Goal: Transaction & Acquisition: Book appointment/travel/reservation

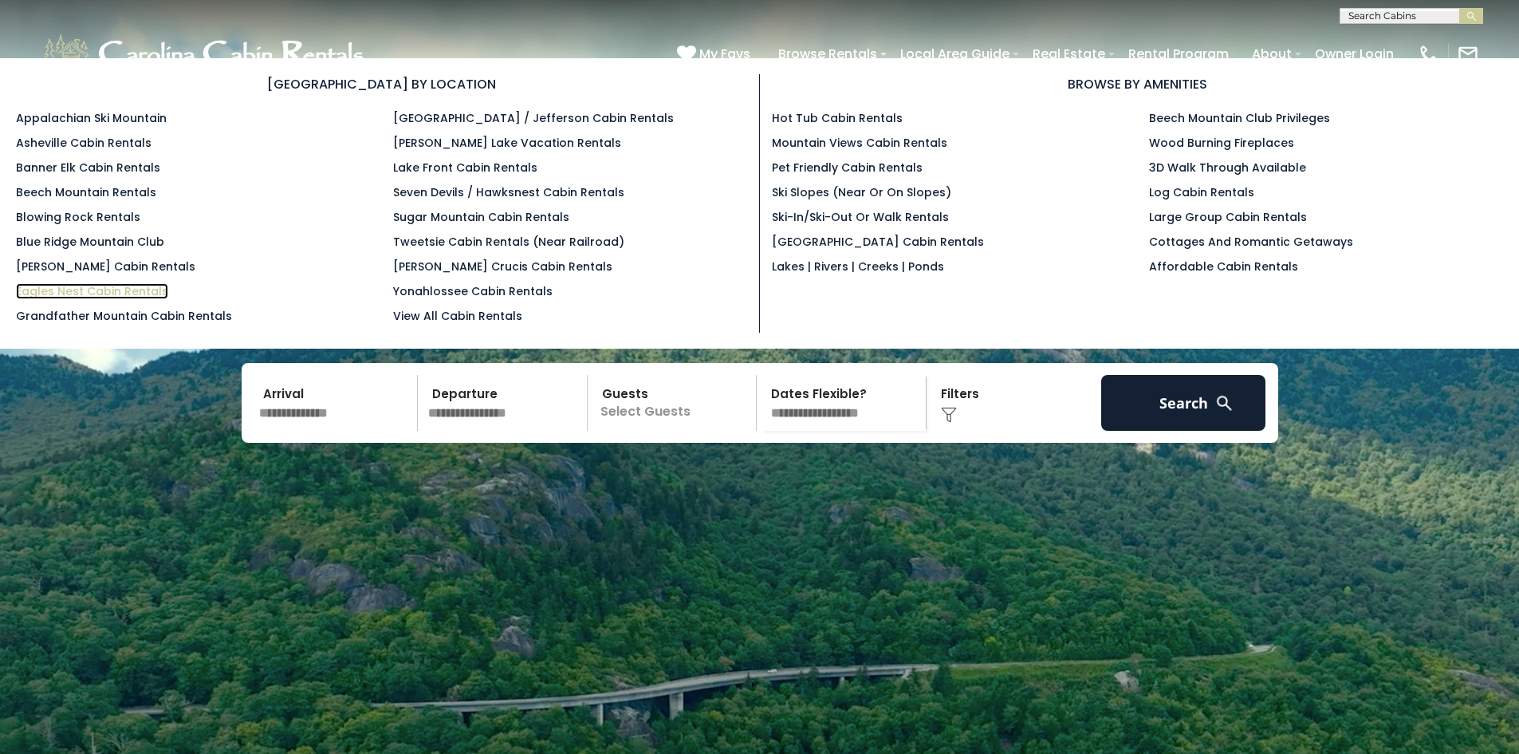
click at [141, 285] on link "Eagles Nest Cabin Rentals" at bounding box center [92, 291] width 152 height 16
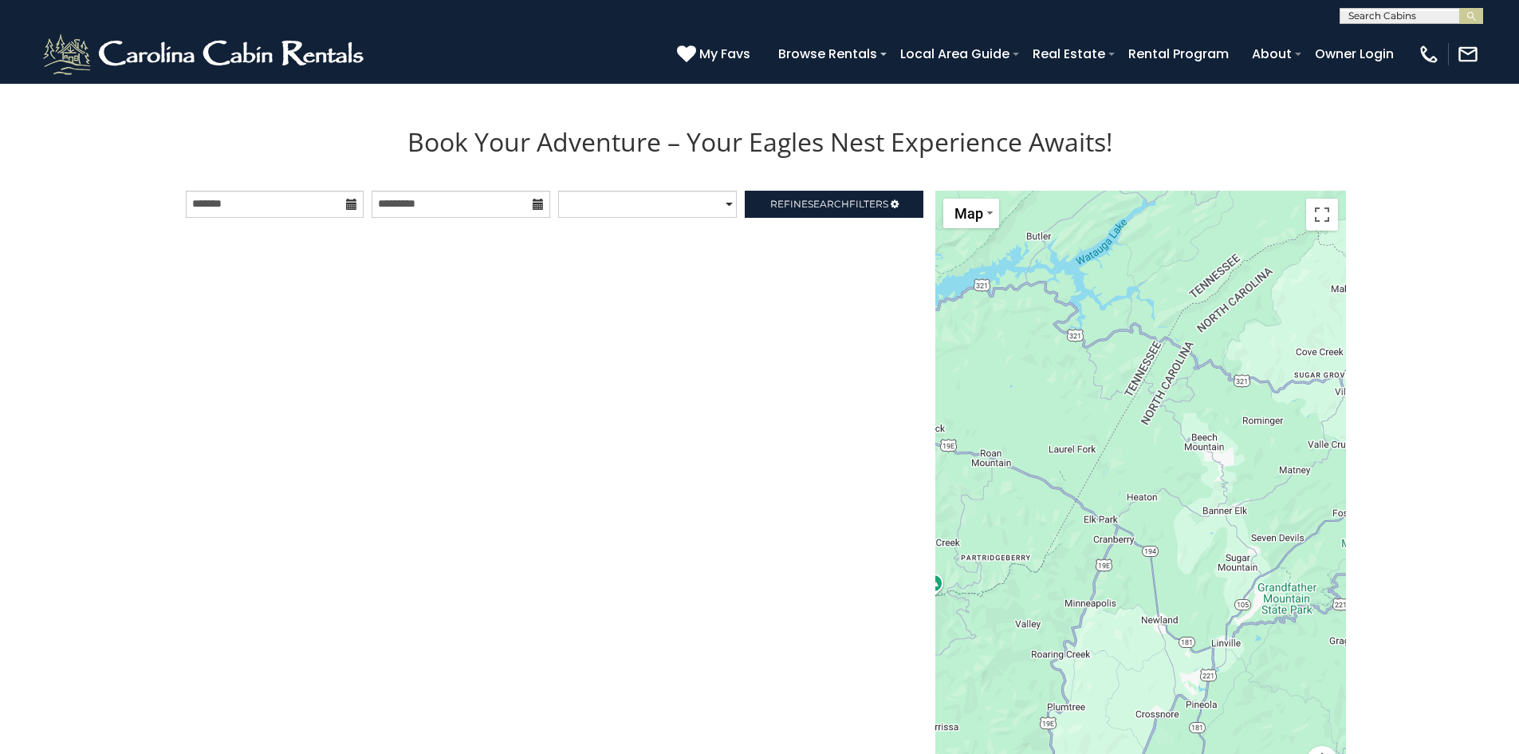
scroll to position [1717, 0]
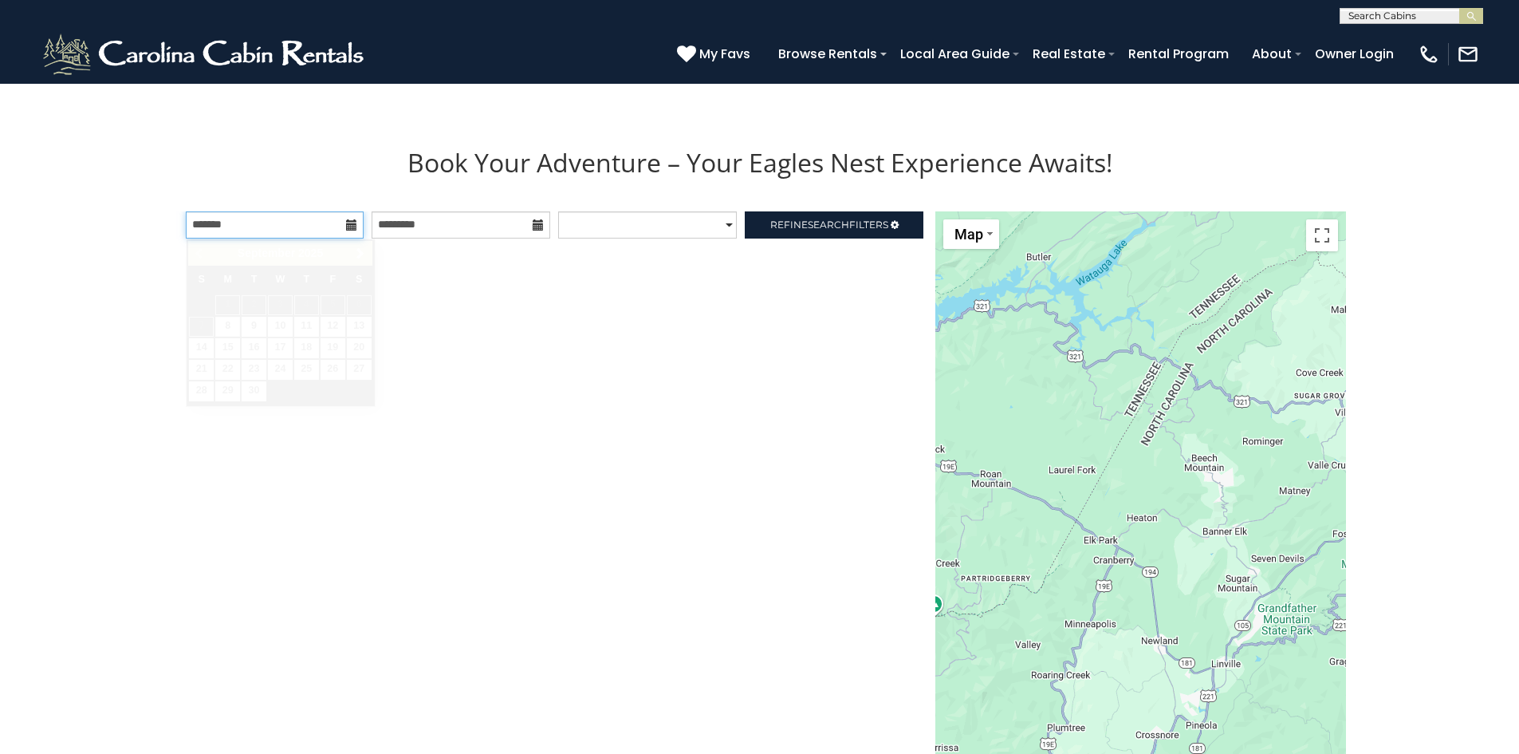
click at [294, 228] on input "text" at bounding box center [275, 224] width 179 height 27
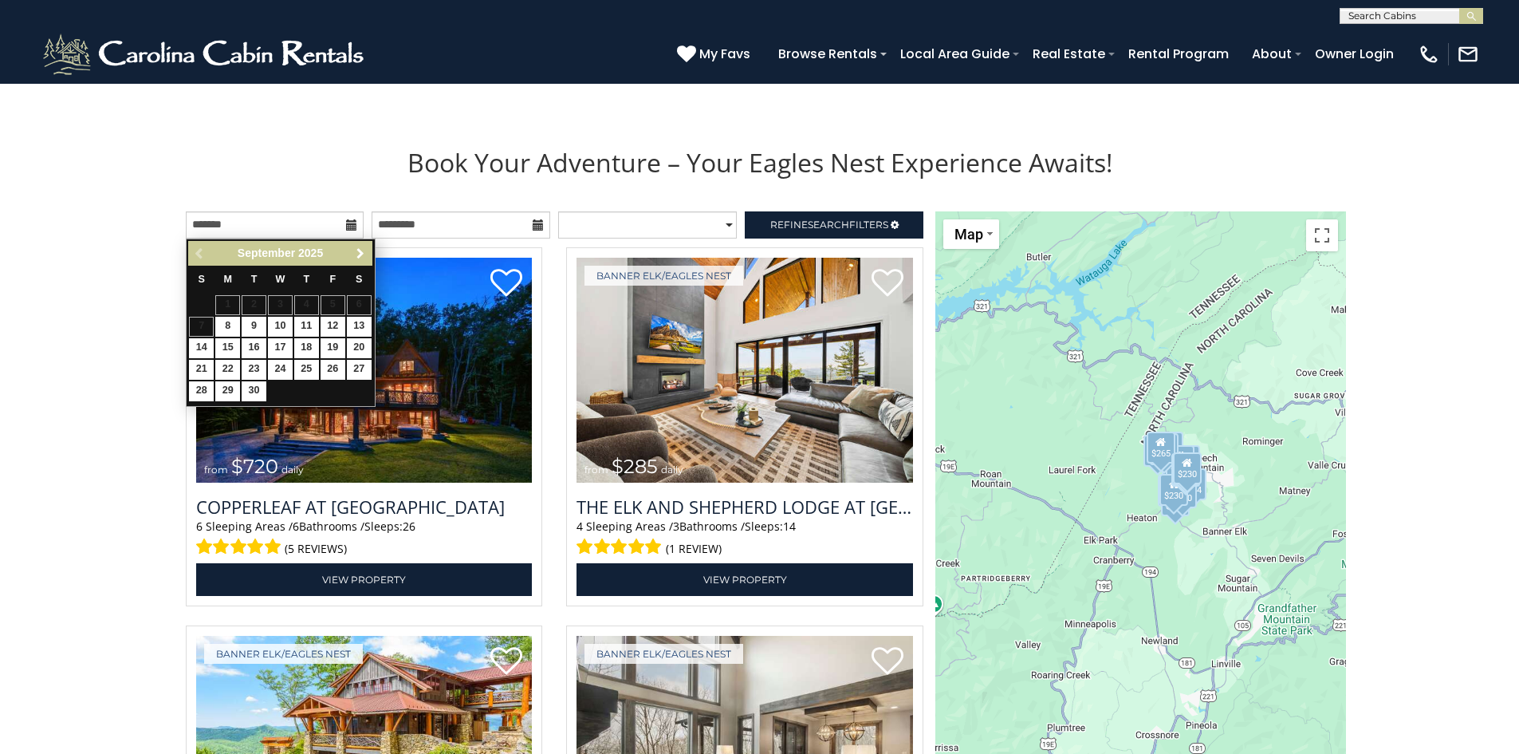
click at [361, 255] on span "Next" at bounding box center [360, 253] width 13 height 13
click at [279, 347] on link "15" at bounding box center [280, 348] width 25 height 20
type input "**********"
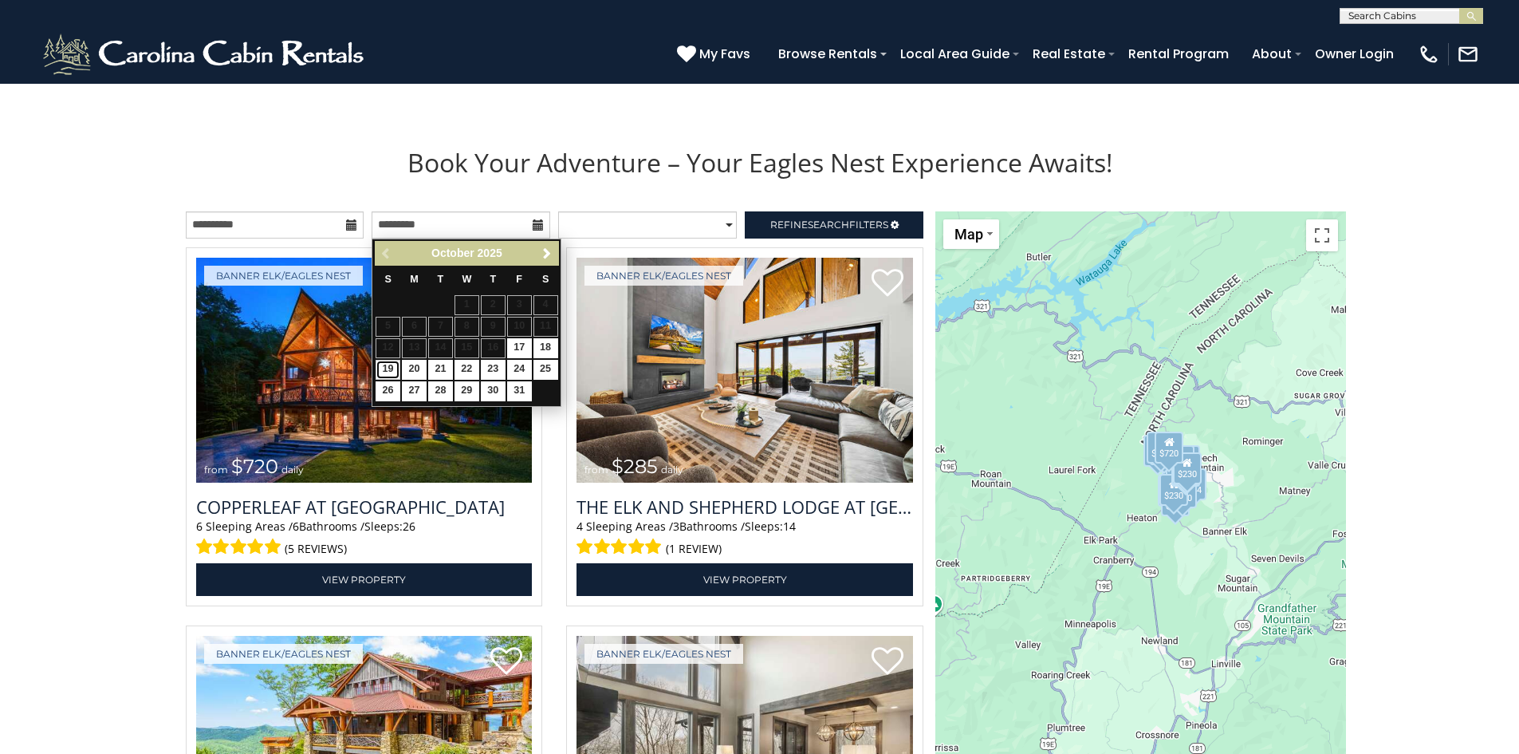
click at [392, 368] on link "19" at bounding box center [388, 370] width 25 height 20
type input "**********"
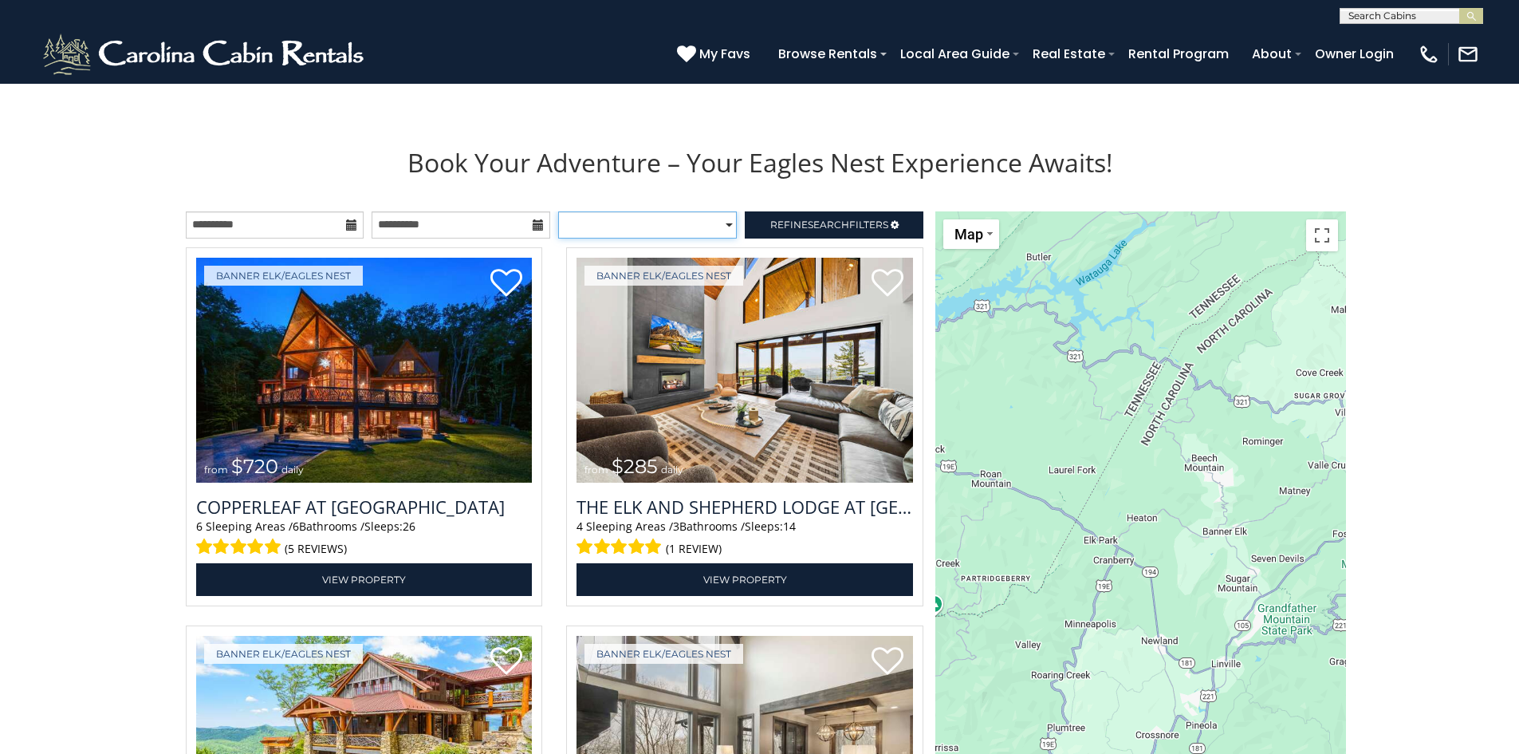
click at [683, 221] on select "**********" at bounding box center [647, 224] width 179 height 27
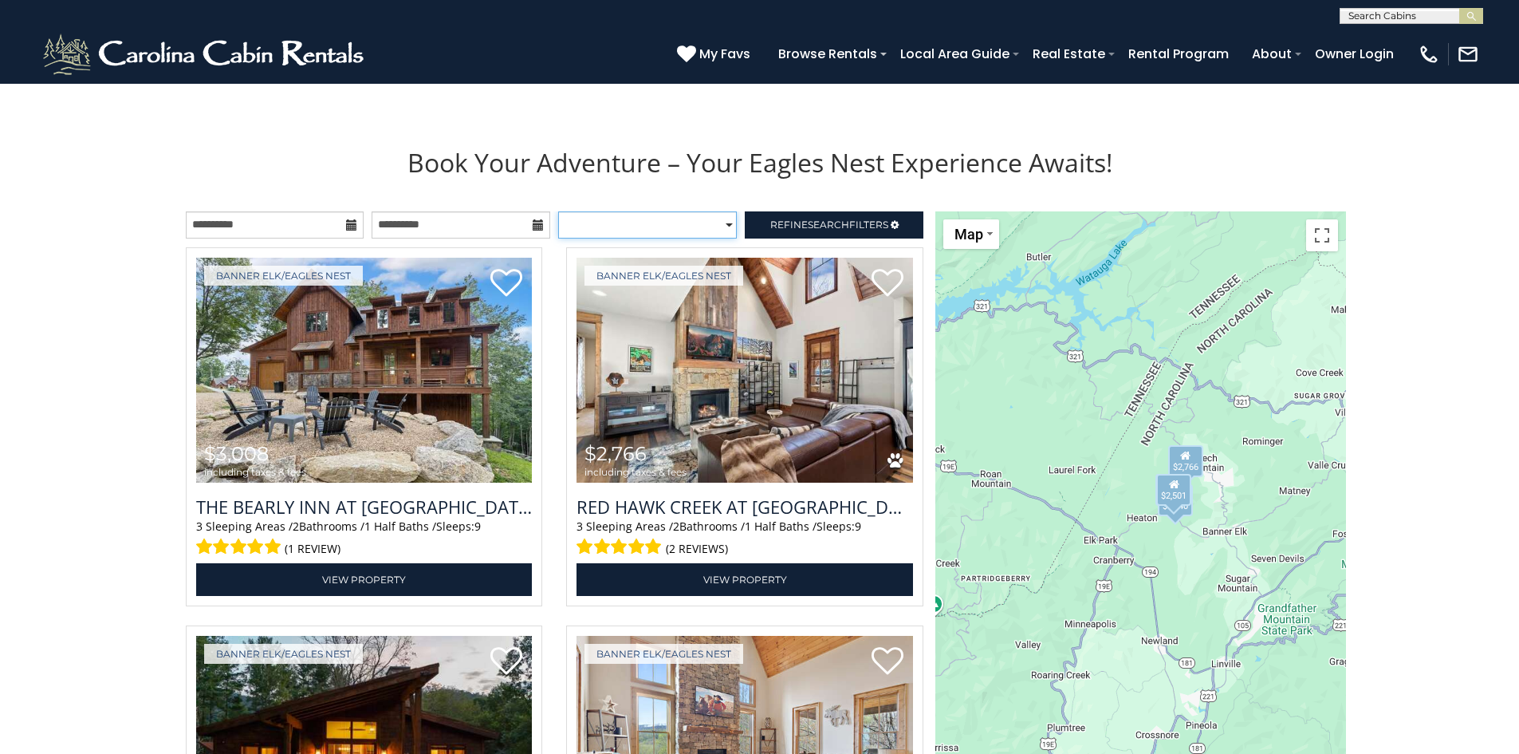
select select "*****"
click at [558, 211] on select "**********" at bounding box center [647, 224] width 179 height 27
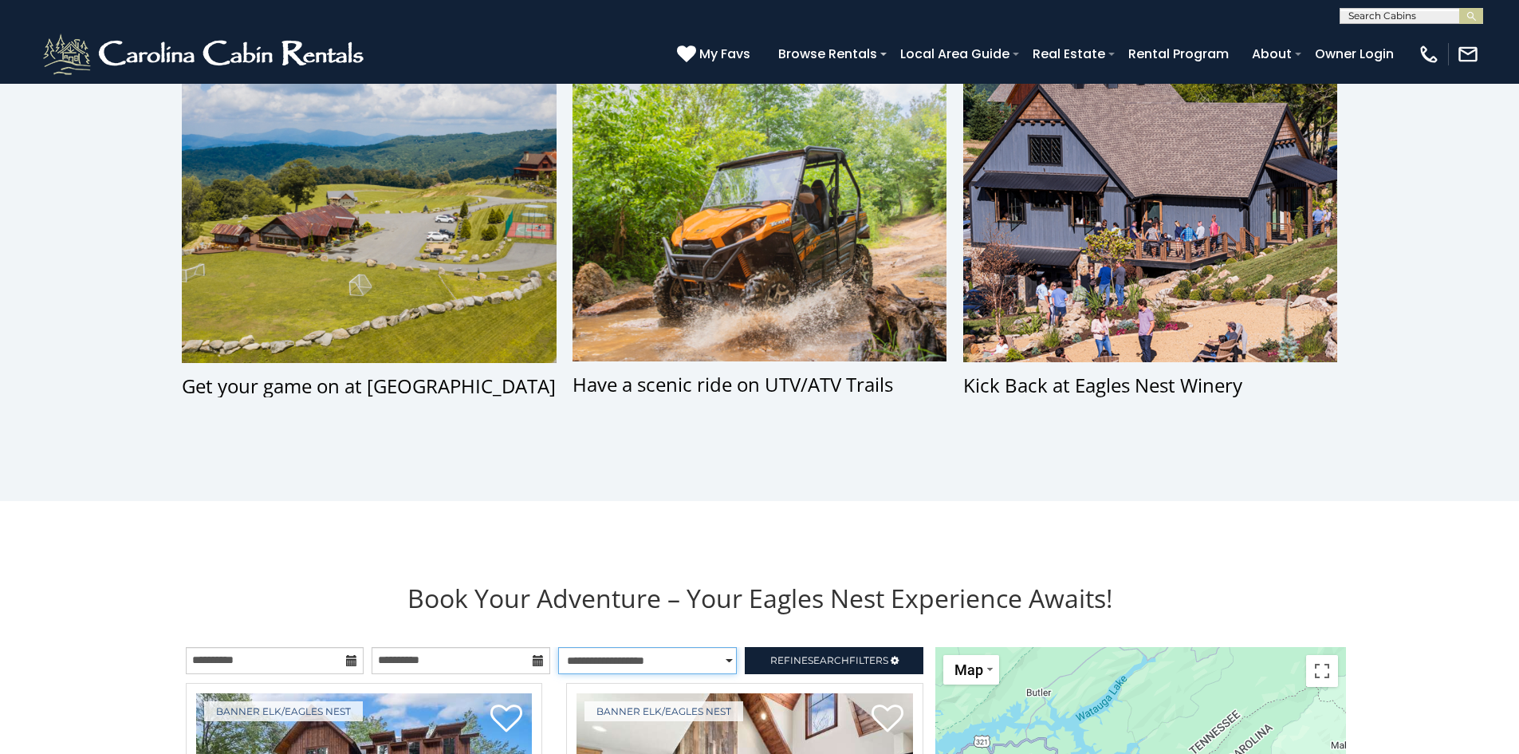
scroll to position [1680, 0]
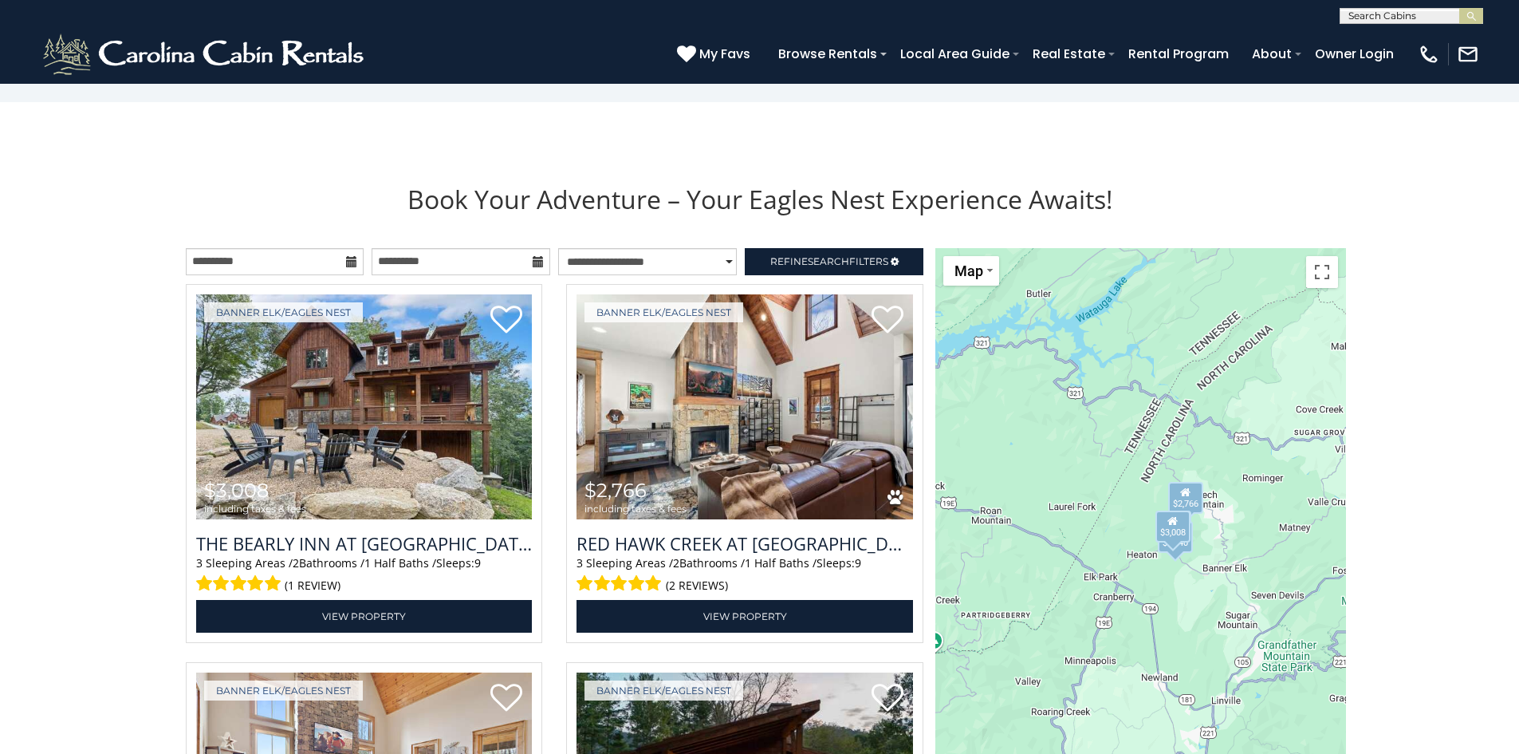
click at [352, 264] on icon at bounding box center [351, 261] width 11 height 11
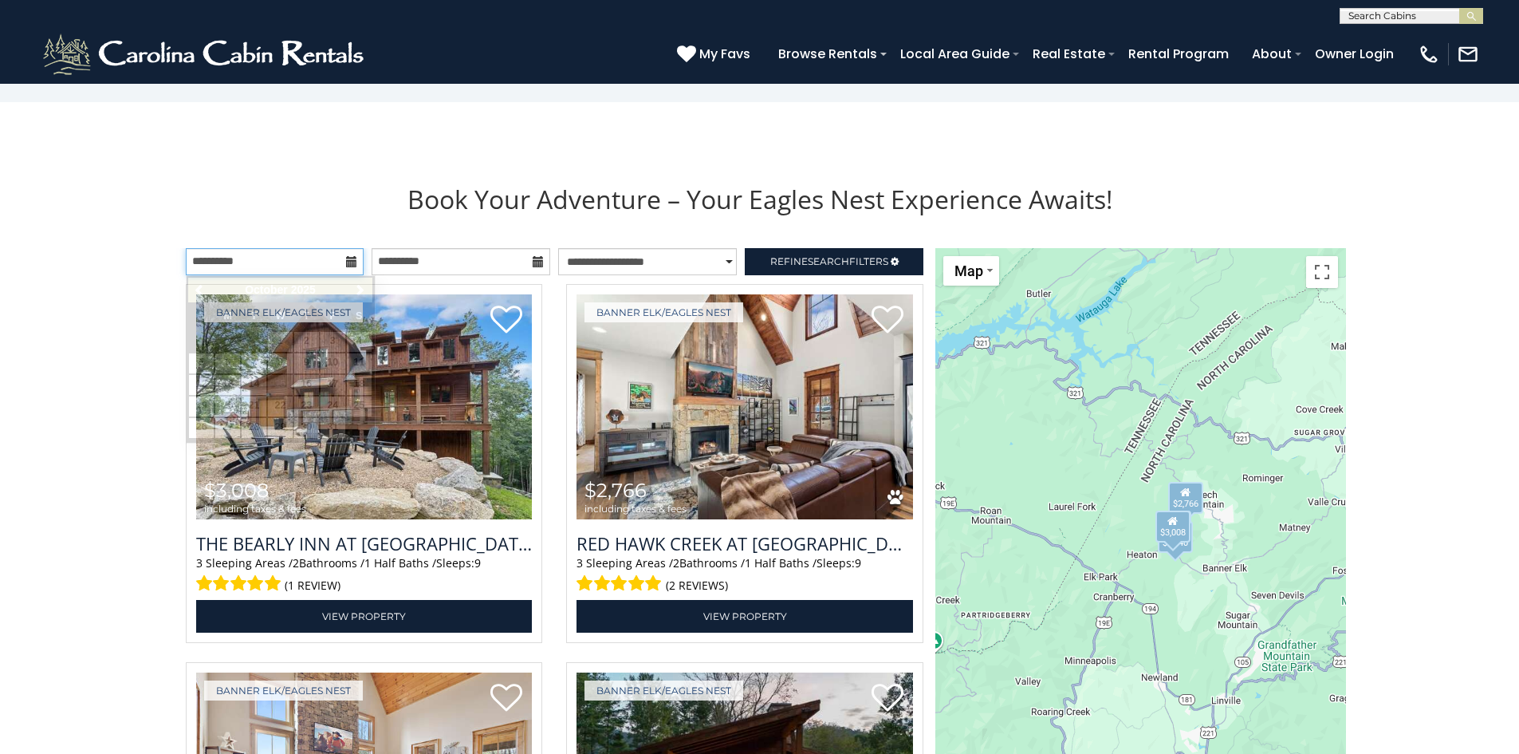
click at [297, 263] on input "**********" at bounding box center [275, 261] width 179 height 27
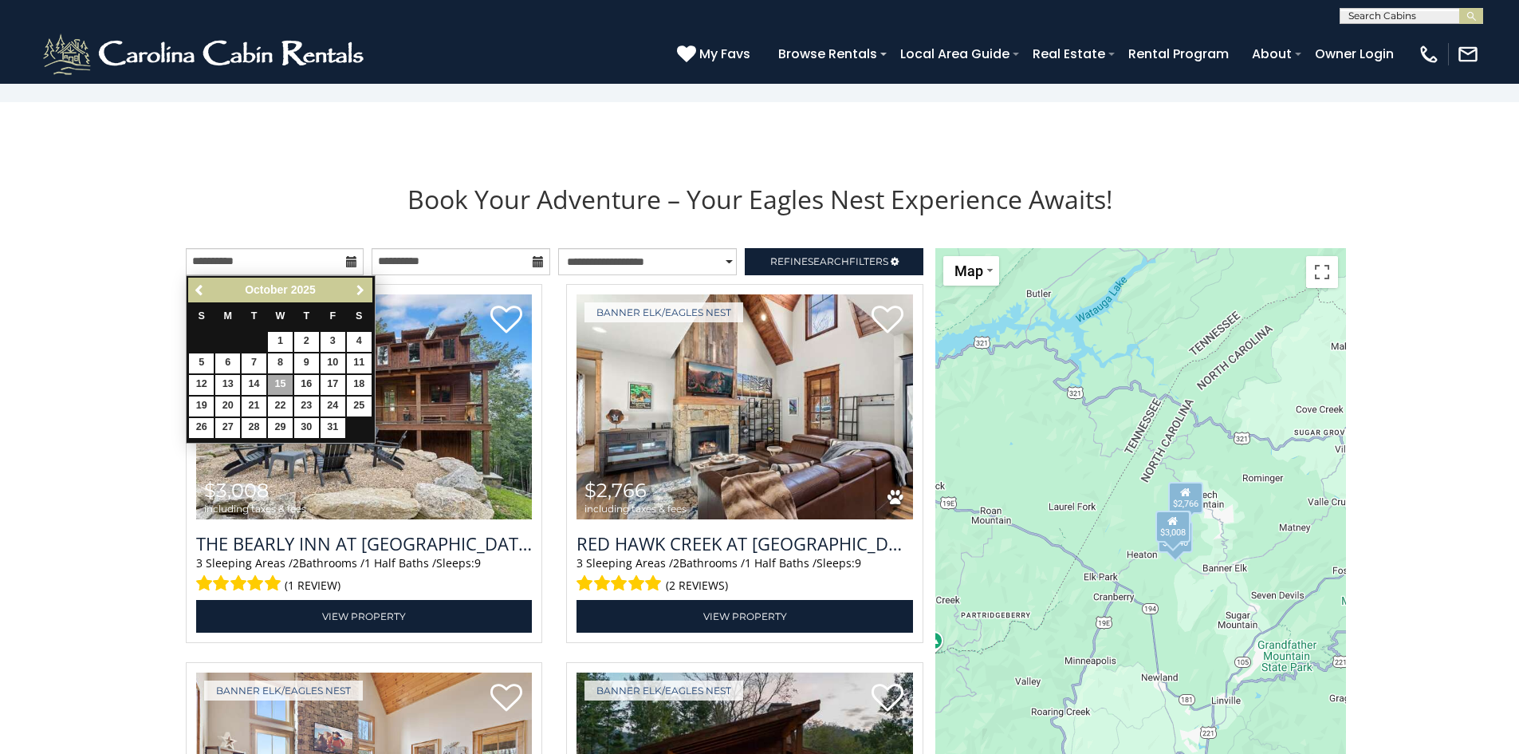
click at [360, 291] on span "Next" at bounding box center [360, 290] width 13 height 13
click at [359, 291] on span "Next" at bounding box center [360, 290] width 13 height 13
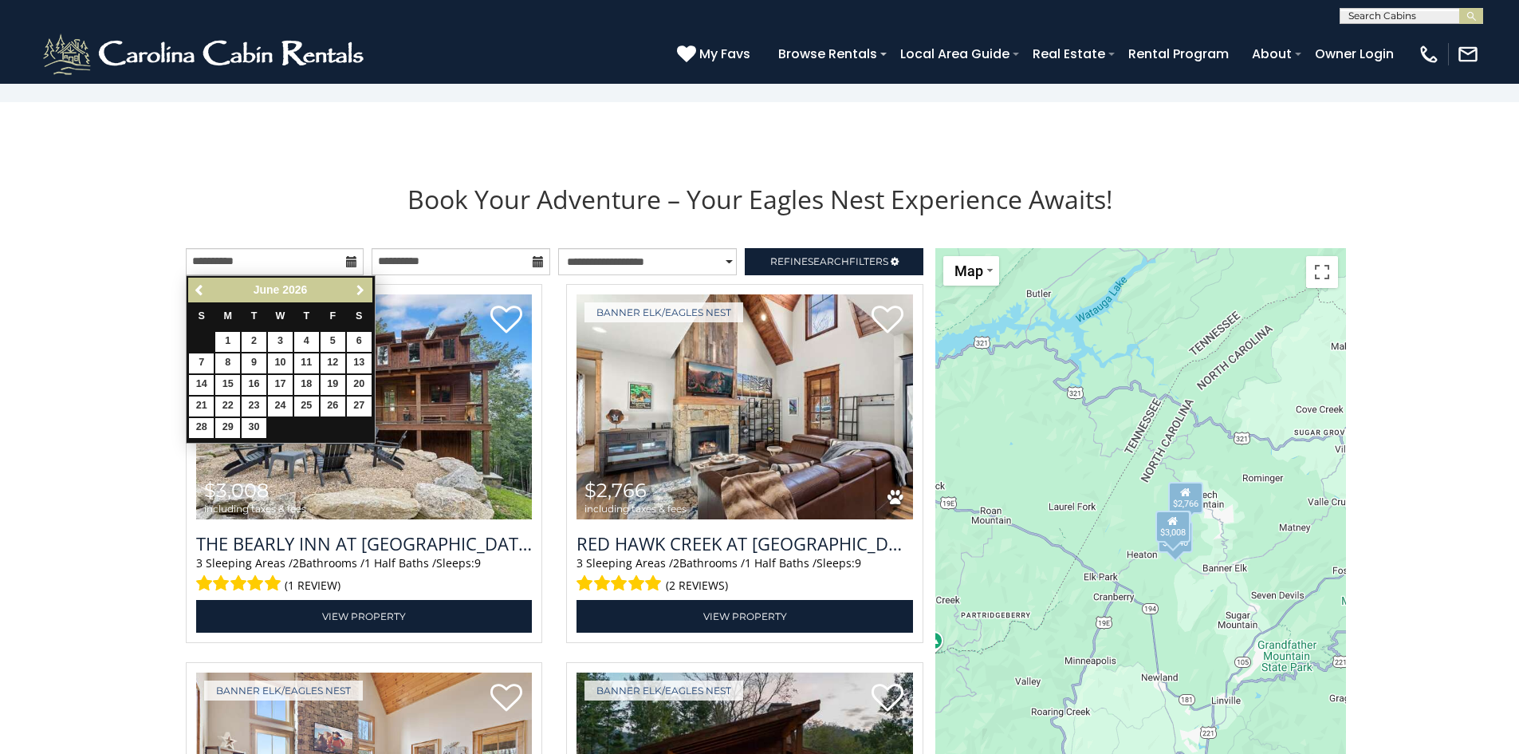
click at [359, 291] on span "Next" at bounding box center [360, 290] width 13 height 13
click at [195, 293] on span "Previous" at bounding box center [200, 290] width 13 height 13
click at [283, 382] on link "17" at bounding box center [280, 385] width 25 height 20
type input "**********"
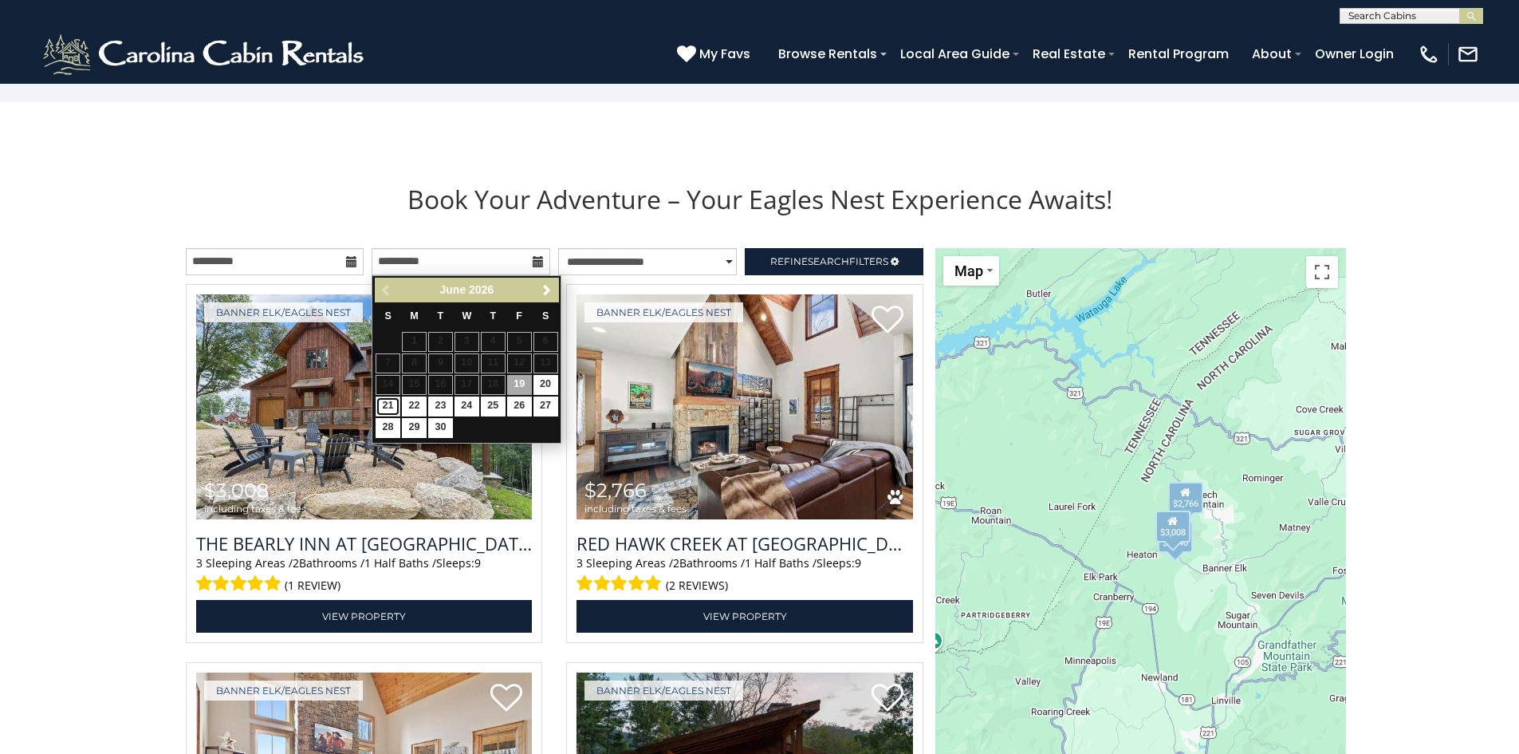
click at [392, 408] on link "21" at bounding box center [388, 406] width 25 height 20
type input "**********"
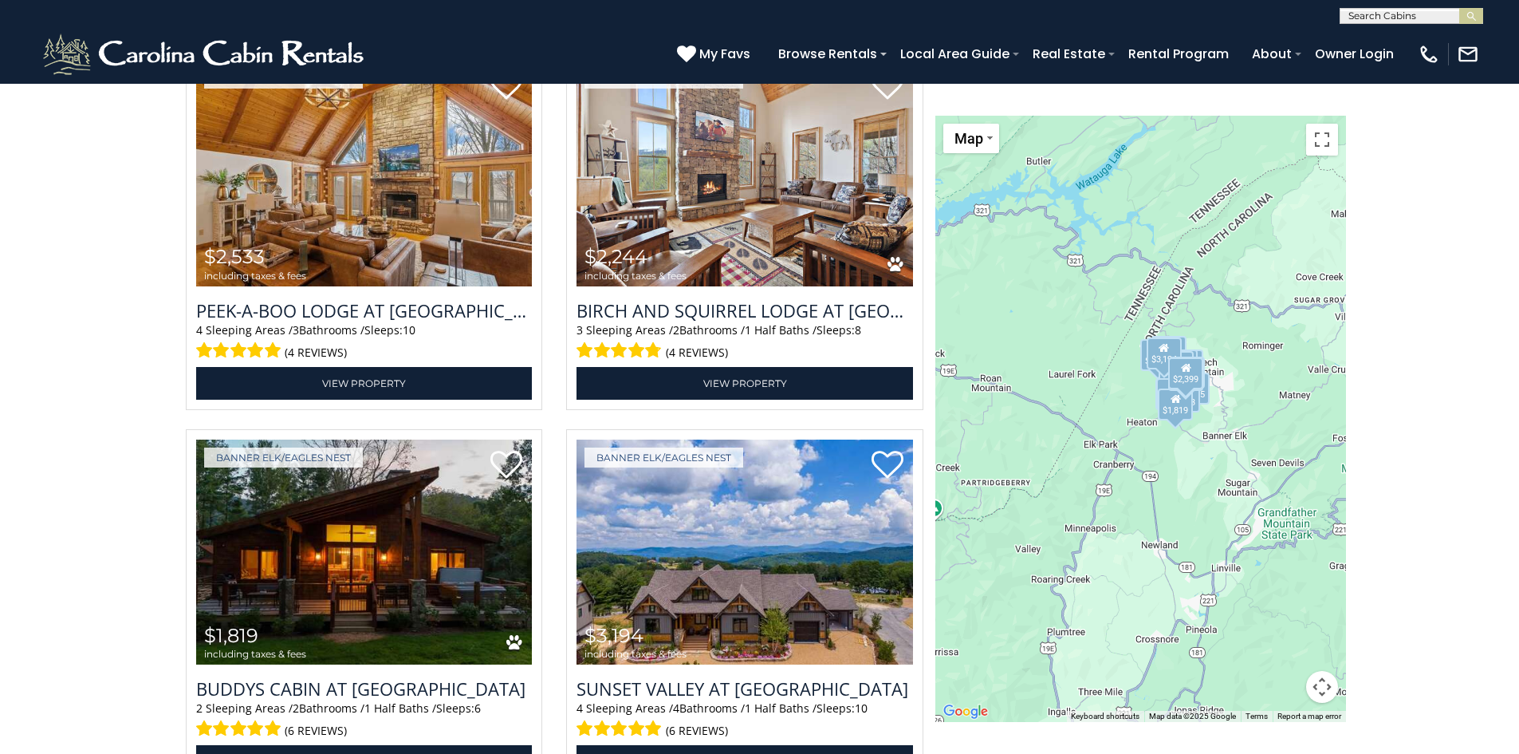
scroll to position [4073, 0]
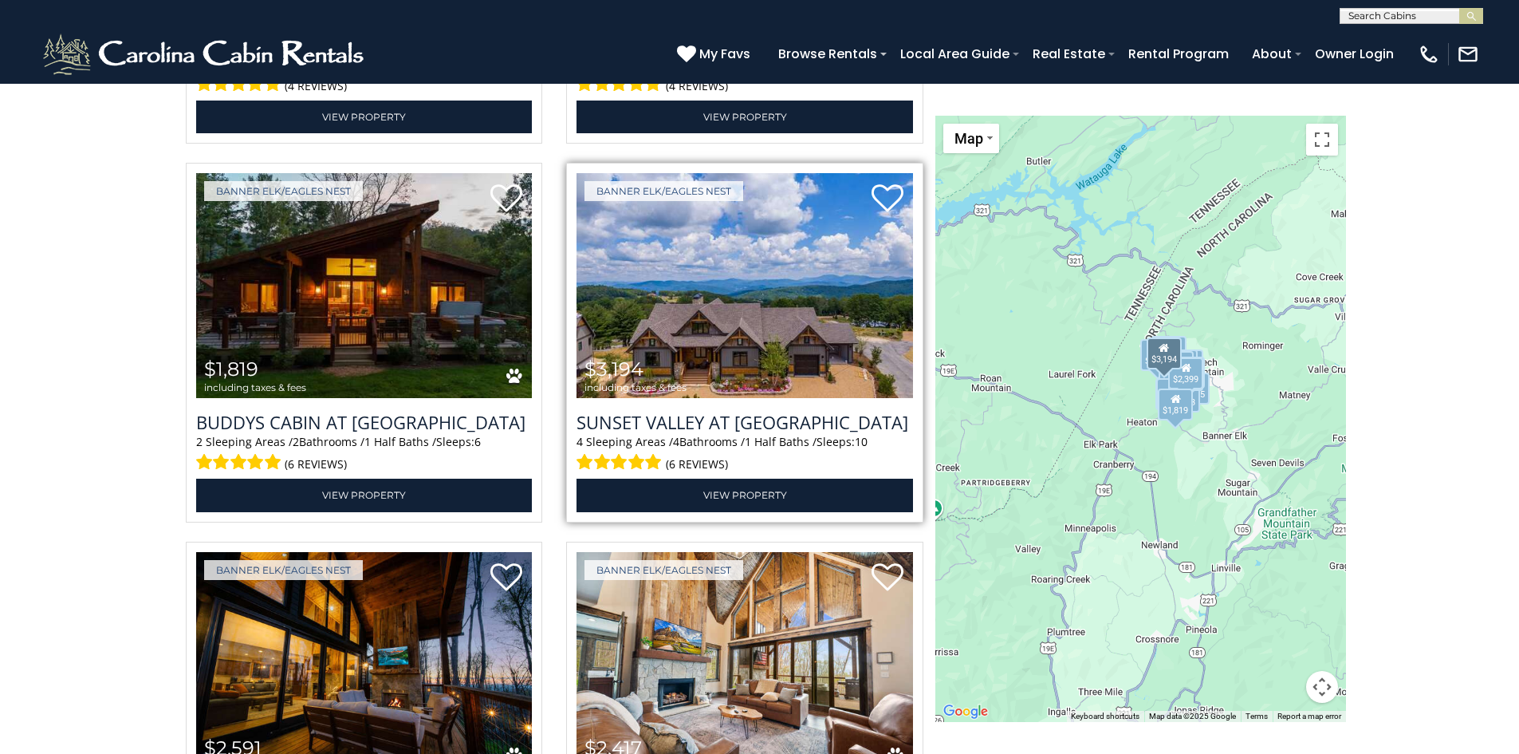
click at [794, 313] on img at bounding box center [745, 286] width 337 height 226
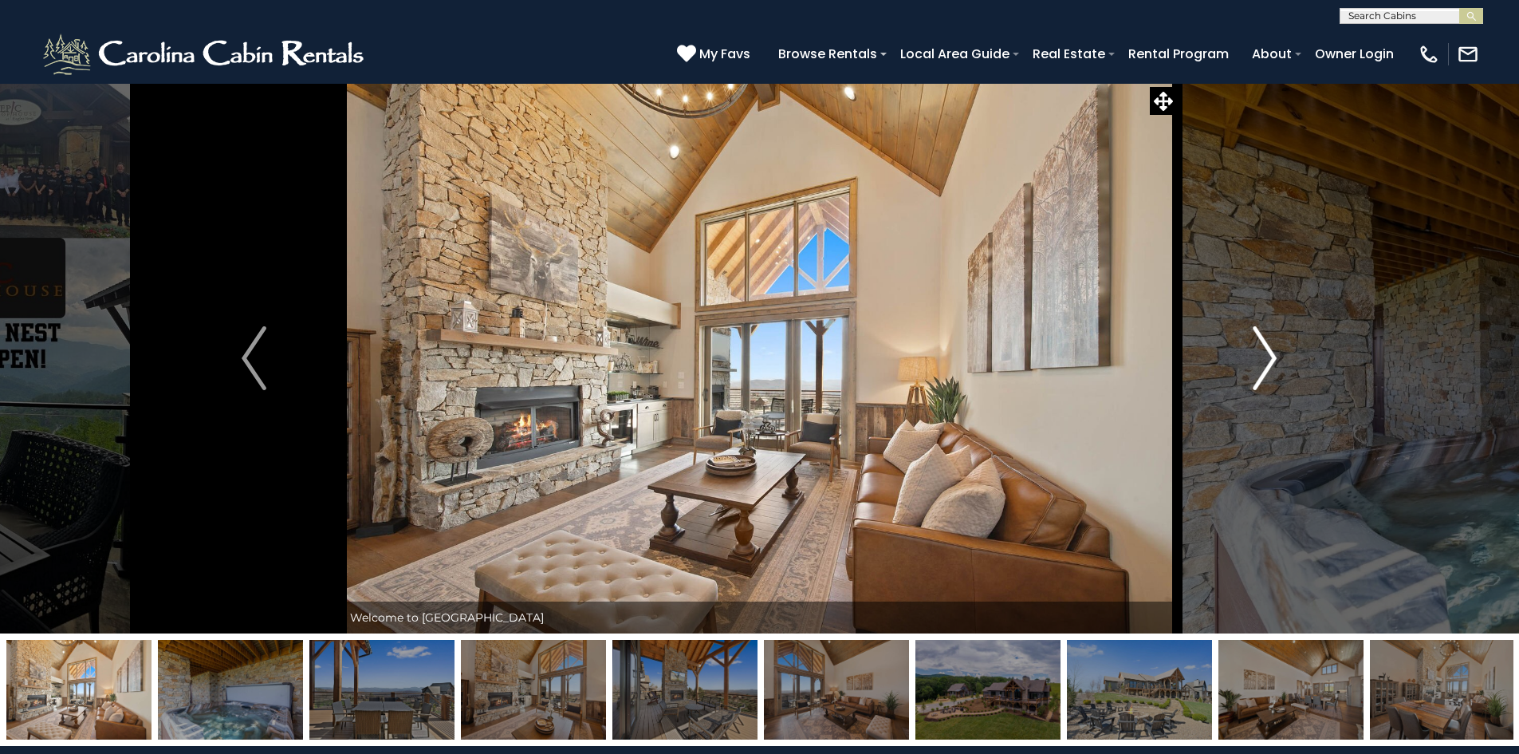
click at [1267, 364] on img "Next" at bounding box center [1265, 358] width 24 height 64
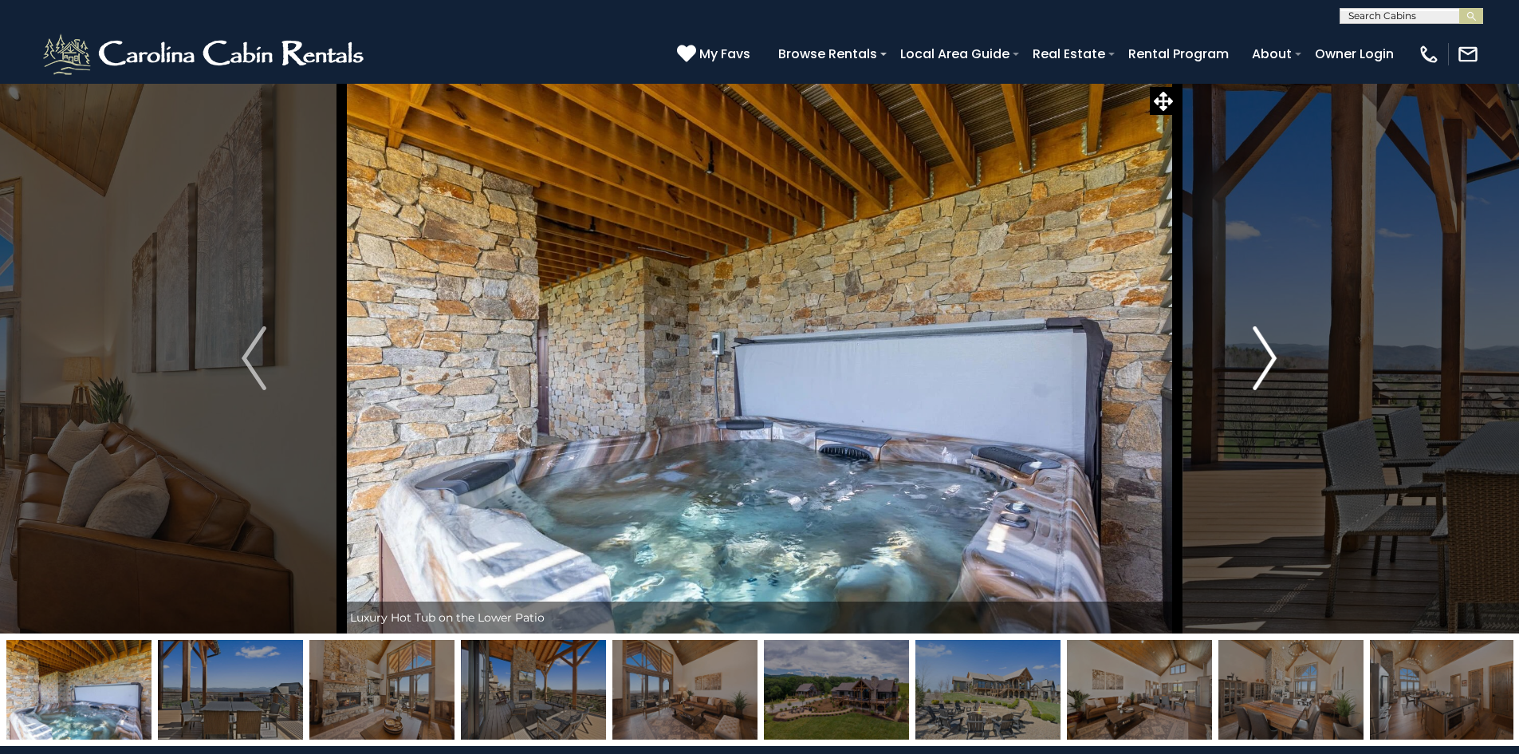
click at [1267, 364] on img "Next" at bounding box center [1265, 358] width 24 height 64
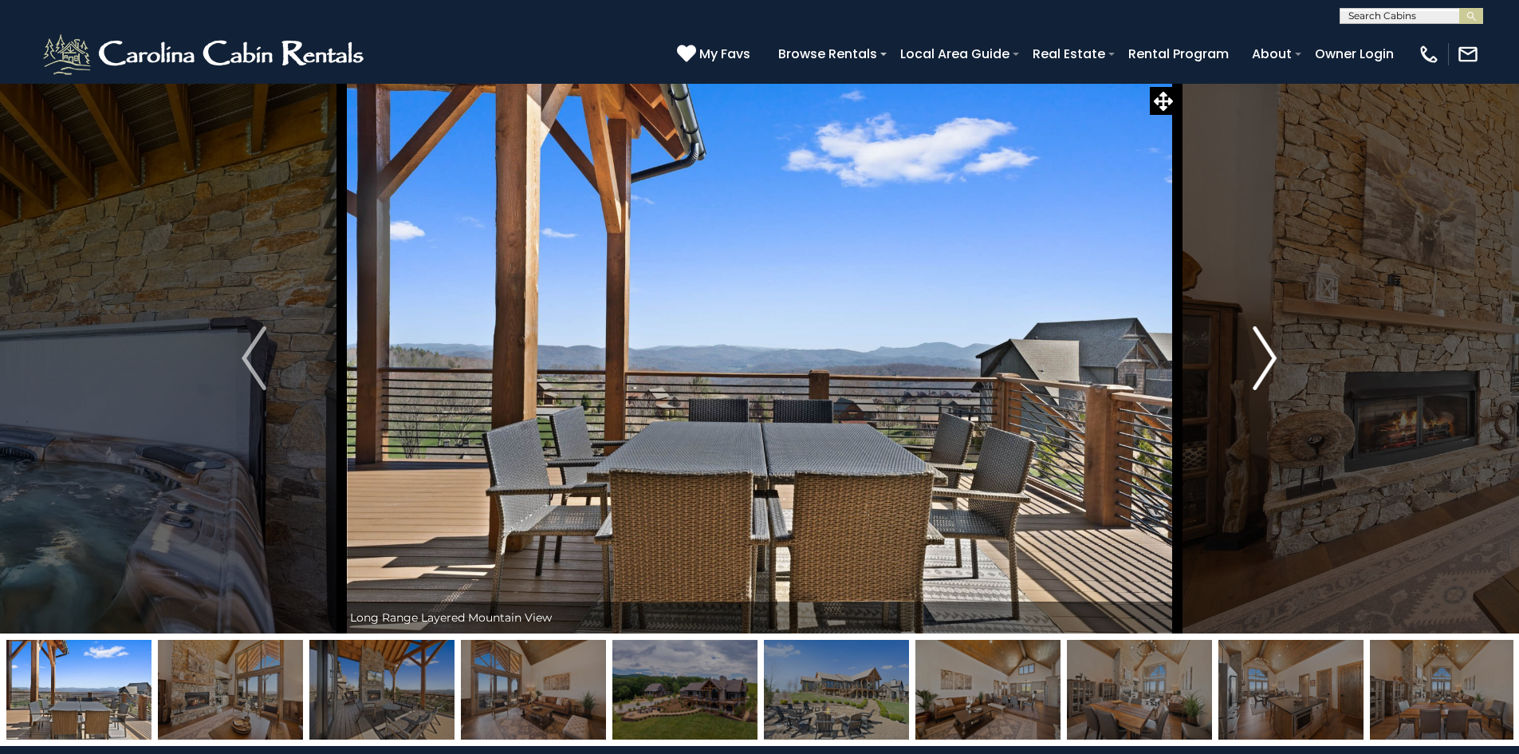
click at [1266, 364] on img "Next" at bounding box center [1265, 358] width 24 height 64
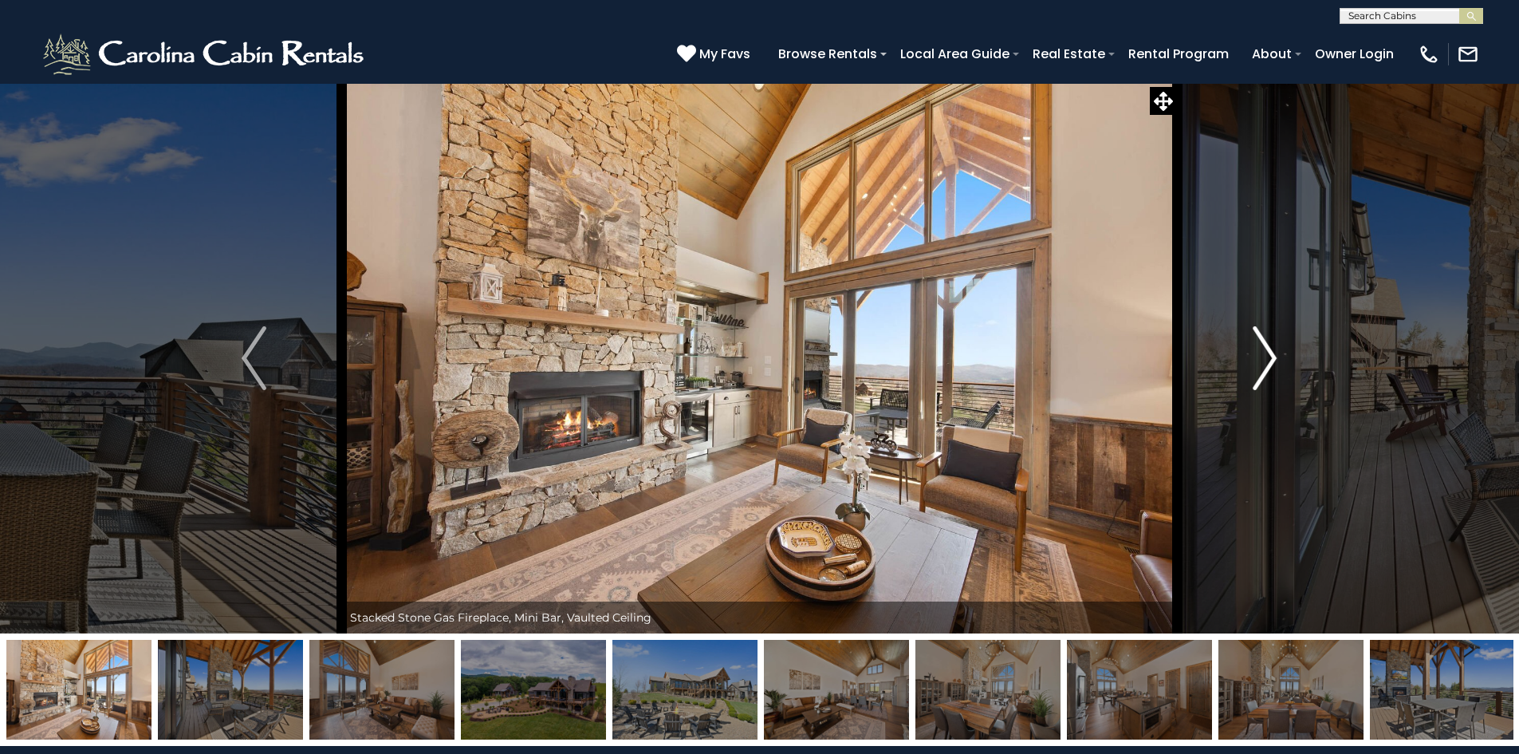
click at [1266, 364] on img "Next" at bounding box center [1265, 358] width 24 height 64
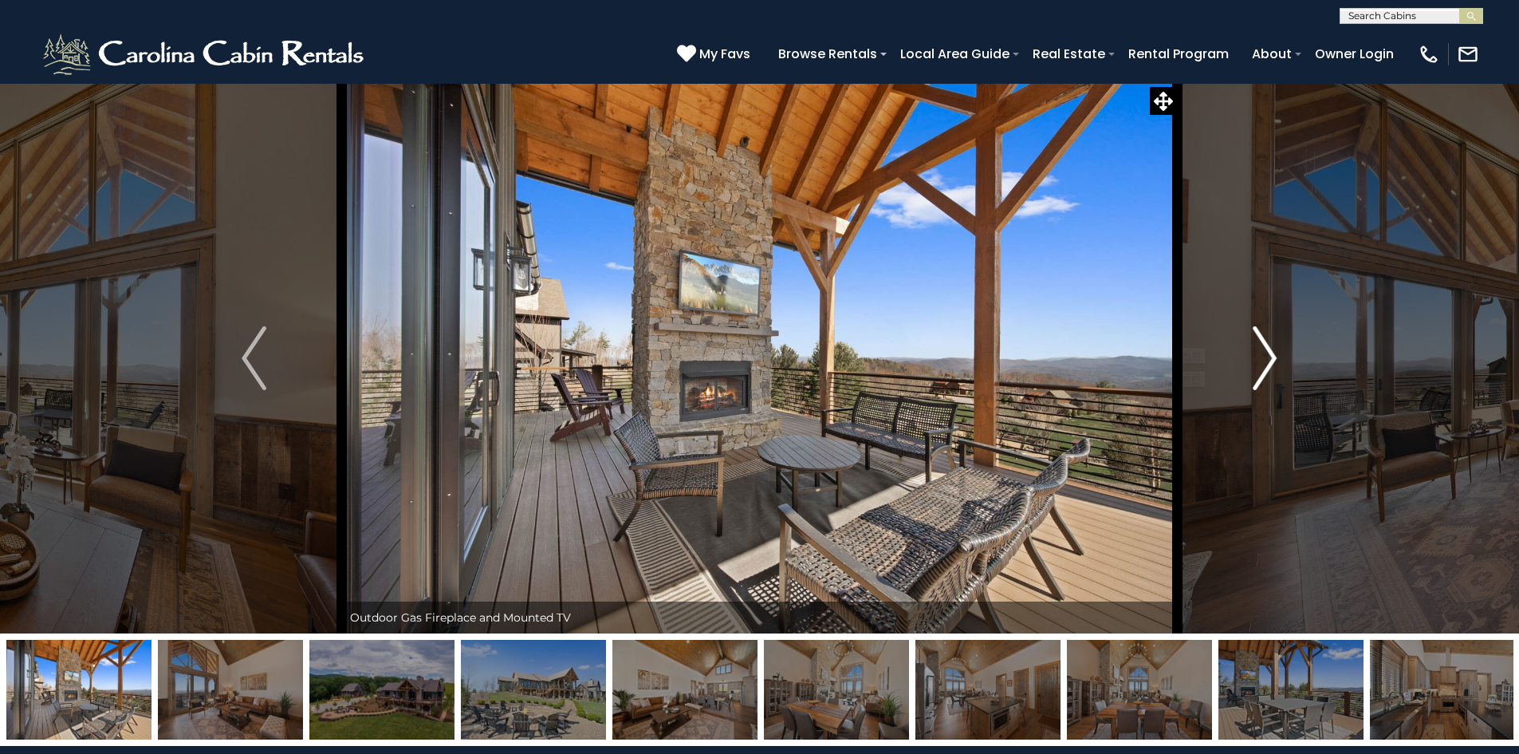
click at [1266, 364] on img "Next" at bounding box center [1265, 358] width 24 height 64
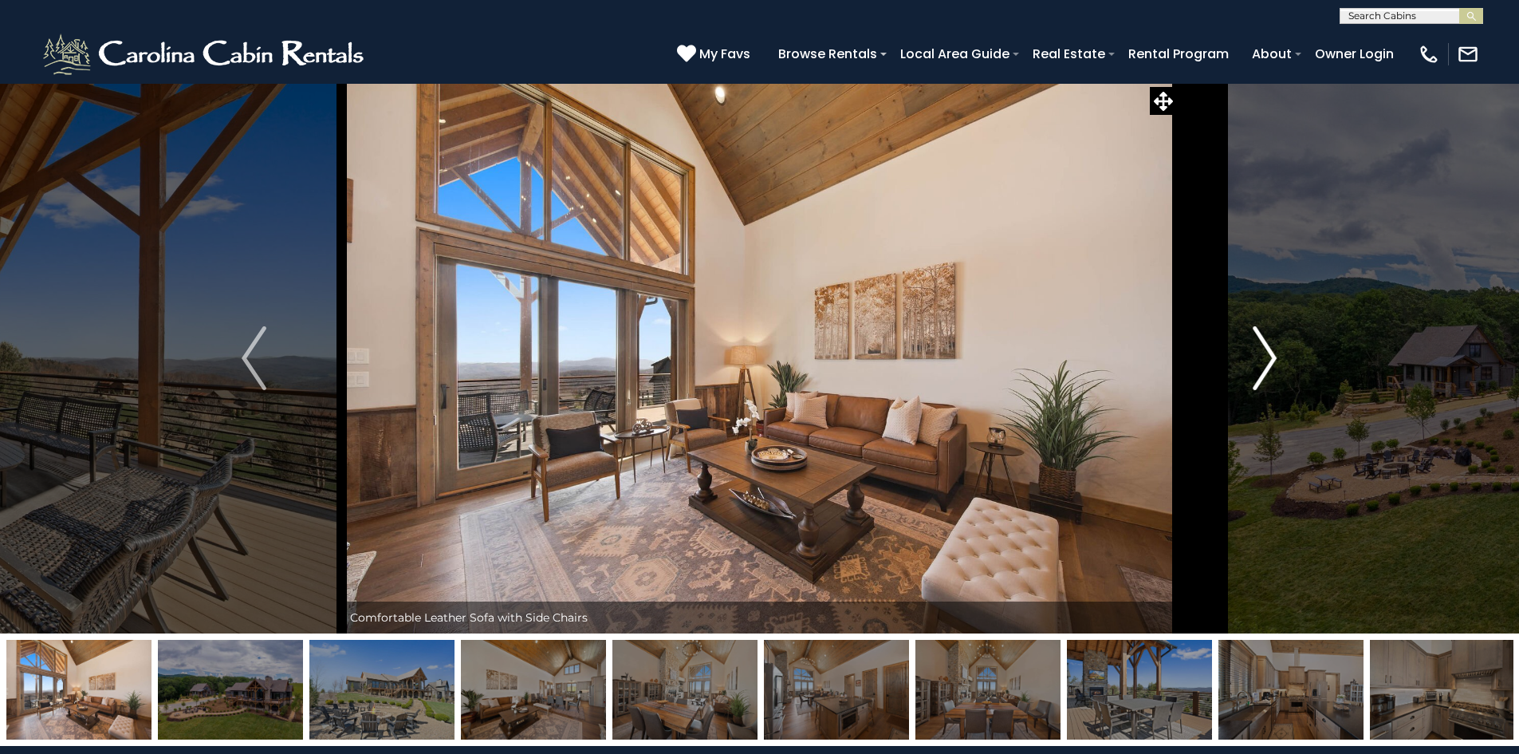
click at [1266, 364] on img "Next" at bounding box center [1265, 358] width 24 height 64
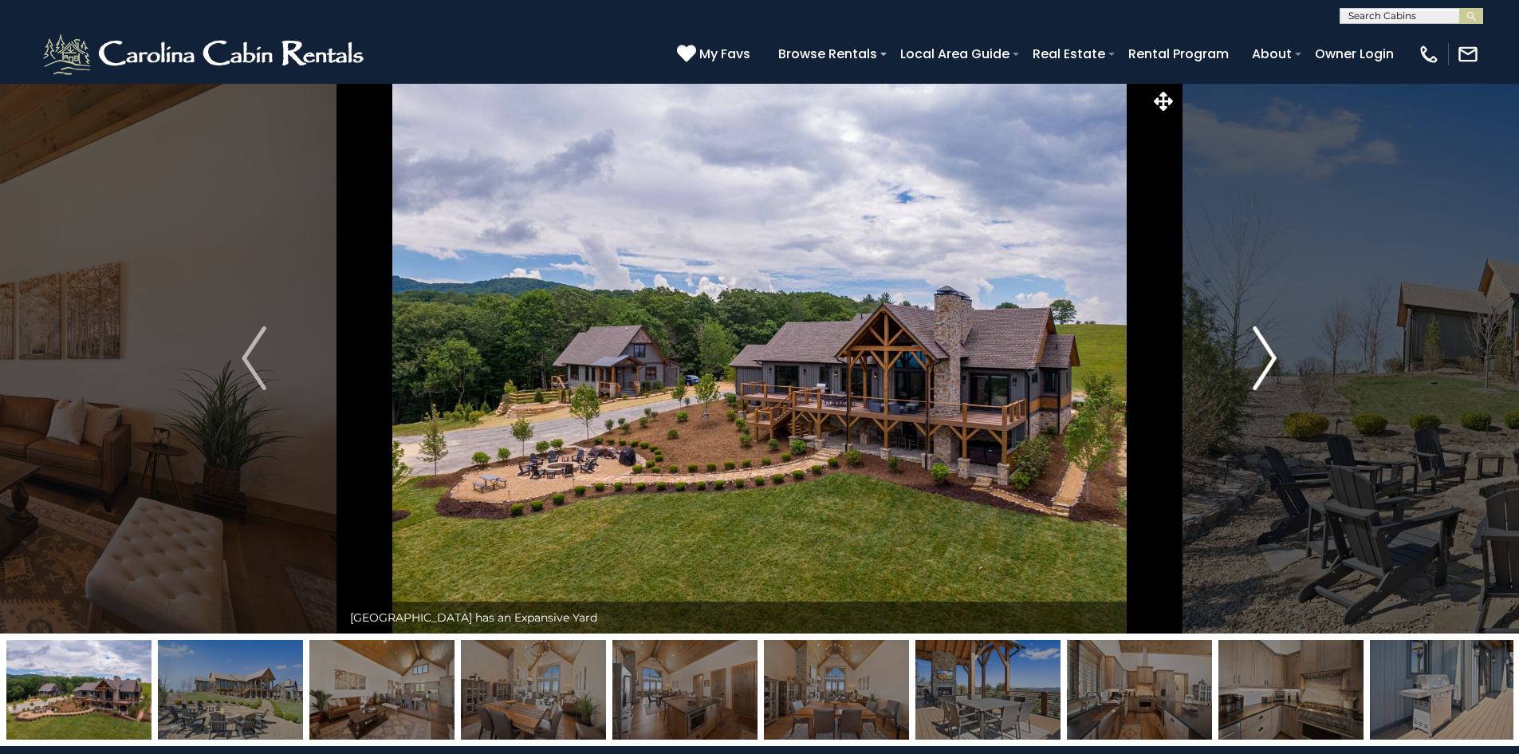
click at [1266, 364] on img "Next" at bounding box center [1265, 358] width 24 height 64
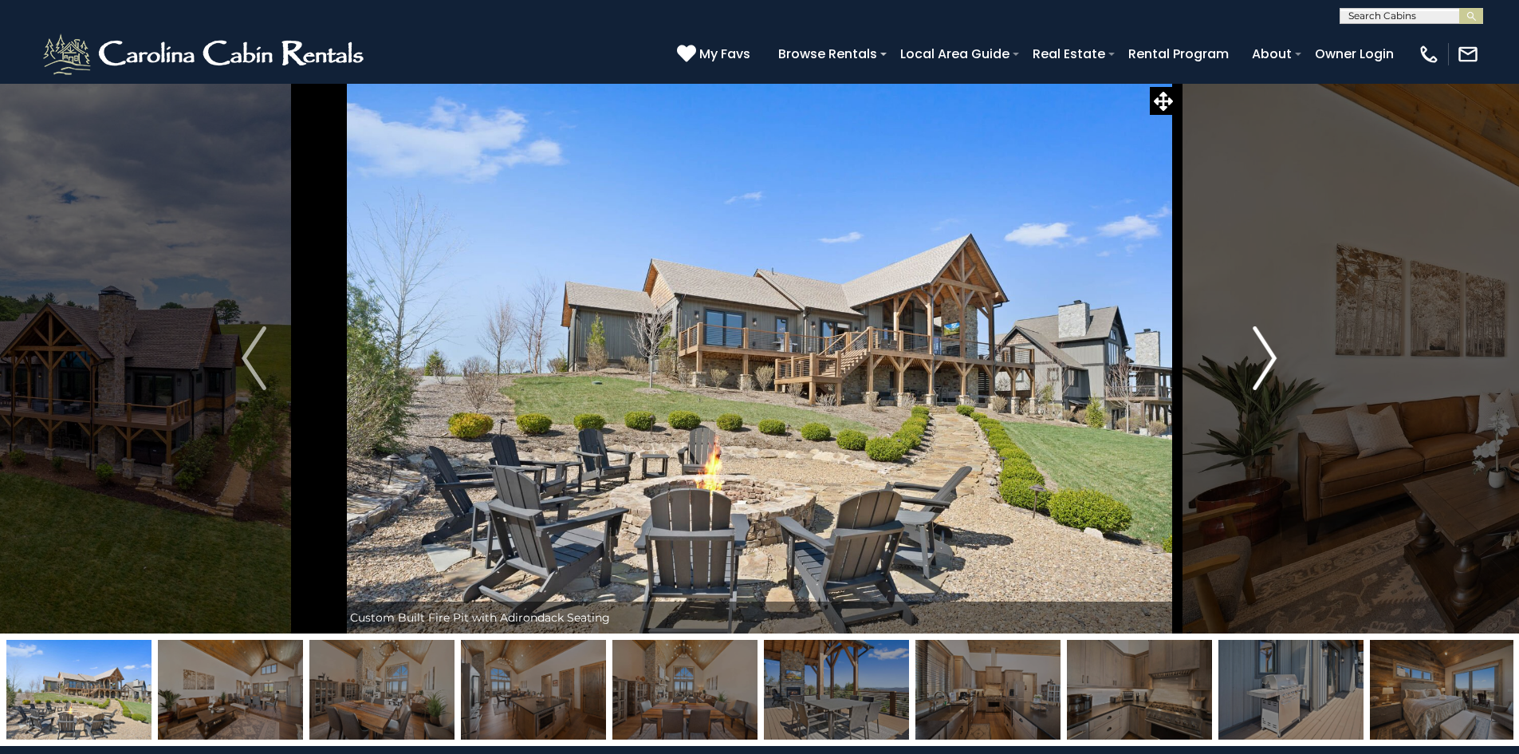
click at [1266, 364] on img "Next" at bounding box center [1265, 358] width 24 height 64
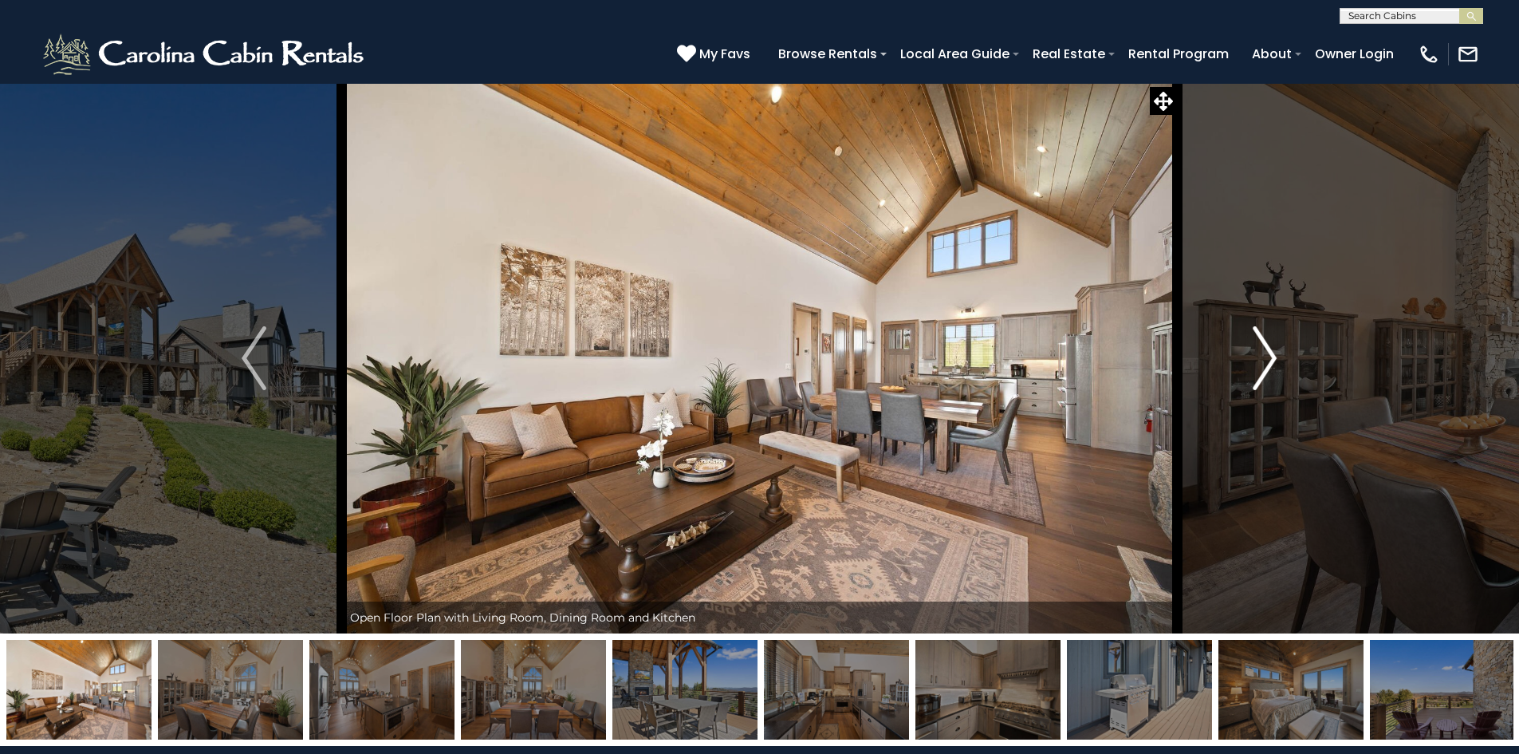
click at [1266, 364] on img "Next" at bounding box center [1265, 358] width 24 height 64
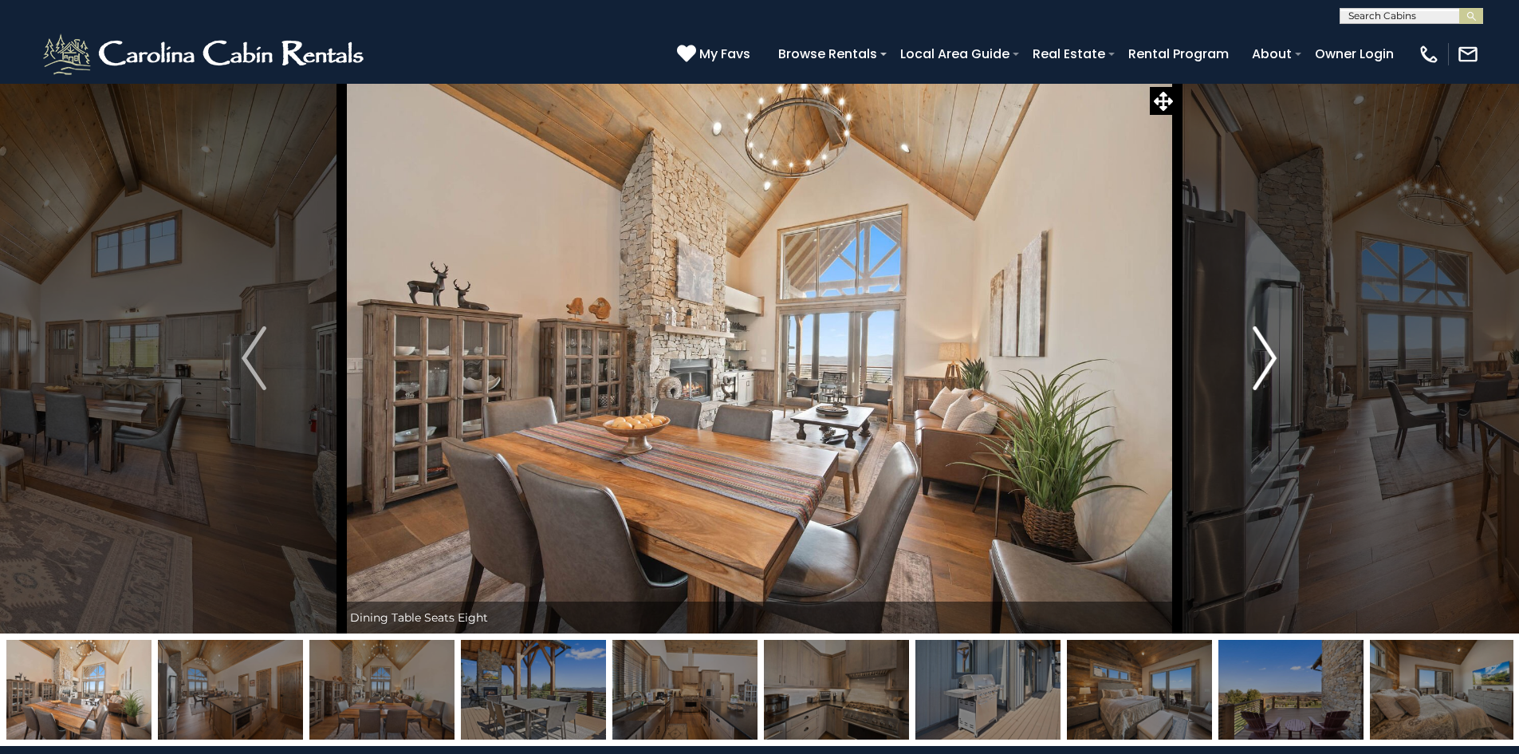
click at [1266, 364] on img "Next" at bounding box center [1265, 358] width 24 height 64
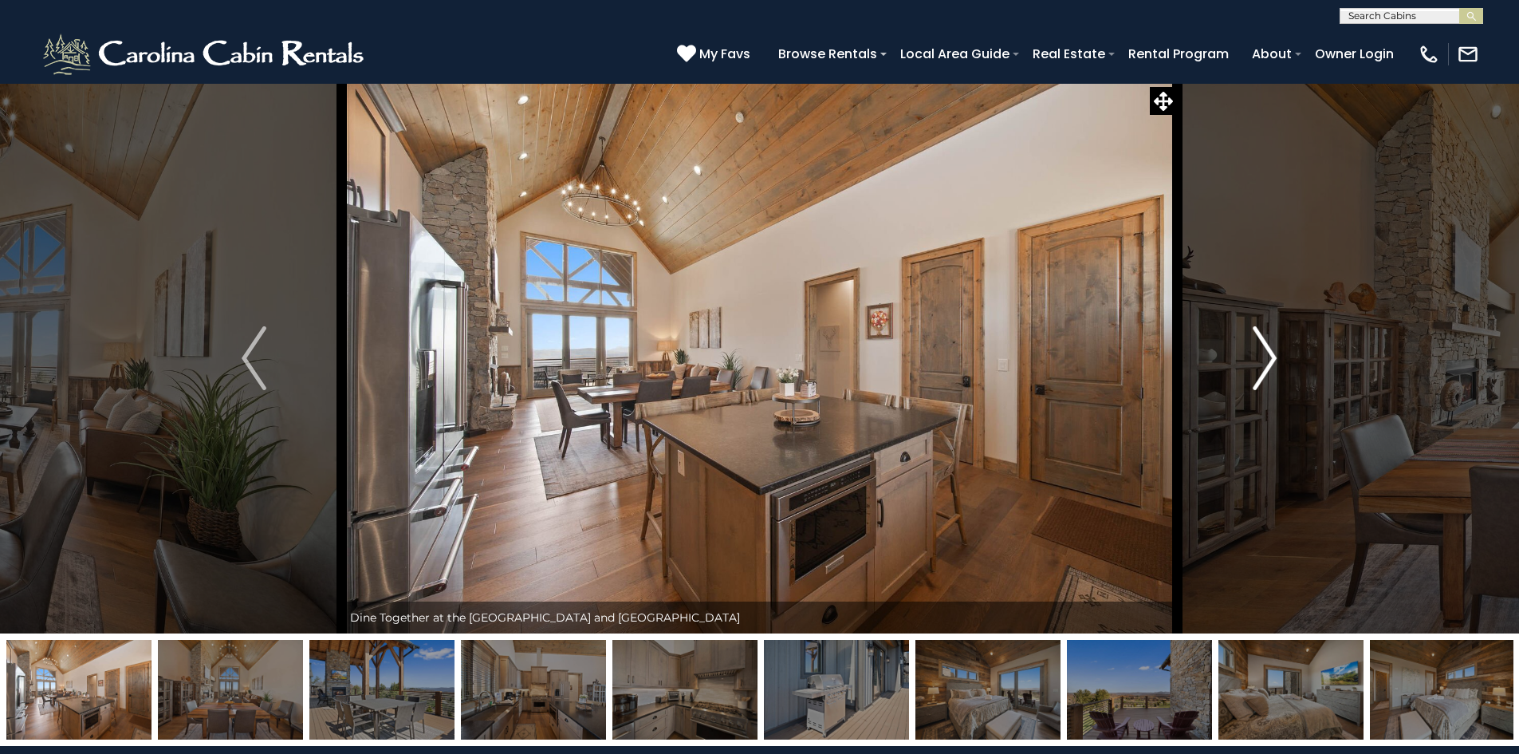
click at [1266, 364] on img "Next" at bounding box center [1265, 358] width 24 height 64
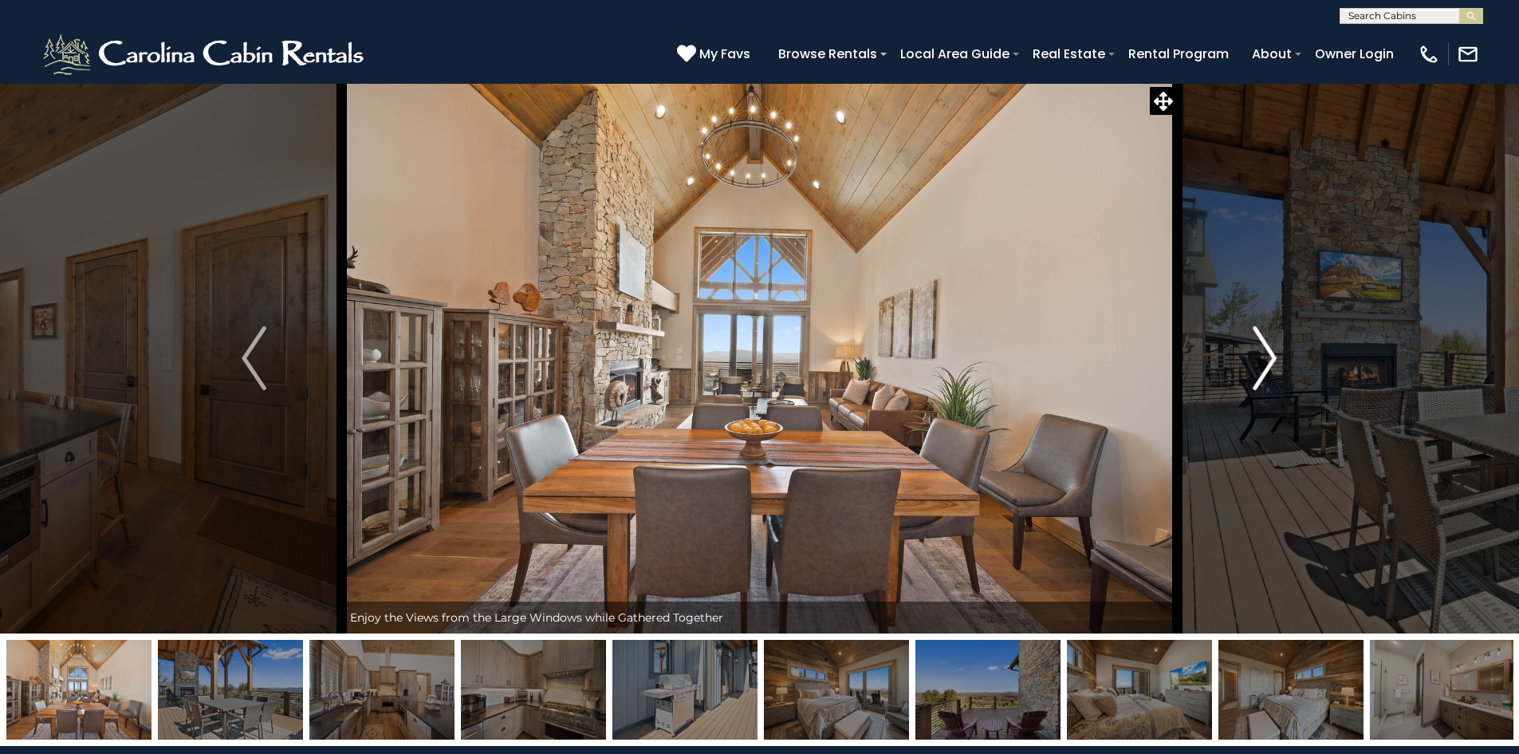
click at [1266, 364] on img "Next" at bounding box center [1265, 358] width 24 height 64
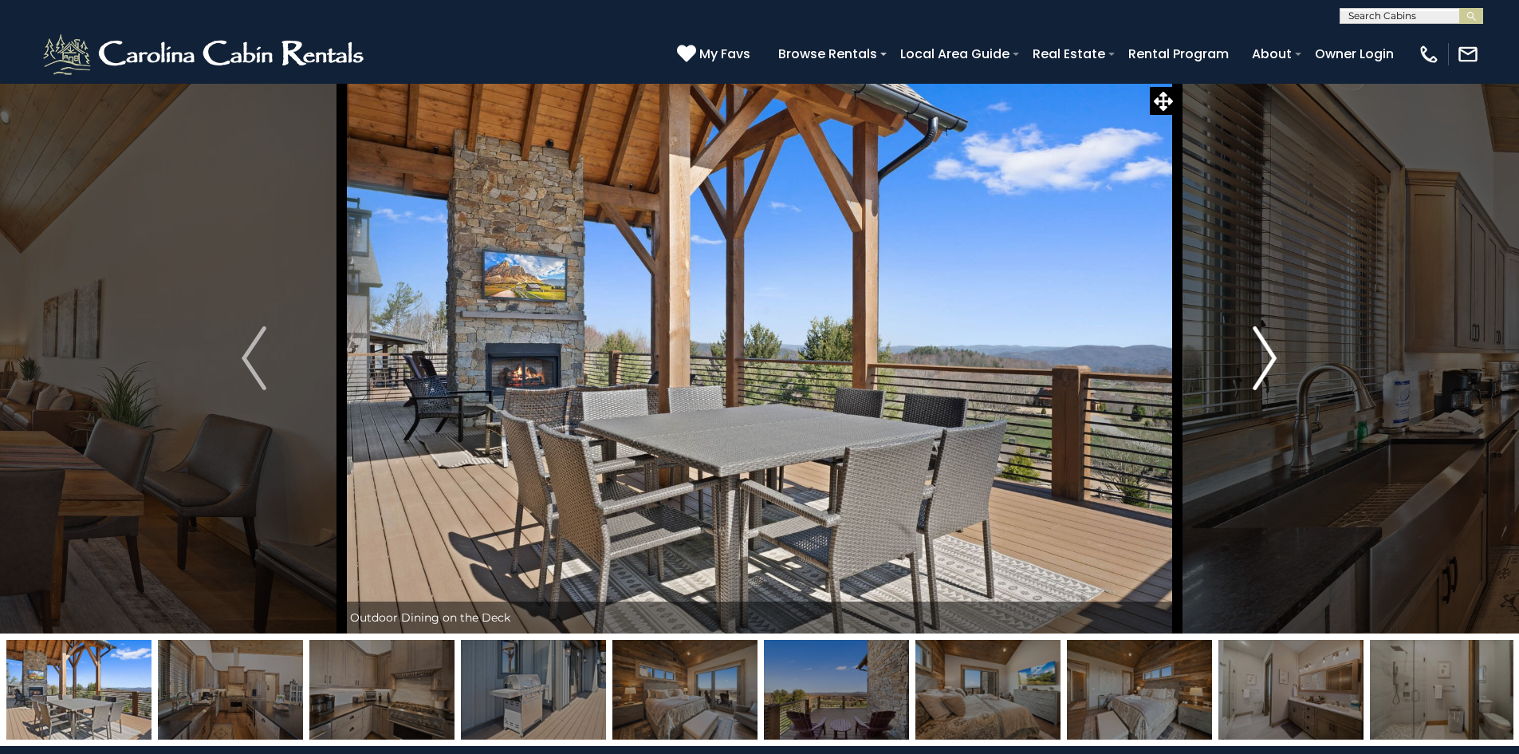
click at [1266, 364] on img "Next" at bounding box center [1265, 358] width 24 height 64
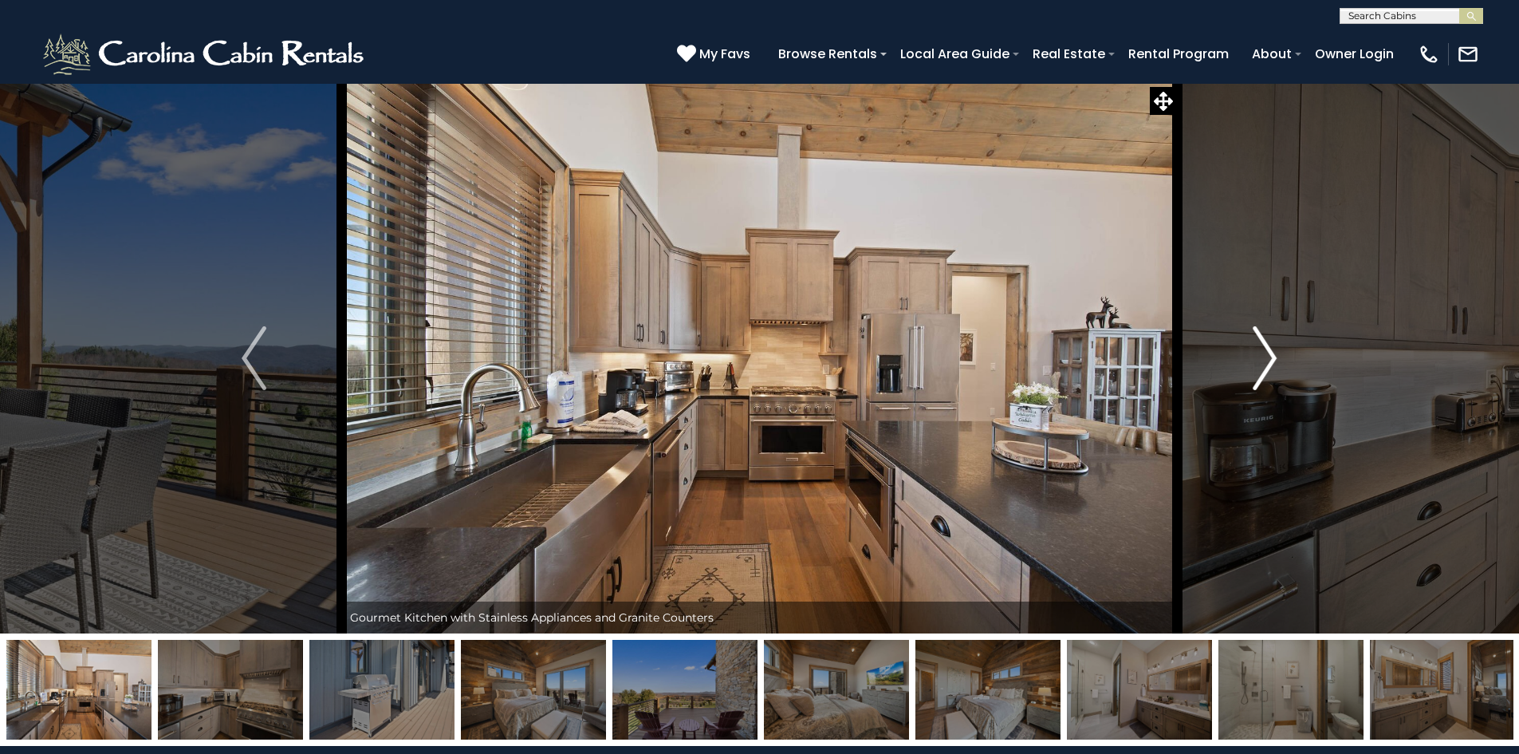
click at [1266, 364] on img "Next" at bounding box center [1265, 358] width 24 height 64
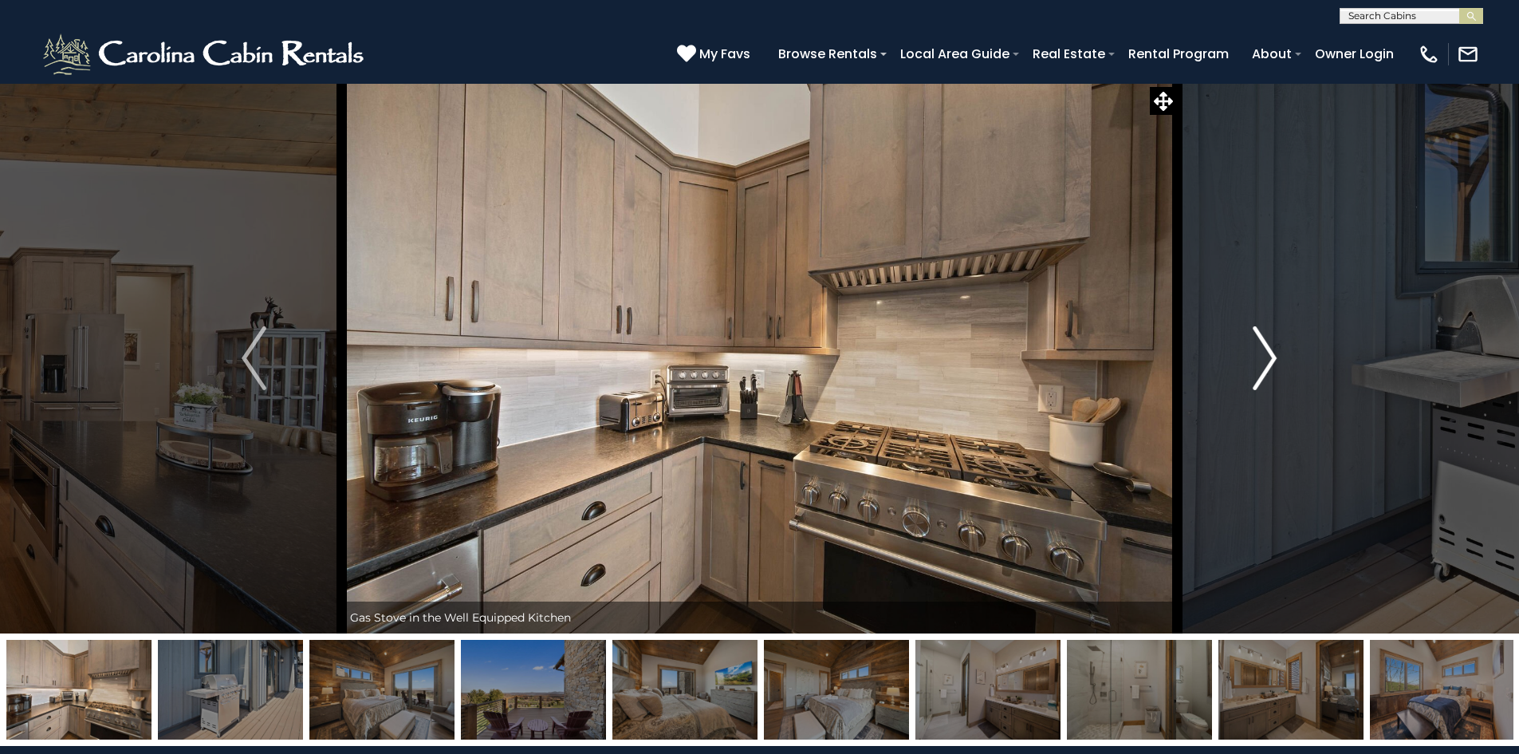
click at [1266, 364] on img "Next" at bounding box center [1265, 358] width 24 height 64
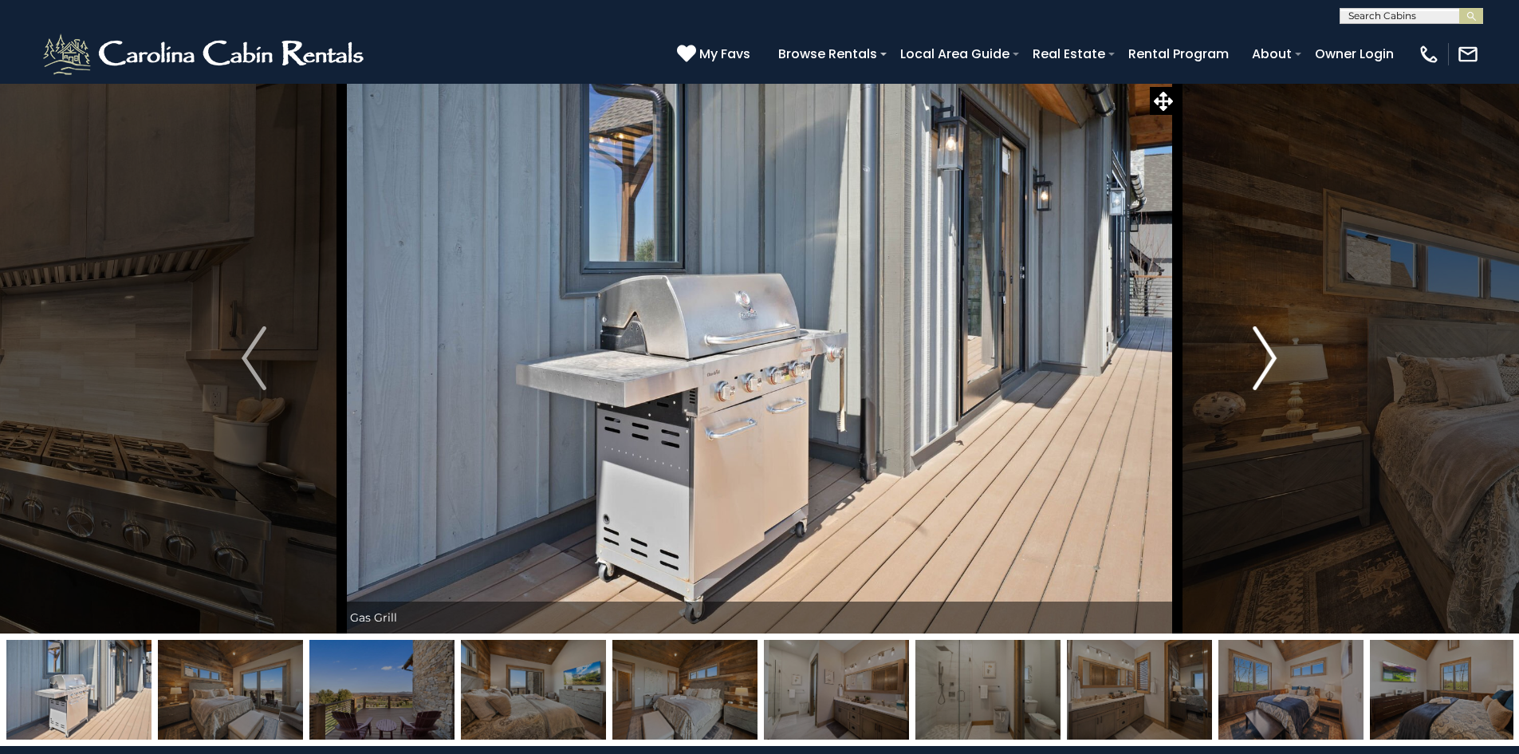
click at [1266, 364] on img "Next" at bounding box center [1265, 358] width 24 height 64
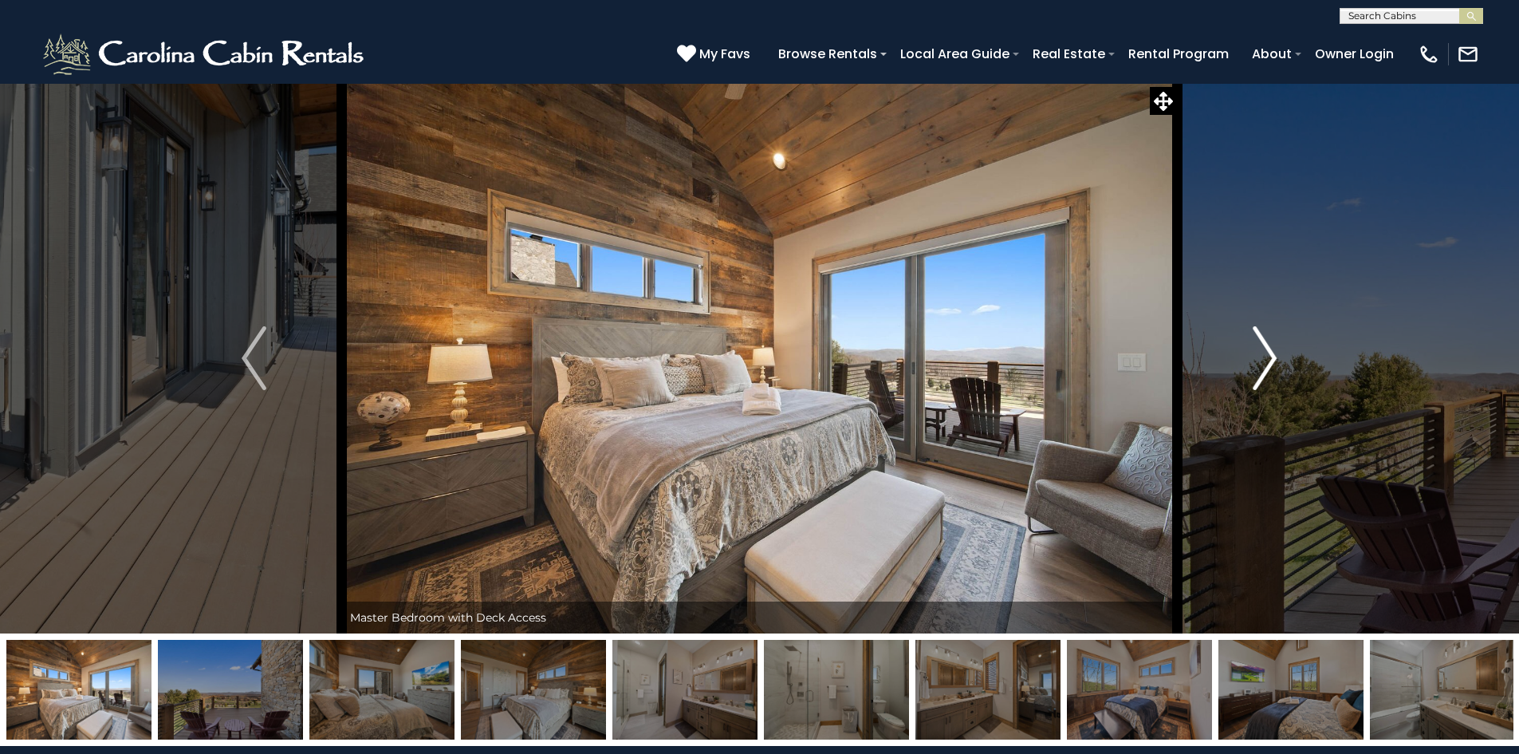
click at [1266, 364] on img "Next" at bounding box center [1265, 358] width 24 height 64
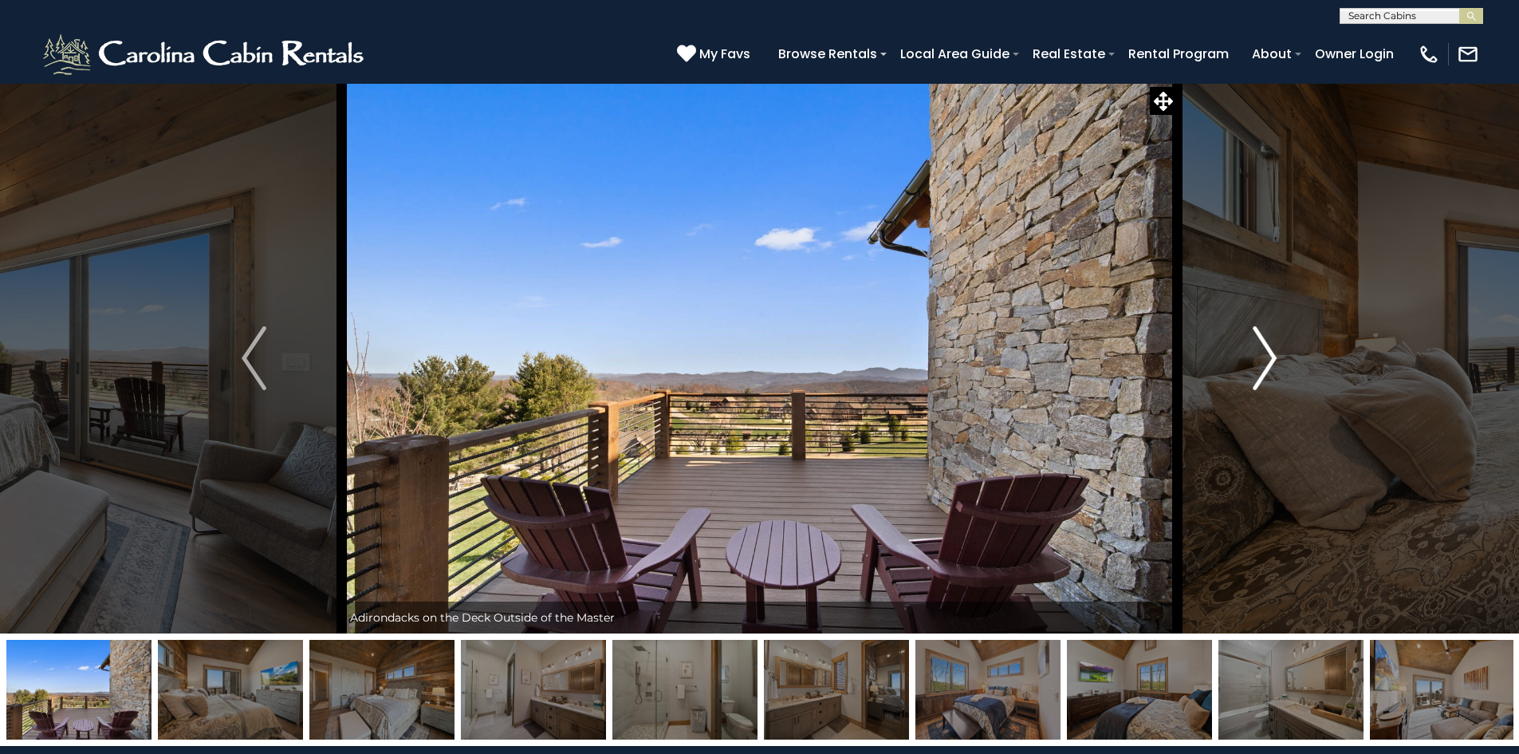
click at [1266, 364] on img "Next" at bounding box center [1265, 358] width 24 height 64
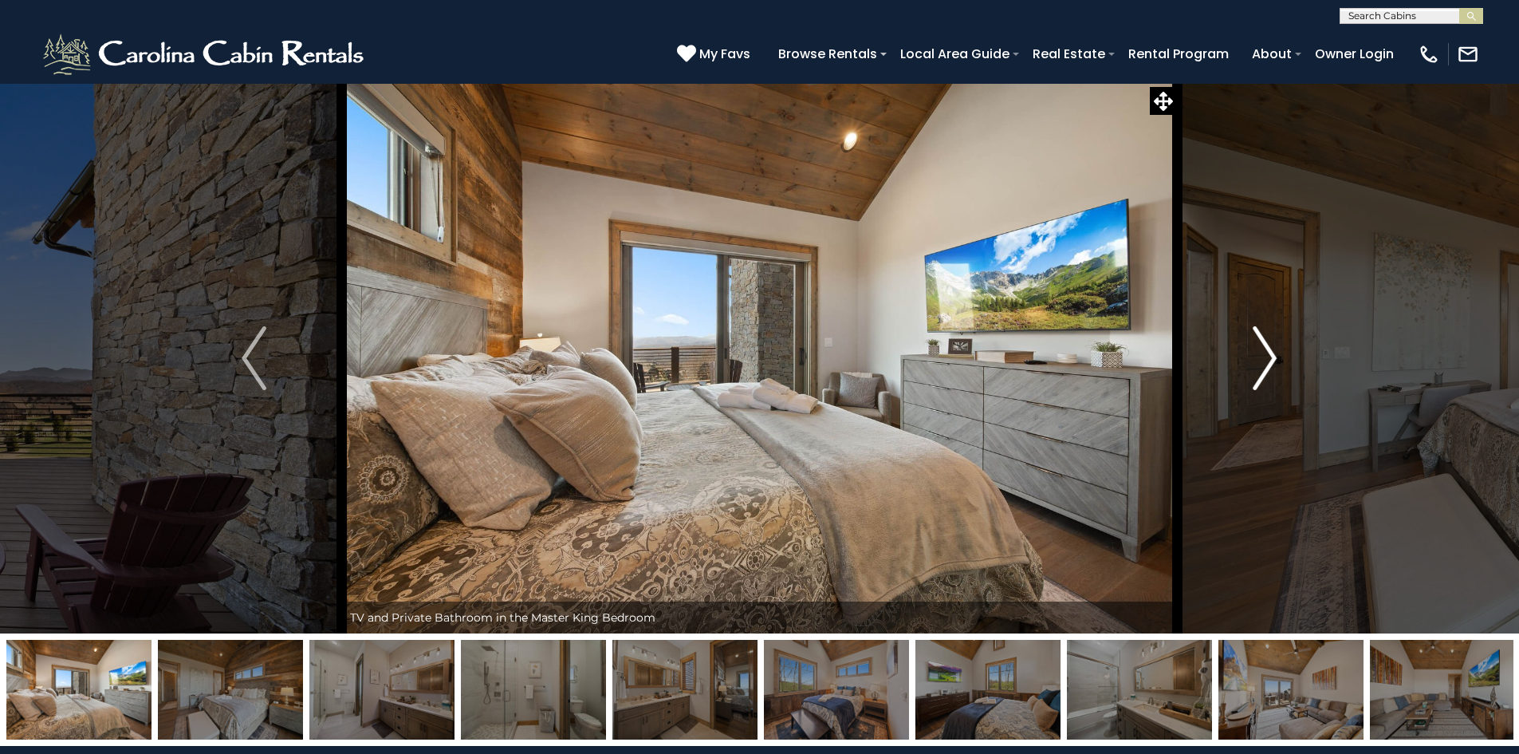
click at [1266, 364] on img "Next" at bounding box center [1265, 358] width 24 height 64
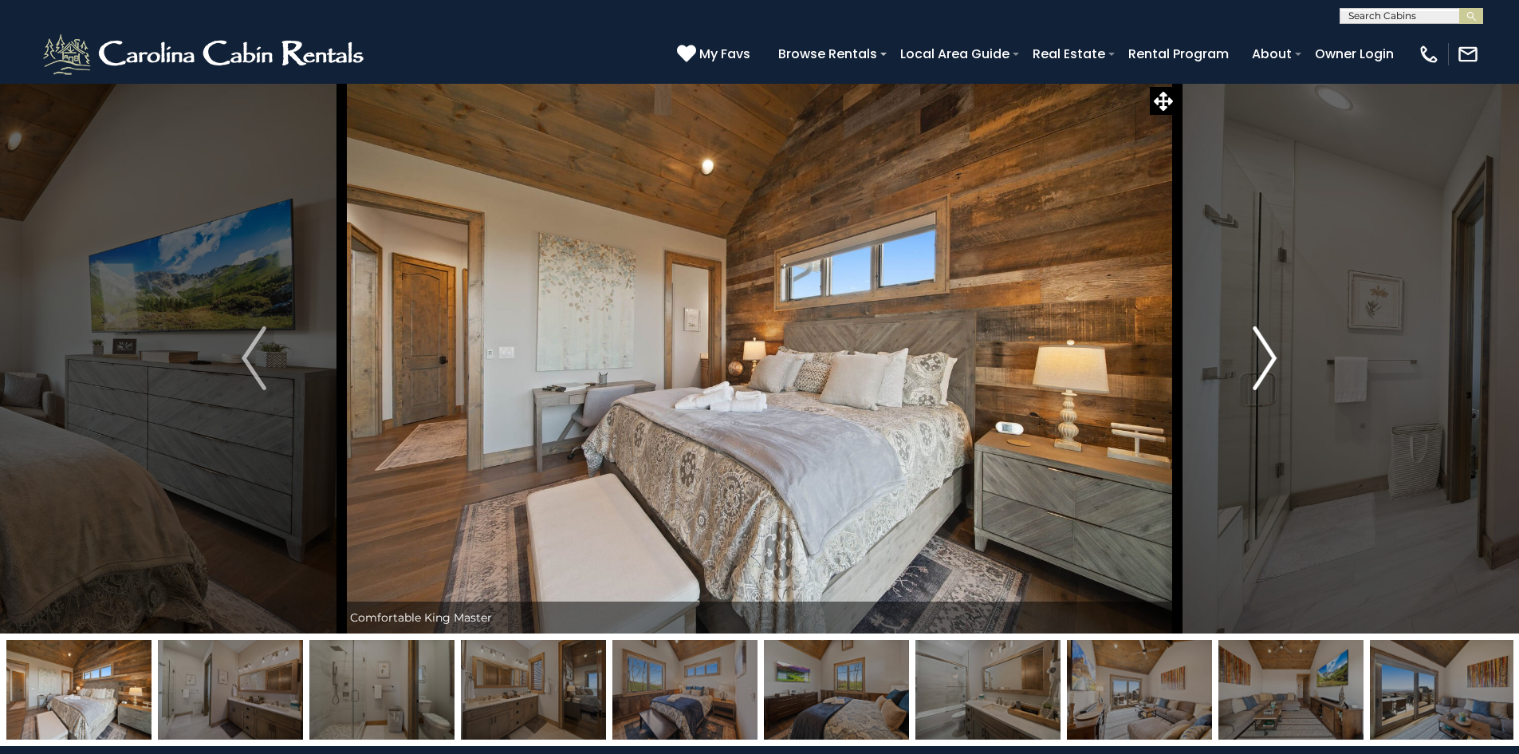
click at [1266, 364] on img "Next" at bounding box center [1265, 358] width 24 height 64
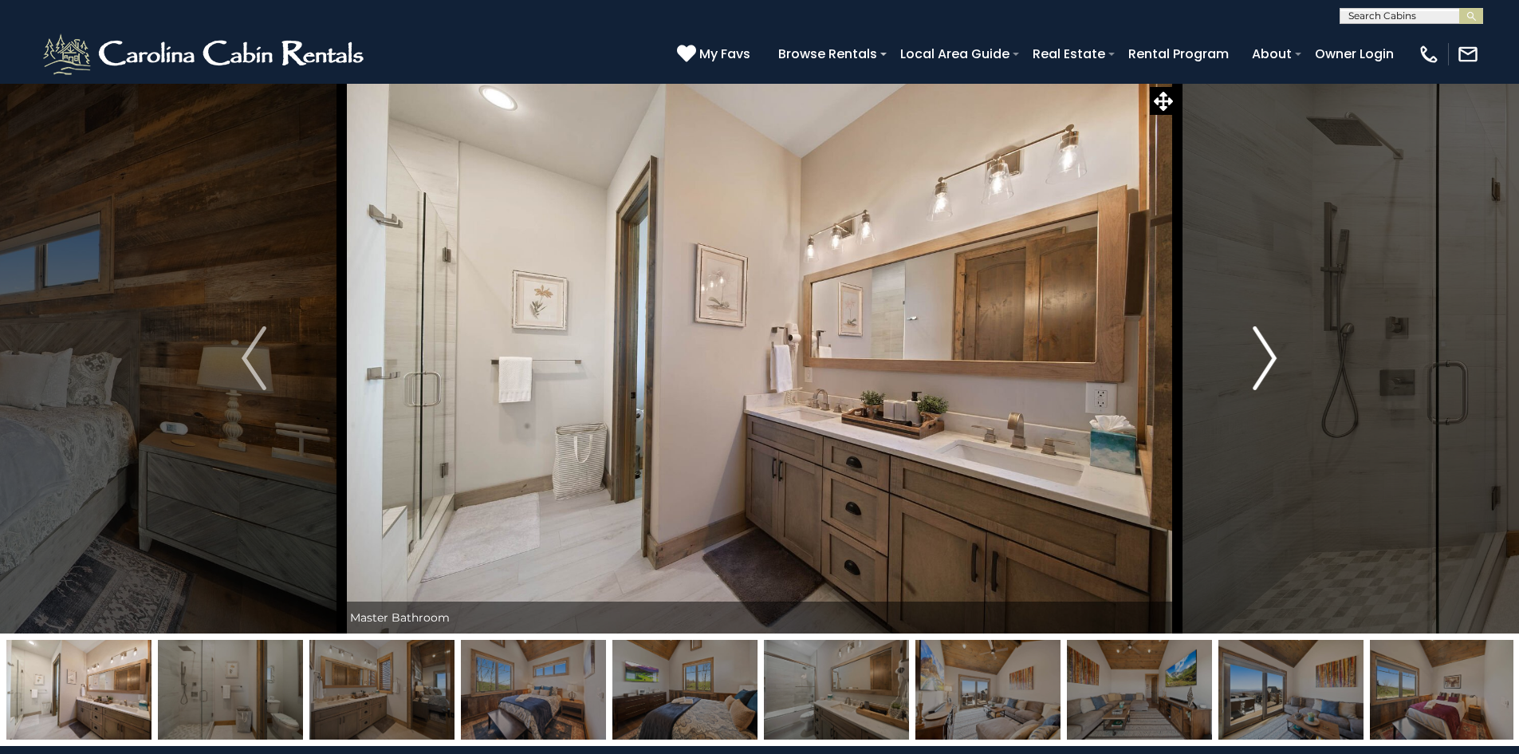
click at [1266, 364] on img "Next" at bounding box center [1265, 358] width 24 height 64
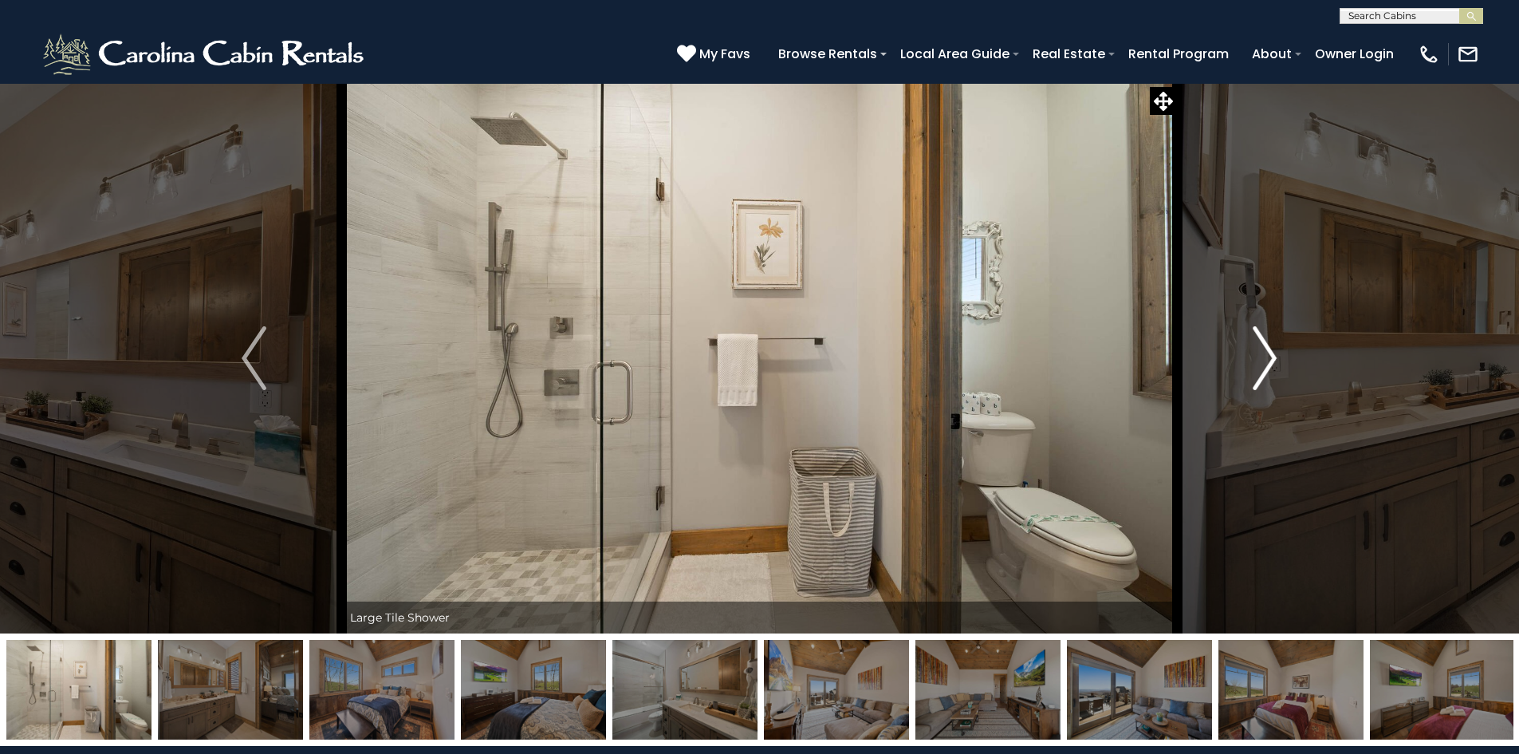
click at [1266, 364] on img "Next" at bounding box center [1265, 358] width 24 height 64
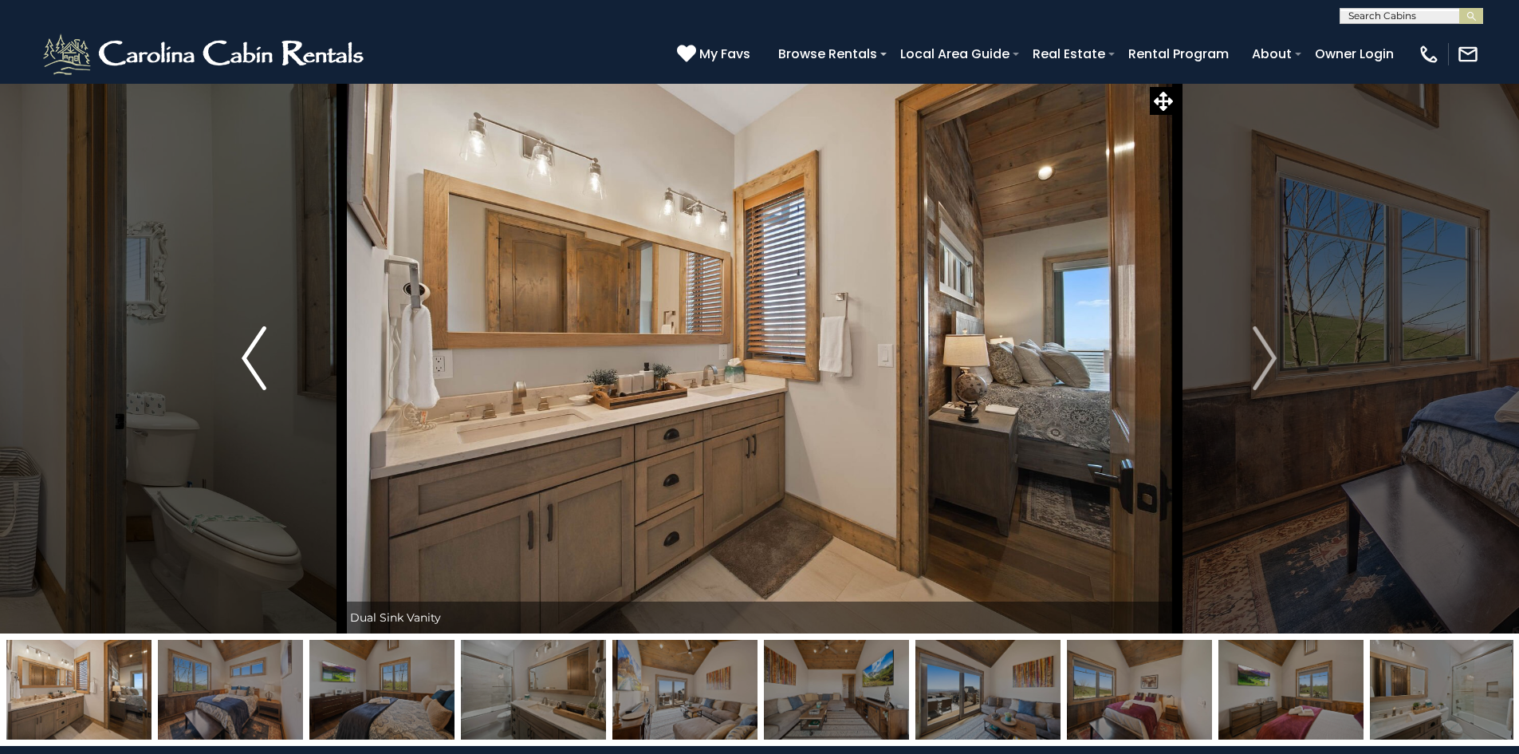
click at [255, 366] on img "Previous" at bounding box center [254, 358] width 24 height 64
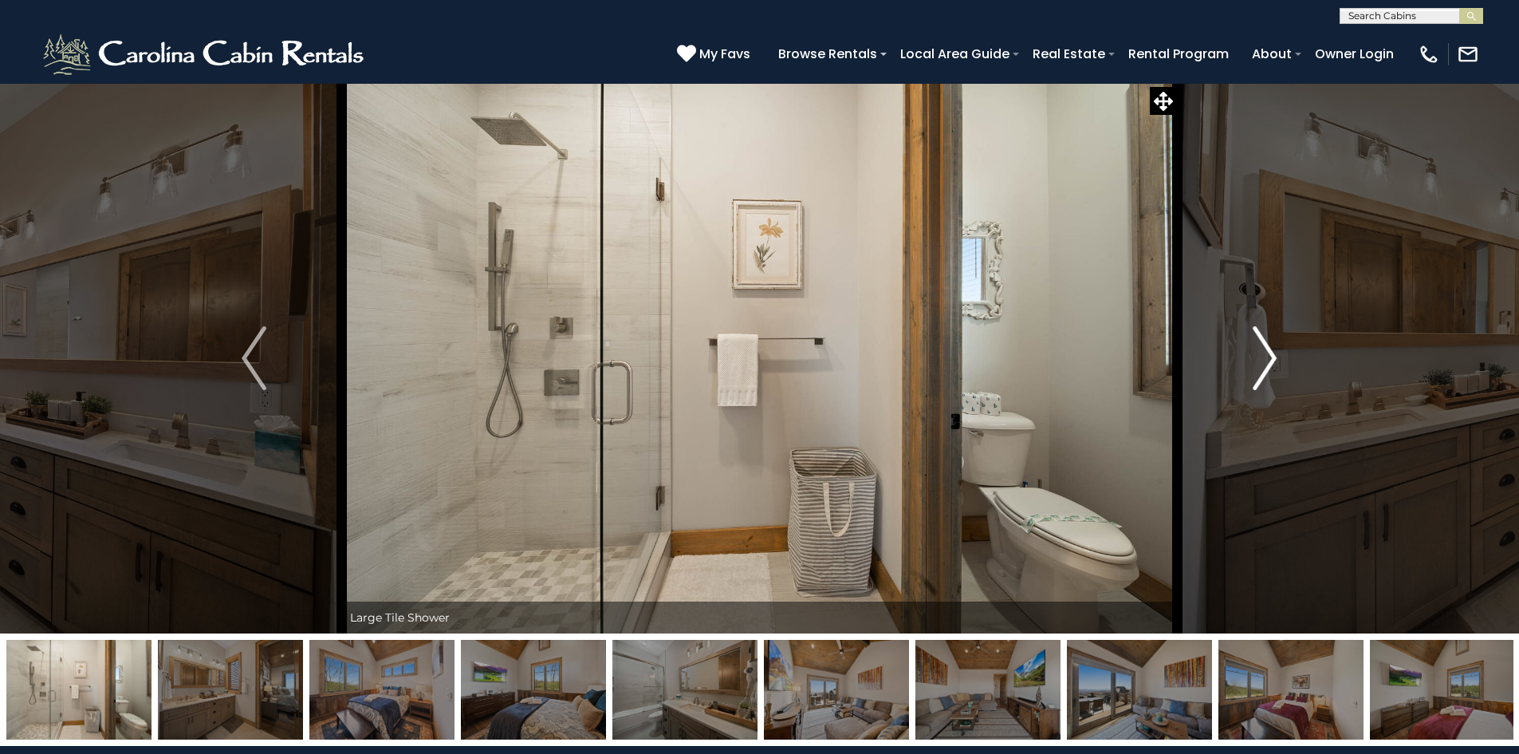
click at [1273, 357] on img "Next" at bounding box center [1265, 358] width 24 height 64
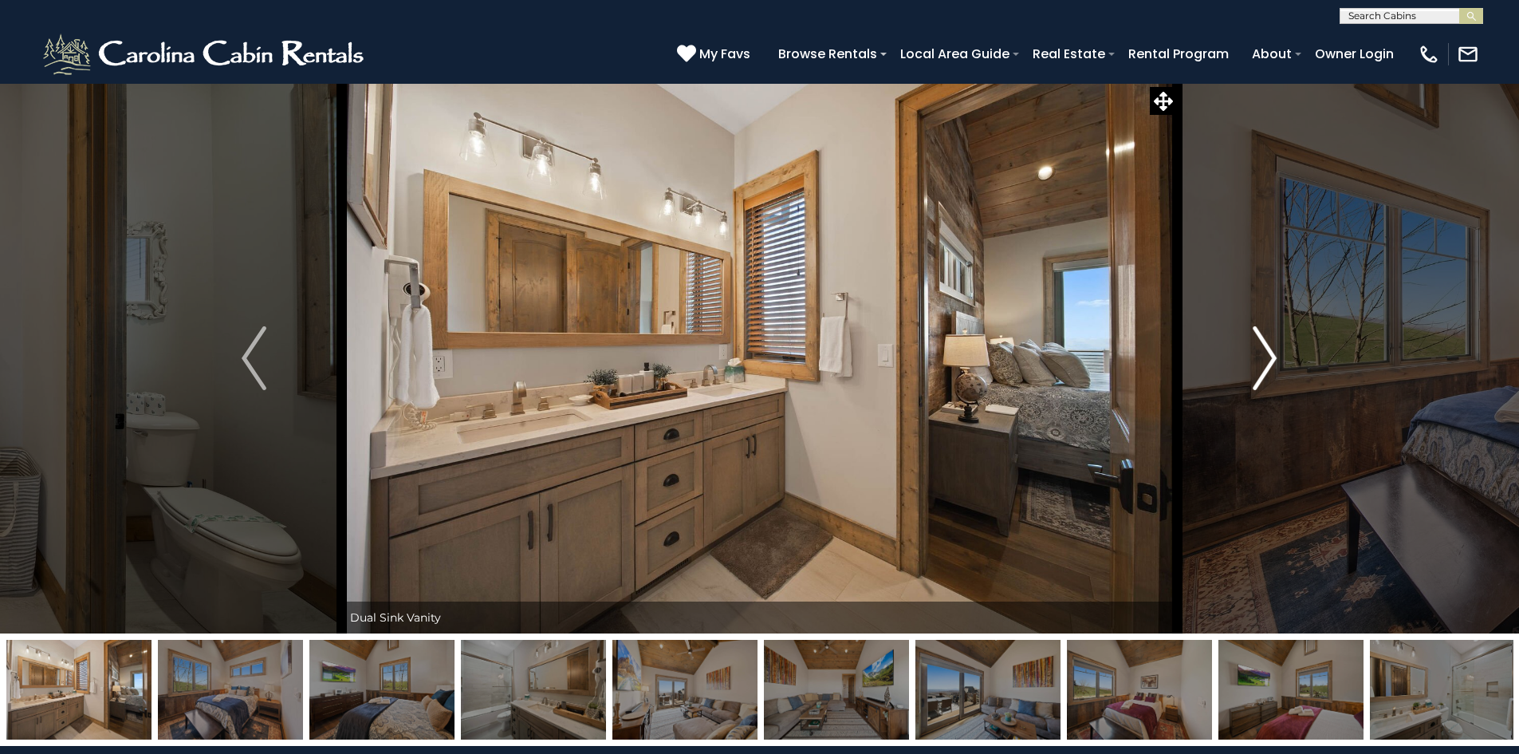
click at [1273, 357] on img "Next" at bounding box center [1265, 358] width 24 height 64
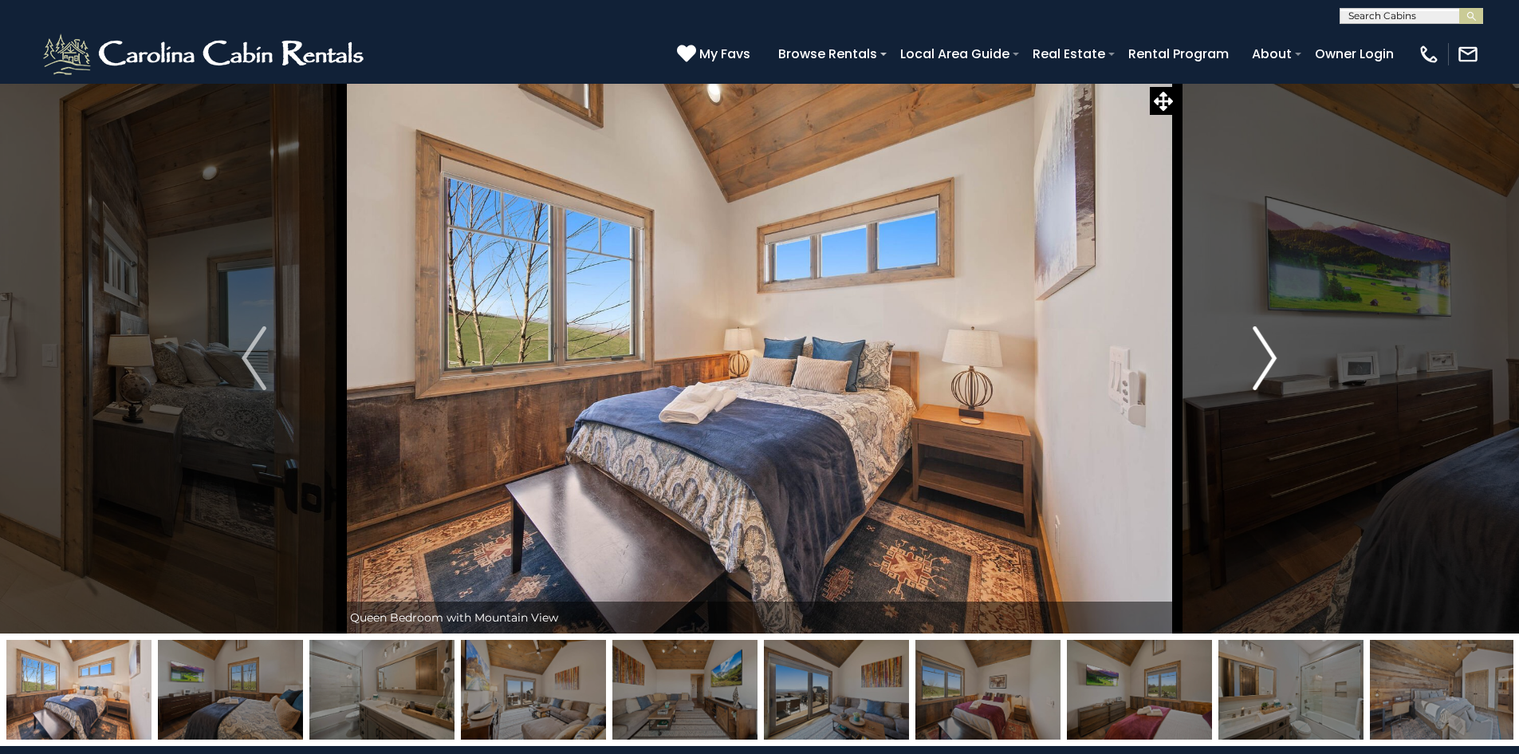
click at [1273, 357] on img "Next" at bounding box center [1265, 358] width 24 height 64
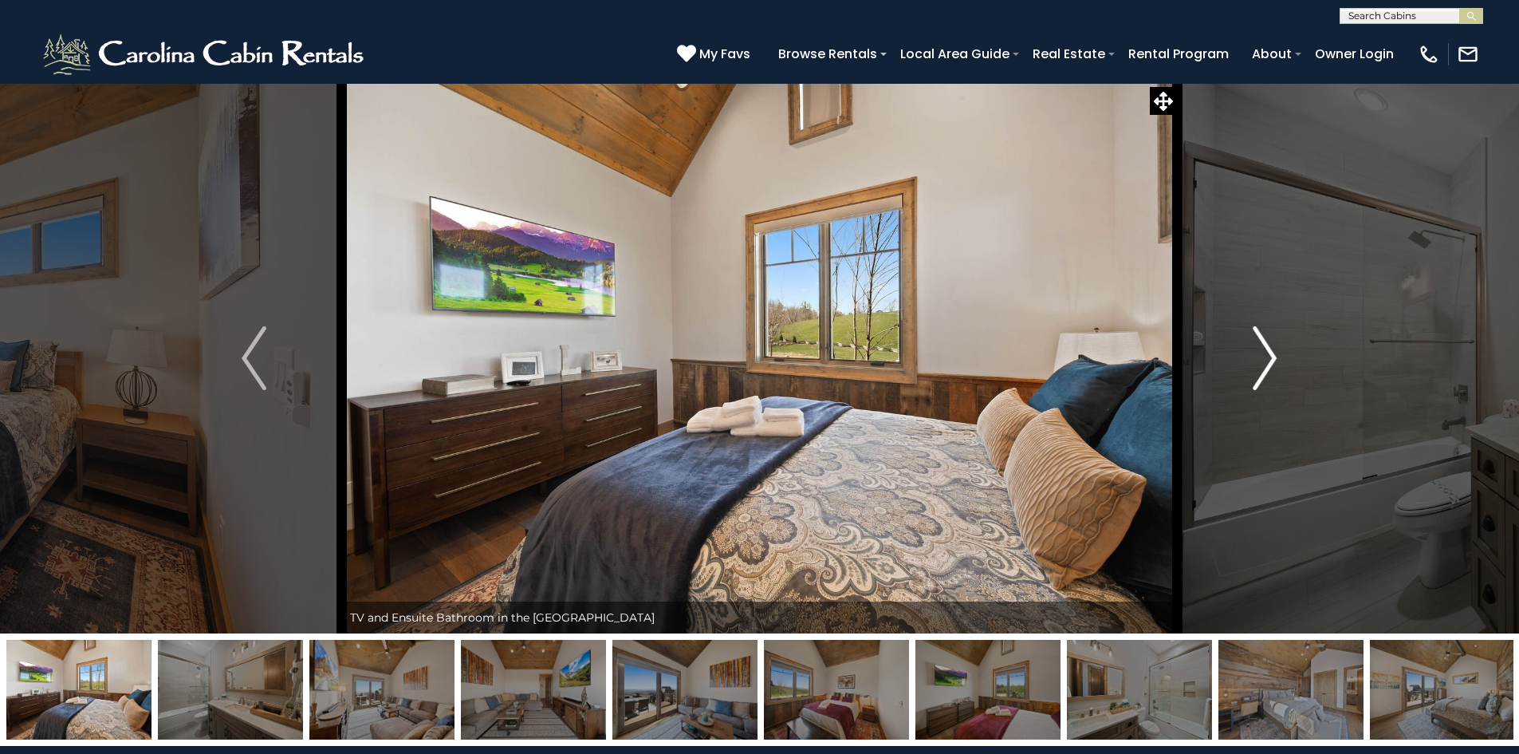
click at [1273, 357] on img "Next" at bounding box center [1265, 358] width 24 height 64
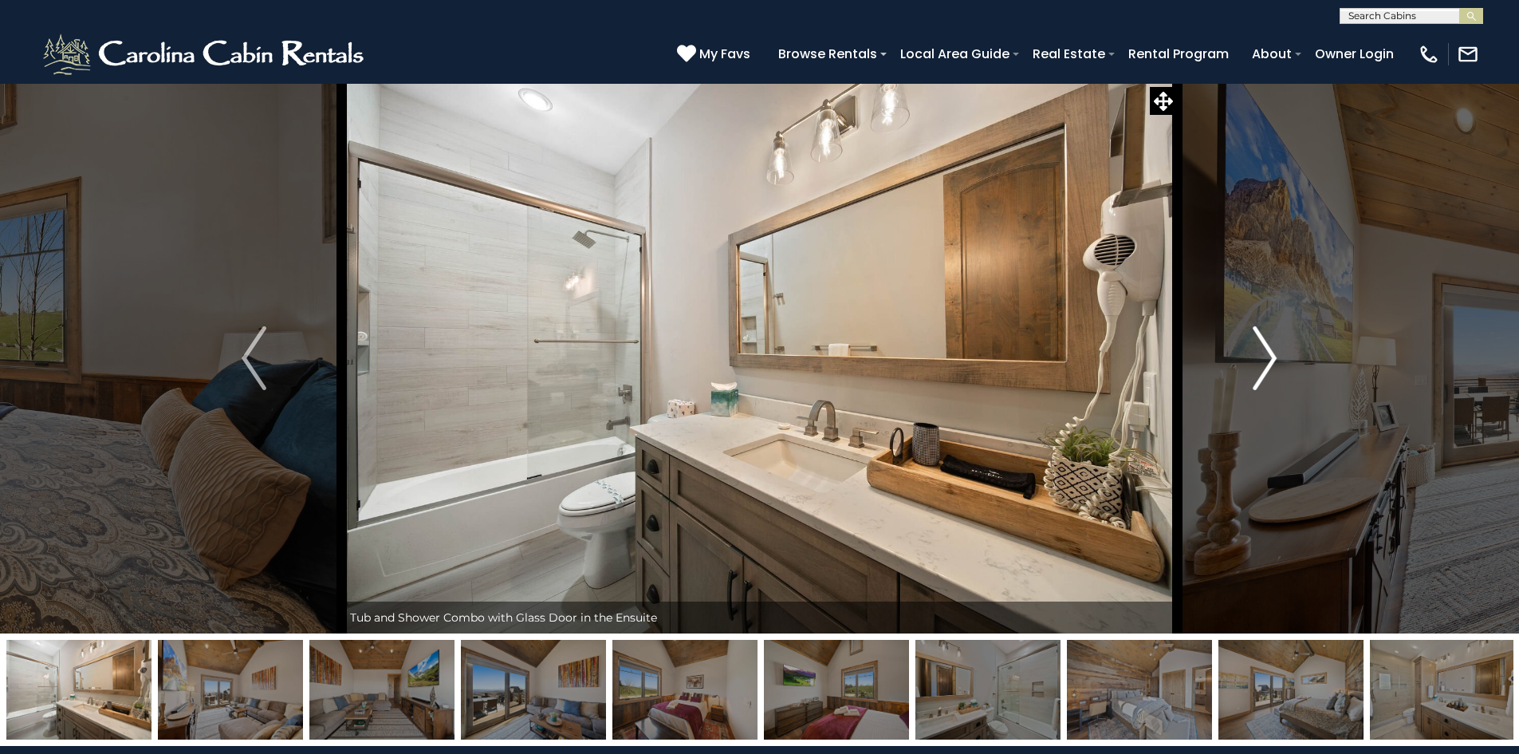
click at [1273, 357] on img "Next" at bounding box center [1265, 358] width 24 height 64
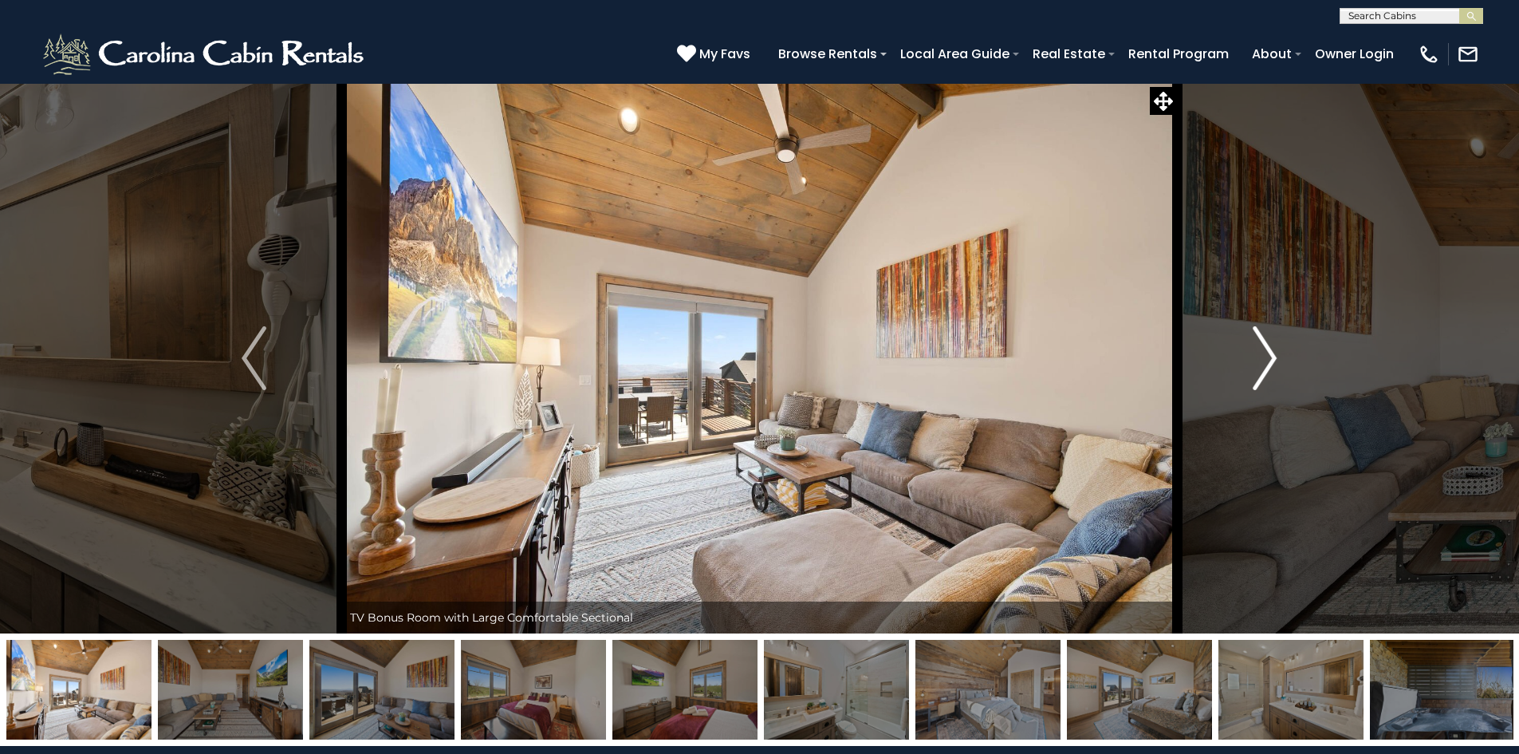
click at [1273, 357] on img "Next" at bounding box center [1265, 358] width 24 height 64
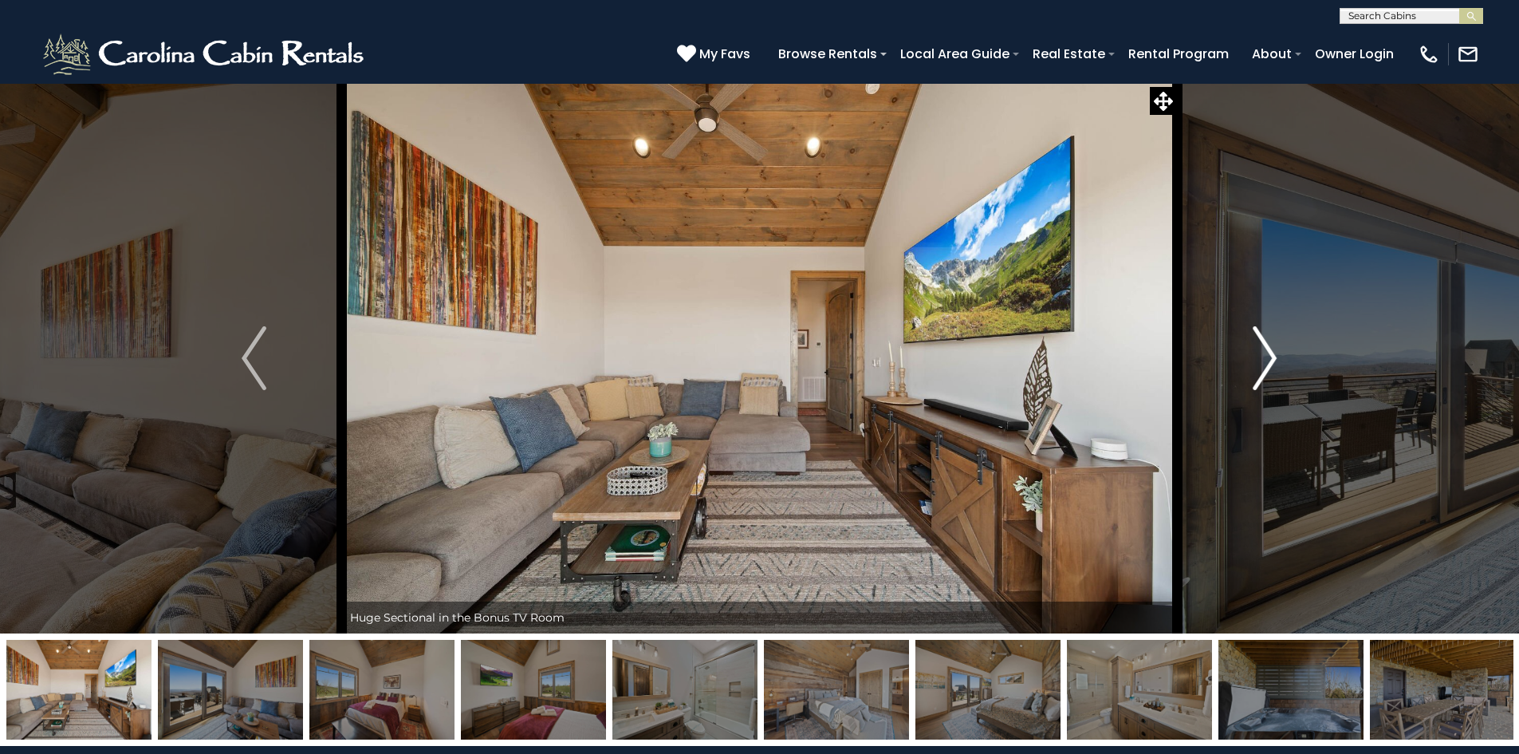
click at [1273, 357] on img "Next" at bounding box center [1265, 358] width 24 height 64
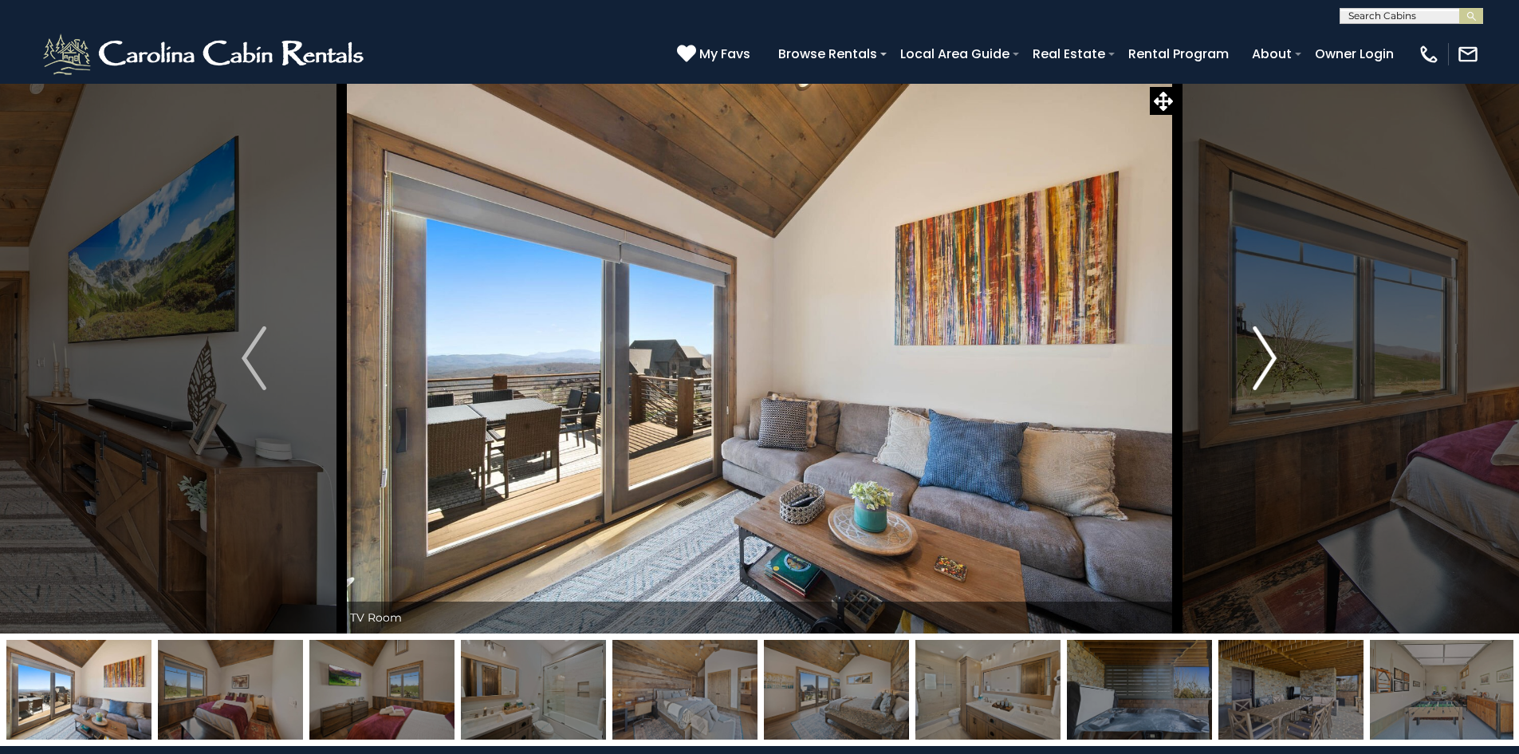
click at [1273, 357] on img "Next" at bounding box center [1265, 358] width 24 height 64
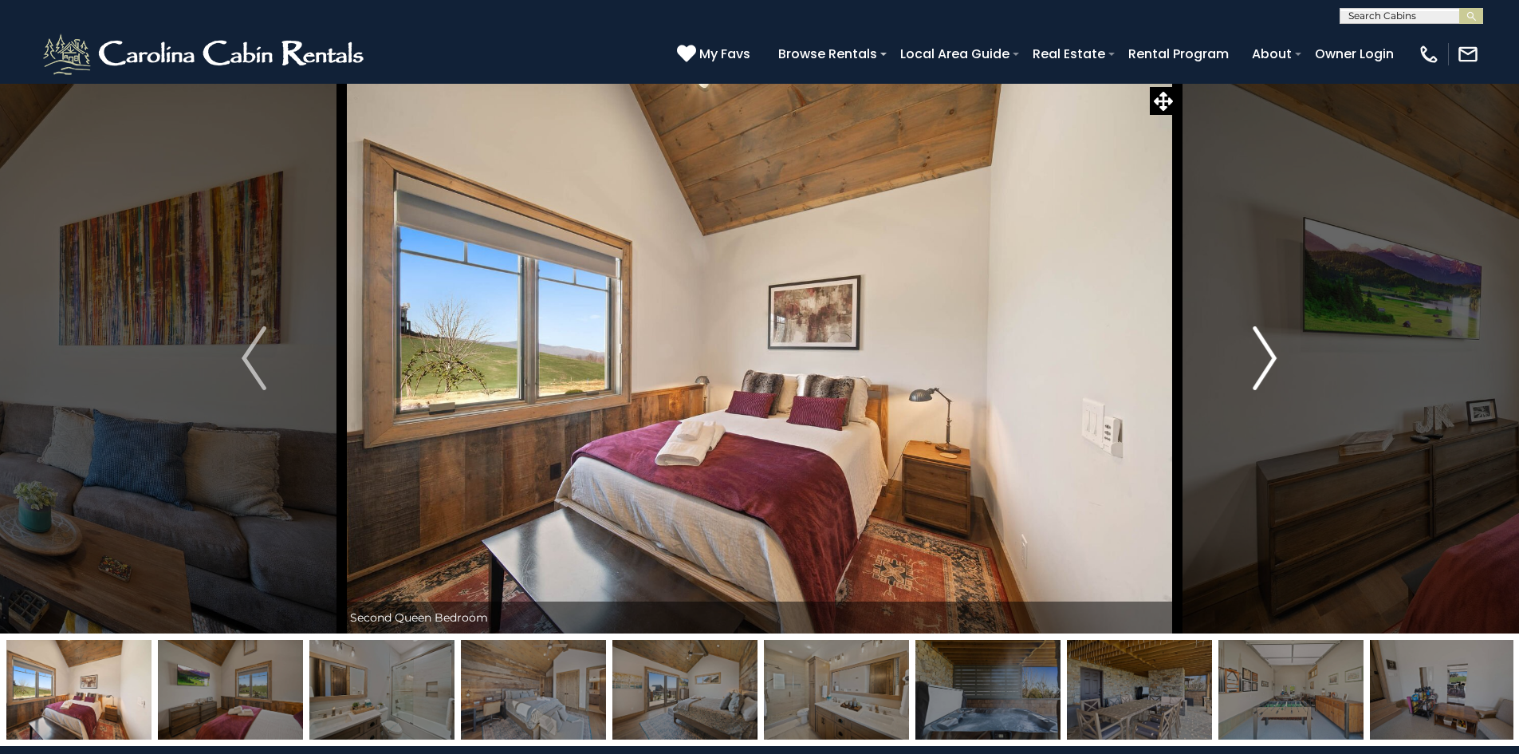
click at [1273, 357] on img "Next" at bounding box center [1265, 358] width 24 height 64
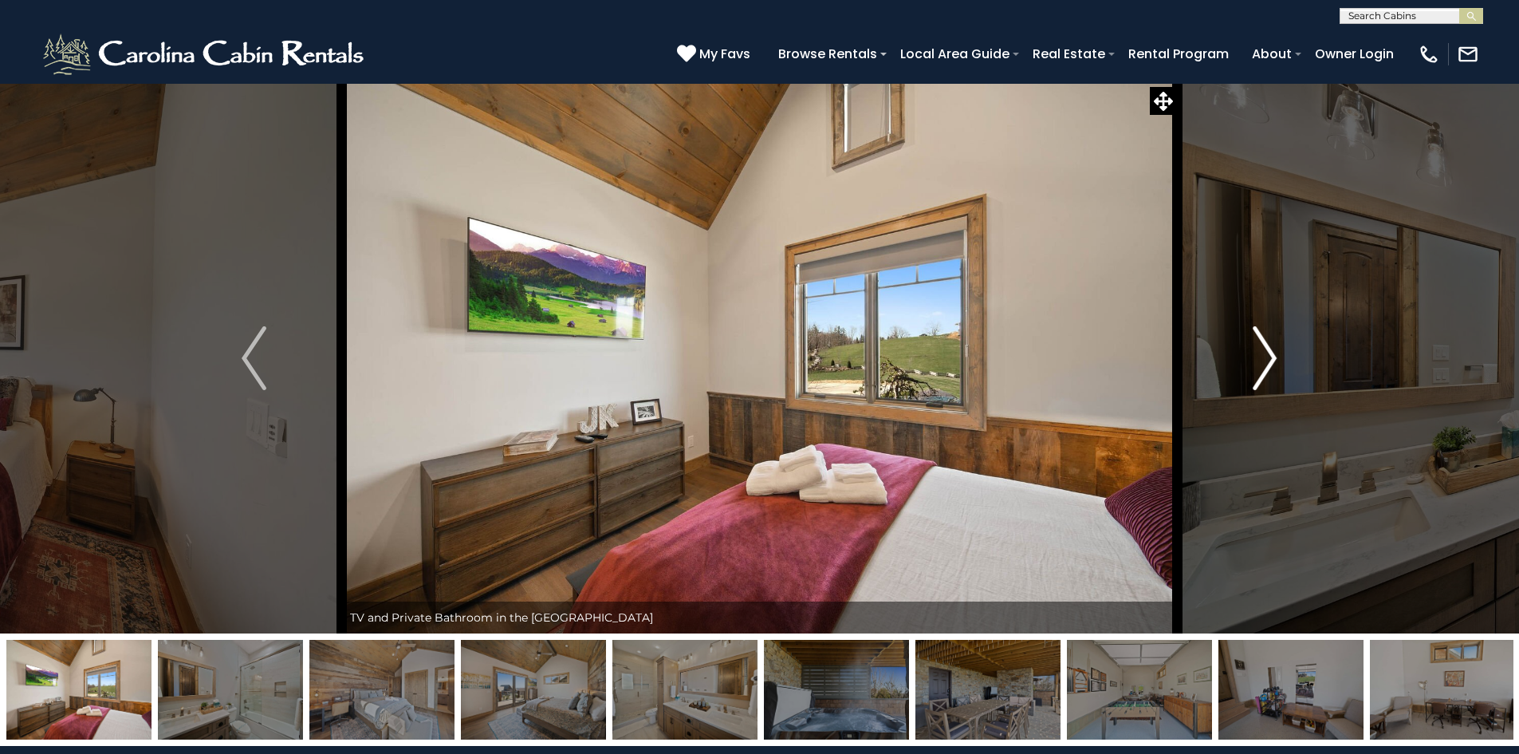
click at [1273, 357] on img "Next" at bounding box center [1265, 358] width 24 height 64
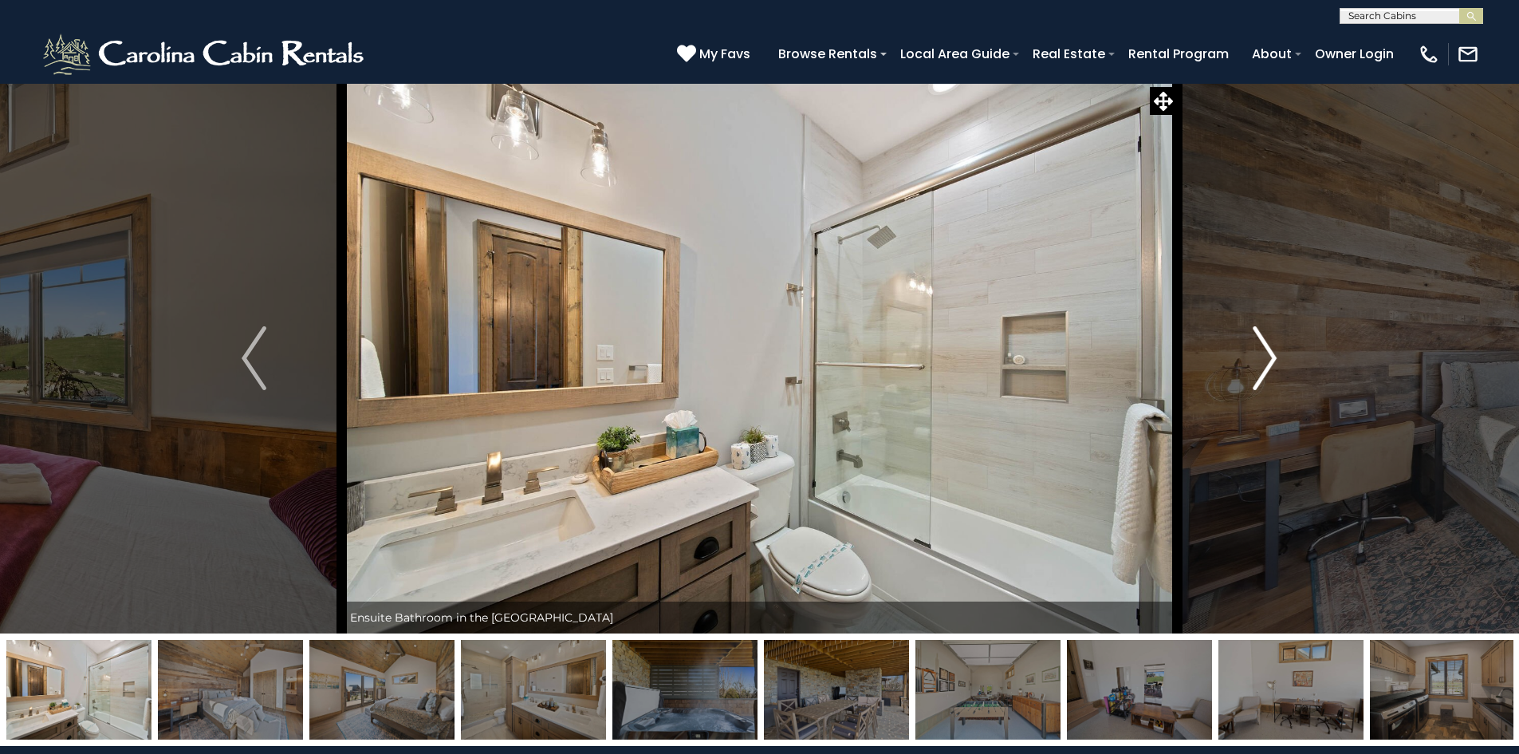
click at [1273, 357] on img "Next" at bounding box center [1265, 358] width 24 height 64
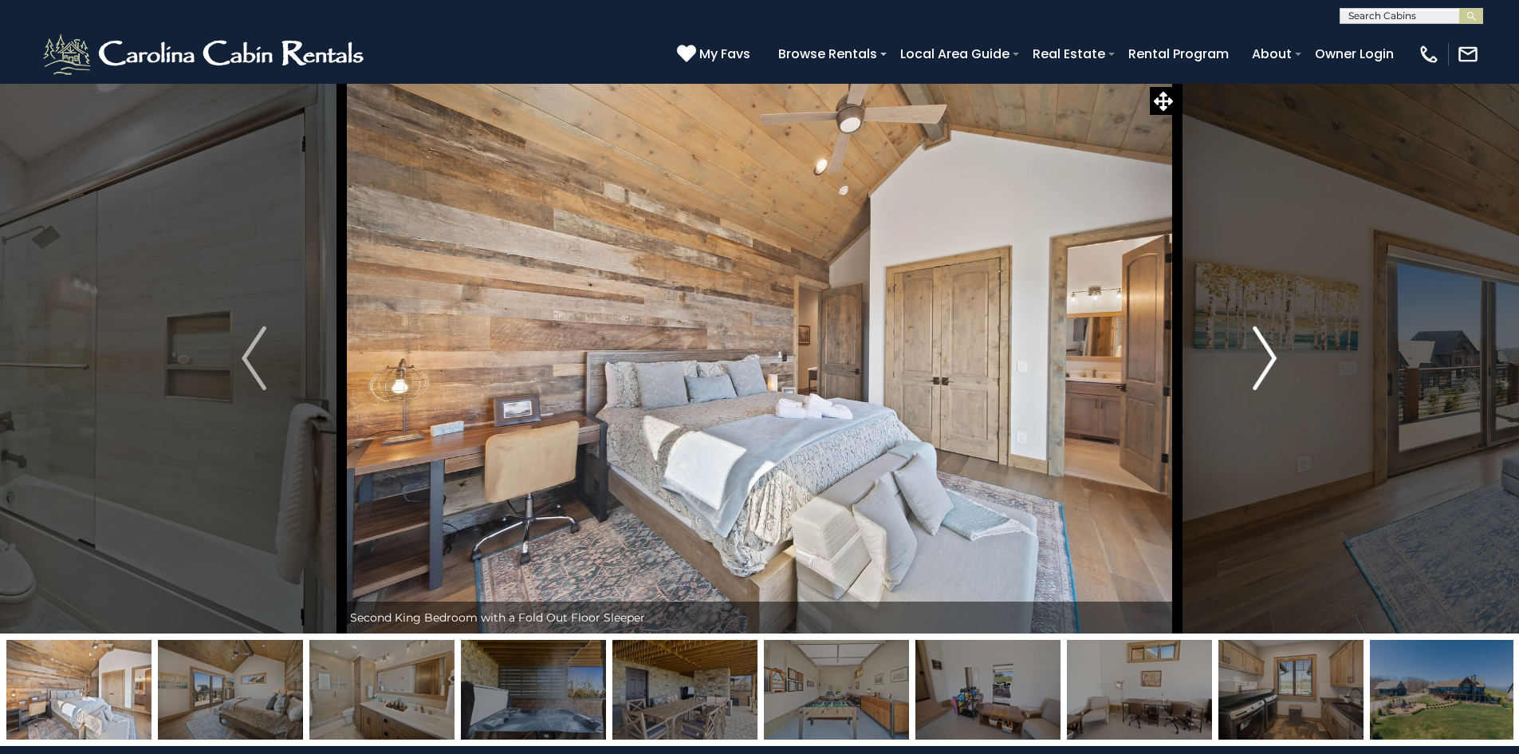
click at [1273, 357] on img "Next" at bounding box center [1265, 358] width 24 height 64
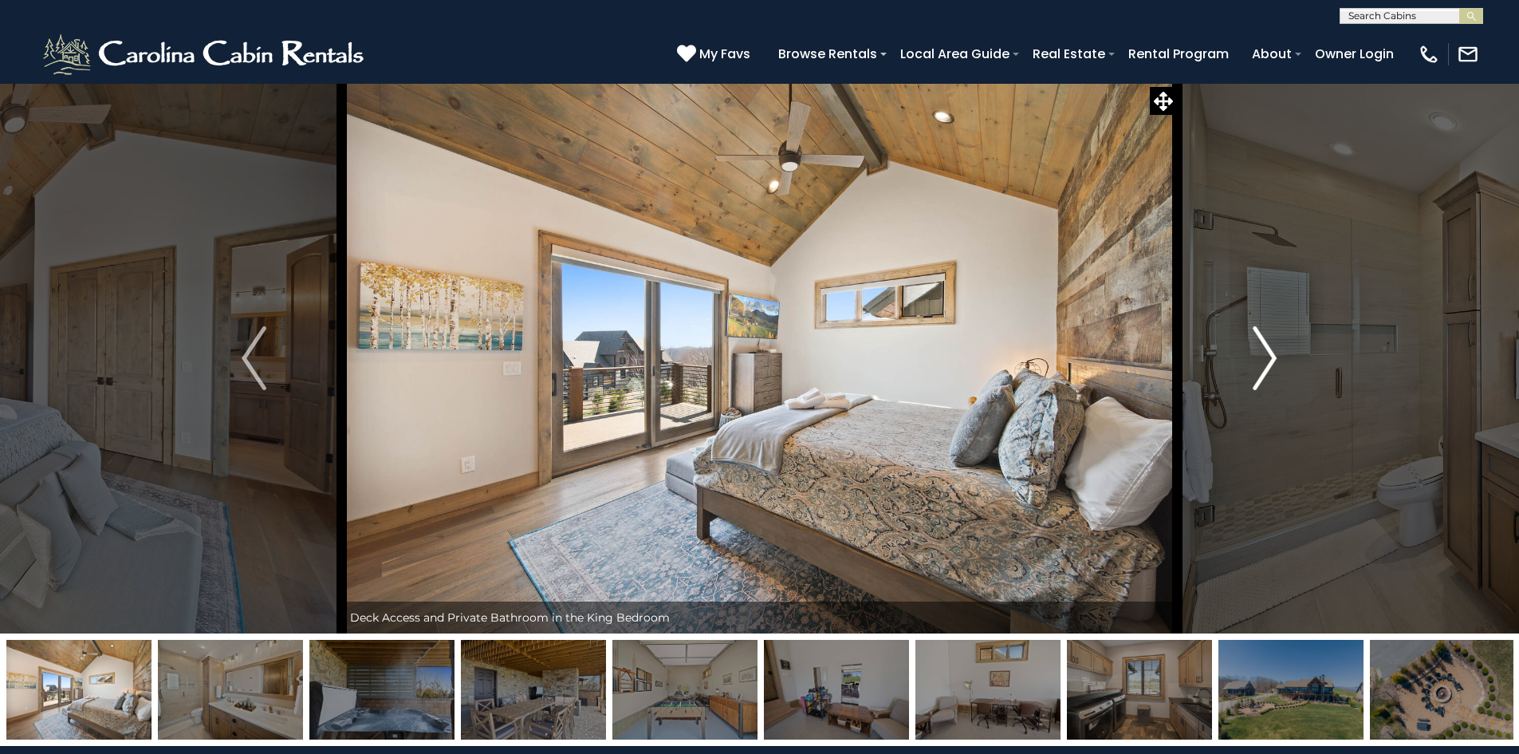
click at [1273, 357] on img "Next" at bounding box center [1265, 358] width 24 height 64
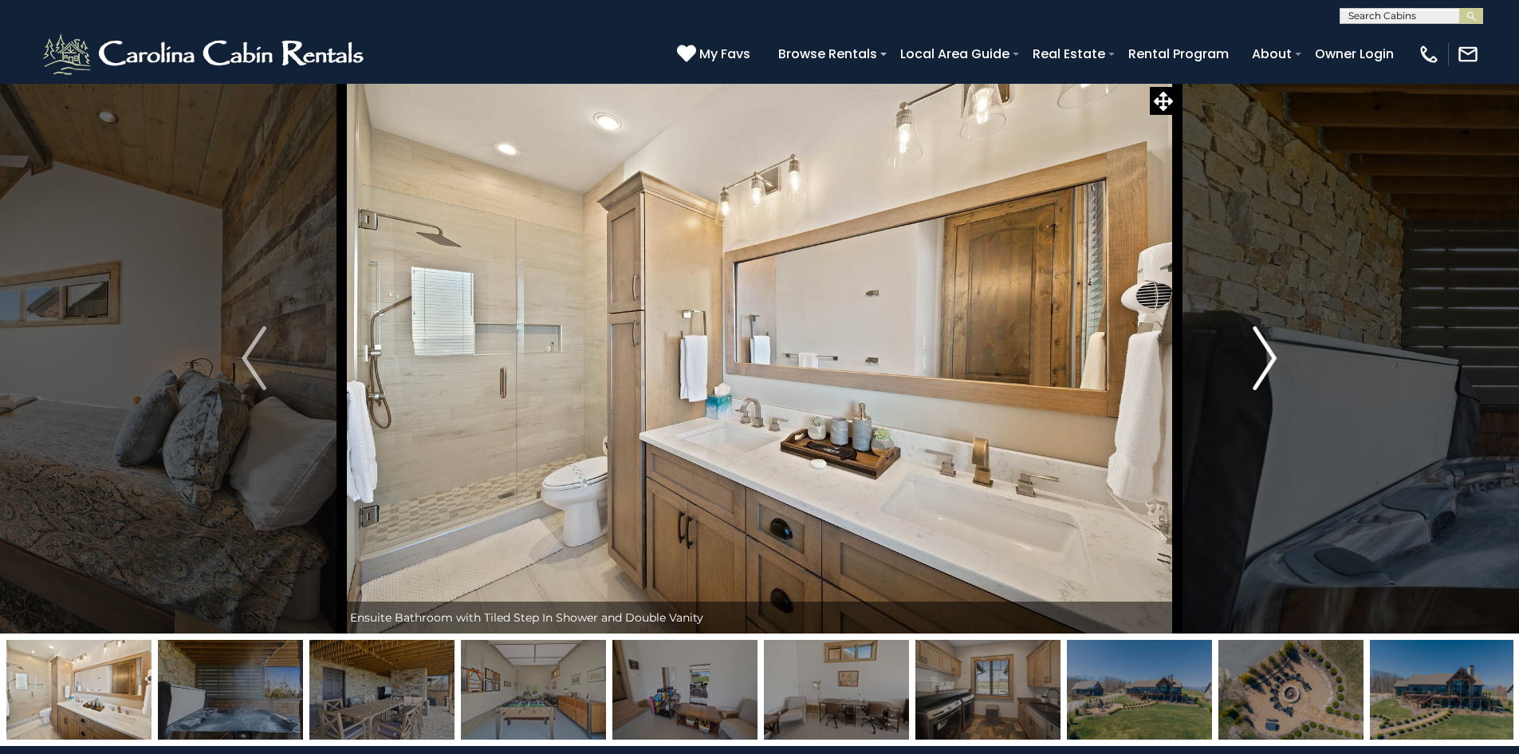
click at [1273, 357] on img "Next" at bounding box center [1265, 358] width 24 height 64
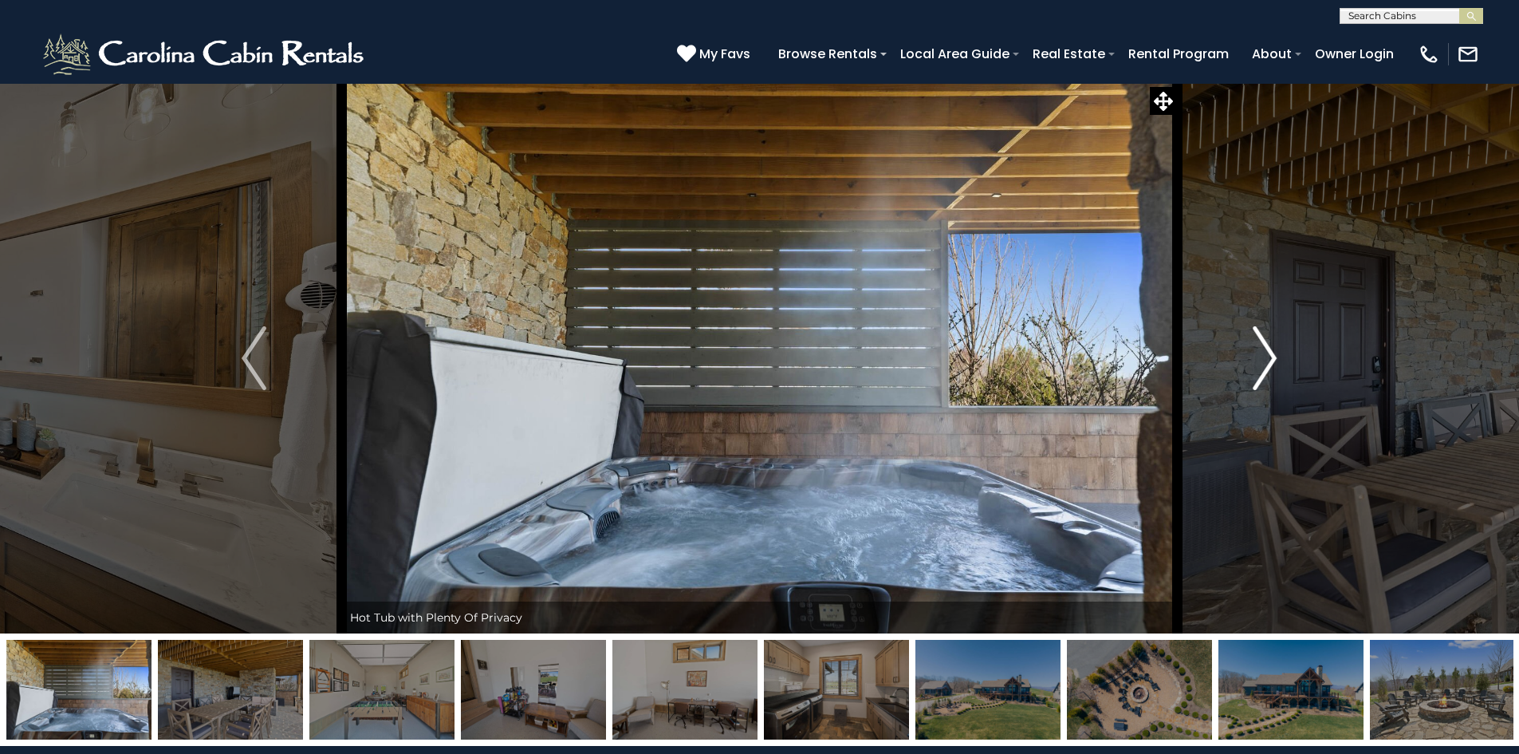
click at [1273, 357] on img "Next" at bounding box center [1265, 358] width 24 height 64
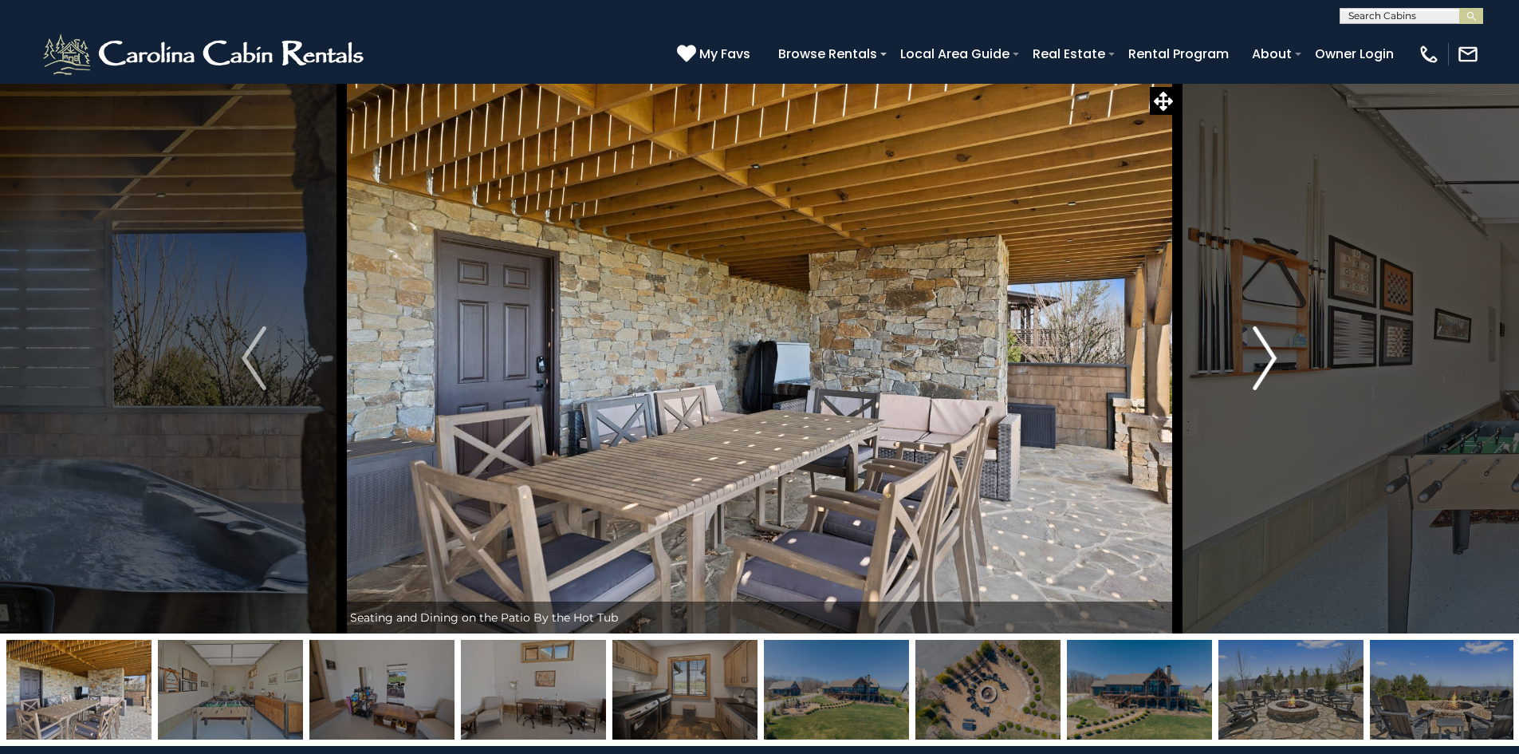
click at [1273, 357] on img "Next" at bounding box center [1265, 358] width 24 height 64
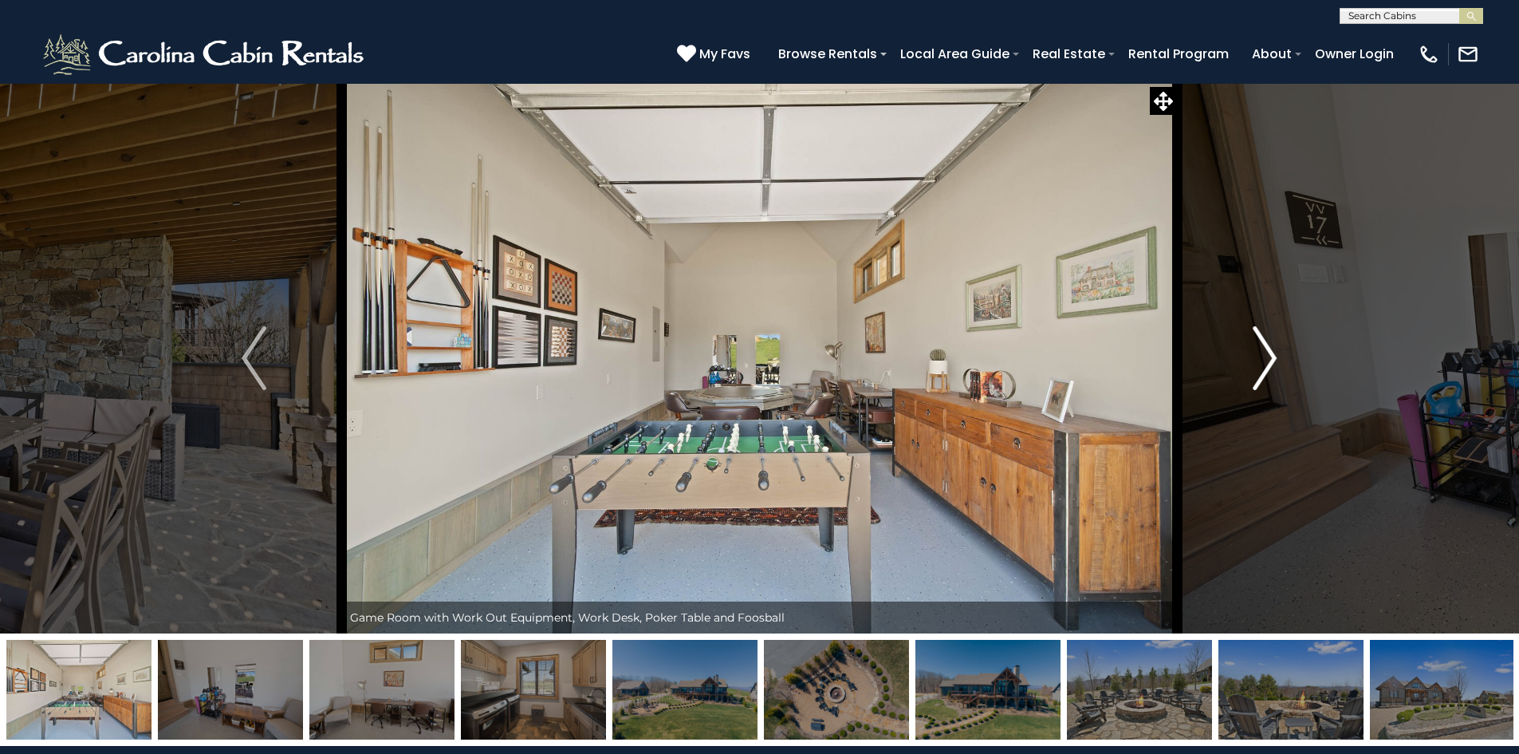
click at [1273, 357] on img "Next" at bounding box center [1265, 358] width 24 height 64
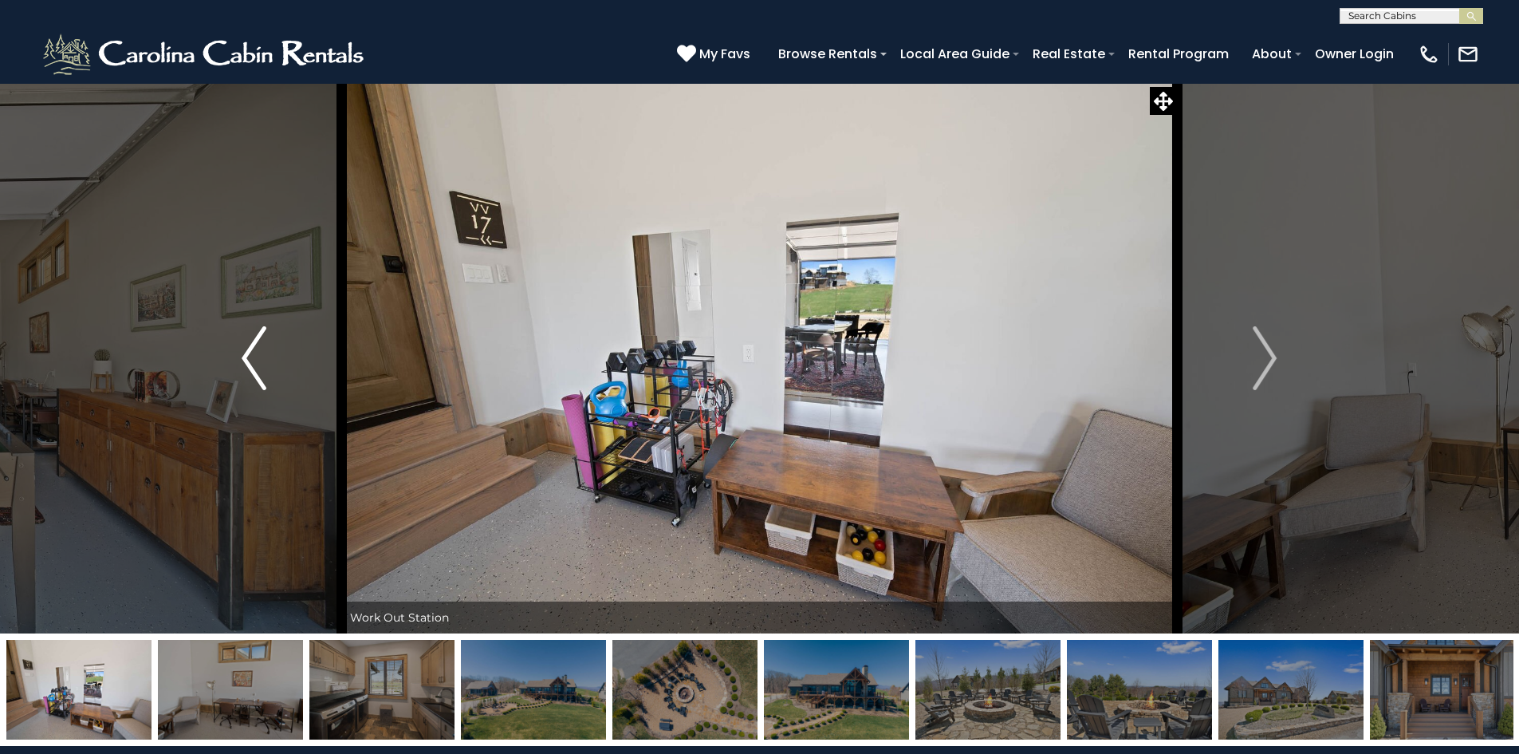
click at [236, 364] on button "Previous" at bounding box center [253, 358] width 175 height 550
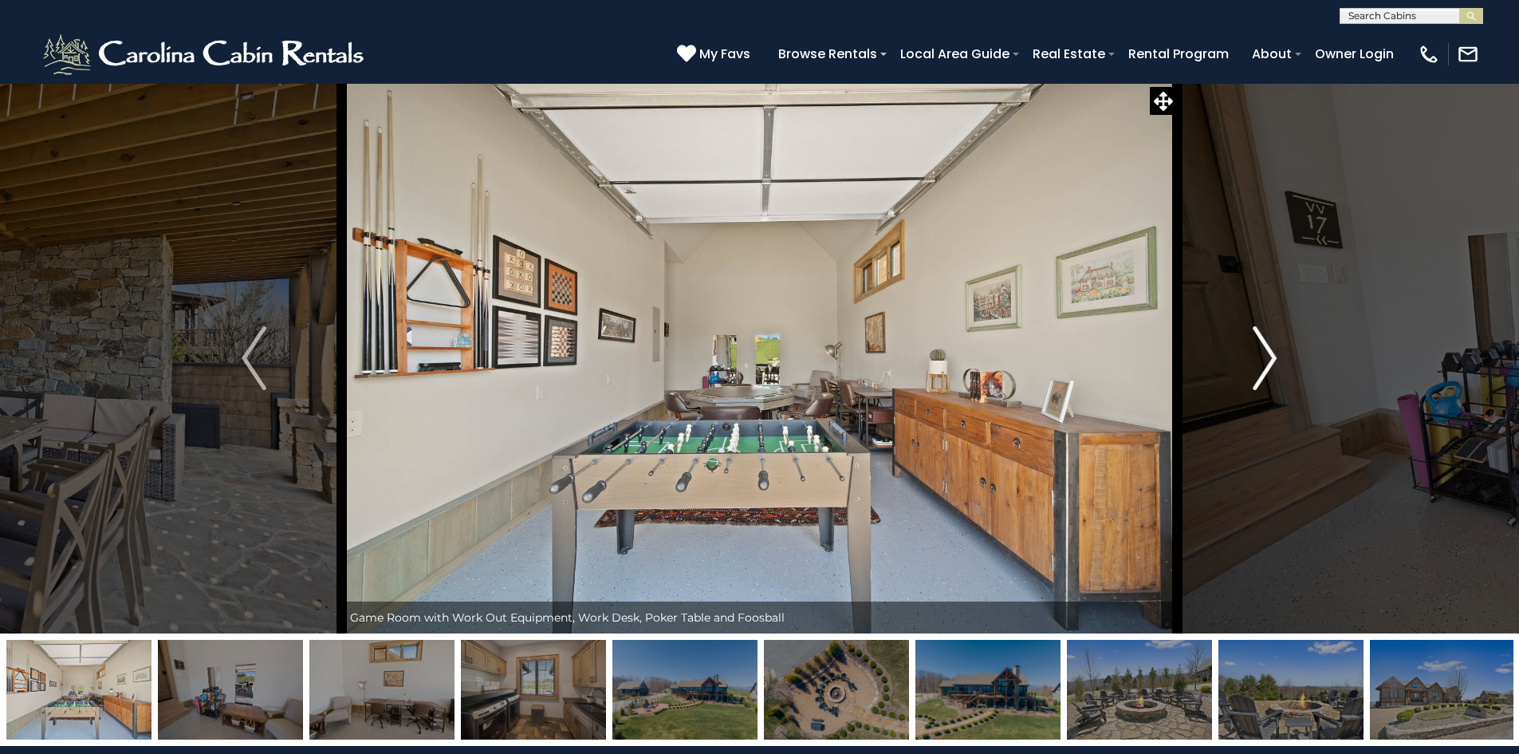
click at [1274, 360] on img "Next" at bounding box center [1265, 358] width 24 height 64
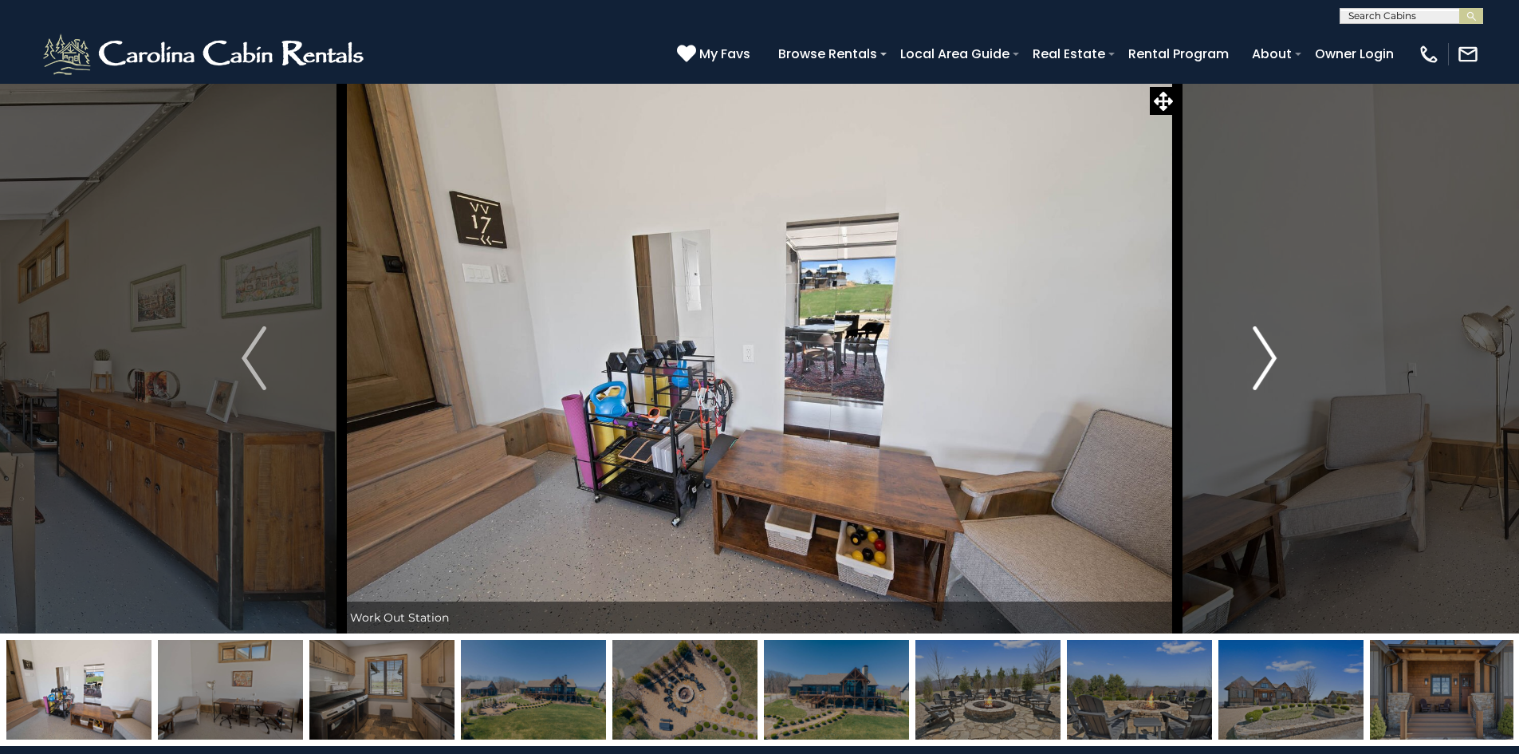
click at [1274, 360] on img "Next" at bounding box center [1265, 358] width 24 height 64
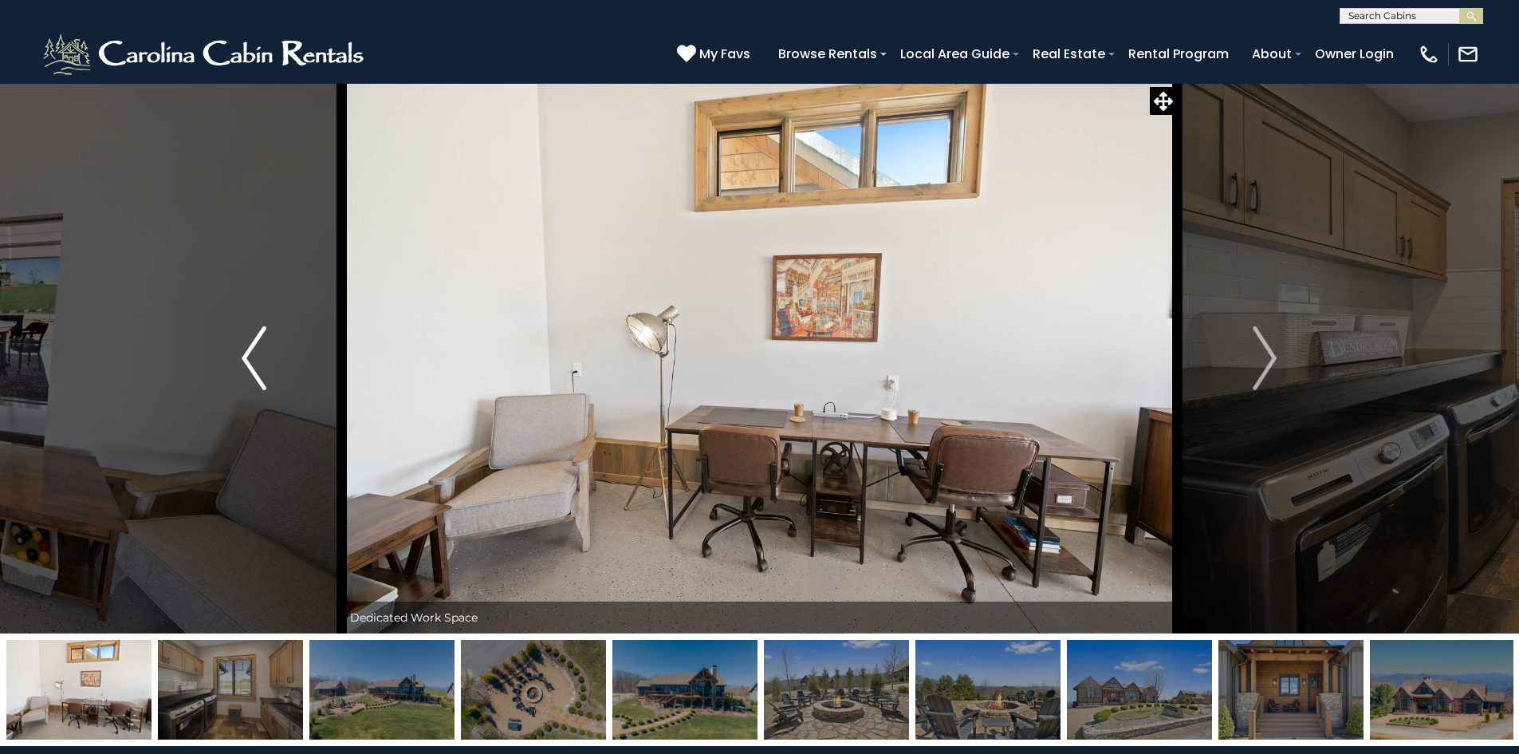
click at [244, 354] on img "Previous" at bounding box center [254, 358] width 24 height 64
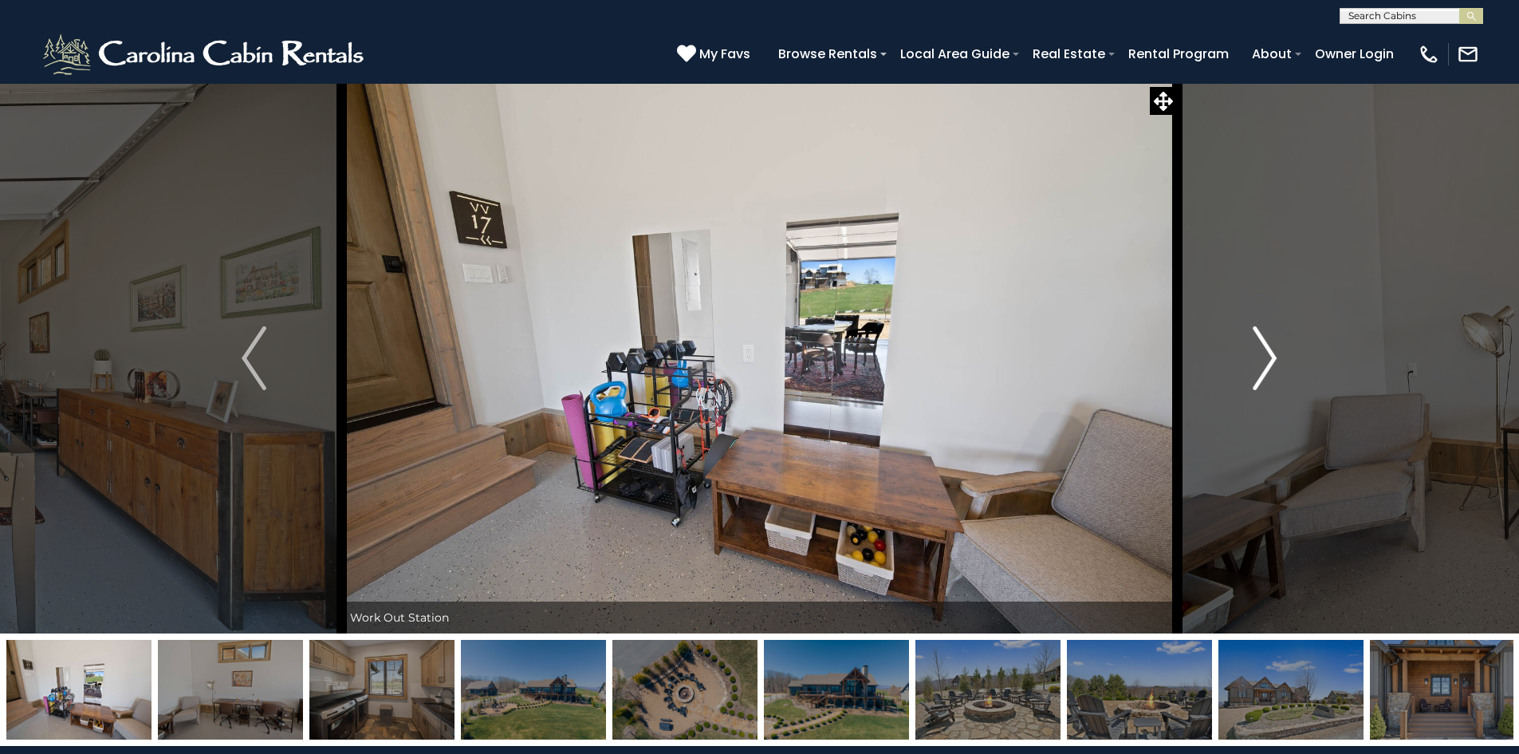
click at [1261, 355] on img "Next" at bounding box center [1265, 358] width 24 height 64
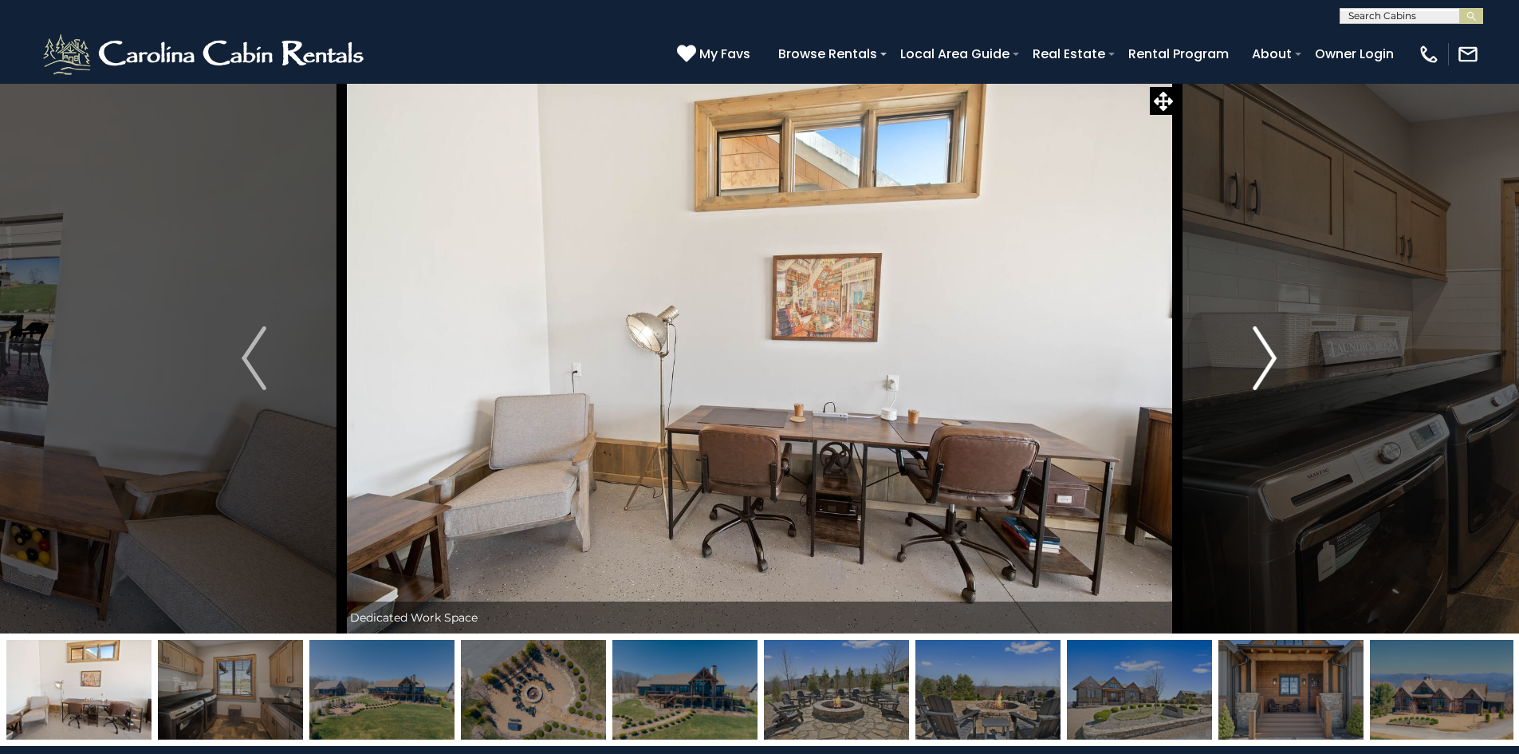
click at [1262, 355] on img "Next" at bounding box center [1265, 358] width 24 height 64
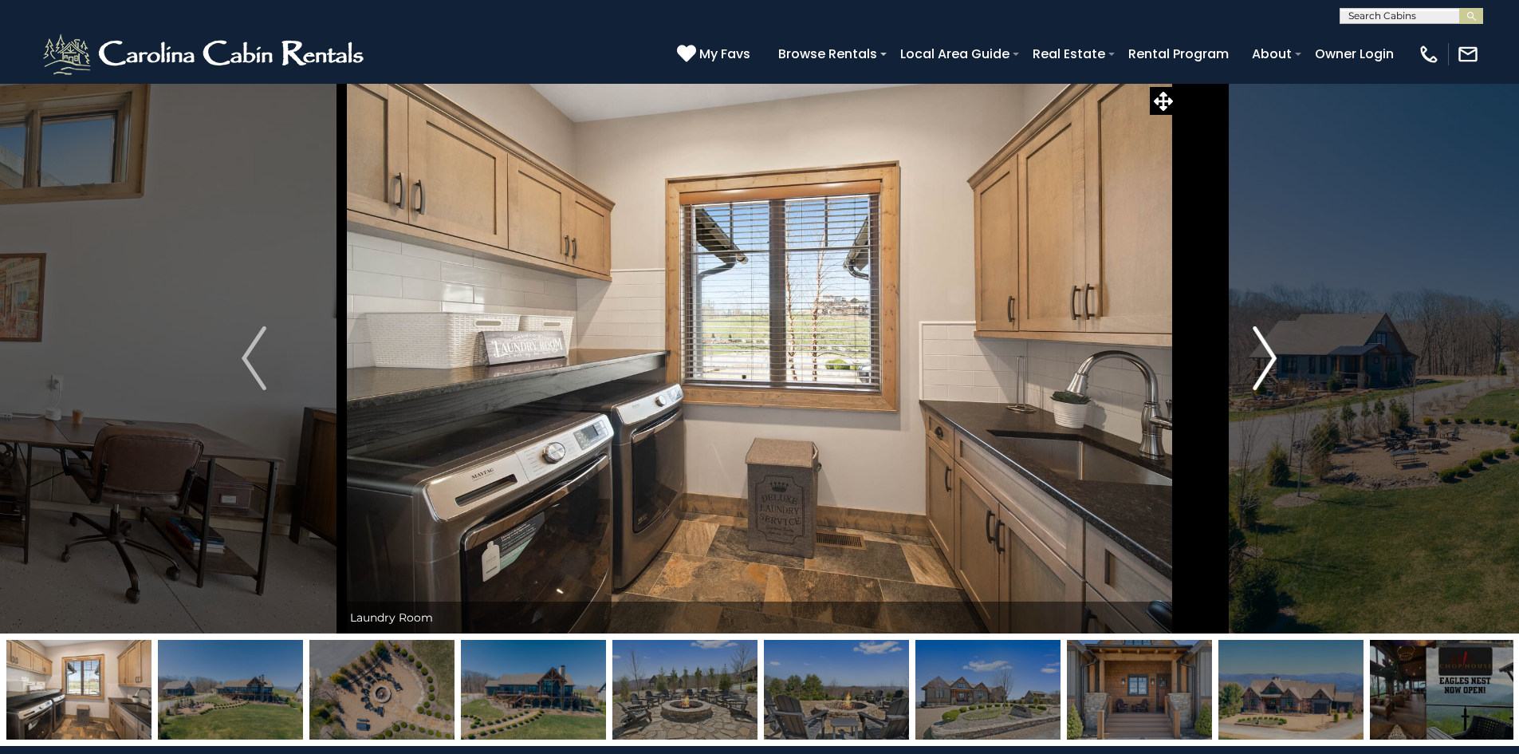
click at [1264, 353] on img "Next" at bounding box center [1265, 358] width 24 height 64
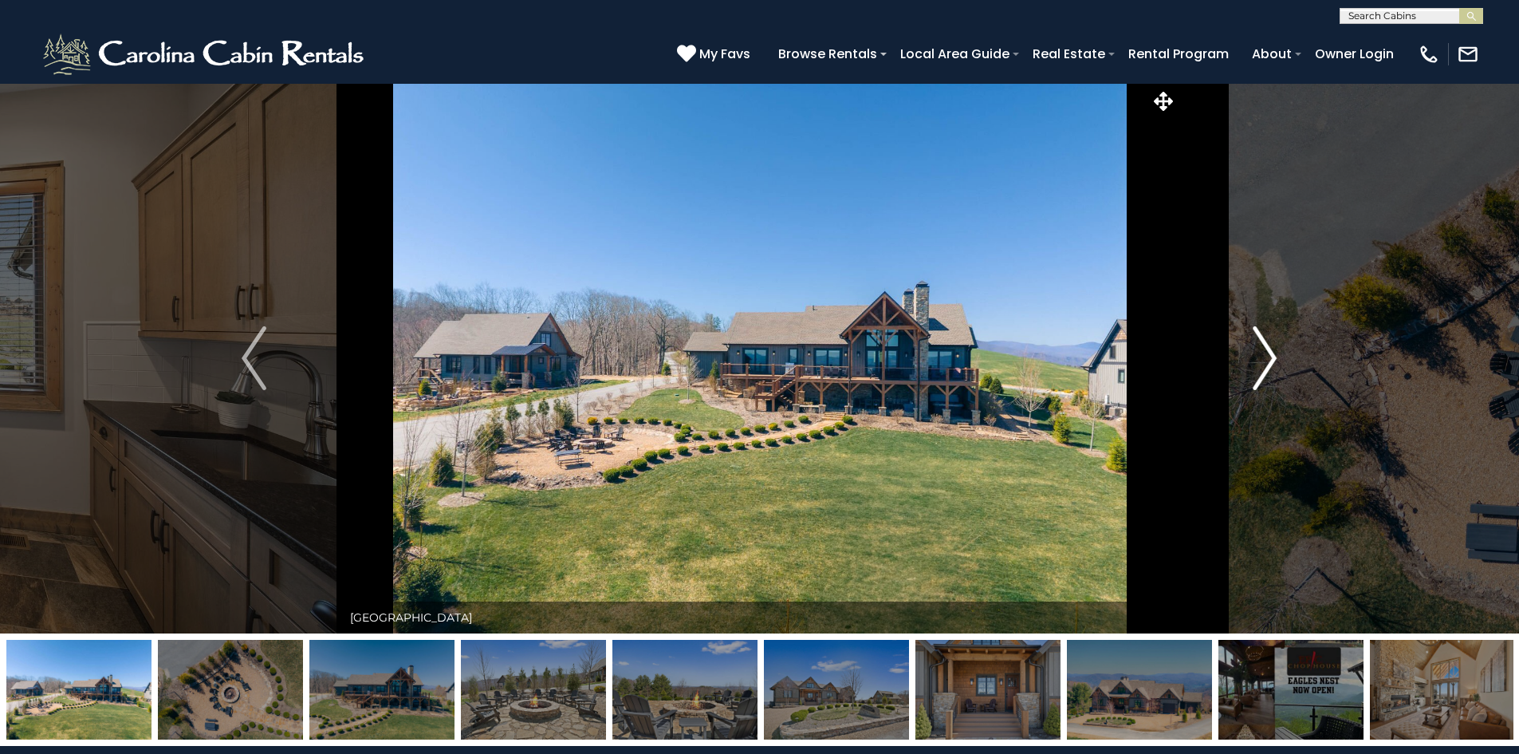
click at [1264, 353] on img "Next" at bounding box center [1265, 358] width 24 height 64
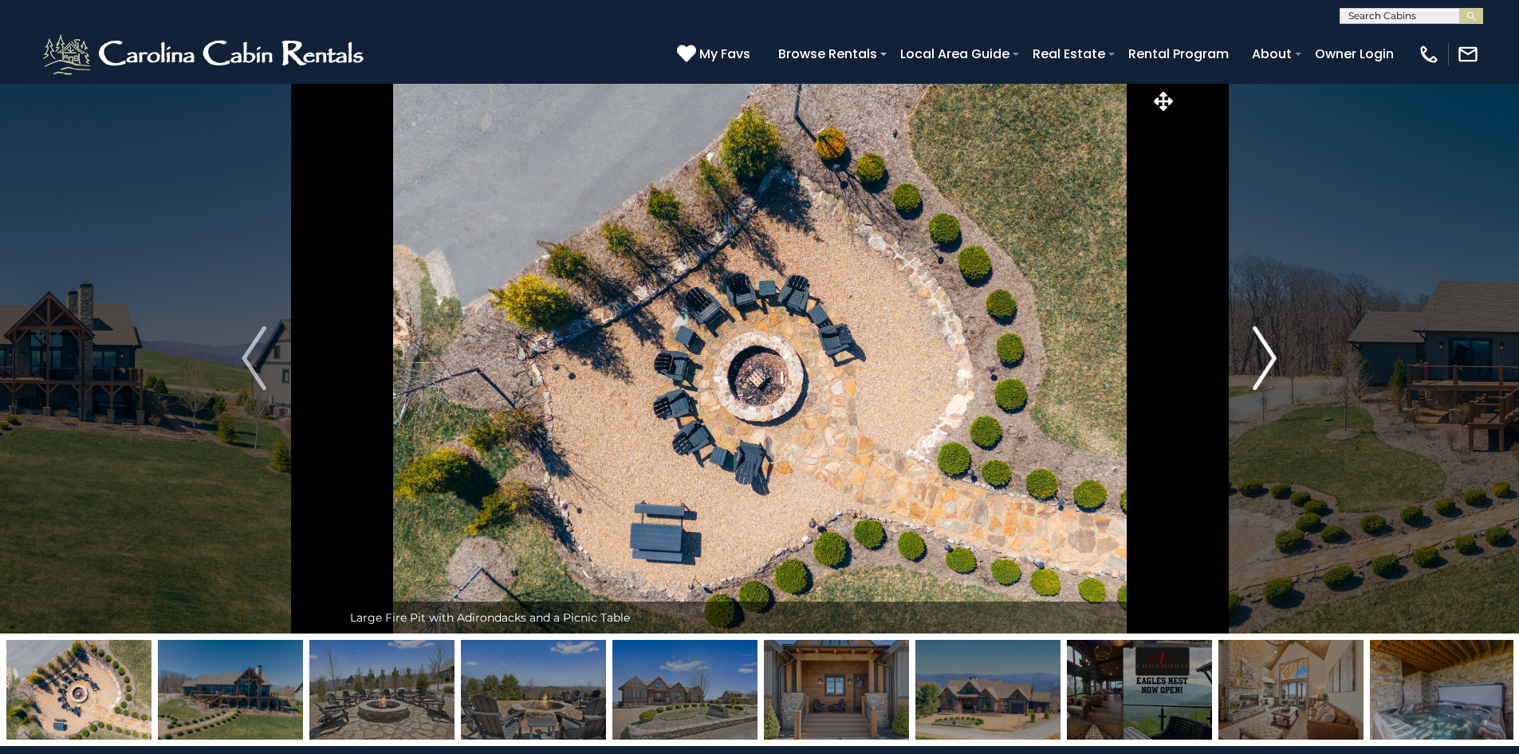
click at [1264, 353] on img "Next" at bounding box center [1265, 358] width 24 height 64
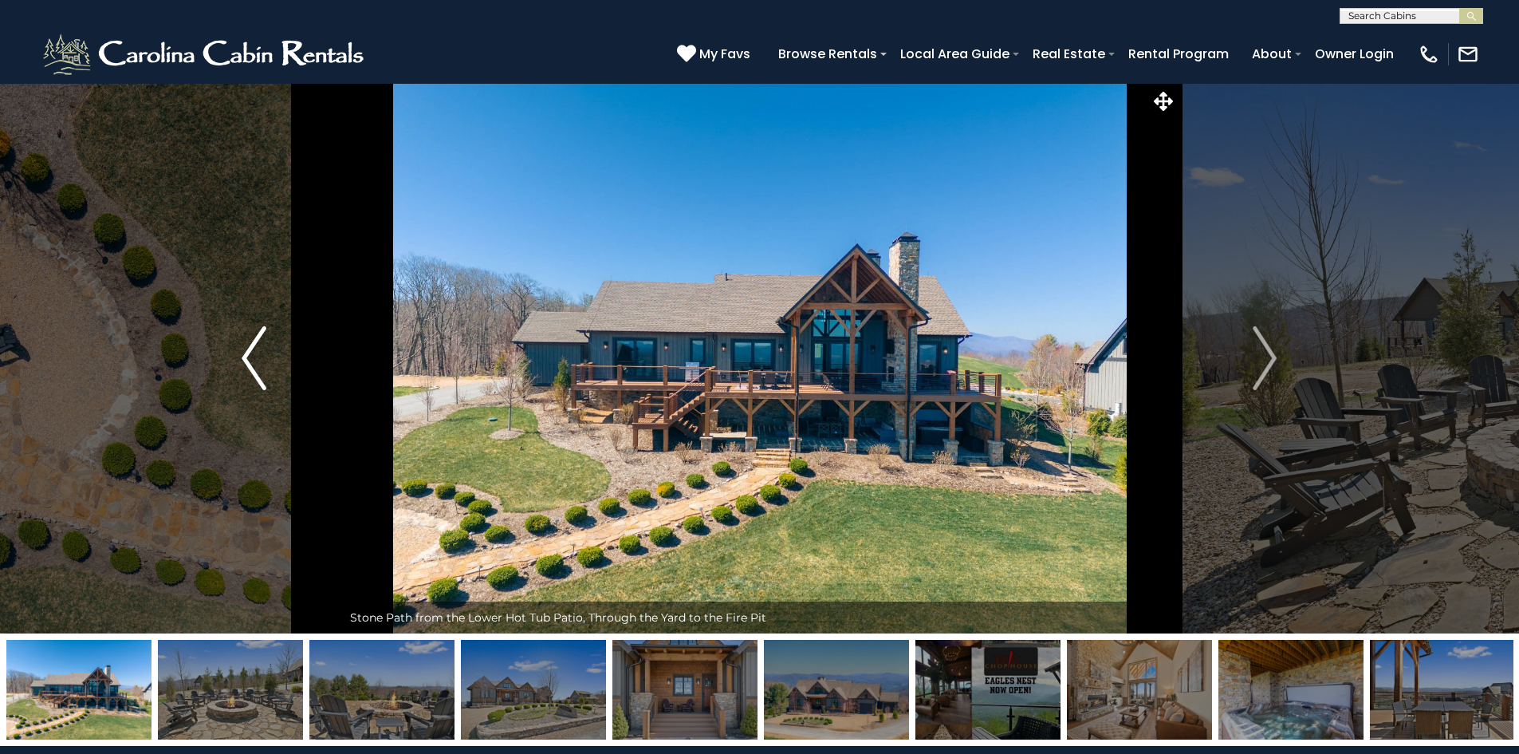
click at [267, 369] on button "Previous" at bounding box center [253, 358] width 175 height 550
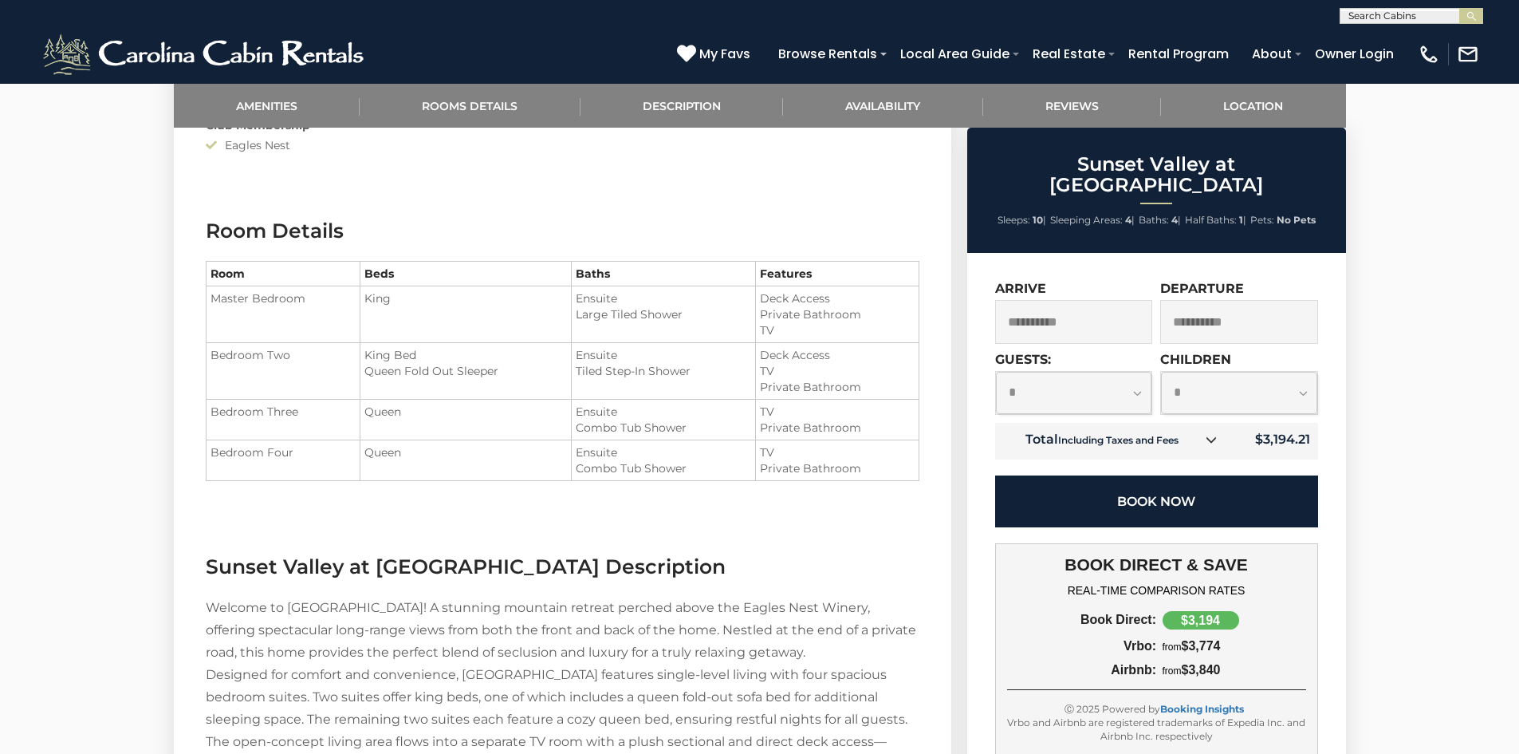
scroll to position [1435, 0]
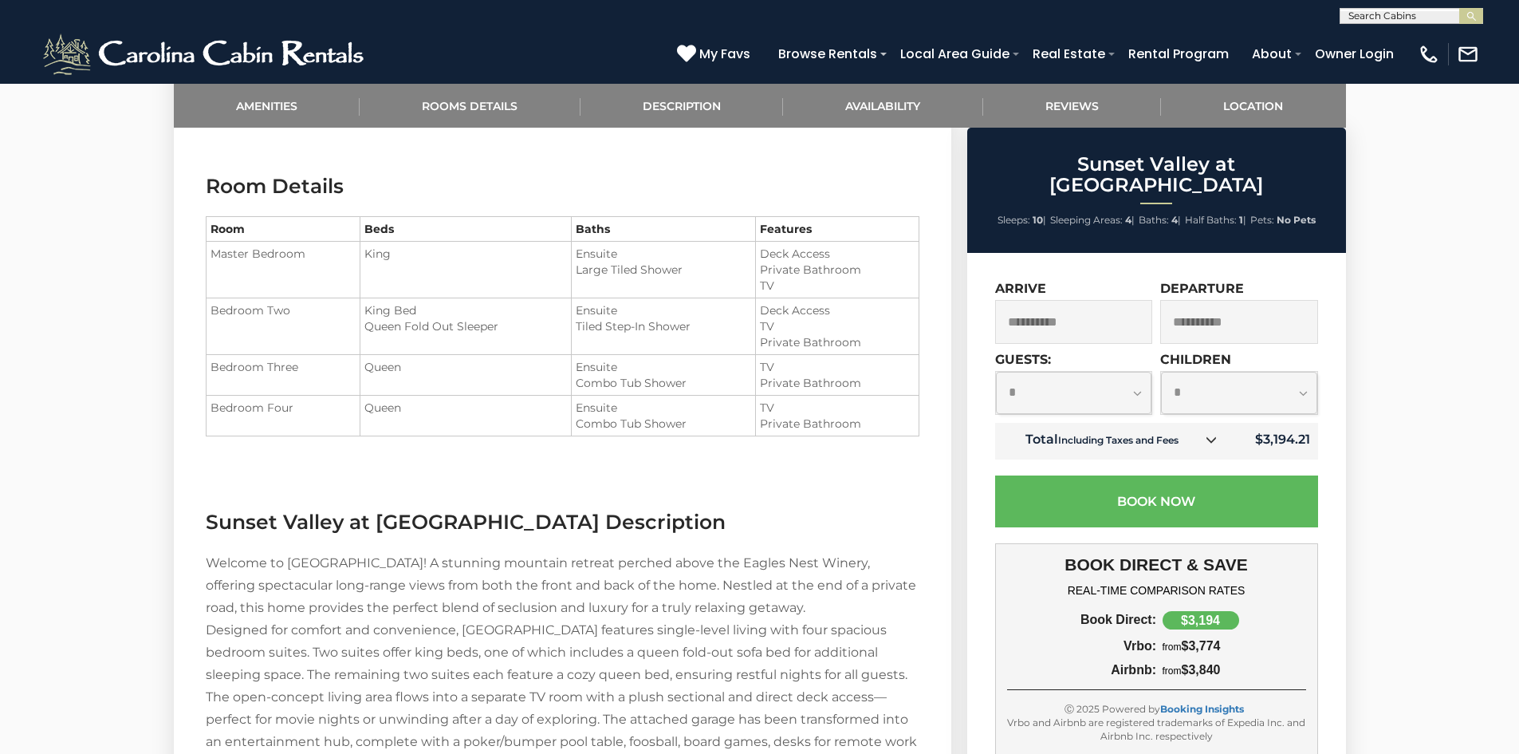
click at [1217, 434] on icon at bounding box center [1211, 439] width 11 height 11
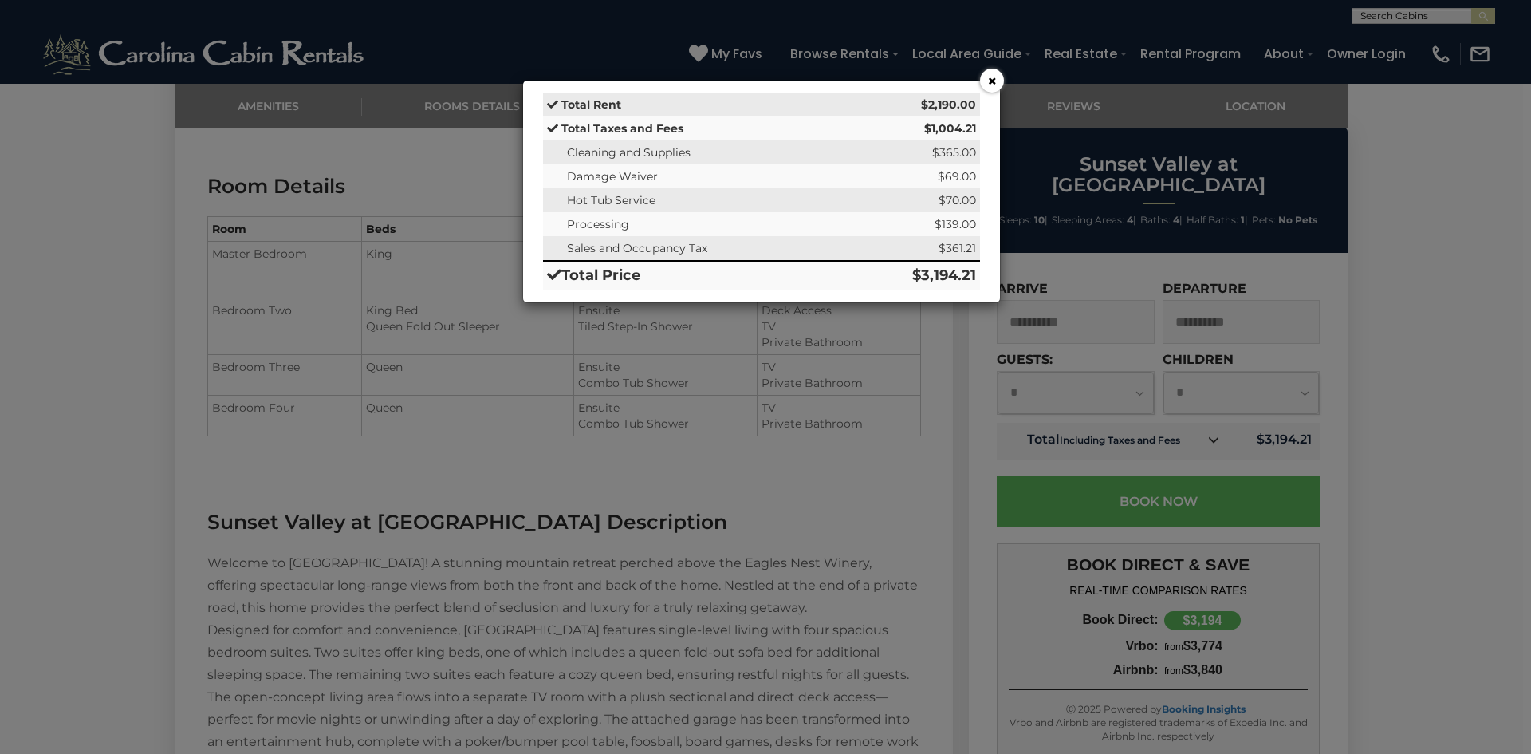
click at [991, 81] on button "×" at bounding box center [992, 81] width 24 height 24
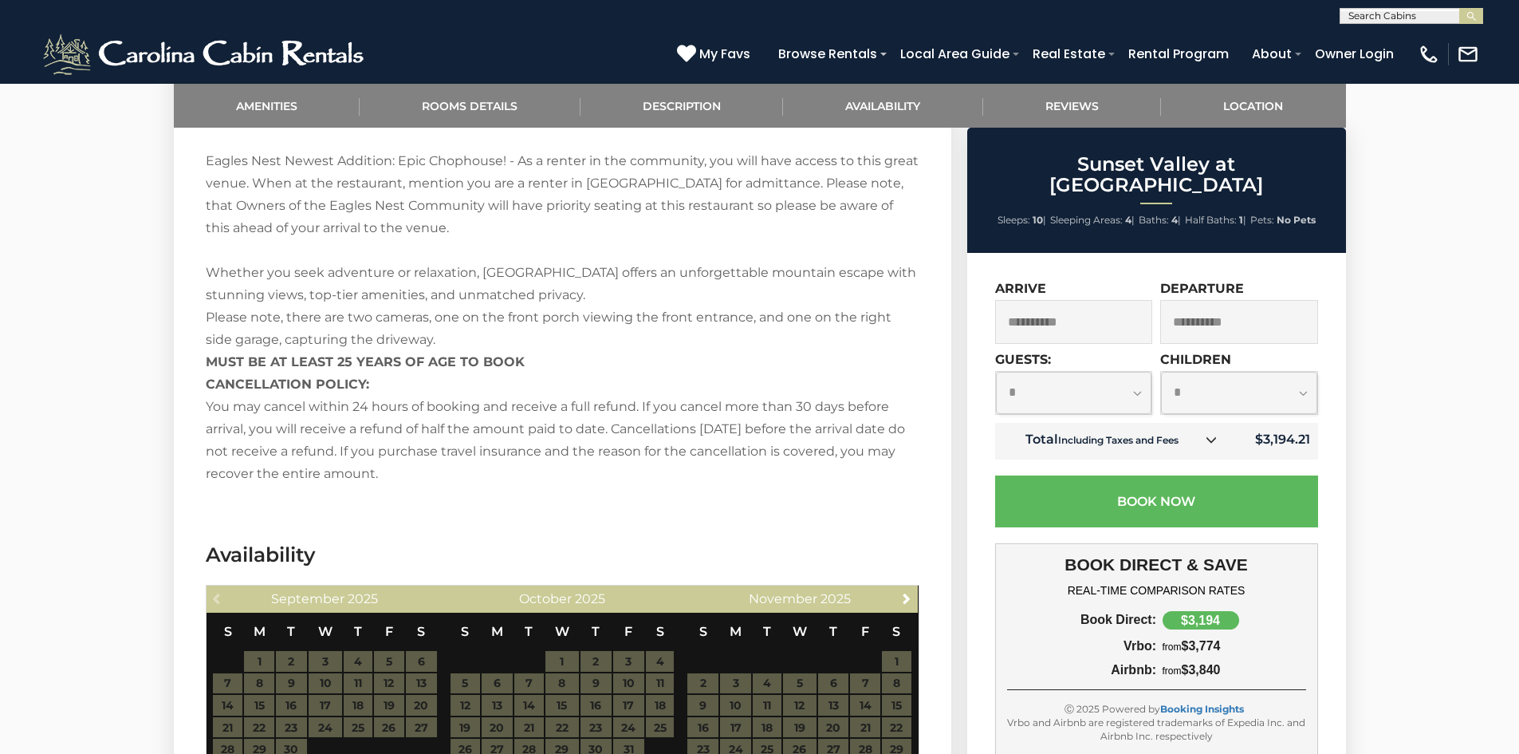
scroll to position [2392, 0]
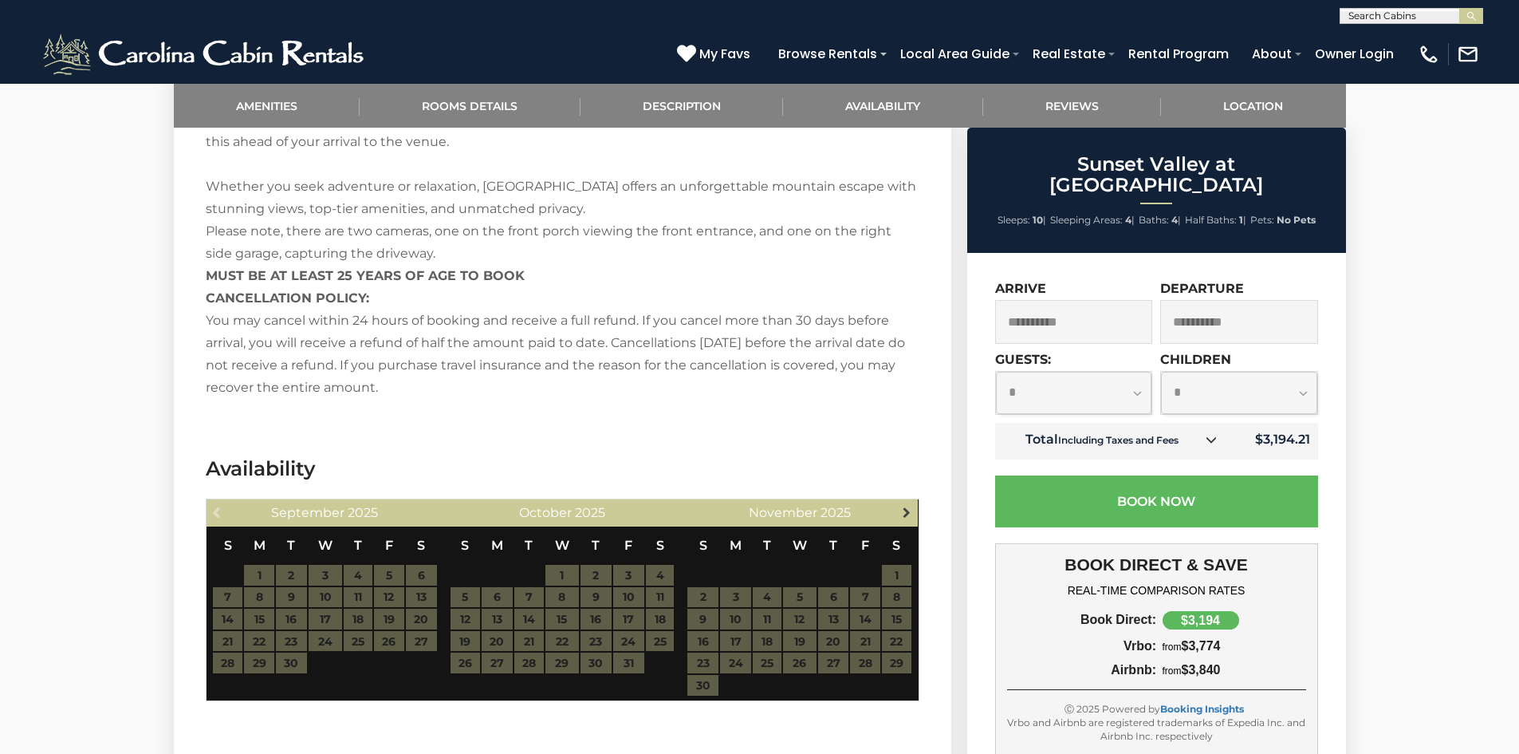
click at [916, 511] on link "Next" at bounding box center [906, 512] width 20 height 20
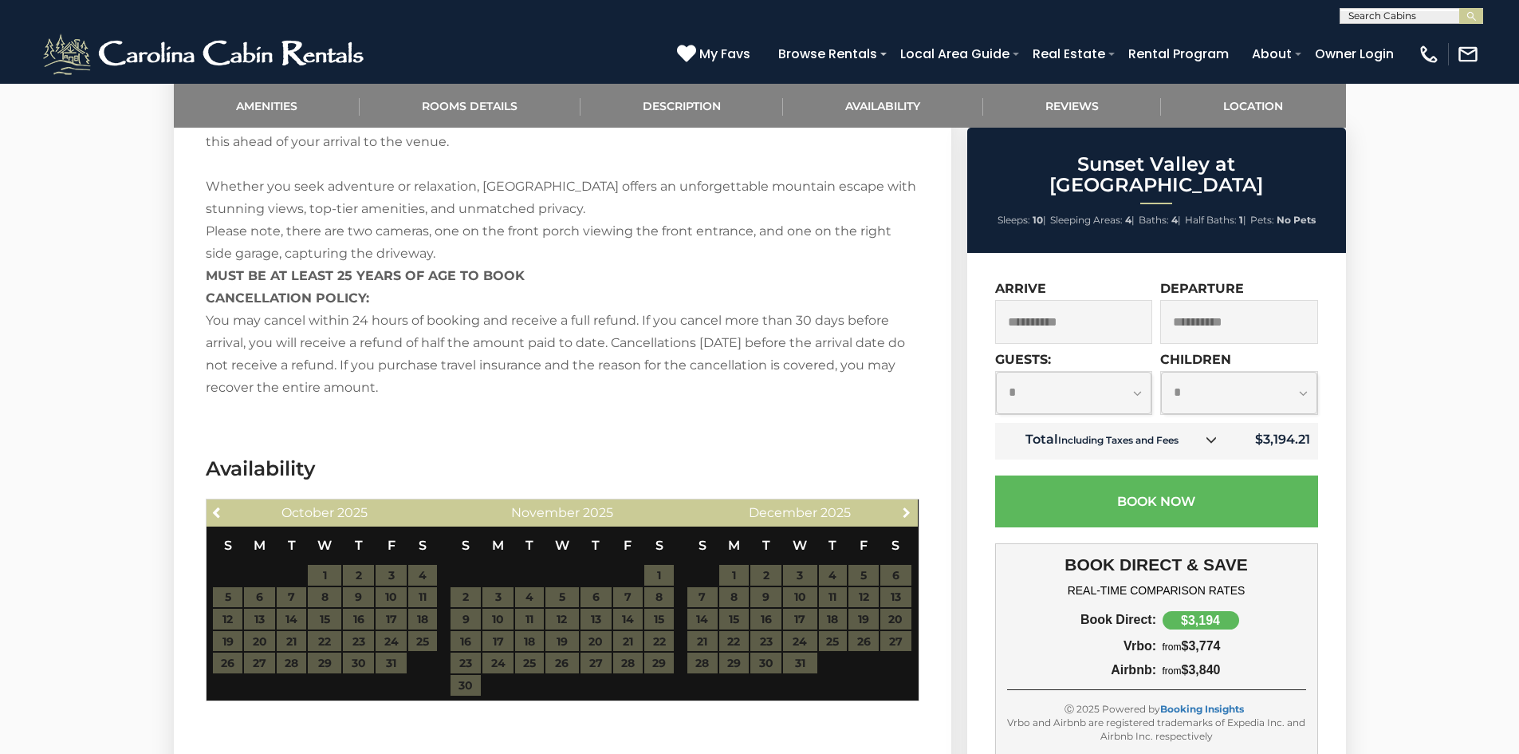
click at [916, 511] on link "Next" at bounding box center [906, 512] width 20 height 20
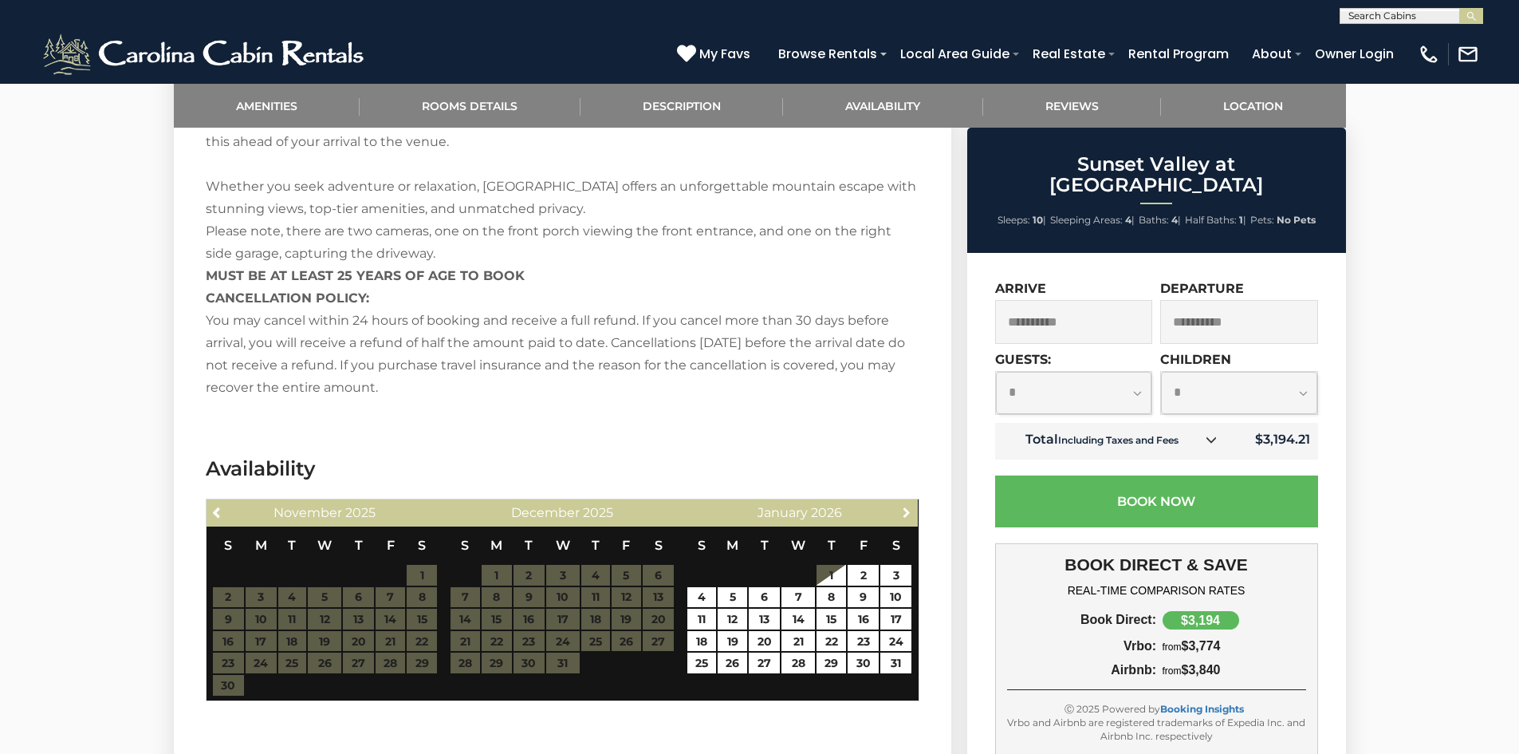
click at [916, 511] on link "Next" at bounding box center [906, 512] width 20 height 20
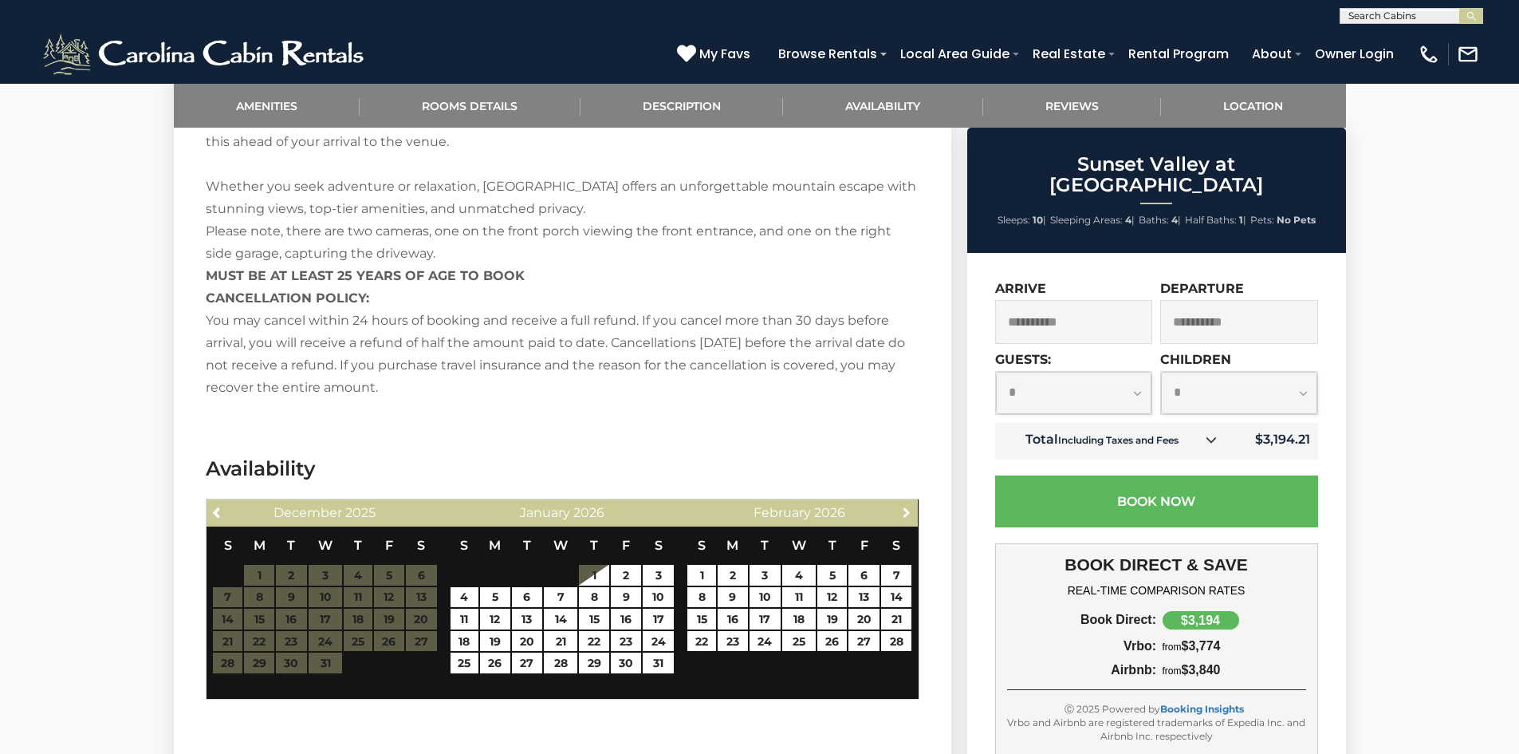
click at [916, 511] on link "Next" at bounding box center [906, 512] width 20 height 20
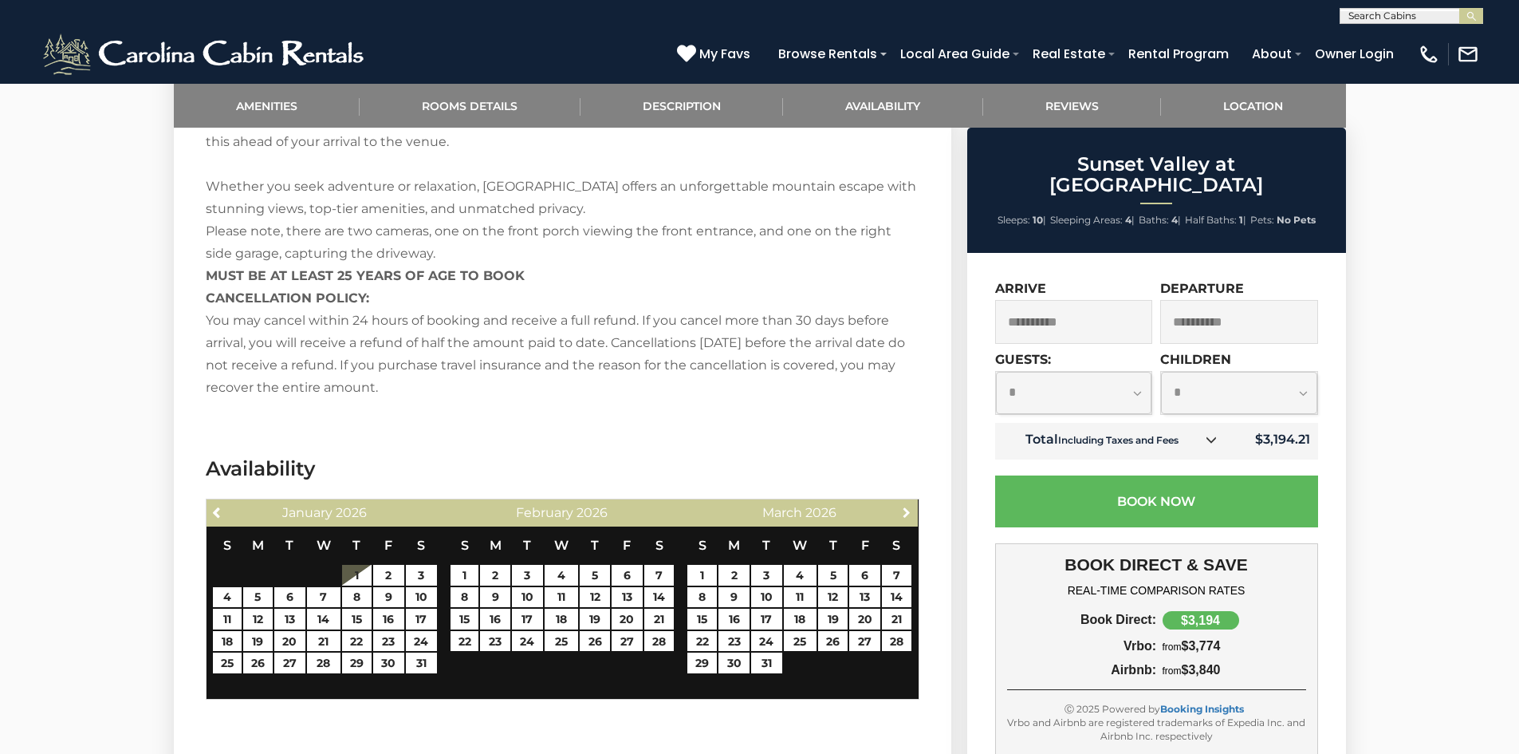
click at [916, 511] on link "Next" at bounding box center [906, 512] width 20 height 20
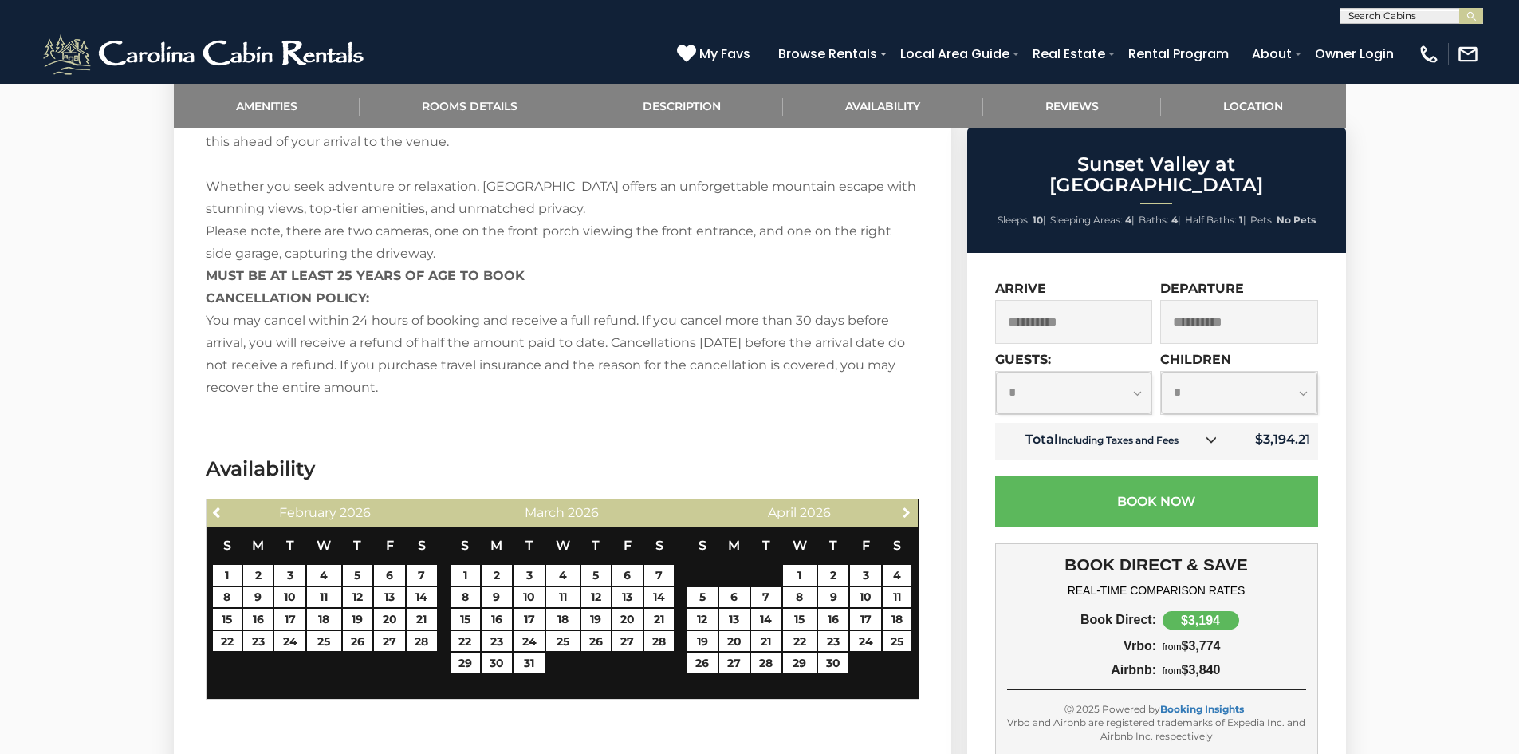
click at [916, 511] on link "Next" at bounding box center [906, 512] width 20 height 20
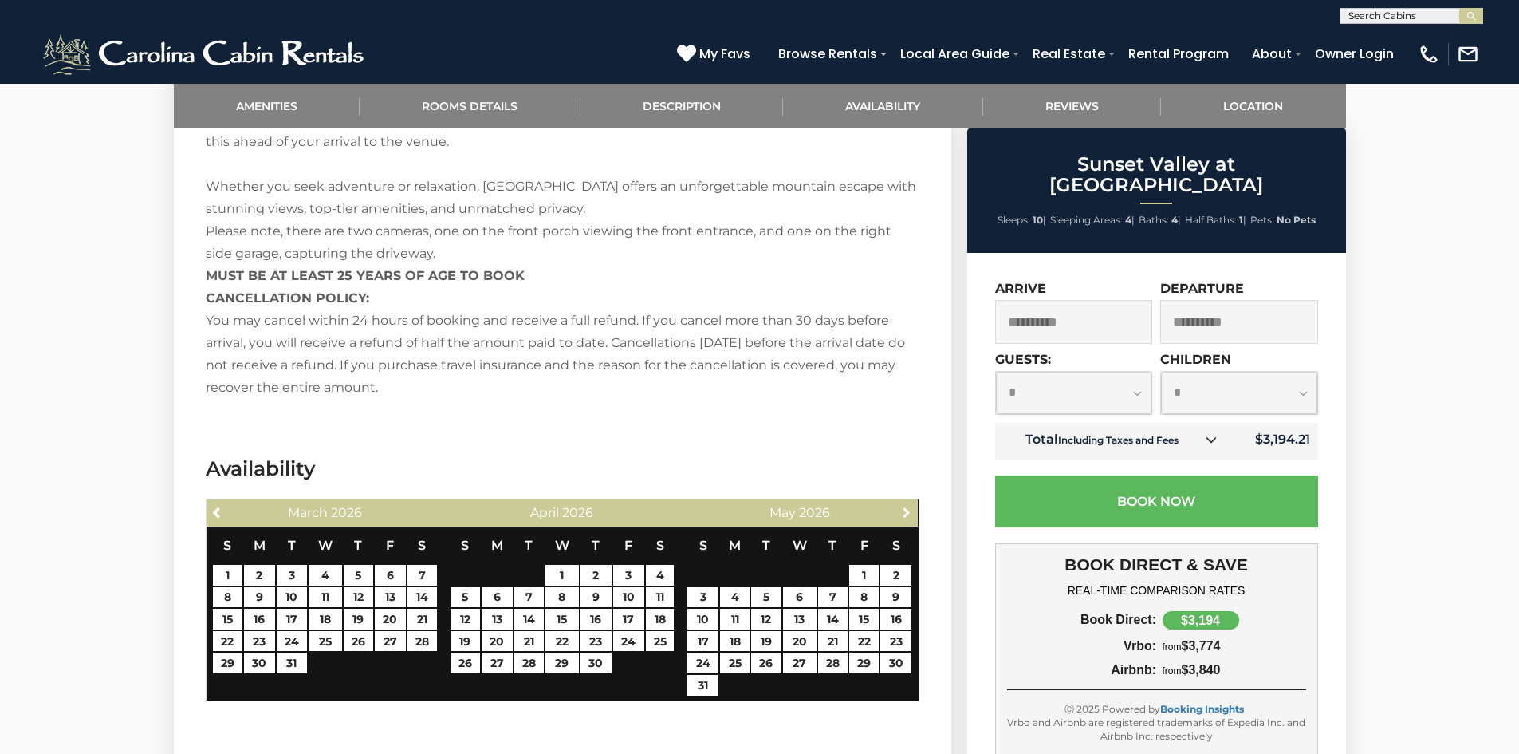
click at [916, 511] on link "Next" at bounding box center [906, 512] width 20 height 20
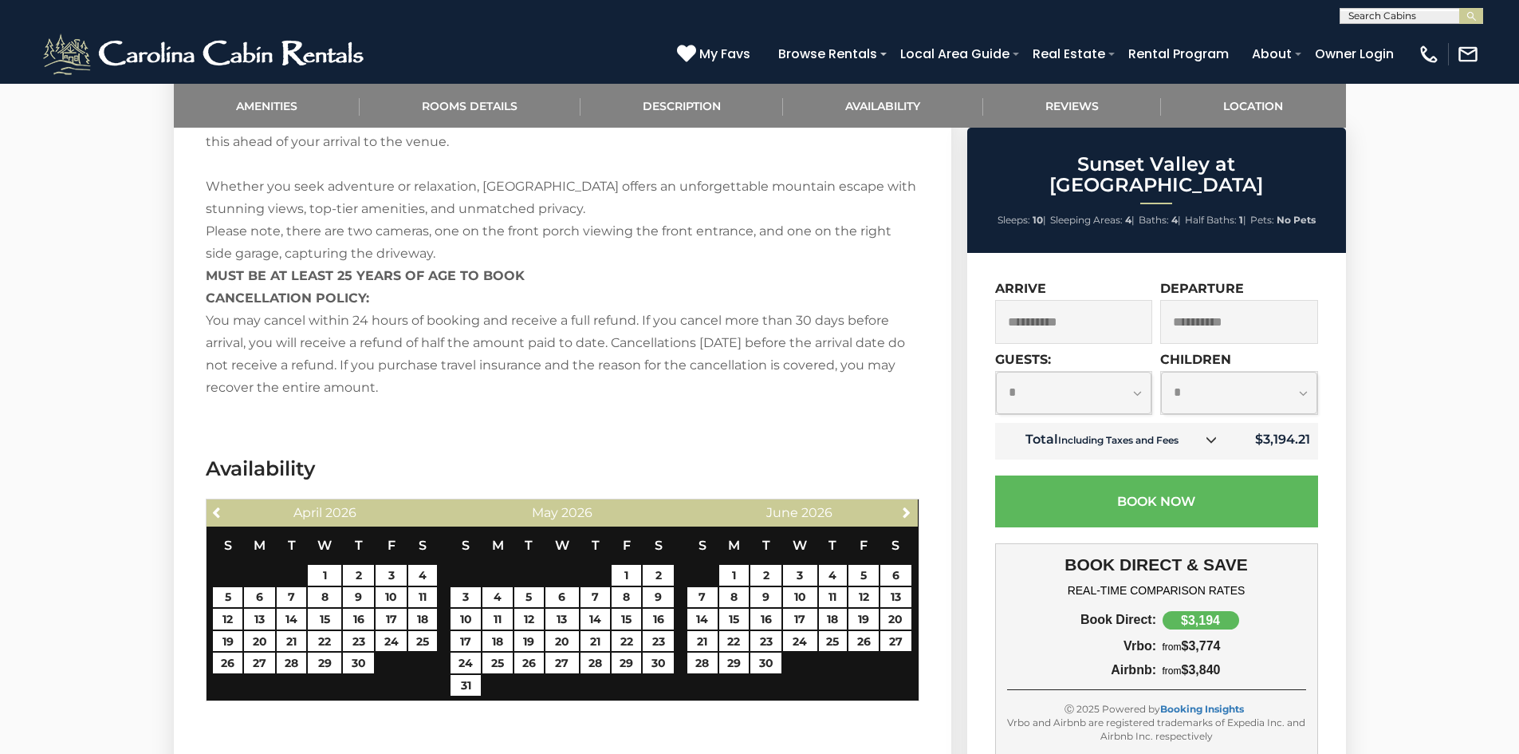
click at [1217, 434] on icon at bounding box center [1211, 439] width 11 height 11
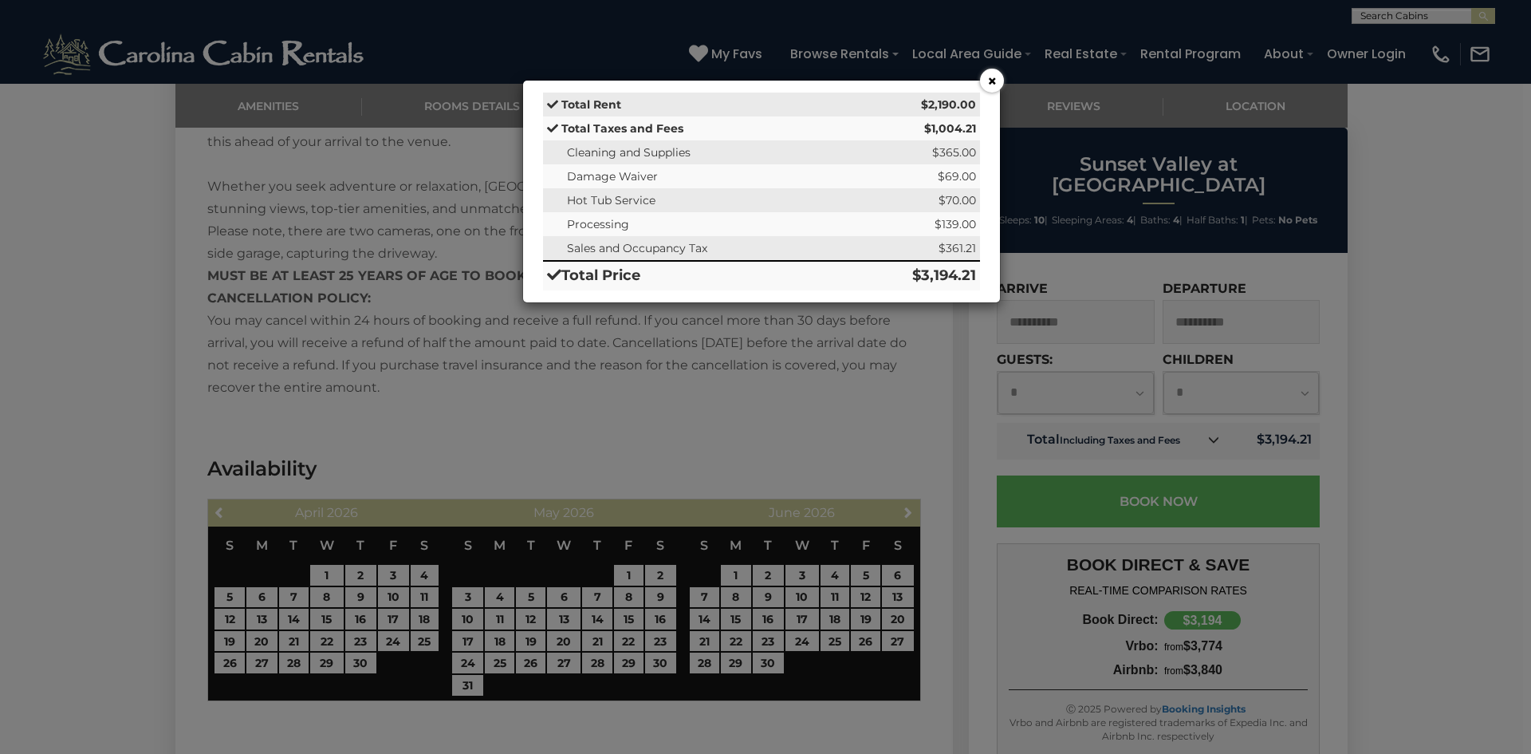
click at [994, 78] on button "×" at bounding box center [992, 81] width 24 height 24
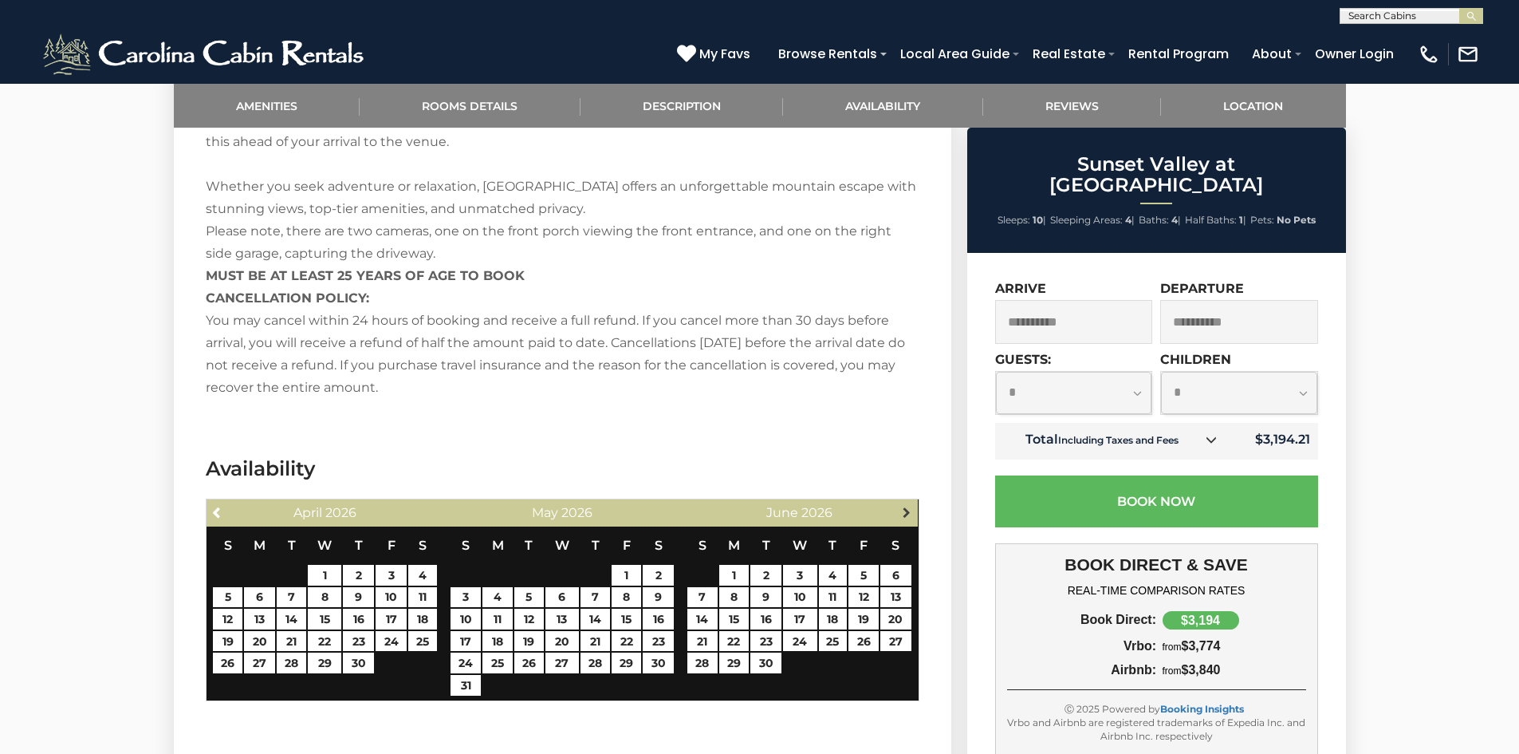
click at [908, 509] on span "Next" at bounding box center [906, 512] width 13 height 13
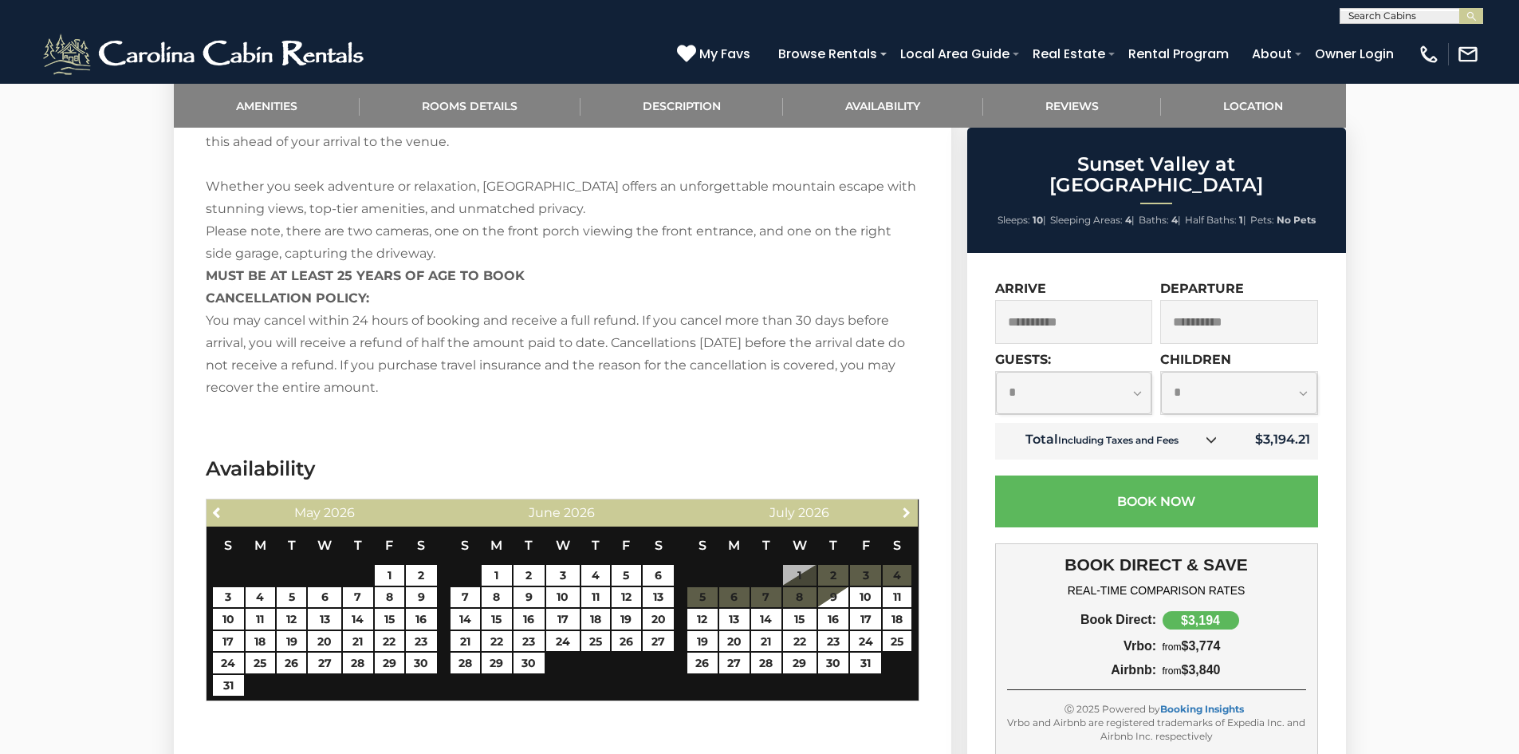
click at [908, 509] on span "Next" at bounding box center [906, 512] width 13 height 13
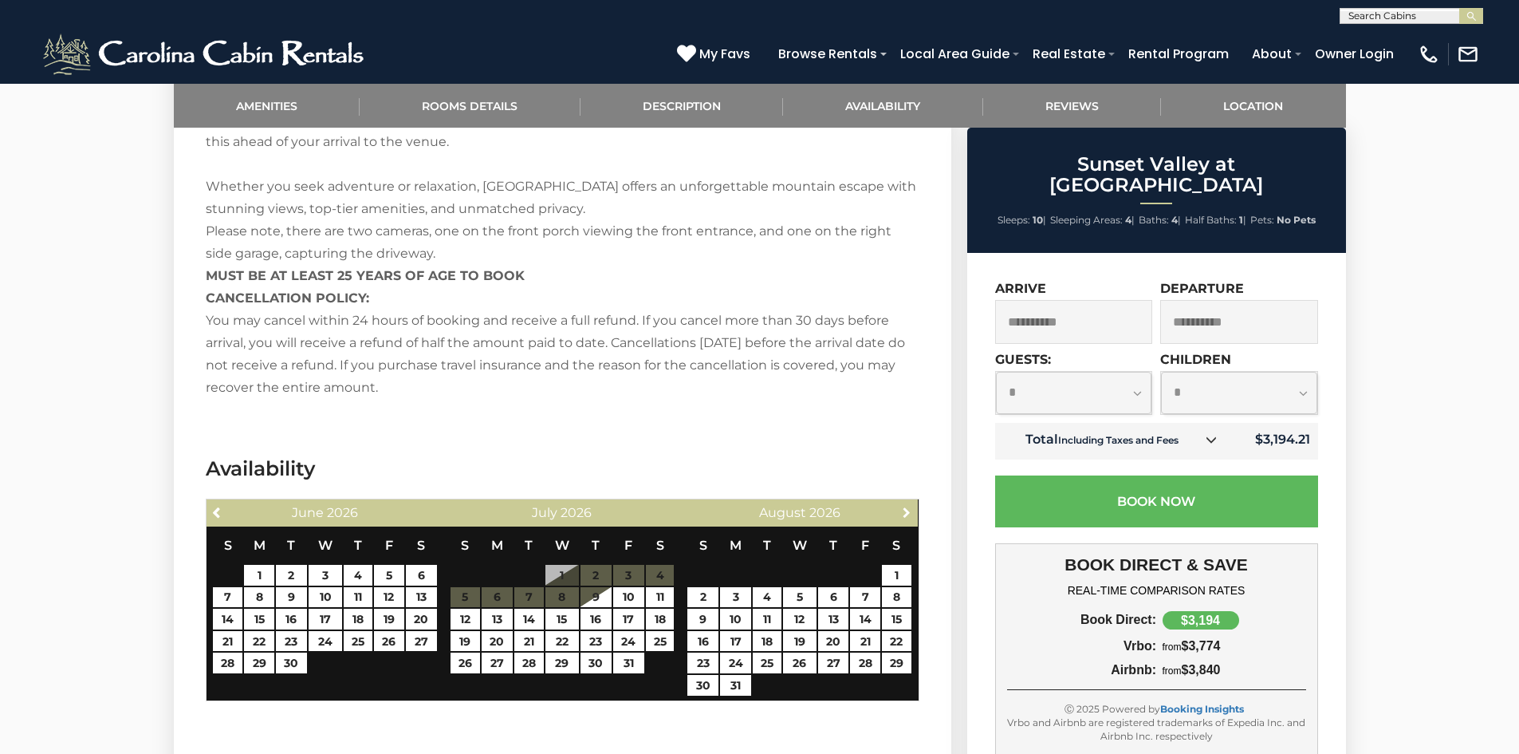
click at [908, 509] on span "Next" at bounding box center [906, 512] width 13 height 13
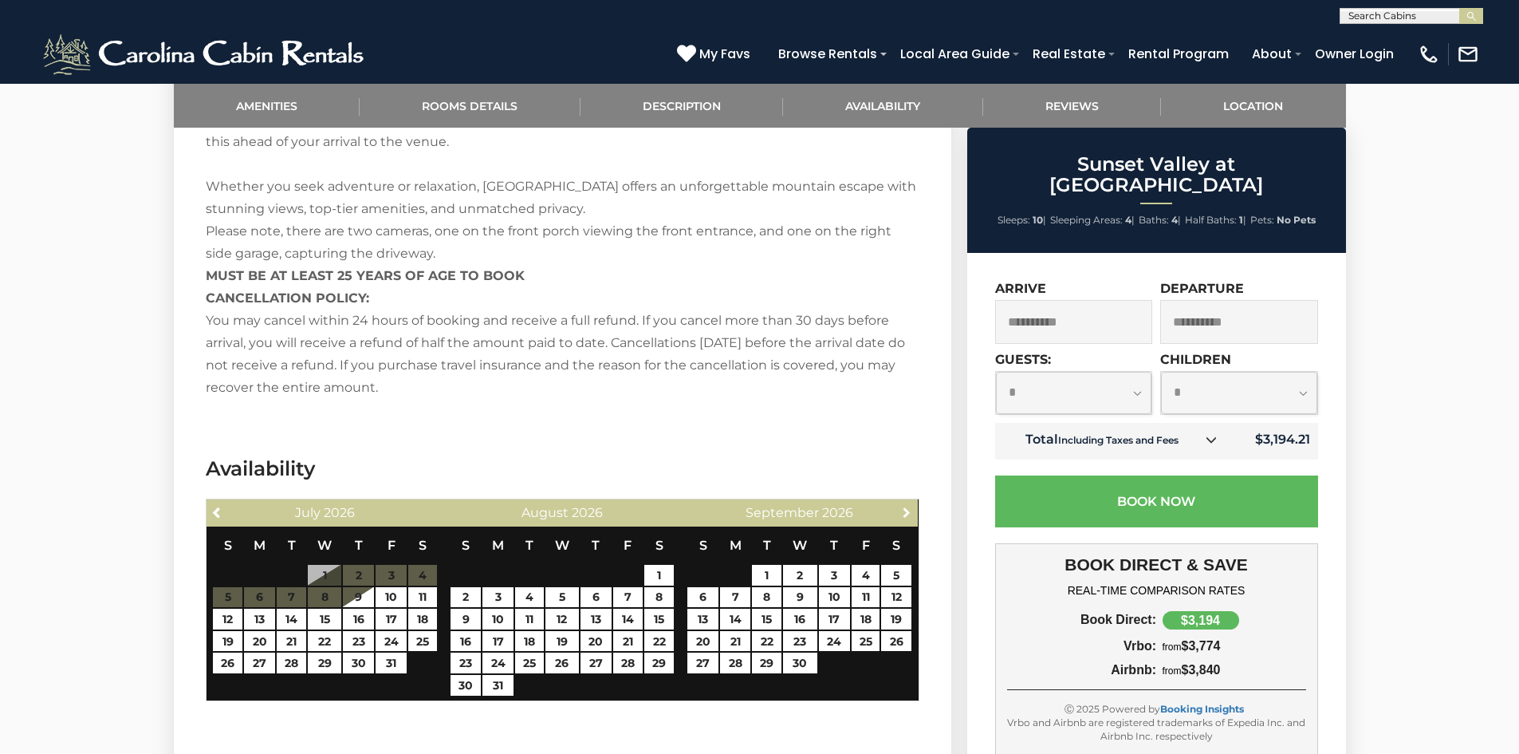
click at [908, 509] on span "Next" at bounding box center [906, 512] width 13 height 13
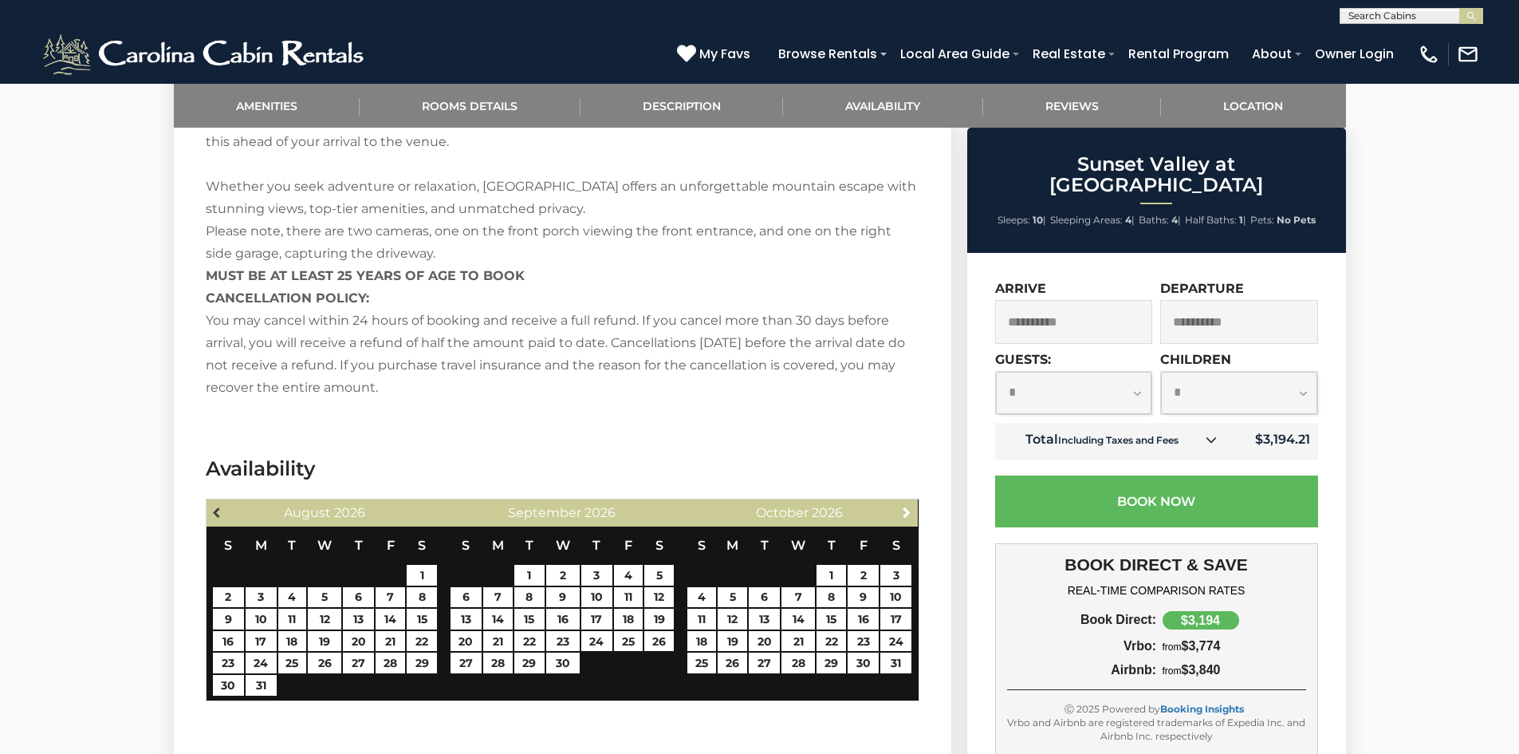
click at [211, 515] on span "Previous" at bounding box center [217, 512] width 13 height 13
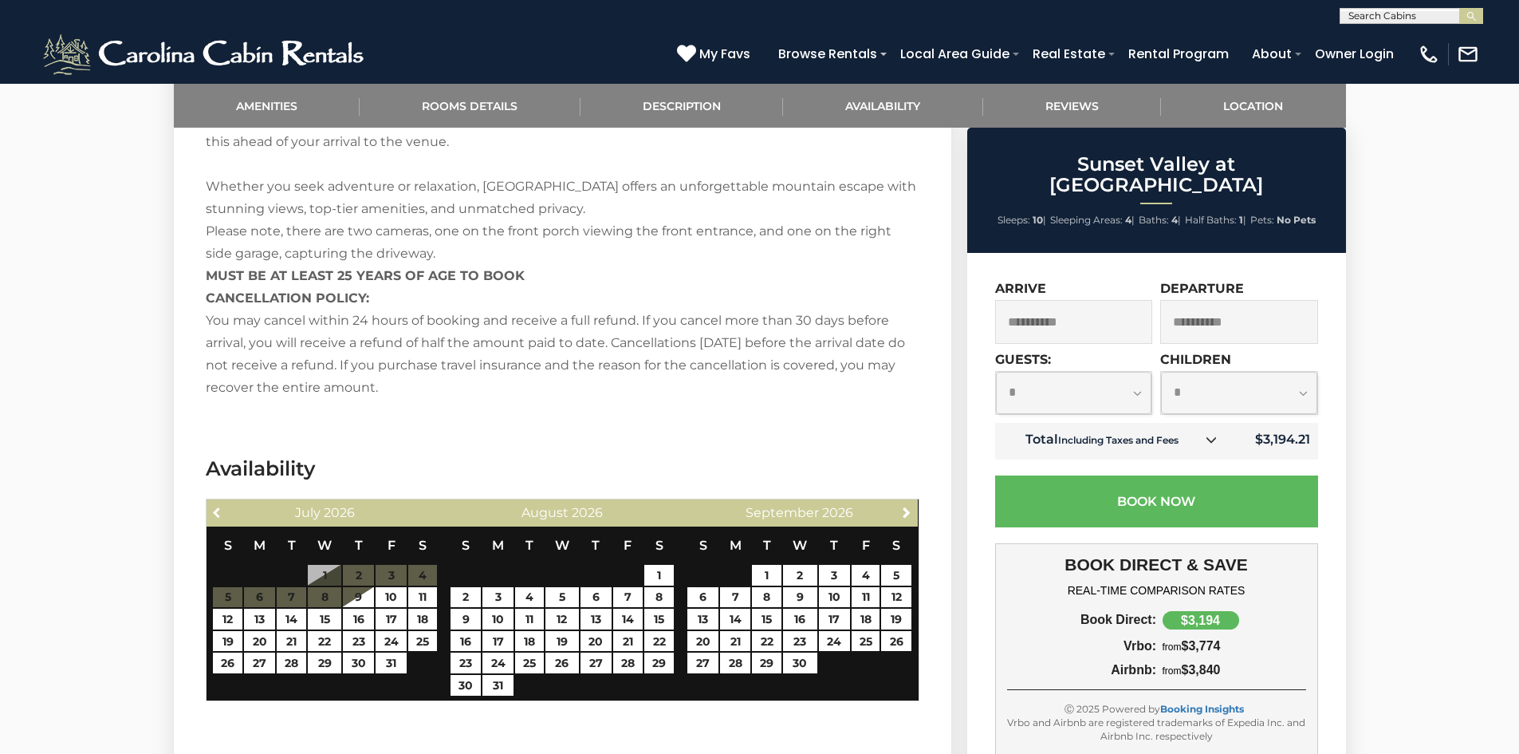
click at [211, 515] on span "Previous" at bounding box center [217, 512] width 13 height 13
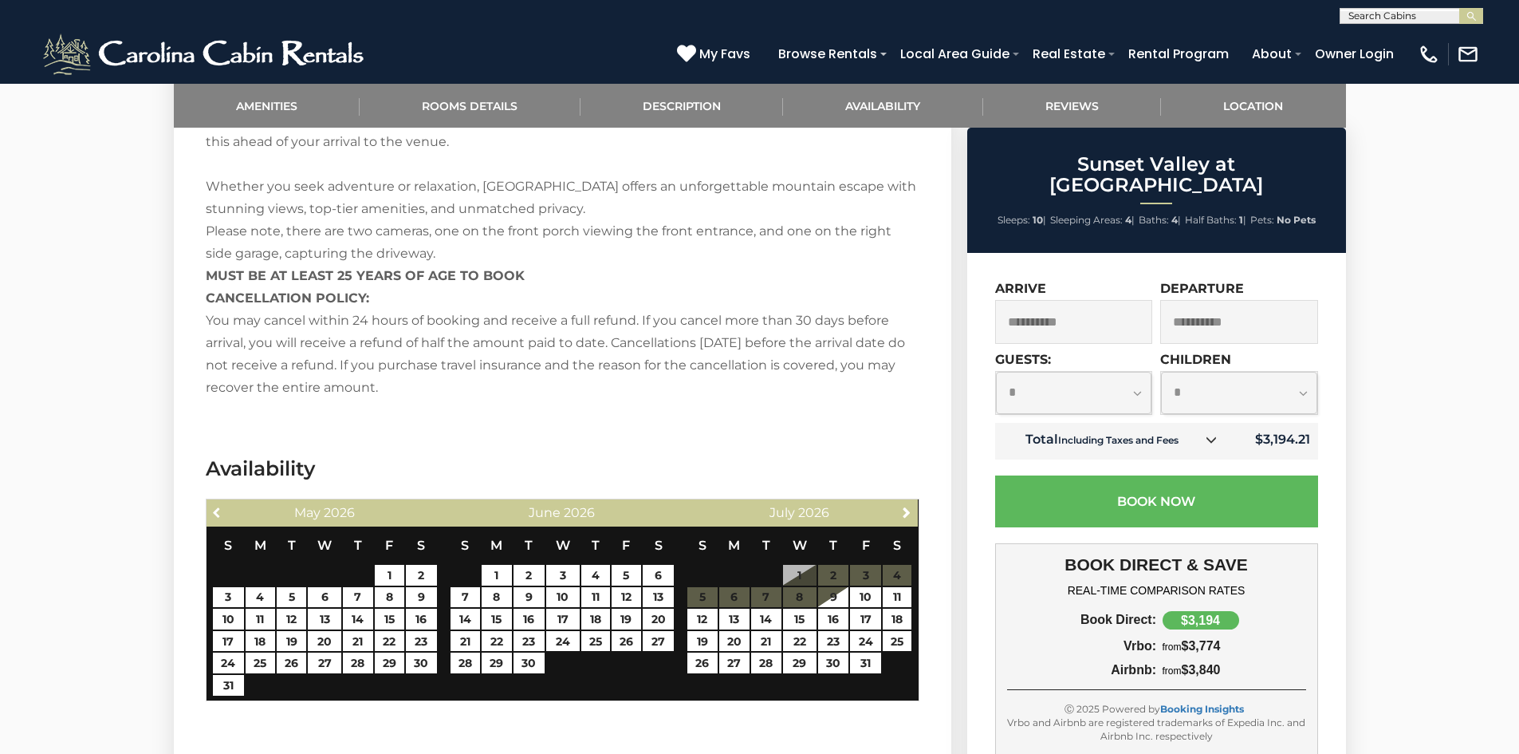
click at [211, 515] on span "Previous" at bounding box center [217, 512] width 13 height 13
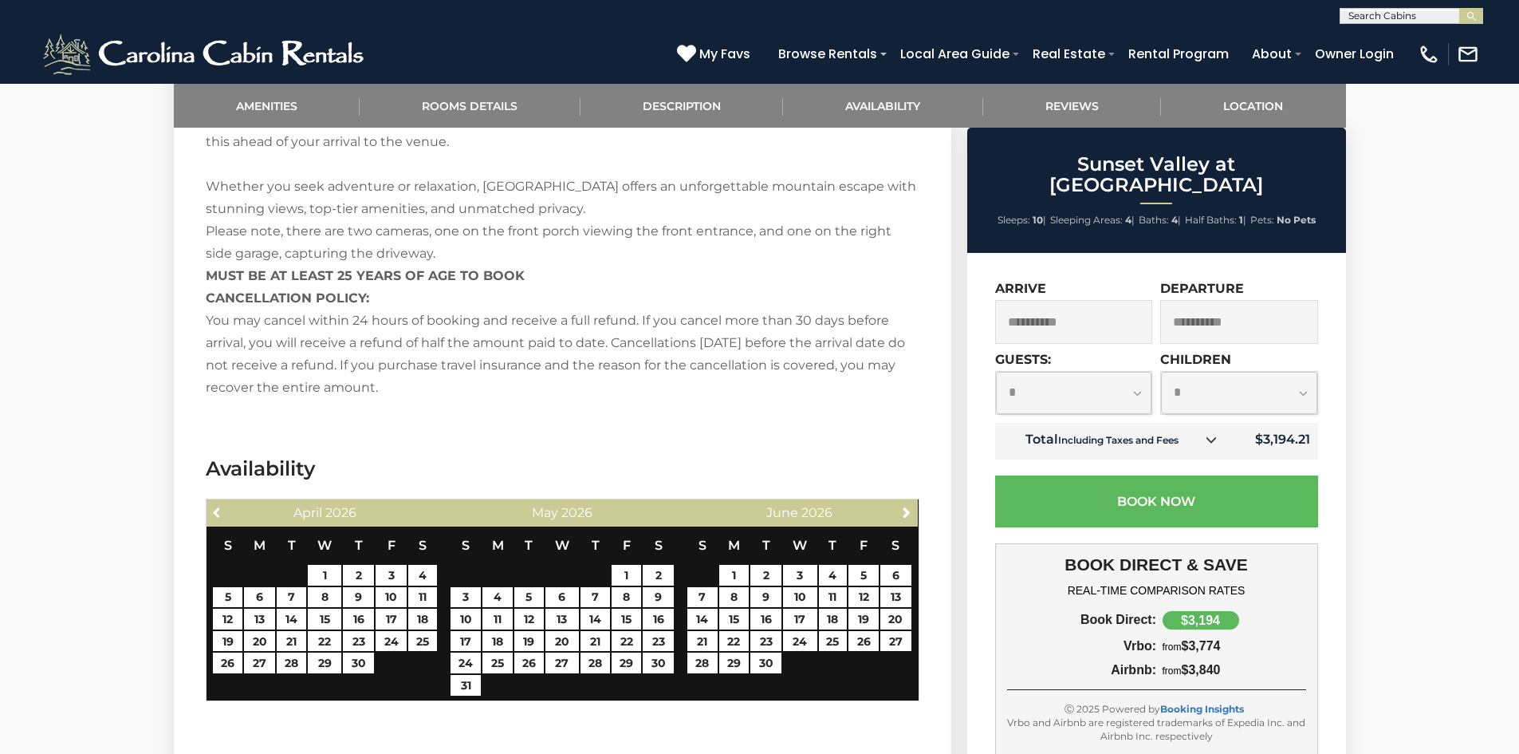
click at [211, 515] on span "Previous" at bounding box center [217, 512] width 13 height 13
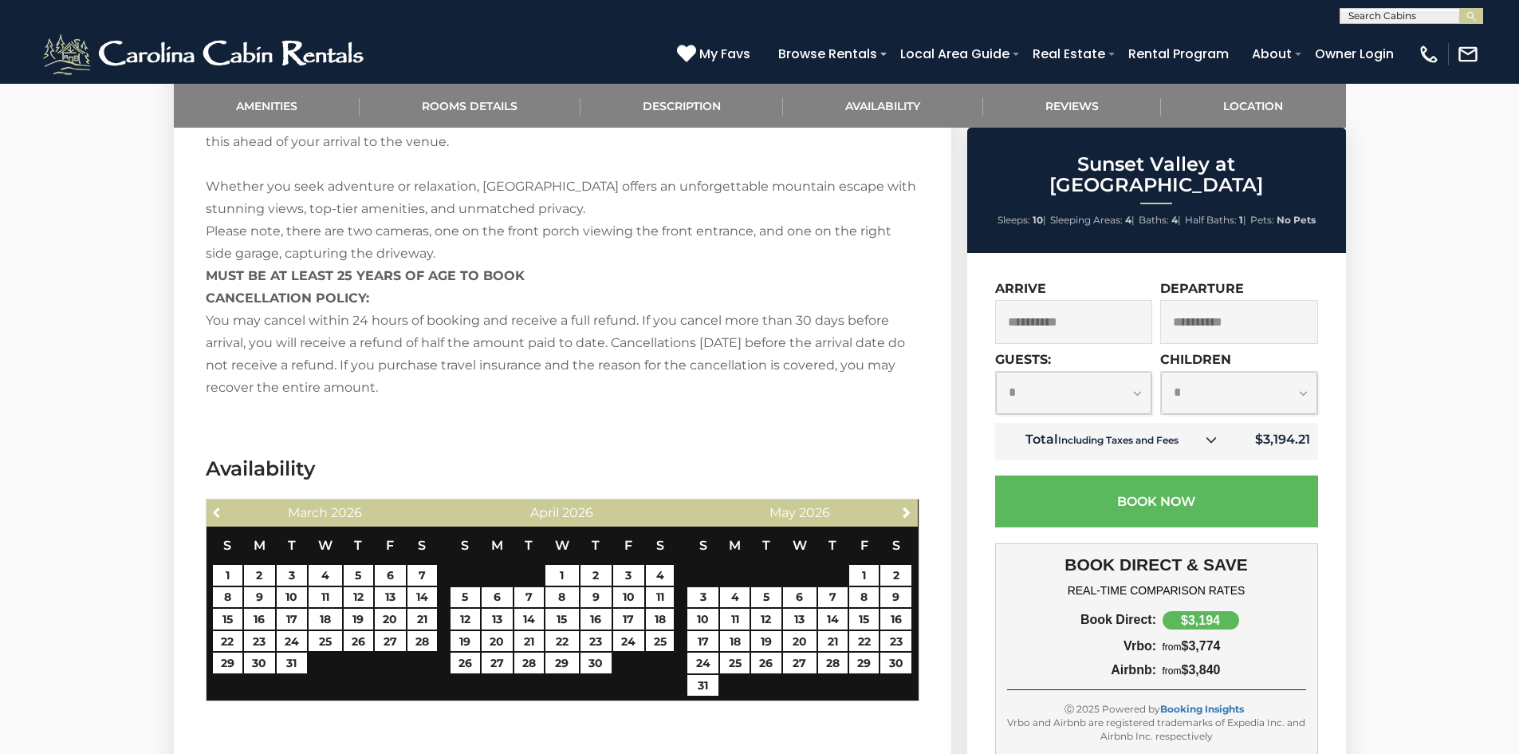
click at [211, 515] on span "Previous" at bounding box center [217, 512] width 13 height 13
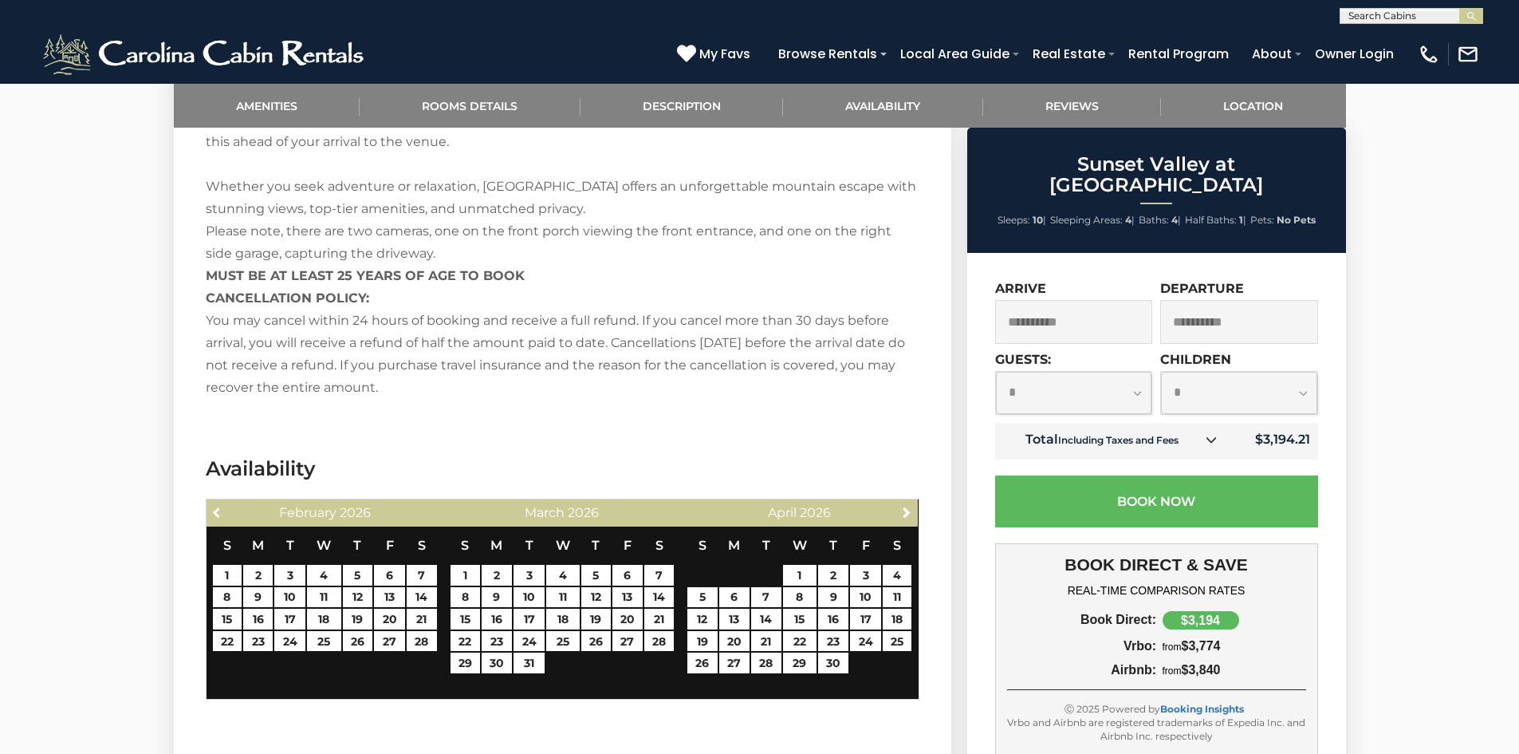
click at [211, 515] on span "Previous" at bounding box center [217, 512] width 13 height 13
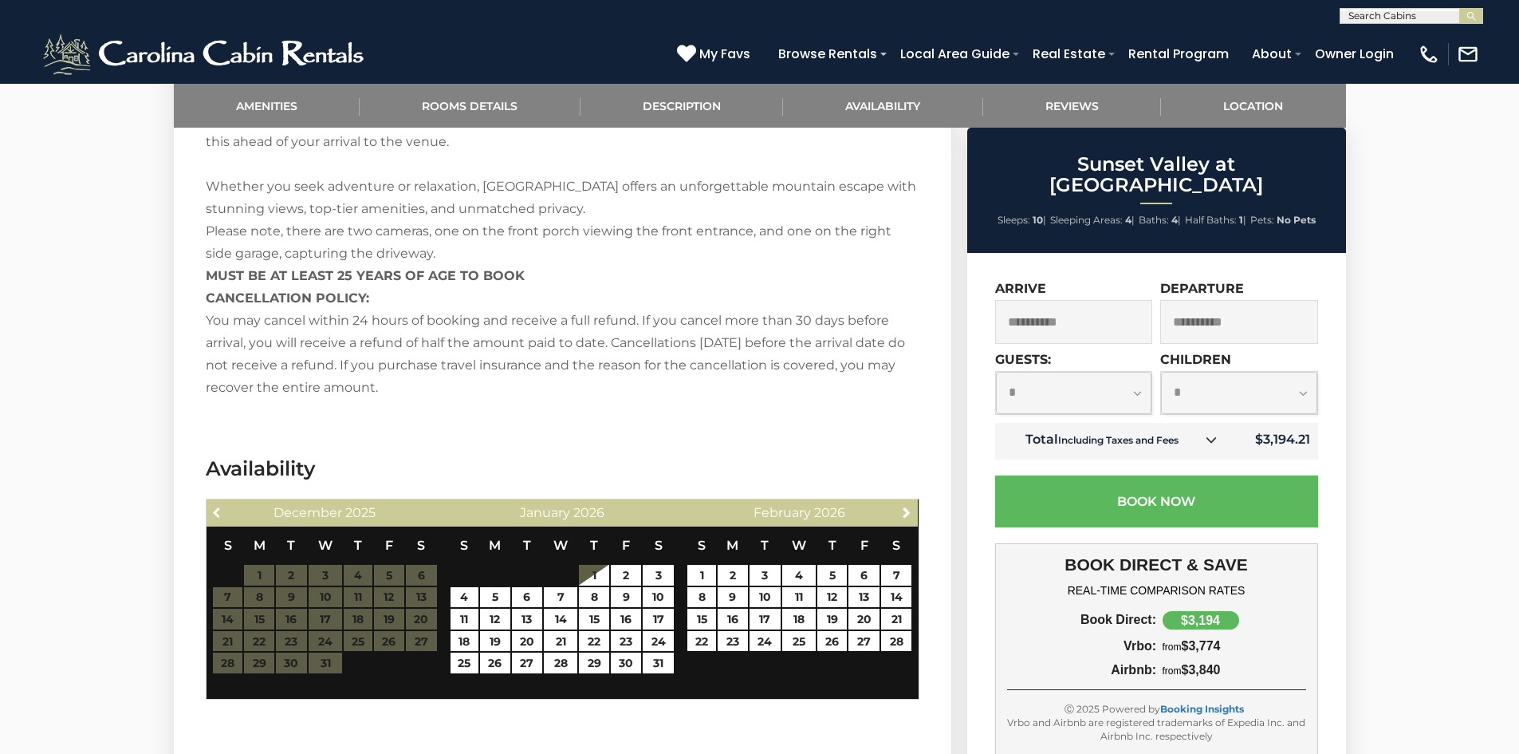
click at [211, 515] on span "Previous" at bounding box center [217, 512] width 13 height 13
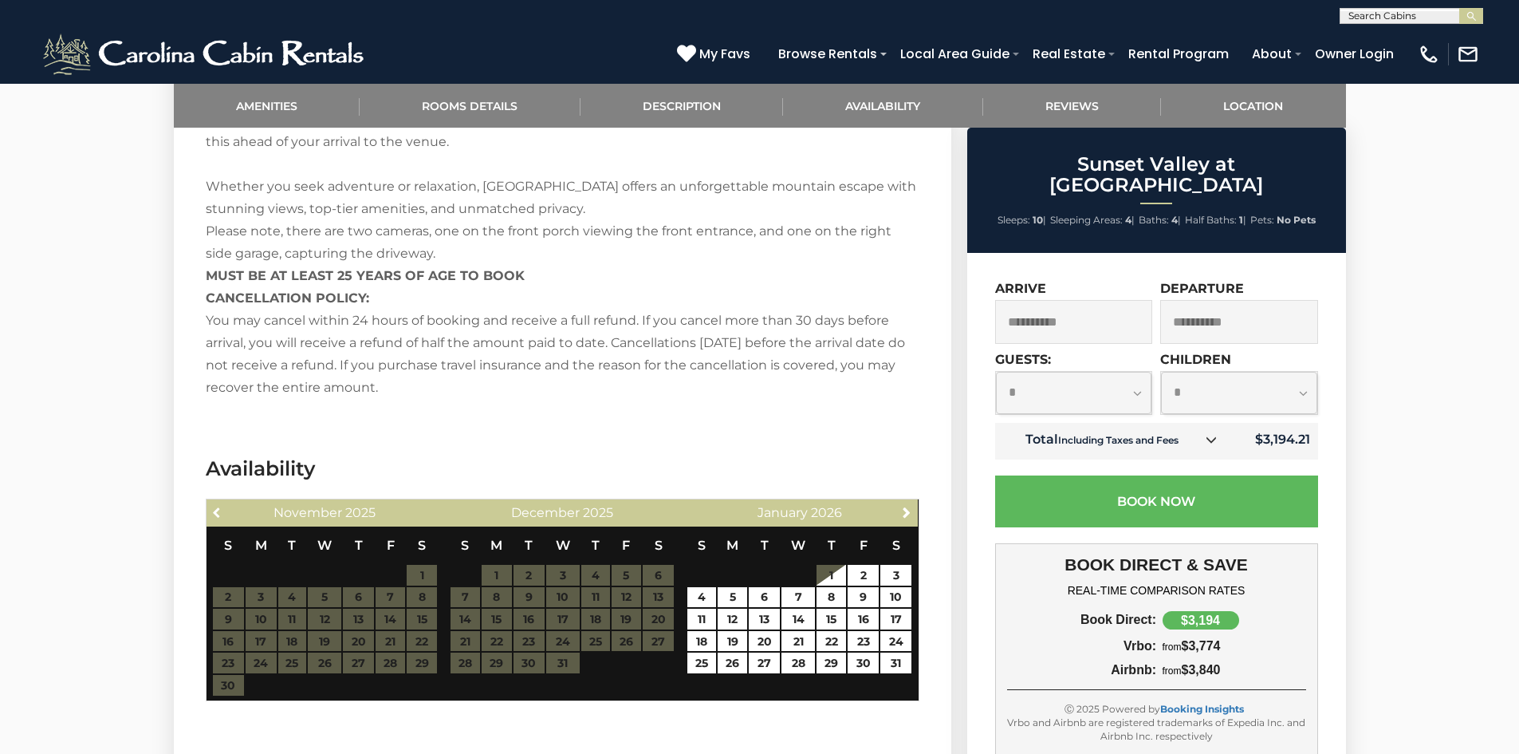
click at [211, 515] on span "Previous" at bounding box center [217, 512] width 13 height 13
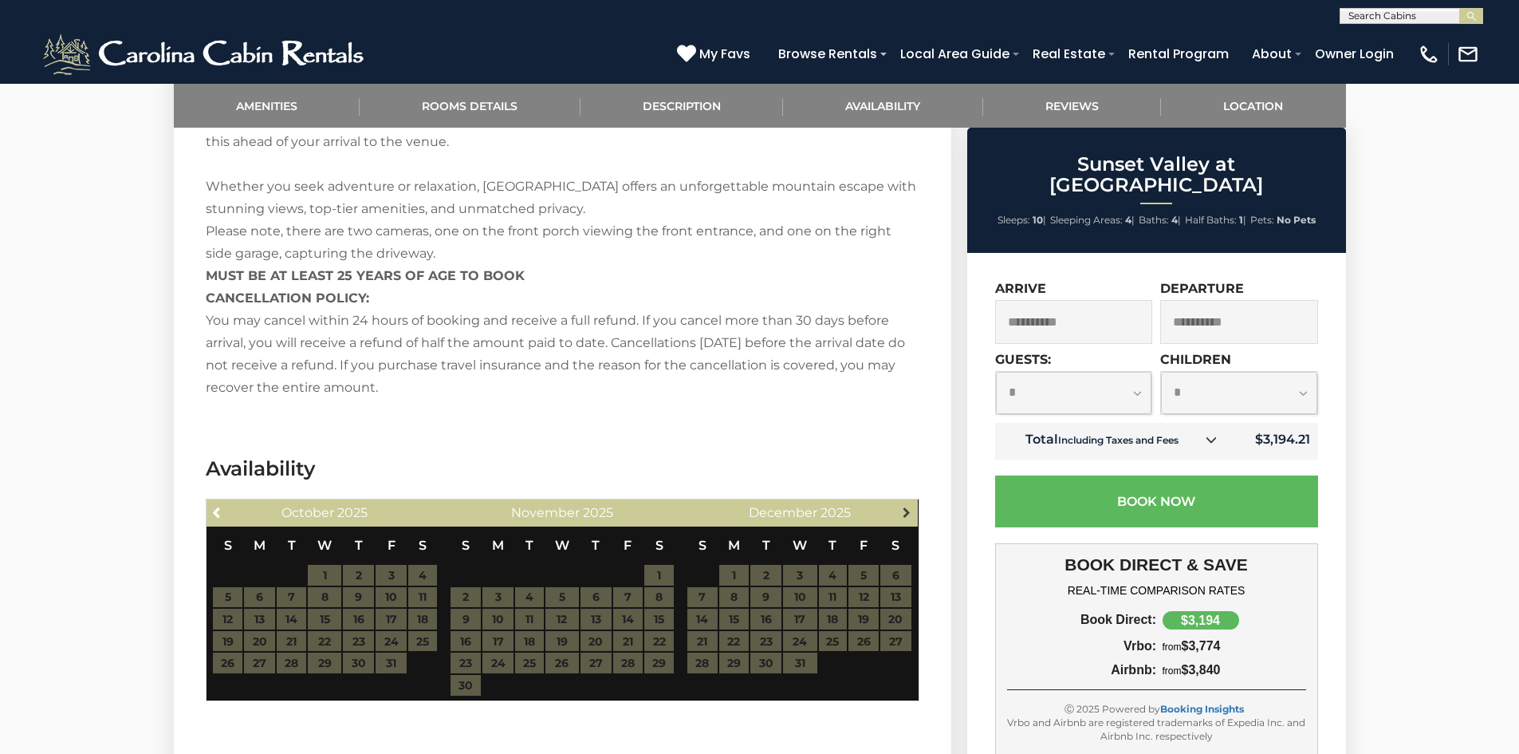
click at [906, 511] on span "Next" at bounding box center [906, 512] width 13 height 13
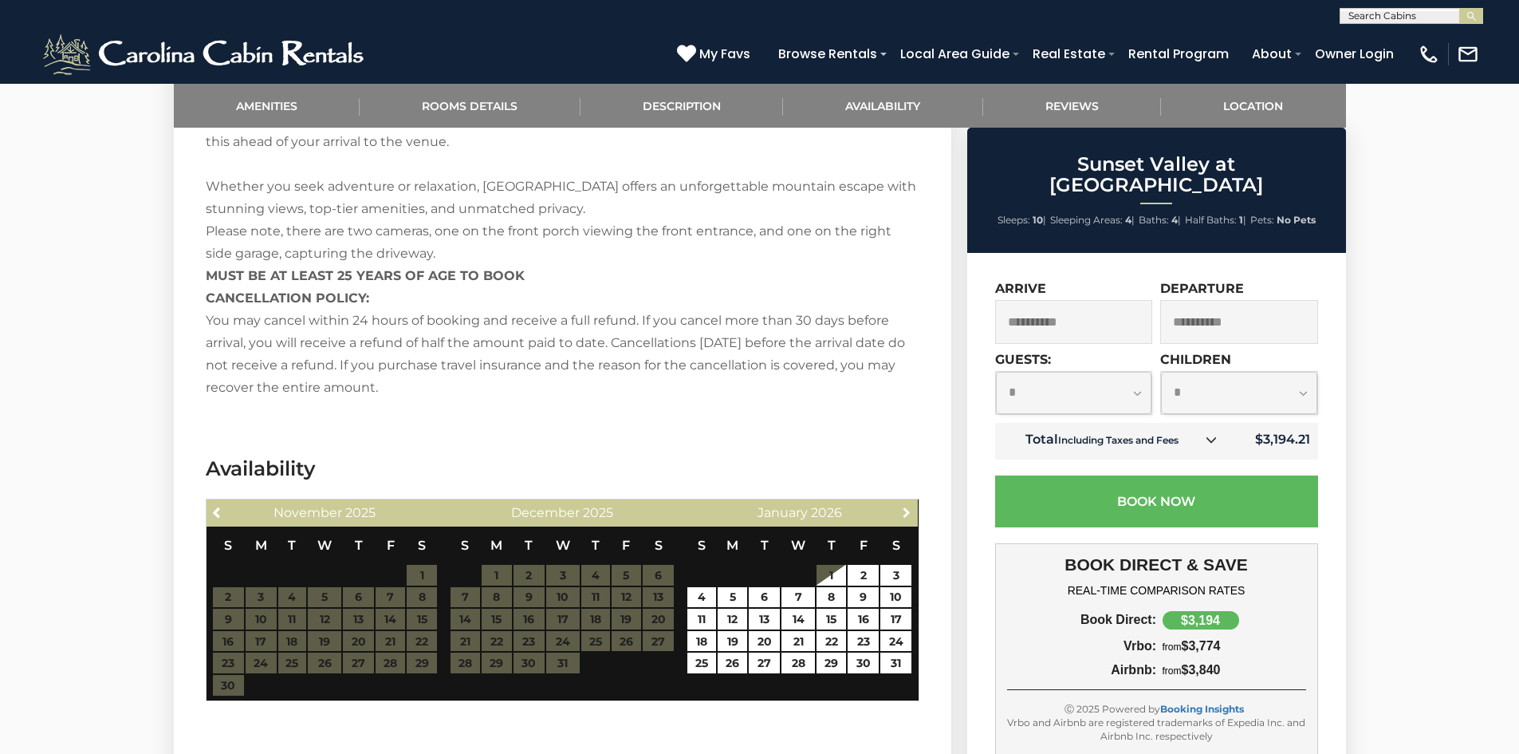
click at [906, 511] on span "Next" at bounding box center [906, 512] width 13 height 13
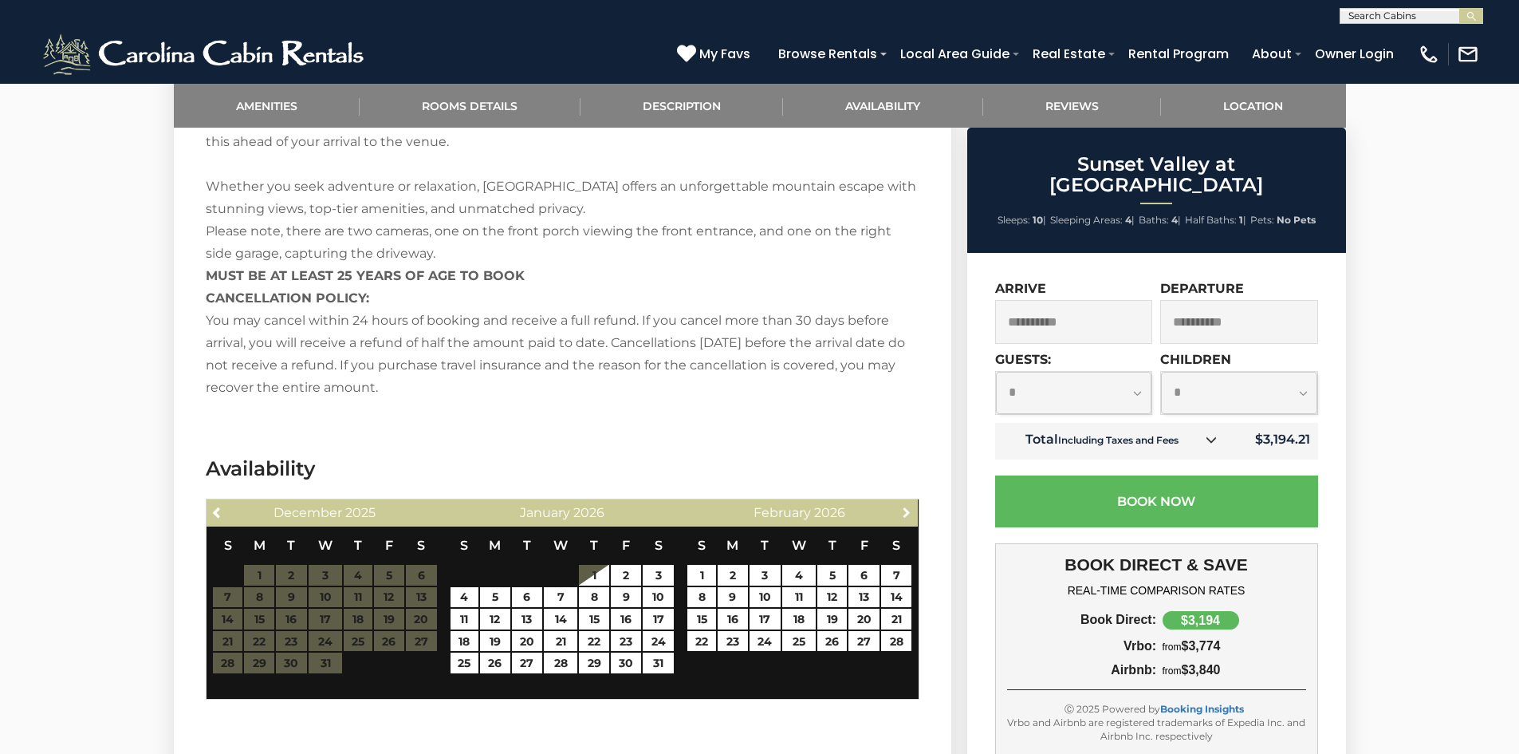
click at [906, 511] on span "Next" at bounding box center [906, 512] width 13 height 13
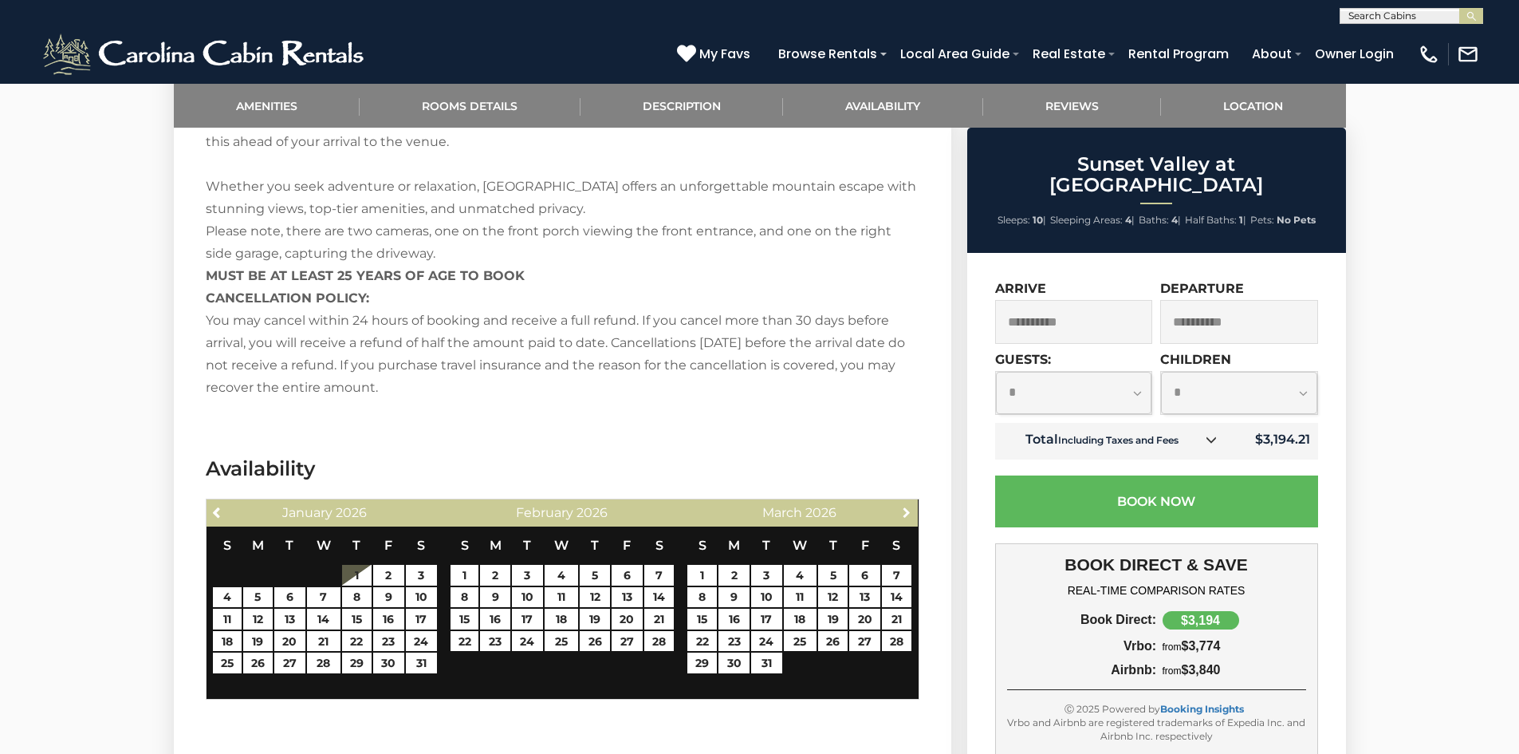
click at [906, 511] on span "Next" at bounding box center [906, 512] width 13 height 13
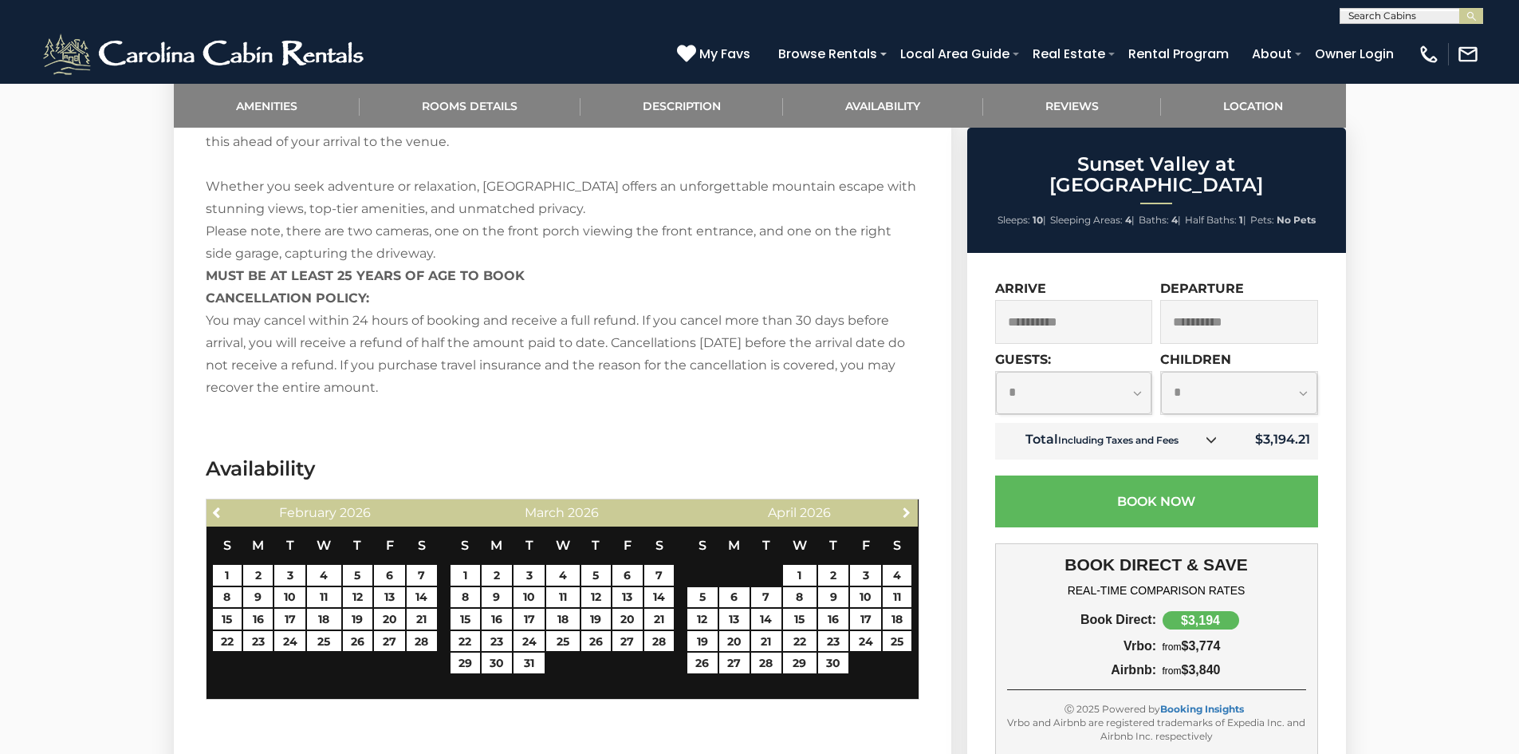
click at [906, 511] on span "Next" at bounding box center [906, 512] width 13 height 13
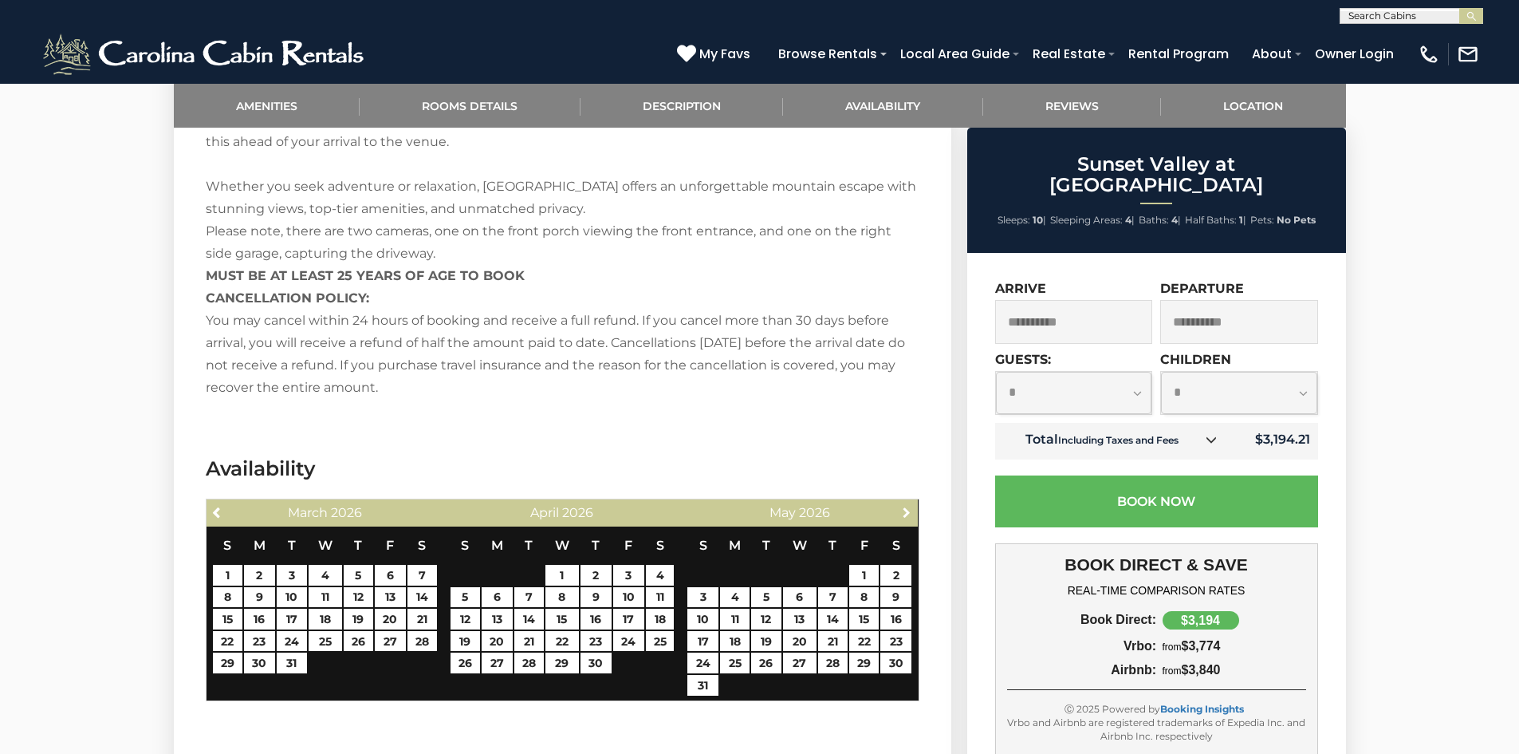
click at [906, 511] on span "Next" at bounding box center [906, 512] width 13 height 13
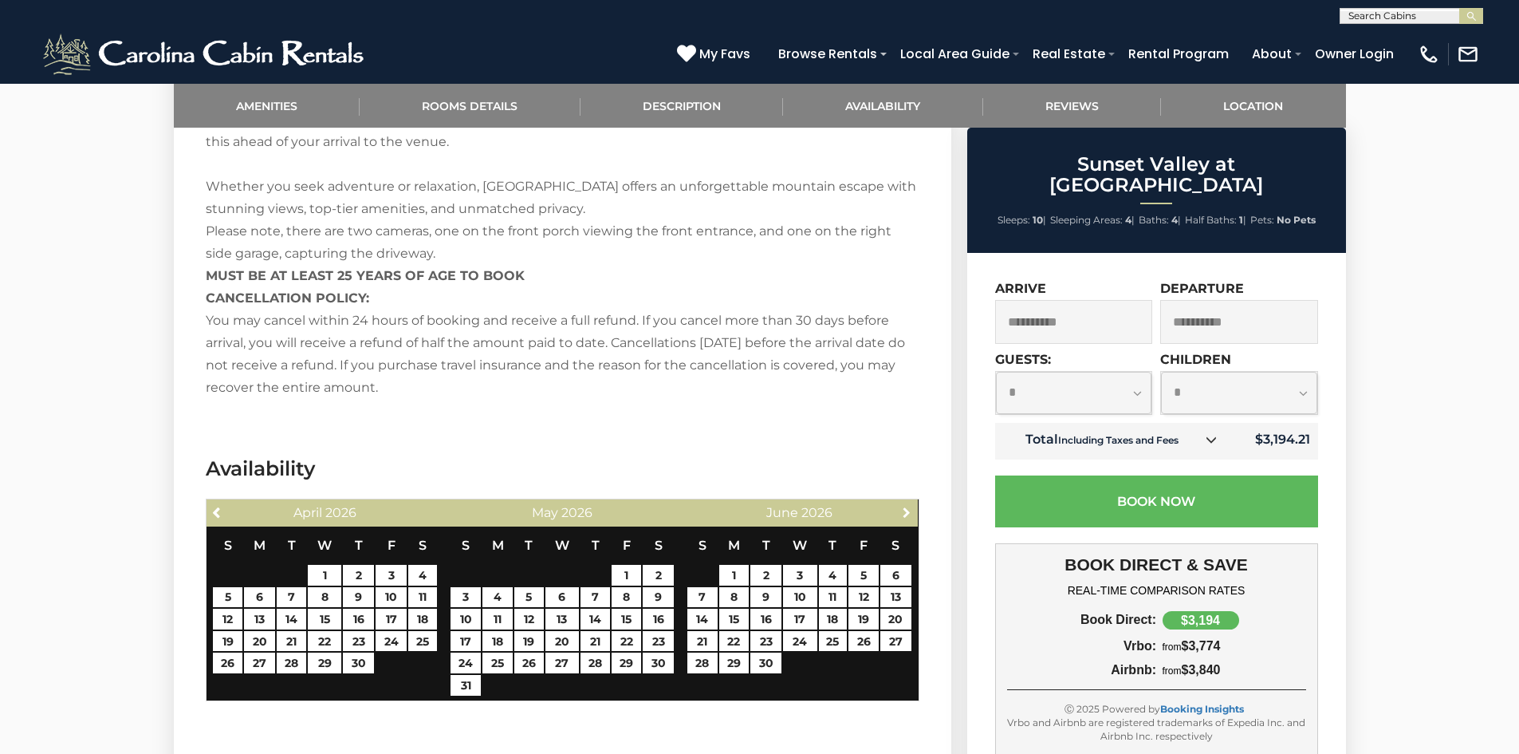
click at [906, 511] on span "Next" at bounding box center [906, 512] width 13 height 13
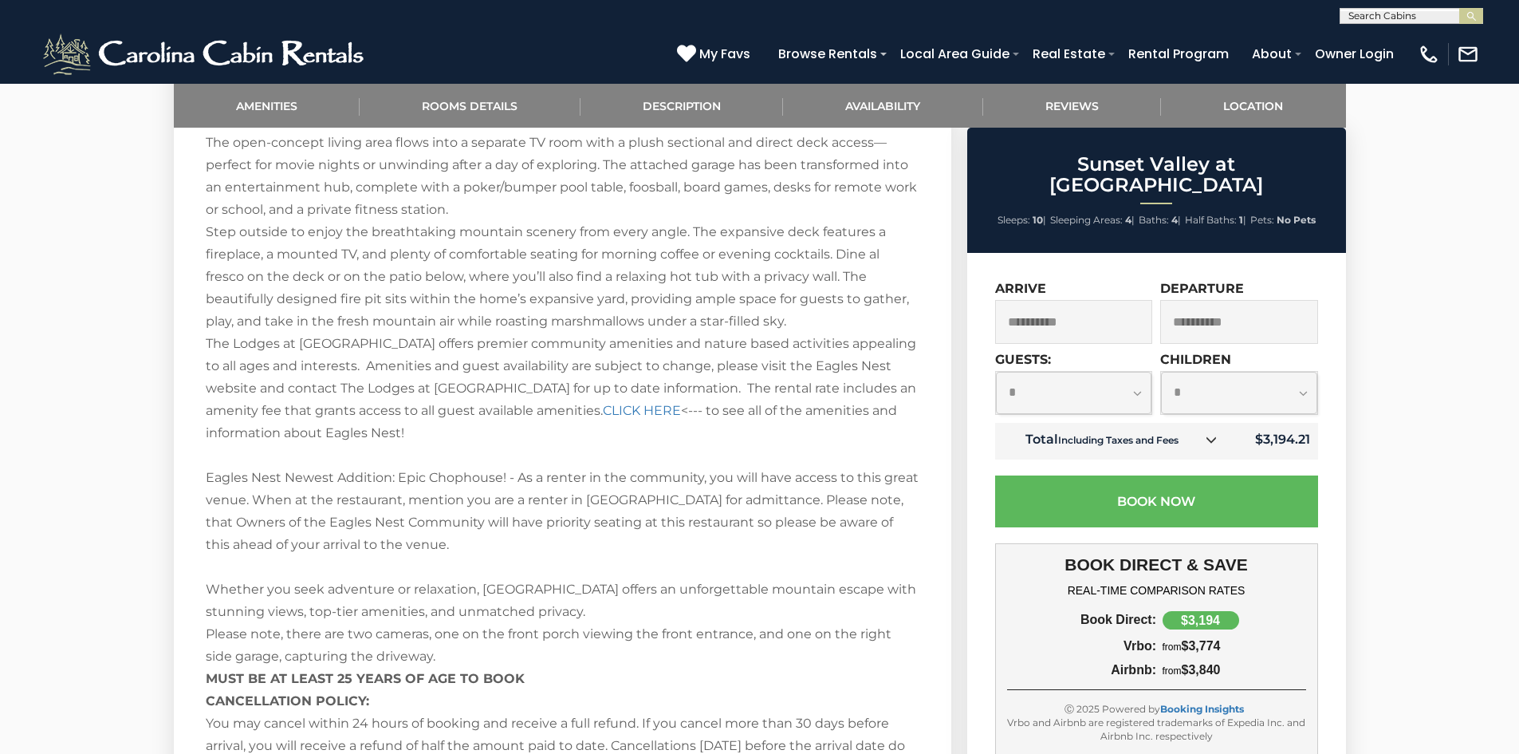
scroll to position [1754, 0]
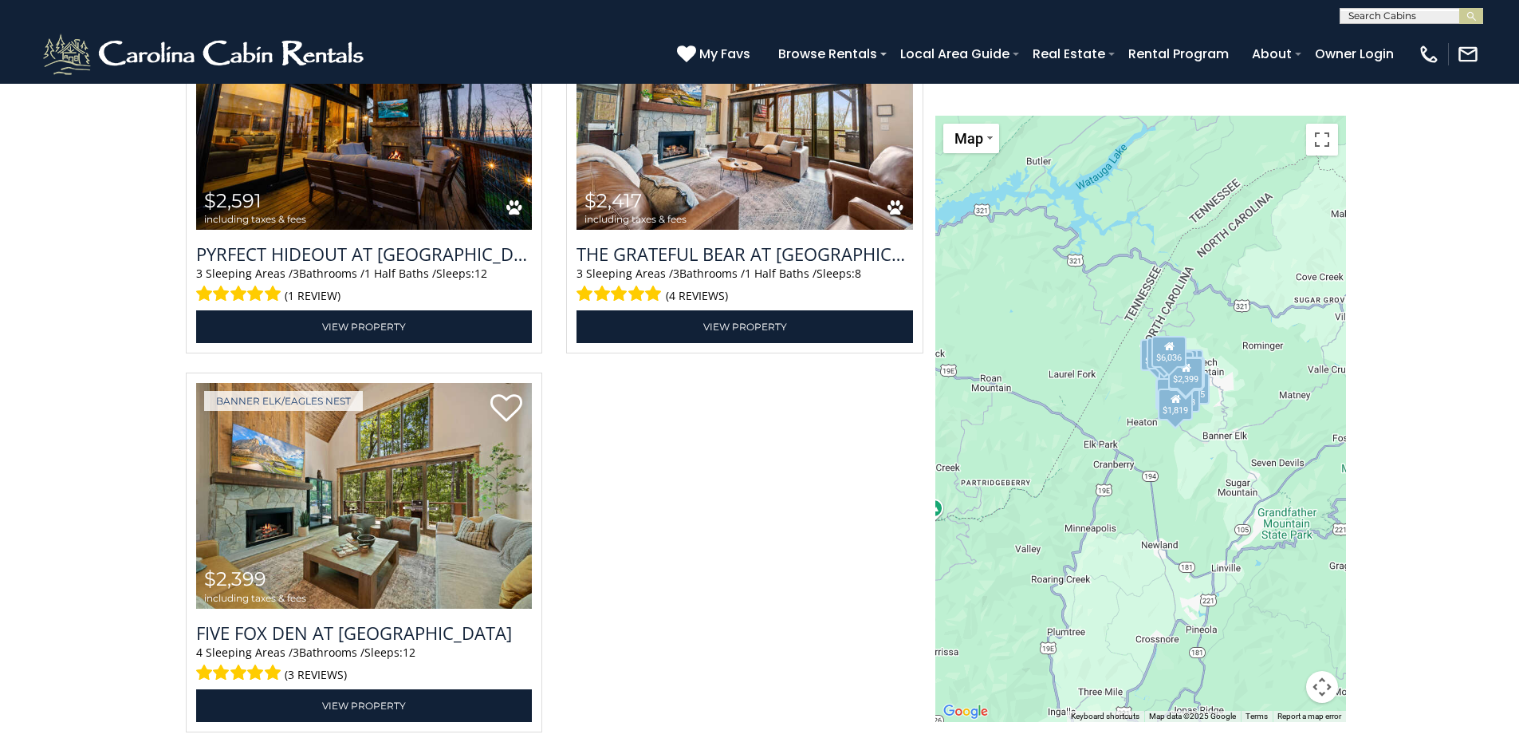
scroll to position [4625, 0]
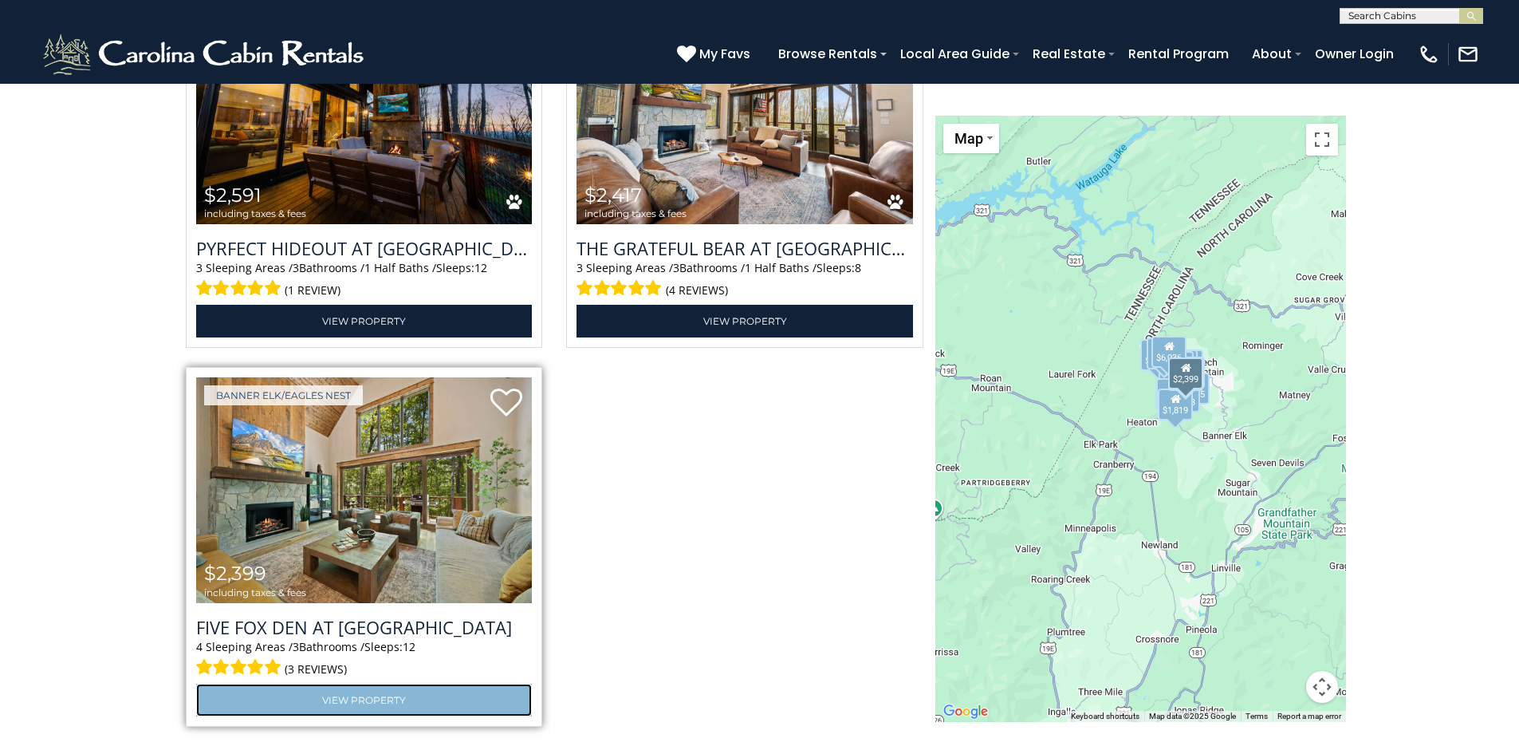
click at [400, 703] on link "View Property" at bounding box center [364, 699] width 337 height 33
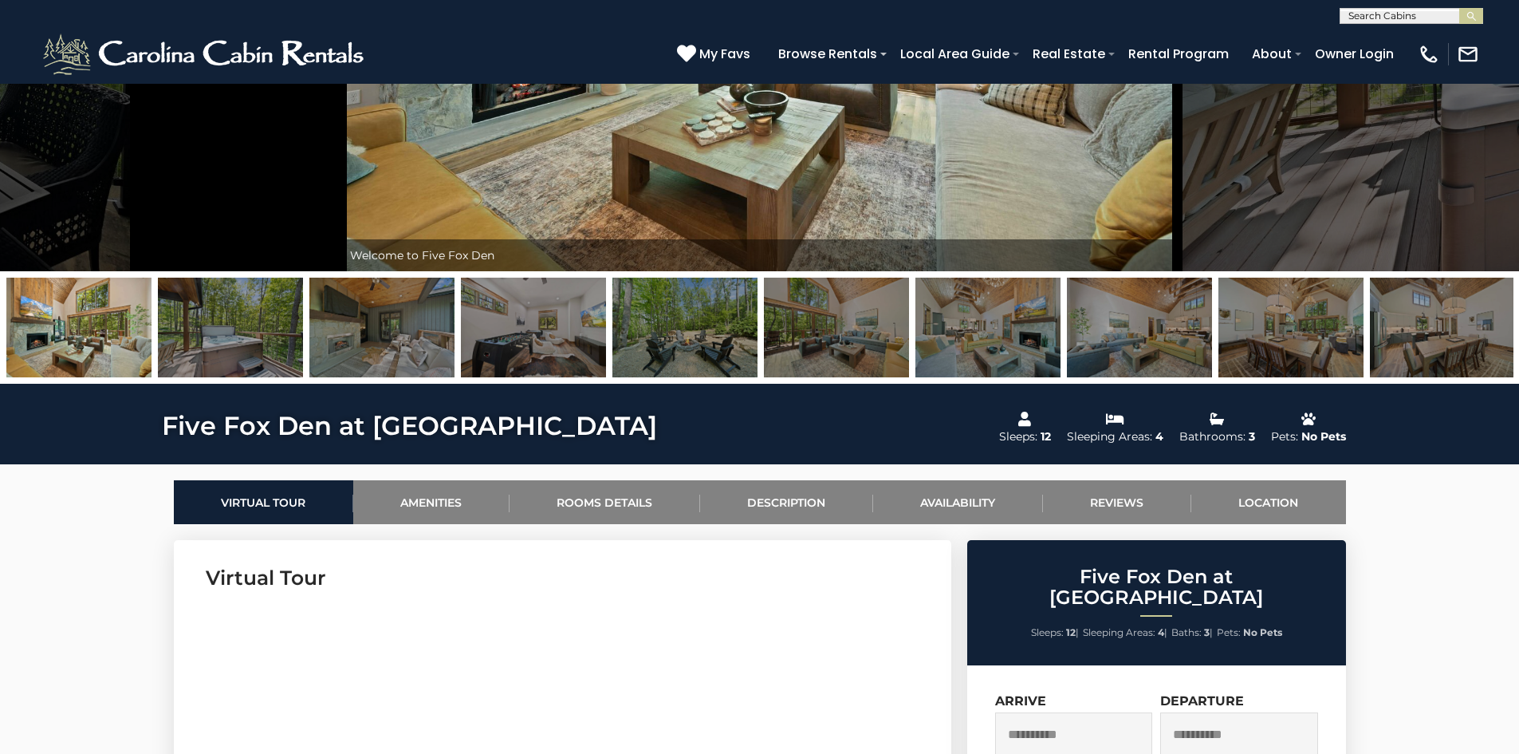
scroll to position [80, 0]
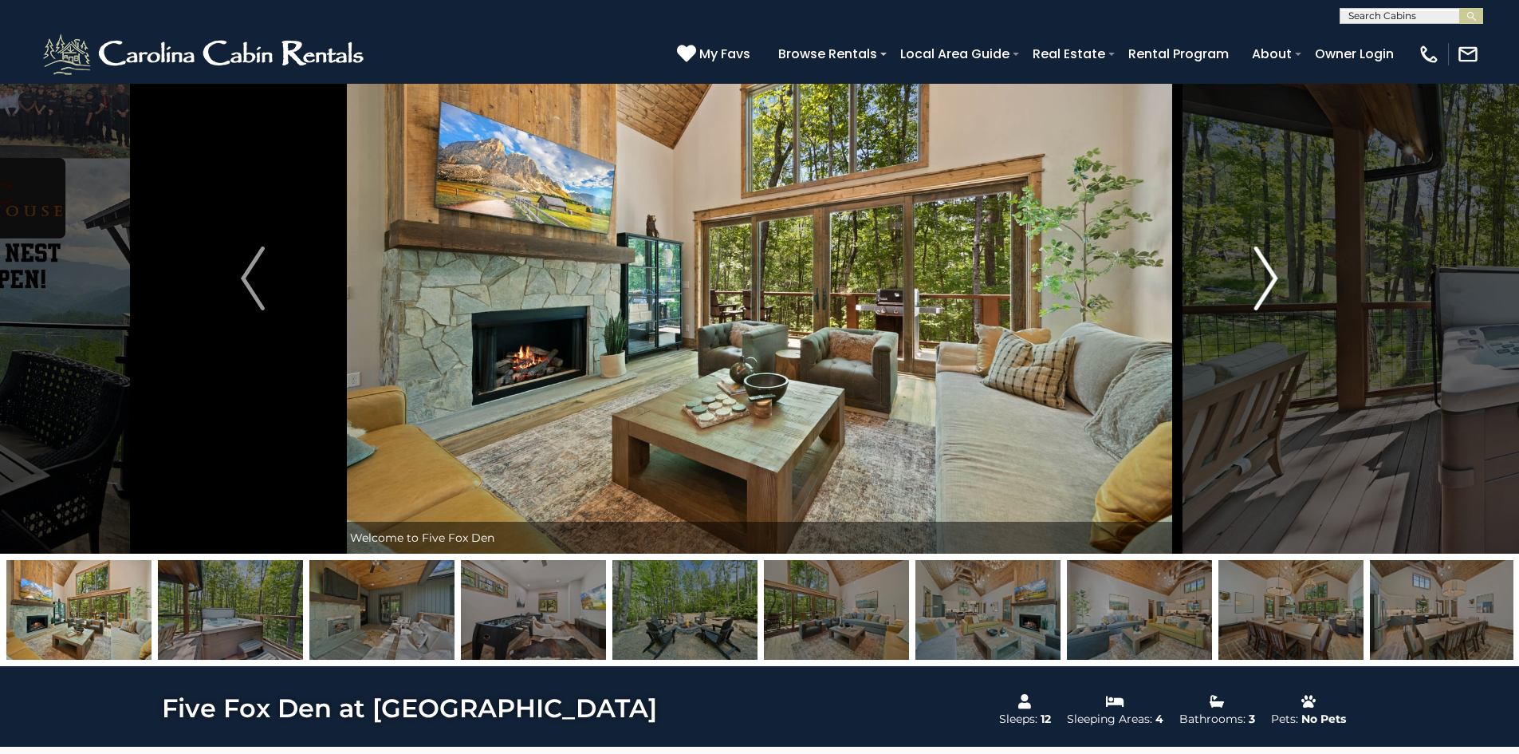
click at [1279, 280] on button "Next" at bounding box center [1266, 278] width 178 height 550
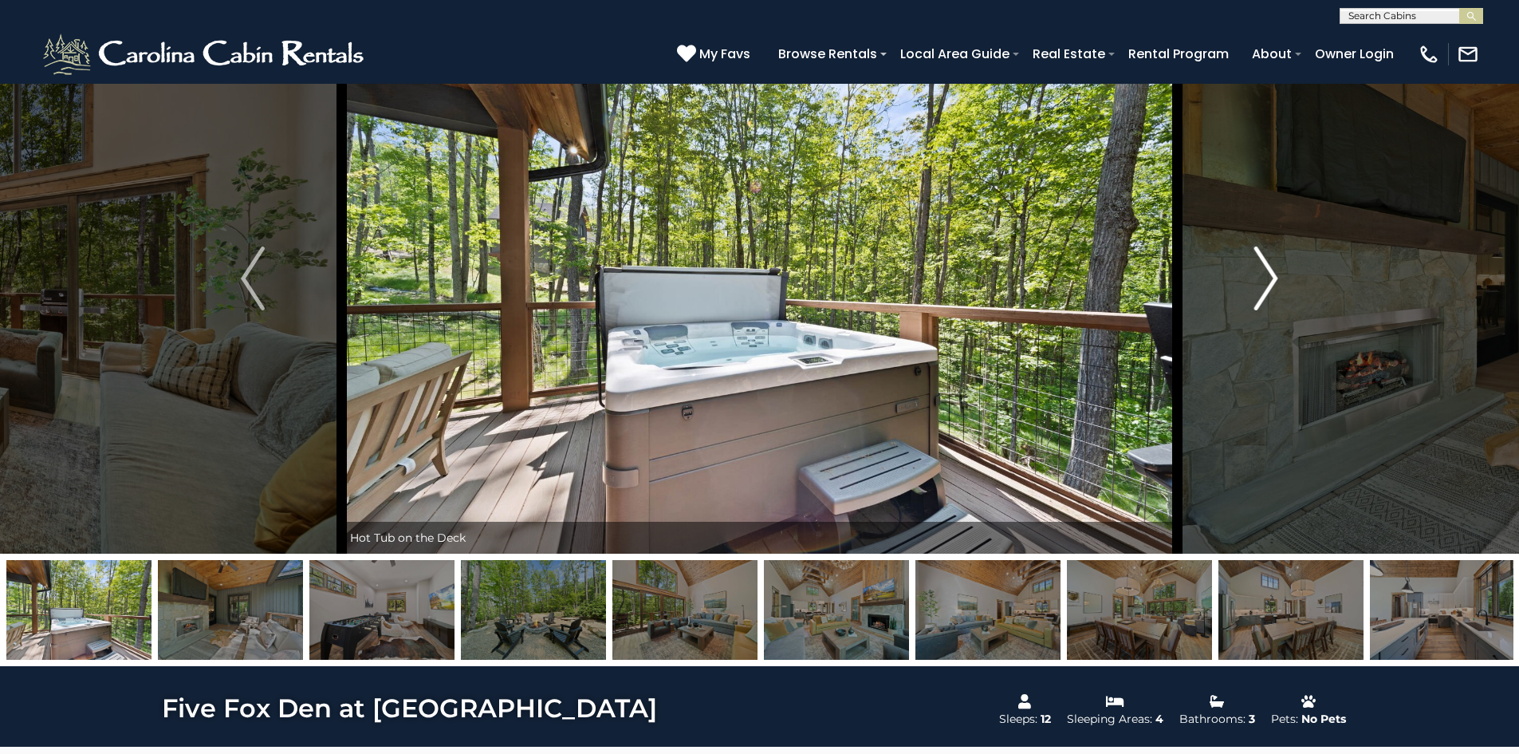
click at [1279, 280] on button "Next" at bounding box center [1266, 278] width 178 height 550
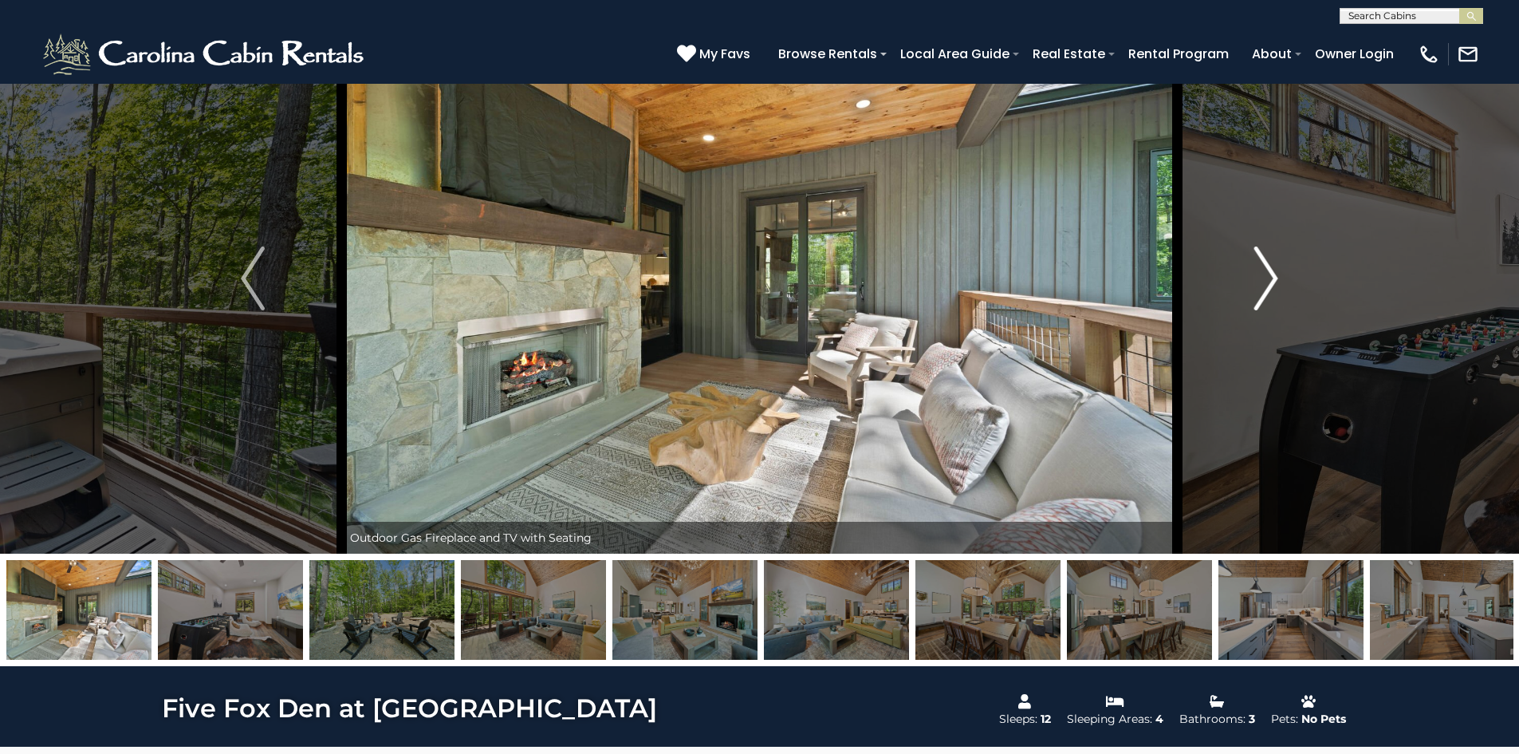
click at [1279, 280] on button "Next" at bounding box center [1266, 278] width 178 height 550
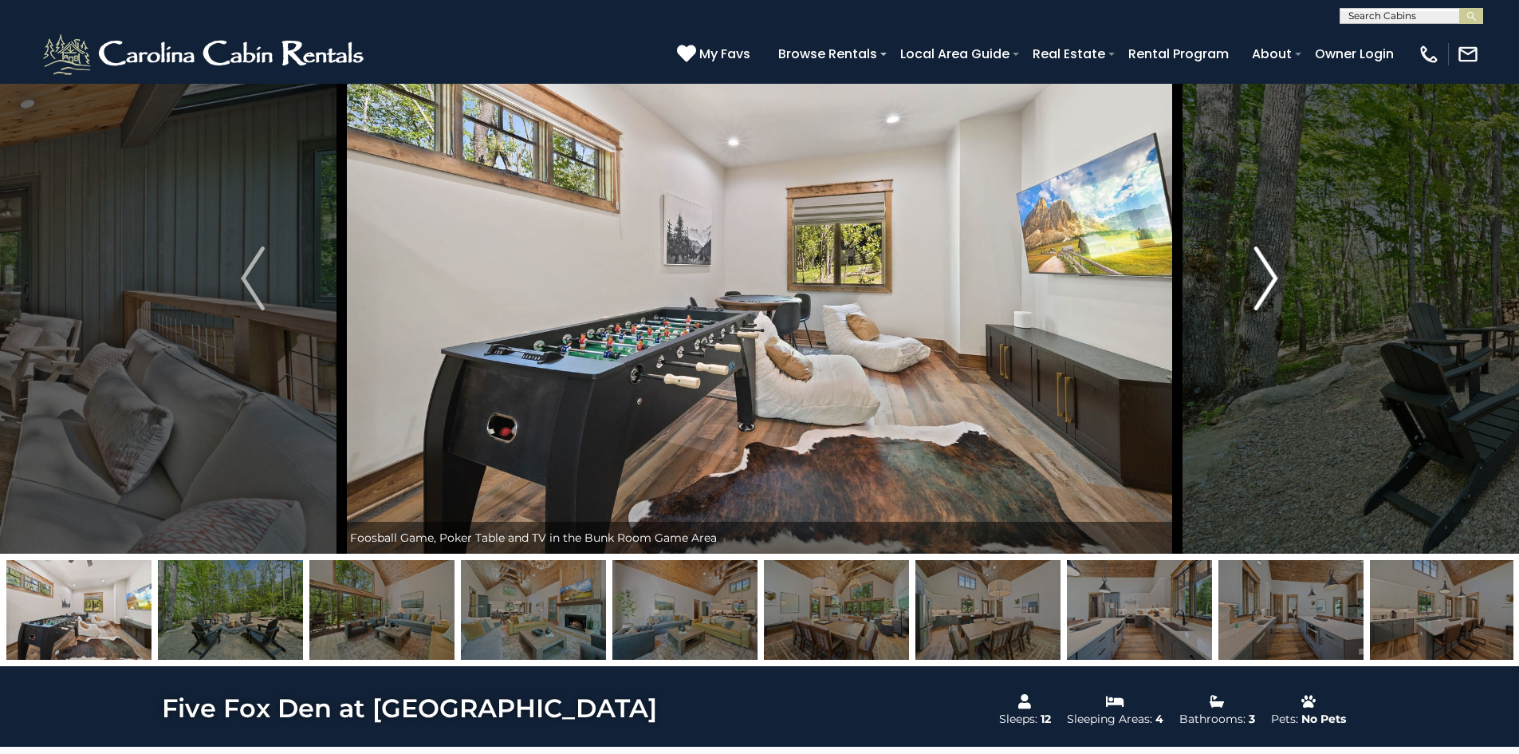
click at [1279, 280] on button "Next" at bounding box center [1266, 278] width 178 height 550
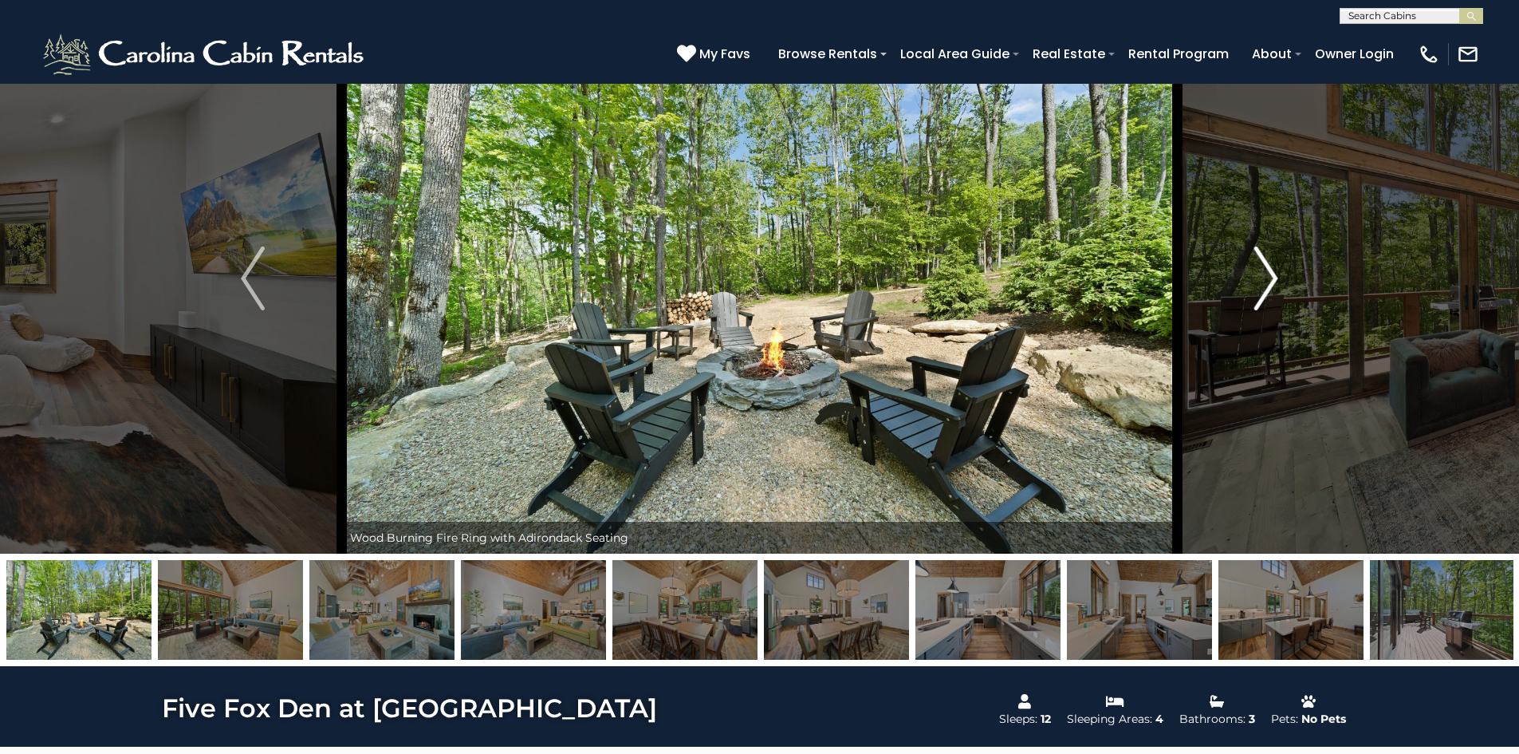
click at [1279, 280] on button "Next" at bounding box center [1266, 278] width 178 height 550
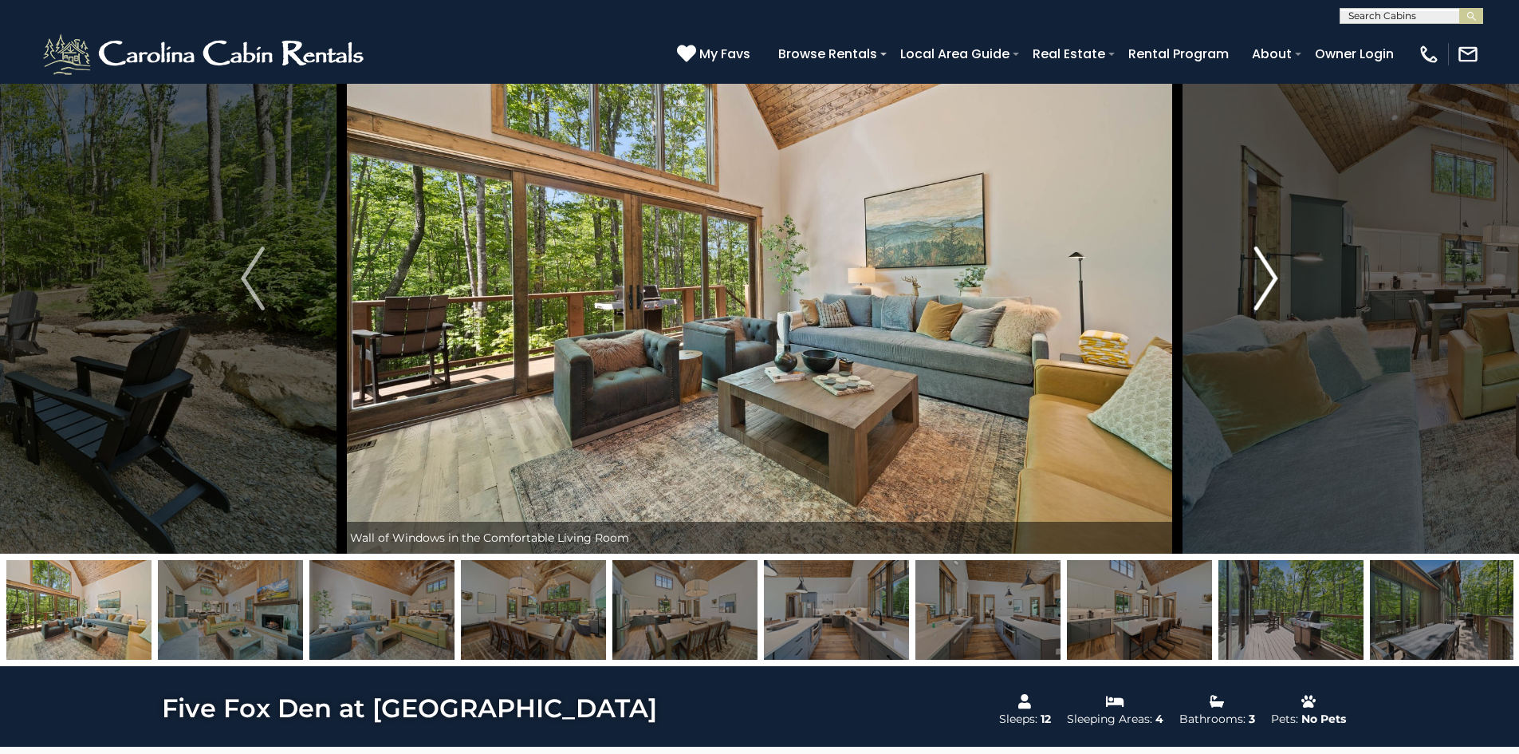
click at [1279, 280] on button "Next" at bounding box center [1266, 278] width 178 height 550
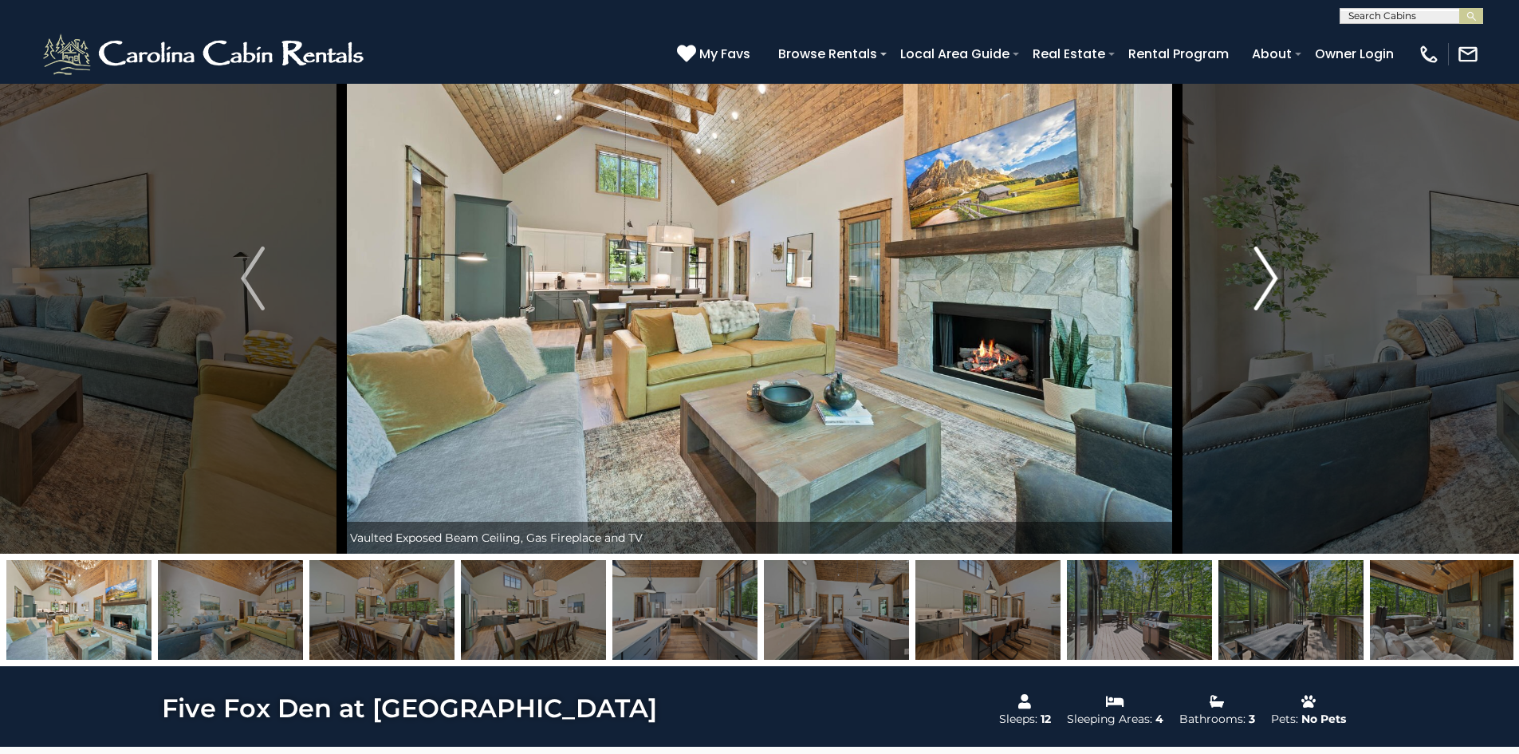
click at [1279, 280] on button "Next" at bounding box center [1266, 278] width 178 height 550
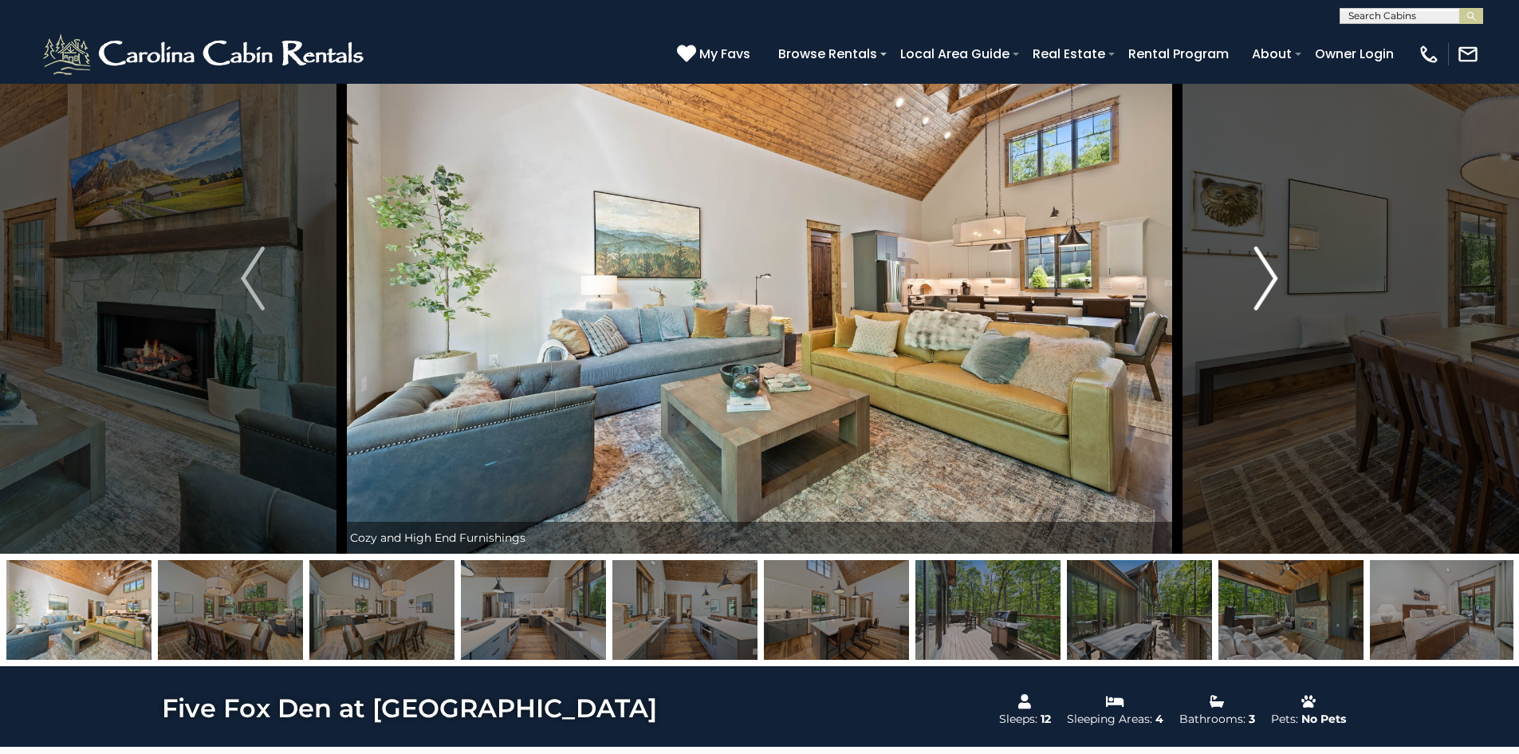
click at [1279, 280] on button "Next" at bounding box center [1266, 278] width 178 height 550
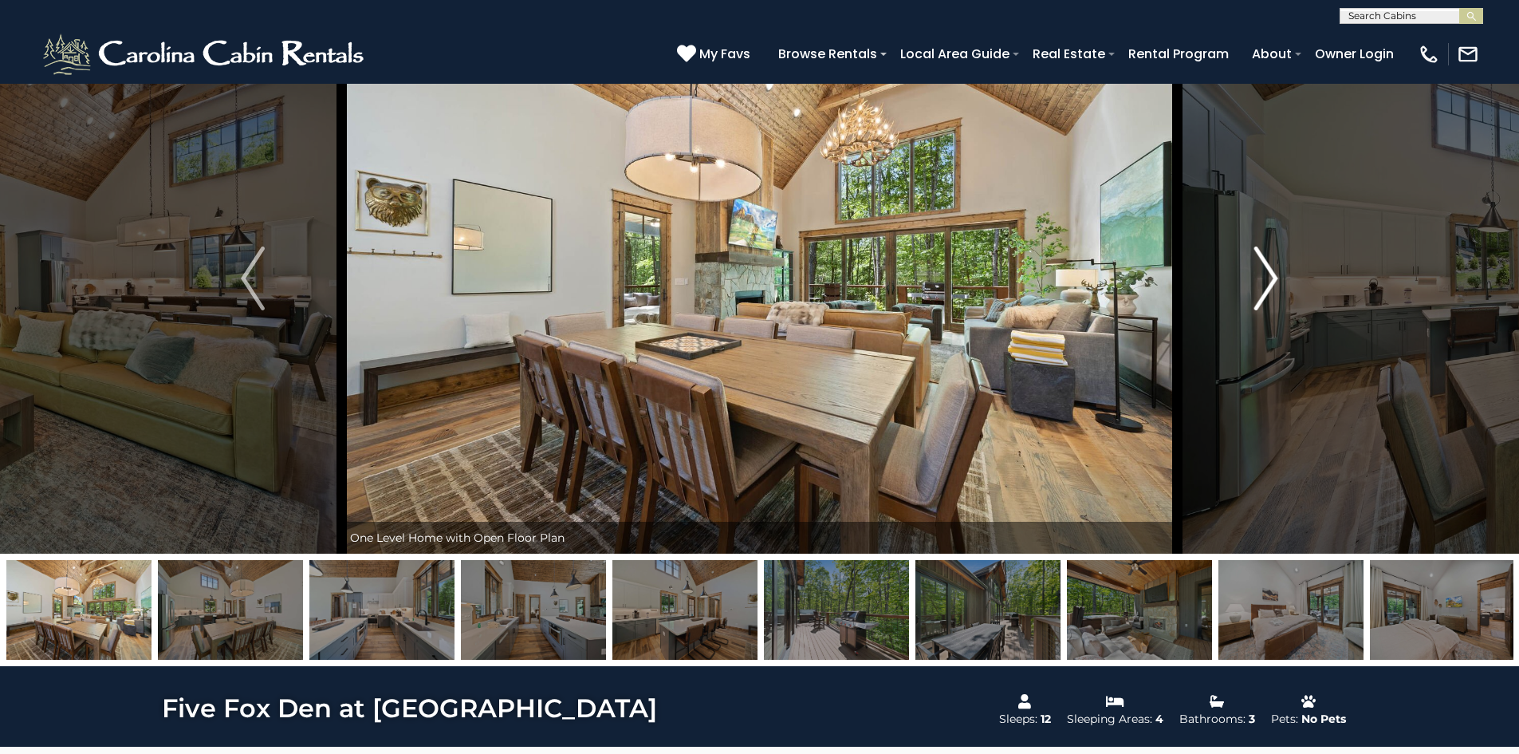
click at [1279, 280] on button "Next" at bounding box center [1266, 278] width 178 height 550
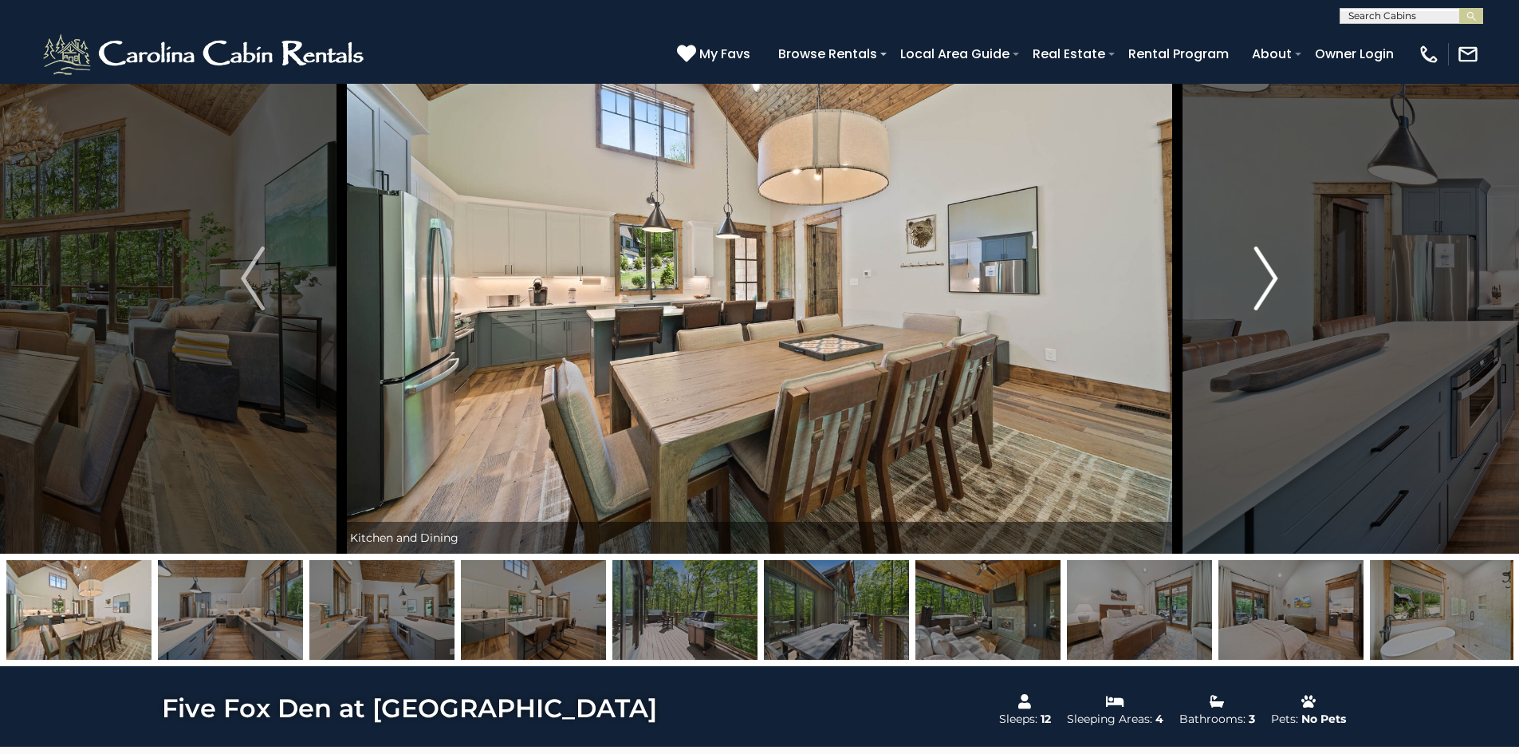
click at [1279, 280] on button "Next" at bounding box center [1266, 278] width 178 height 550
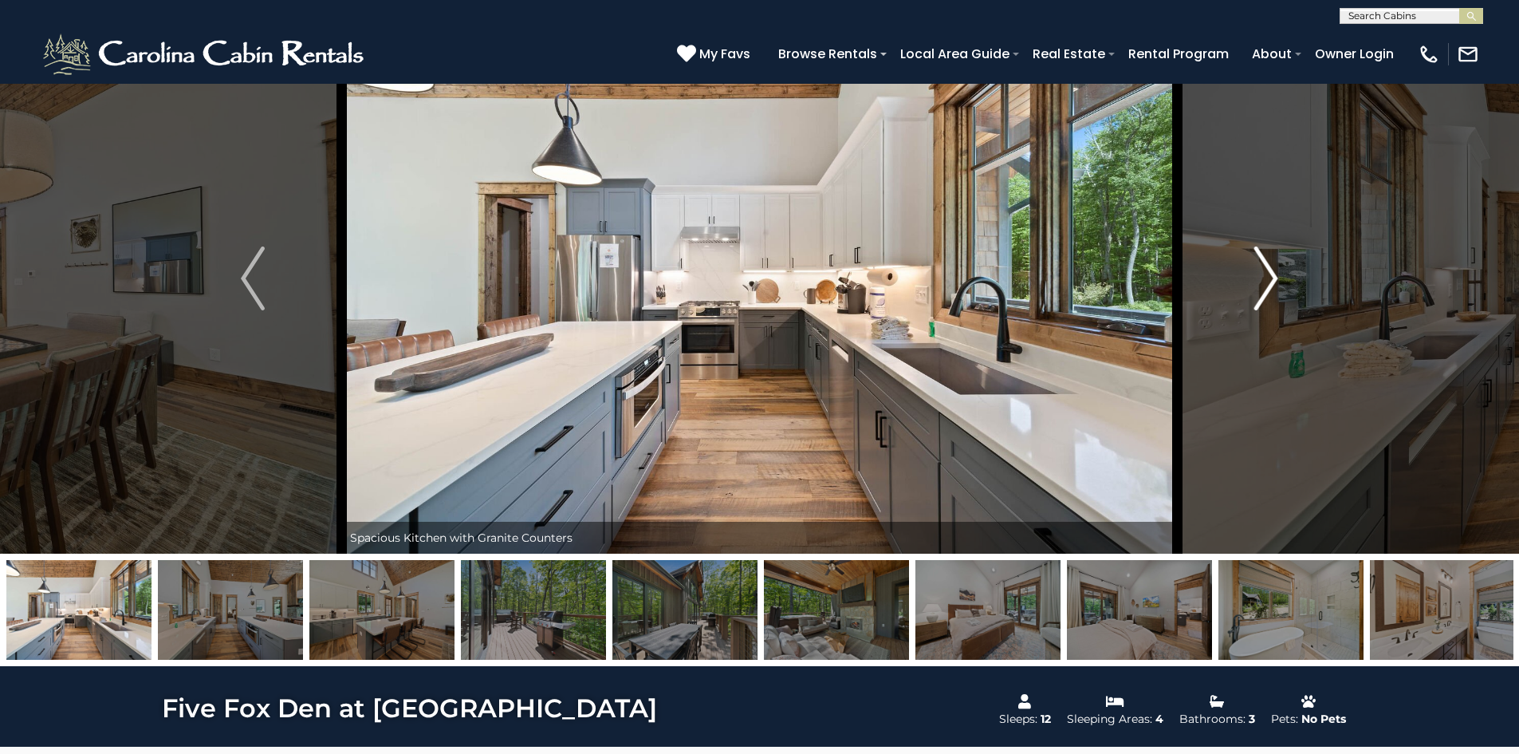
click at [1279, 280] on button "Next" at bounding box center [1266, 278] width 178 height 550
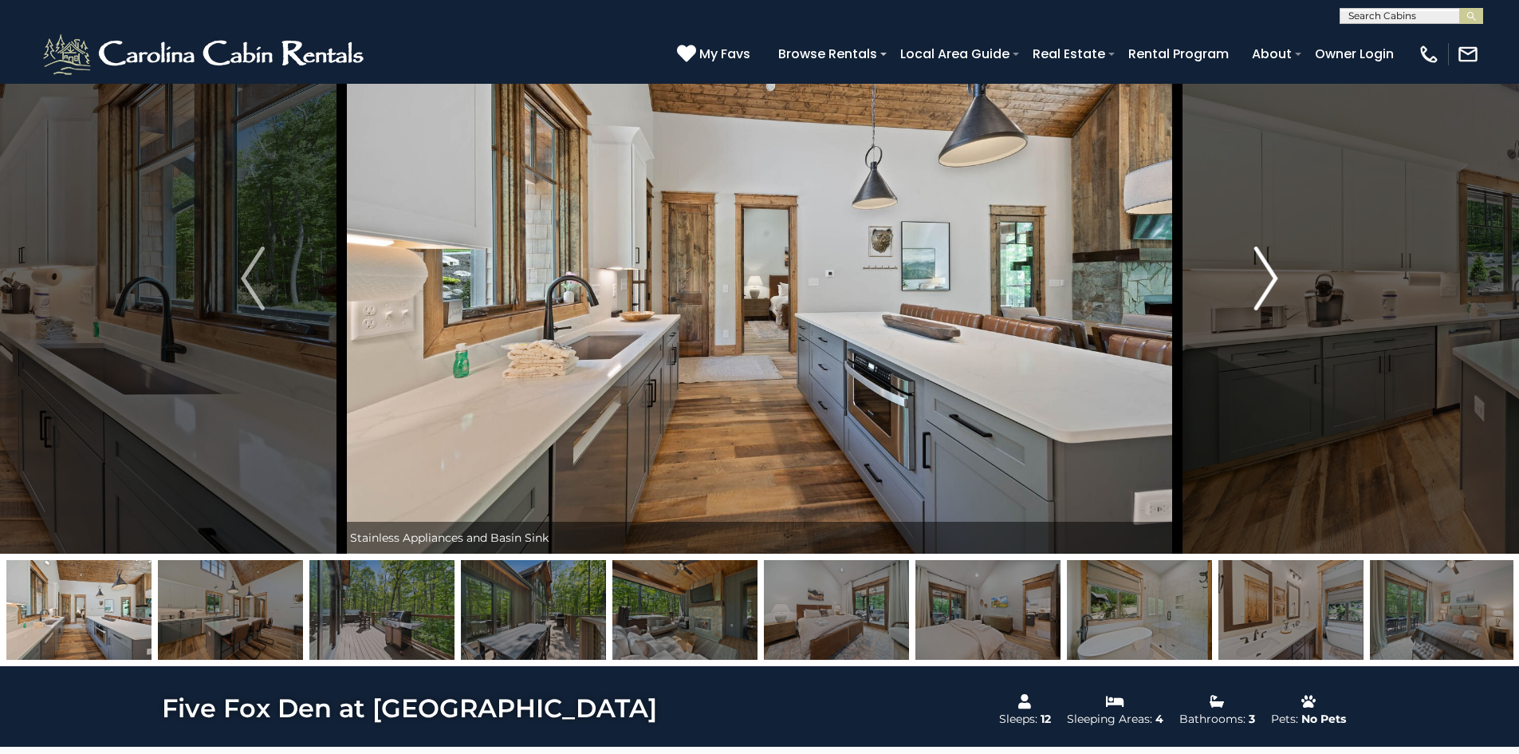
click at [1279, 280] on button "Next" at bounding box center [1266, 278] width 178 height 550
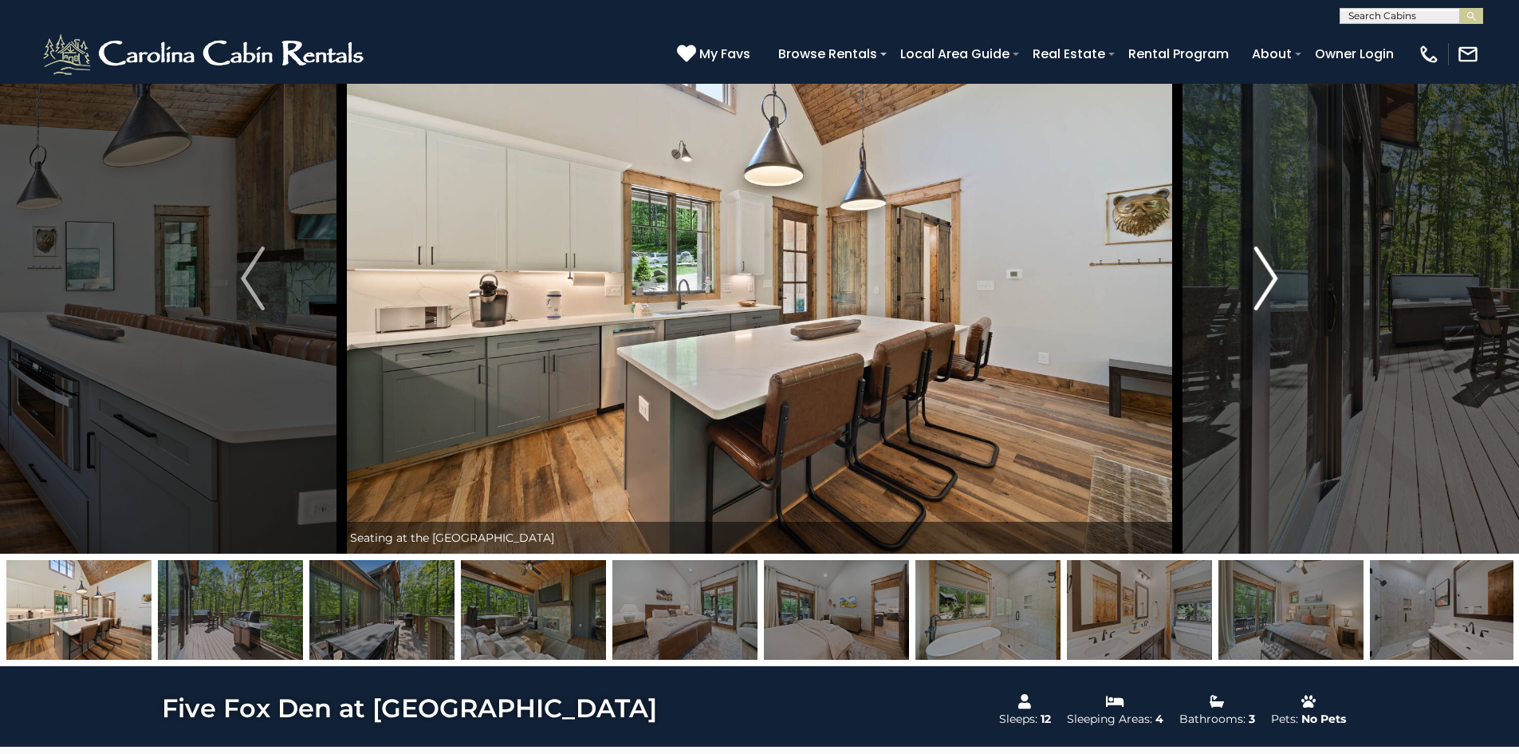
click at [1279, 280] on button "Next" at bounding box center [1266, 278] width 178 height 550
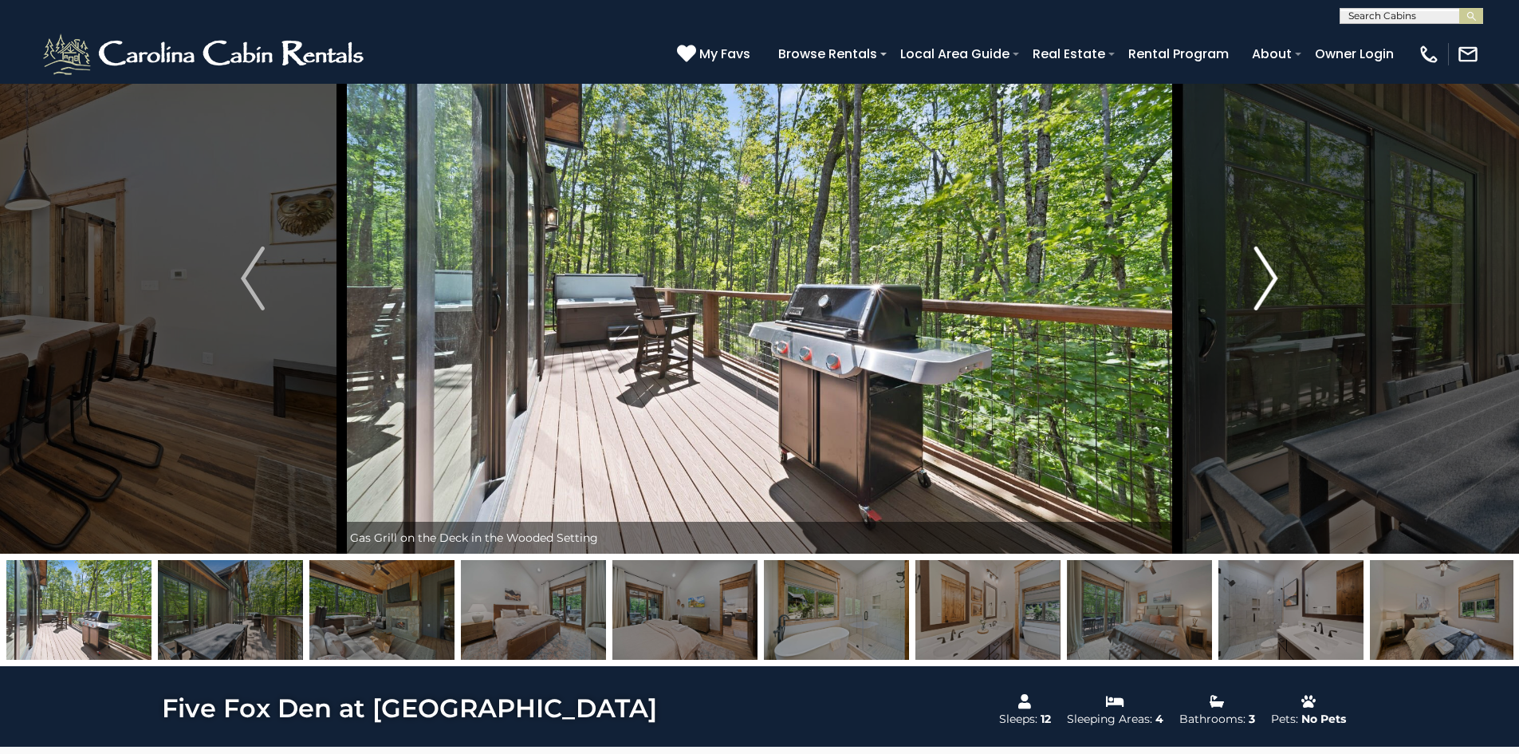
click at [1279, 280] on button "Next" at bounding box center [1266, 278] width 178 height 550
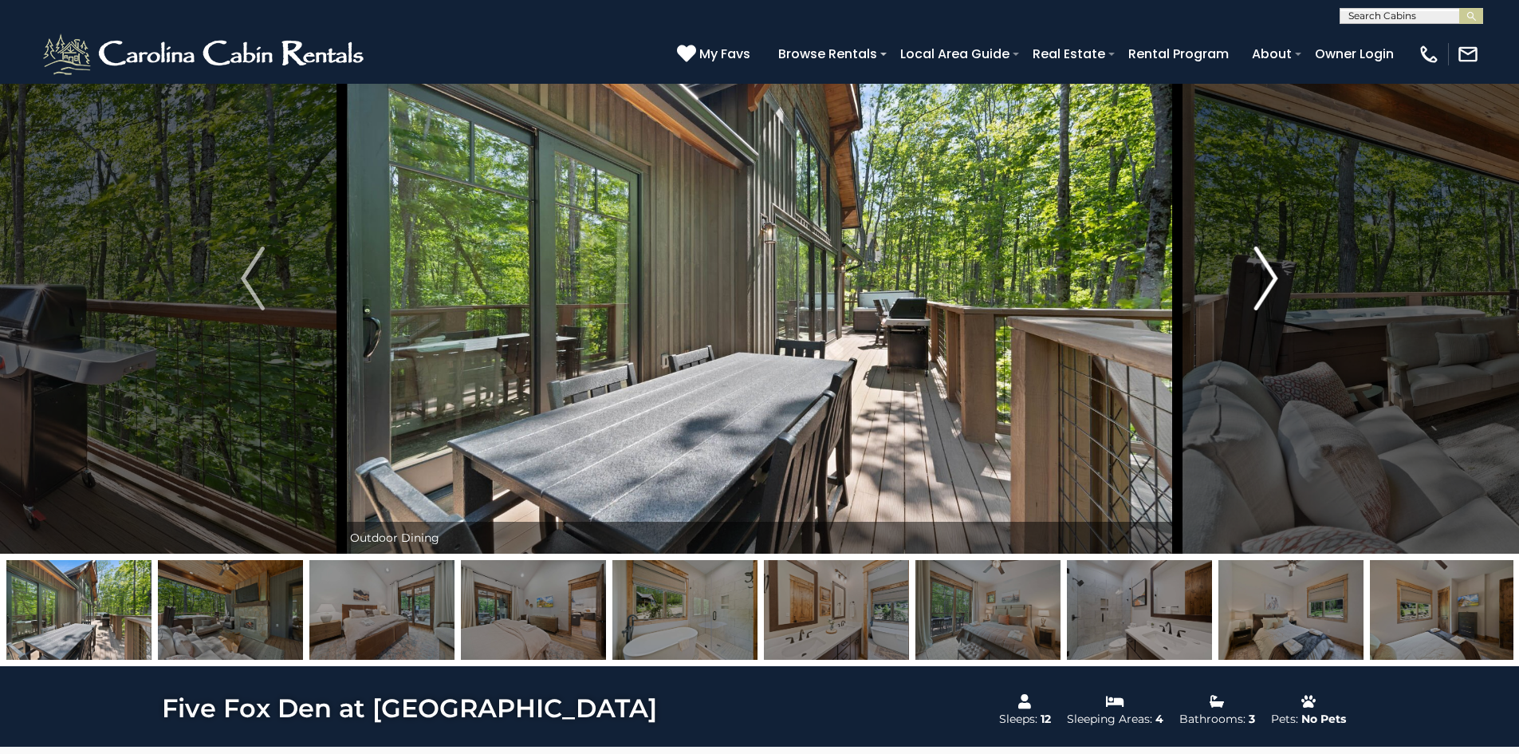
click at [1279, 280] on button "Next" at bounding box center [1266, 278] width 178 height 550
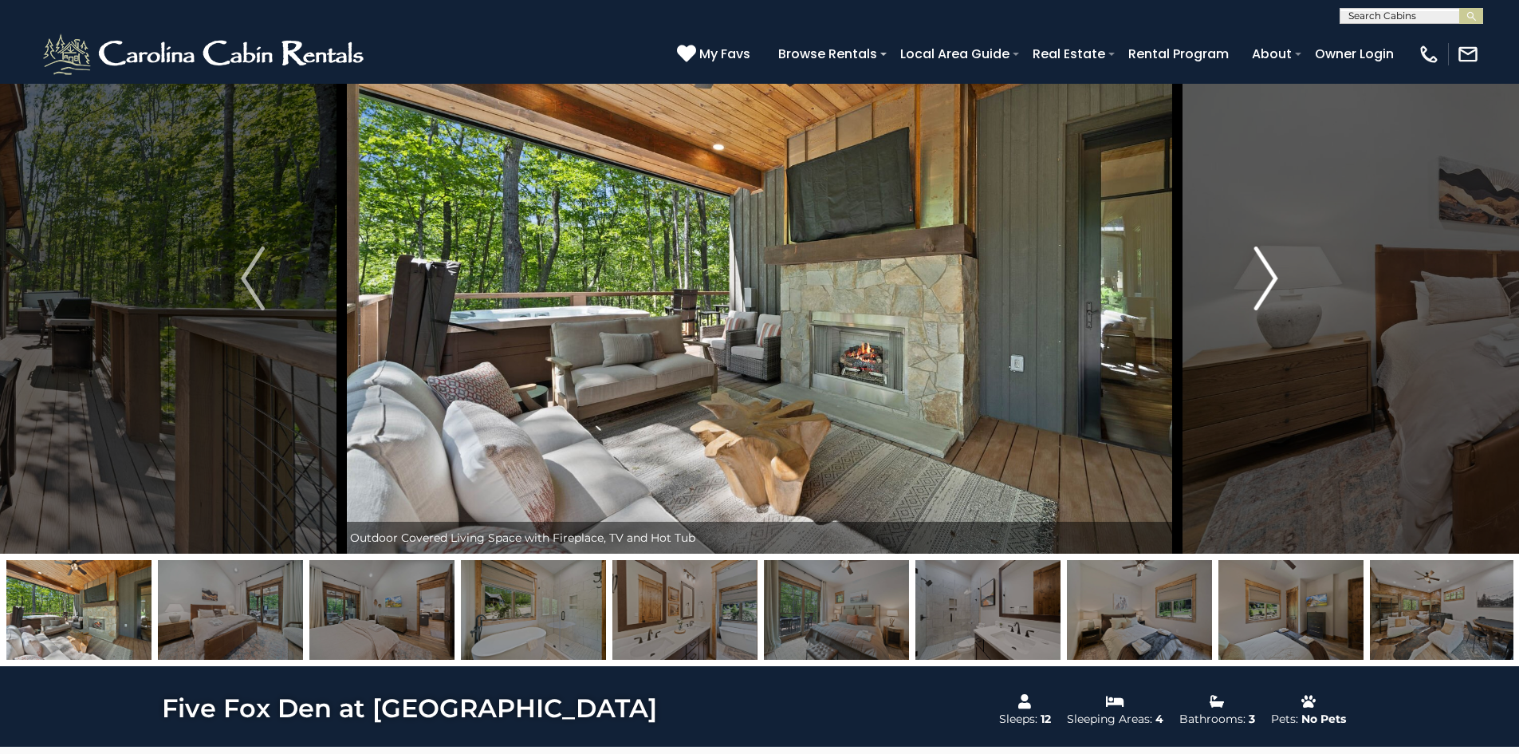
click at [1279, 280] on button "Next" at bounding box center [1266, 278] width 178 height 550
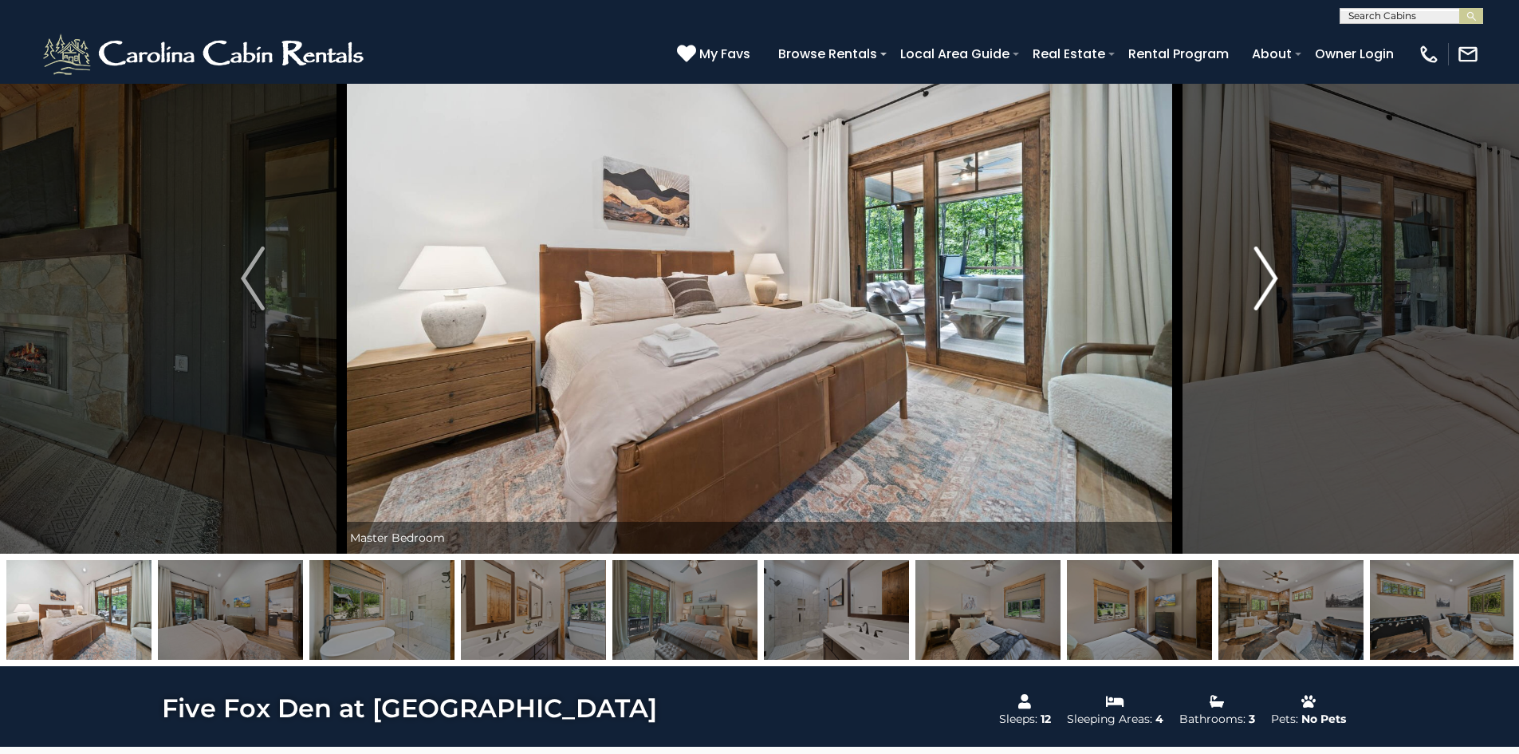
click at [1279, 280] on button "Next" at bounding box center [1266, 278] width 178 height 550
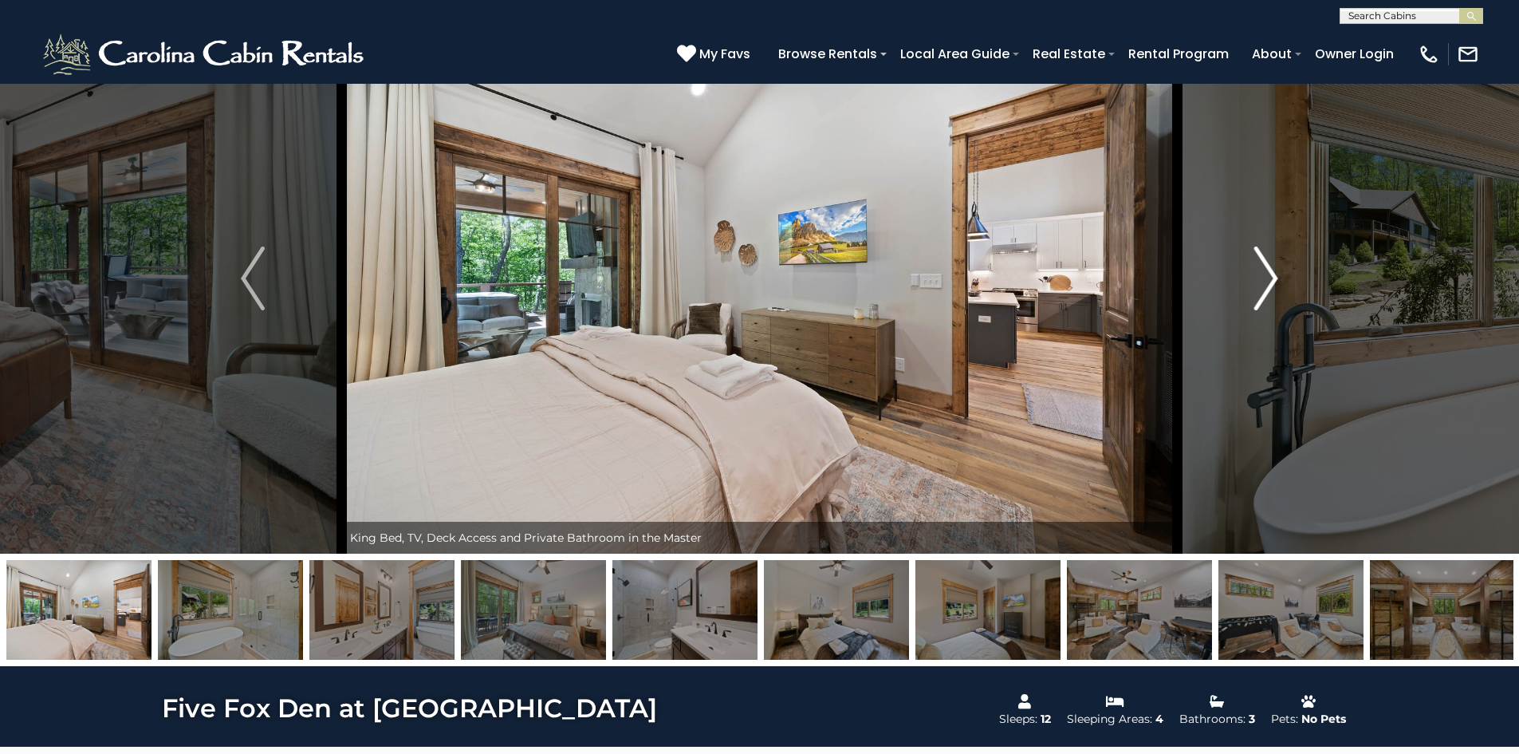
click at [1279, 280] on button "Next" at bounding box center [1266, 278] width 178 height 550
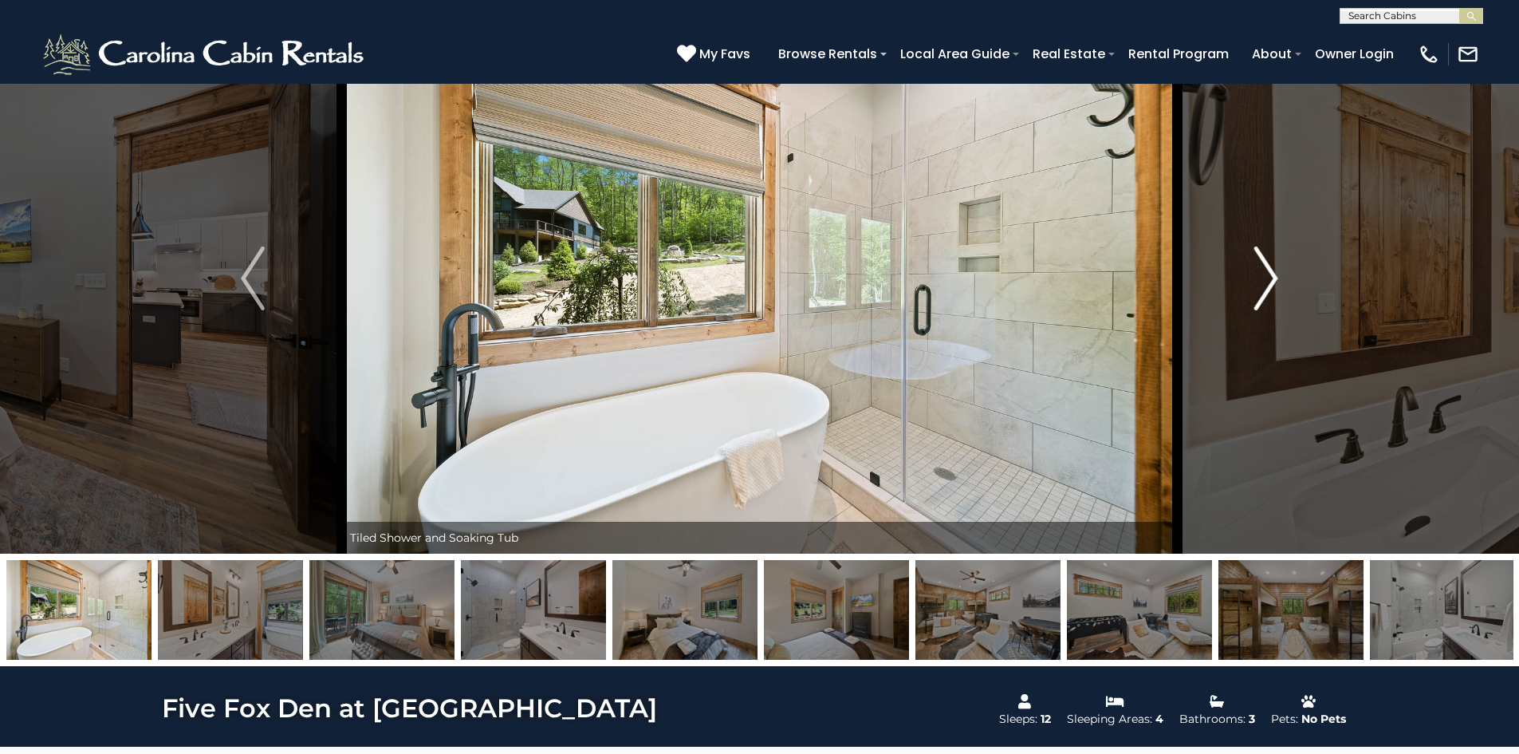
click at [1279, 280] on button "Next" at bounding box center [1266, 278] width 178 height 550
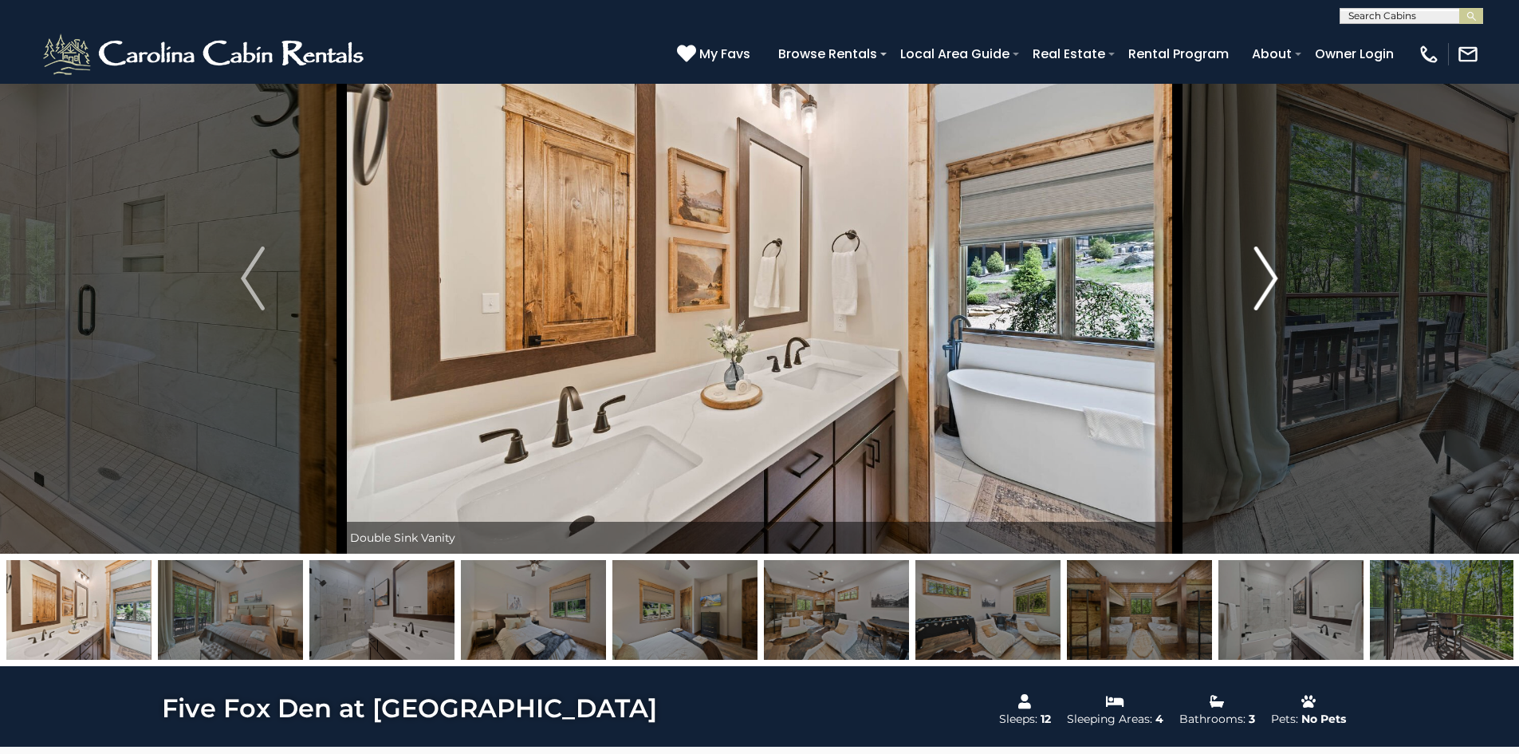
click at [1279, 280] on button "Next" at bounding box center [1266, 278] width 178 height 550
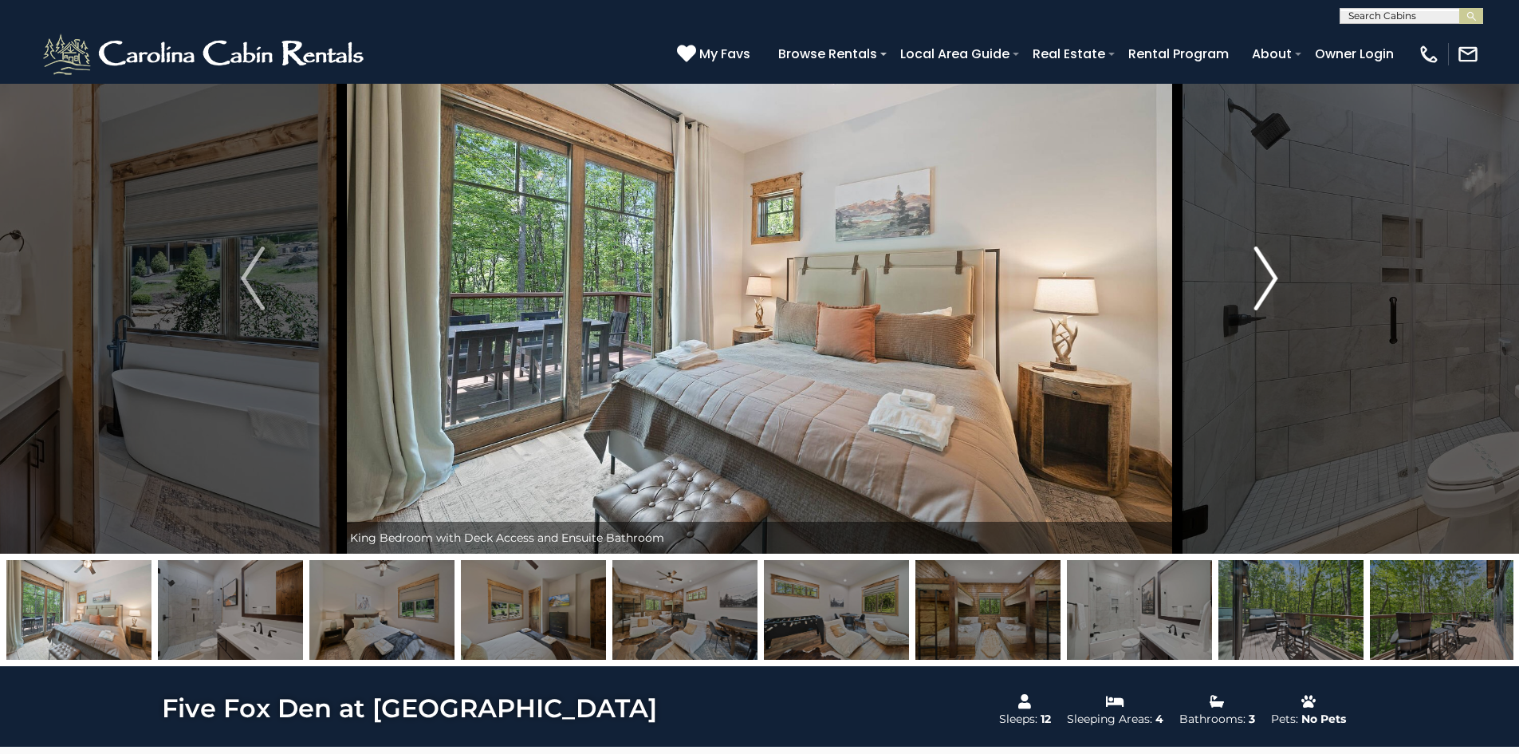
click at [1279, 280] on button "Next" at bounding box center [1266, 278] width 178 height 550
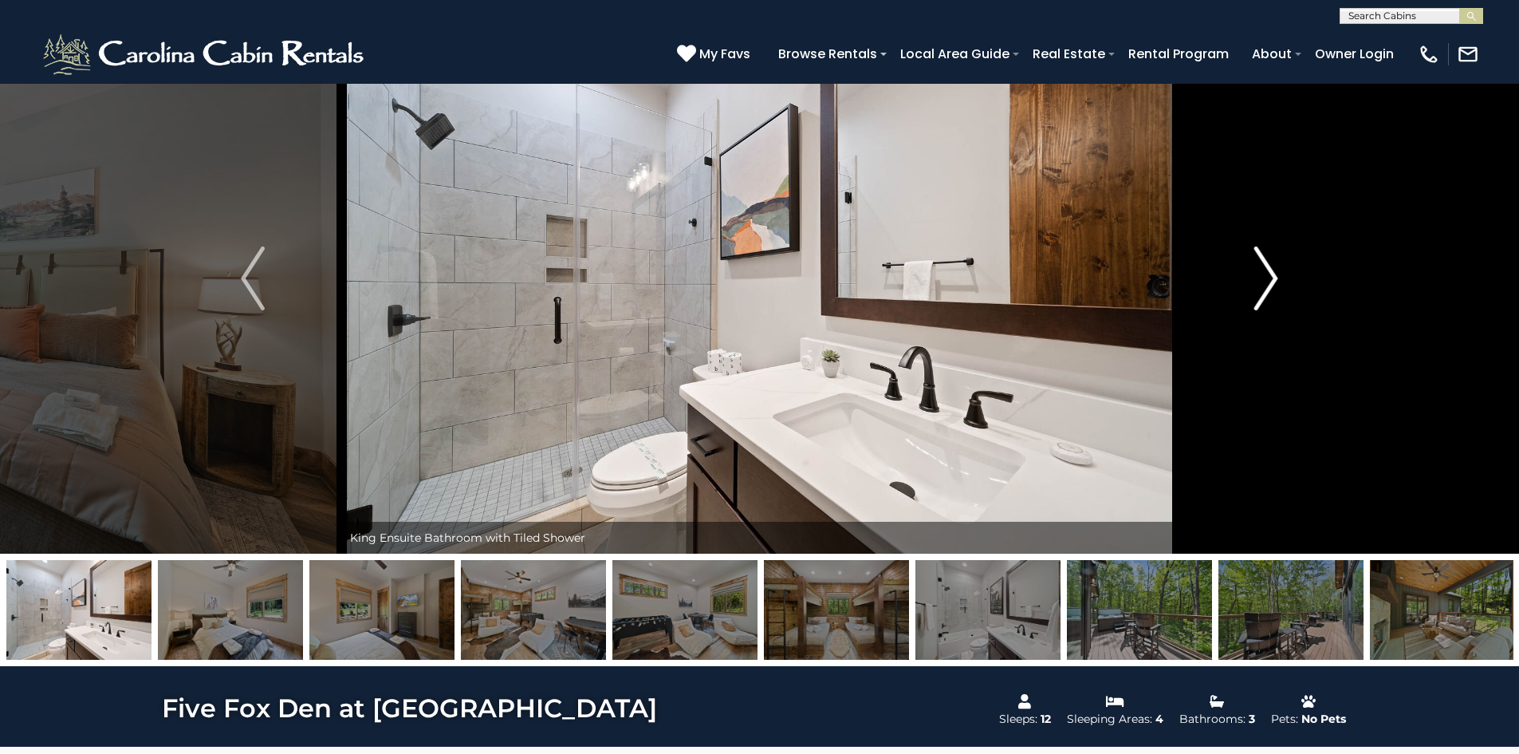
click at [1279, 280] on button "Next" at bounding box center [1266, 278] width 178 height 550
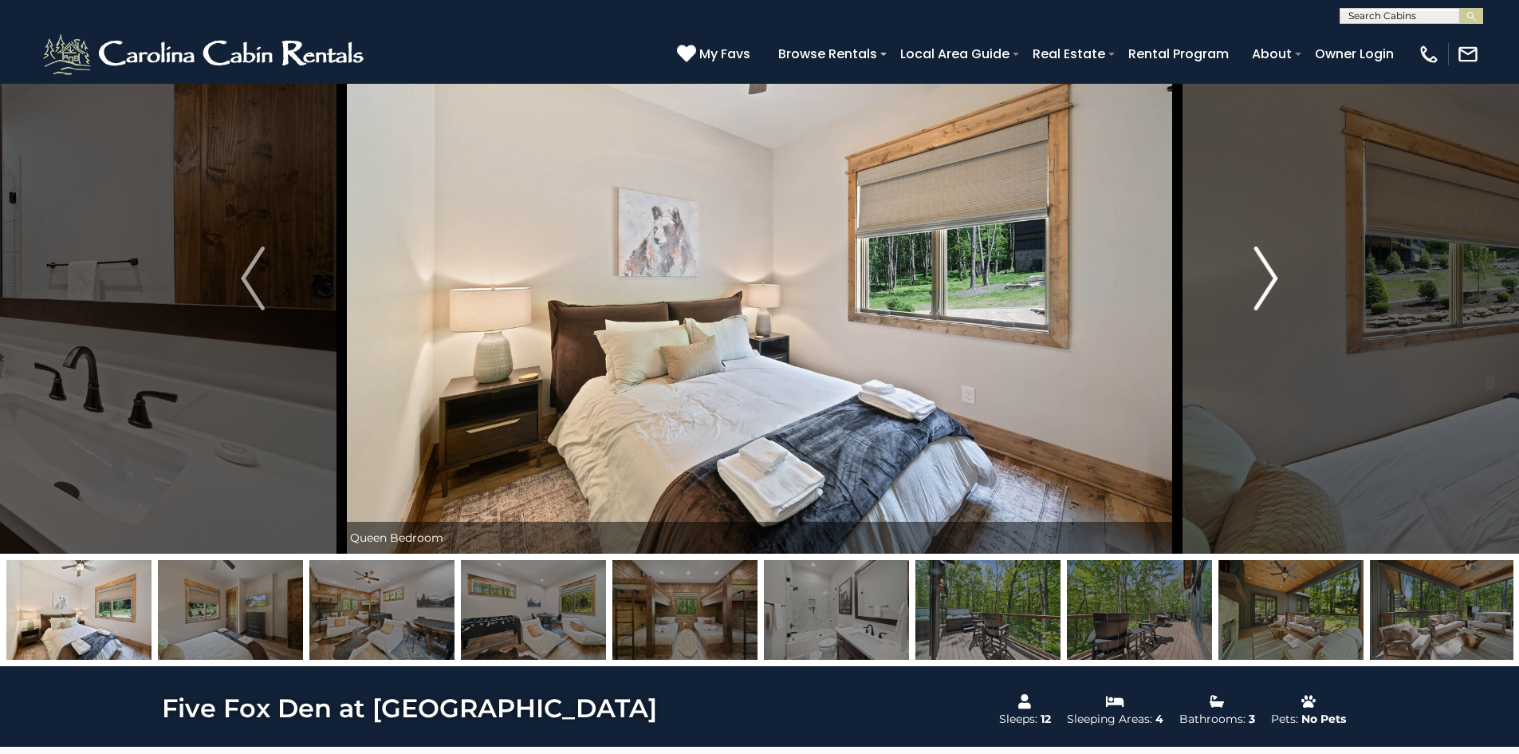
click at [1279, 280] on button "Next" at bounding box center [1266, 278] width 178 height 550
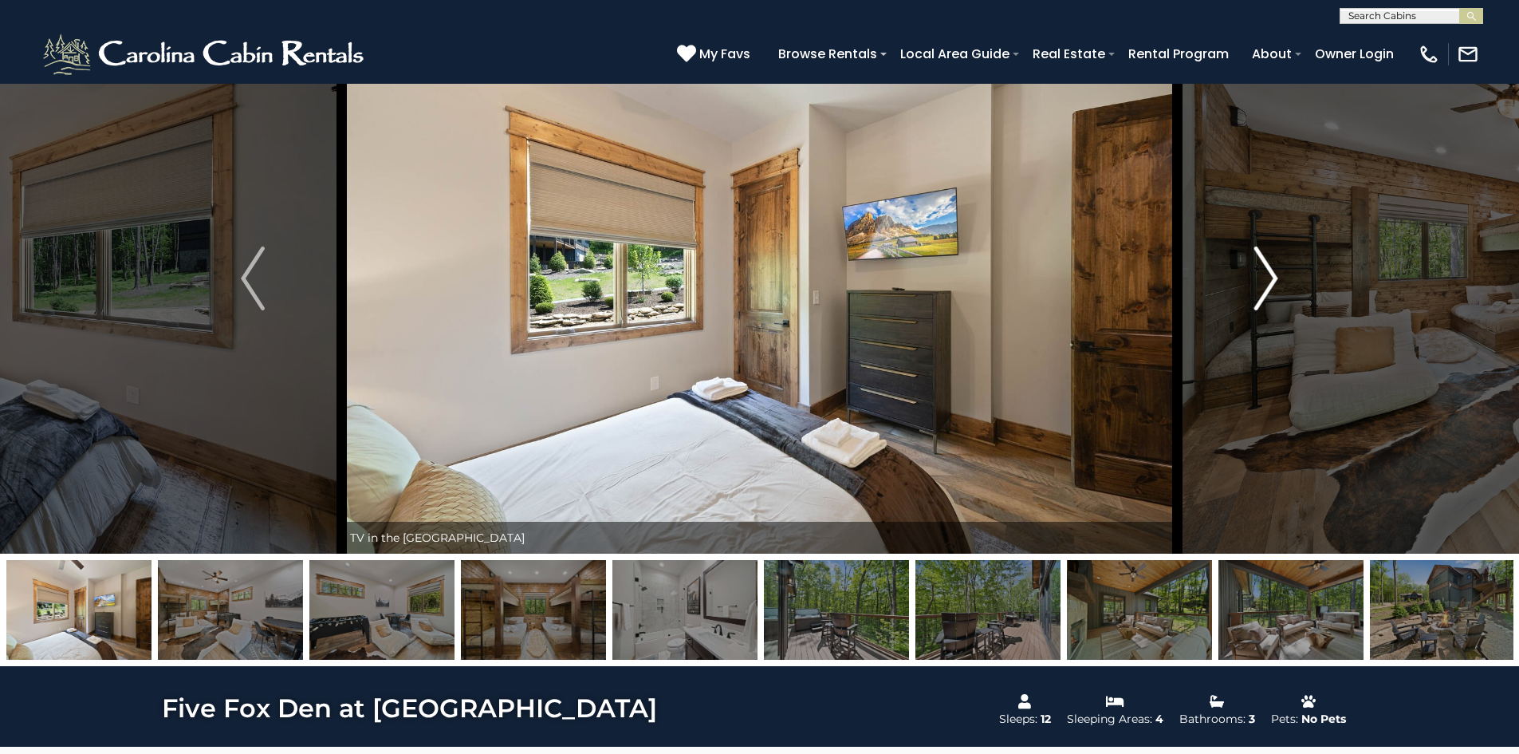
click at [1279, 280] on button "Next" at bounding box center [1266, 278] width 178 height 550
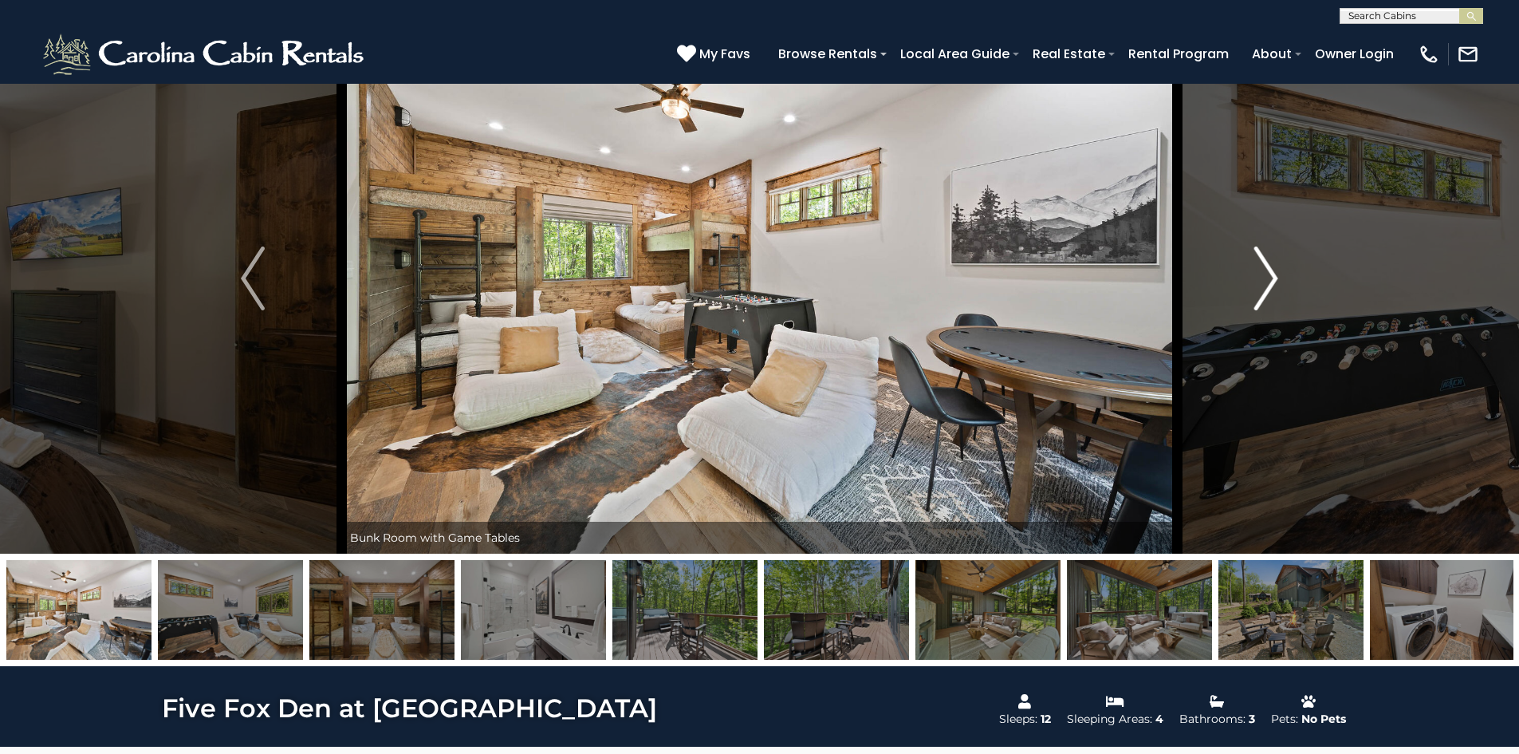
click at [1279, 280] on button "Next" at bounding box center [1266, 278] width 178 height 550
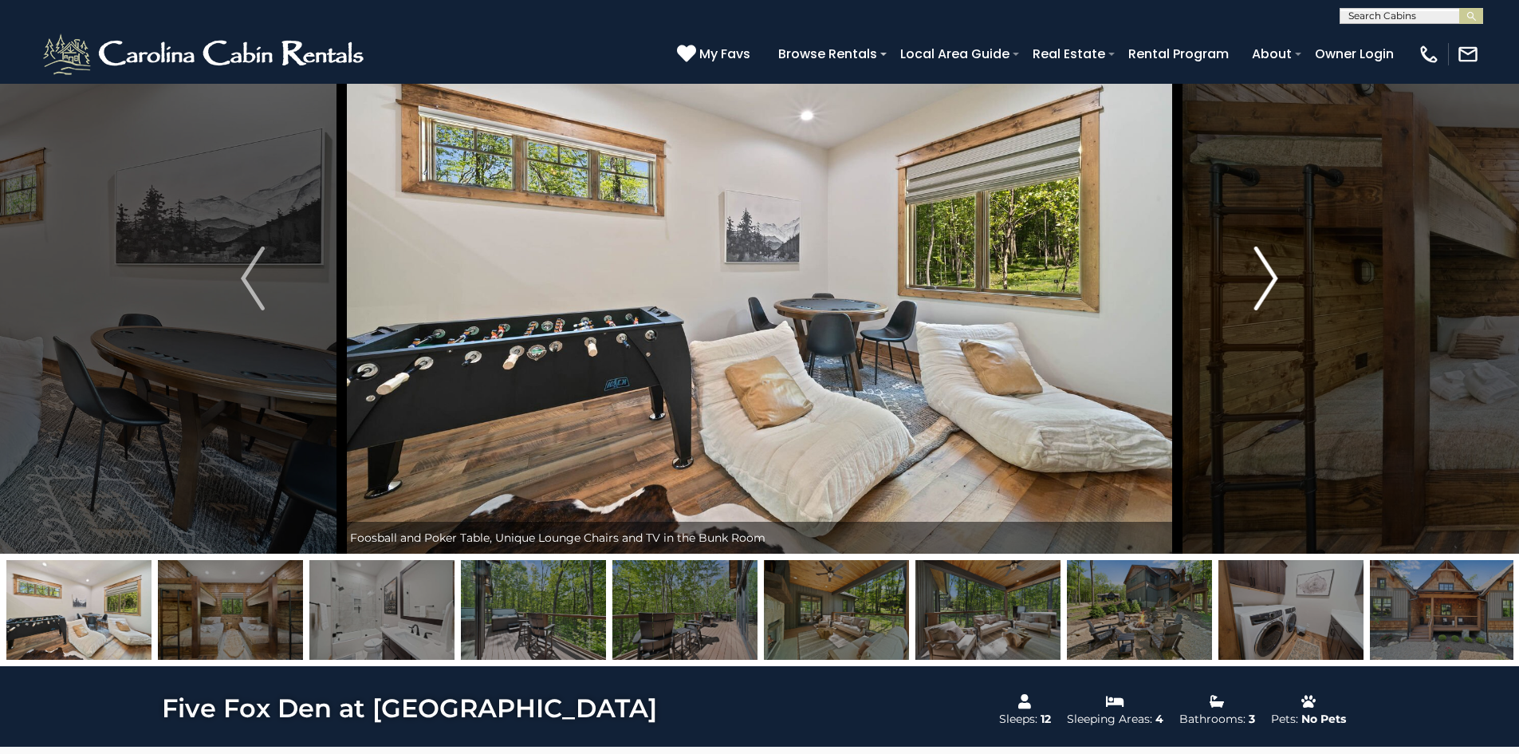
click at [1279, 280] on button "Next" at bounding box center [1266, 278] width 178 height 550
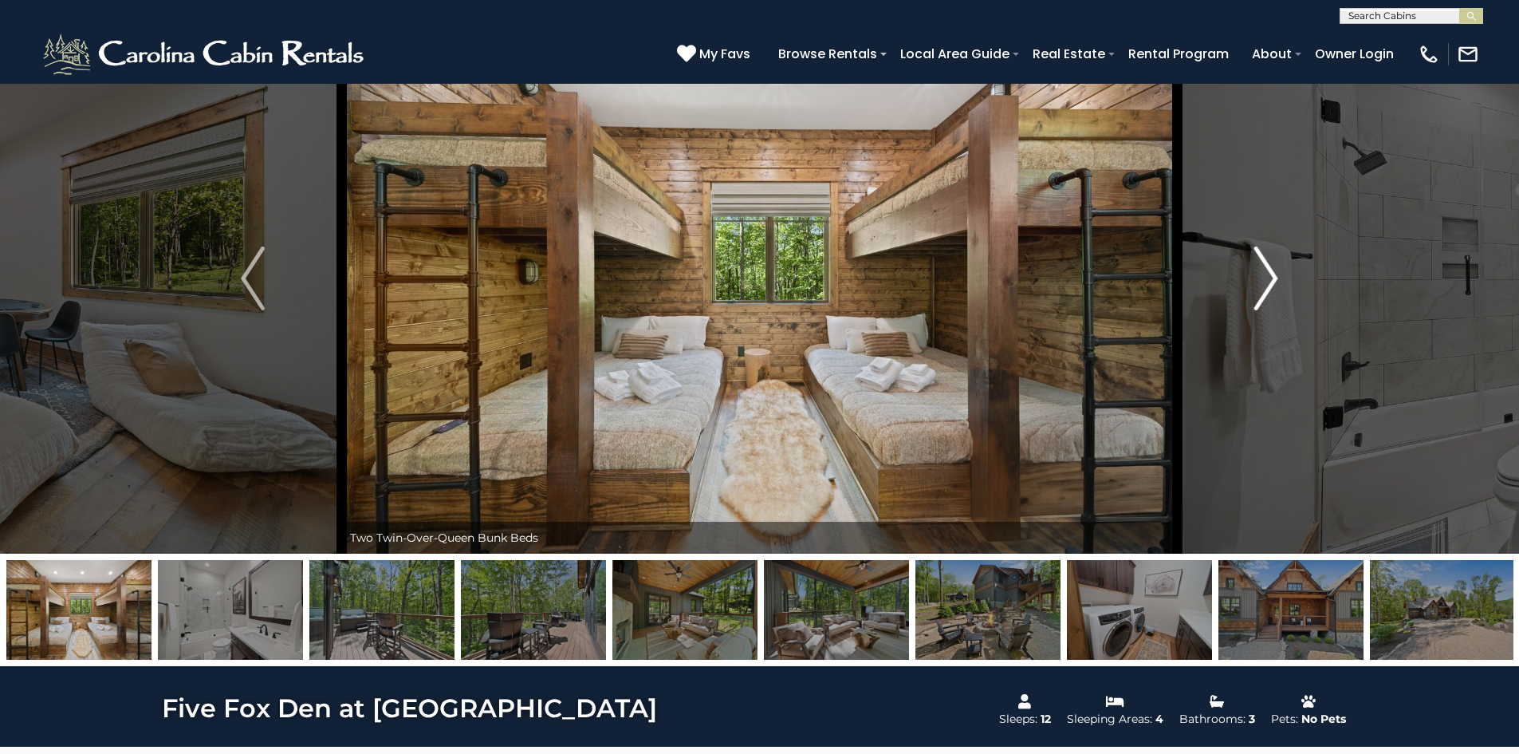
click at [1279, 280] on button "Next" at bounding box center [1266, 278] width 178 height 550
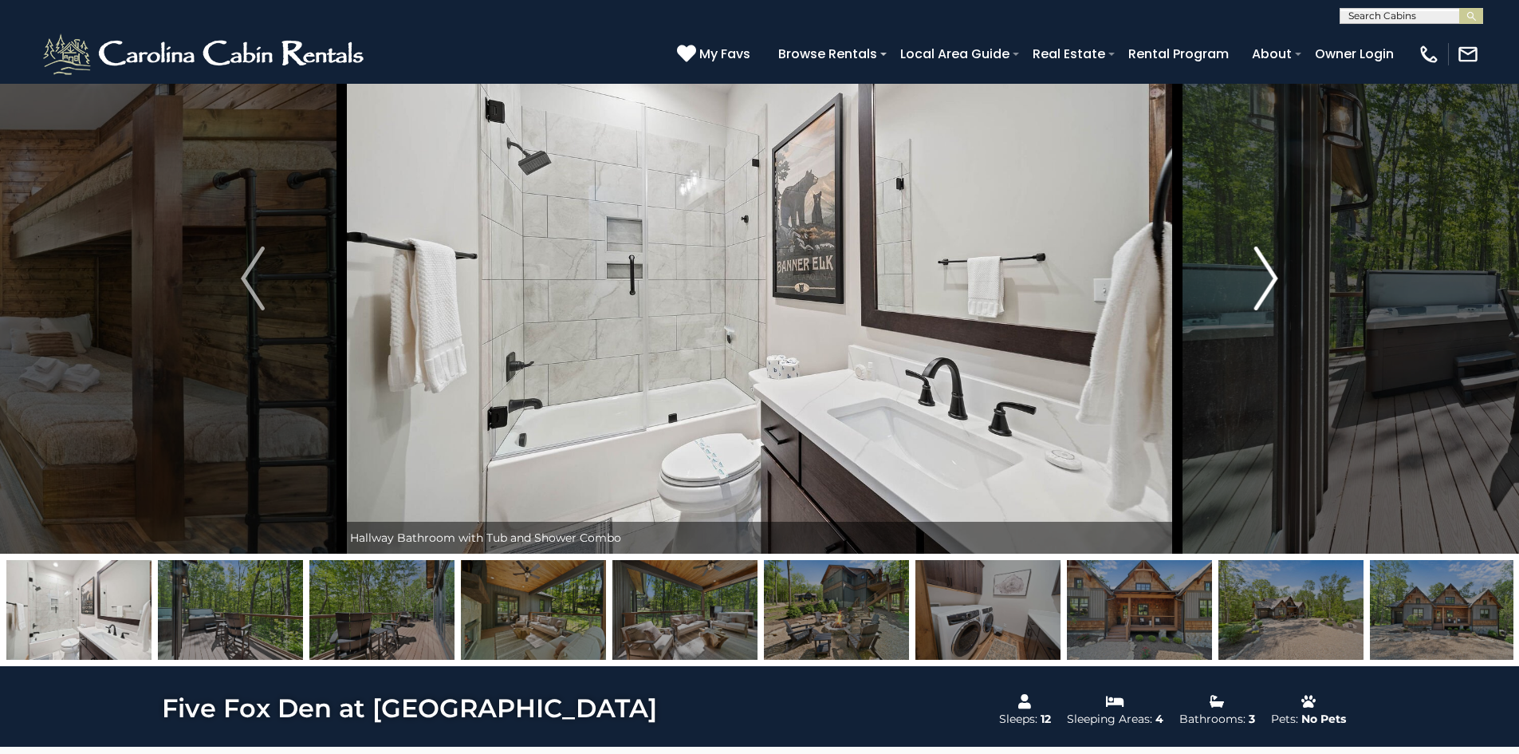
click at [1279, 280] on button "Next" at bounding box center [1266, 278] width 178 height 550
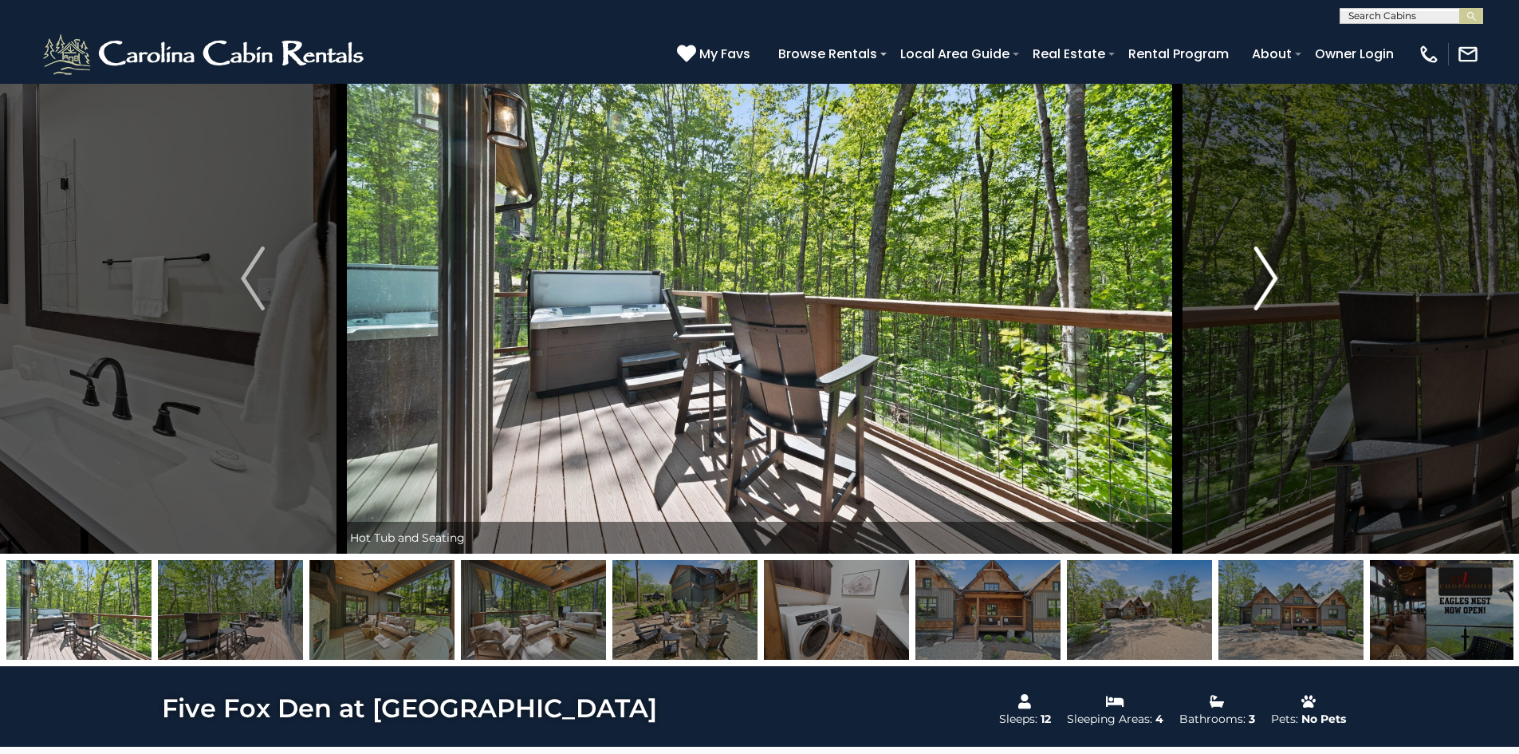
click at [1279, 280] on button "Next" at bounding box center [1266, 278] width 178 height 550
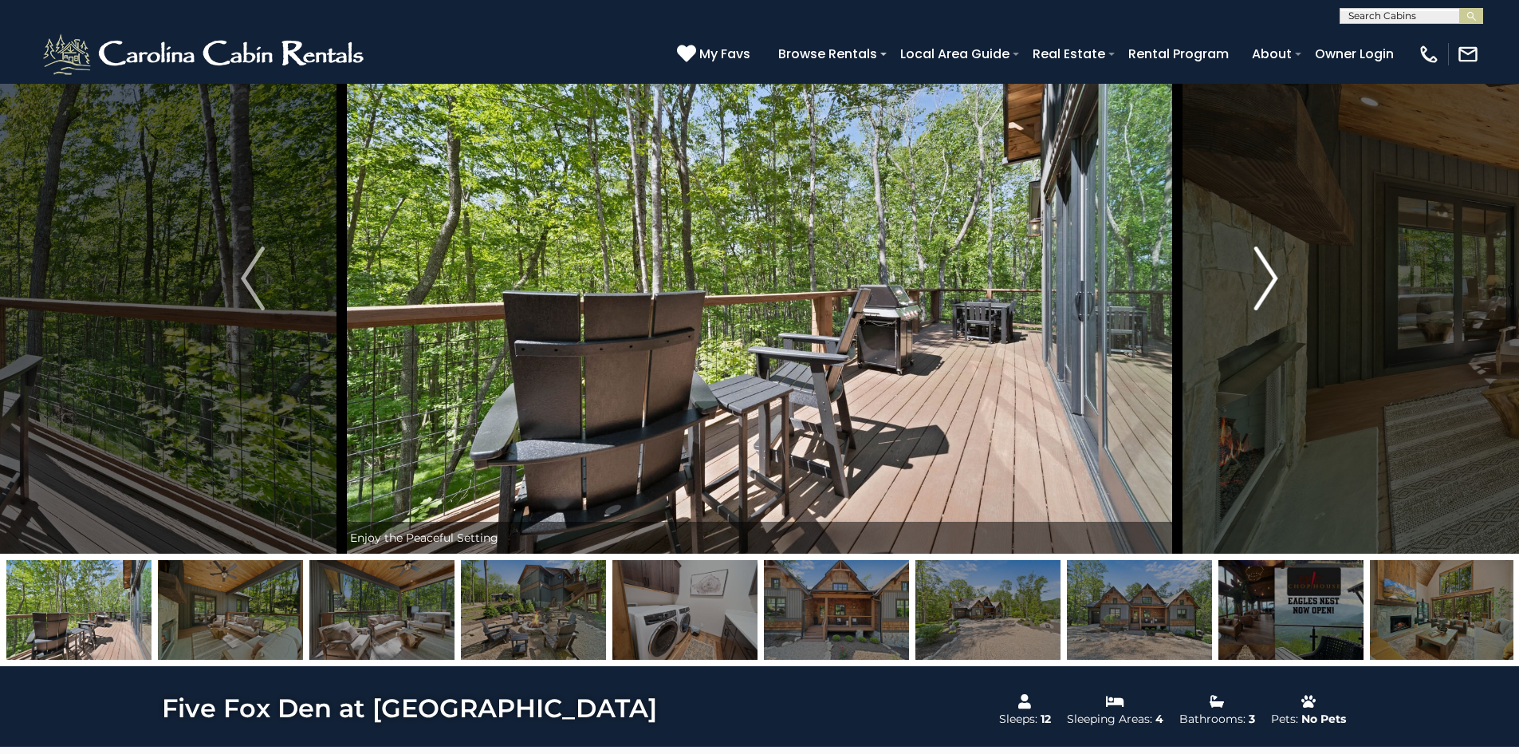
click at [1279, 280] on button "Next" at bounding box center [1266, 278] width 178 height 550
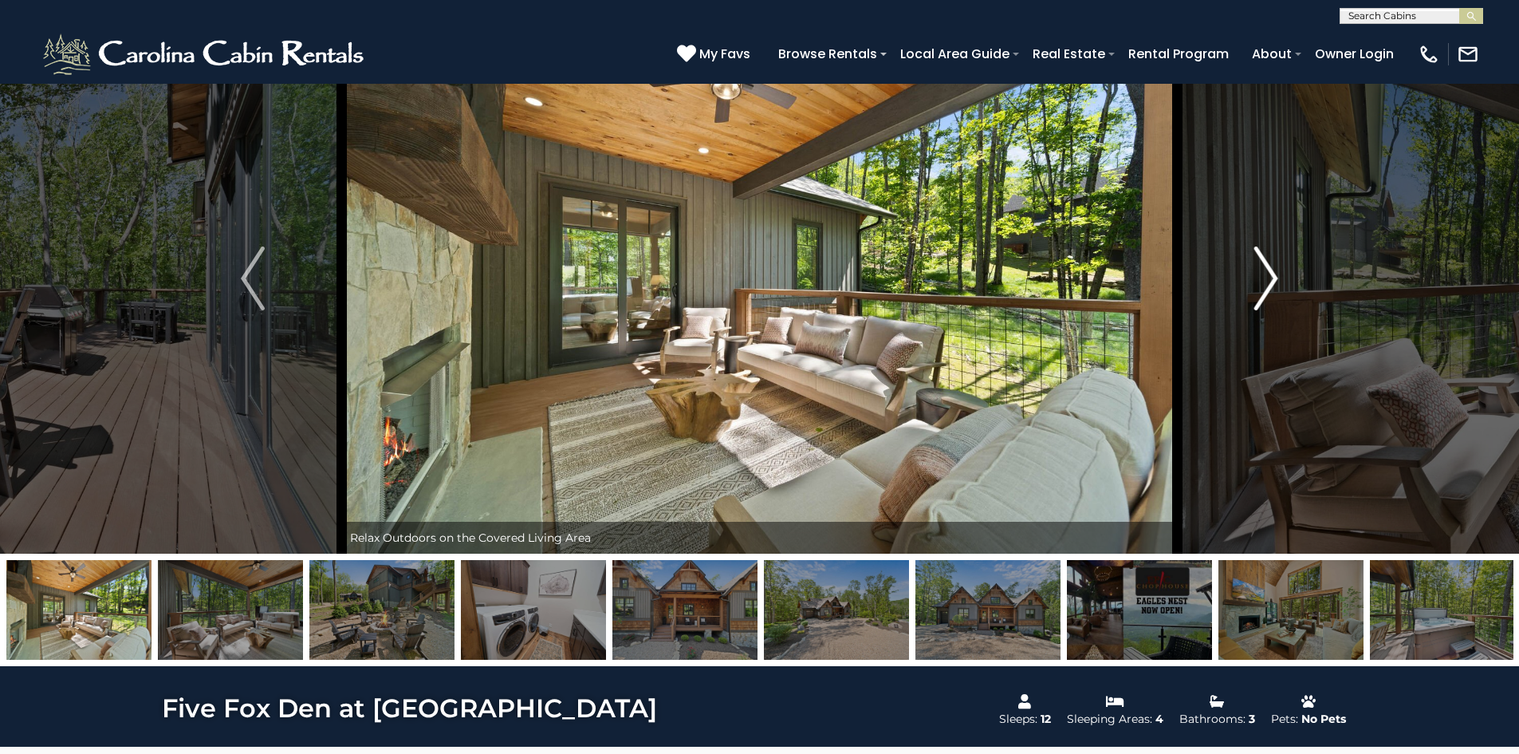
click at [1279, 280] on button "Next" at bounding box center [1266, 278] width 178 height 550
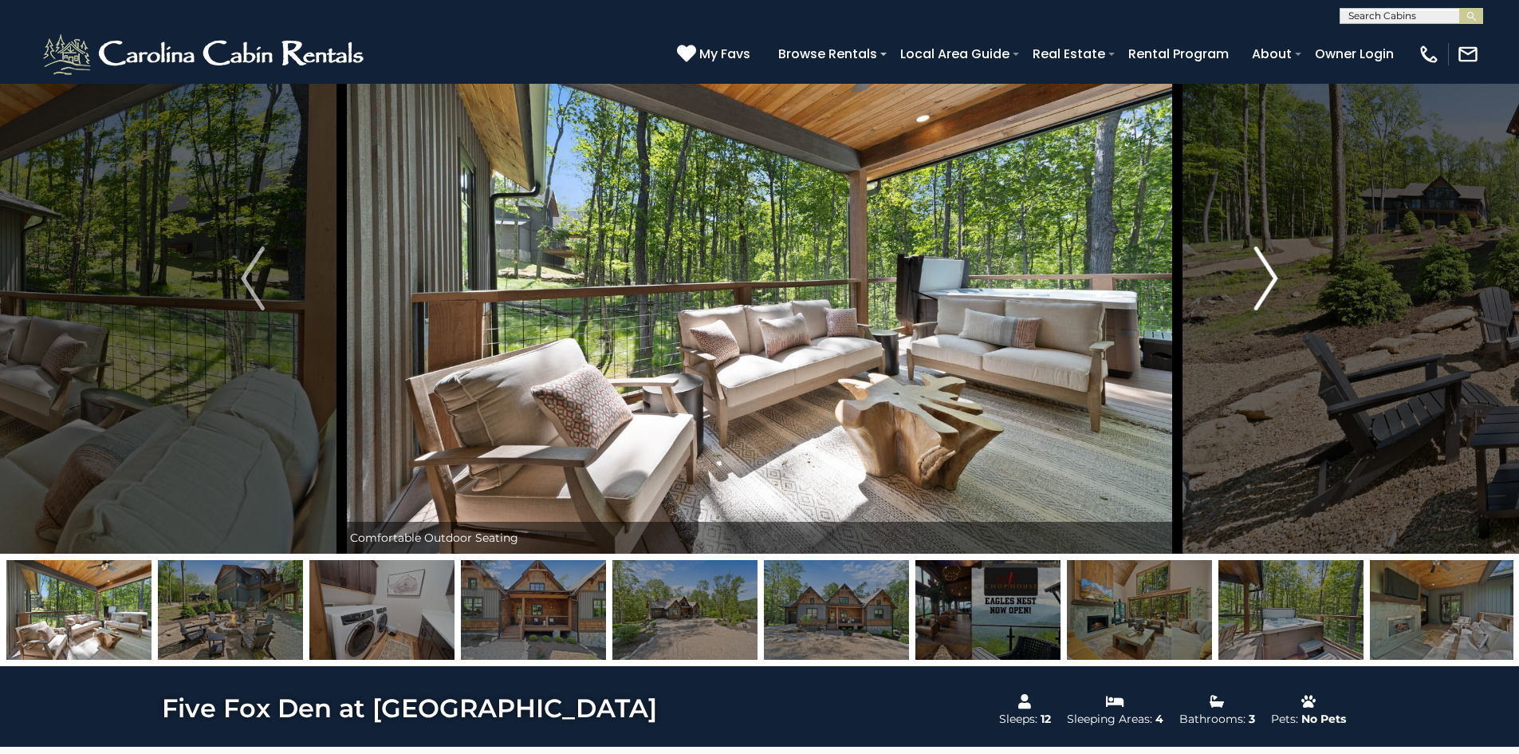
click at [1279, 280] on button "Next" at bounding box center [1266, 278] width 178 height 550
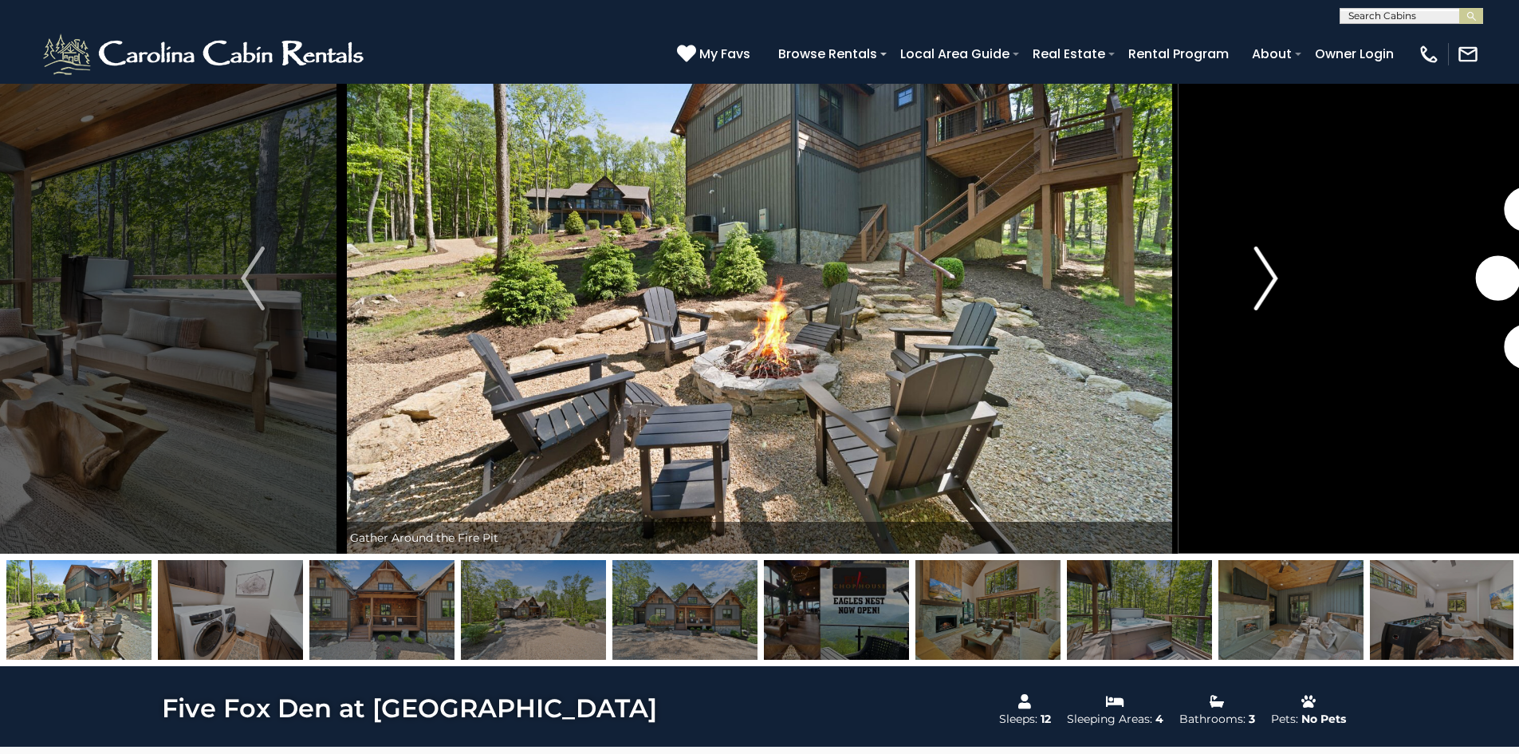
click at [1279, 280] on button "Next" at bounding box center [1266, 278] width 178 height 550
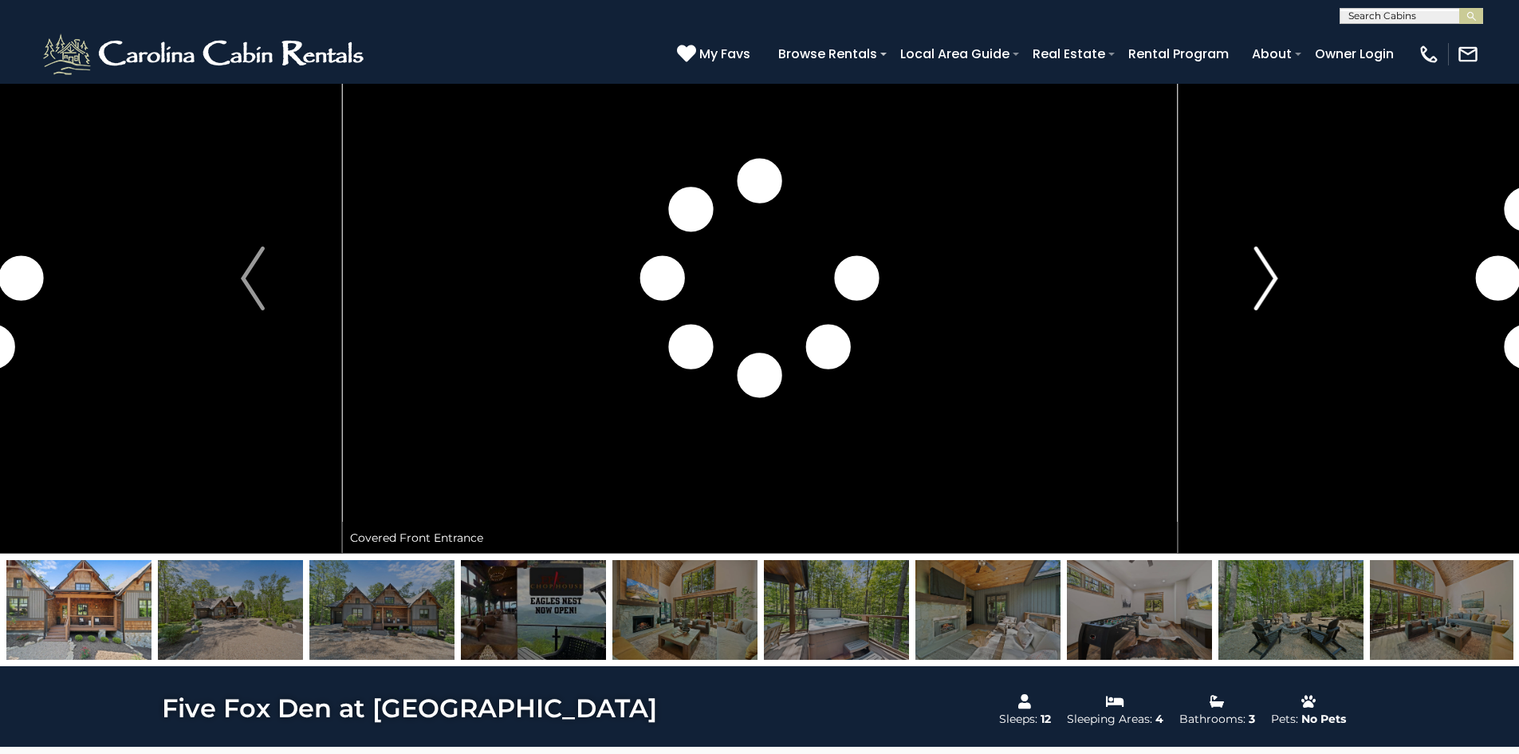
click at [1279, 280] on button "Next" at bounding box center [1266, 278] width 178 height 550
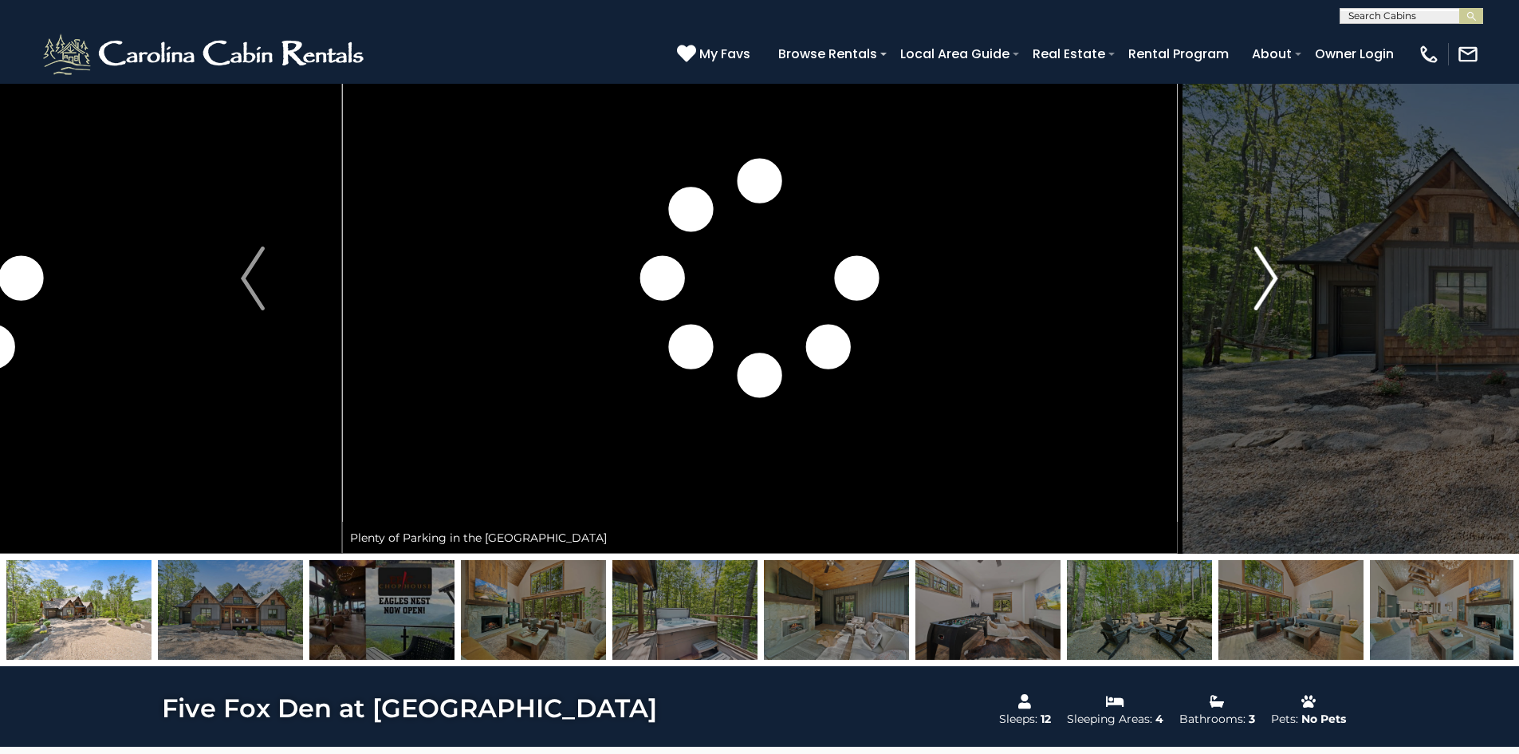
click at [1279, 280] on button "Next" at bounding box center [1266, 278] width 178 height 550
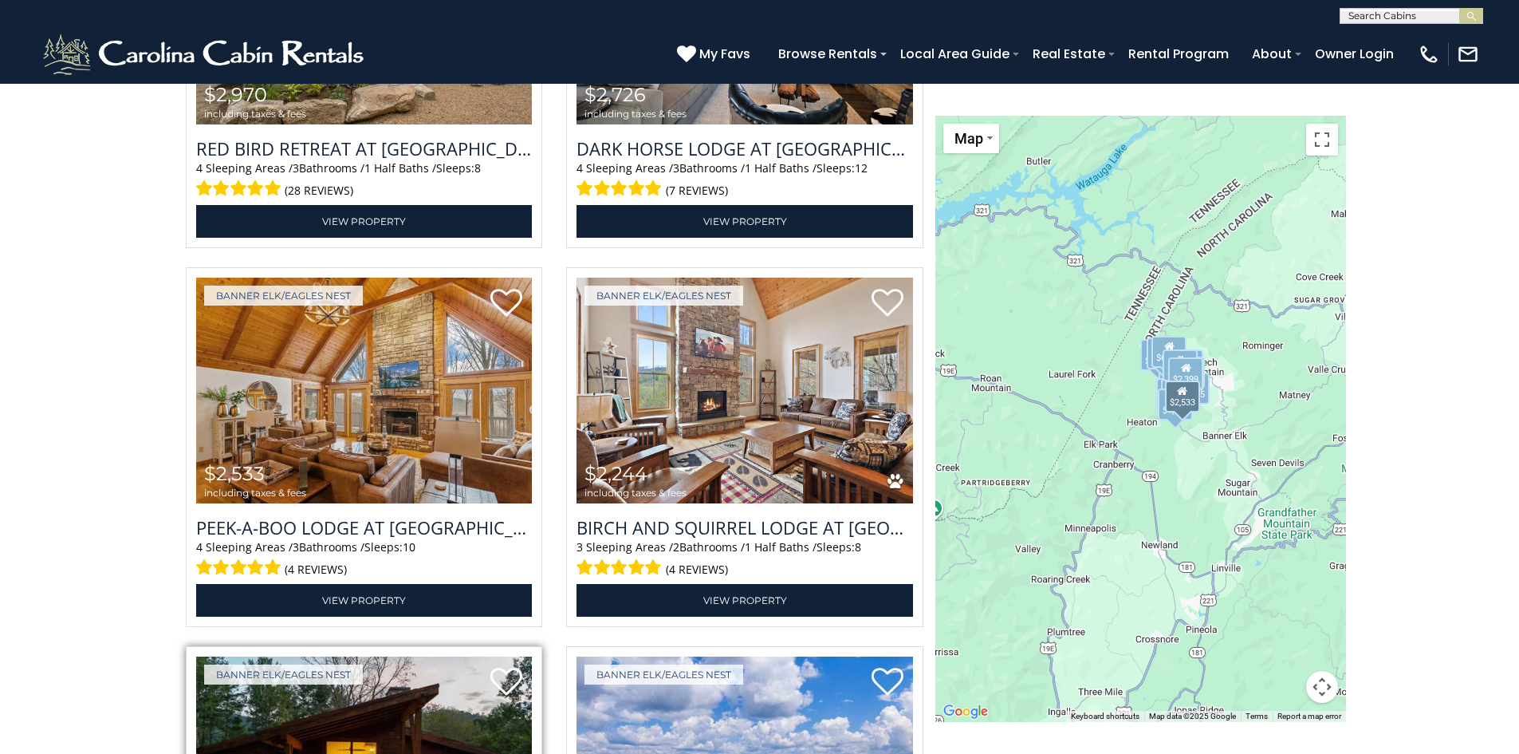
scroll to position [3589, 0]
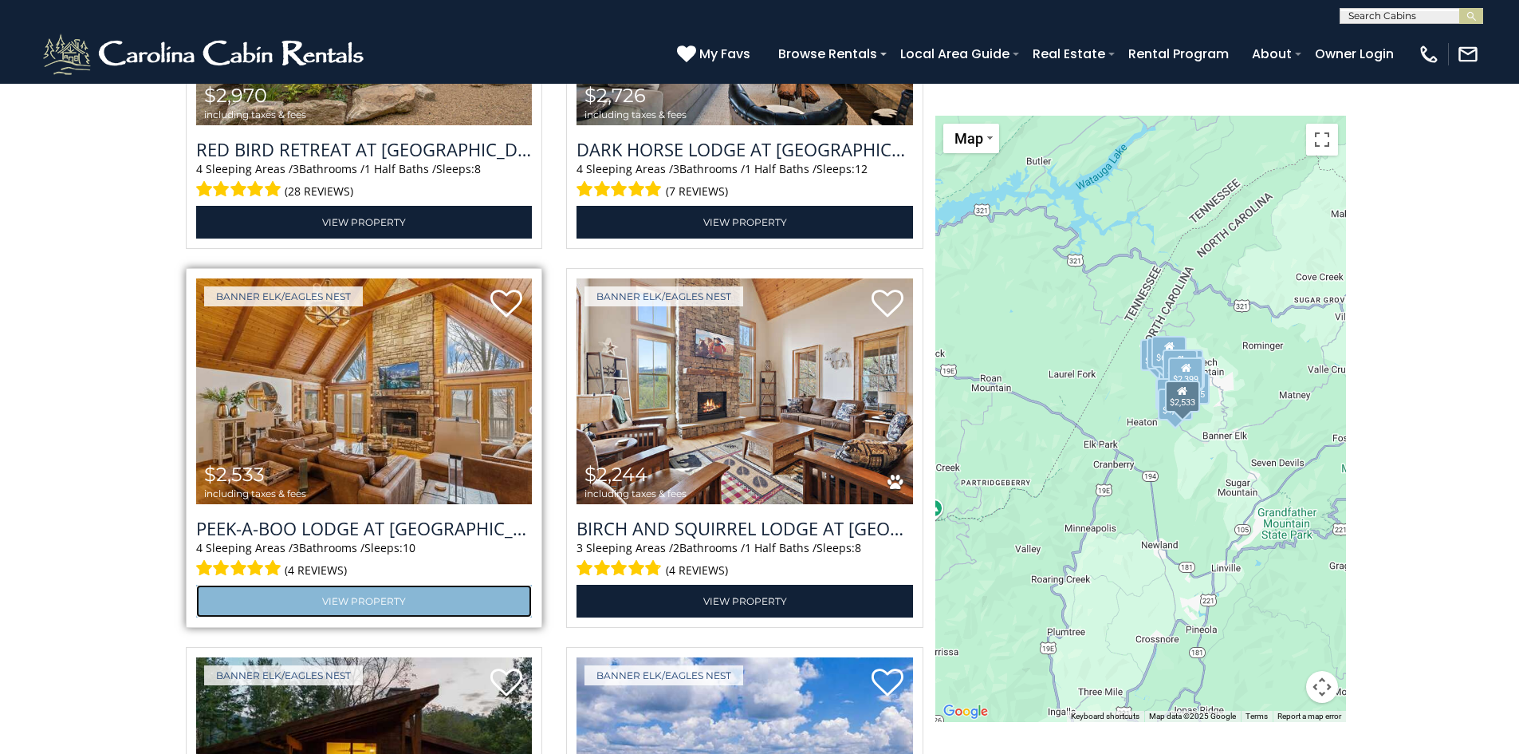
click at [449, 615] on link "View Property" at bounding box center [364, 601] width 337 height 33
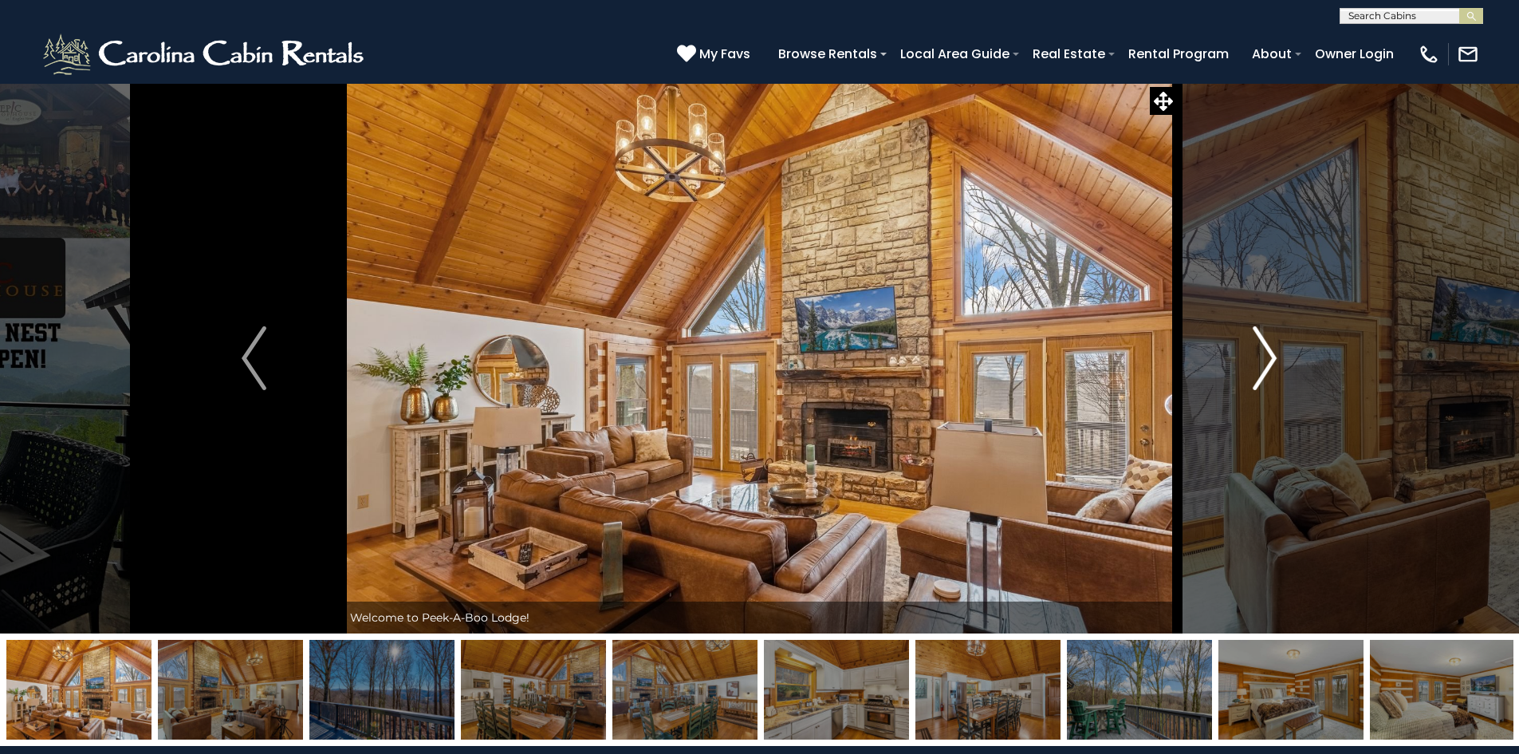
click at [1266, 366] on img "Next" at bounding box center [1265, 358] width 24 height 64
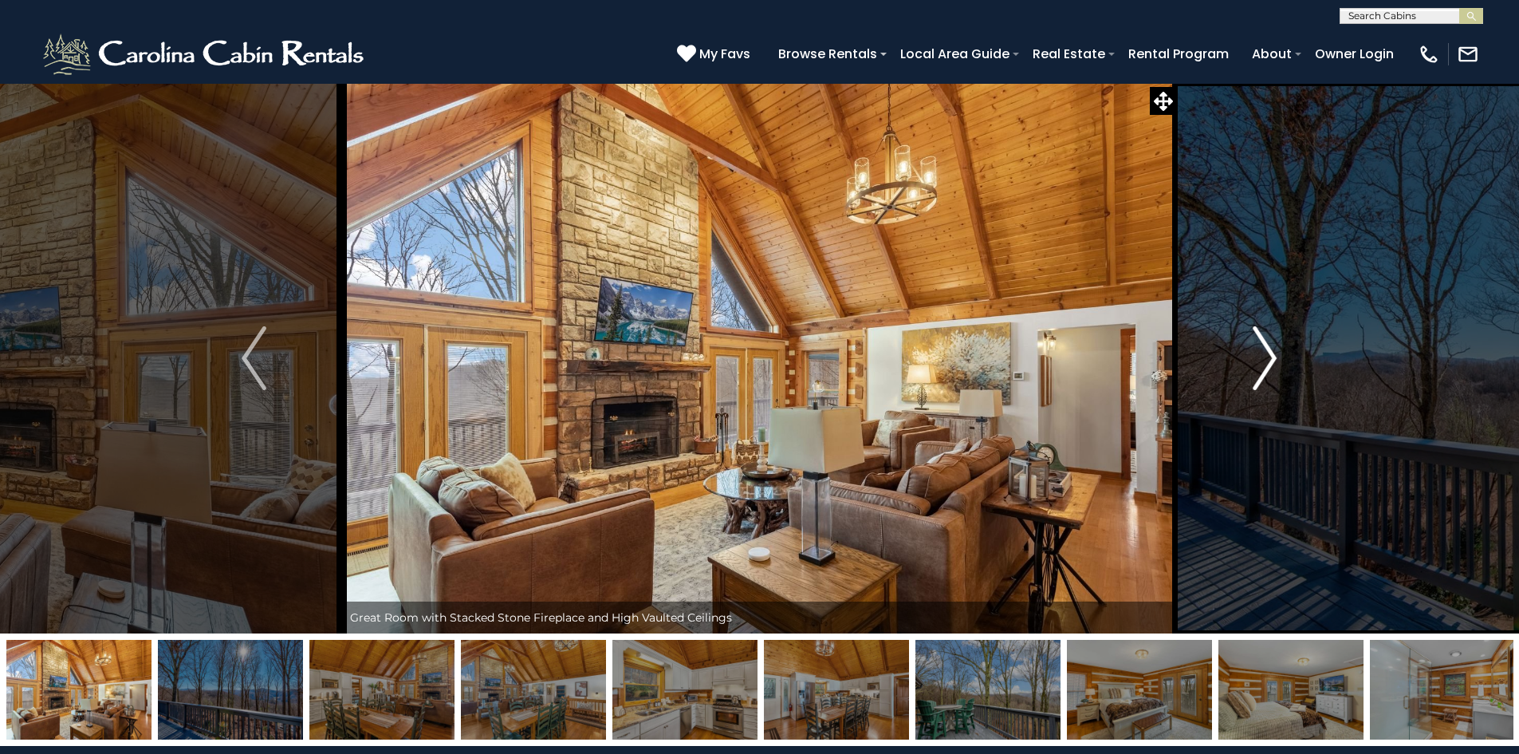
click at [1266, 366] on img "Next" at bounding box center [1265, 358] width 24 height 64
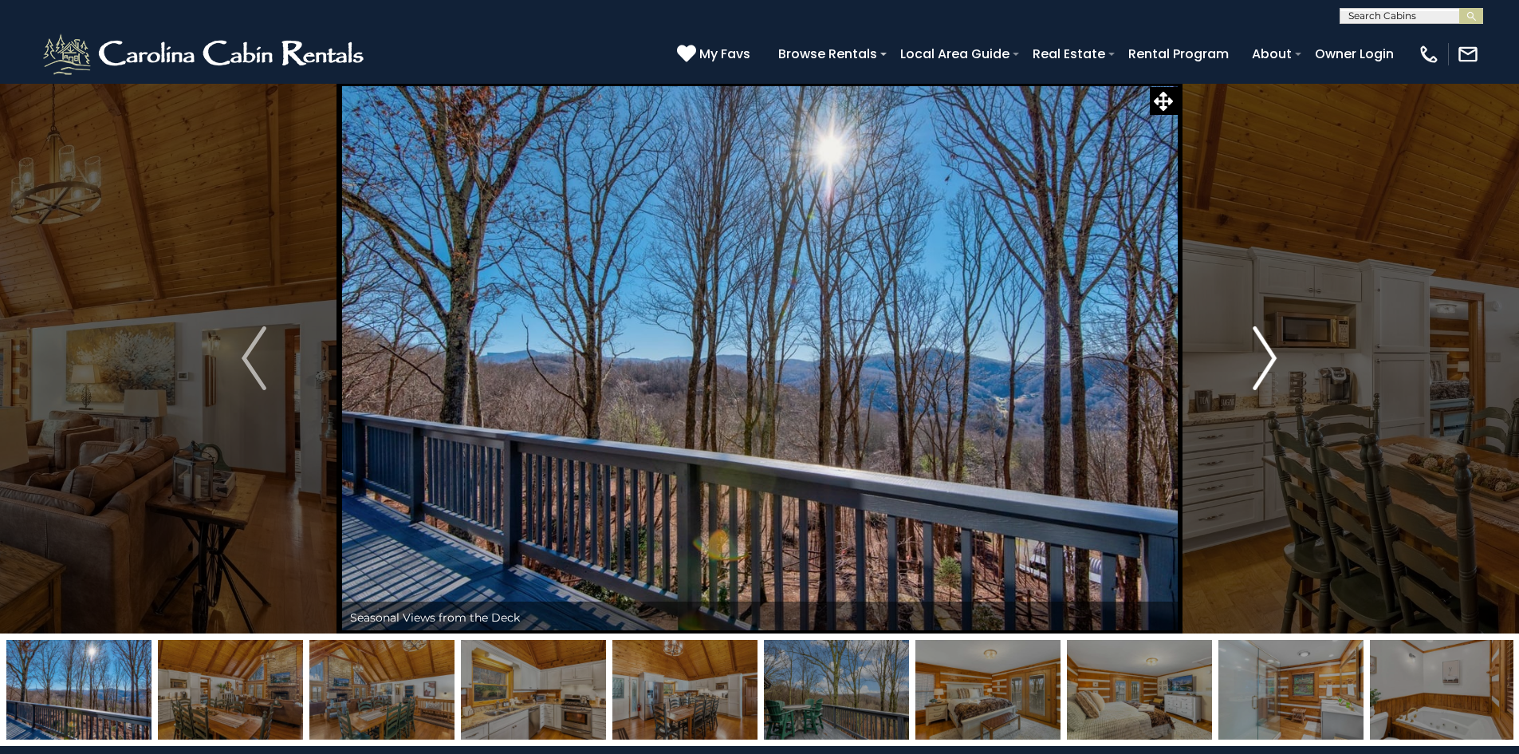
click at [1266, 366] on img "Next" at bounding box center [1265, 358] width 24 height 64
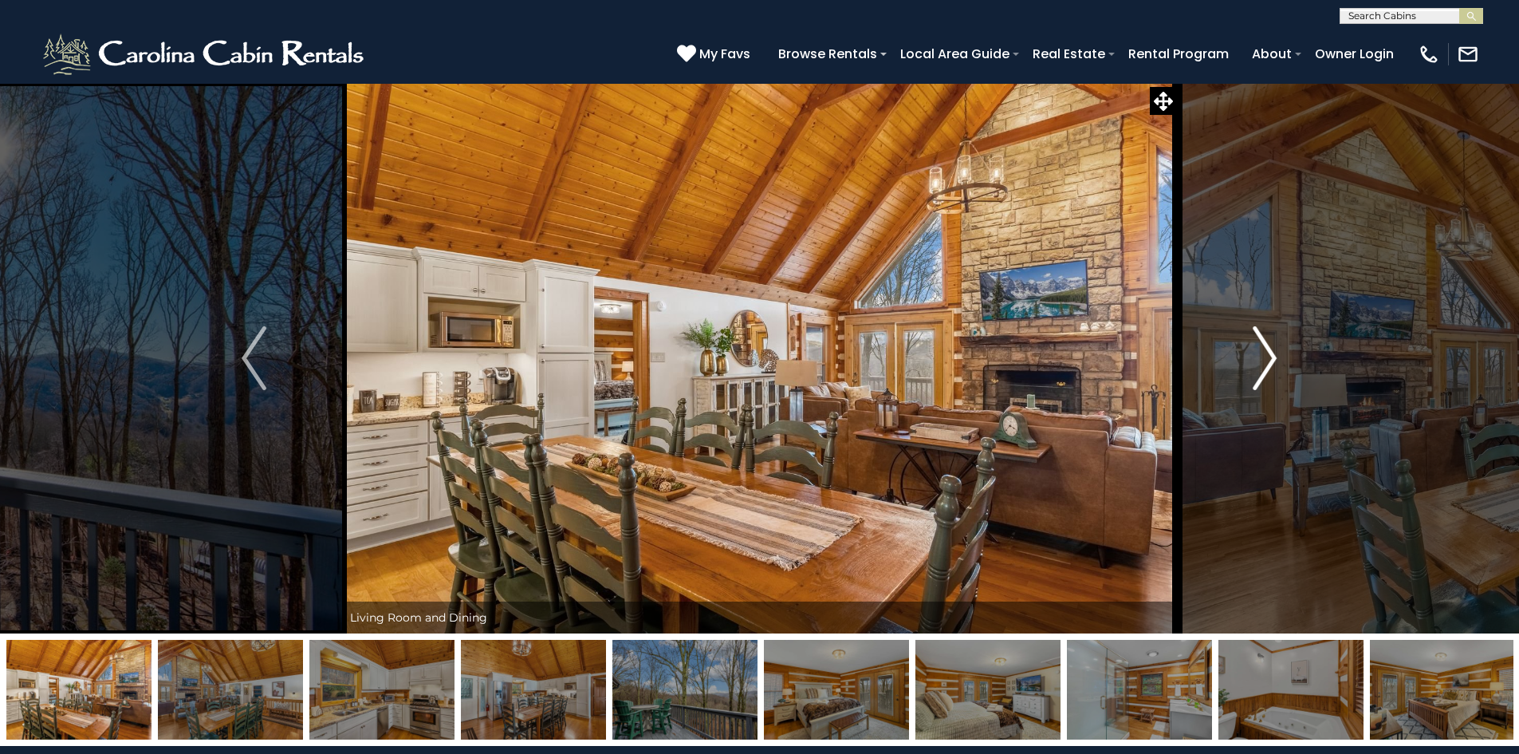
click at [1266, 366] on img "Next" at bounding box center [1265, 358] width 24 height 64
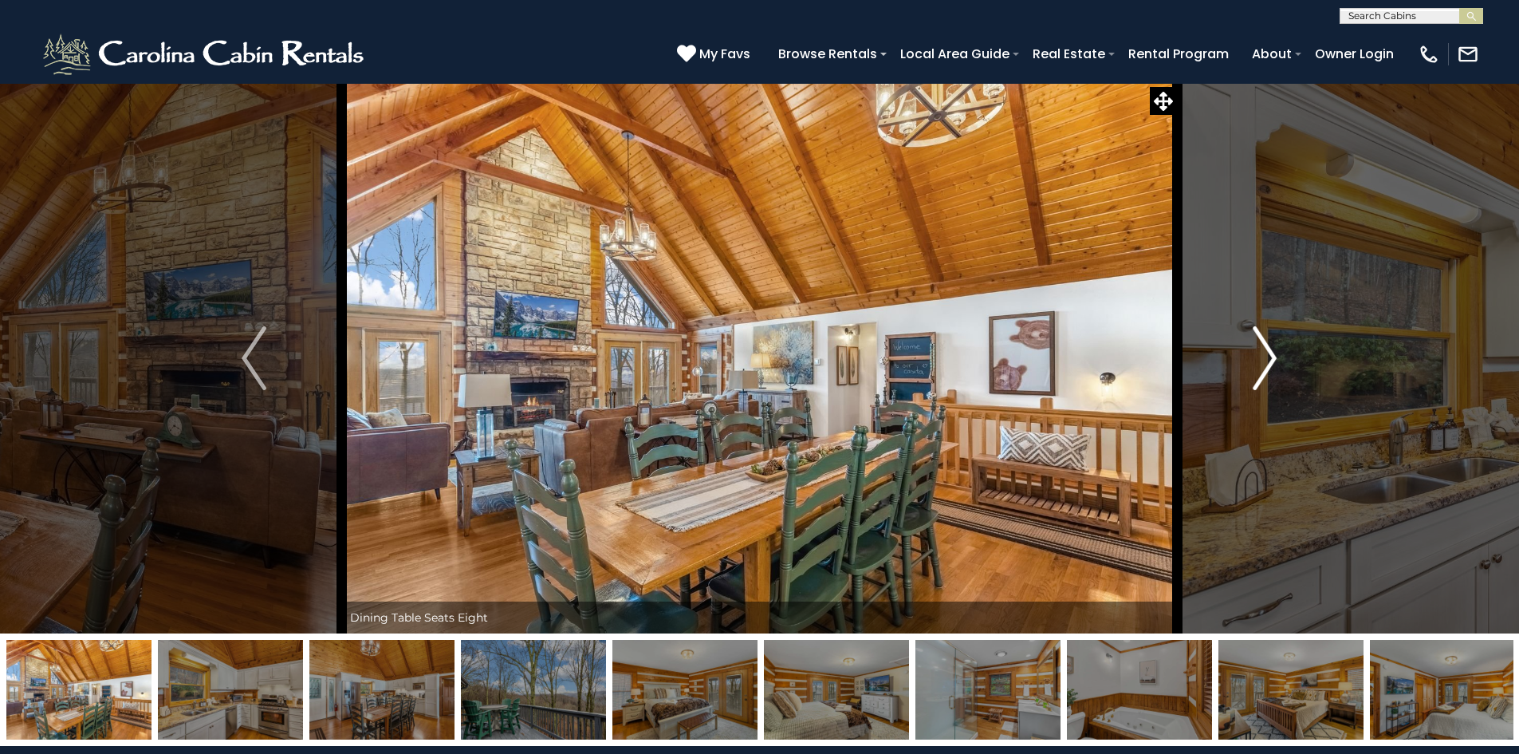
click at [1266, 366] on img "Next" at bounding box center [1265, 358] width 24 height 64
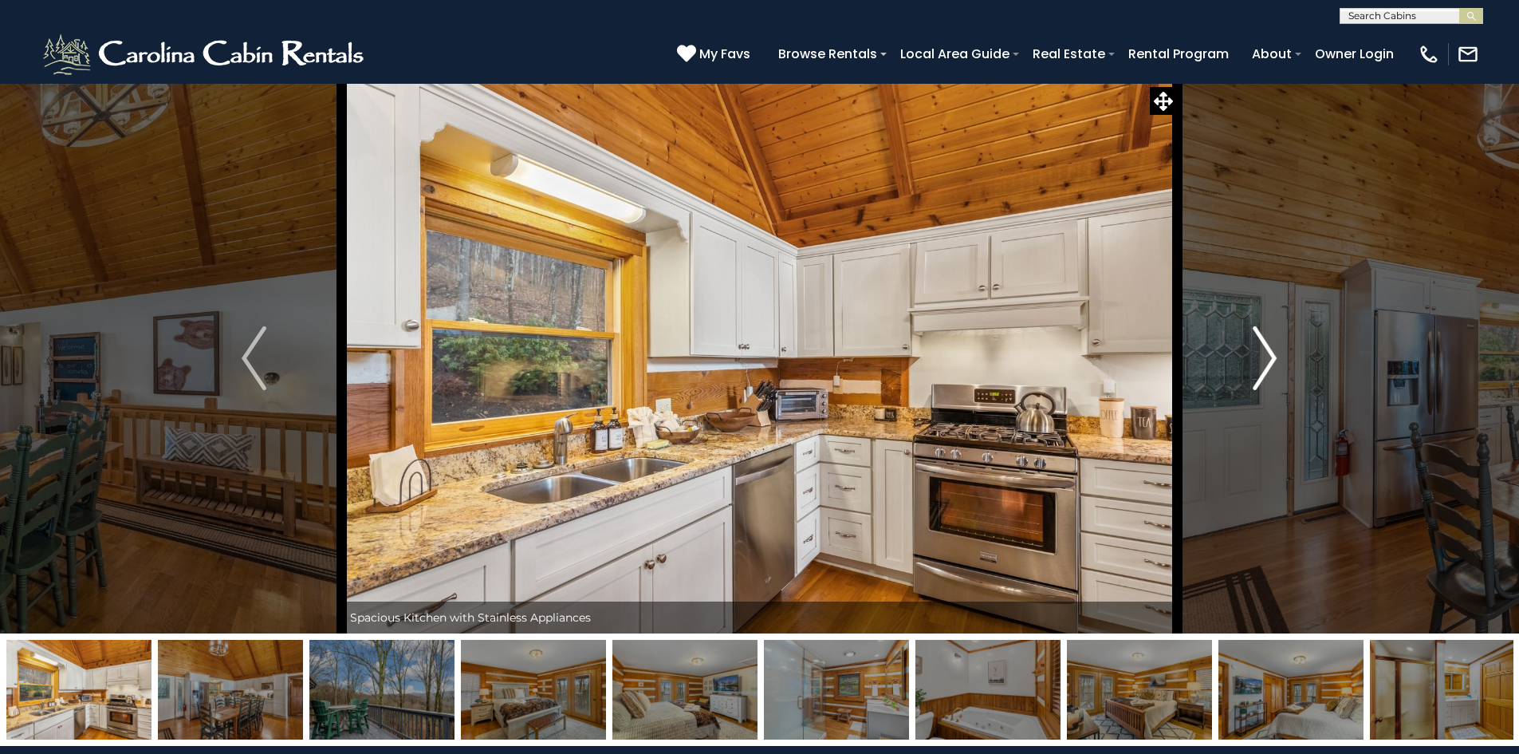
click at [1266, 366] on img "Next" at bounding box center [1265, 358] width 24 height 64
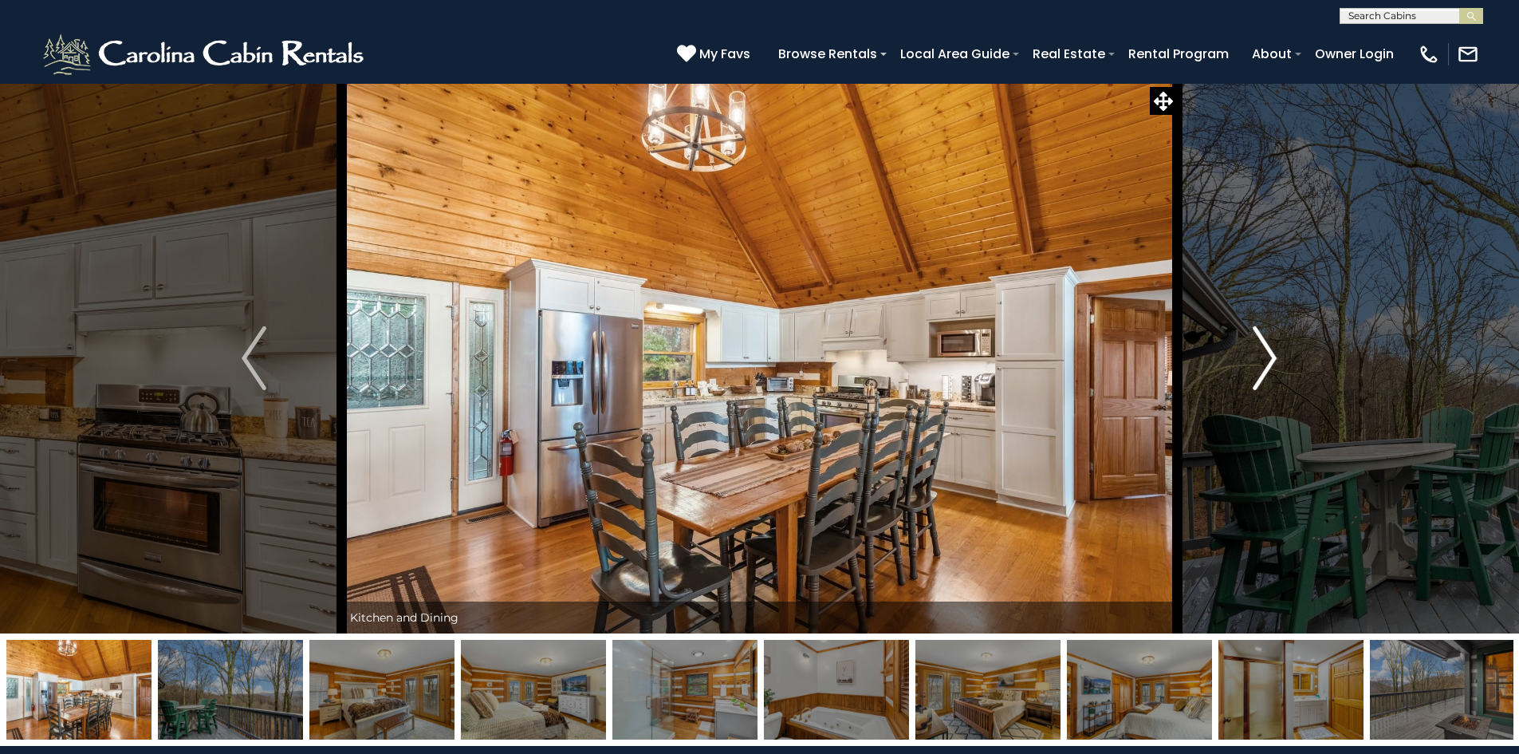
click at [1266, 366] on img "Next" at bounding box center [1265, 358] width 24 height 64
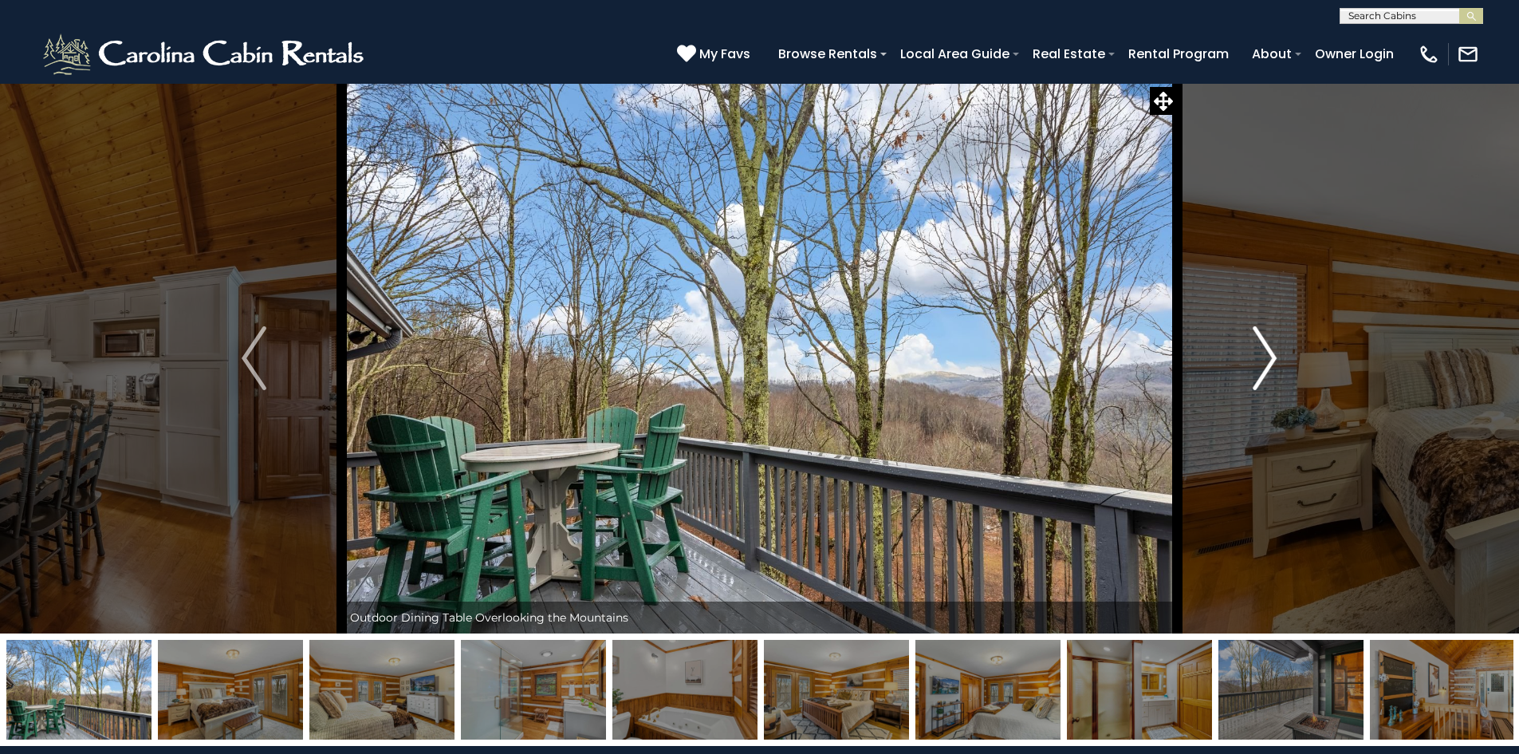
click at [1266, 366] on img "Next" at bounding box center [1265, 358] width 24 height 64
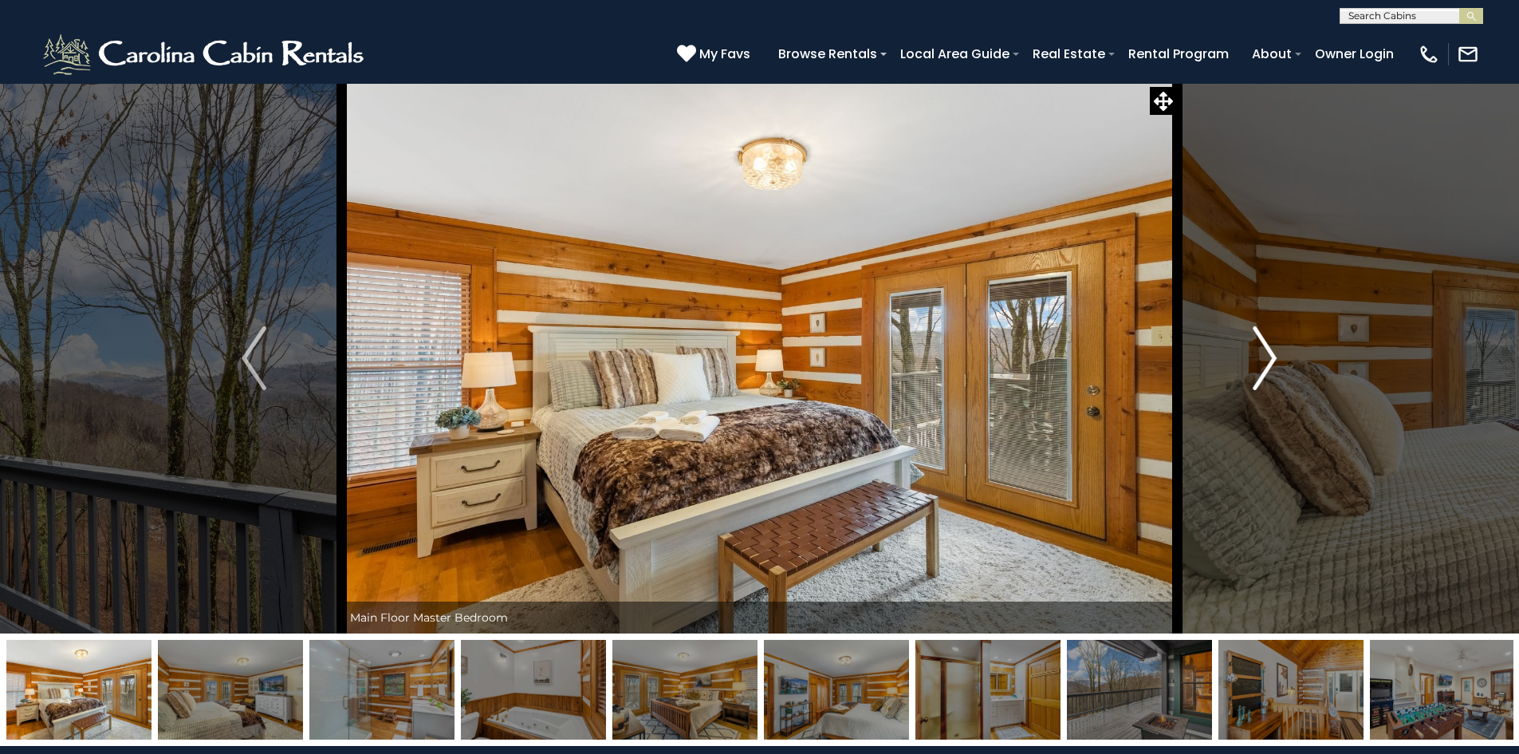
click at [1266, 366] on img "Next" at bounding box center [1265, 358] width 24 height 64
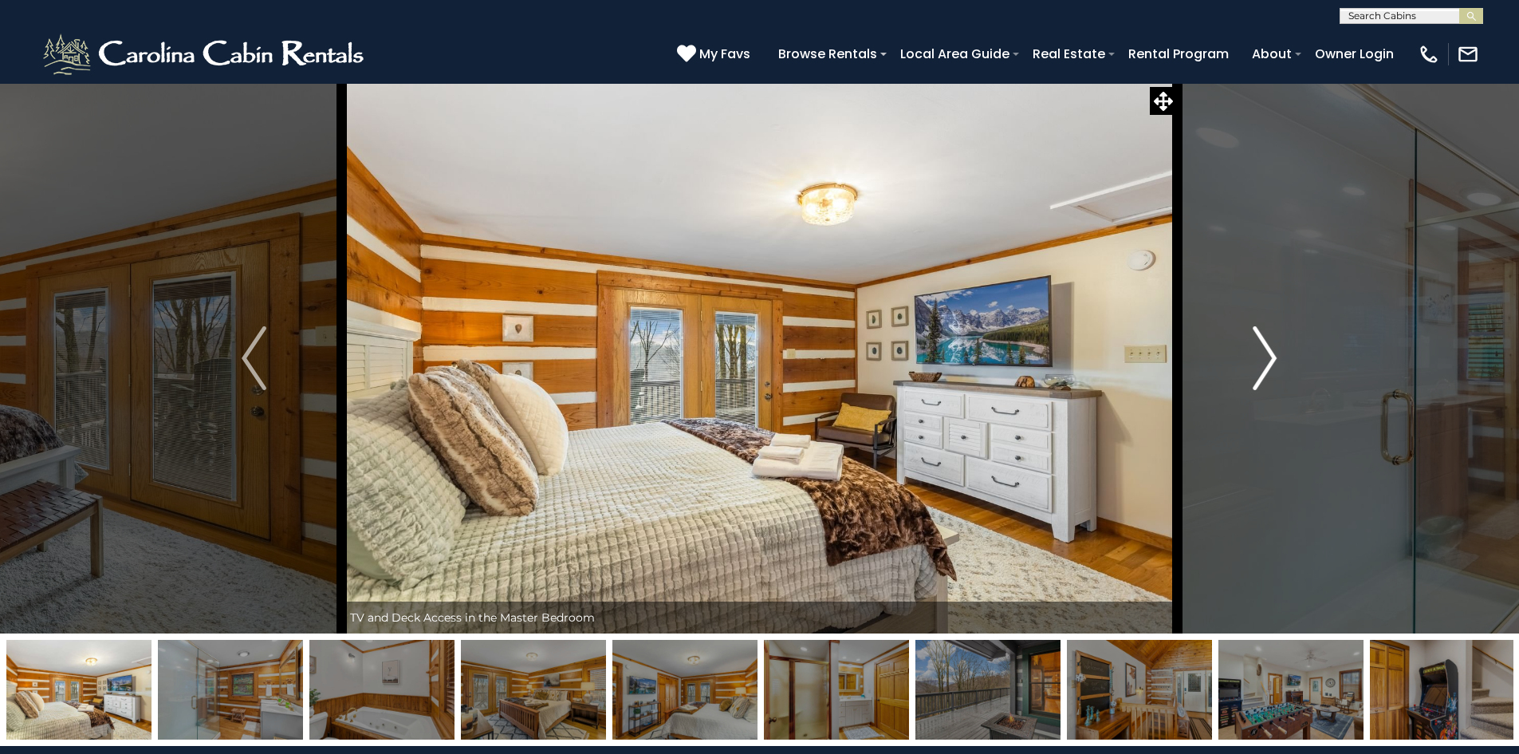
click at [1266, 366] on img "Next" at bounding box center [1265, 358] width 24 height 64
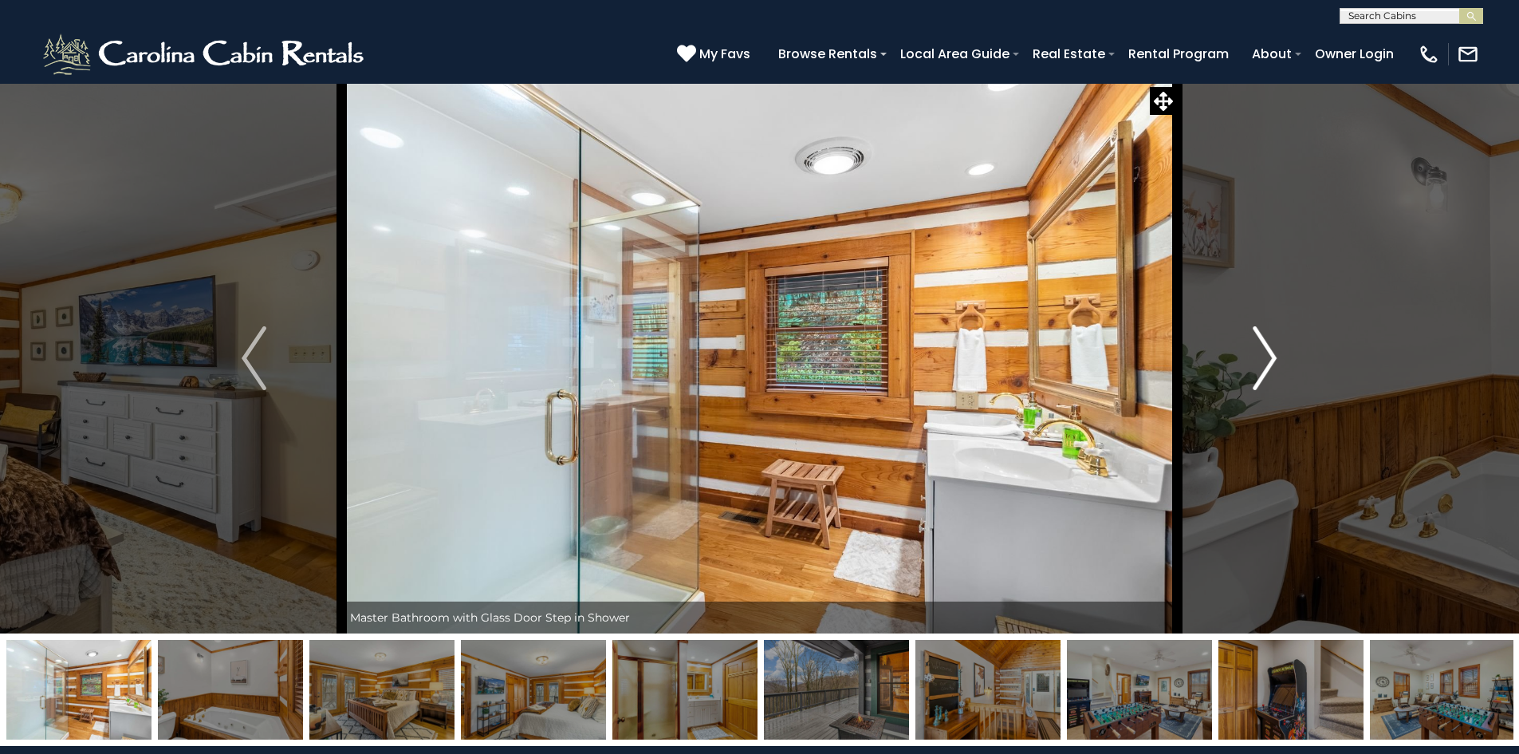
click at [1266, 366] on img "Next" at bounding box center [1265, 358] width 24 height 64
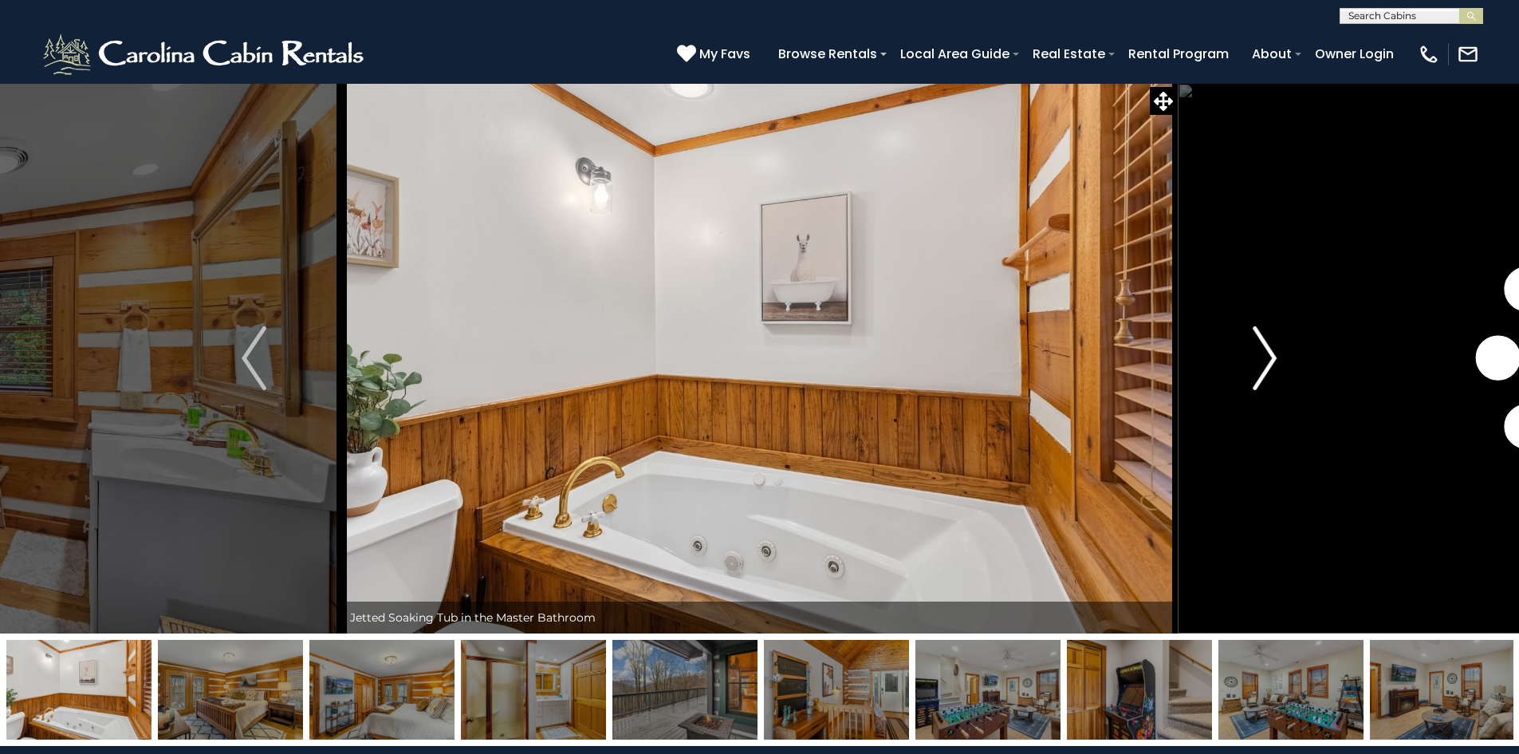
click at [1266, 366] on img "Next" at bounding box center [1265, 358] width 24 height 64
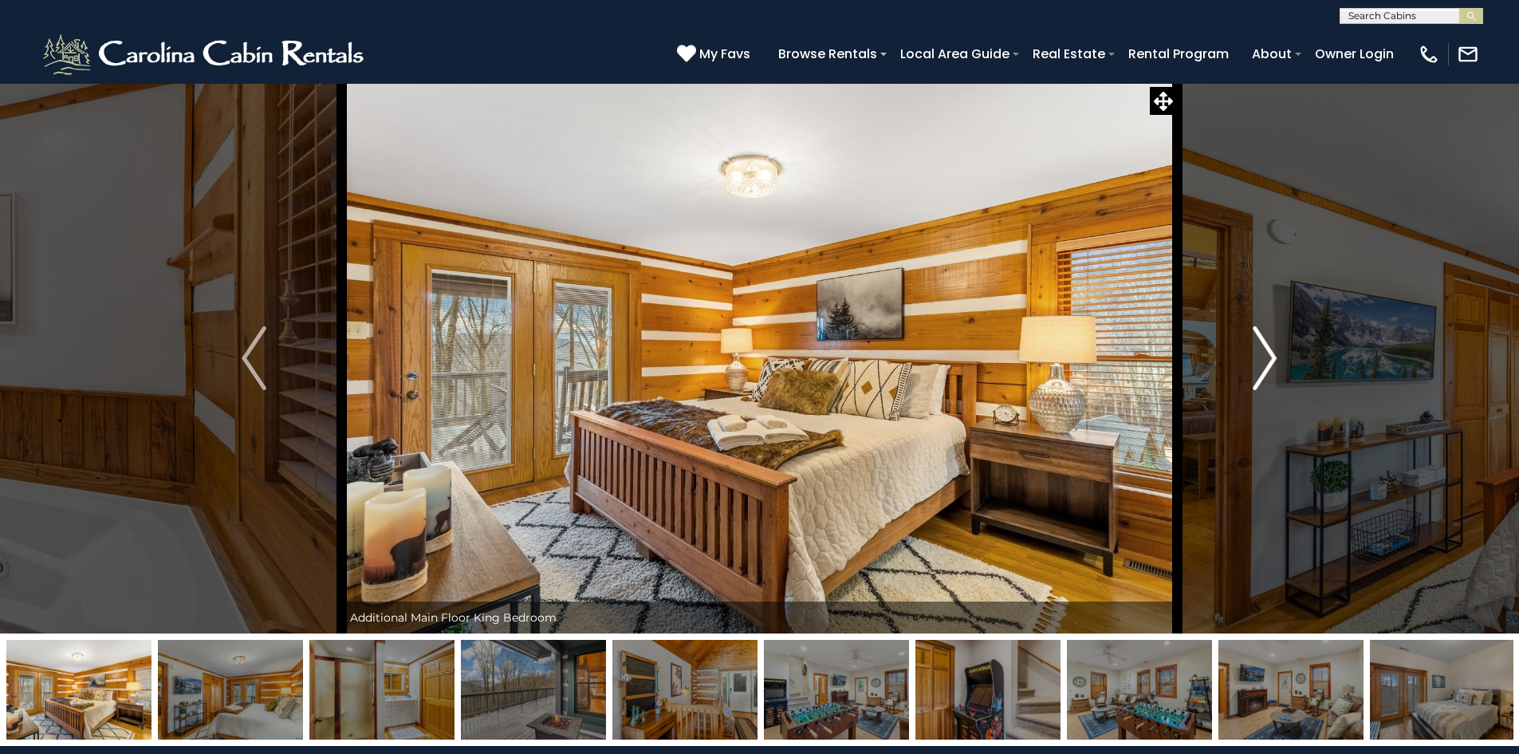
click at [1266, 366] on img "Next" at bounding box center [1265, 358] width 24 height 64
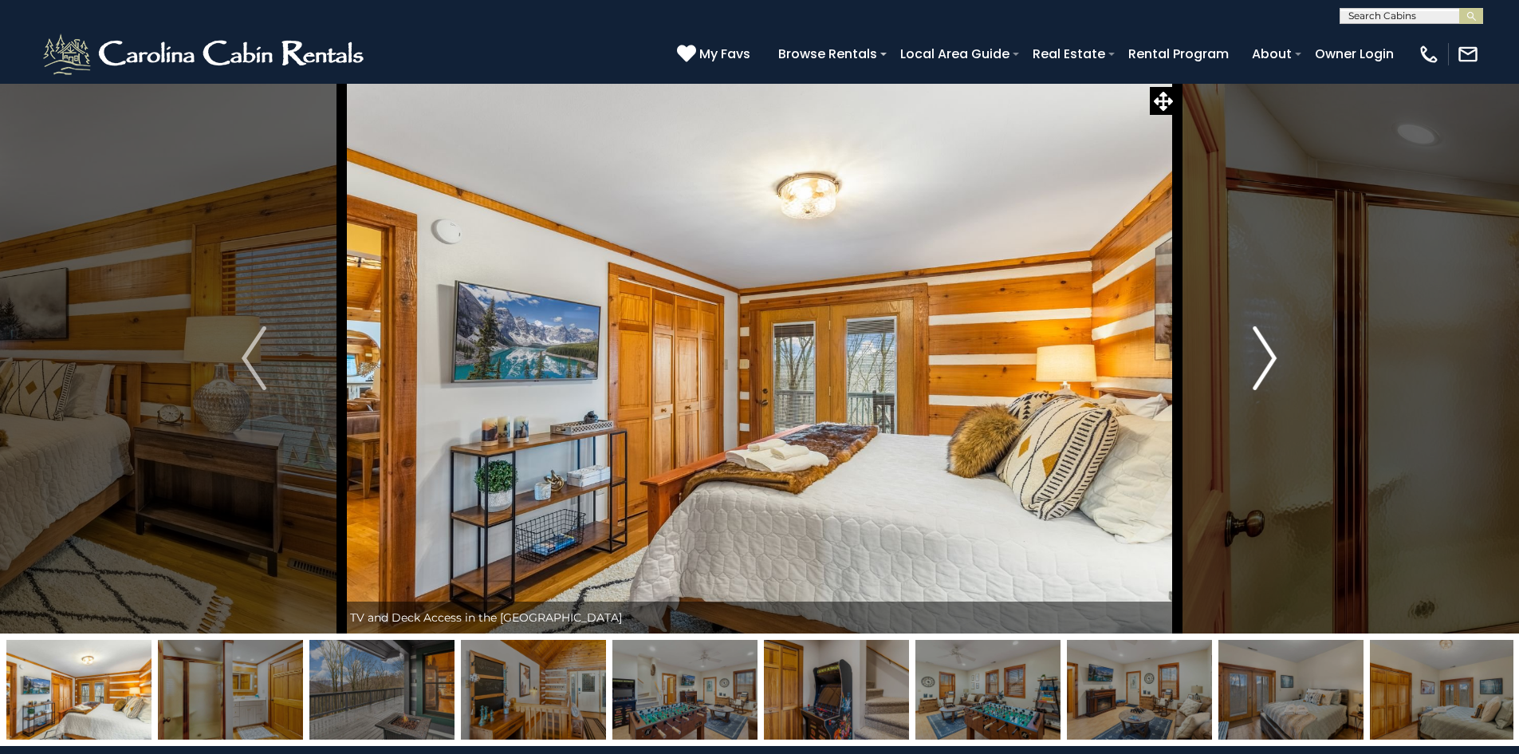
click at [1266, 366] on img "Next" at bounding box center [1265, 358] width 24 height 64
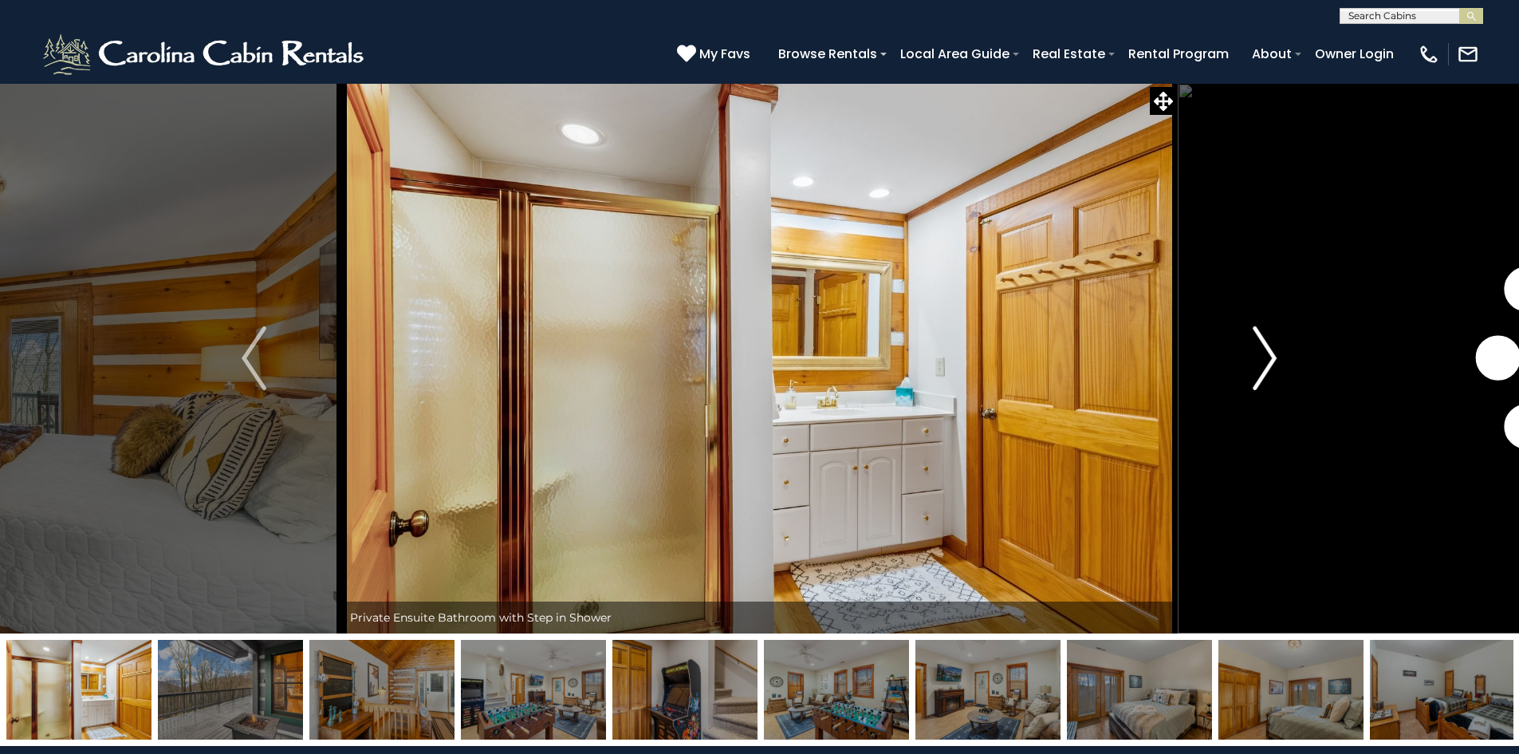
click at [1266, 366] on img "Next" at bounding box center [1265, 358] width 24 height 64
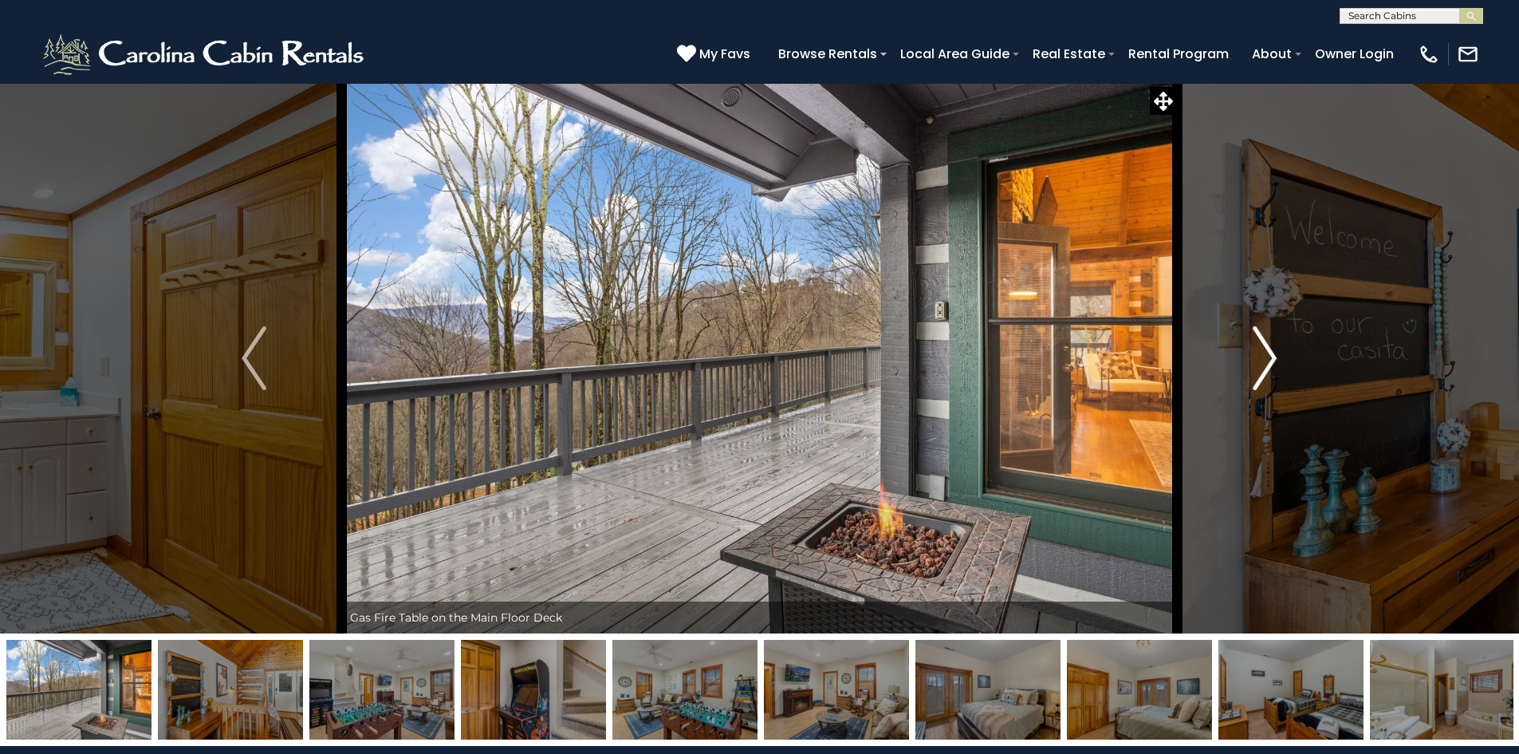
click at [1266, 366] on img "Next" at bounding box center [1265, 358] width 24 height 64
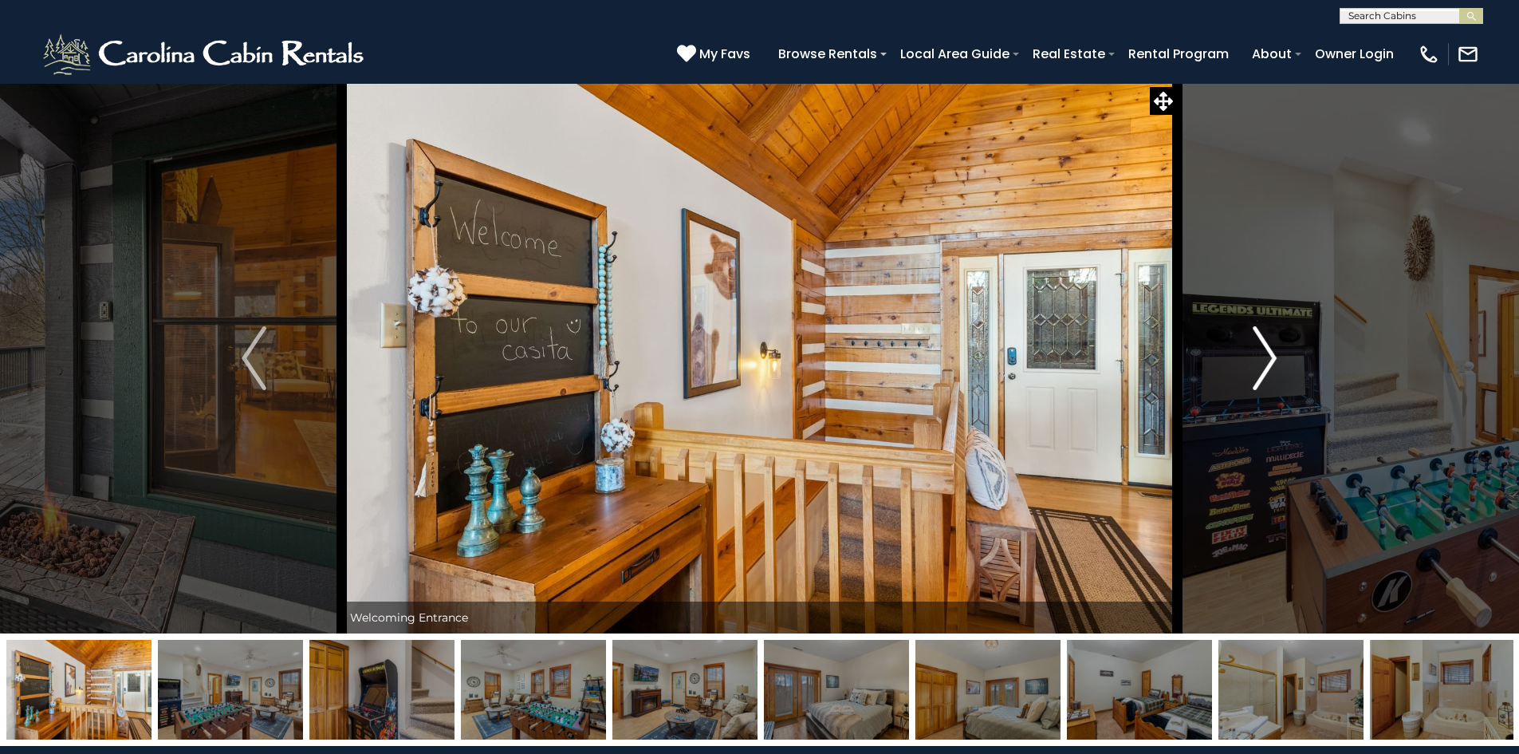
click at [1266, 366] on img "Next" at bounding box center [1265, 358] width 24 height 64
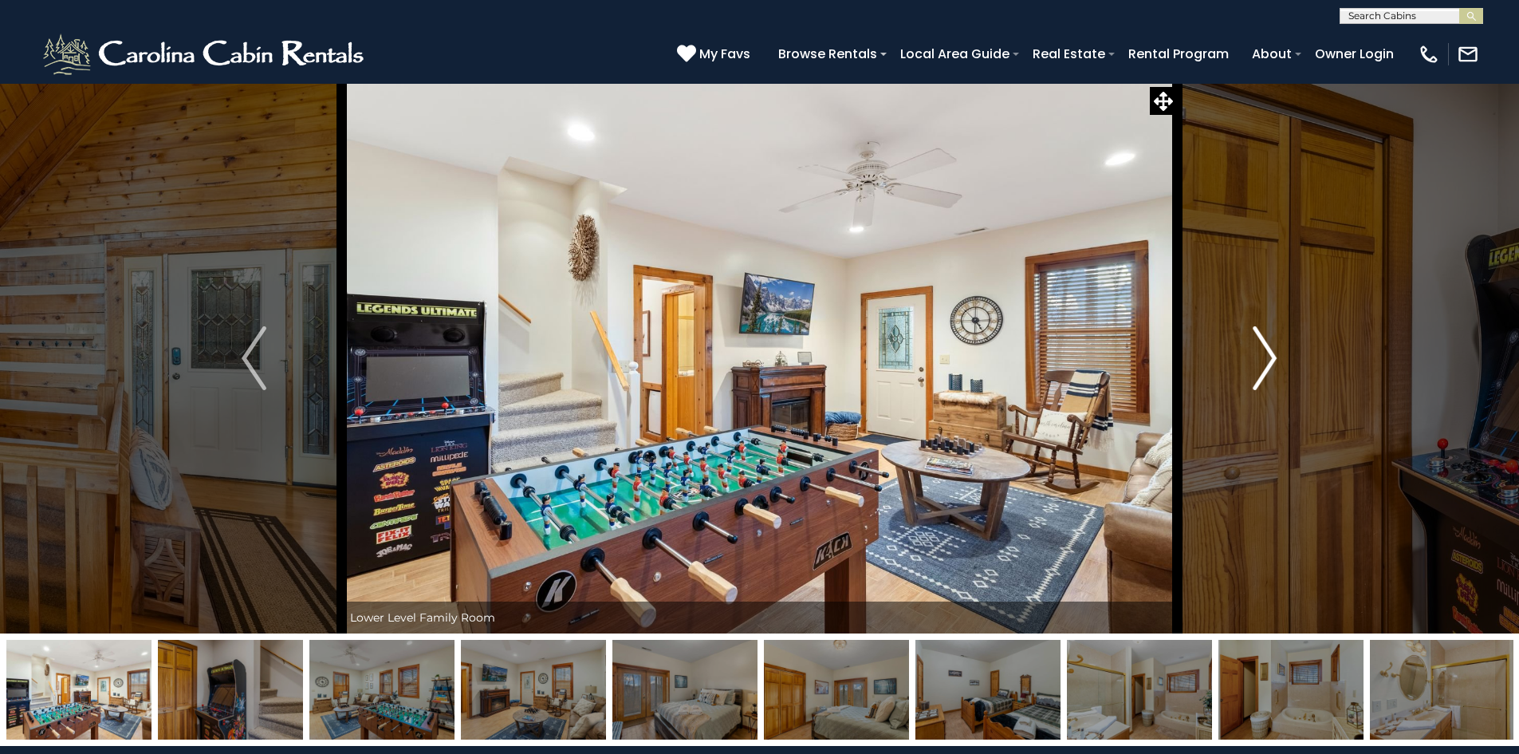
click at [1266, 366] on img "Next" at bounding box center [1265, 358] width 24 height 64
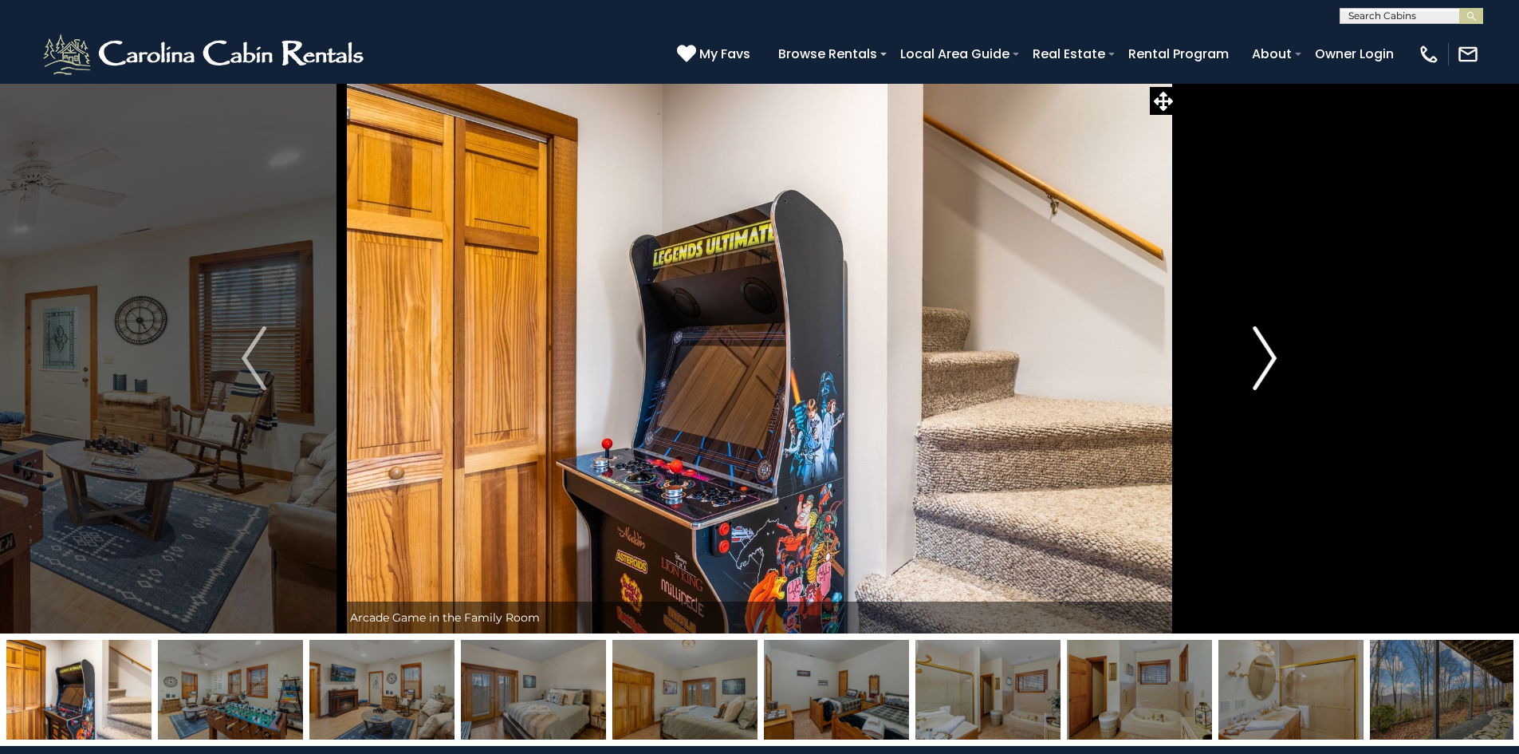
click at [1266, 366] on img "Next" at bounding box center [1265, 358] width 24 height 64
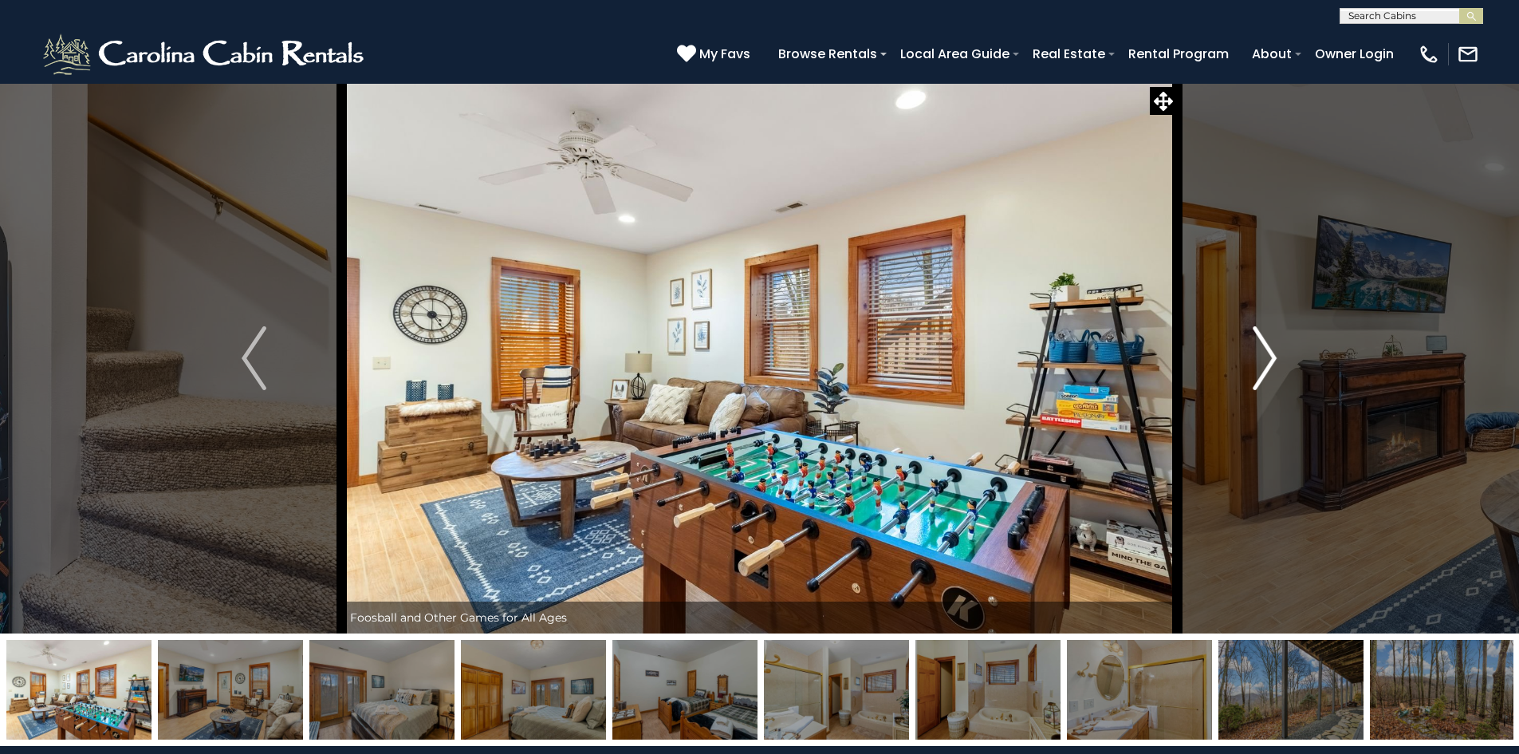
click at [1266, 366] on img "Next" at bounding box center [1265, 358] width 24 height 64
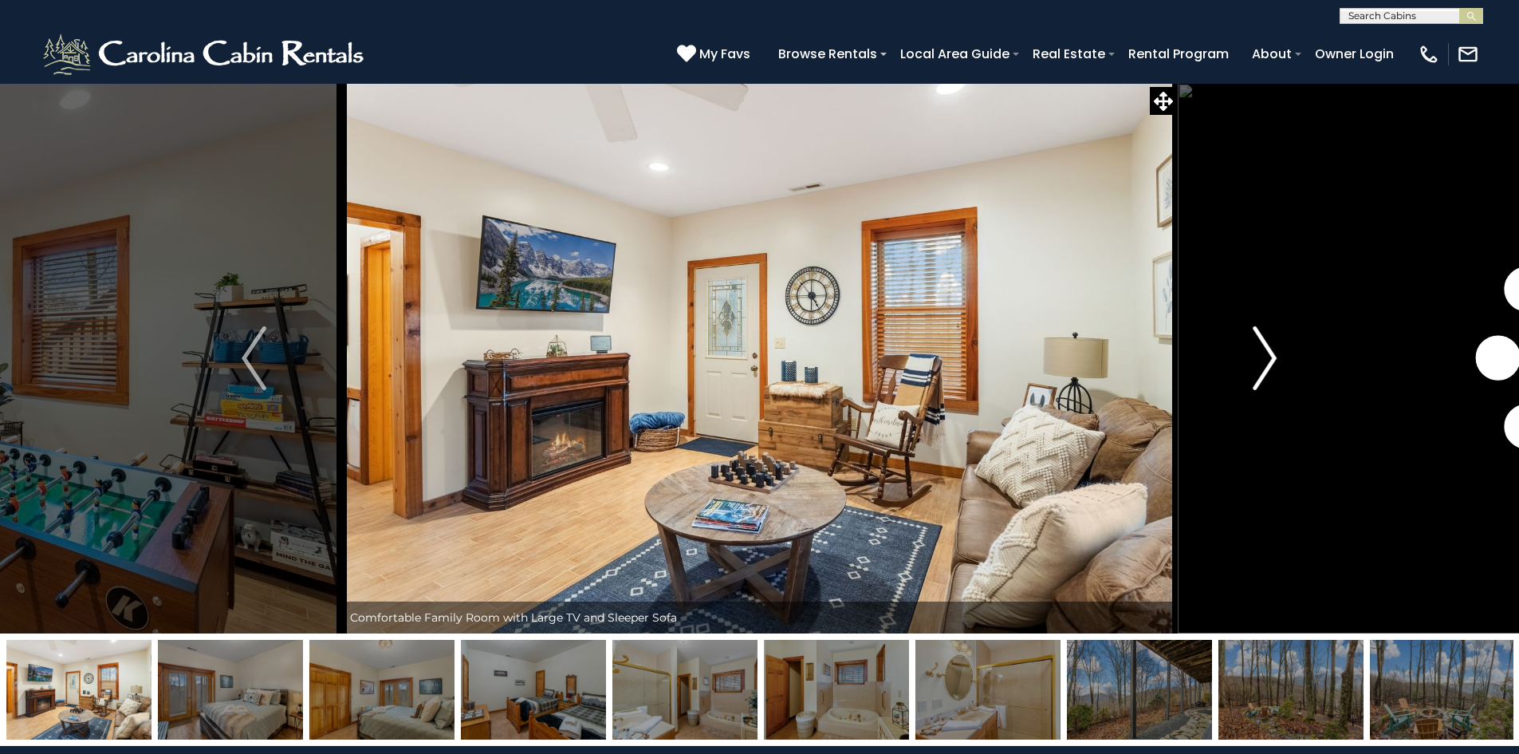
click at [1266, 366] on img "Next" at bounding box center [1265, 358] width 24 height 64
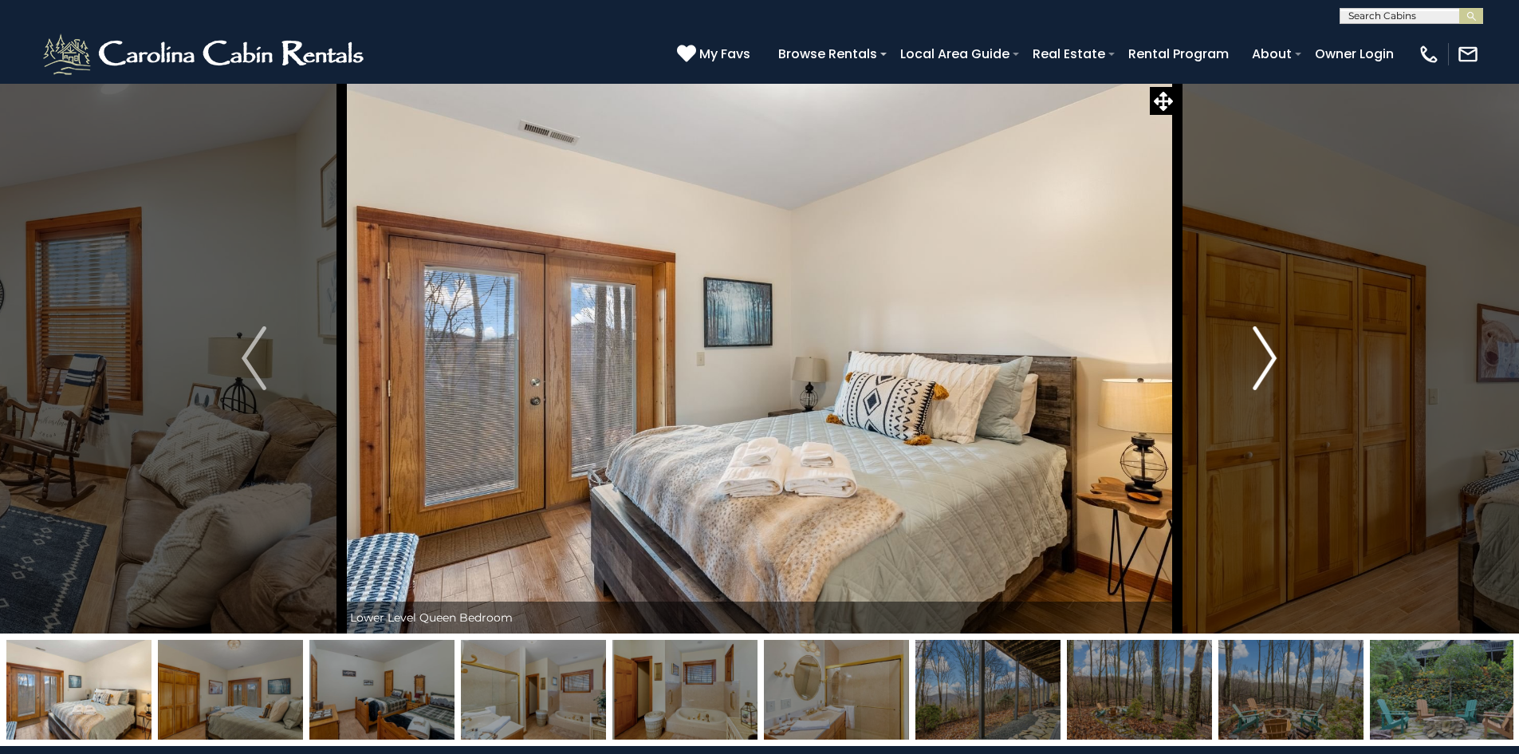
click at [1266, 366] on img "Next" at bounding box center [1265, 358] width 24 height 64
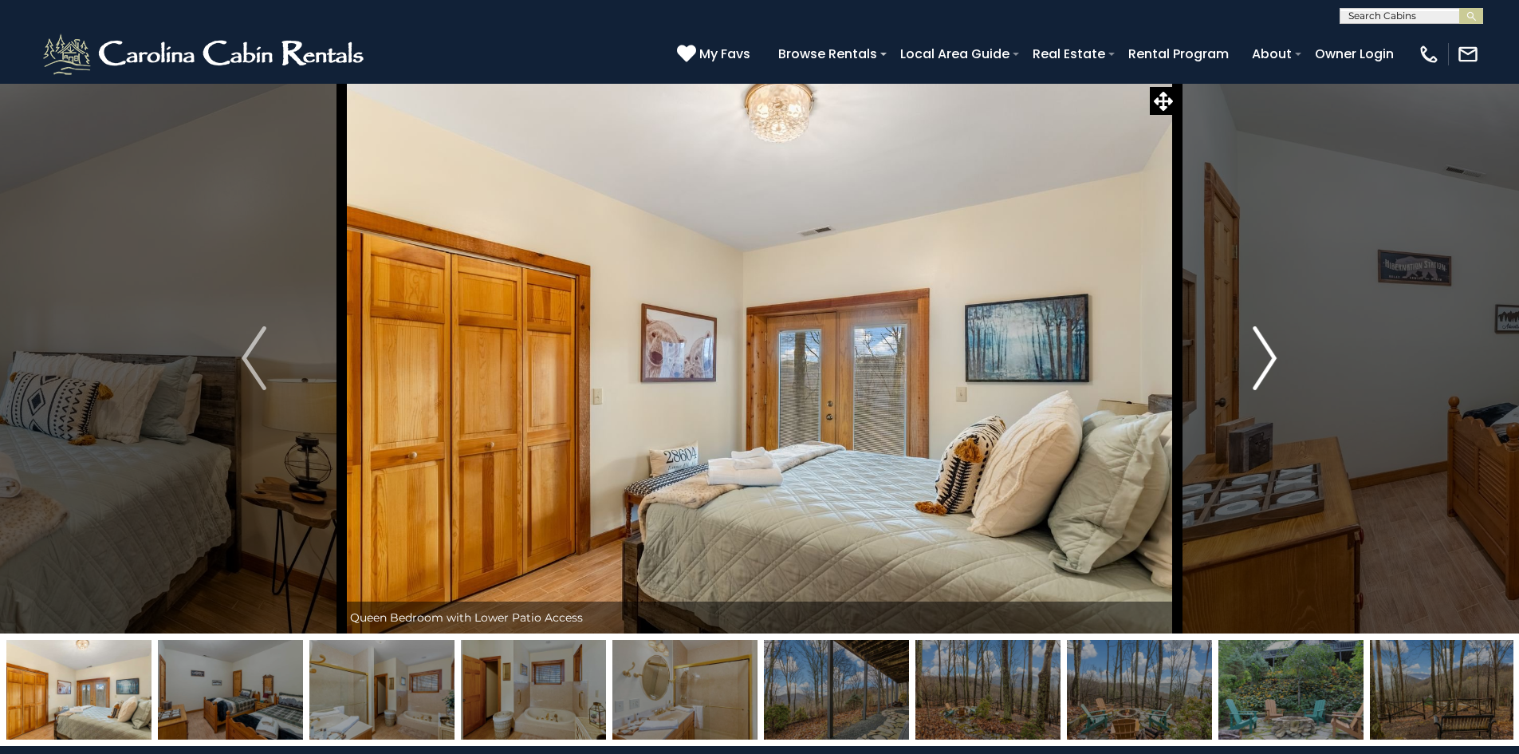
click at [1266, 366] on img "Next" at bounding box center [1265, 358] width 24 height 64
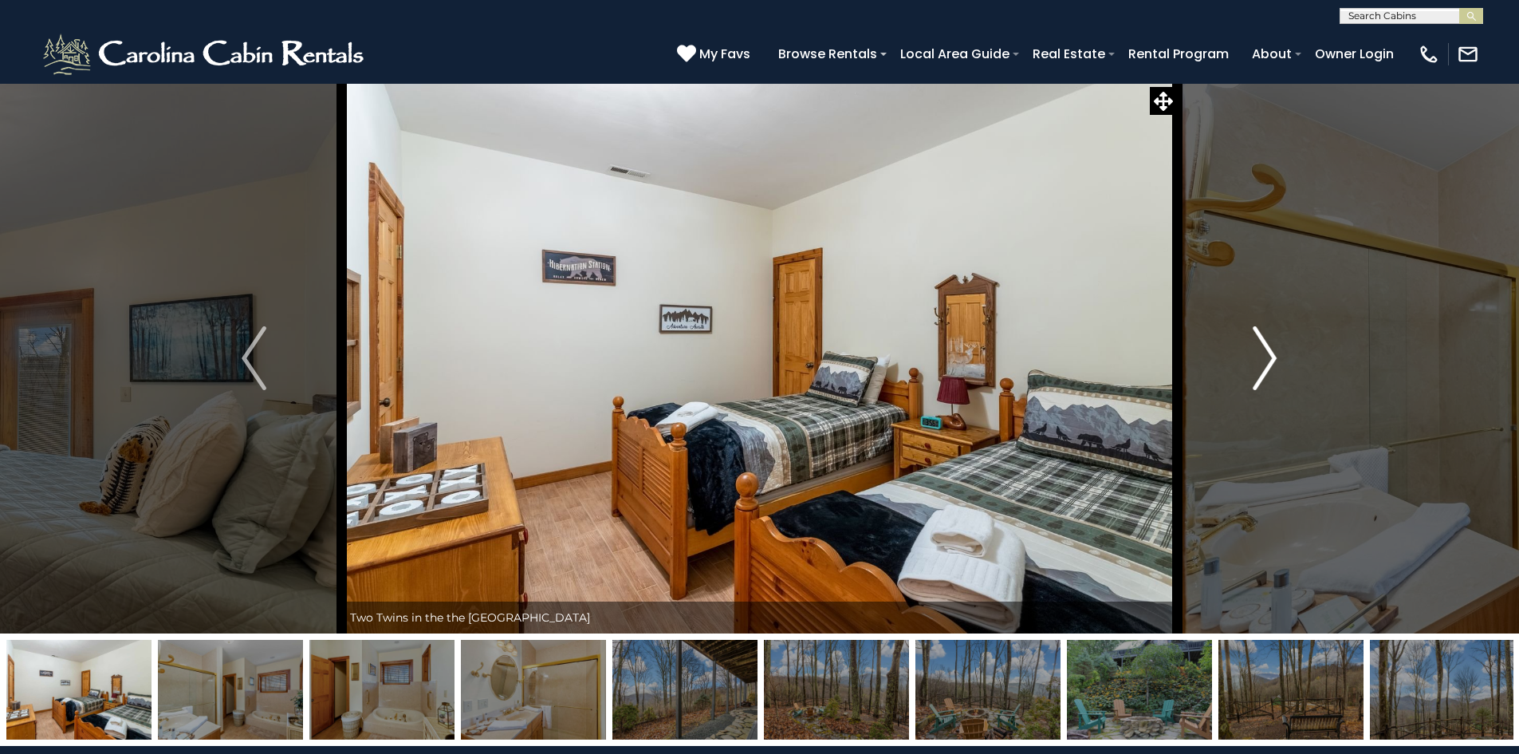
click at [1266, 366] on img "Next" at bounding box center [1265, 358] width 24 height 64
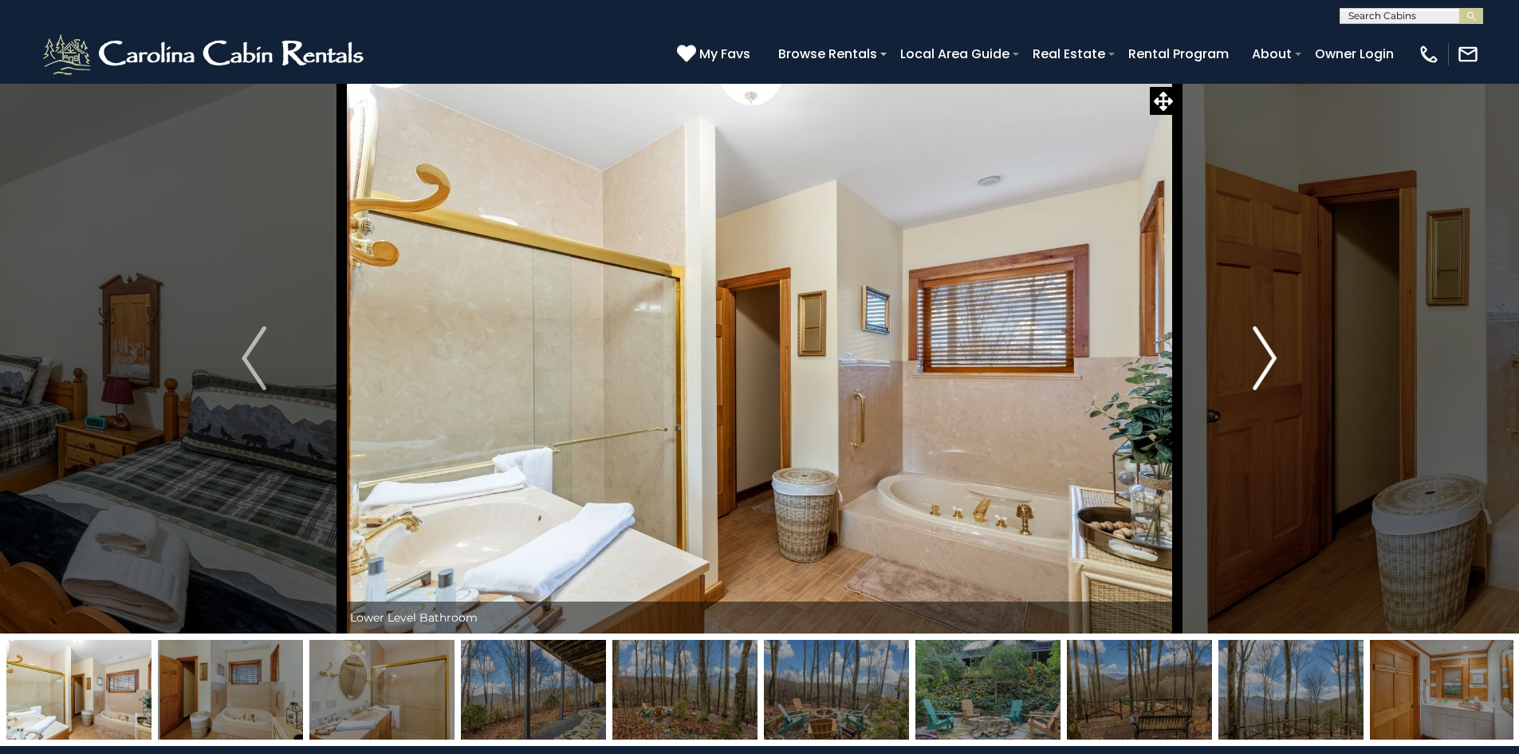
click at [1266, 366] on img "Next" at bounding box center [1265, 358] width 24 height 64
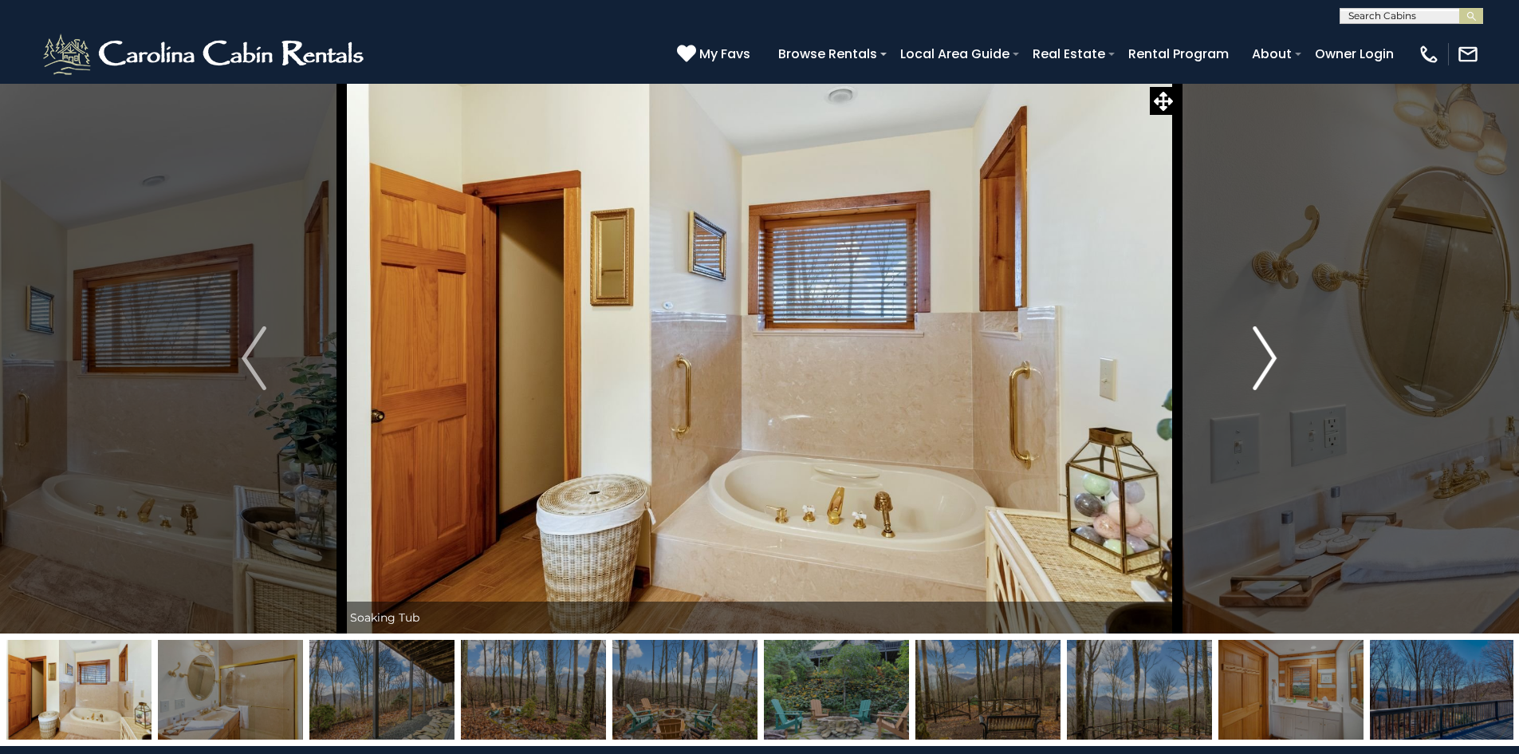
click at [1266, 366] on img "Next" at bounding box center [1265, 358] width 24 height 64
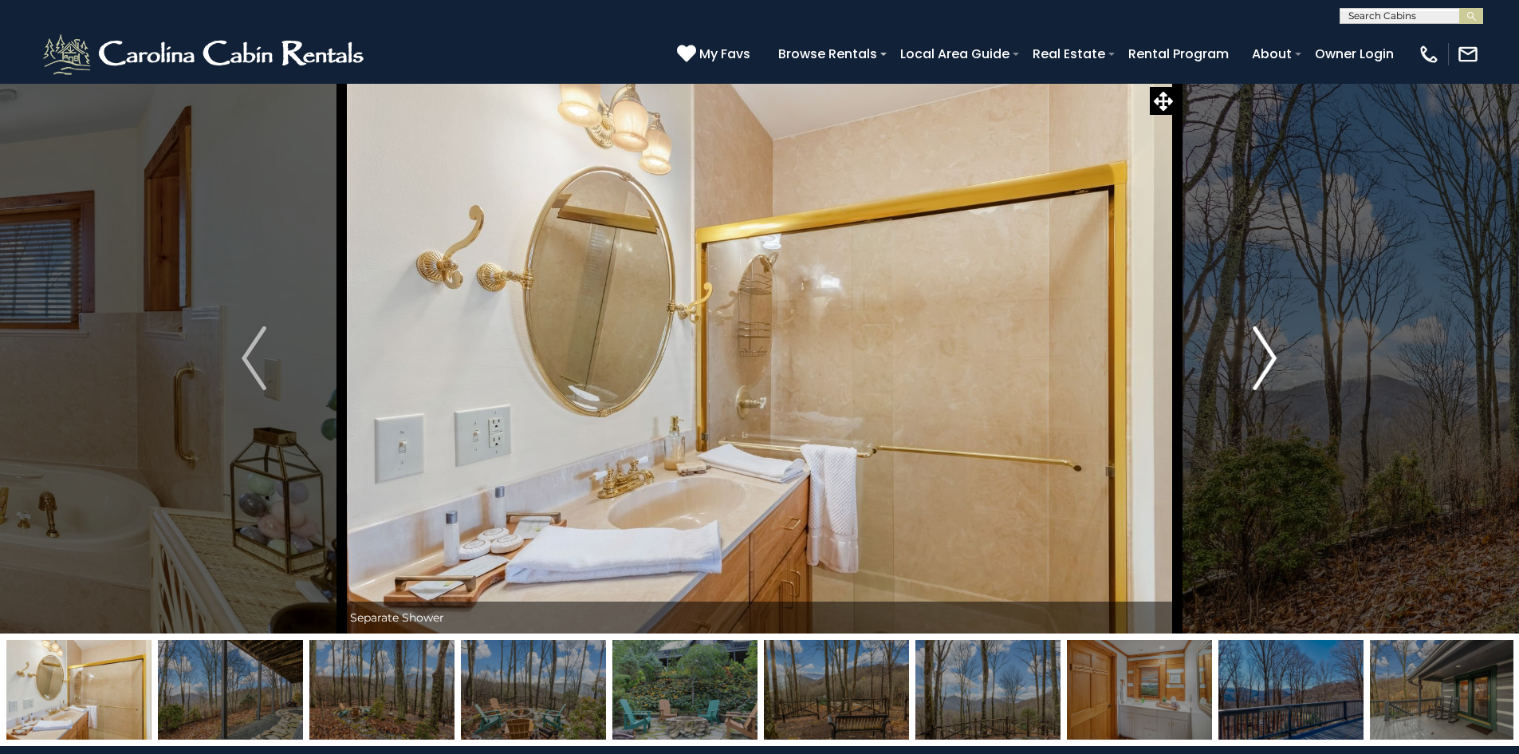
click at [1266, 366] on img "Next" at bounding box center [1265, 358] width 24 height 64
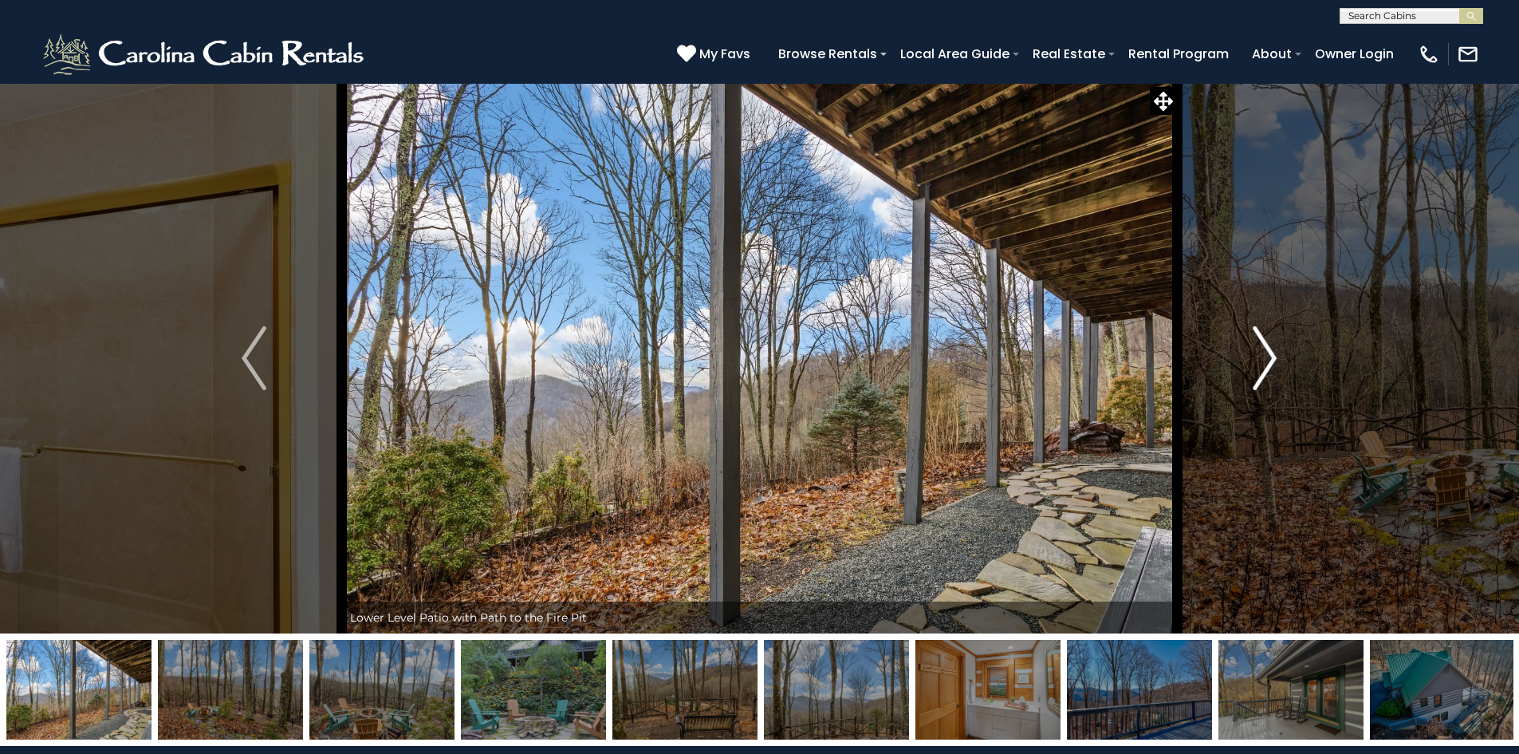
click at [1266, 366] on img "Next" at bounding box center [1265, 358] width 24 height 64
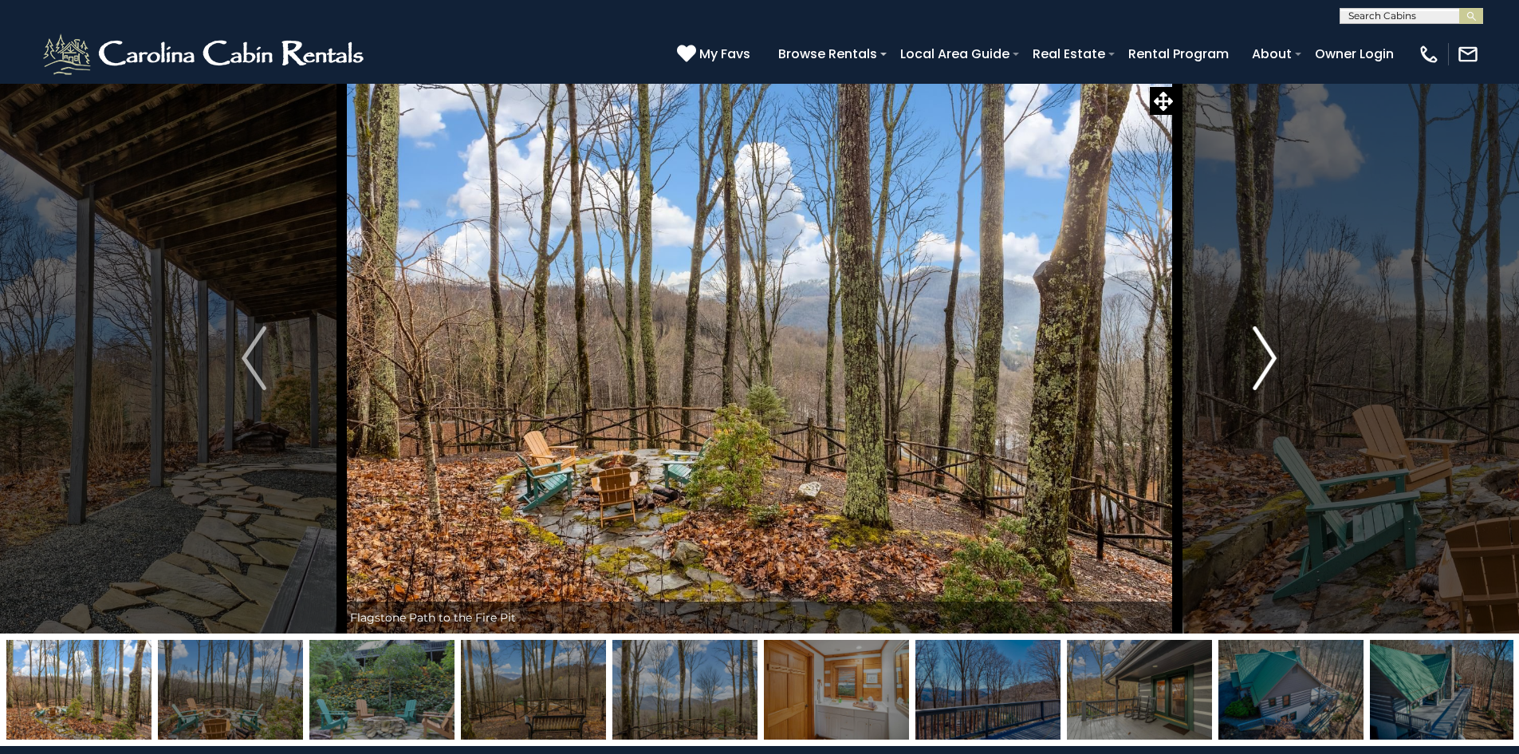
click at [1266, 366] on img "Next" at bounding box center [1265, 358] width 24 height 64
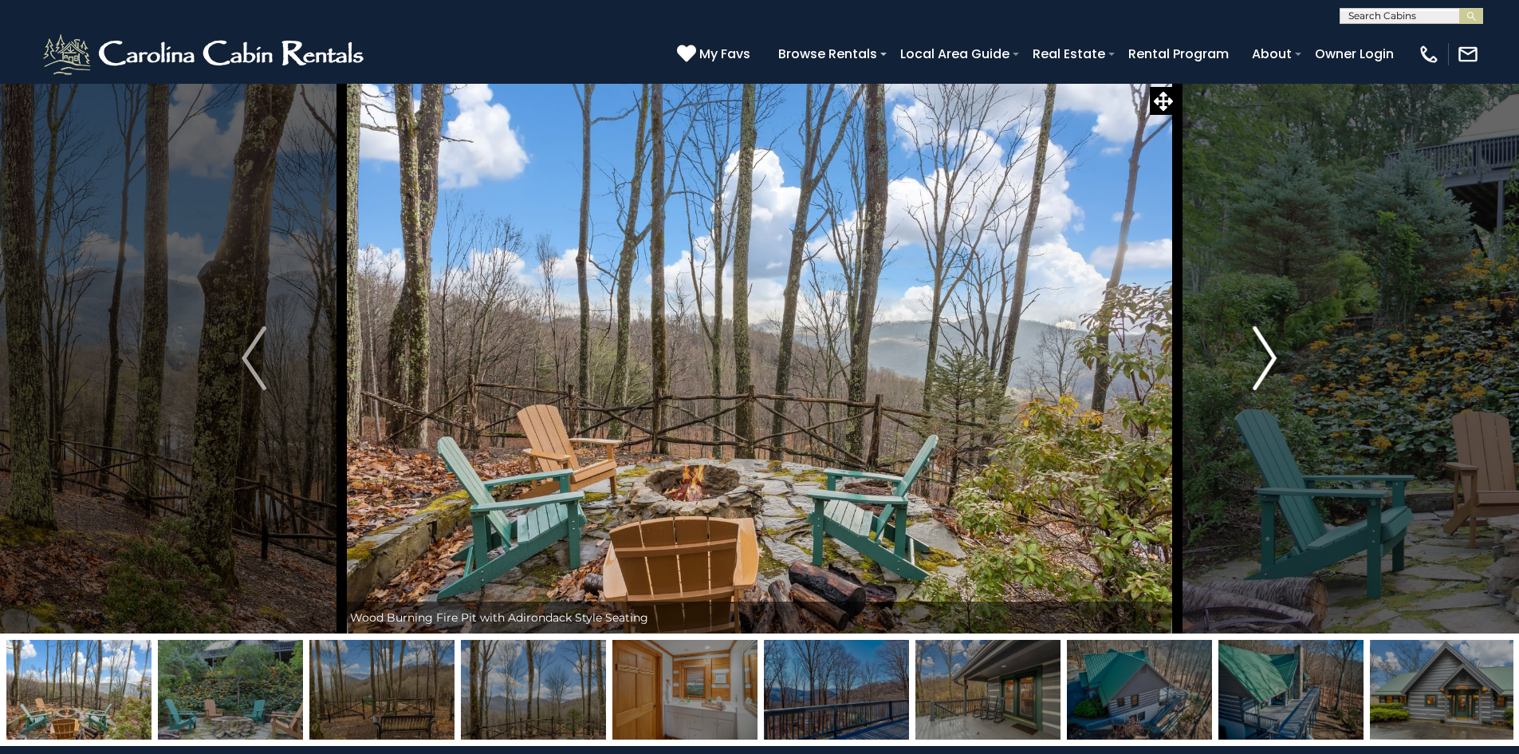
click at [1266, 366] on img "Next" at bounding box center [1265, 358] width 24 height 64
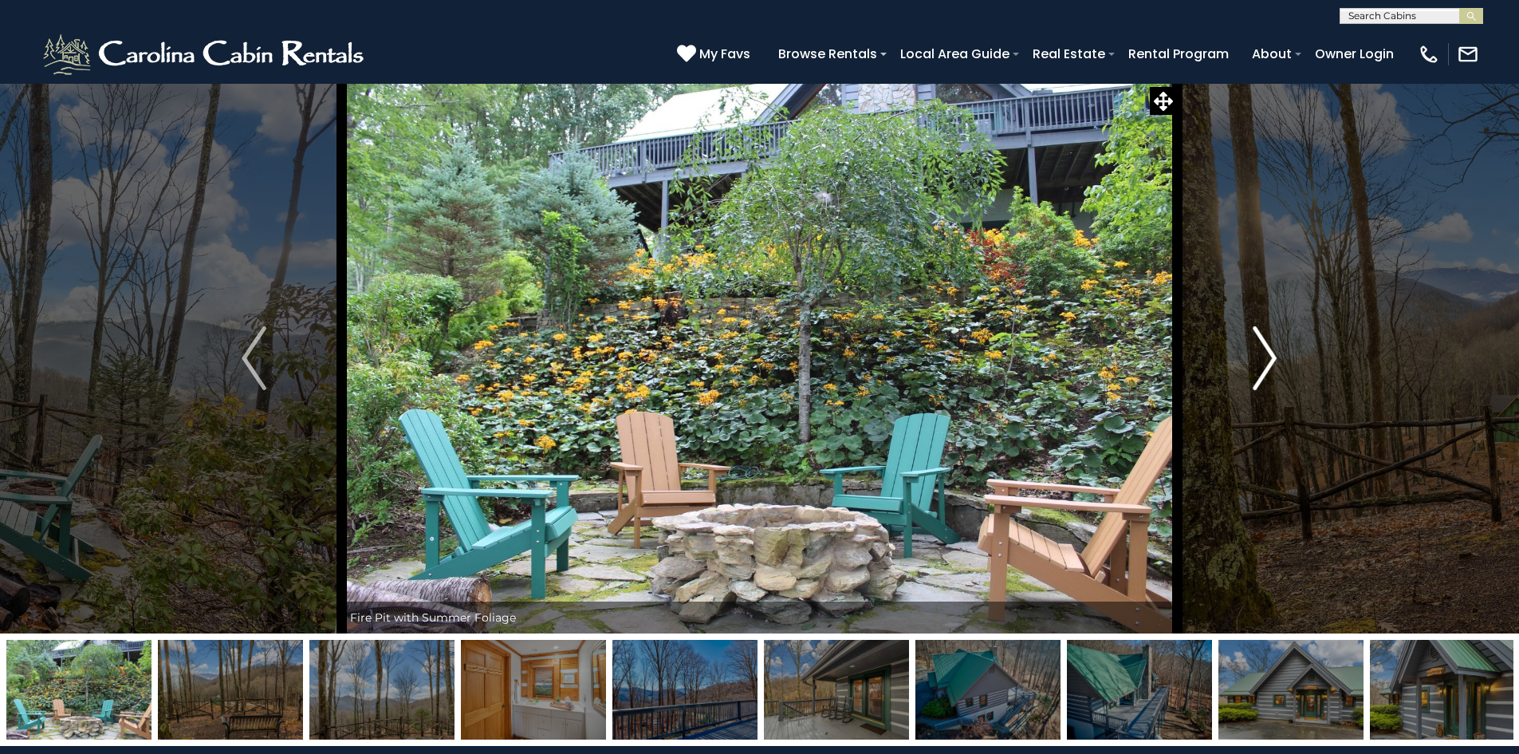
click at [1266, 366] on img "Next" at bounding box center [1265, 358] width 24 height 64
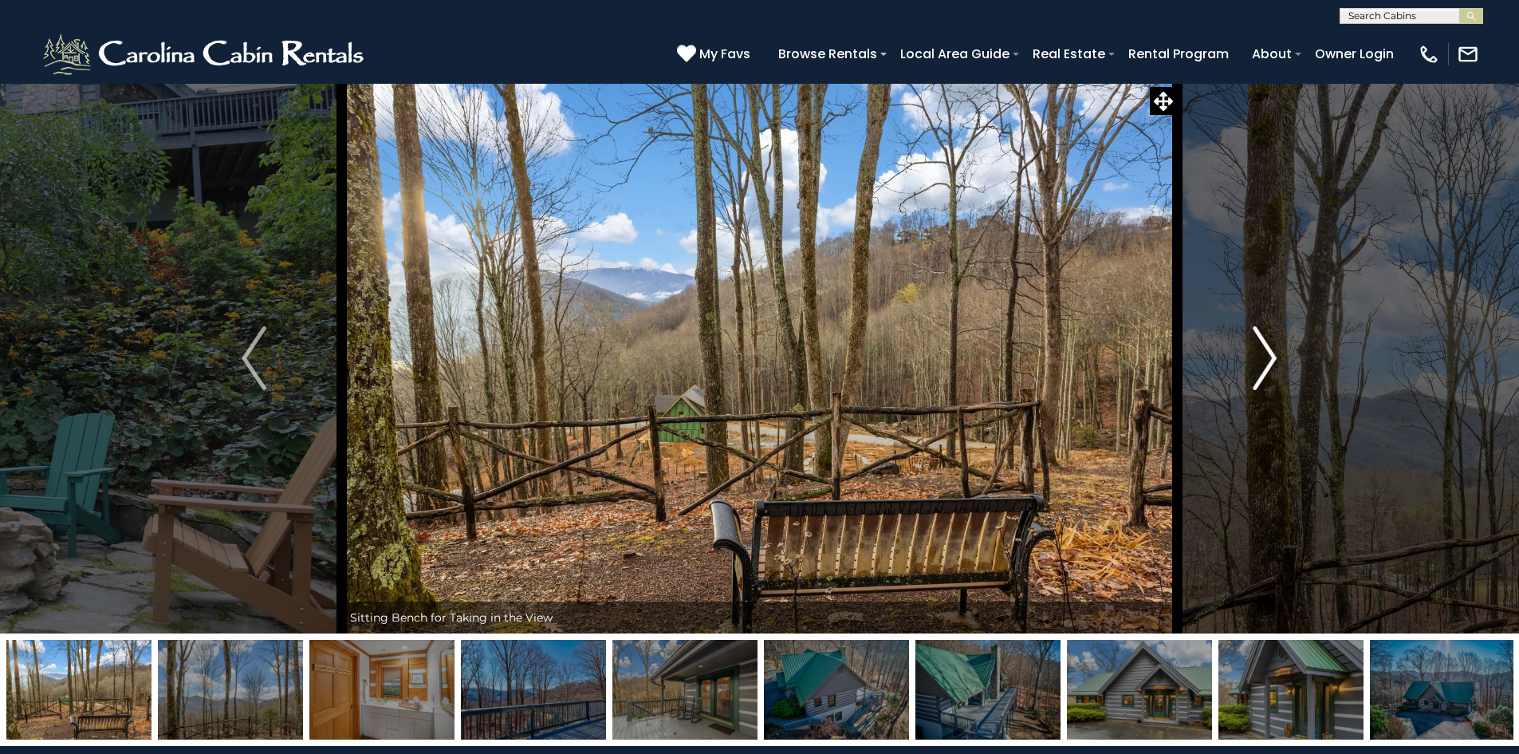
click at [1266, 366] on img "Next" at bounding box center [1265, 358] width 24 height 64
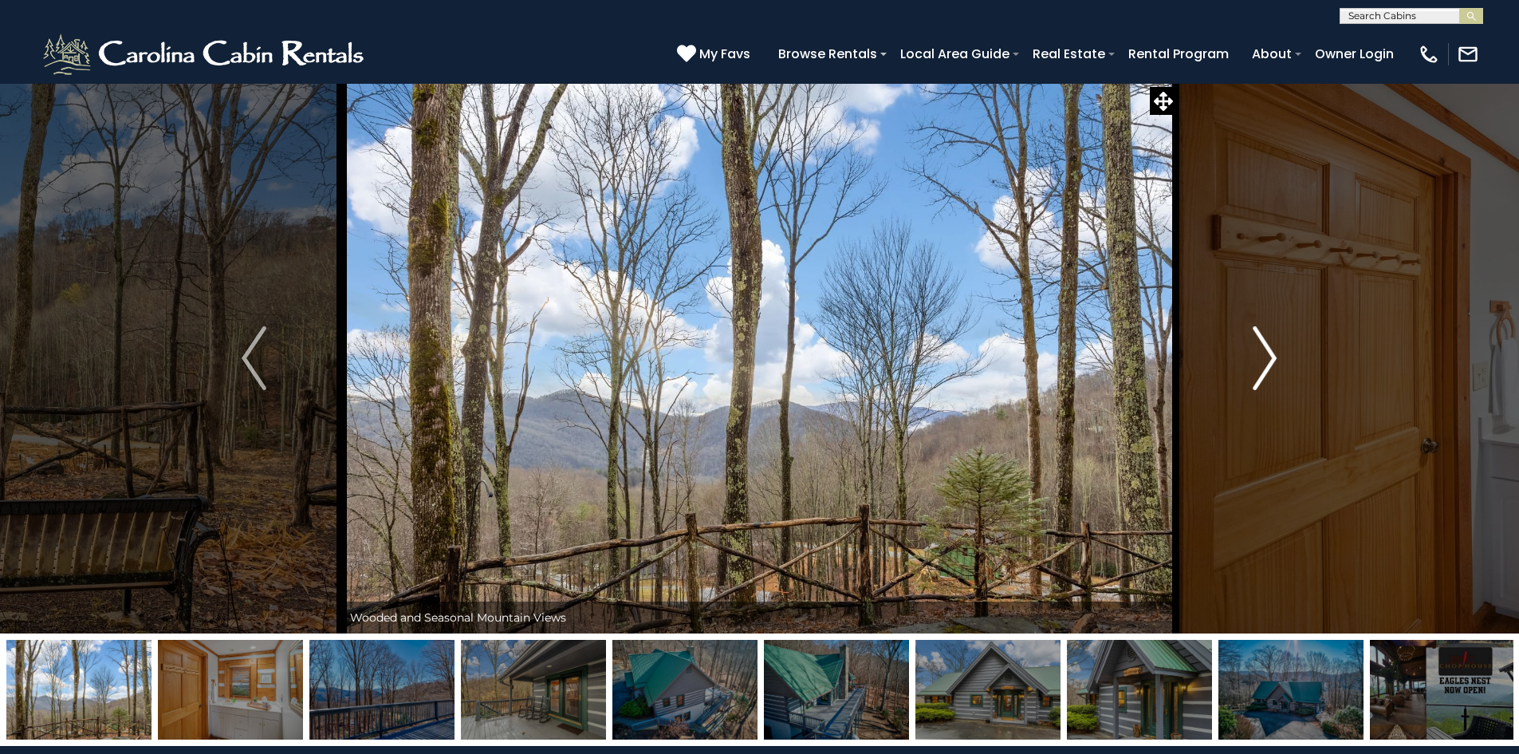
click at [1266, 366] on img "Next" at bounding box center [1265, 358] width 24 height 64
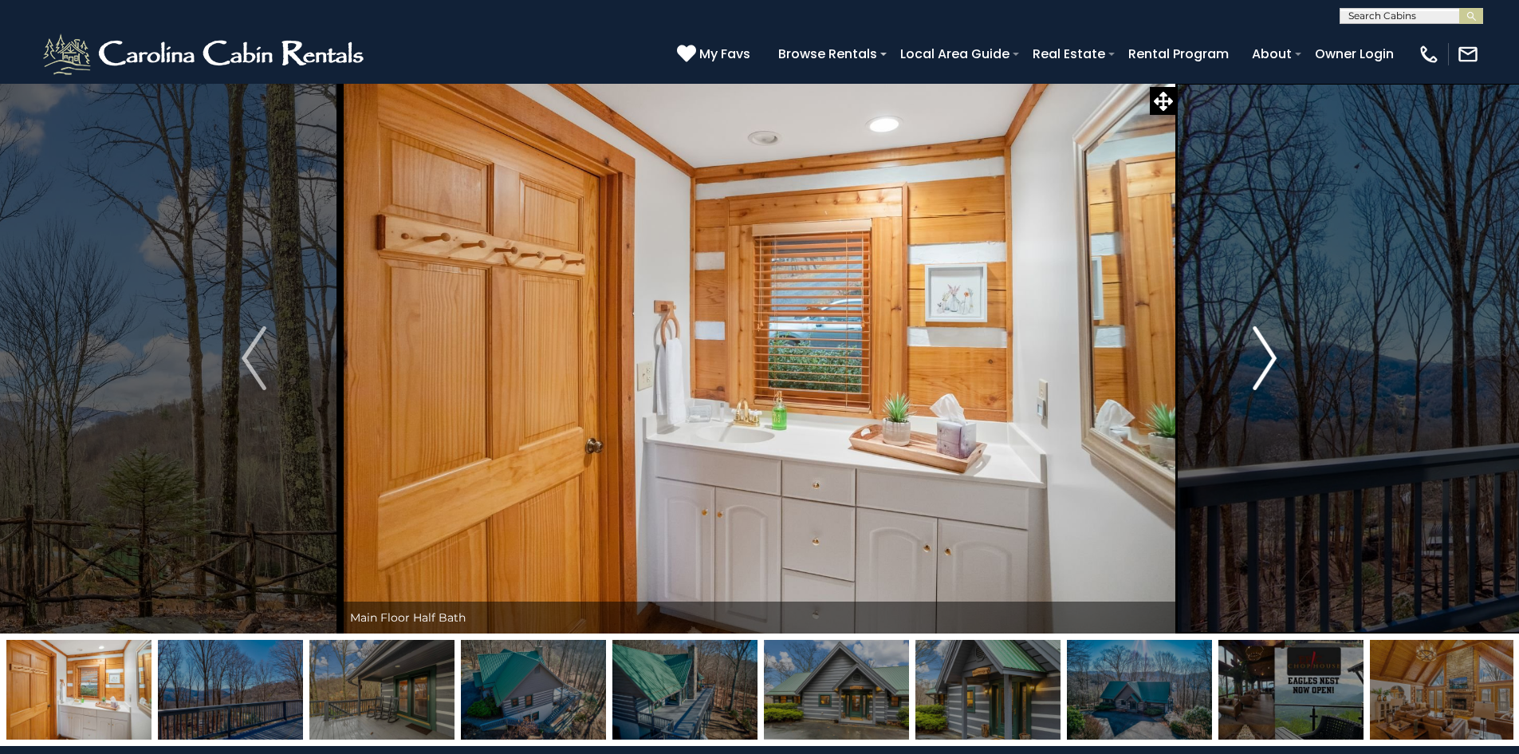
click at [1266, 366] on img "Next" at bounding box center [1265, 358] width 24 height 64
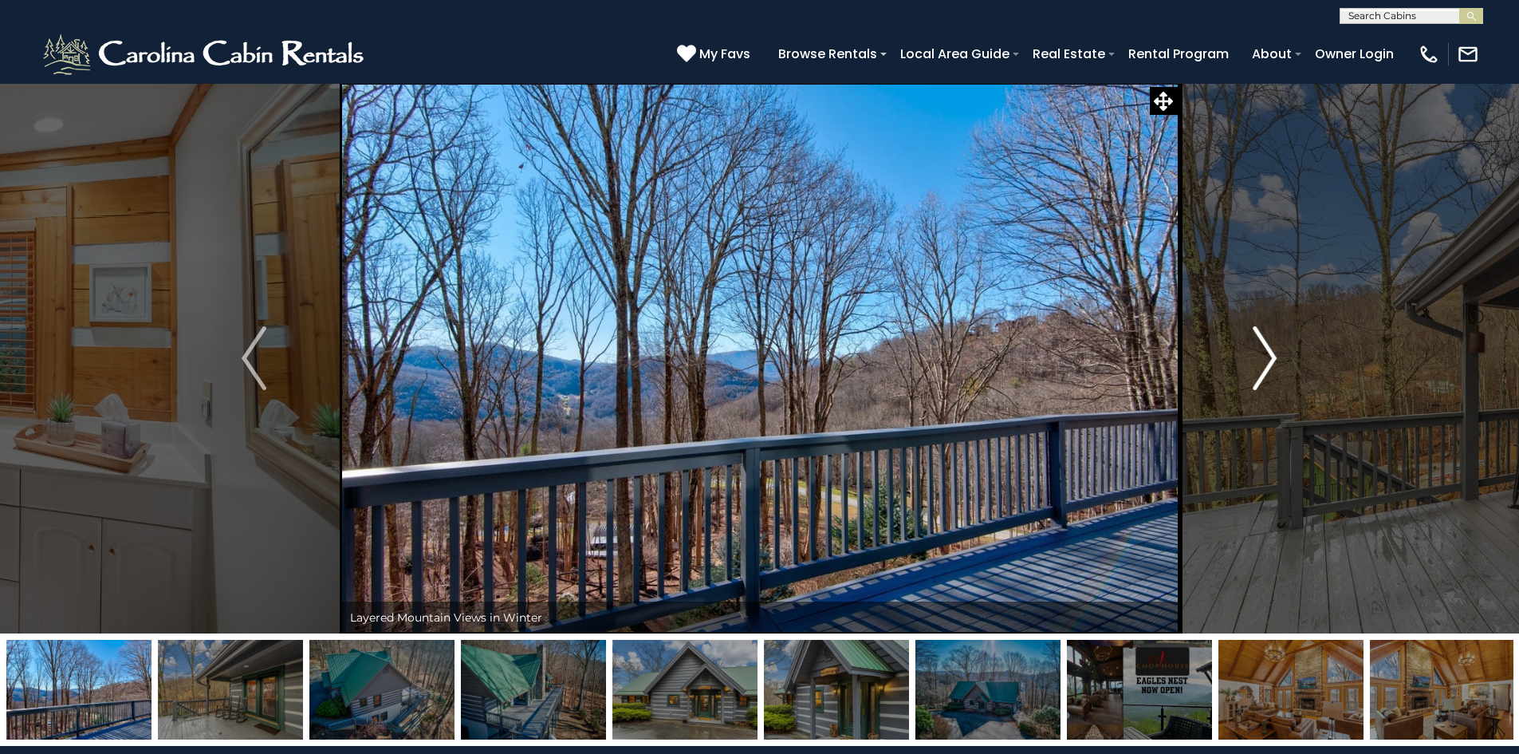
click at [1266, 366] on img "Next" at bounding box center [1265, 358] width 24 height 64
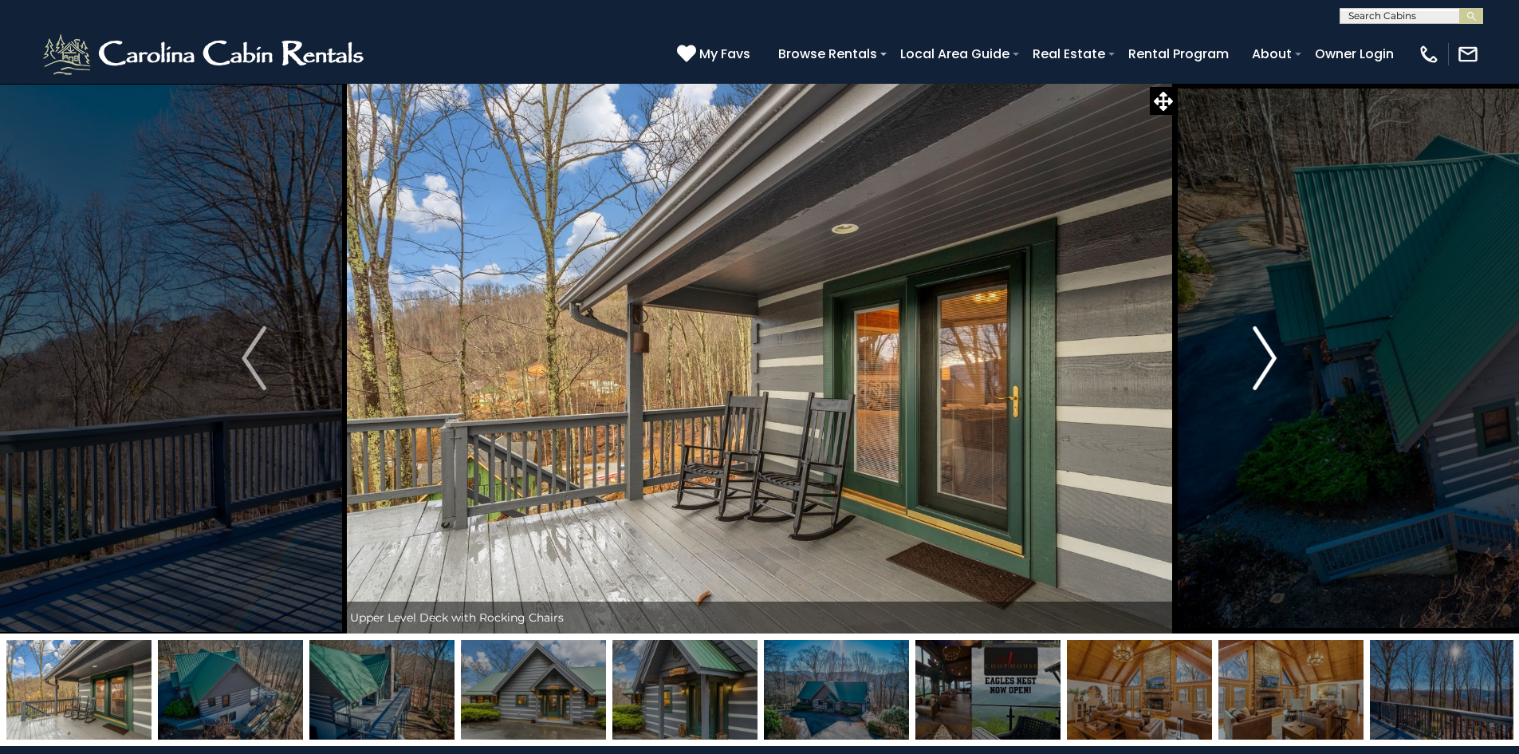
click at [1266, 366] on img "Next" at bounding box center [1265, 358] width 24 height 64
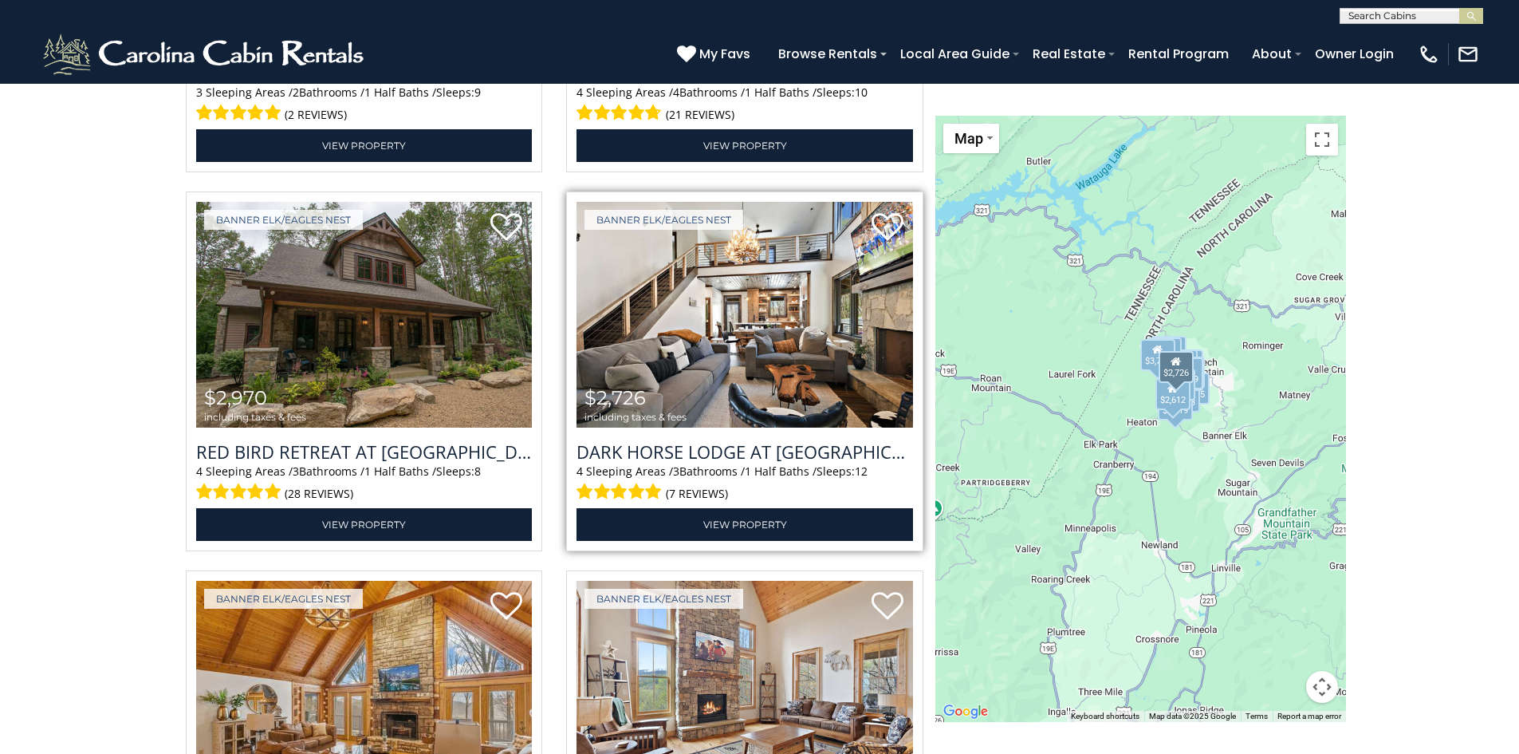
scroll to position [3232, 0]
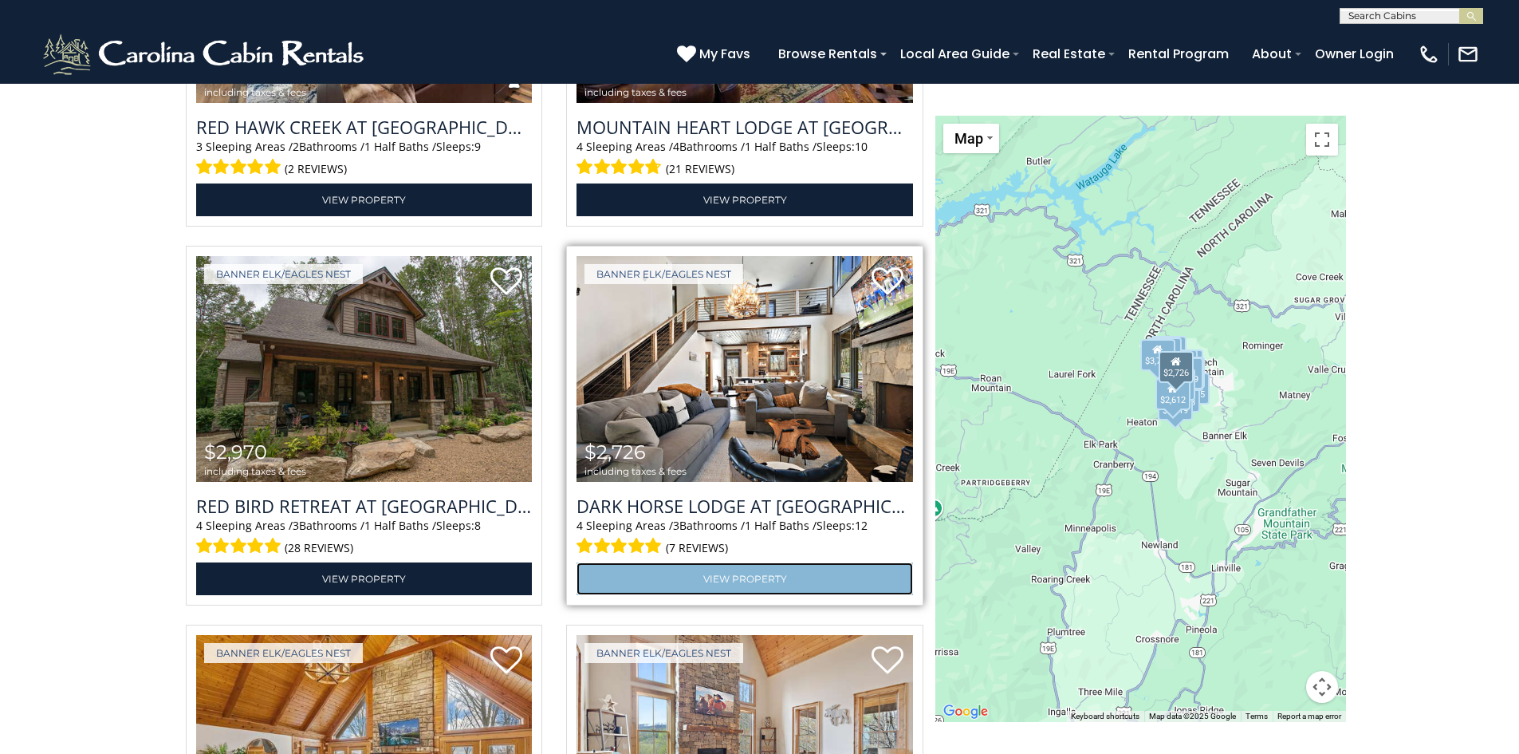
click at [757, 581] on link "View Property" at bounding box center [745, 578] width 337 height 33
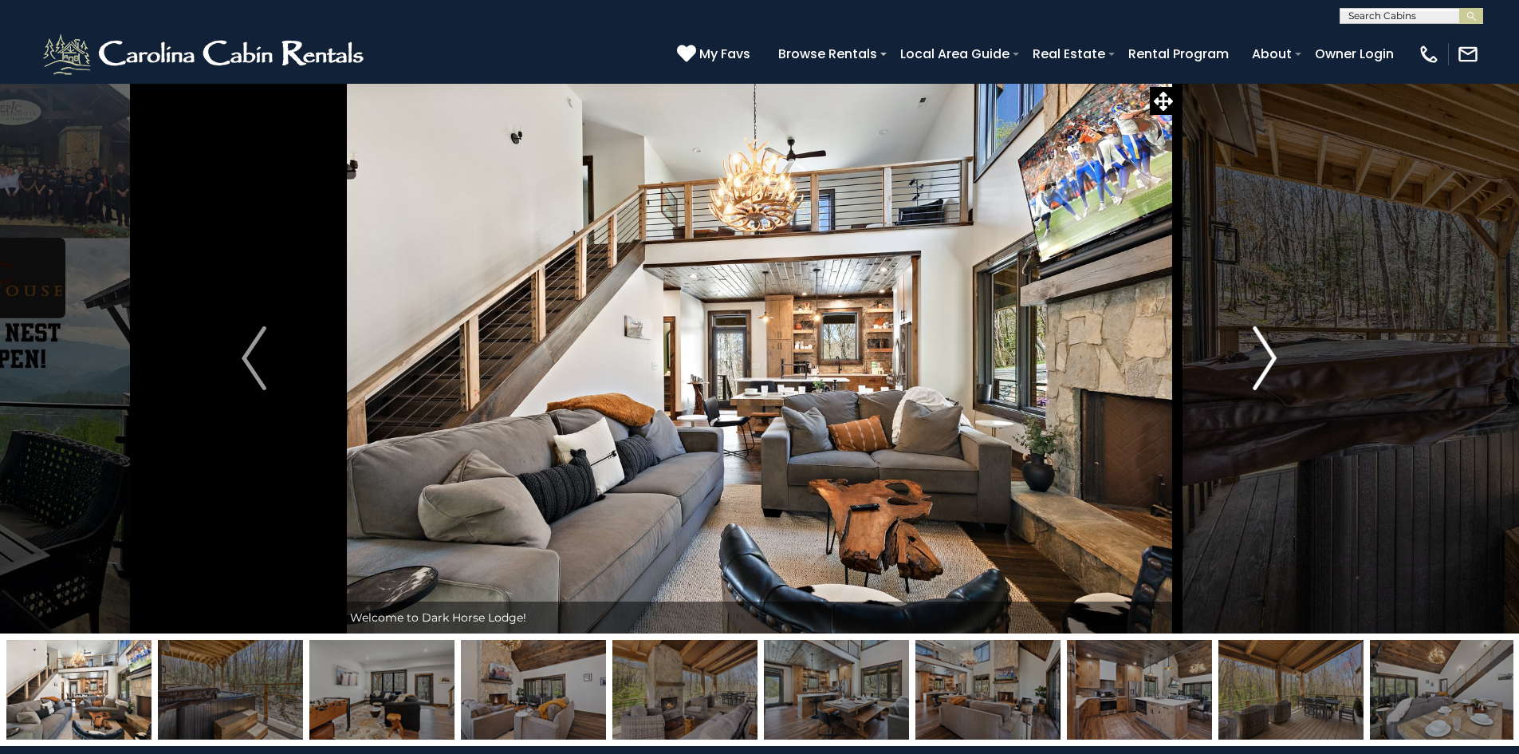
click at [1274, 356] on img "Next" at bounding box center [1265, 358] width 24 height 64
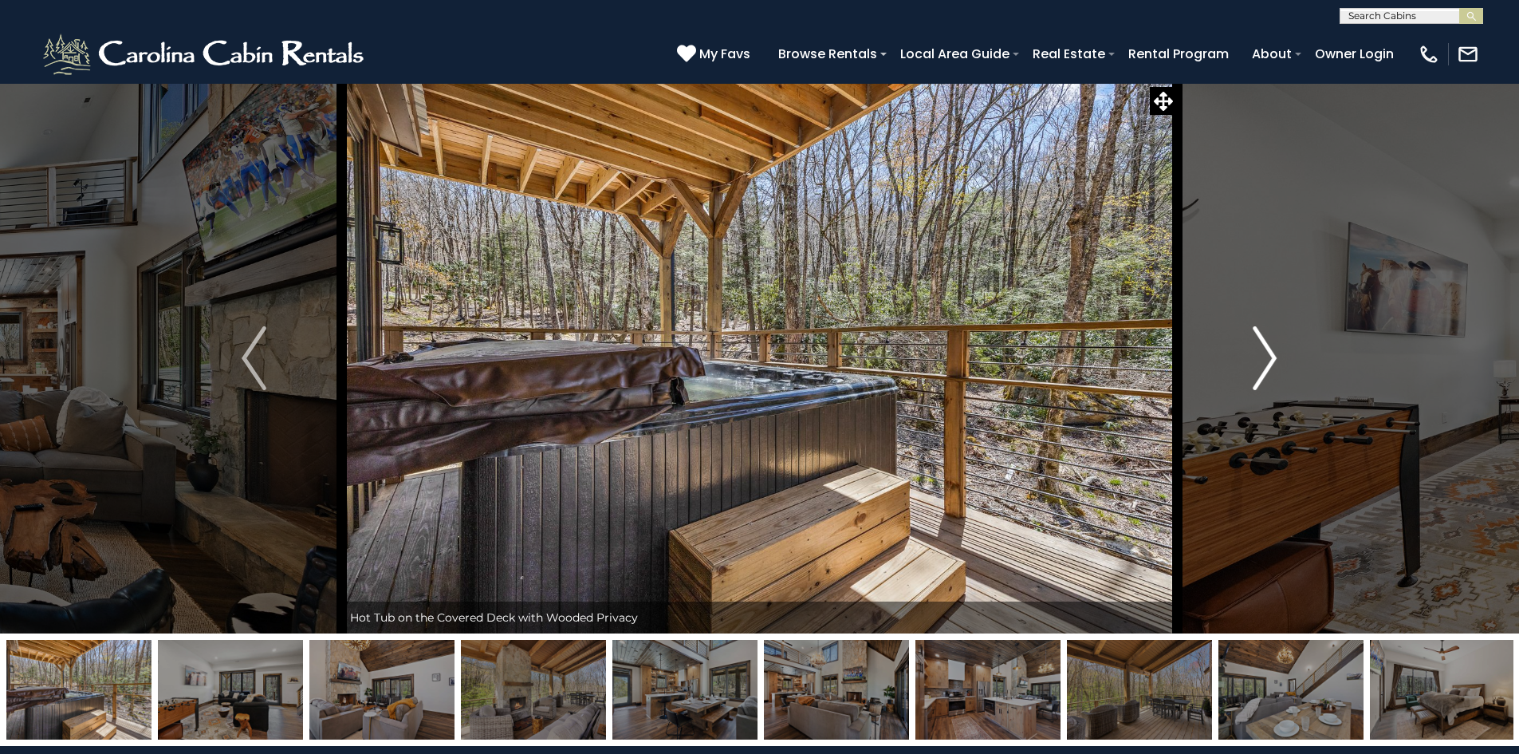
click at [1274, 356] on img "Next" at bounding box center [1265, 358] width 24 height 64
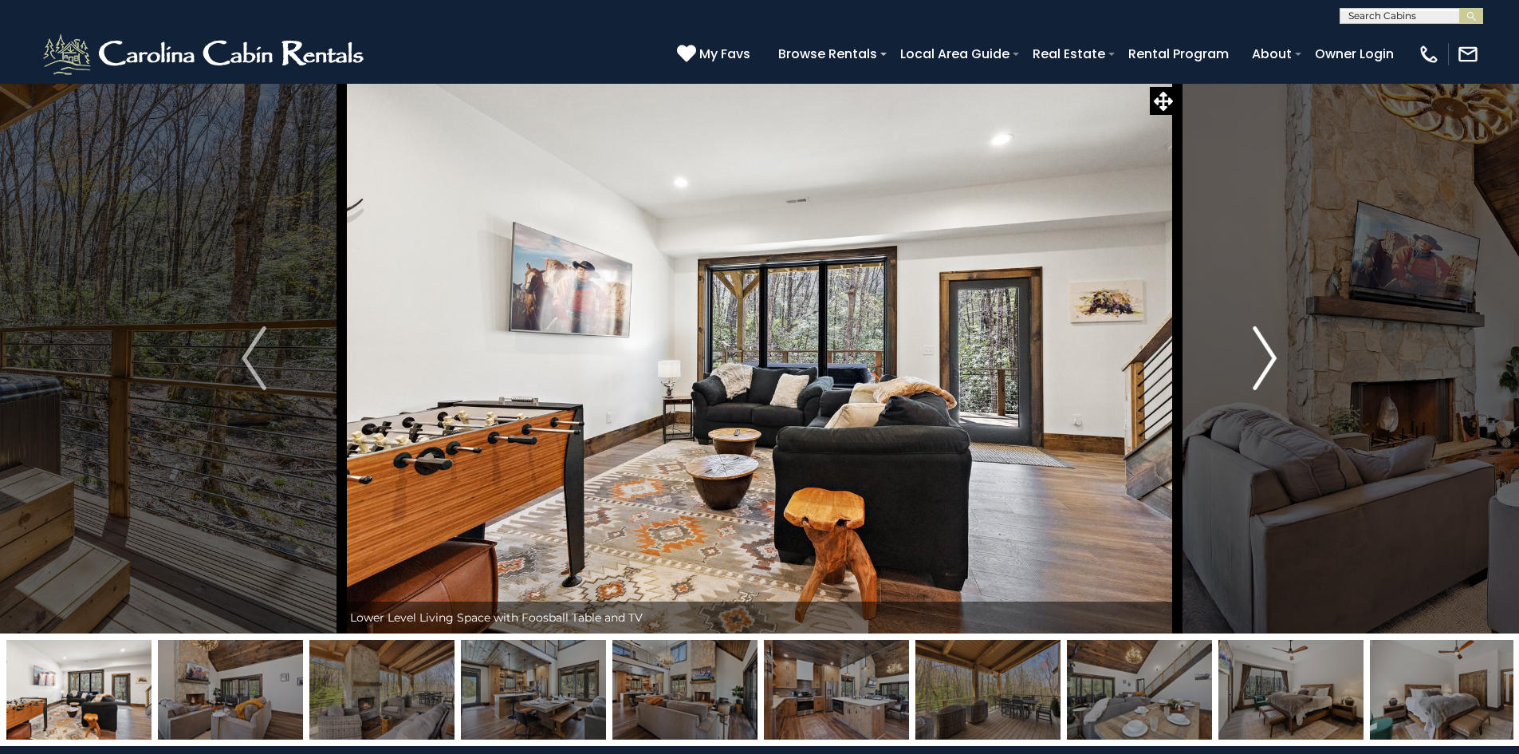
click at [1274, 356] on img "Next" at bounding box center [1265, 358] width 24 height 64
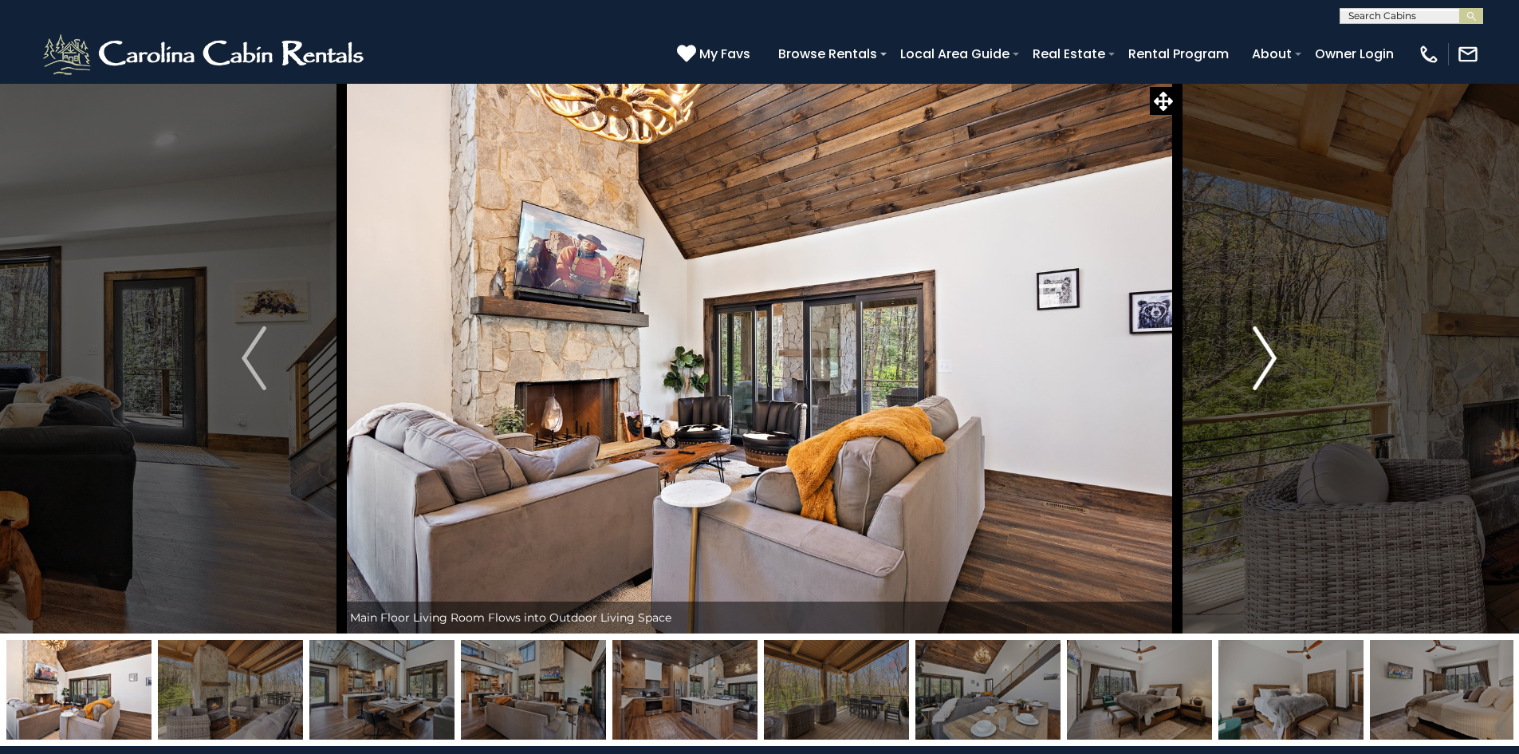
click at [1274, 356] on img "Next" at bounding box center [1265, 358] width 24 height 64
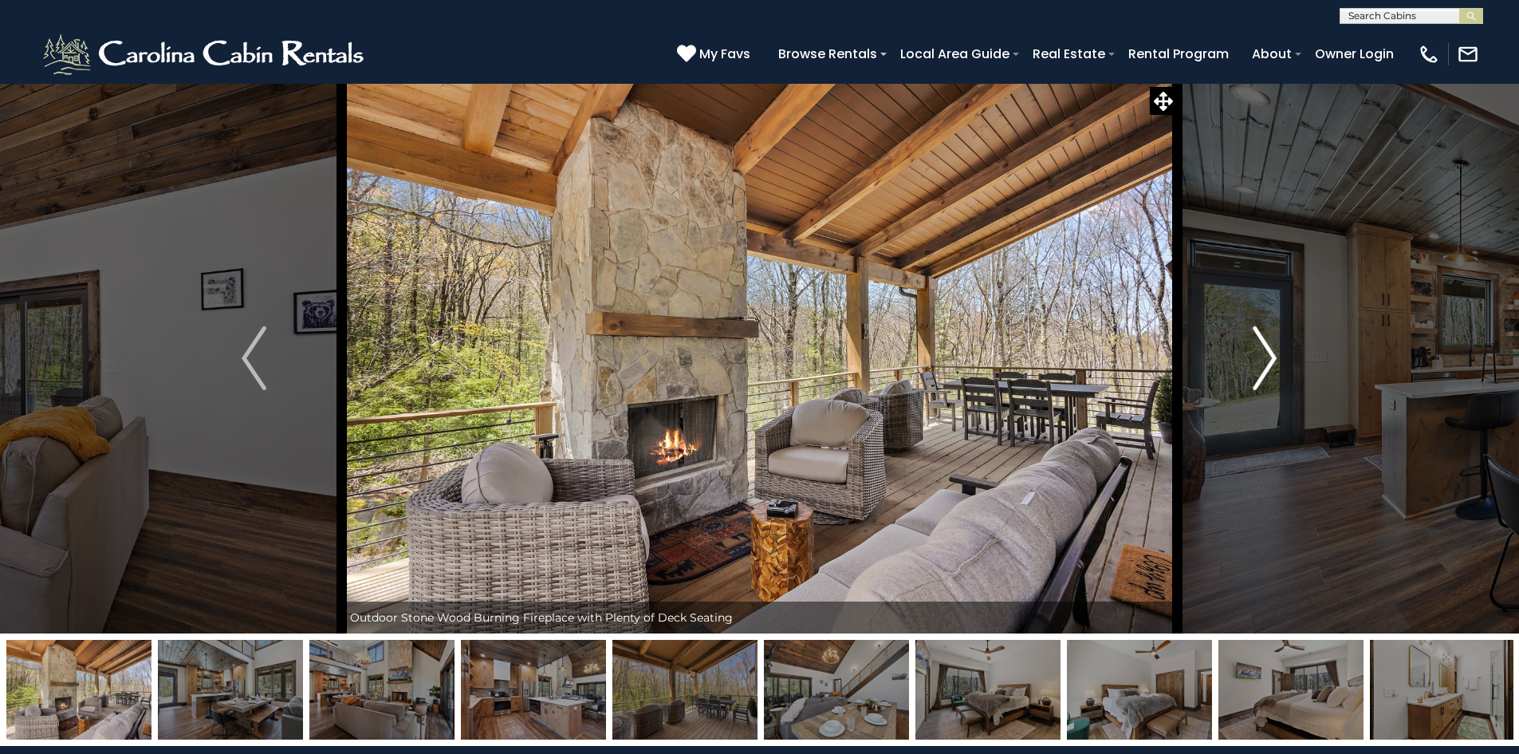
click at [1274, 356] on img "Next" at bounding box center [1265, 358] width 24 height 64
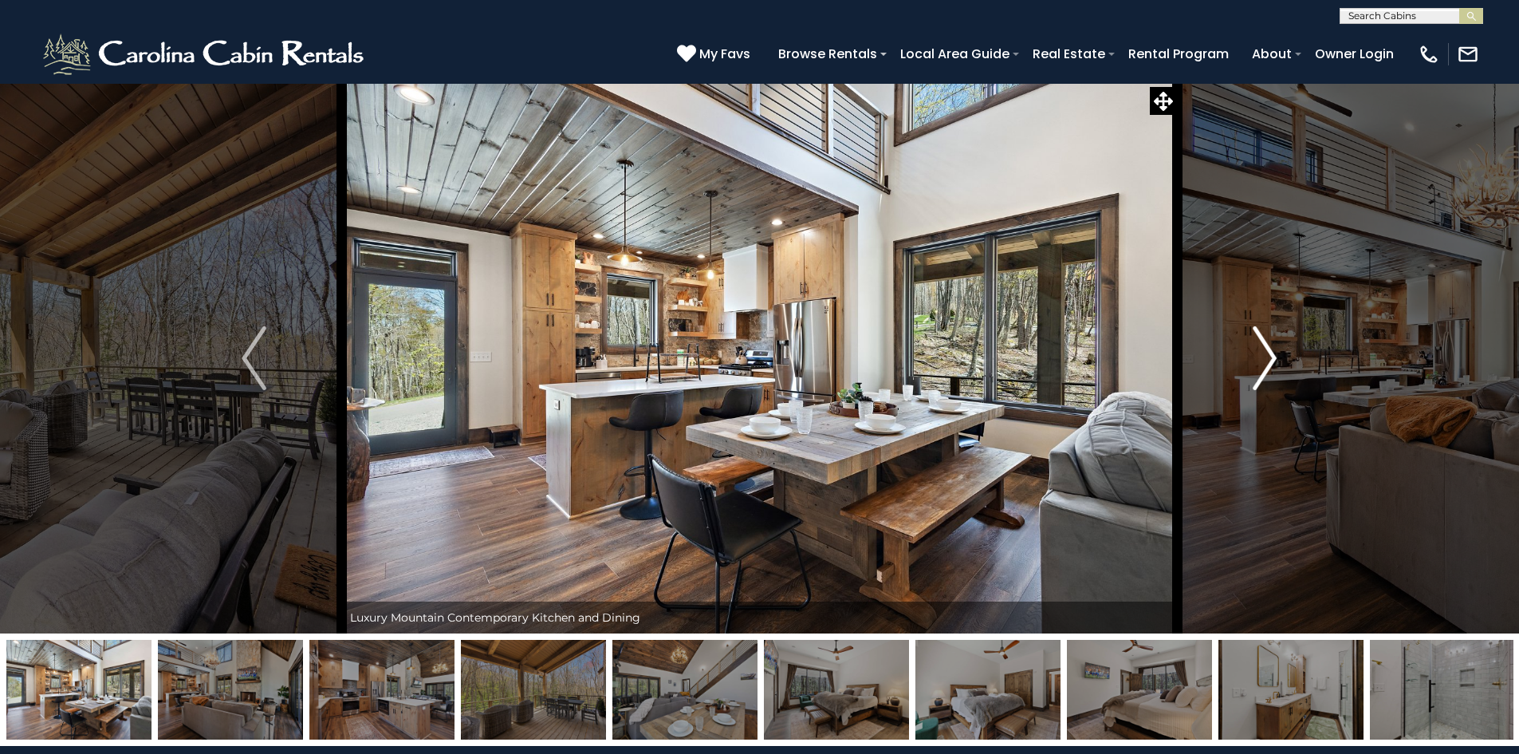
click at [1274, 356] on img "Next" at bounding box center [1265, 358] width 24 height 64
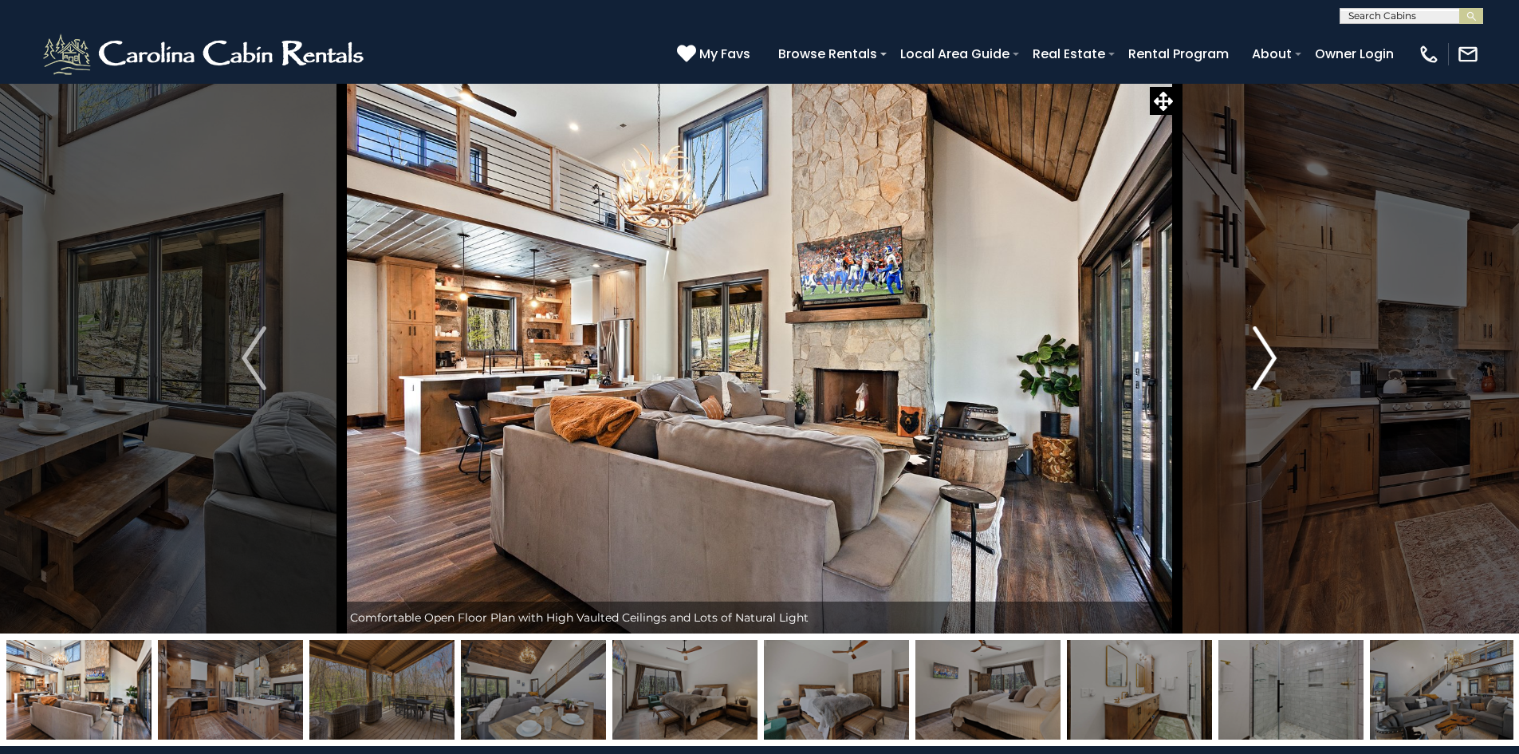
click at [1274, 356] on img "Next" at bounding box center [1265, 358] width 24 height 64
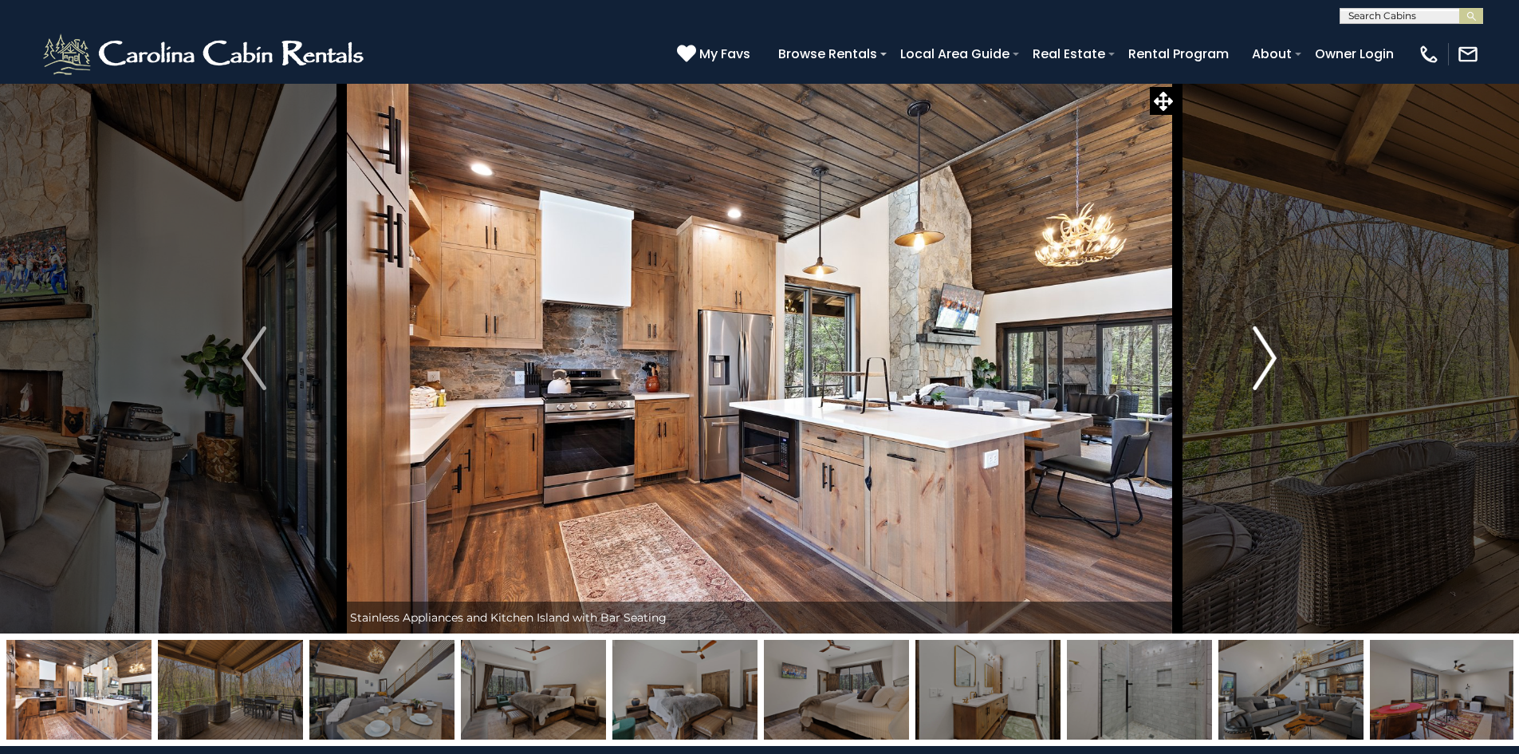
click at [1274, 356] on img "Next" at bounding box center [1265, 358] width 24 height 64
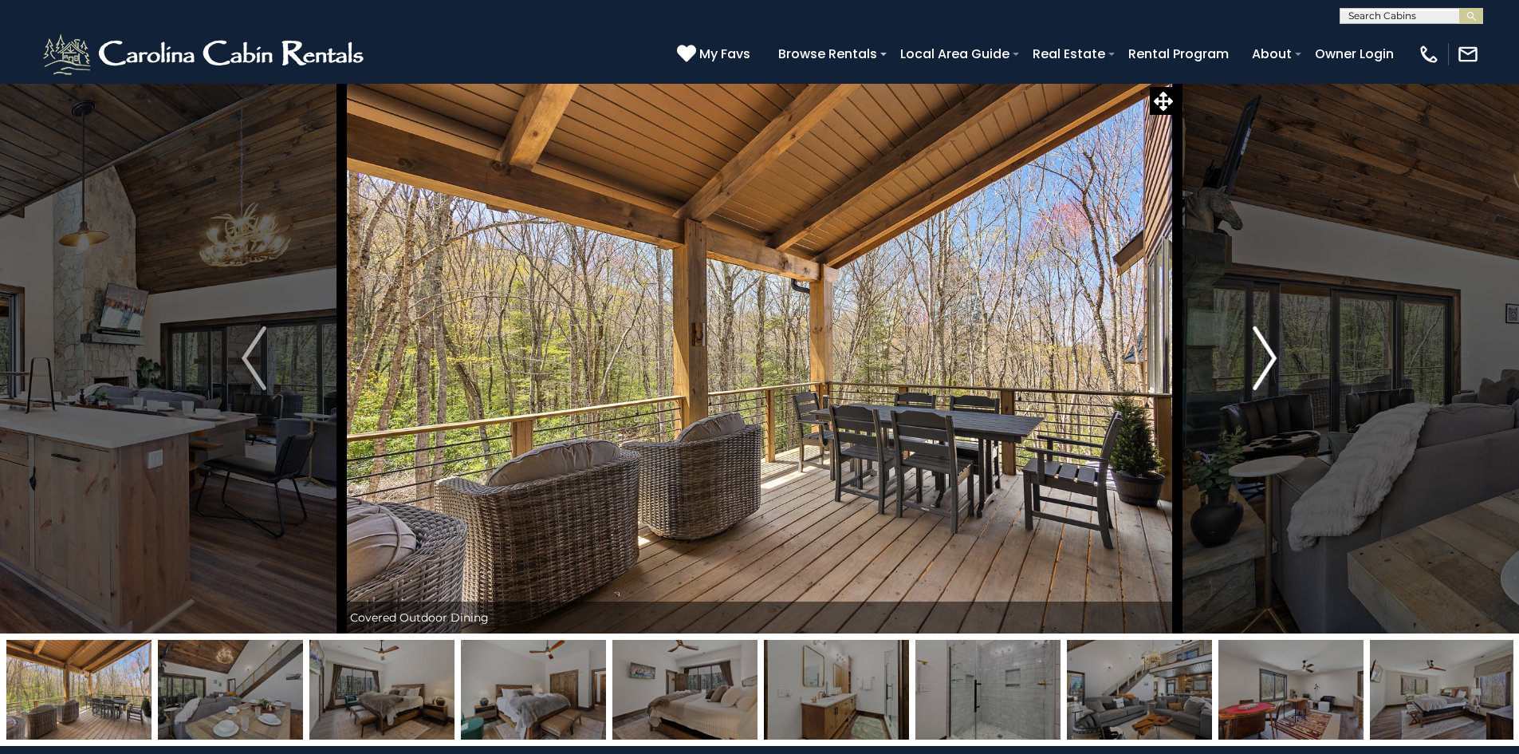
click at [1274, 356] on img "Next" at bounding box center [1265, 358] width 24 height 64
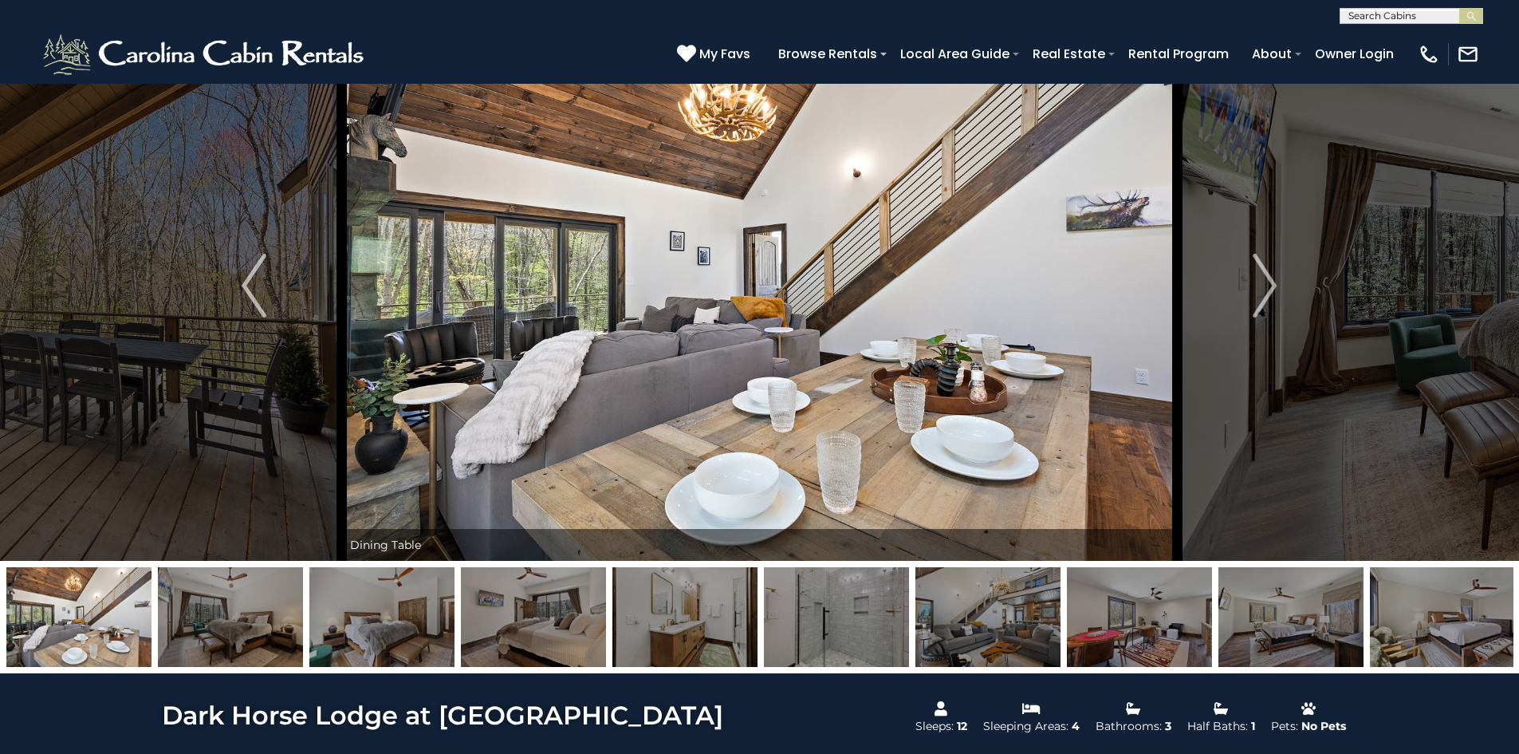
scroll to position [319, 0]
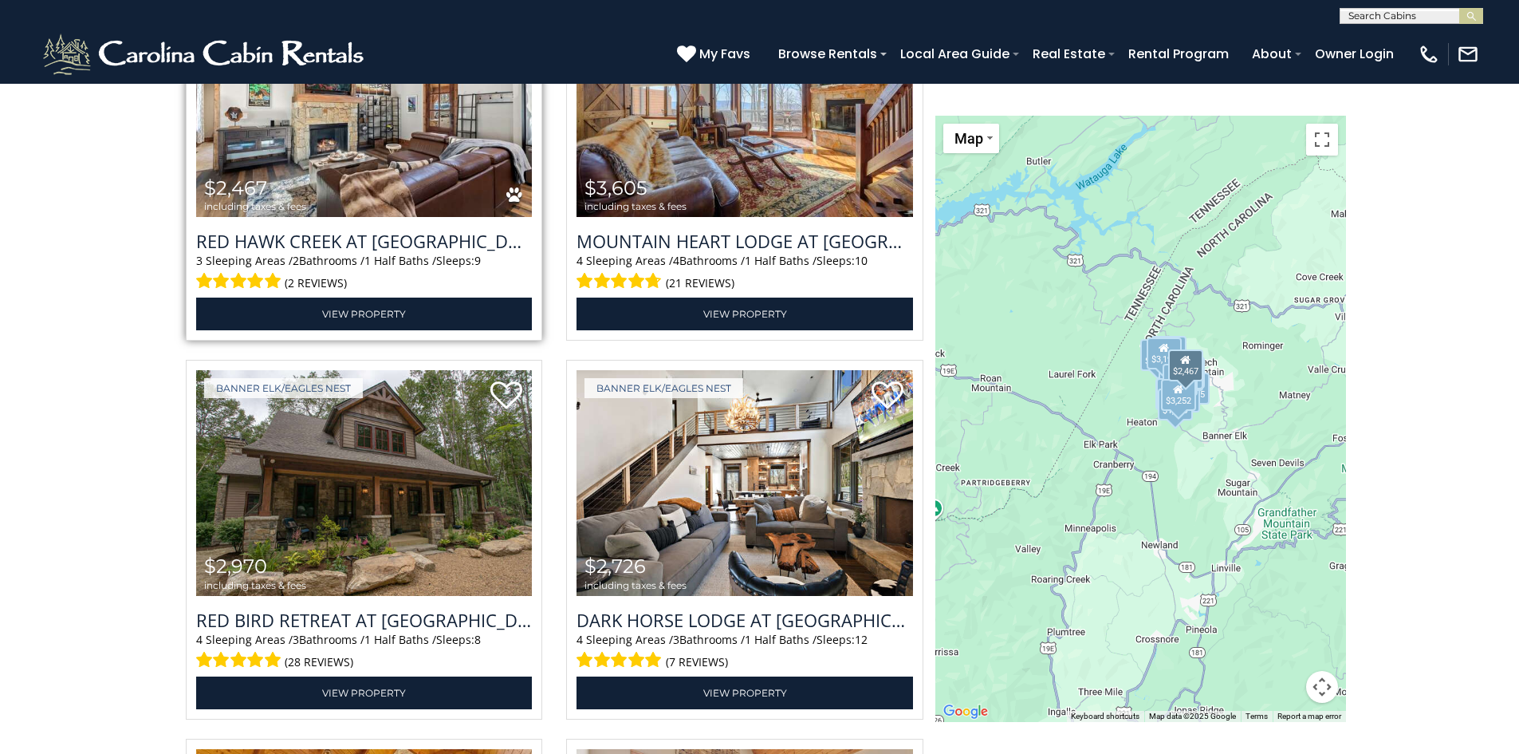
scroll to position [3152, 0]
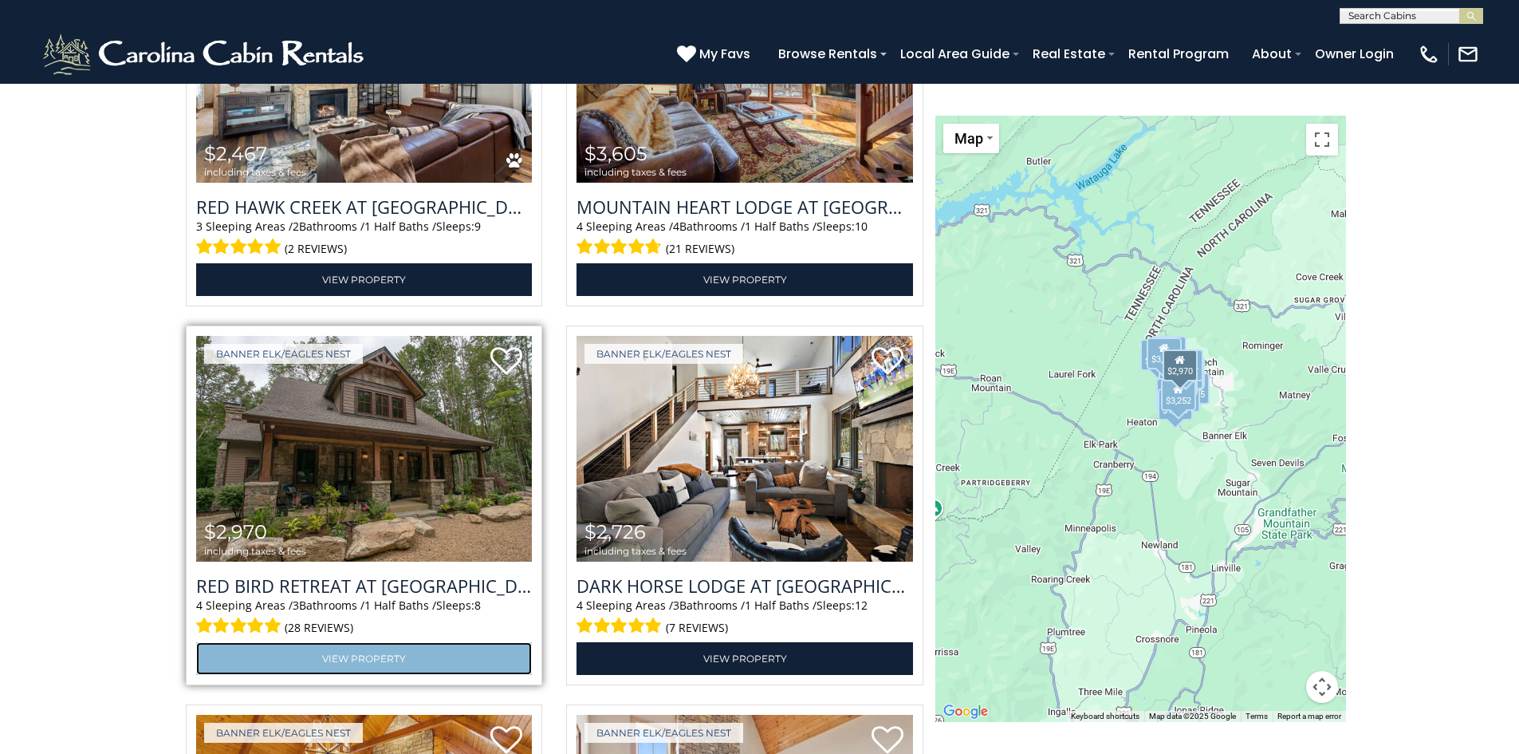
click at [400, 660] on link "View Property" at bounding box center [364, 658] width 337 height 33
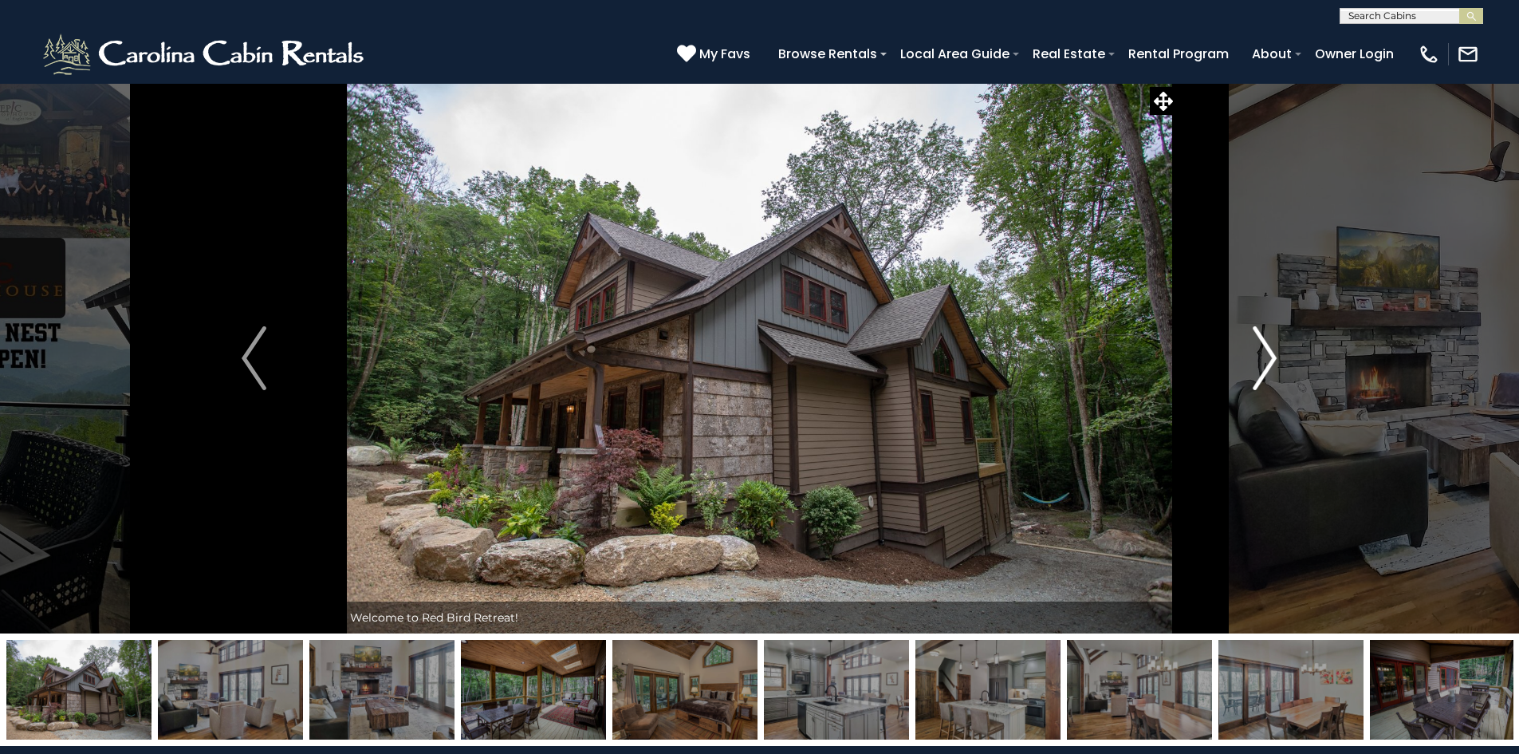
click at [1266, 371] on img "Next" at bounding box center [1265, 358] width 24 height 64
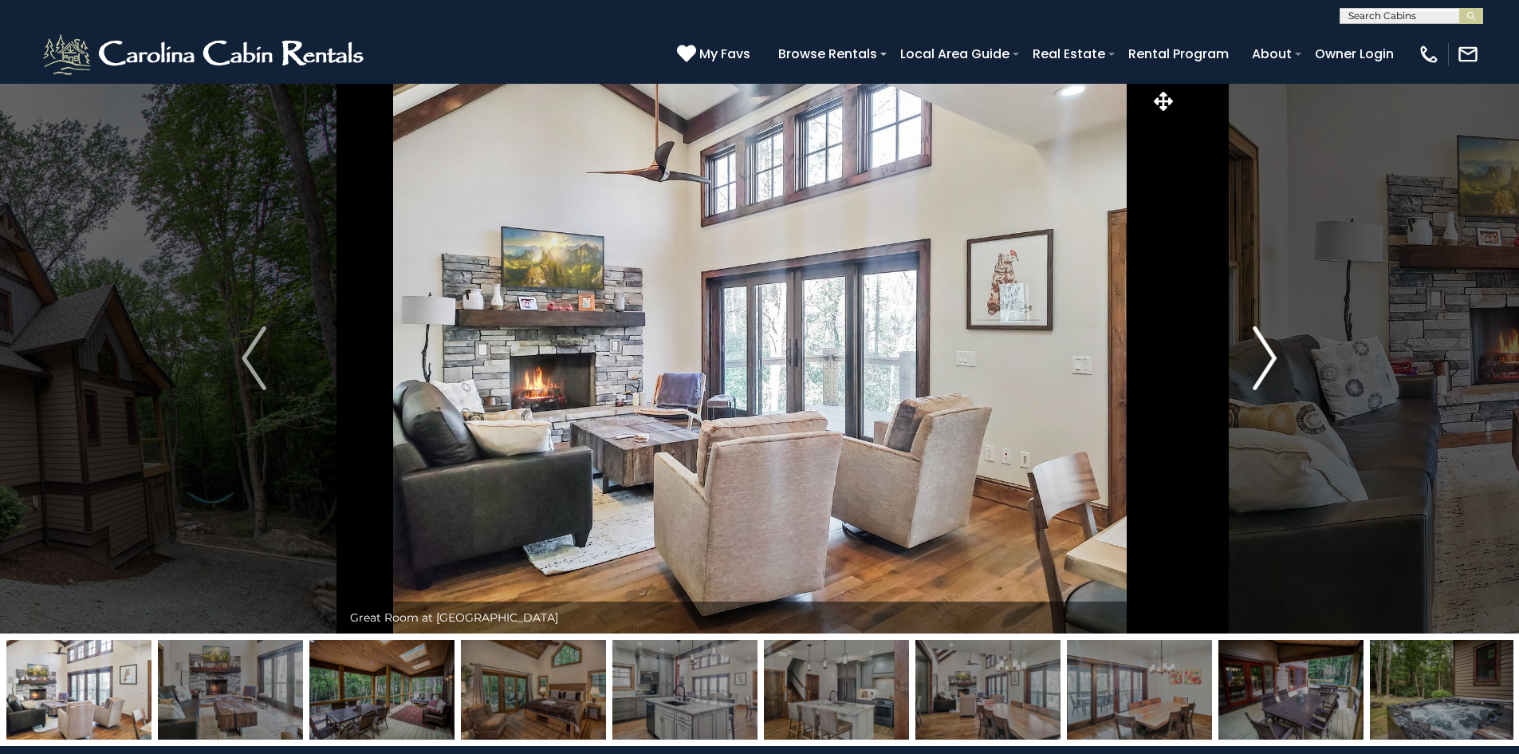
click at [1266, 371] on img "Next" at bounding box center [1265, 358] width 24 height 64
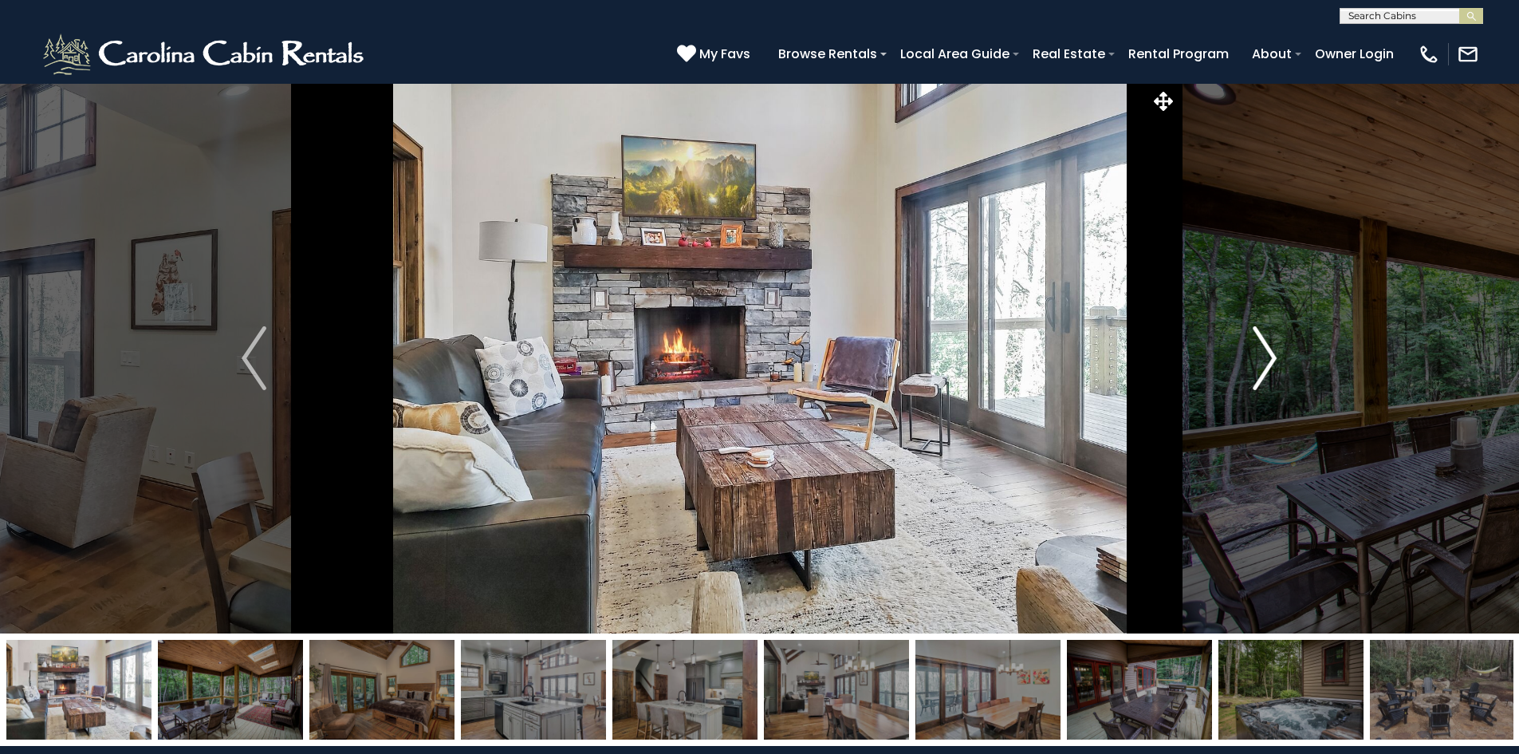
click at [1266, 371] on img "Next" at bounding box center [1265, 358] width 24 height 64
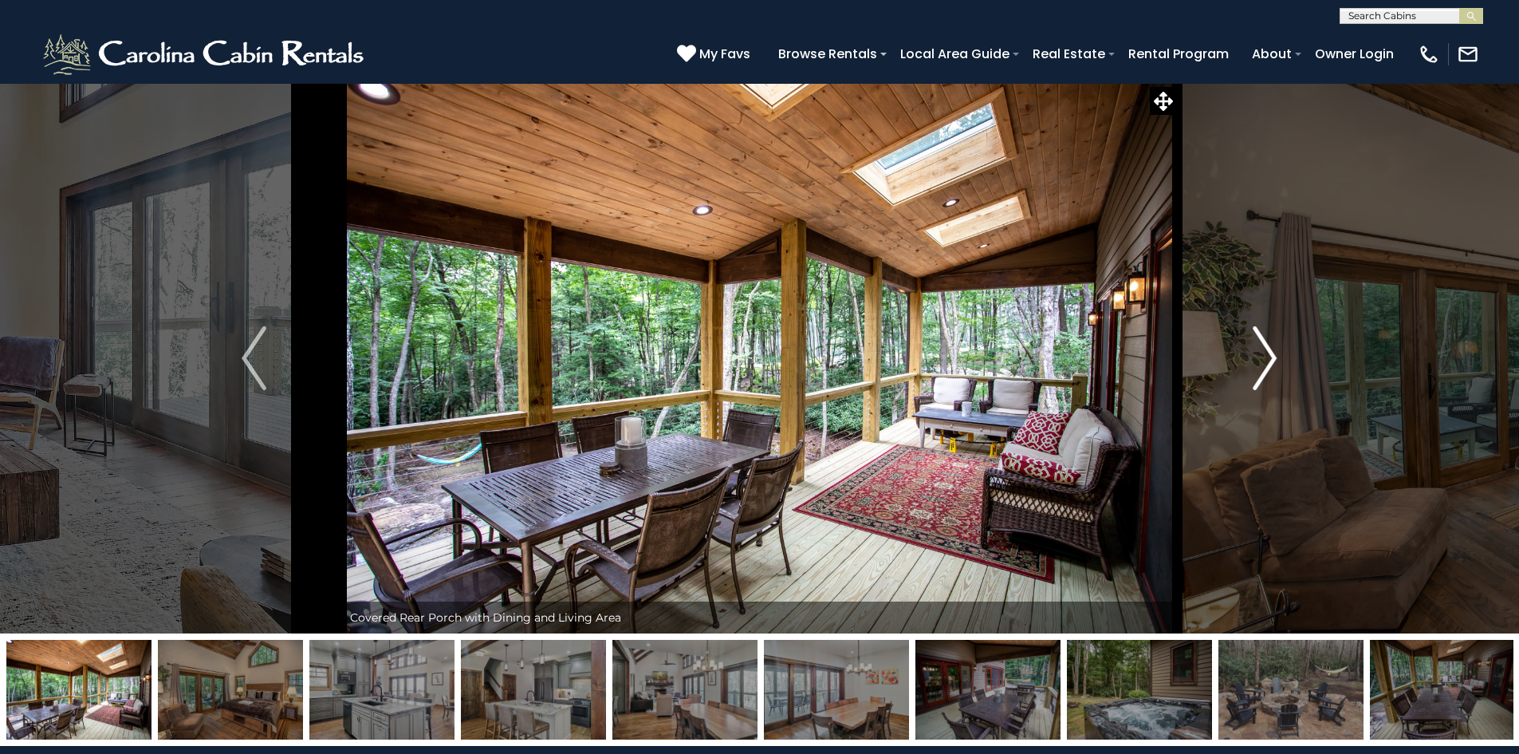
click at [1266, 371] on img "Next" at bounding box center [1265, 358] width 24 height 64
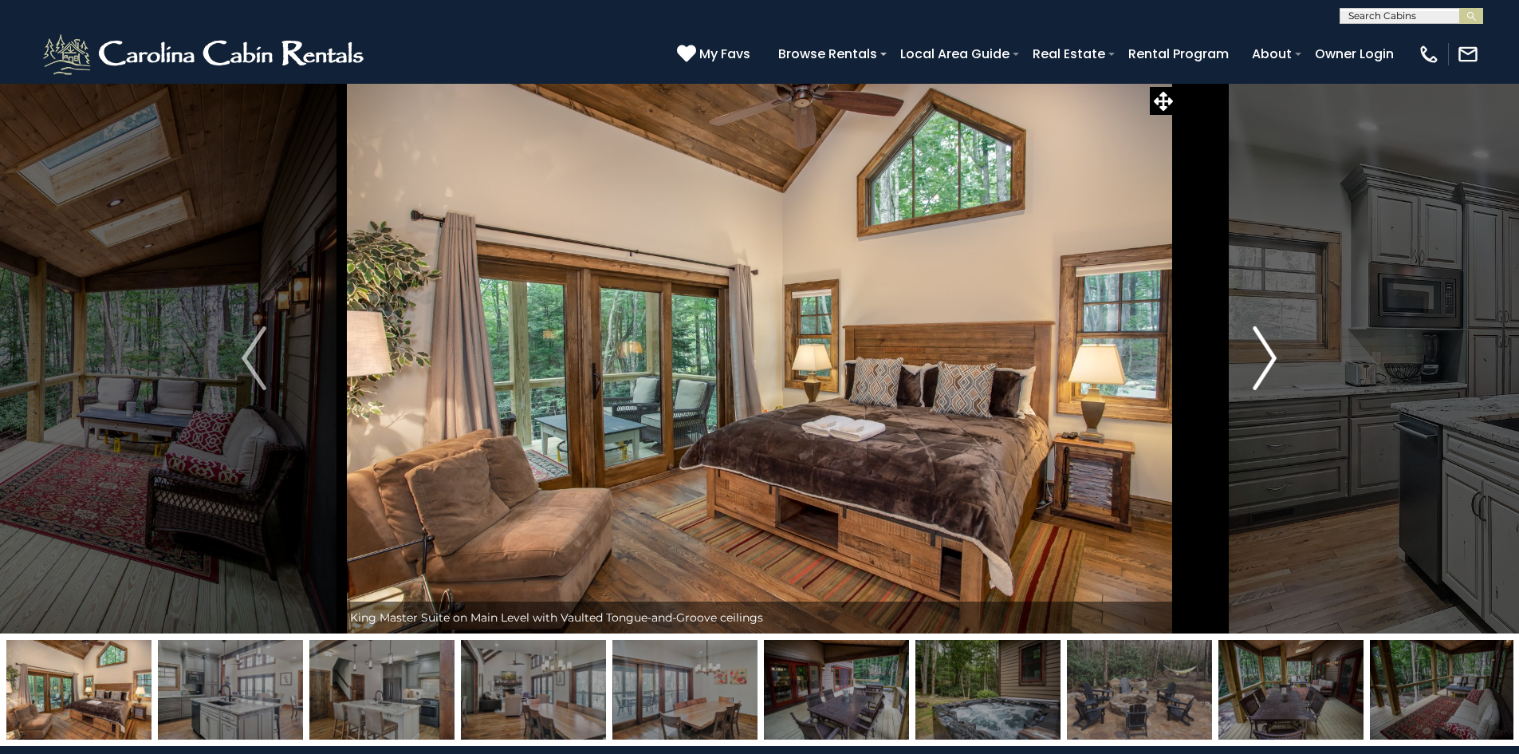
click at [1266, 371] on img "Next" at bounding box center [1265, 358] width 24 height 64
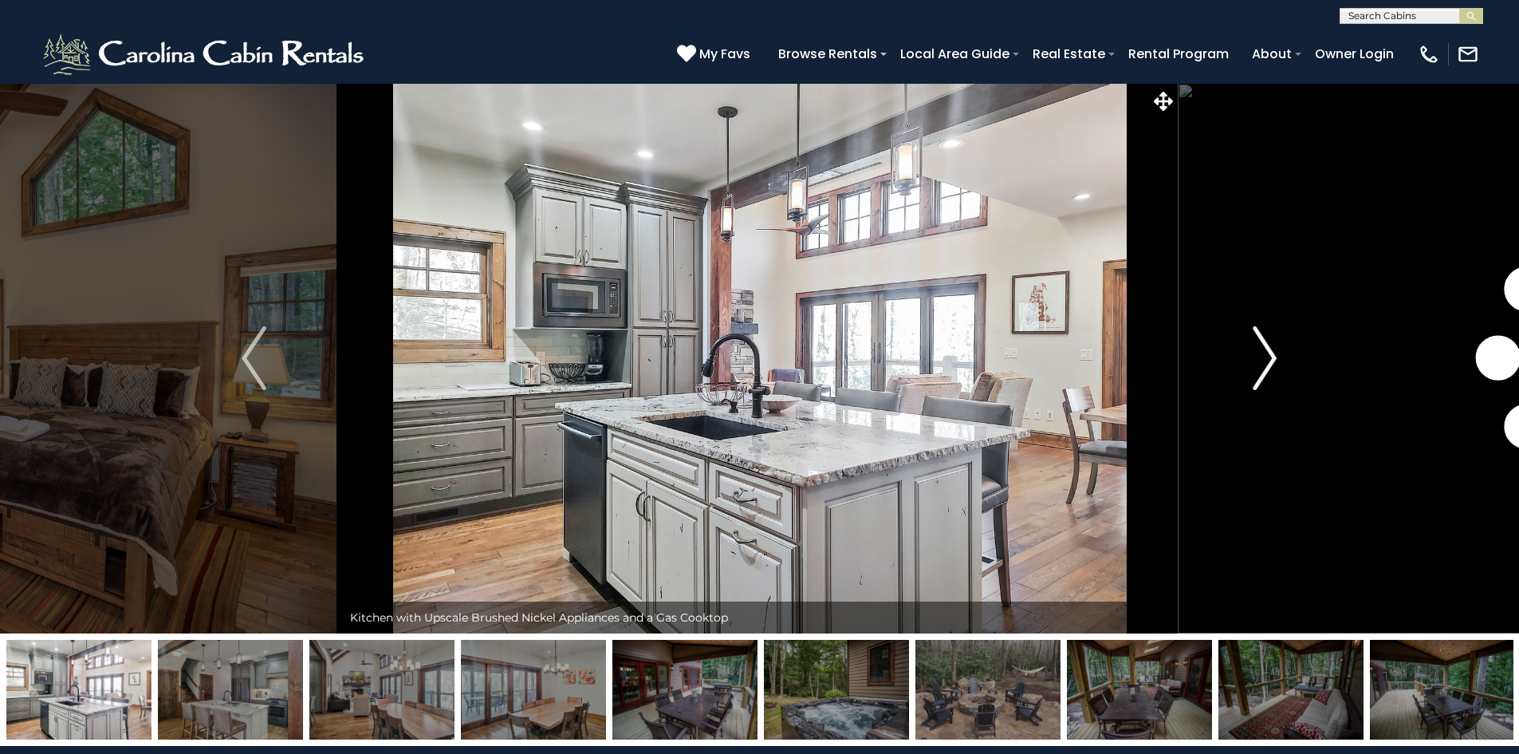
click at [1266, 371] on img "Next" at bounding box center [1265, 358] width 24 height 64
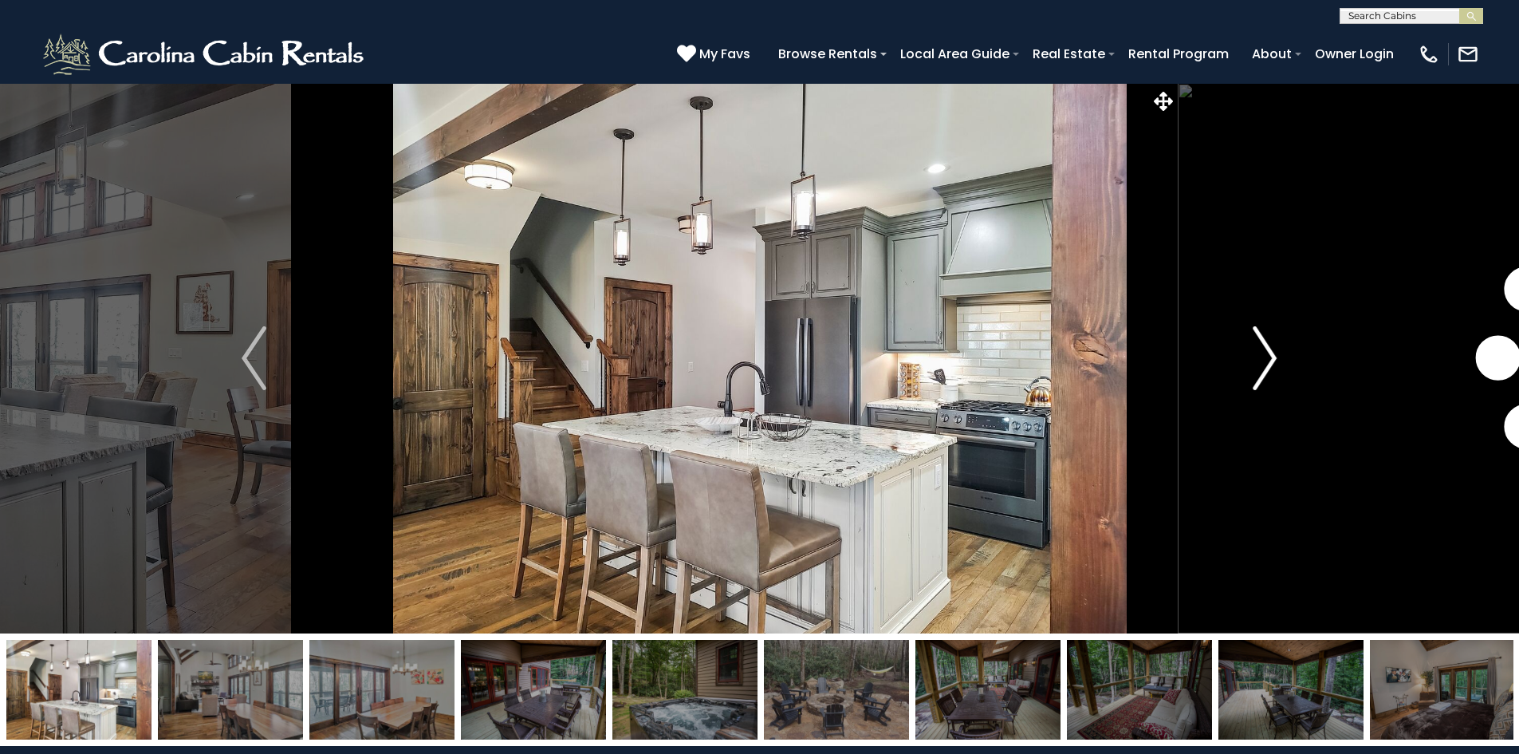
click at [1266, 371] on img "Next" at bounding box center [1265, 358] width 24 height 64
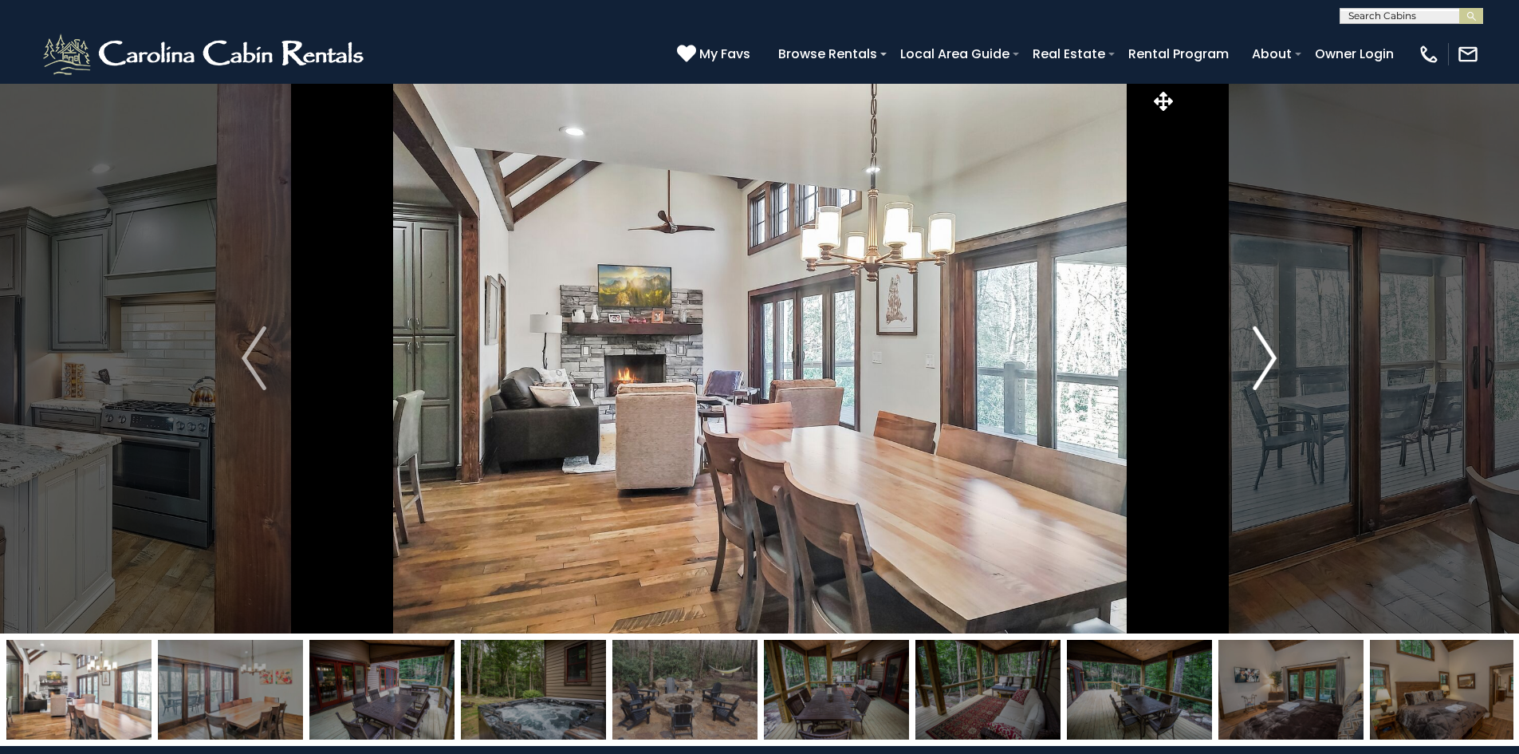
click at [1266, 371] on img "Next" at bounding box center [1265, 358] width 24 height 64
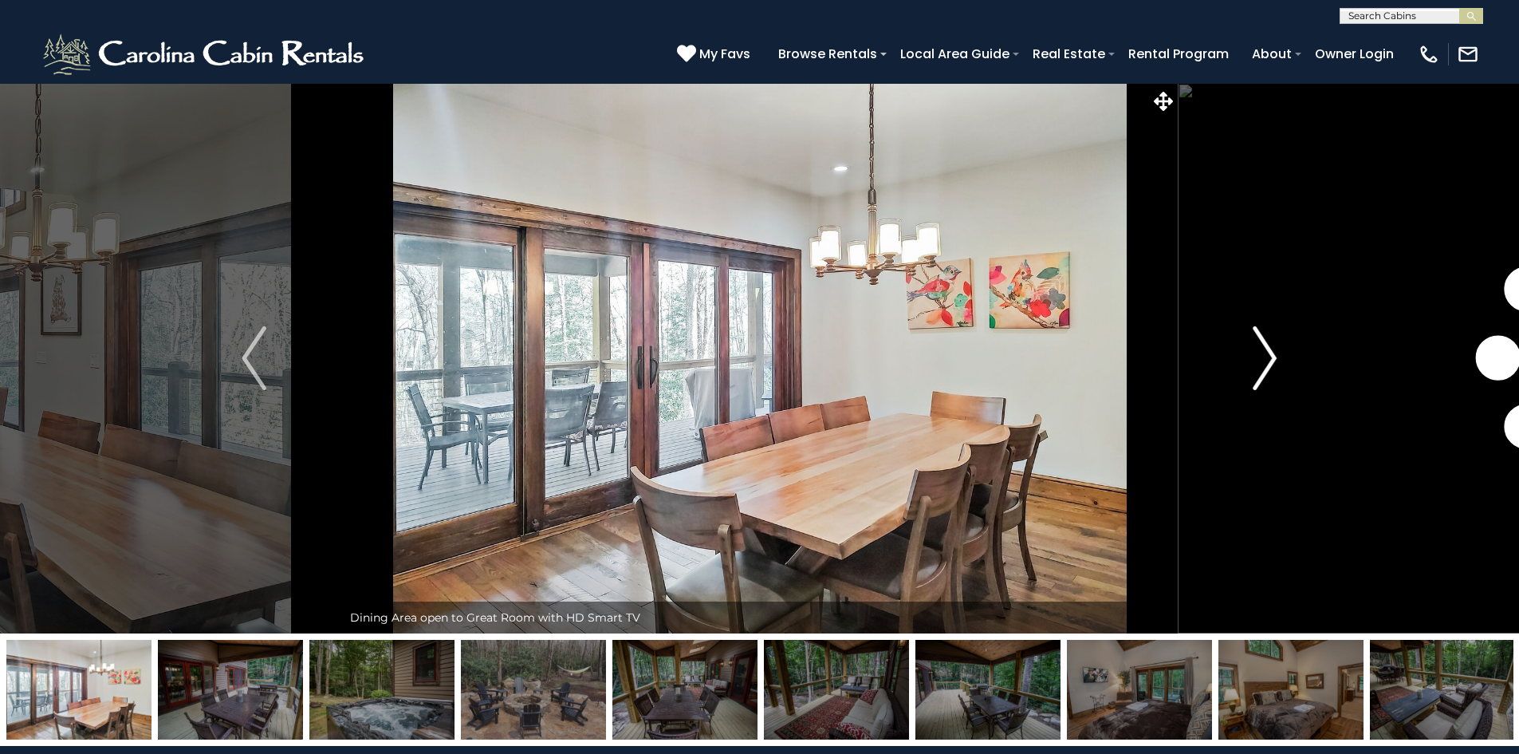
click at [1266, 371] on img "Next" at bounding box center [1265, 358] width 24 height 64
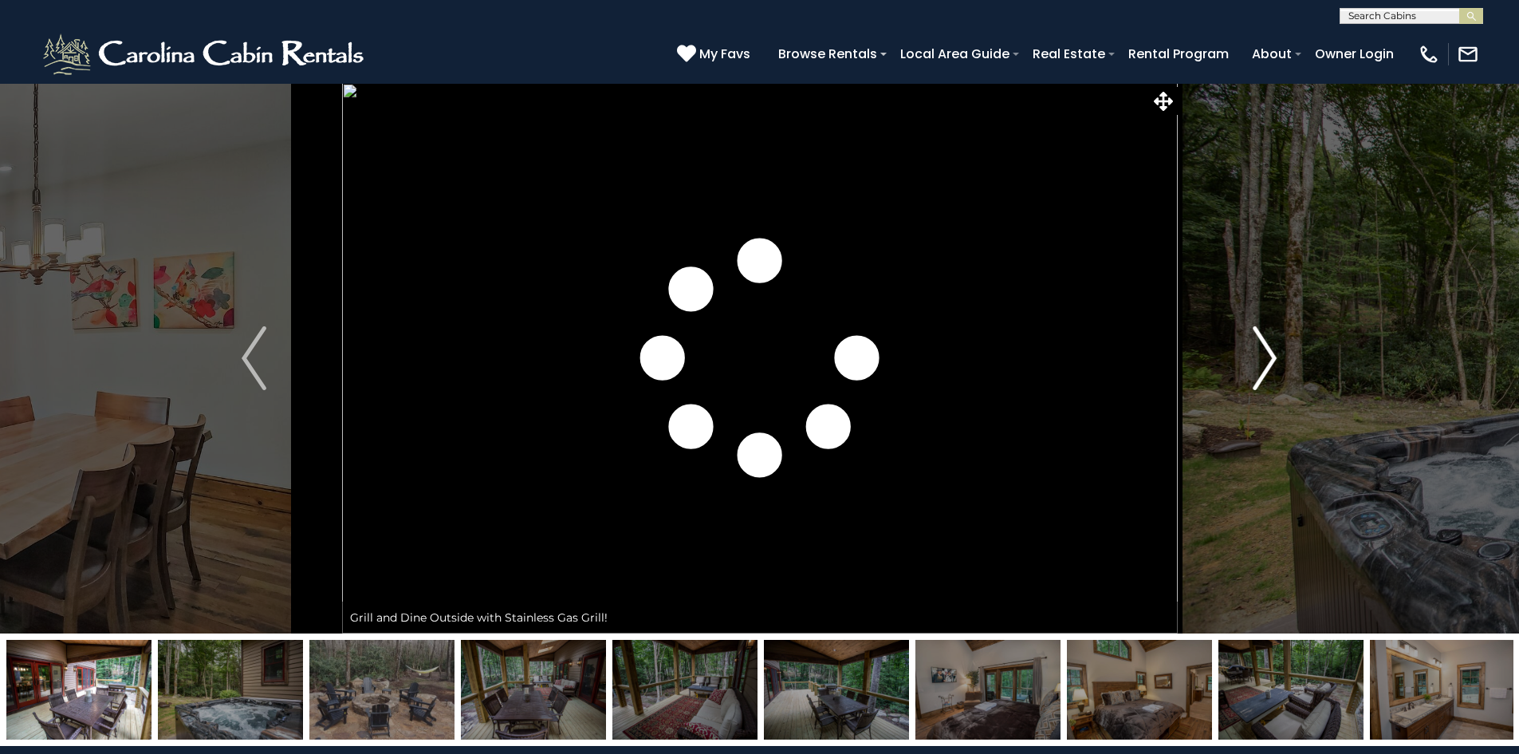
click at [1266, 371] on img "Next" at bounding box center [1265, 358] width 24 height 64
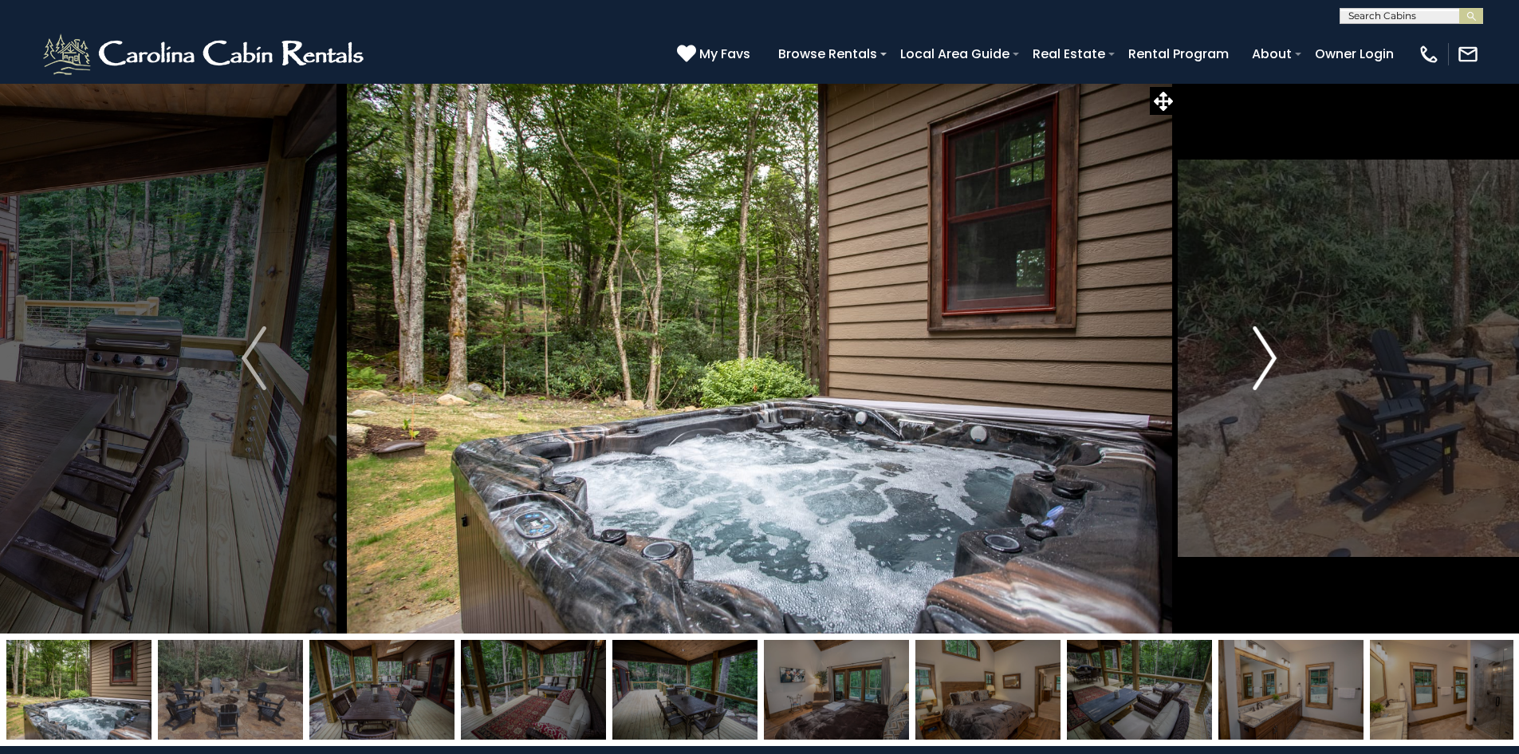
click at [1266, 371] on img "Next" at bounding box center [1265, 358] width 24 height 64
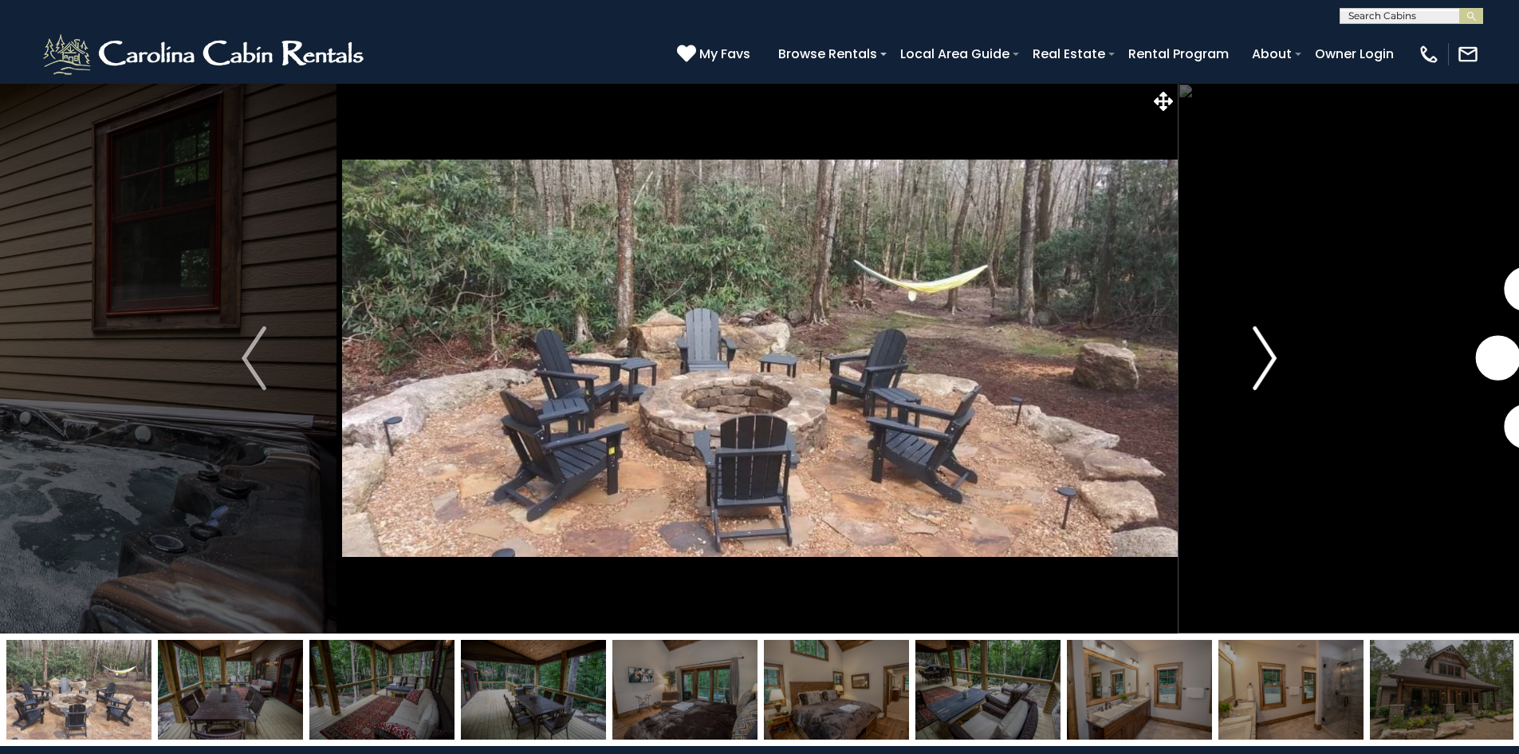
click at [1266, 371] on img "Next" at bounding box center [1265, 358] width 24 height 64
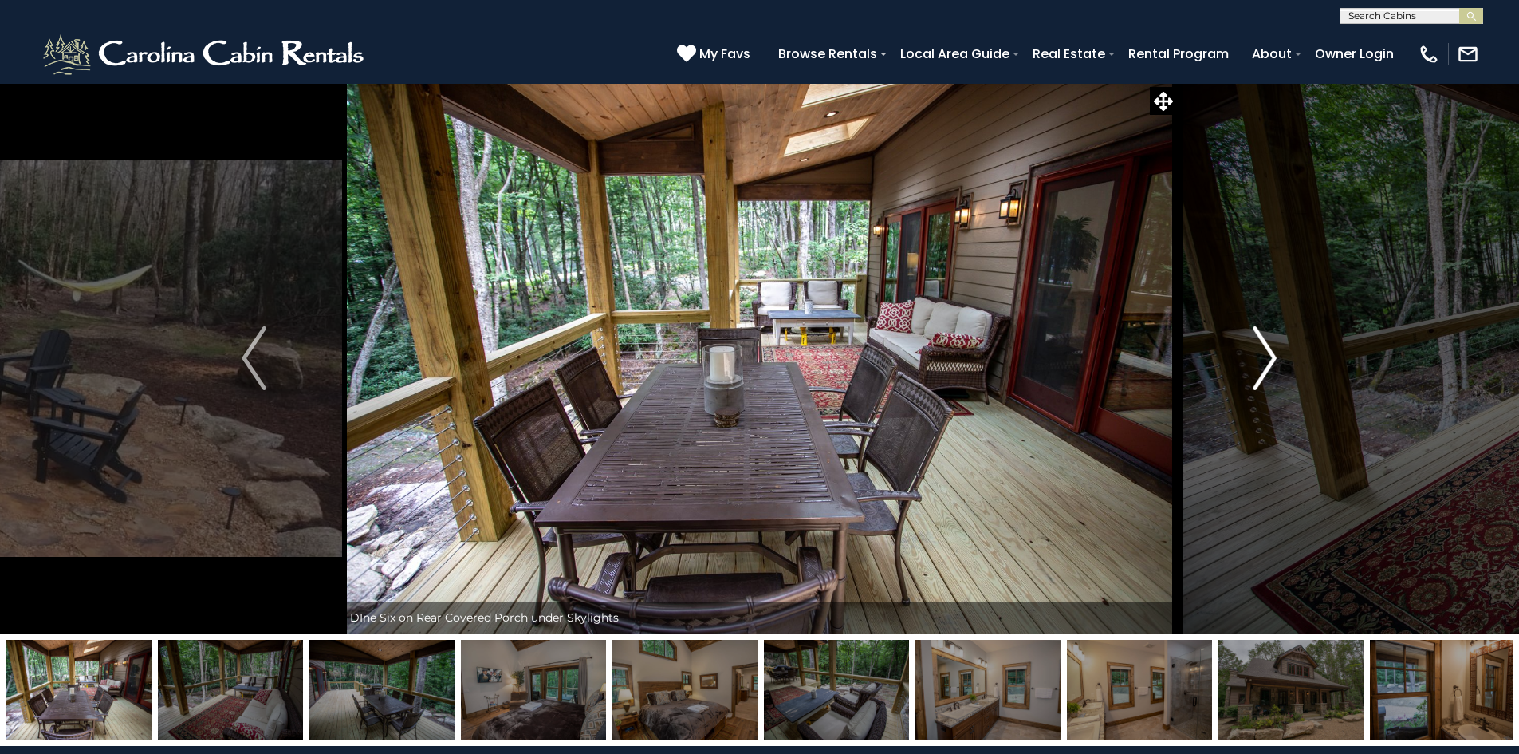
click at [1266, 371] on img "Next" at bounding box center [1265, 358] width 24 height 64
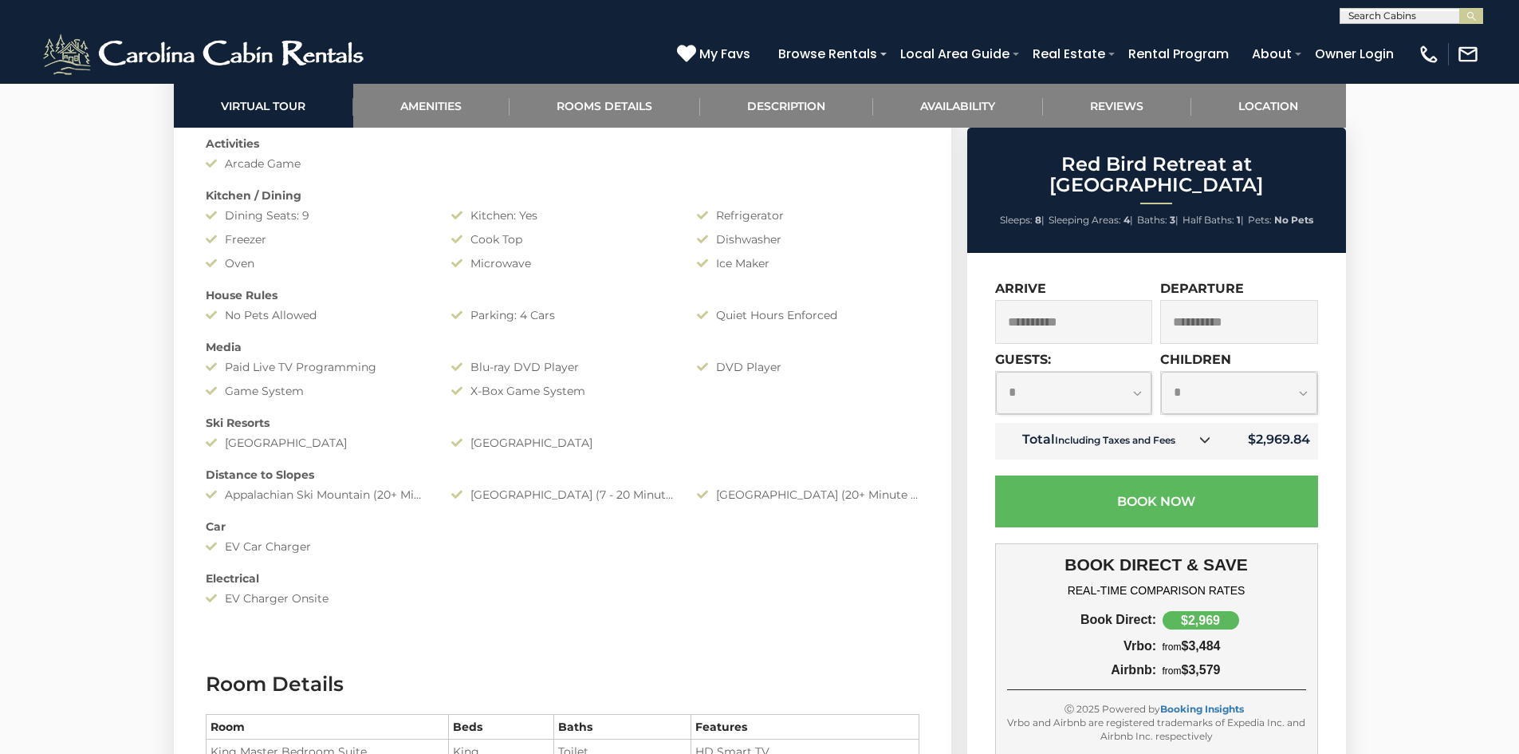
scroll to position [1834, 0]
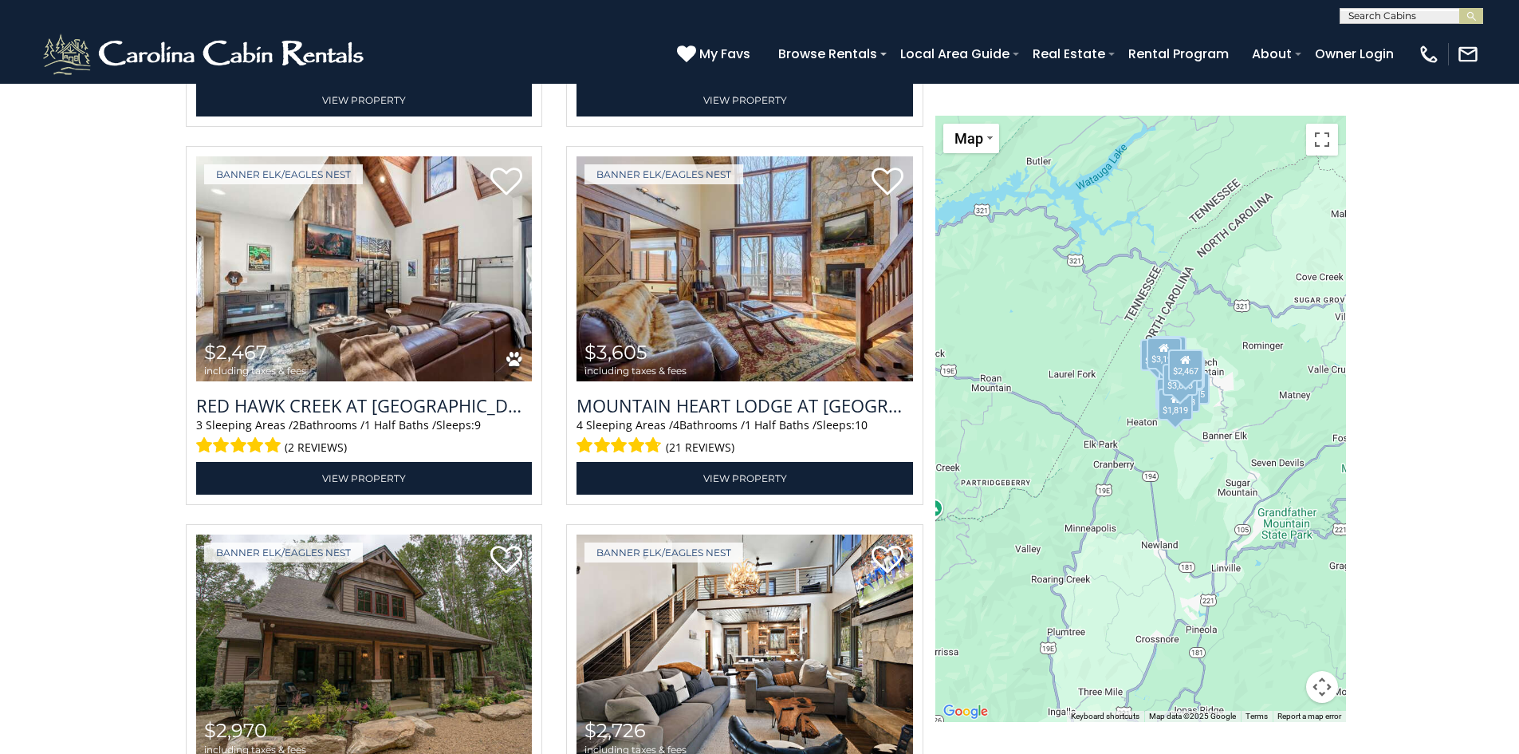
scroll to position [2913, 0]
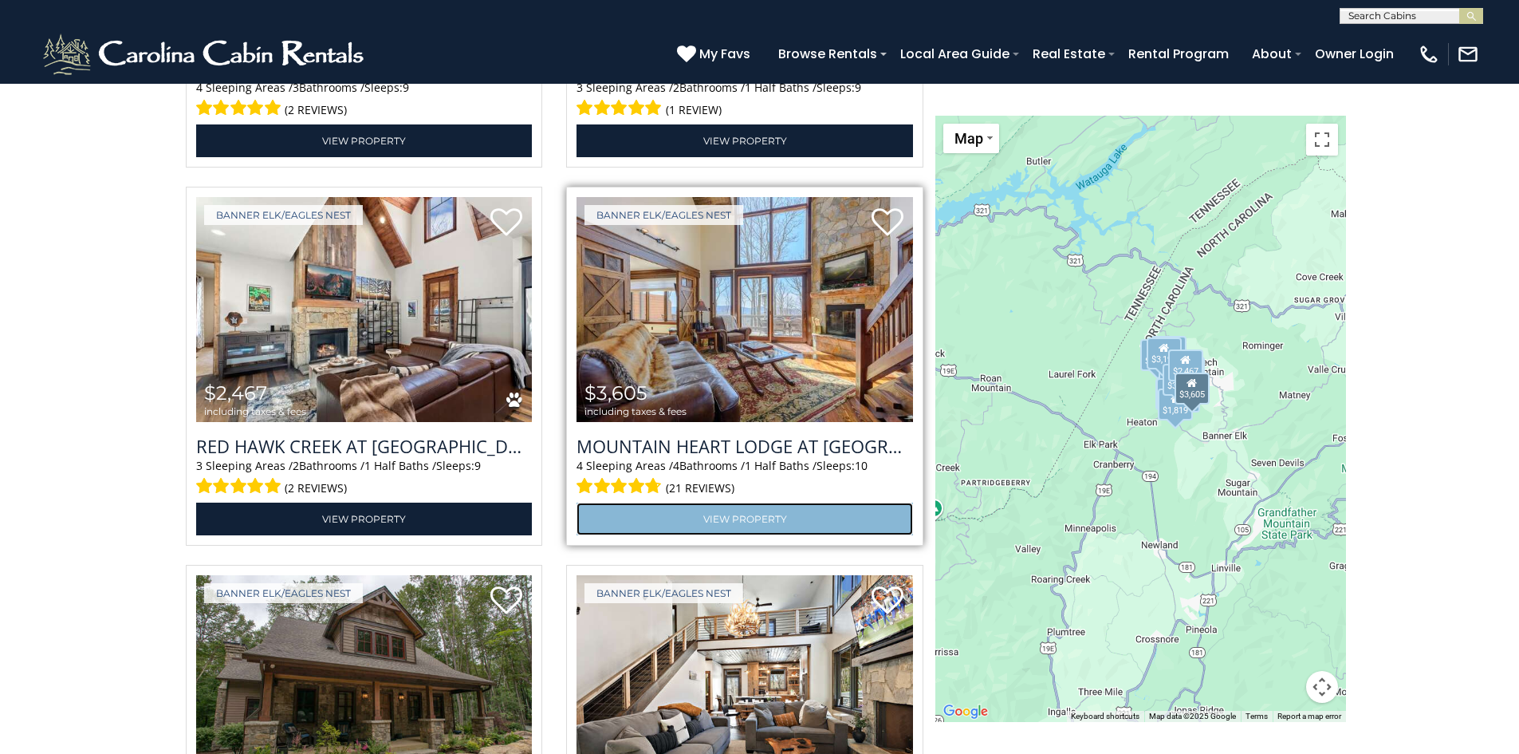
click at [743, 517] on link "View Property" at bounding box center [745, 518] width 337 height 33
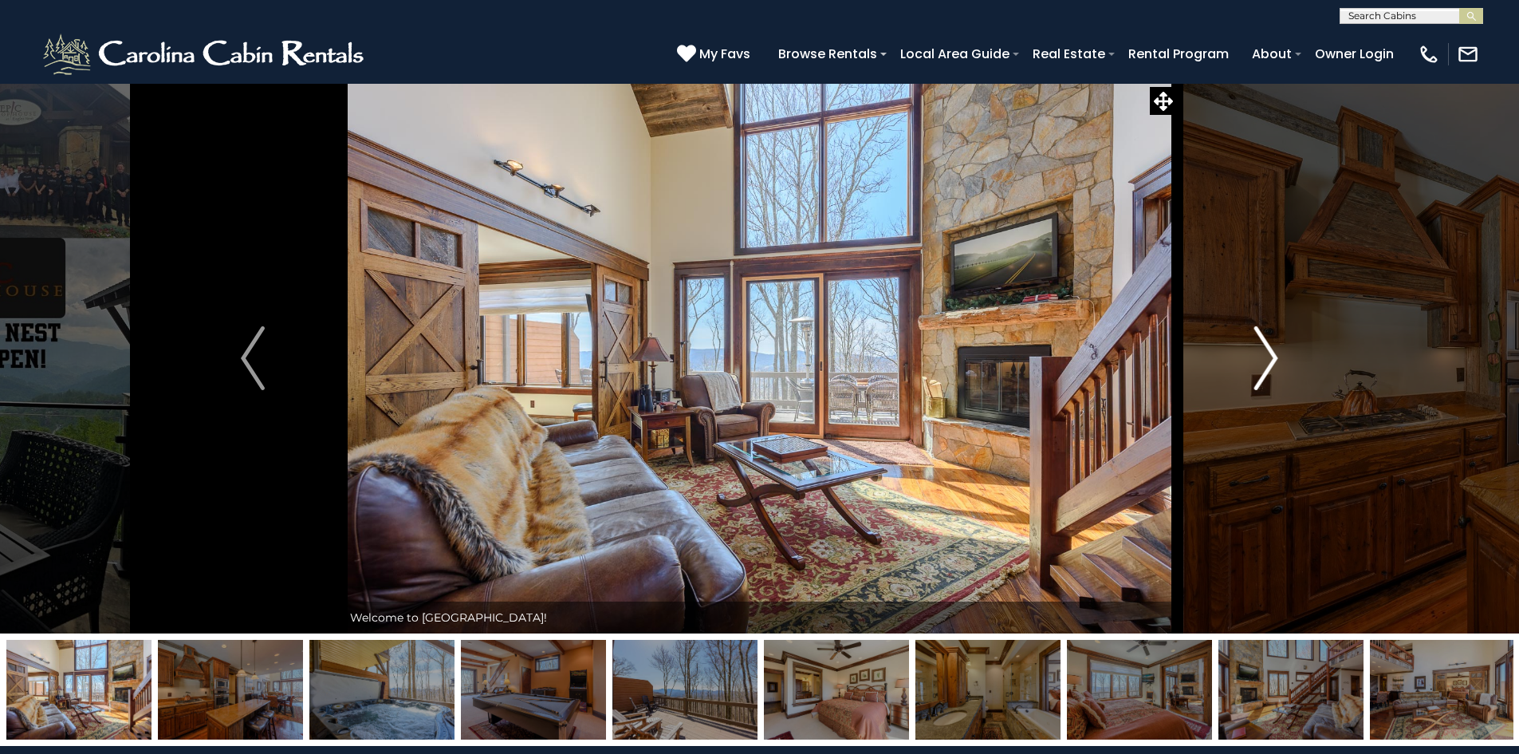
click at [1270, 372] on img "Next" at bounding box center [1266, 358] width 24 height 64
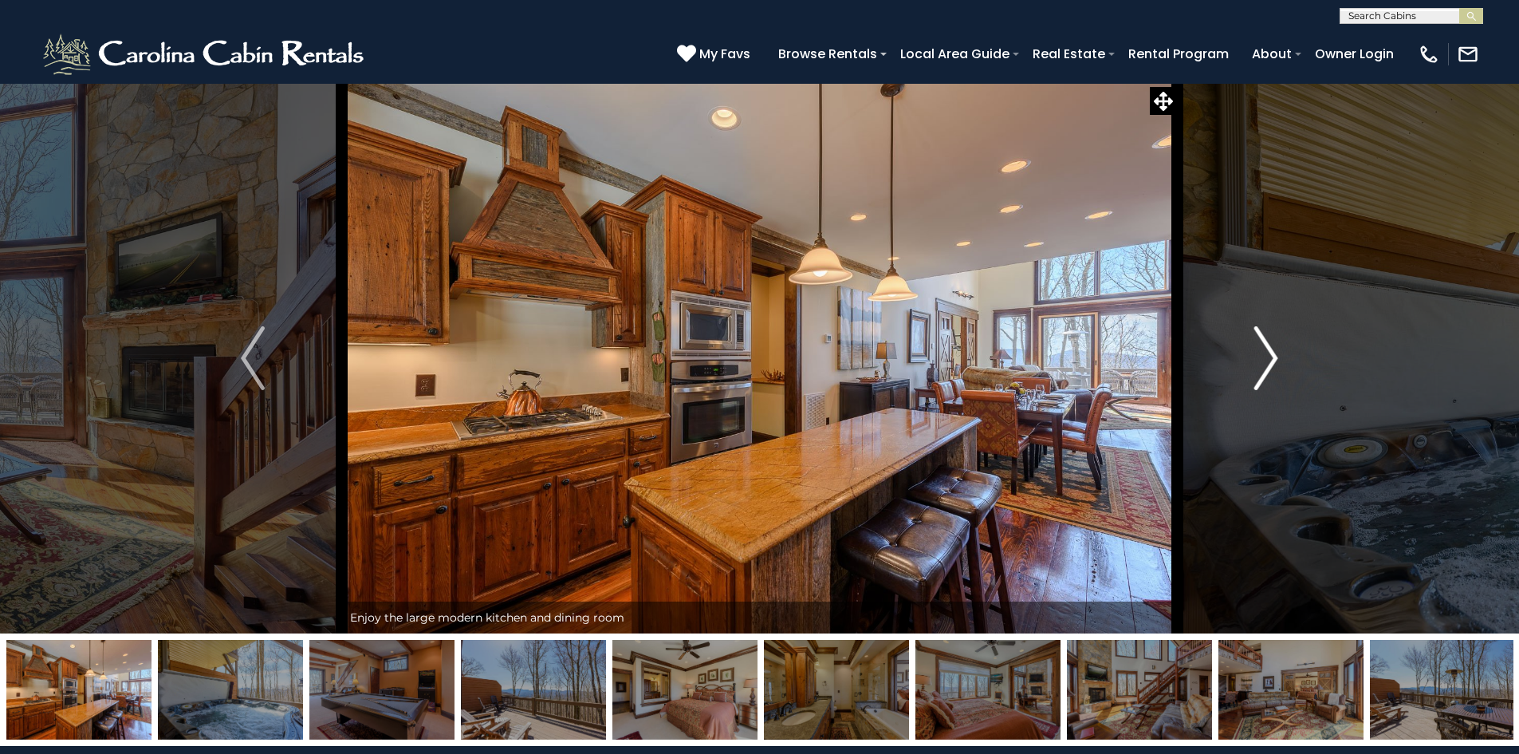
click at [1270, 372] on img "Next" at bounding box center [1266, 358] width 24 height 64
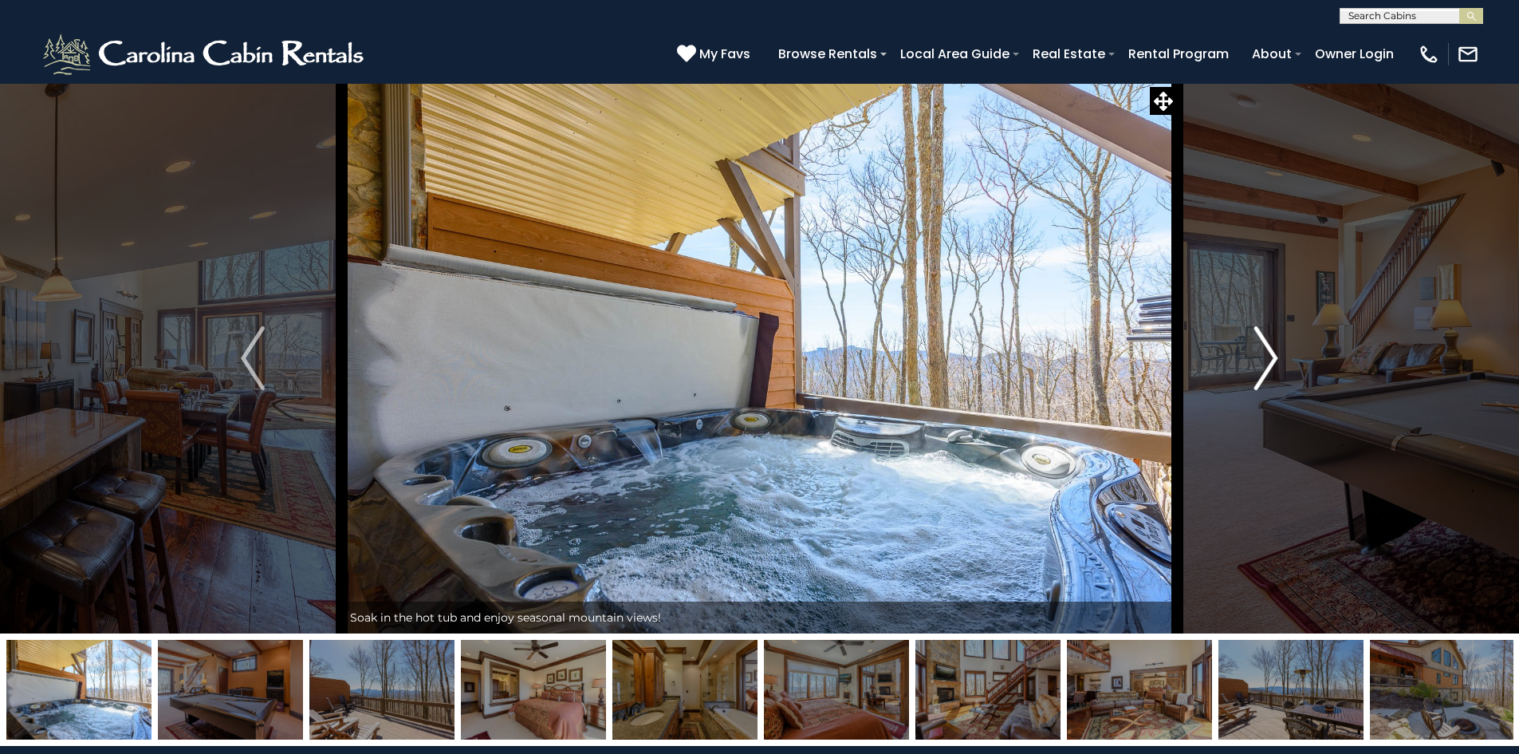
click at [1270, 372] on img "Next" at bounding box center [1266, 358] width 24 height 64
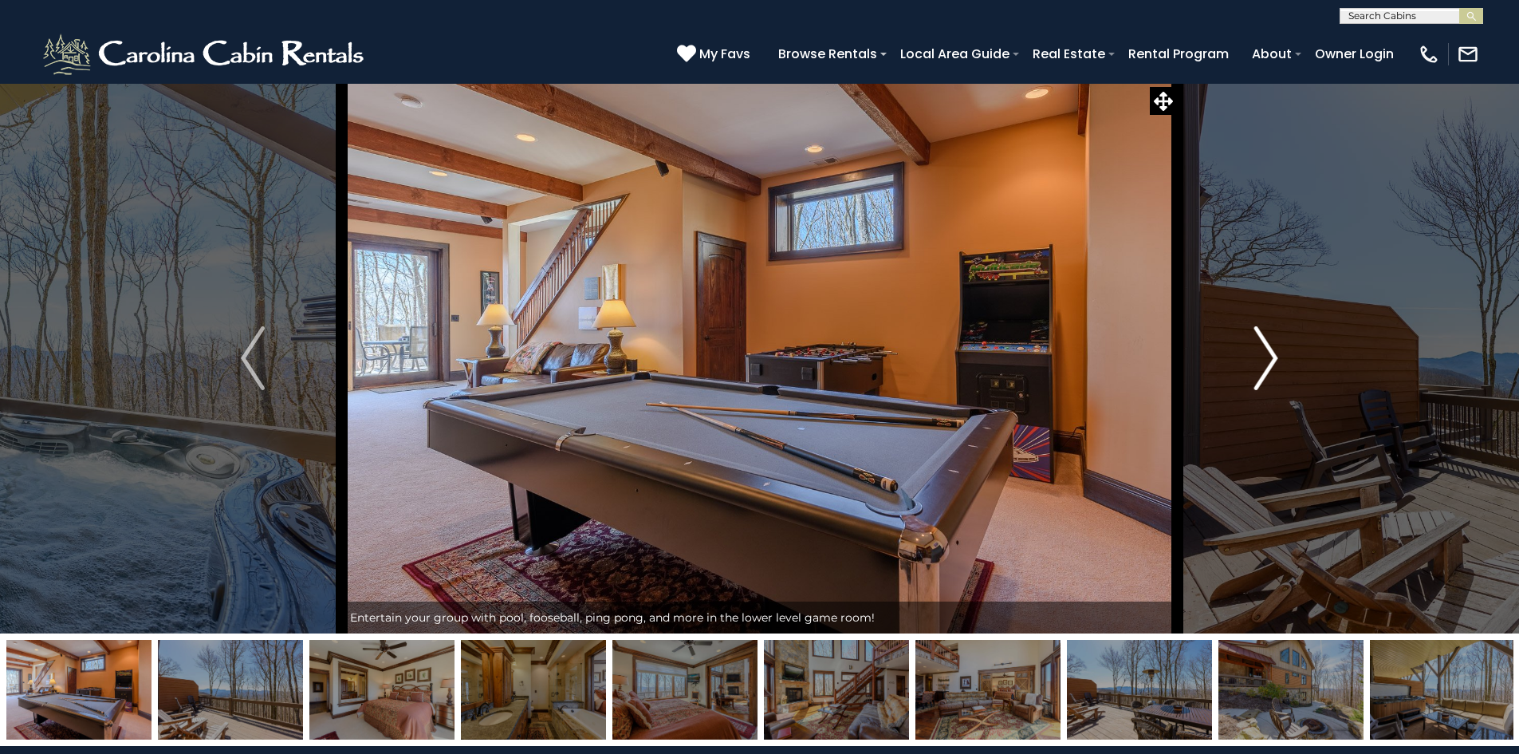
click at [1270, 372] on img "Next" at bounding box center [1266, 358] width 24 height 64
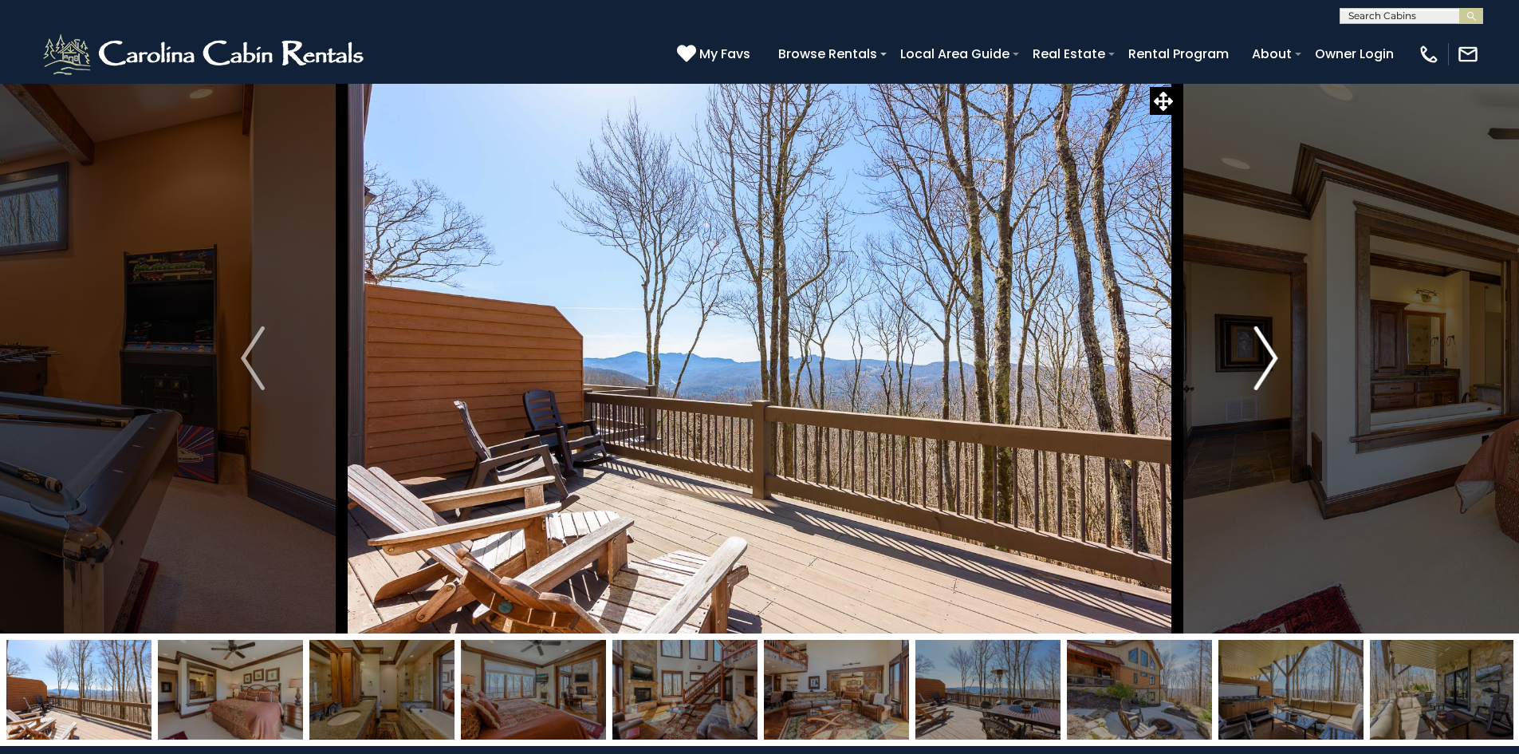
click at [1270, 372] on img "Next" at bounding box center [1266, 358] width 24 height 64
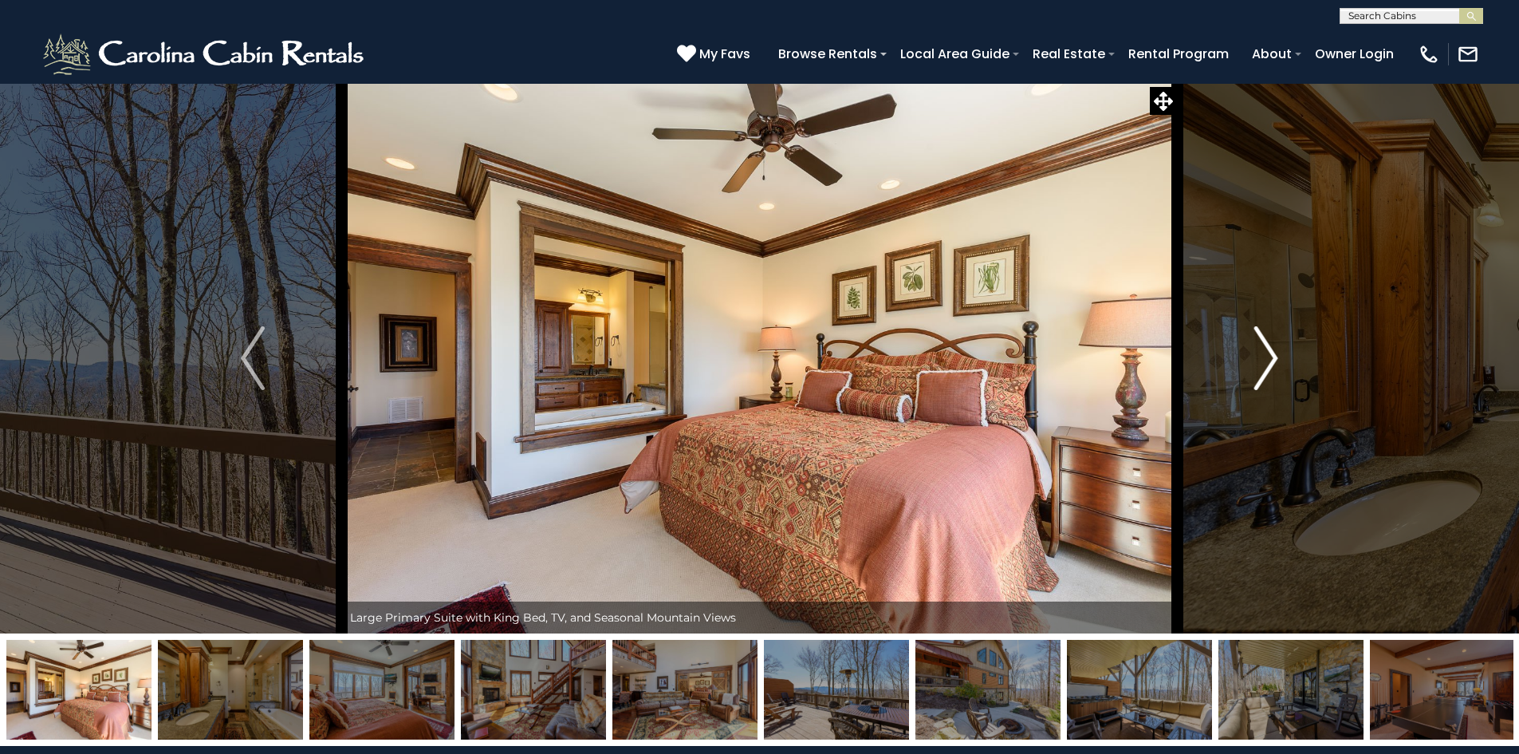
click at [1270, 372] on img "Next" at bounding box center [1266, 358] width 24 height 64
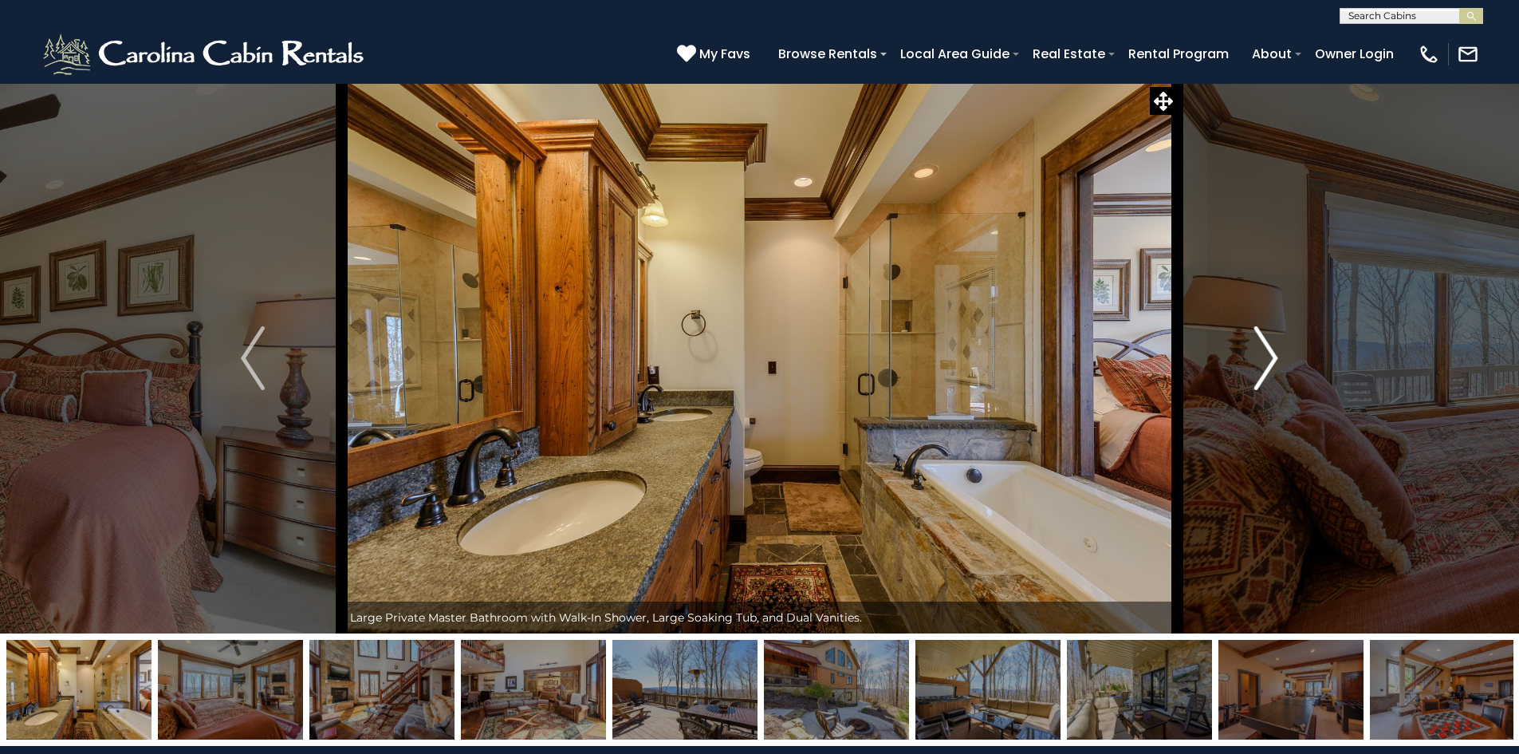
click at [1270, 372] on img "Next" at bounding box center [1266, 358] width 24 height 64
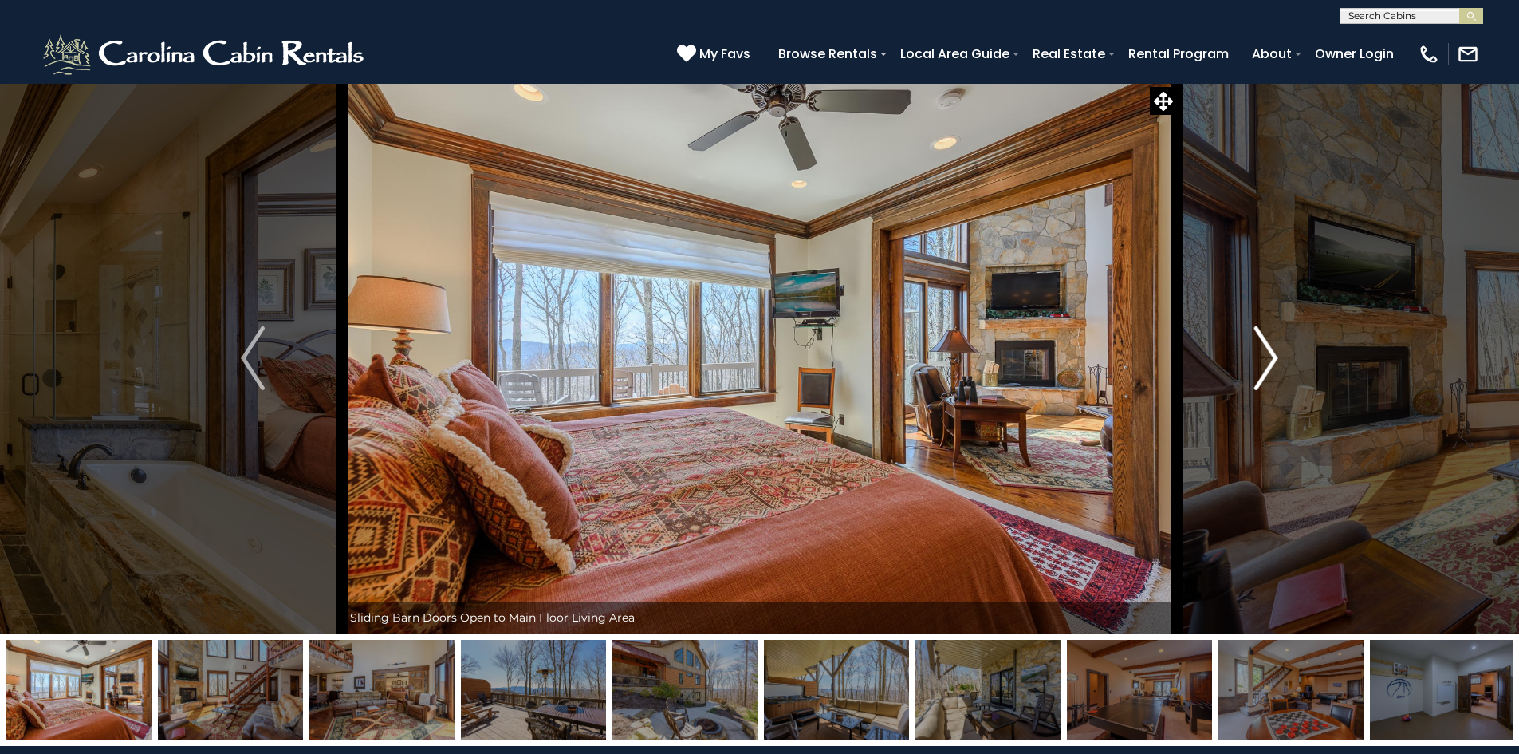
click at [1270, 372] on img "Next" at bounding box center [1266, 358] width 24 height 64
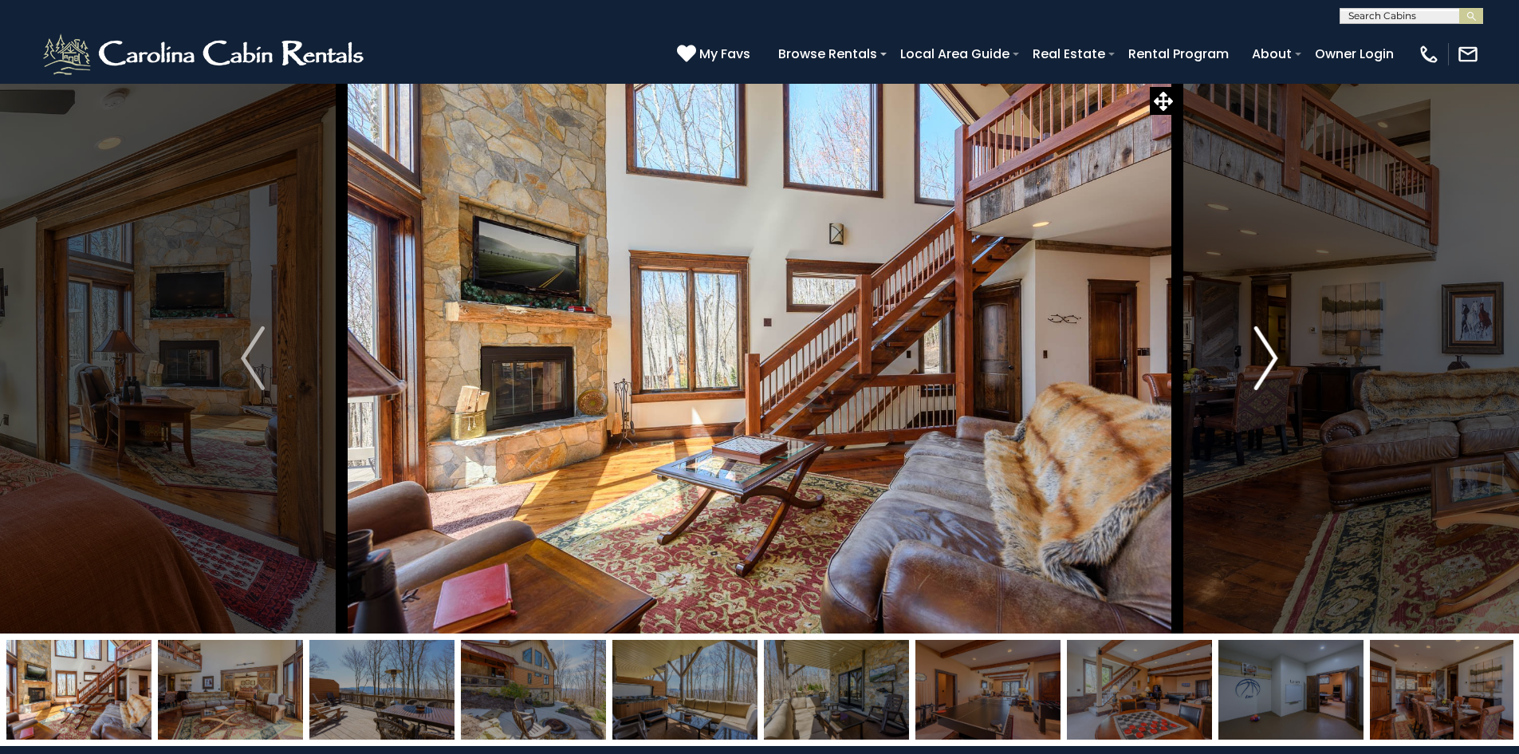
click at [1270, 372] on img "Next" at bounding box center [1266, 358] width 24 height 64
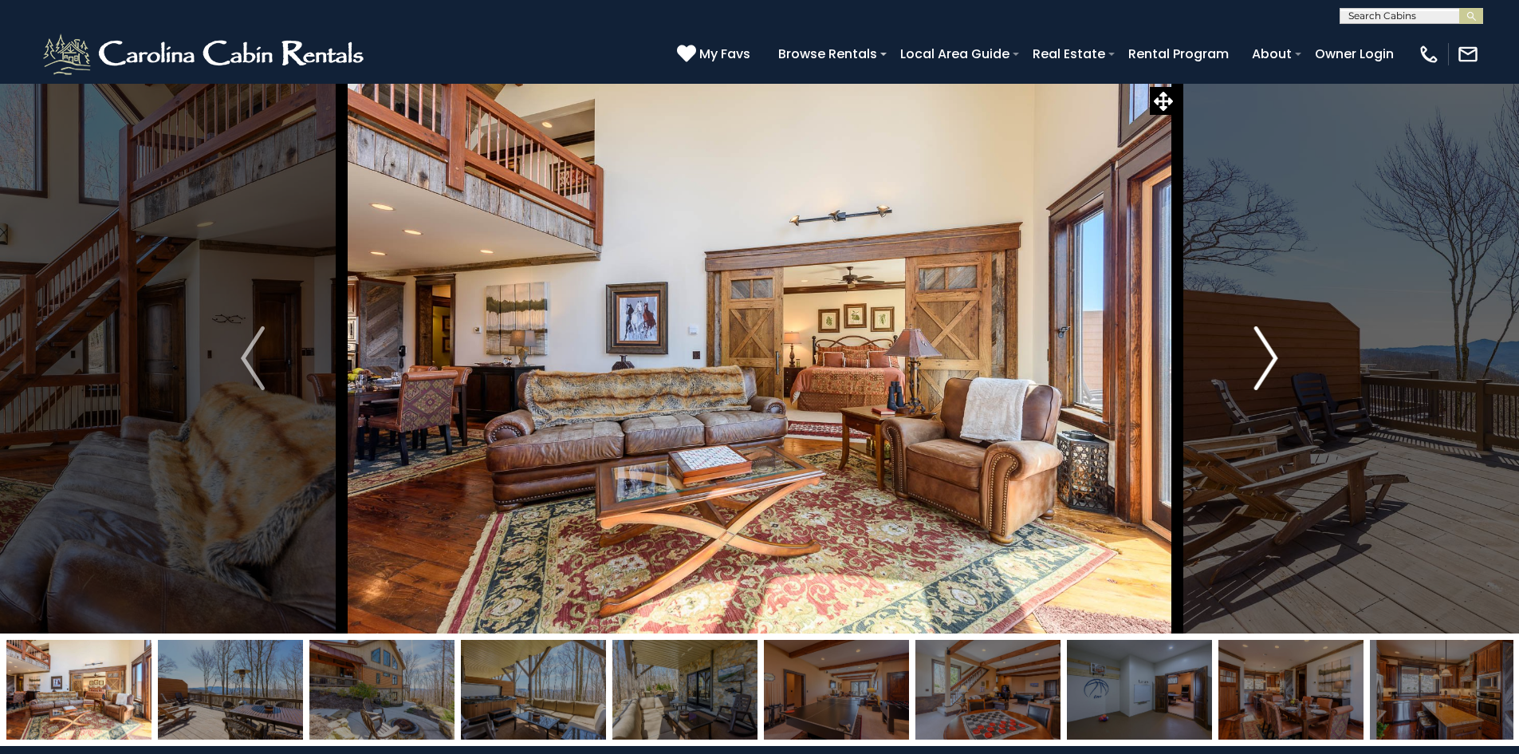
click at [1270, 372] on img "Next" at bounding box center [1266, 358] width 24 height 64
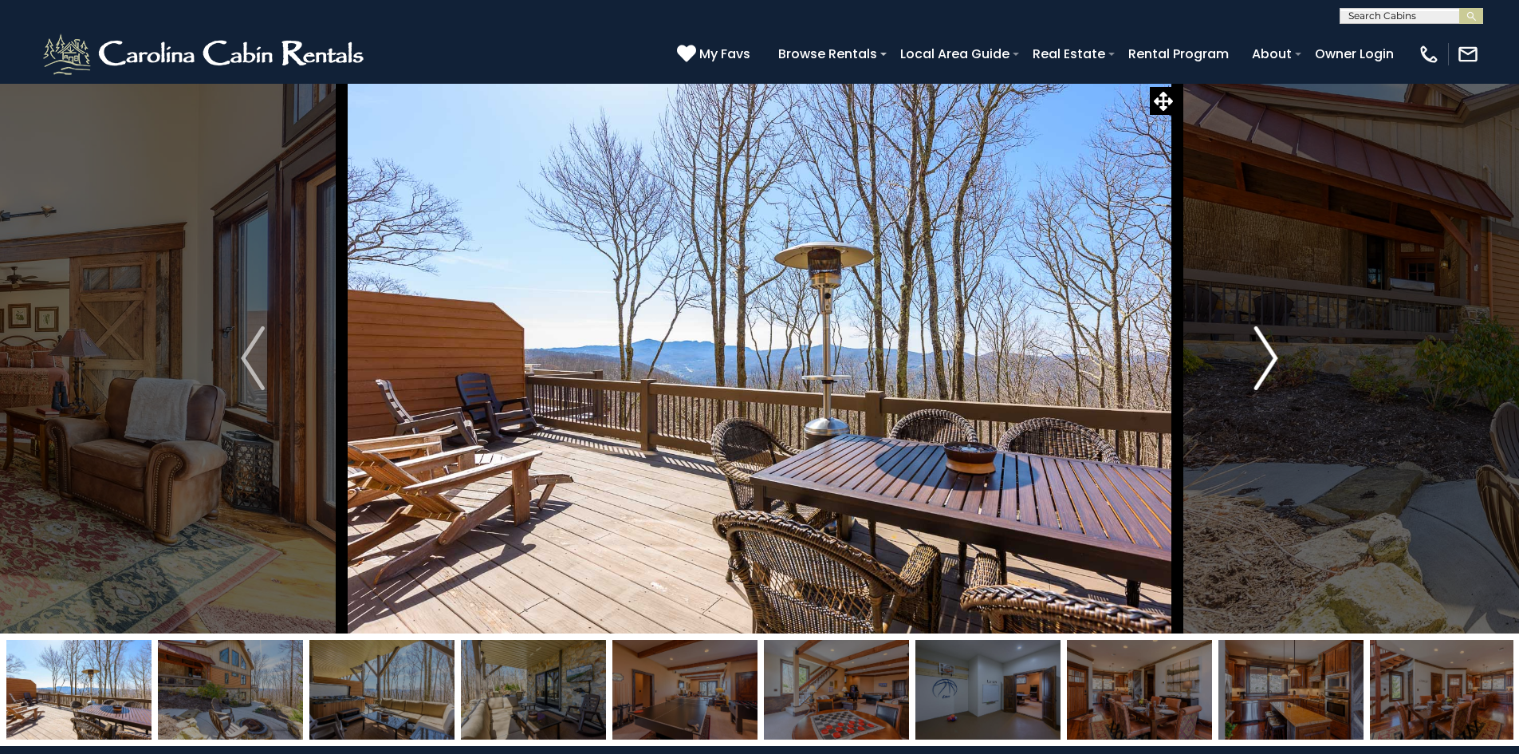
click at [1270, 372] on img "Next" at bounding box center [1266, 358] width 24 height 64
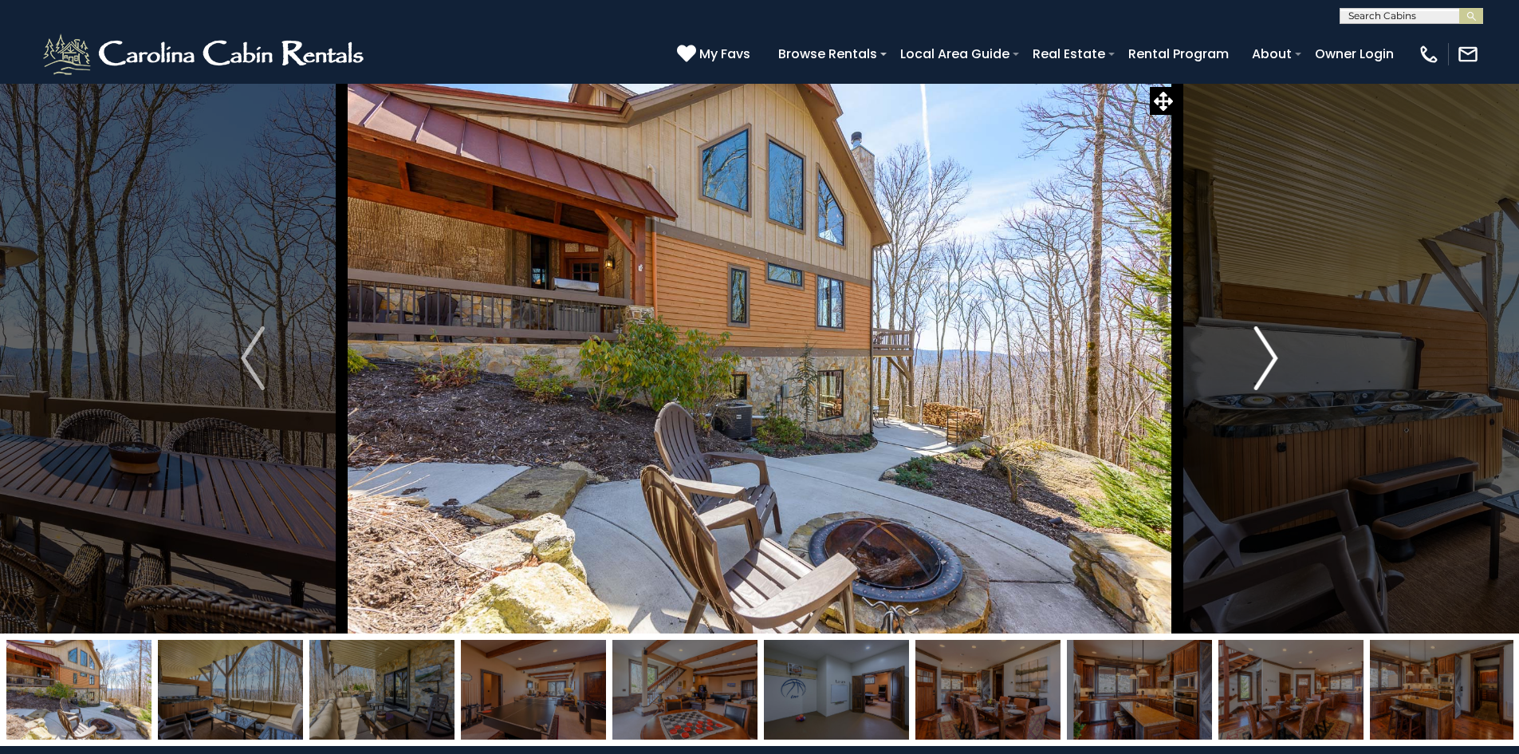
click at [1270, 372] on img "Next" at bounding box center [1266, 358] width 24 height 64
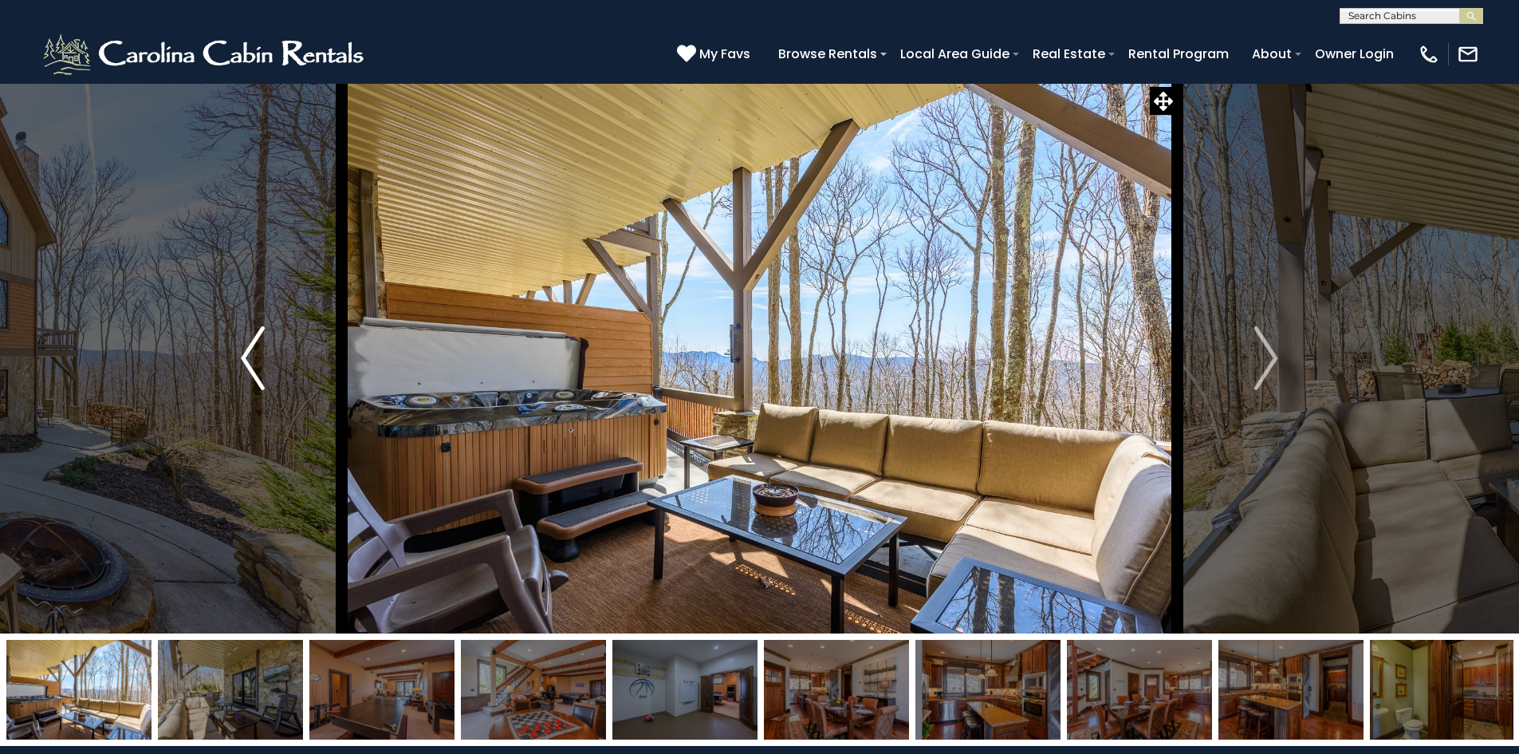
click at [262, 370] on img "Previous" at bounding box center [253, 358] width 24 height 64
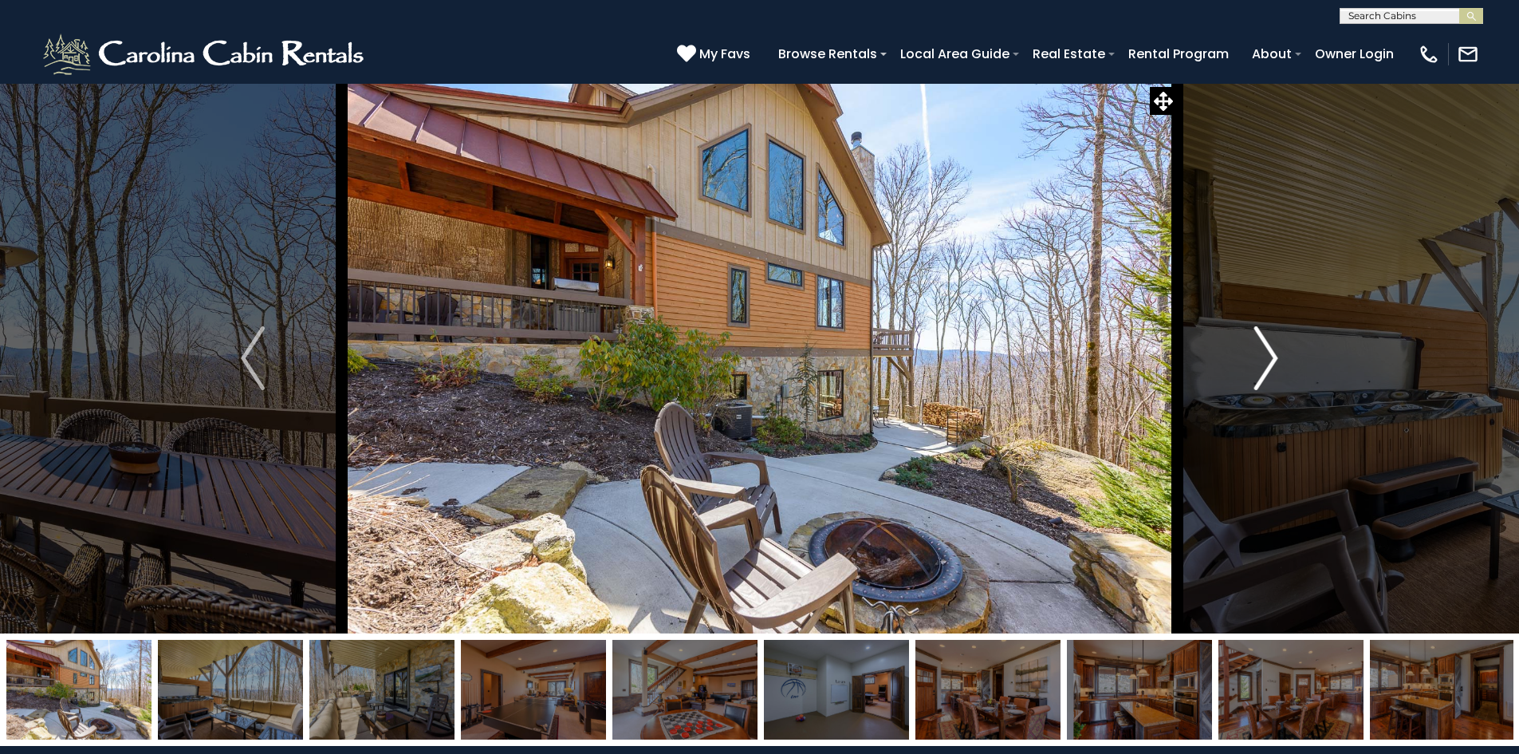
click at [1270, 364] on img "Next" at bounding box center [1266, 358] width 24 height 64
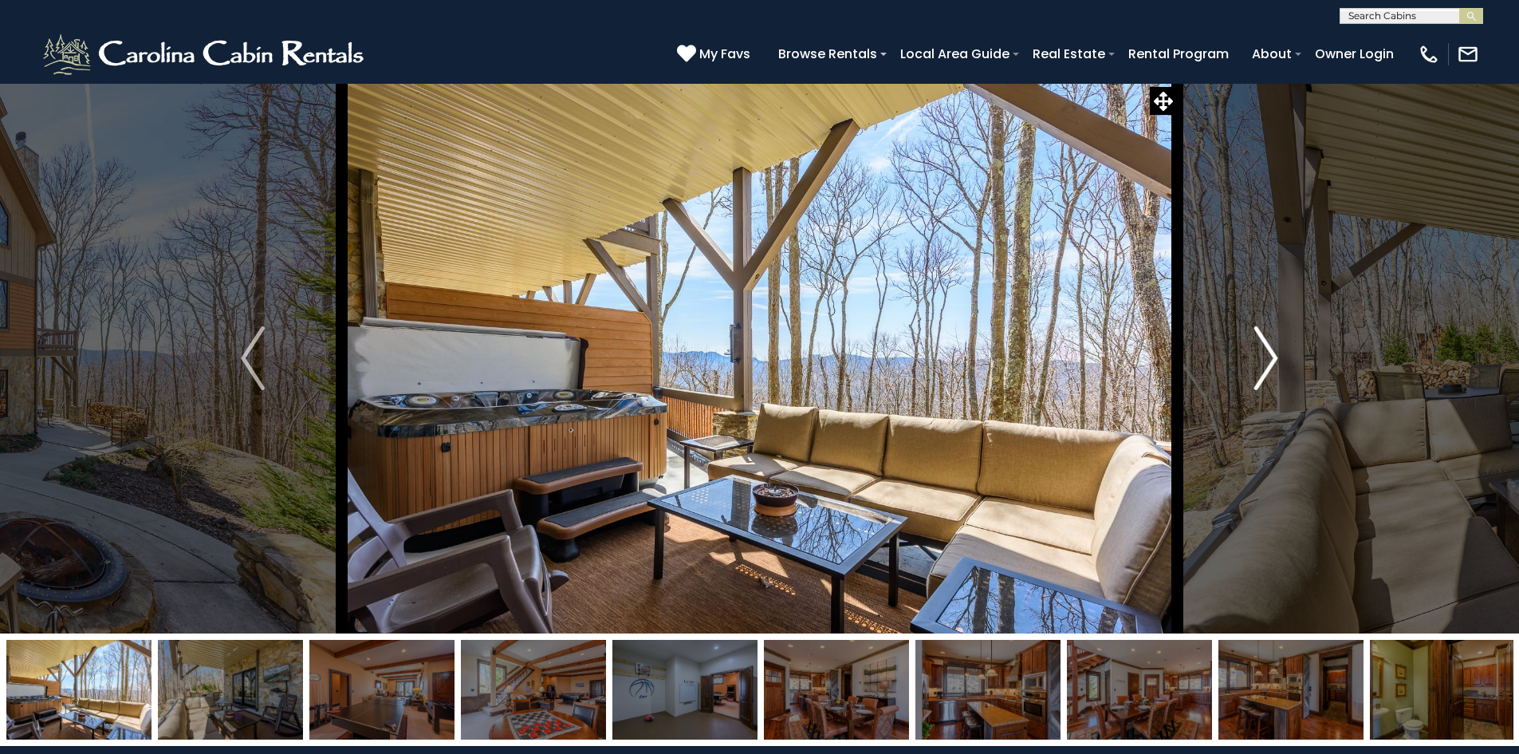
click at [1270, 364] on img "Next" at bounding box center [1266, 358] width 24 height 64
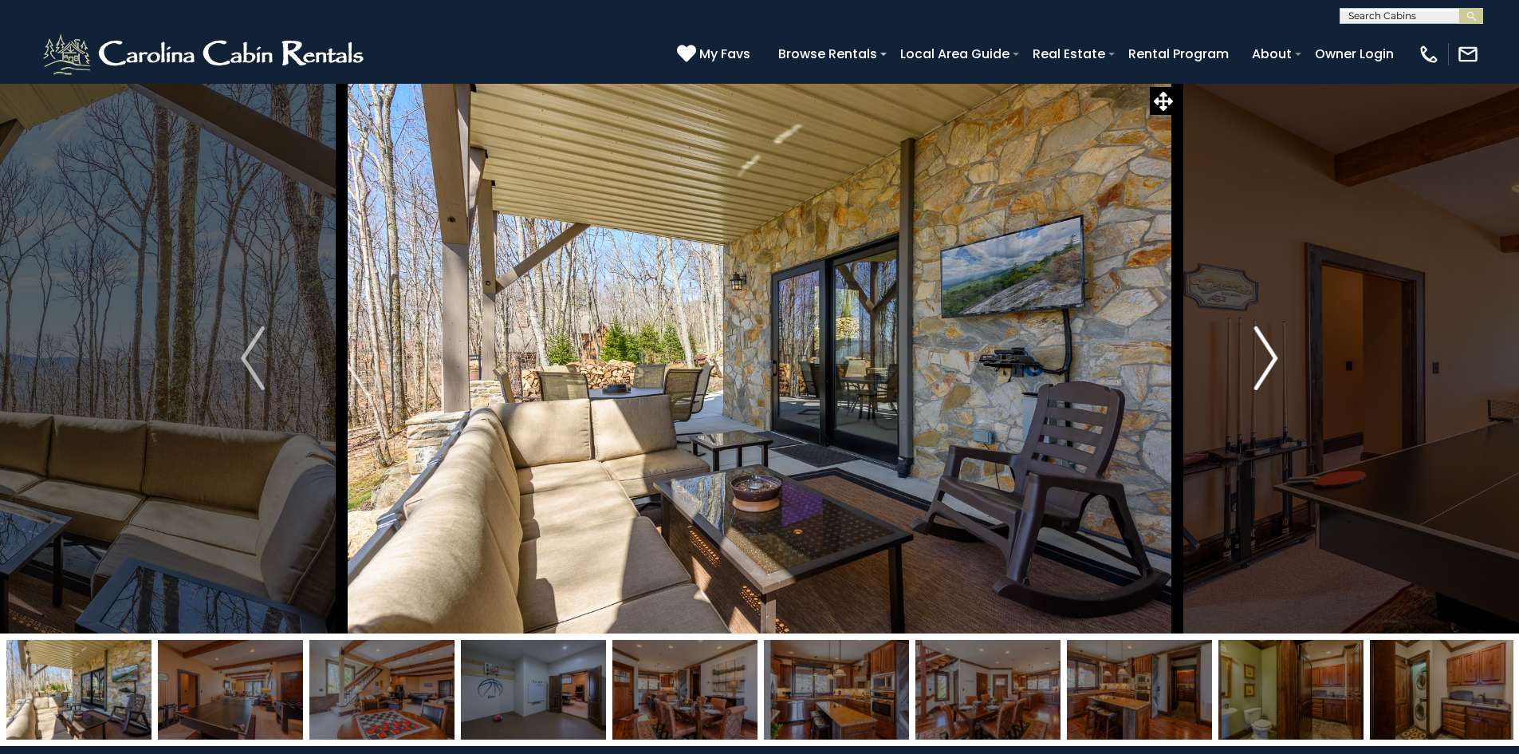
click at [1270, 364] on img "Next" at bounding box center [1266, 358] width 24 height 64
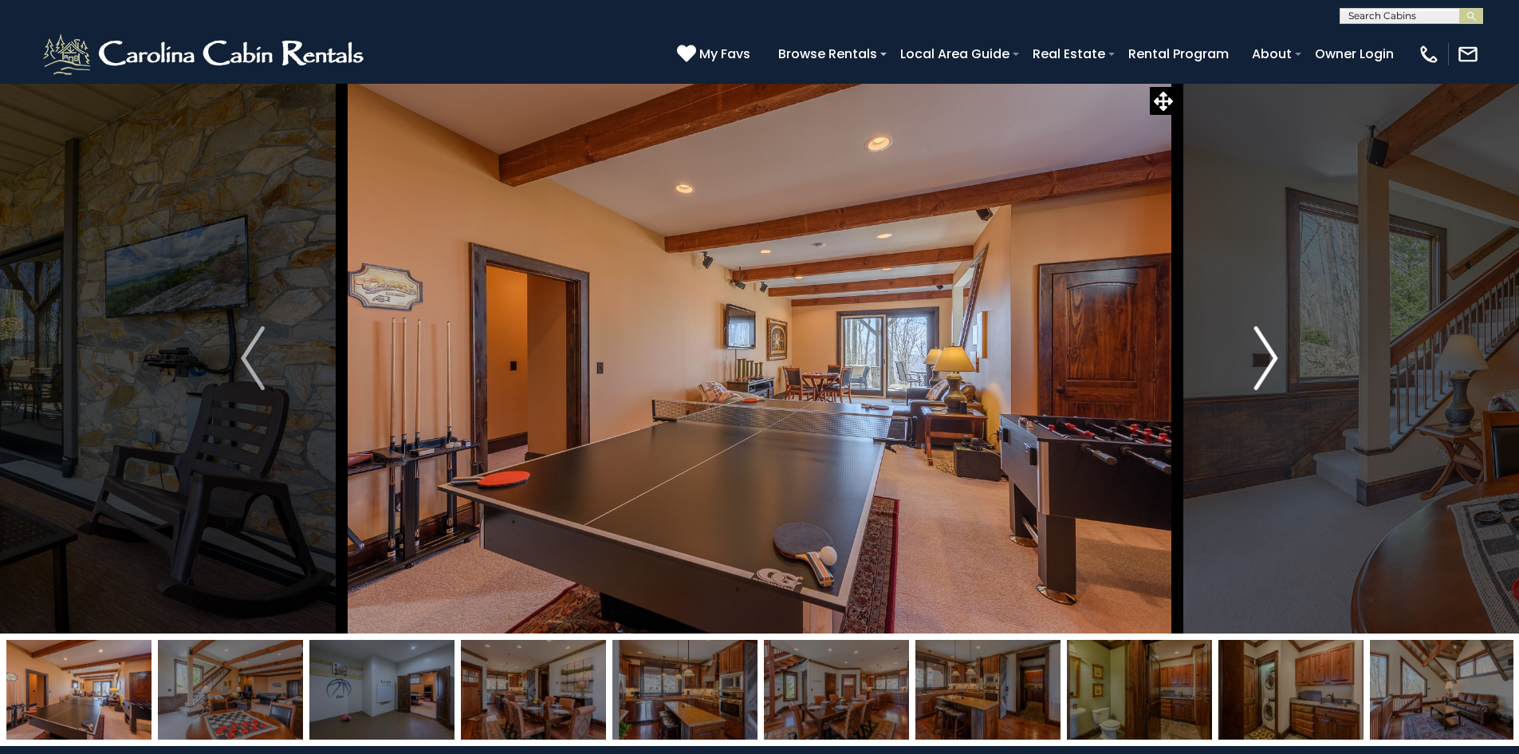
click at [1270, 364] on img "Next" at bounding box center [1266, 358] width 24 height 64
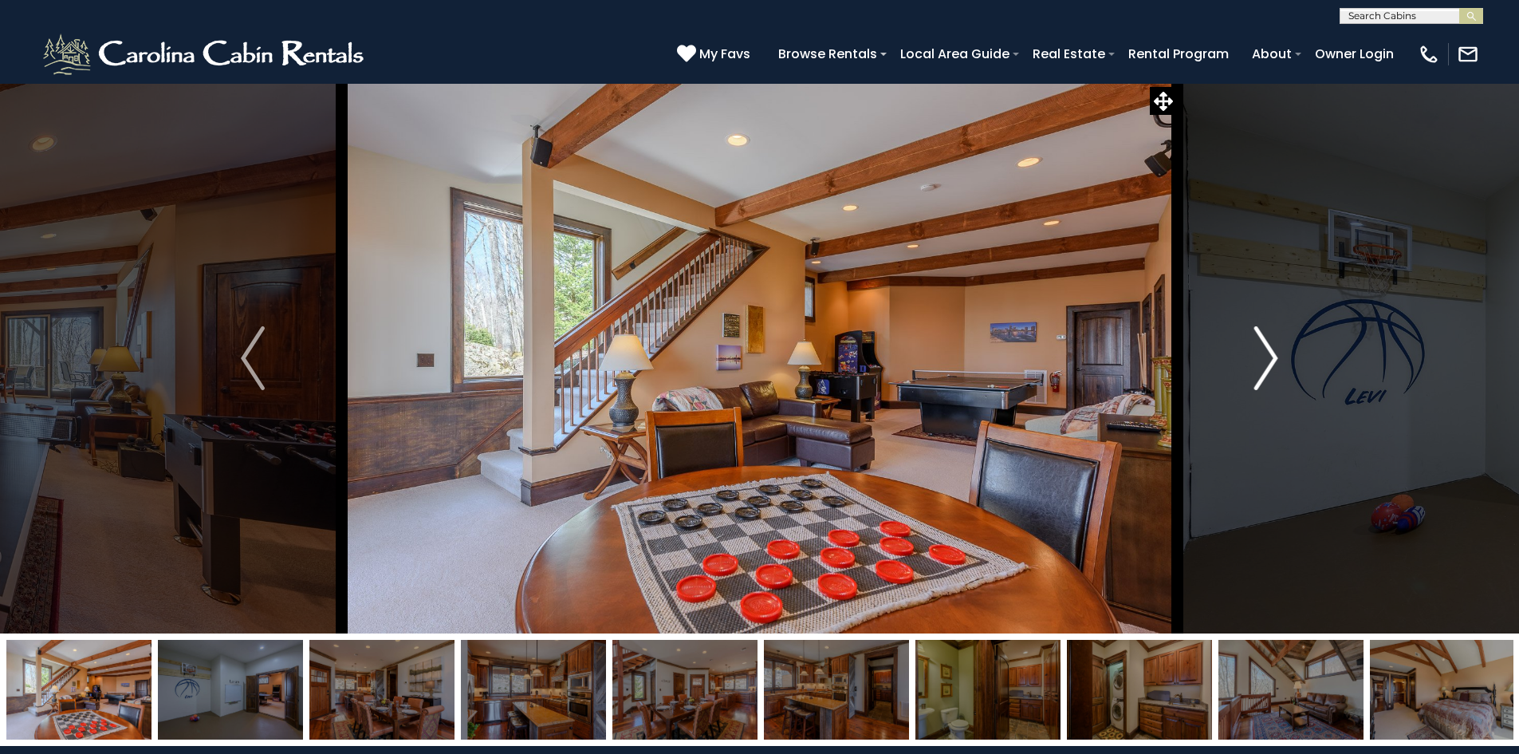
click at [1270, 364] on img "Next" at bounding box center [1266, 358] width 24 height 64
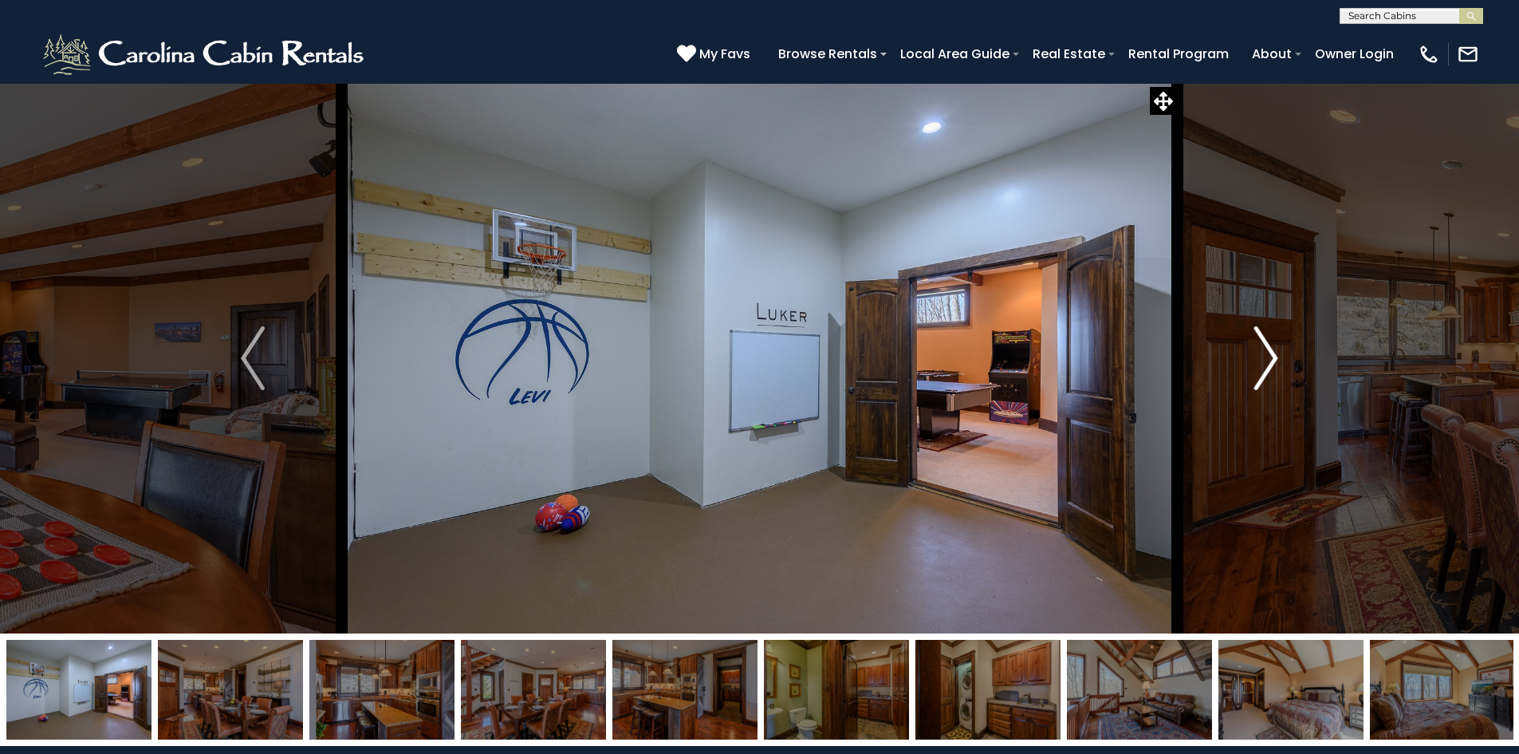
click at [1270, 364] on img "Next" at bounding box center [1266, 358] width 24 height 64
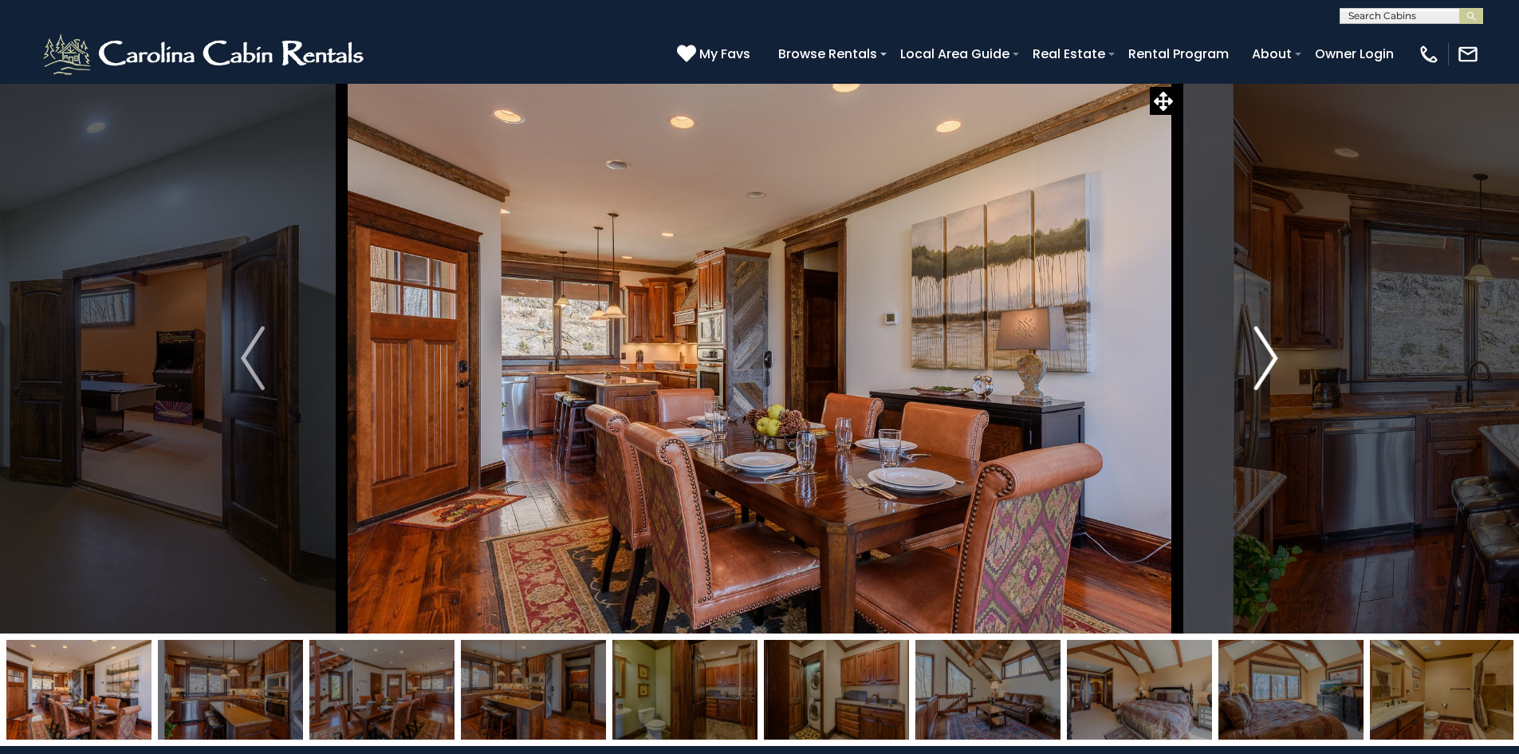
click at [1270, 364] on img "Next" at bounding box center [1266, 358] width 24 height 64
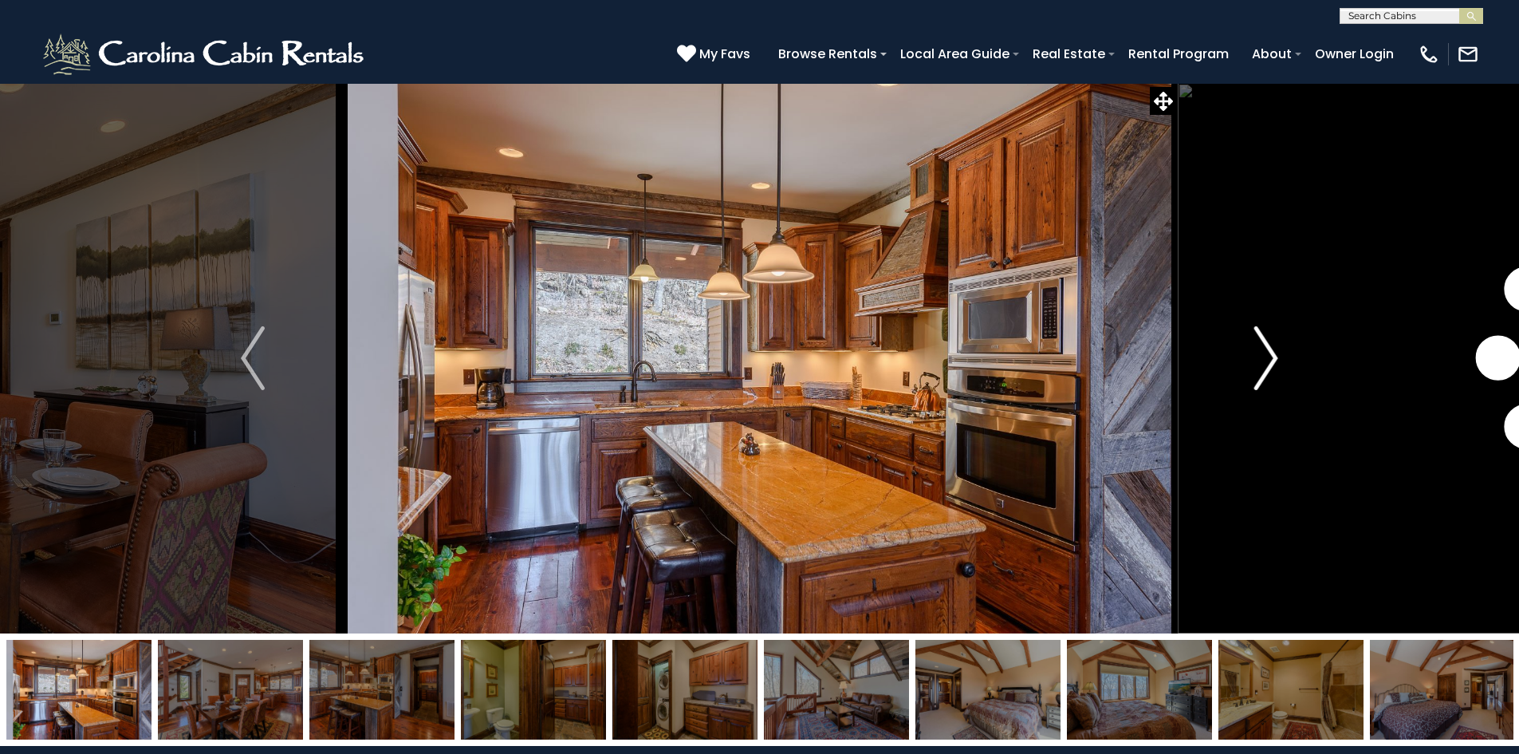
click at [1270, 364] on img "Next" at bounding box center [1266, 358] width 24 height 64
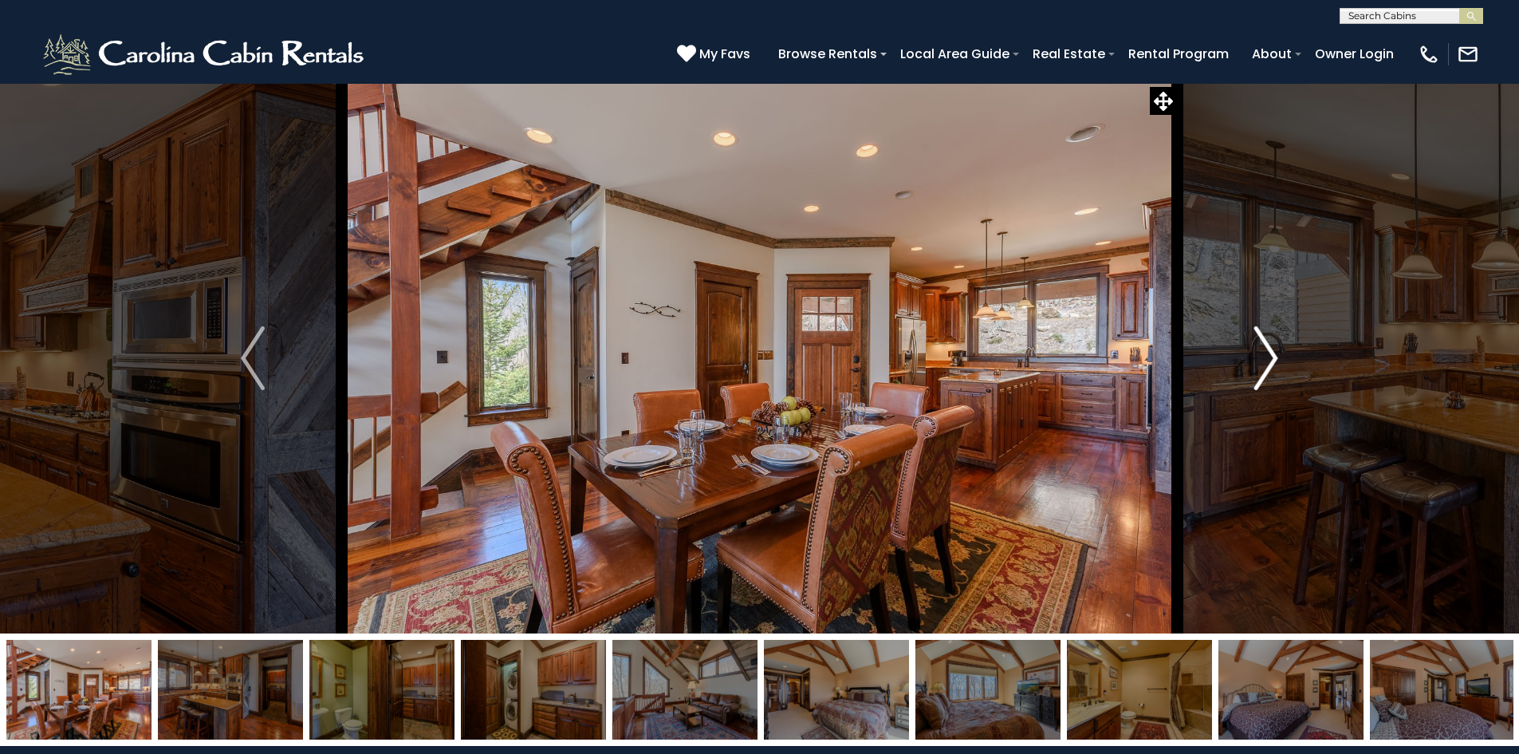
click at [1270, 364] on img "Next" at bounding box center [1266, 358] width 24 height 64
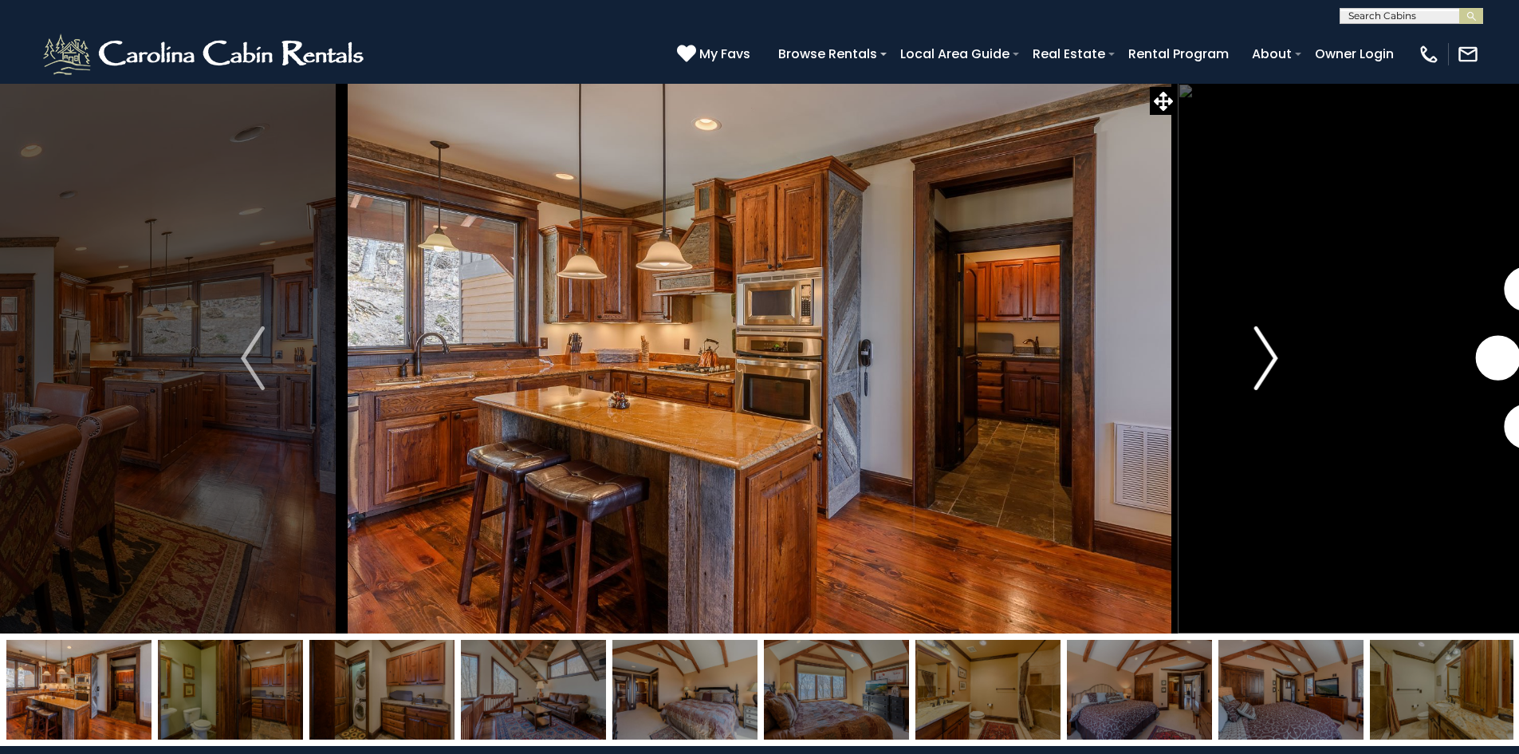
click at [1270, 364] on img "Next" at bounding box center [1266, 358] width 24 height 64
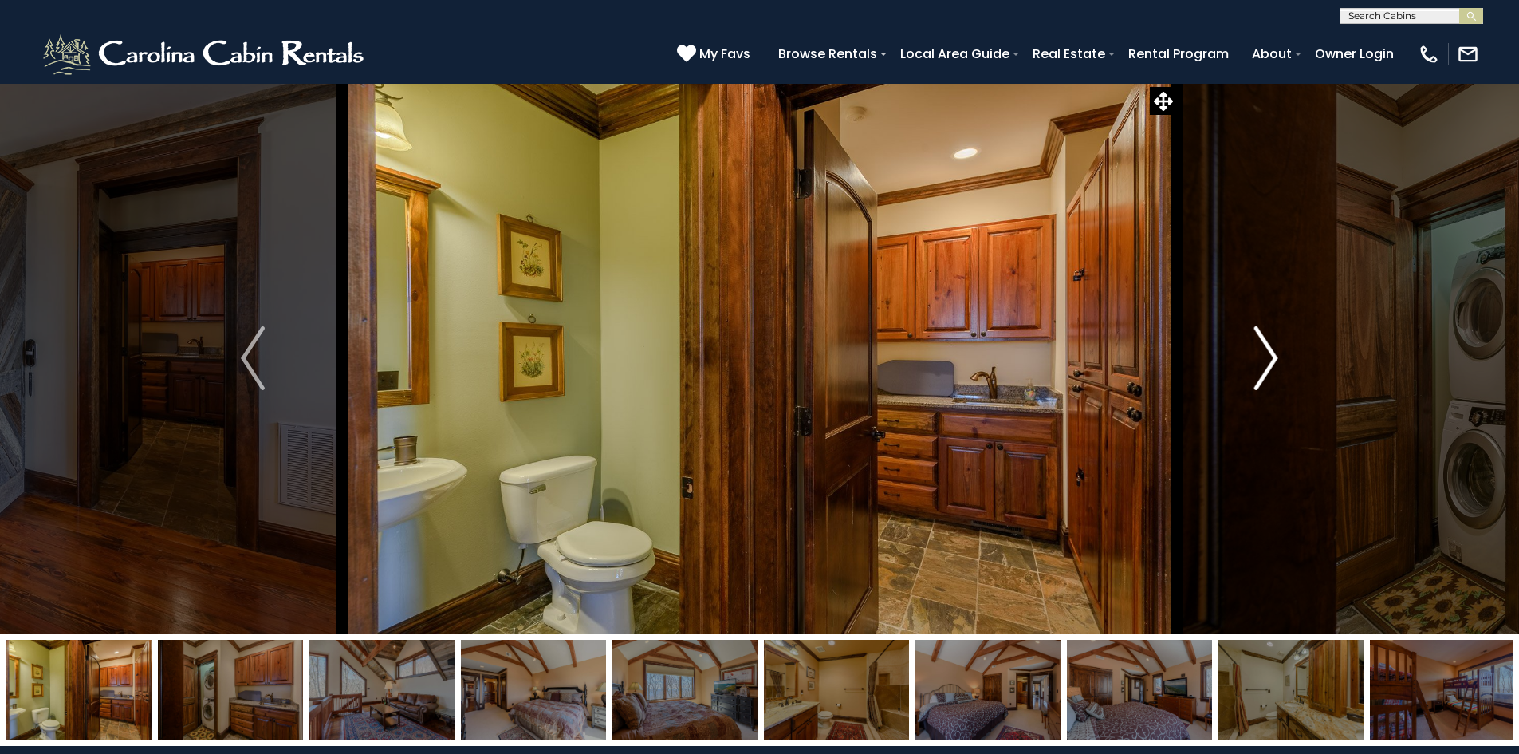
click at [1270, 364] on img "Next" at bounding box center [1266, 358] width 24 height 64
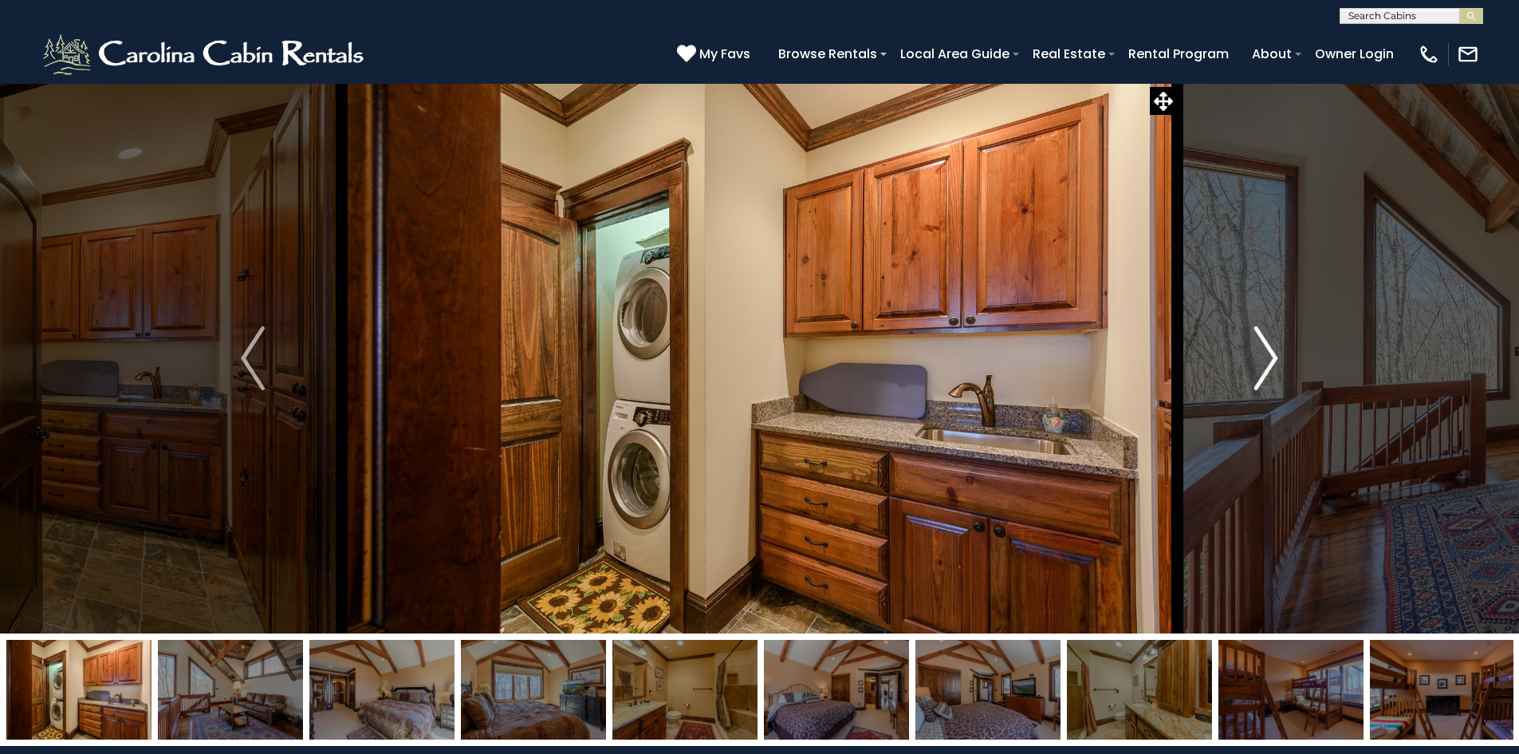
click at [1270, 364] on img "Next" at bounding box center [1266, 358] width 24 height 64
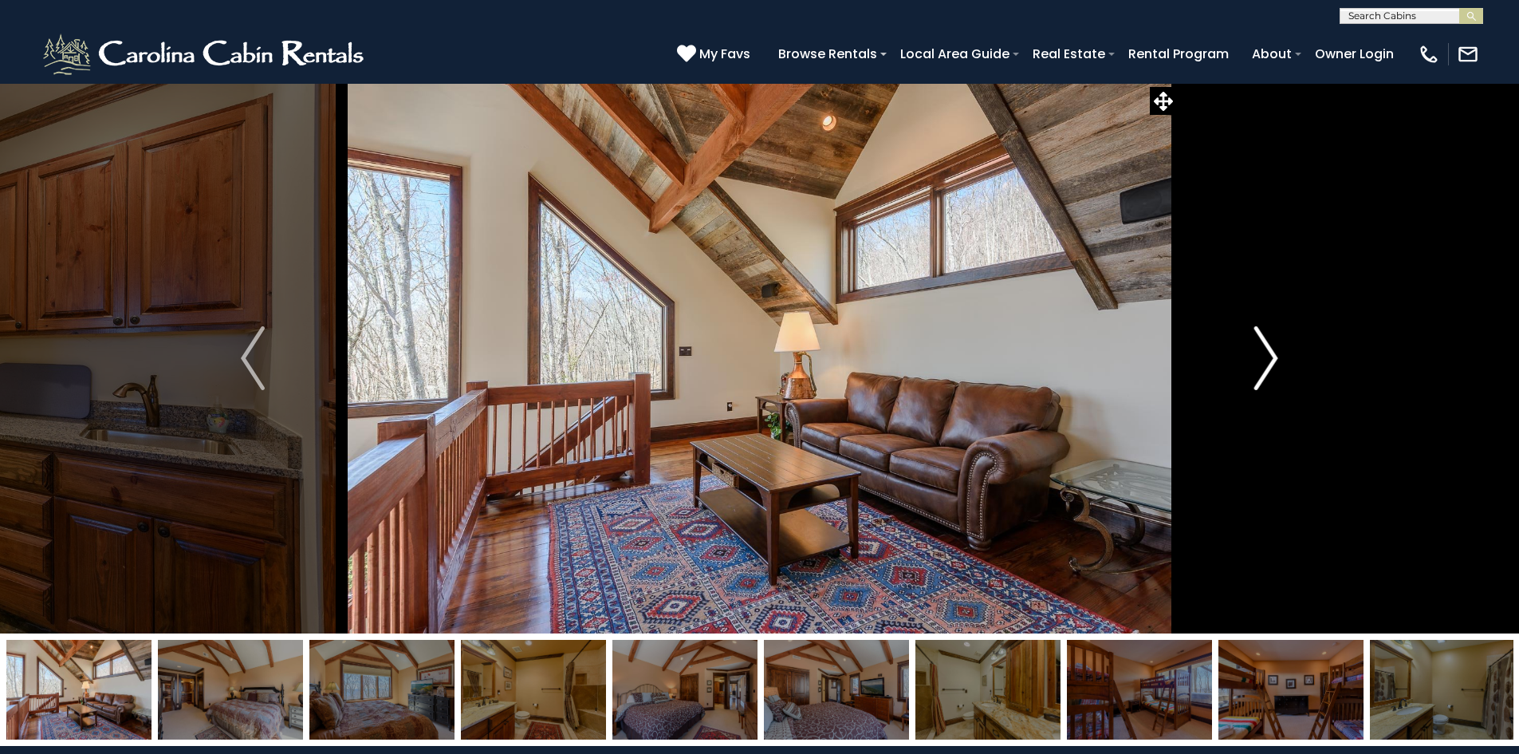
click at [1270, 364] on img "Next" at bounding box center [1266, 358] width 24 height 64
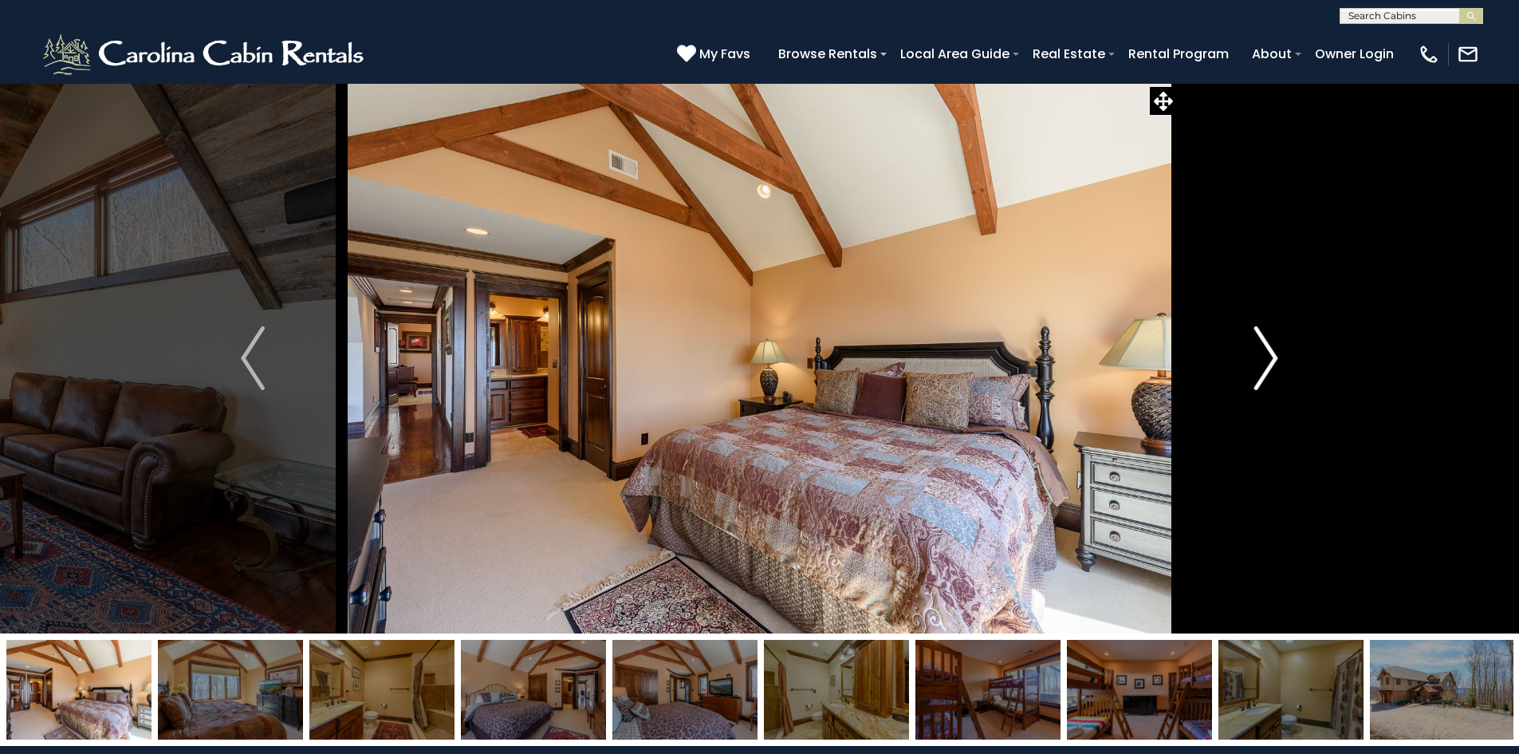
click at [1270, 364] on img "Next" at bounding box center [1266, 358] width 24 height 64
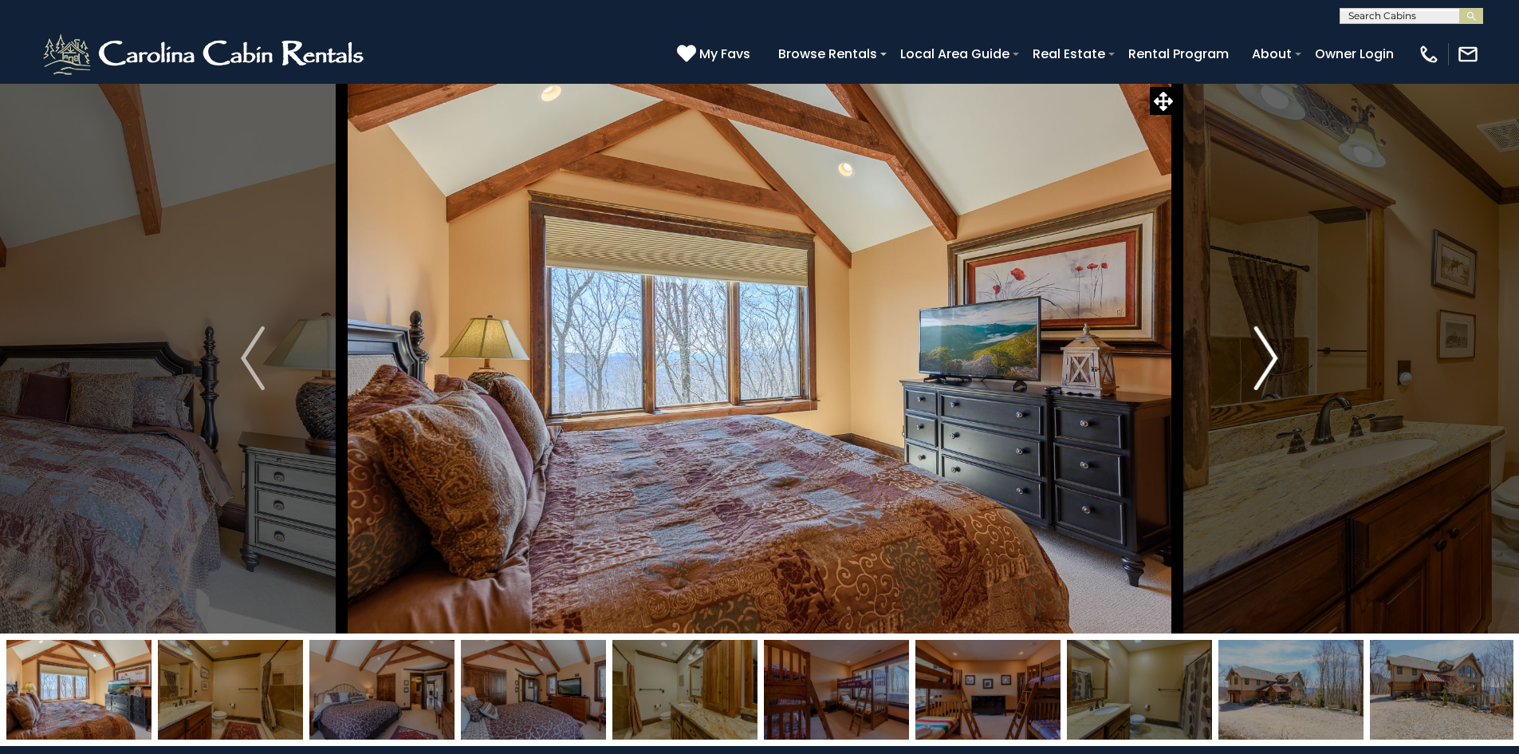
click at [1270, 364] on img "Next" at bounding box center [1266, 358] width 24 height 64
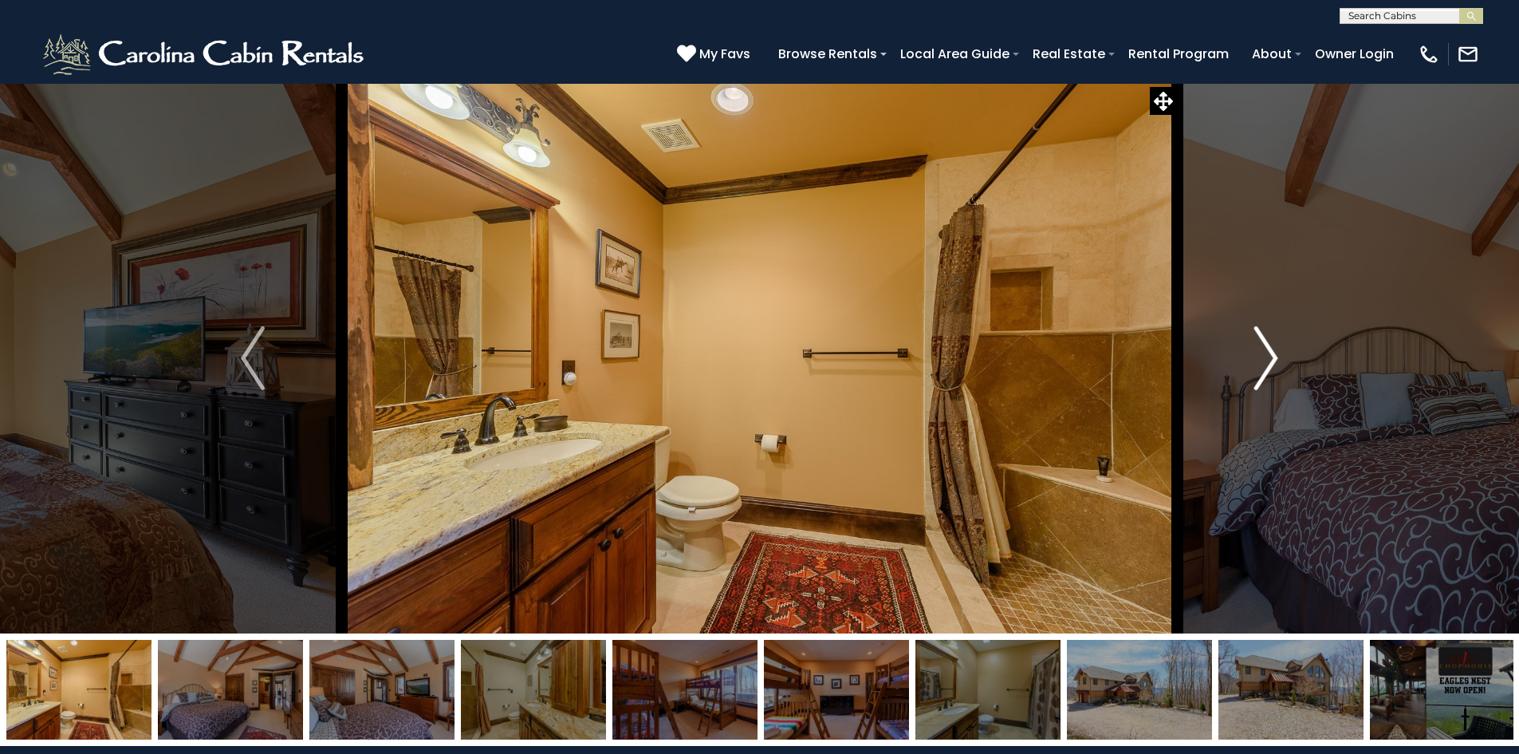
click at [1270, 364] on img "Next" at bounding box center [1266, 358] width 24 height 64
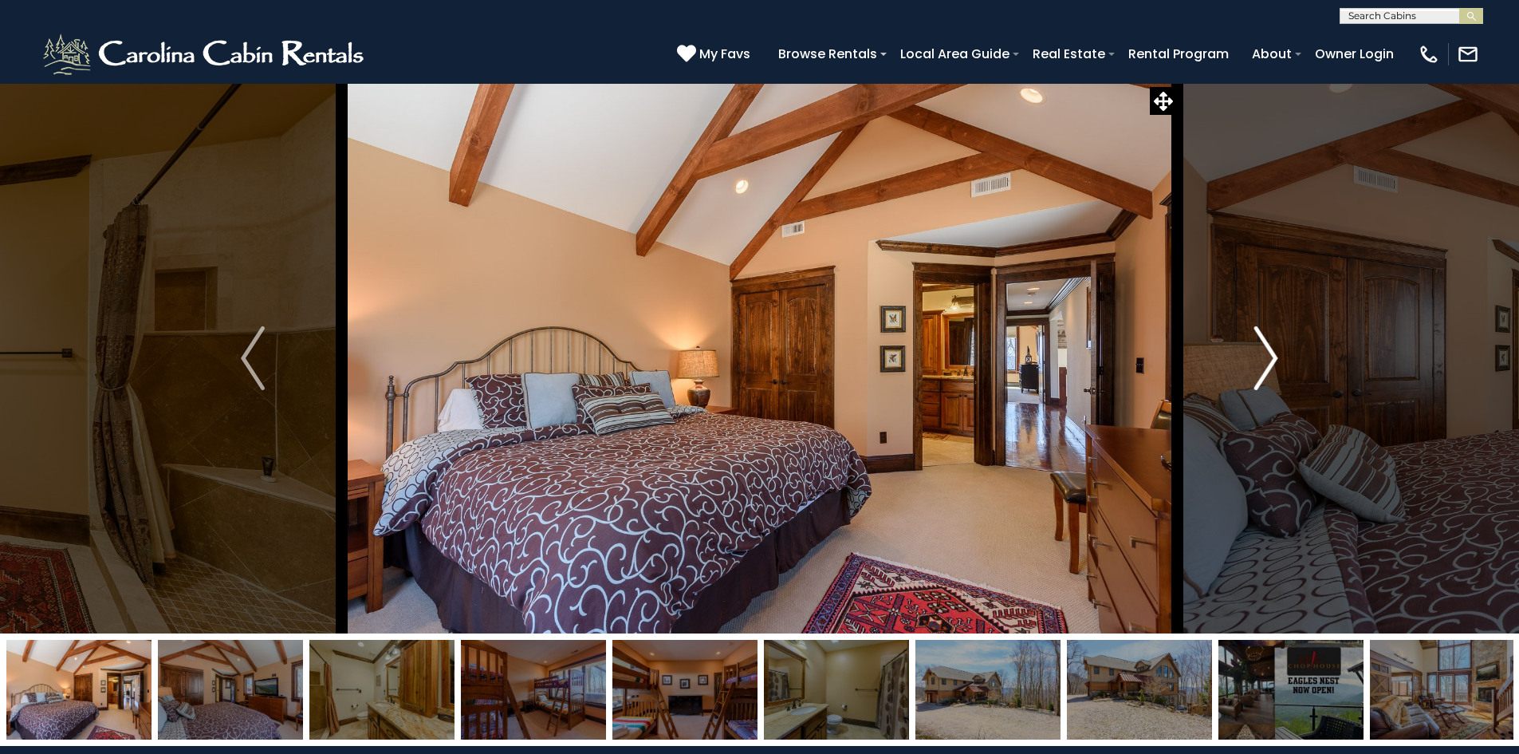
click at [1270, 364] on img "Next" at bounding box center [1266, 358] width 24 height 64
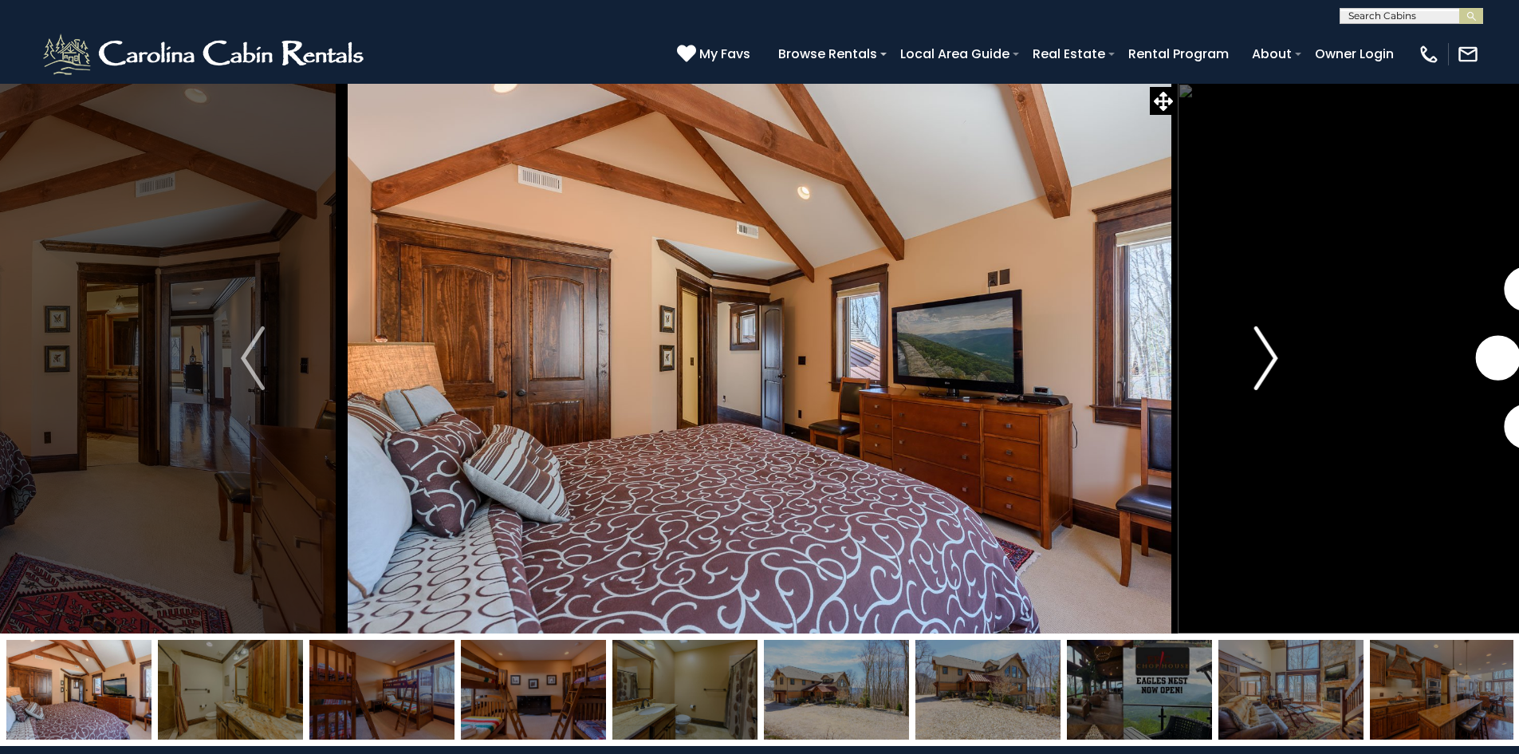
click at [1270, 364] on img "Next" at bounding box center [1266, 358] width 24 height 64
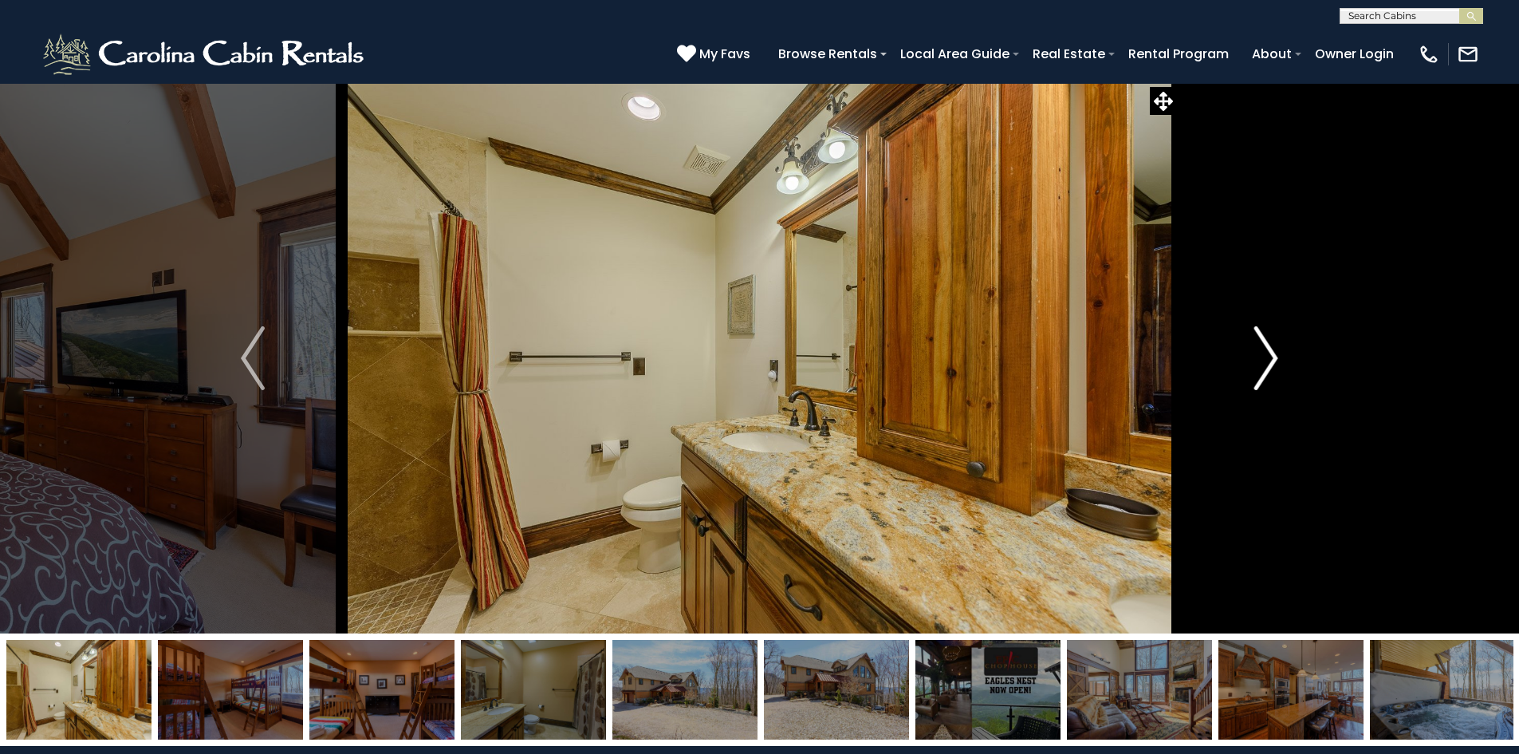
click at [1270, 364] on img "Next" at bounding box center [1266, 358] width 24 height 64
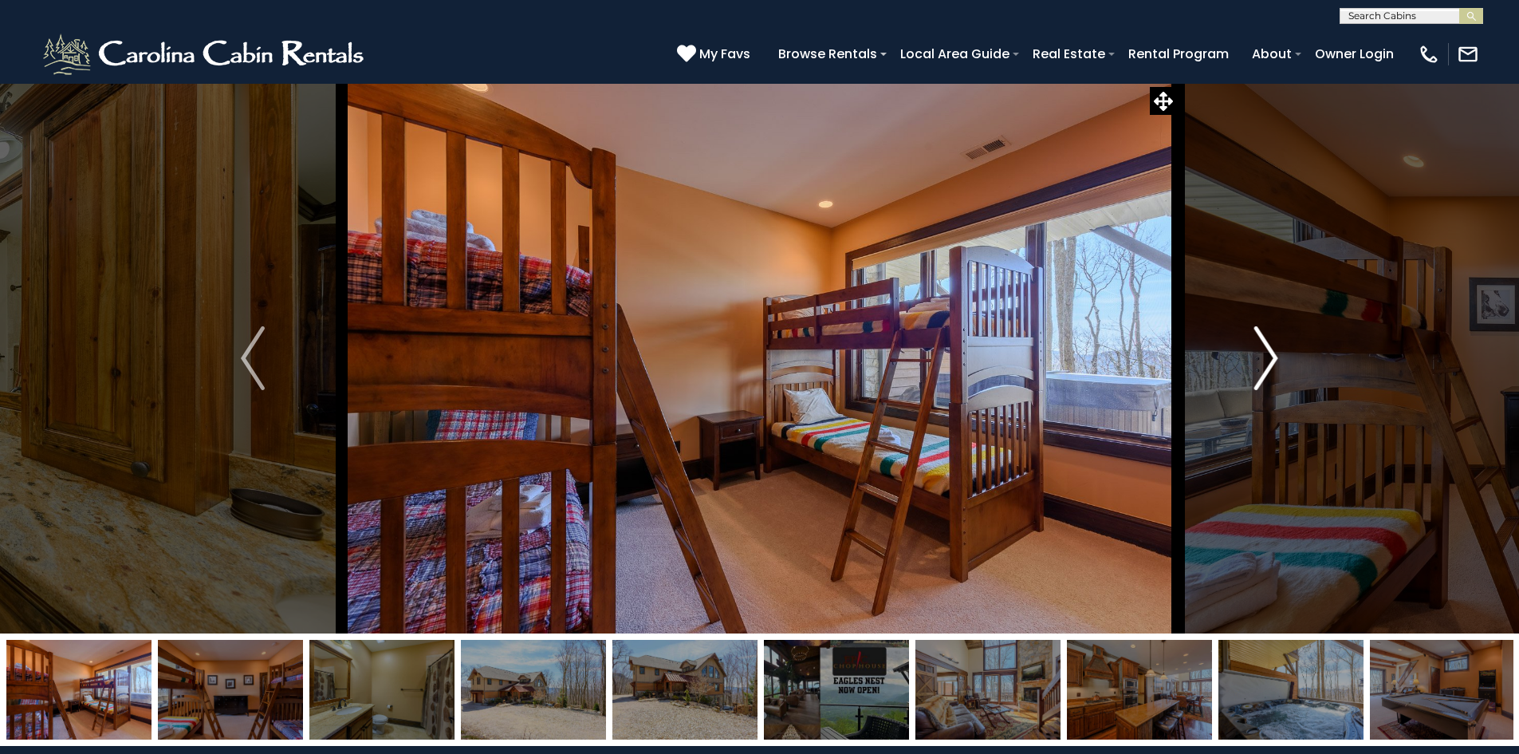
click at [1271, 352] on img "Next" at bounding box center [1266, 358] width 24 height 64
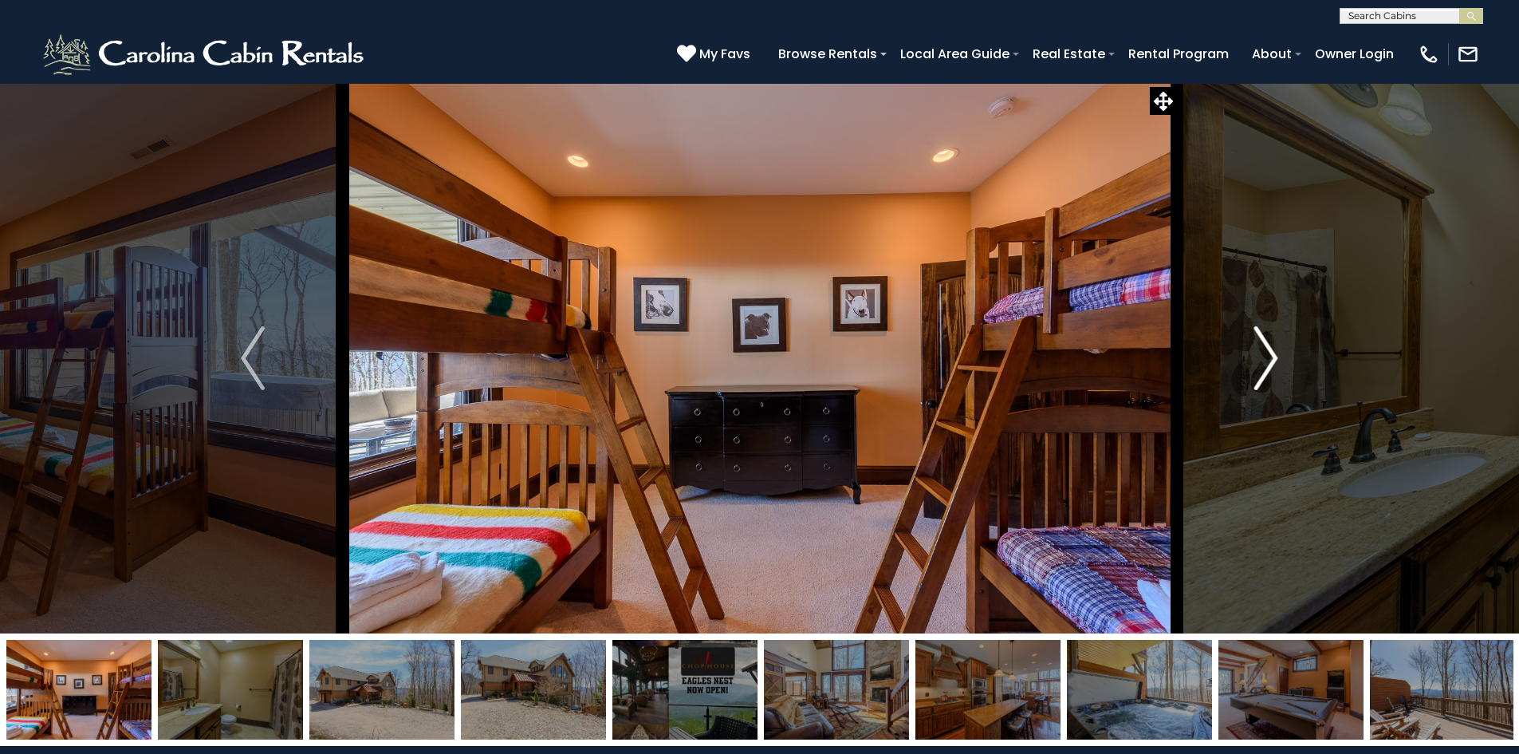
click at [1272, 352] on img "Next" at bounding box center [1266, 358] width 24 height 64
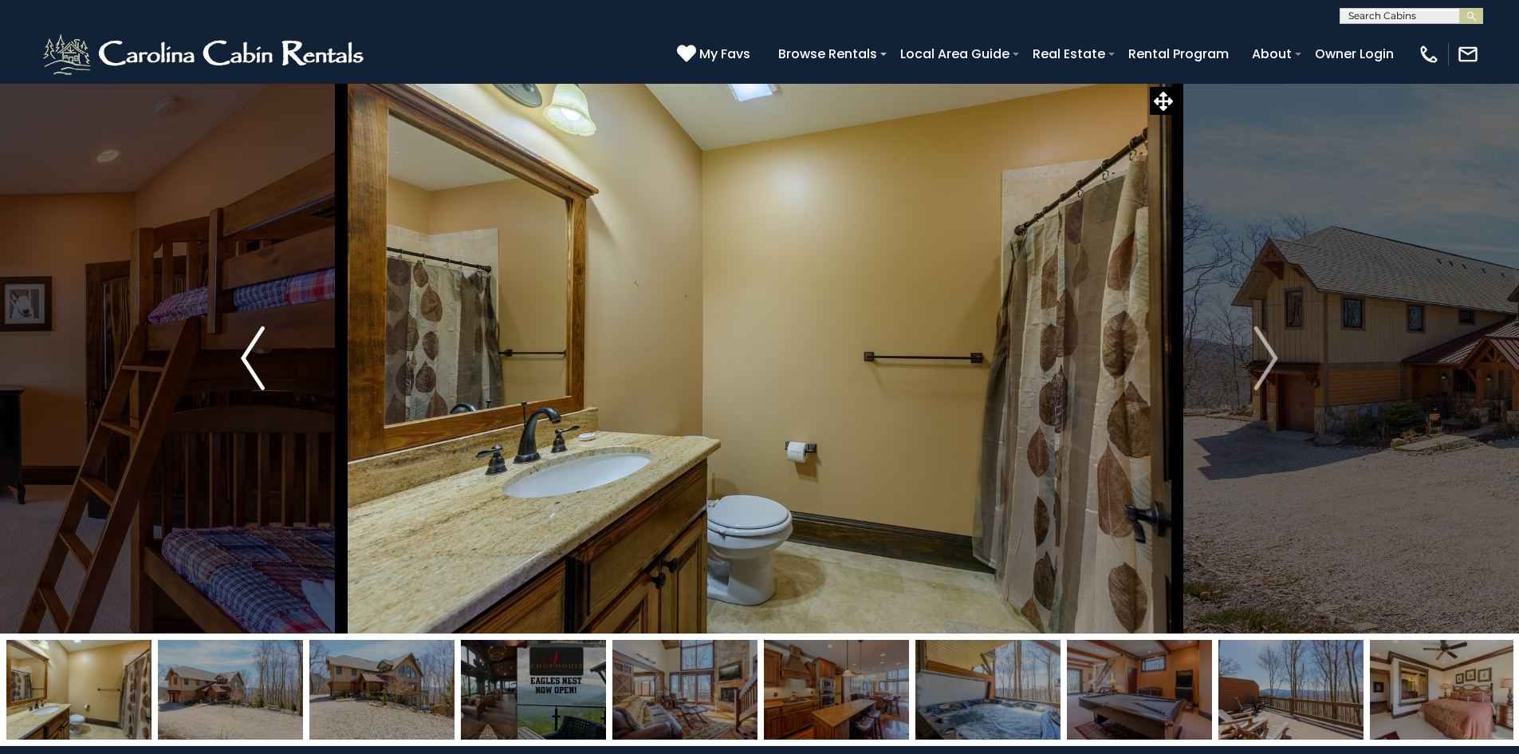
click at [260, 364] on img "Previous" at bounding box center [253, 358] width 24 height 64
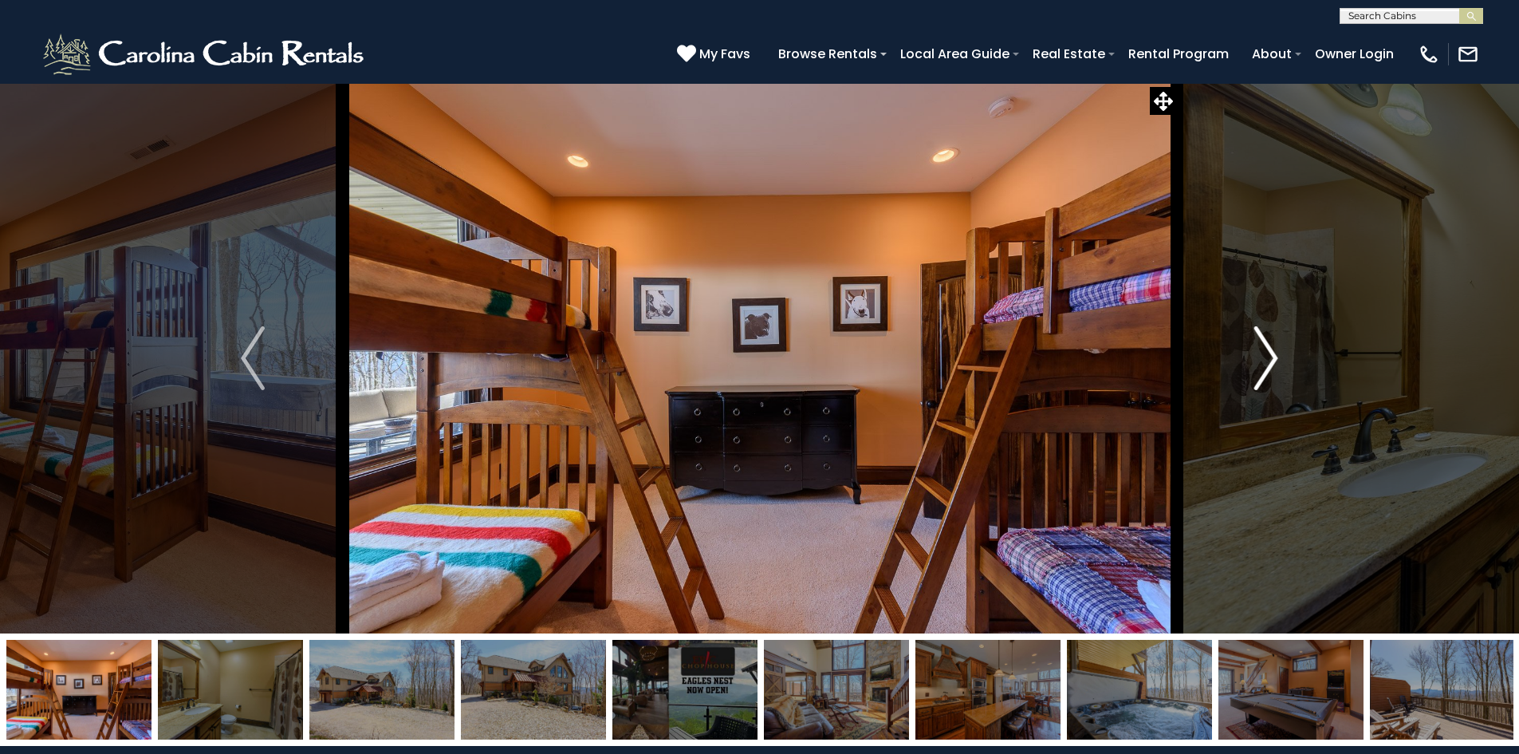
click at [1271, 366] on img "Next" at bounding box center [1266, 358] width 24 height 64
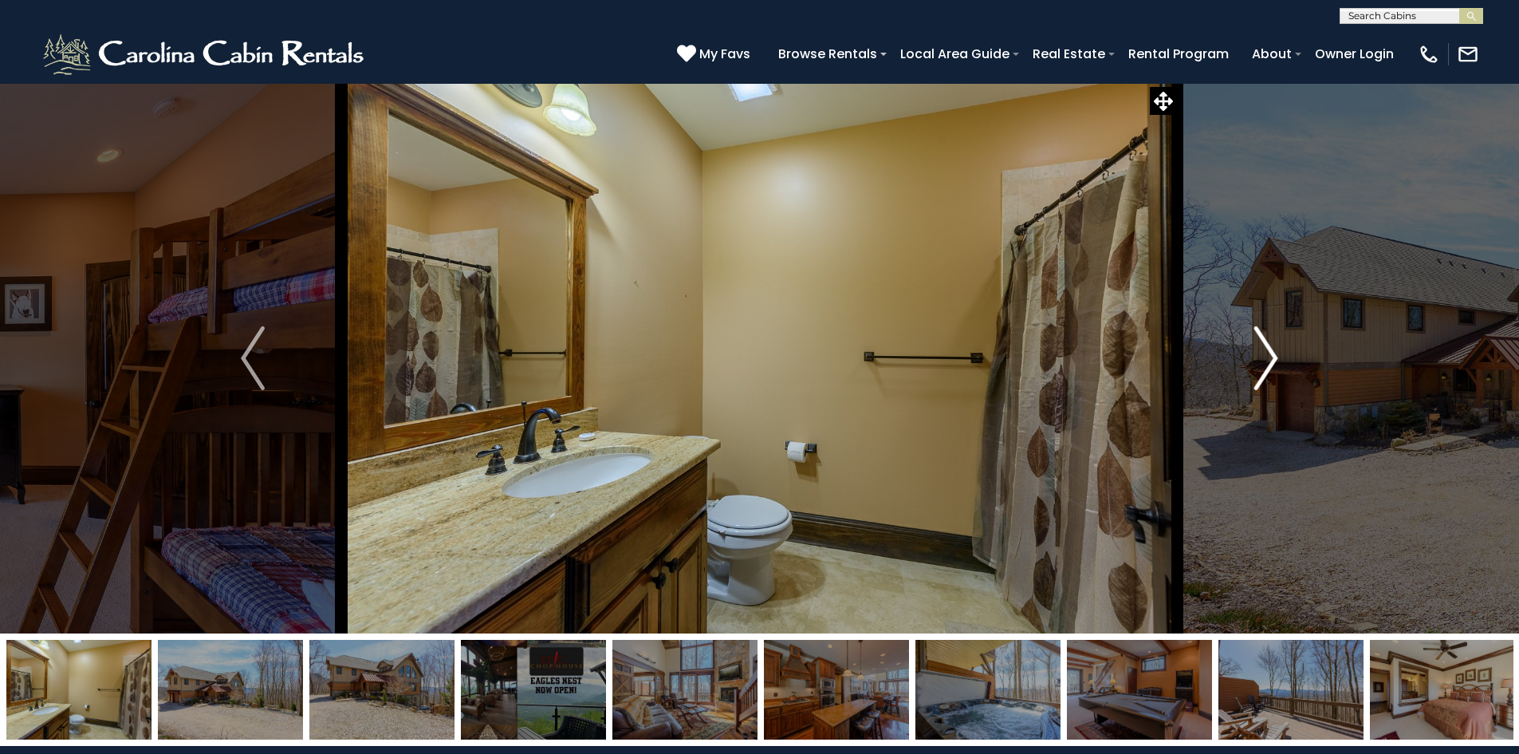
click at [1271, 366] on img "Next" at bounding box center [1266, 358] width 24 height 64
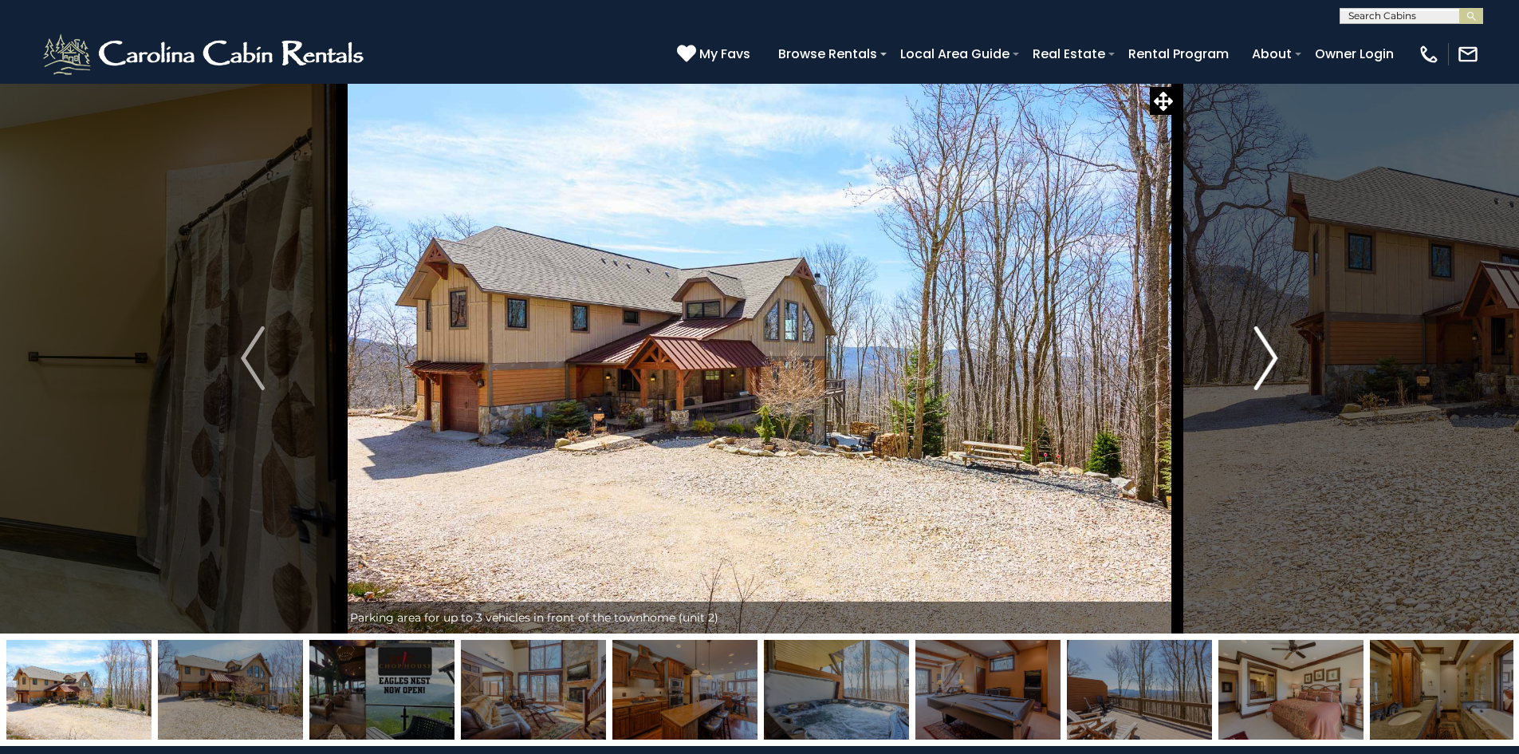
click at [1271, 366] on img "Next" at bounding box center [1266, 358] width 24 height 64
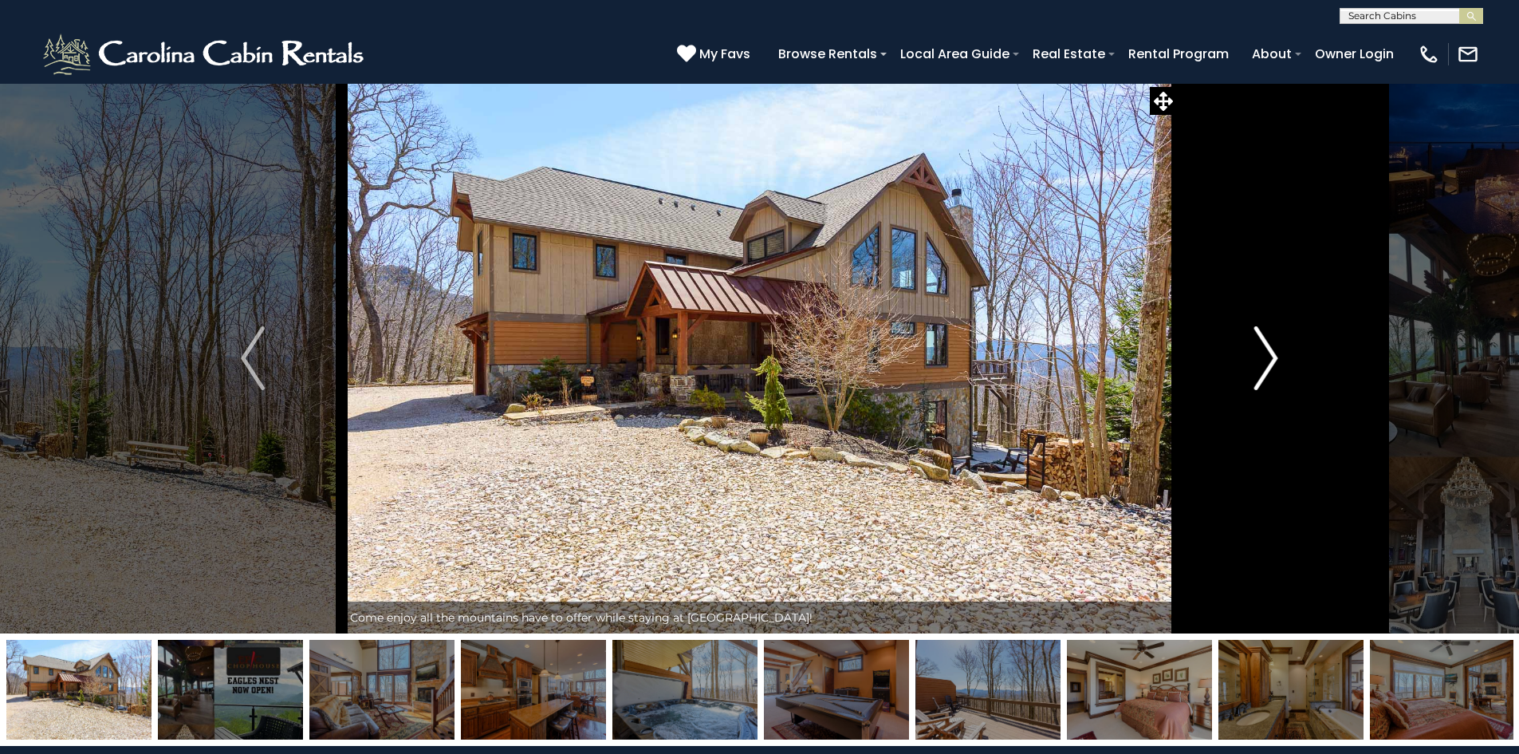
click at [1271, 366] on img "Next" at bounding box center [1266, 358] width 24 height 64
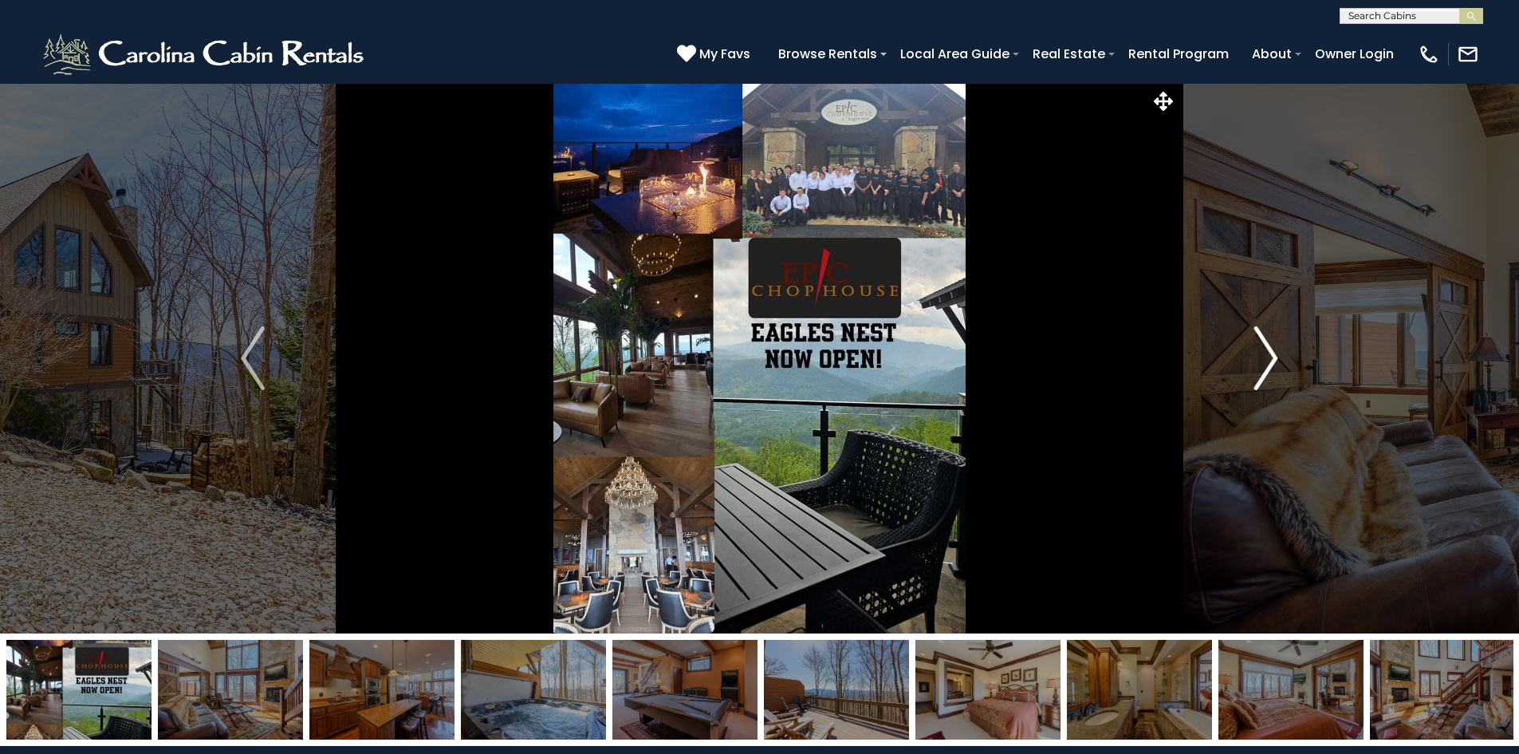
click at [1271, 366] on img "Next" at bounding box center [1266, 358] width 24 height 64
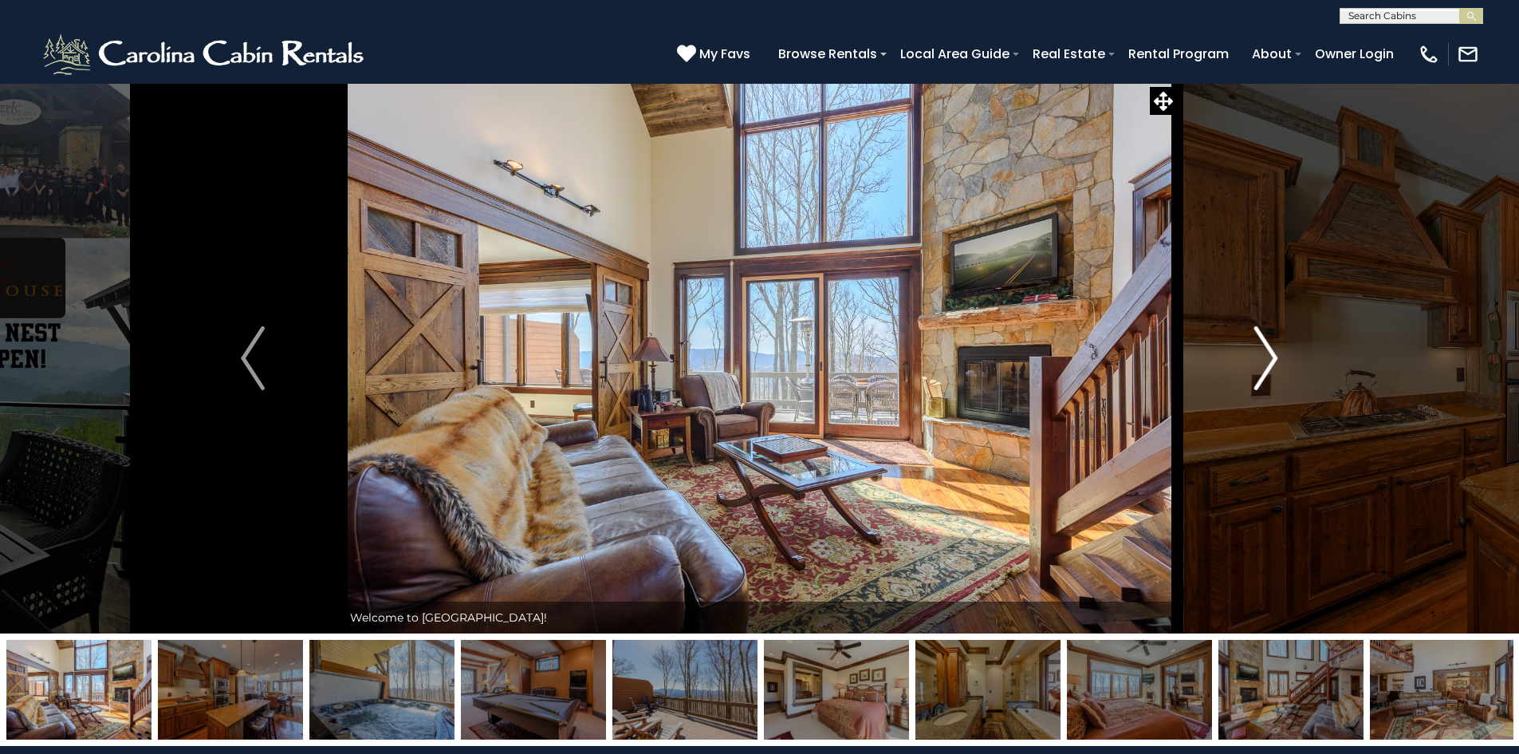
click at [1271, 366] on img "Next" at bounding box center [1266, 358] width 24 height 64
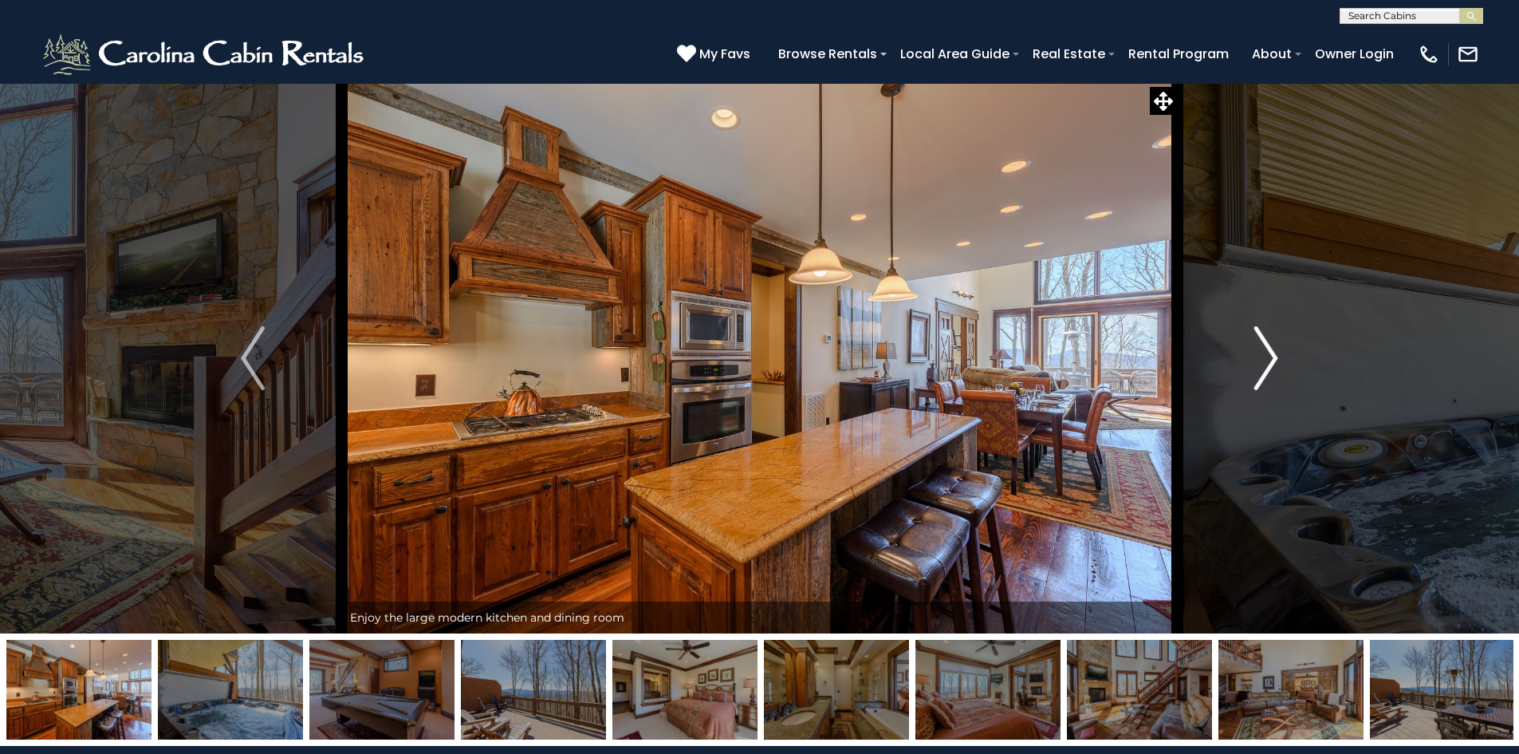
click at [1271, 366] on img "Next" at bounding box center [1266, 358] width 24 height 64
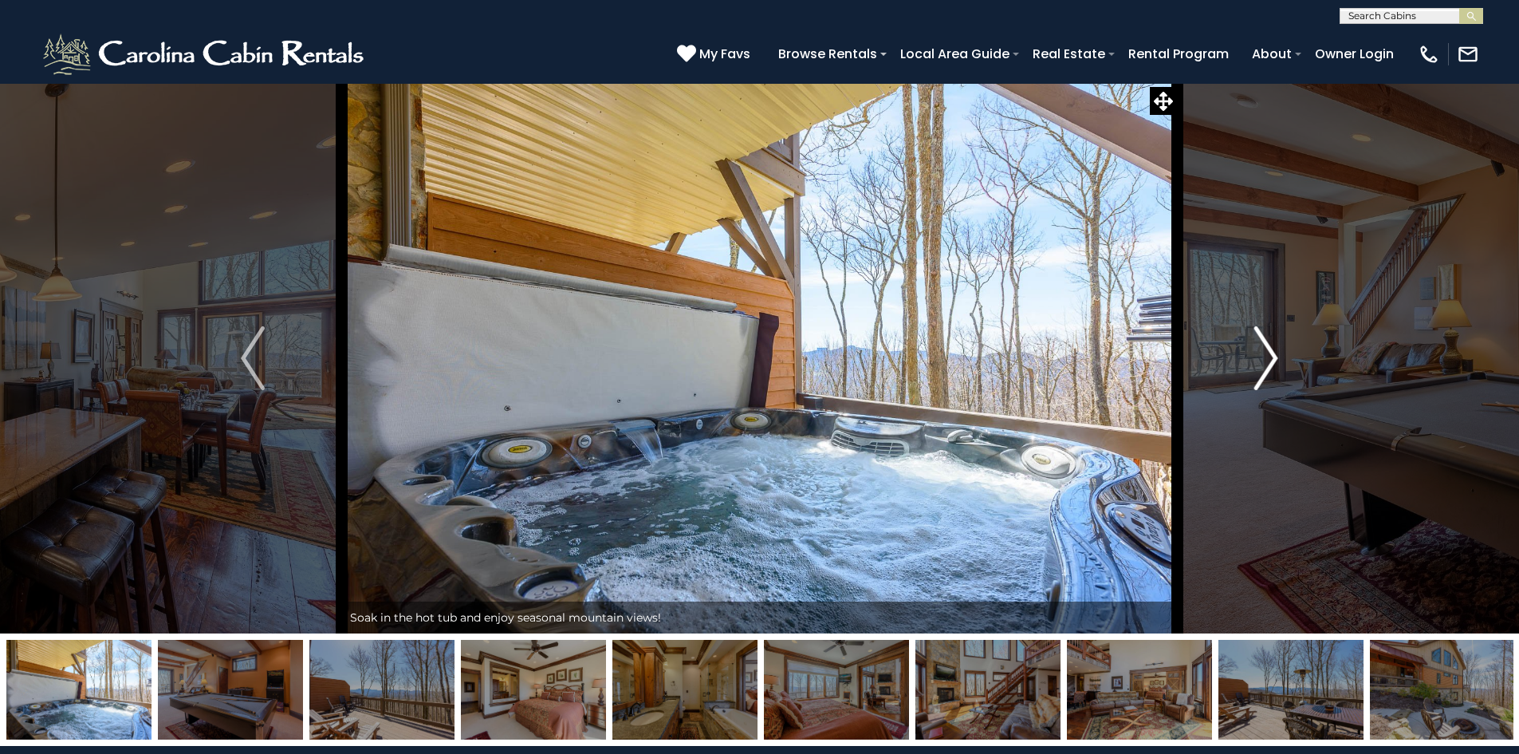
click at [1271, 366] on img "Next" at bounding box center [1266, 358] width 24 height 64
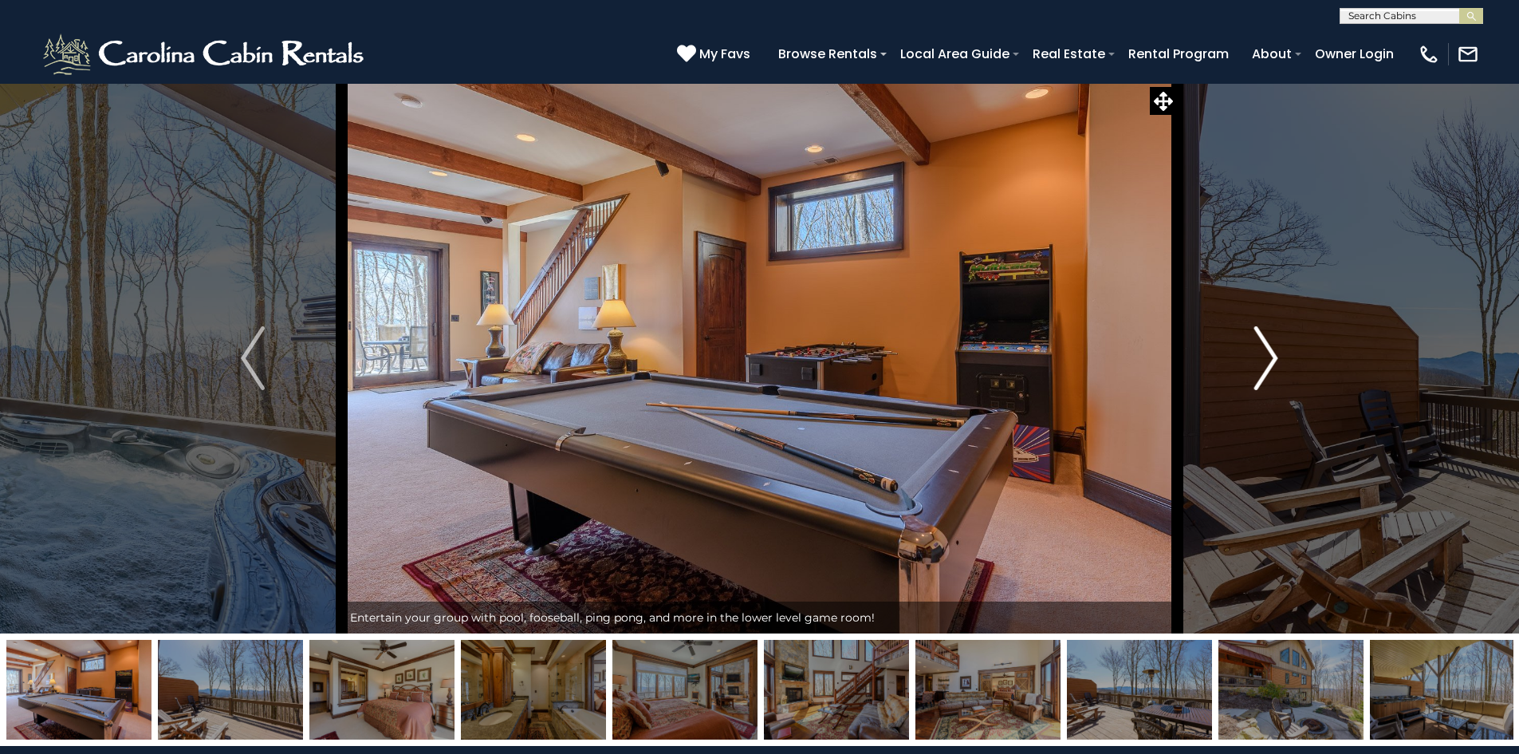
click at [1271, 366] on img "Next" at bounding box center [1266, 358] width 24 height 64
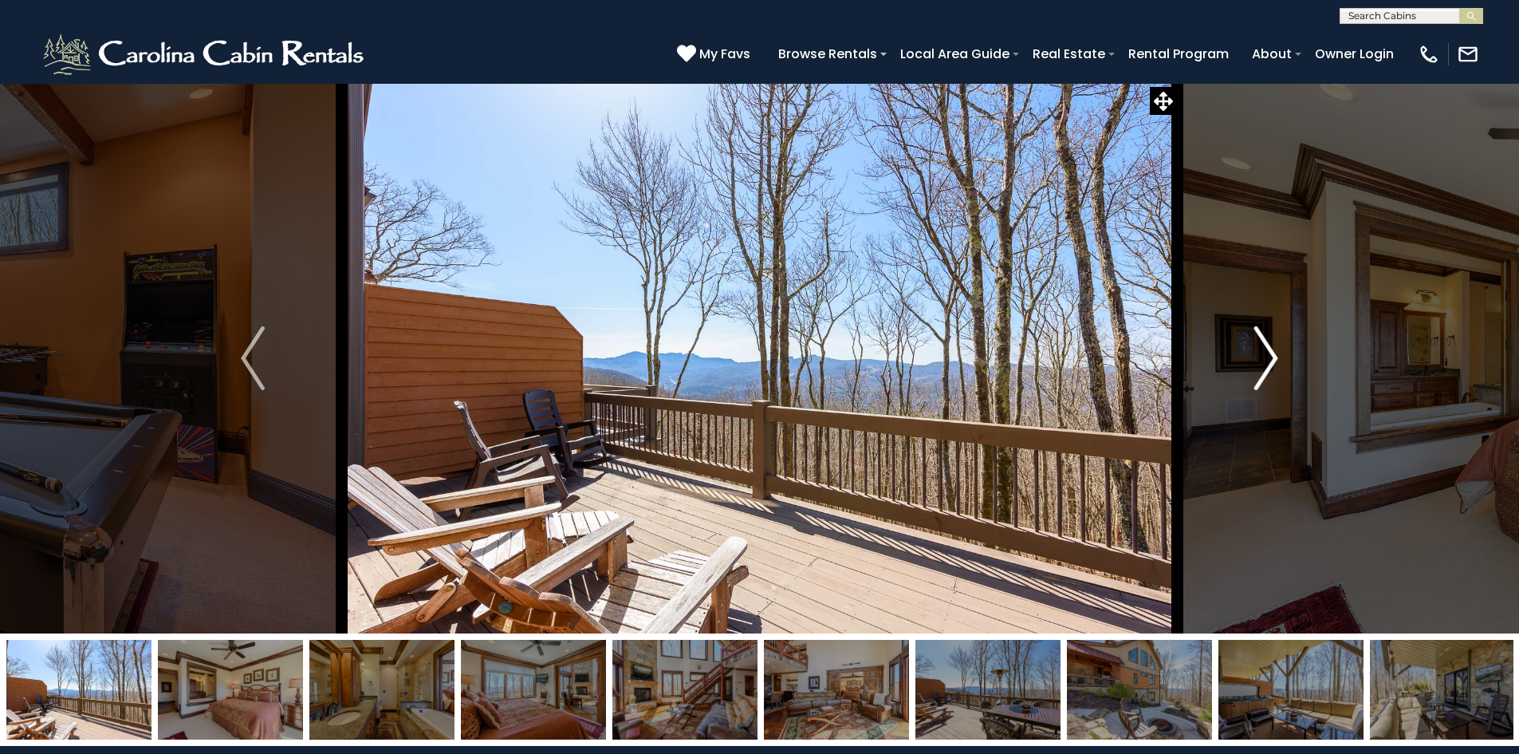
click at [1271, 366] on img "Next" at bounding box center [1266, 358] width 24 height 64
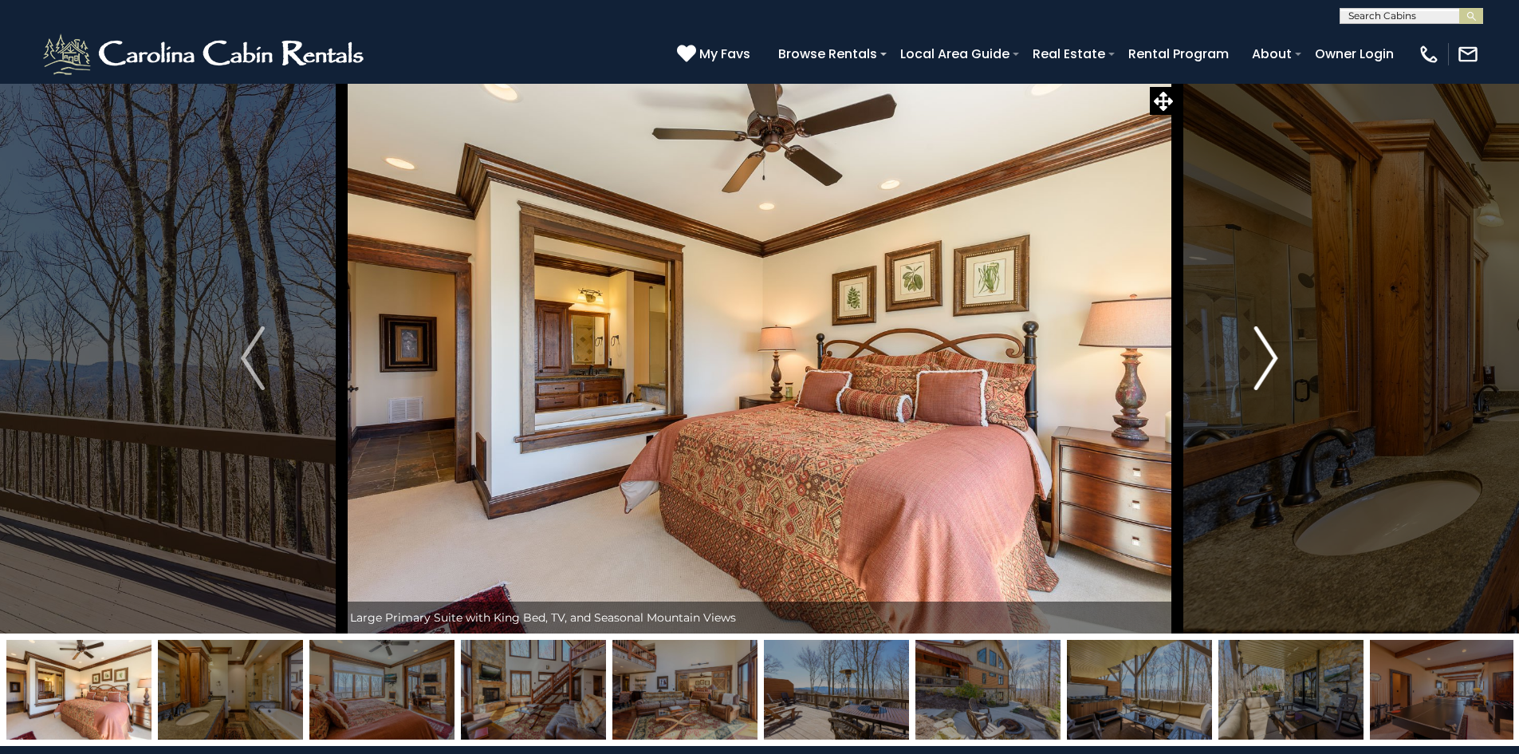
click at [1271, 366] on img "Next" at bounding box center [1266, 358] width 24 height 64
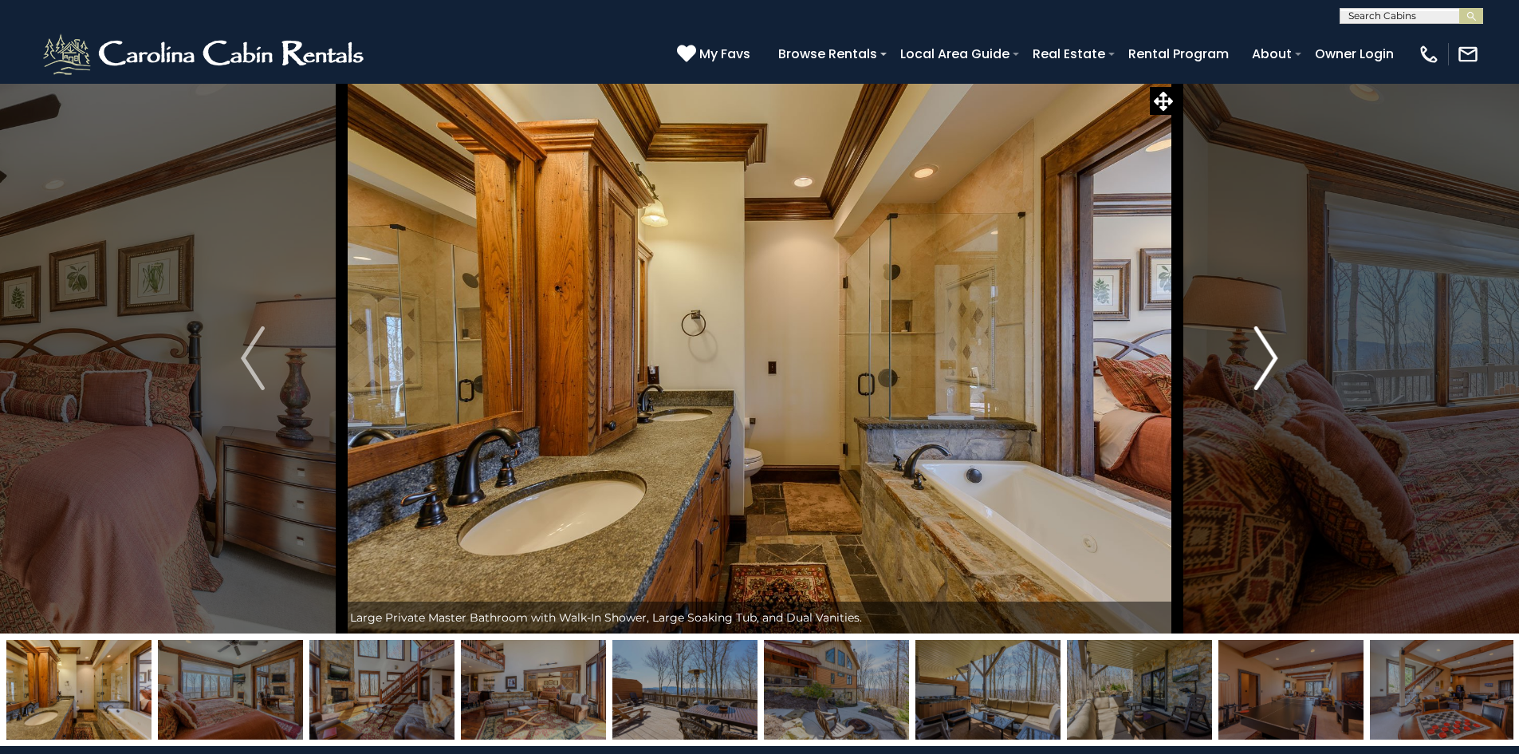
click at [1271, 366] on img "Next" at bounding box center [1266, 358] width 24 height 64
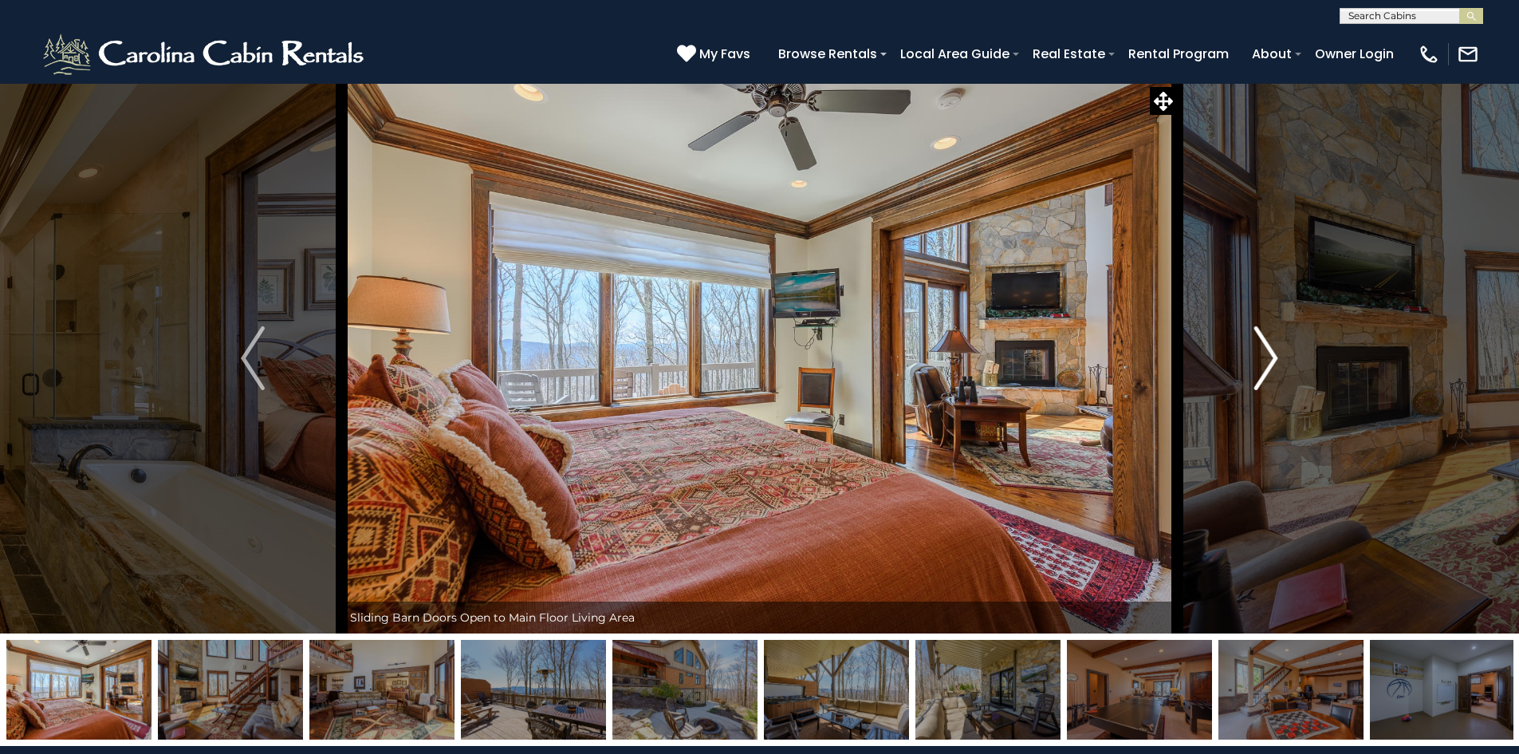
click at [1271, 366] on img "Next" at bounding box center [1266, 358] width 24 height 64
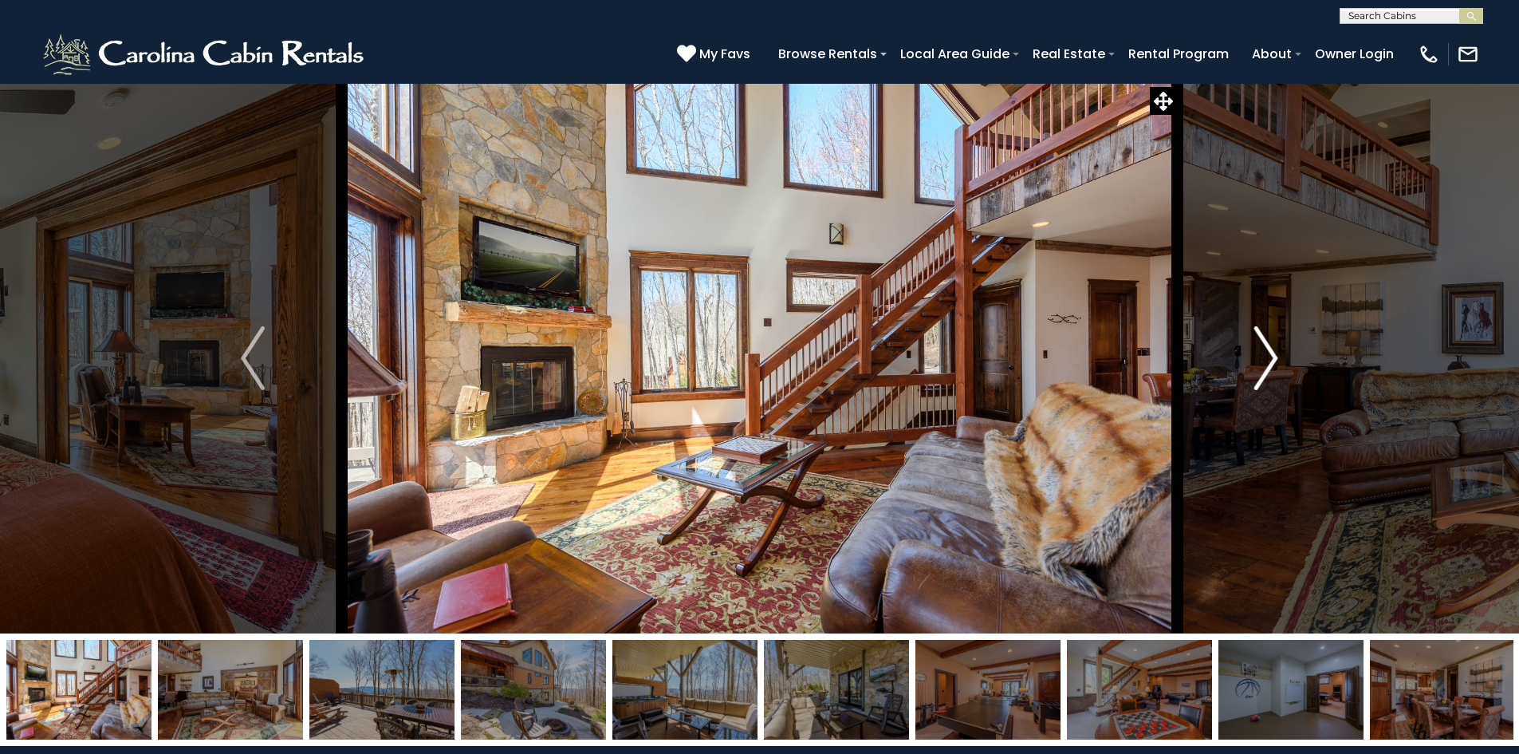
click at [1271, 366] on img "Next" at bounding box center [1266, 358] width 24 height 64
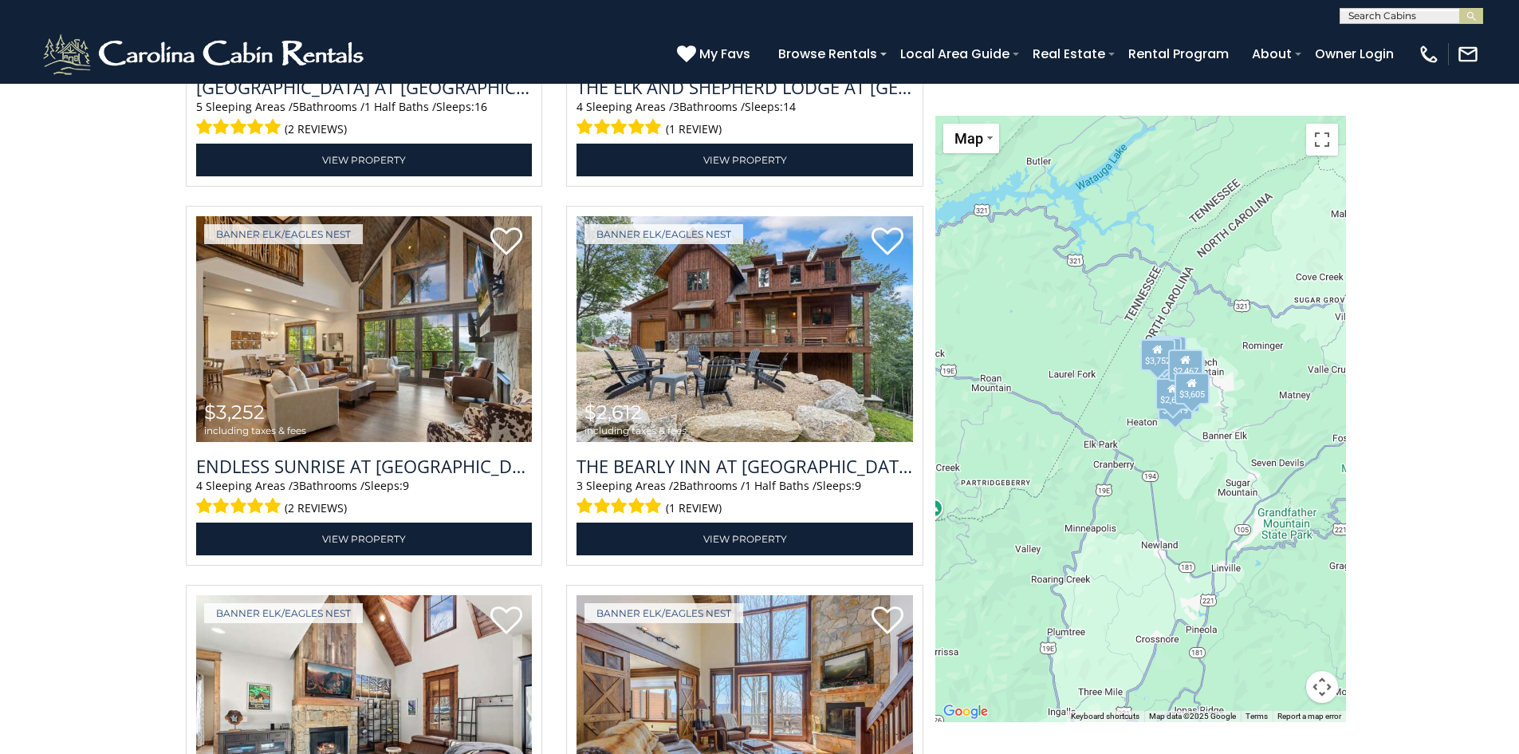
scroll to position [2514, 0]
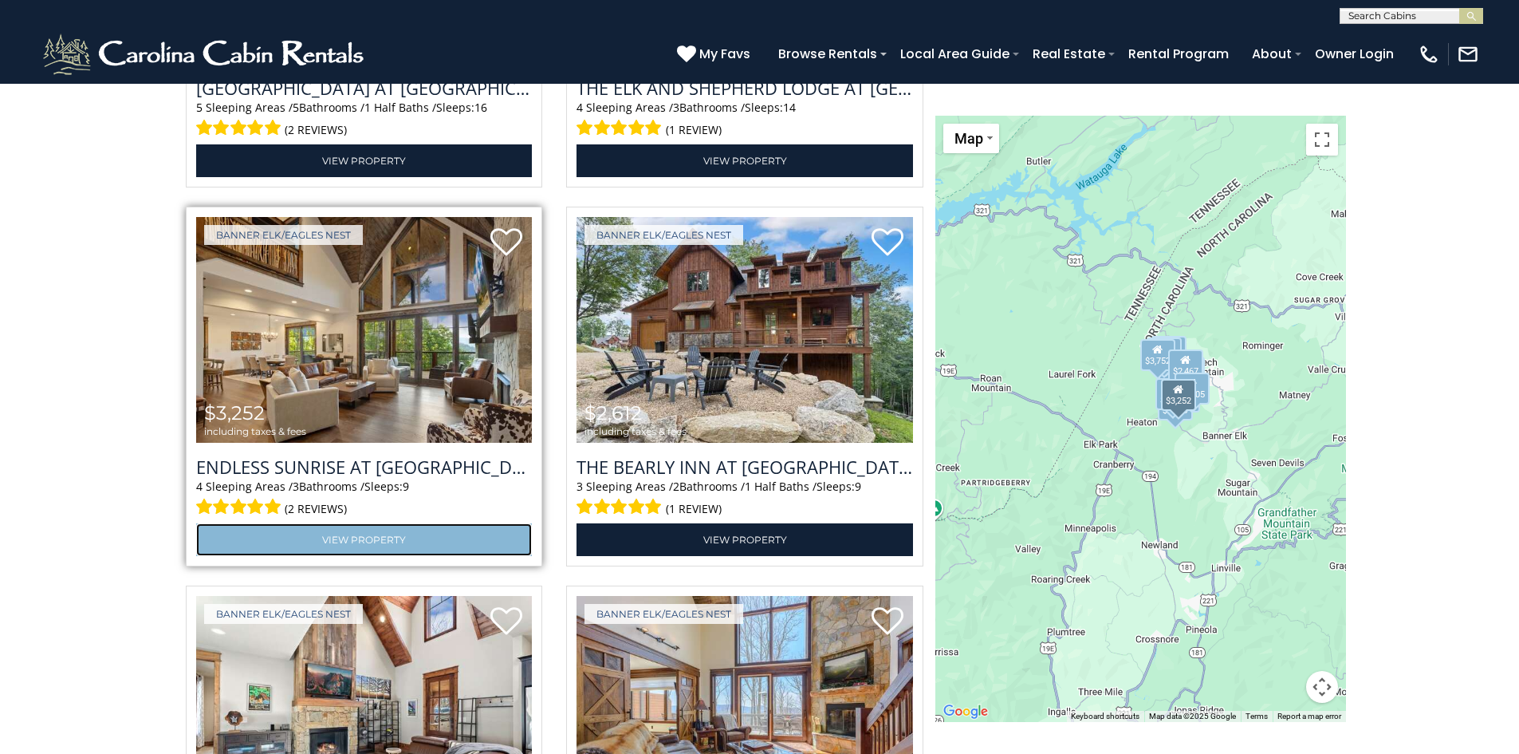
click at [366, 534] on link "View Property" at bounding box center [364, 539] width 337 height 33
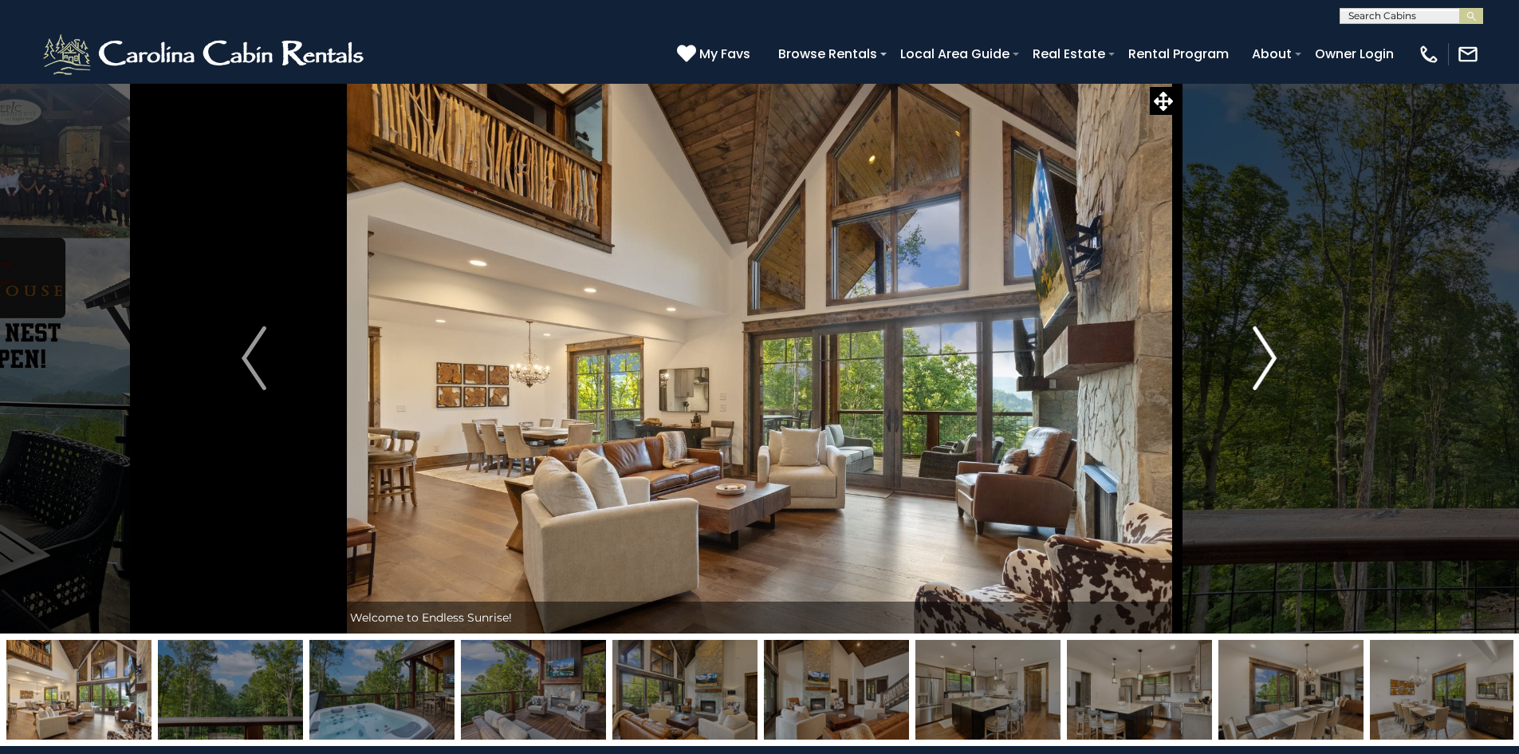
click at [1281, 358] on button "Next" at bounding box center [1264, 358] width 175 height 550
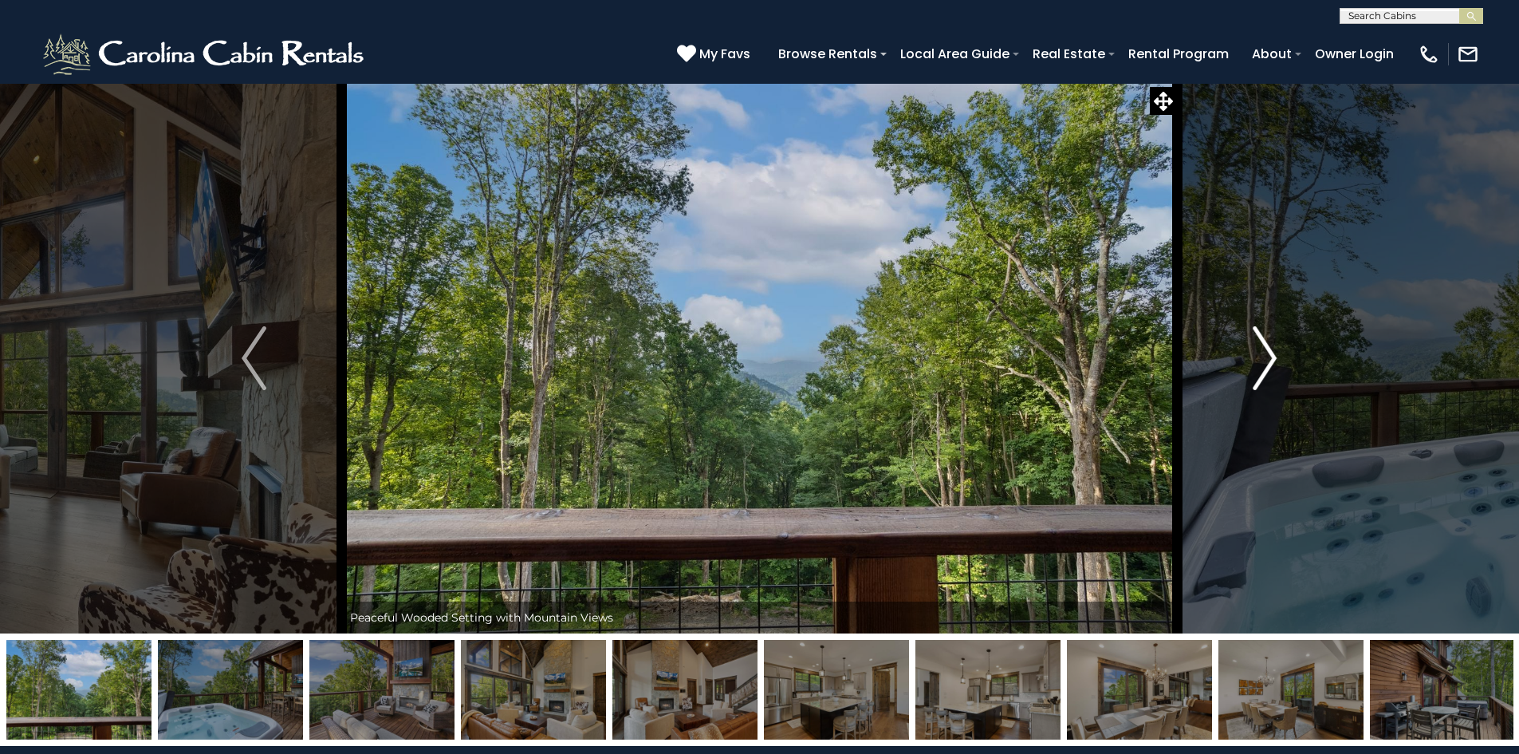
click at [1278, 358] on button "Next" at bounding box center [1264, 358] width 175 height 550
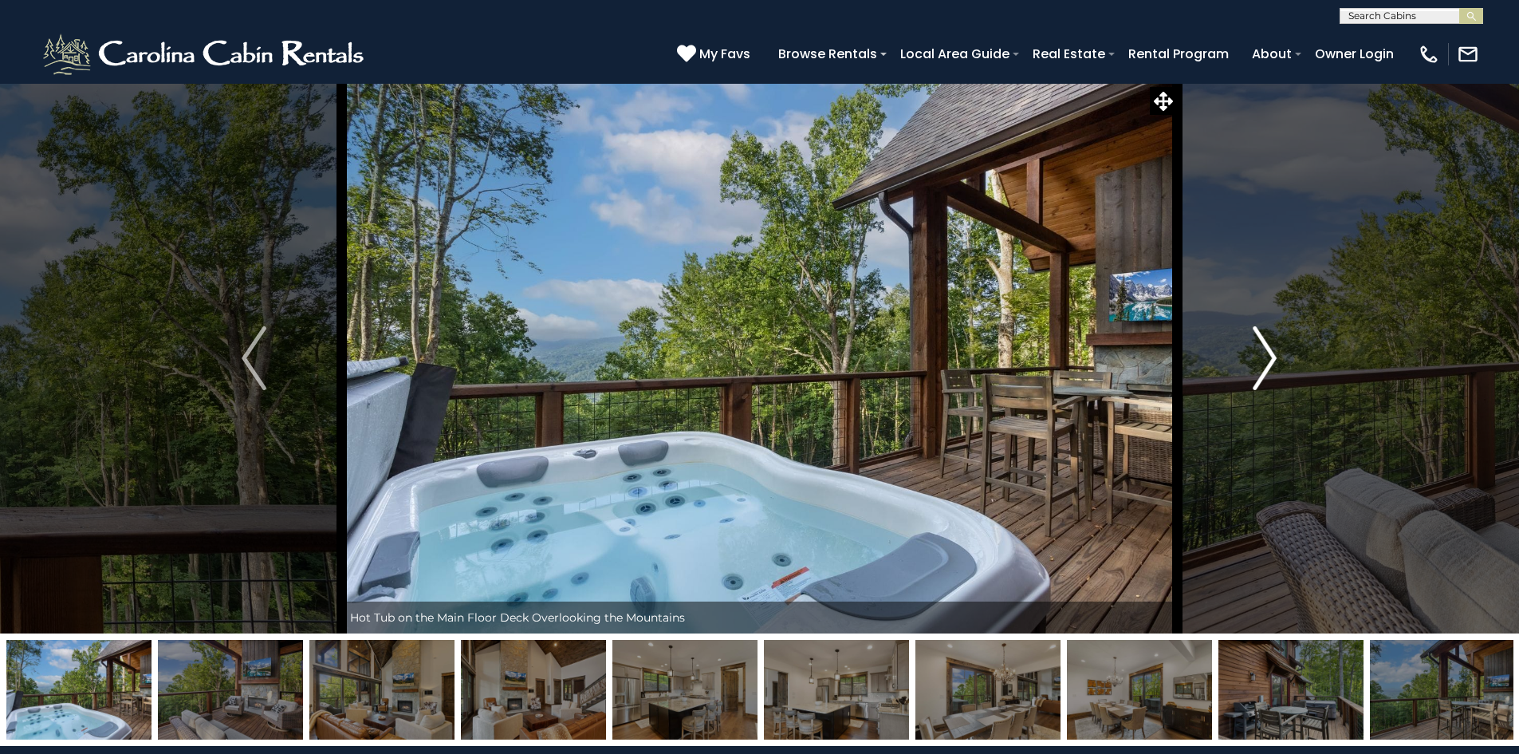
click at [1278, 358] on button "Next" at bounding box center [1264, 358] width 175 height 550
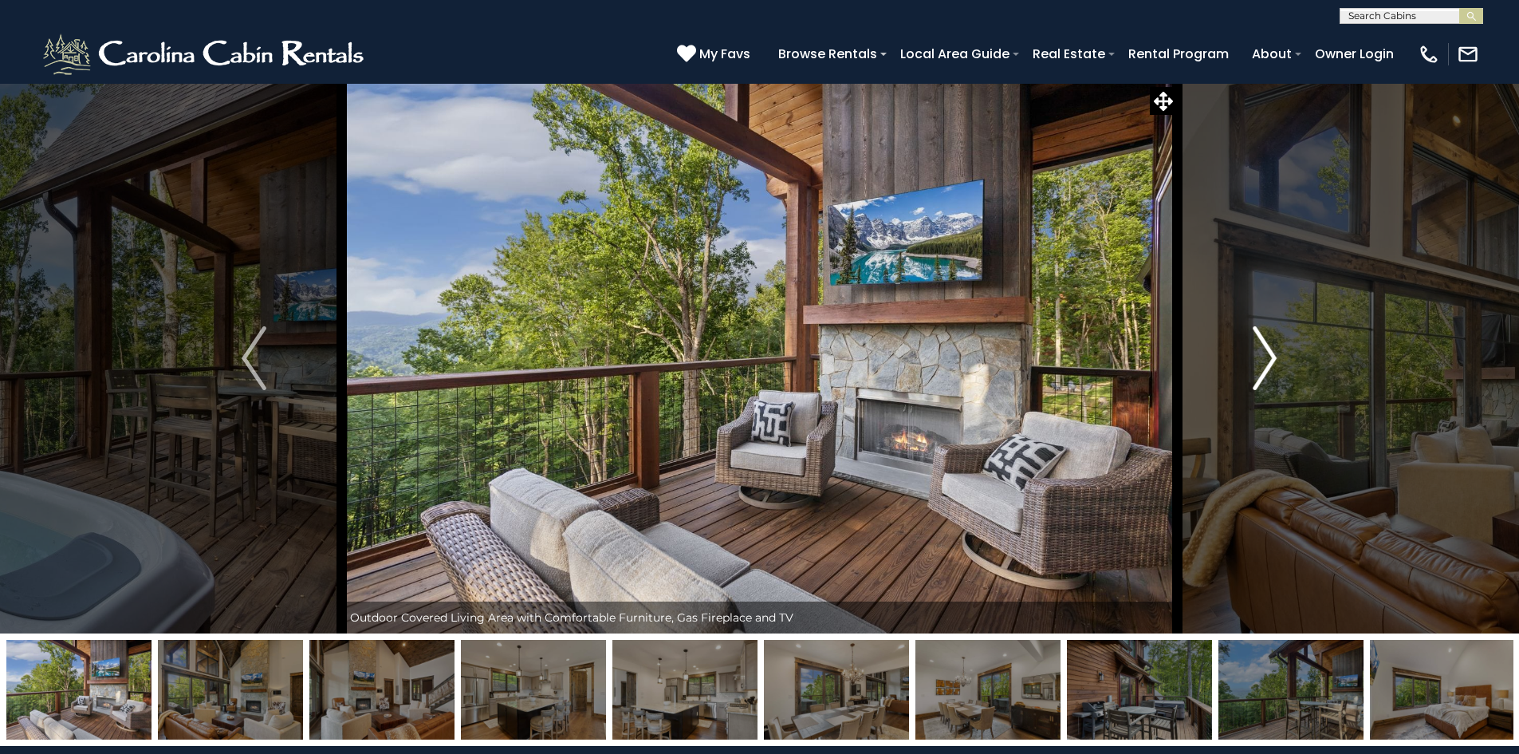
click at [1278, 358] on button "Next" at bounding box center [1264, 358] width 175 height 550
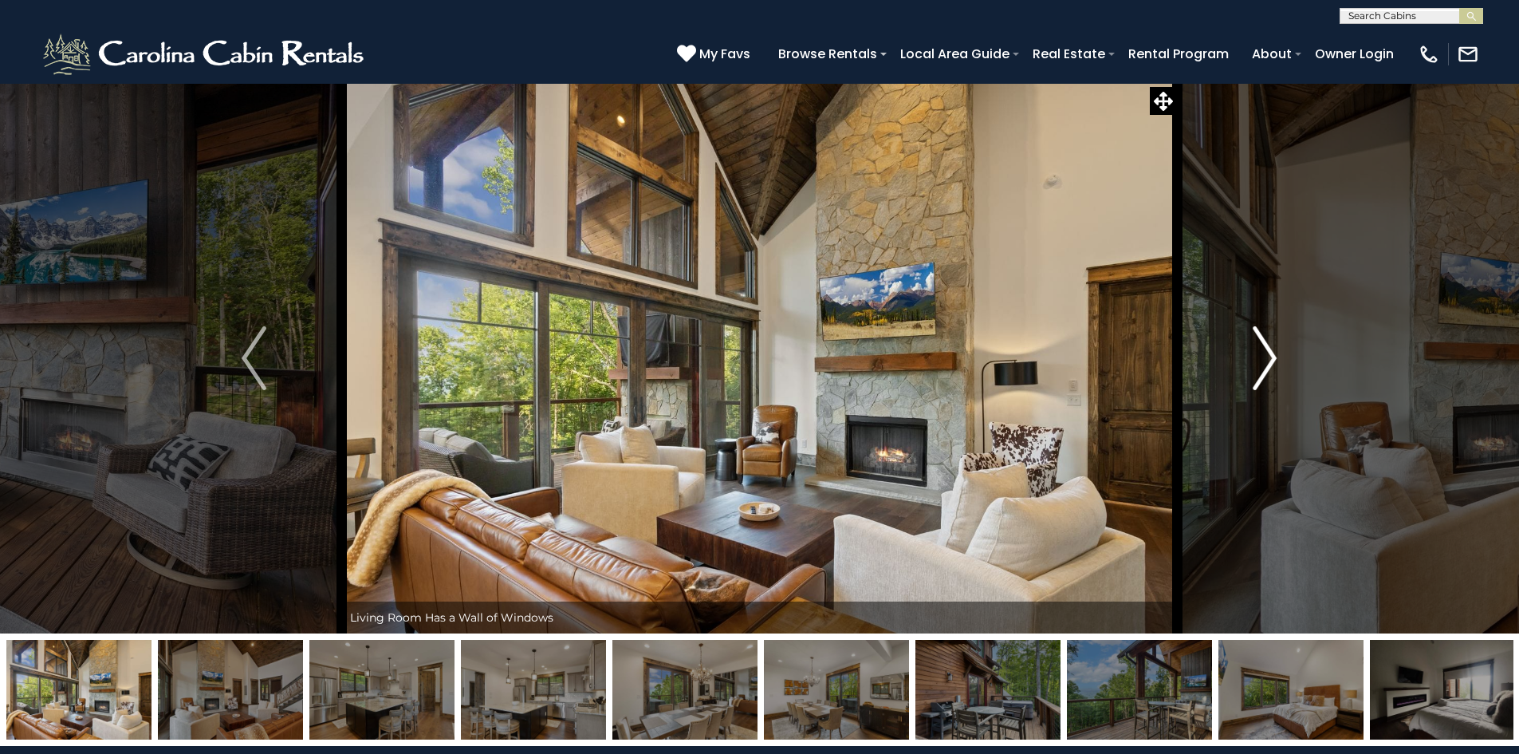
click at [1278, 358] on button "Next" at bounding box center [1264, 358] width 175 height 550
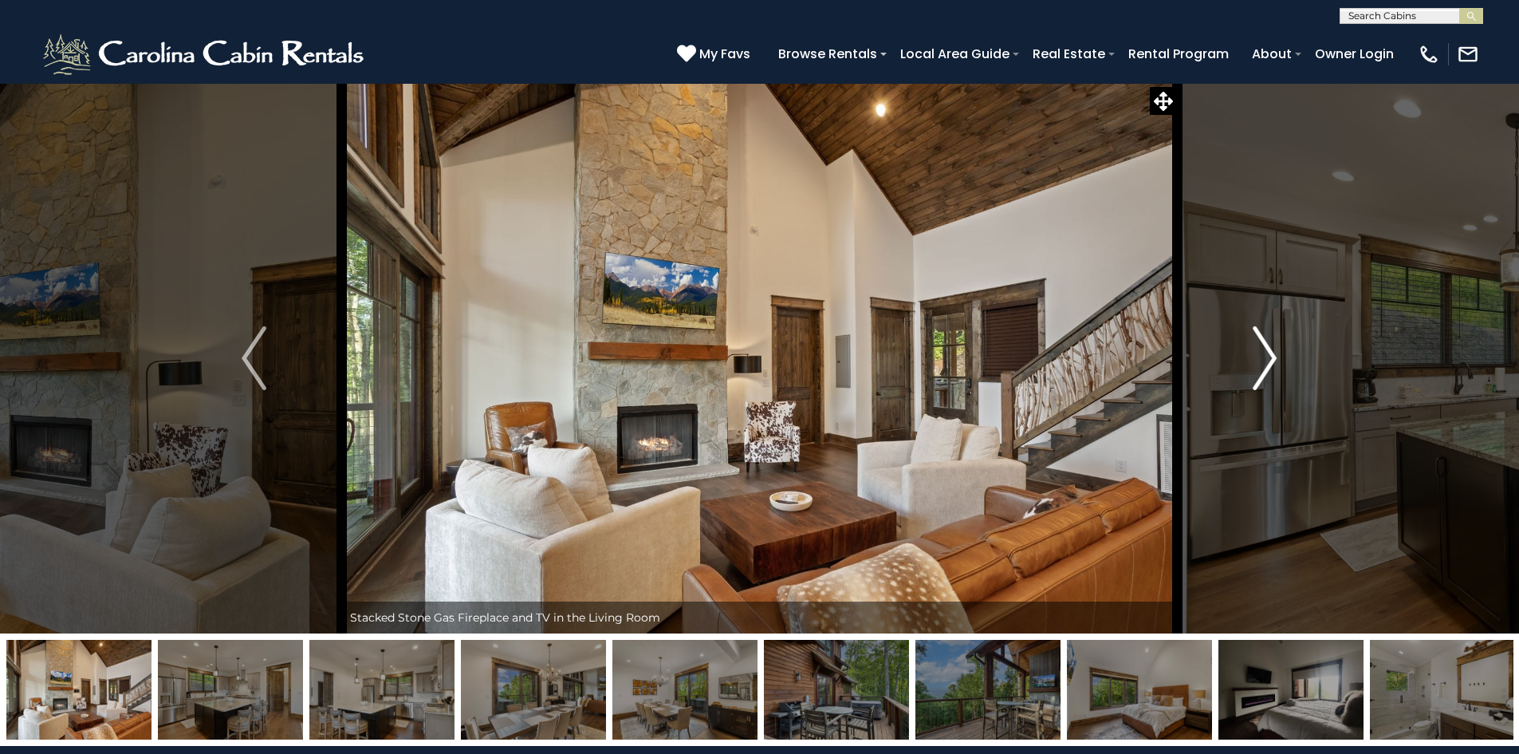
click at [1278, 358] on button "Next" at bounding box center [1264, 358] width 175 height 550
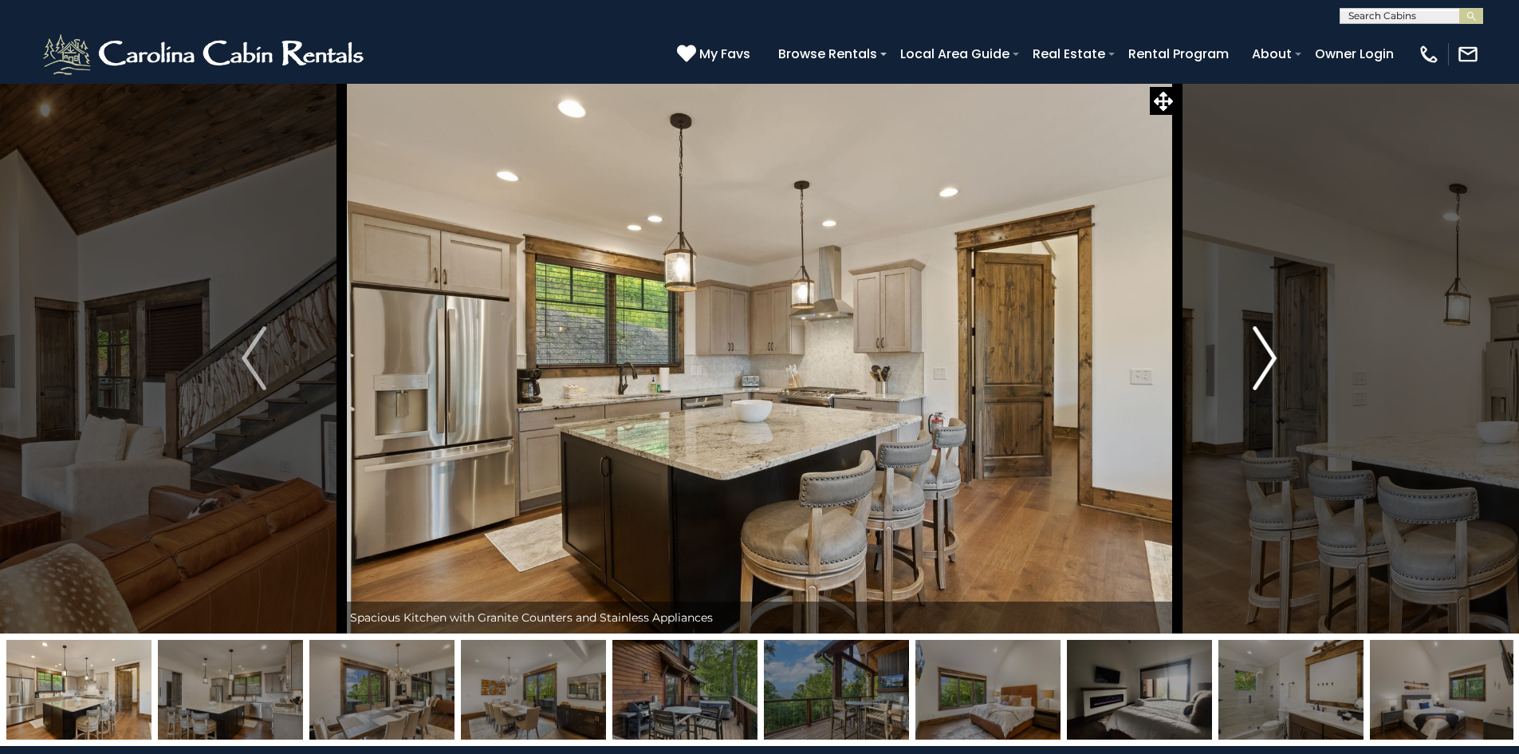
click at [1278, 358] on button "Next" at bounding box center [1264, 358] width 175 height 550
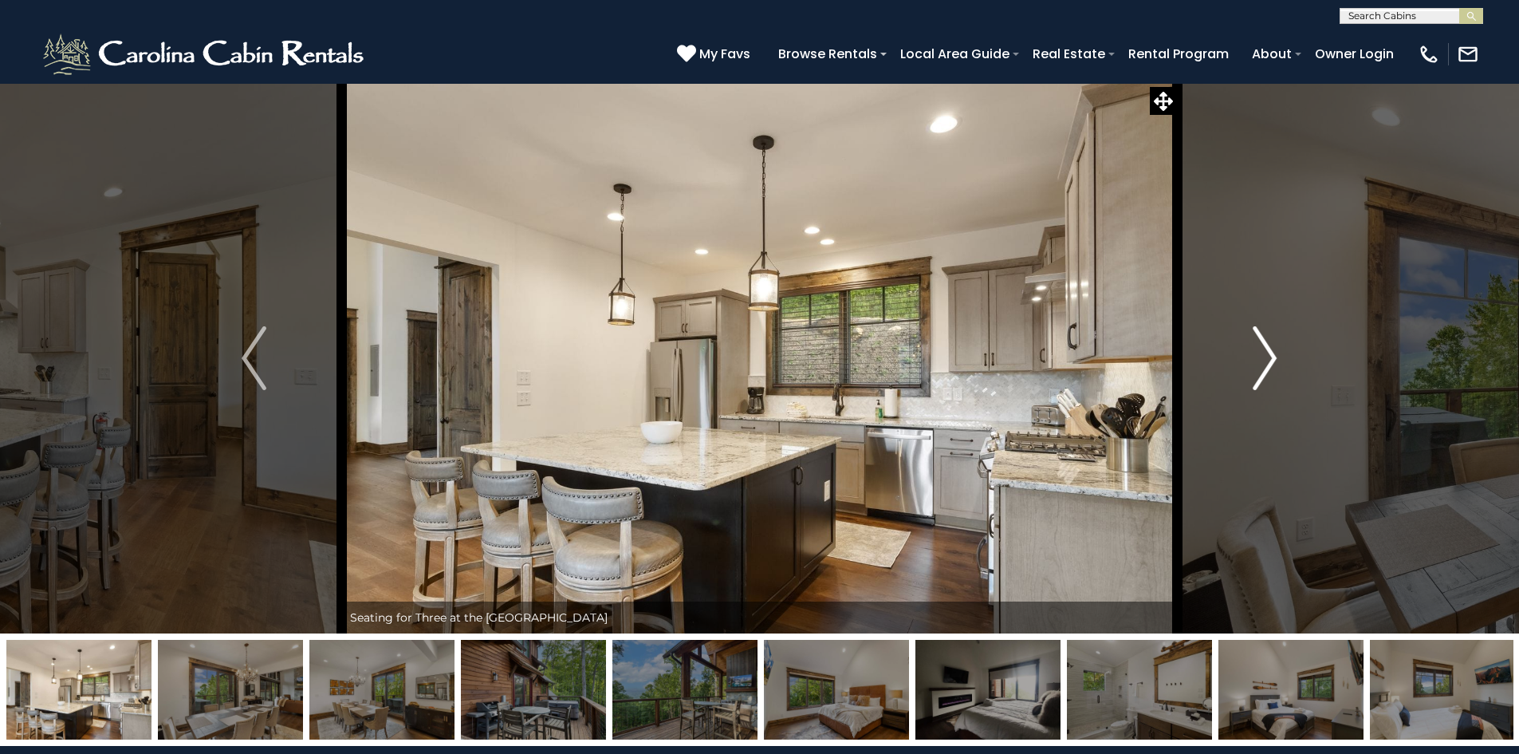
click at [1278, 358] on button "Next" at bounding box center [1264, 358] width 175 height 550
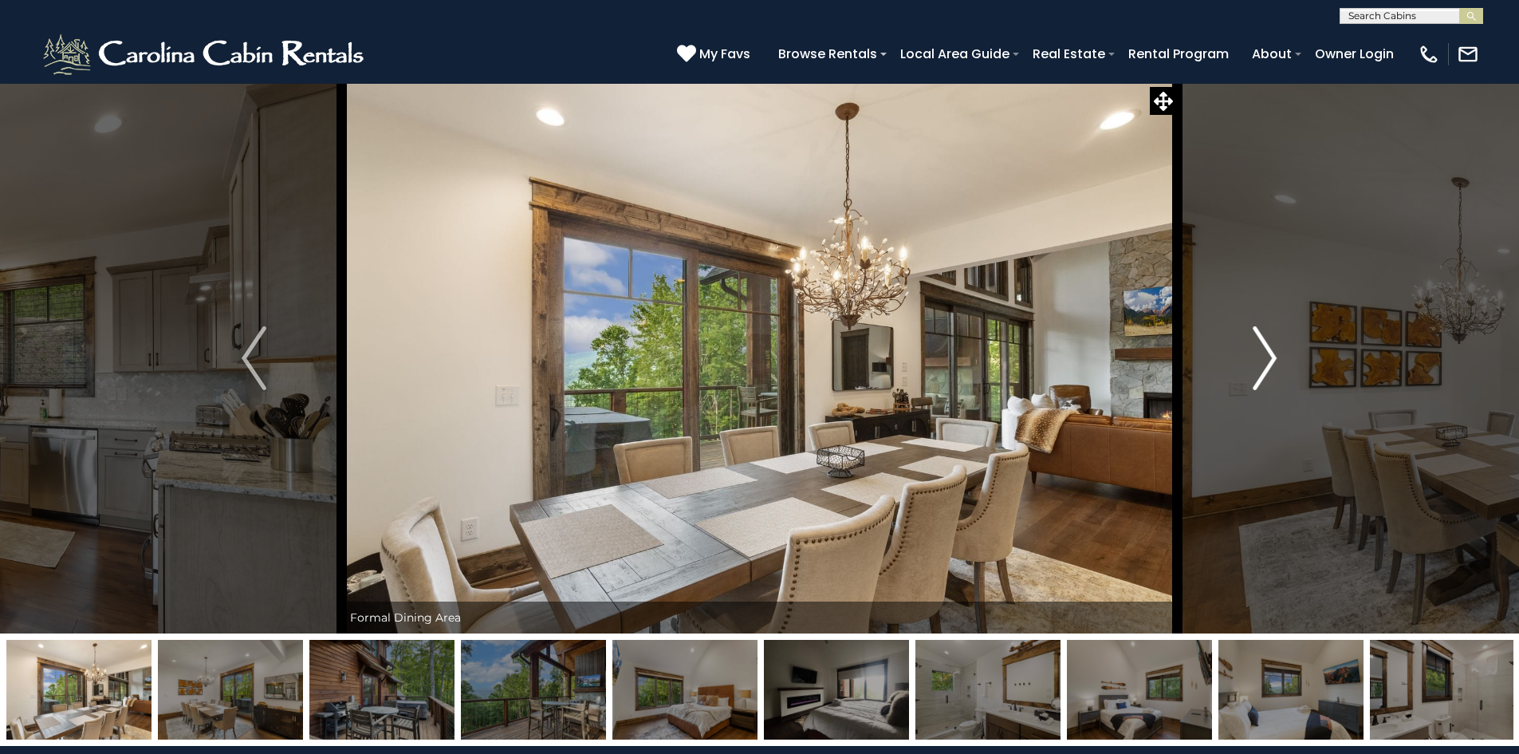
click at [1278, 358] on button "Next" at bounding box center [1264, 358] width 175 height 550
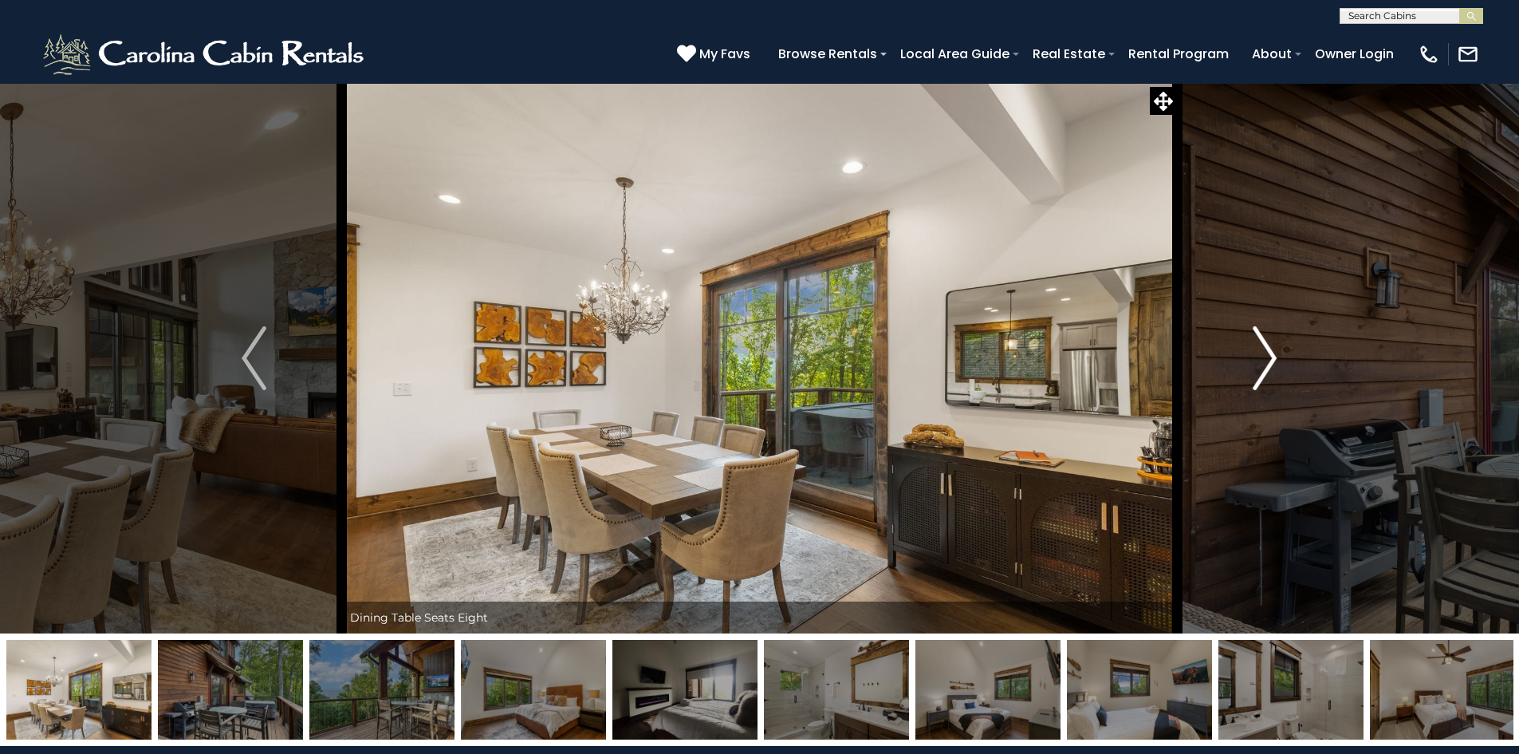
click at [1278, 358] on button "Next" at bounding box center [1264, 358] width 175 height 550
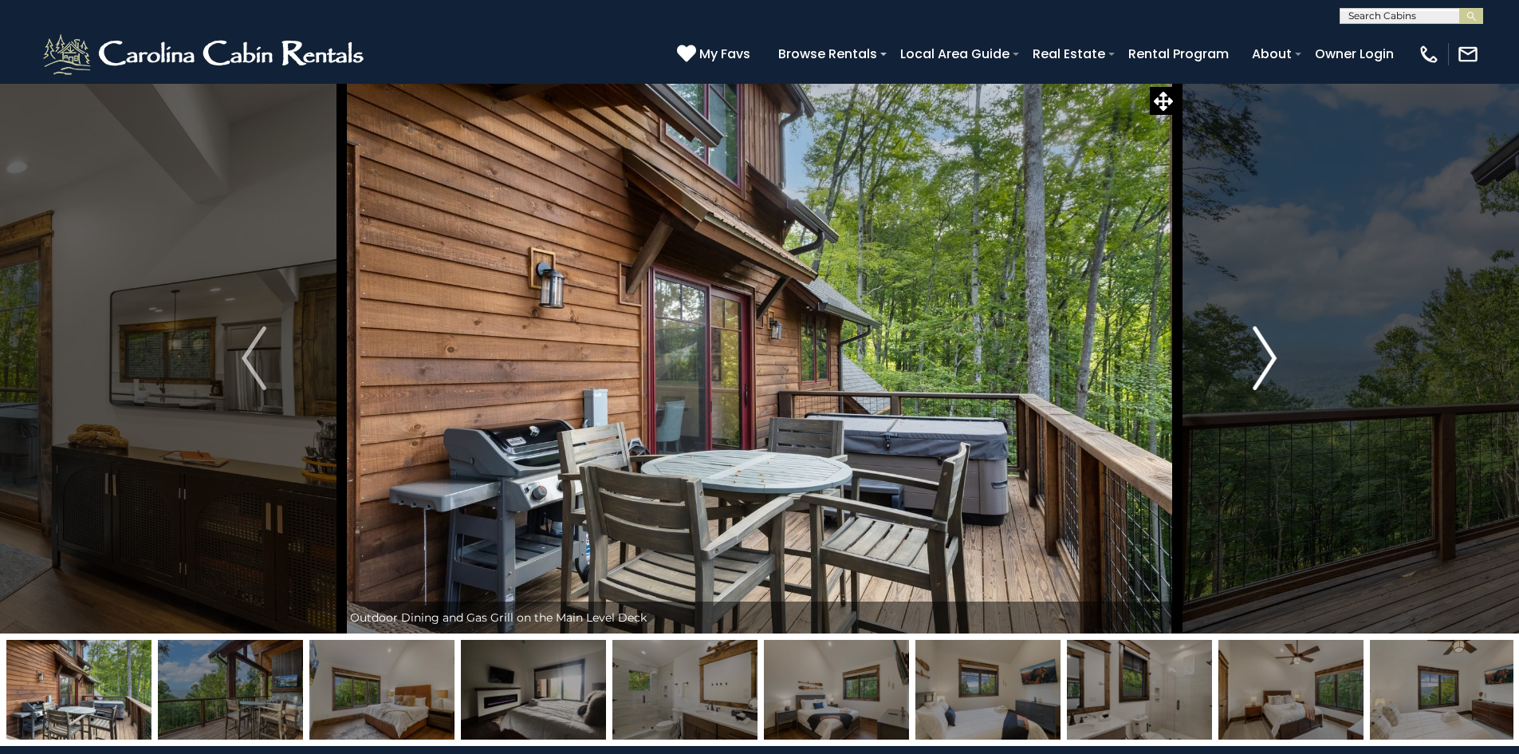
click at [1278, 358] on button "Next" at bounding box center [1264, 358] width 175 height 550
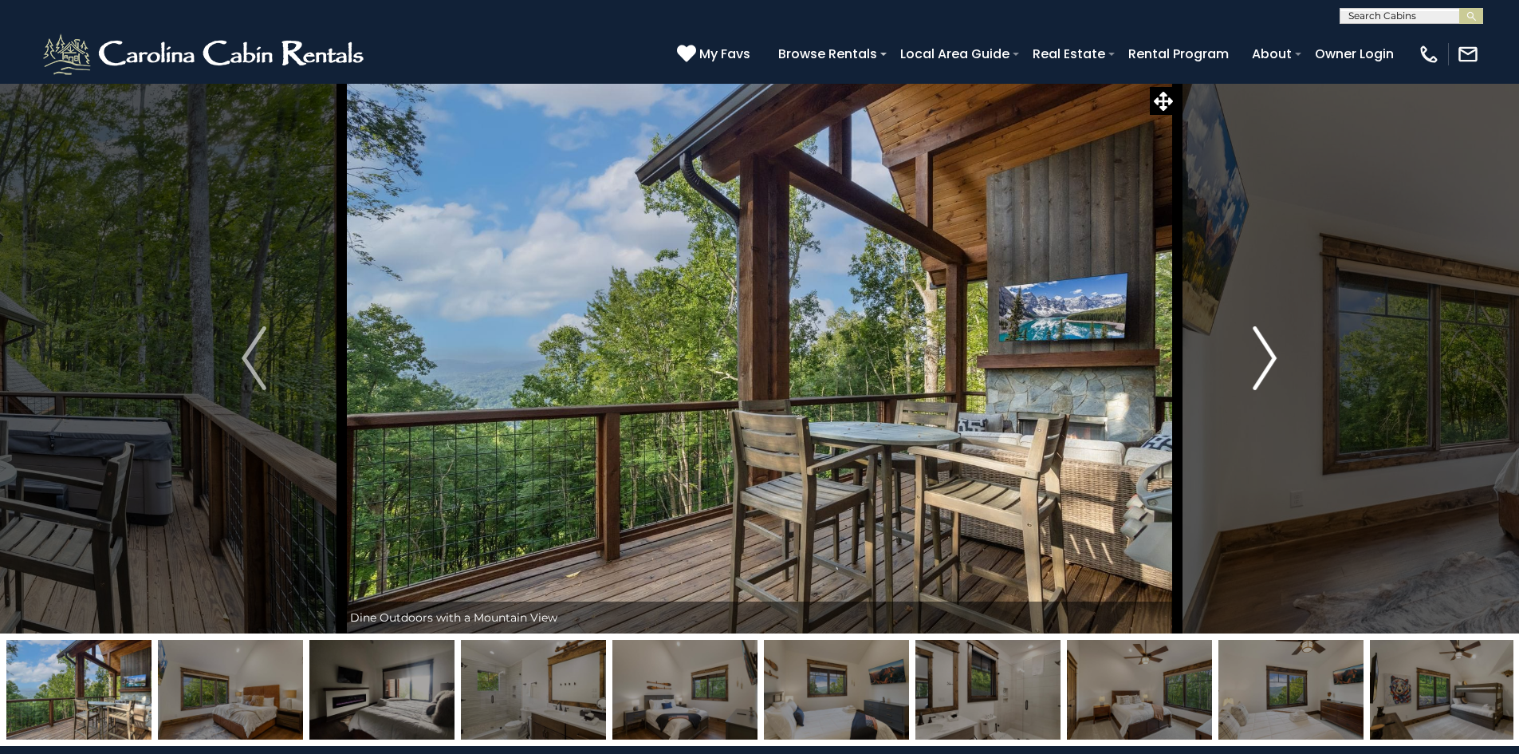
click at [1278, 358] on button "Next" at bounding box center [1264, 358] width 175 height 550
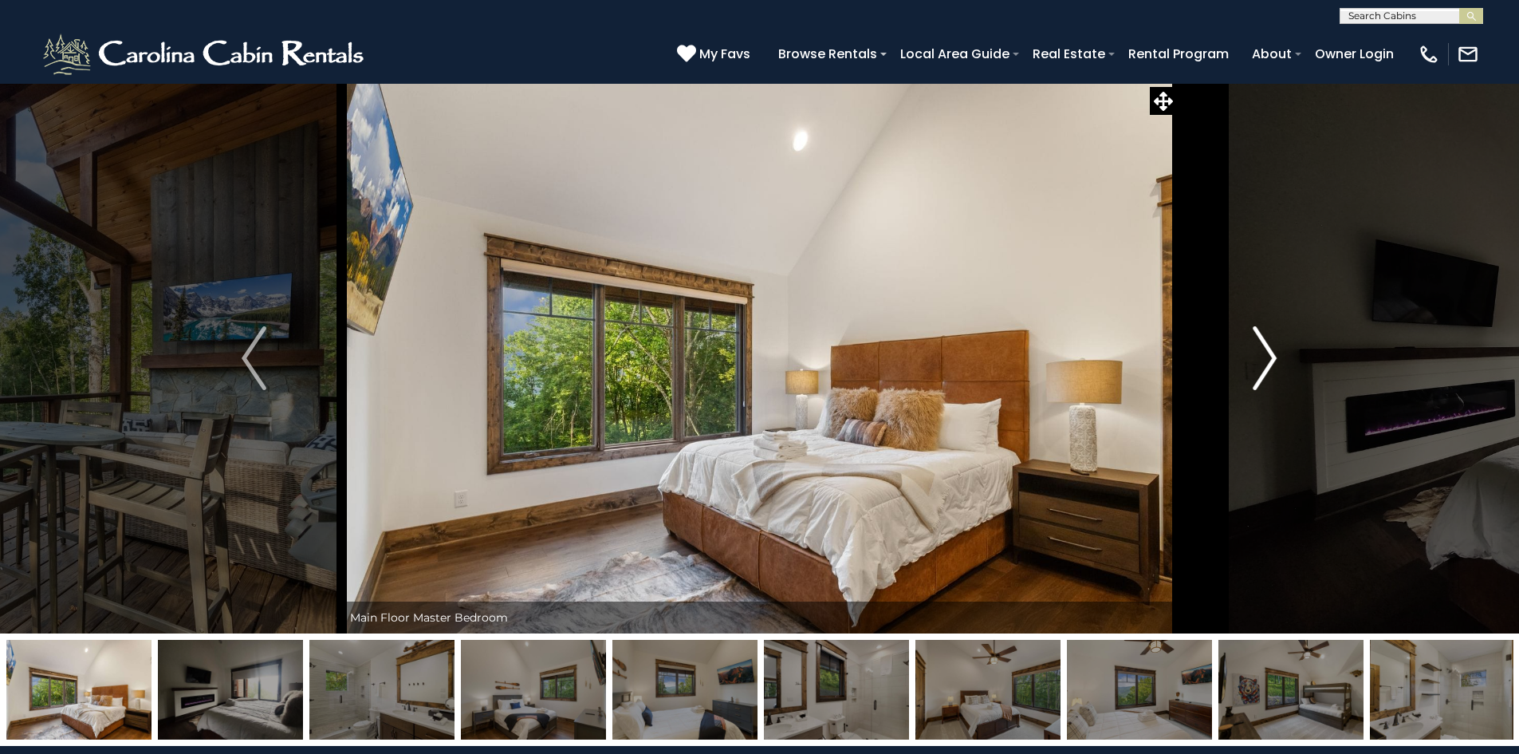
click at [1278, 358] on button "Next" at bounding box center [1264, 358] width 175 height 550
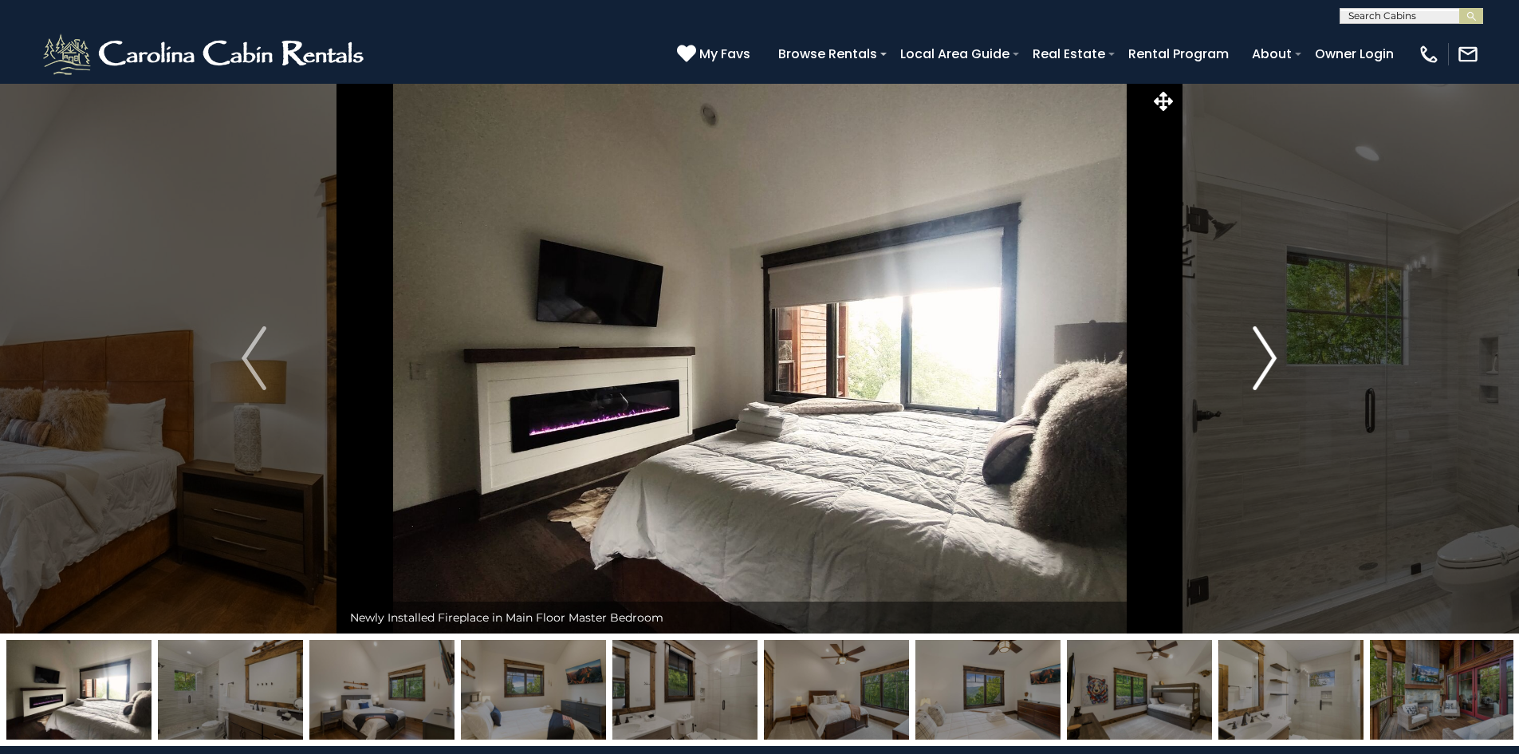
click at [1278, 358] on button "Next" at bounding box center [1264, 358] width 175 height 550
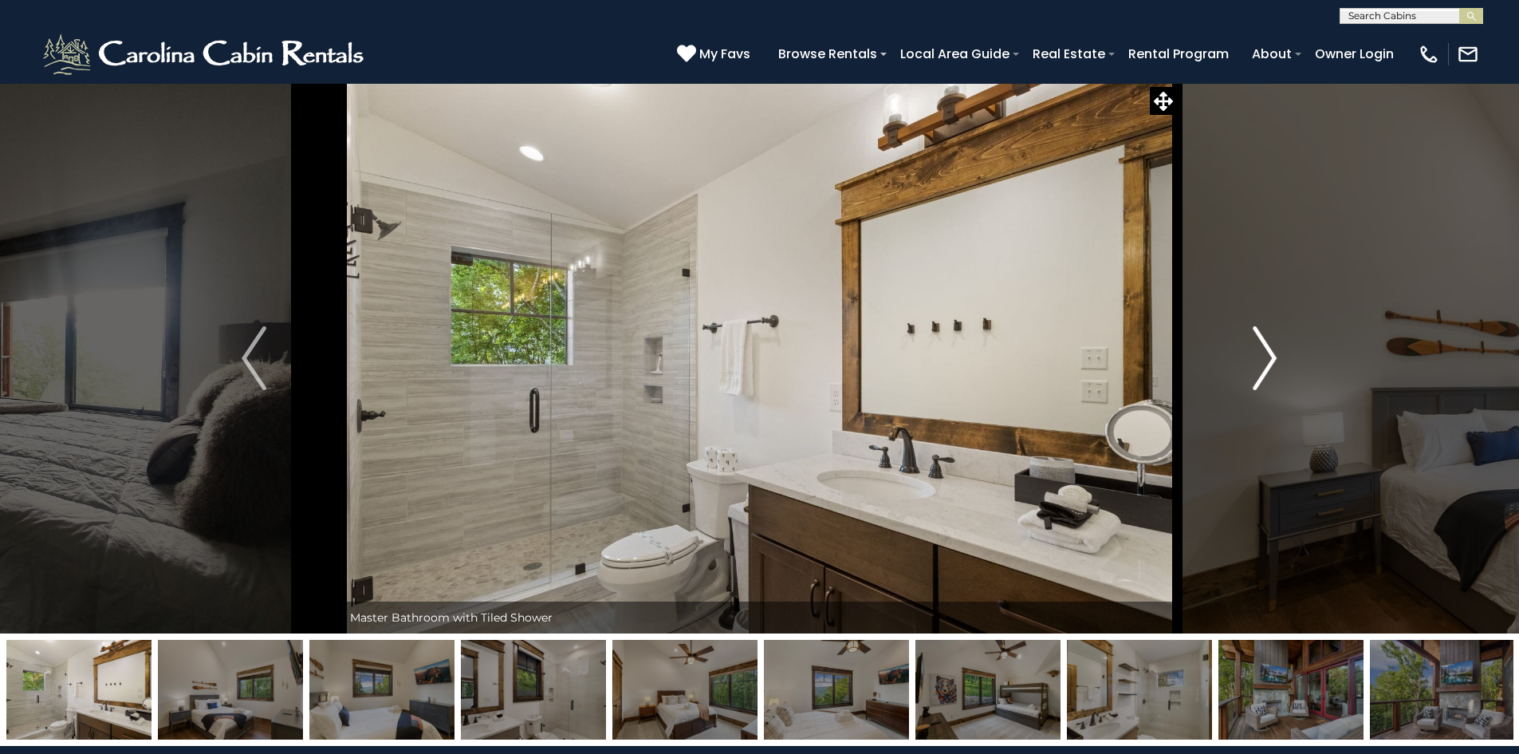
click at [1278, 358] on button "Next" at bounding box center [1264, 358] width 175 height 550
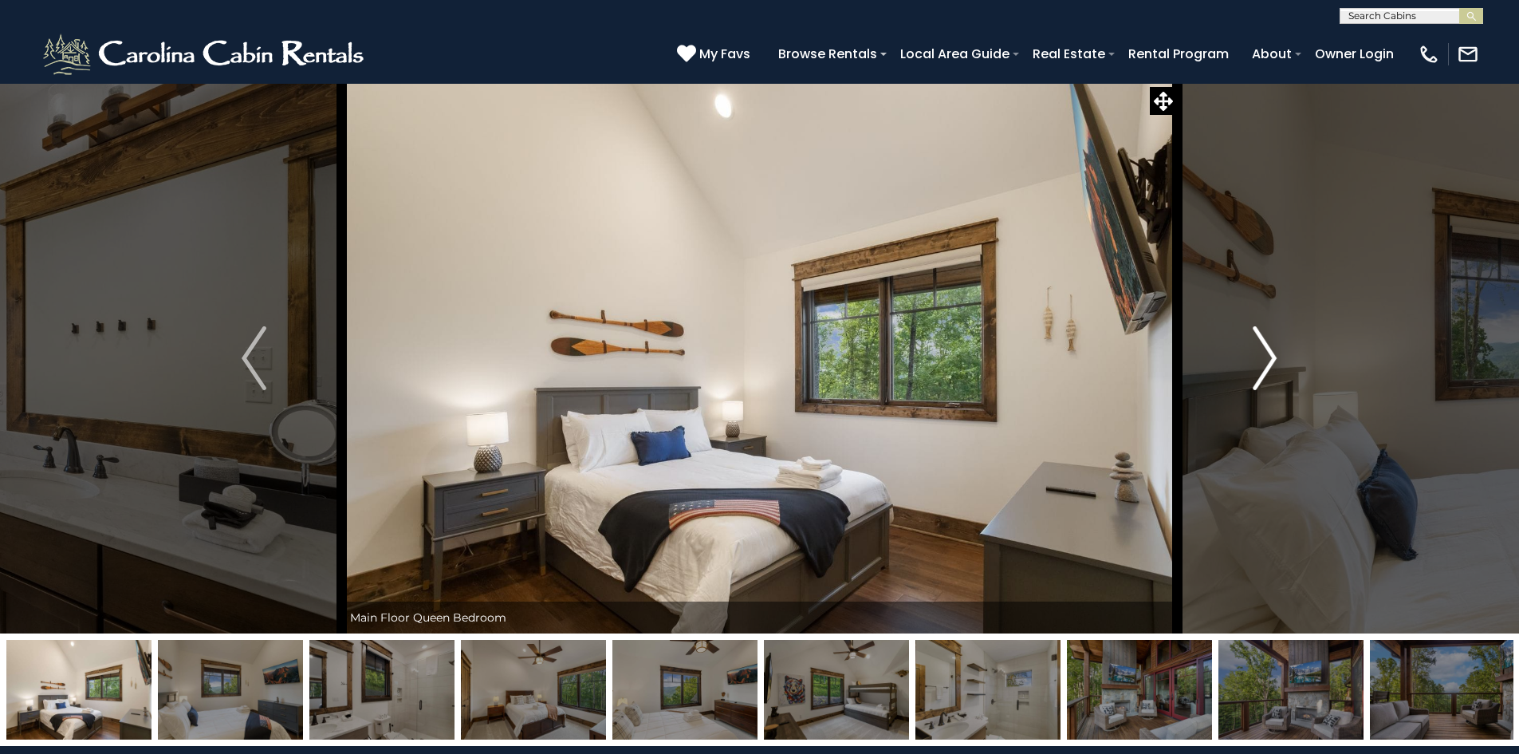
click at [1278, 358] on button "Next" at bounding box center [1264, 358] width 175 height 550
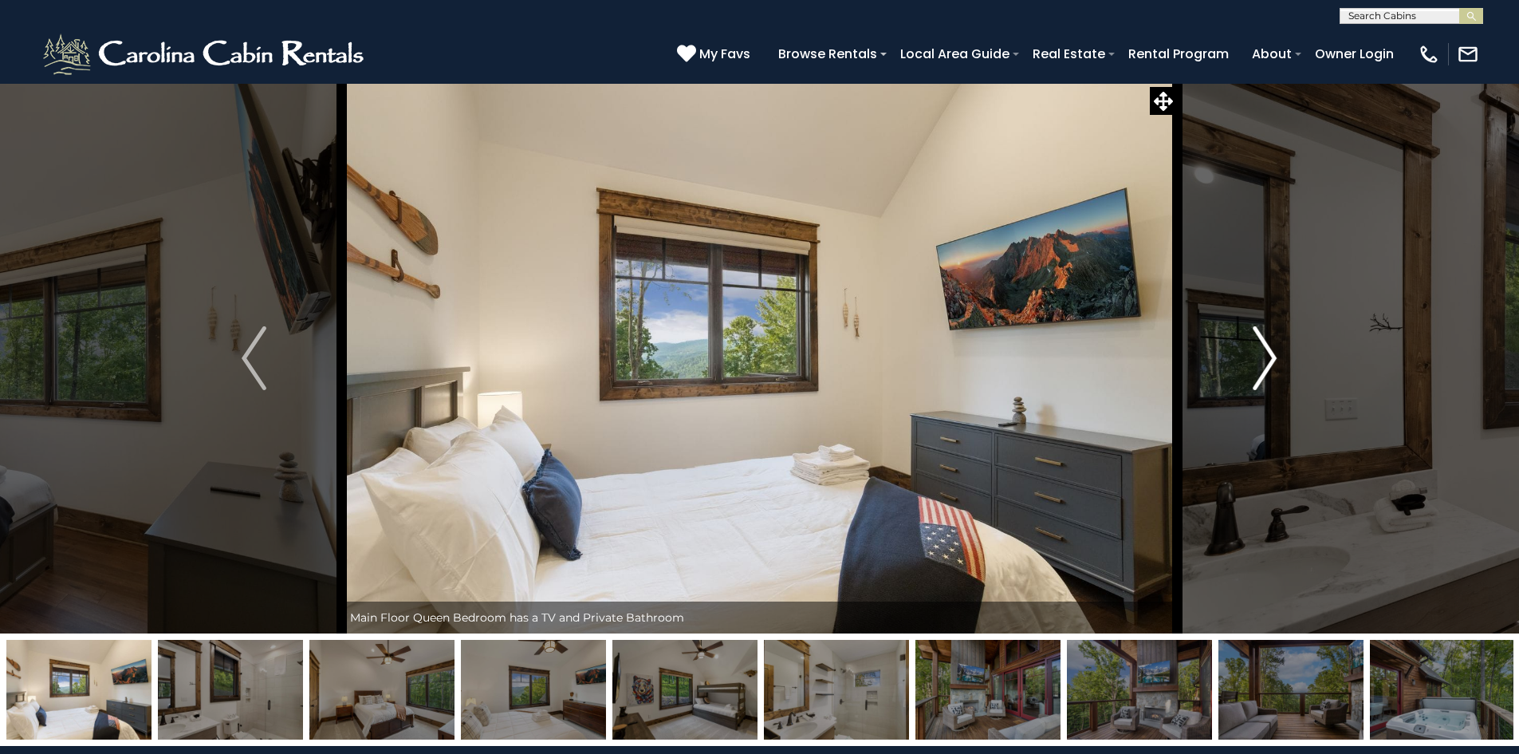
click at [1278, 358] on button "Next" at bounding box center [1264, 358] width 175 height 550
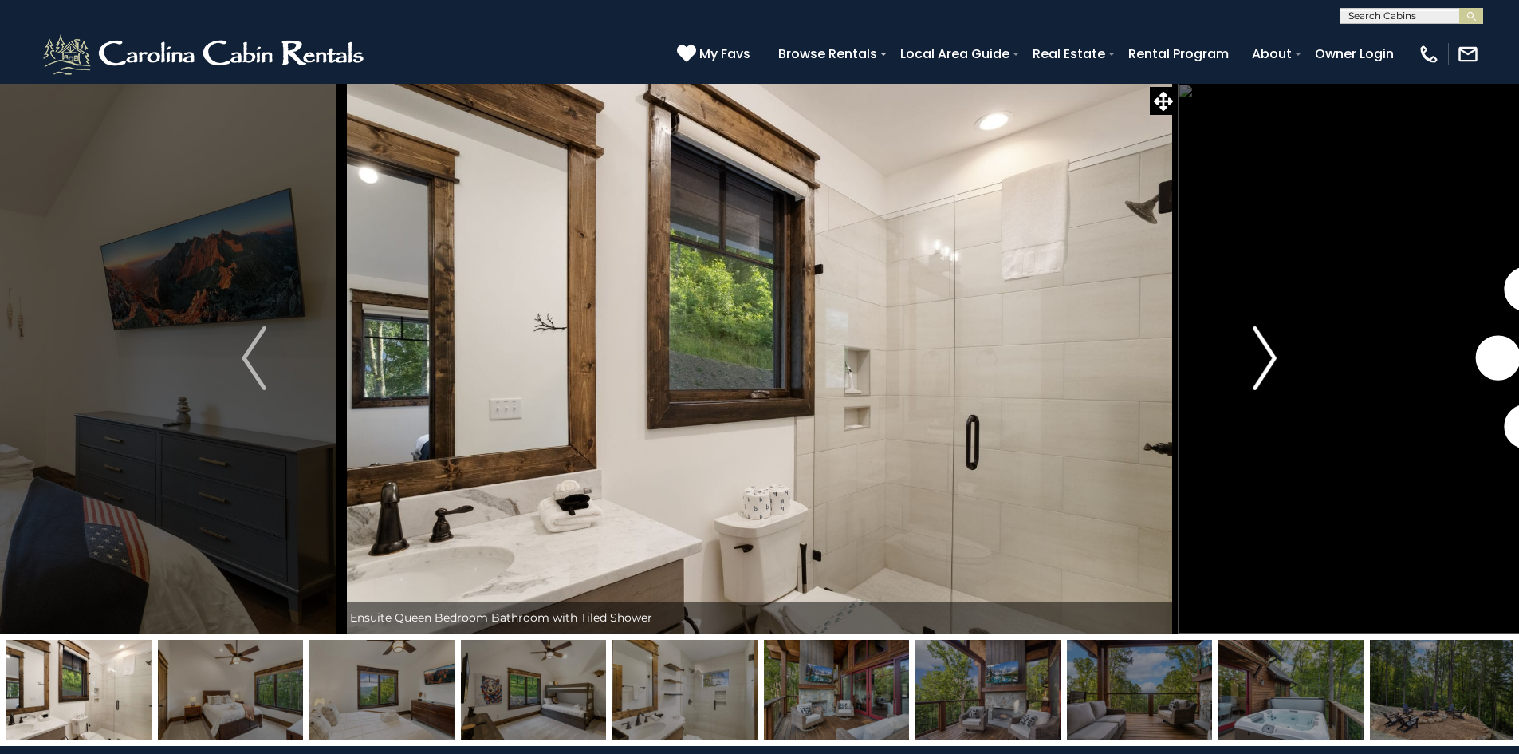
click at [1278, 358] on button "Next" at bounding box center [1264, 358] width 175 height 550
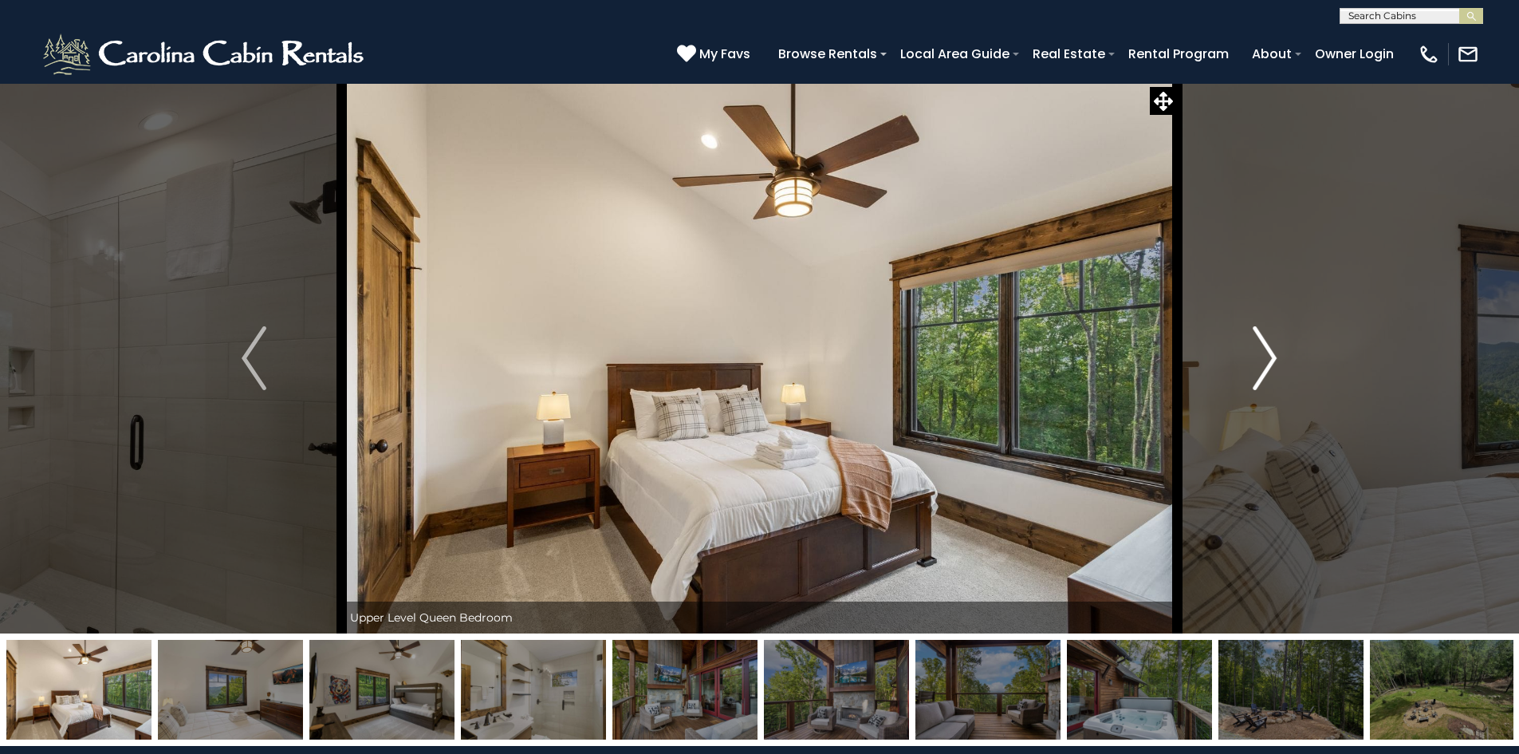
click at [1278, 358] on button "Next" at bounding box center [1264, 358] width 175 height 550
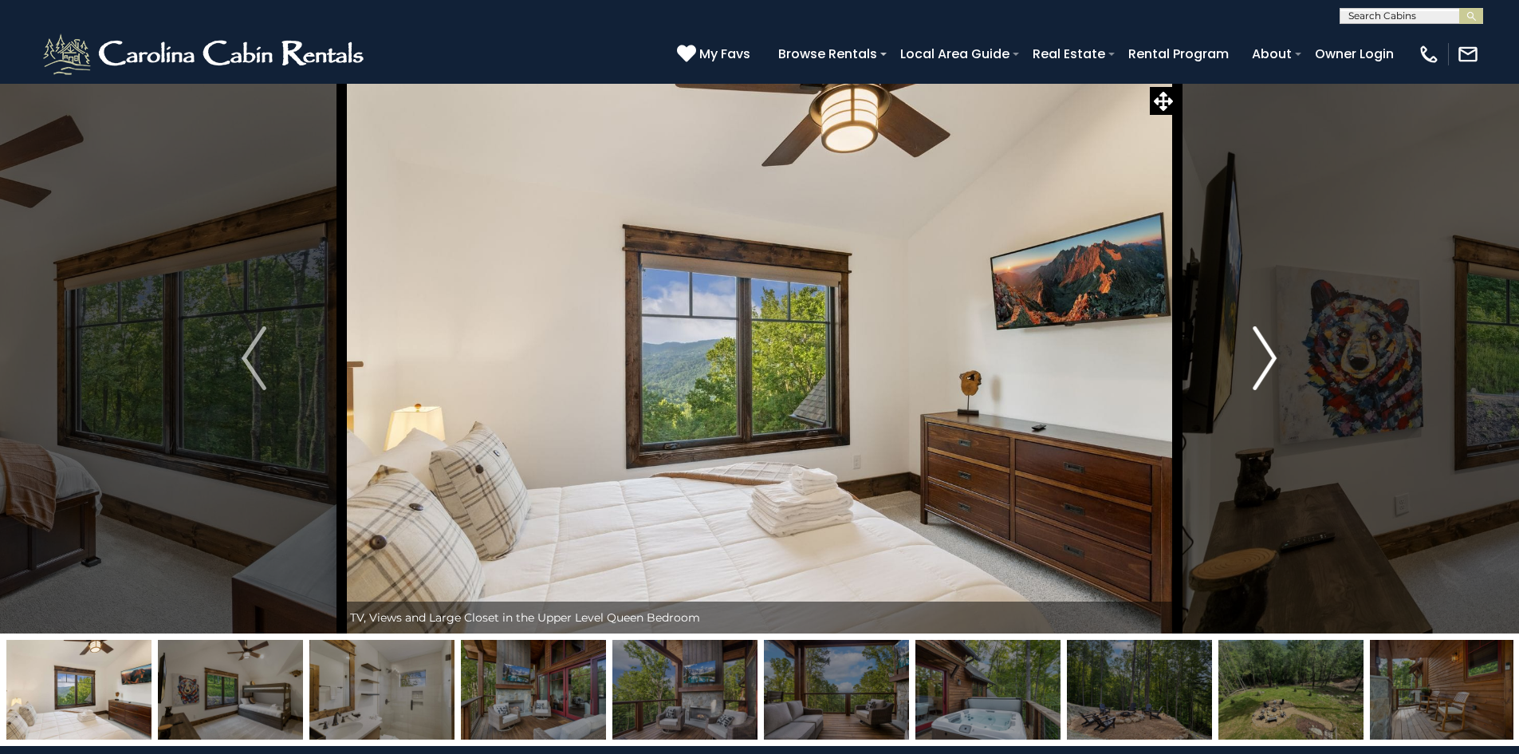
click at [1278, 358] on button "Next" at bounding box center [1264, 358] width 175 height 550
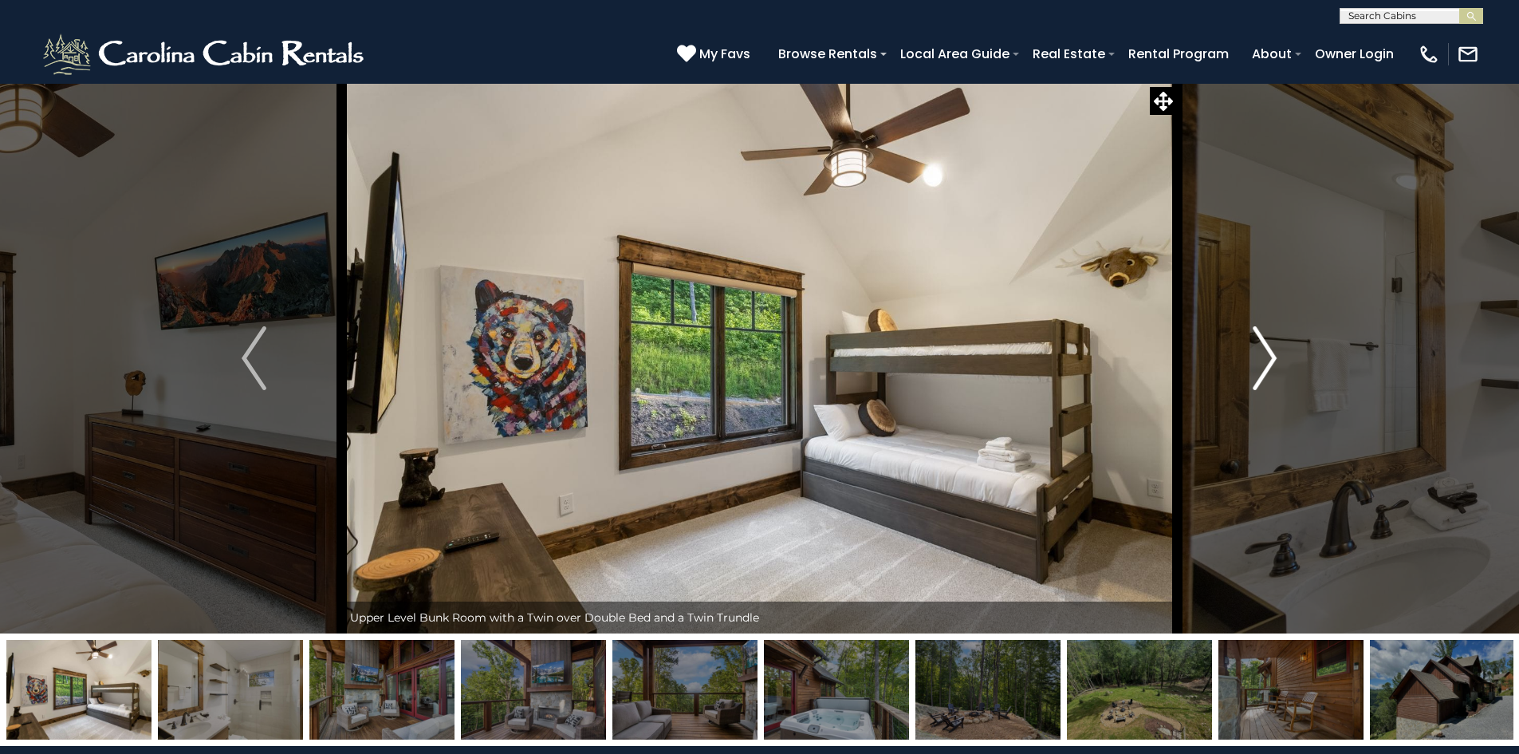
click at [1278, 358] on button "Next" at bounding box center [1264, 358] width 175 height 550
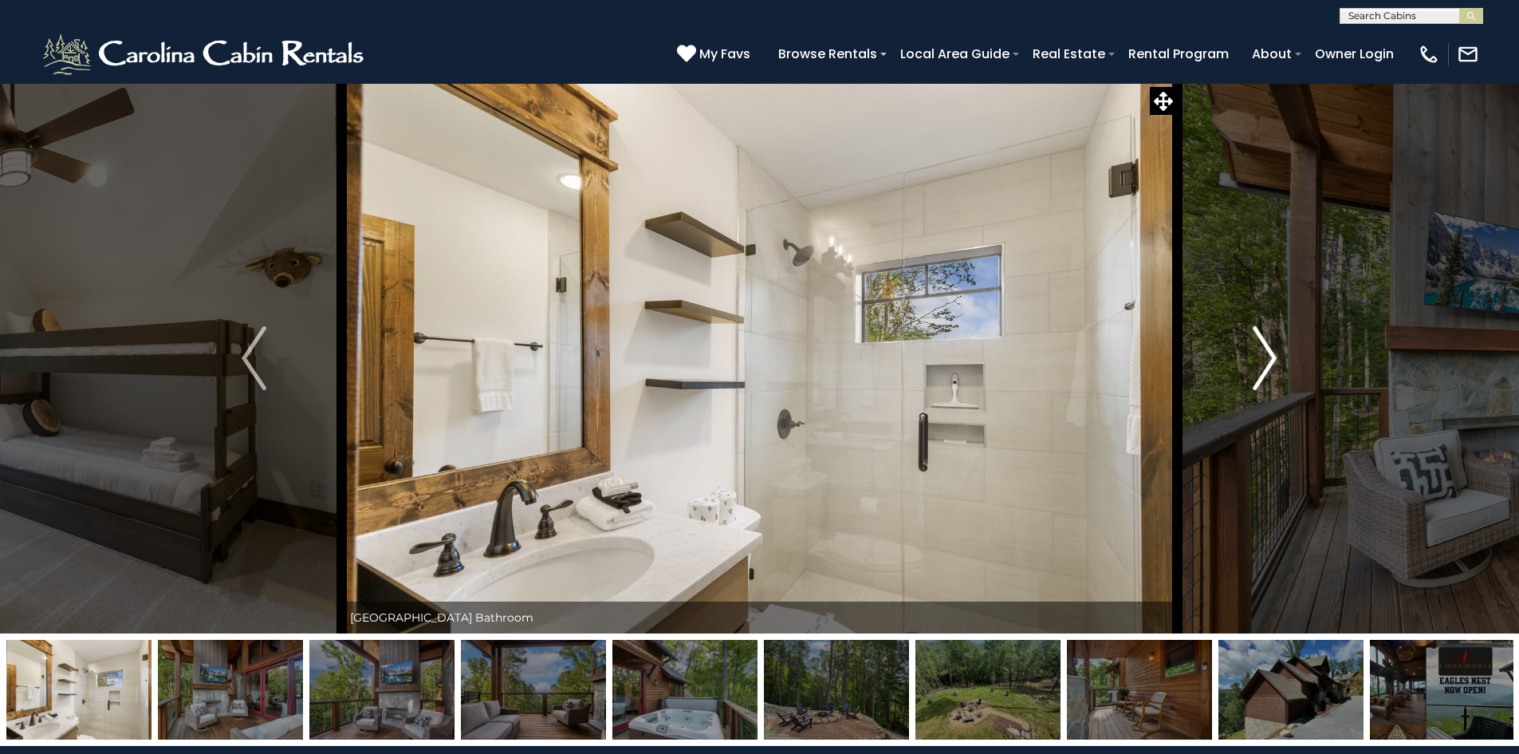
click at [1278, 358] on button "Next" at bounding box center [1264, 358] width 175 height 550
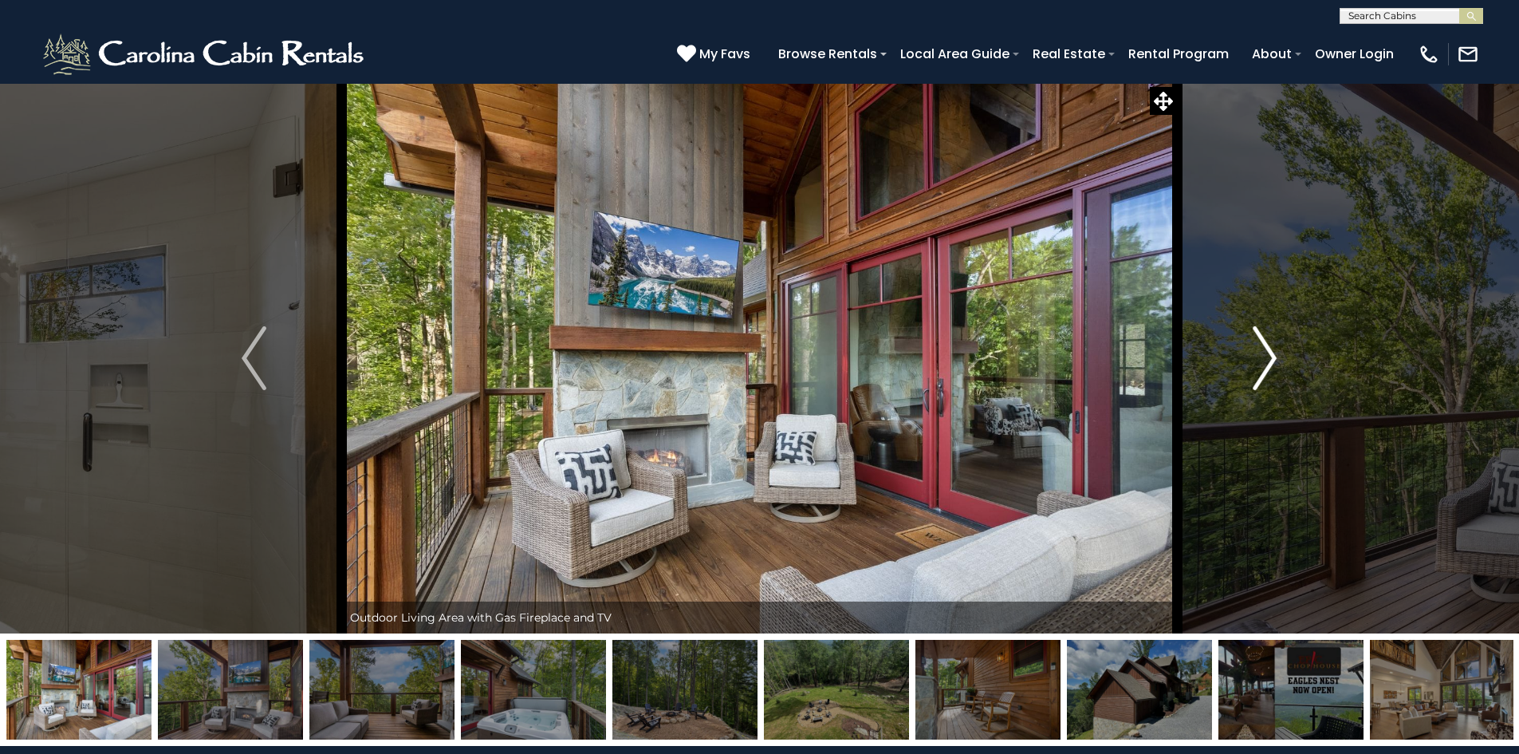
click at [1278, 358] on button "Next" at bounding box center [1264, 358] width 175 height 550
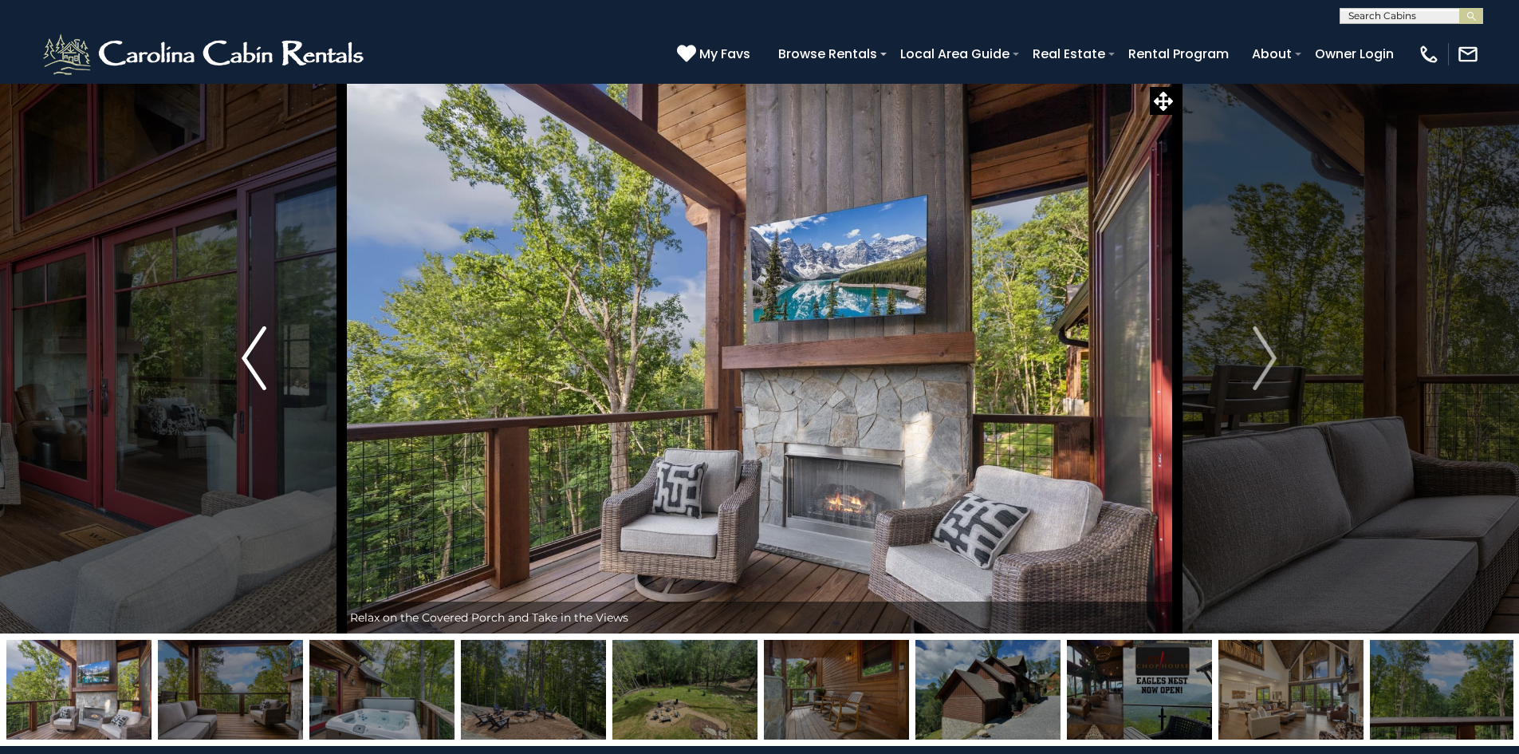
click at [251, 349] on img "Previous" at bounding box center [254, 358] width 24 height 64
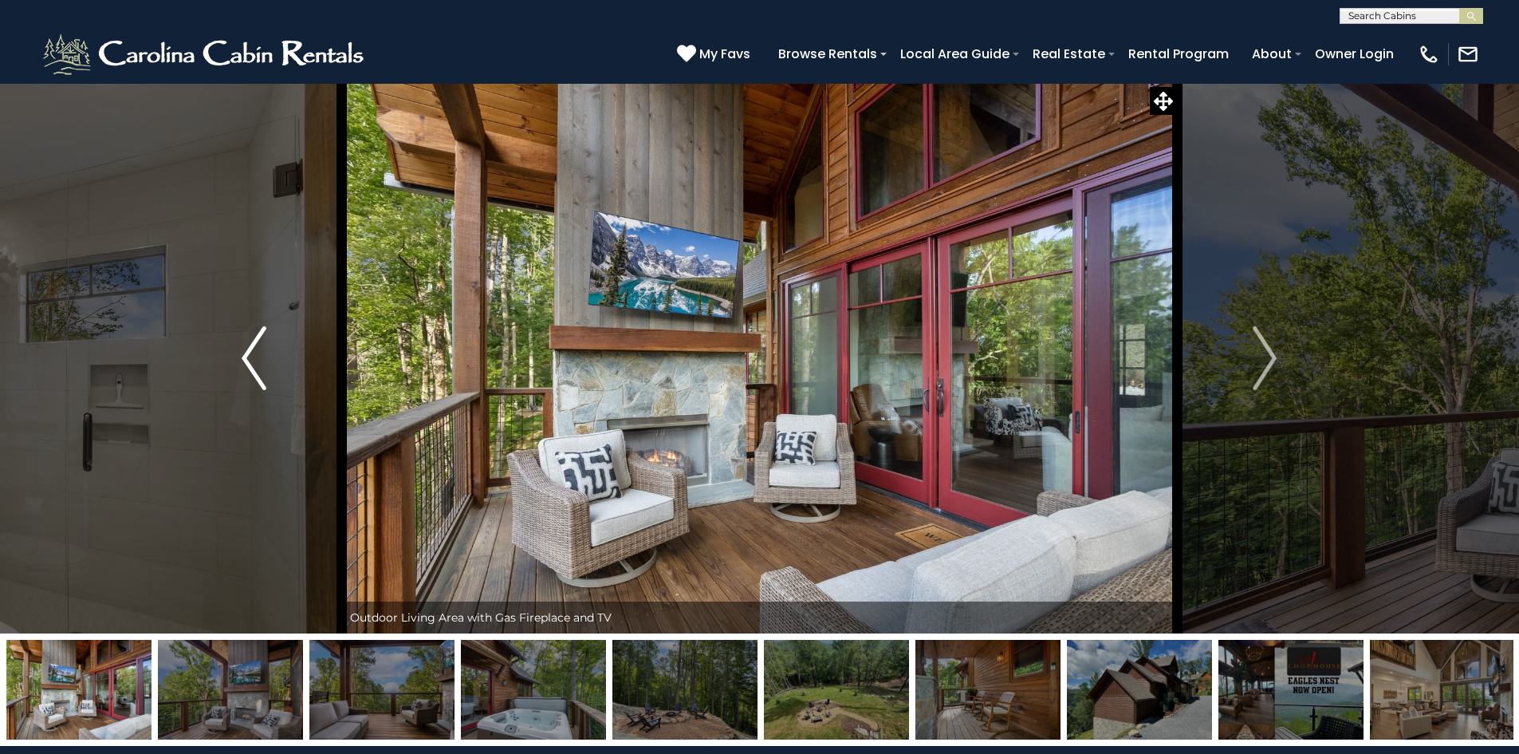
click at [251, 349] on img "Previous" at bounding box center [254, 358] width 24 height 64
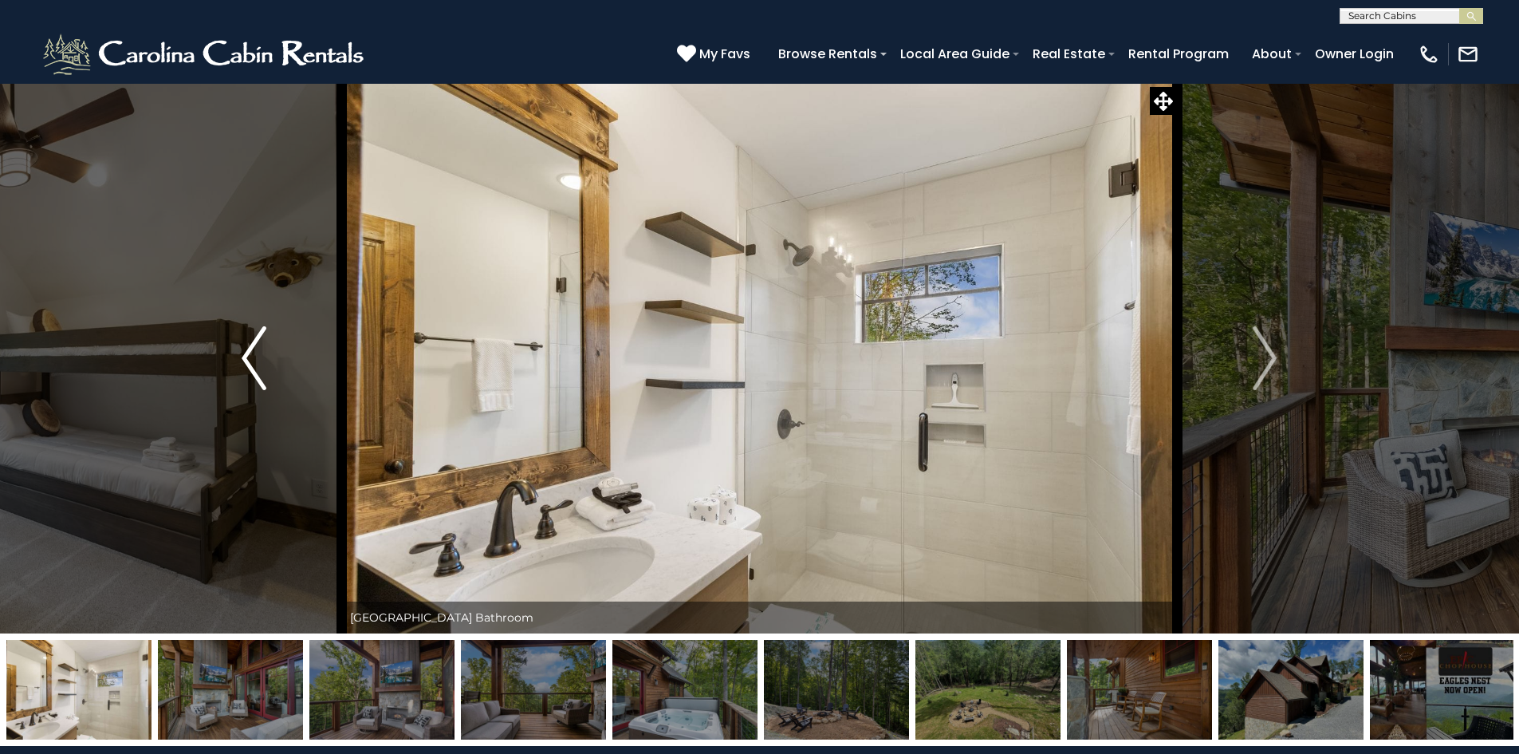
click at [251, 349] on img "Previous" at bounding box center [254, 358] width 24 height 64
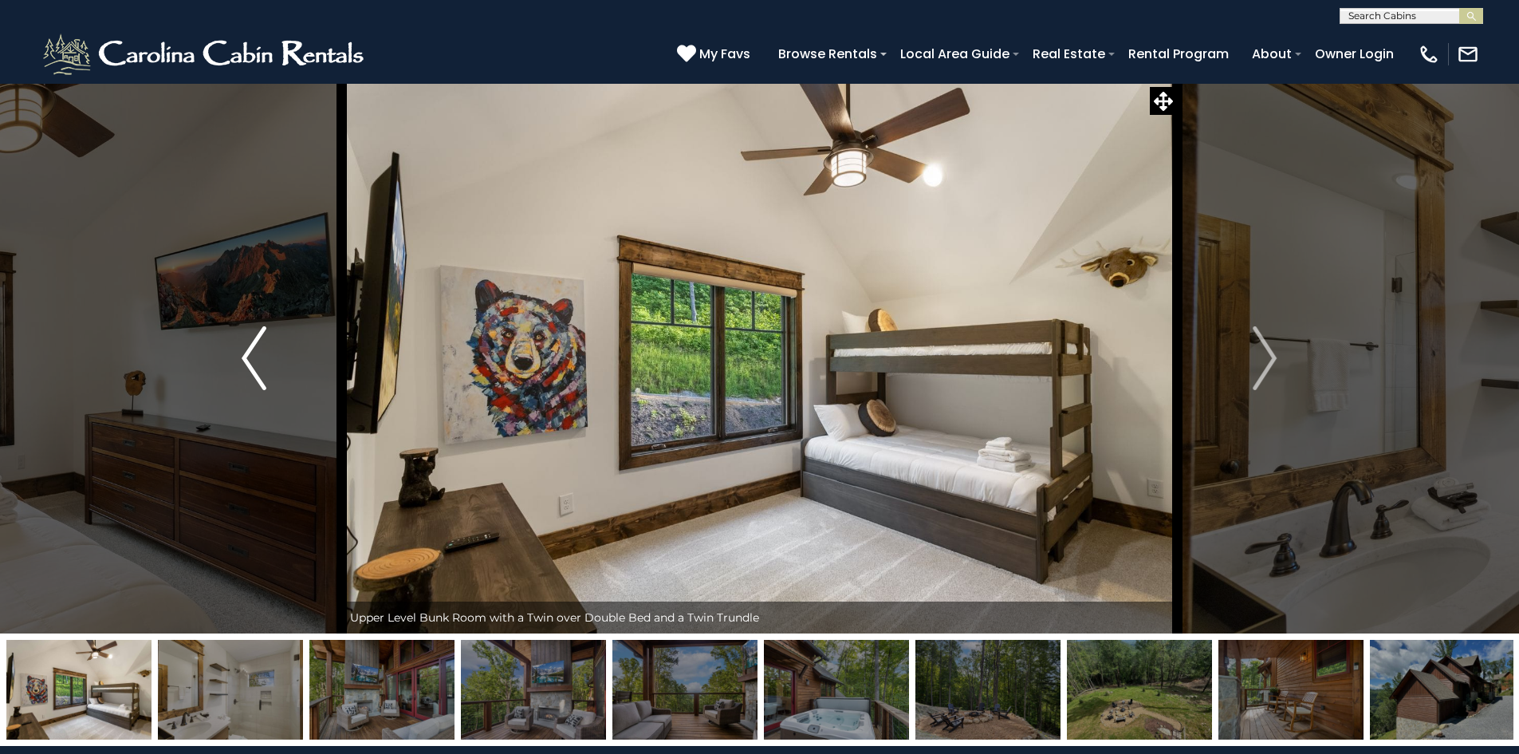
click at [251, 349] on img "Previous" at bounding box center [254, 358] width 24 height 64
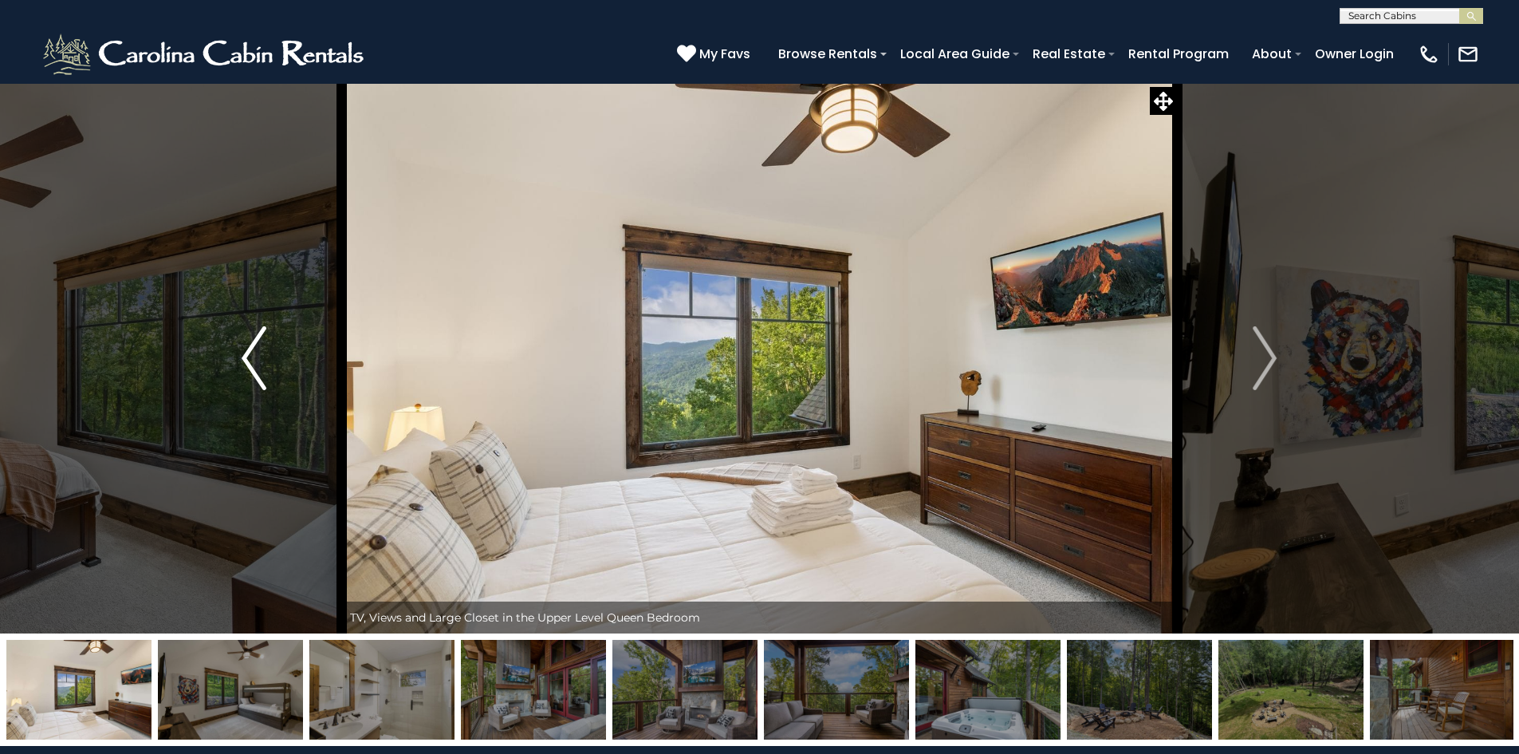
click at [251, 349] on img "Previous" at bounding box center [254, 358] width 24 height 64
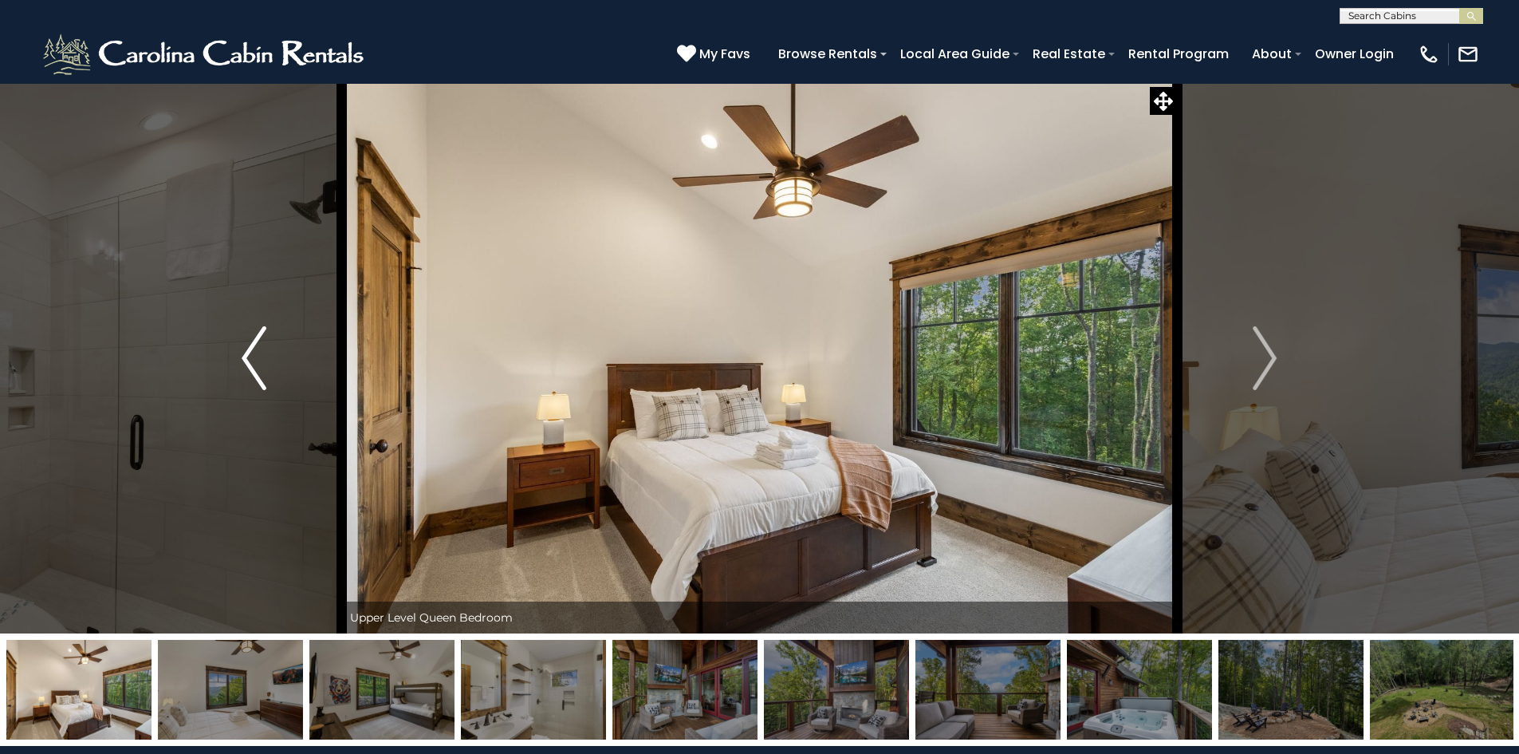
click at [251, 349] on img "Previous" at bounding box center [254, 358] width 24 height 64
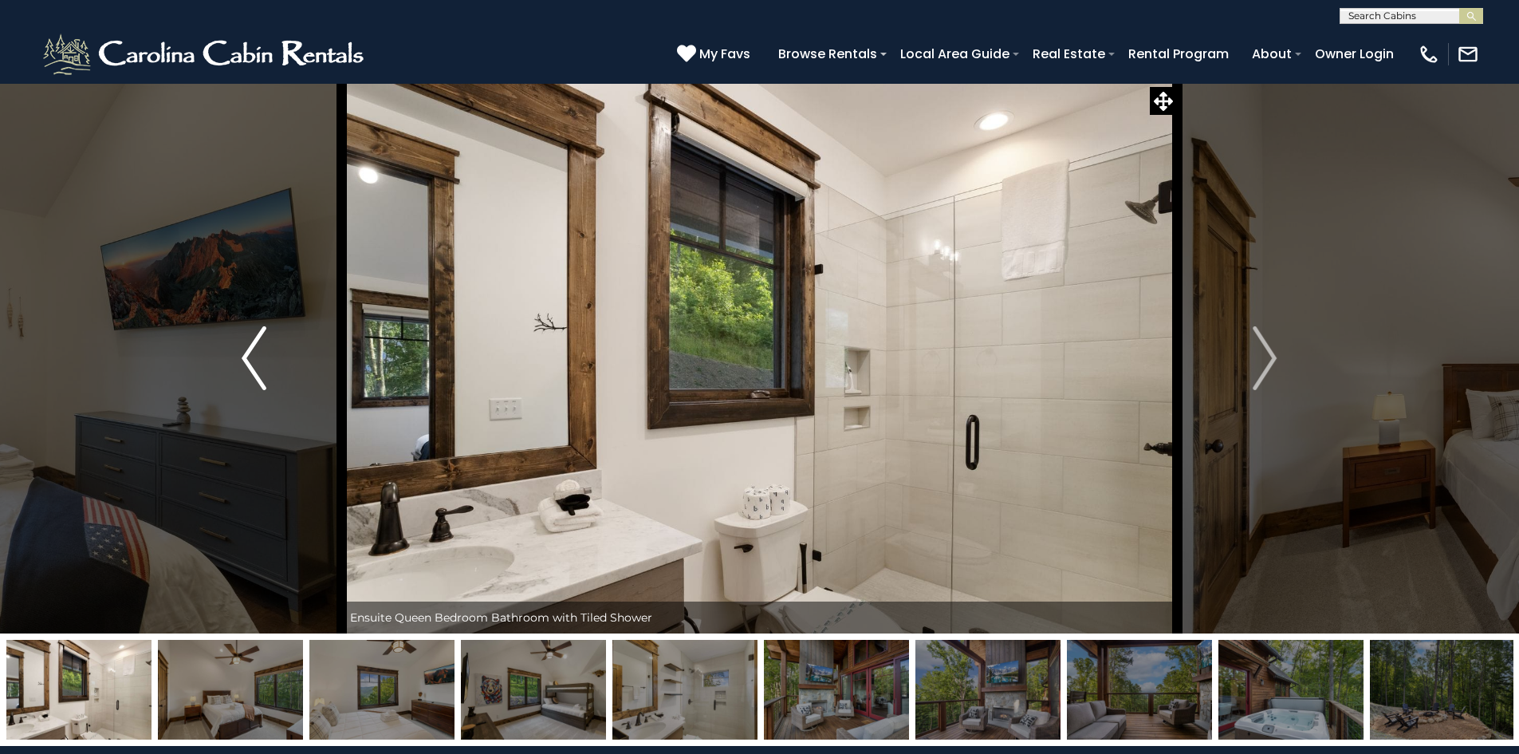
click at [251, 349] on img "Previous" at bounding box center [254, 358] width 24 height 64
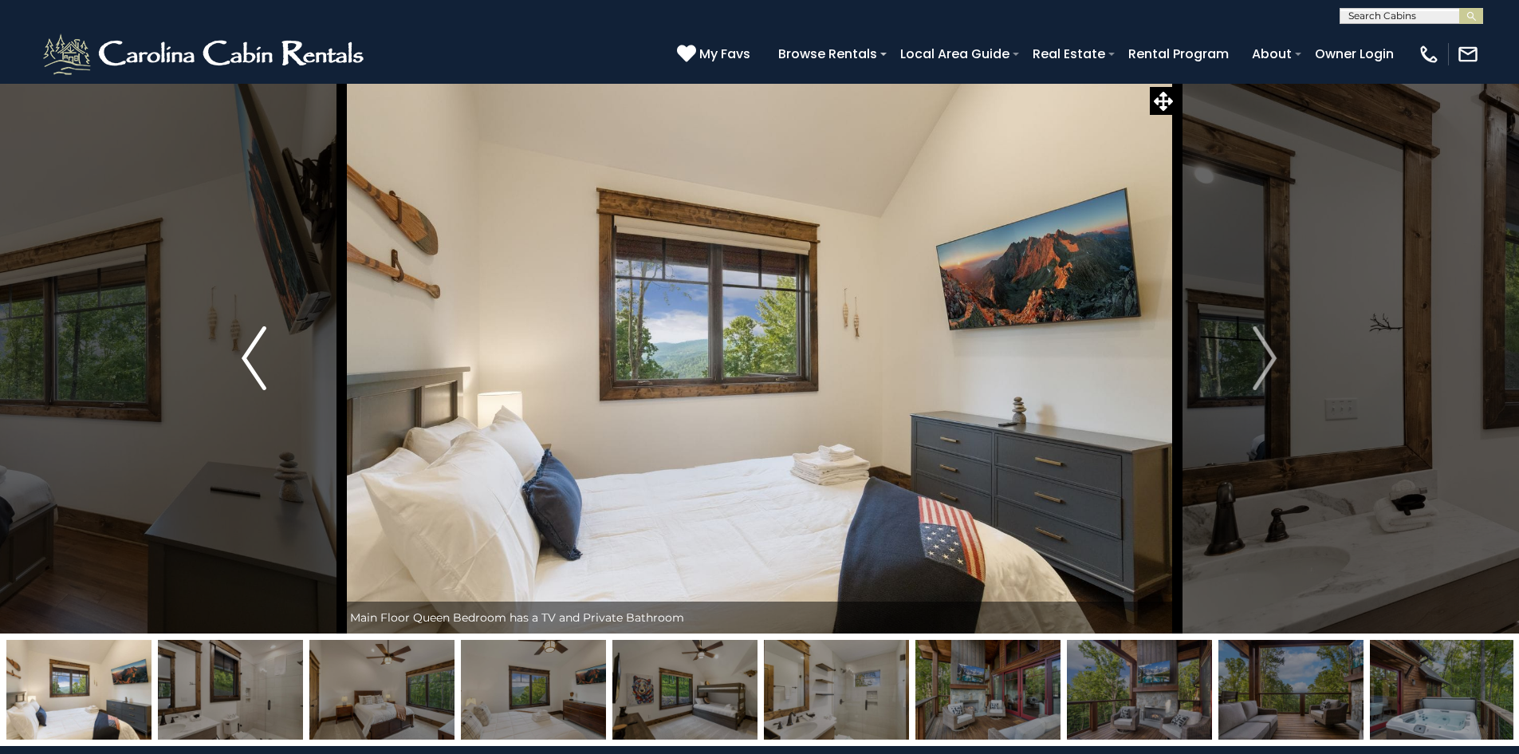
click at [251, 349] on img "Previous" at bounding box center [254, 358] width 24 height 64
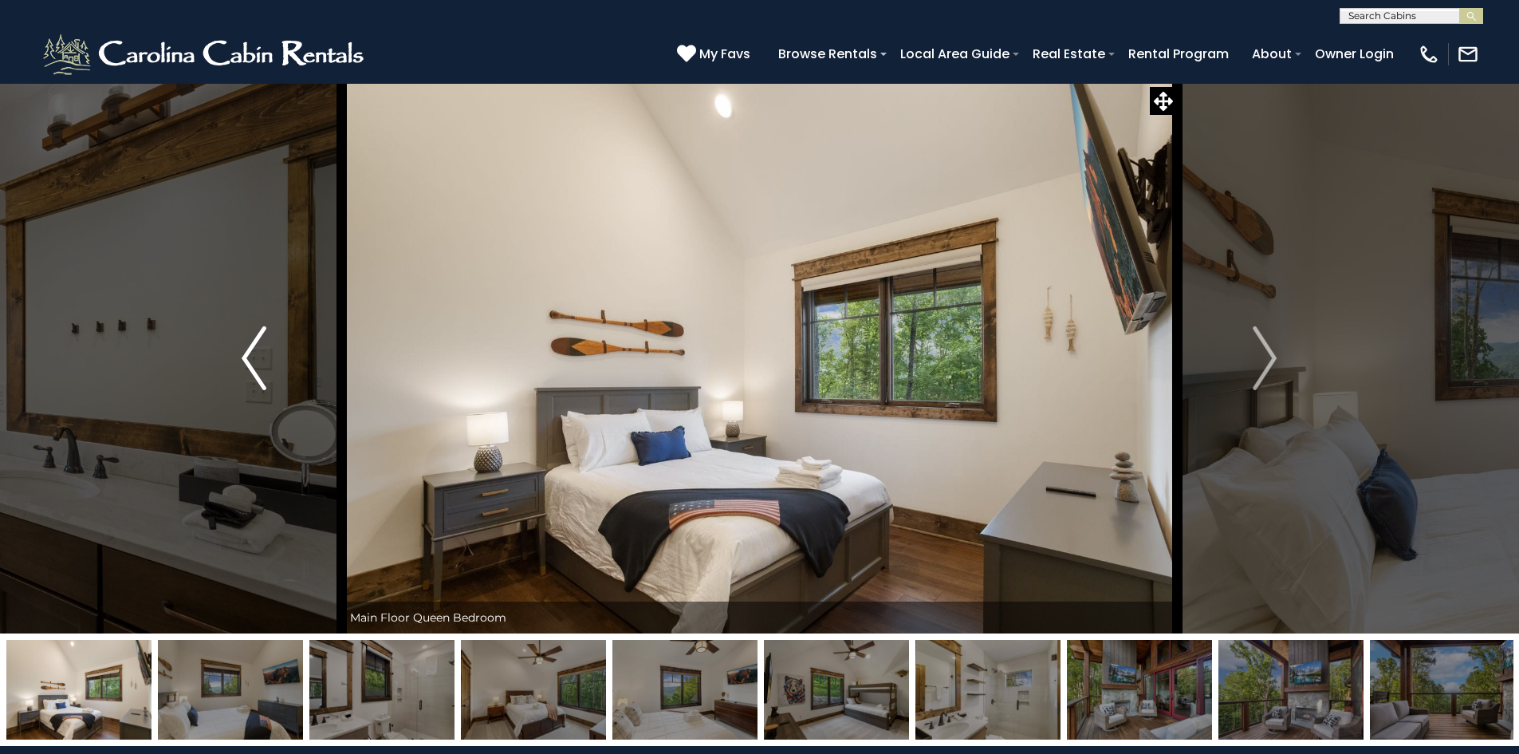
click at [251, 349] on img "Previous" at bounding box center [254, 358] width 24 height 64
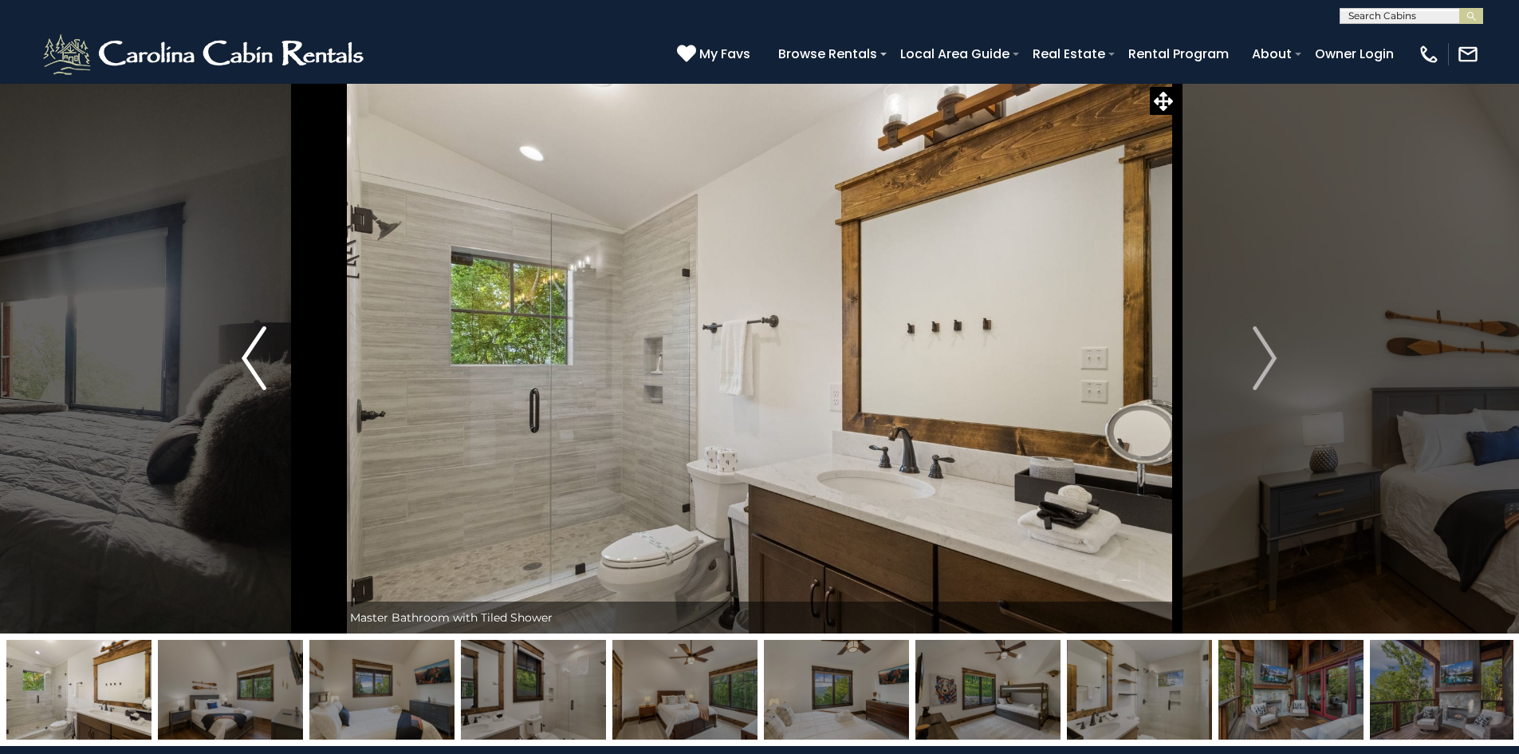
click at [251, 349] on img "Previous" at bounding box center [254, 358] width 24 height 64
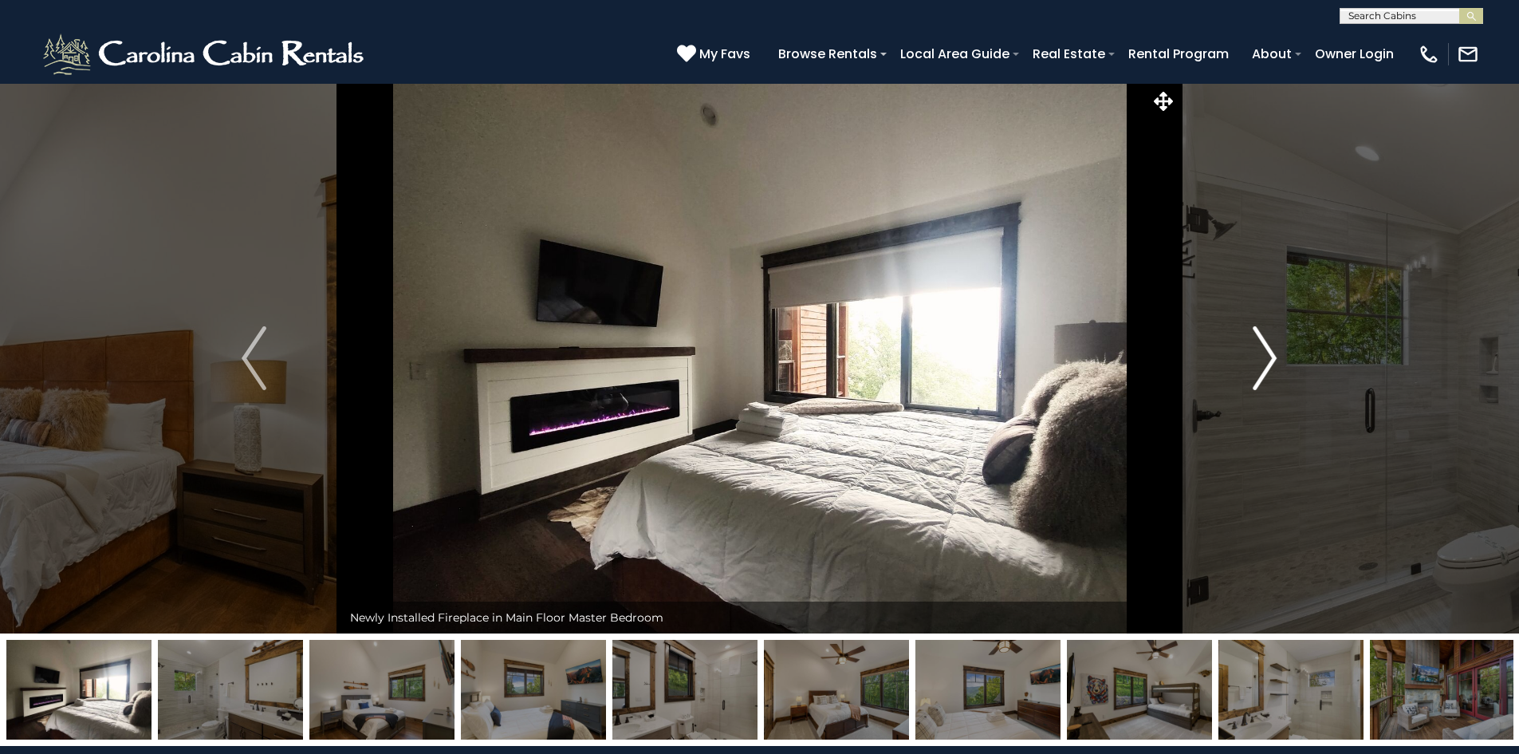
click at [1264, 353] on img "Next" at bounding box center [1265, 358] width 24 height 64
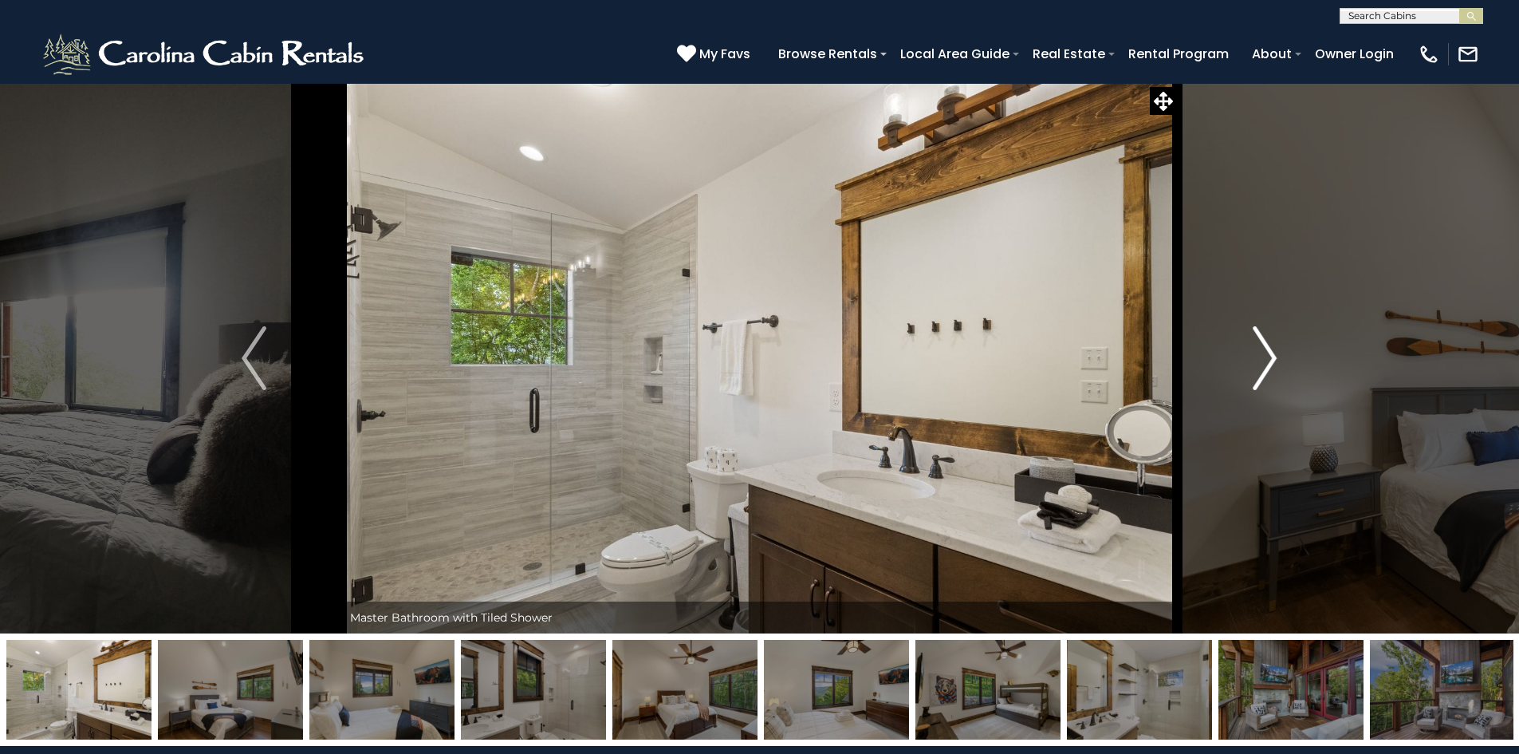
click at [1264, 353] on img "Next" at bounding box center [1265, 358] width 24 height 64
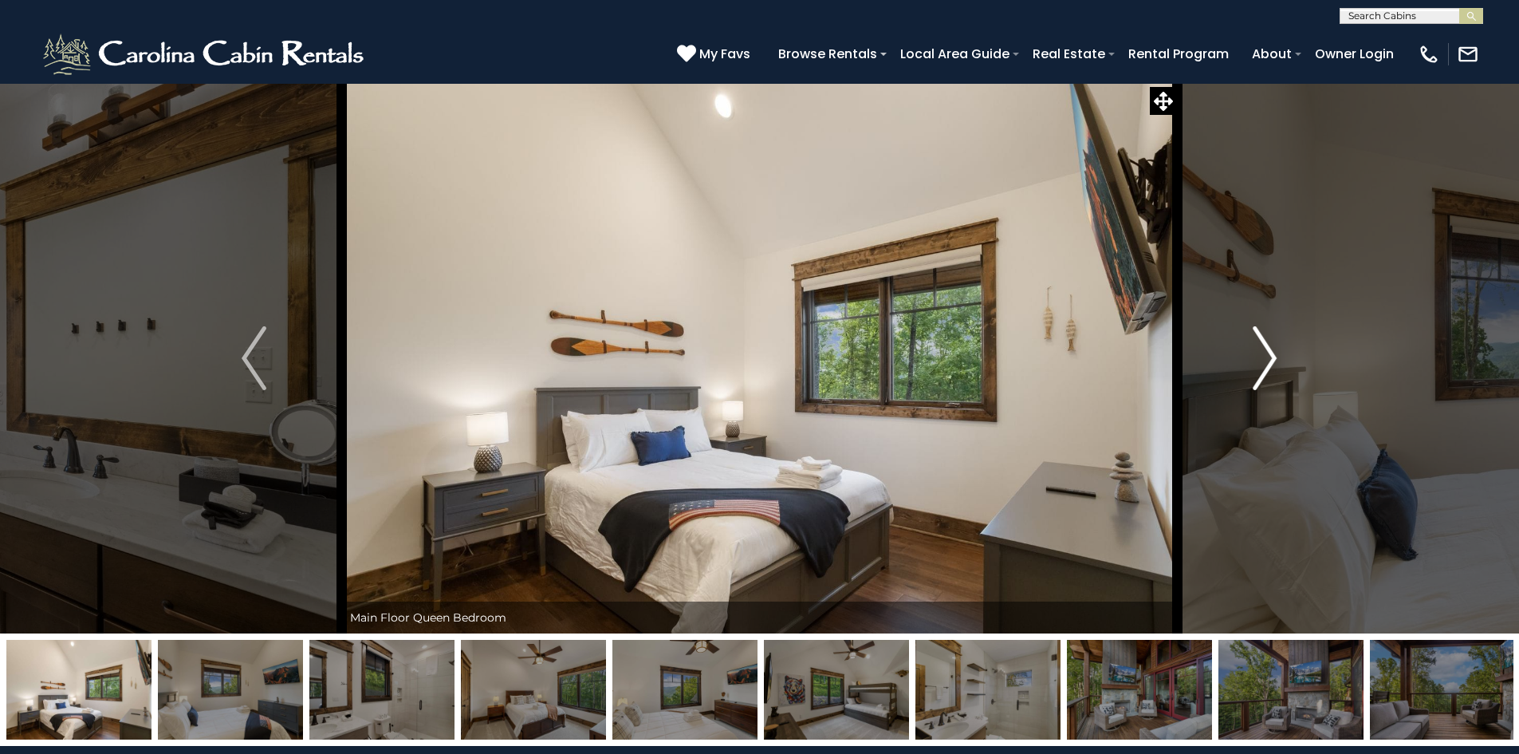
click at [1264, 353] on img "Next" at bounding box center [1265, 358] width 24 height 64
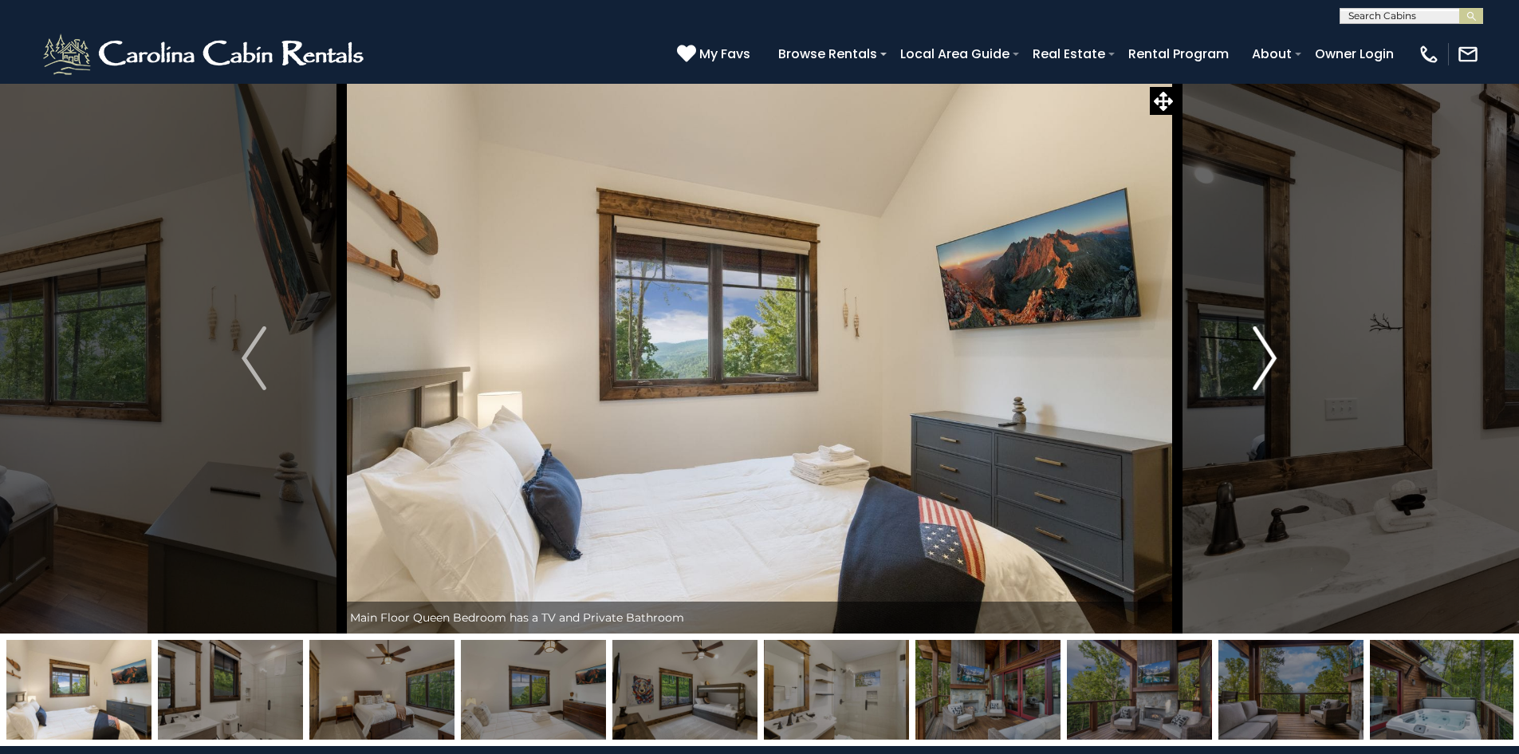
click at [1264, 353] on img "Next" at bounding box center [1265, 358] width 24 height 64
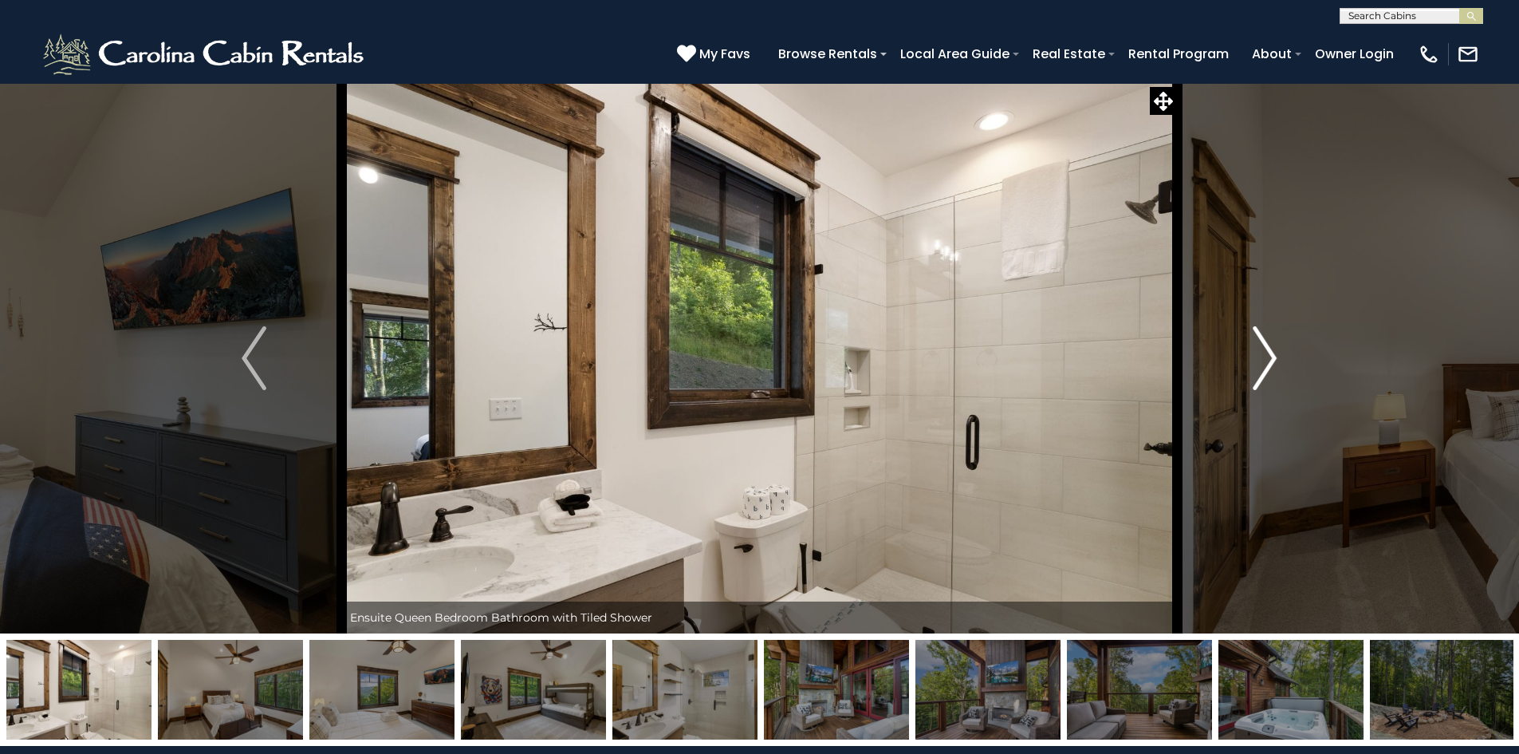
click at [1264, 353] on img "Next" at bounding box center [1265, 358] width 24 height 64
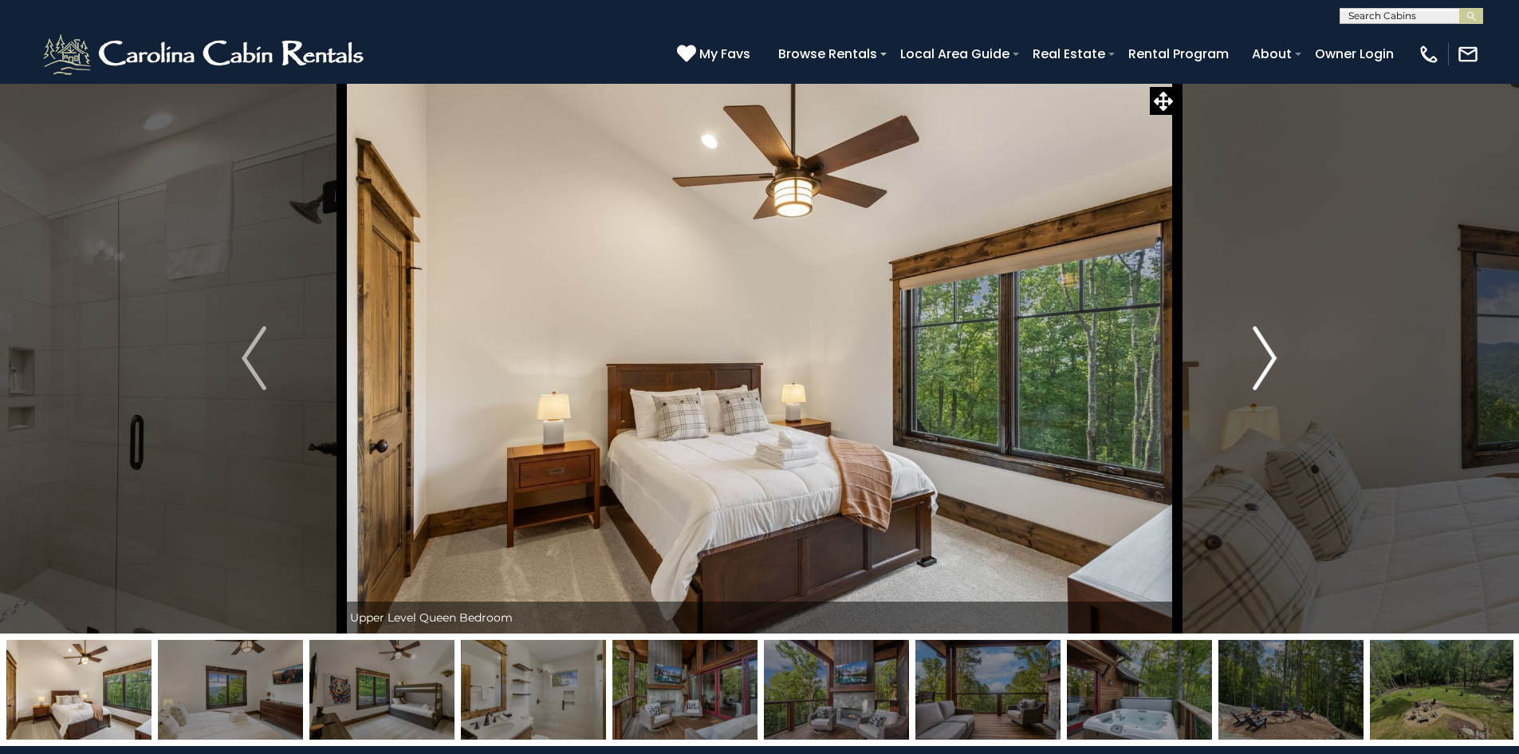
click at [1264, 353] on img "Next" at bounding box center [1265, 358] width 24 height 64
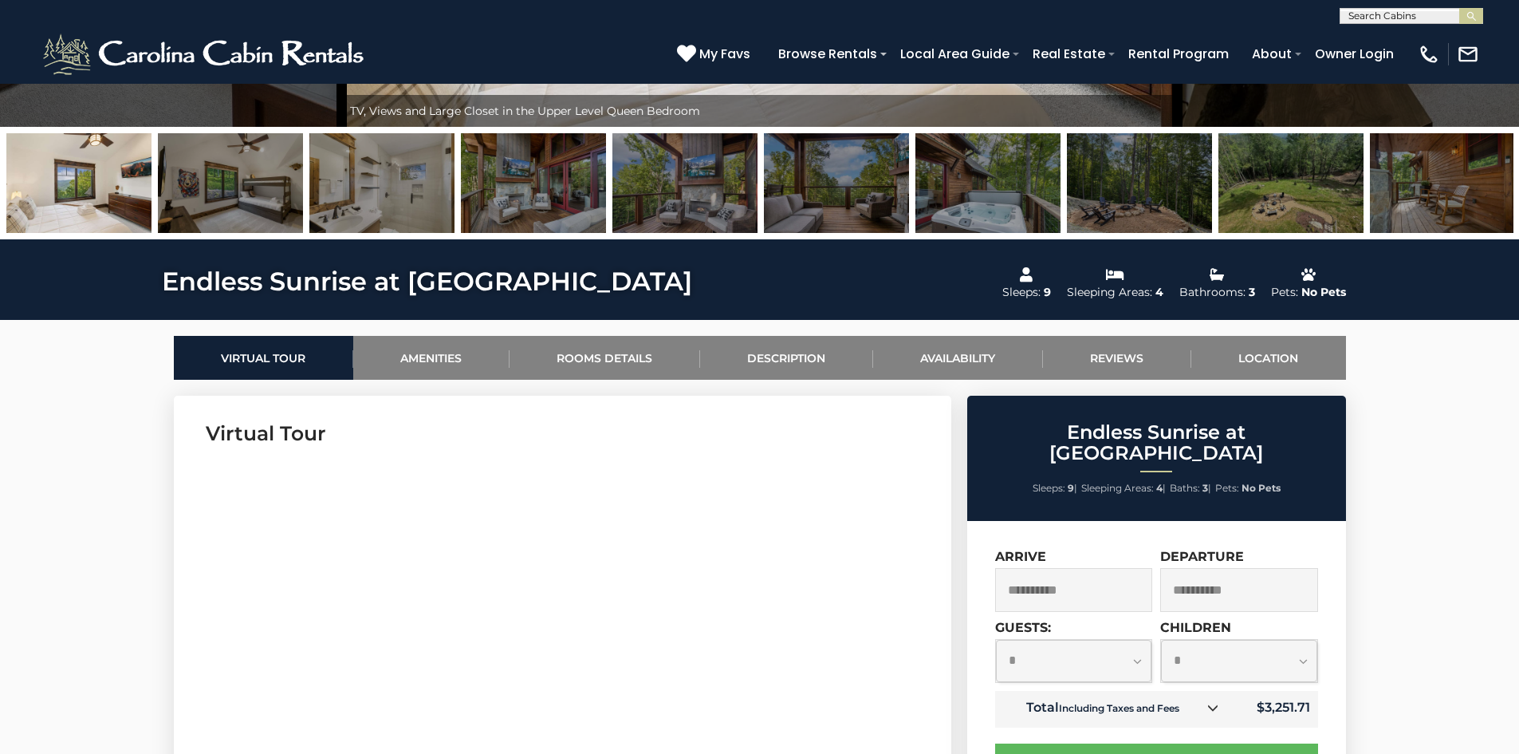
scroll to position [478, 0]
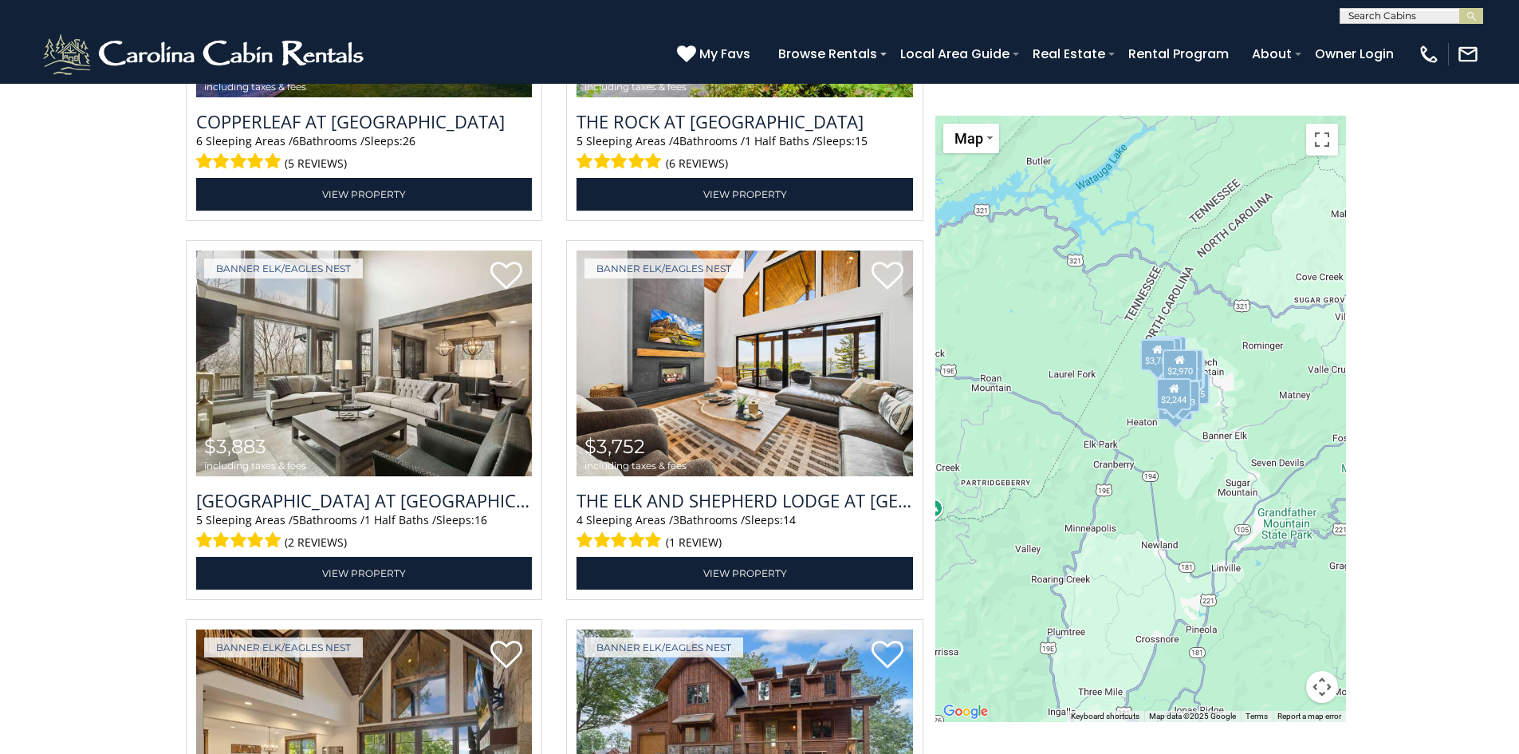
scroll to position [2073, 0]
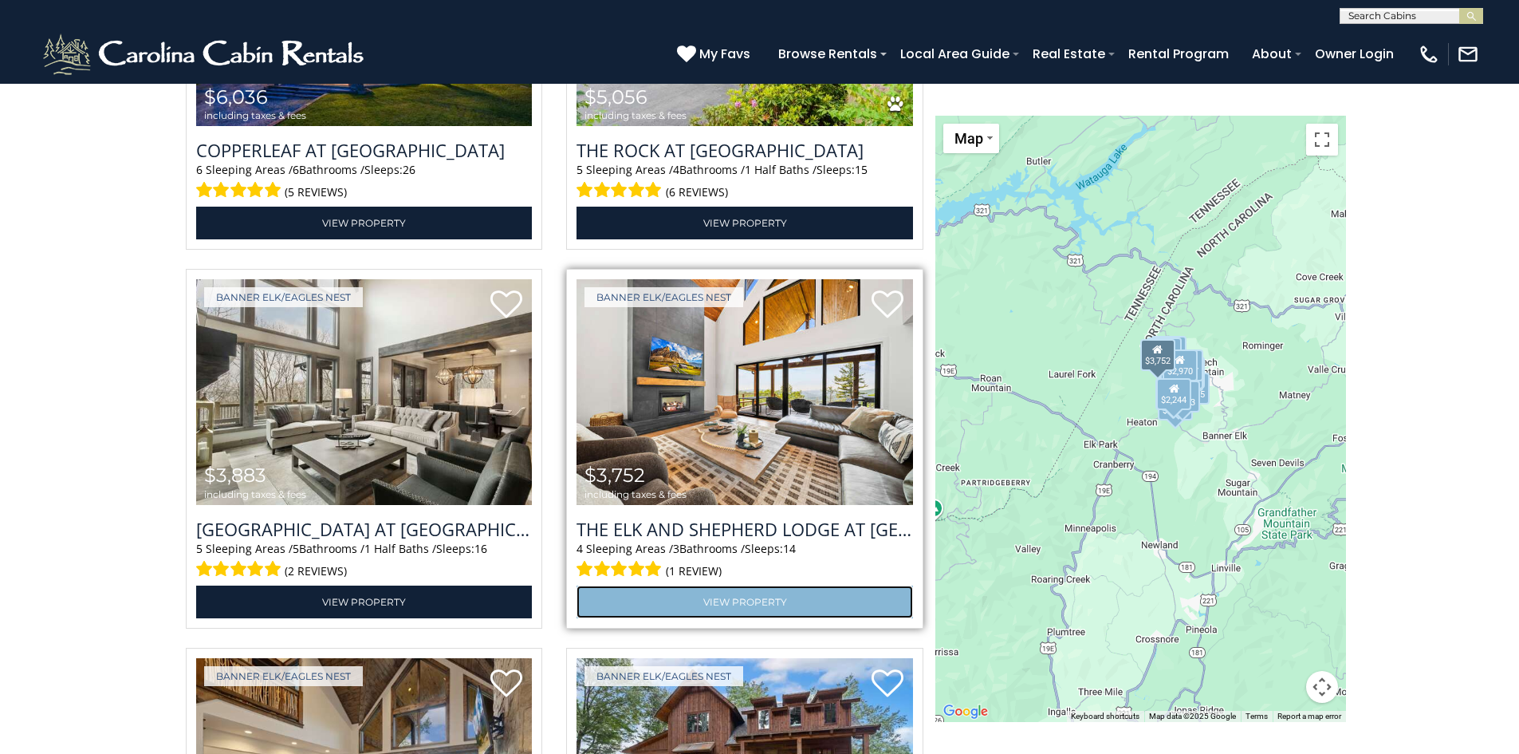
click at [786, 600] on link "View Property" at bounding box center [745, 601] width 337 height 33
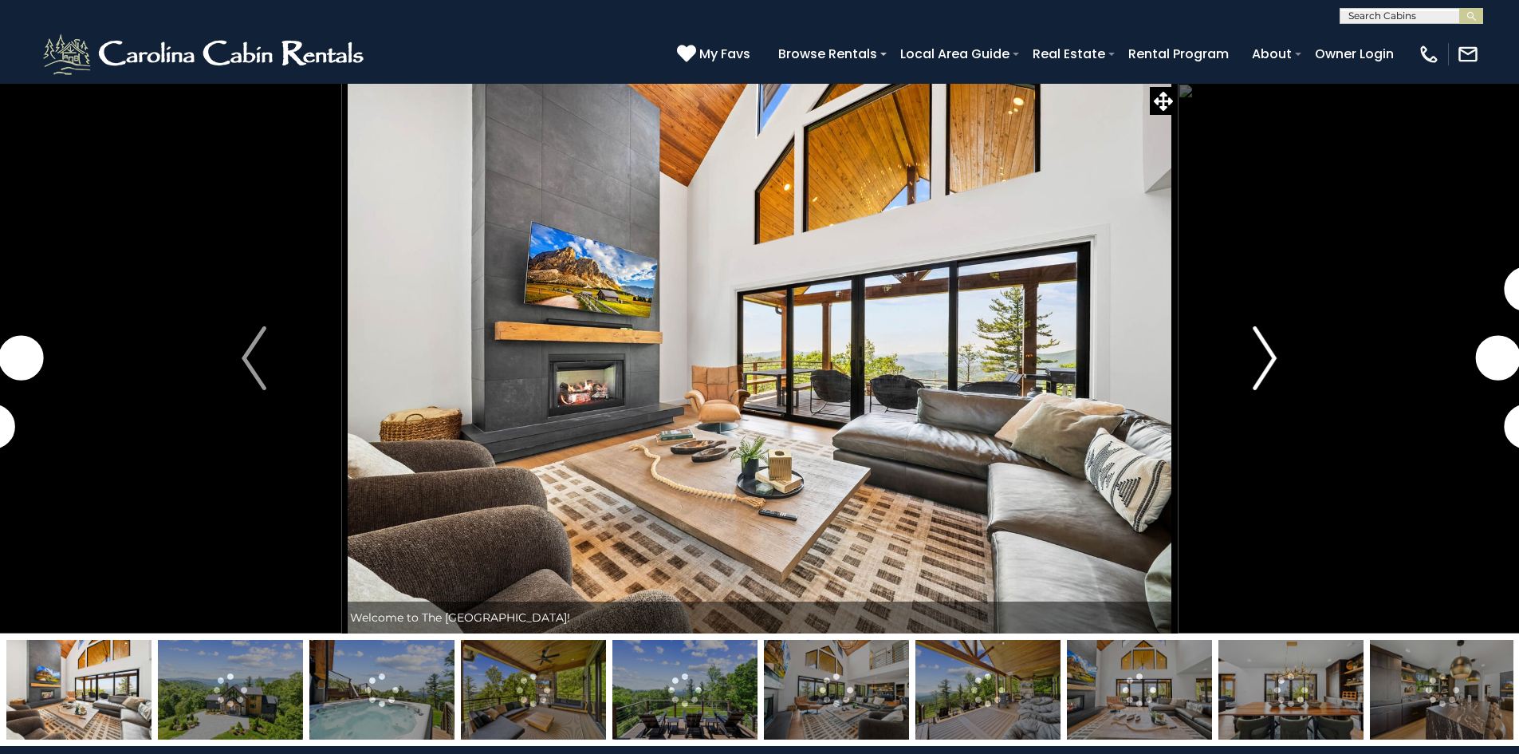
click at [1265, 365] on img "Next" at bounding box center [1265, 358] width 24 height 64
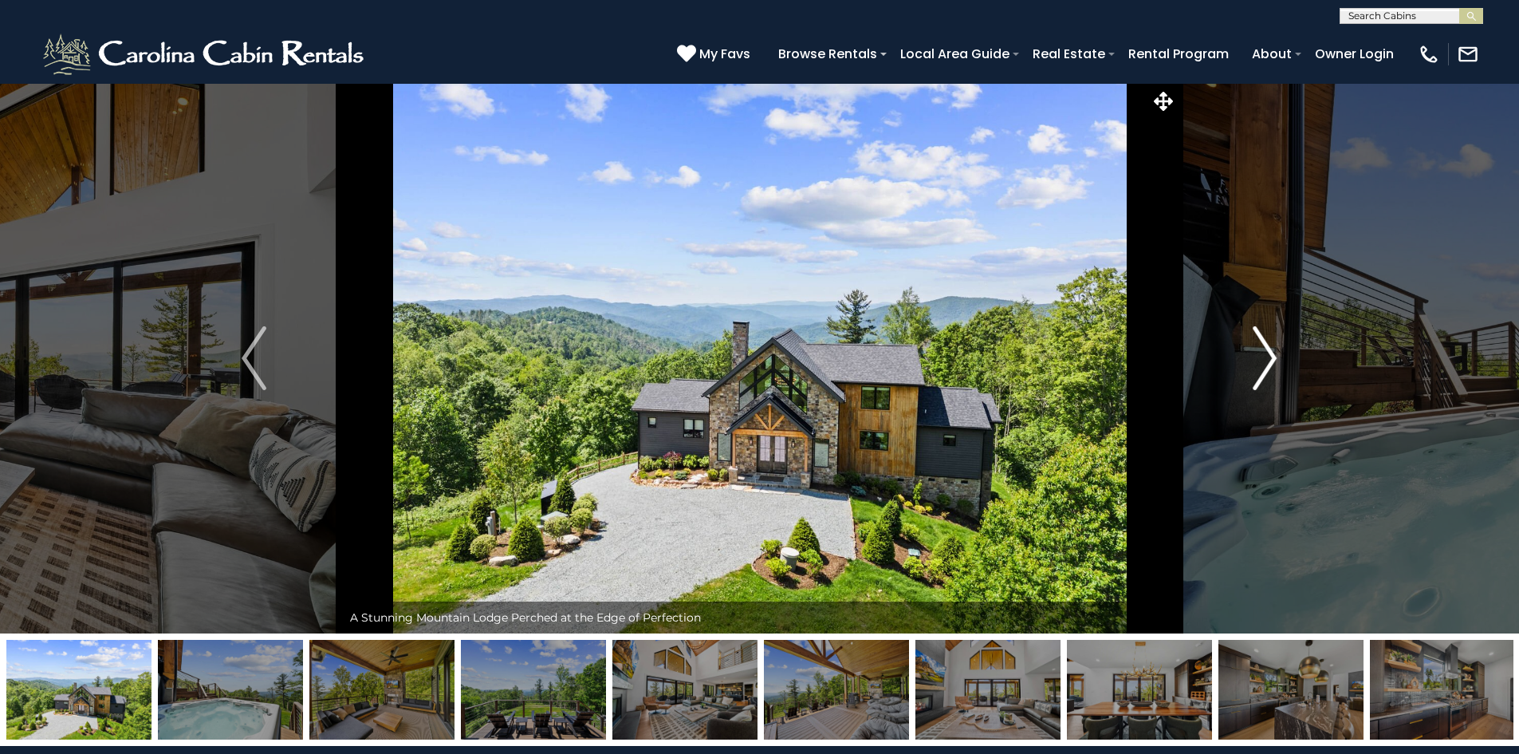
click at [1265, 365] on img "Next" at bounding box center [1265, 358] width 24 height 64
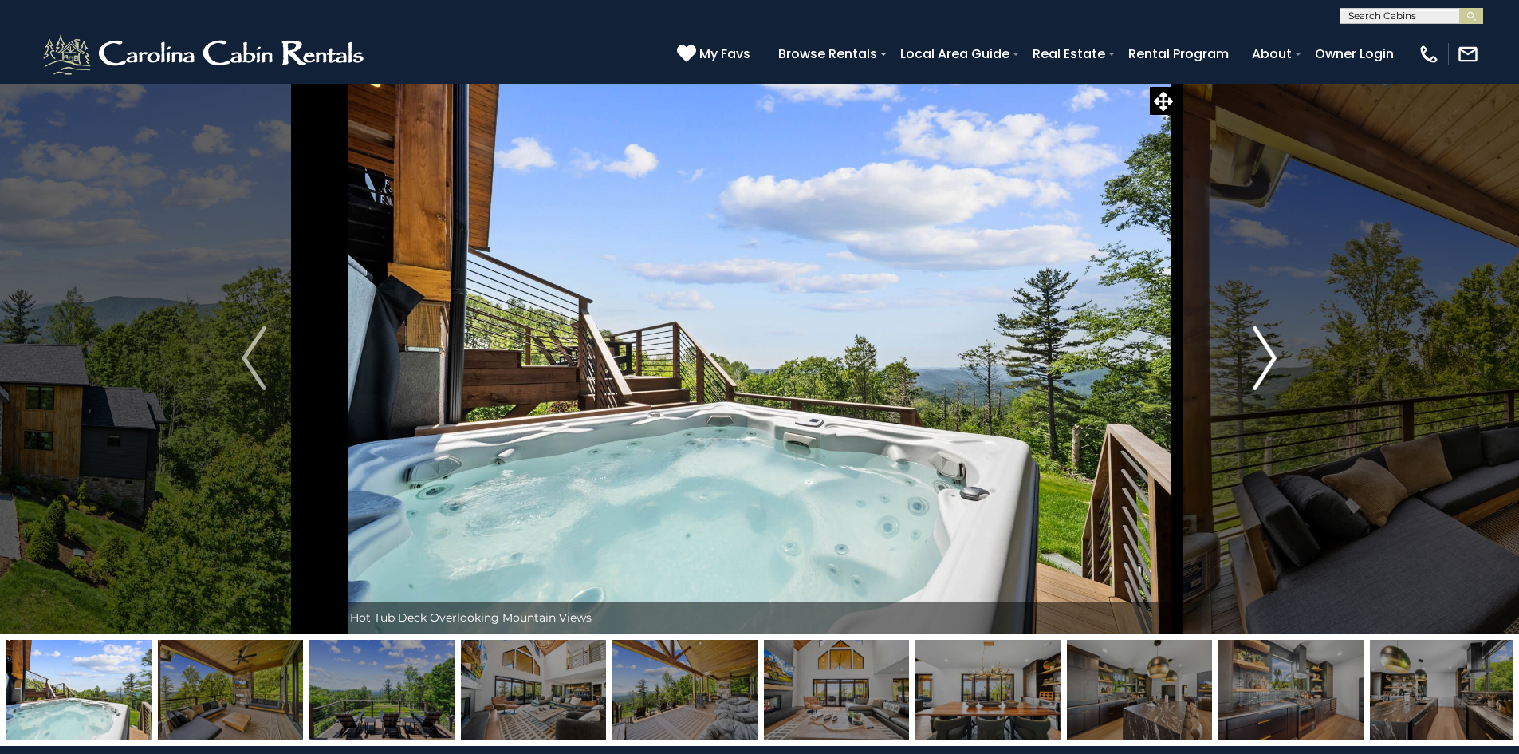
click at [1265, 365] on img "Next" at bounding box center [1265, 358] width 24 height 64
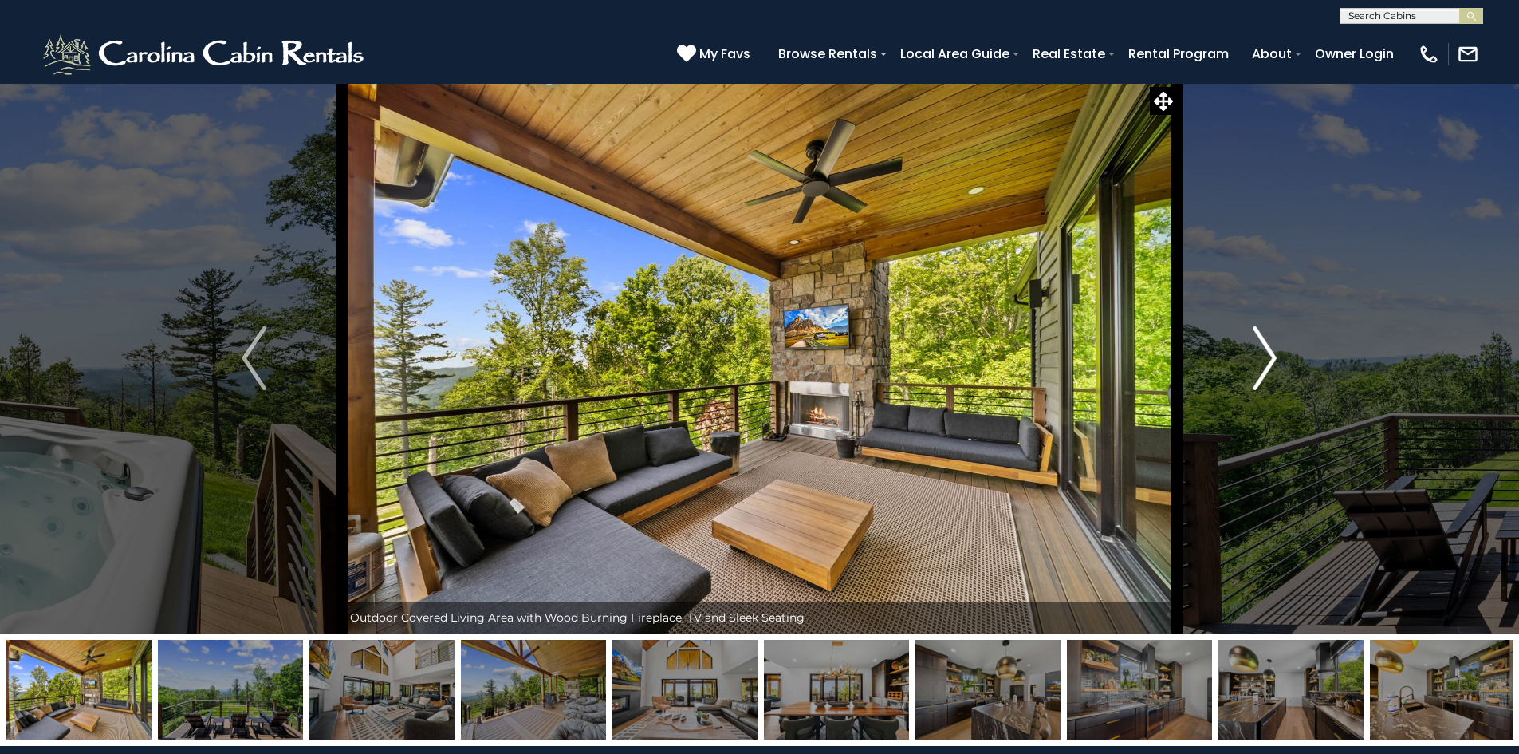
click at [1265, 365] on img "Next" at bounding box center [1265, 358] width 24 height 64
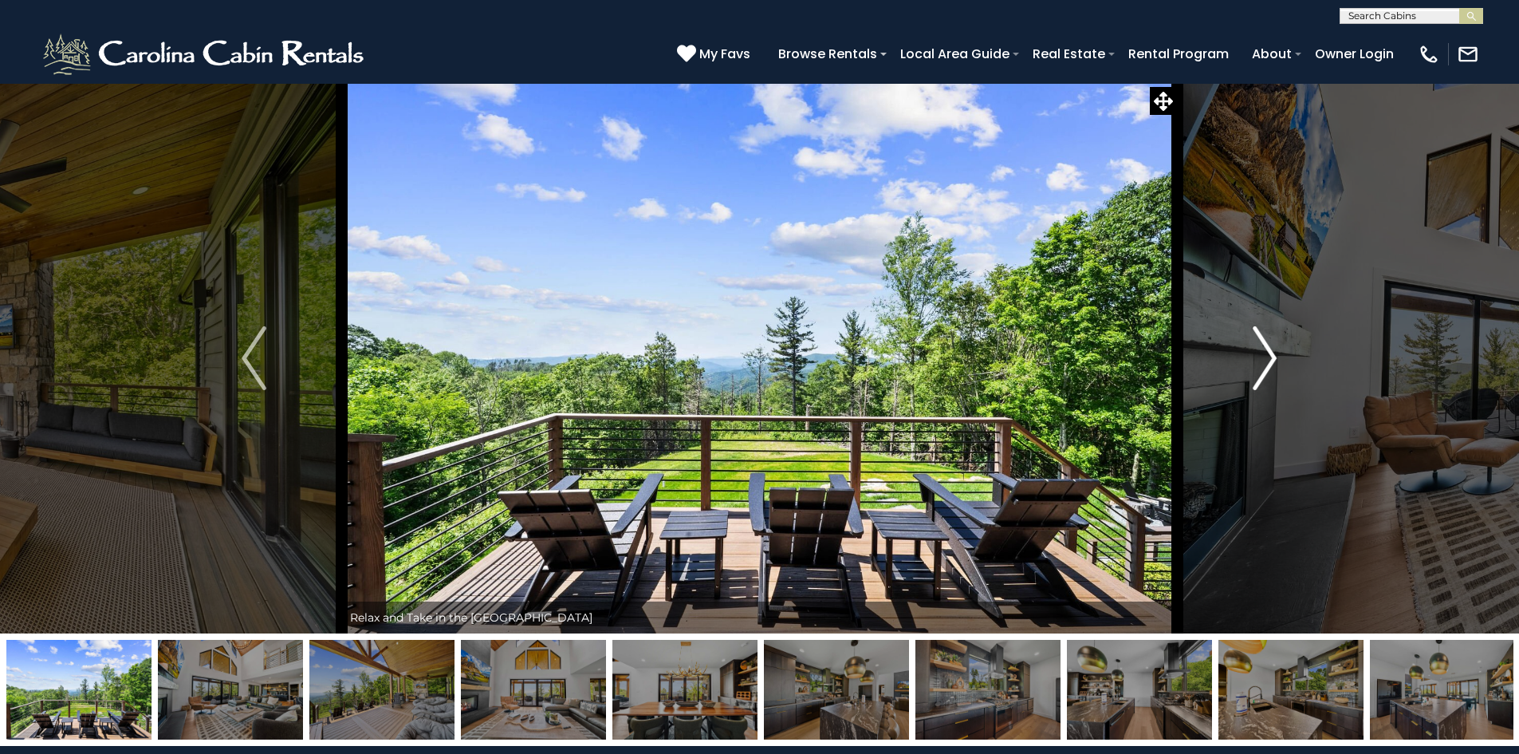
click at [1265, 365] on img "Next" at bounding box center [1265, 358] width 24 height 64
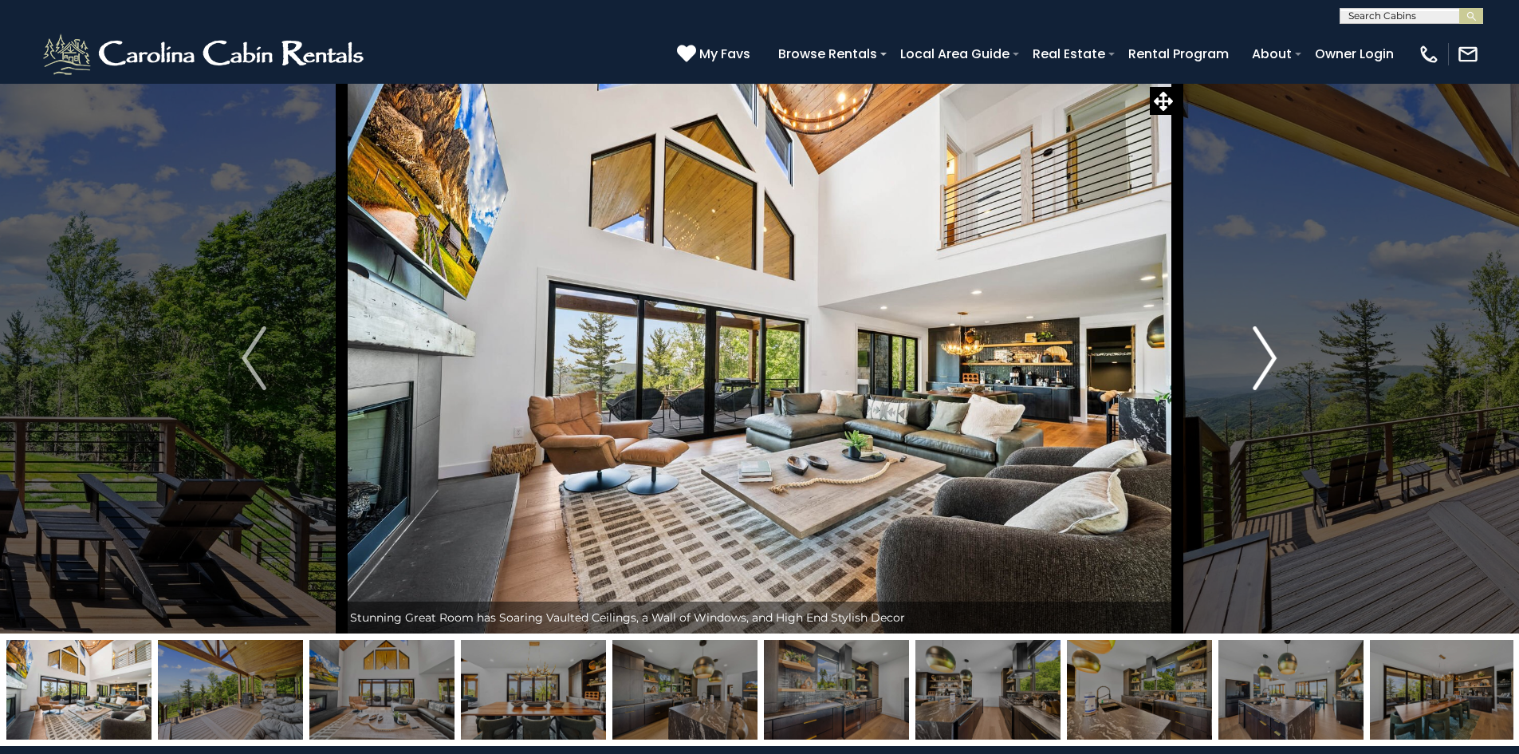
click at [1265, 365] on img "Next" at bounding box center [1265, 358] width 24 height 64
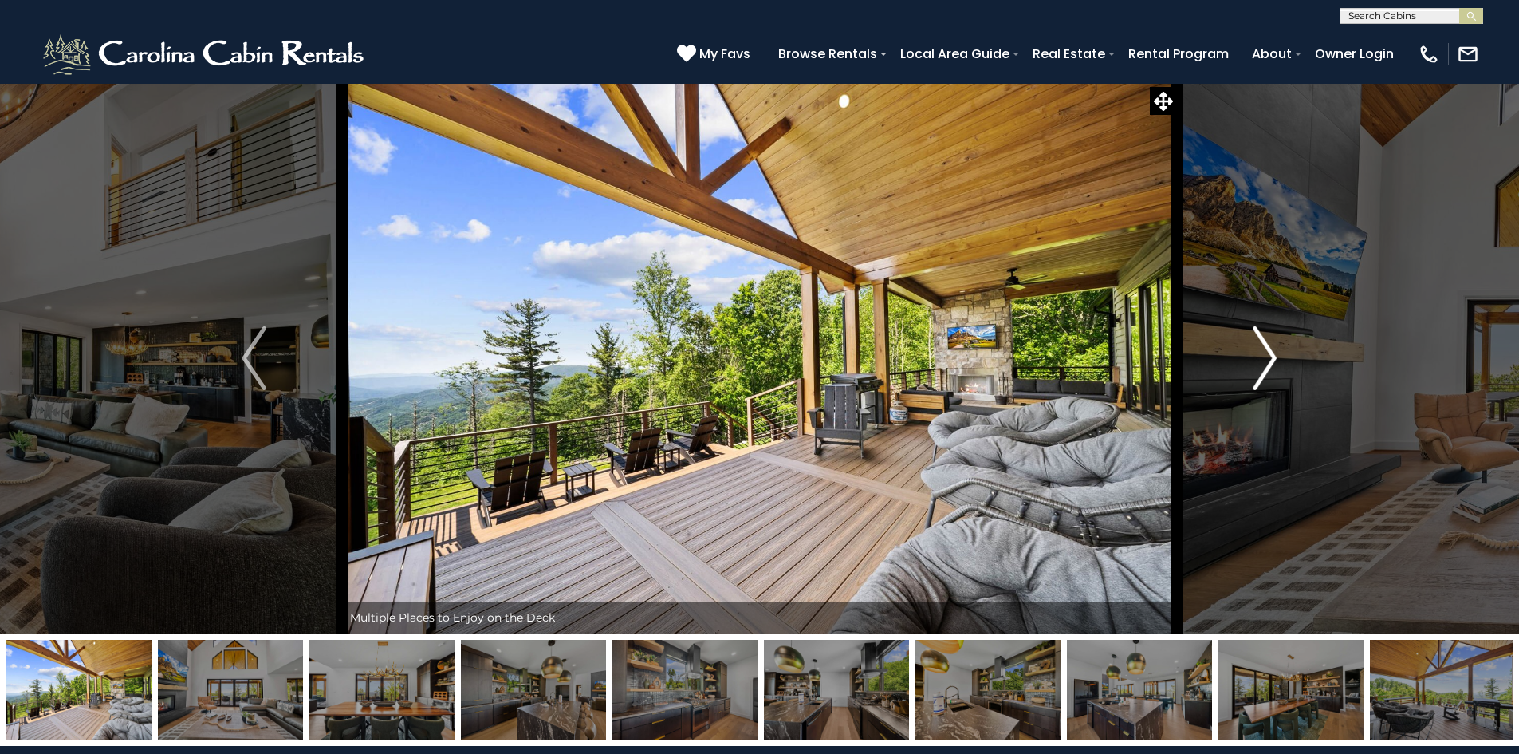
click at [1265, 365] on img "Next" at bounding box center [1265, 358] width 24 height 64
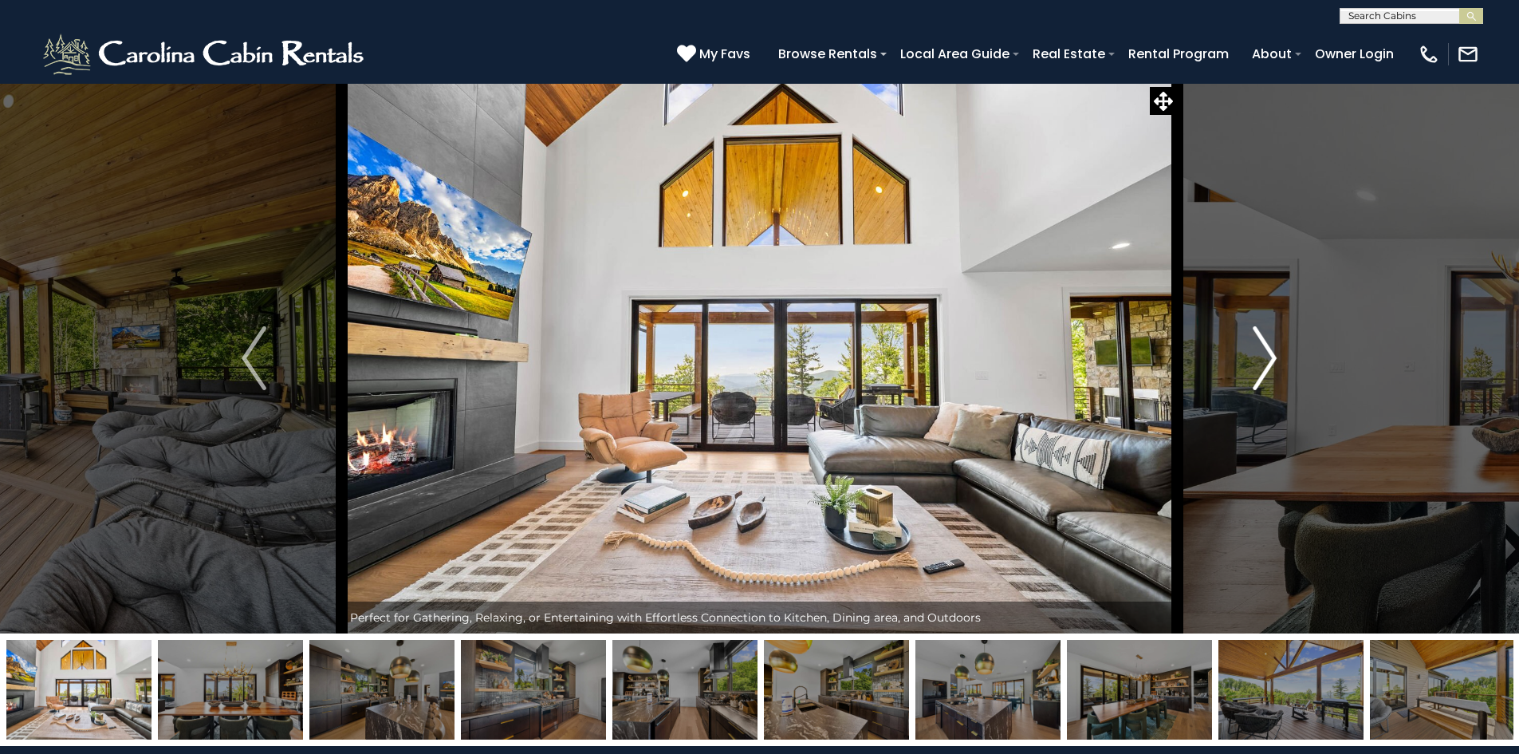
click at [1265, 365] on img "Next" at bounding box center [1265, 358] width 24 height 64
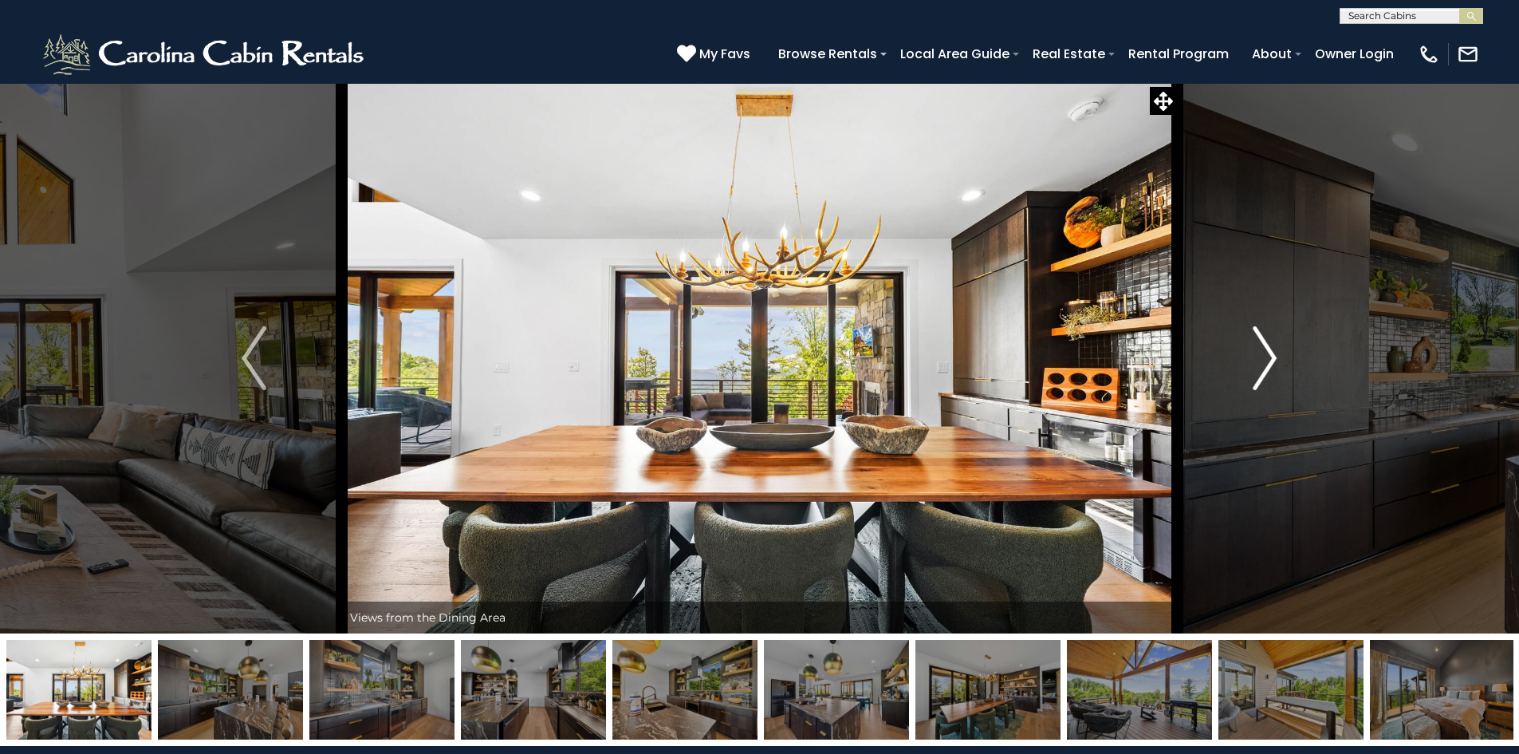
click at [1265, 365] on img "Next" at bounding box center [1265, 358] width 24 height 64
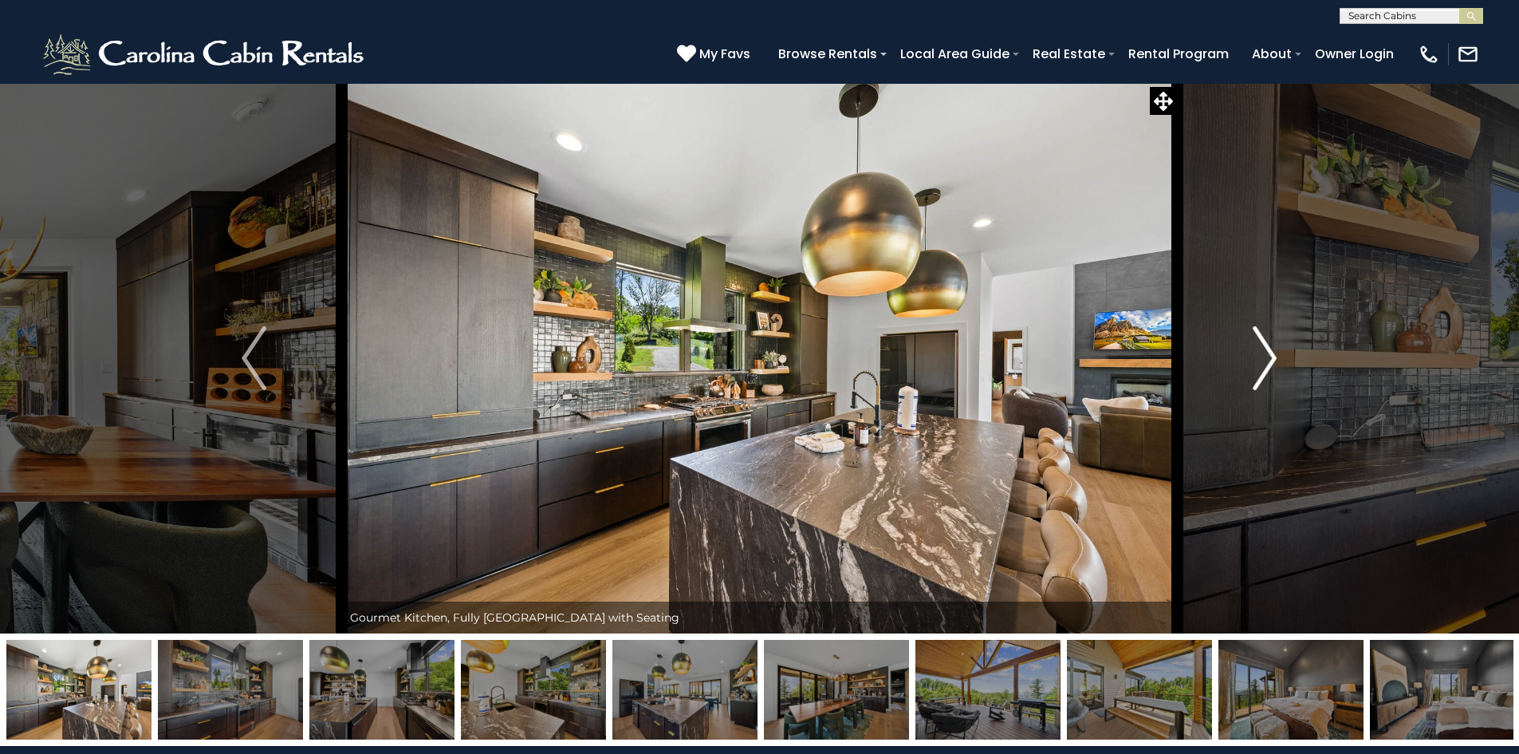
click at [1265, 365] on img "Next" at bounding box center [1265, 358] width 24 height 64
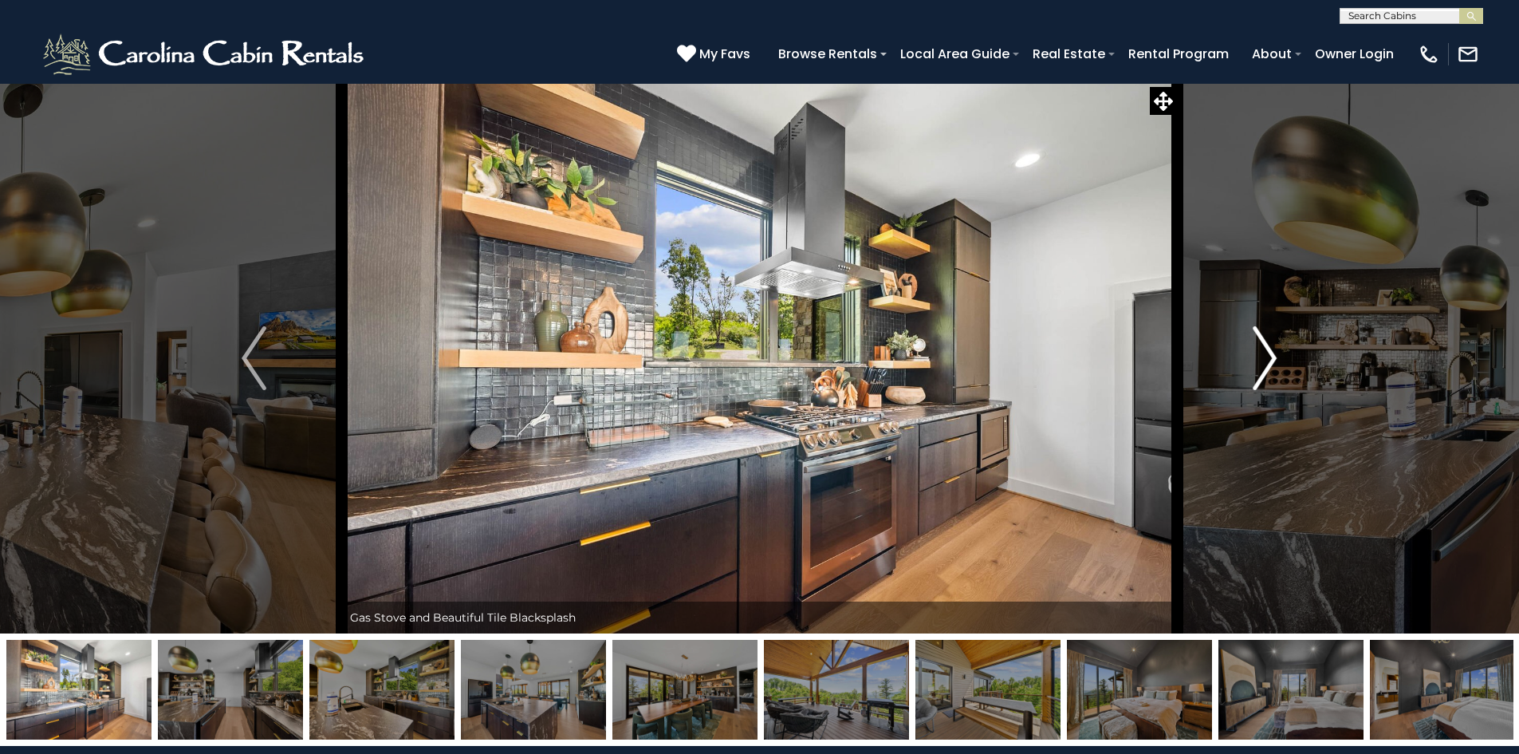
click at [1265, 365] on img "Next" at bounding box center [1265, 358] width 24 height 64
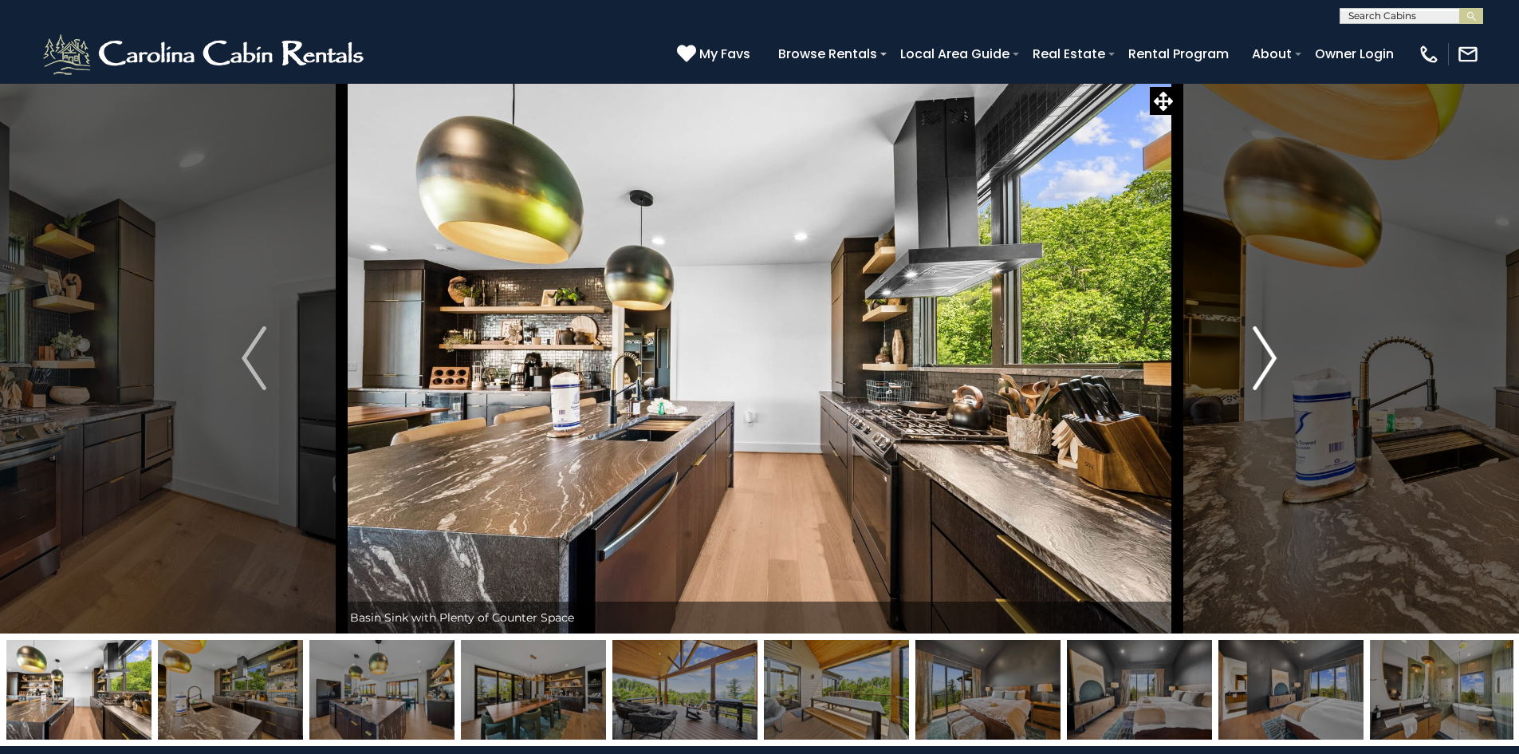
click at [1265, 365] on img "Next" at bounding box center [1265, 358] width 24 height 64
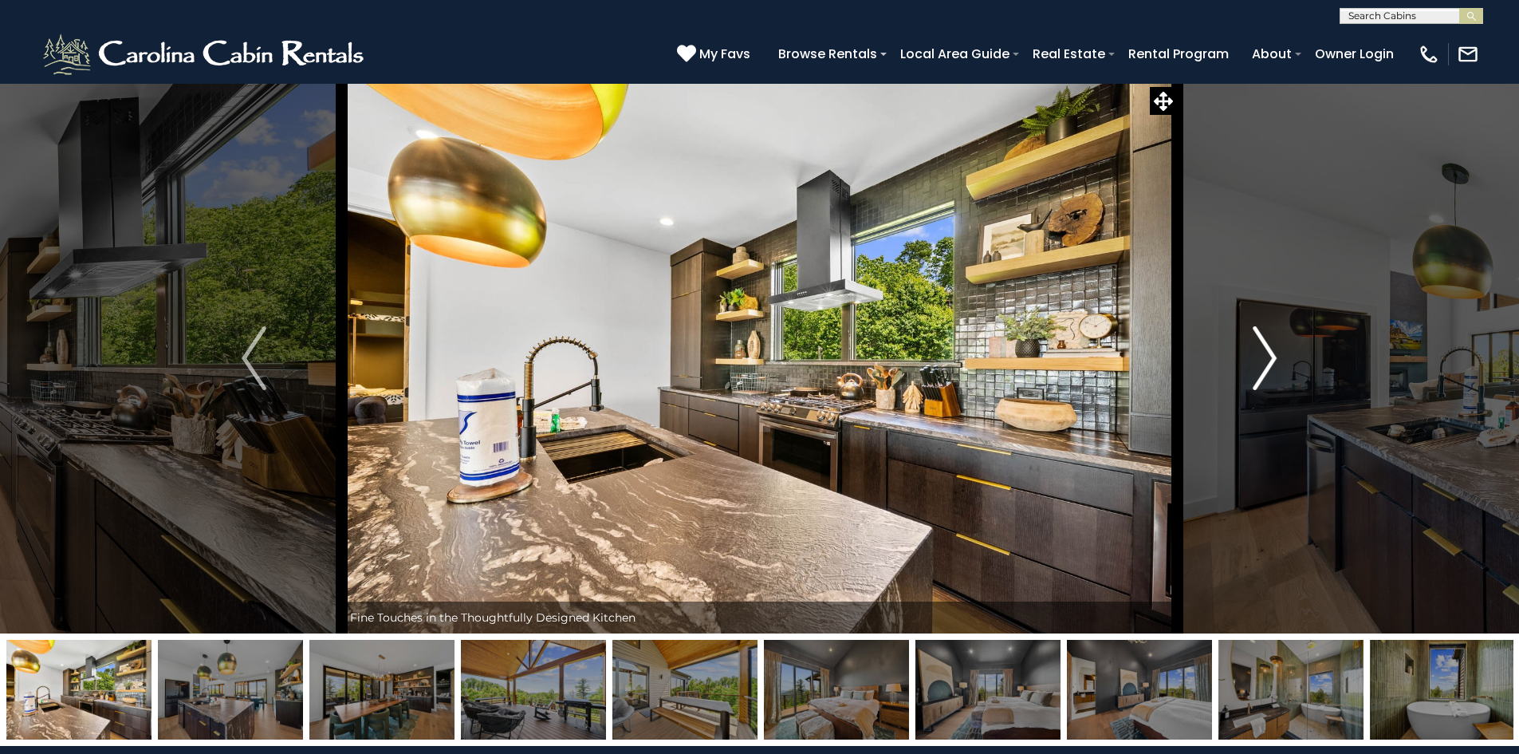
click at [1265, 365] on img "Next" at bounding box center [1265, 358] width 24 height 64
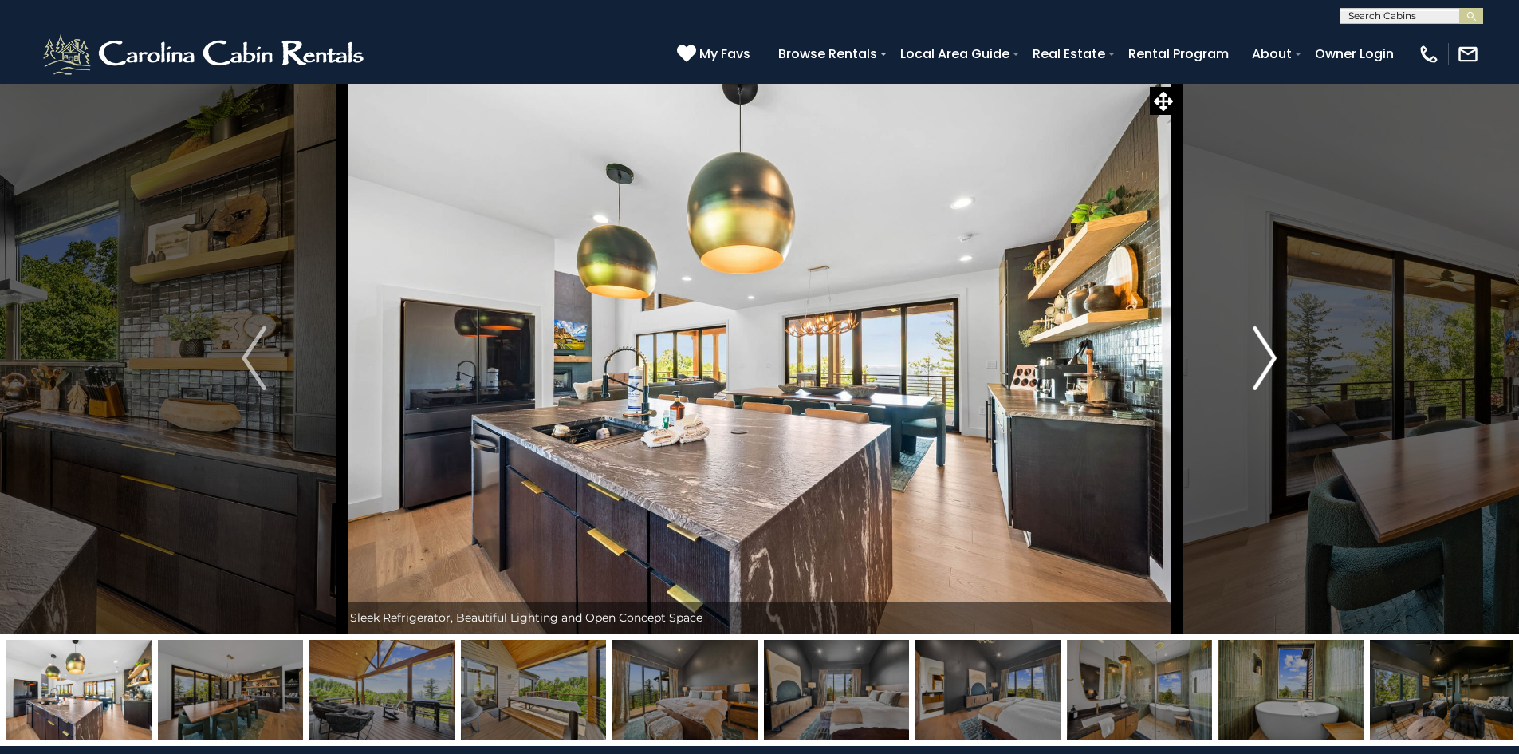
click at [1265, 365] on img "Next" at bounding box center [1265, 358] width 24 height 64
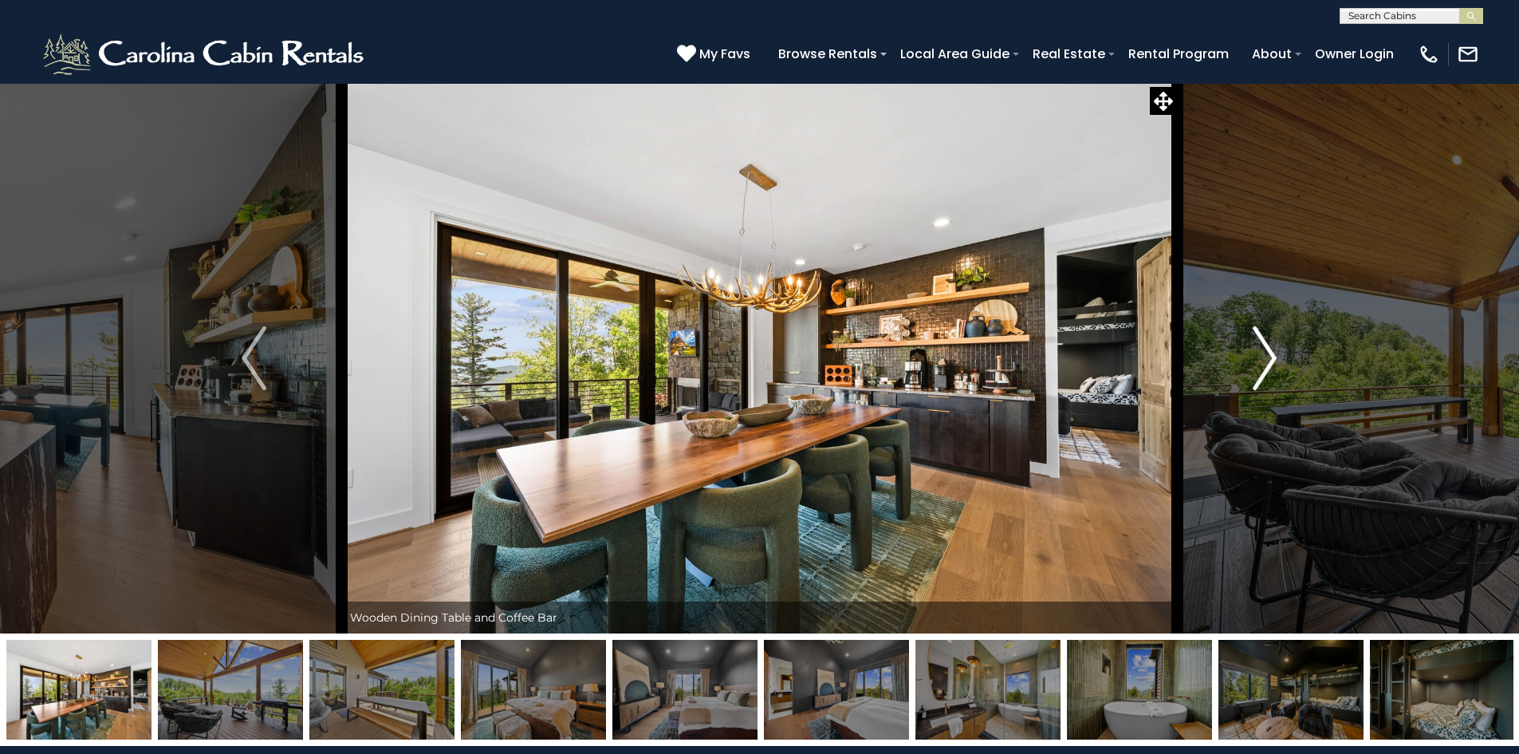
click at [1265, 365] on img "Next" at bounding box center [1265, 358] width 24 height 64
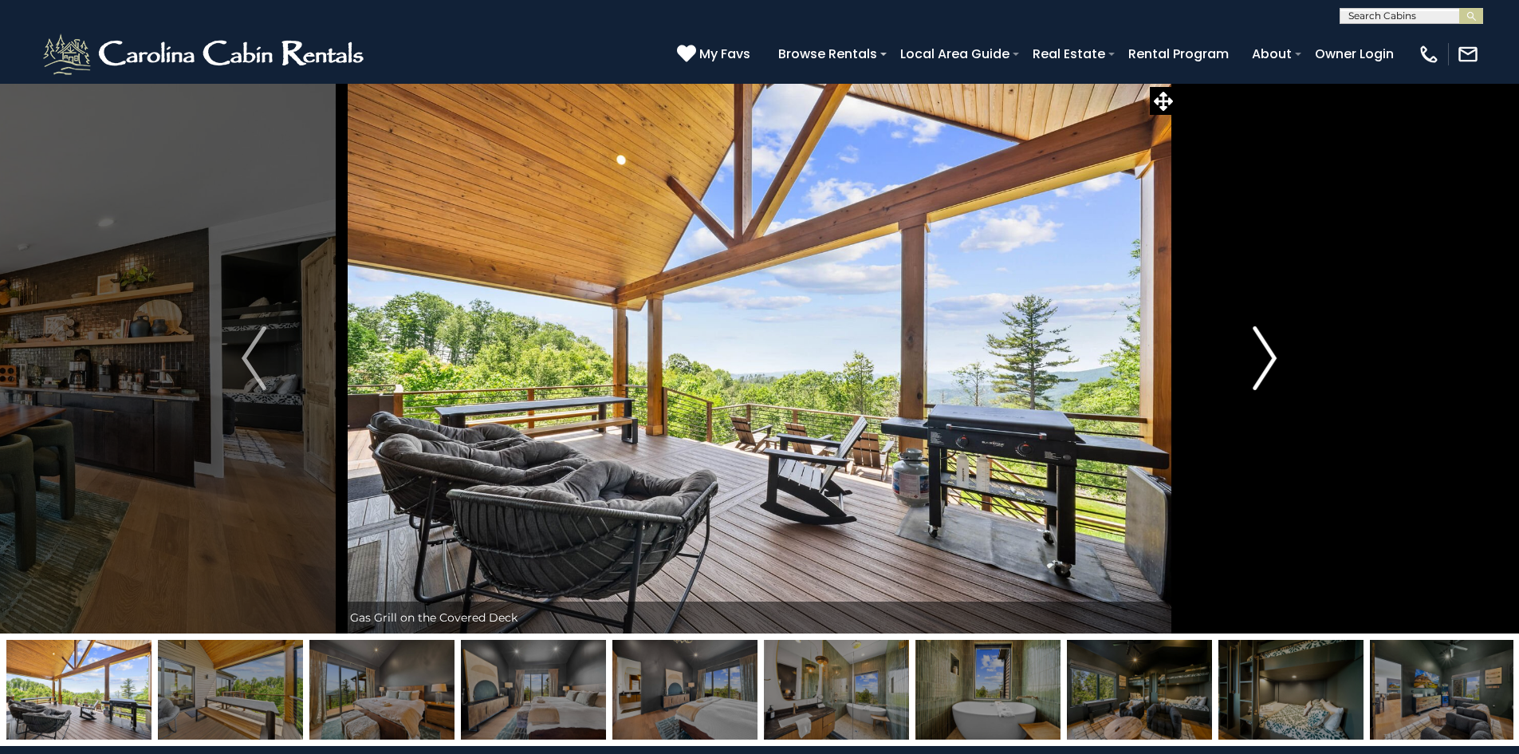
click at [1265, 365] on img "Next" at bounding box center [1265, 358] width 24 height 64
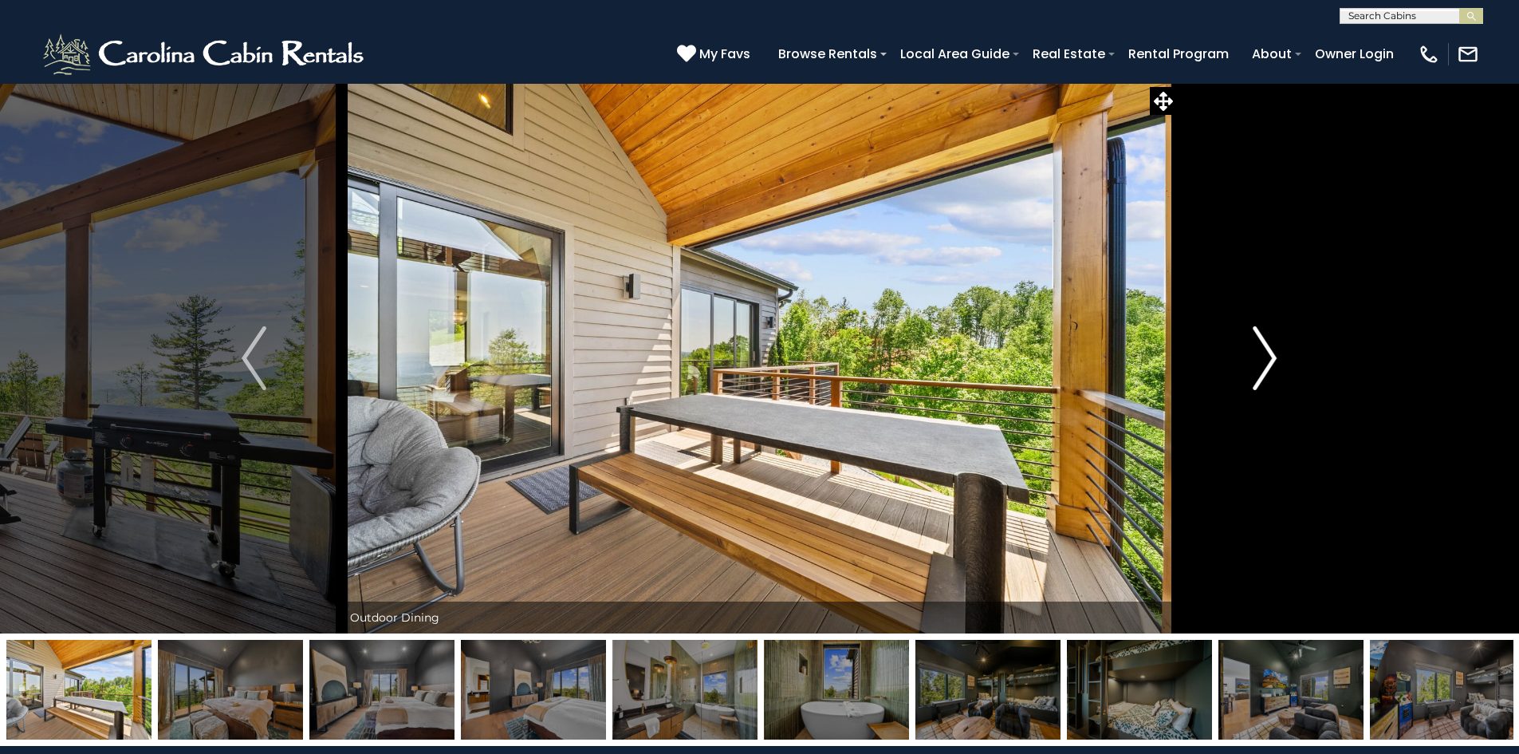
click at [1265, 365] on img "Next" at bounding box center [1265, 358] width 24 height 64
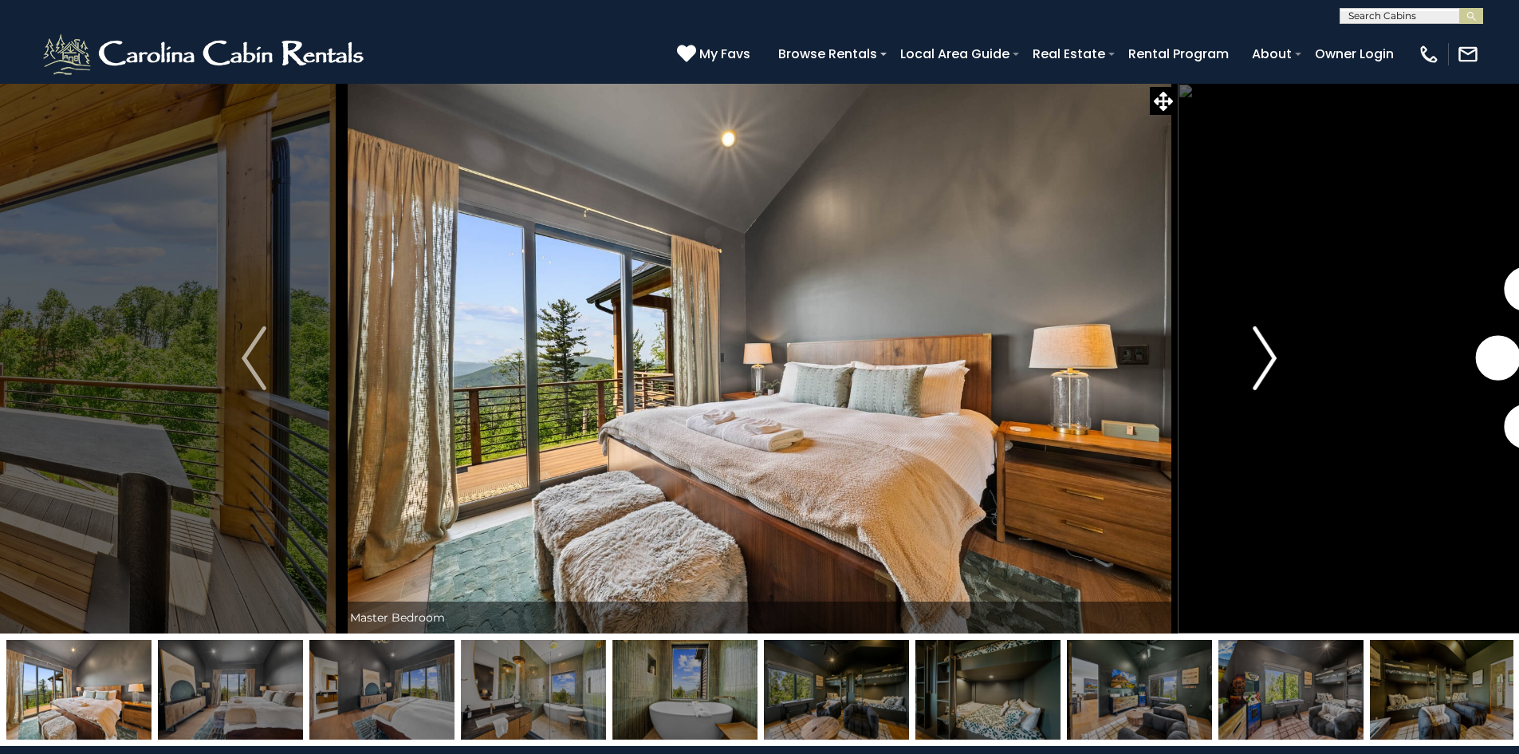
click at [1265, 365] on img "Next" at bounding box center [1265, 358] width 24 height 64
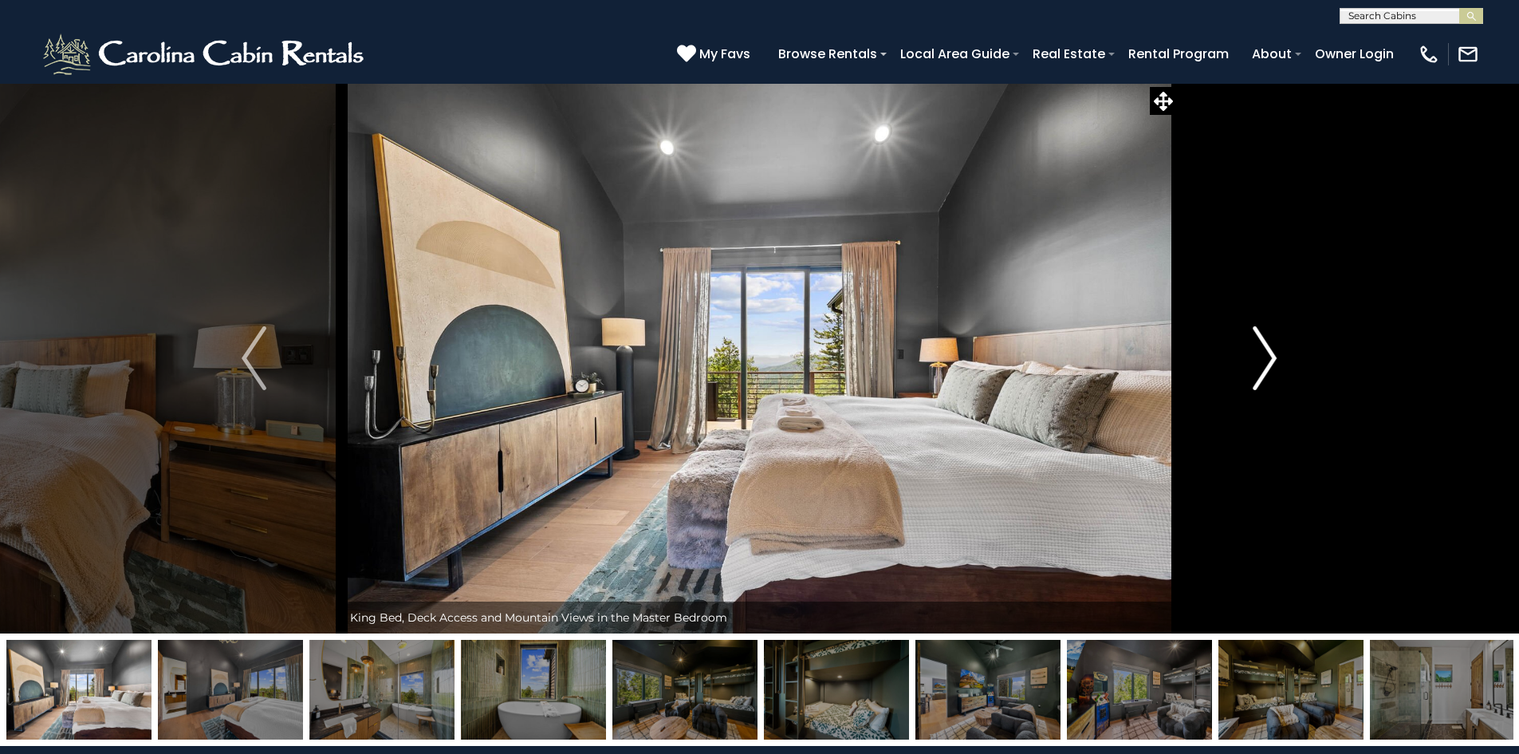
click at [1265, 365] on img "Next" at bounding box center [1265, 358] width 24 height 64
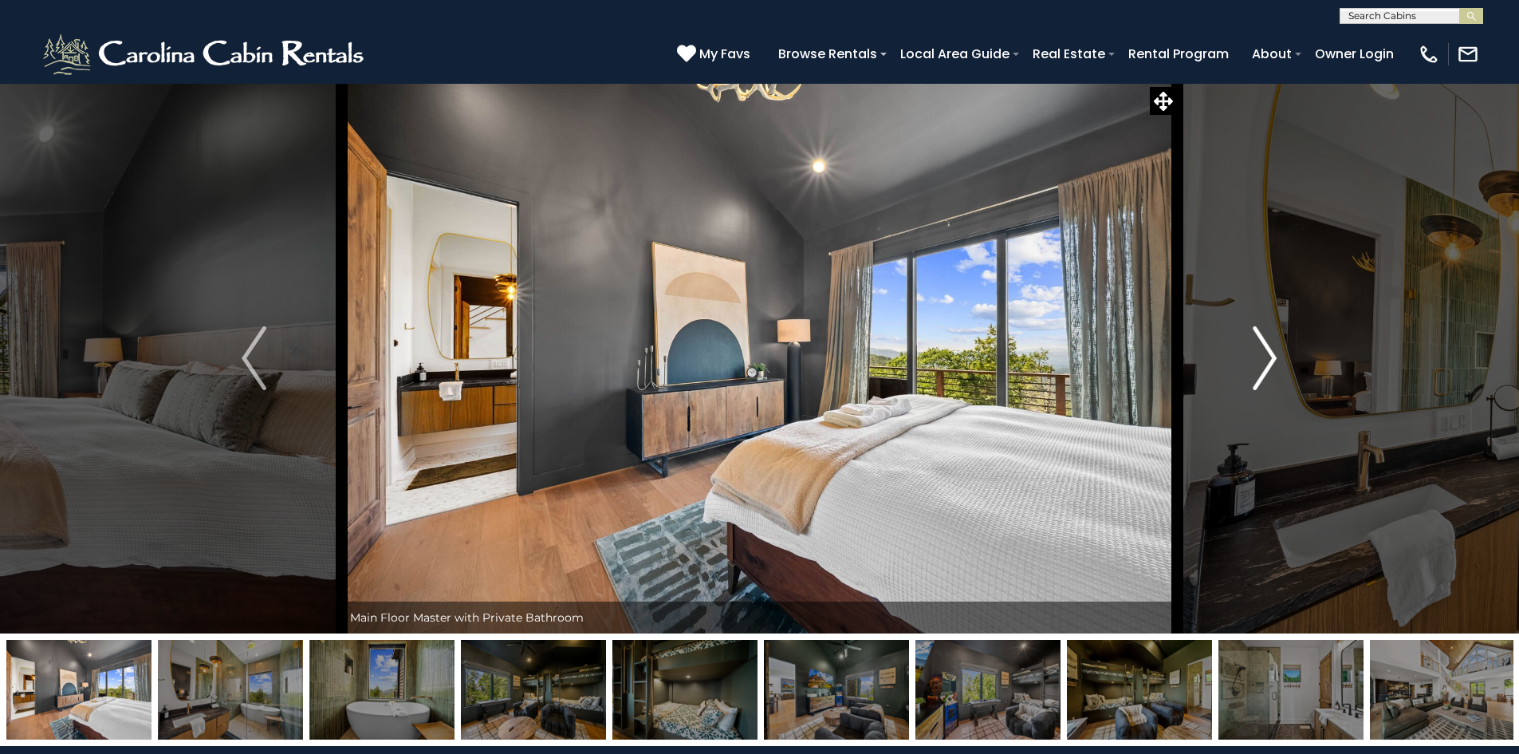
click at [1265, 365] on img "Next" at bounding box center [1265, 358] width 24 height 64
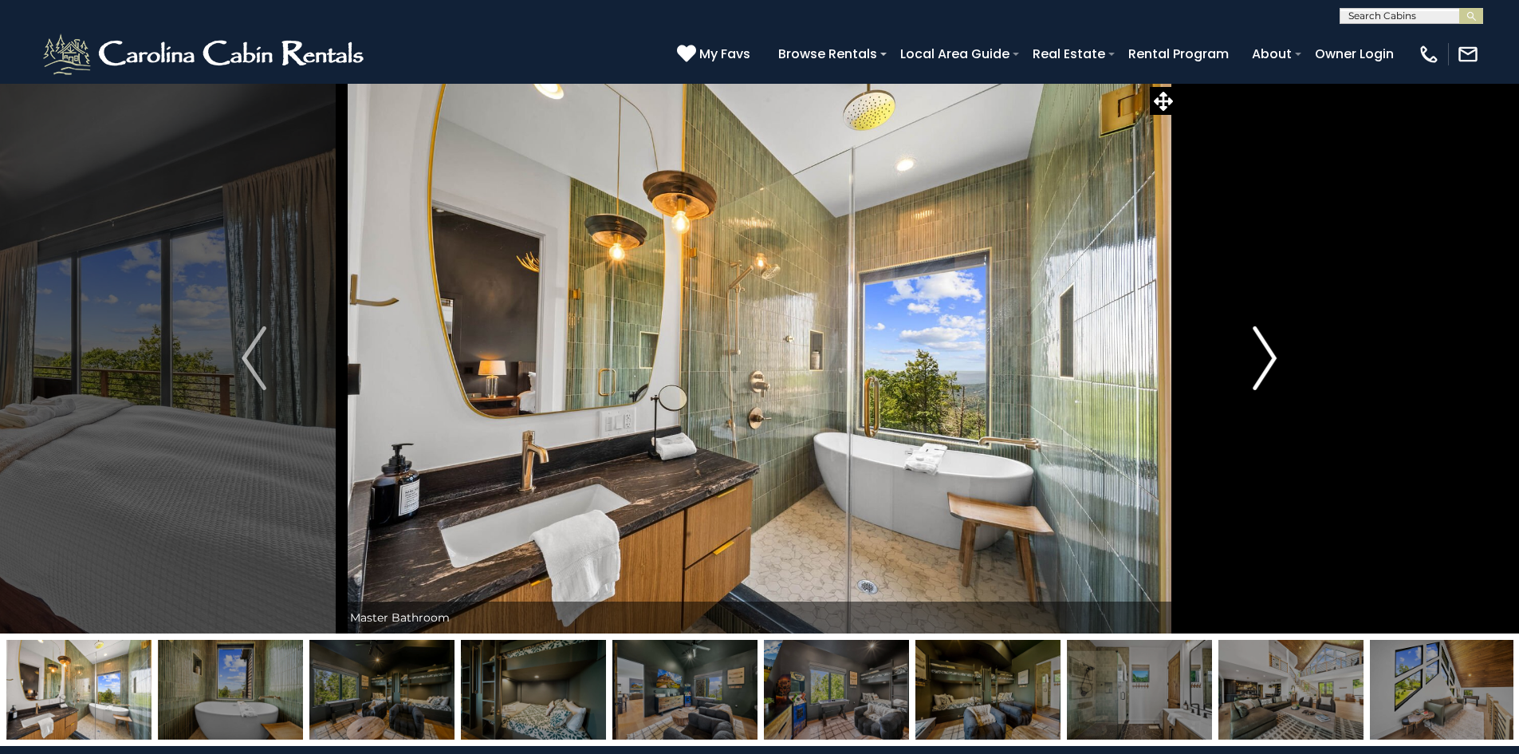
click at [1265, 365] on img "Next" at bounding box center [1265, 358] width 24 height 64
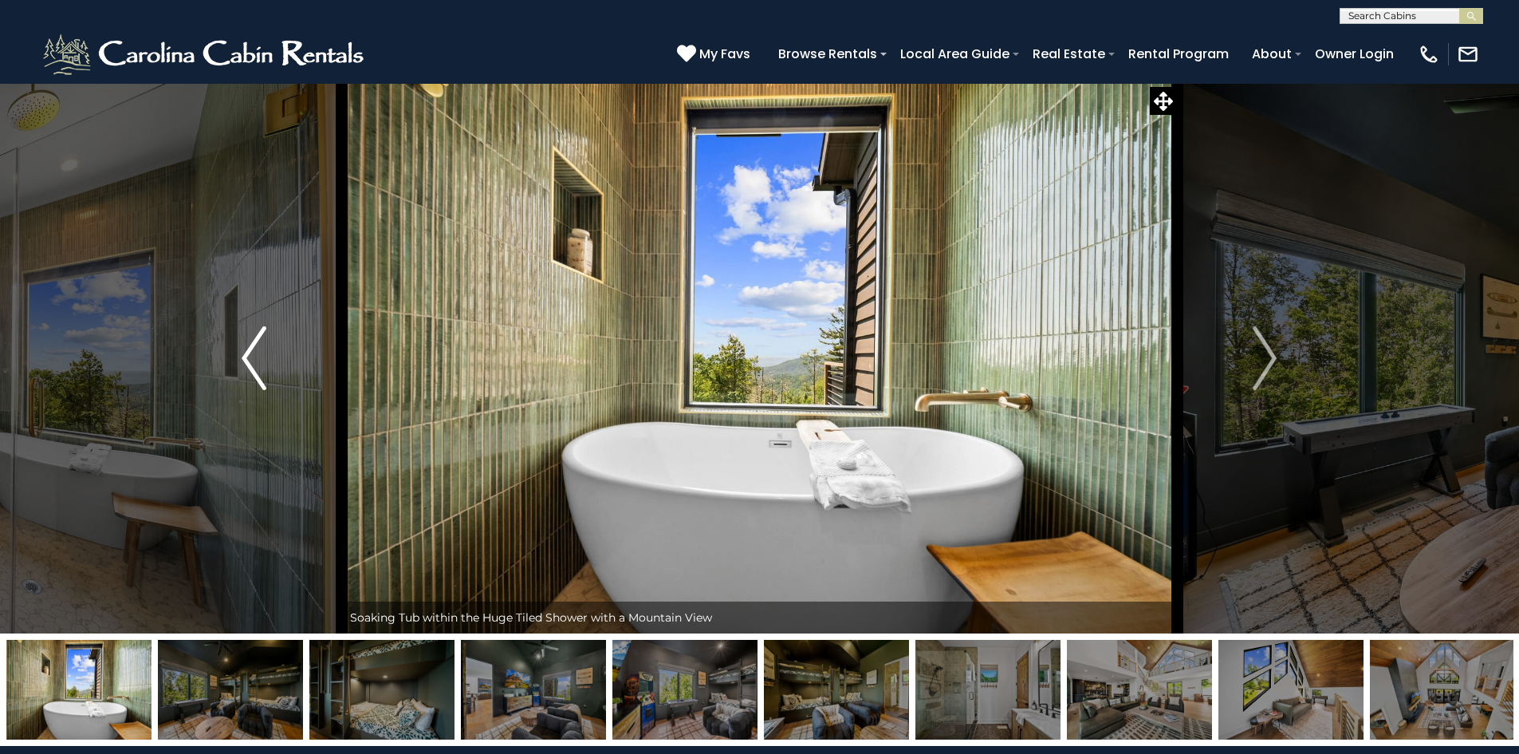
click at [246, 366] on img "Previous" at bounding box center [254, 358] width 24 height 64
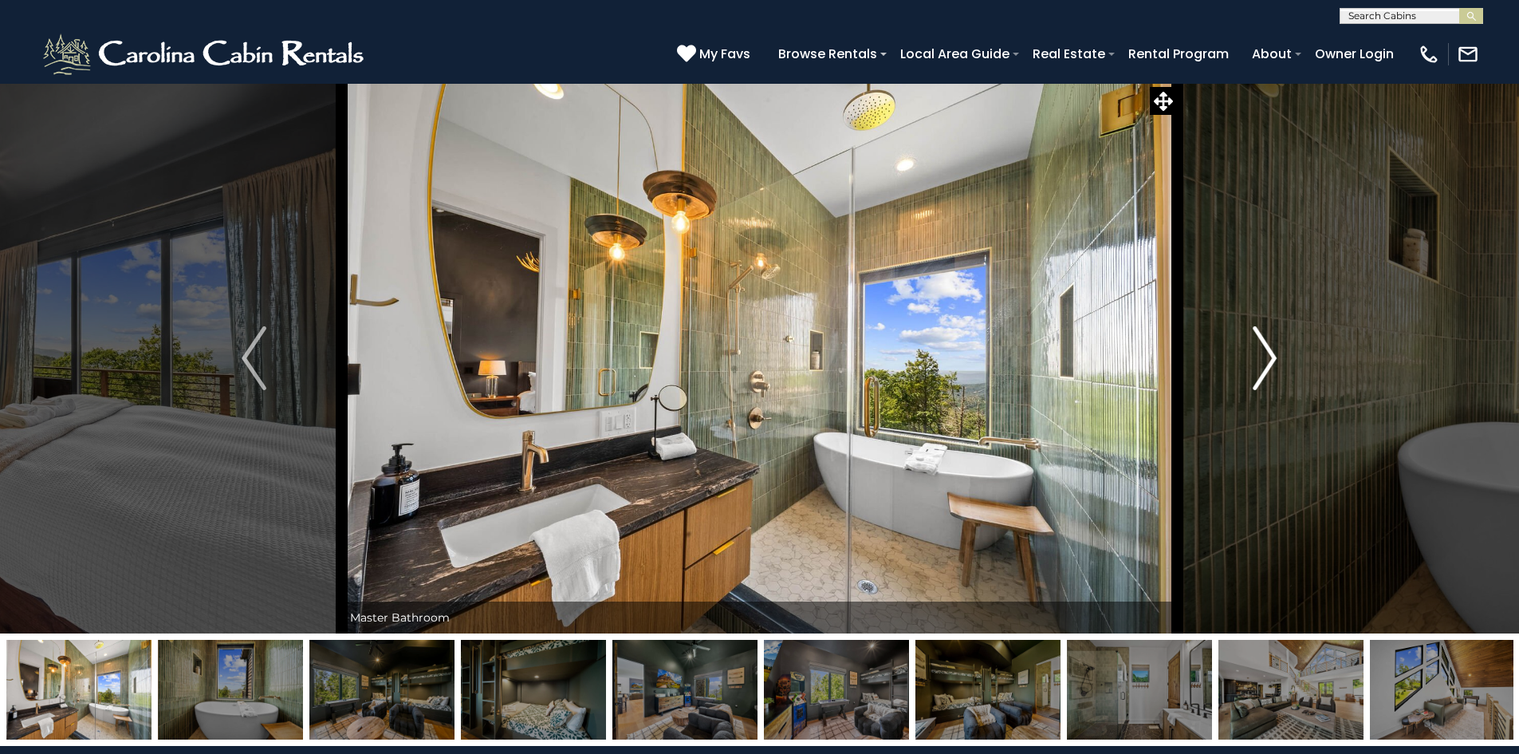
click at [1278, 364] on button "Next" at bounding box center [1264, 358] width 175 height 550
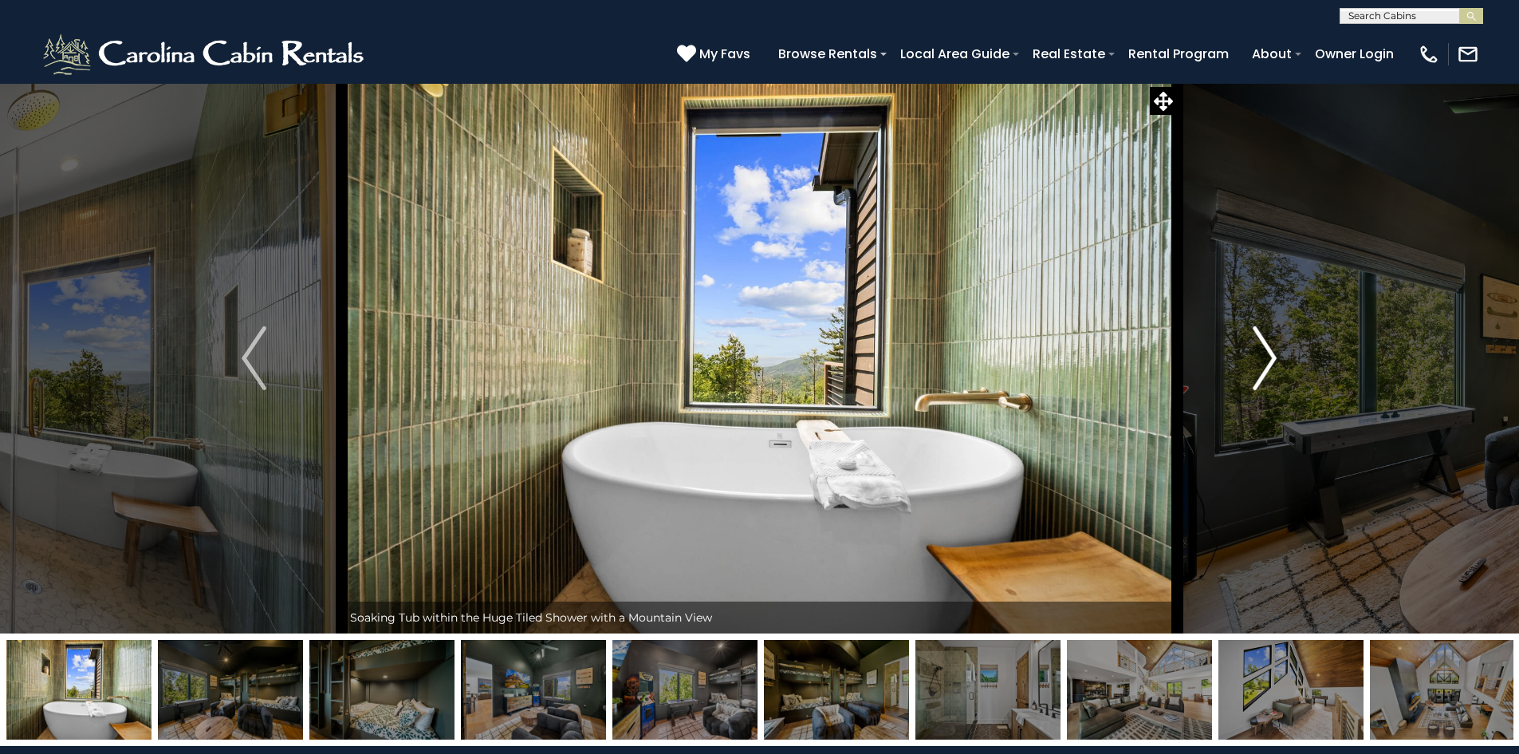
click at [1278, 364] on button "Next" at bounding box center [1264, 358] width 175 height 550
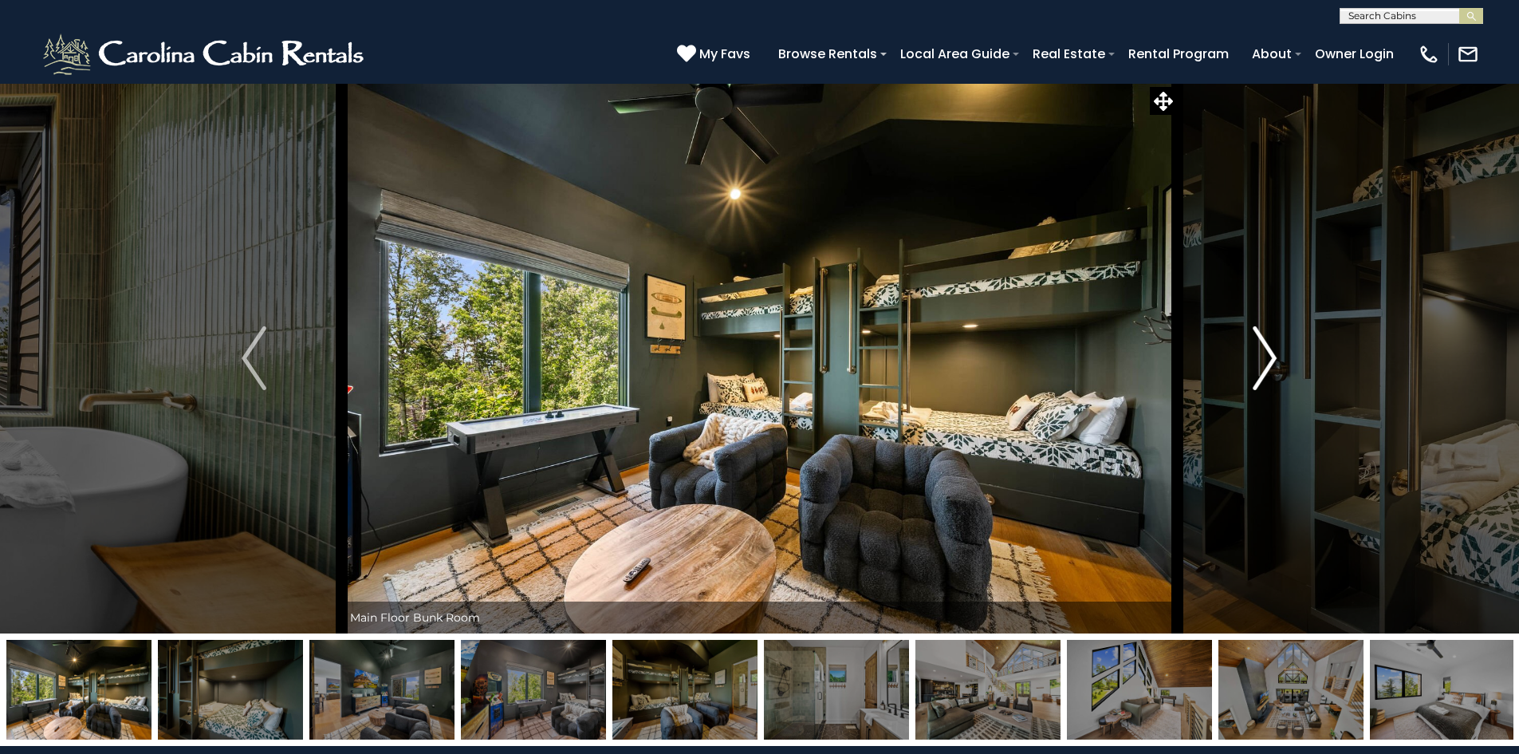
click at [1279, 362] on button "Next" at bounding box center [1264, 358] width 175 height 550
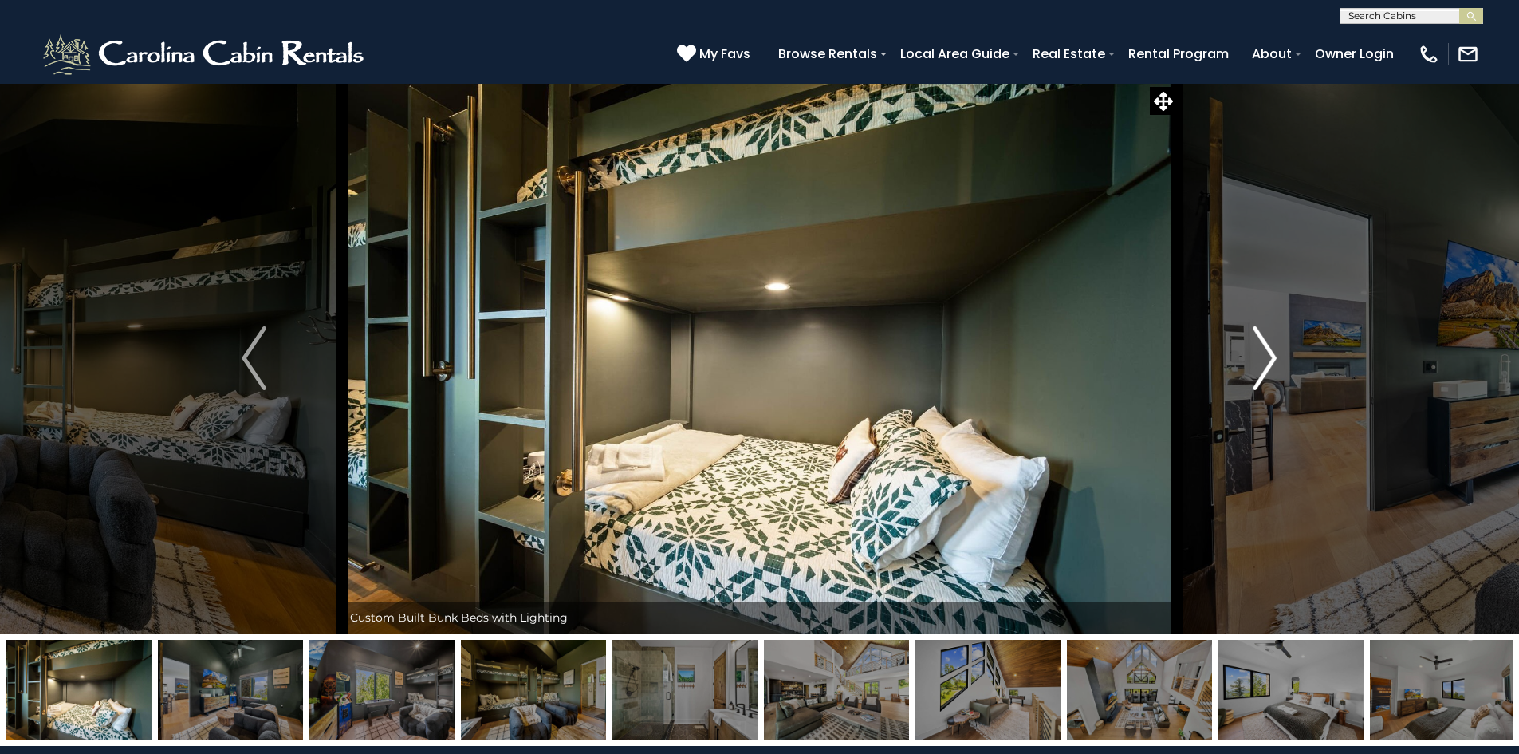
click at [1279, 362] on button "Next" at bounding box center [1264, 358] width 175 height 550
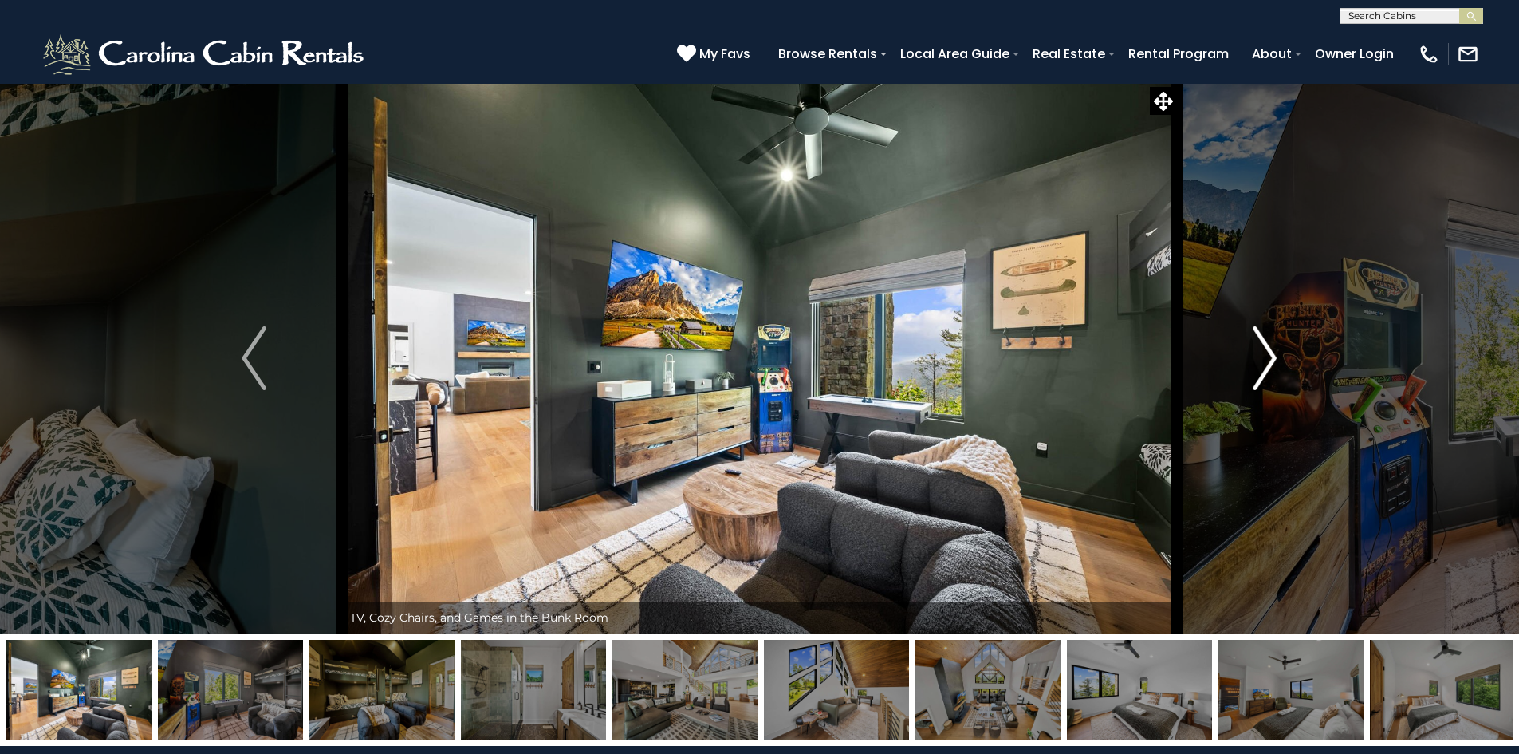
click at [1279, 362] on button "Next" at bounding box center [1264, 358] width 175 height 550
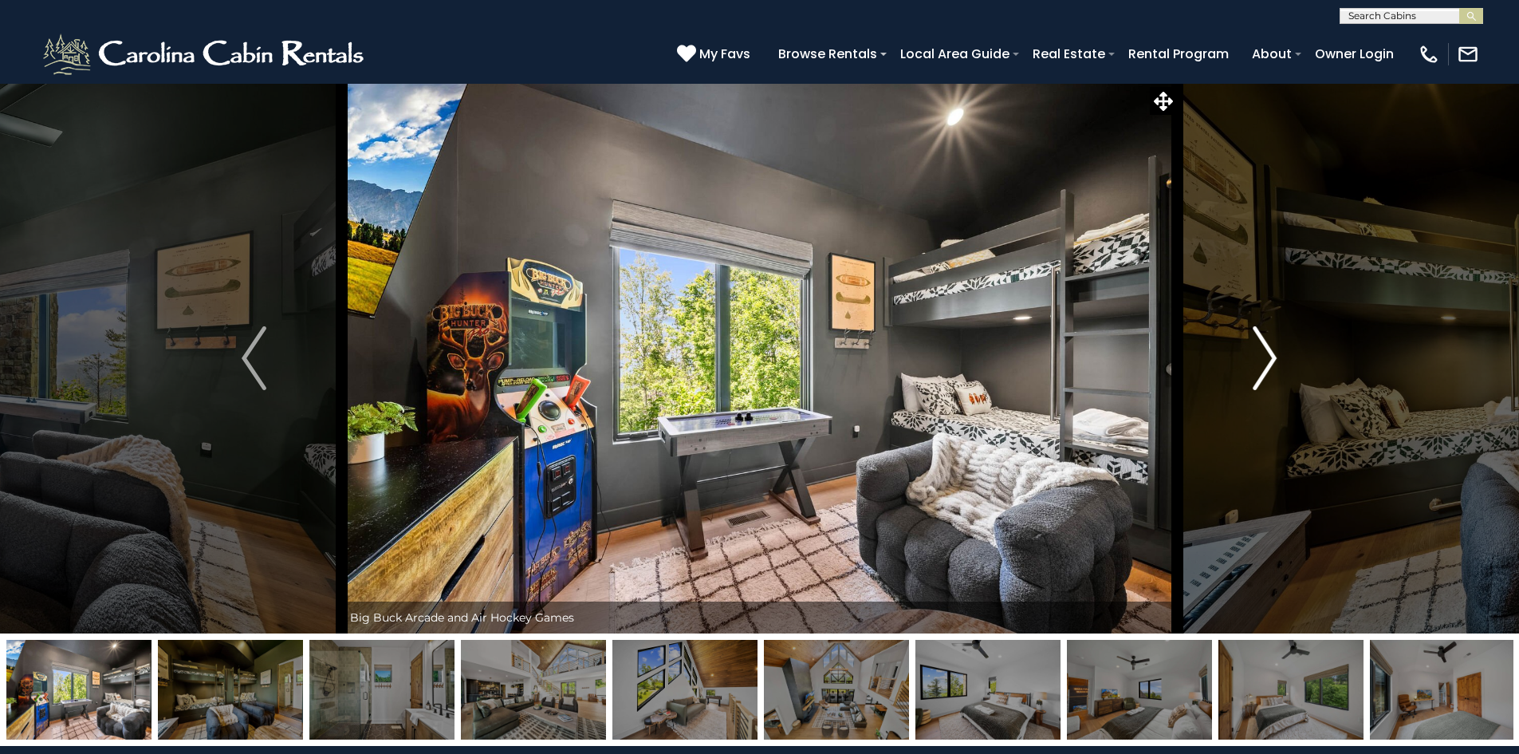
click at [1279, 362] on button "Next" at bounding box center [1264, 358] width 175 height 550
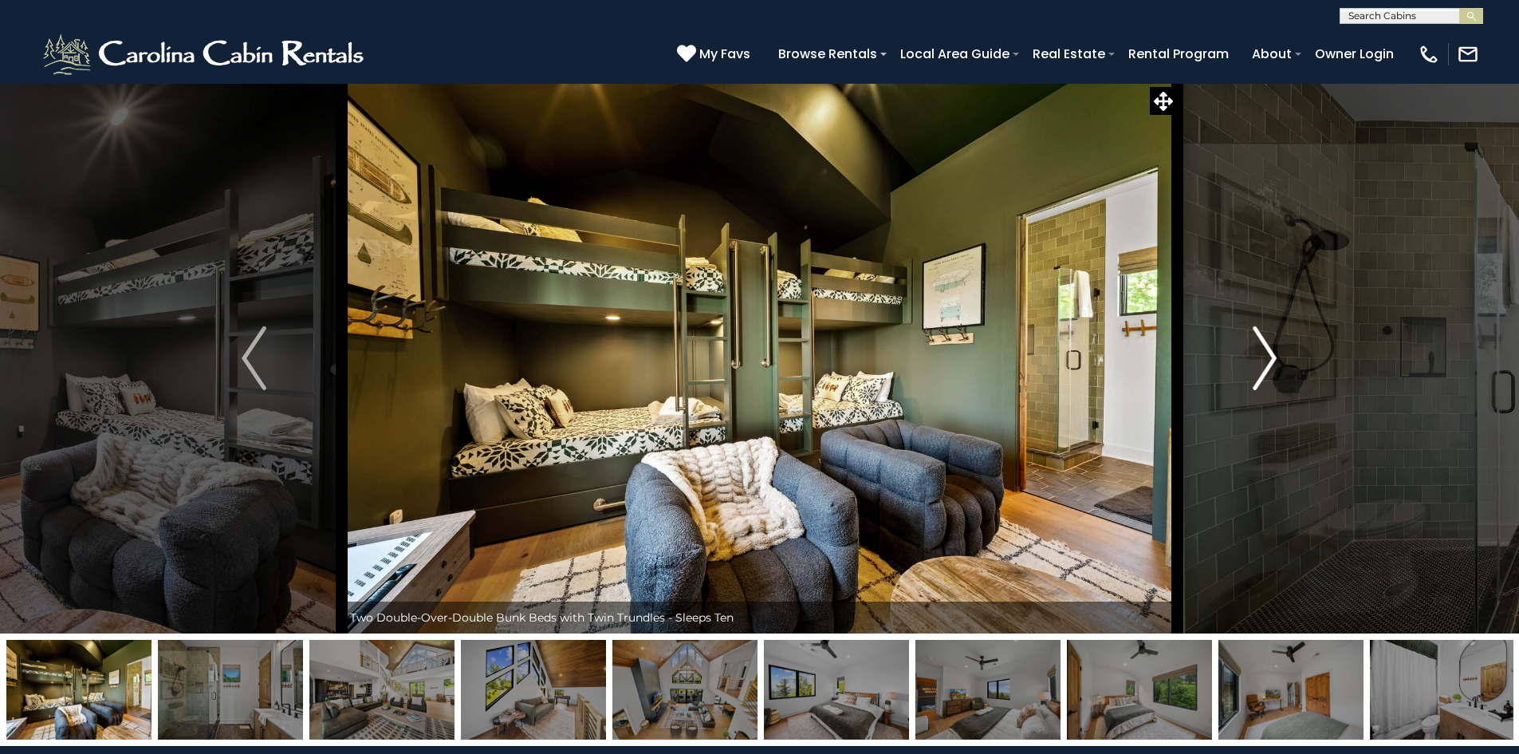
click at [1279, 362] on button "Next" at bounding box center [1264, 358] width 175 height 550
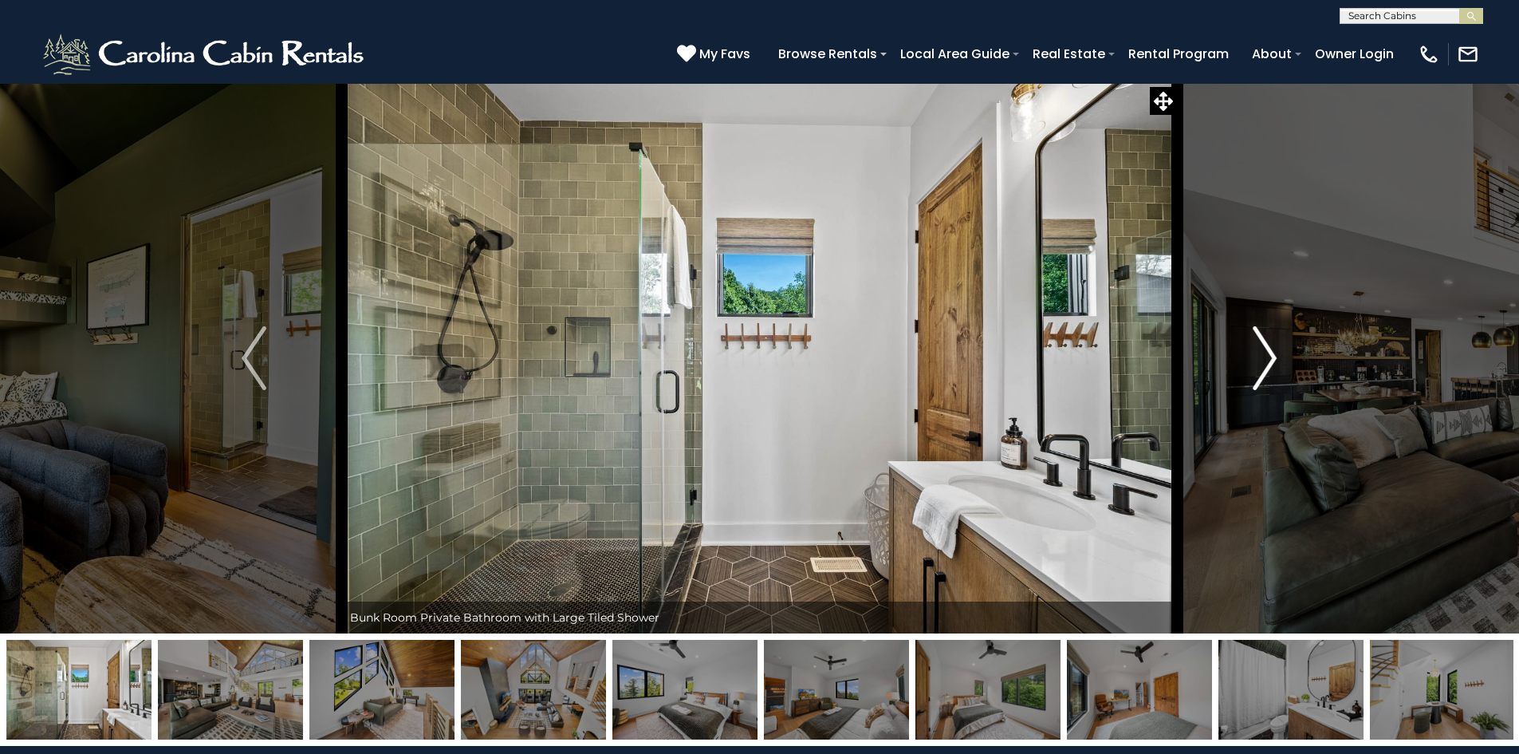
click at [1279, 362] on button "Next" at bounding box center [1264, 358] width 175 height 550
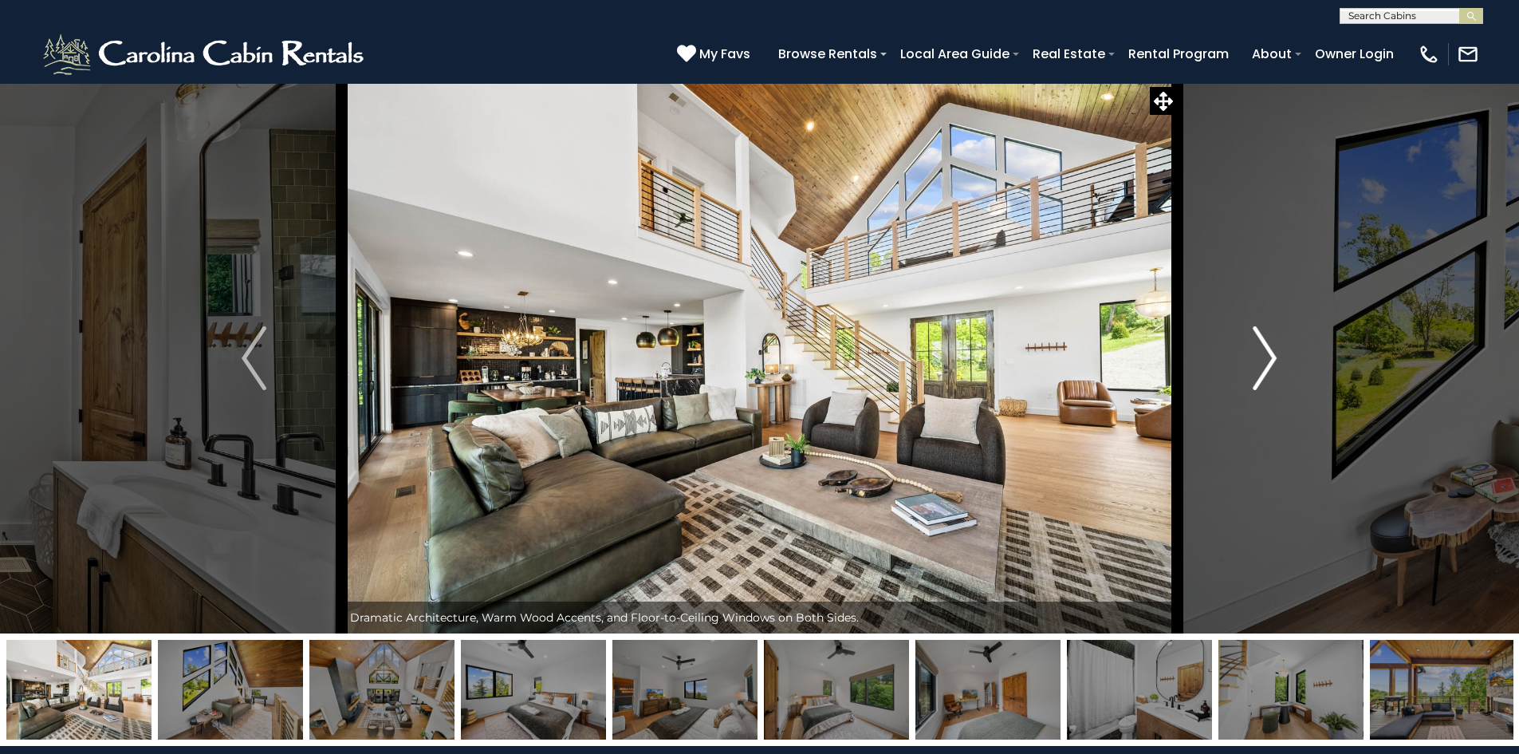
click at [1279, 362] on button "Next" at bounding box center [1264, 358] width 175 height 550
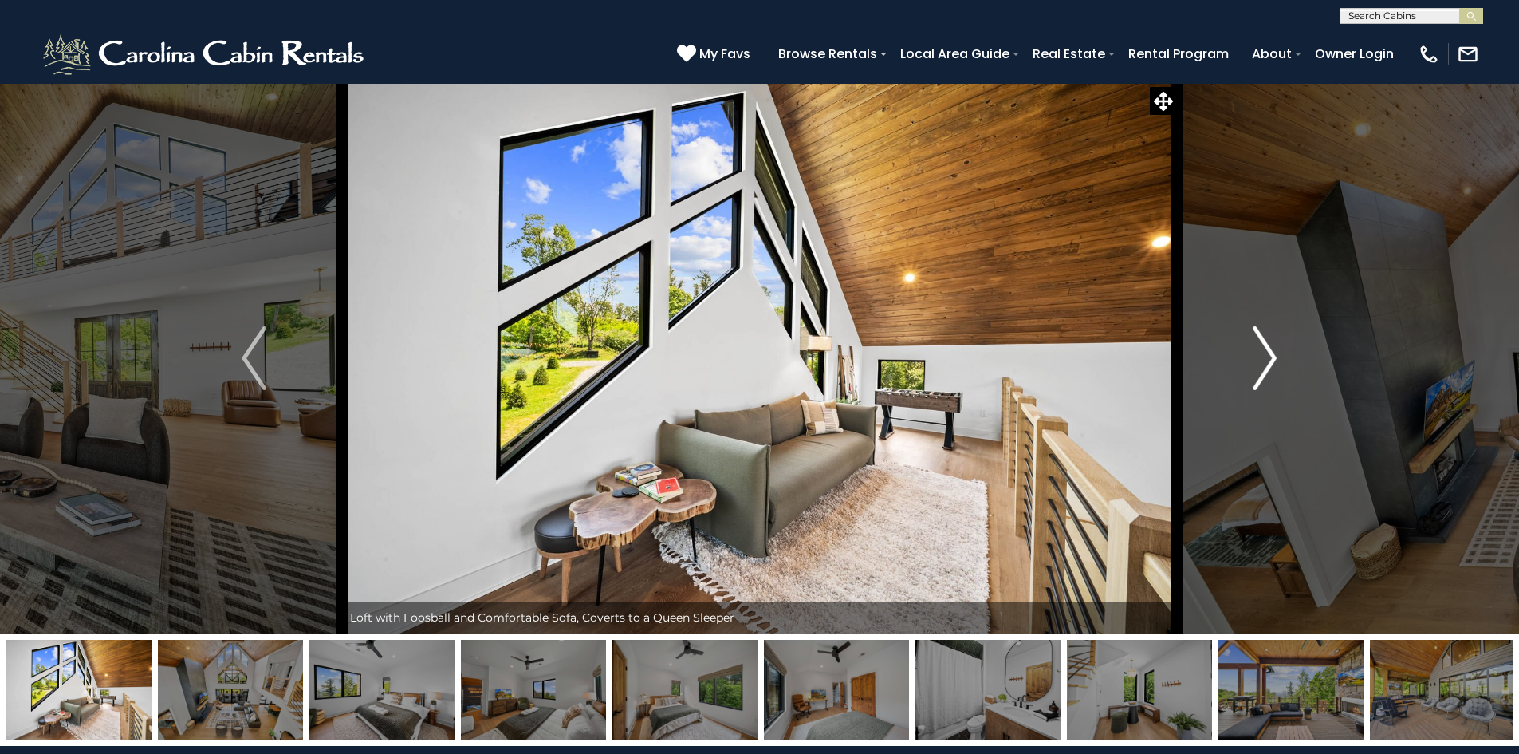
click at [1279, 362] on button "Next" at bounding box center [1264, 358] width 175 height 550
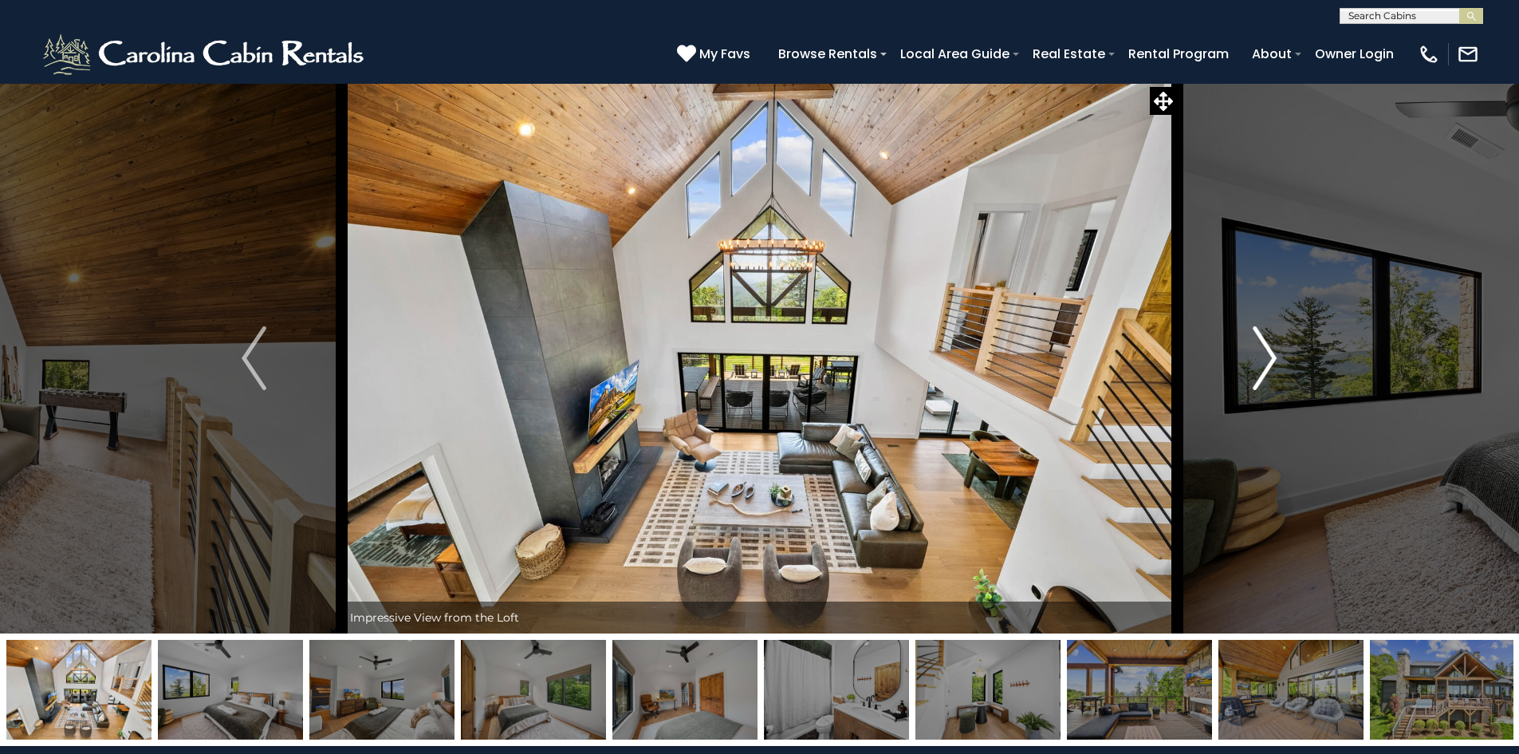
click at [1279, 362] on button "Next" at bounding box center [1264, 358] width 175 height 550
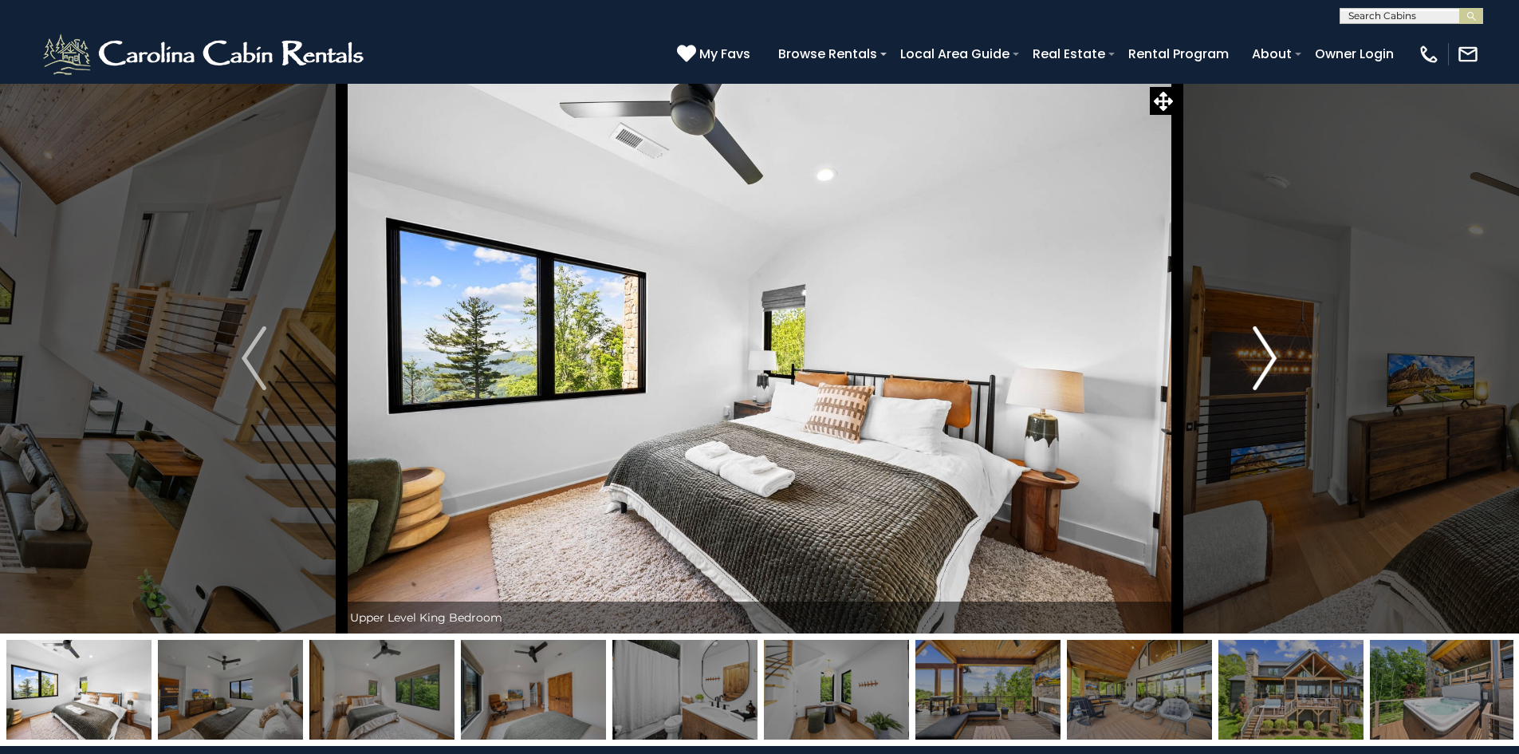
click at [1279, 362] on button "Next" at bounding box center [1264, 358] width 175 height 550
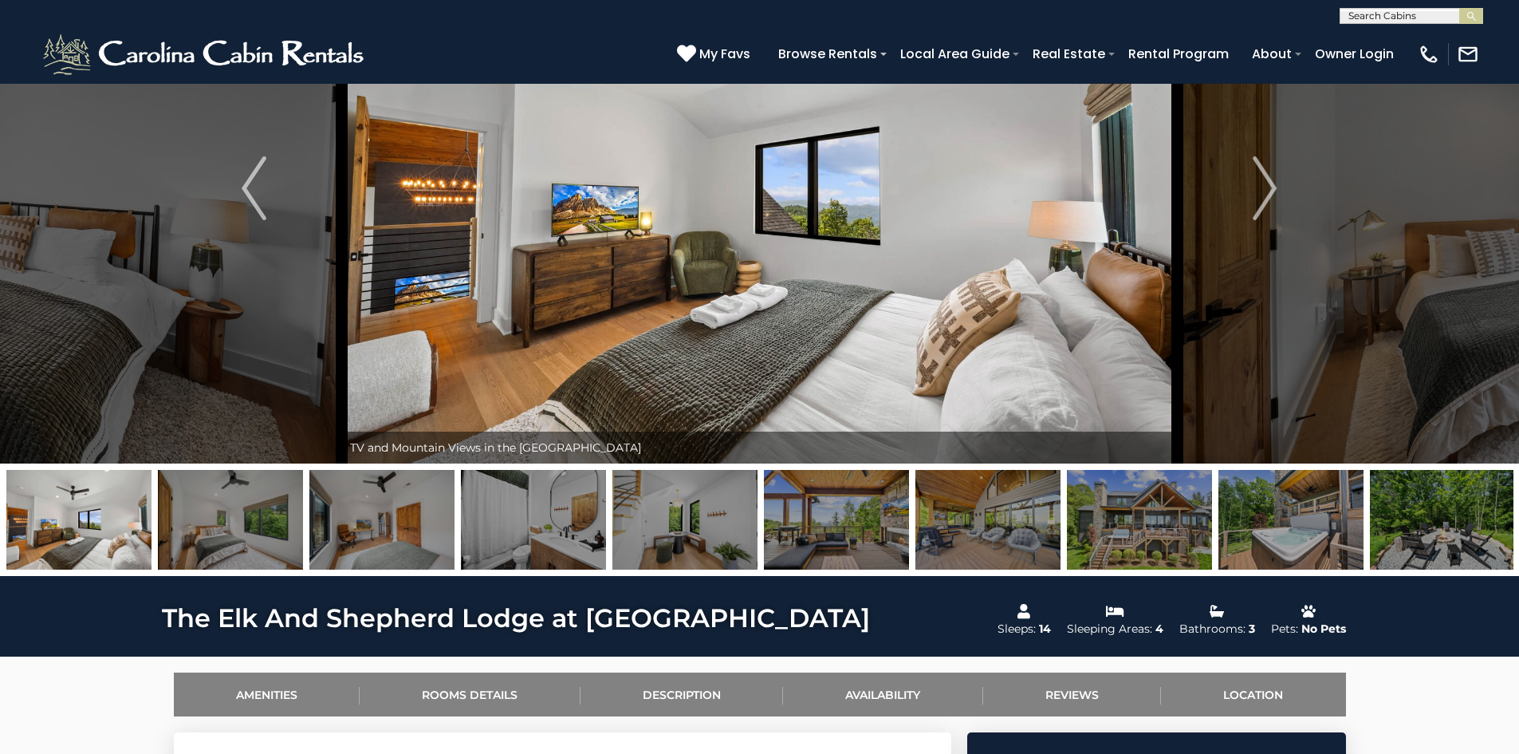
scroll to position [319, 0]
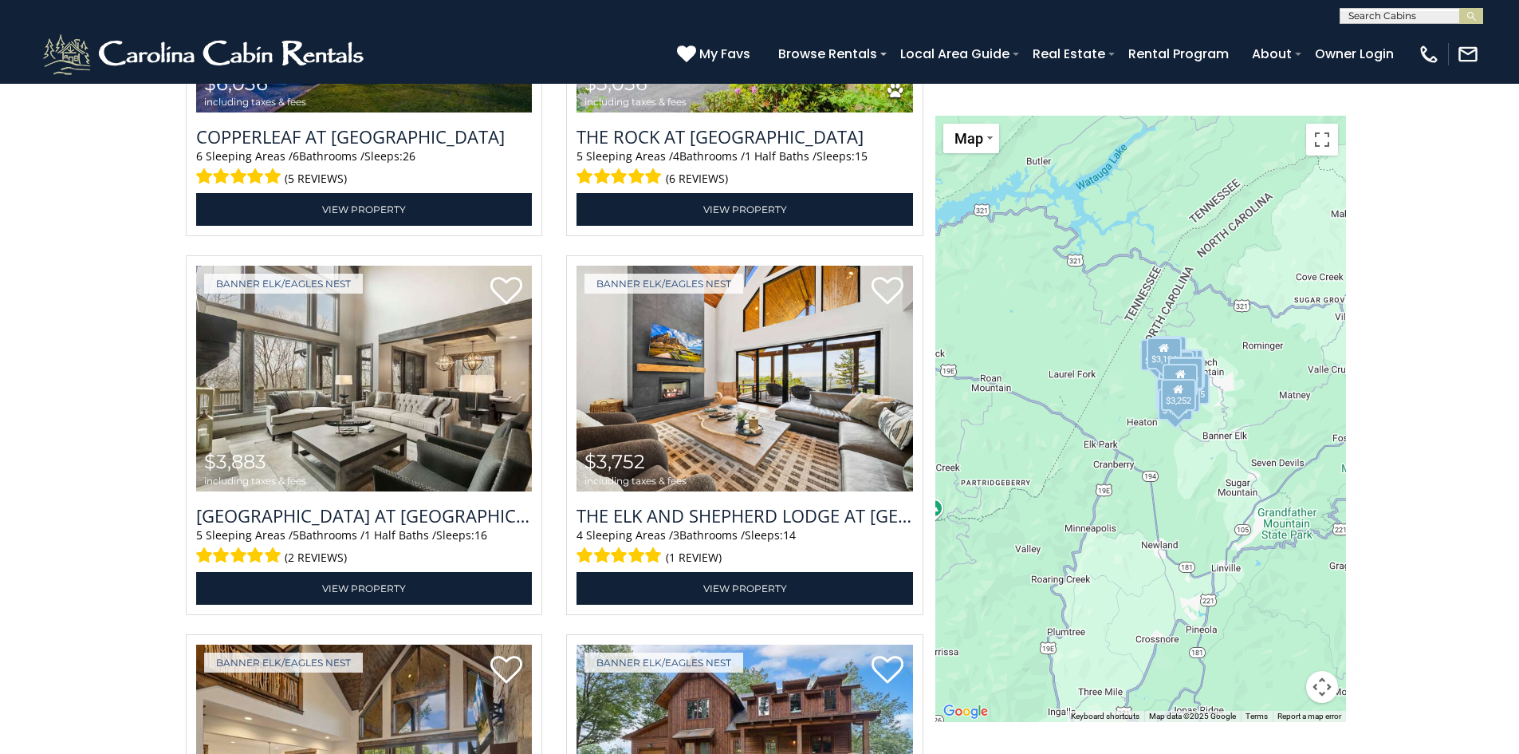
scroll to position [2073, 0]
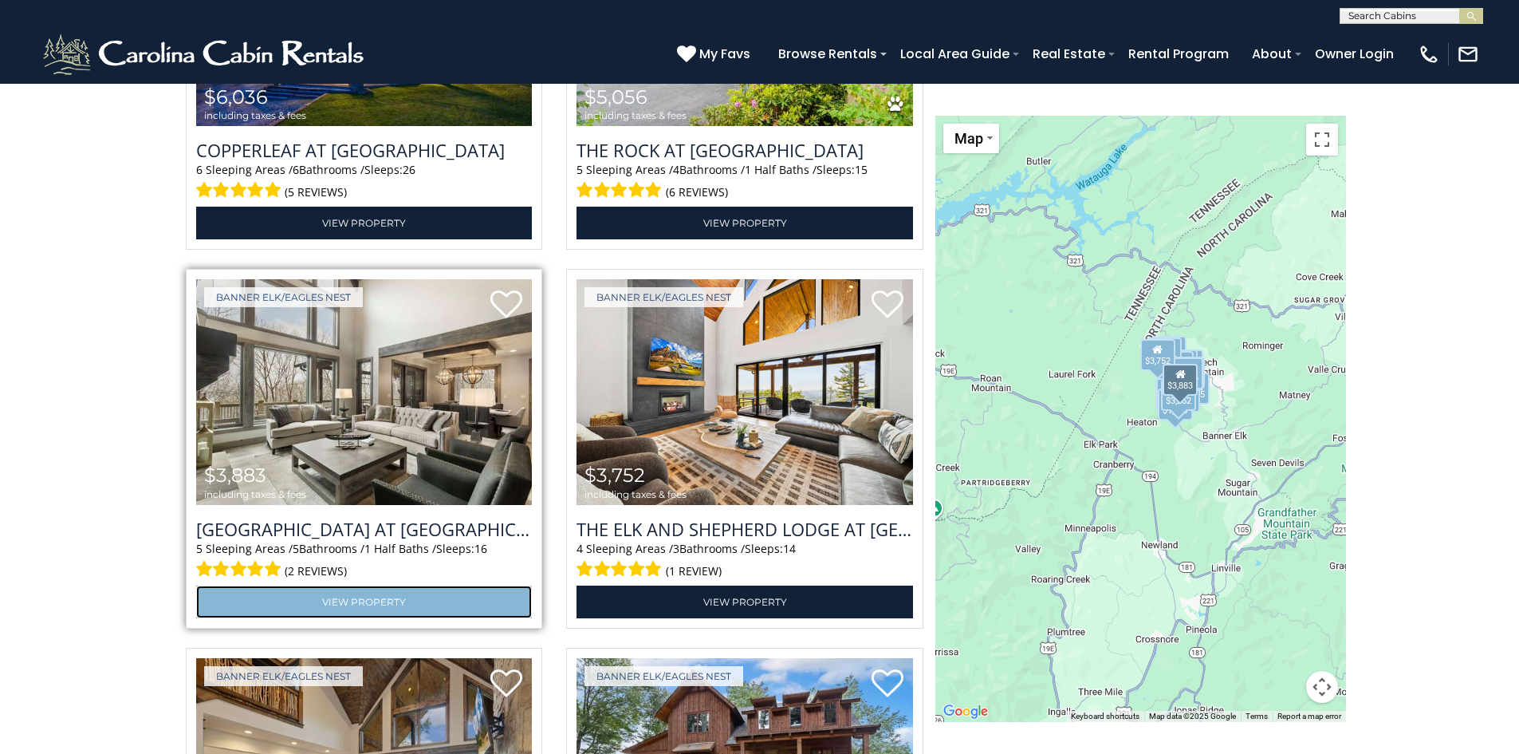
click at [410, 599] on link "View Property" at bounding box center [364, 601] width 337 height 33
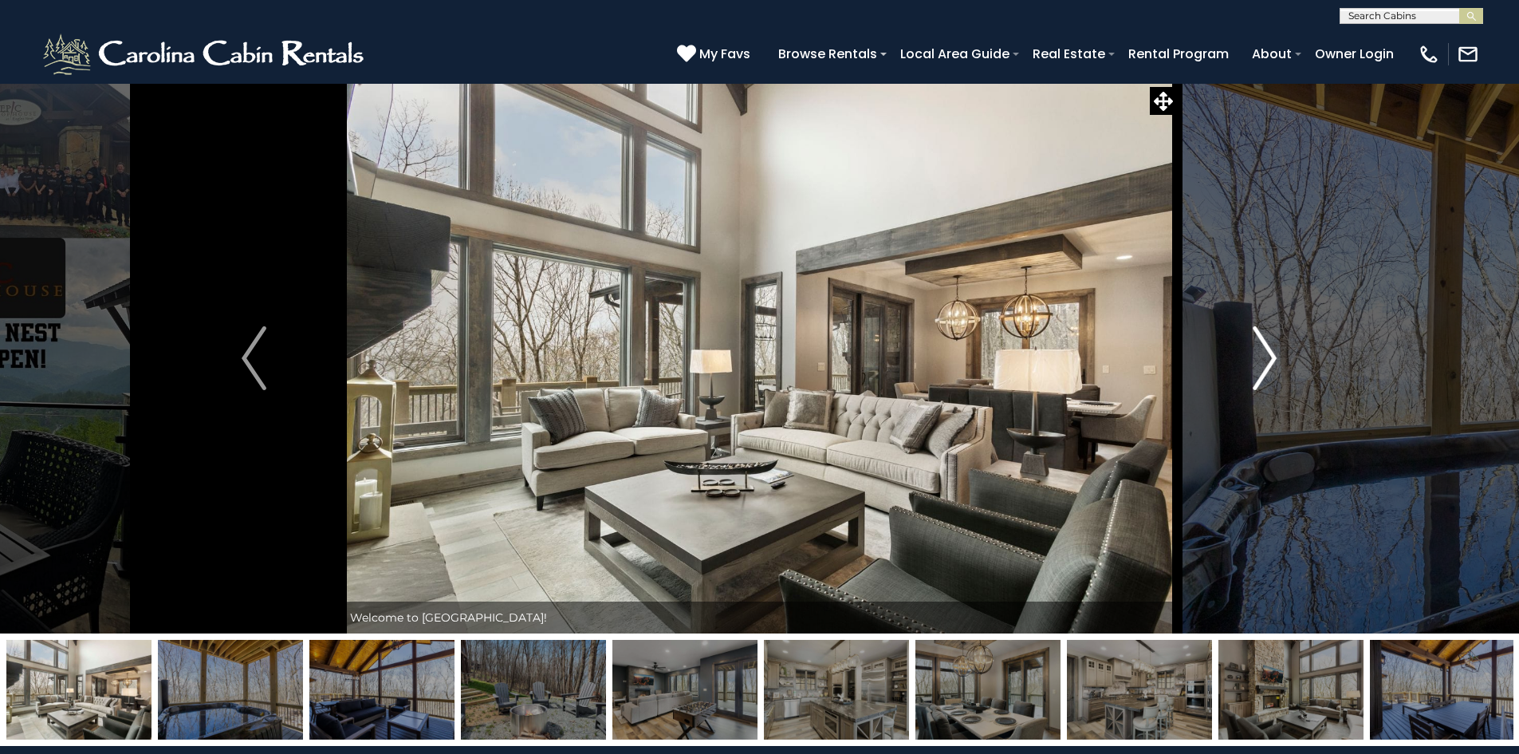
click at [1294, 369] on button "Next" at bounding box center [1264, 358] width 175 height 550
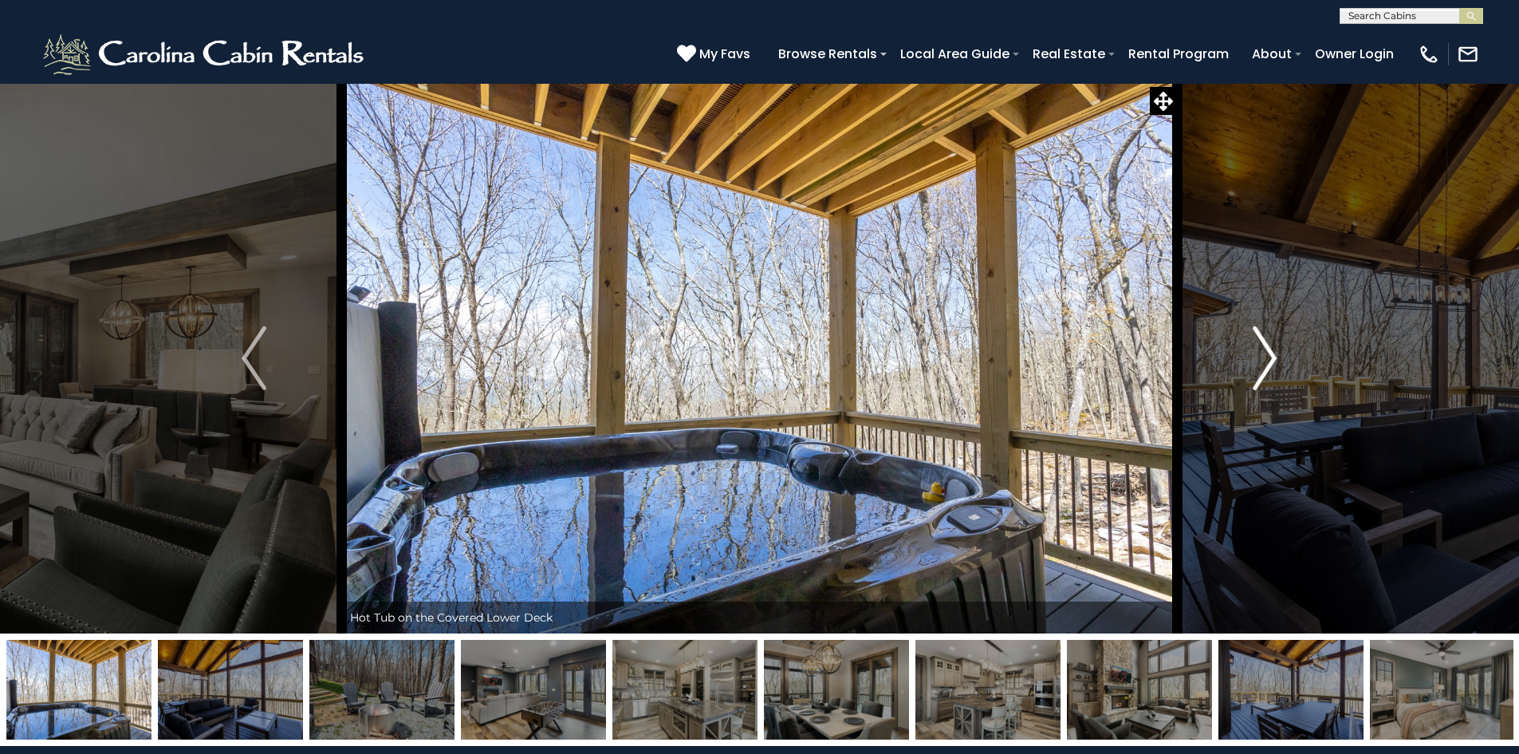
click at [1294, 369] on button "Next" at bounding box center [1264, 358] width 175 height 550
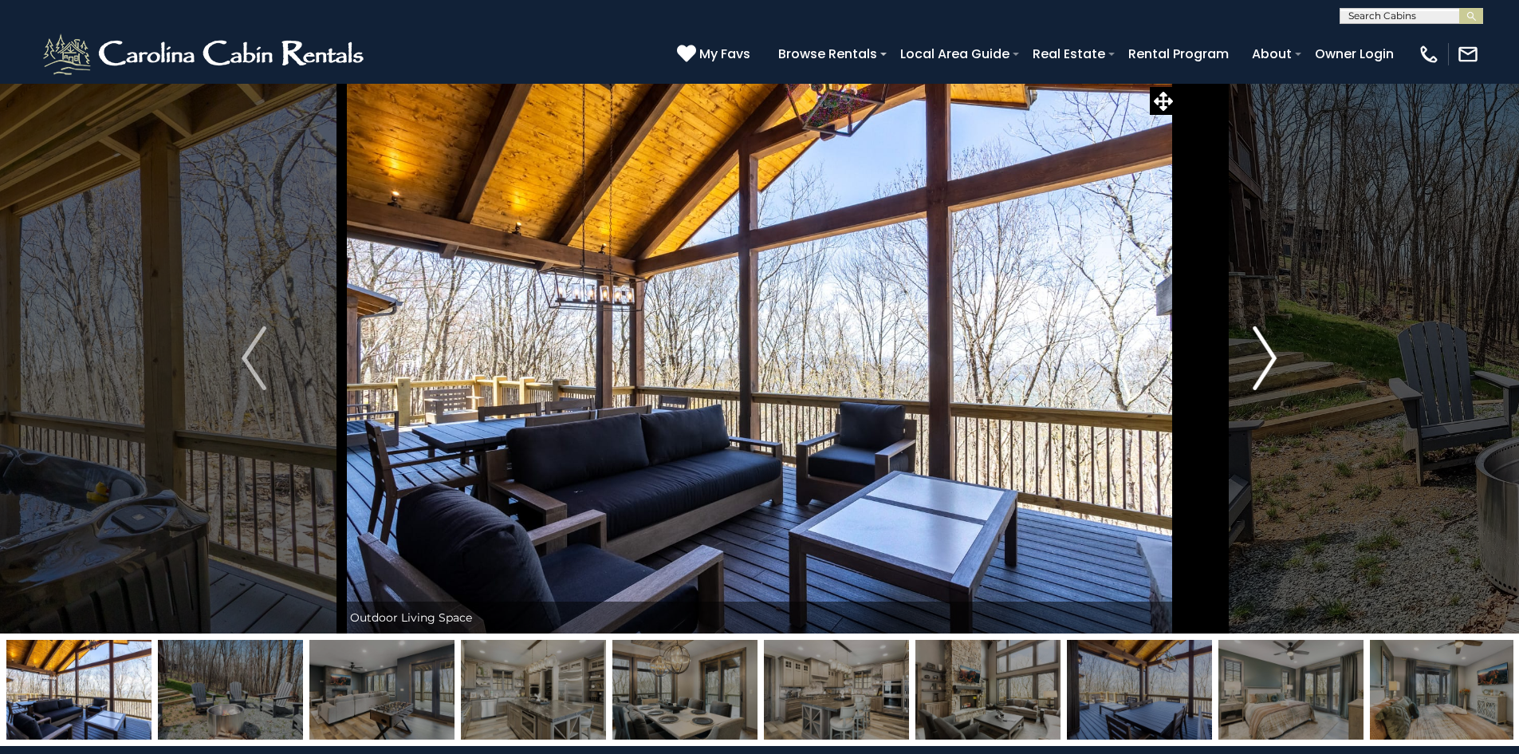
click at [1294, 369] on button "Next" at bounding box center [1264, 358] width 175 height 550
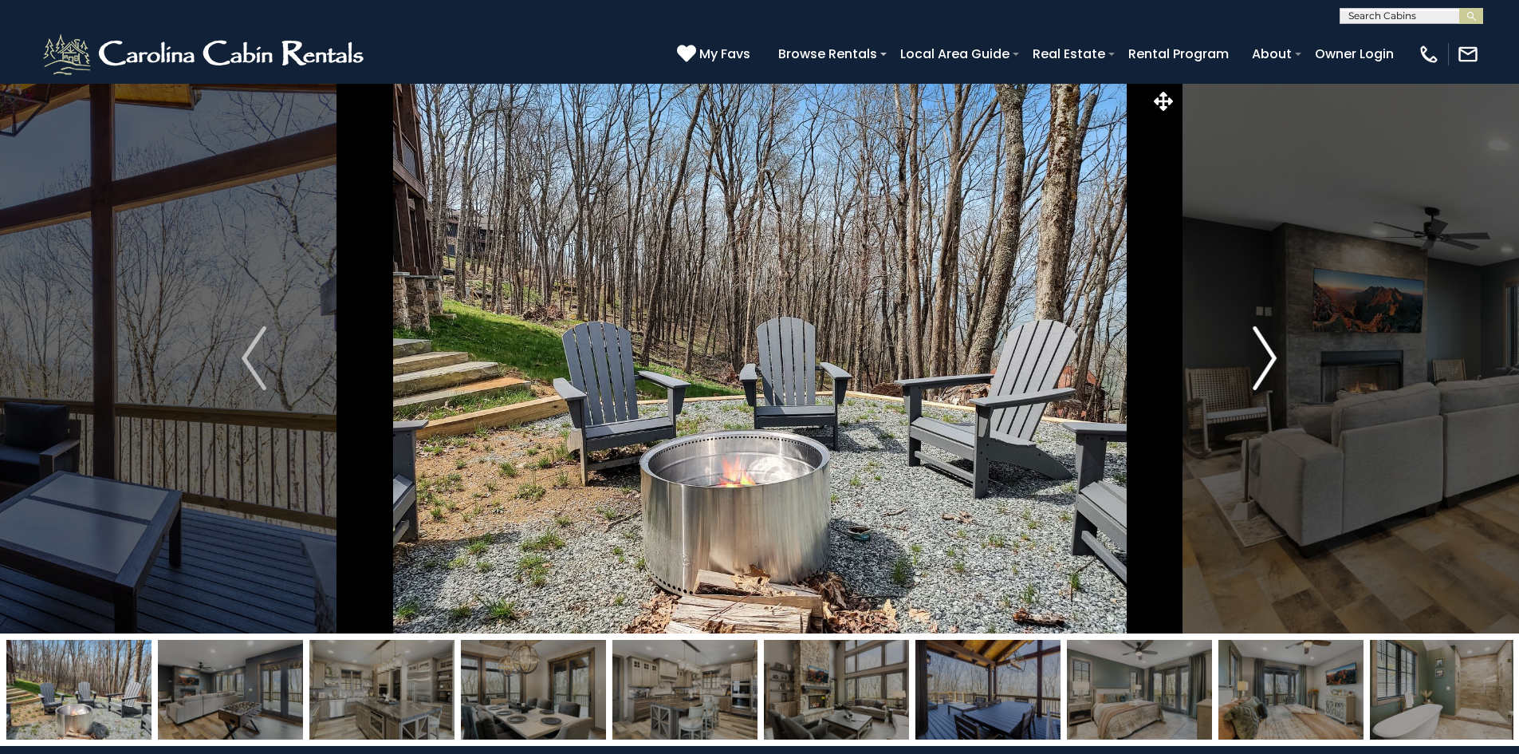
click at [1294, 369] on button "Next" at bounding box center [1264, 358] width 175 height 550
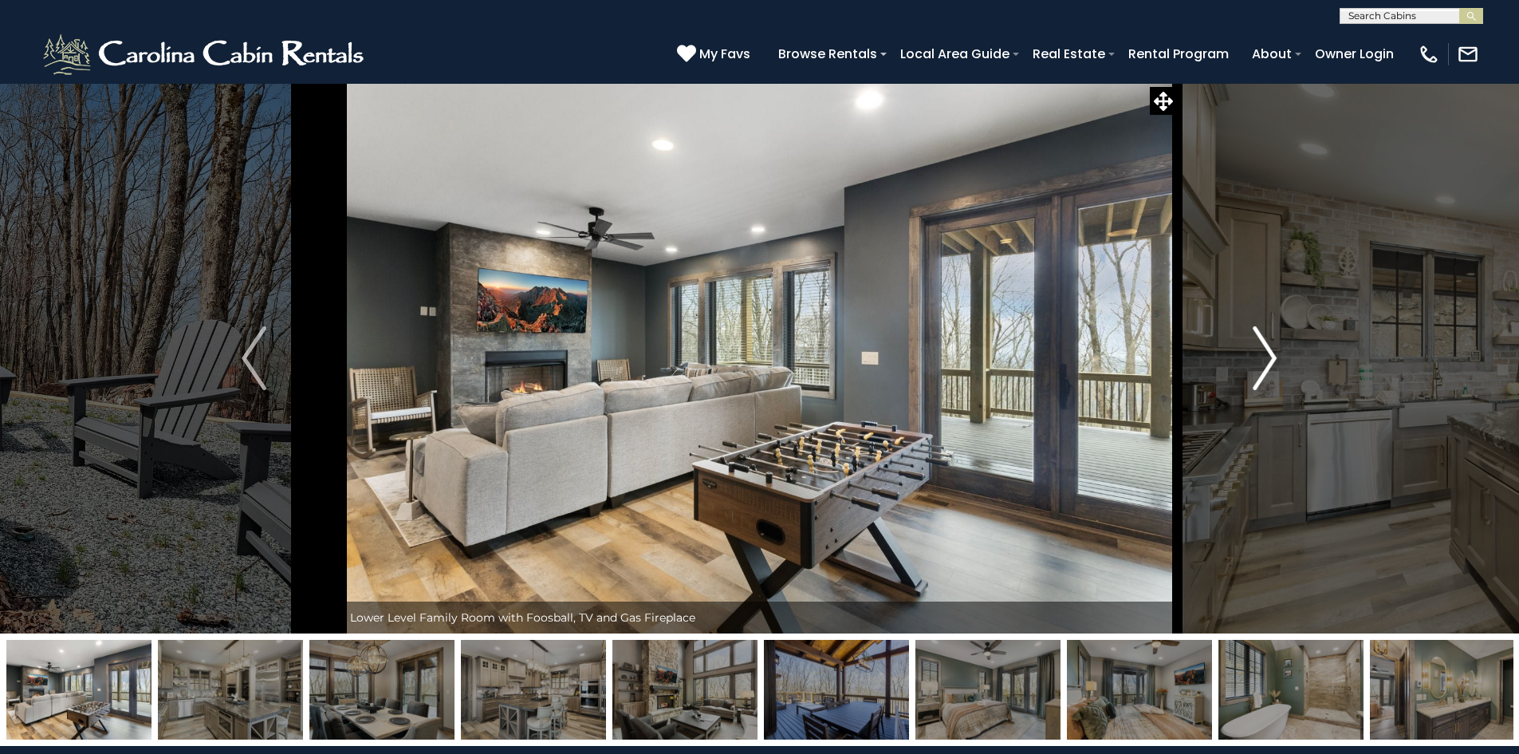
click at [1294, 369] on button "Next" at bounding box center [1264, 358] width 175 height 550
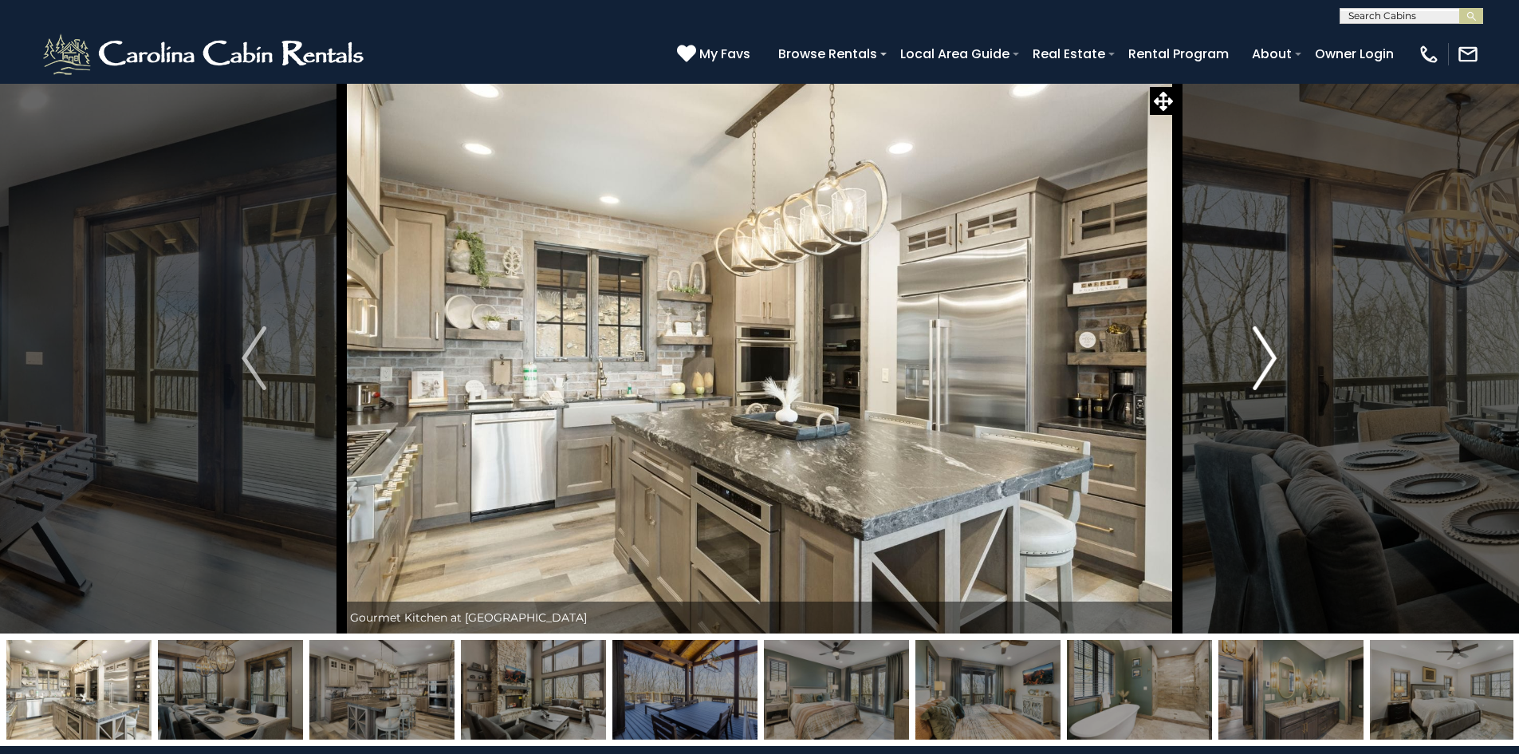
click at [1294, 369] on button "Next" at bounding box center [1264, 358] width 175 height 550
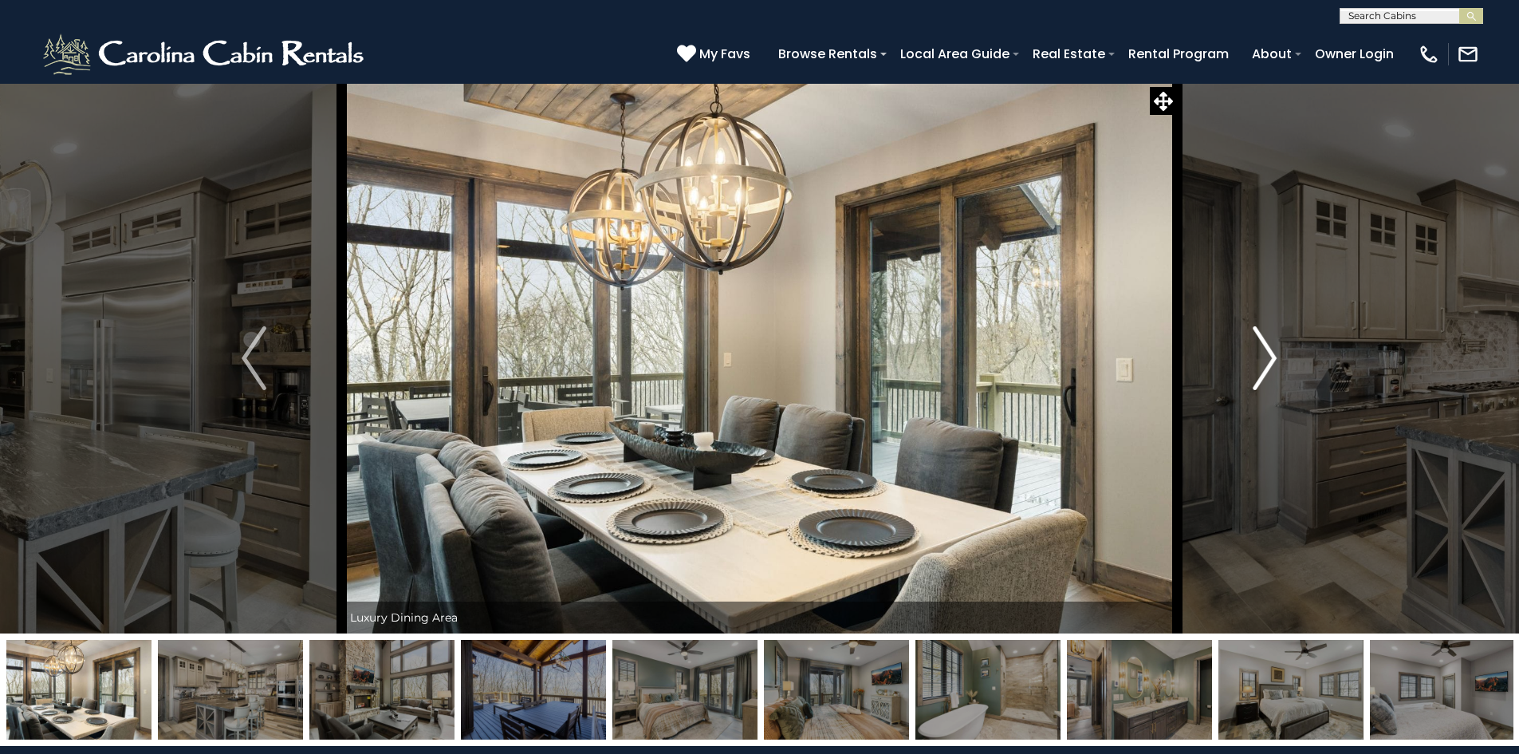
click at [1294, 369] on button "Next" at bounding box center [1264, 358] width 175 height 550
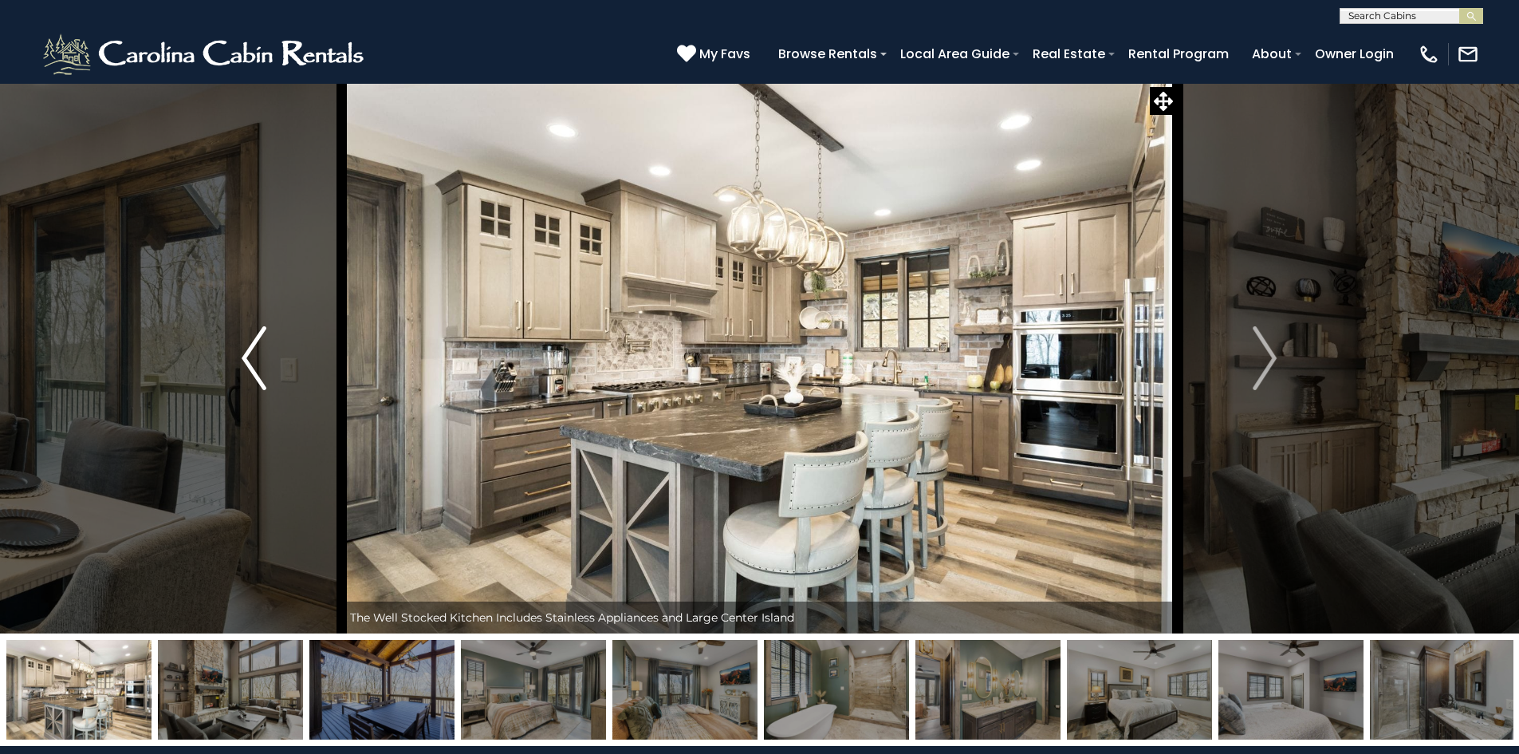
click at [262, 350] on img "Previous" at bounding box center [254, 358] width 24 height 64
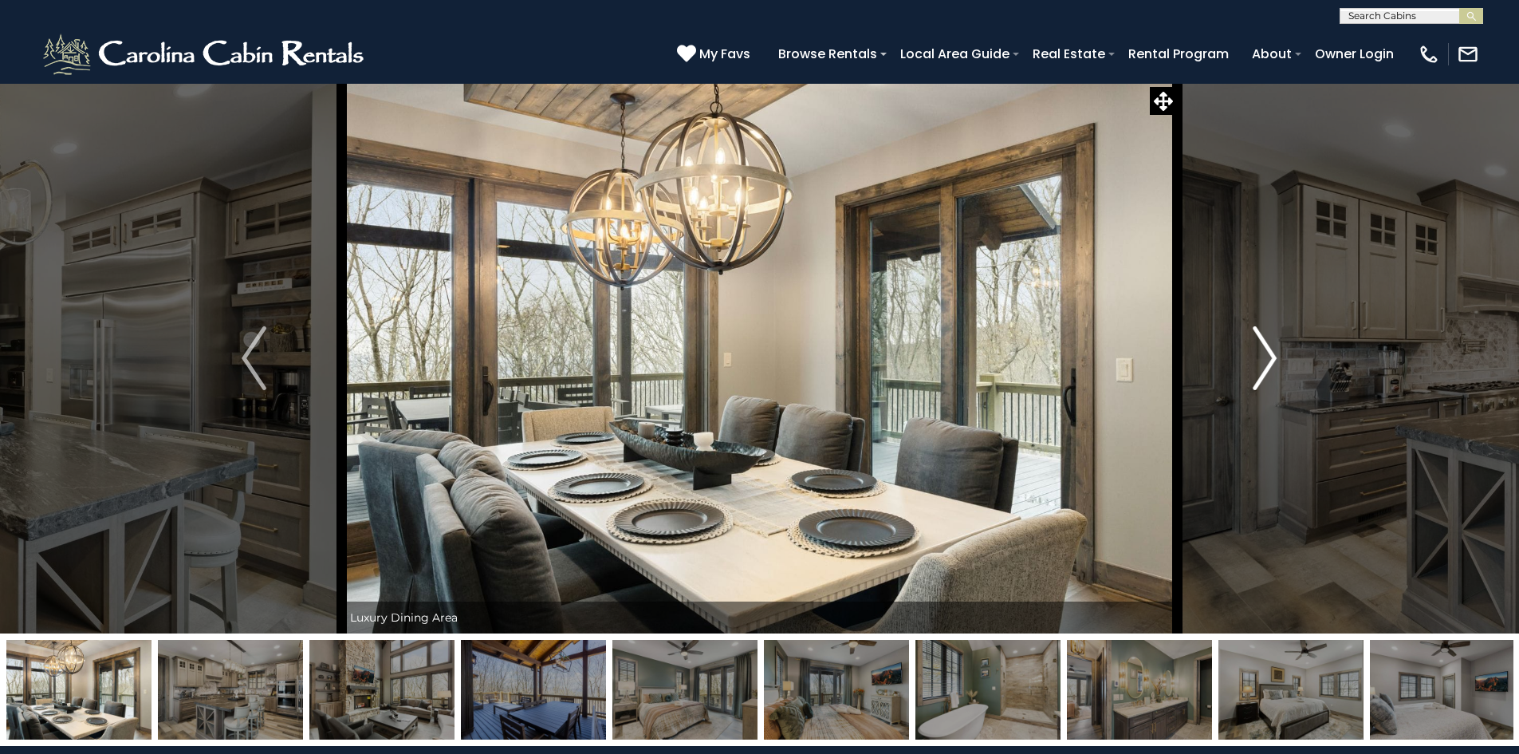
click at [1267, 359] on img "Next" at bounding box center [1265, 358] width 24 height 64
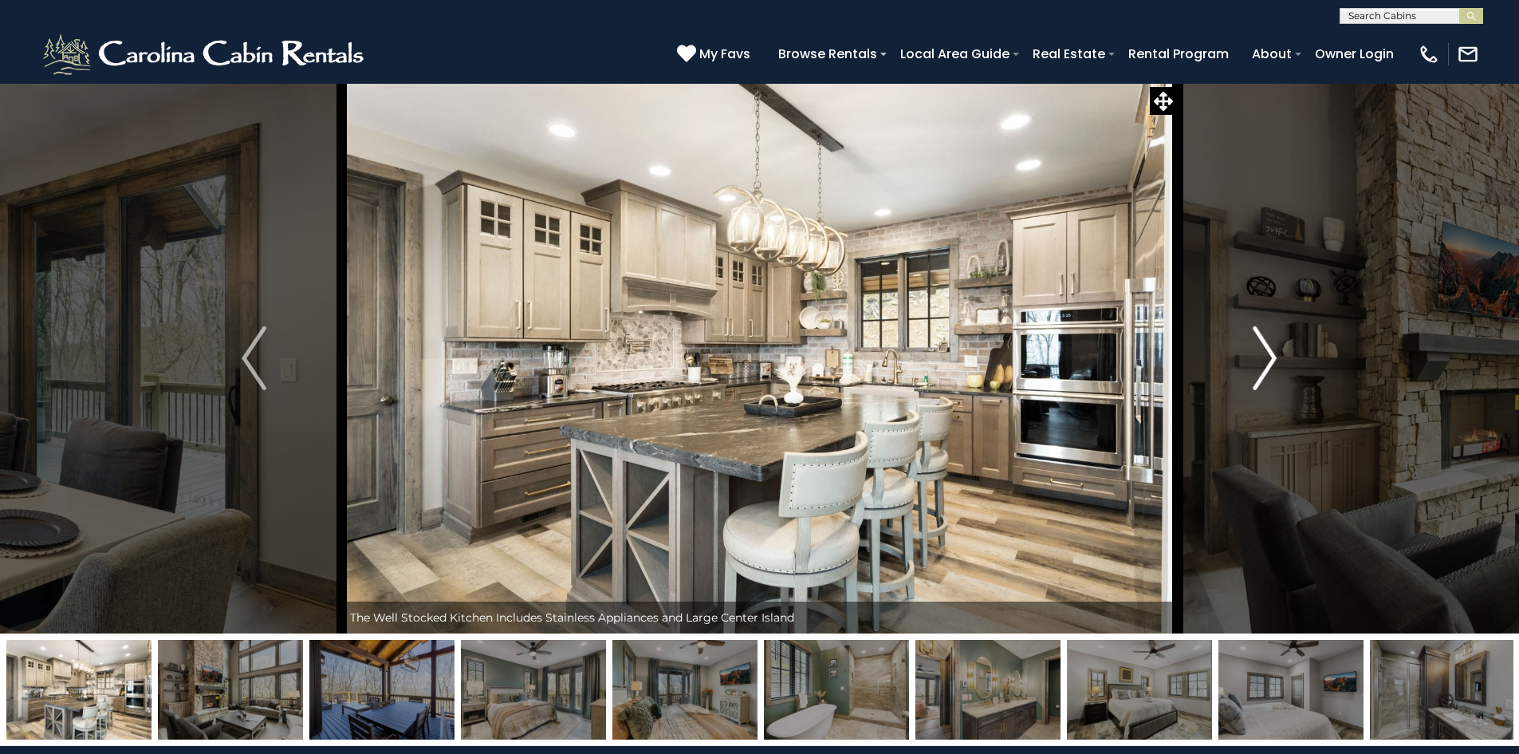
click at [1267, 359] on img "Next" at bounding box center [1265, 358] width 24 height 64
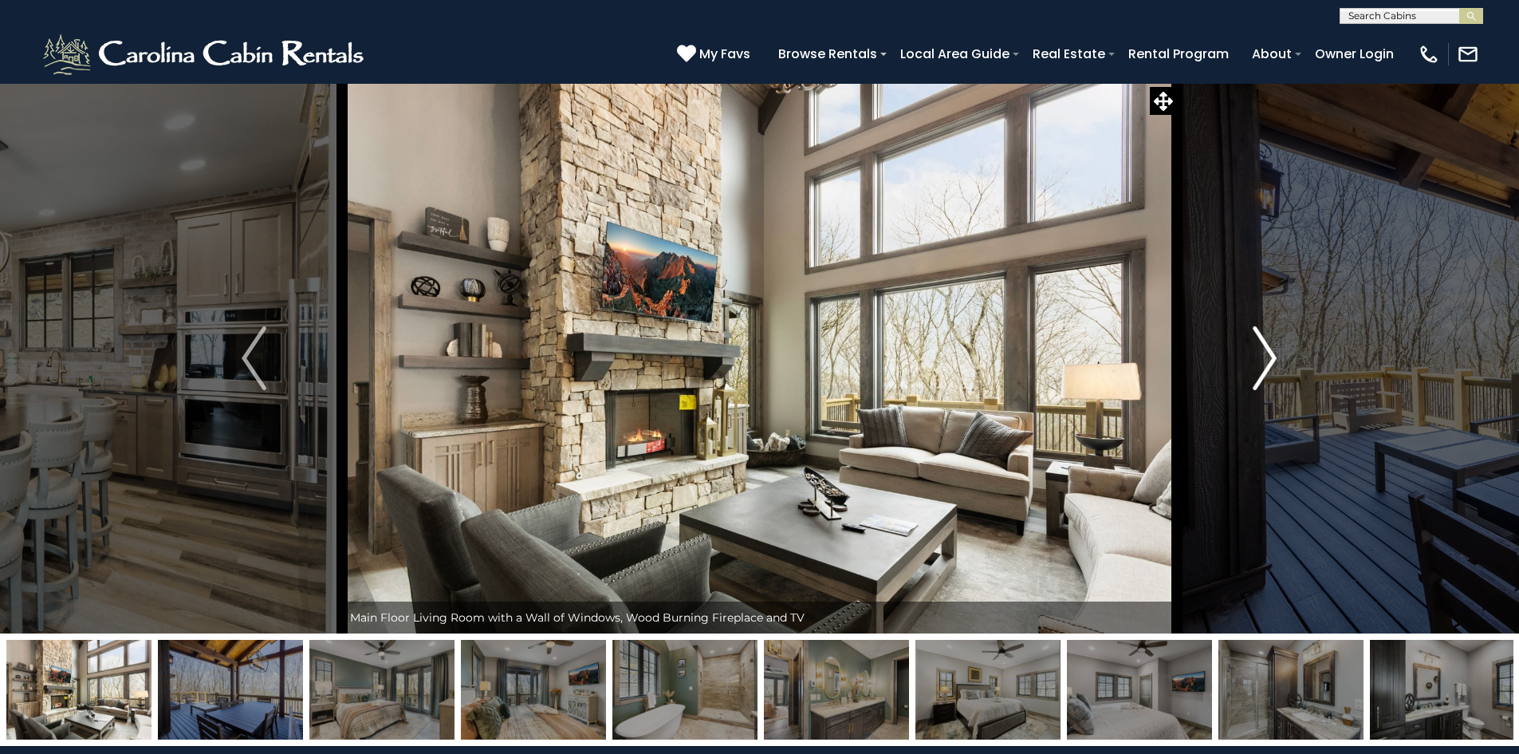
click at [1267, 359] on img "Next" at bounding box center [1265, 358] width 24 height 64
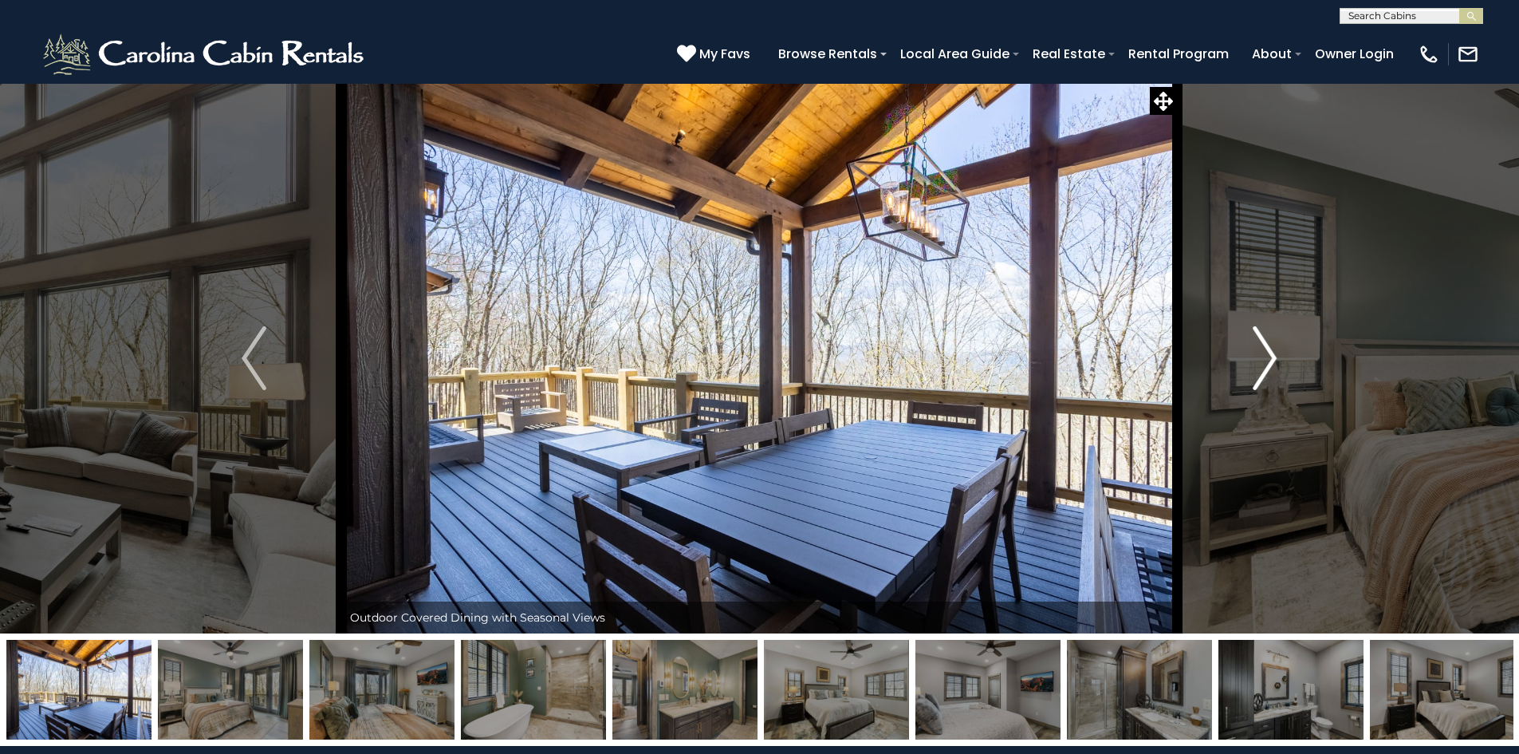
click at [1267, 359] on img "Next" at bounding box center [1265, 358] width 24 height 64
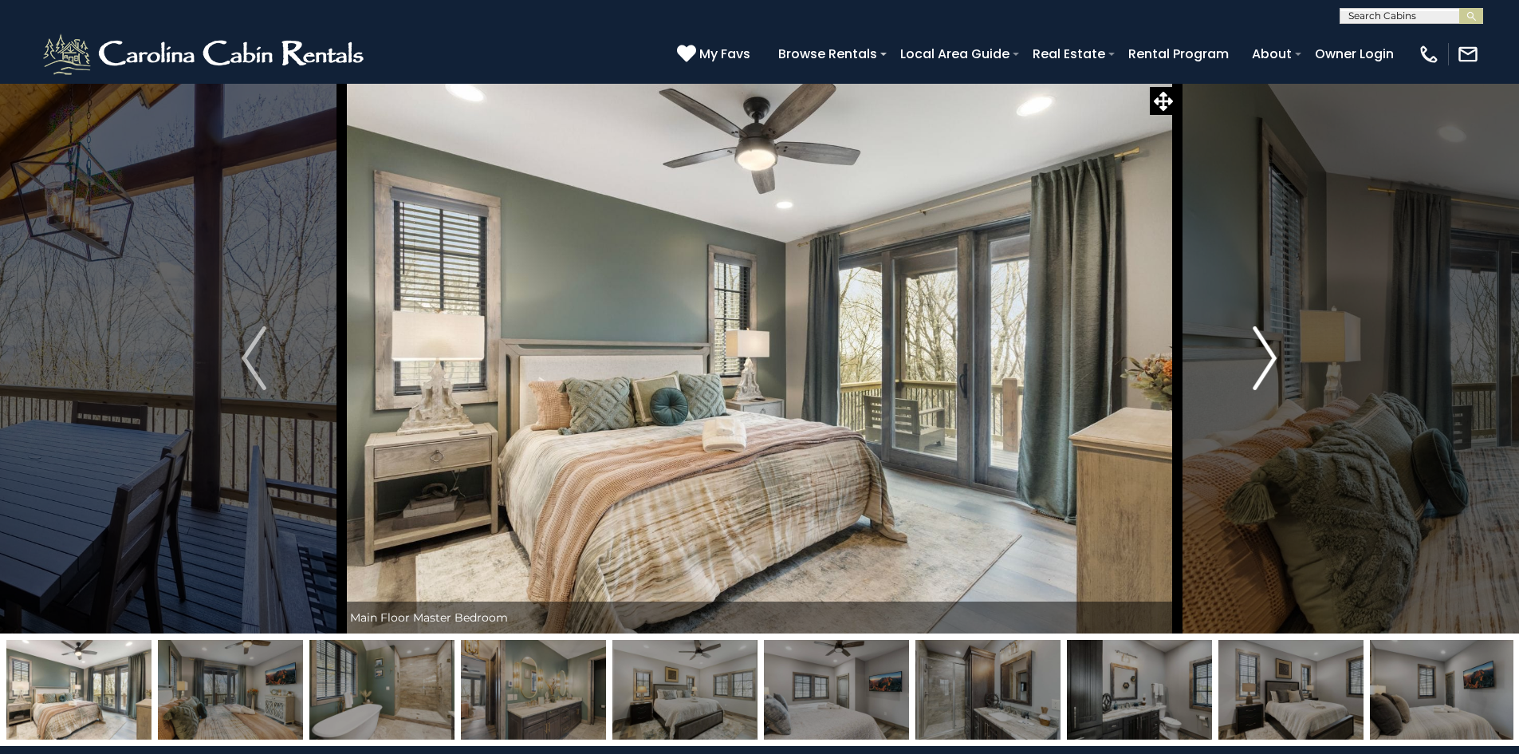
click at [1267, 359] on img "Next" at bounding box center [1265, 358] width 24 height 64
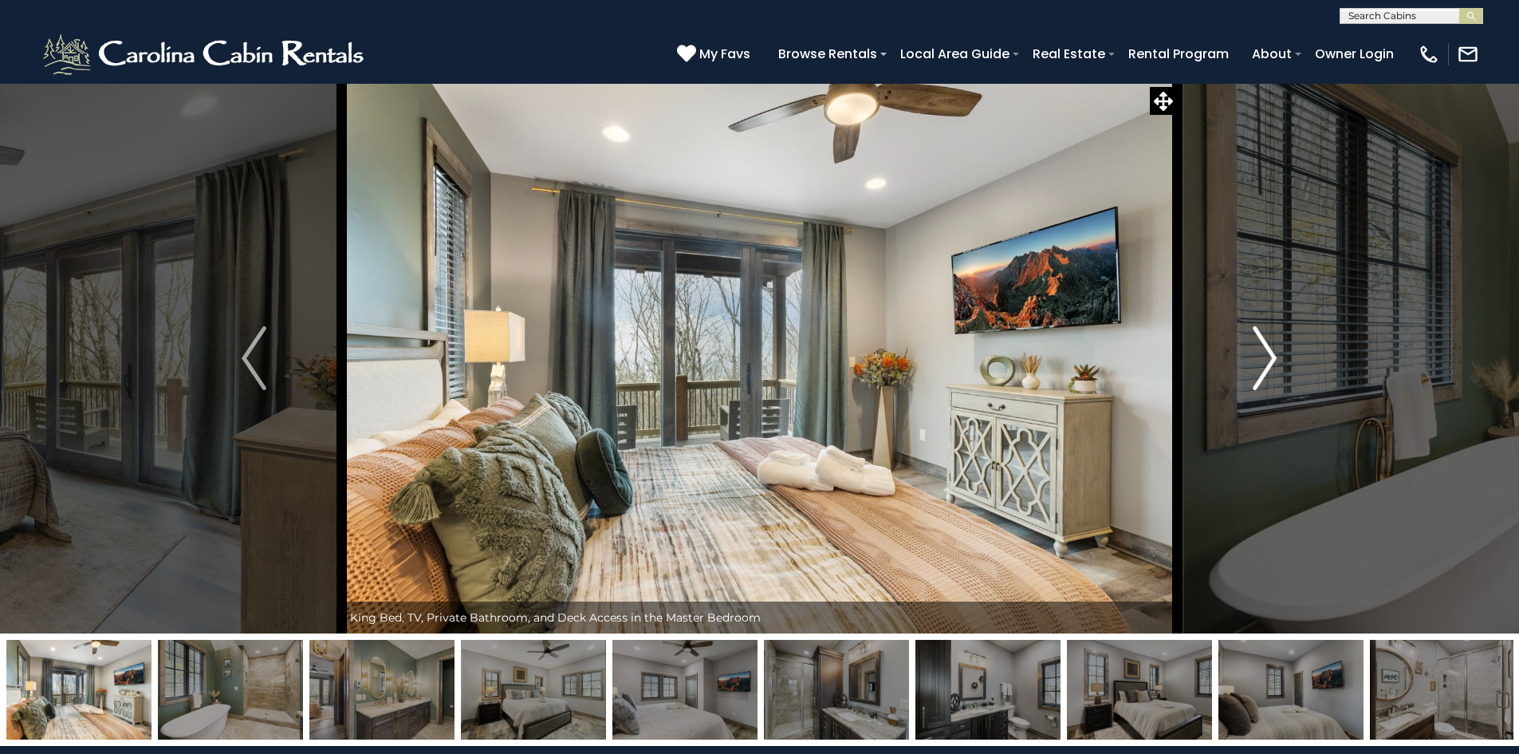
click at [1267, 359] on img "Next" at bounding box center [1265, 358] width 24 height 64
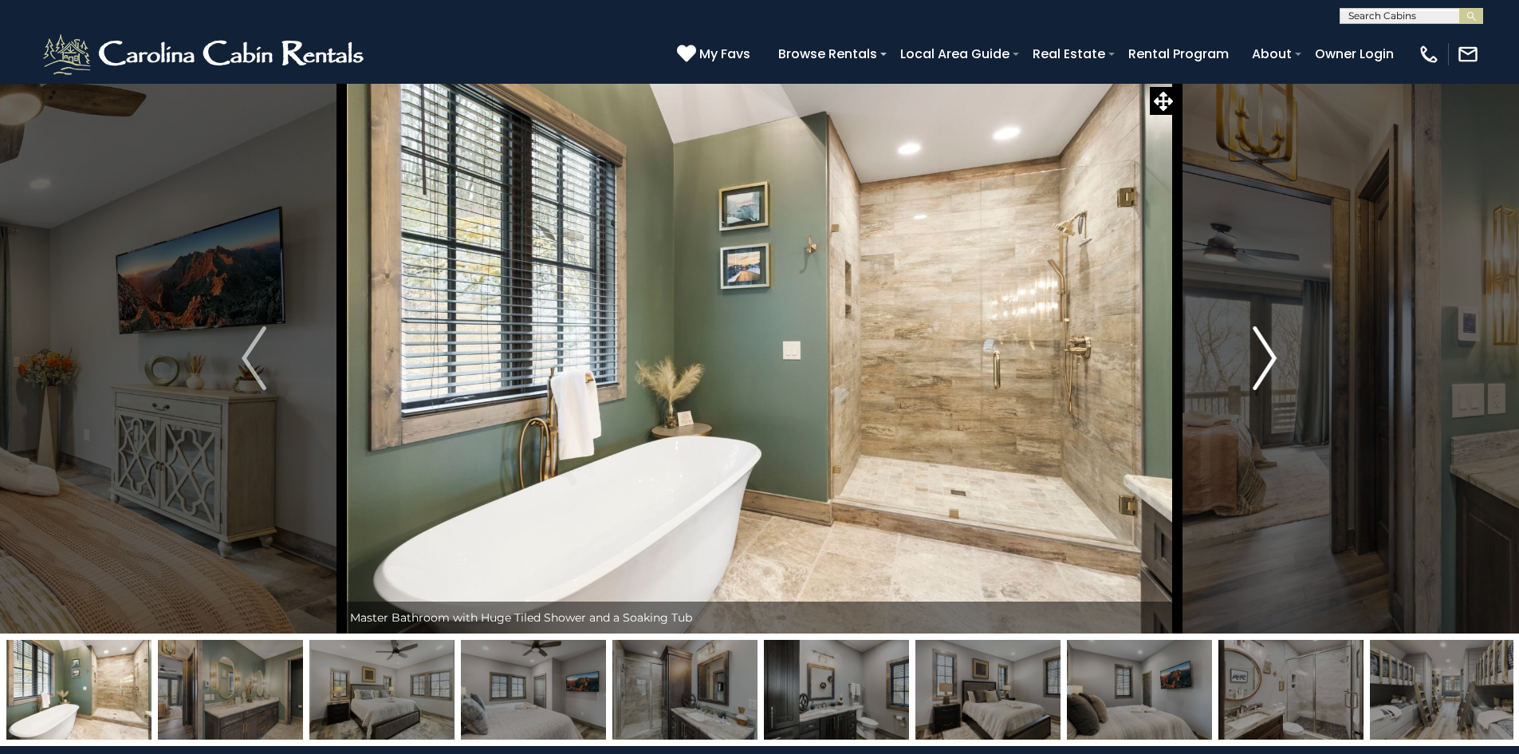
click at [1267, 359] on img "Next" at bounding box center [1265, 358] width 24 height 64
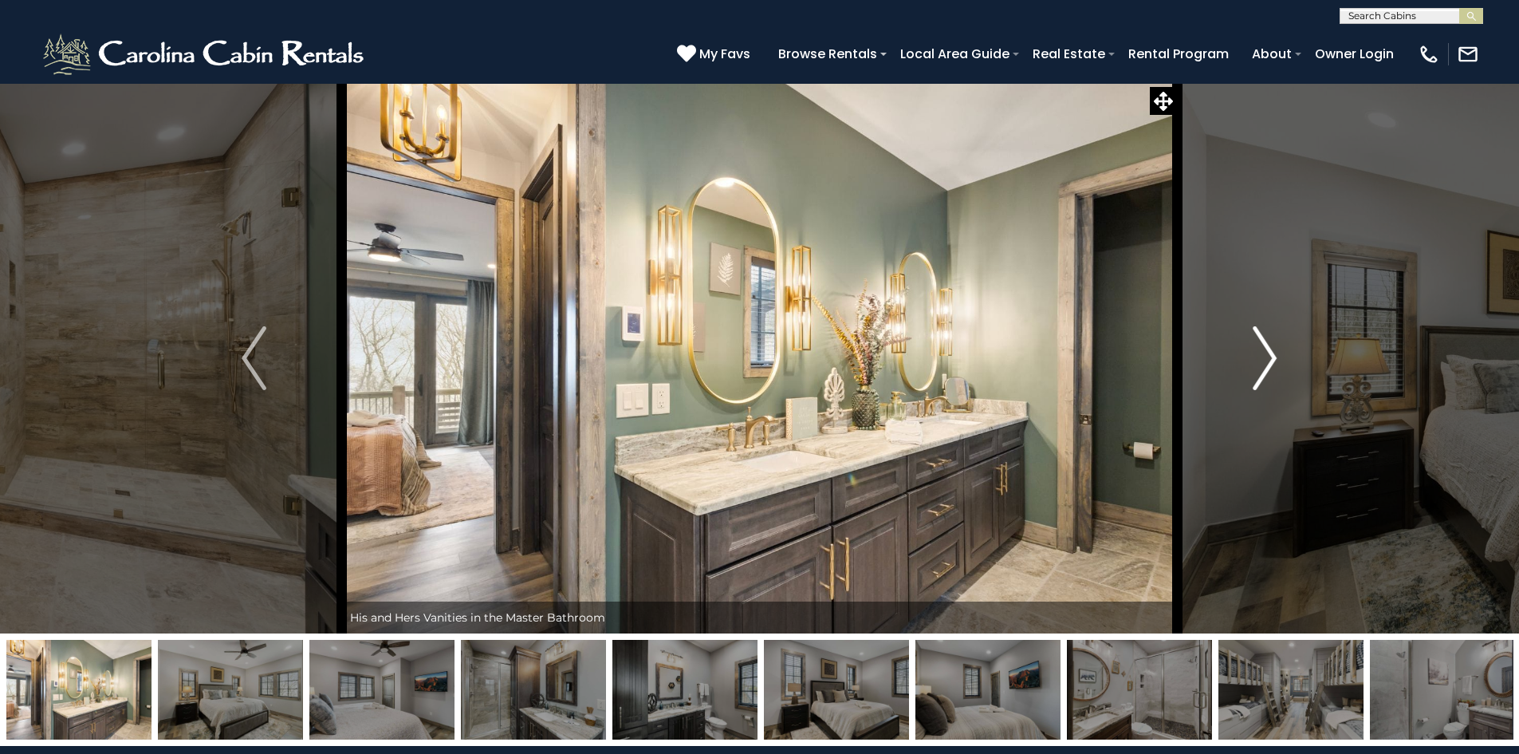
click at [1267, 359] on img "Next" at bounding box center [1265, 358] width 24 height 64
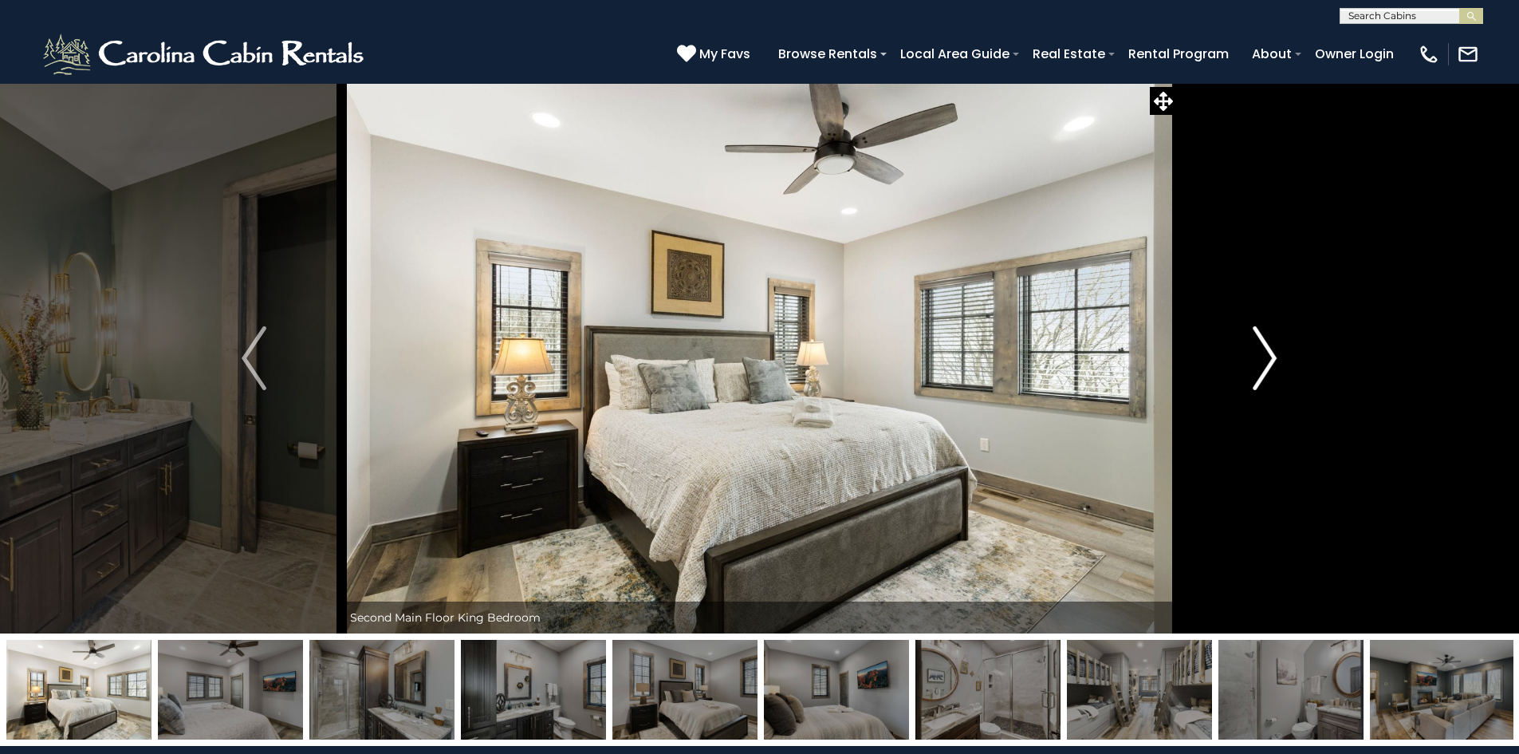
click at [1267, 359] on img "Next" at bounding box center [1265, 358] width 24 height 64
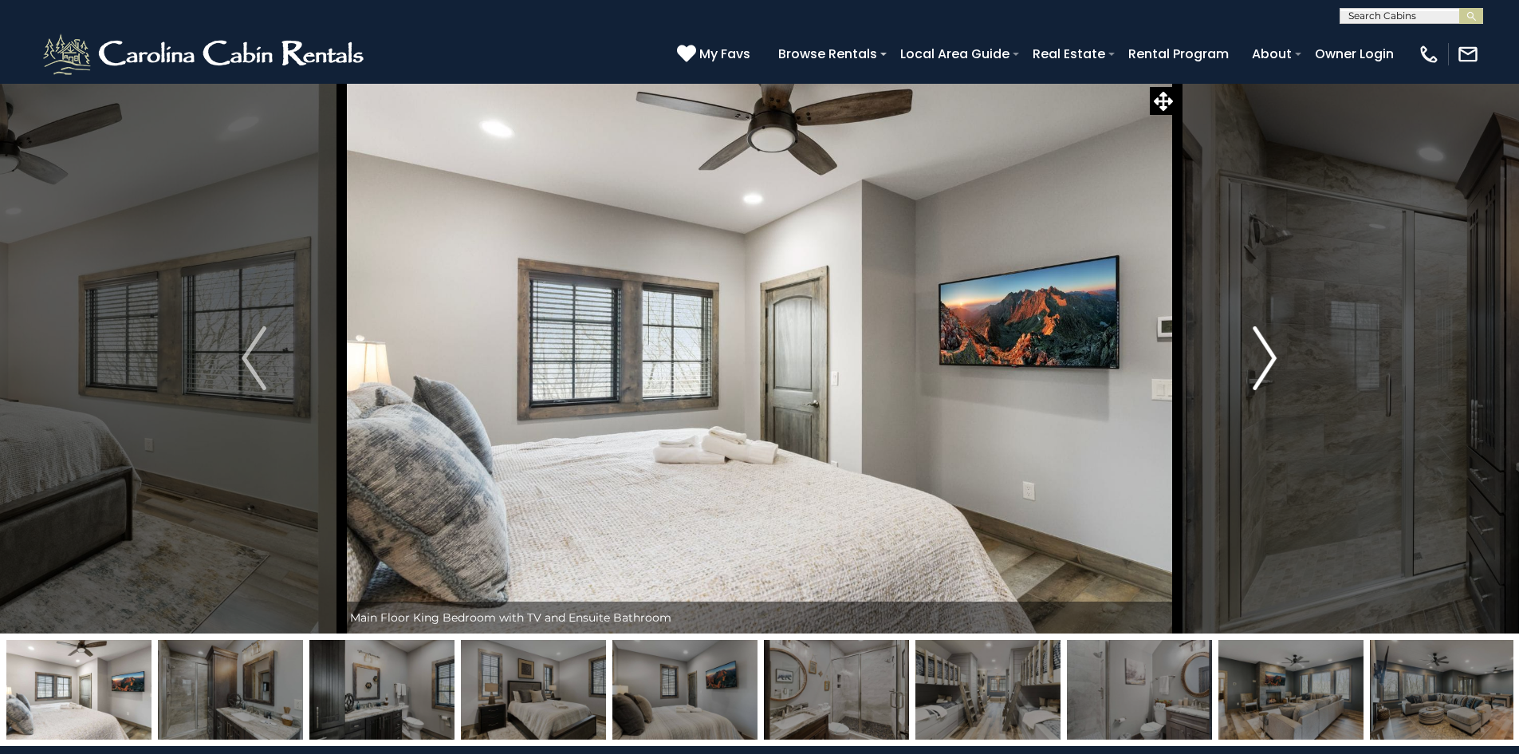
click at [1267, 359] on img "Next" at bounding box center [1265, 358] width 24 height 64
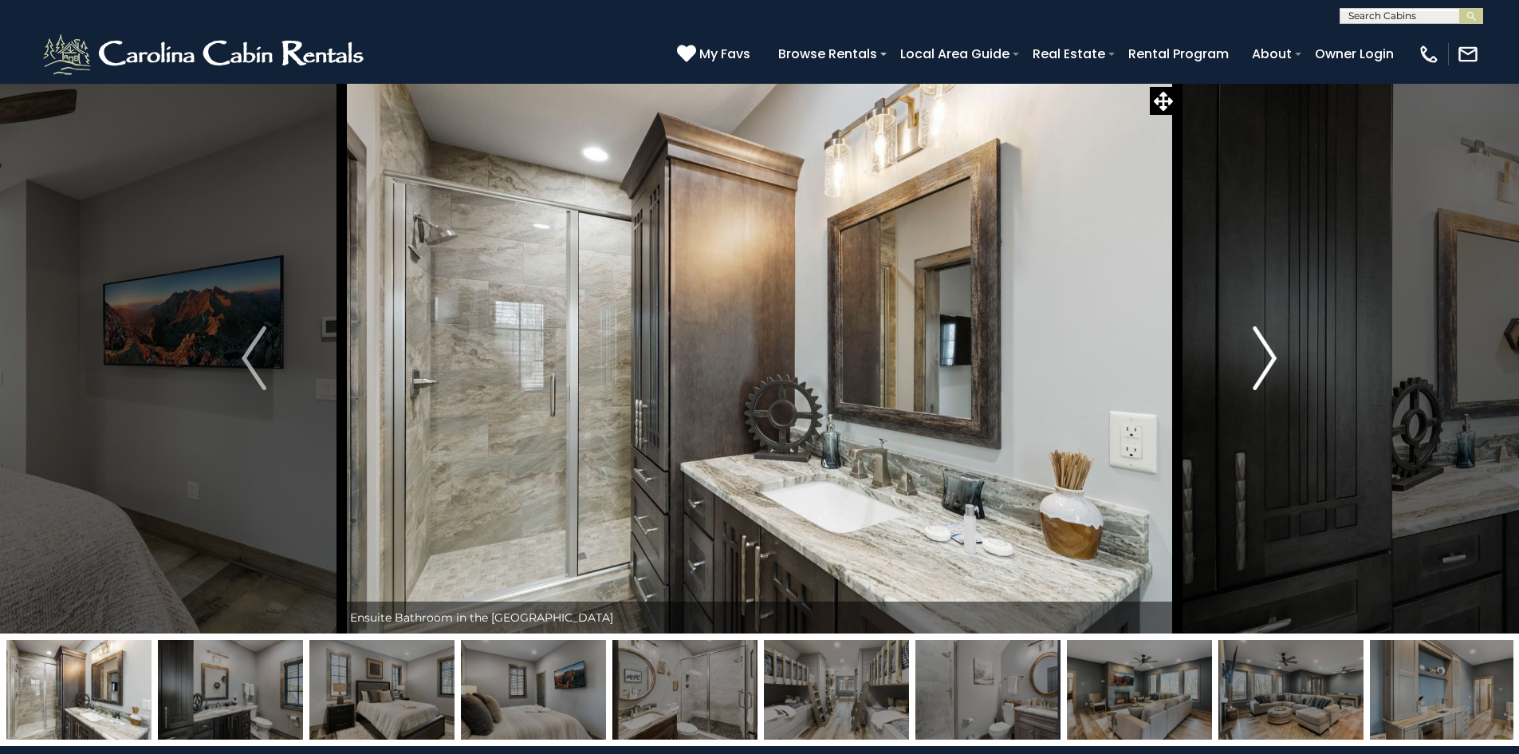
click at [1267, 359] on img "Next" at bounding box center [1265, 358] width 24 height 64
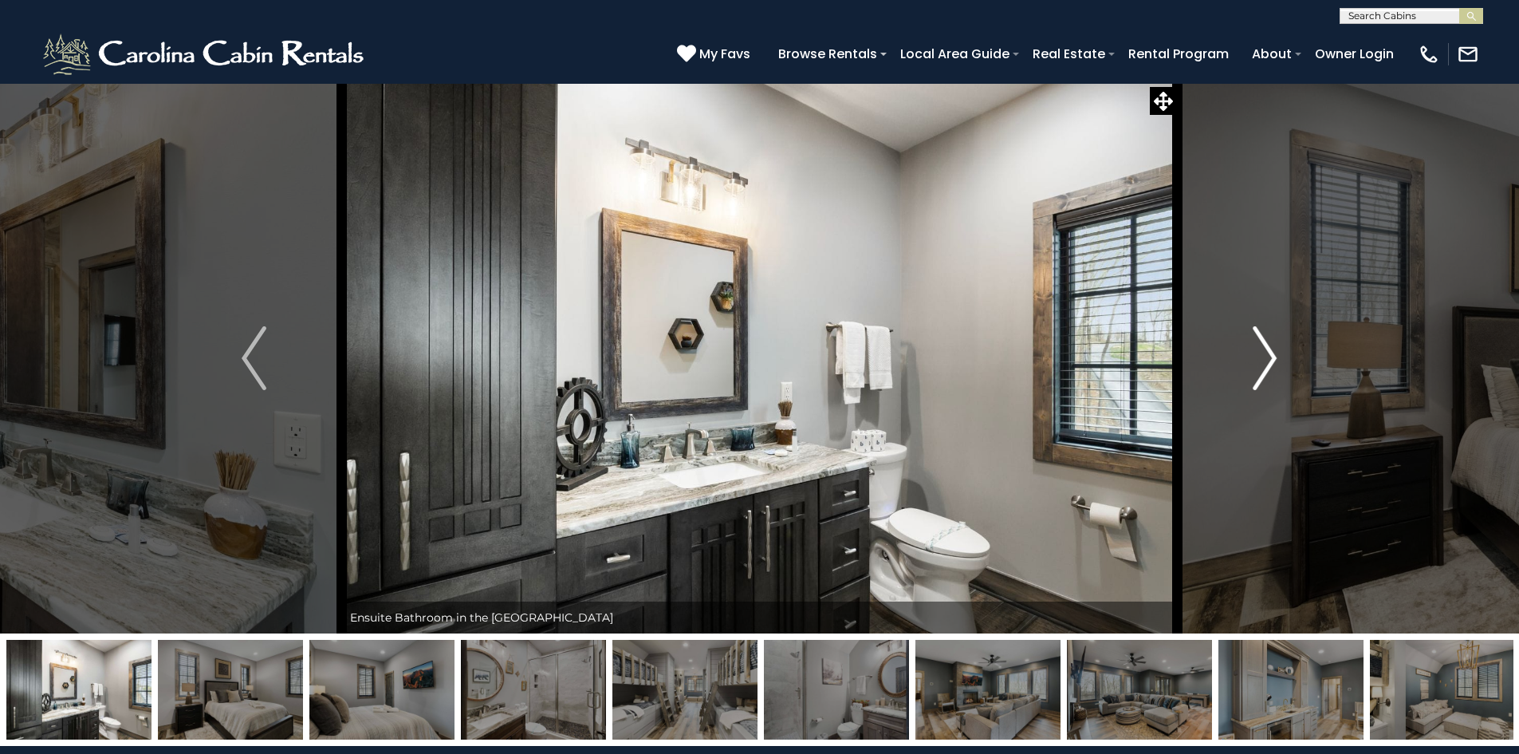
click at [1267, 359] on img "Next" at bounding box center [1265, 358] width 24 height 64
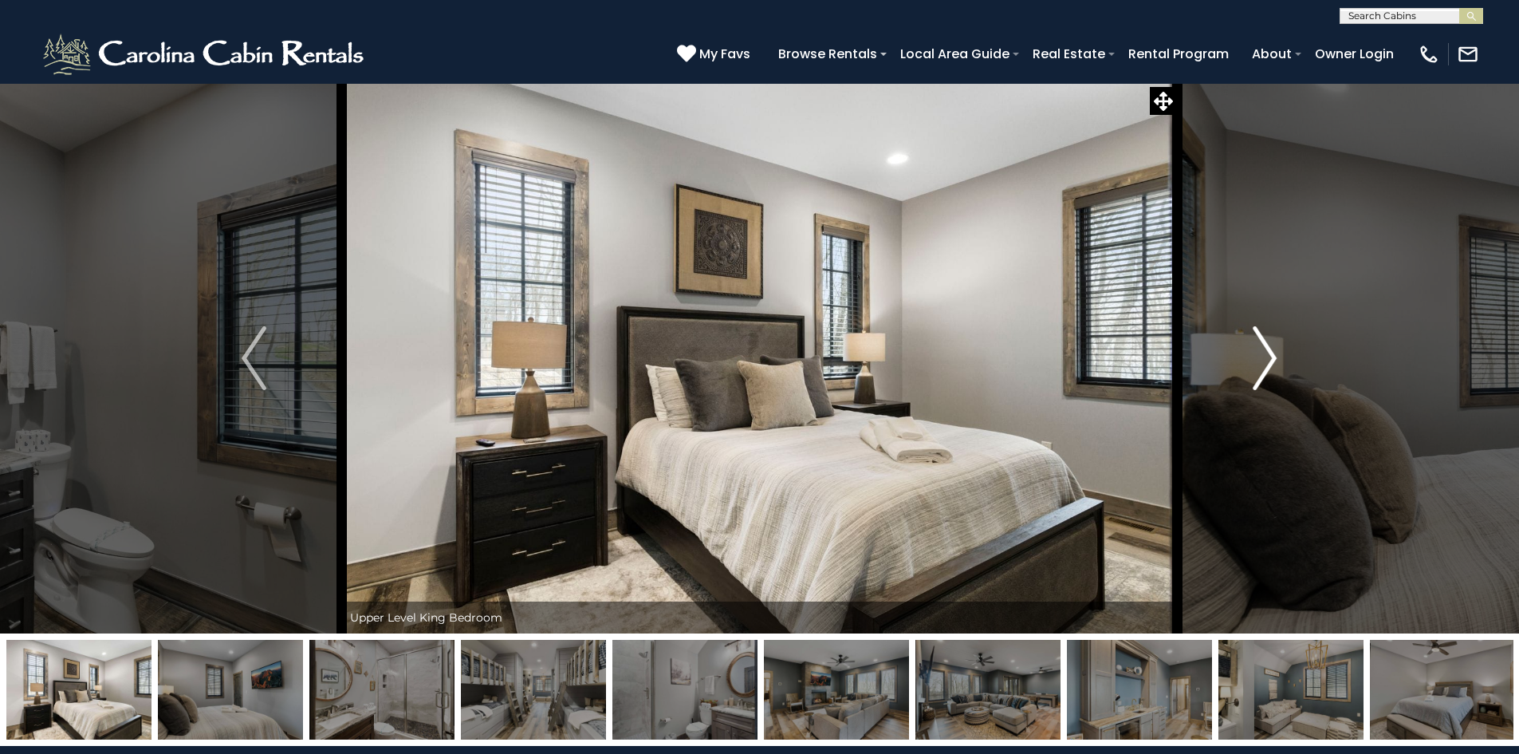
click at [1267, 359] on img "Next" at bounding box center [1265, 358] width 24 height 64
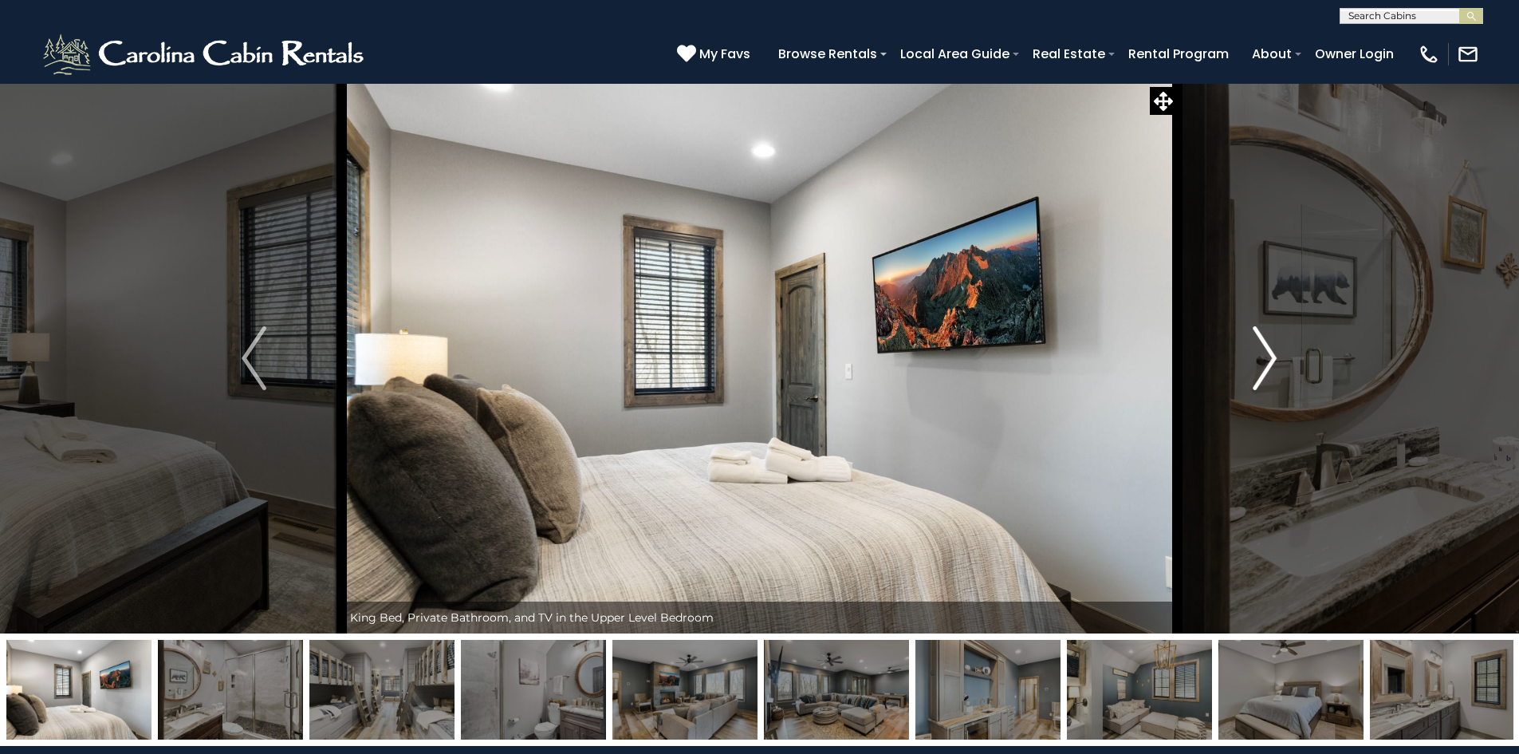
click at [1267, 359] on img "Next" at bounding box center [1265, 358] width 24 height 64
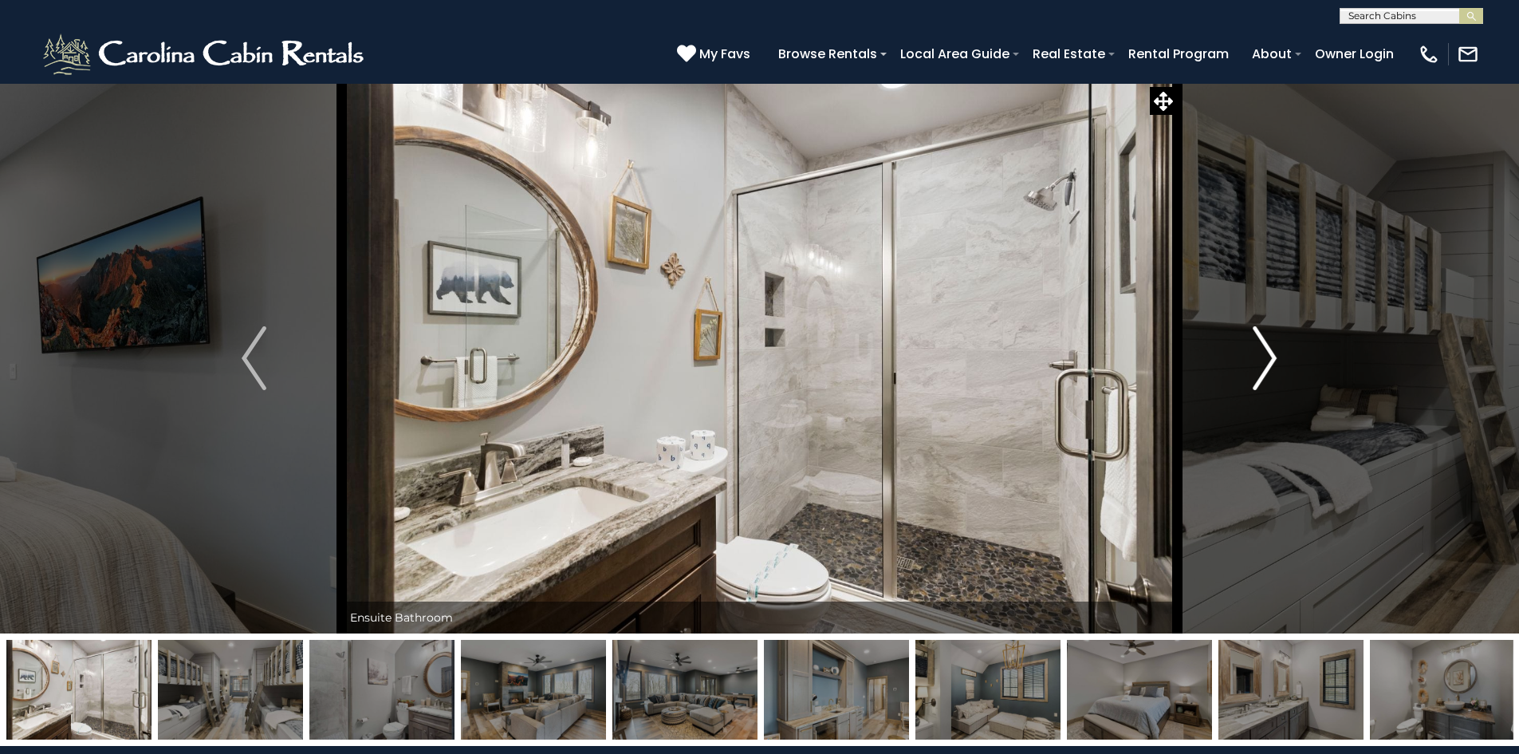
click at [1267, 359] on img "Next" at bounding box center [1265, 358] width 24 height 64
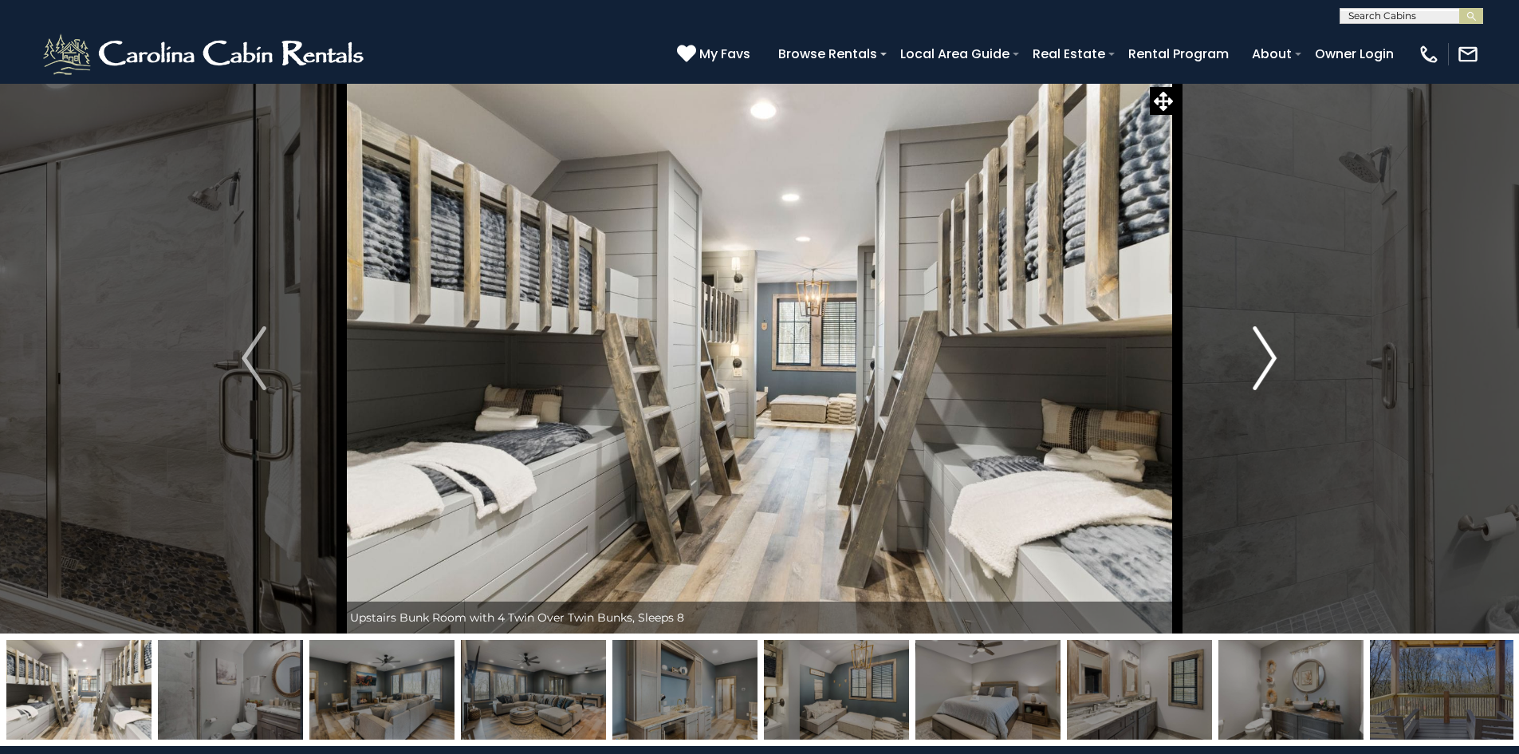
click at [1267, 359] on img "Next" at bounding box center [1265, 358] width 24 height 64
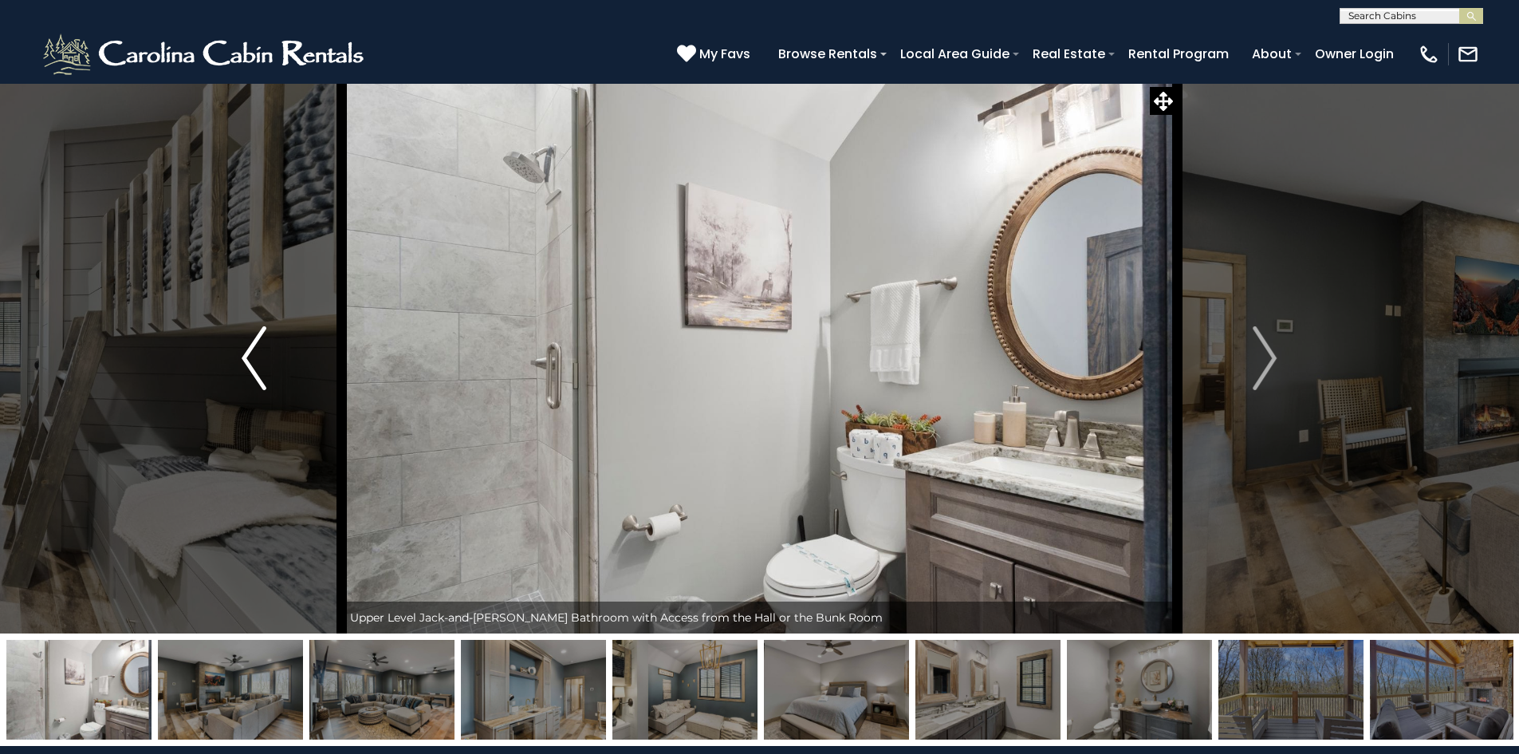
click at [258, 359] on img "Previous" at bounding box center [254, 358] width 24 height 64
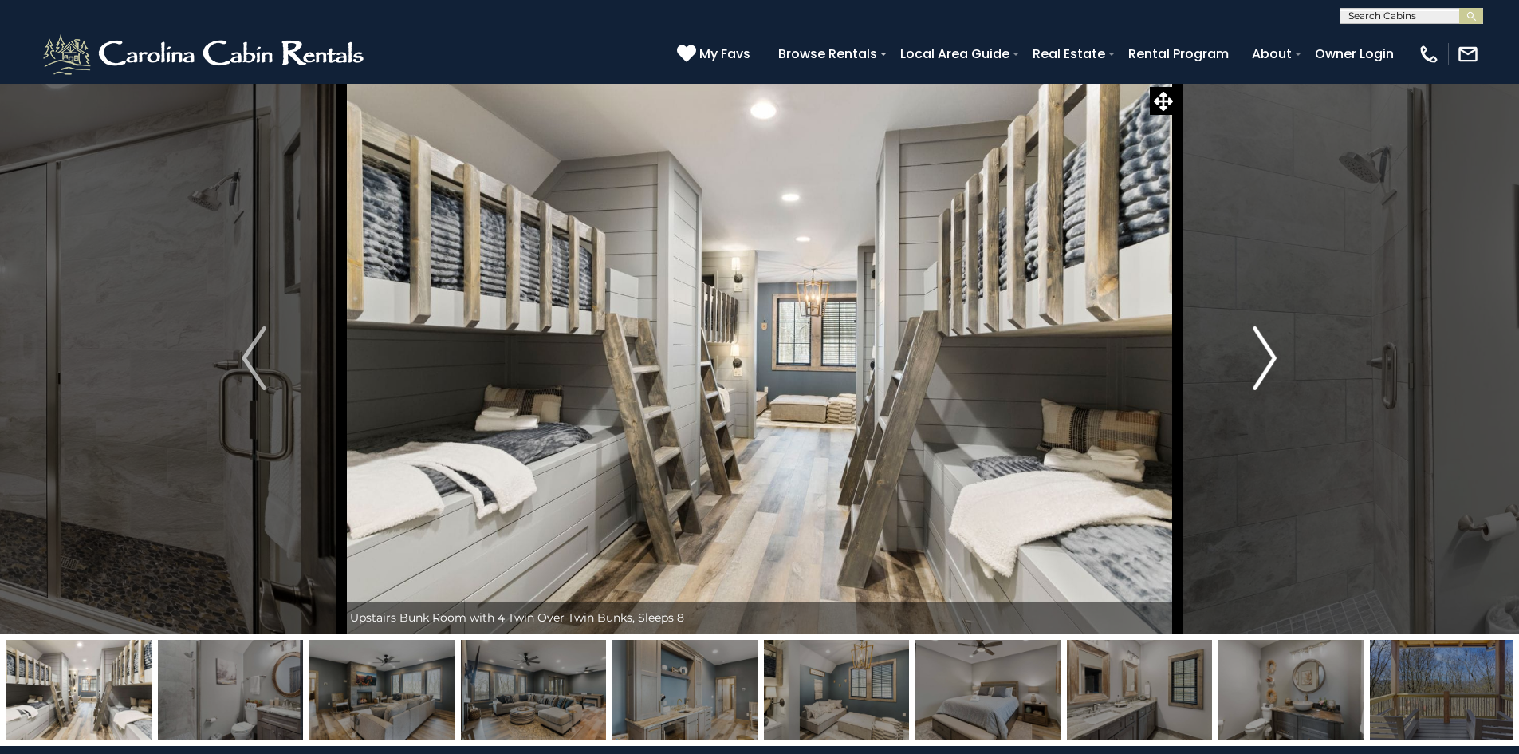
click at [1264, 358] on img "Next" at bounding box center [1265, 358] width 24 height 64
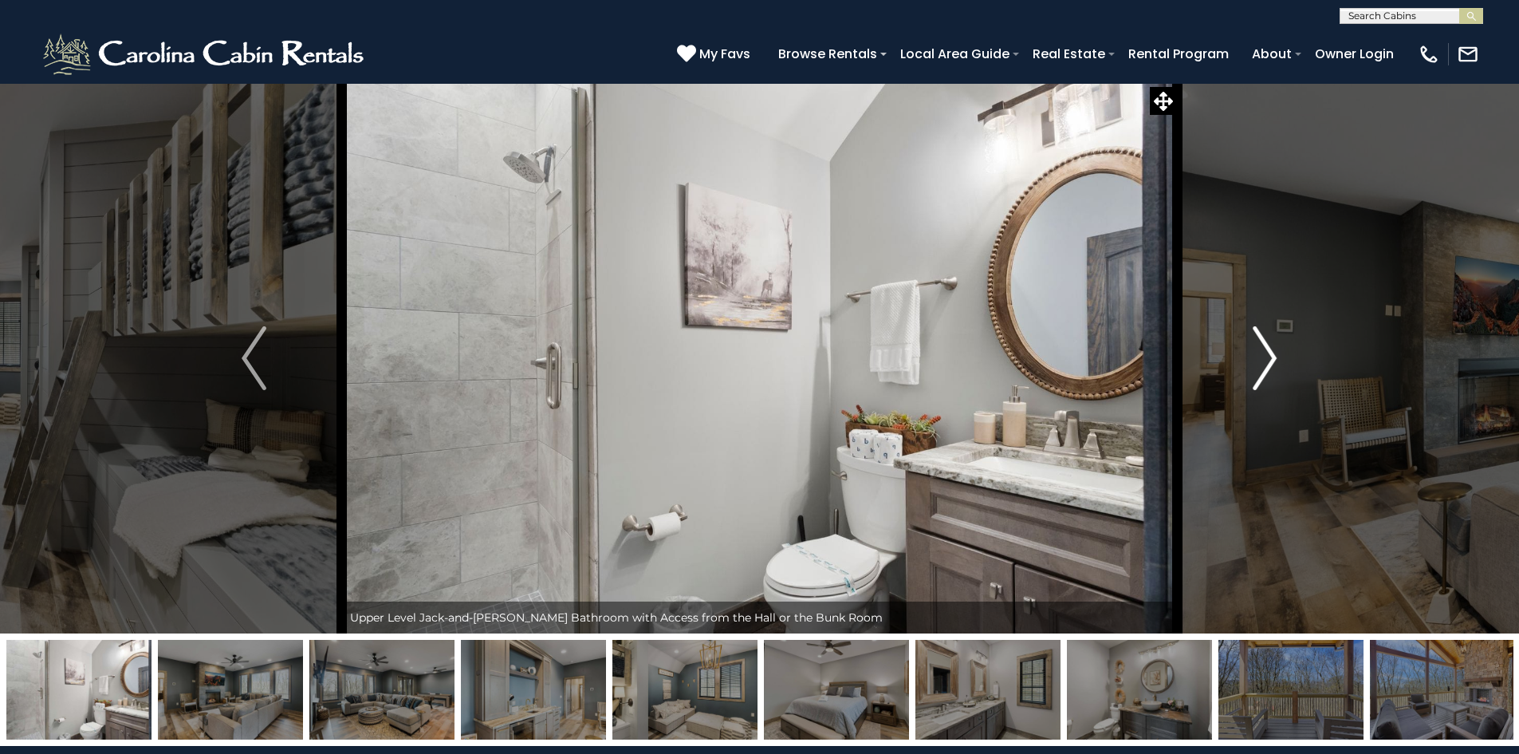
click at [1264, 358] on img "Next" at bounding box center [1265, 358] width 24 height 64
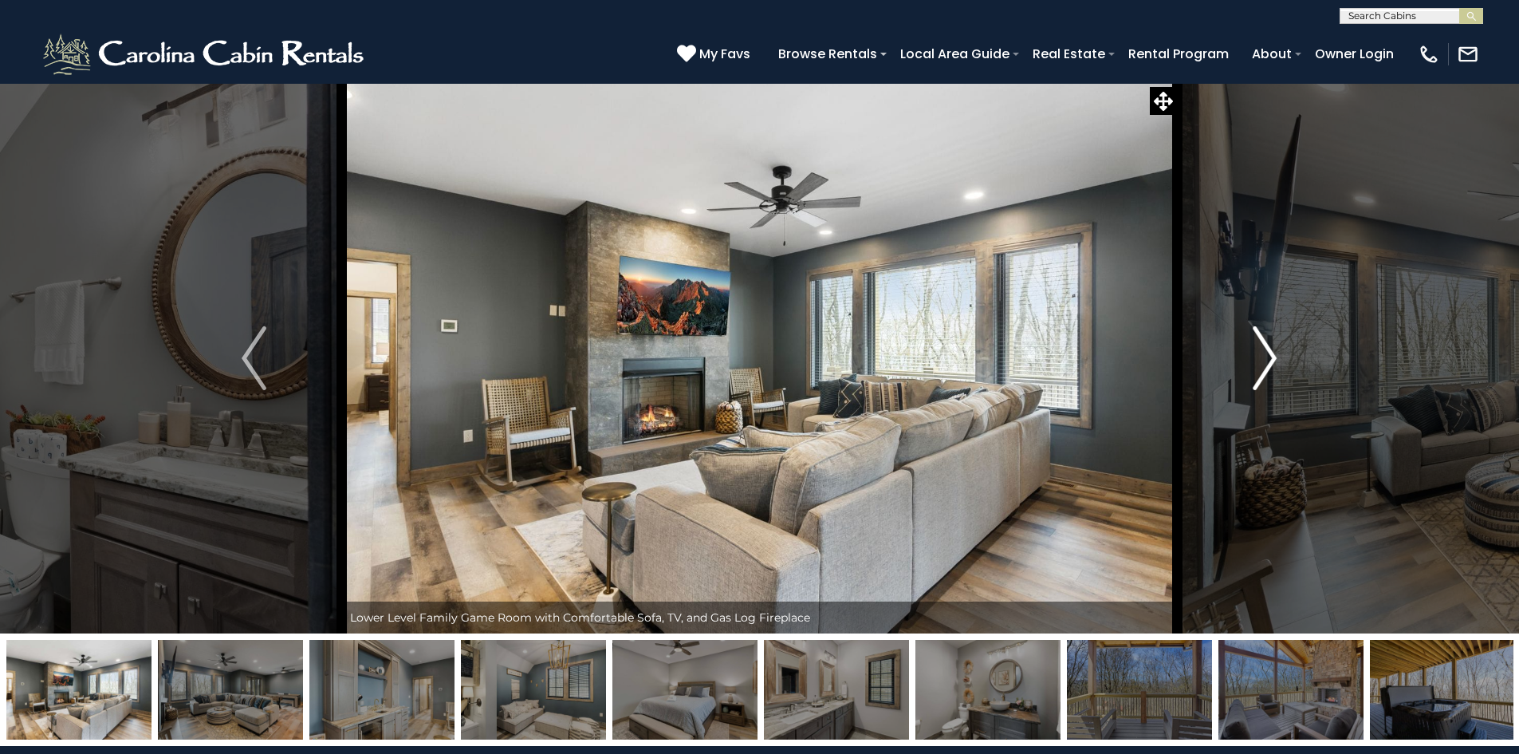
click at [1264, 358] on img "Next" at bounding box center [1265, 358] width 24 height 64
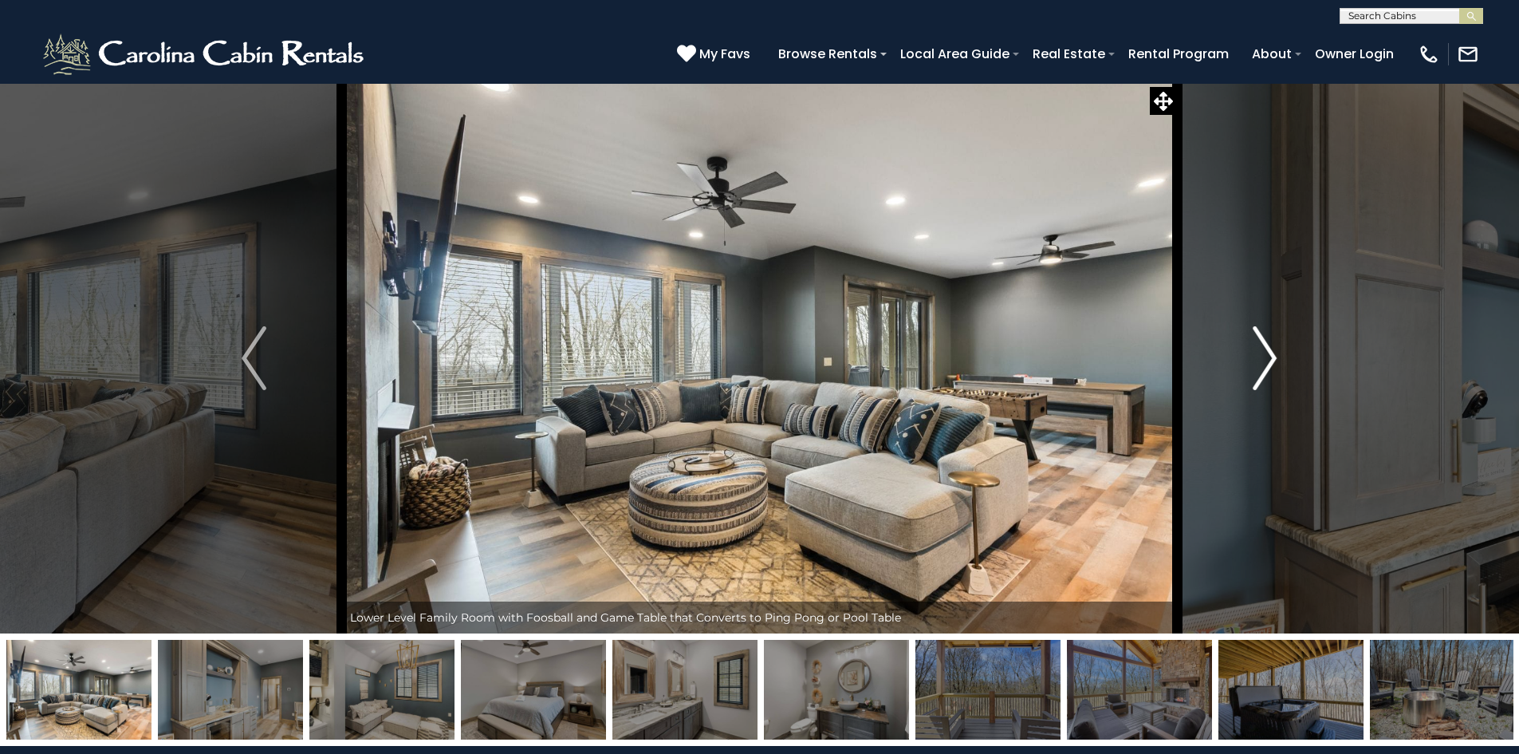
click at [1264, 358] on img "Next" at bounding box center [1265, 358] width 24 height 64
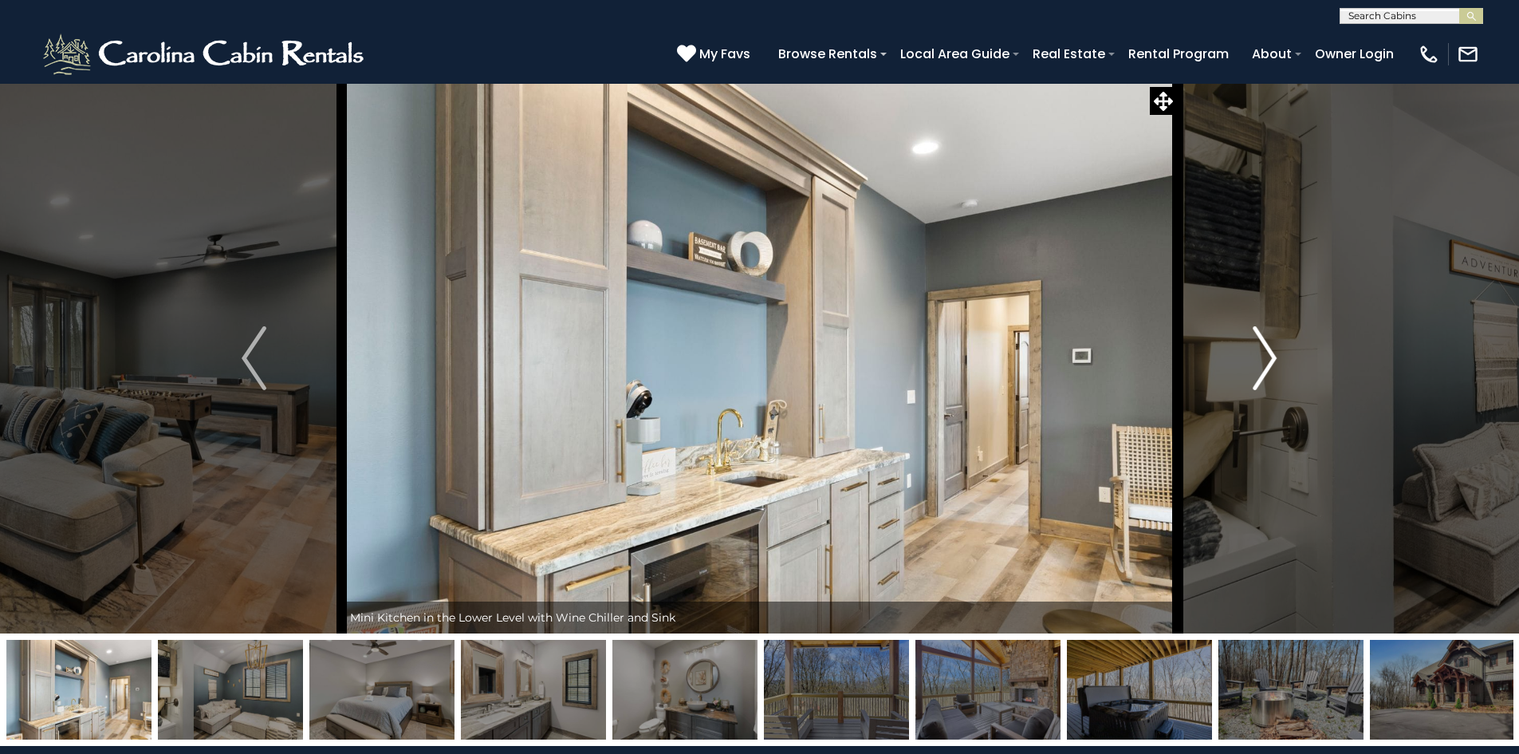
click at [1264, 358] on img "Next" at bounding box center [1265, 358] width 24 height 64
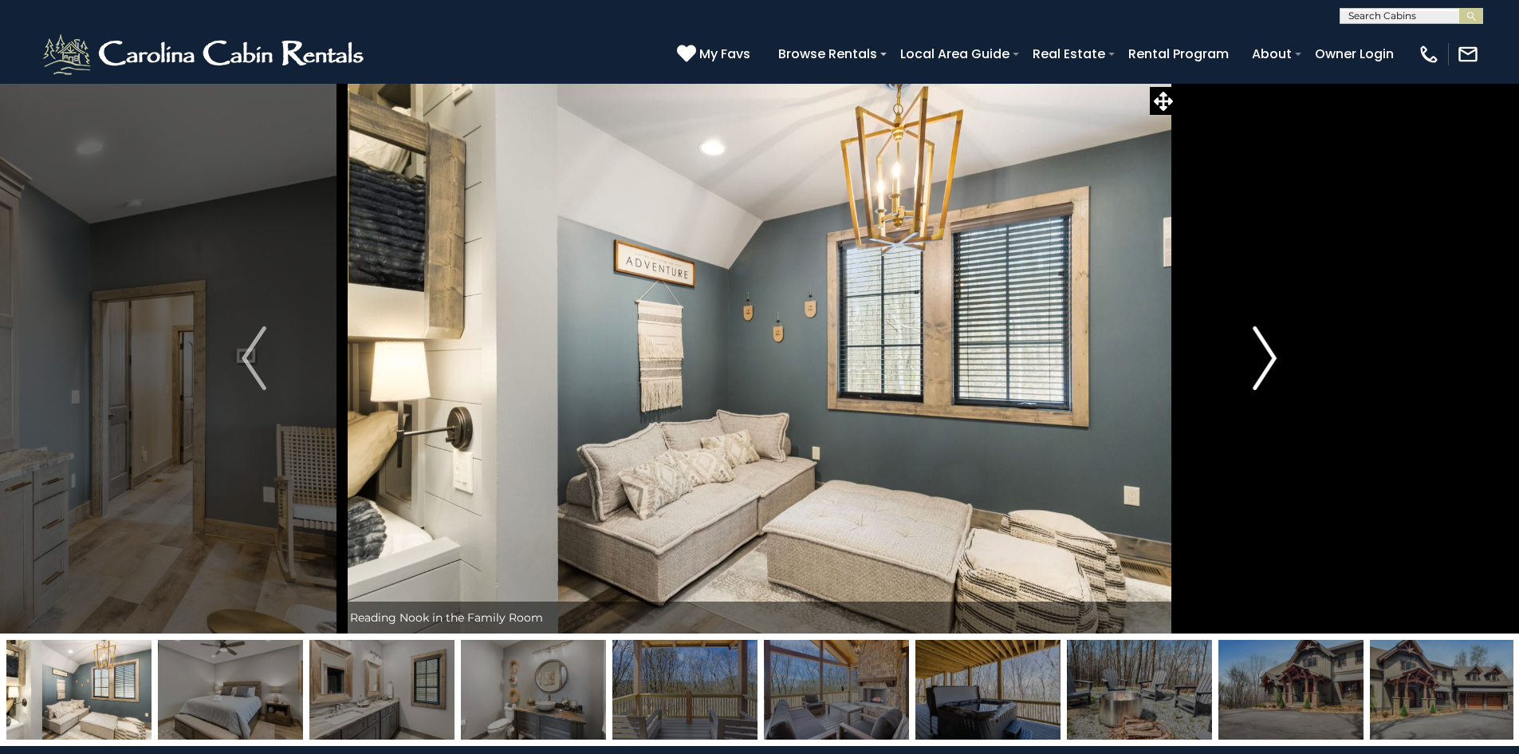
click at [1264, 358] on img "Next" at bounding box center [1265, 358] width 24 height 64
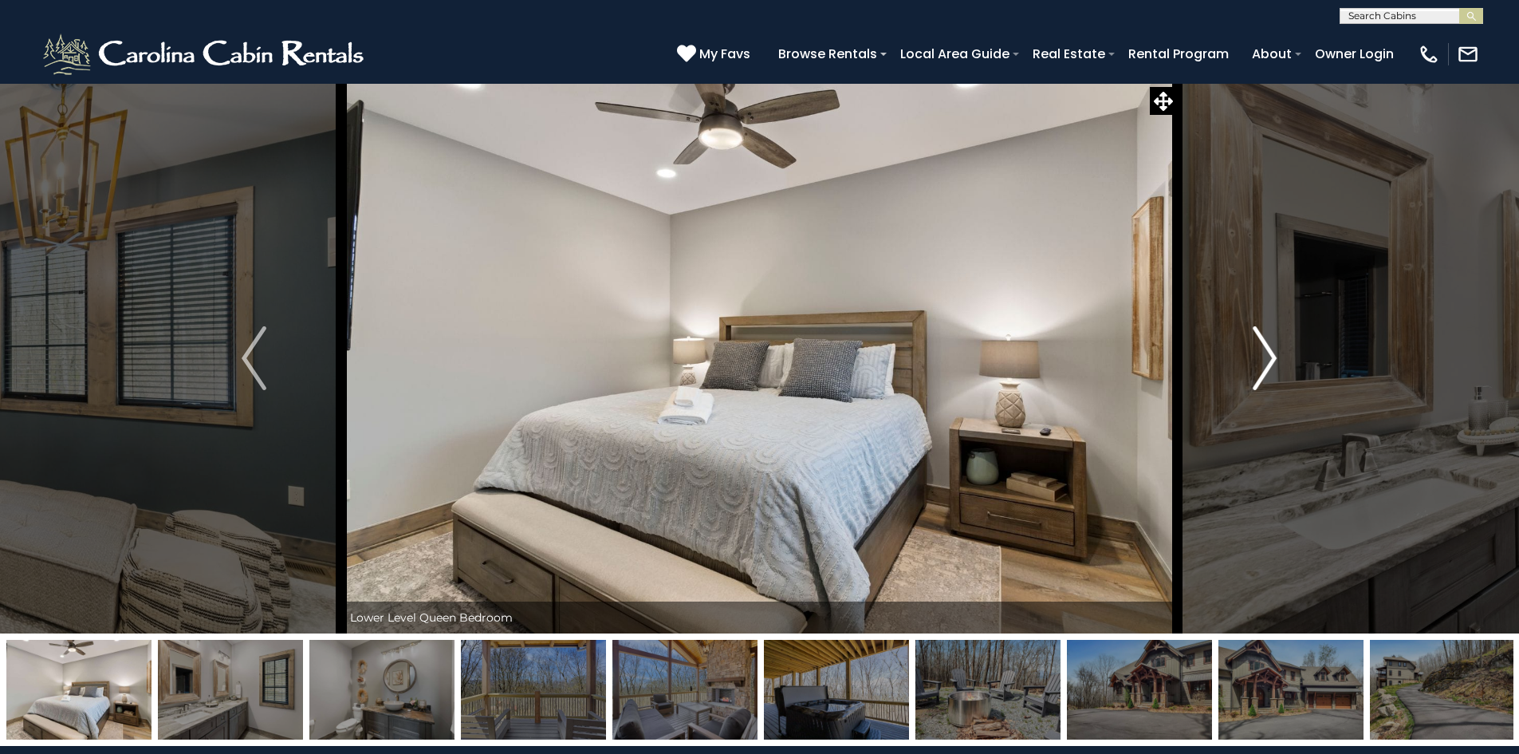
click at [1264, 358] on img "Next" at bounding box center [1265, 358] width 24 height 64
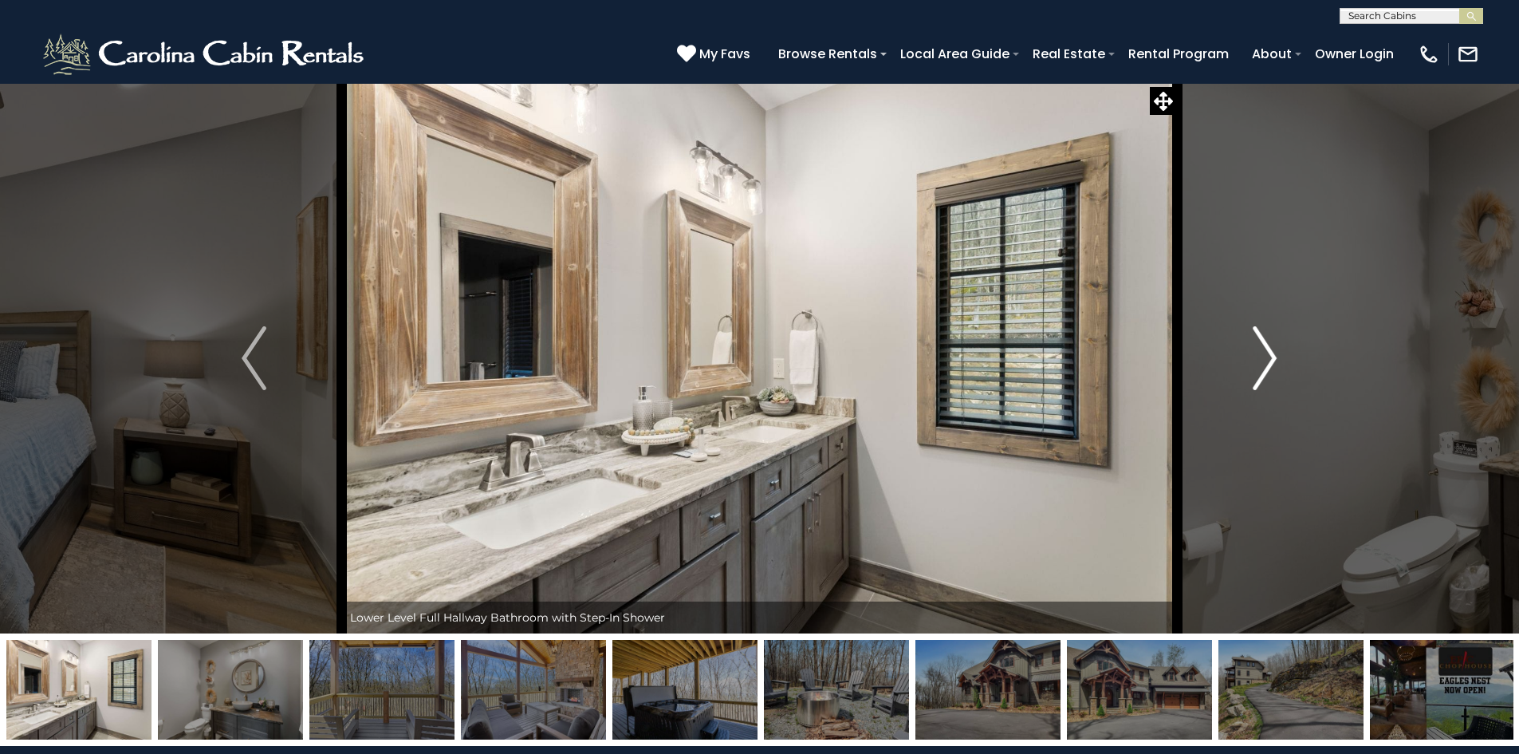
click at [1264, 358] on img "Next" at bounding box center [1265, 358] width 24 height 64
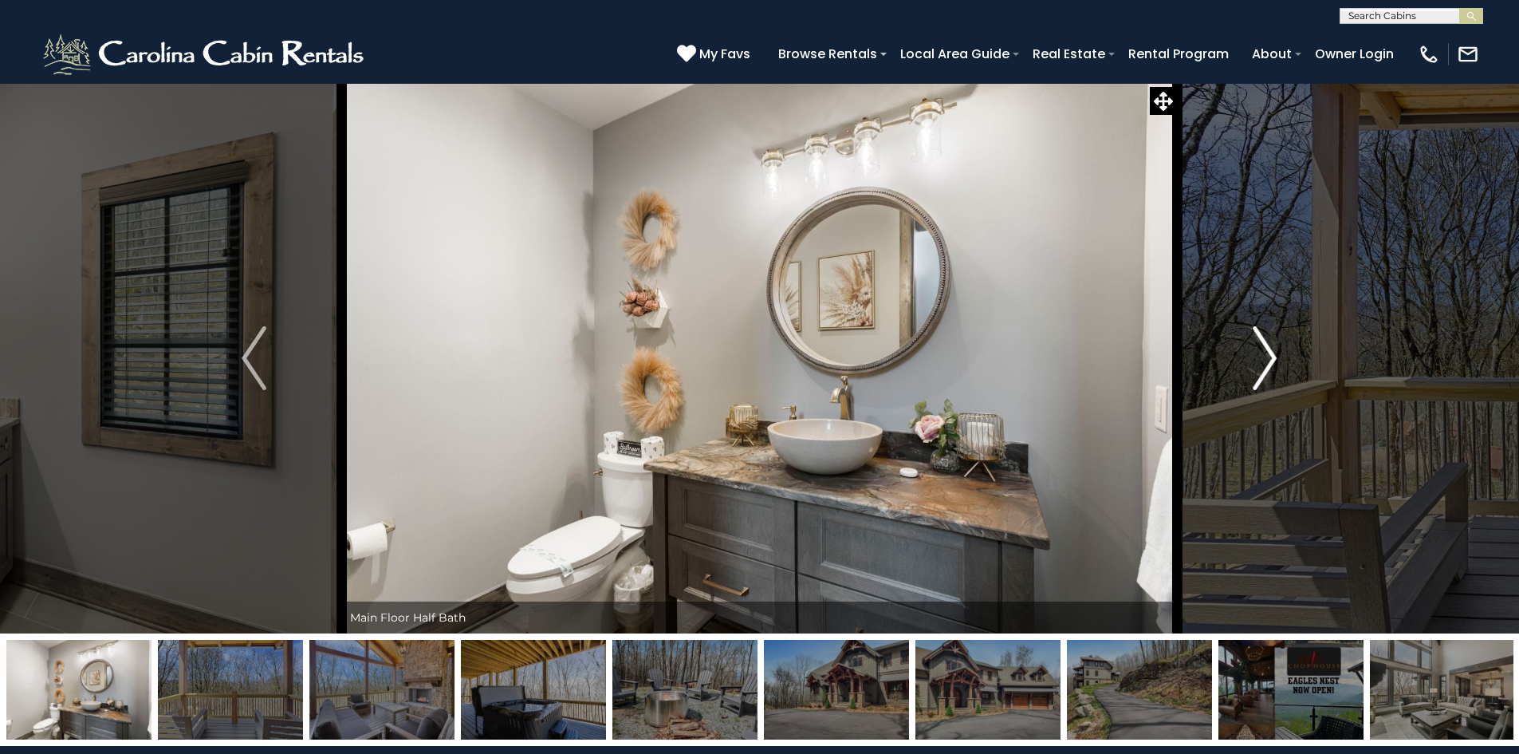
click at [1264, 358] on img "Next" at bounding box center [1265, 358] width 24 height 64
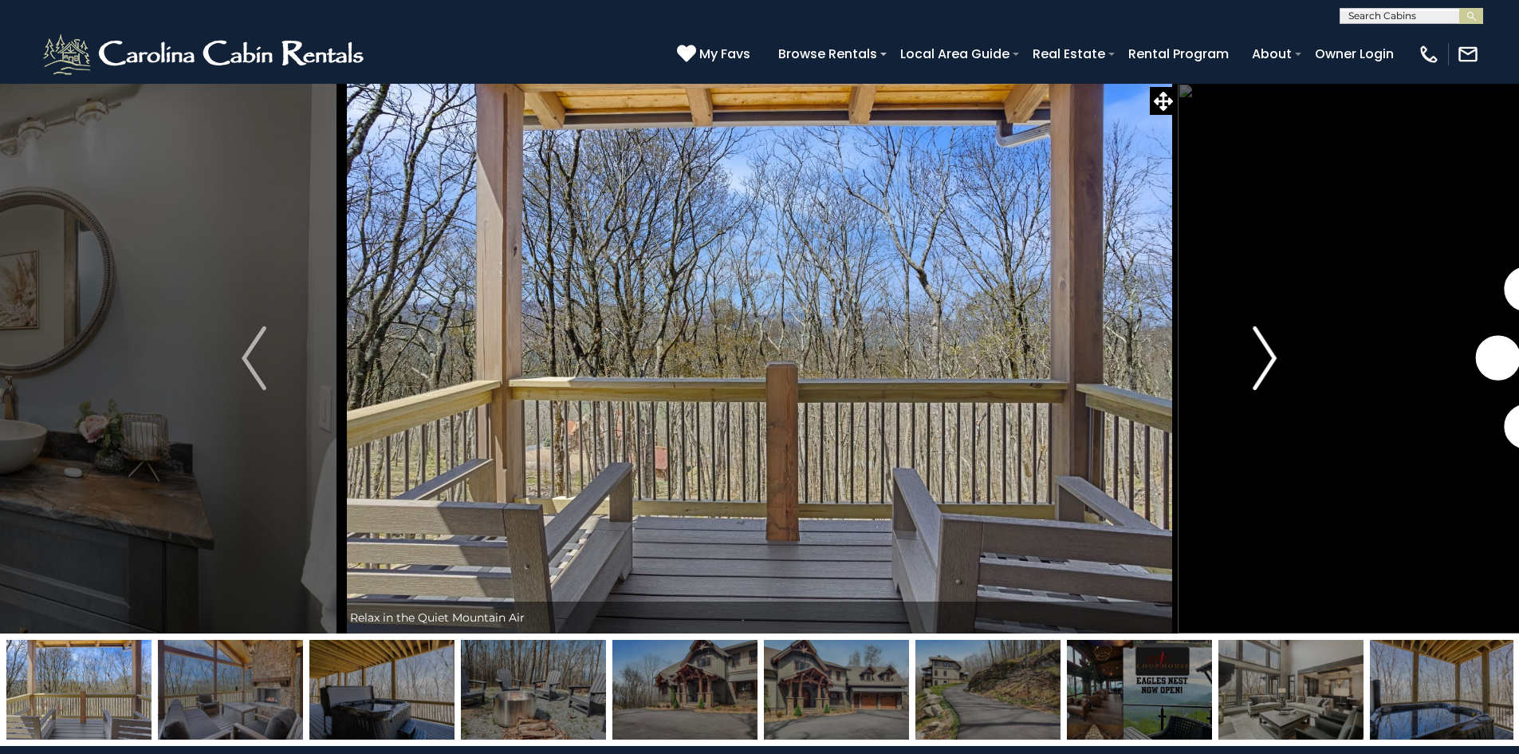
click at [1264, 358] on img "Next" at bounding box center [1265, 358] width 24 height 64
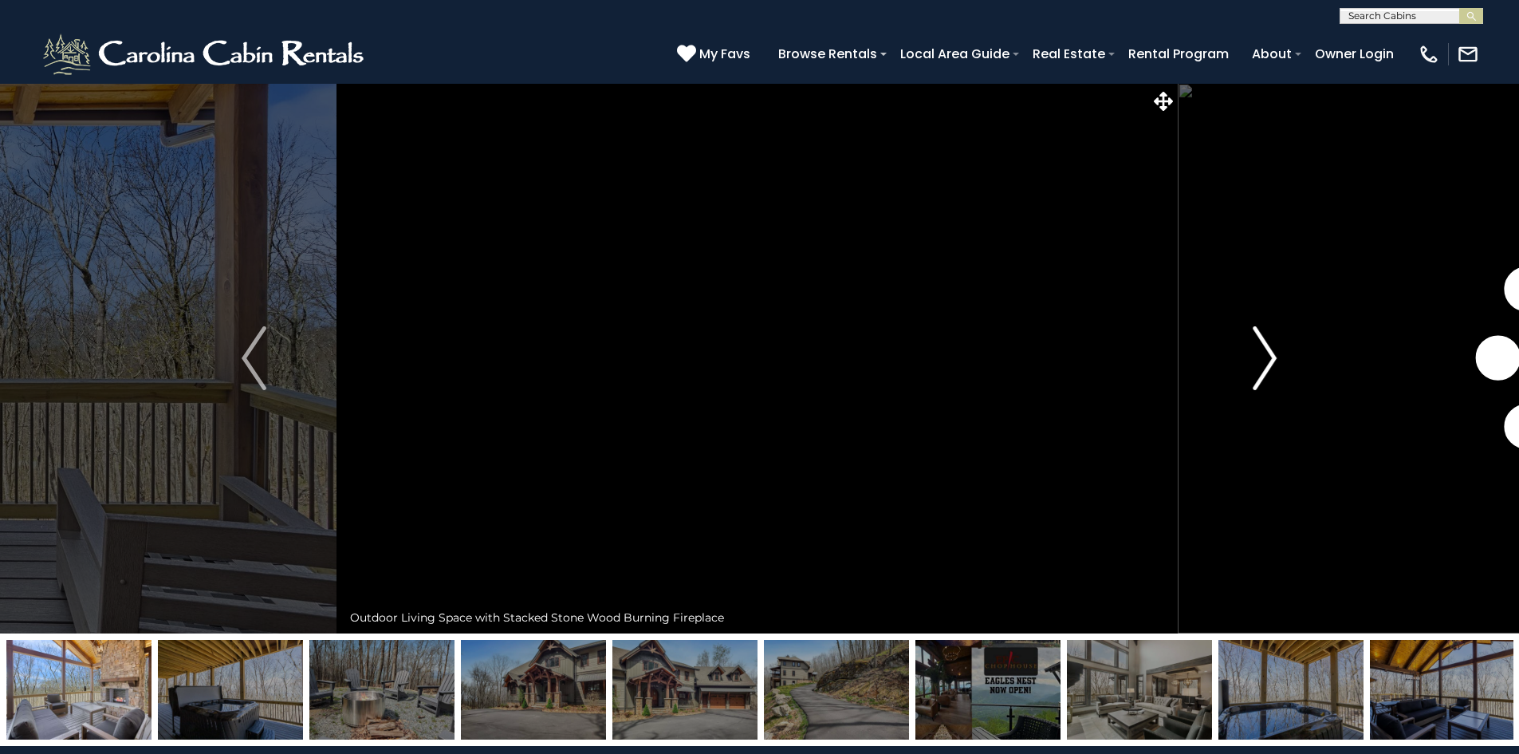
click at [1264, 358] on img "Next" at bounding box center [1265, 358] width 24 height 64
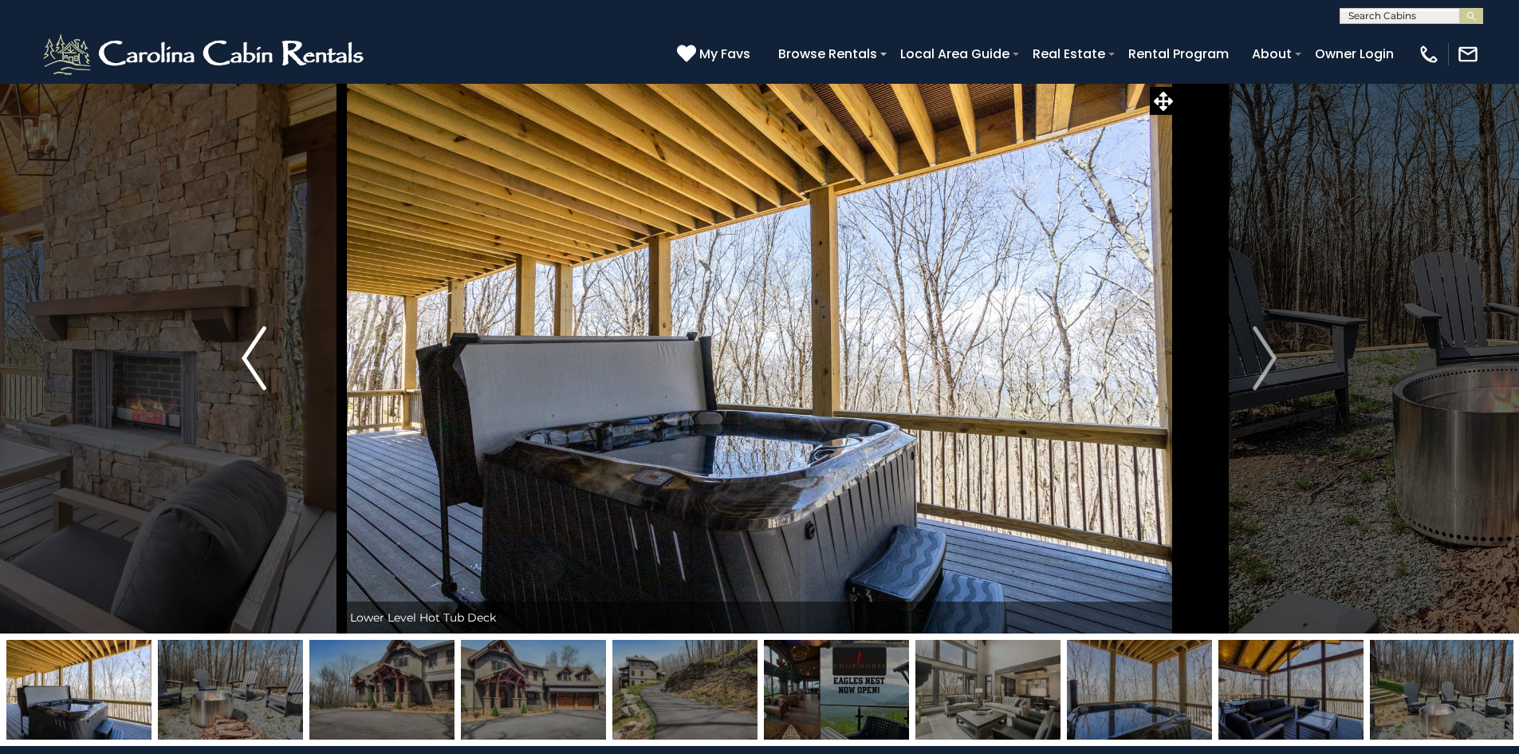
click at [245, 361] on img "Previous" at bounding box center [254, 358] width 24 height 64
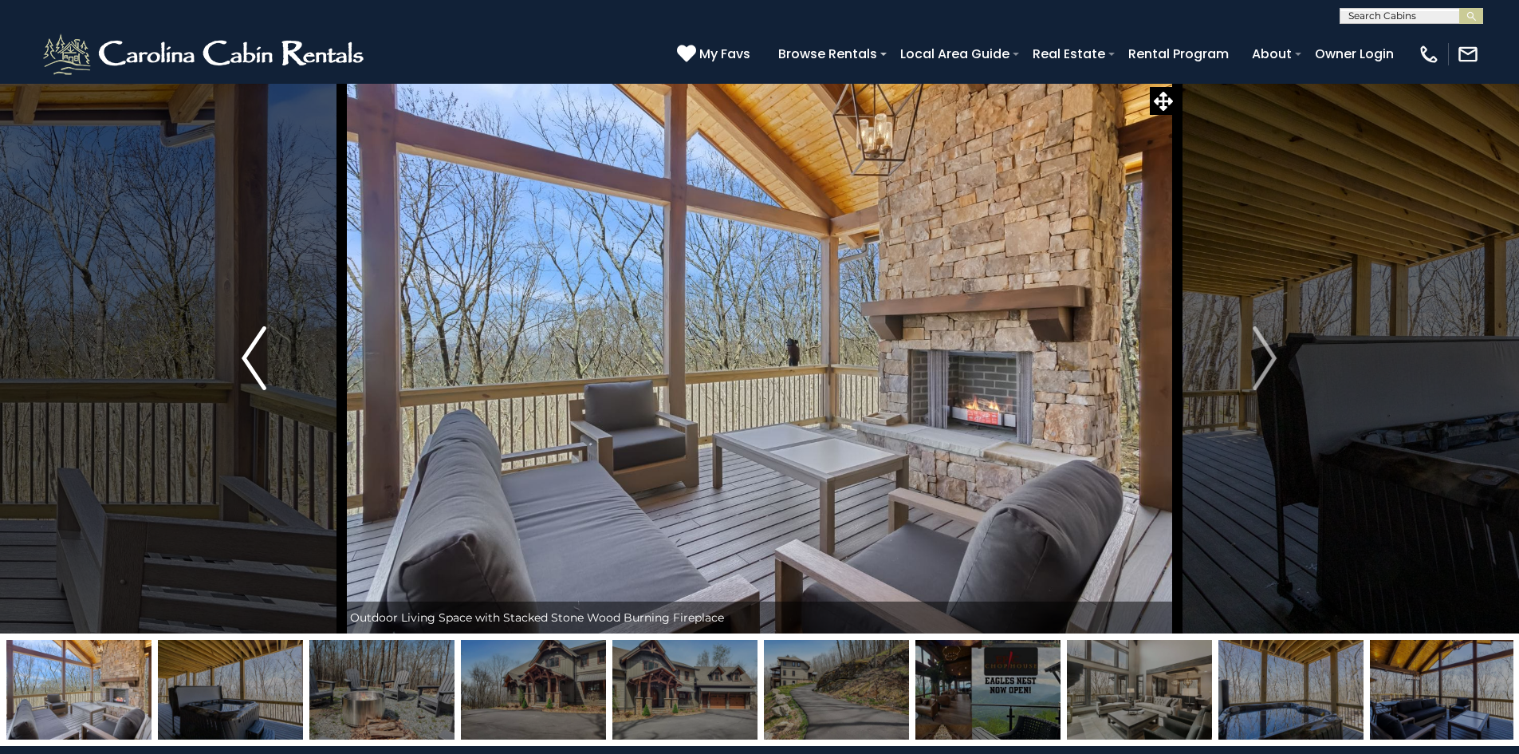
click at [245, 362] on img "Previous" at bounding box center [254, 358] width 24 height 64
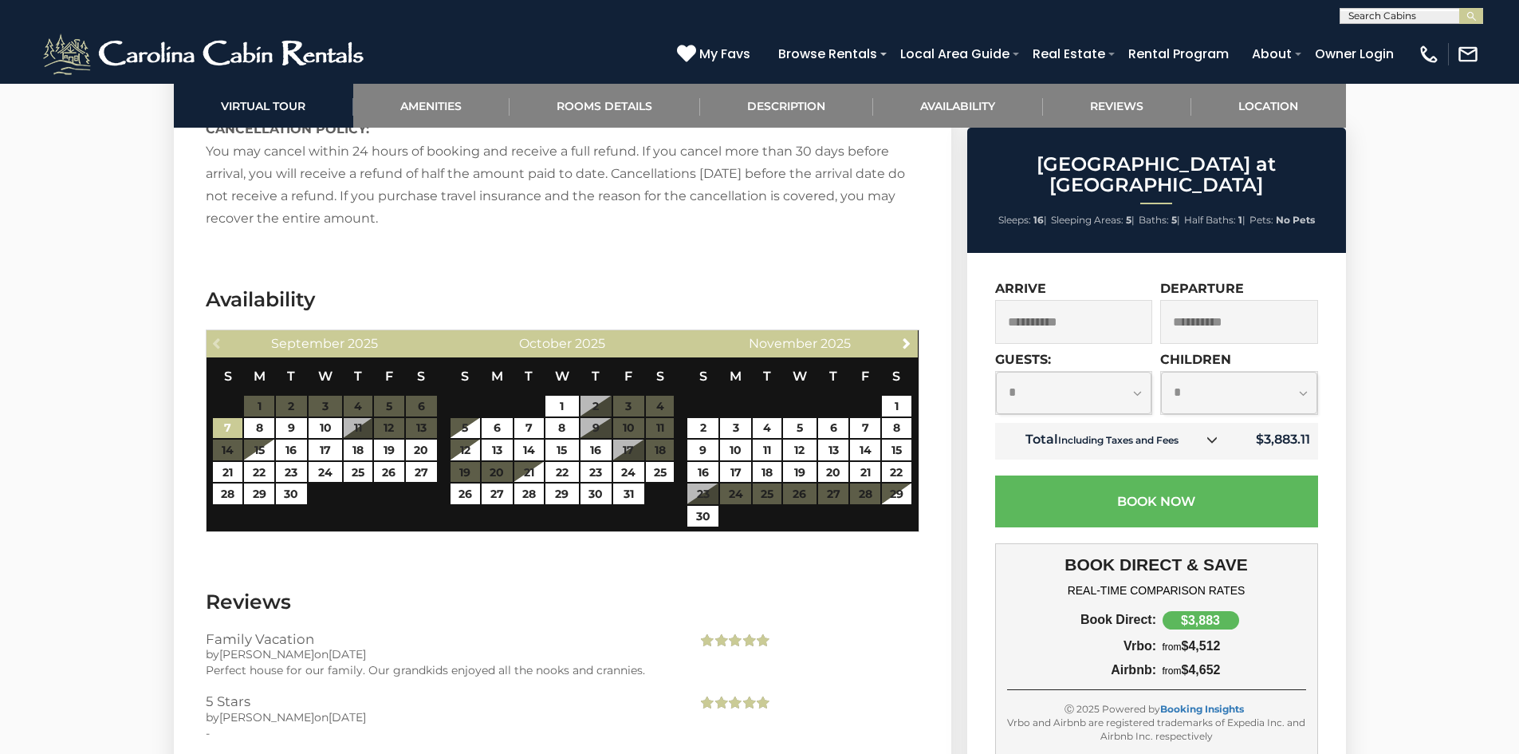
scroll to position [4306, 0]
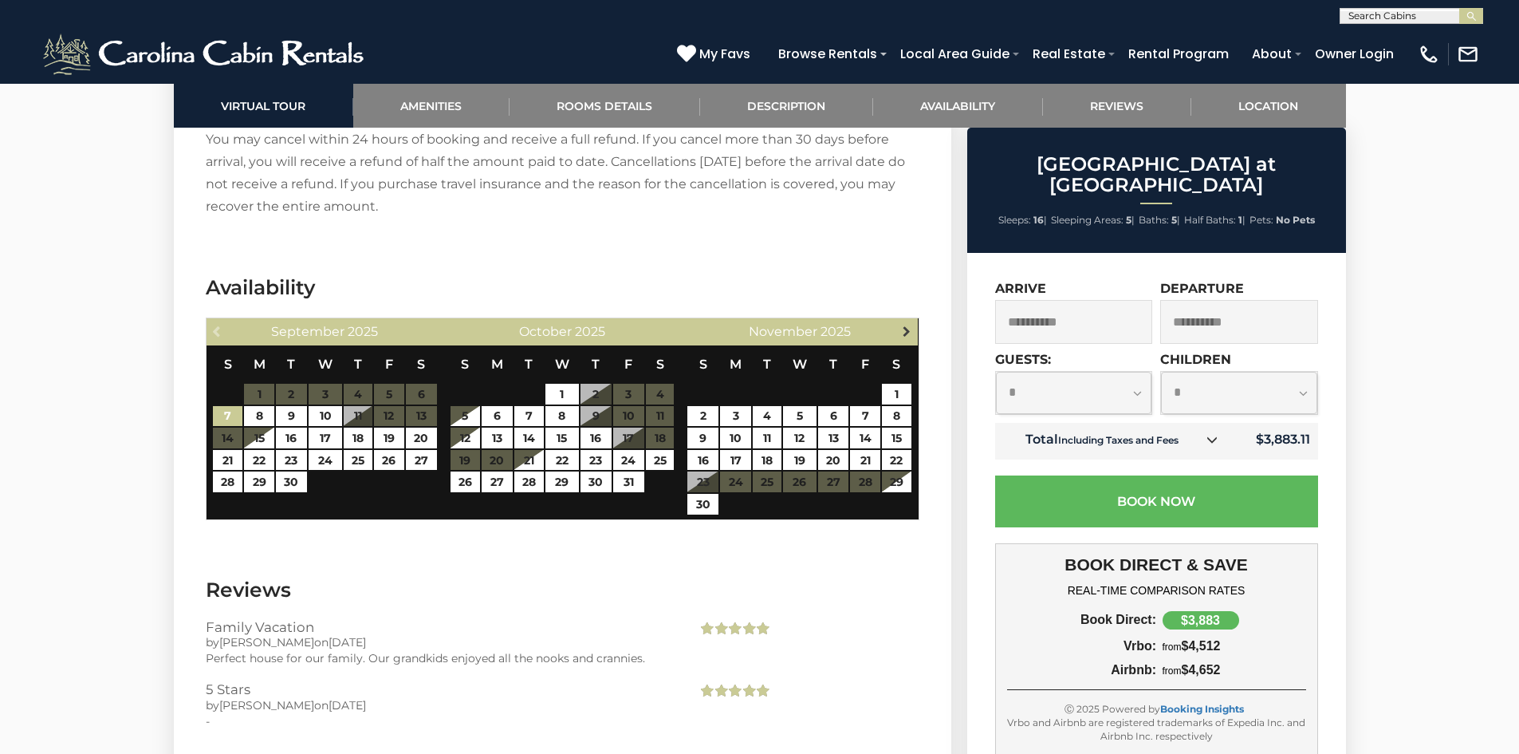
click at [910, 325] on span "Next" at bounding box center [906, 331] width 13 height 13
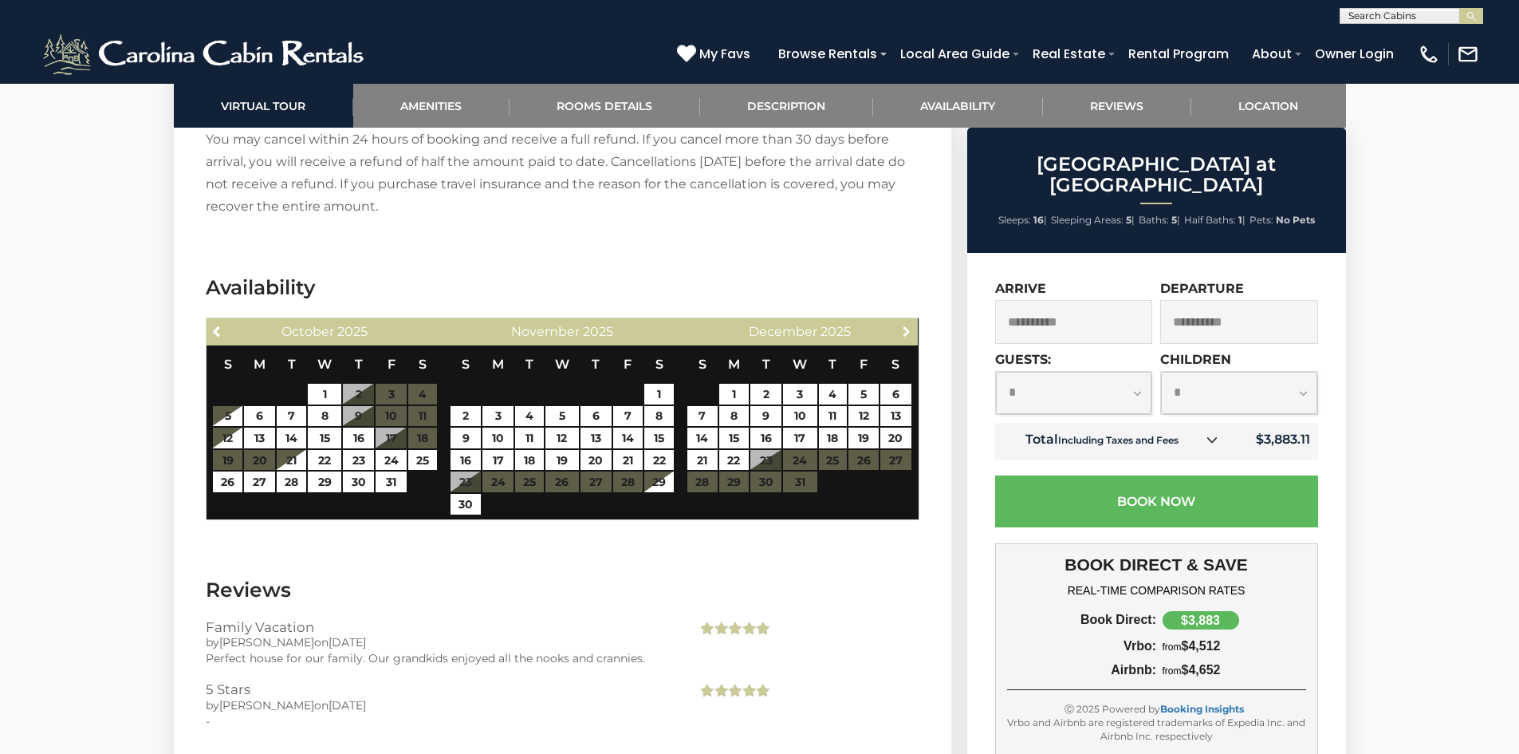
click at [910, 325] on span "Next" at bounding box center [906, 331] width 13 height 13
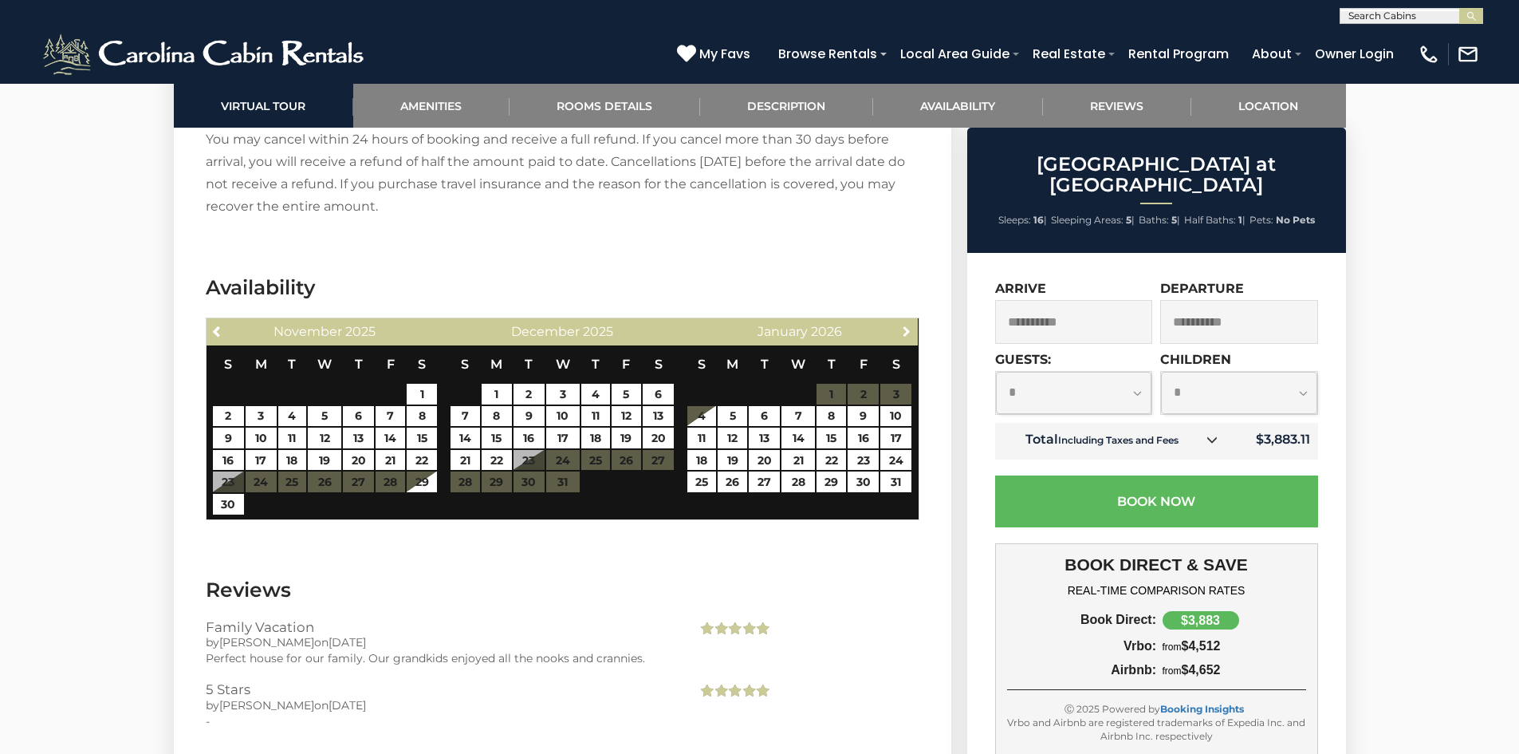
click at [910, 325] on span "Next" at bounding box center [906, 331] width 13 height 13
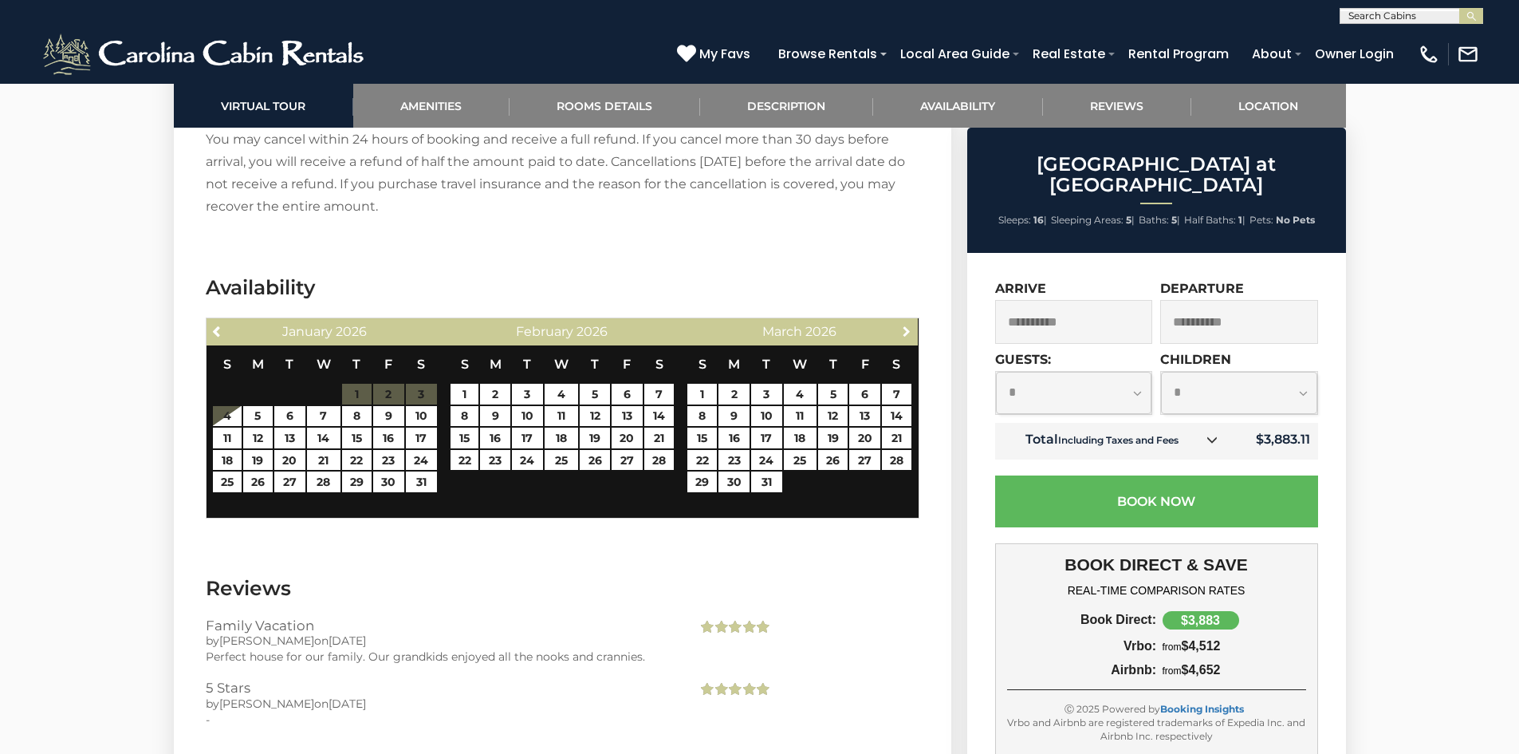
click at [910, 325] on span "Next" at bounding box center [906, 331] width 13 height 13
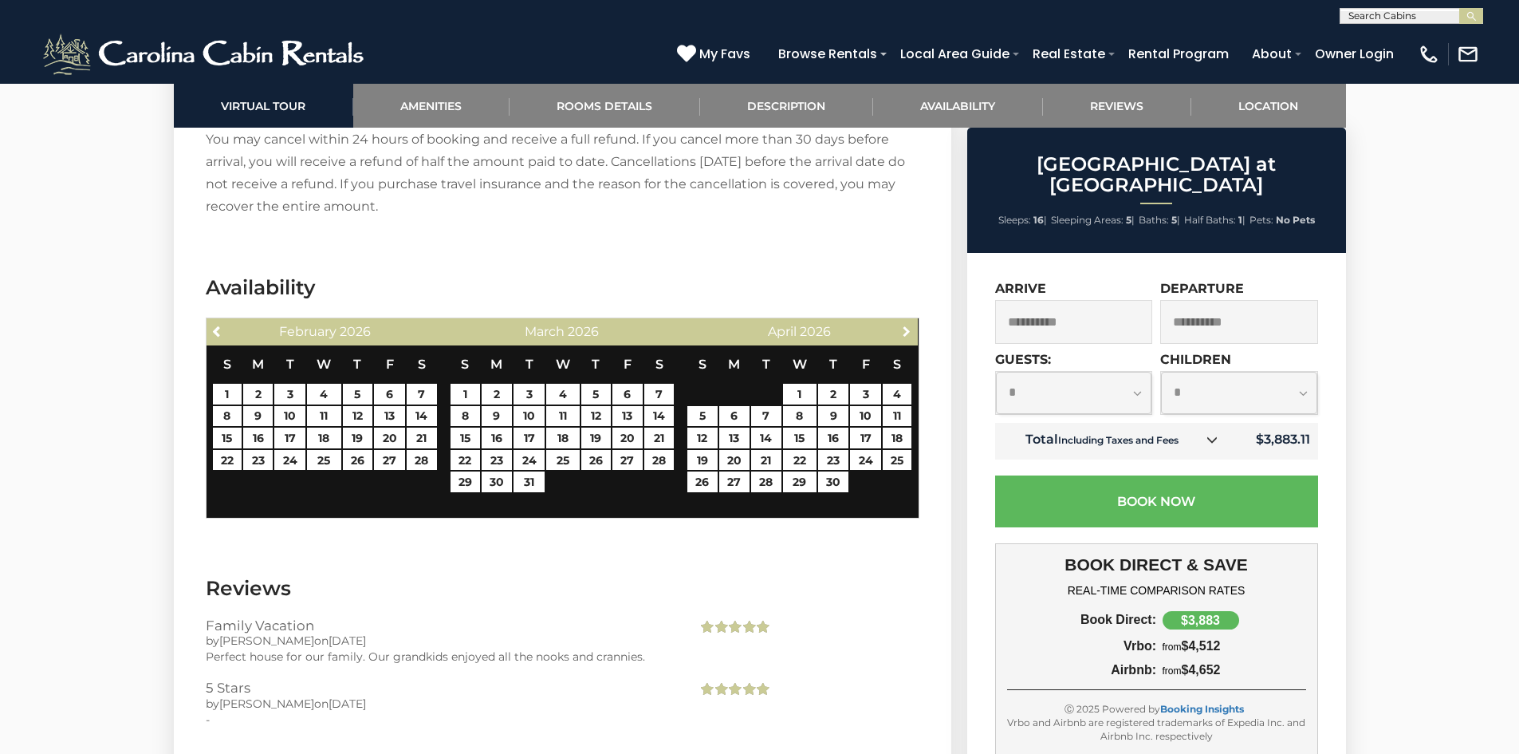
click at [910, 325] on span "Next" at bounding box center [906, 331] width 13 height 13
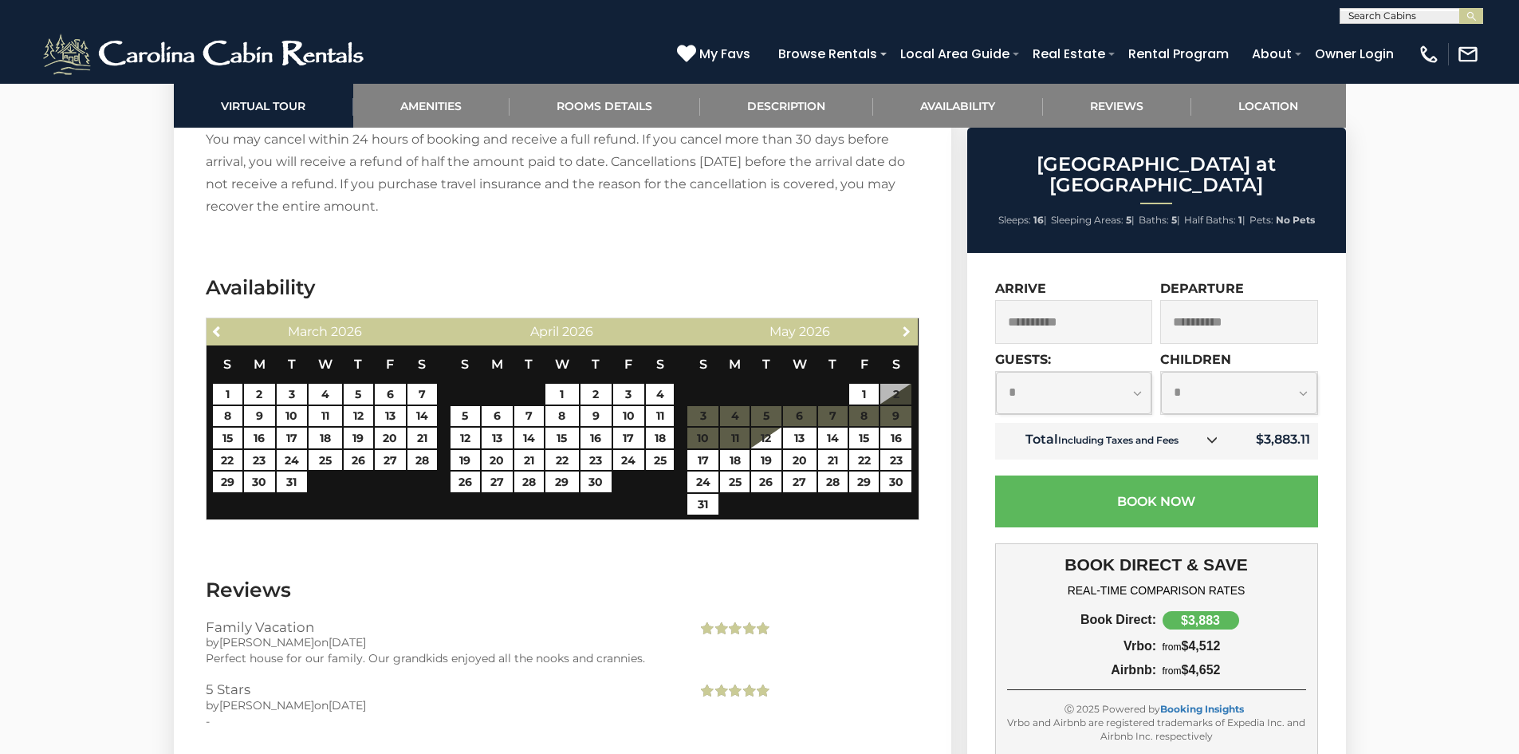
click at [910, 325] on span "Next" at bounding box center [906, 331] width 13 height 13
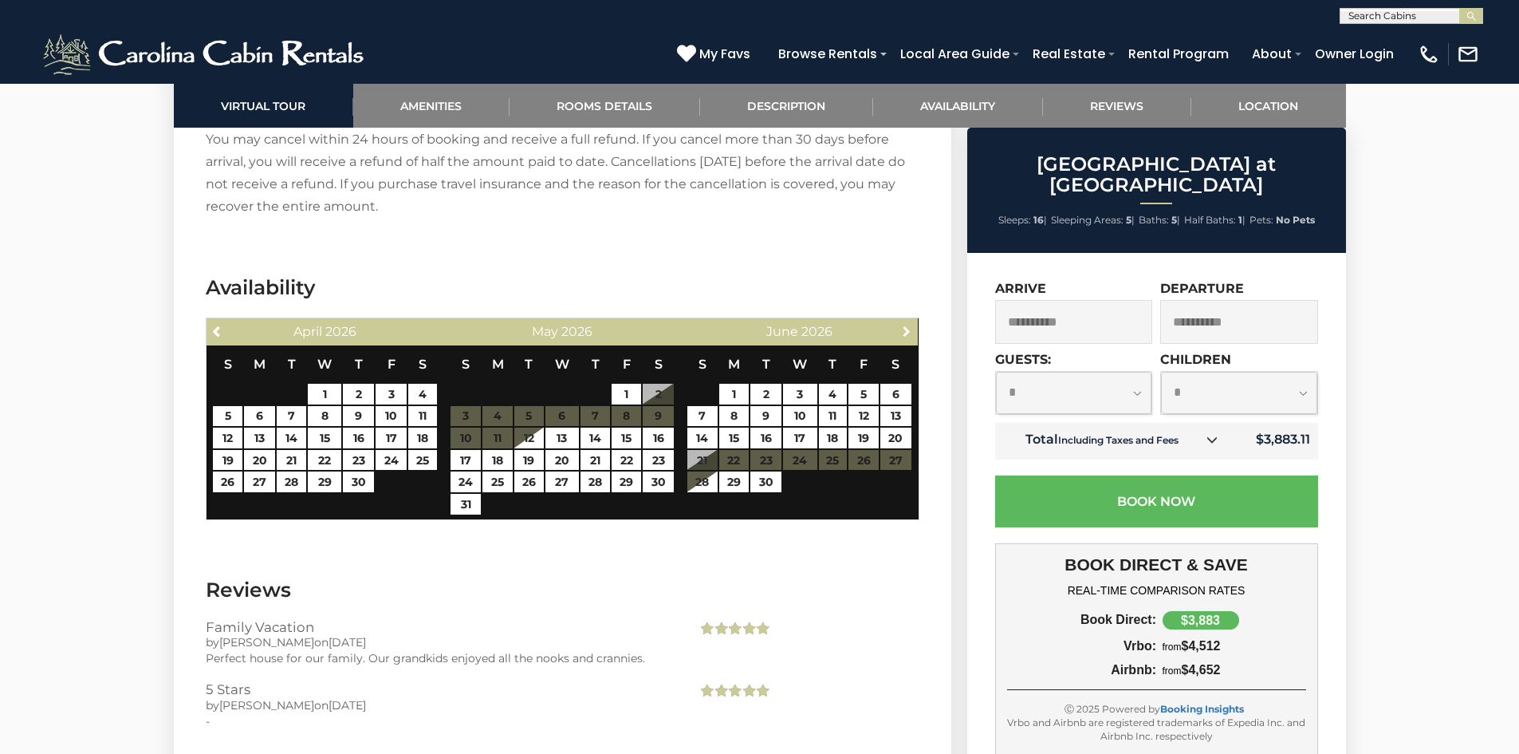
click at [910, 325] on span "Next" at bounding box center [906, 331] width 13 height 13
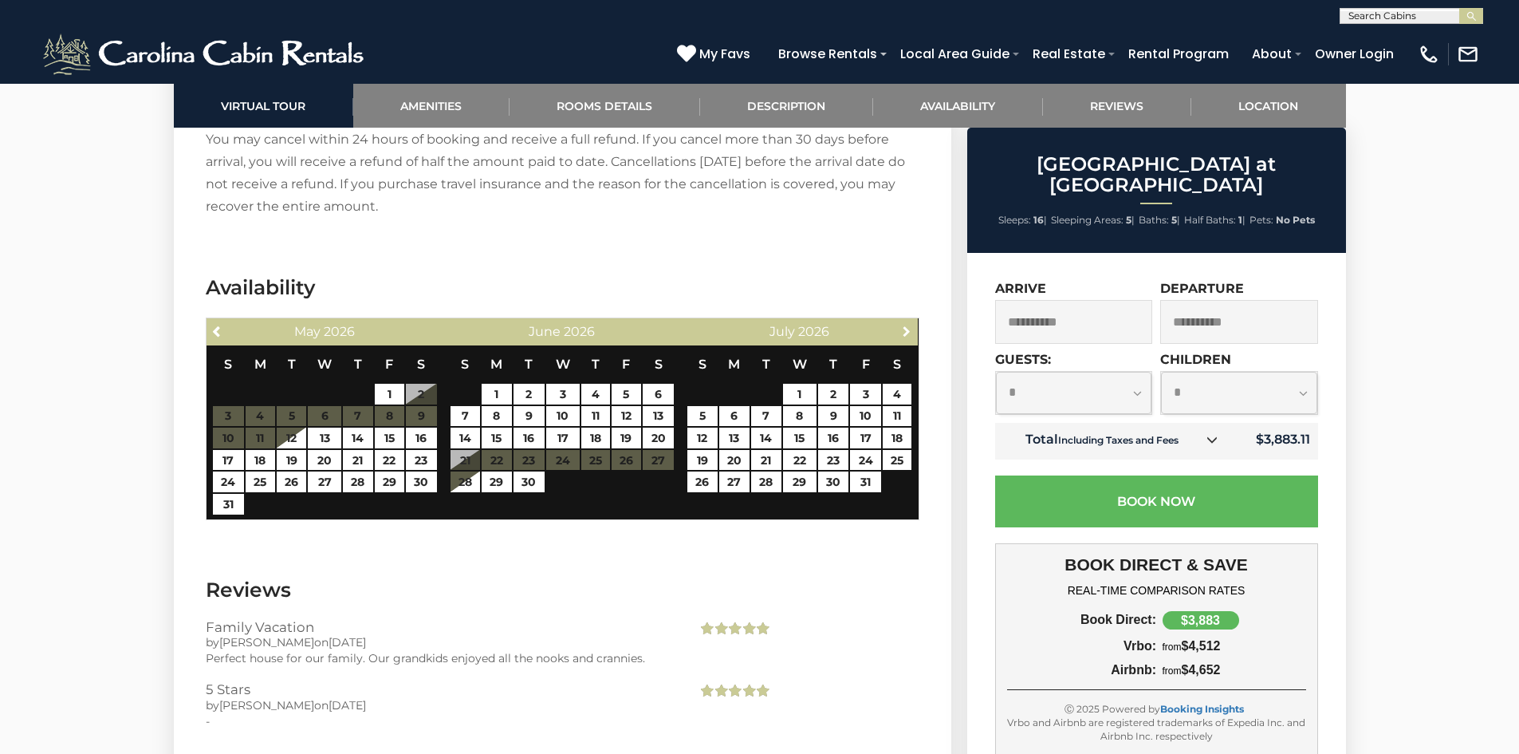
click at [910, 325] on span "Next" at bounding box center [906, 331] width 13 height 13
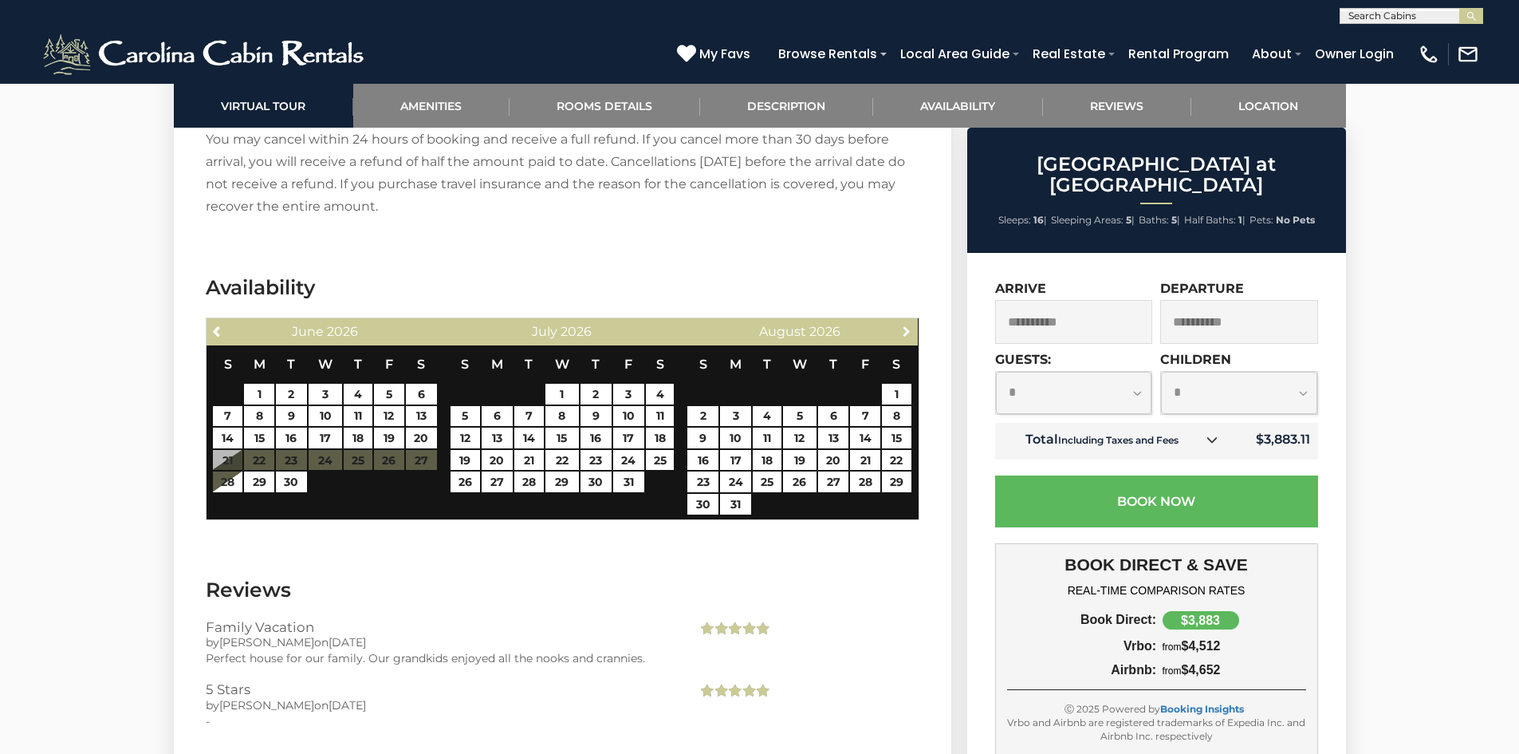
click at [910, 325] on span "Next" at bounding box center [906, 331] width 13 height 13
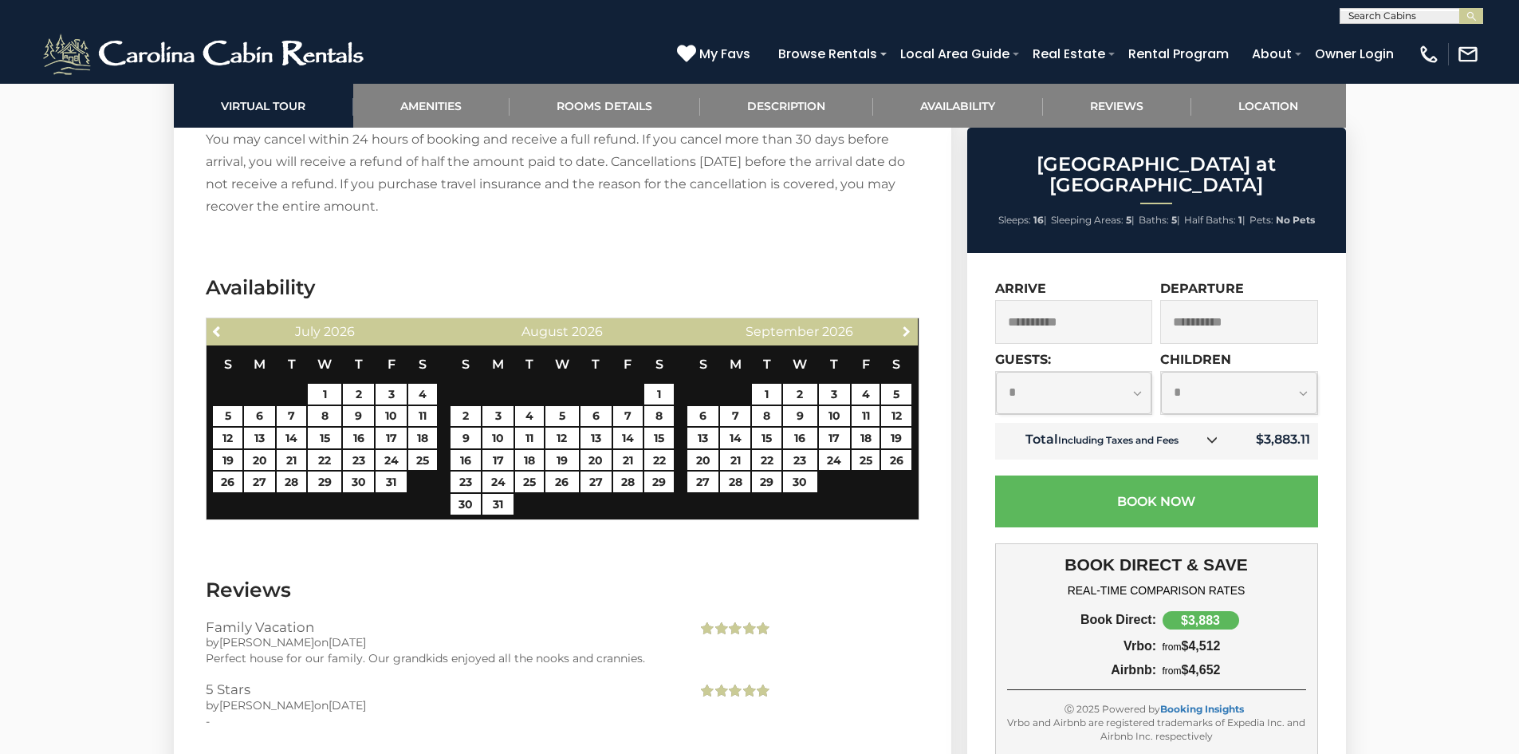
click at [910, 325] on span "Next" at bounding box center [906, 331] width 13 height 13
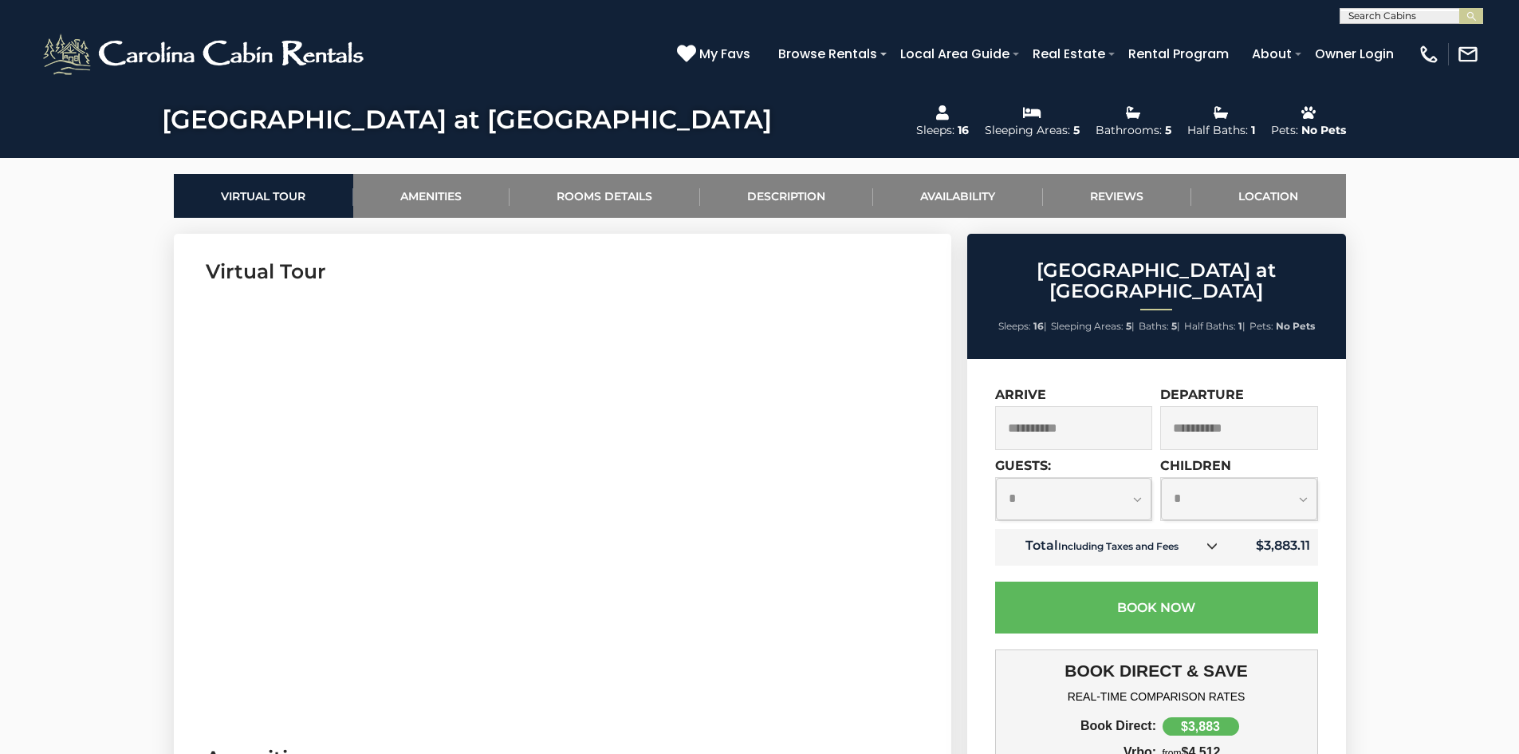
scroll to position [399, 0]
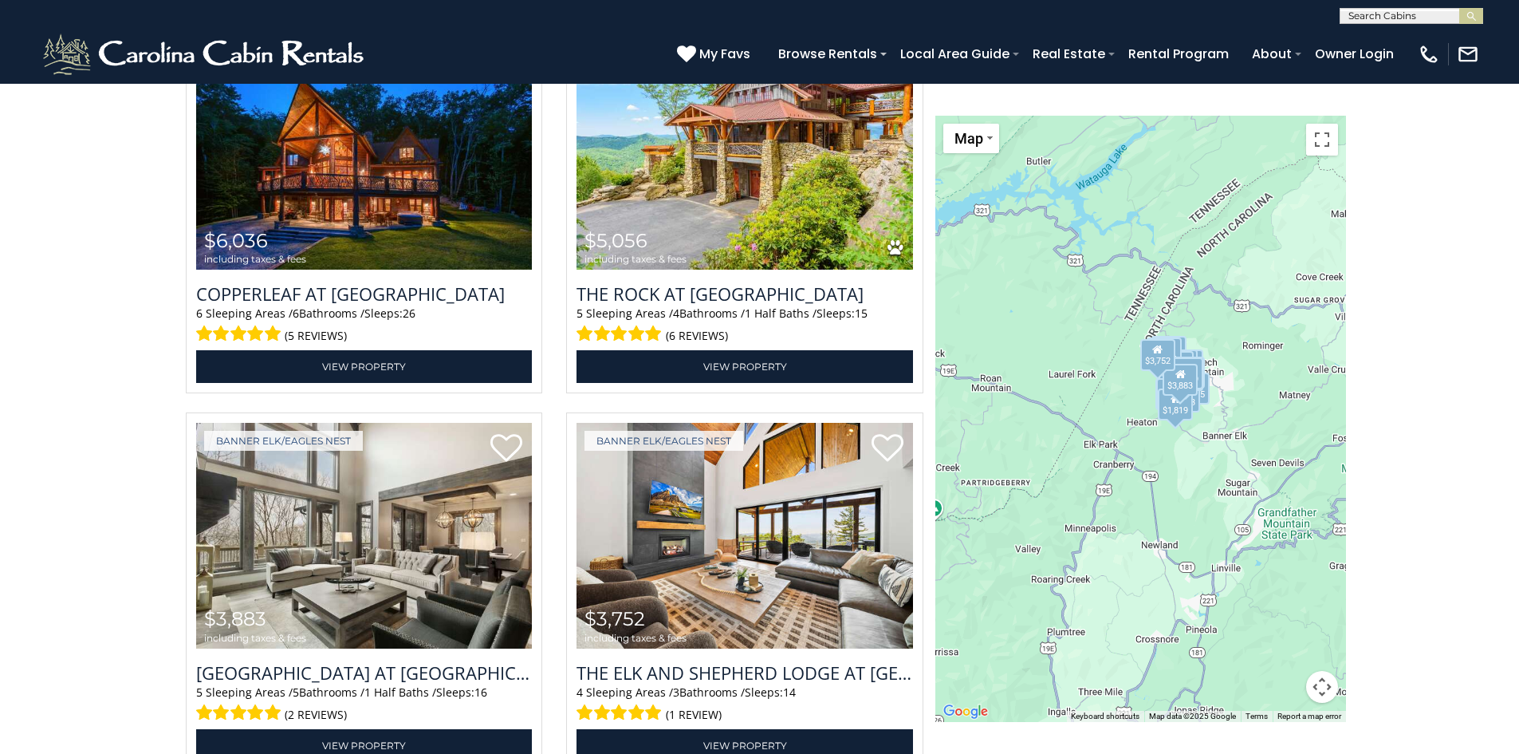
scroll to position [1956, 0]
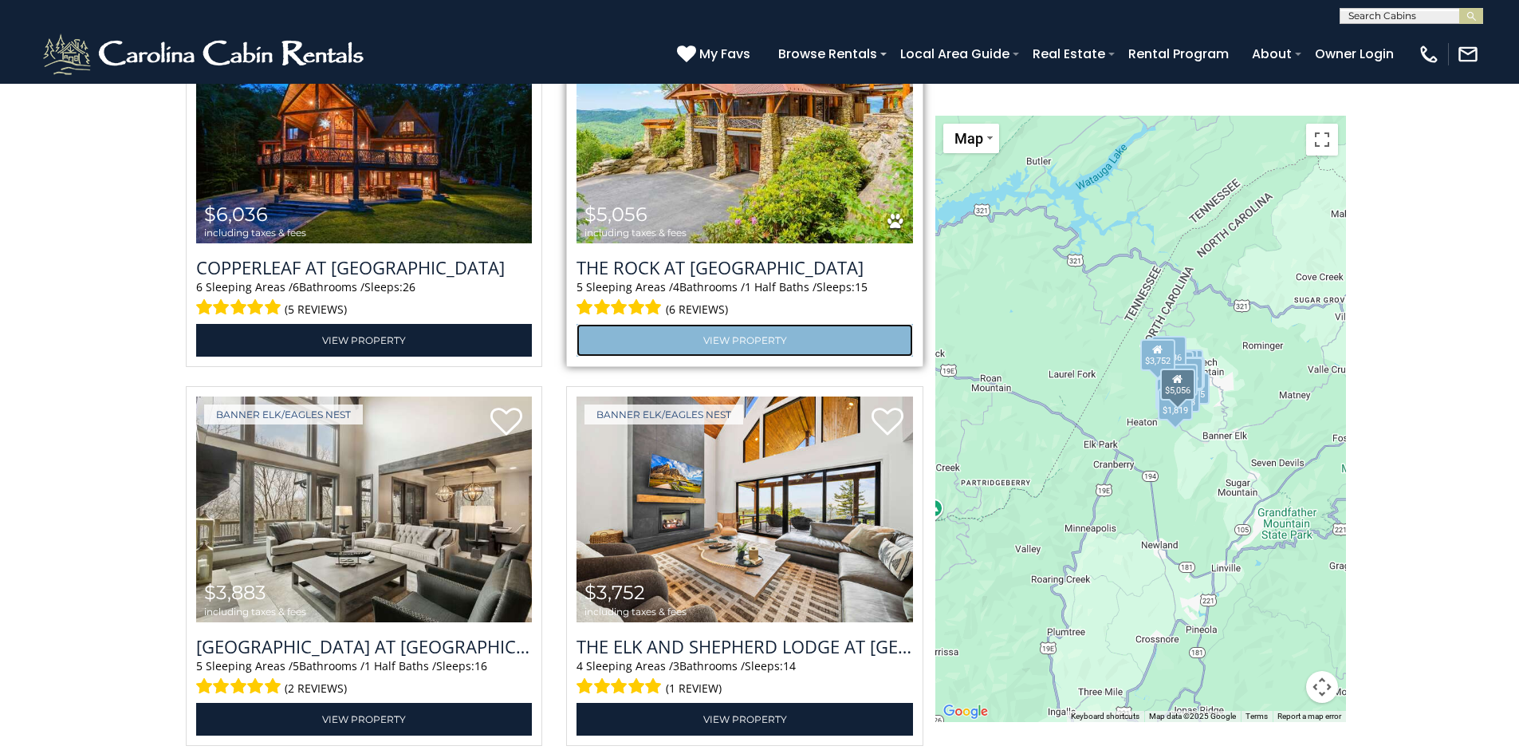
click at [750, 341] on link "View Property" at bounding box center [745, 340] width 337 height 33
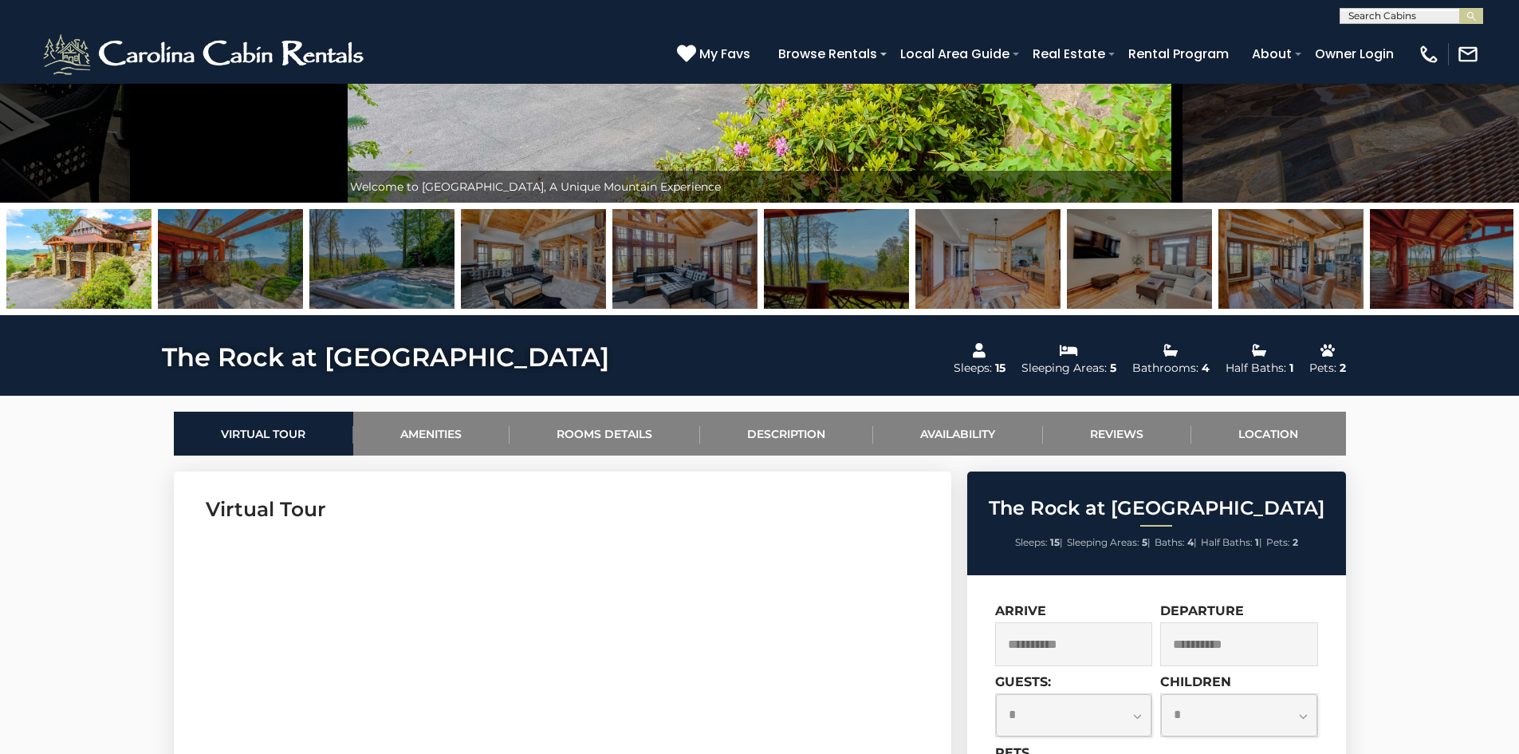
scroll to position [80, 0]
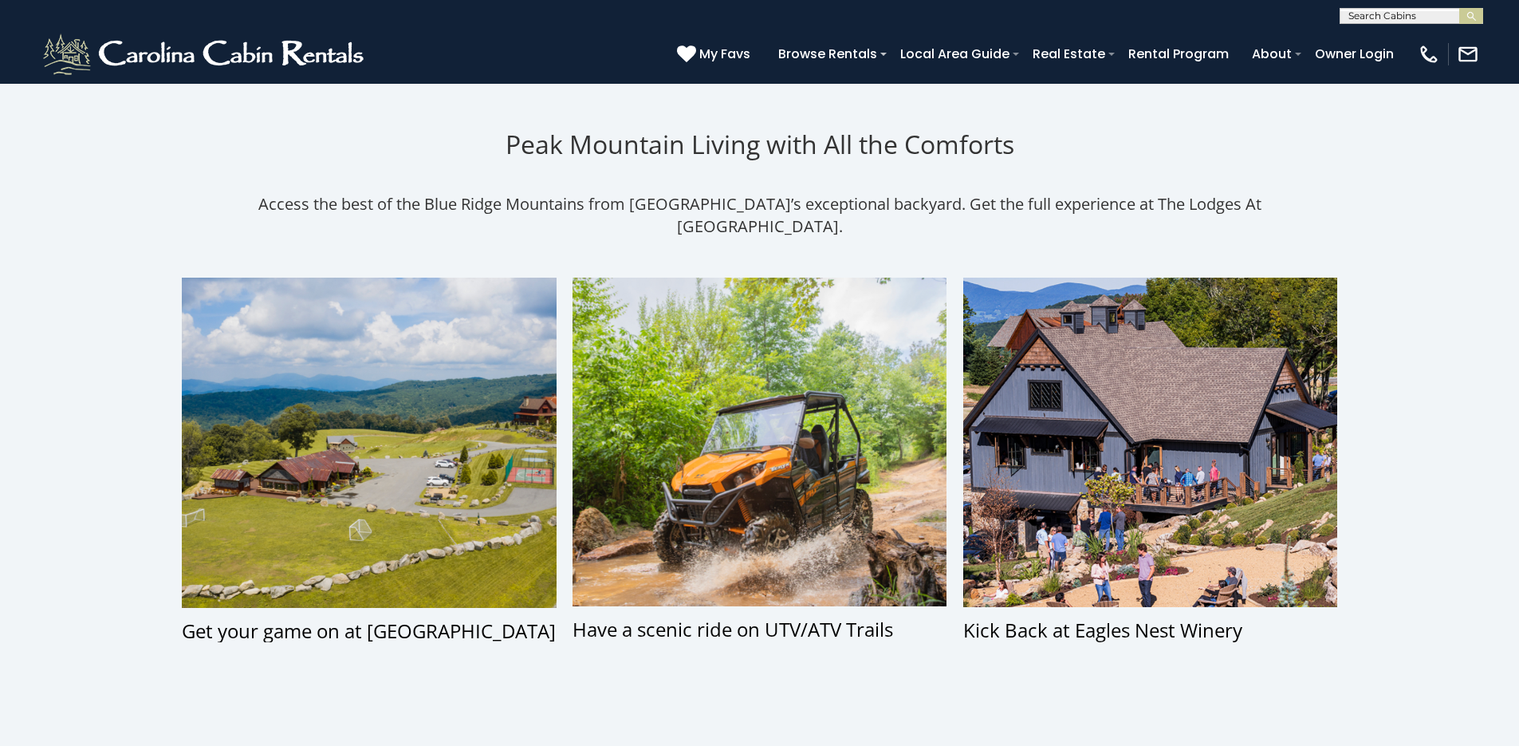
scroll to position [1595, 0]
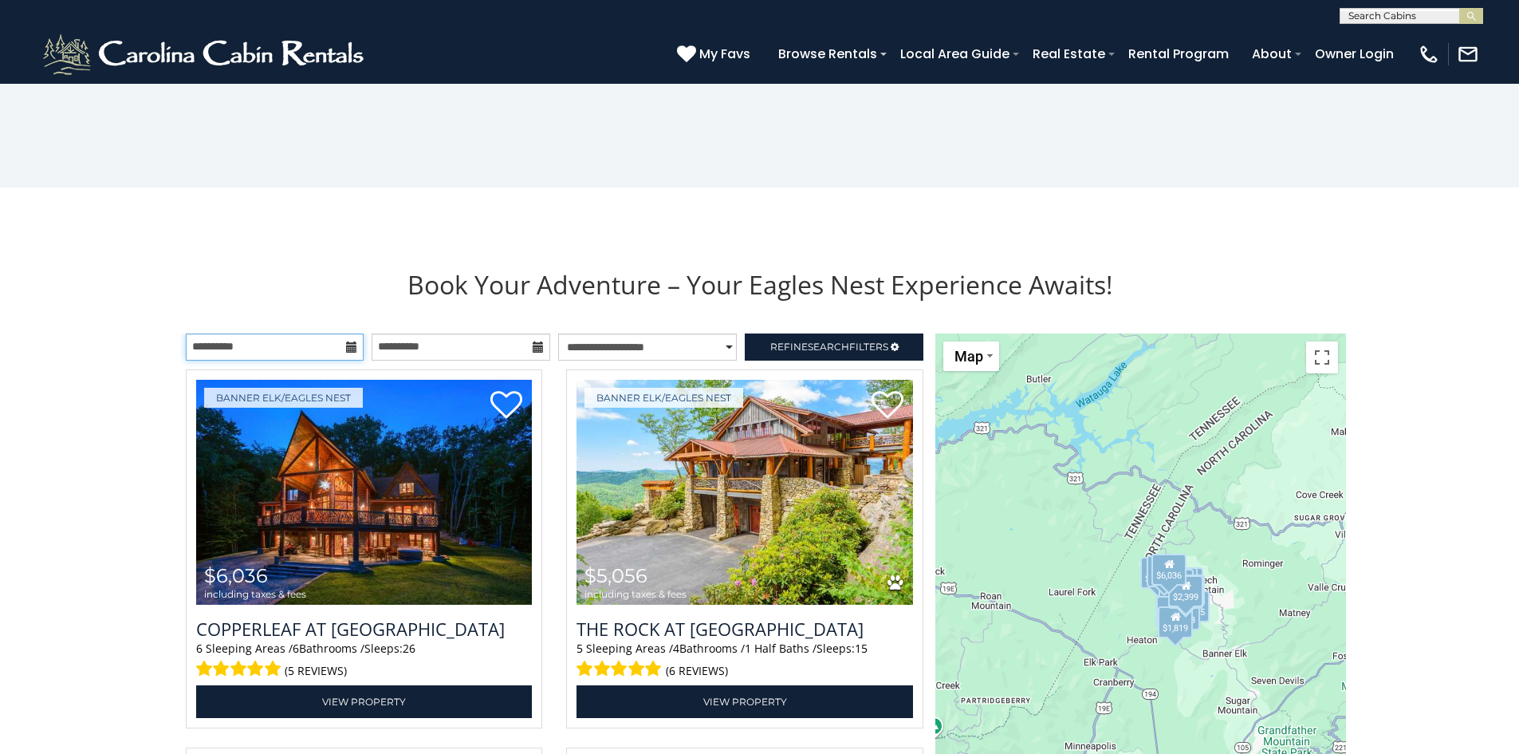
click at [322, 346] on input "**********" at bounding box center [275, 346] width 179 height 27
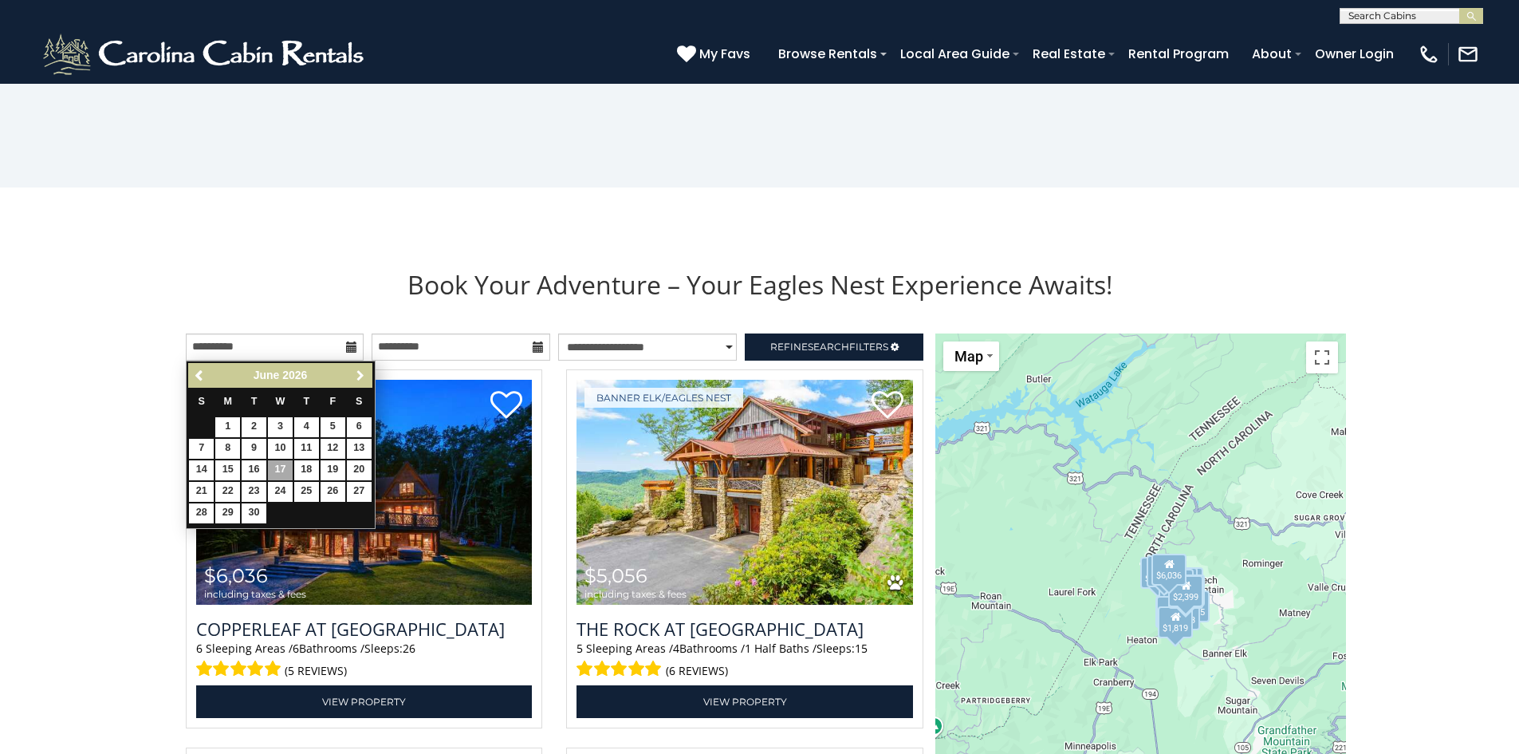
click at [364, 380] on span "Next" at bounding box center [360, 375] width 13 height 13
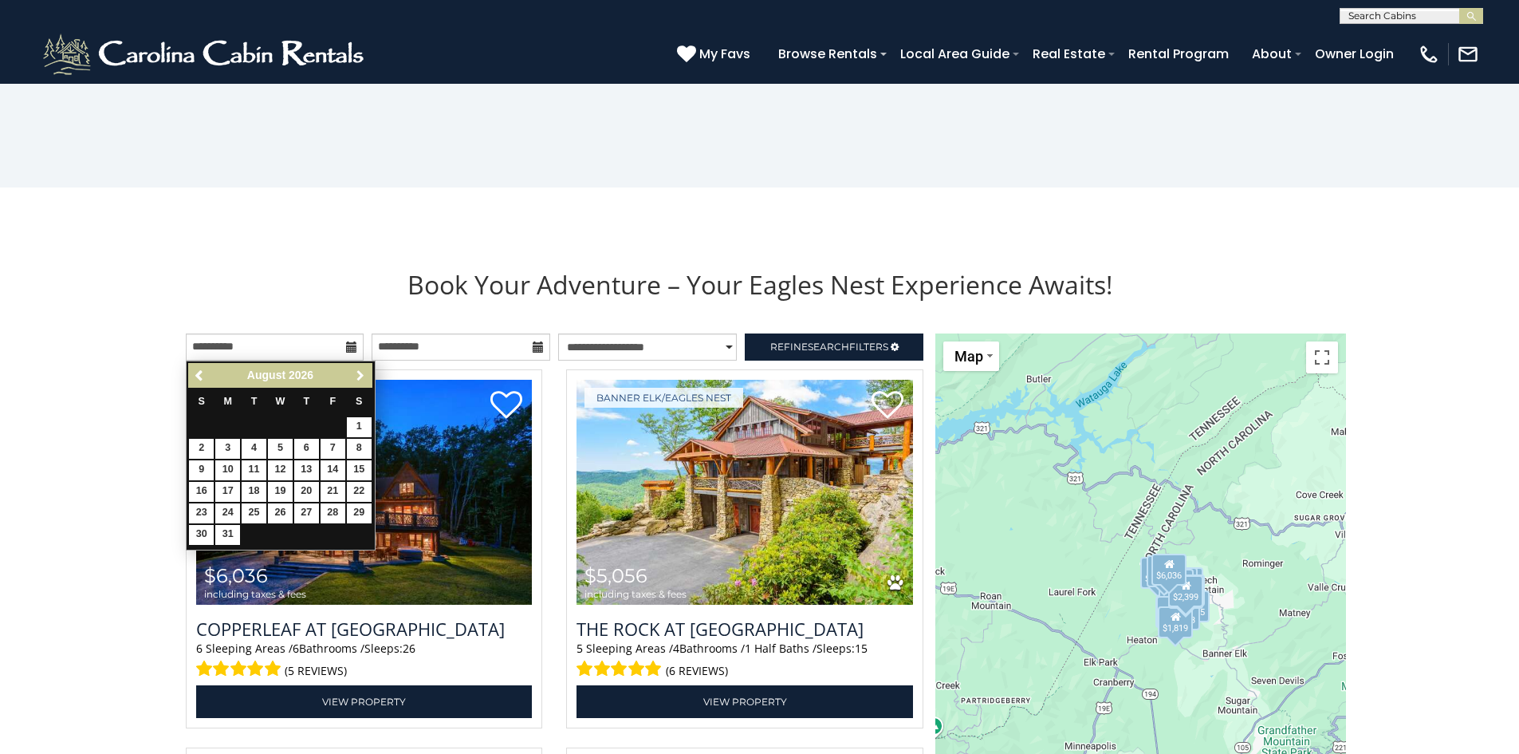
click at [364, 380] on span "Next" at bounding box center [360, 375] width 13 height 13
click at [281, 465] on link "14" at bounding box center [280, 470] width 25 height 20
type input "**********"
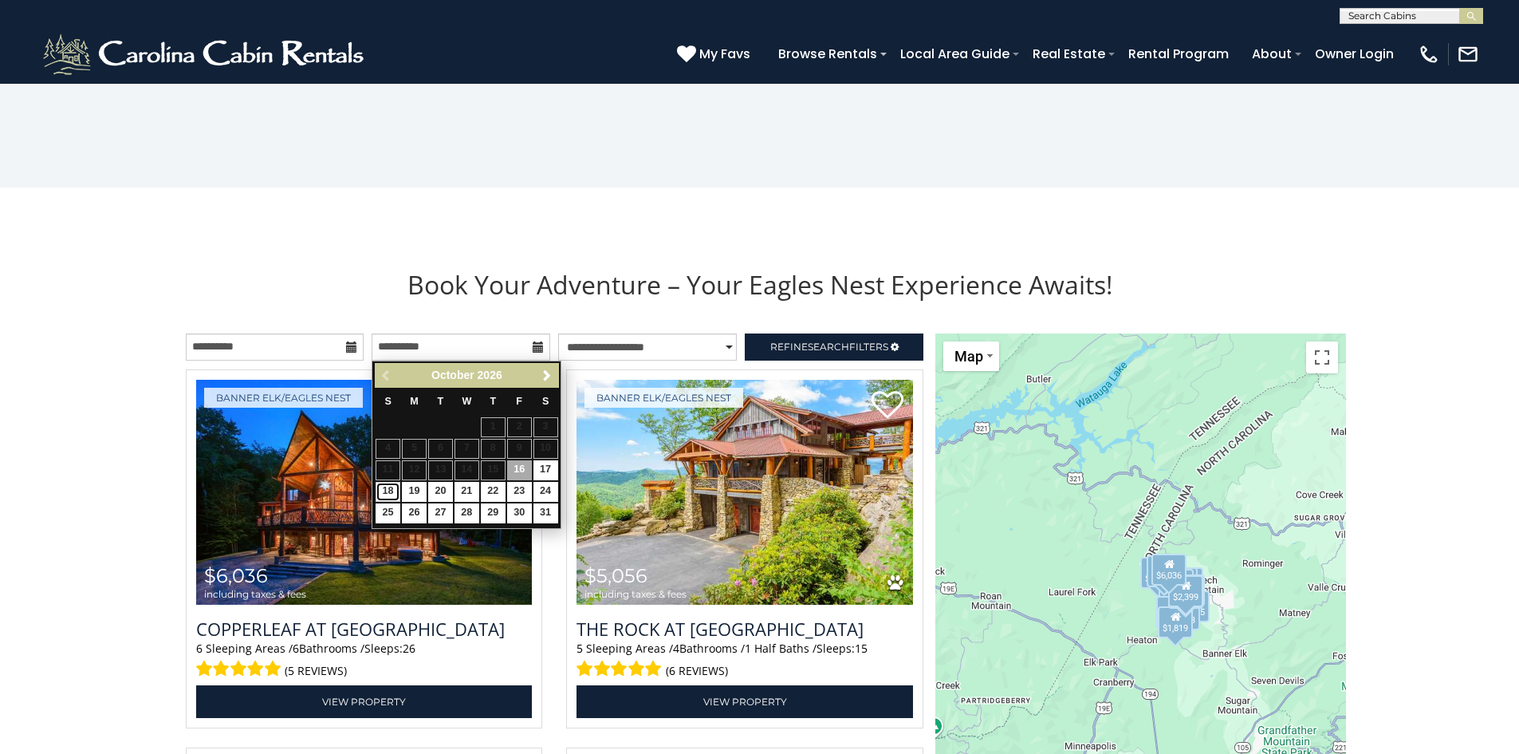
click at [391, 493] on link "18" at bounding box center [388, 492] width 25 height 20
type input "**********"
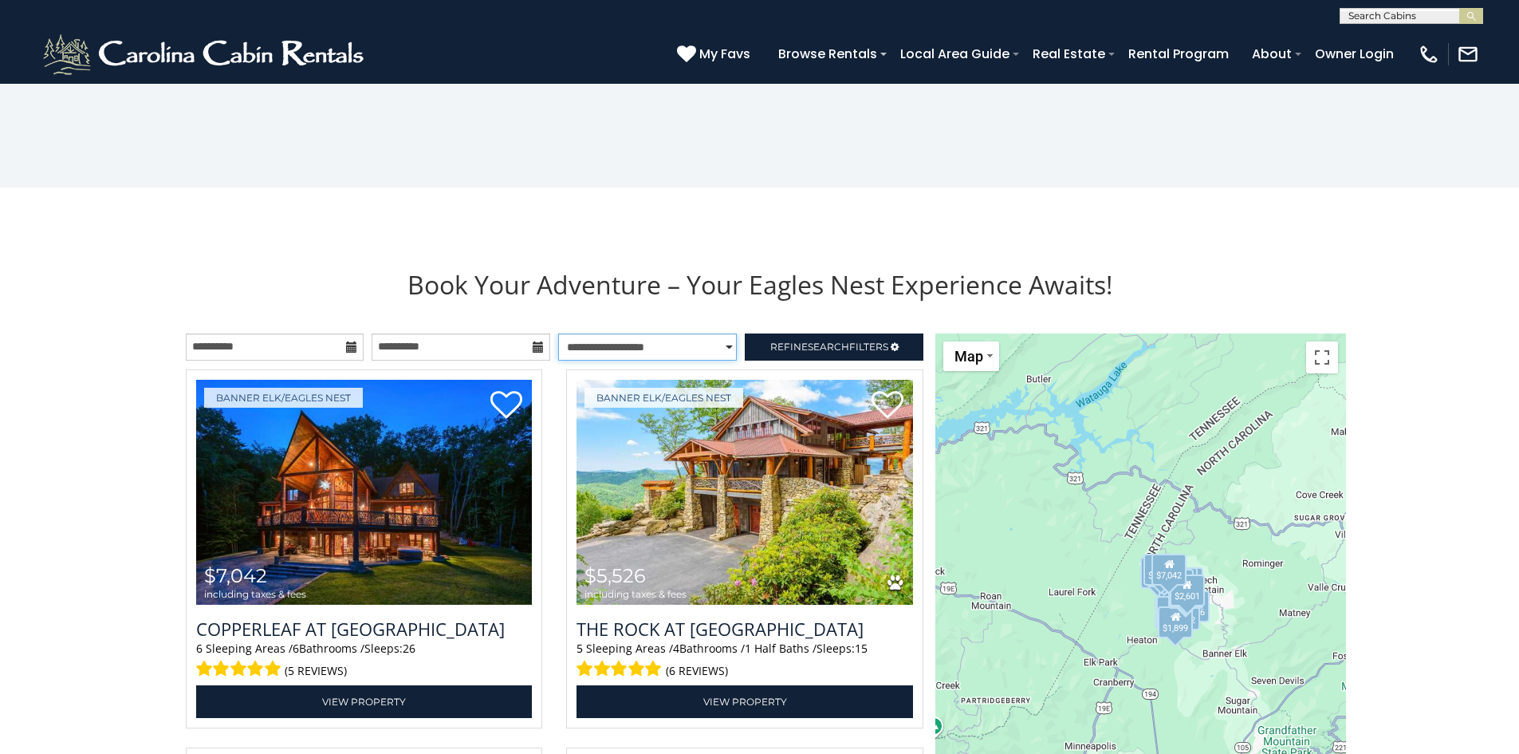
click at [682, 349] on select "**********" at bounding box center [647, 346] width 179 height 27
click at [558, 333] on select "**********" at bounding box center [647, 346] width 179 height 27
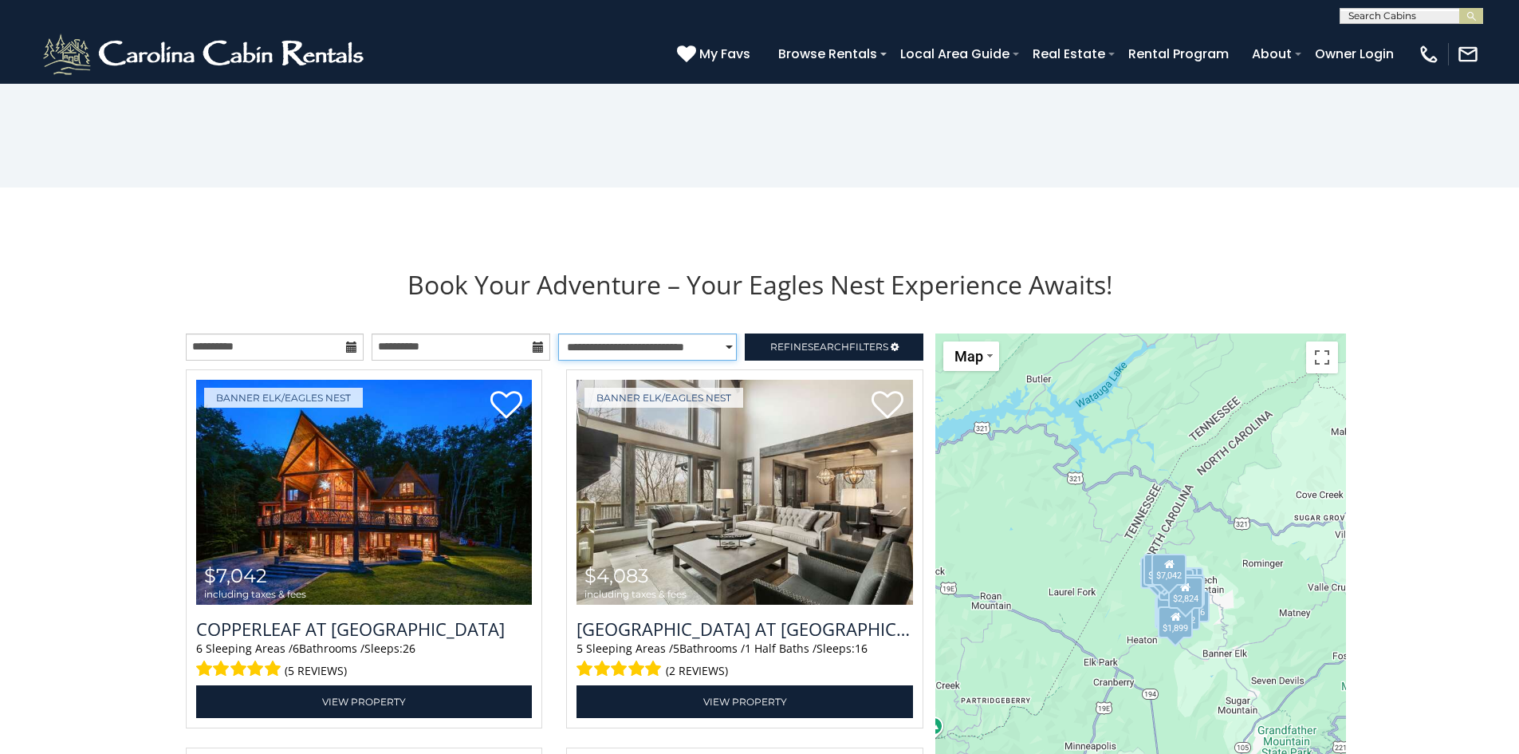
click at [656, 345] on select "**********" at bounding box center [647, 346] width 179 height 27
select select "*****"
click at [558, 333] on select "**********" at bounding box center [647, 346] width 179 height 27
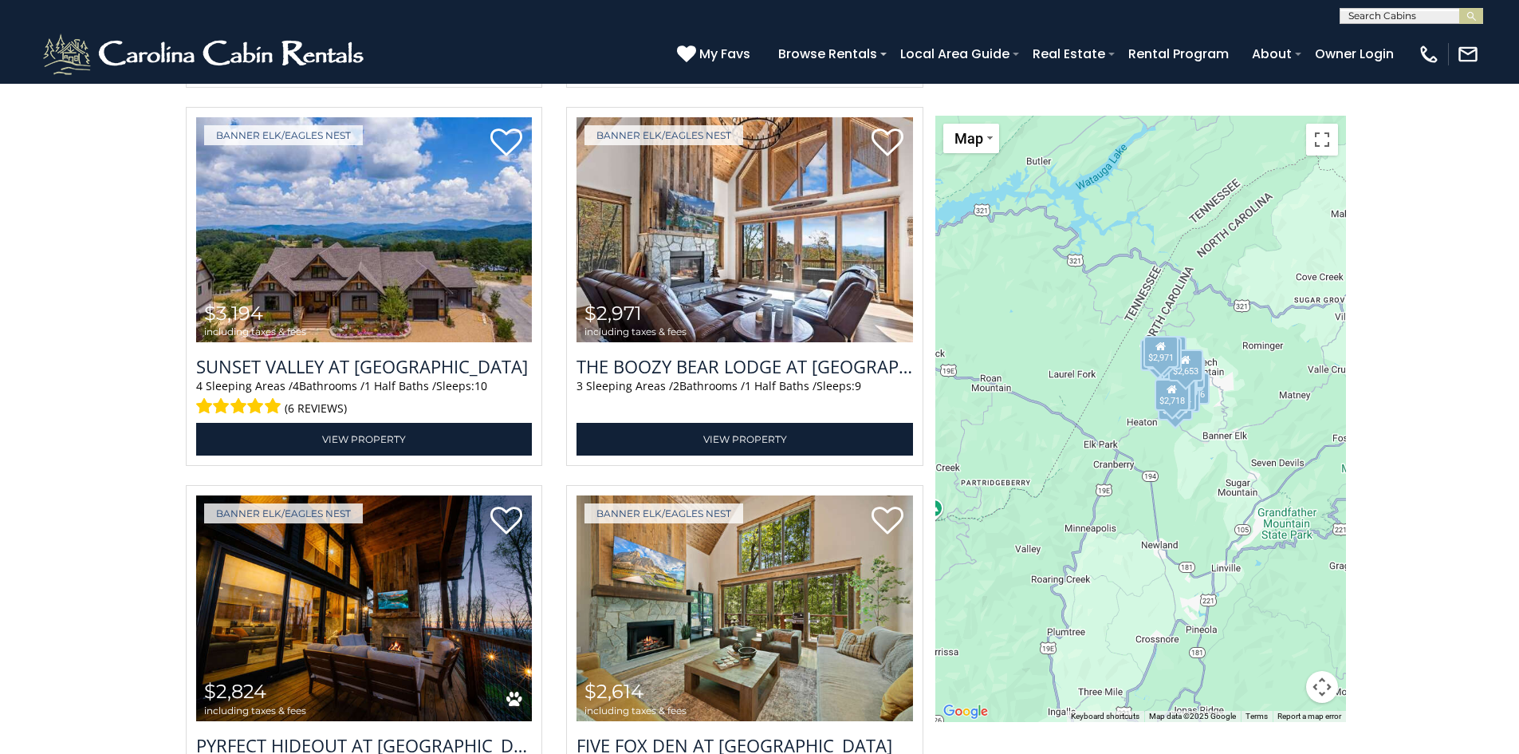
scroll to position [4546, 0]
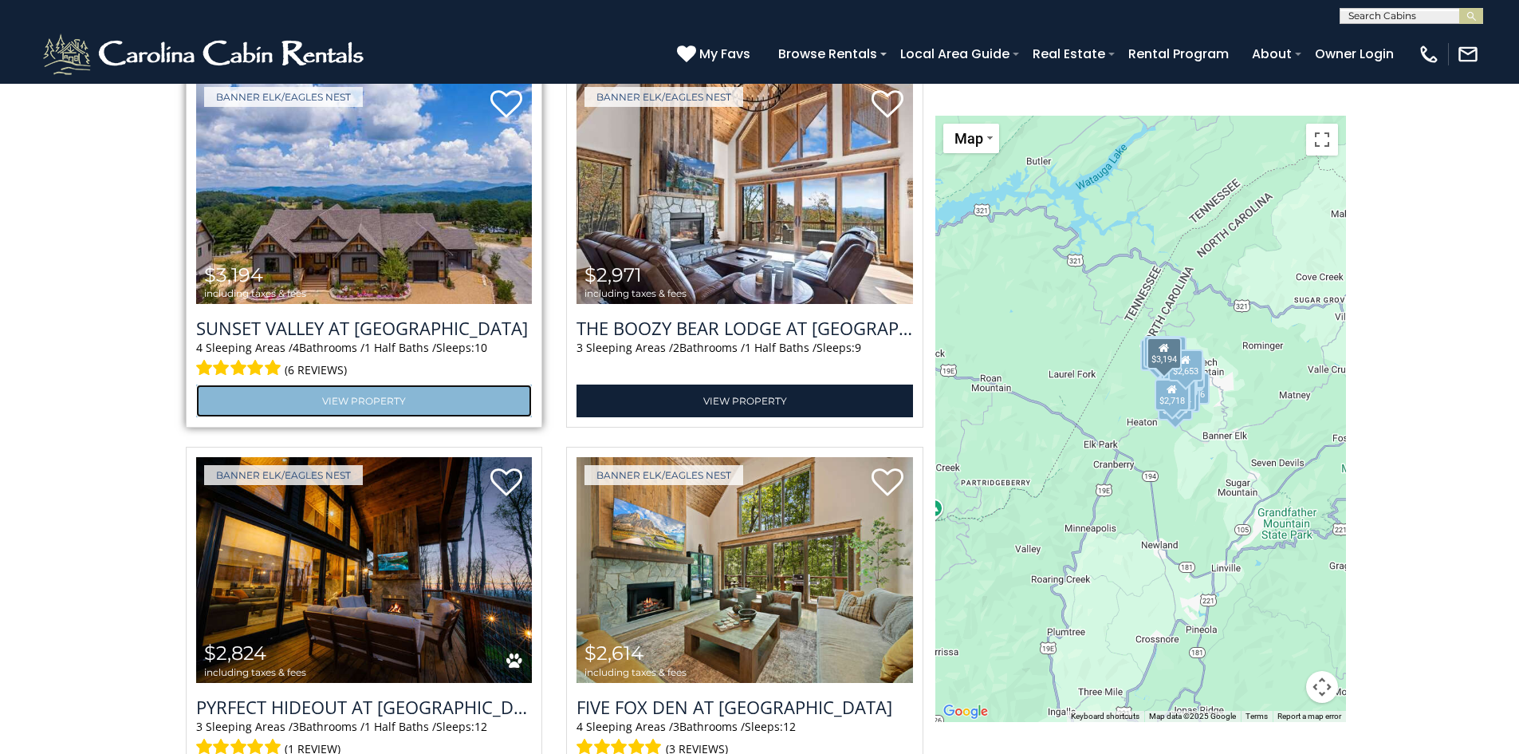
click at [385, 396] on link "View Property" at bounding box center [364, 400] width 337 height 33
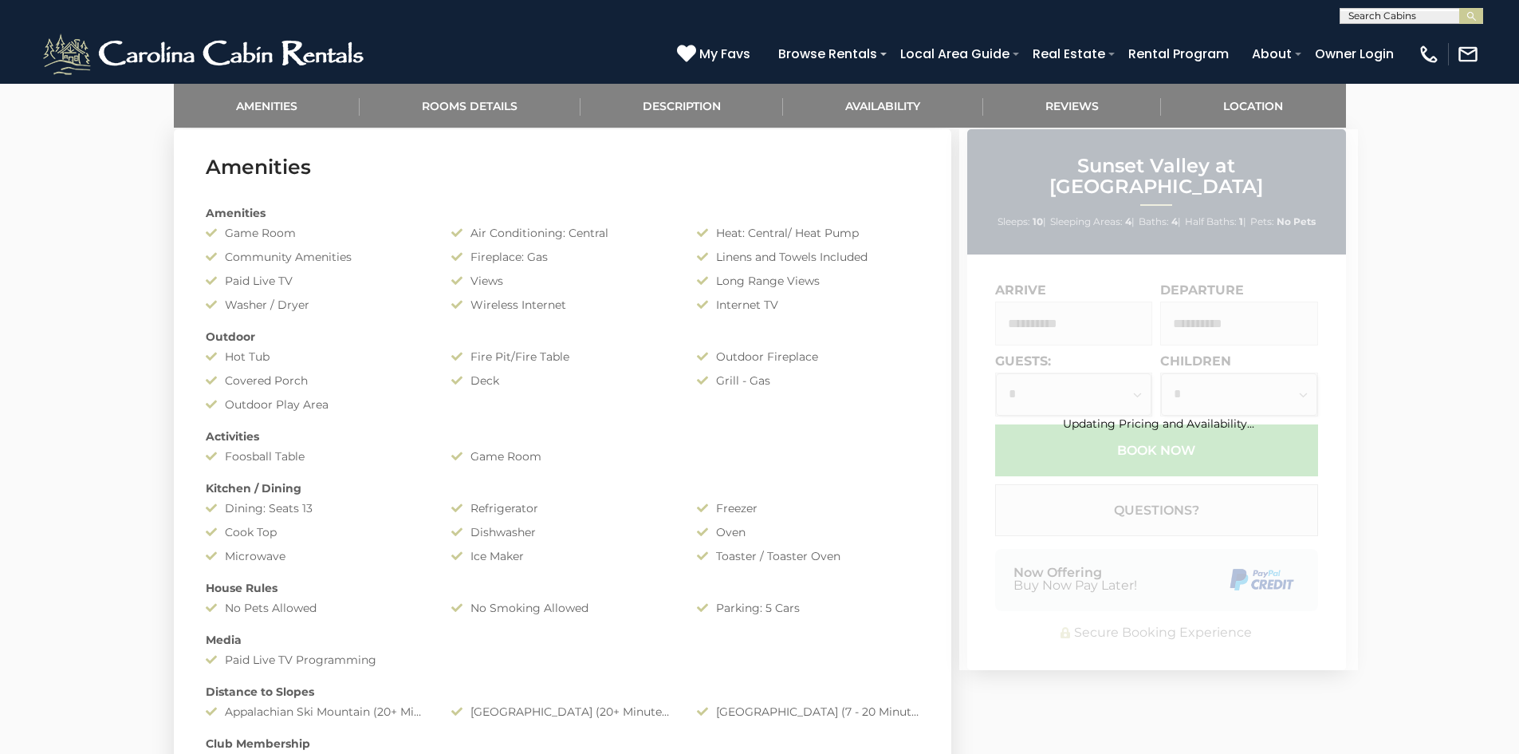
scroll to position [957, 0]
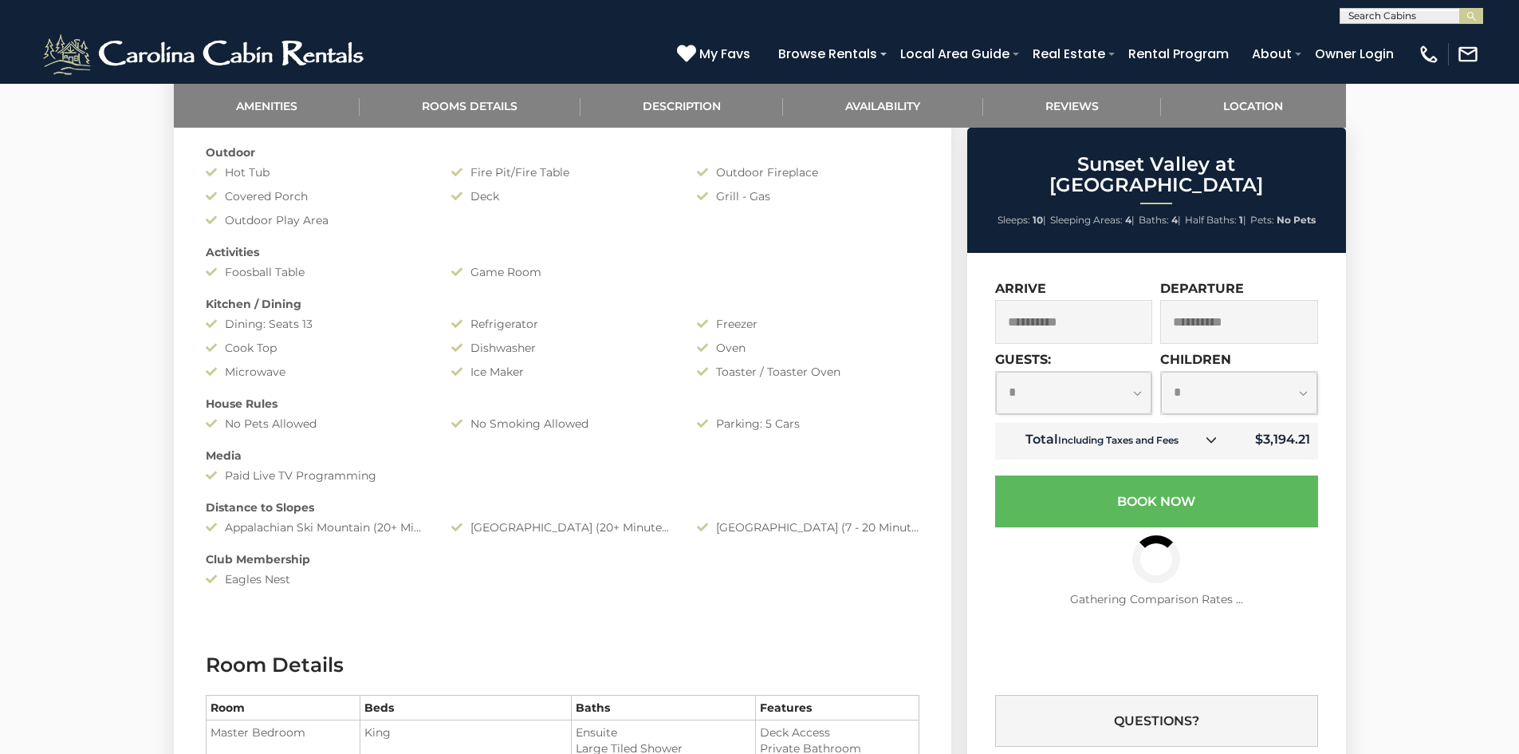
click at [1214, 434] on icon at bounding box center [1211, 439] width 11 height 11
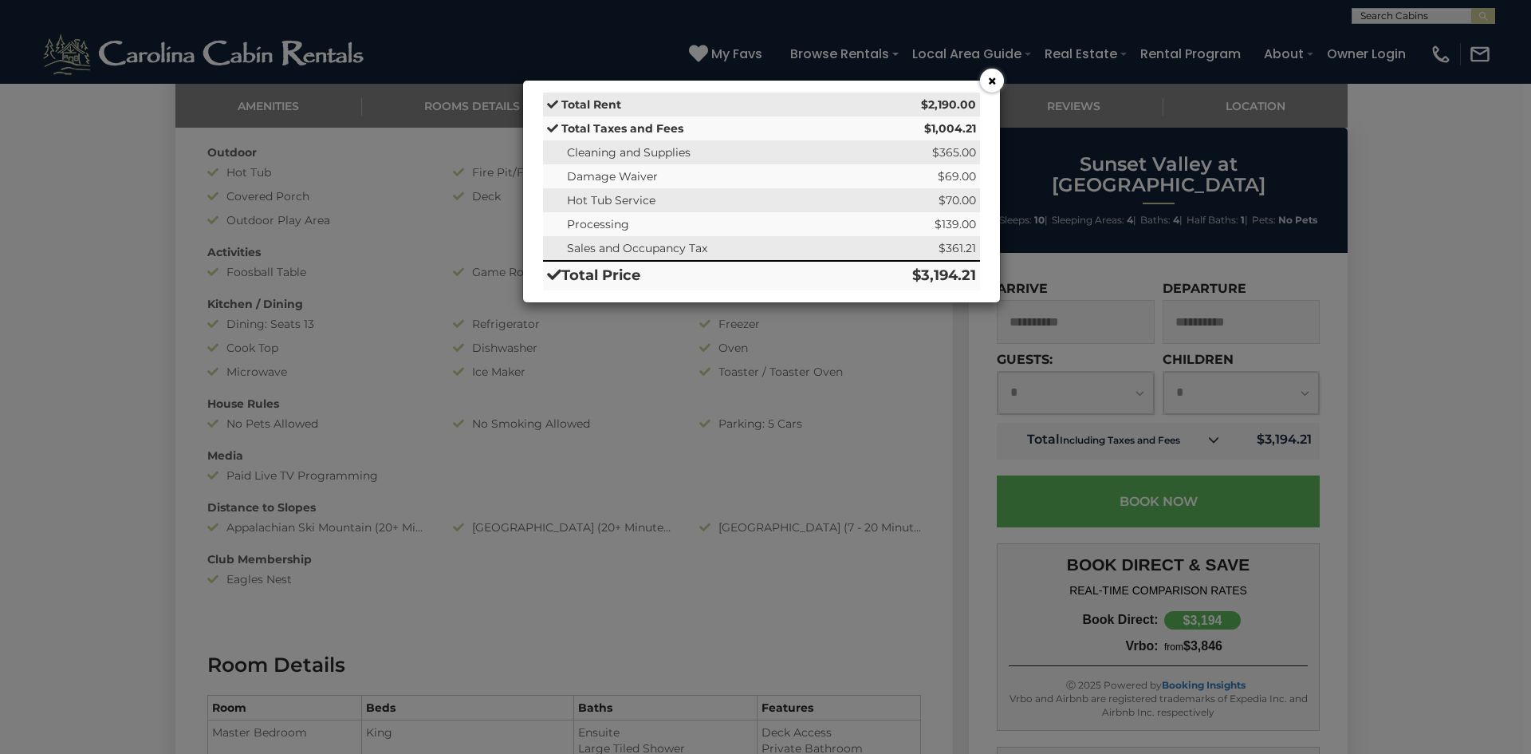
click at [989, 83] on button "×" at bounding box center [992, 81] width 24 height 24
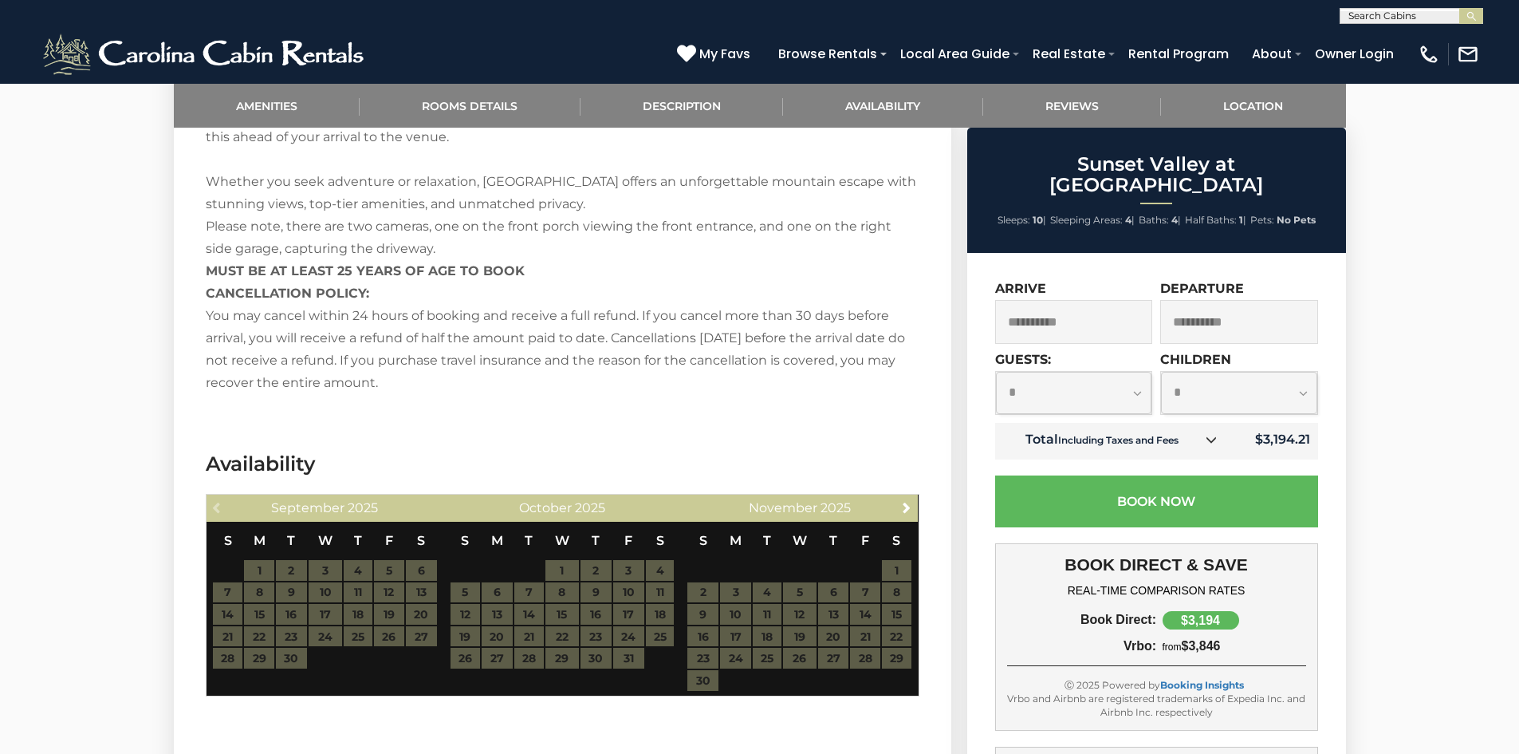
scroll to position [2632, 0]
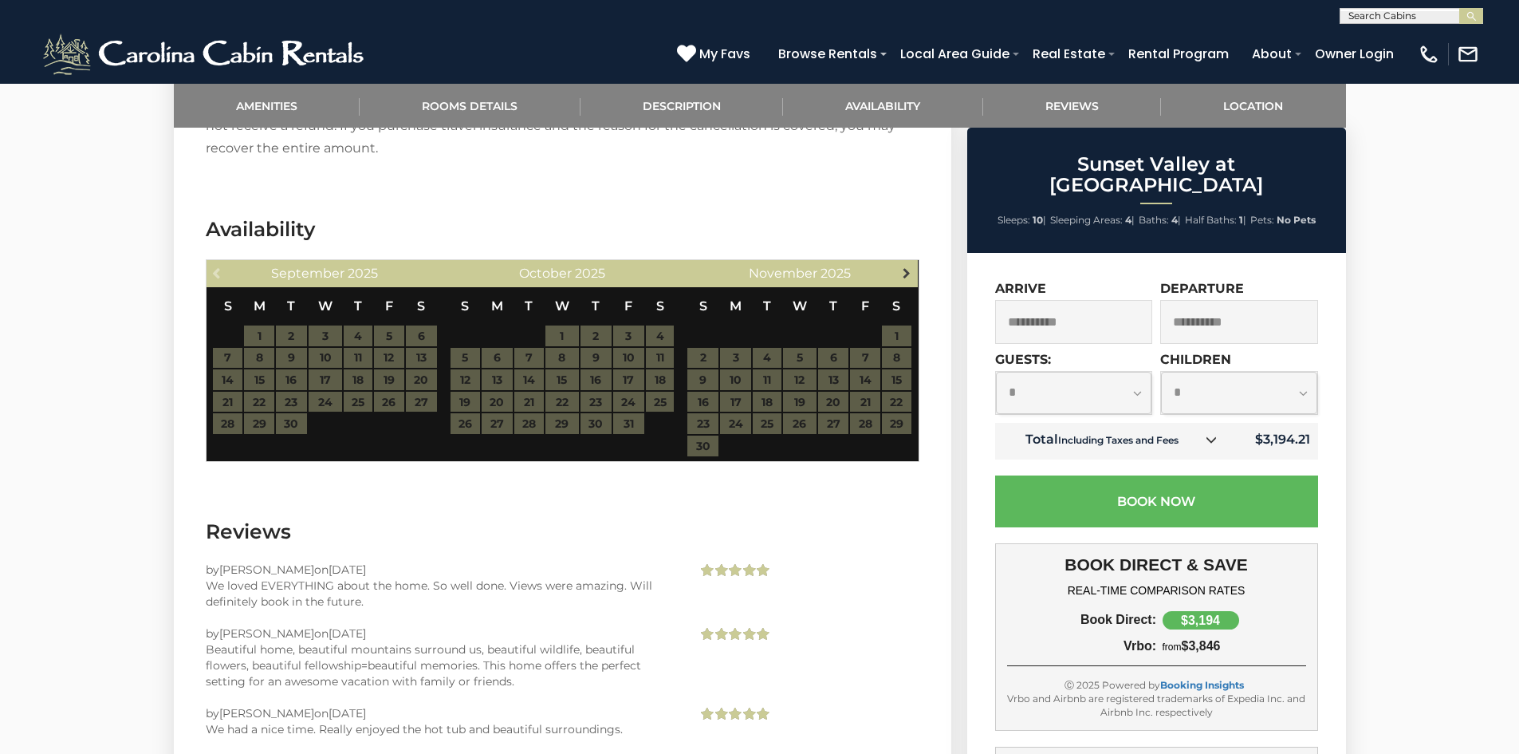
click at [908, 272] on span "Next" at bounding box center [906, 272] width 13 height 13
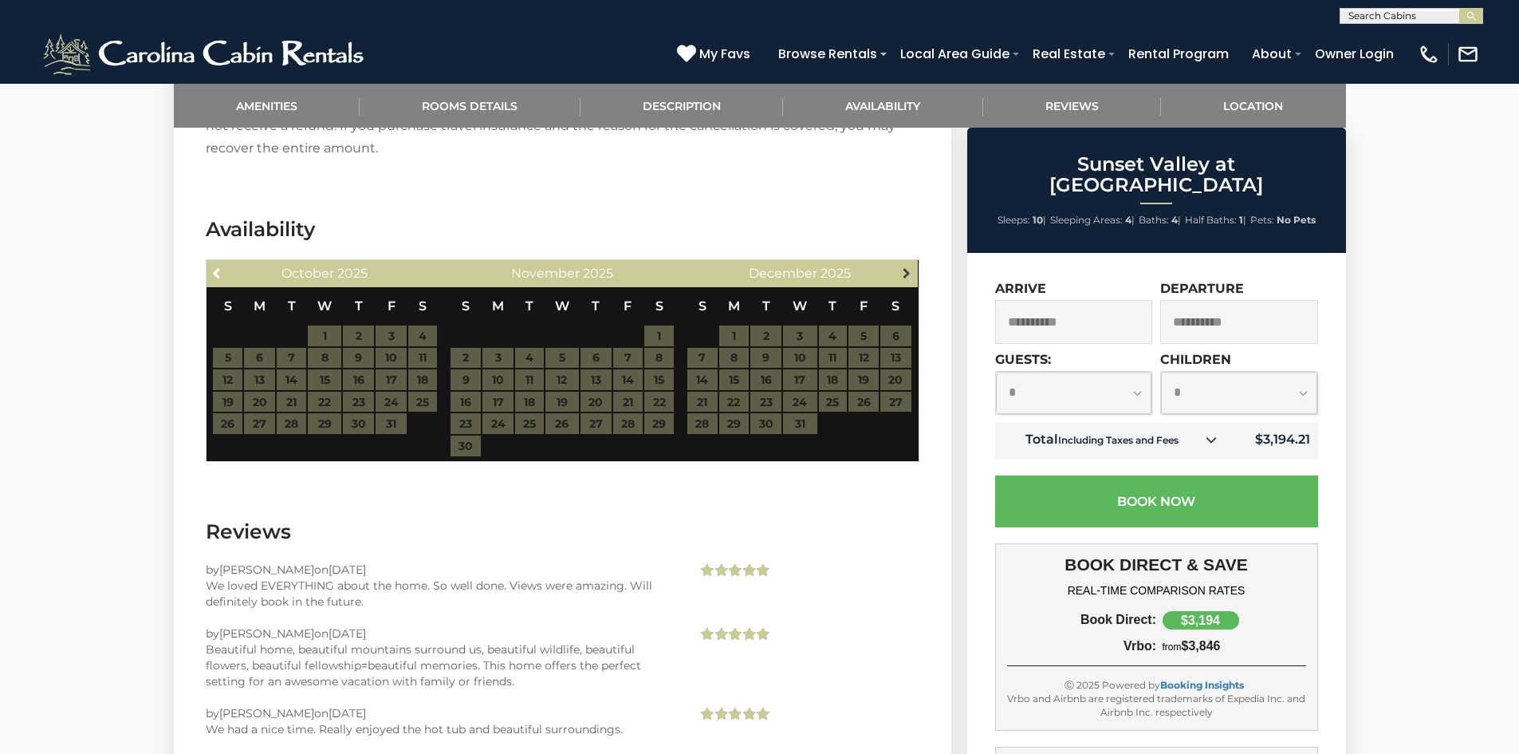
click at [908, 272] on span "Next" at bounding box center [906, 272] width 13 height 13
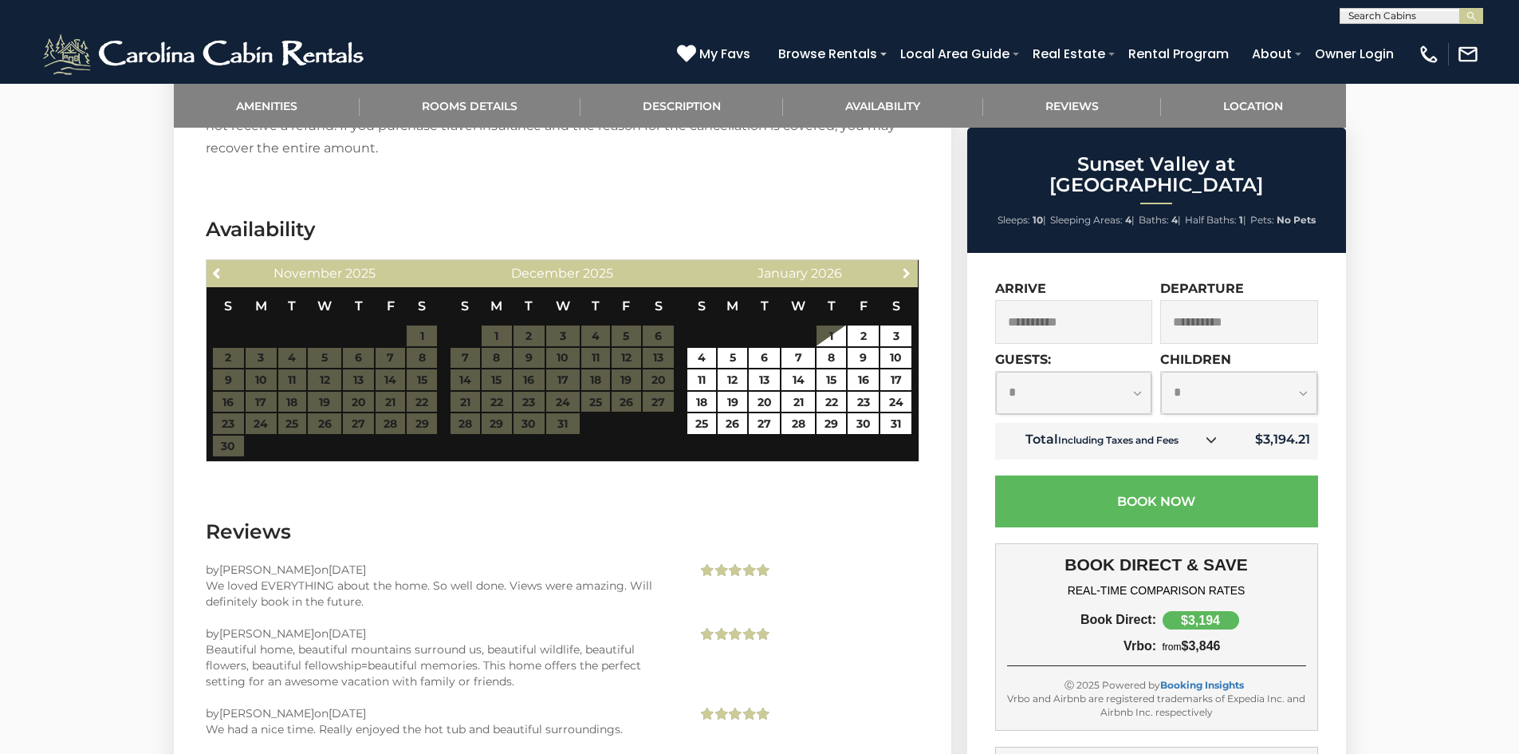
click at [908, 272] on span "Next" at bounding box center [906, 272] width 13 height 13
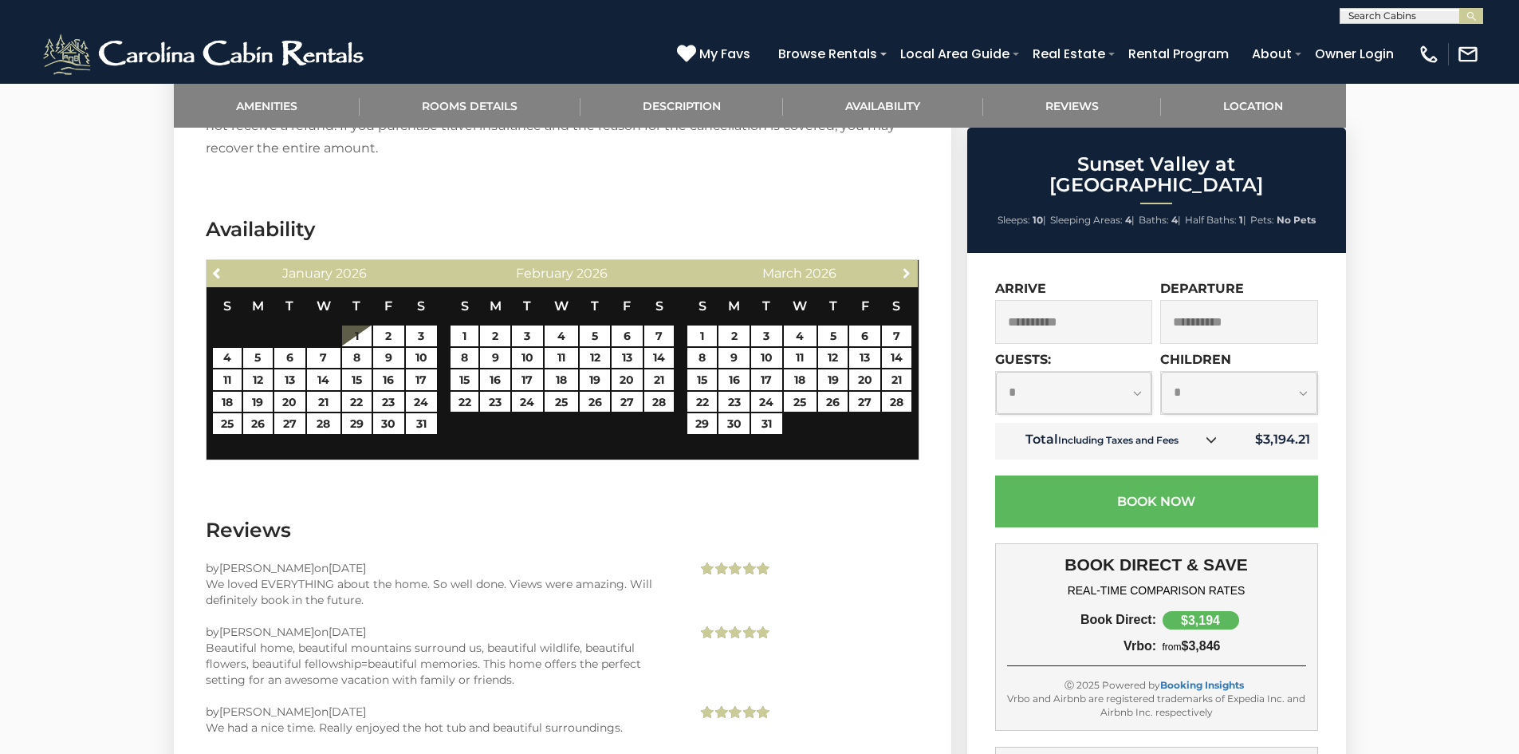
click at [908, 272] on span "Next" at bounding box center [906, 272] width 13 height 13
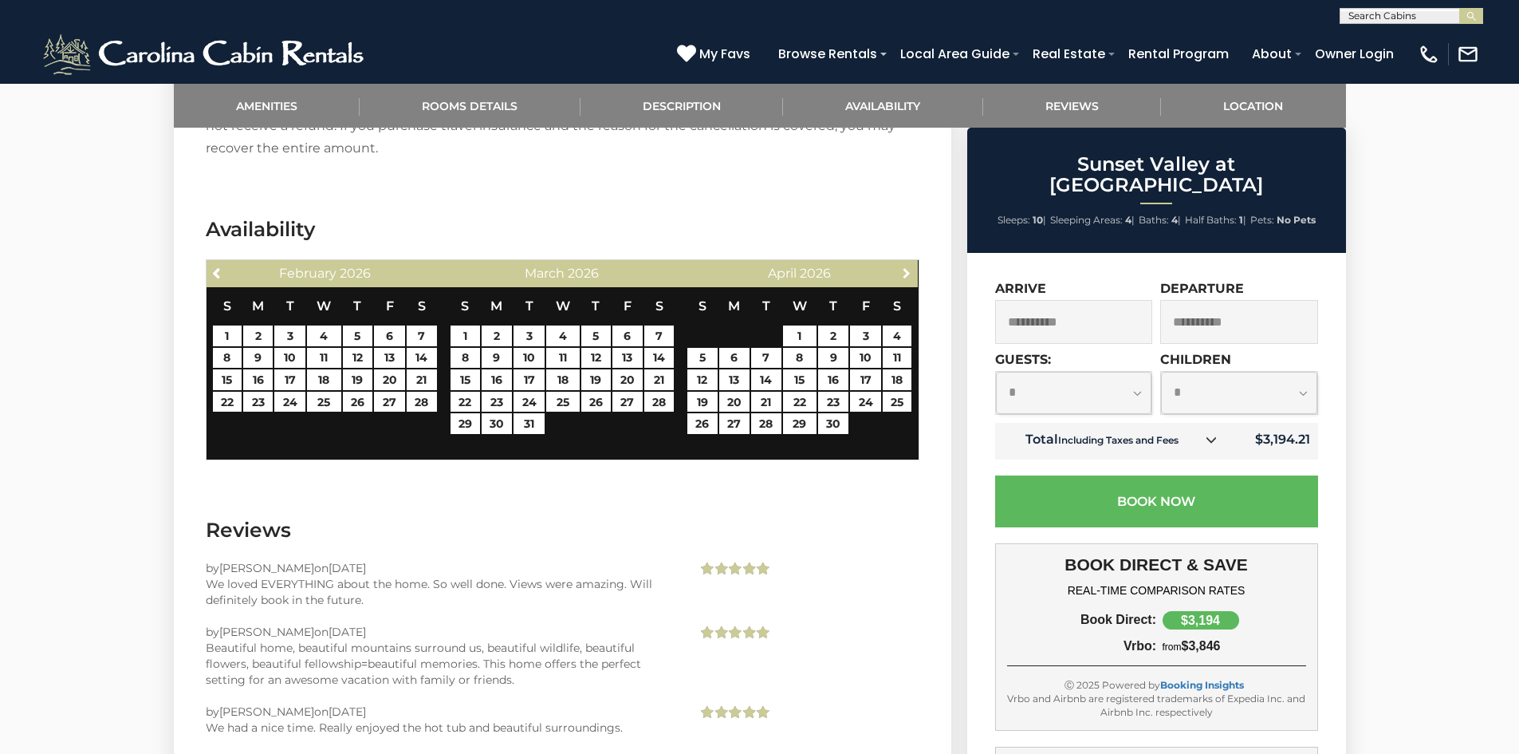
click at [907, 273] on span "Next" at bounding box center [906, 272] width 13 height 13
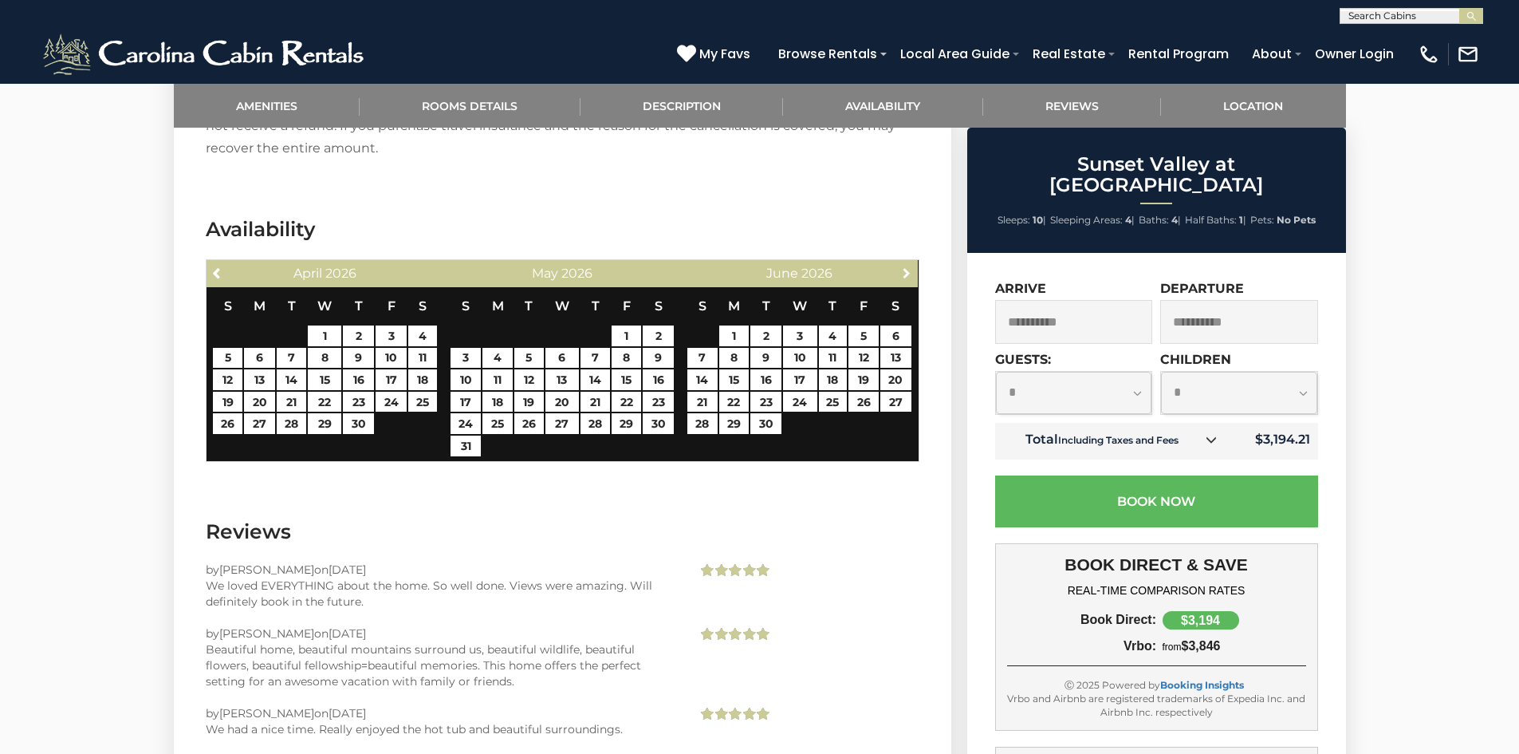
click at [907, 273] on span "Next" at bounding box center [906, 272] width 13 height 13
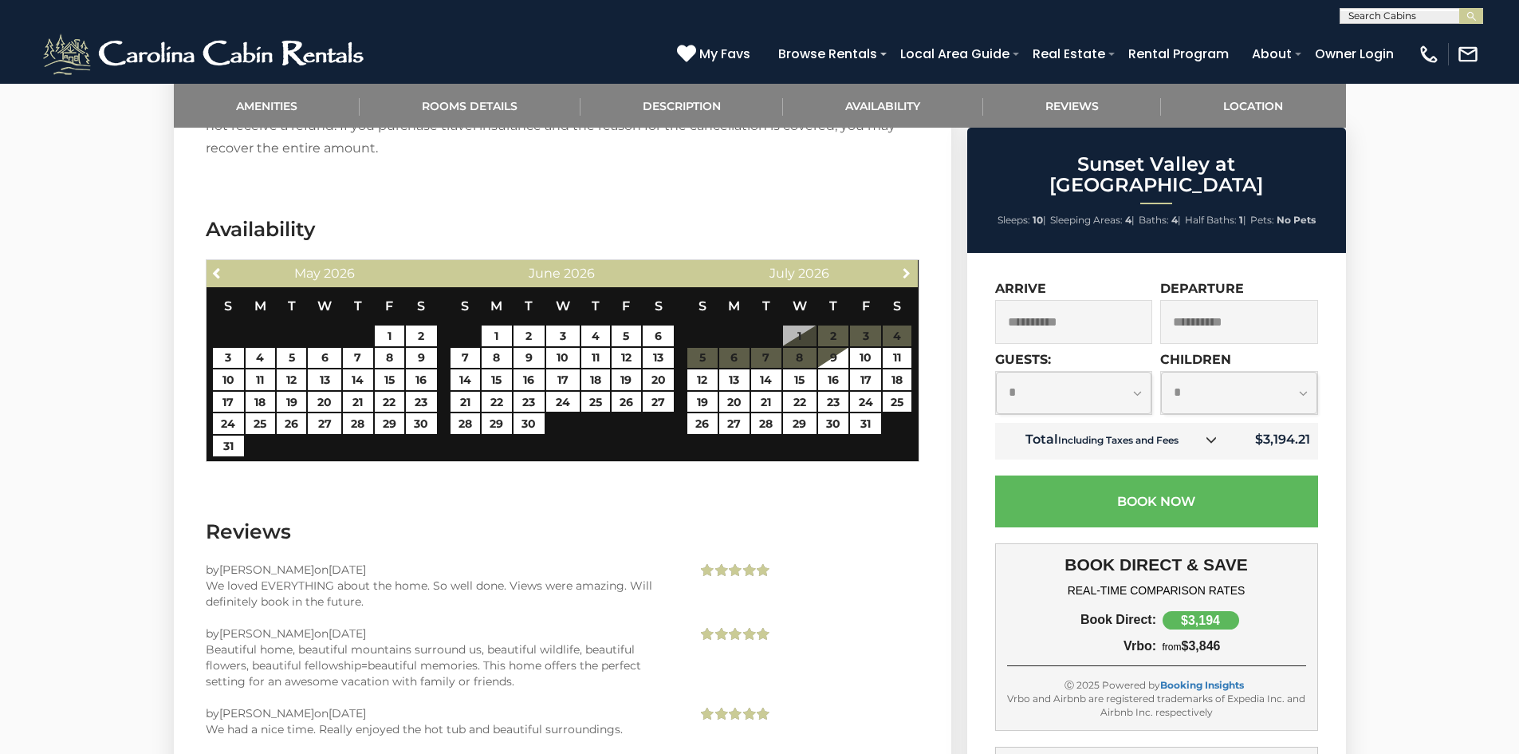
click at [907, 273] on span "Next" at bounding box center [906, 272] width 13 height 13
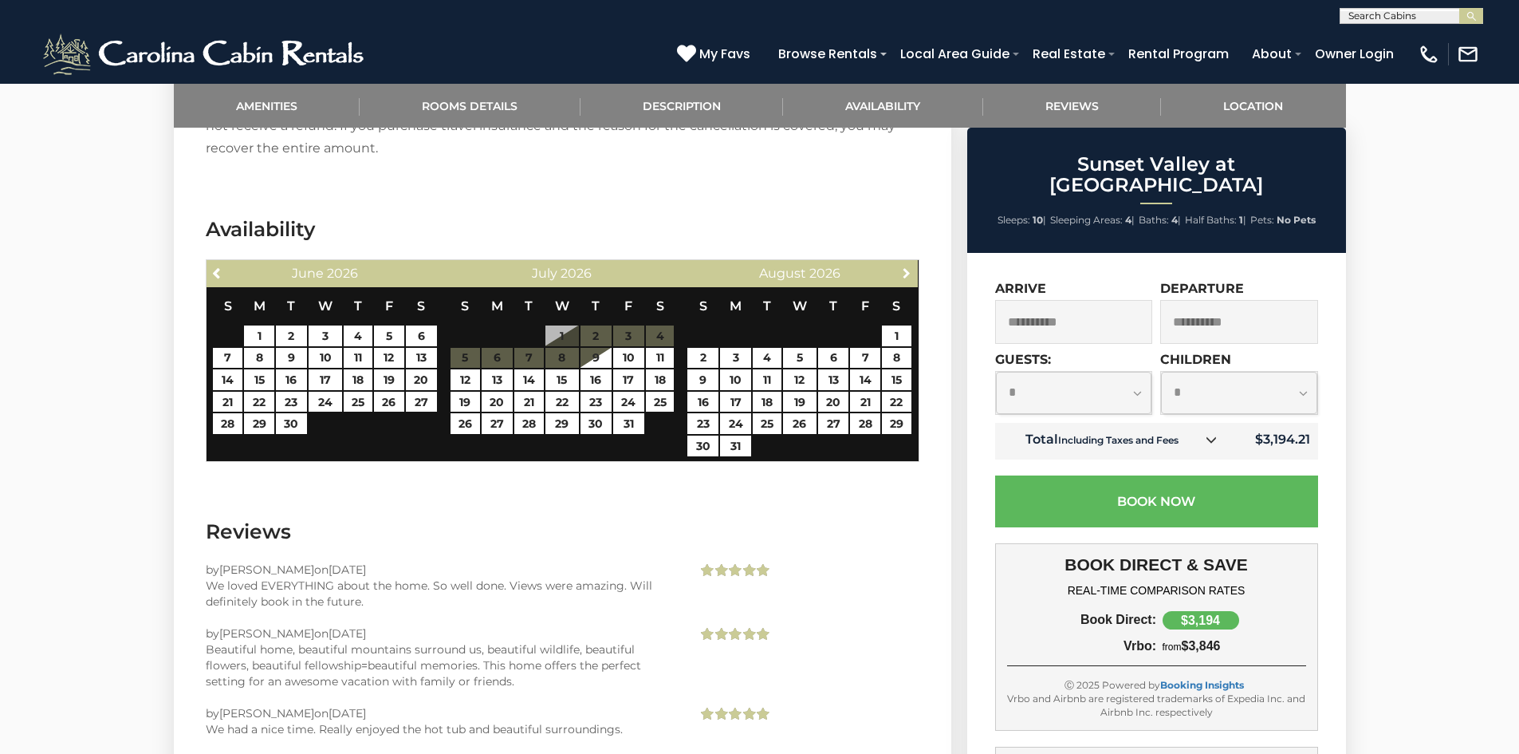
click at [907, 273] on span "Next" at bounding box center [906, 272] width 13 height 13
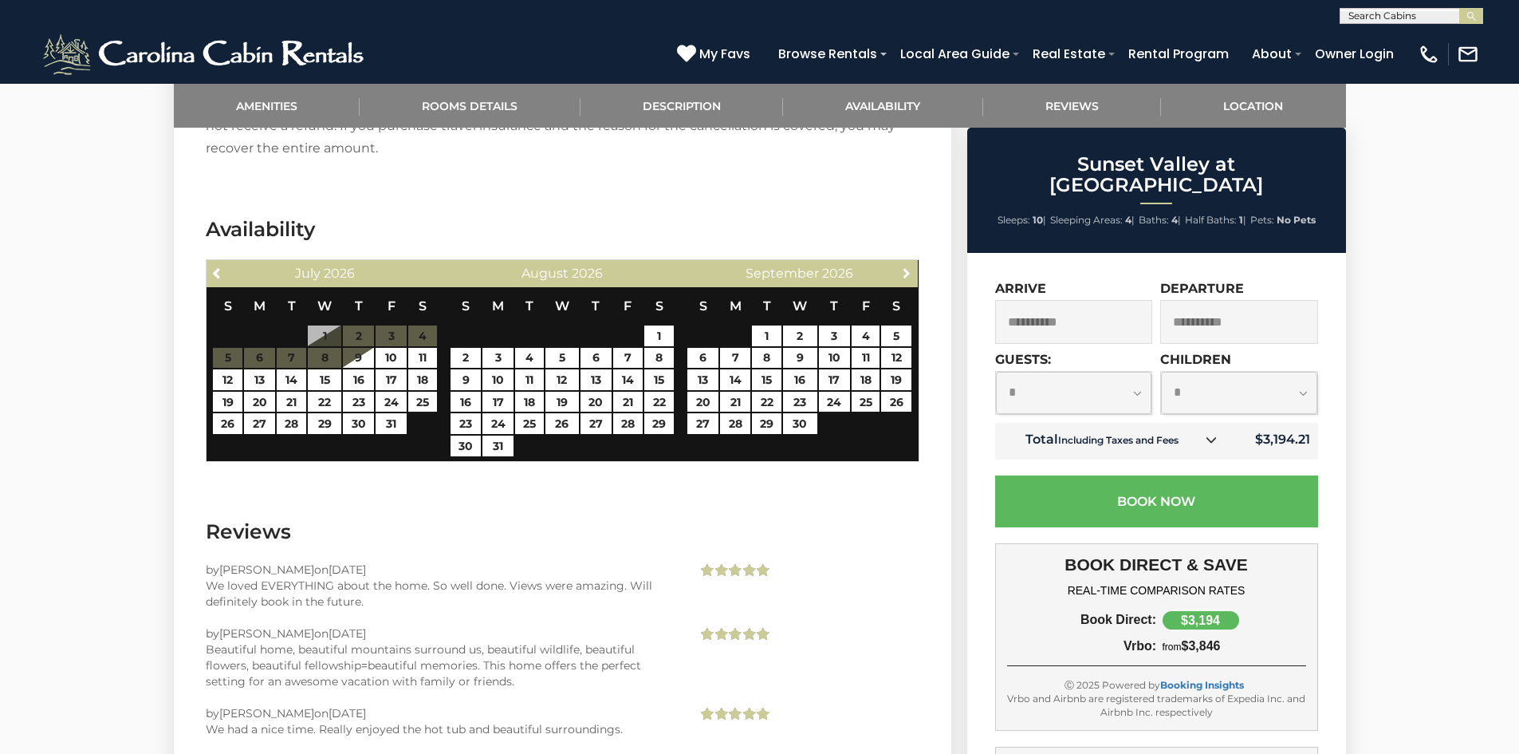
click at [907, 273] on span "Next" at bounding box center [906, 272] width 13 height 13
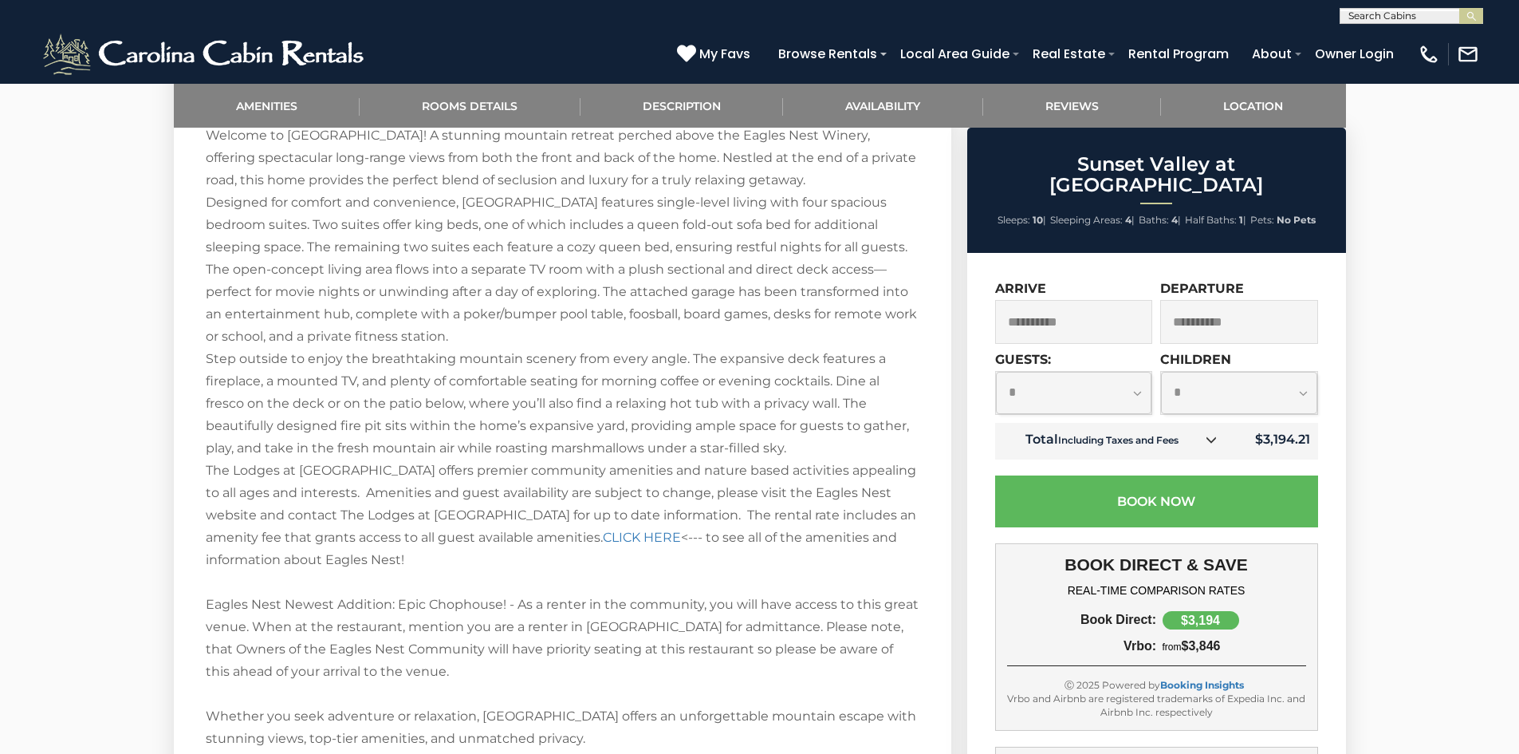
scroll to position [1834, 0]
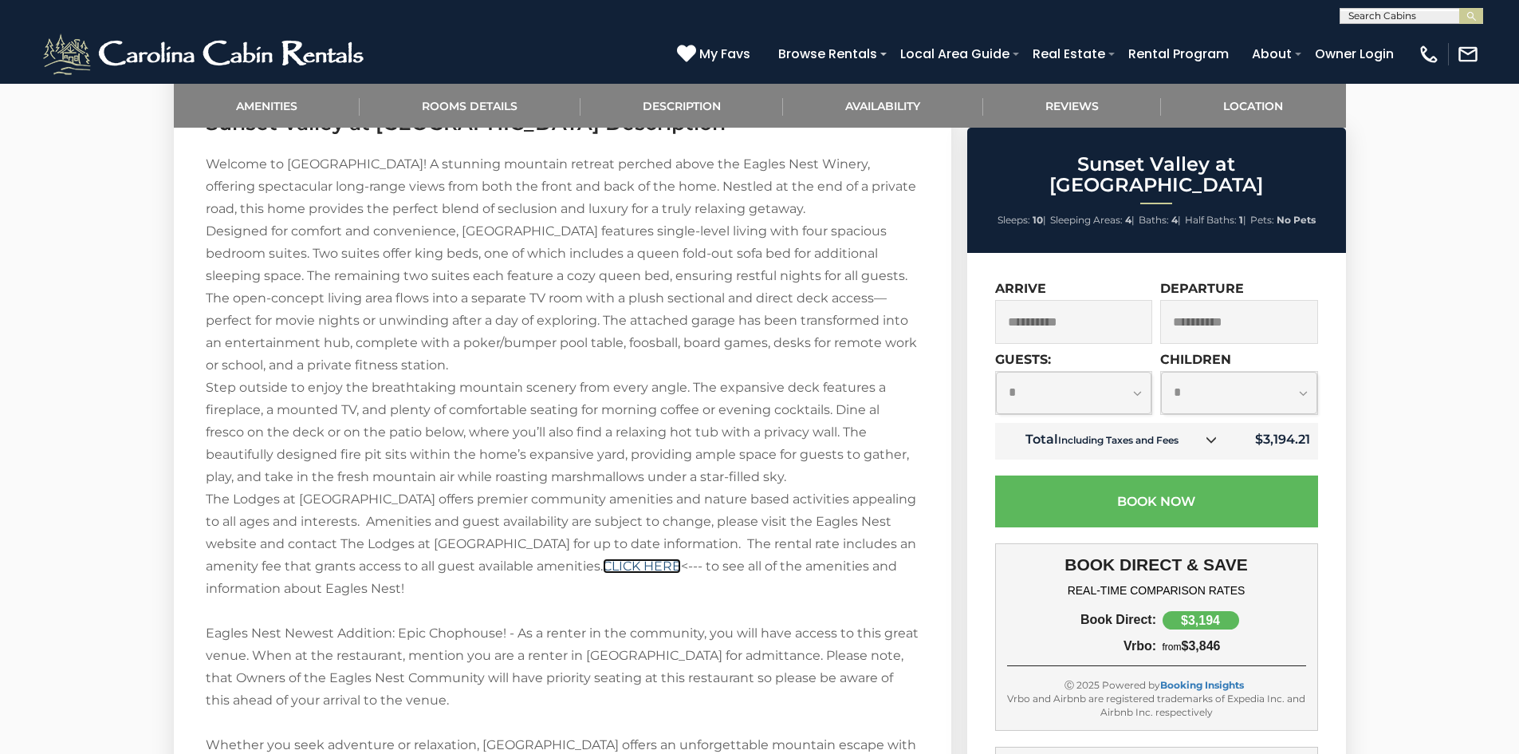
click at [603, 563] on link "CLICK HERE" at bounding box center [642, 565] width 78 height 15
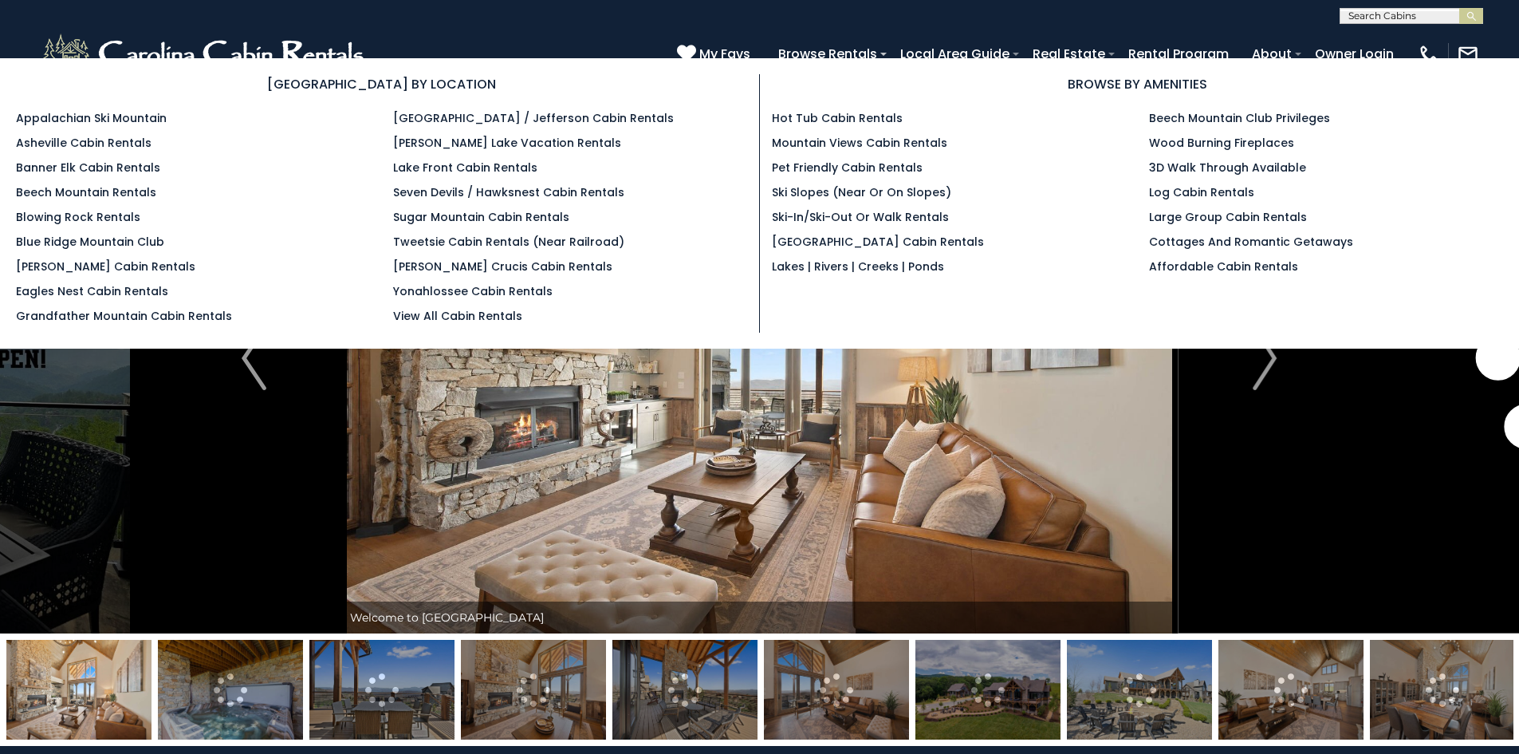
scroll to position [1829, 0]
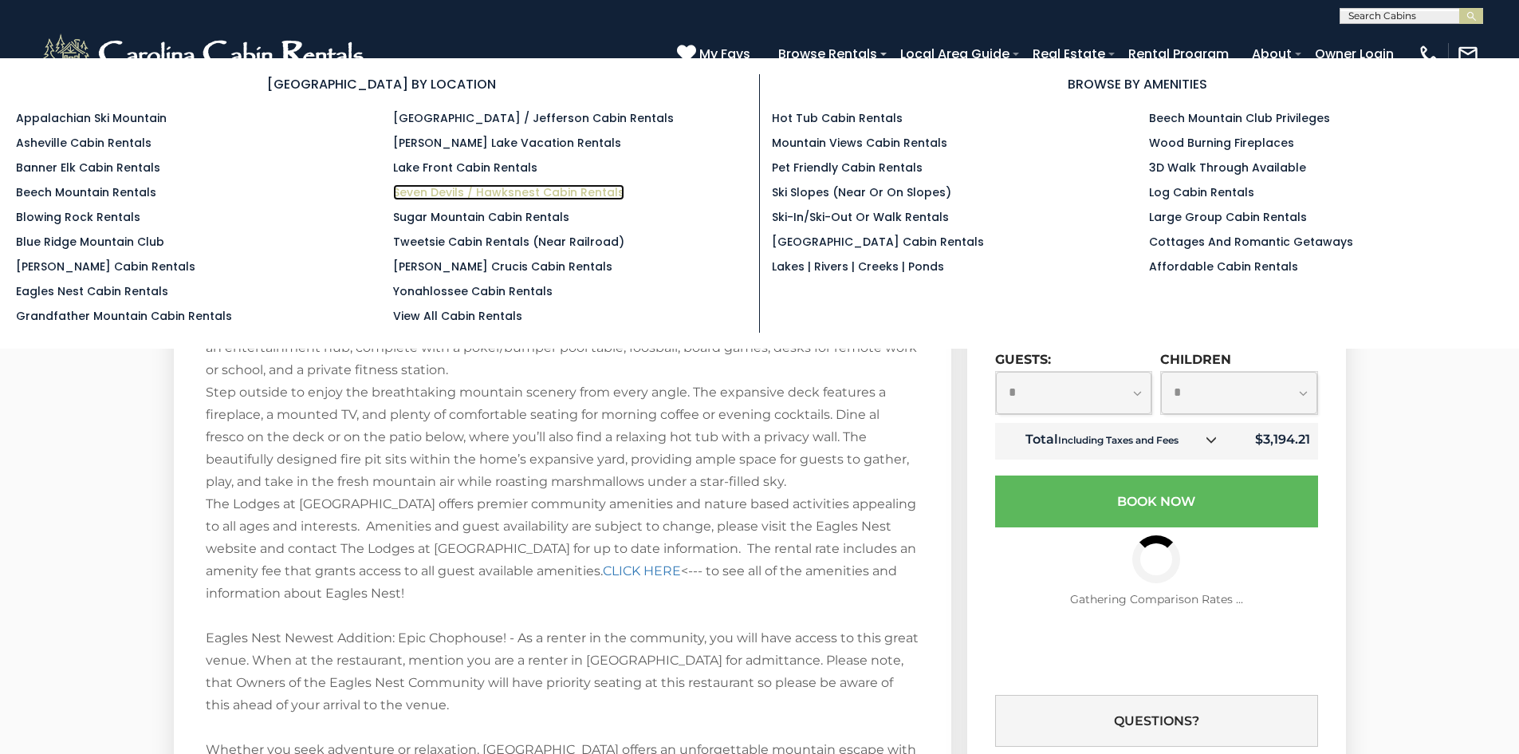
click at [497, 195] on link "Seven Devils / Hawksnest Cabin Rentals" at bounding box center [508, 192] width 231 height 16
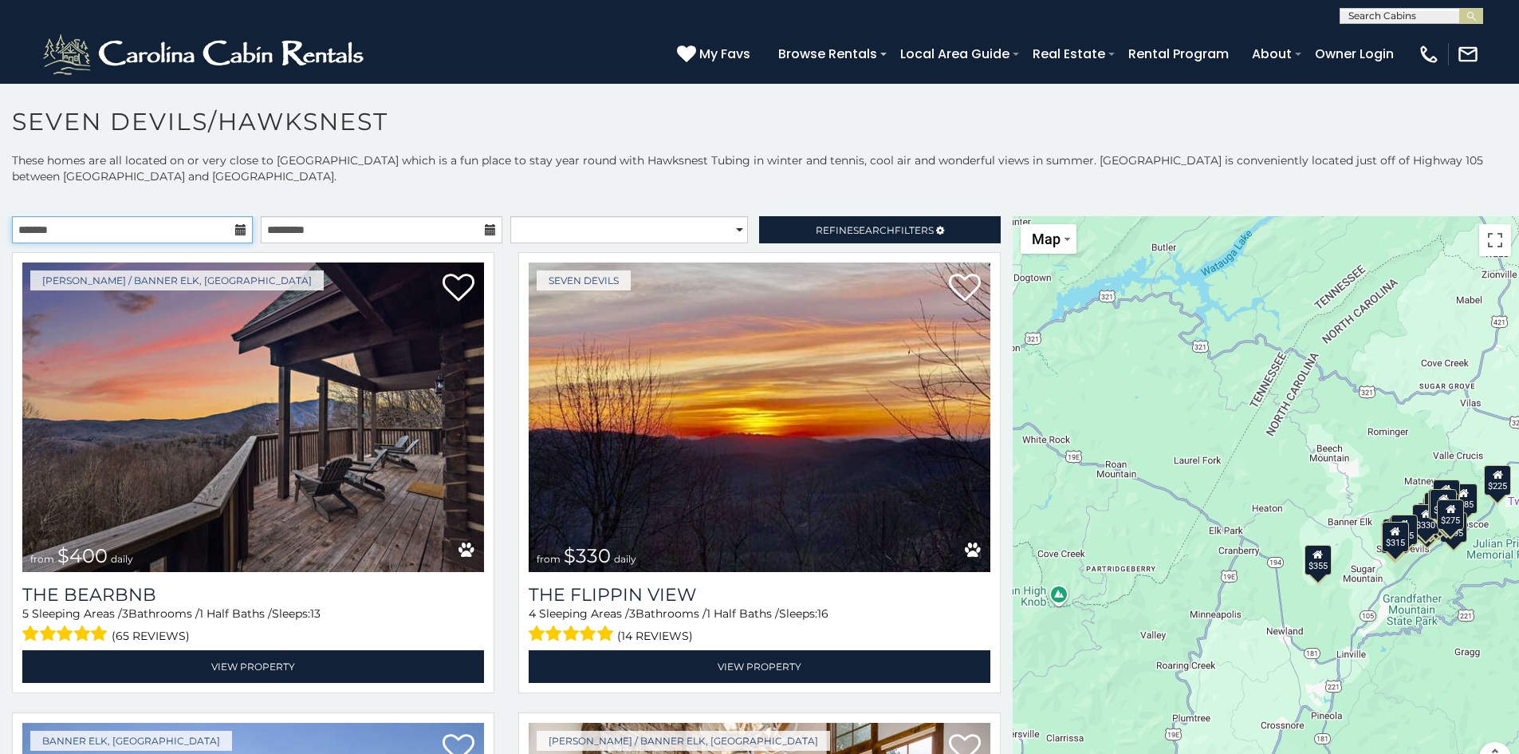
click at [178, 226] on input "text" at bounding box center [132, 229] width 241 height 27
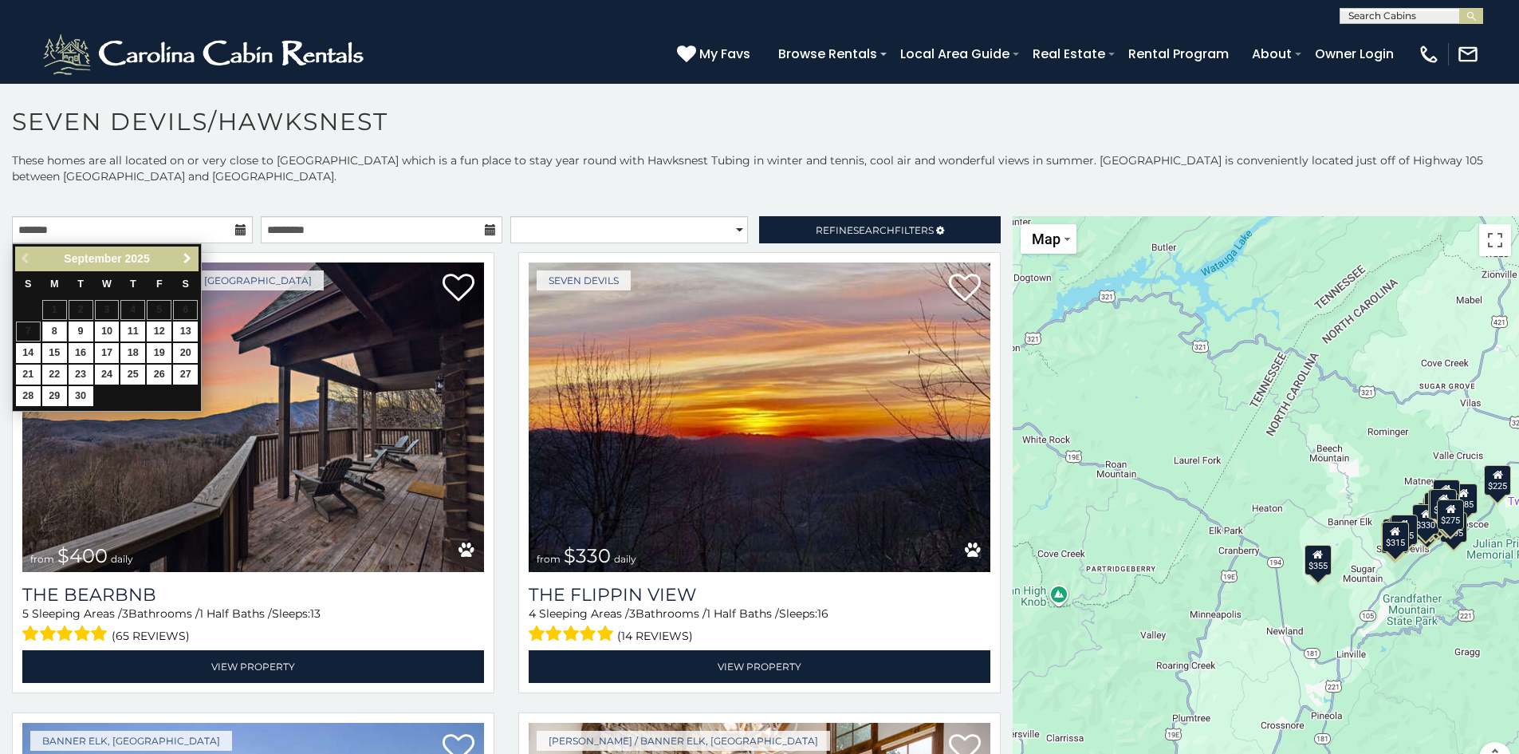
click at [187, 258] on span "Next" at bounding box center [187, 258] width 13 height 13
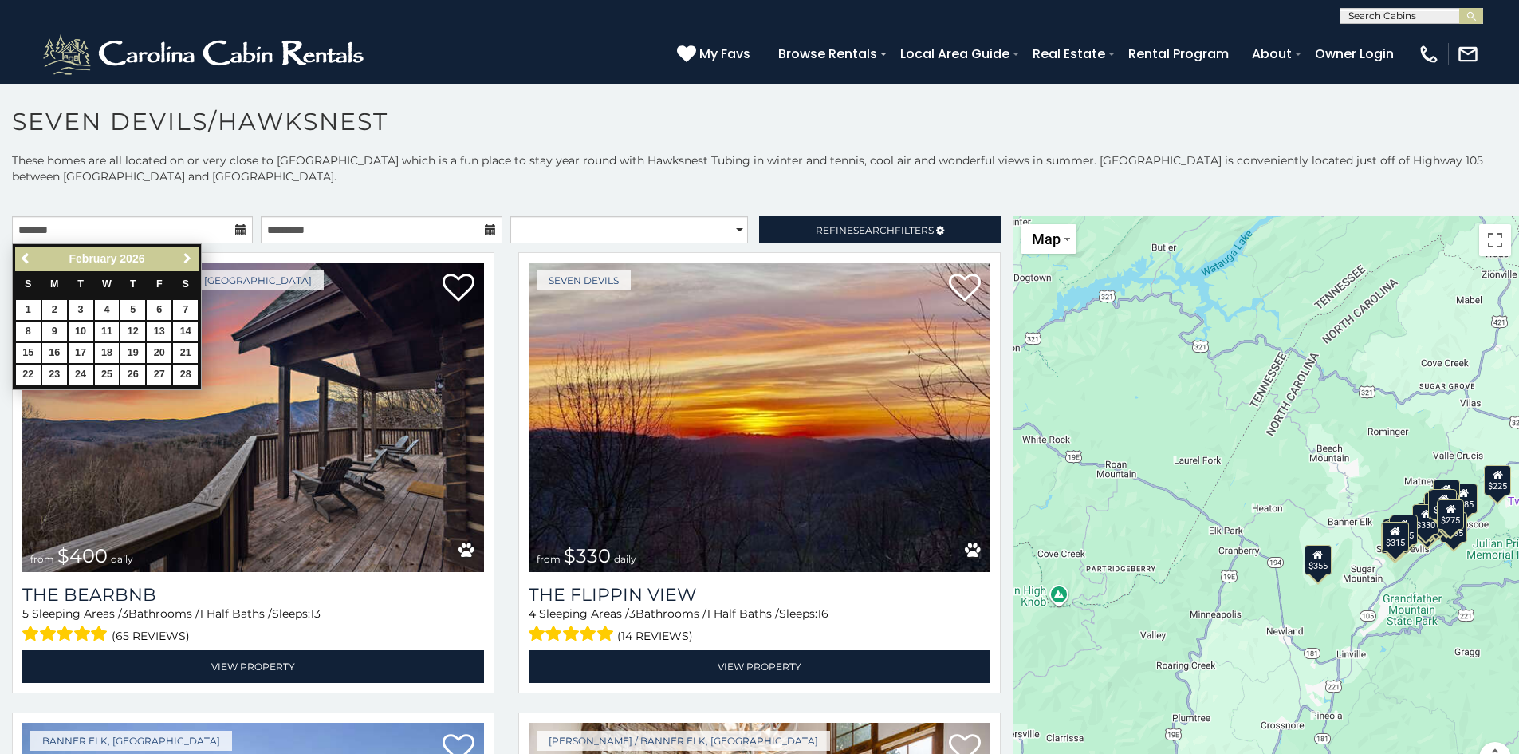
click at [187, 258] on span "Next" at bounding box center [187, 258] width 13 height 13
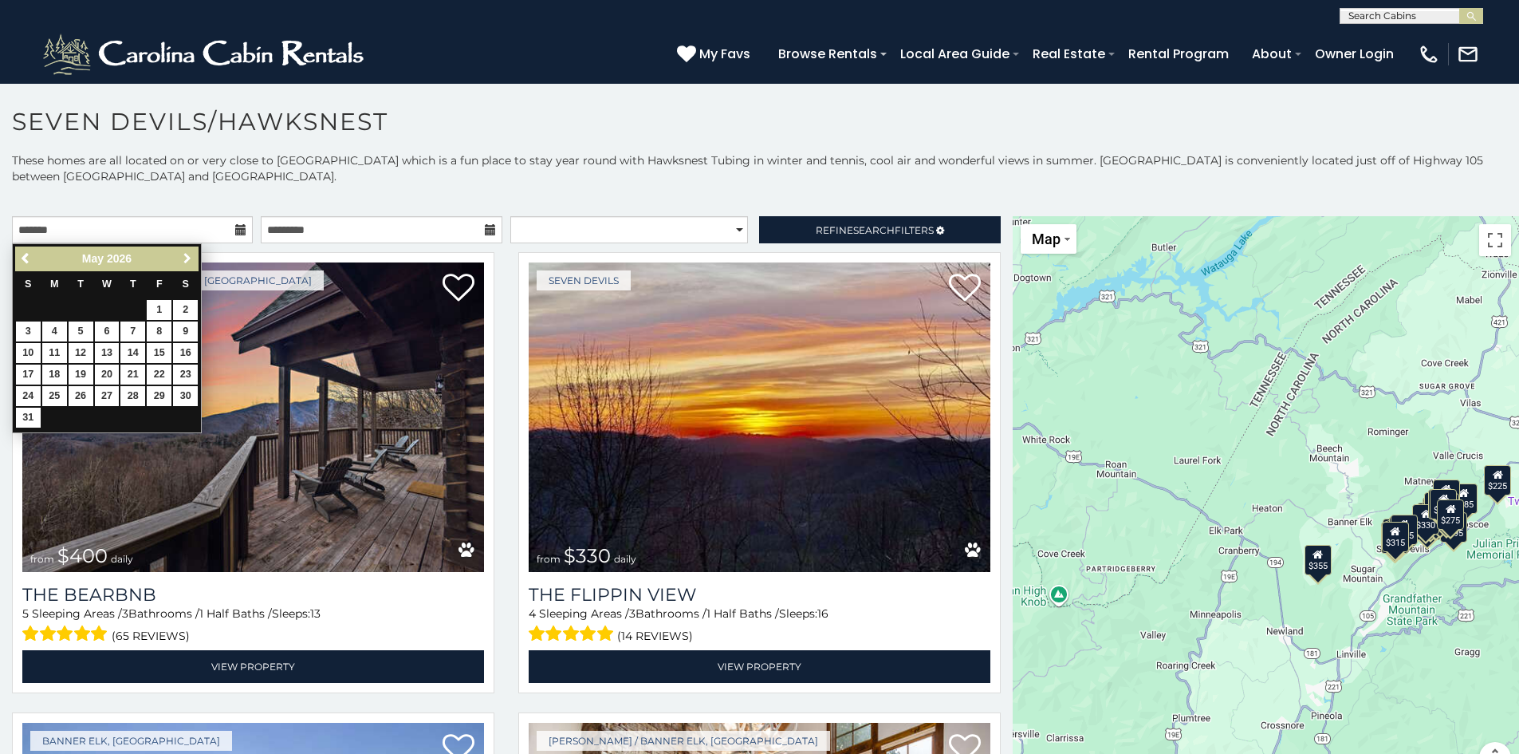
click at [187, 258] on span "Next" at bounding box center [187, 258] width 13 height 13
click at [110, 347] on link "14" at bounding box center [107, 353] width 25 height 20
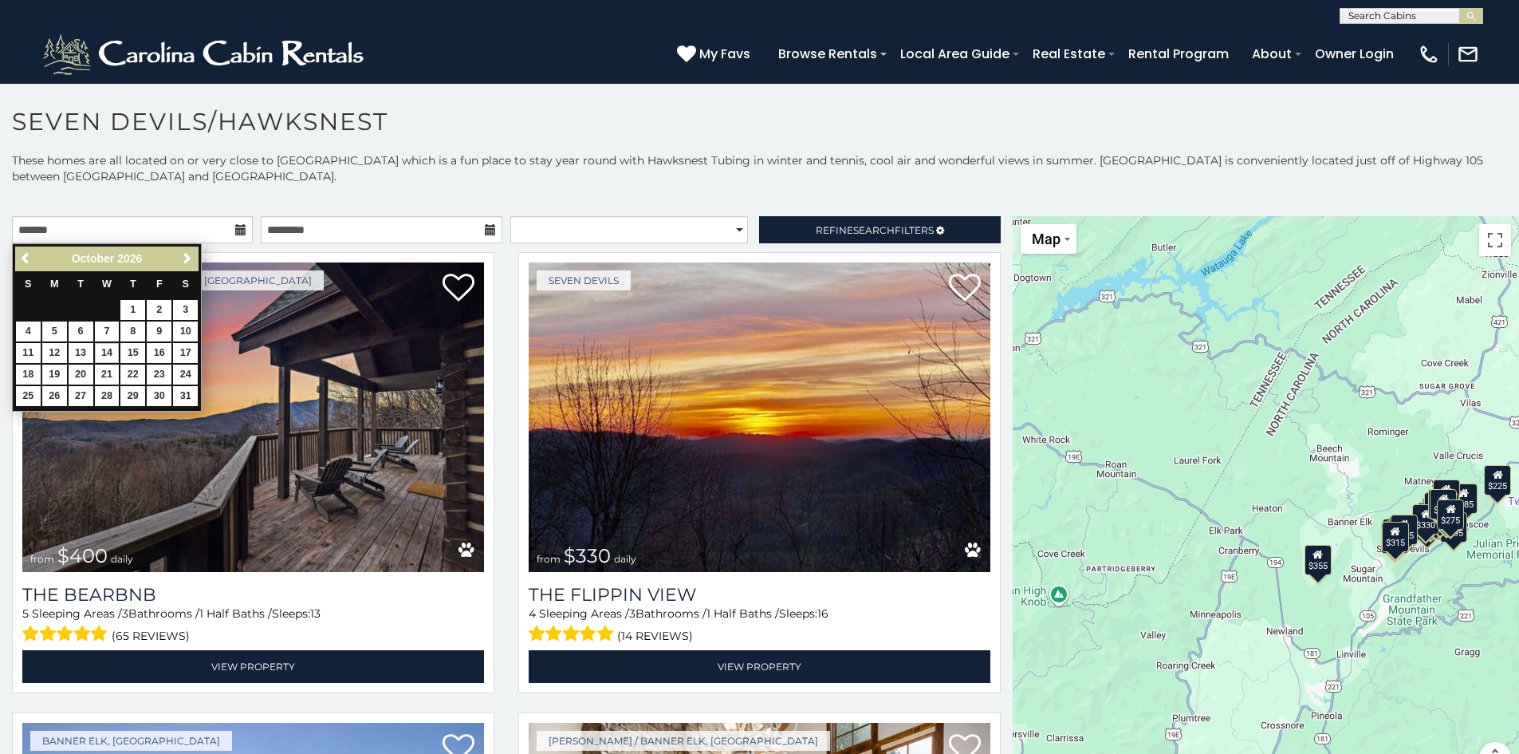
type input "**********"
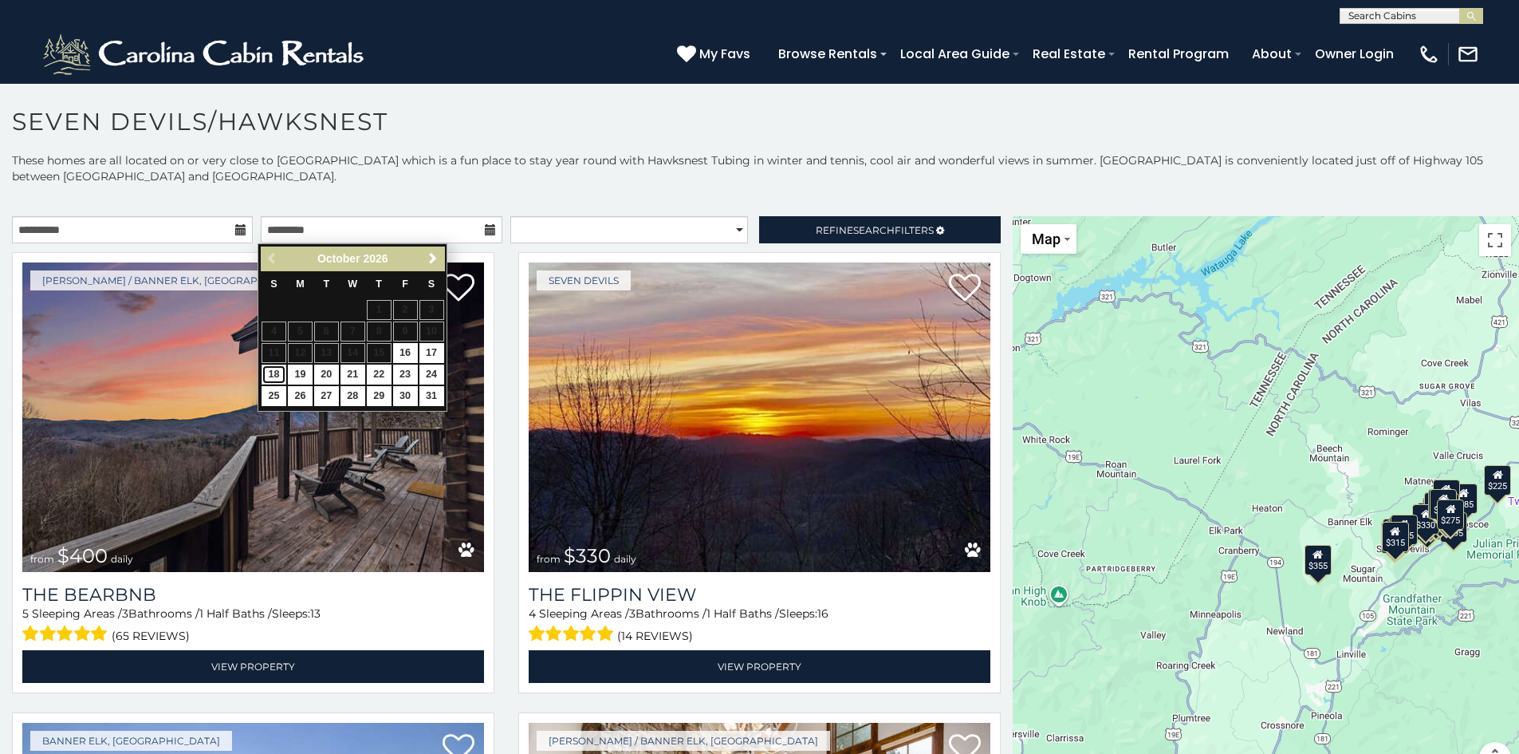
click at [278, 374] on link "18" at bounding box center [274, 374] width 25 height 20
type input "**********"
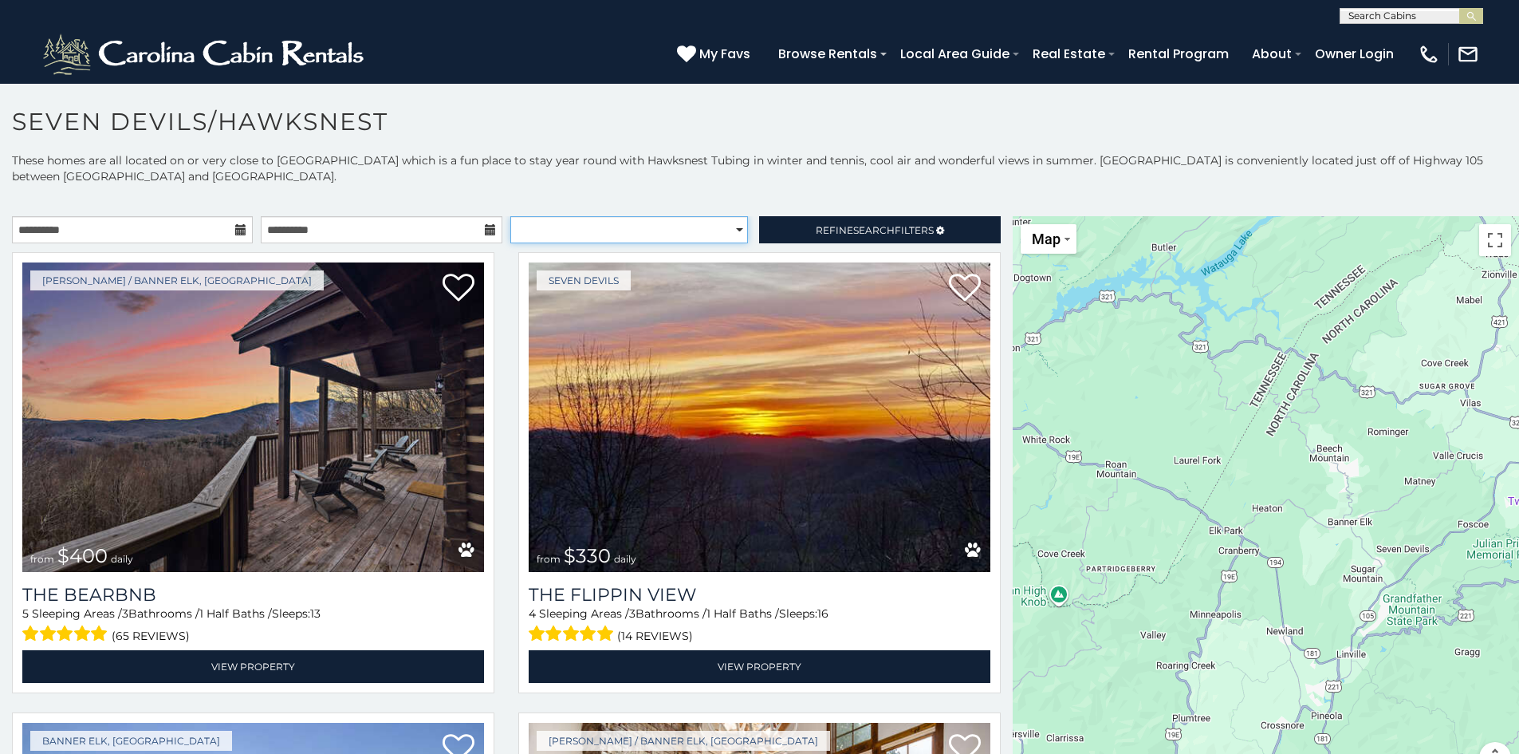
click at [703, 234] on select "**********" at bounding box center [629, 229] width 238 height 27
select select "*****"
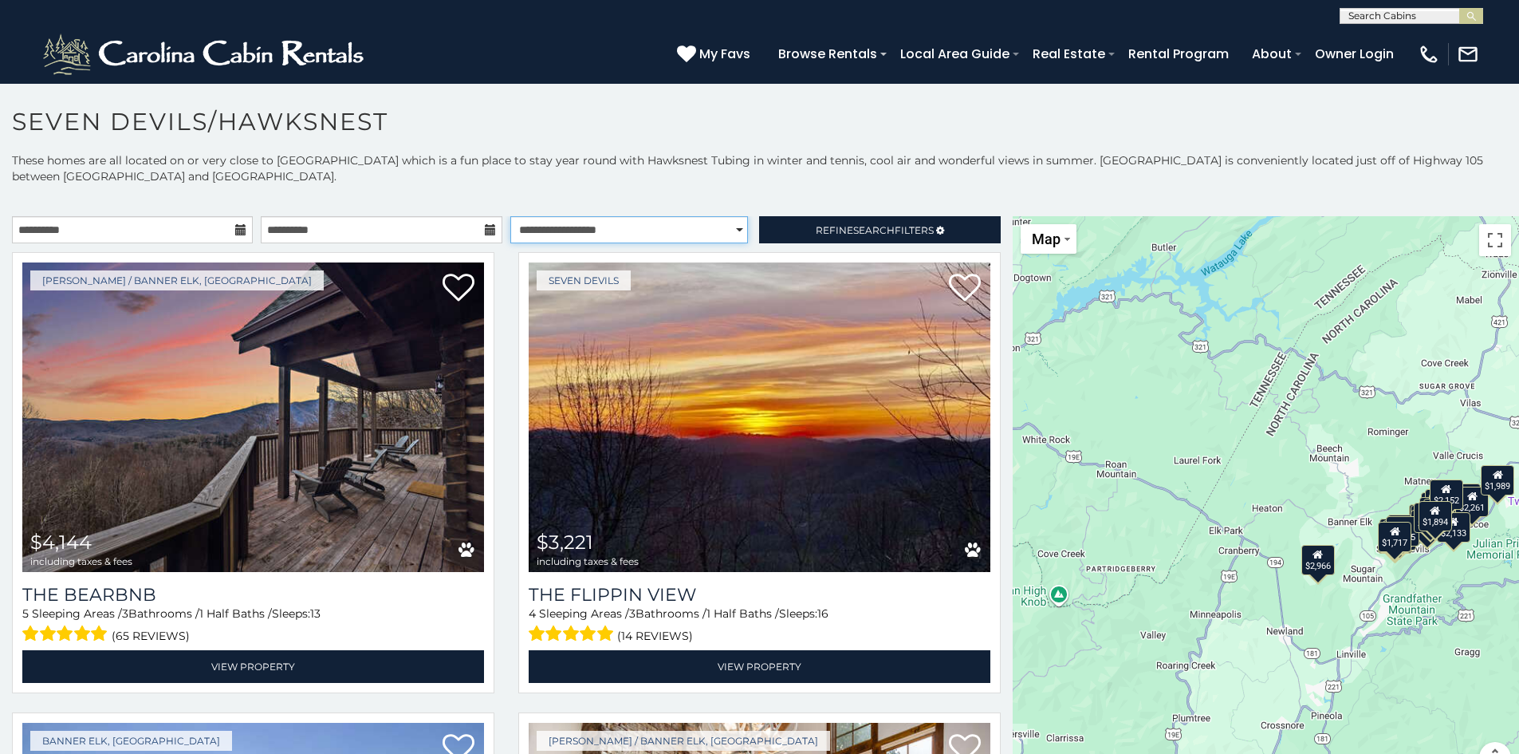
click at [510, 216] on select "**********" at bounding box center [629, 229] width 238 height 27
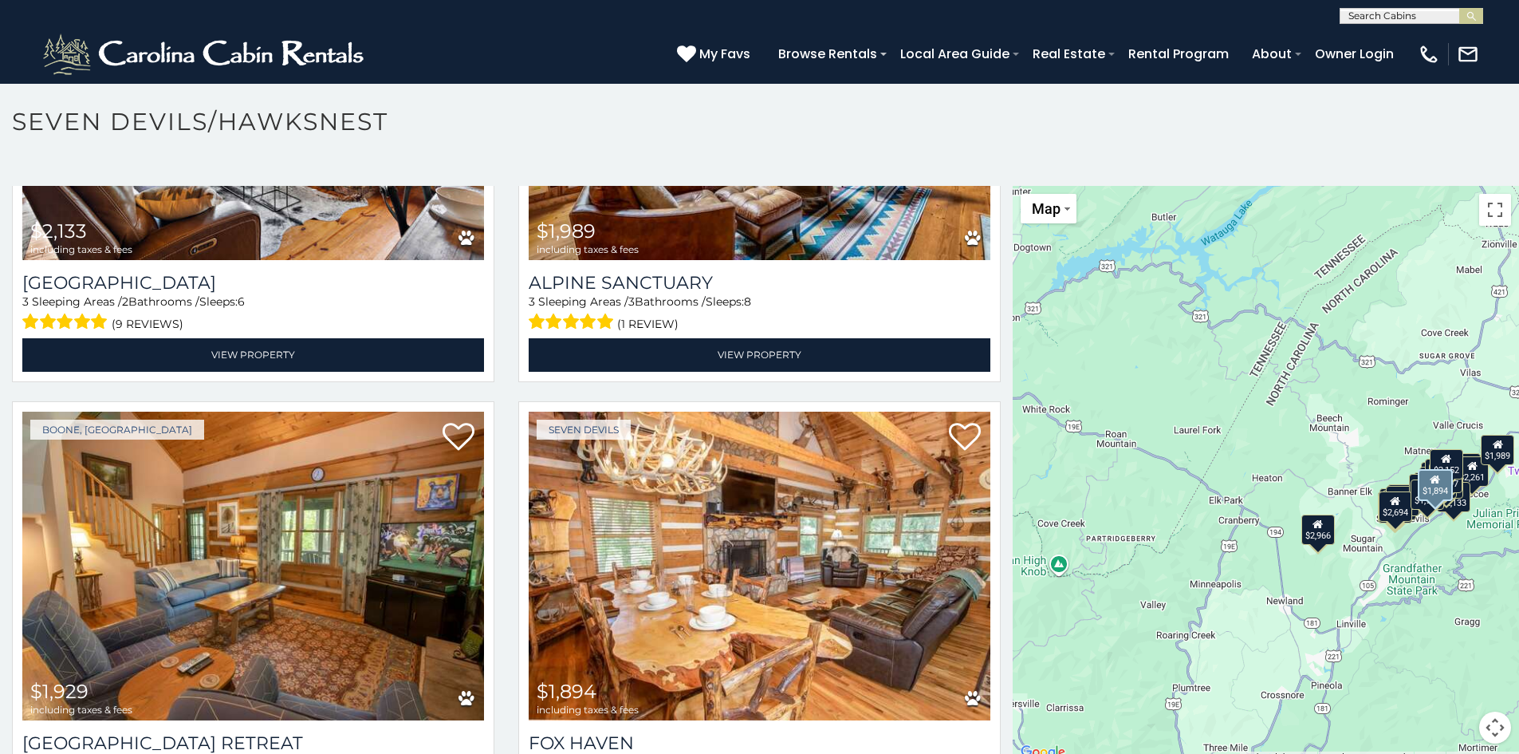
scroll to position [5822, 0]
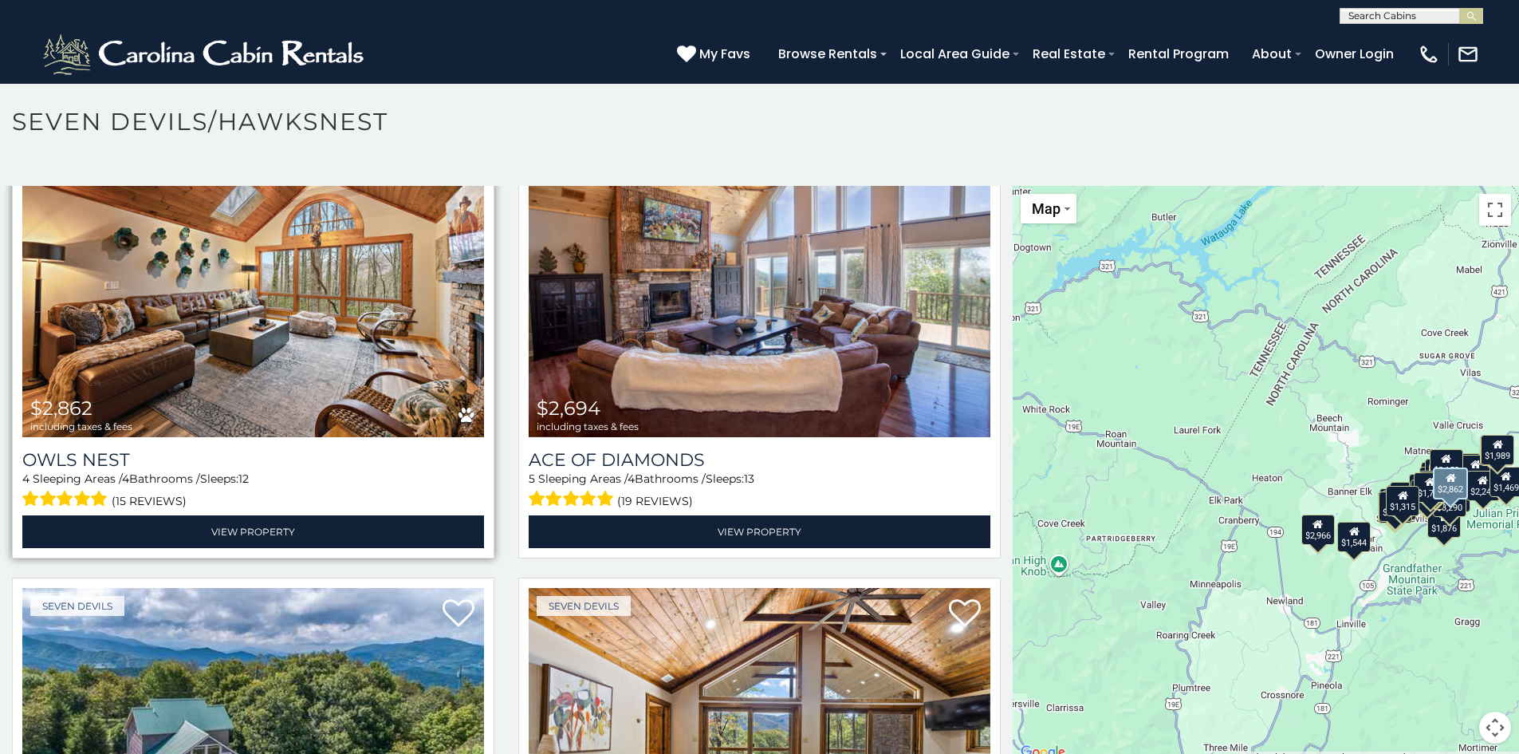
scroll to position [2866, 0]
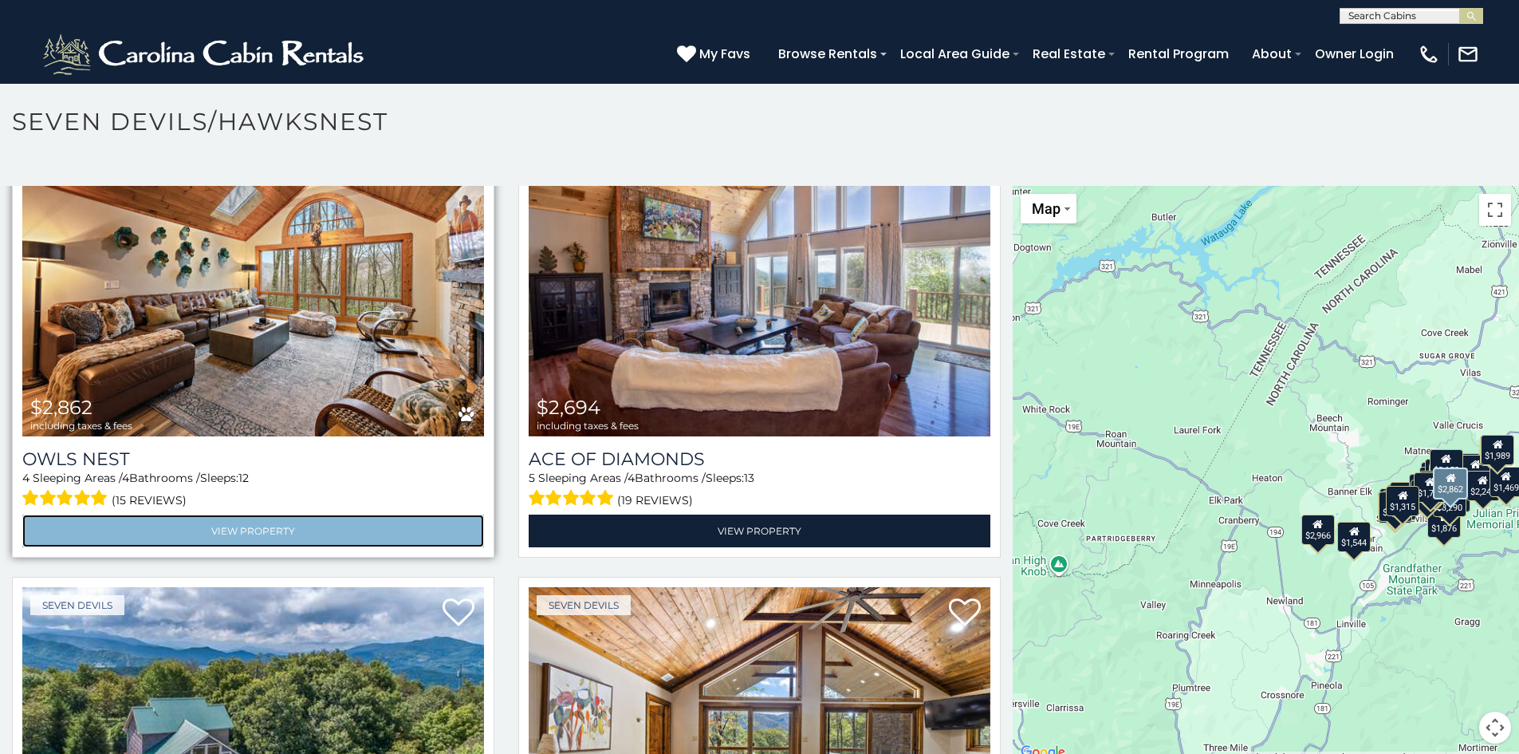
click at [268, 514] on link "View Property" at bounding box center [253, 530] width 462 height 33
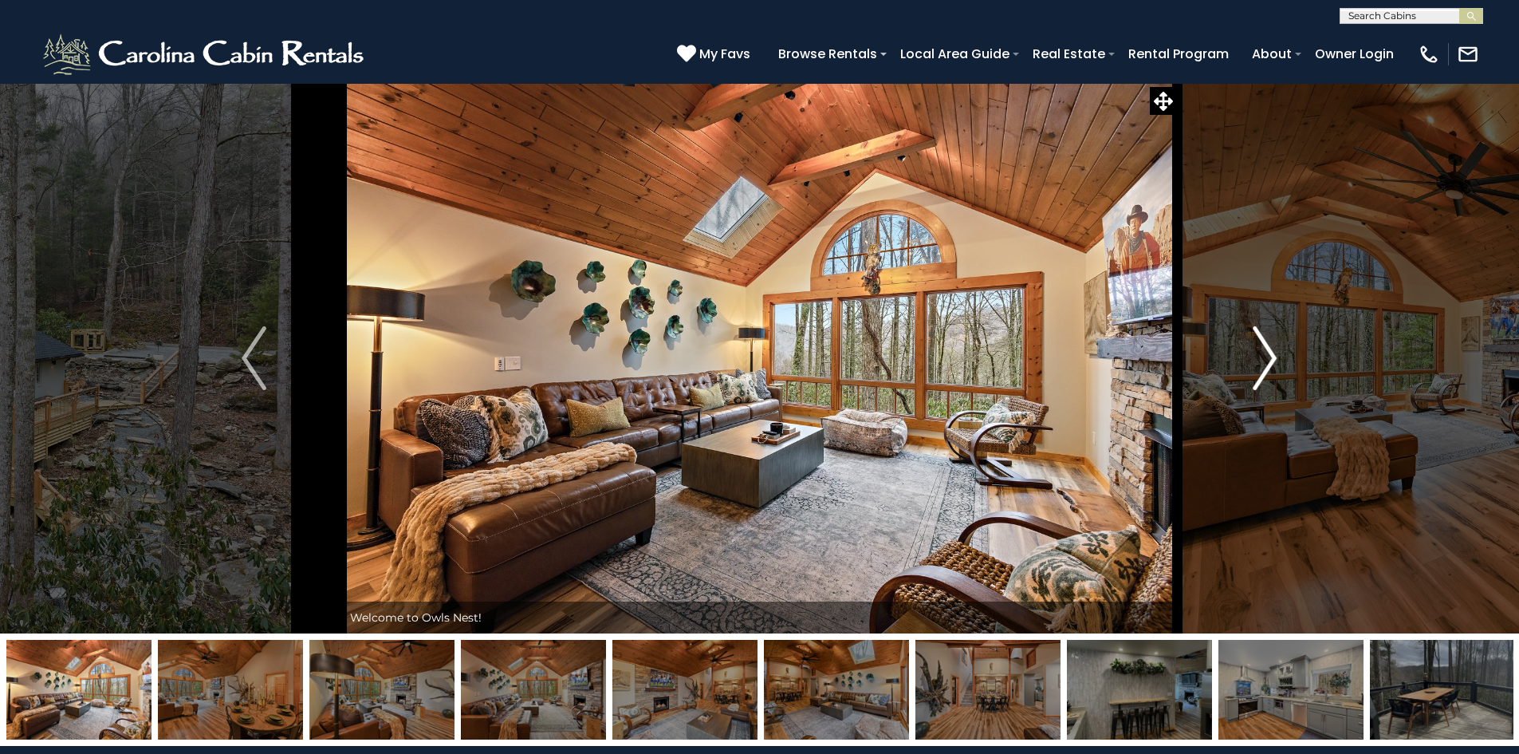
click at [1266, 364] on img "Next" at bounding box center [1265, 358] width 24 height 64
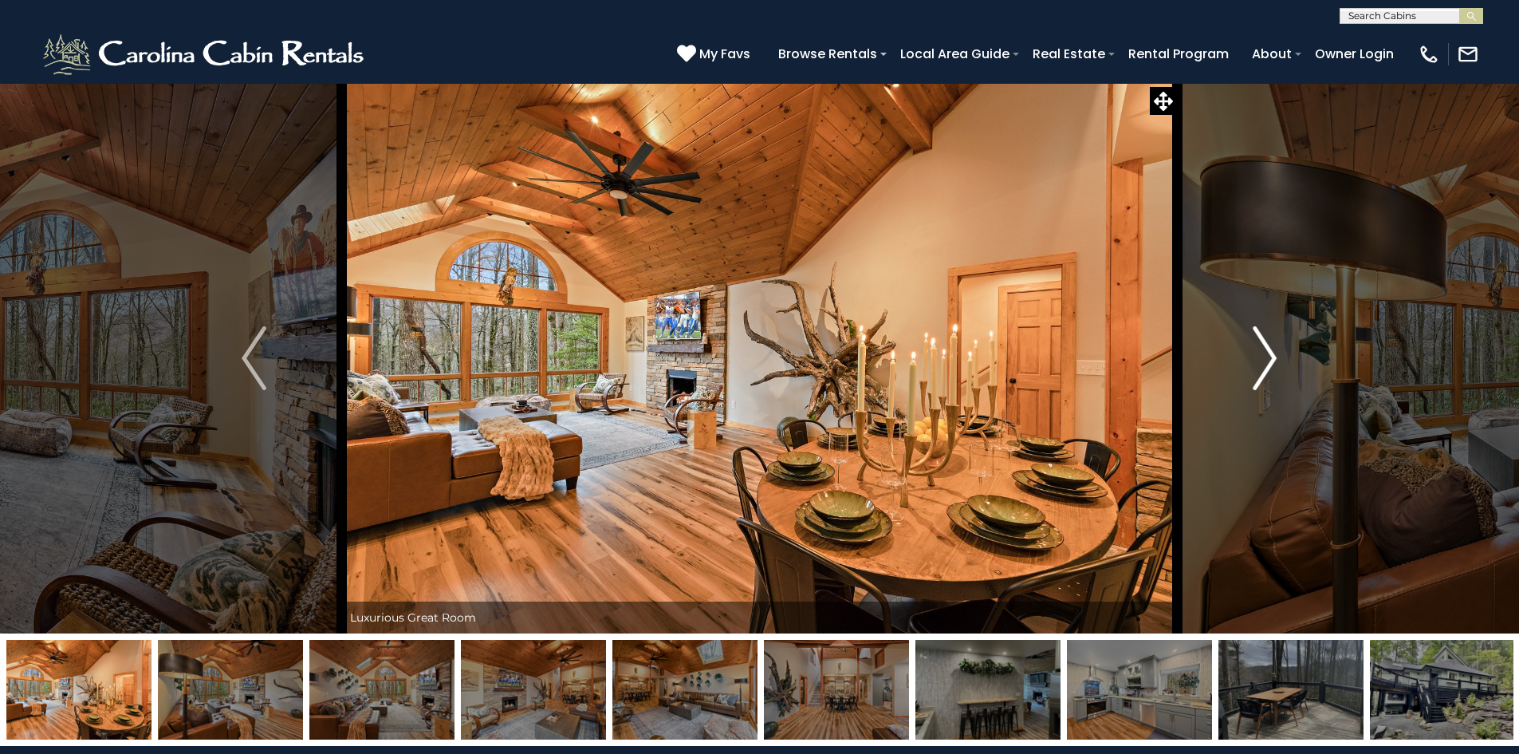
click at [1266, 364] on img "Next" at bounding box center [1265, 358] width 24 height 64
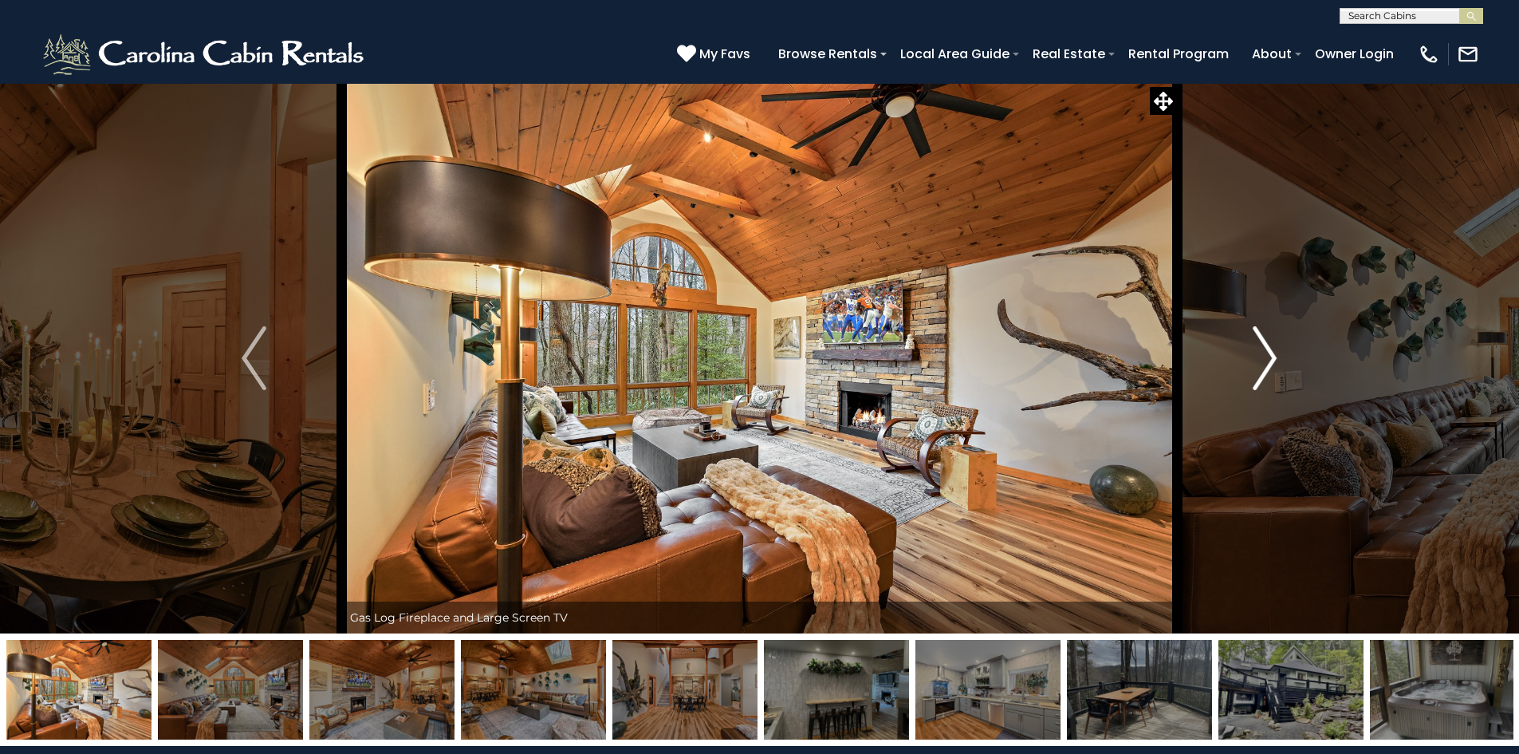
click at [1266, 364] on img "Next" at bounding box center [1265, 358] width 24 height 64
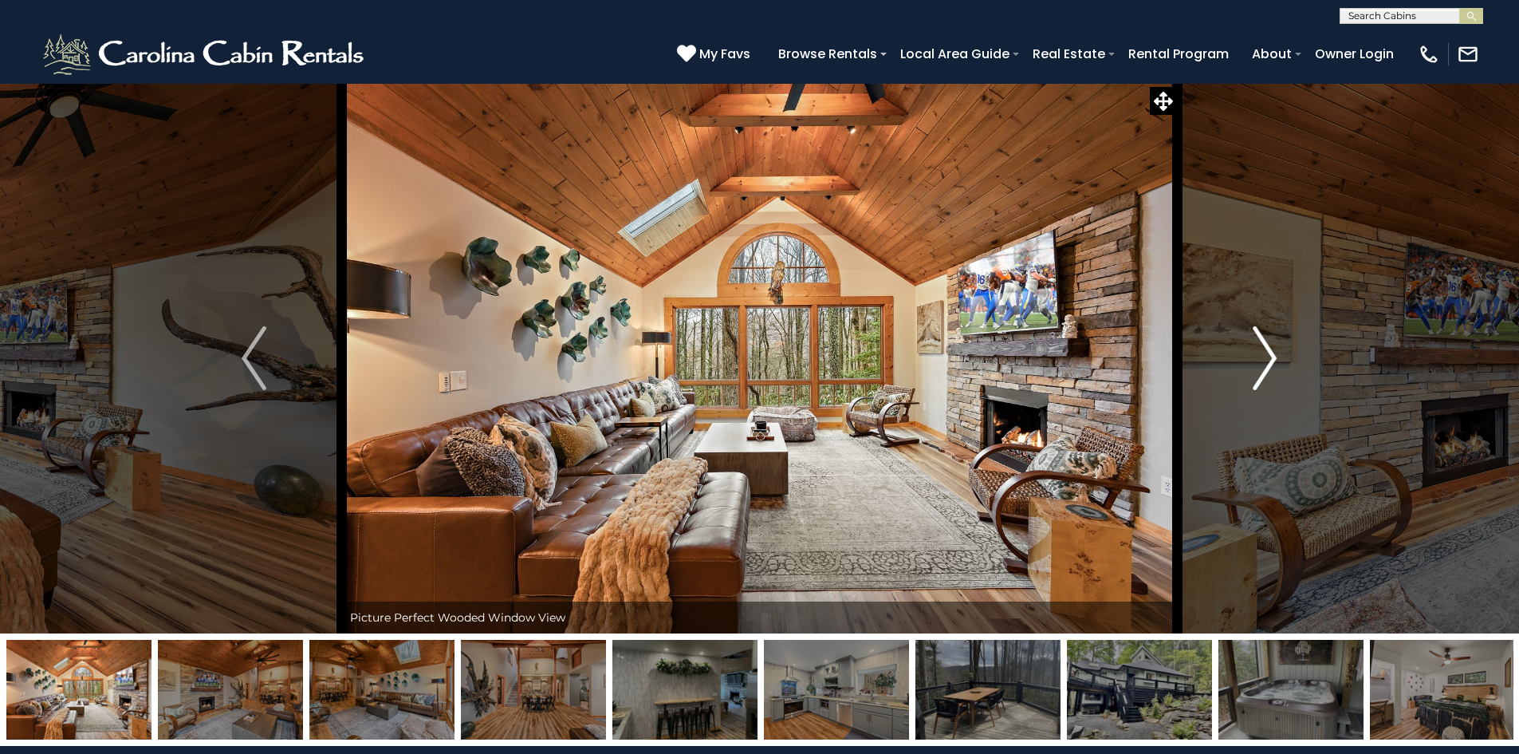
click at [1266, 364] on img "Next" at bounding box center [1265, 358] width 24 height 64
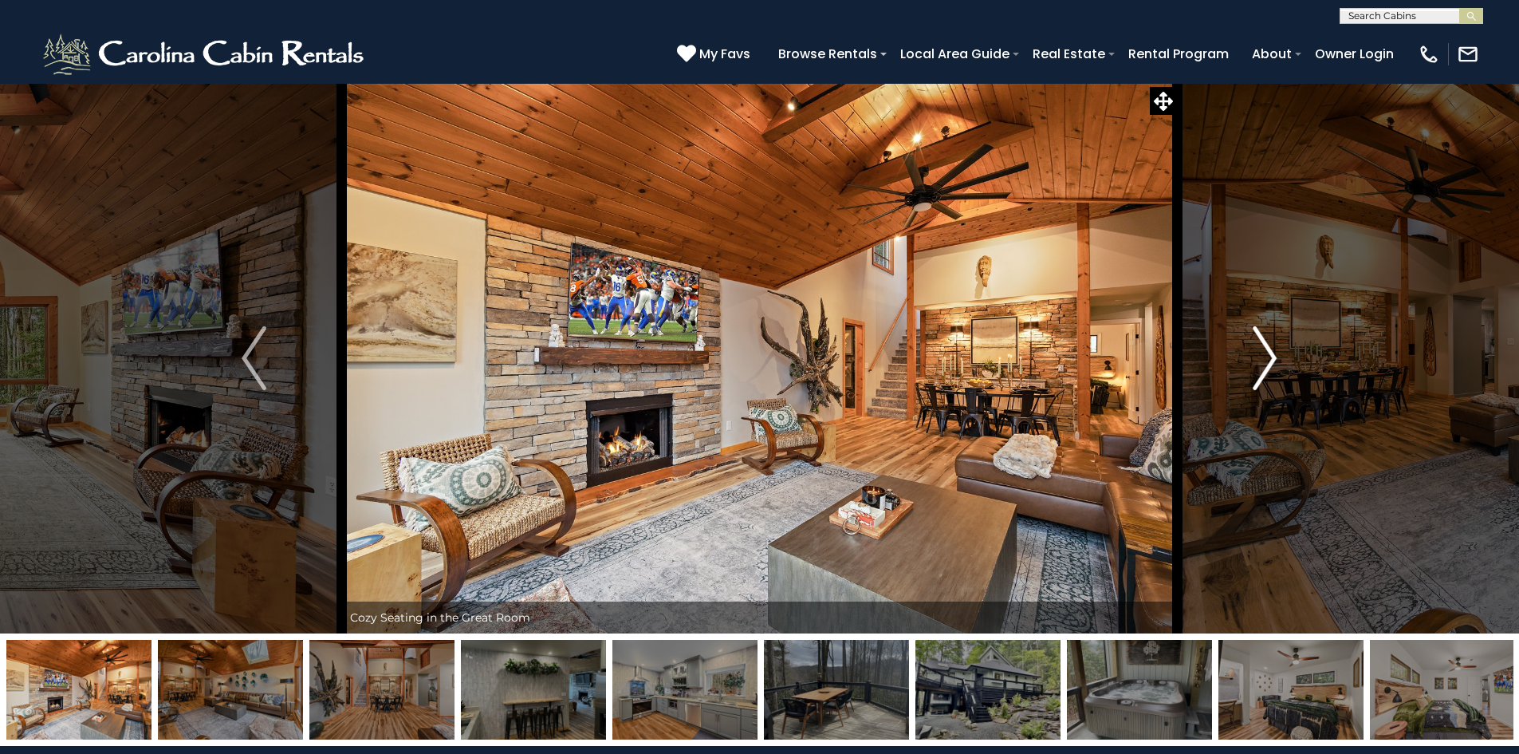
click at [1266, 364] on img "Next" at bounding box center [1265, 358] width 24 height 64
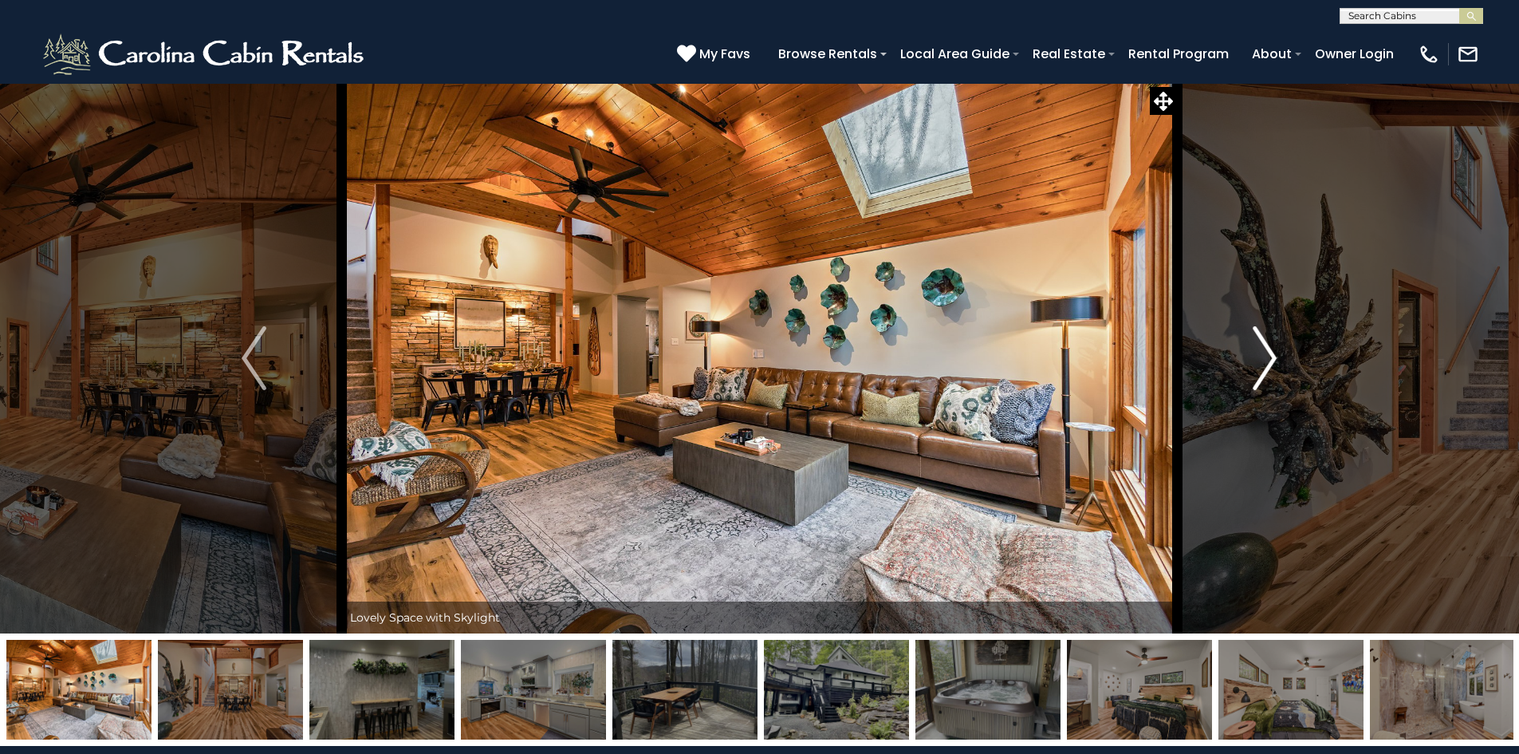
click at [1266, 364] on img "Next" at bounding box center [1265, 358] width 24 height 64
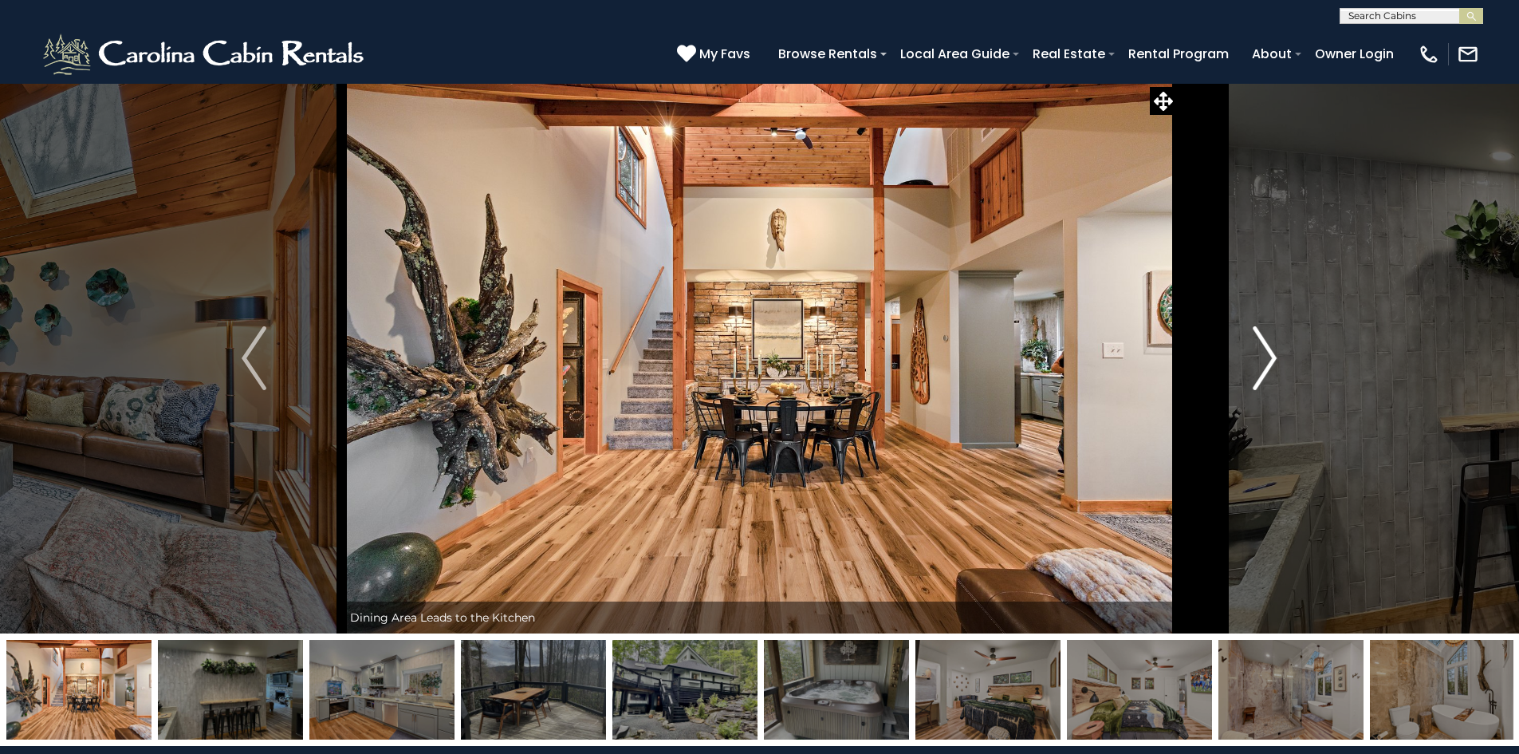
click at [1266, 364] on img "Next" at bounding box center [1265, 358] width 24 height 64
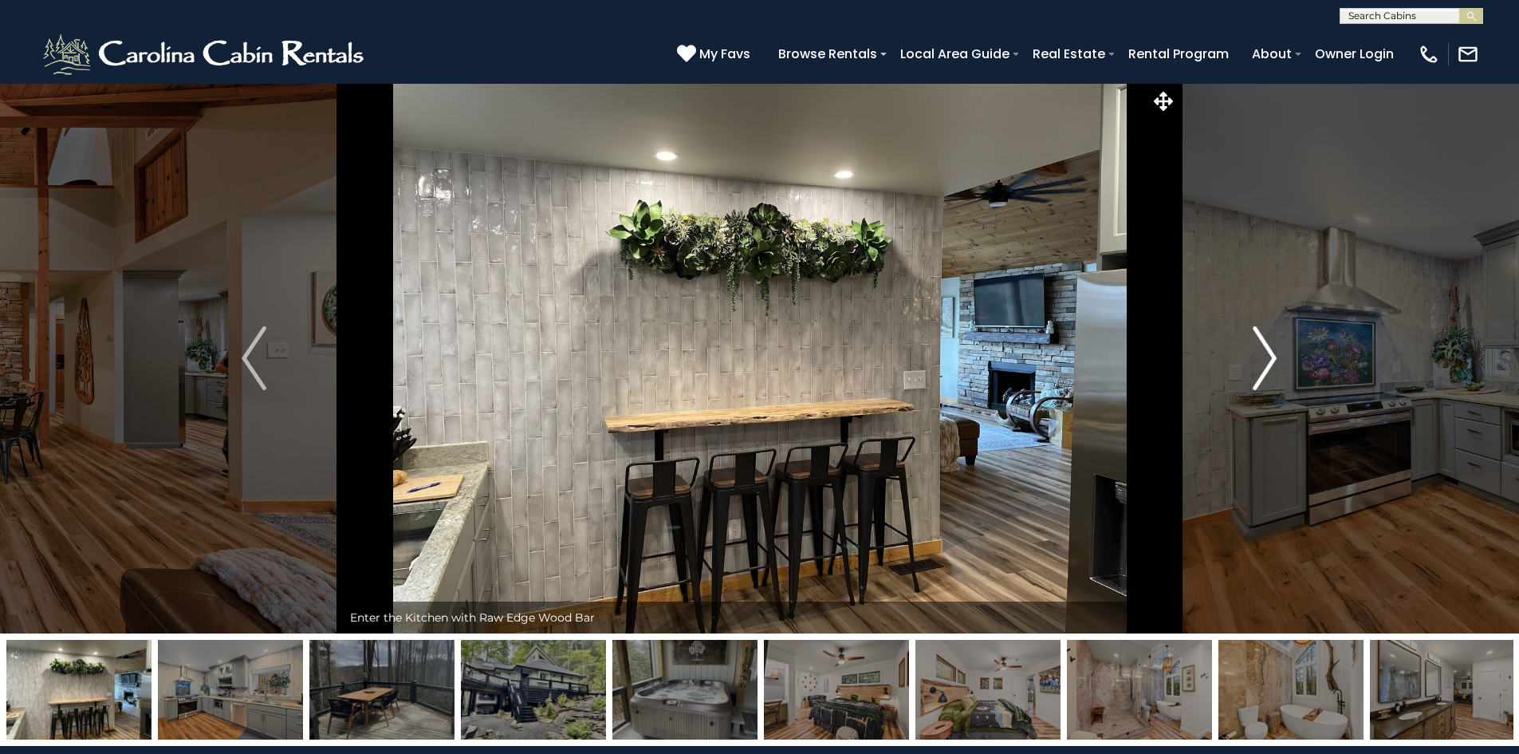
click at [1266, 364] on img "Next" at bounding box center [1265, 358] width 24 height 64
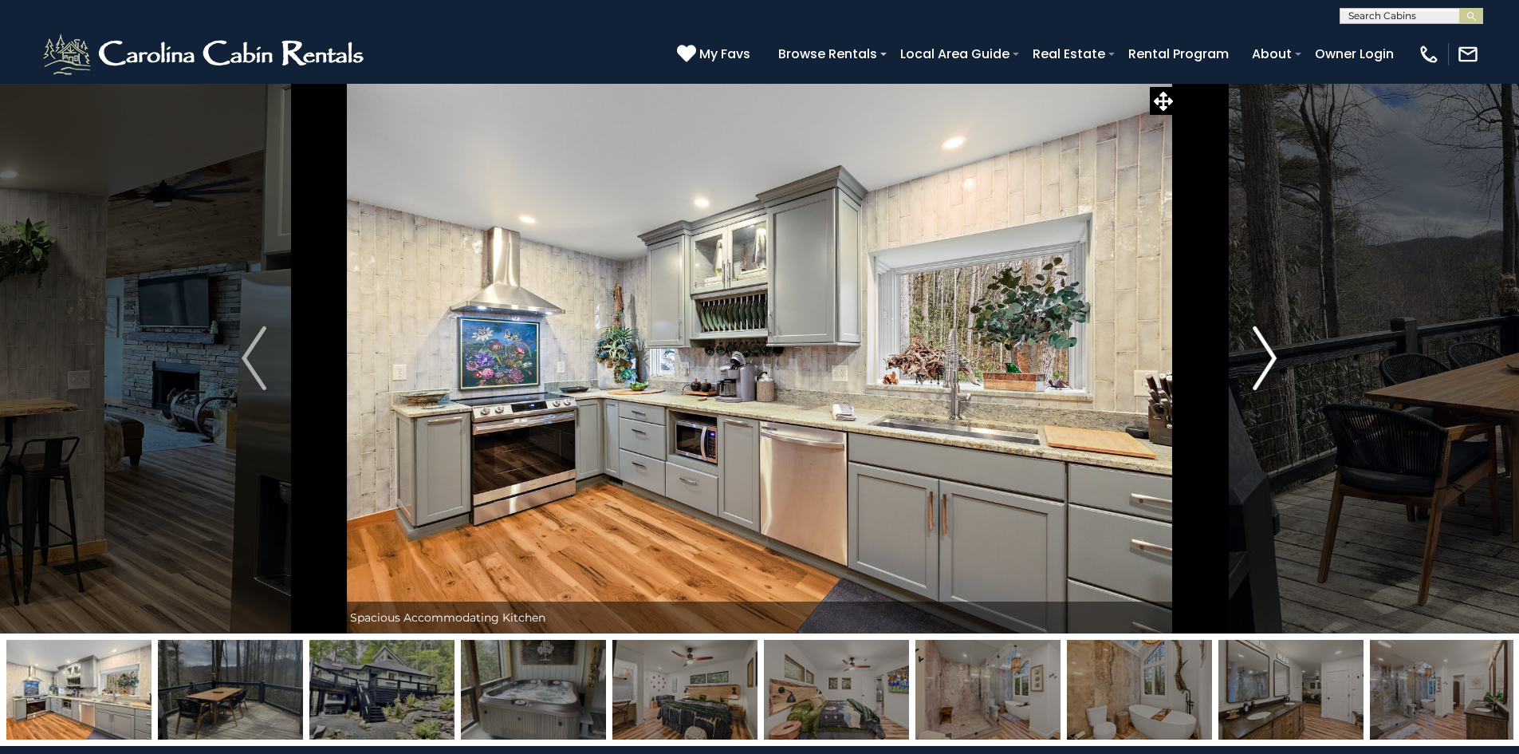
click at [1266, 364] on img "Next" at bounding box center [1265, 358] width 24 height 64
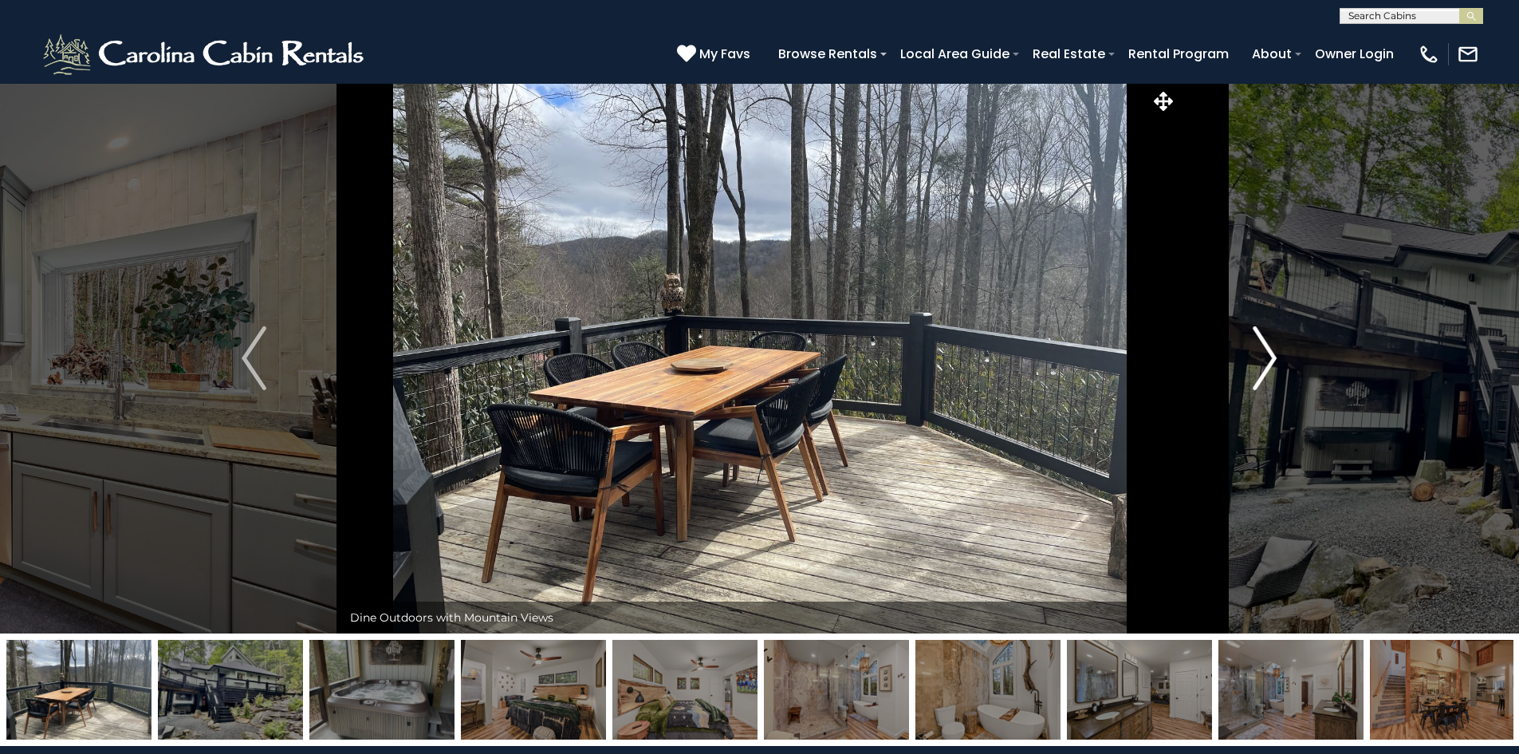
click at [1266, 364] on img "Next" at bounding box center [1265, 358] width 24 height 64
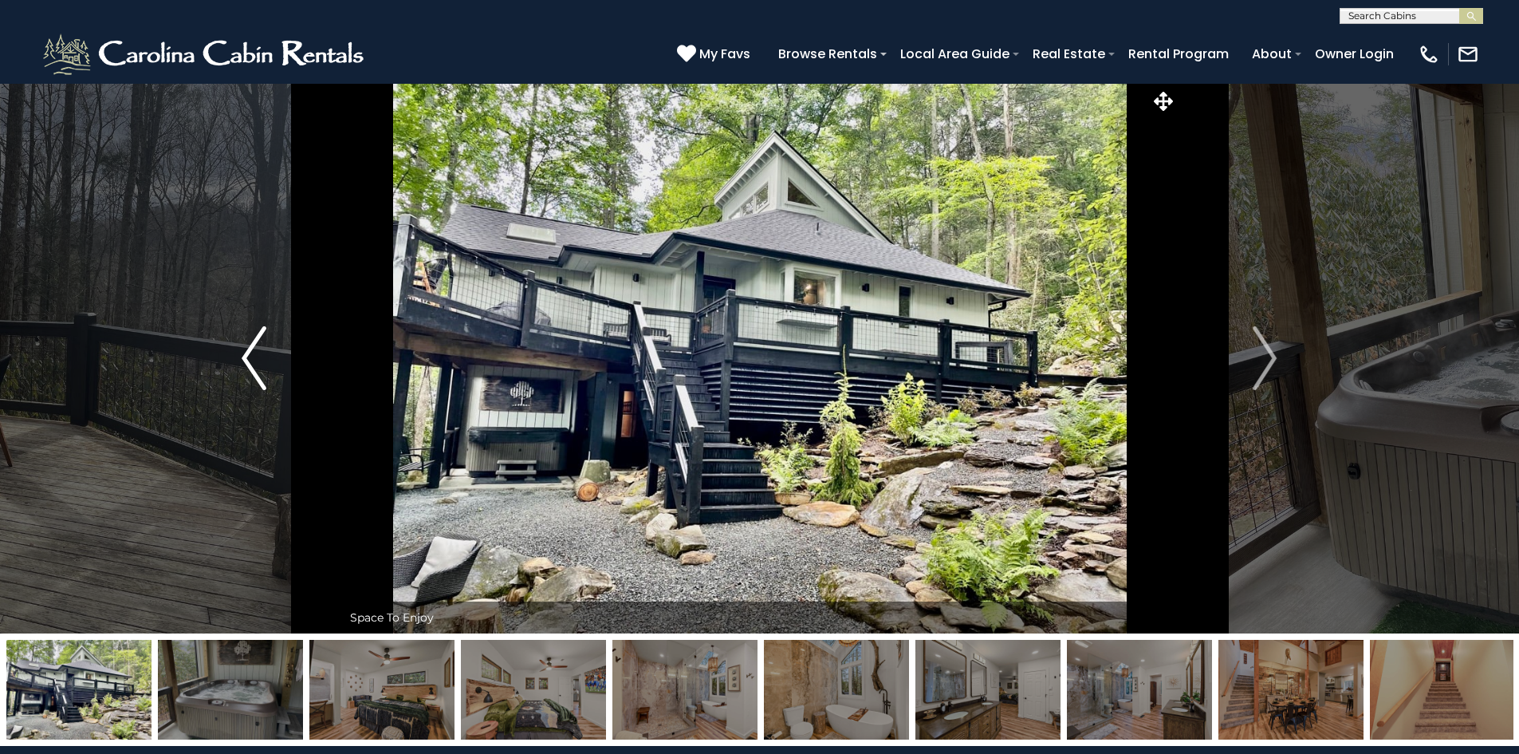
click at [257, 371] on img "Previous" at bounding box center [254, 358] width 24 height 64
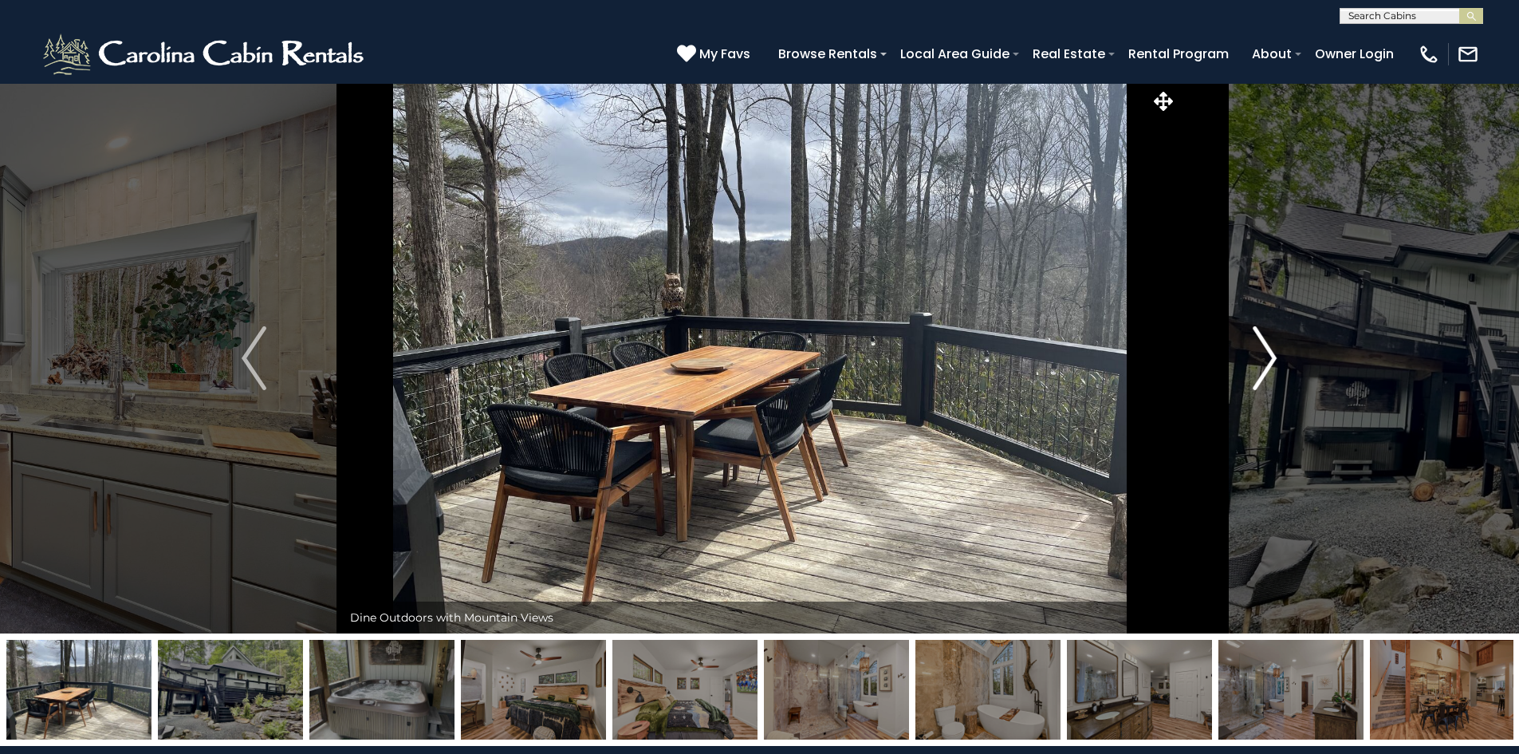
click at [1294, 365] on button "Next" at bounding box center [1264, 358] width 175 height 550
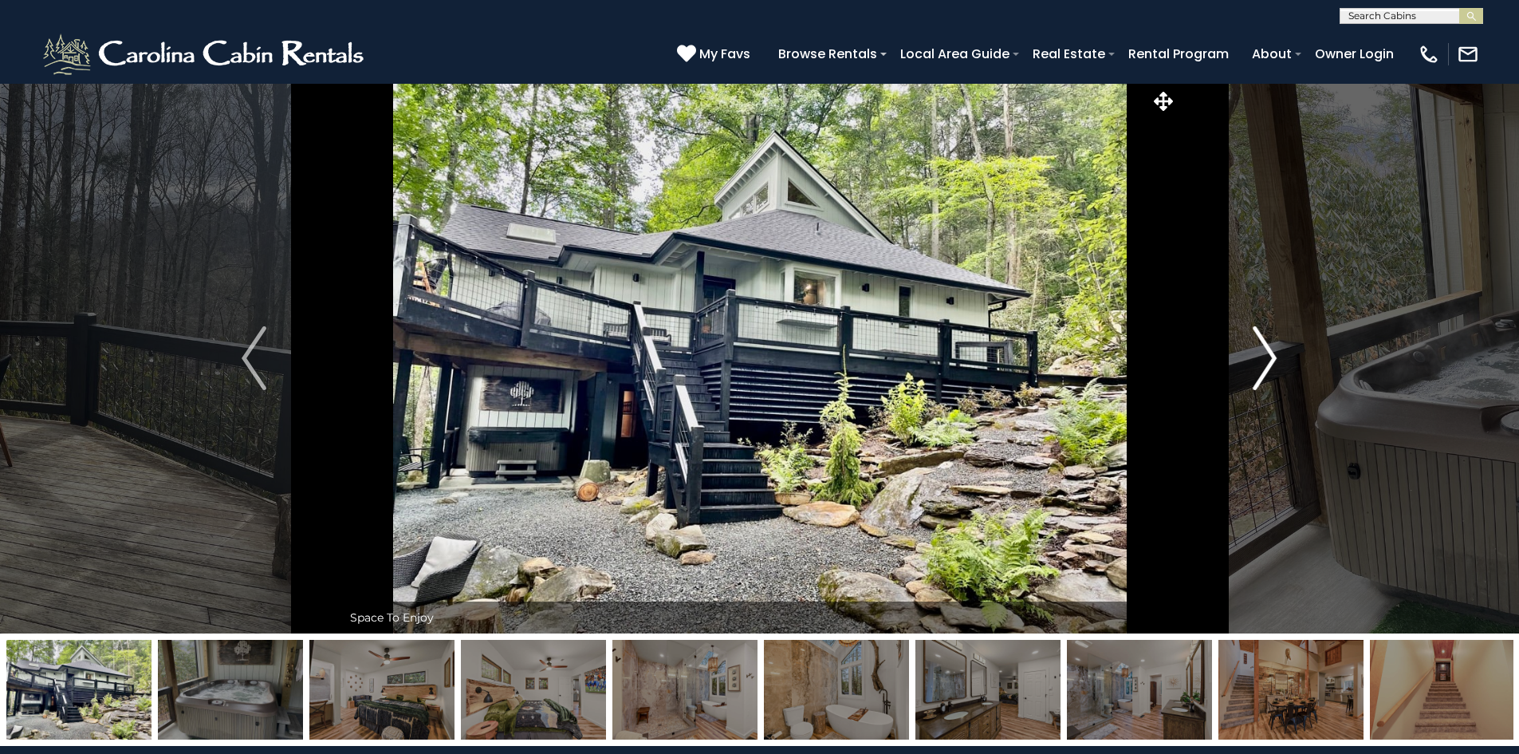
click at [1272, 368] on img "Next" at bounding box center [1265, 358] width 24 height 64
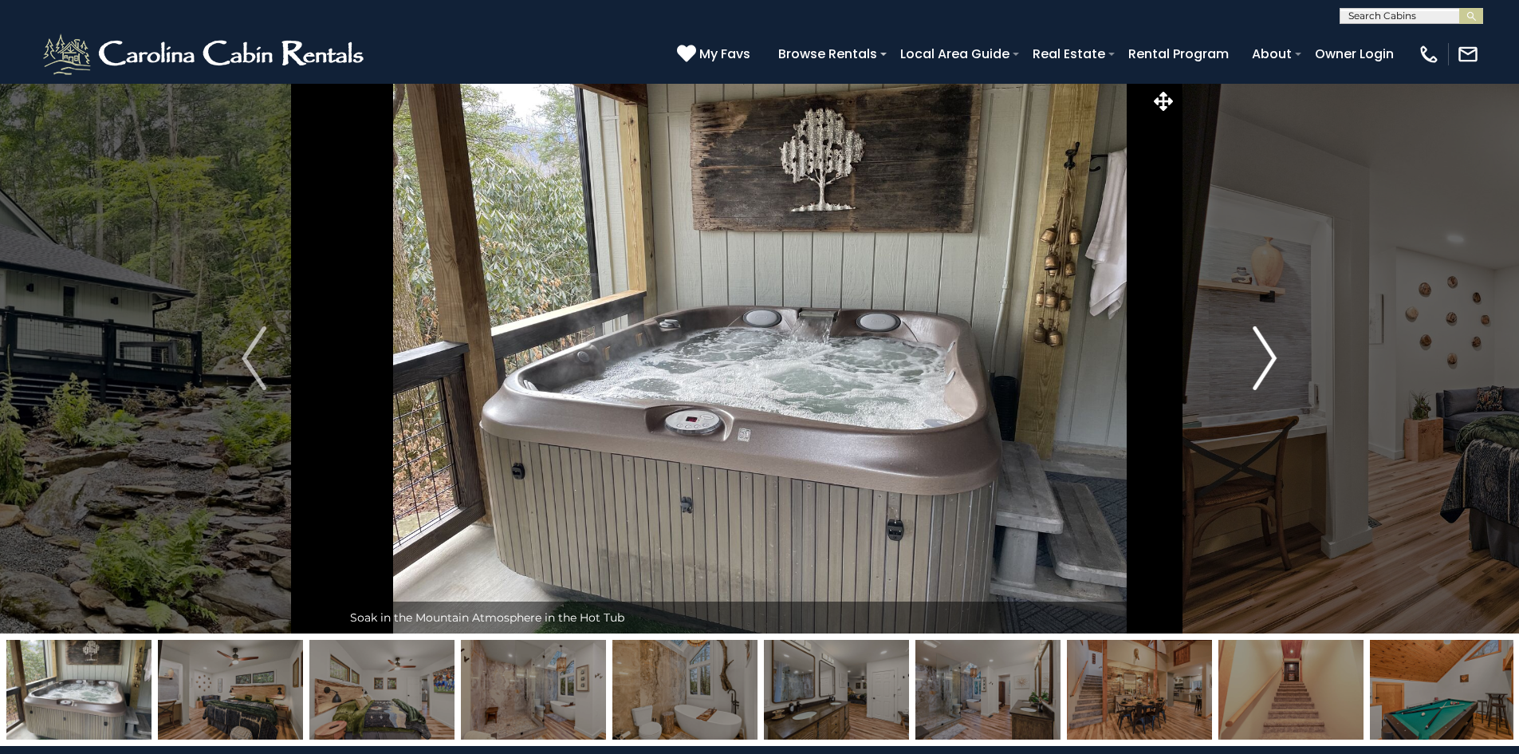
click at [1271, 368] on img "Next" at bounding box center [1265, 358] width 24 height 64
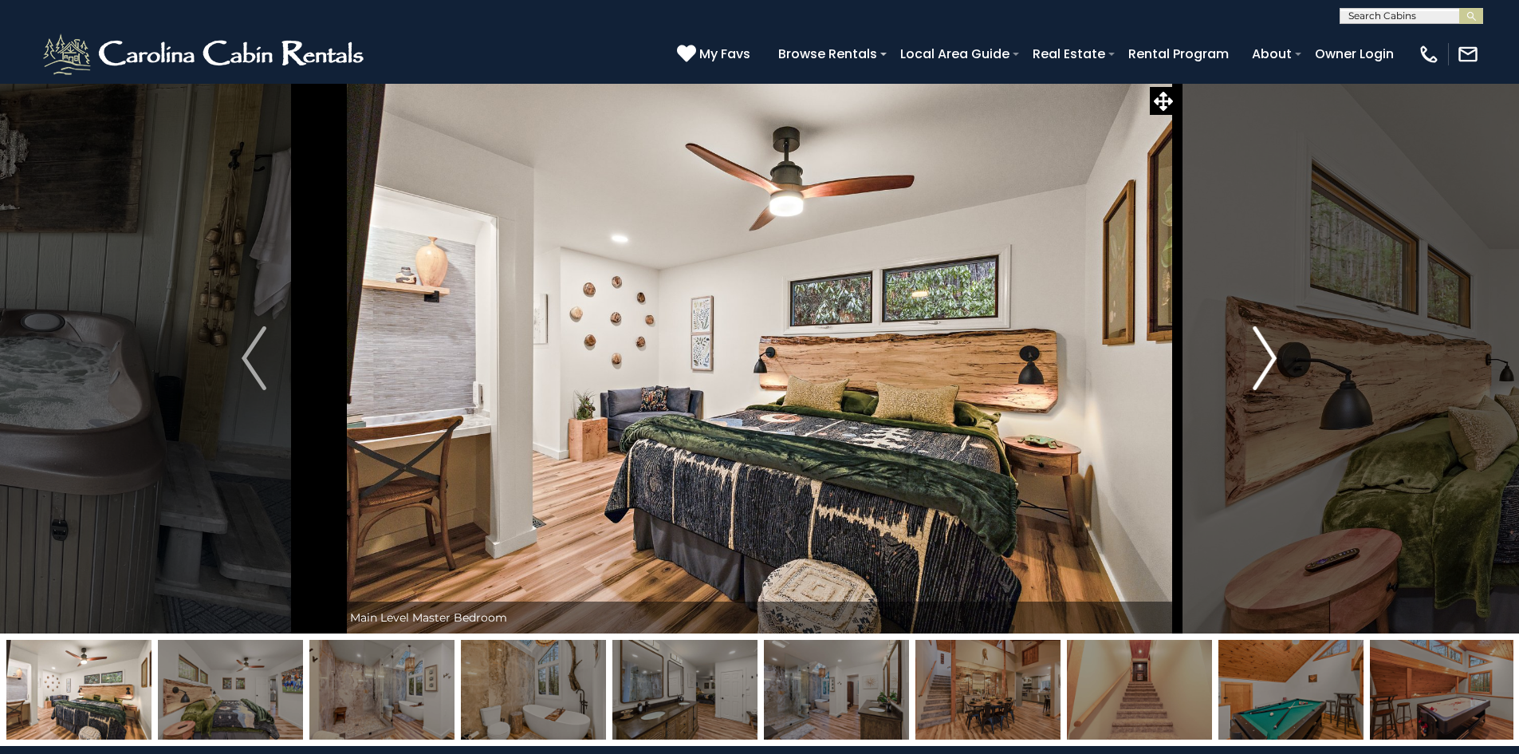
click at [1270, 368] on img "Next" at bounding box center [1265, 358] width 24 height 64
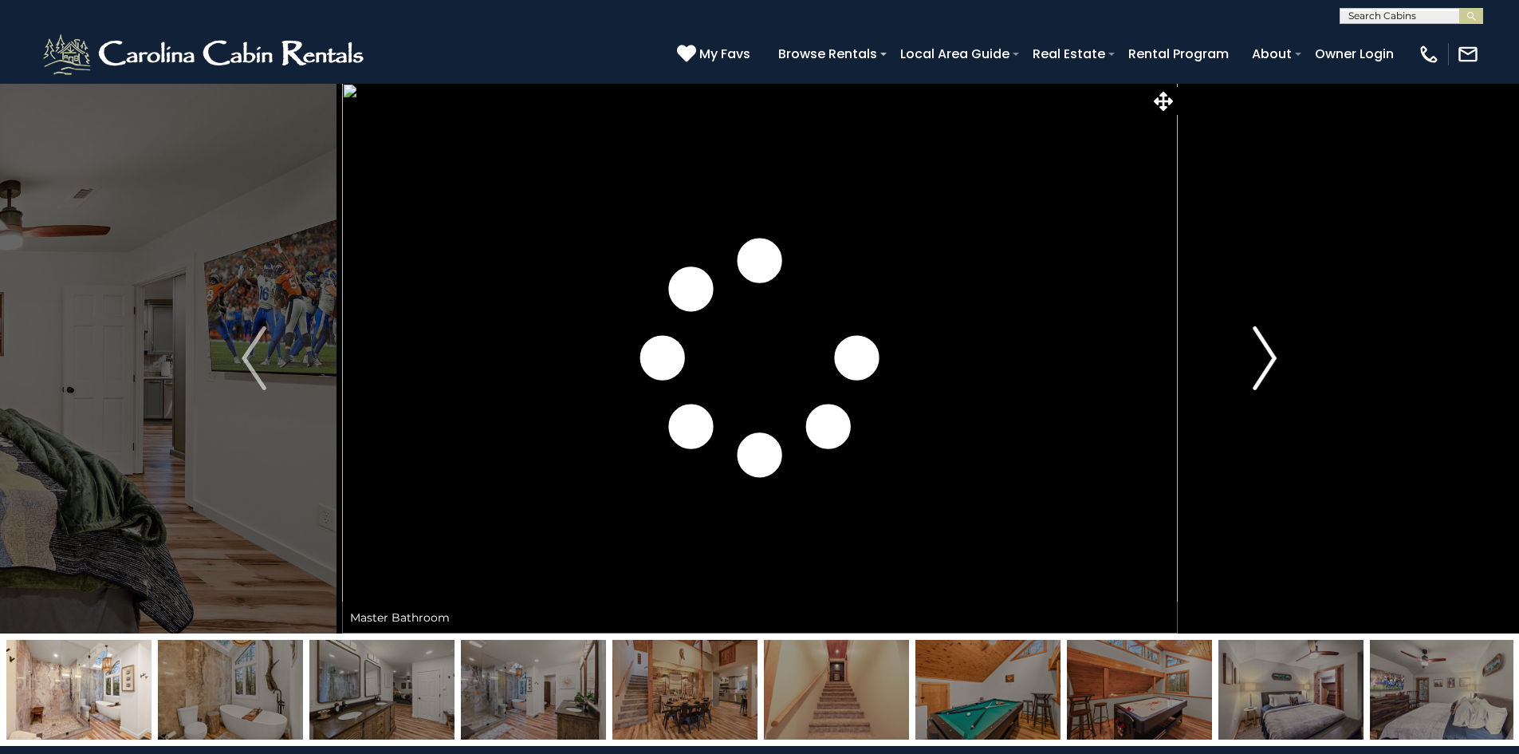
click at [1262, 368] on img "Next" at bounding box center [1265, 358] width 24 height 64
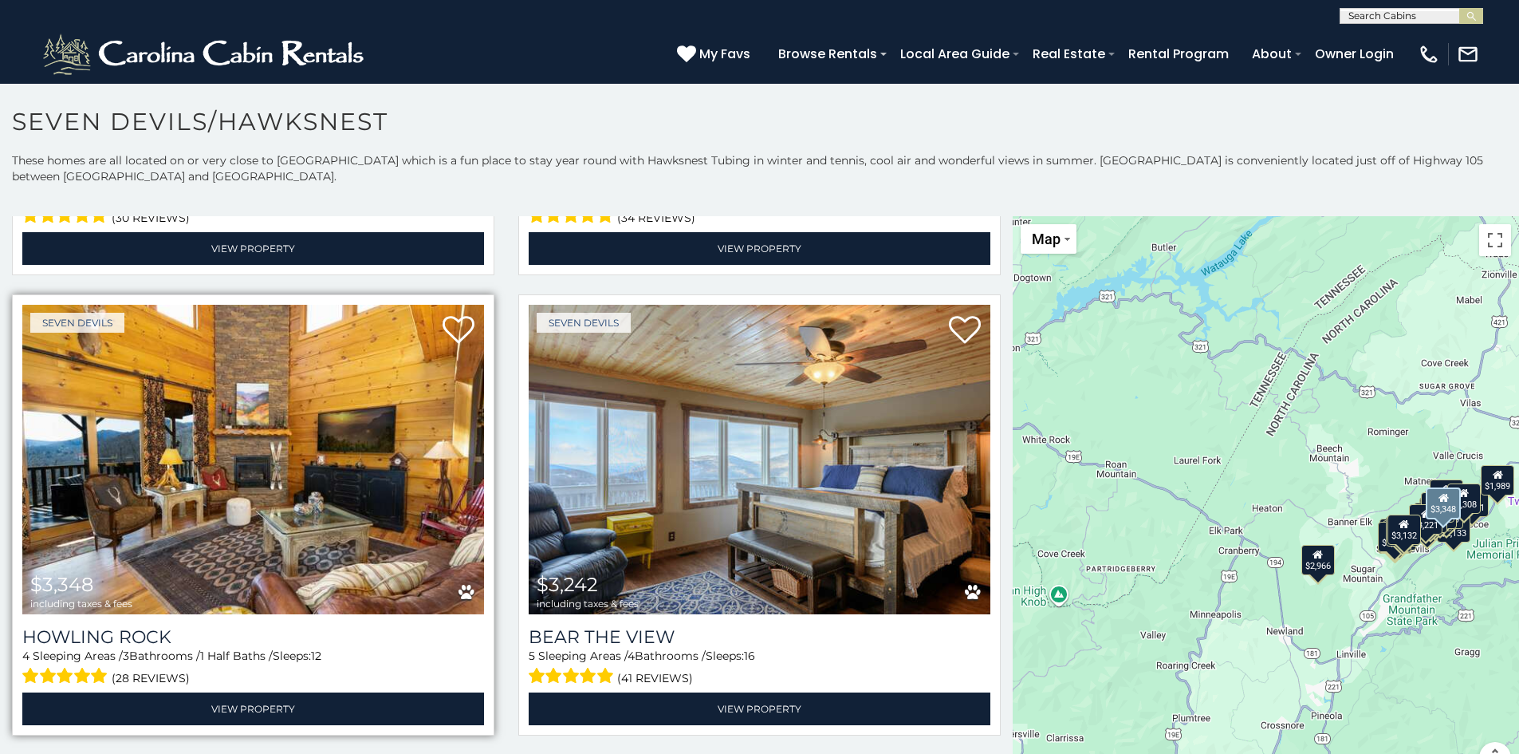
scroll to position [877, 0]
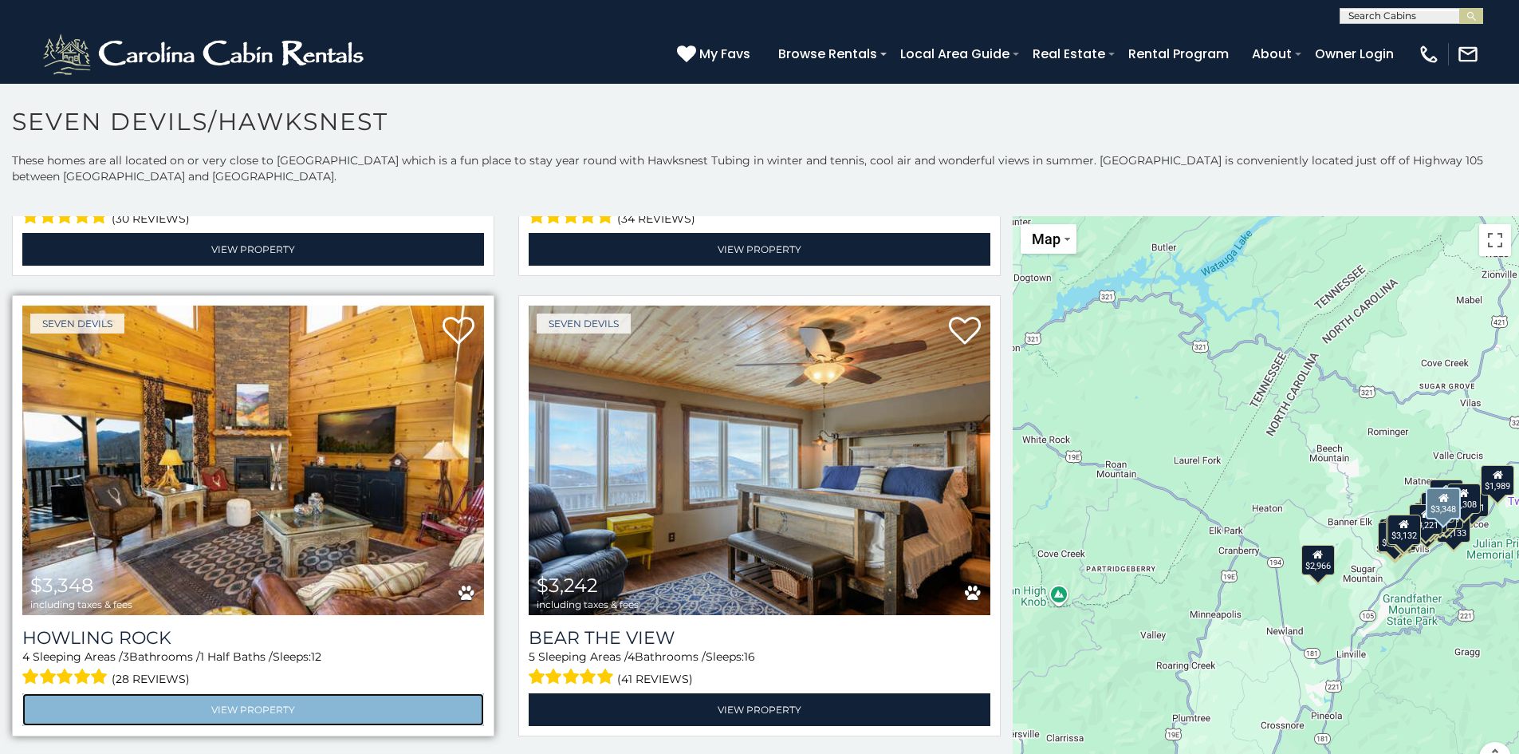
click at [309, 704] on link "View Property" at bounding box center [253, 709] width 462 height 33
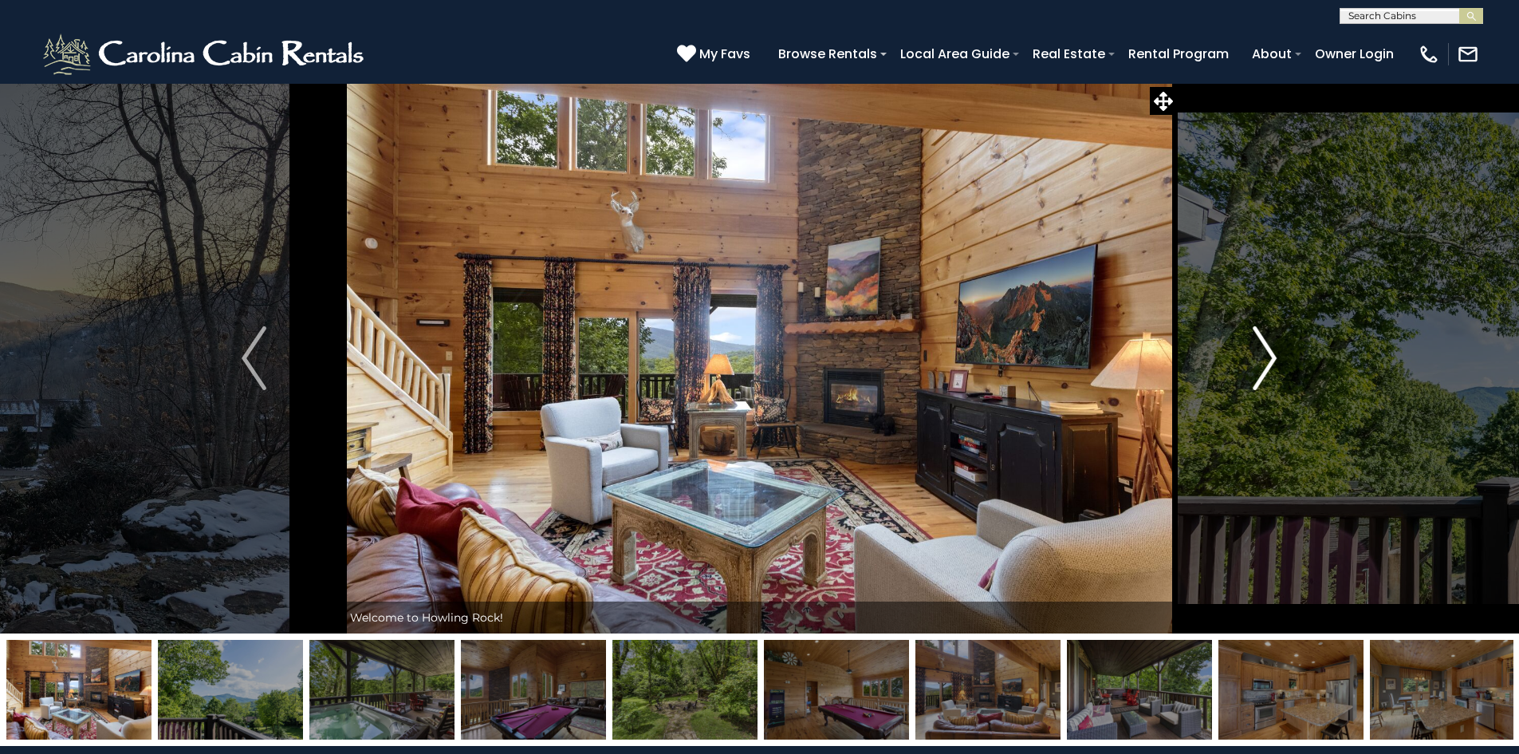
click at [1267, 361] on img "Next" at bounding box center [1265, 358] width 24 height 64
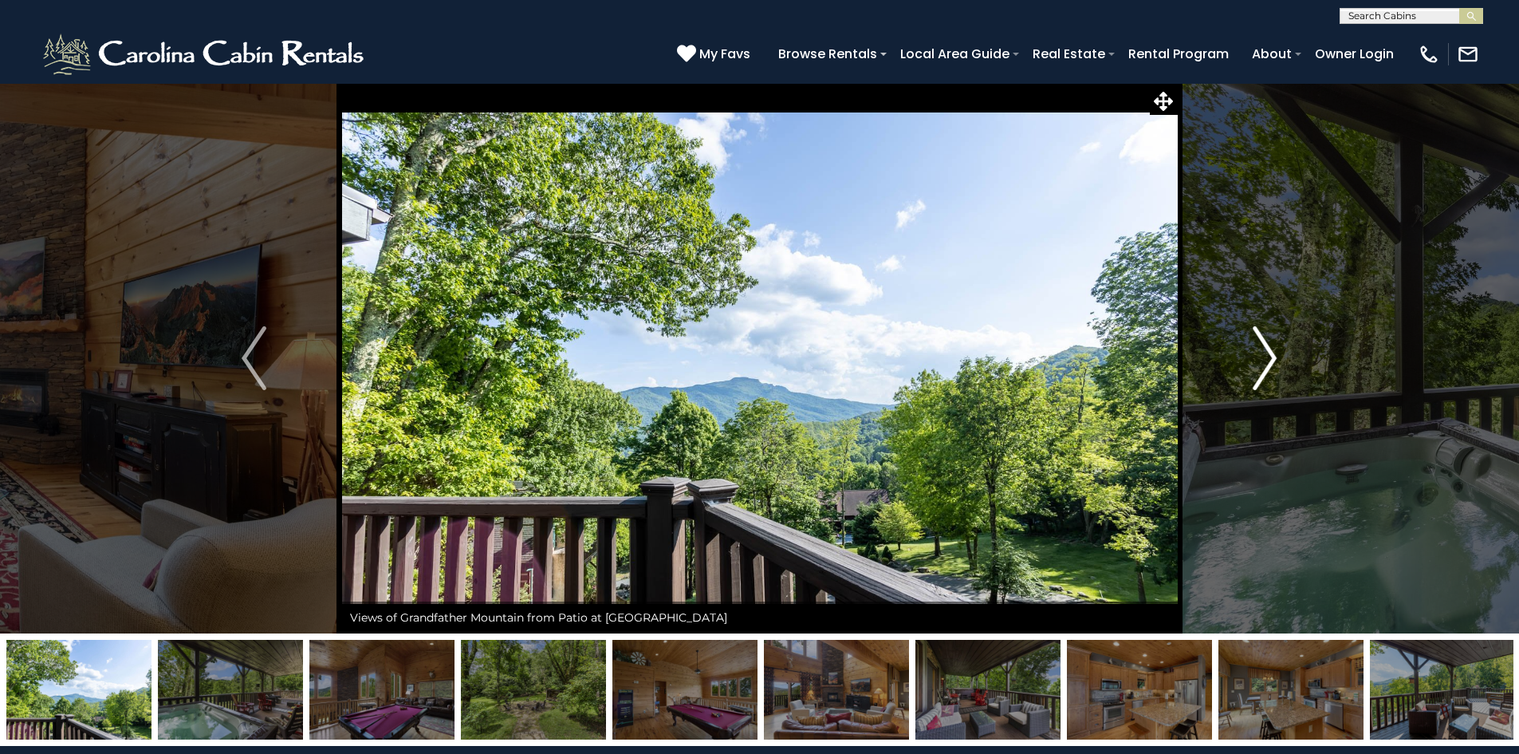
click at [1270, 359] on img "Next" at bounding box center [1265, 358] width 24 height 64
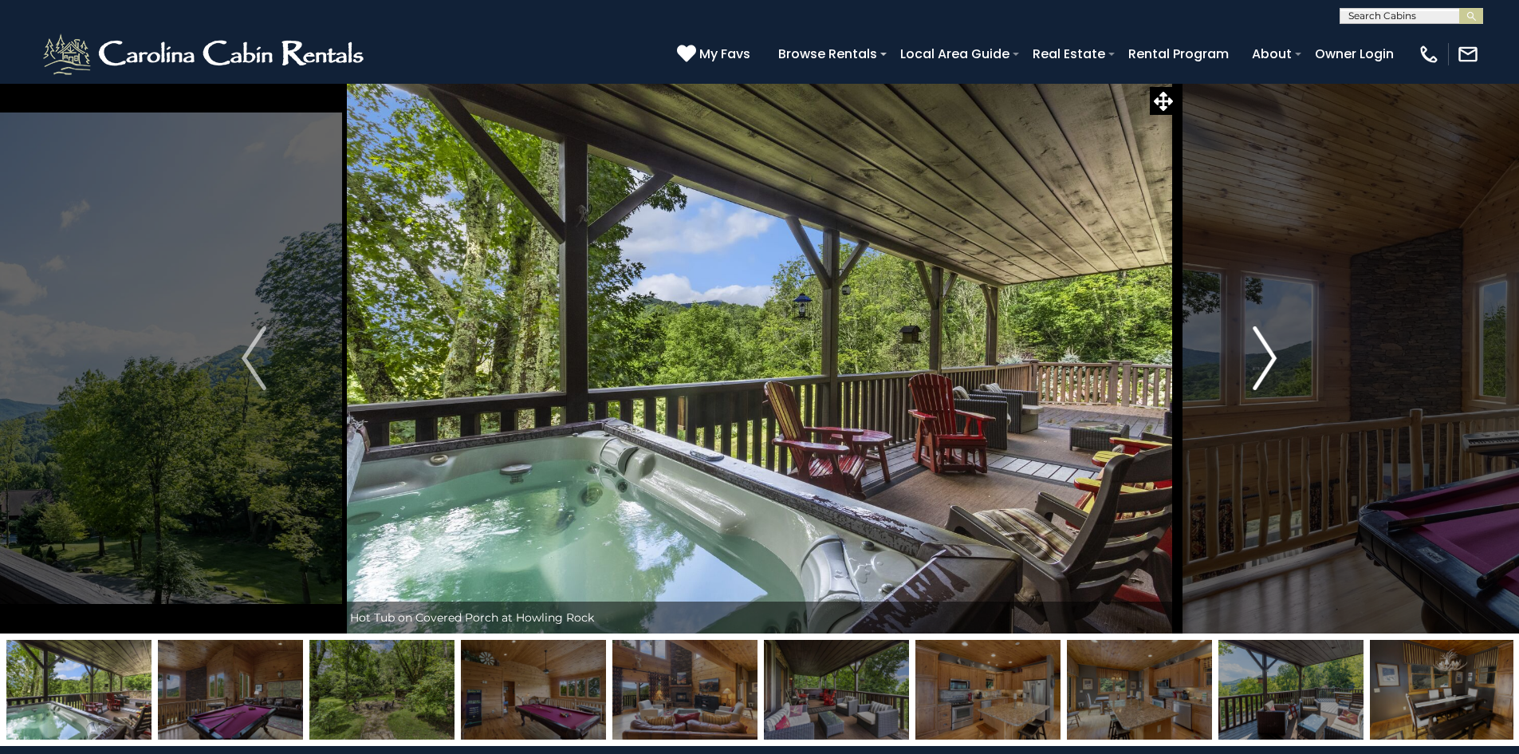
click at [1270, 359] on img "Next" at bounding box center [1265, 358] width 24 height 64
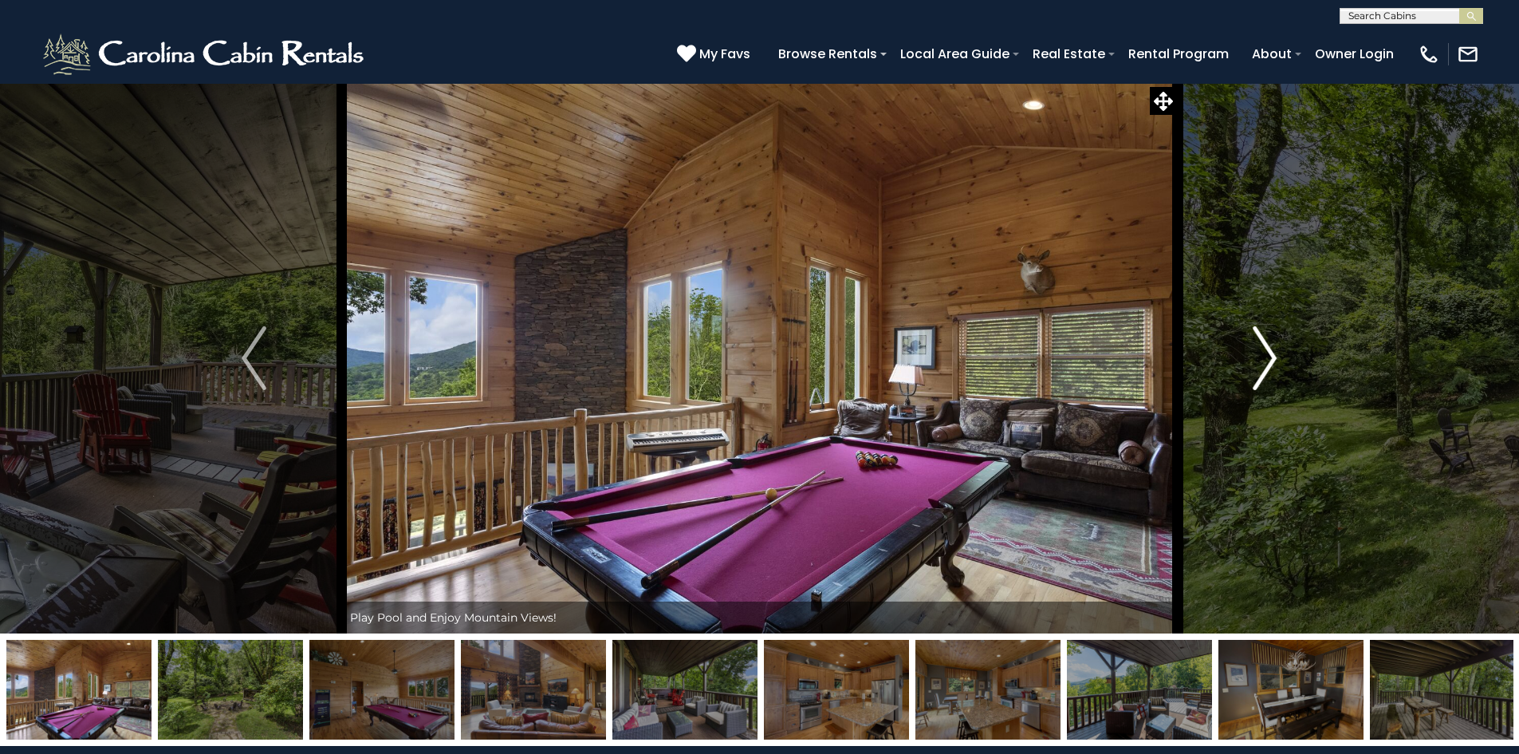
click at [1270, 358] on img "Next" at bounding box center [1265, 358] width 24 height 64
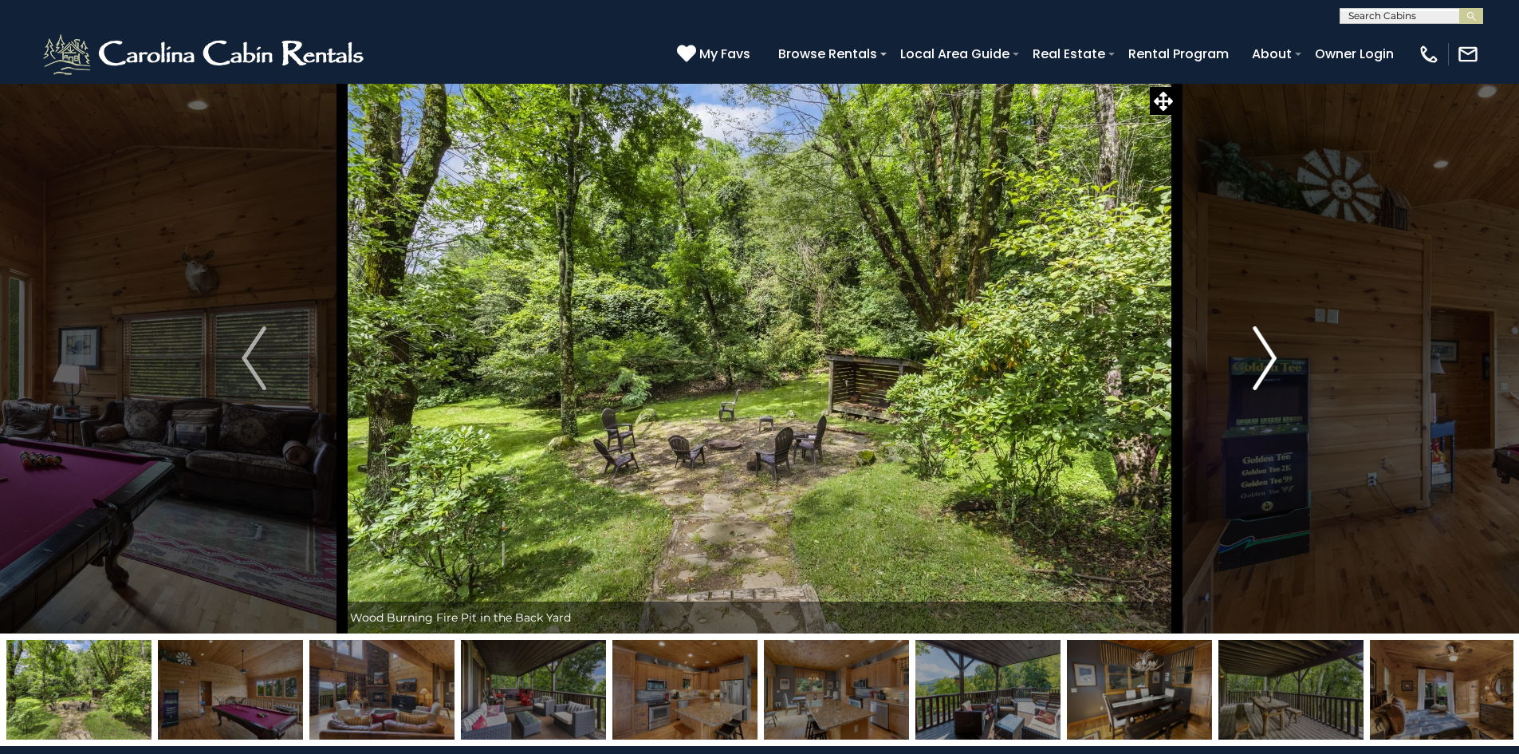
click at [1270, 358] on img "Next" at bounding box center [1265, 358] width 24 height 64
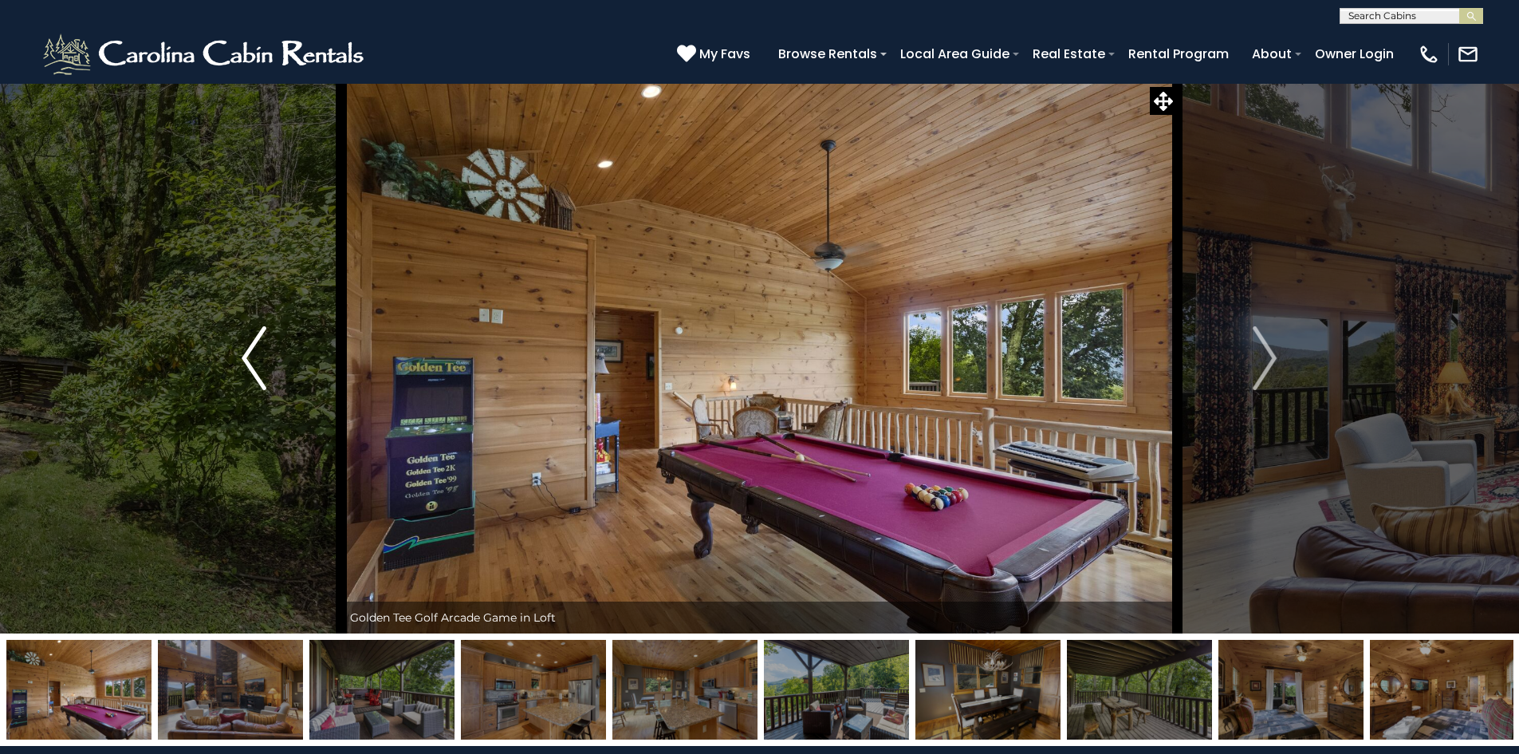
click at [278, 370] on button "Previous" at bounding box center [253, 358] width 175 height 550
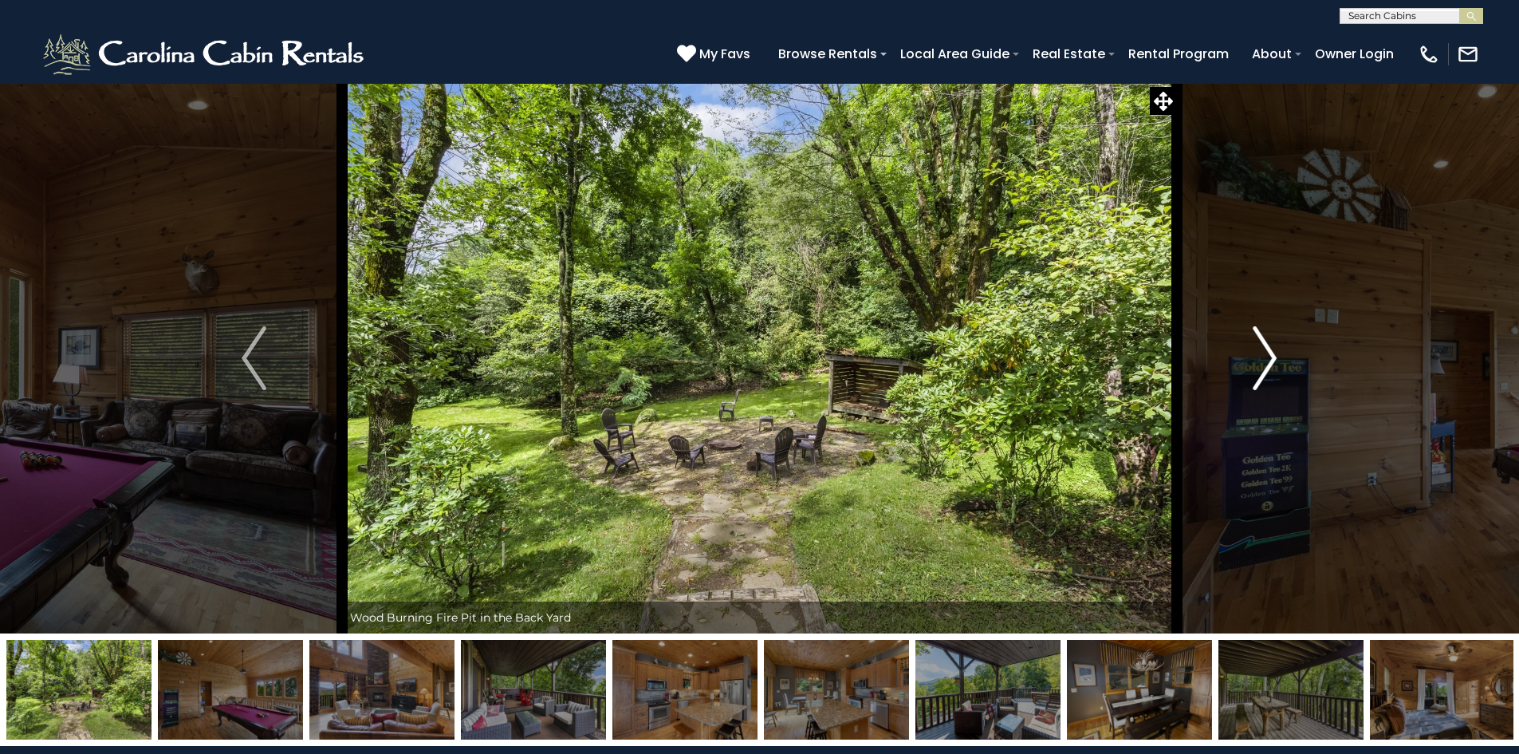
click at [1262, 360] on img "Next" at bounding box center [1265, 358] width 24 height 64
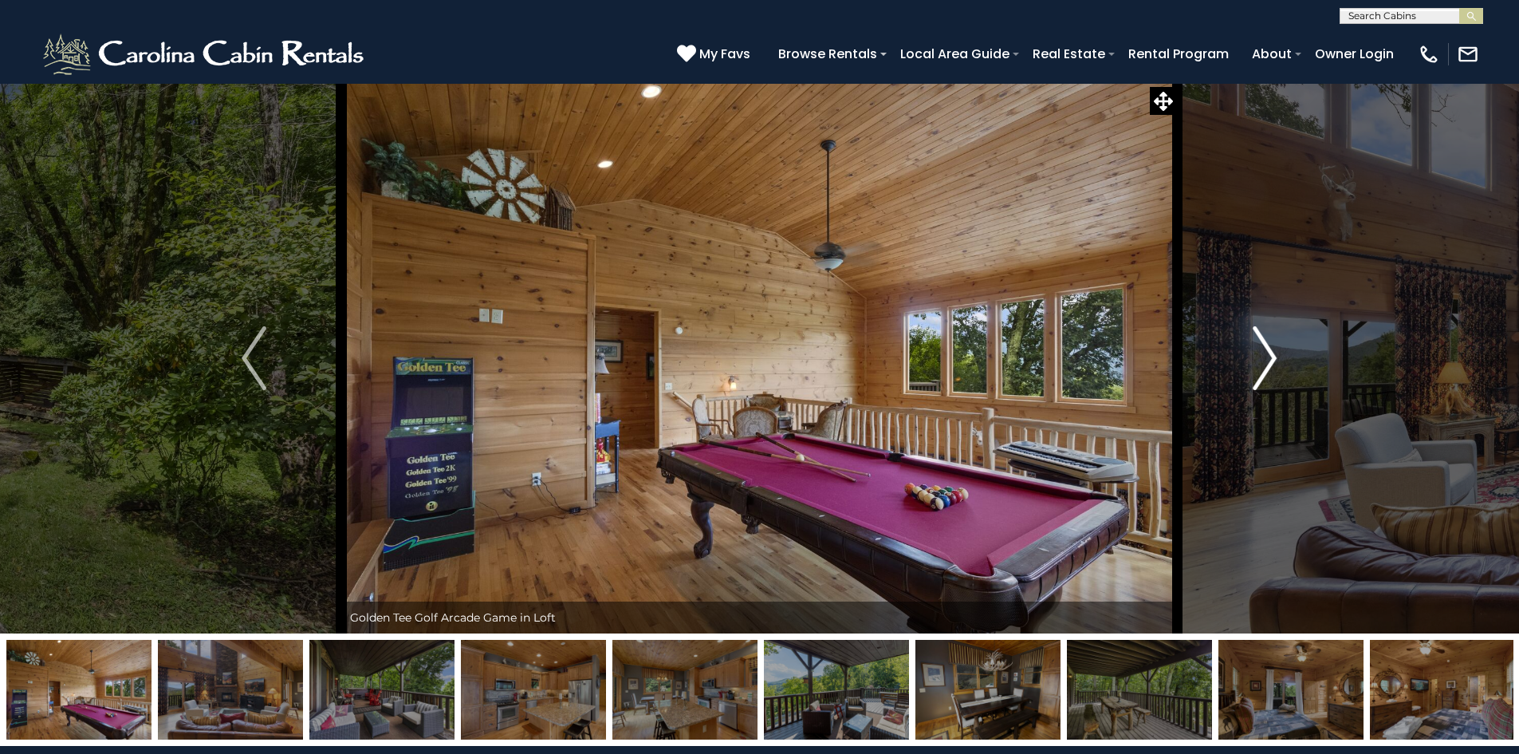
click at [1262, 360] on img "Next" at bounding box center [1265, 358] width 24 height 64
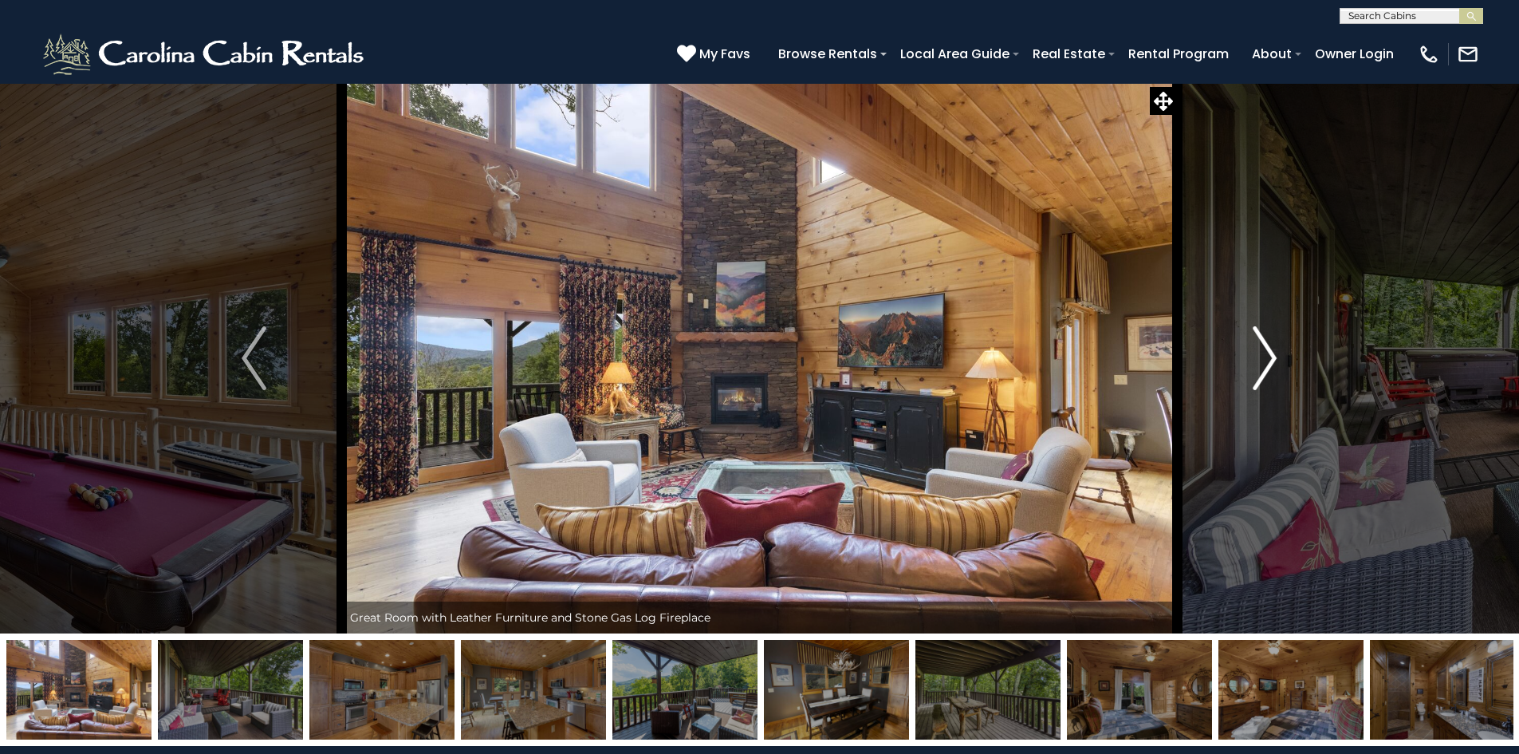
click at [1262, 360] on img "Next" at bounding box center [1265, 358] width 24 height 64
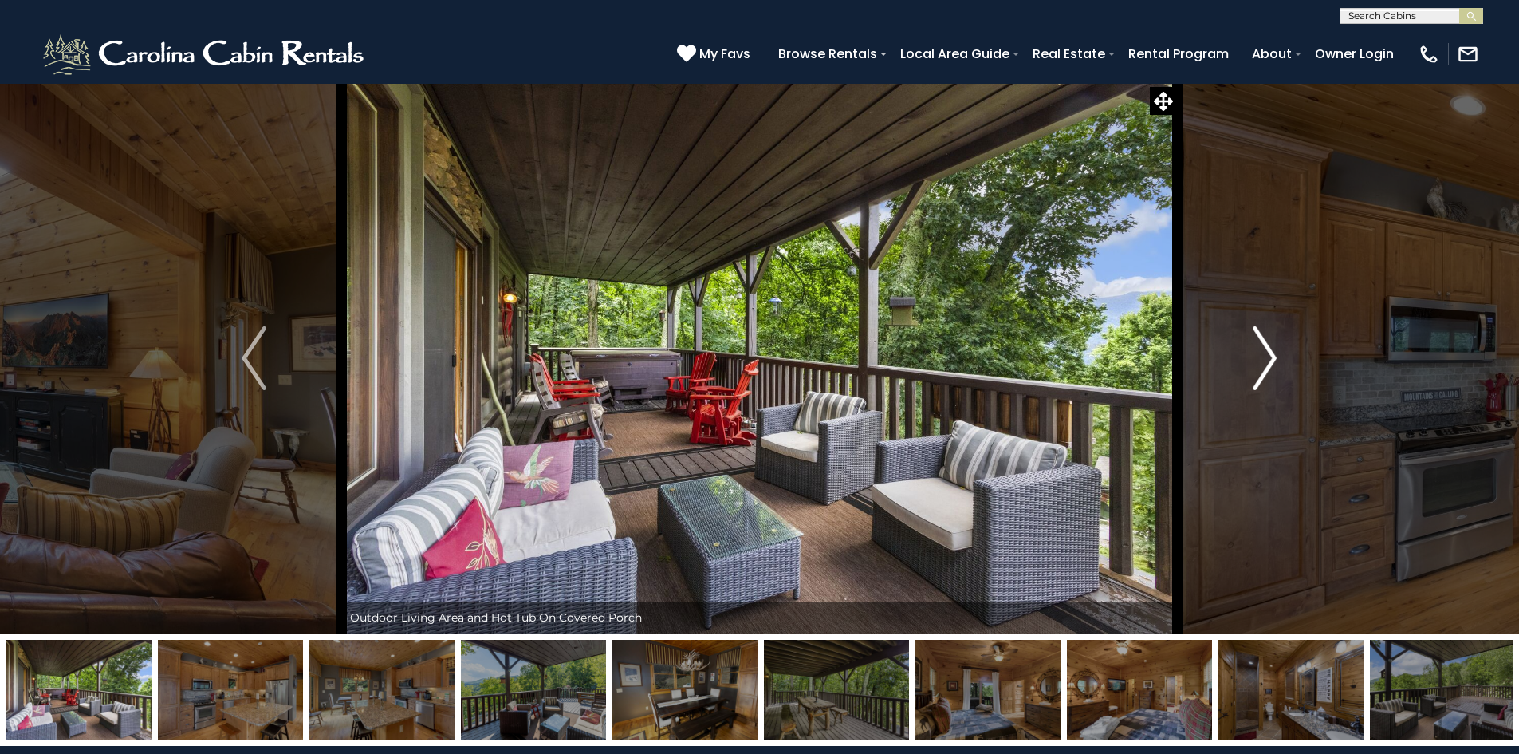
click at [1262, 360] on img "Next" at bounding box center [1265, 358] width 24 height 64
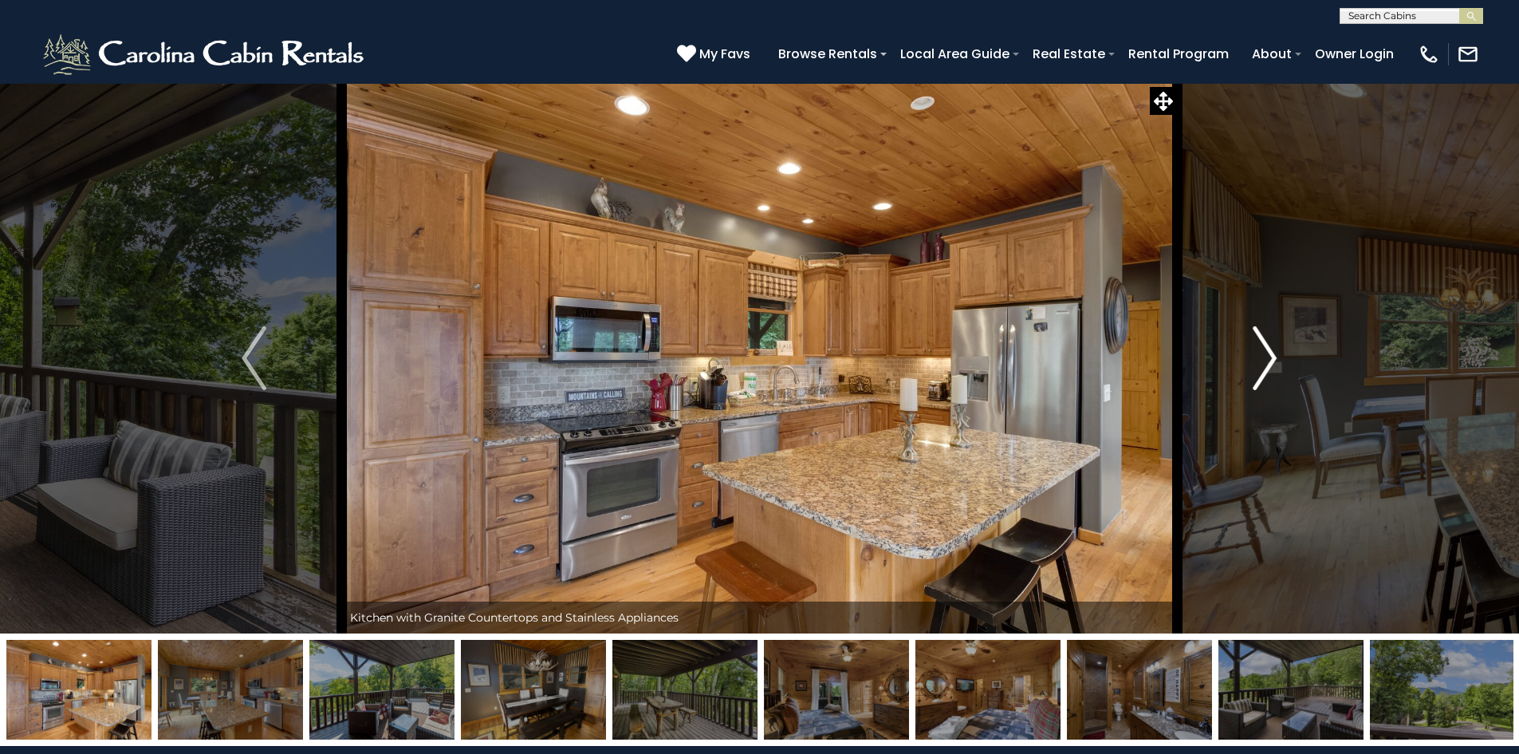
click at [1262, 360] on img "Next" at bounding box center [1265, 358] width 24 height 64
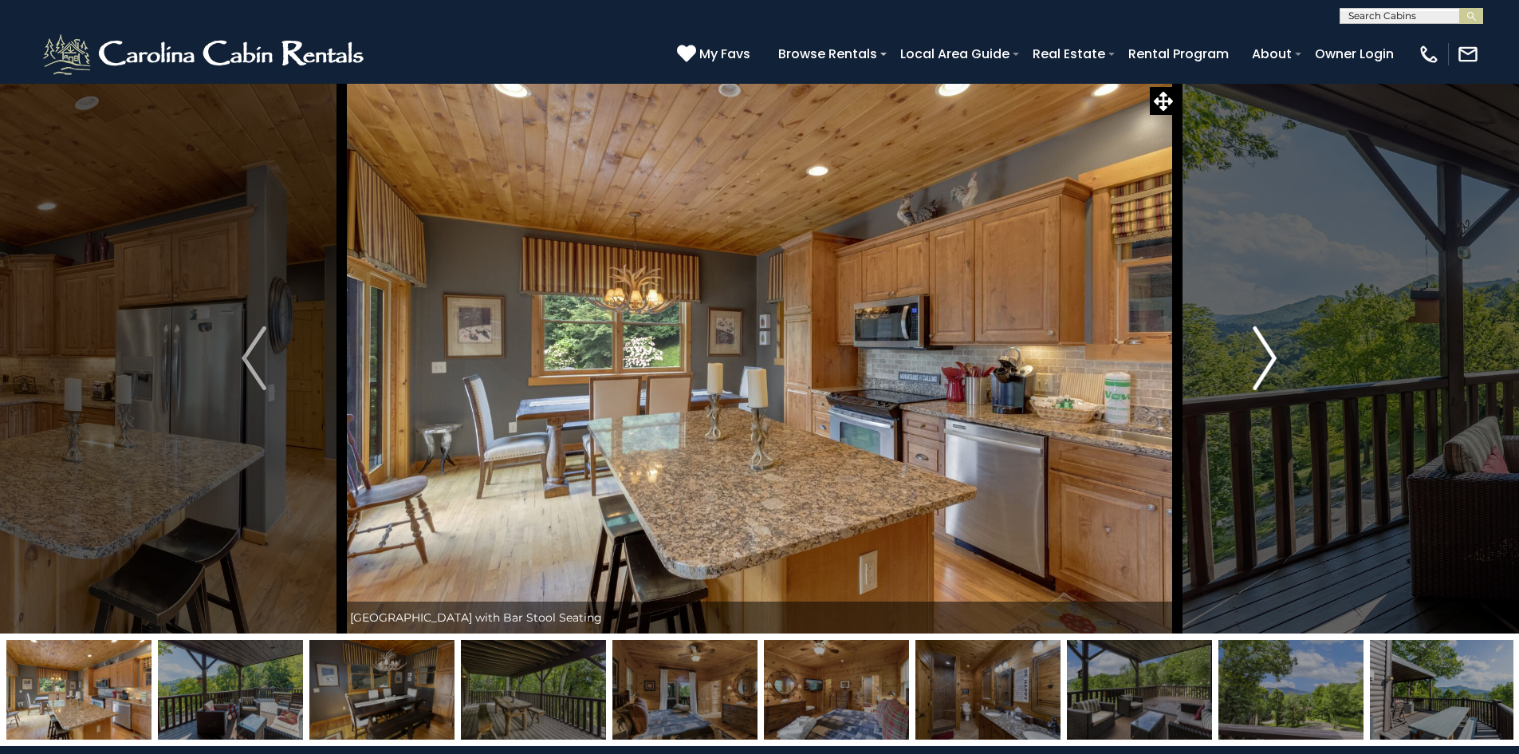
click at [1262, 360] on img "Next" at bounding box center [1265, 358] width 24 height 64
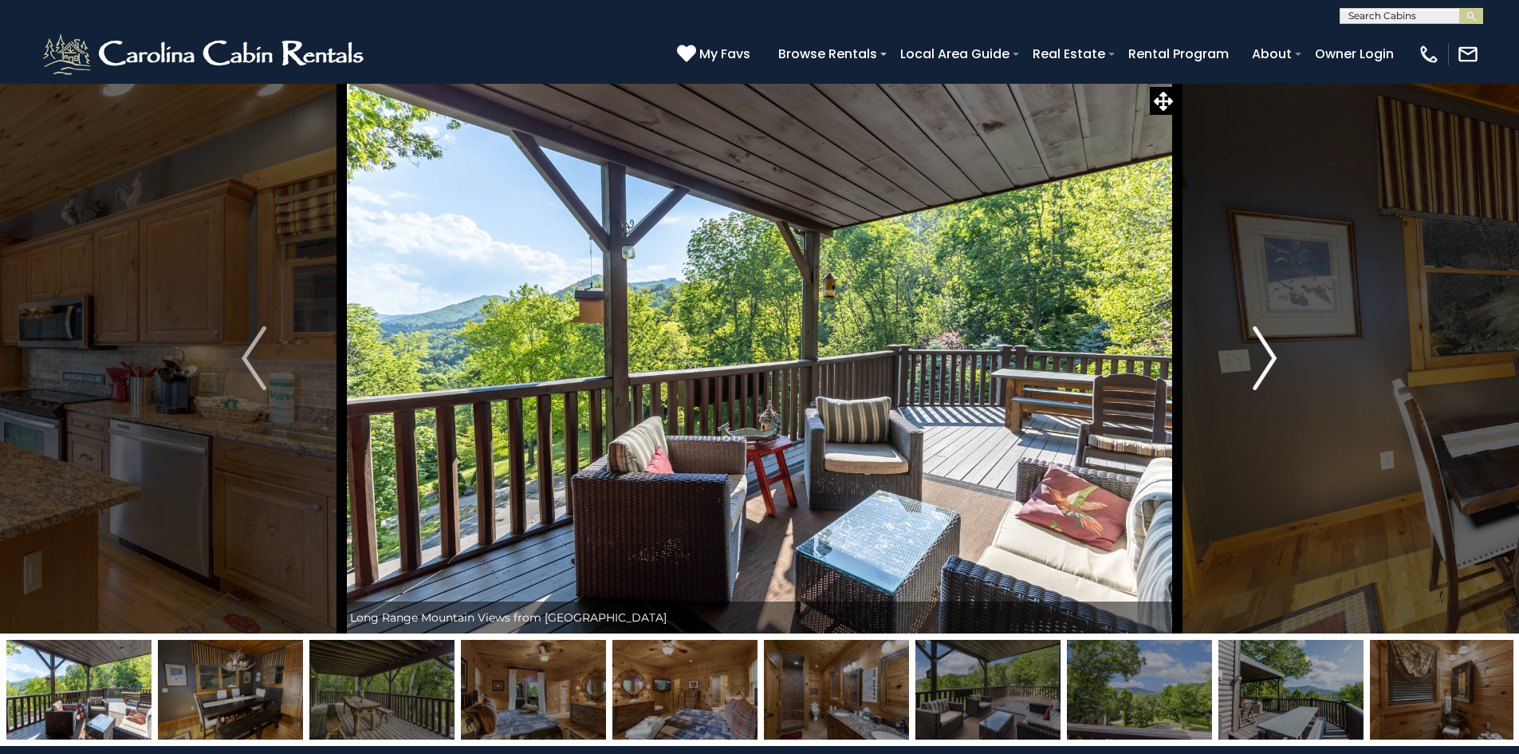
click at [1262, 360] on img "Next" at bounding box center [1265, 358] width 24 height 64
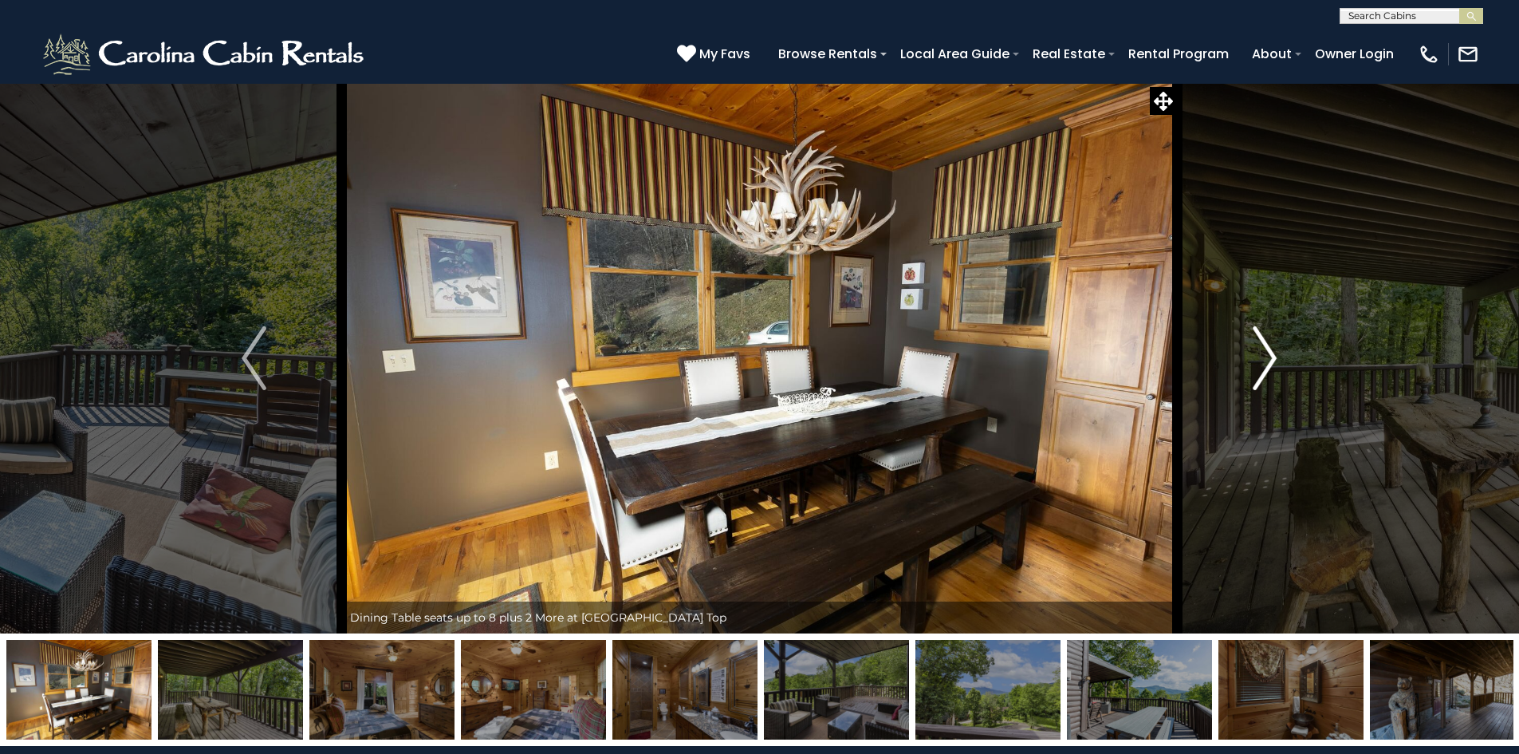
click at [1262, 360] on img "Next" at bounding box center [1265, 358] width 24 height 64
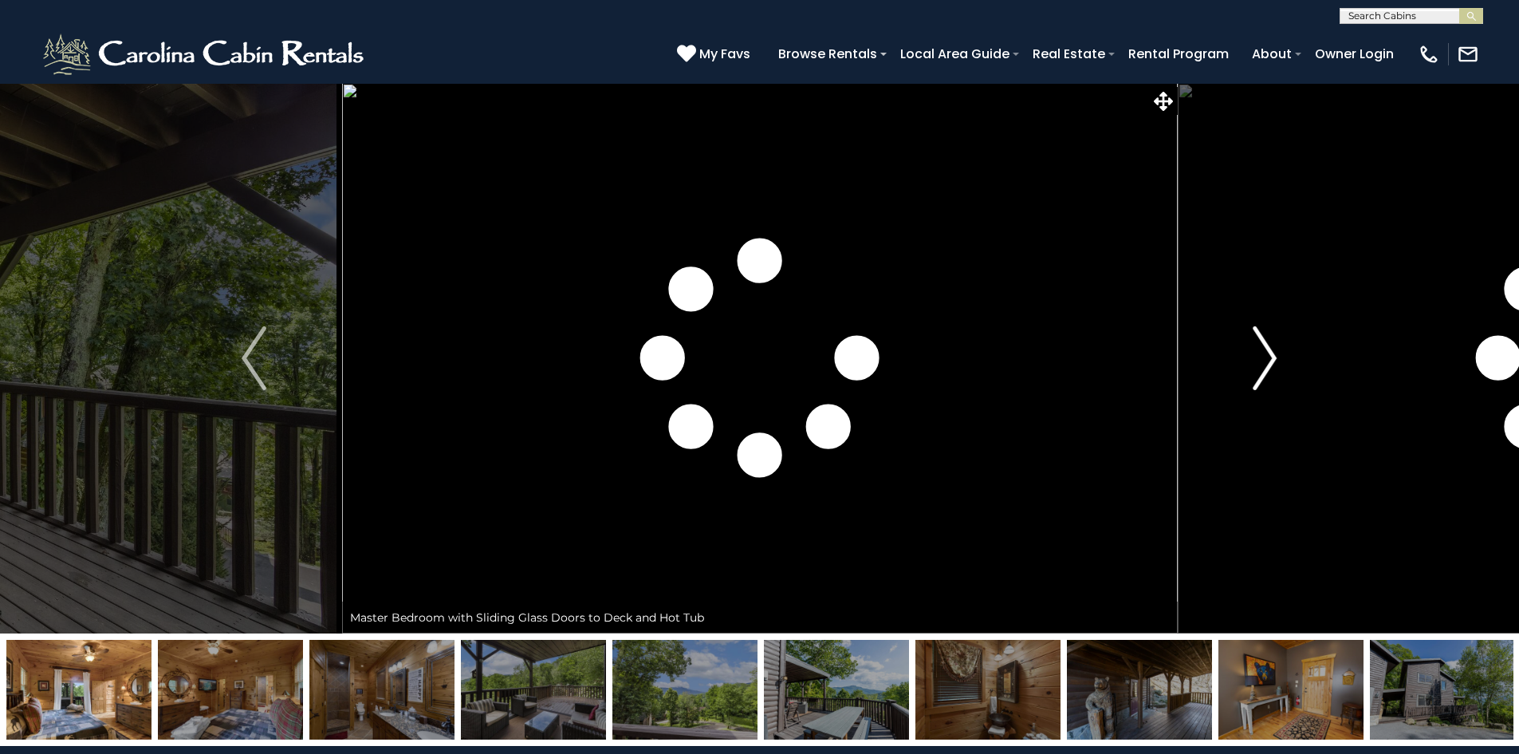
click at [1262, 360] on img "Next" at bounding box center [1265, 358] width 24 height 64
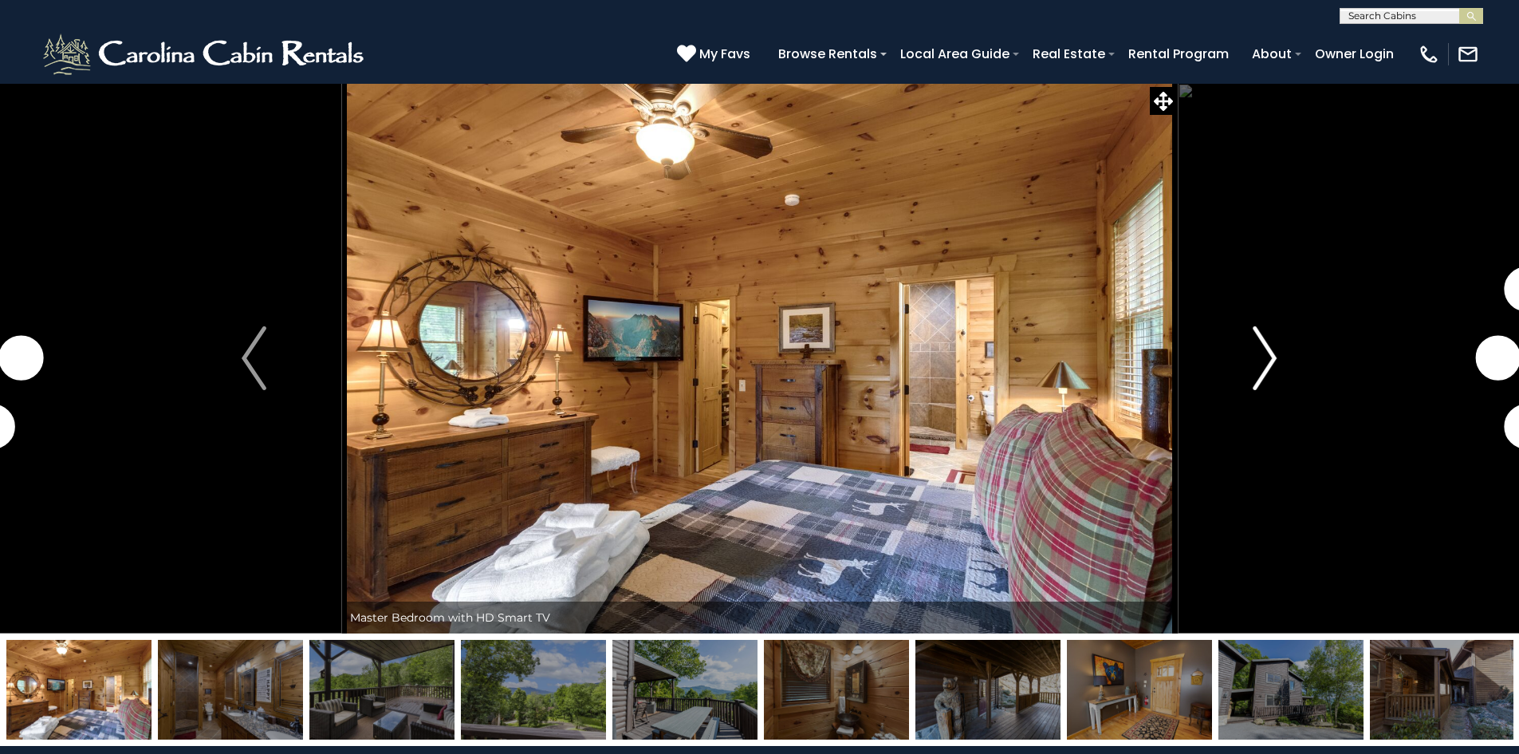
click at [1262, 360] on img "Next" at bounding box center [1265, 358] width 24 height 64
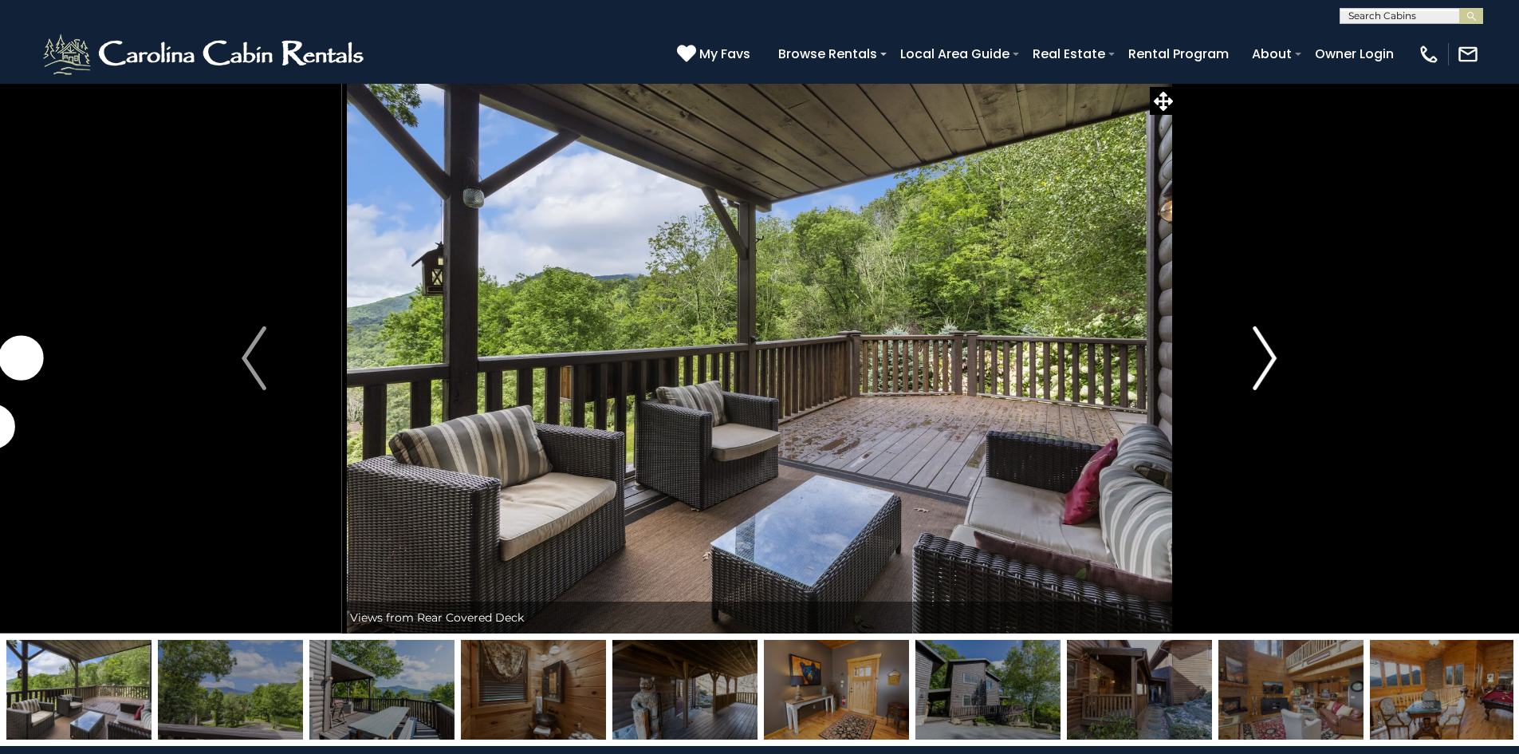
click at [1262, 360] on img "Next" at bounding box center [1265, 358] width 24 height 64
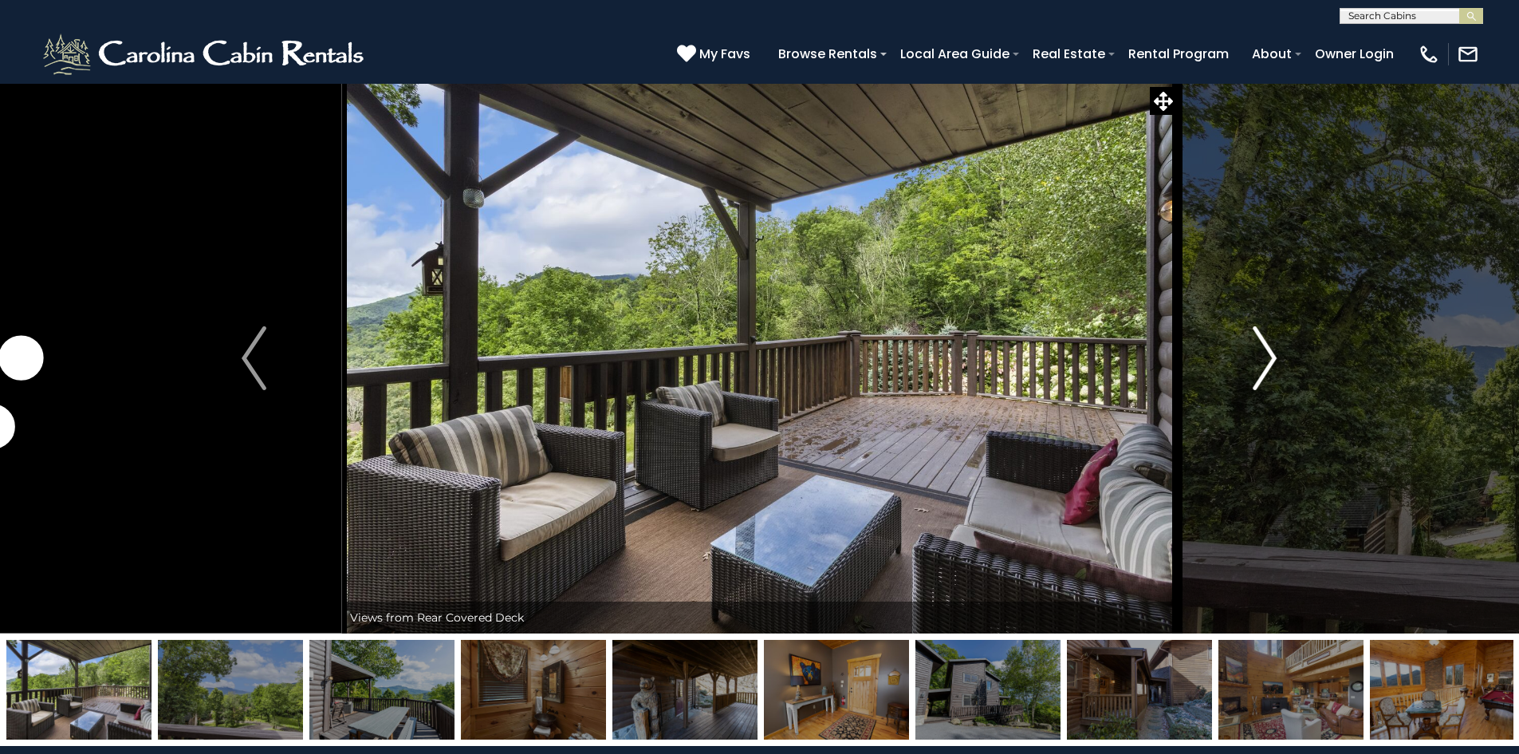
click at [1262, 360] on img "Next" at bounding box center [1265, 358] width 24 height 64
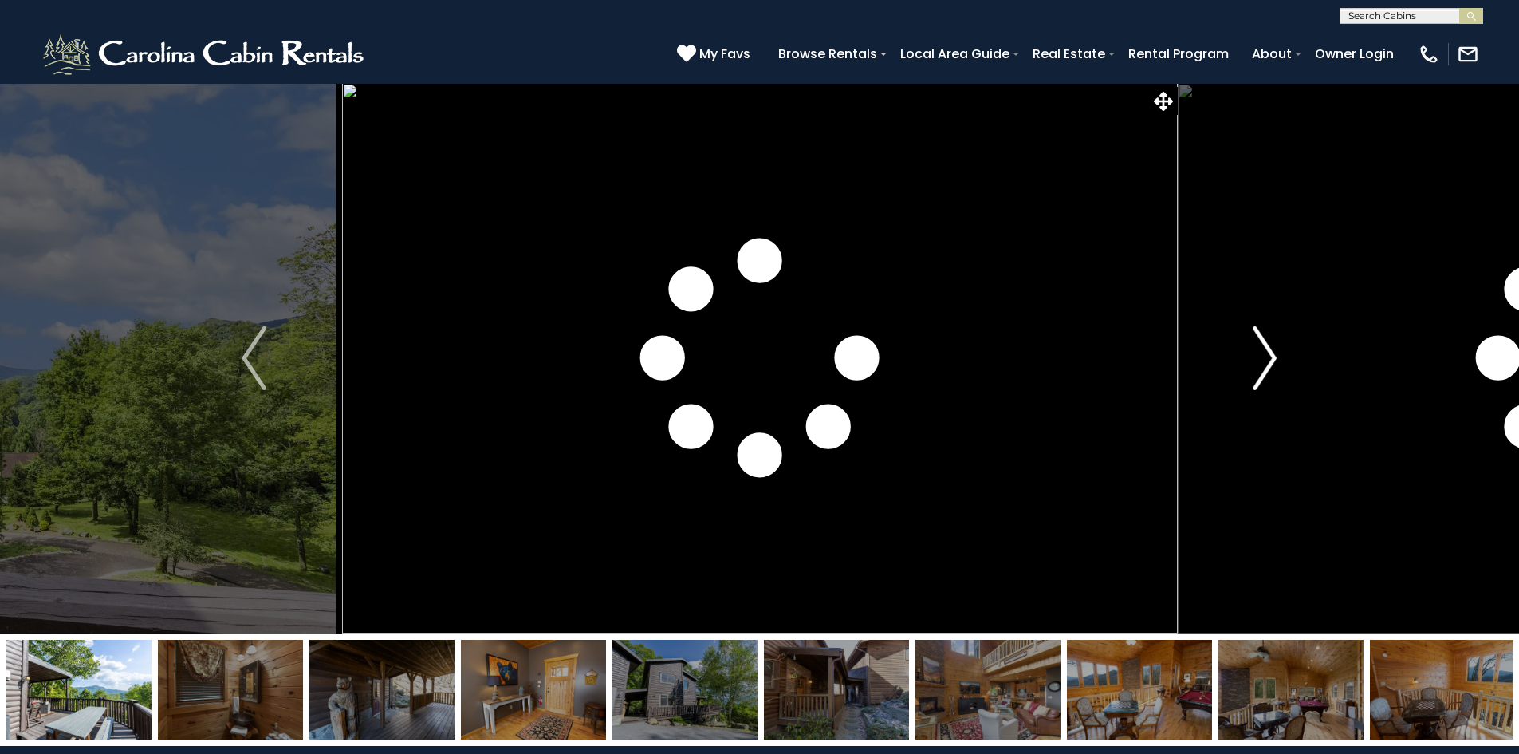
click at [1262, 360] on img "Next" at bounding box center [1265, 358] width 24 height 64
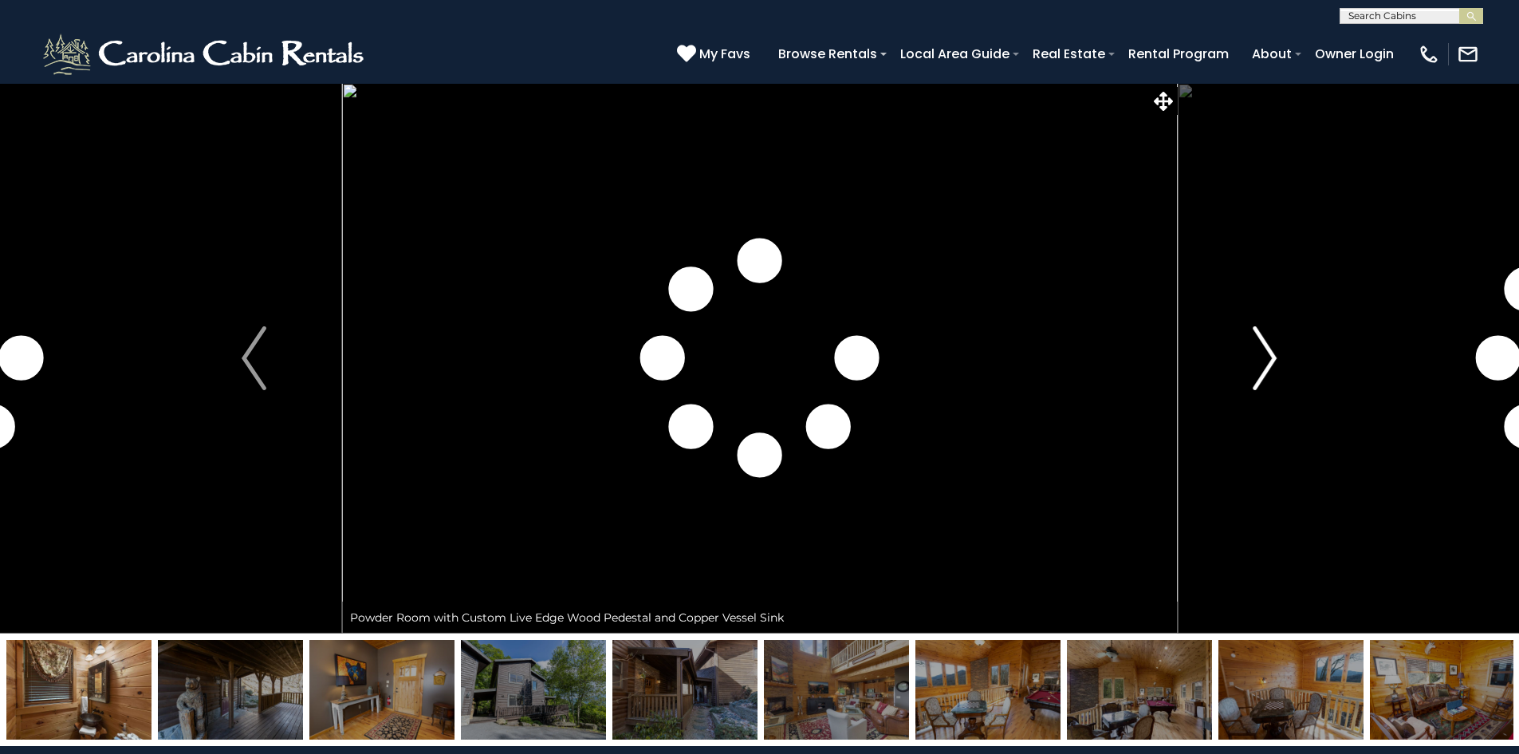
click at [1262, 360] on img "Next" at bounding box center [1265, 358] width 24 height 64
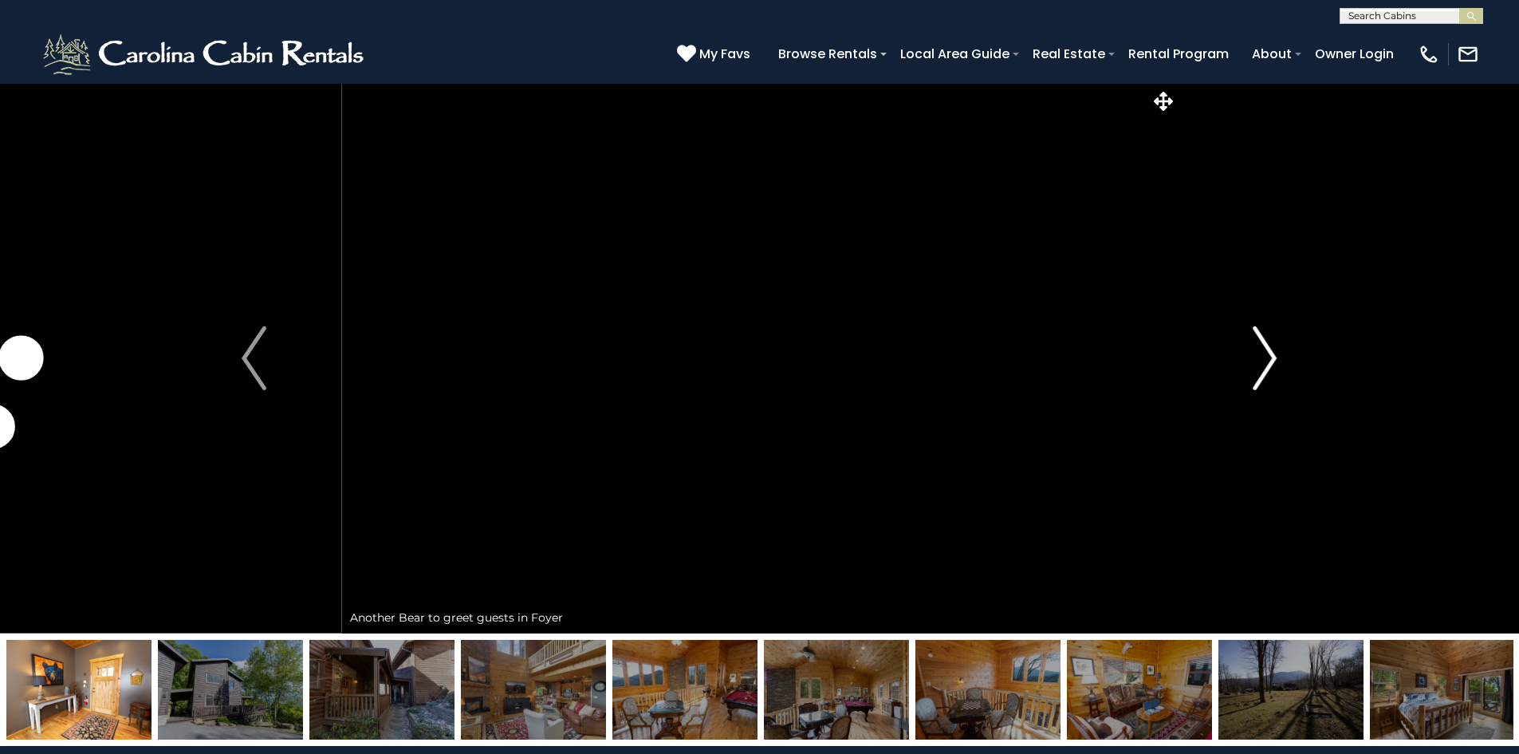
click at [1262, 360] on img "Next" at bounding box center [1265, 358] width 24 height 64
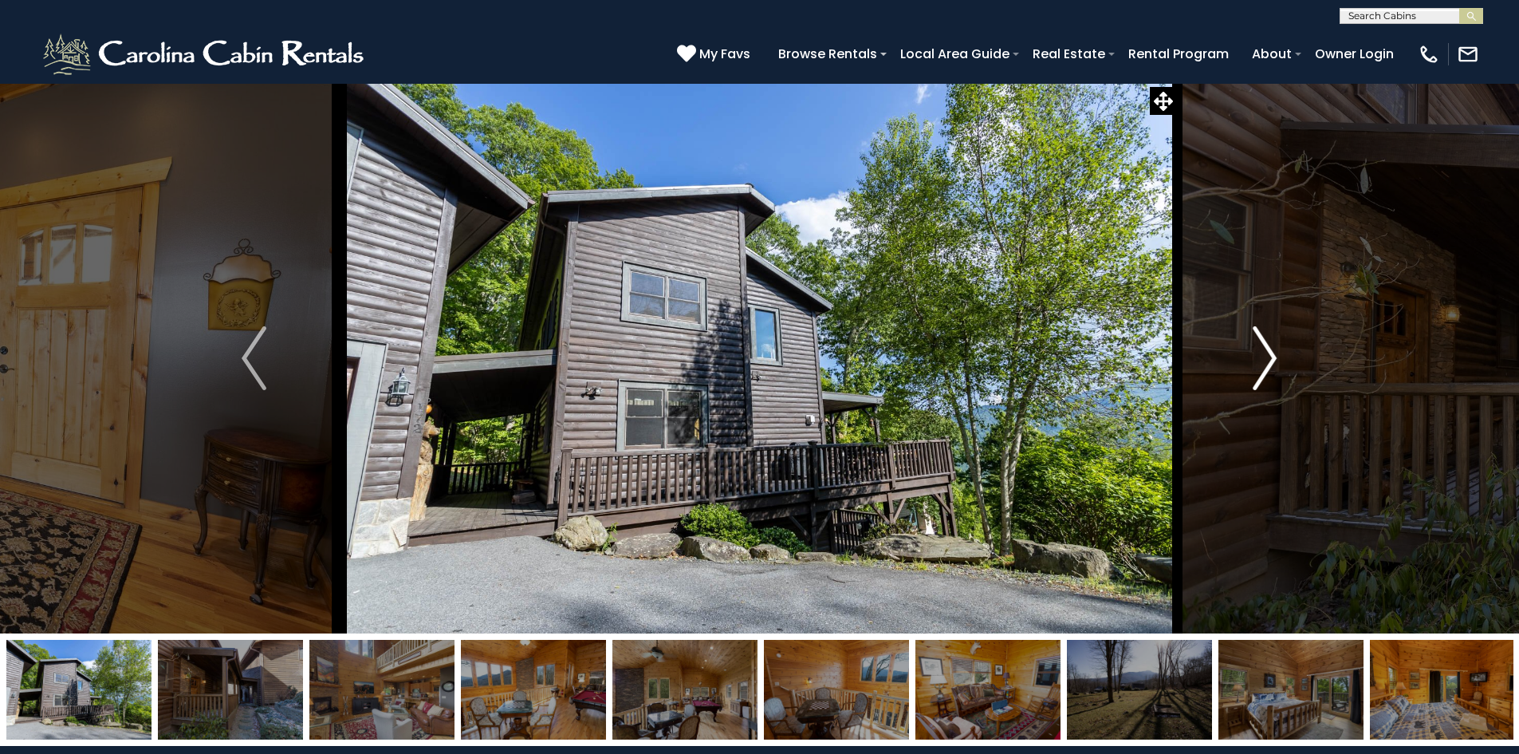
click at [1262, 360] on img "Next" at bounding box center [1265, 358] width 24 height 64
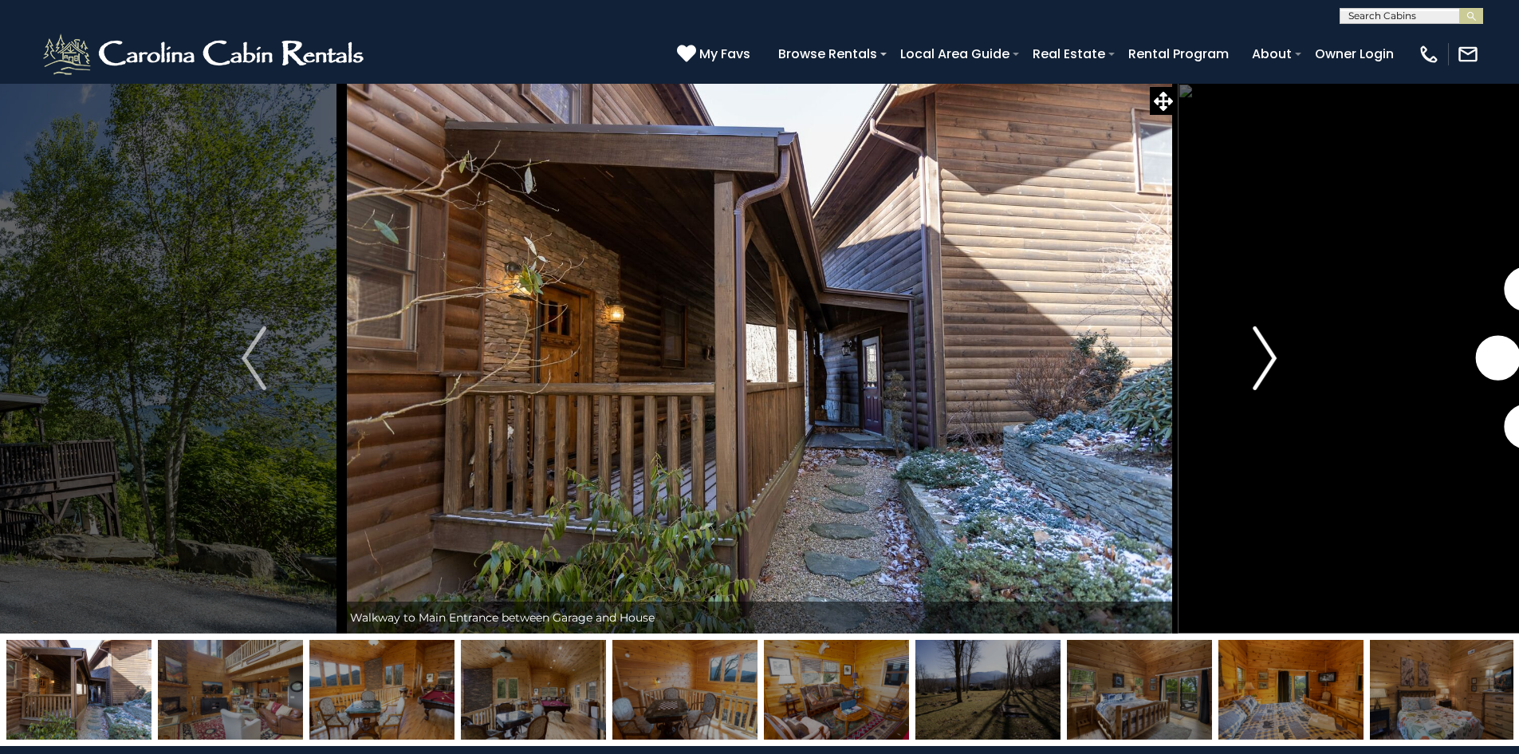
click at [1262, 360] on img "Next" at bounding box center [1265, 358] width 24 height 64
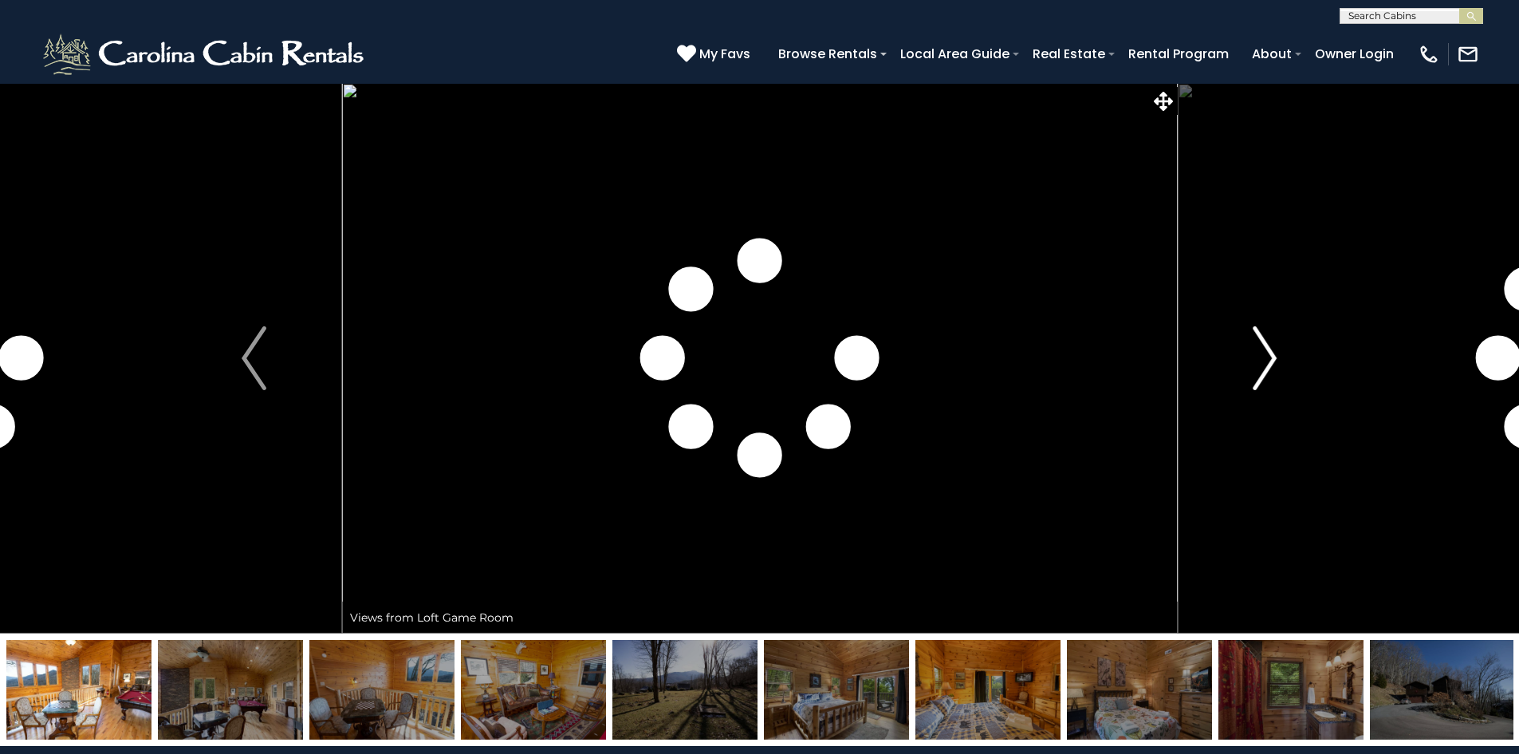
click at [1262, 360] on img "Next" at bounding box center [1265, 358] width 24 height 64
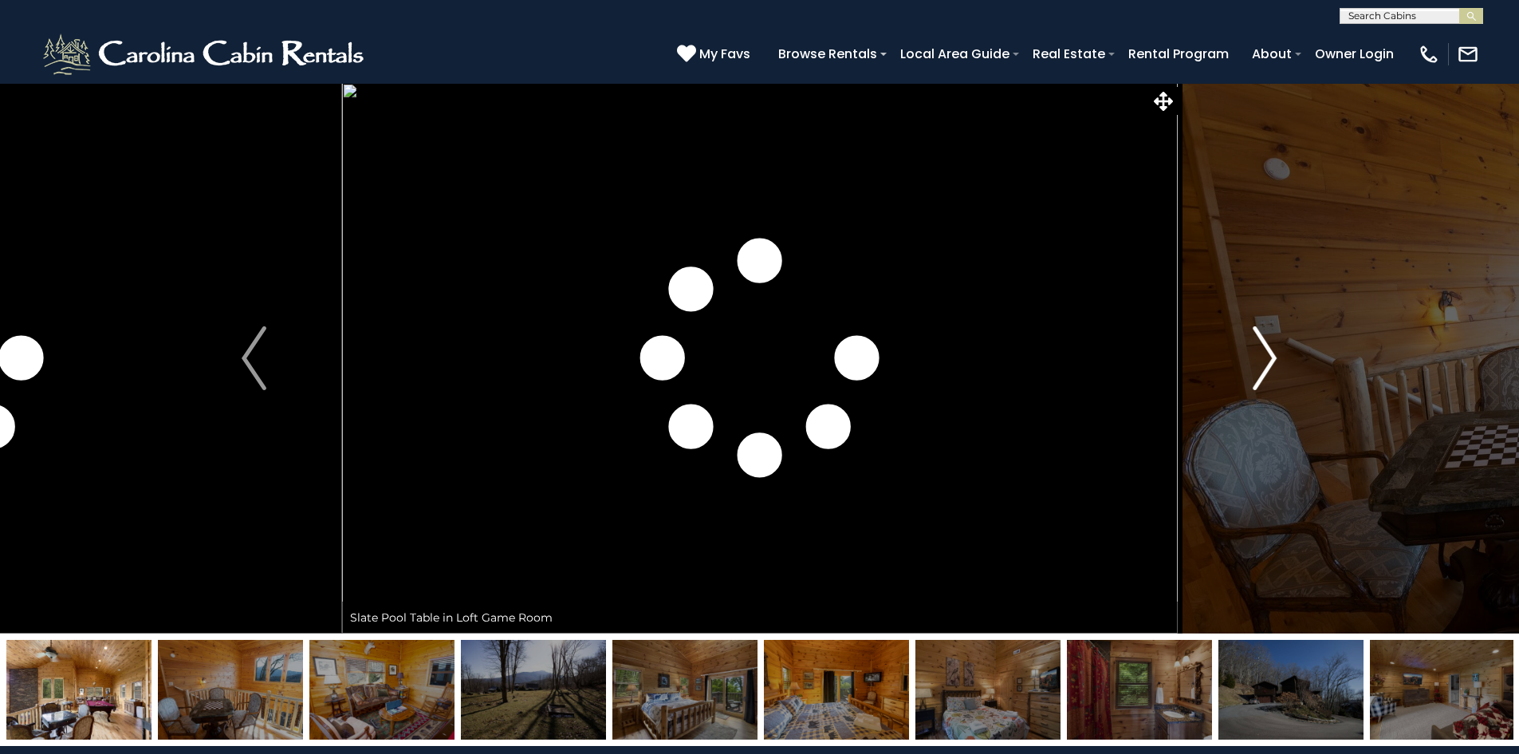
click at [1262, 360] on img "Next" at bounding box center [1265, 358] width 24 height 64
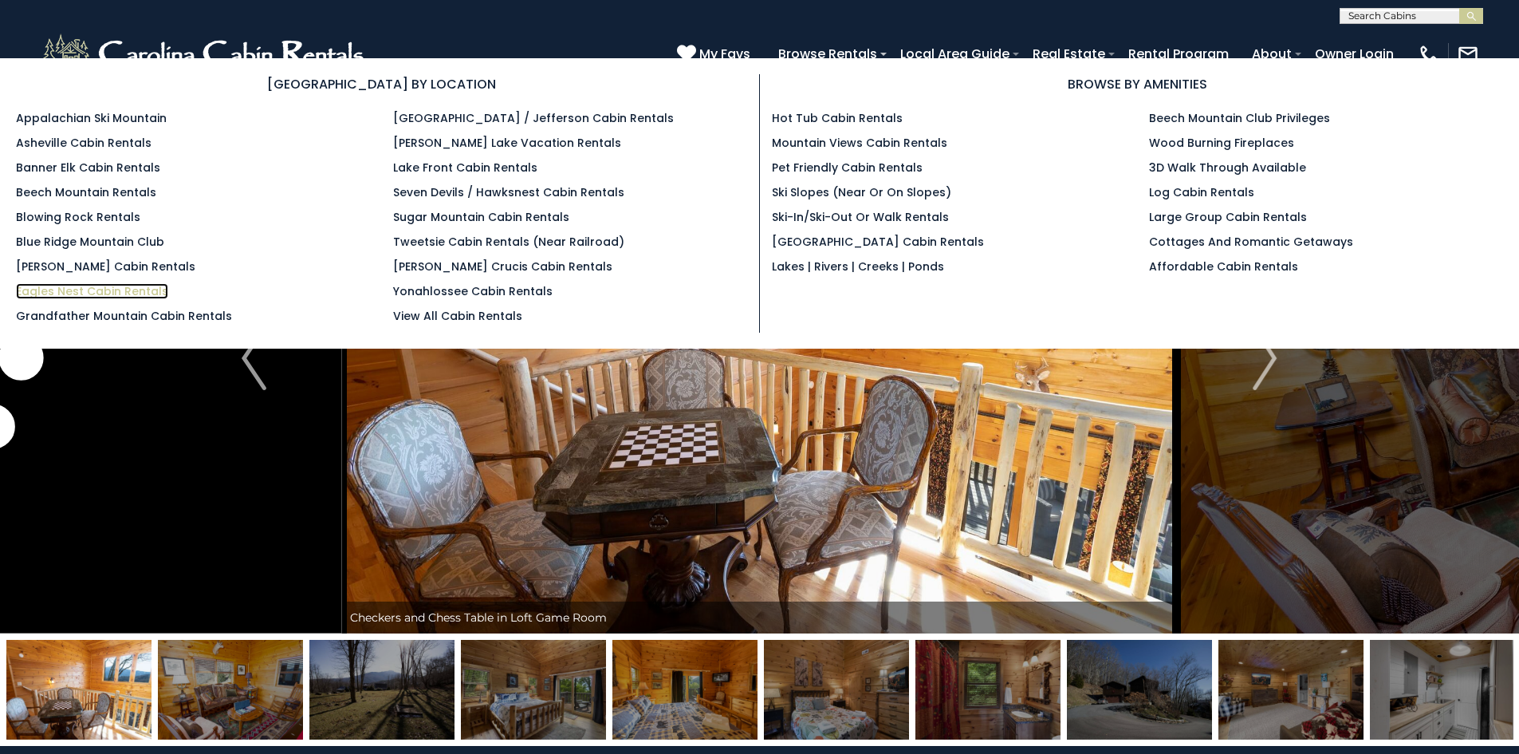
click at [126, 287] on link "Eagles Nest Cabin Rentals" at bounding box center [92, 291] width 152 height 16
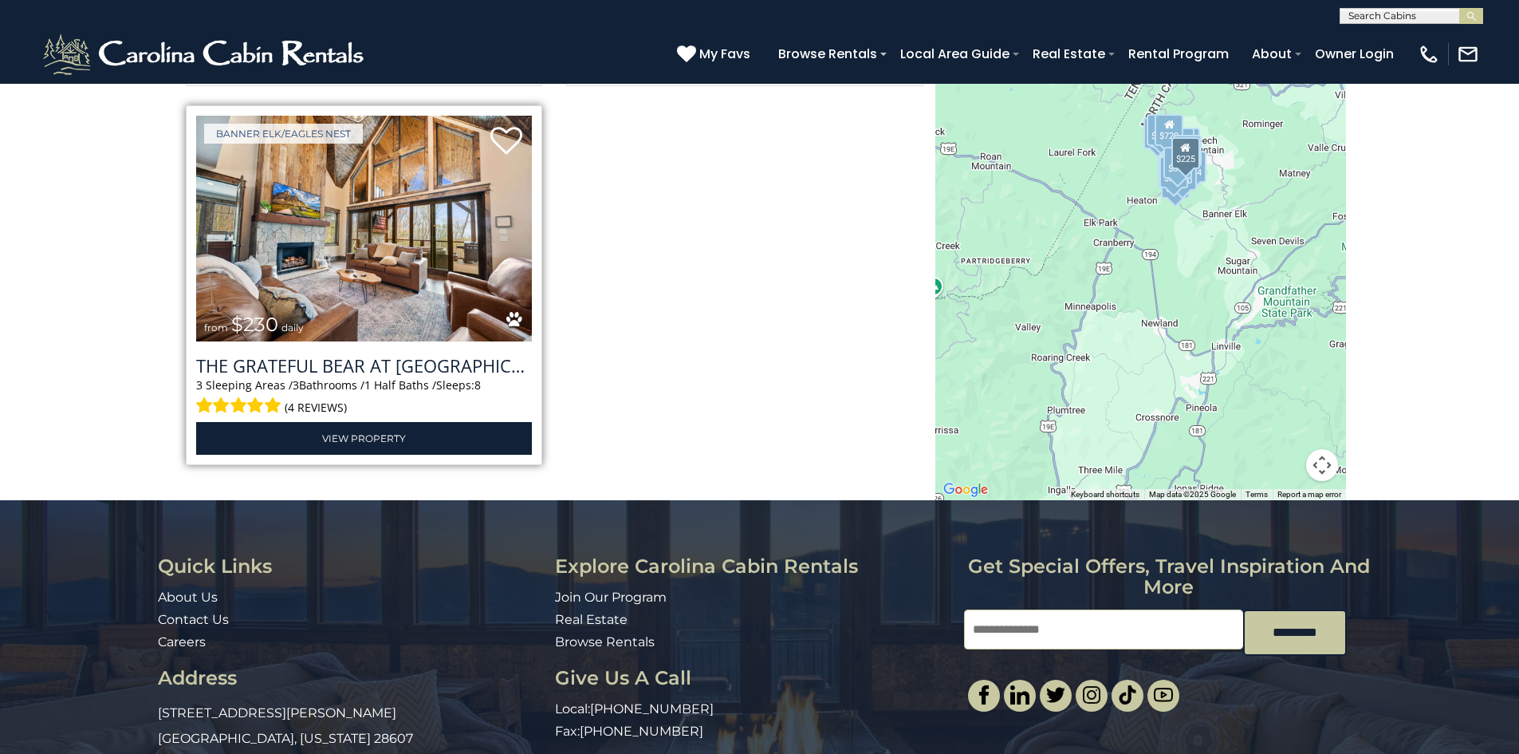
scroll to position [5267, 0]
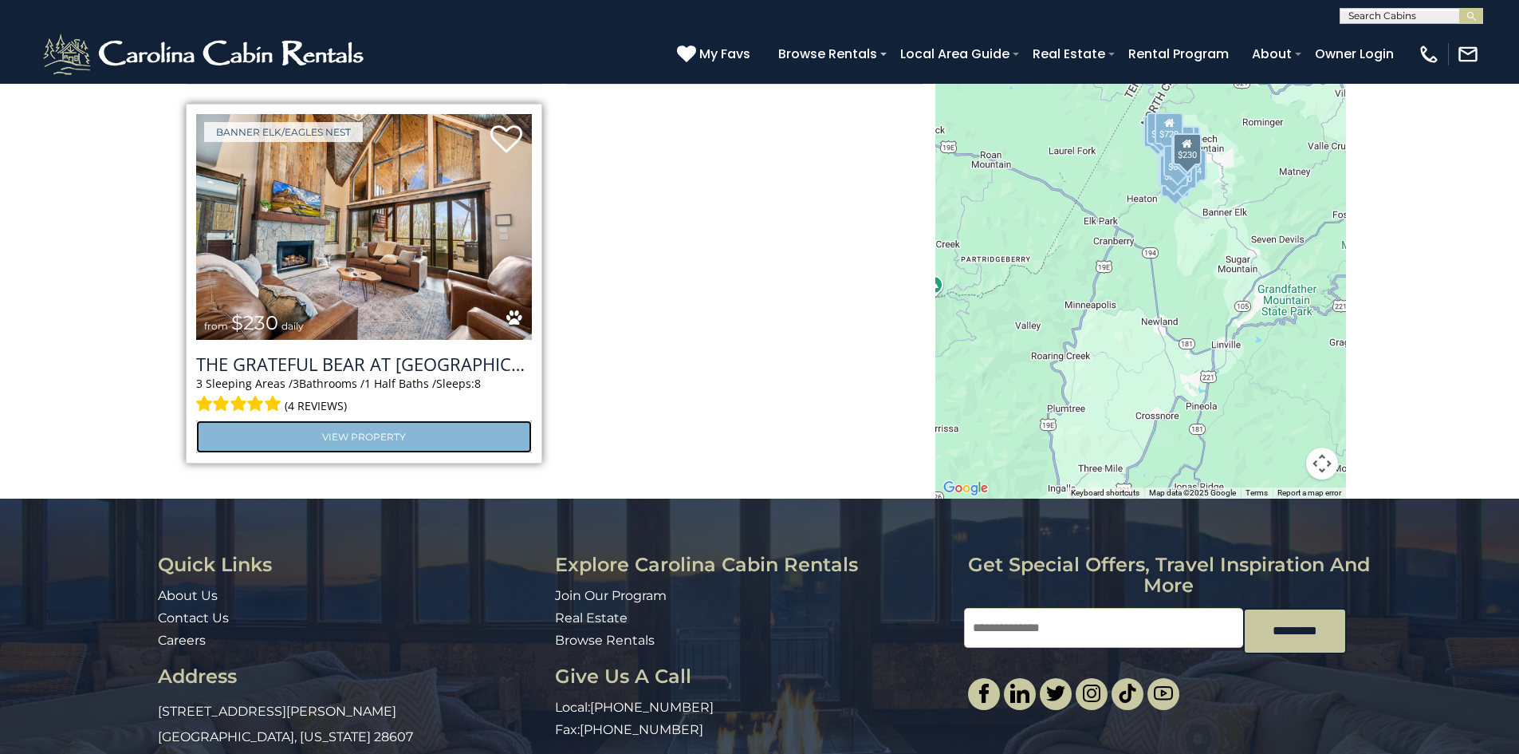
click at [401, 434] on link "View Property" at bounding box center [364, 436] width 337 height 33
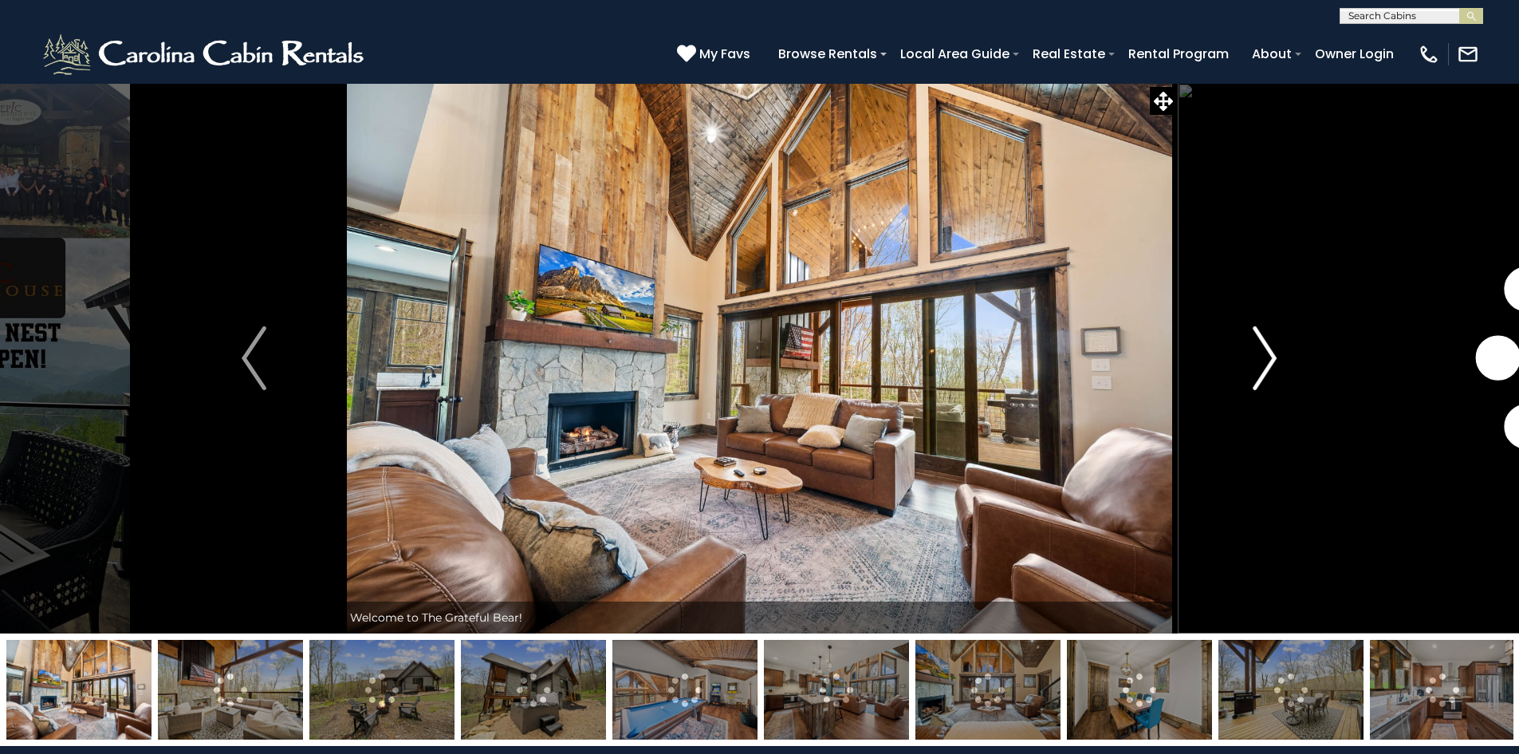
click at [1292, 352] on button "Next" at bounding box center [1264, 358] width 175 height 550
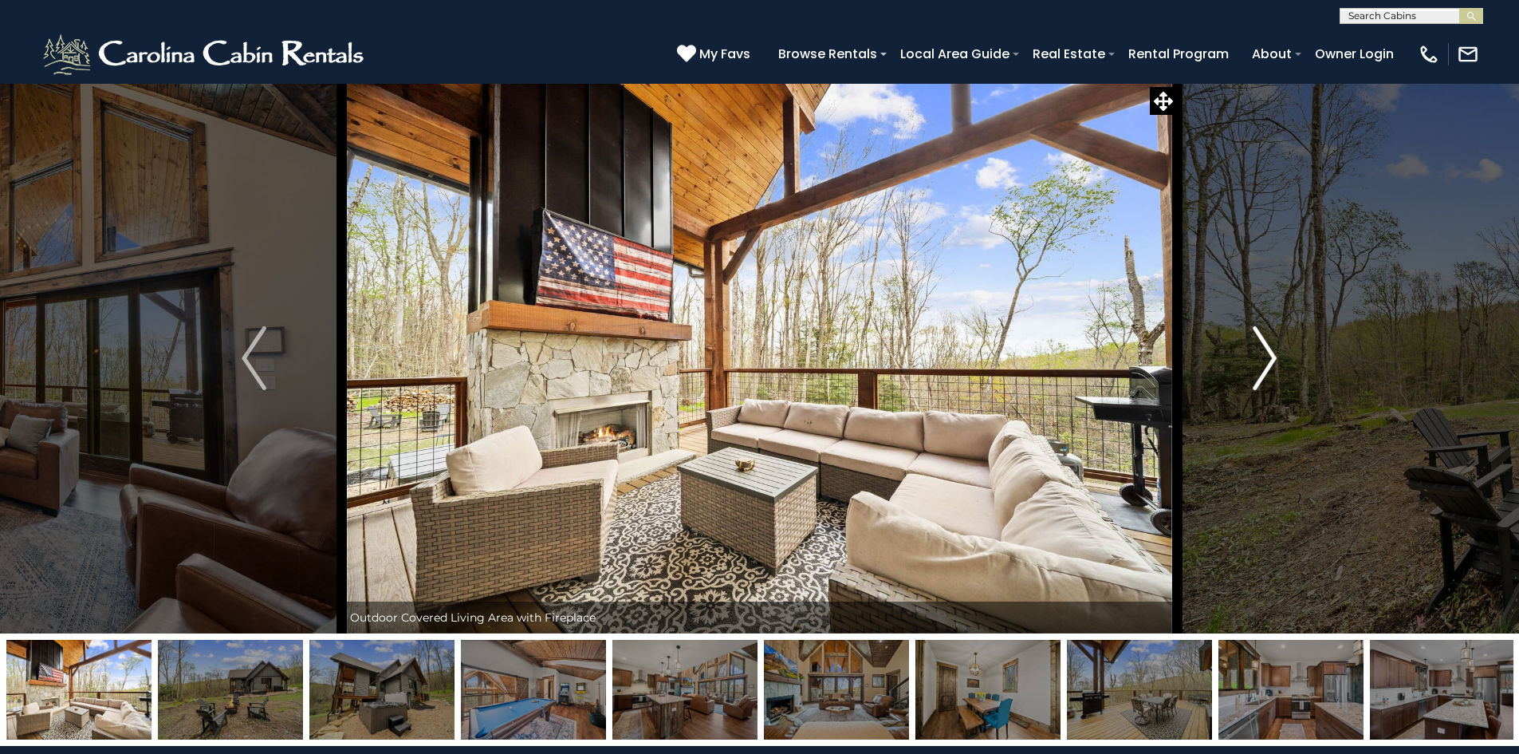
click at [1263, 362] on img "Next" at bounding box center [1265, 358] width 24 height 64
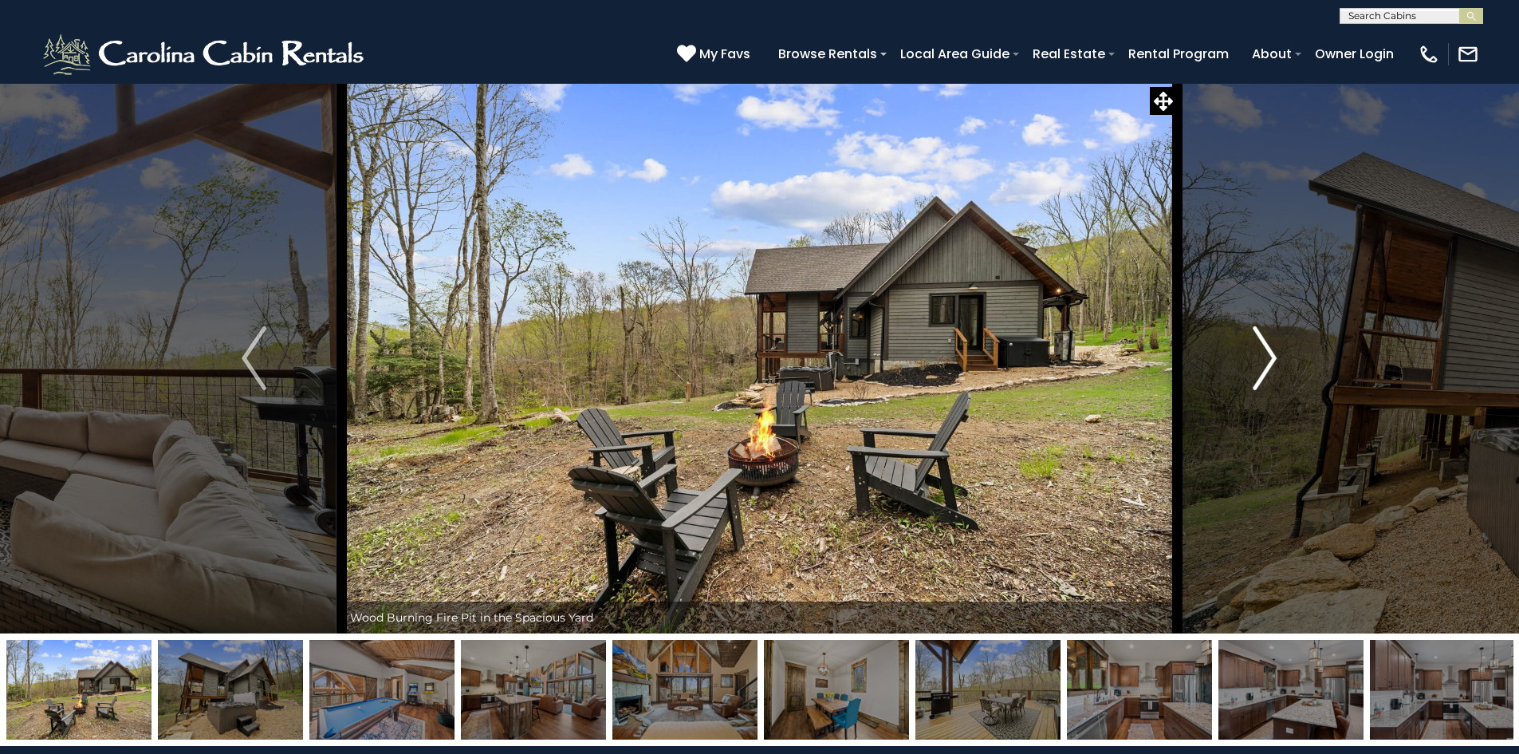
click at [1263, 362] on img "Next" at bounding box center [1265, 358] width 24 height 64
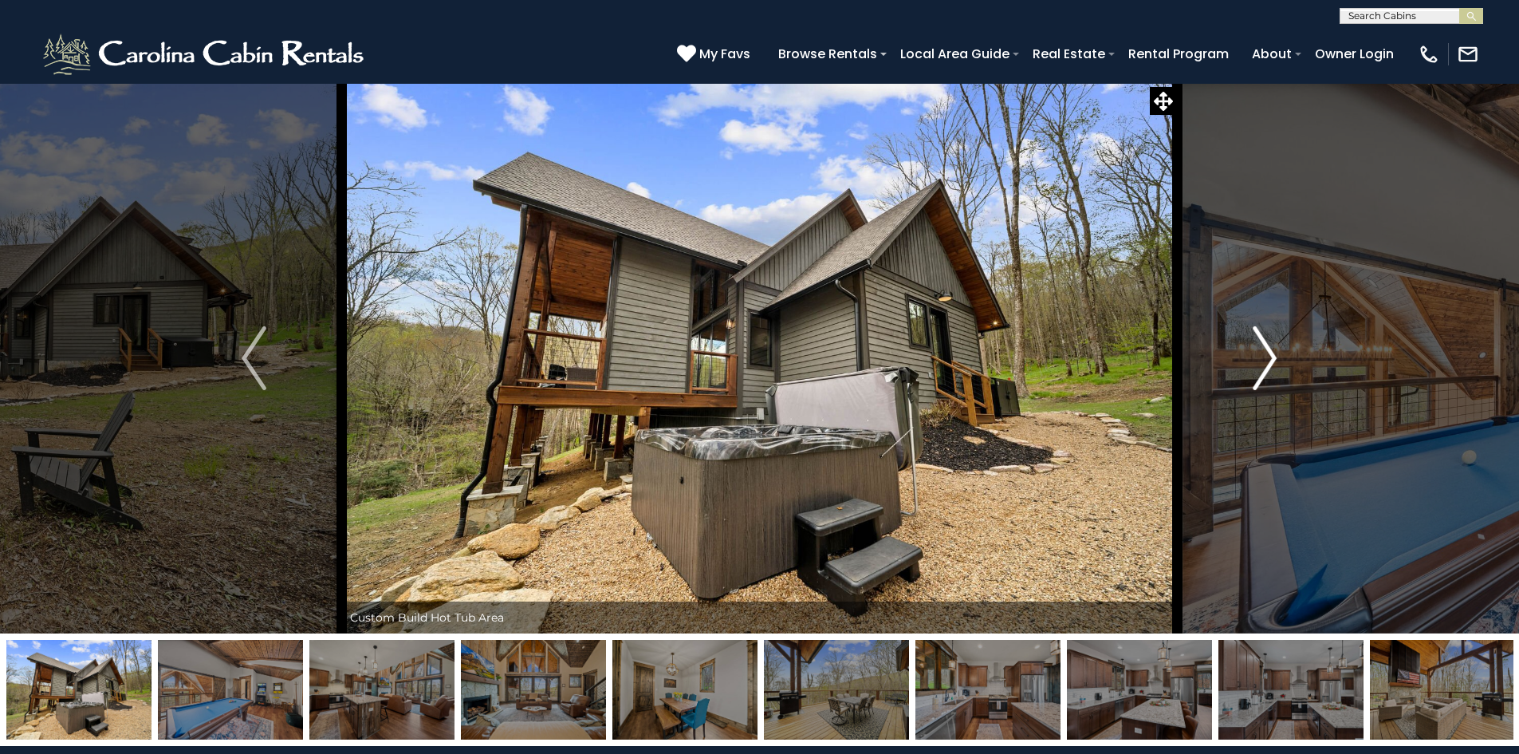
click at [1263, 362] on img "Next" at bounding box center [1265, 358] width 24 height 64
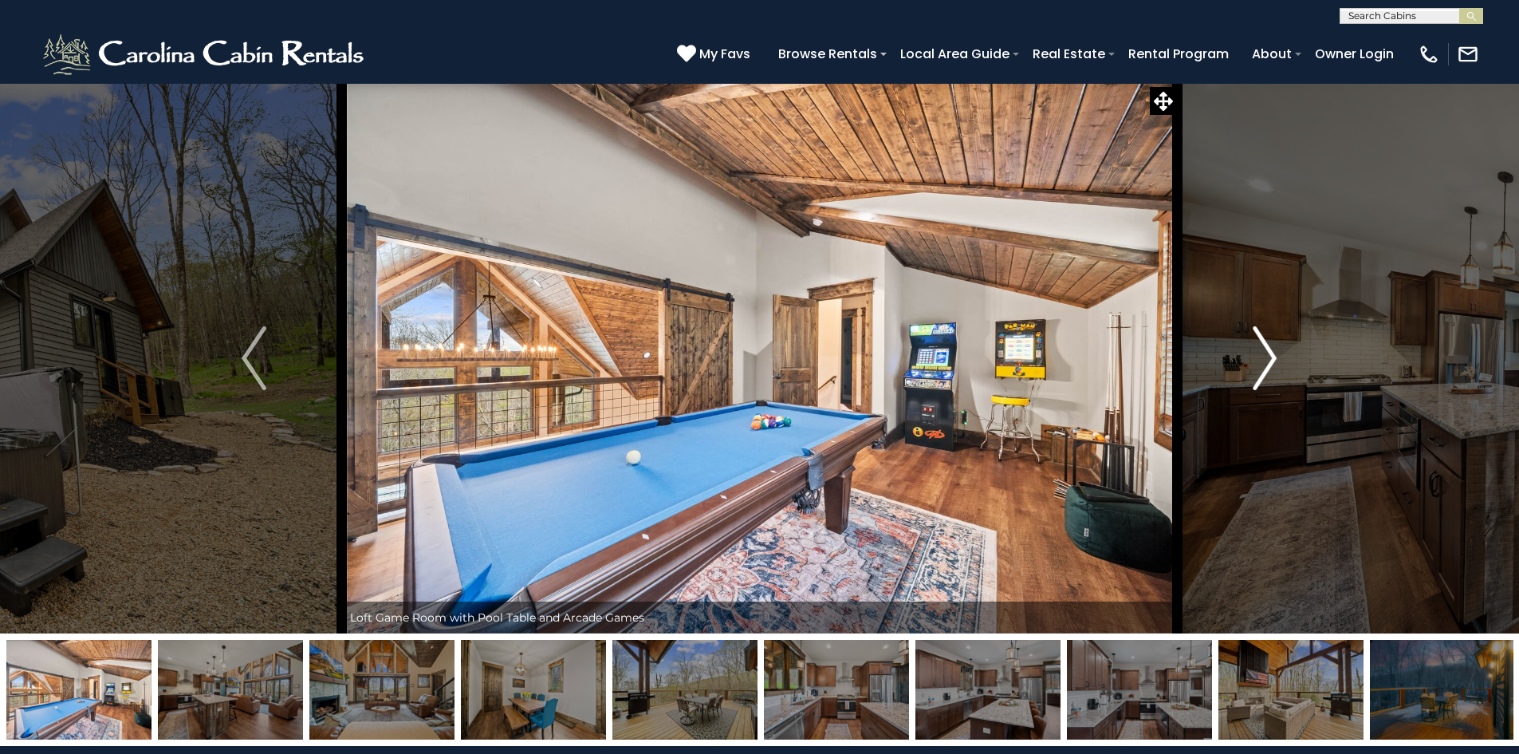
click at [1263, 362] on img "Next" at bounding box center [1265, 358] width 24 height 64
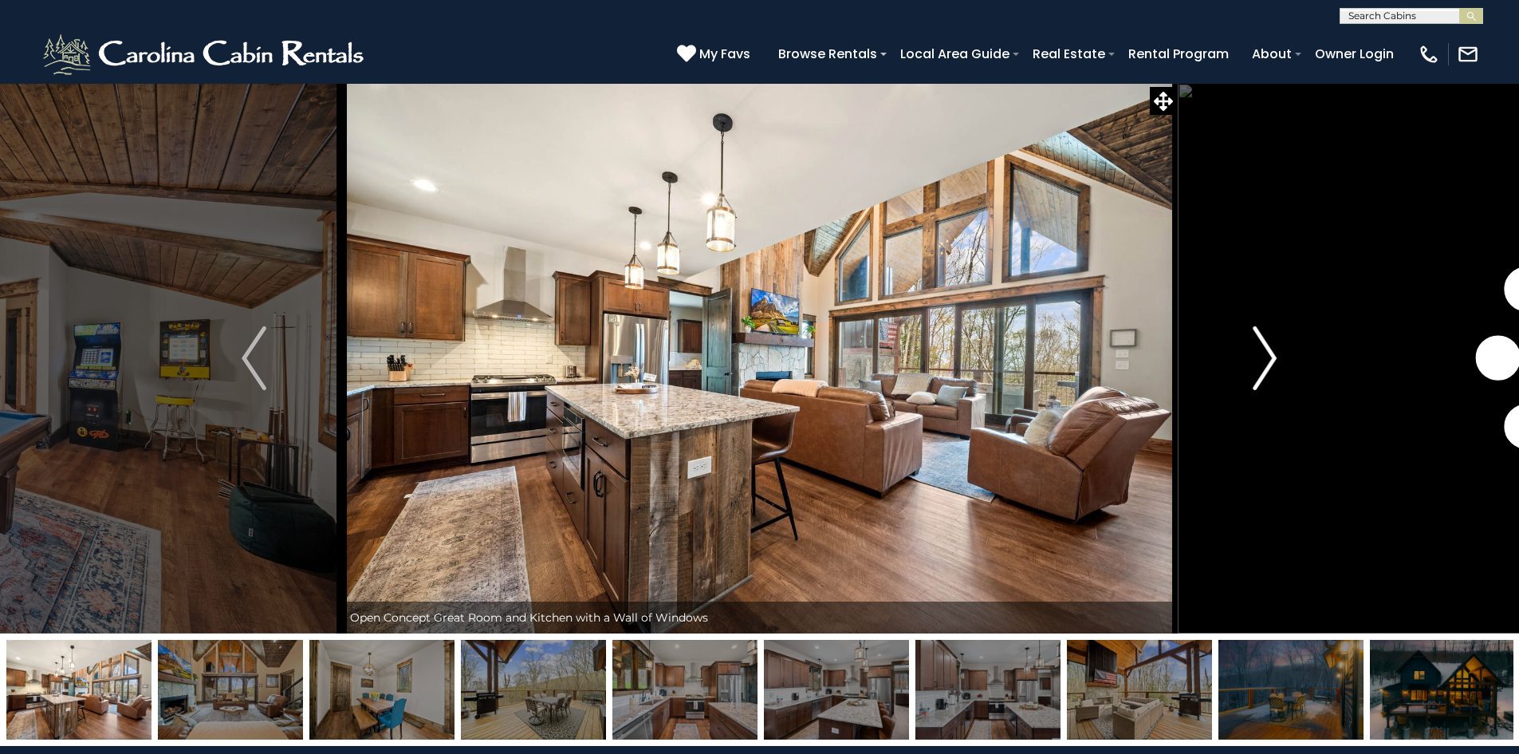
click at [1263, 362] on img "Next" at bounding box center [1265, 358] width 24 height 64
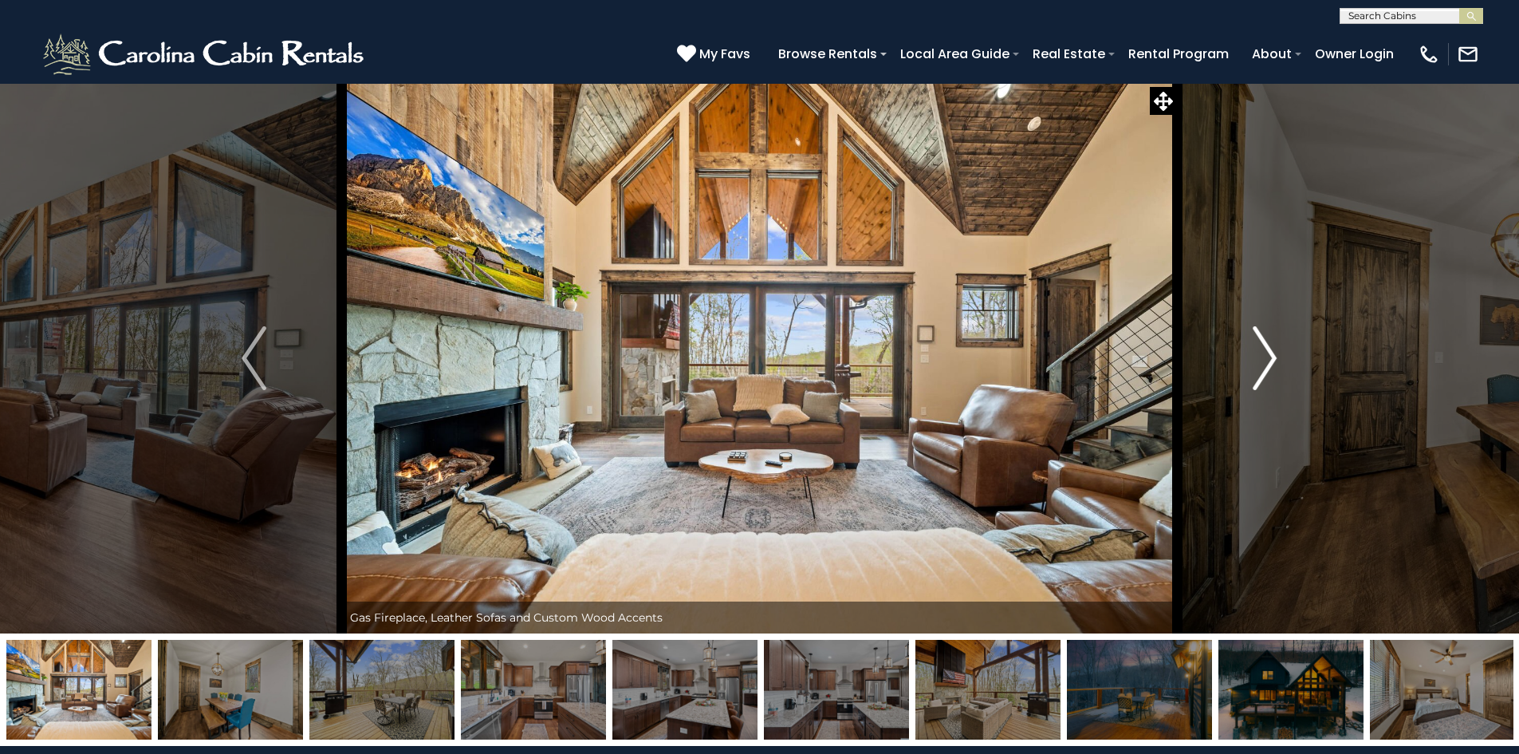
click at [1263, 362] on img "Next" at bounding box center [1265, 358] width 24 height 64
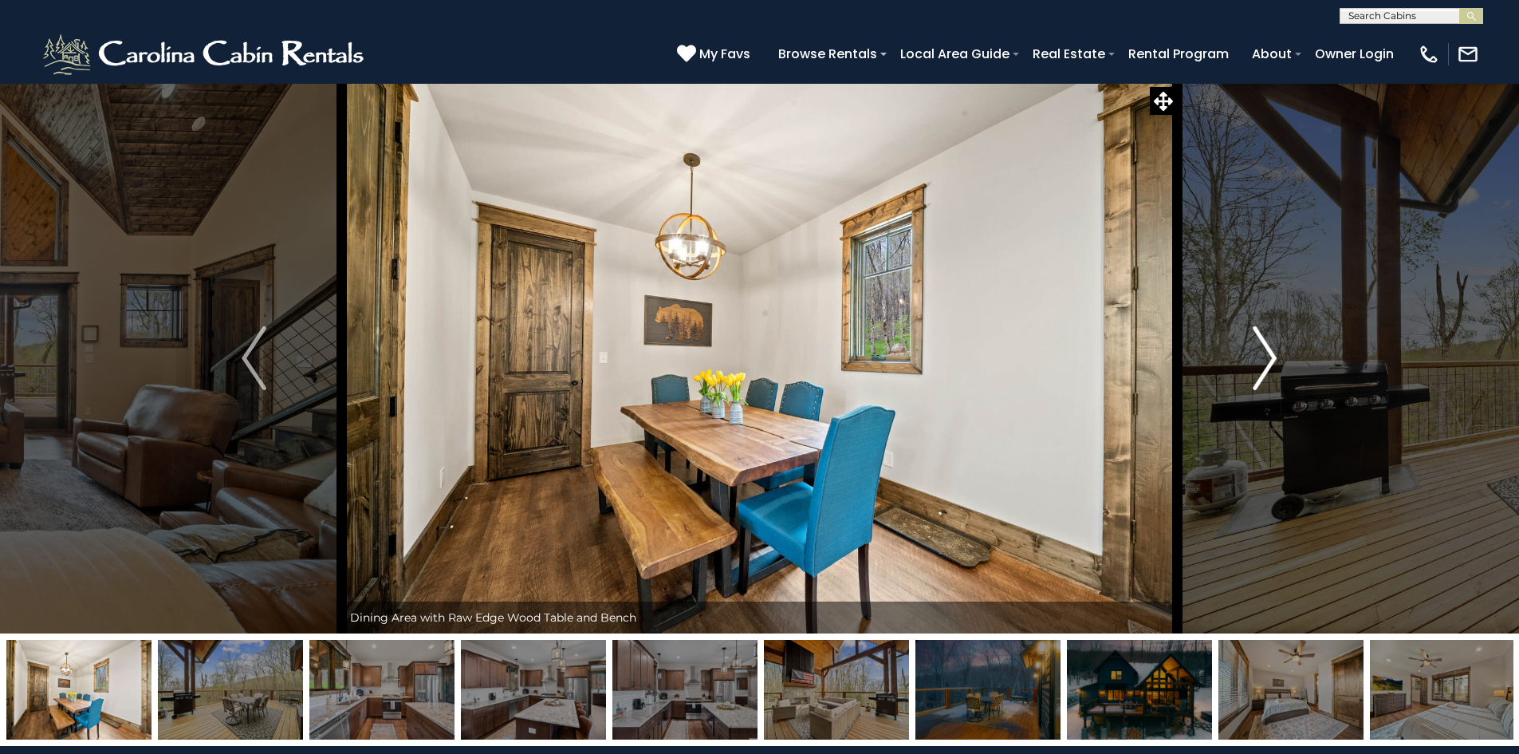
click at [1263, 362] on img "Next" at bounding box center [1265, 358] width 24 height 64
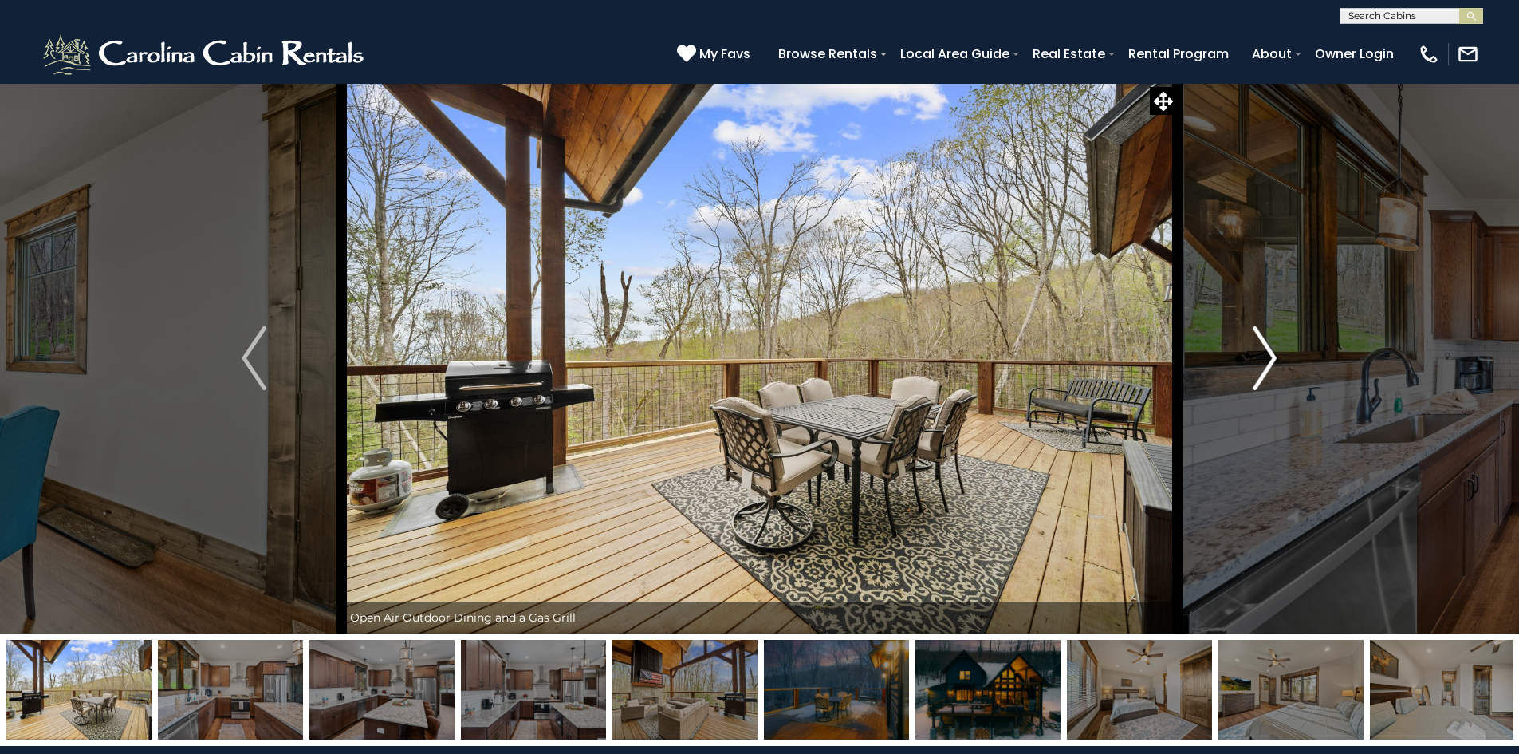
click at [1263, 362] on img "Next" at bounding box center [1265, 358] width 24 height 64
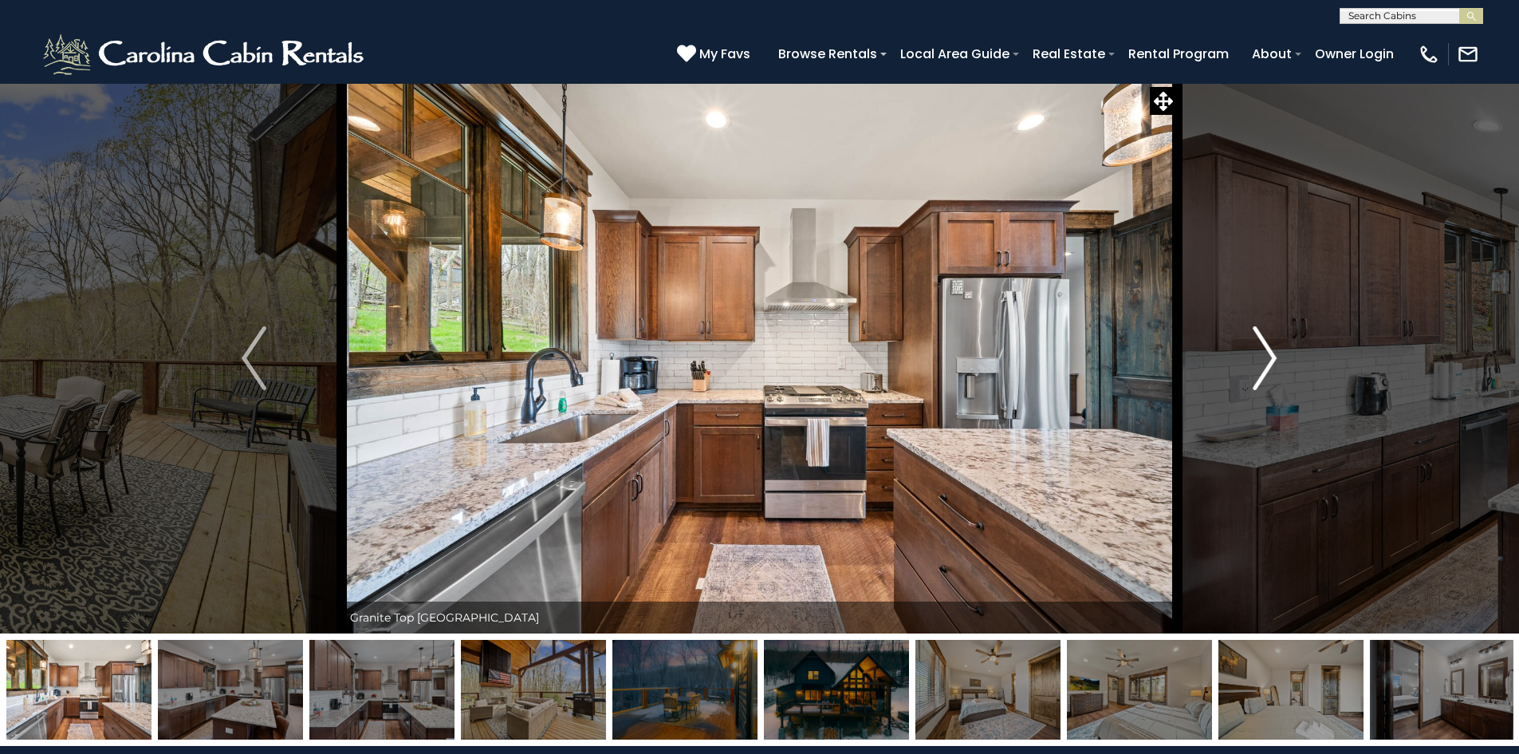
click at [1263, 362] on img "Next" at bounding box center [1265, 358] width 24 height 64
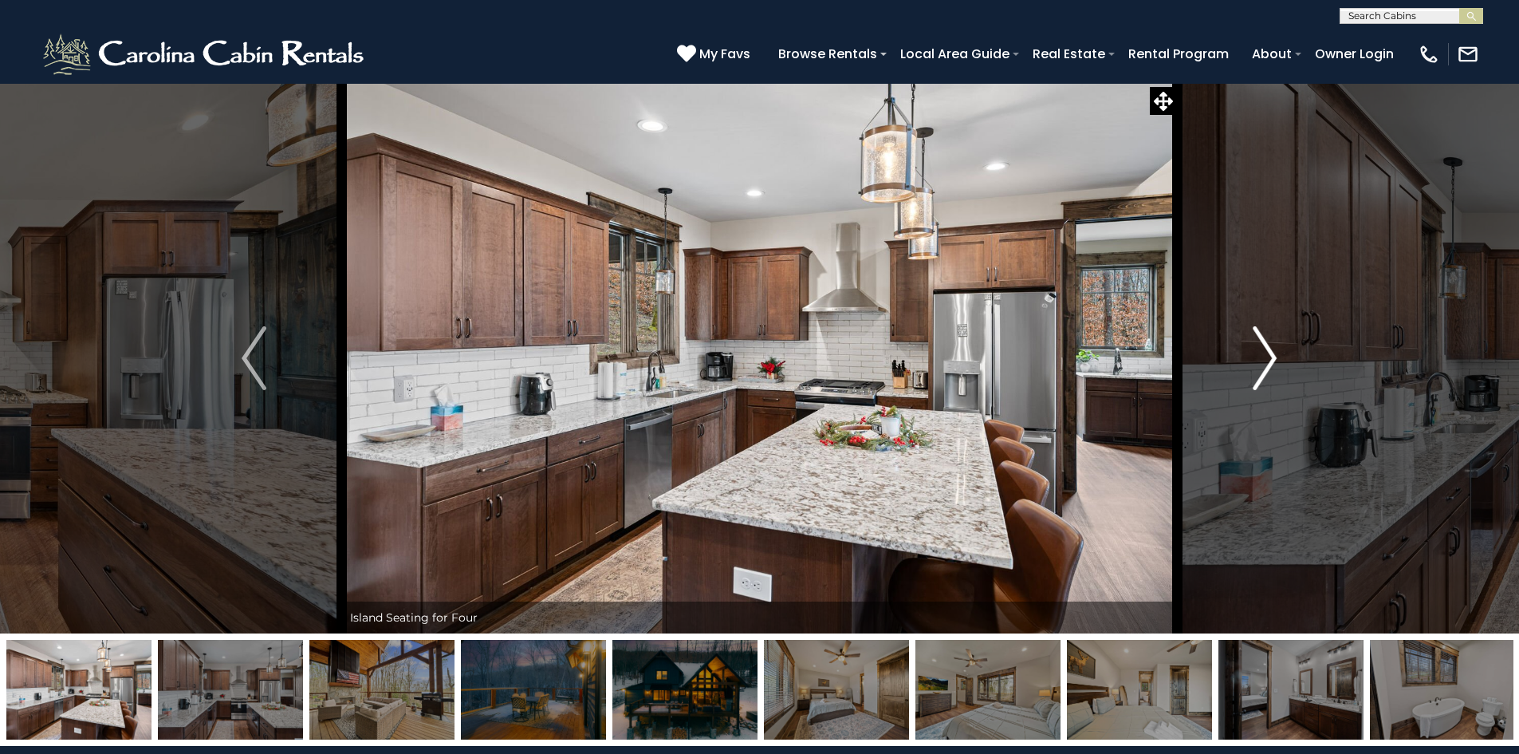
click at [1263, 362] on img "Next" at bounding box center [1265, 358] width 24 height 64
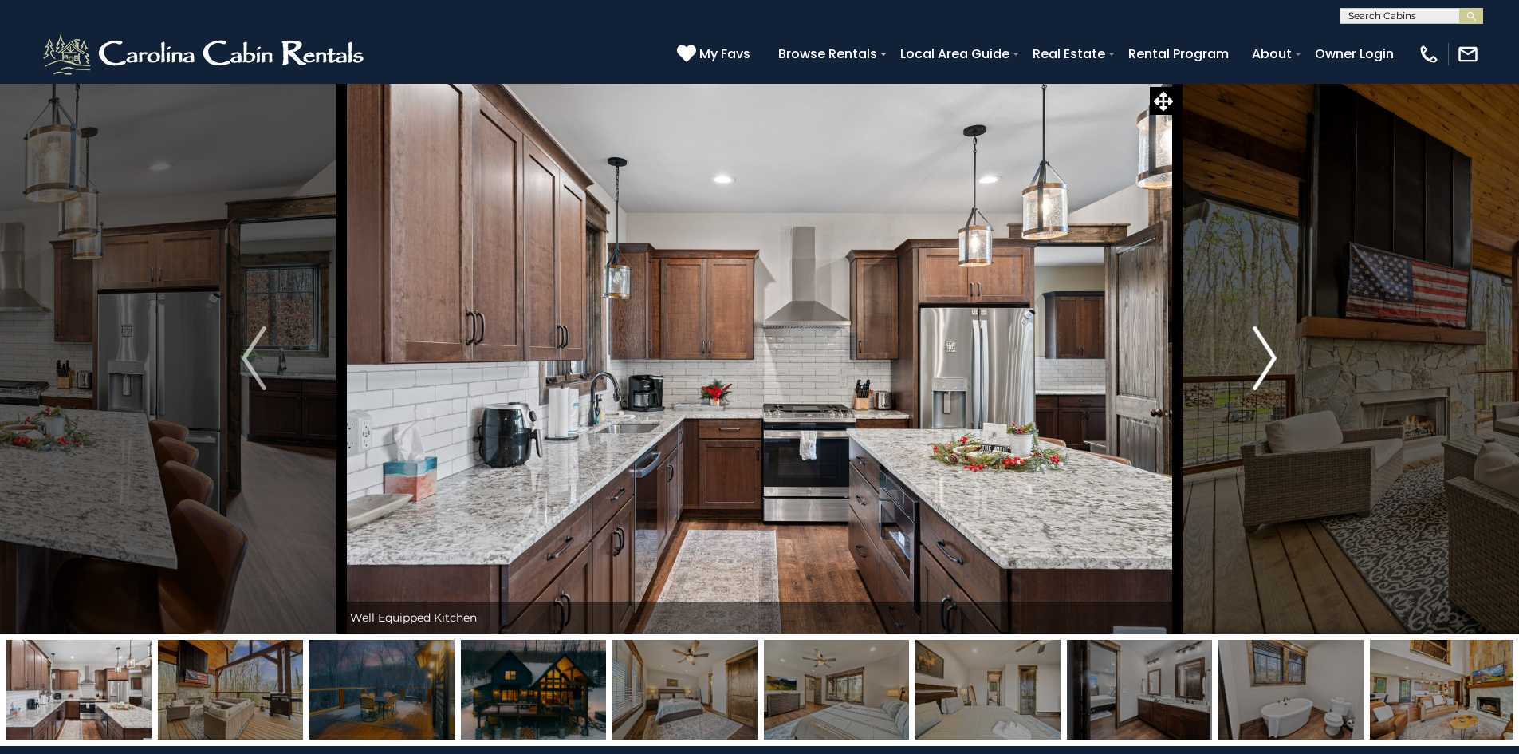
click at [1263, 362] on img "Next" at bounding box center [1265, 358] width 24 height 64
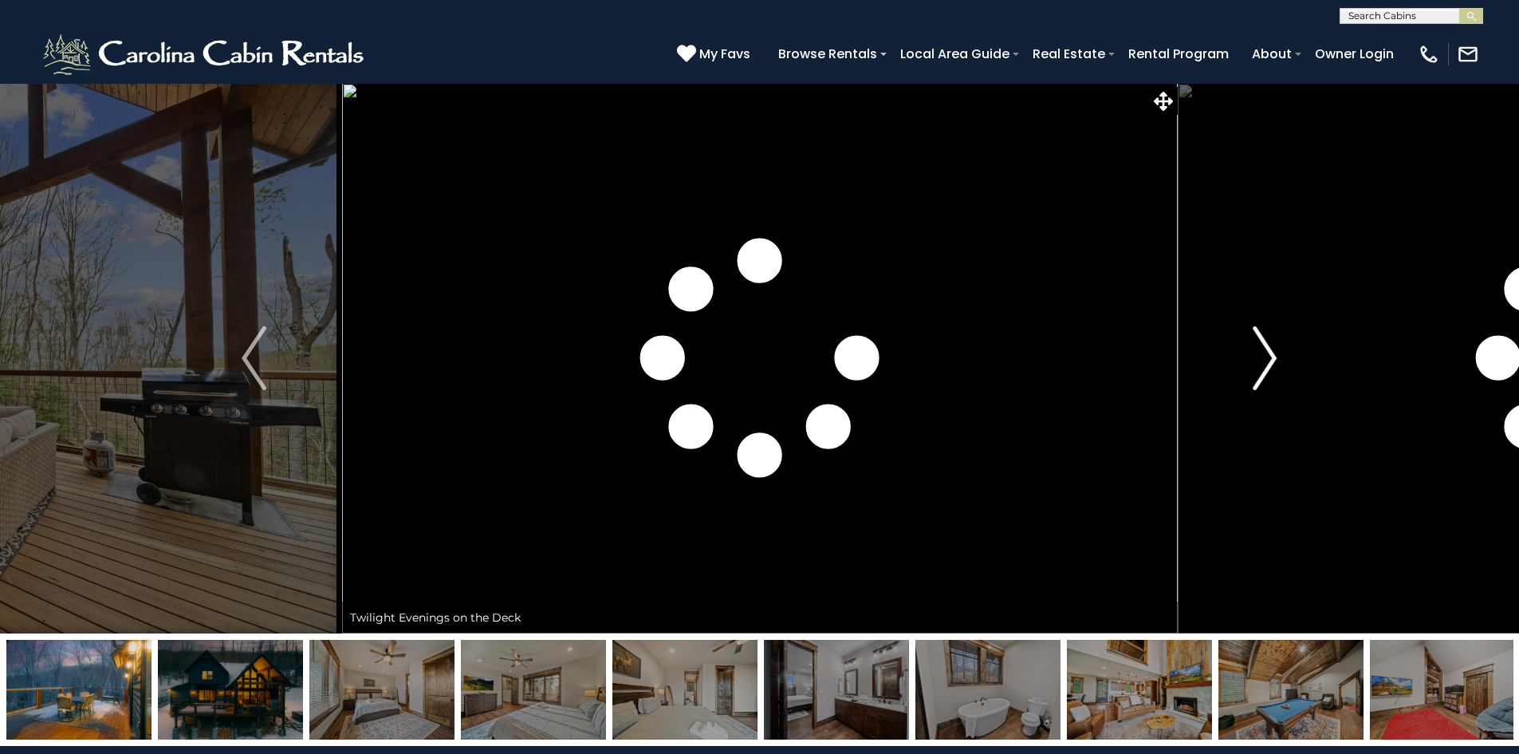
click at [1263, 362] on img "Next" at bounding box center [1265, 358] width 24 height 64
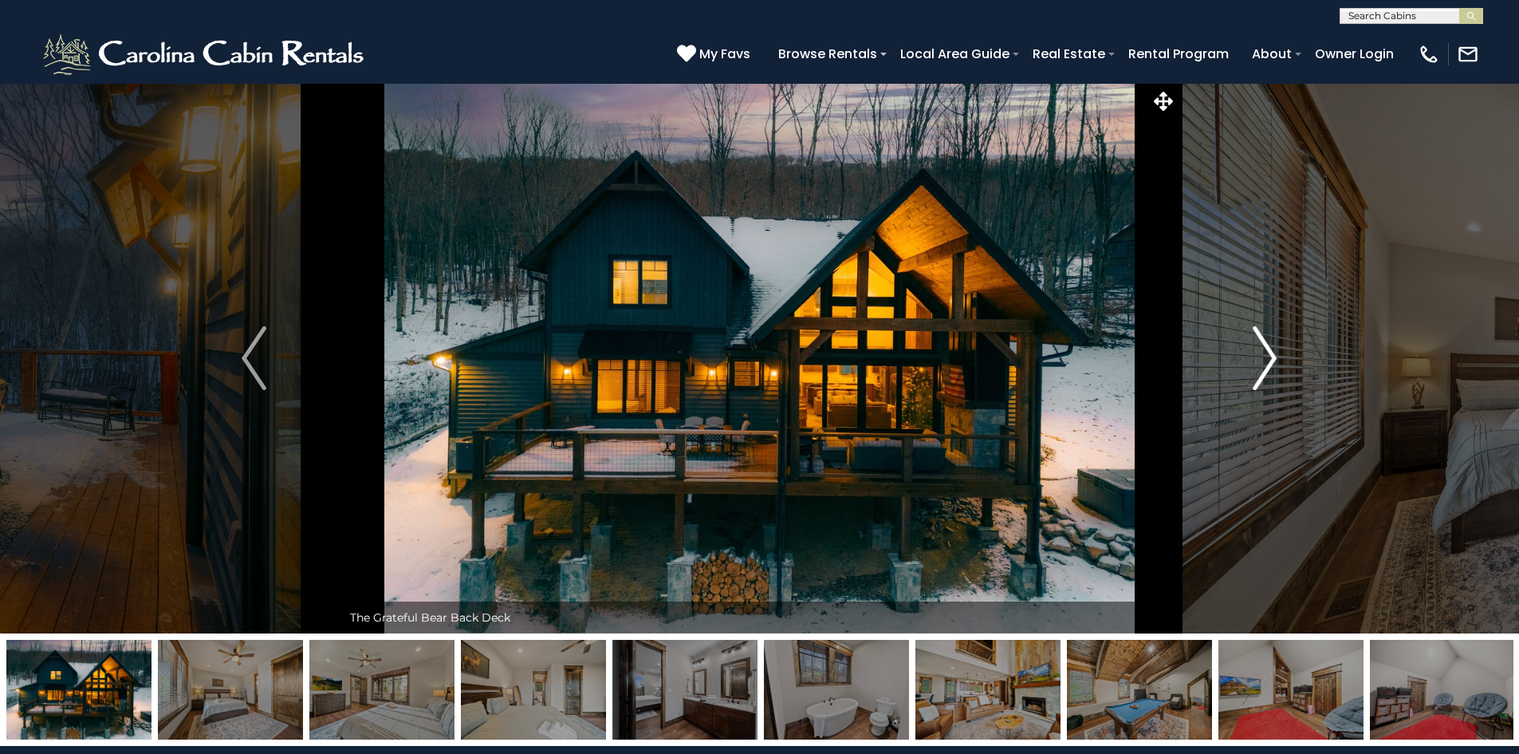
click at [1263, 362] on img "Next" at bounding box center [1265, 358] width 24 height 64
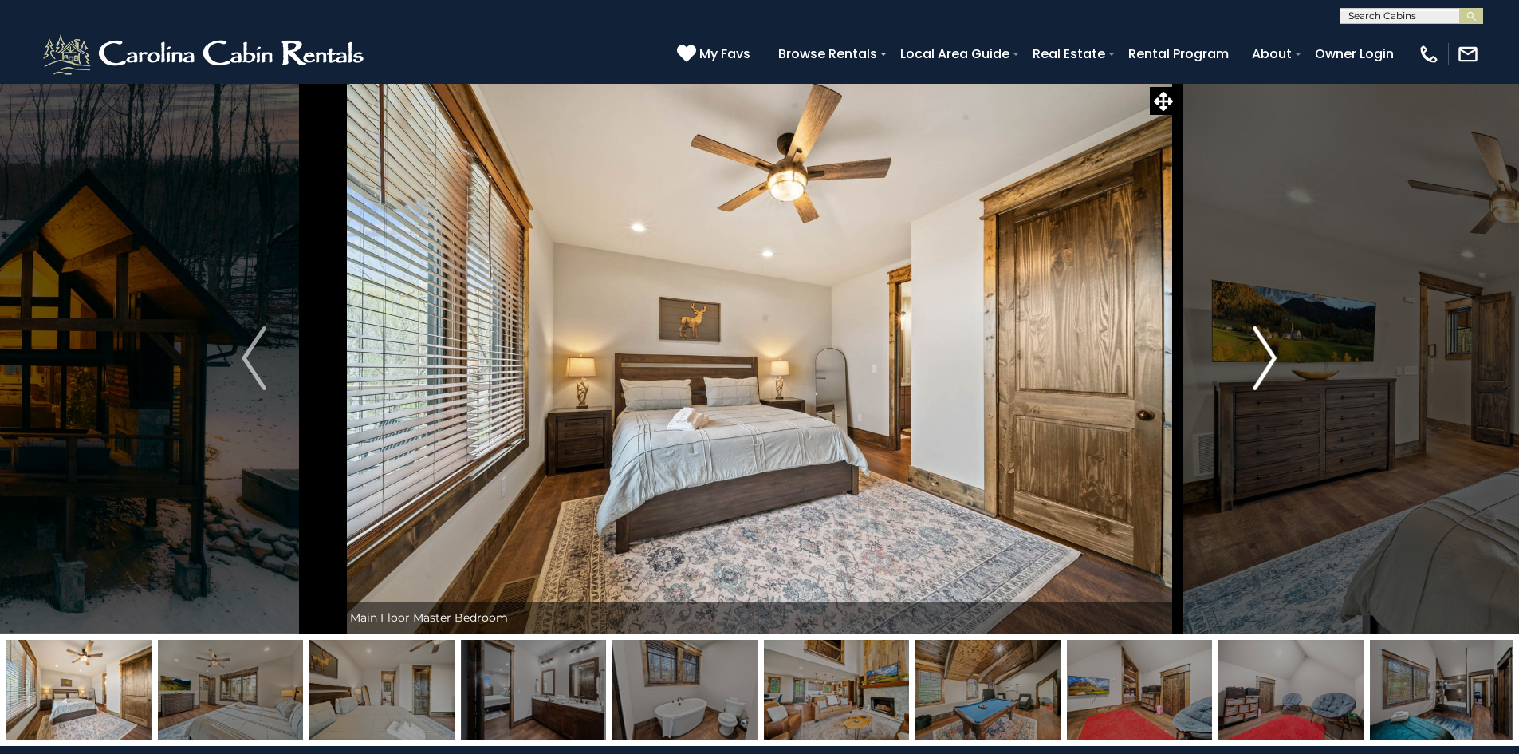
click at [1263, 362] on img "Next" at bounding box center [1265, 358] width 24 height 64
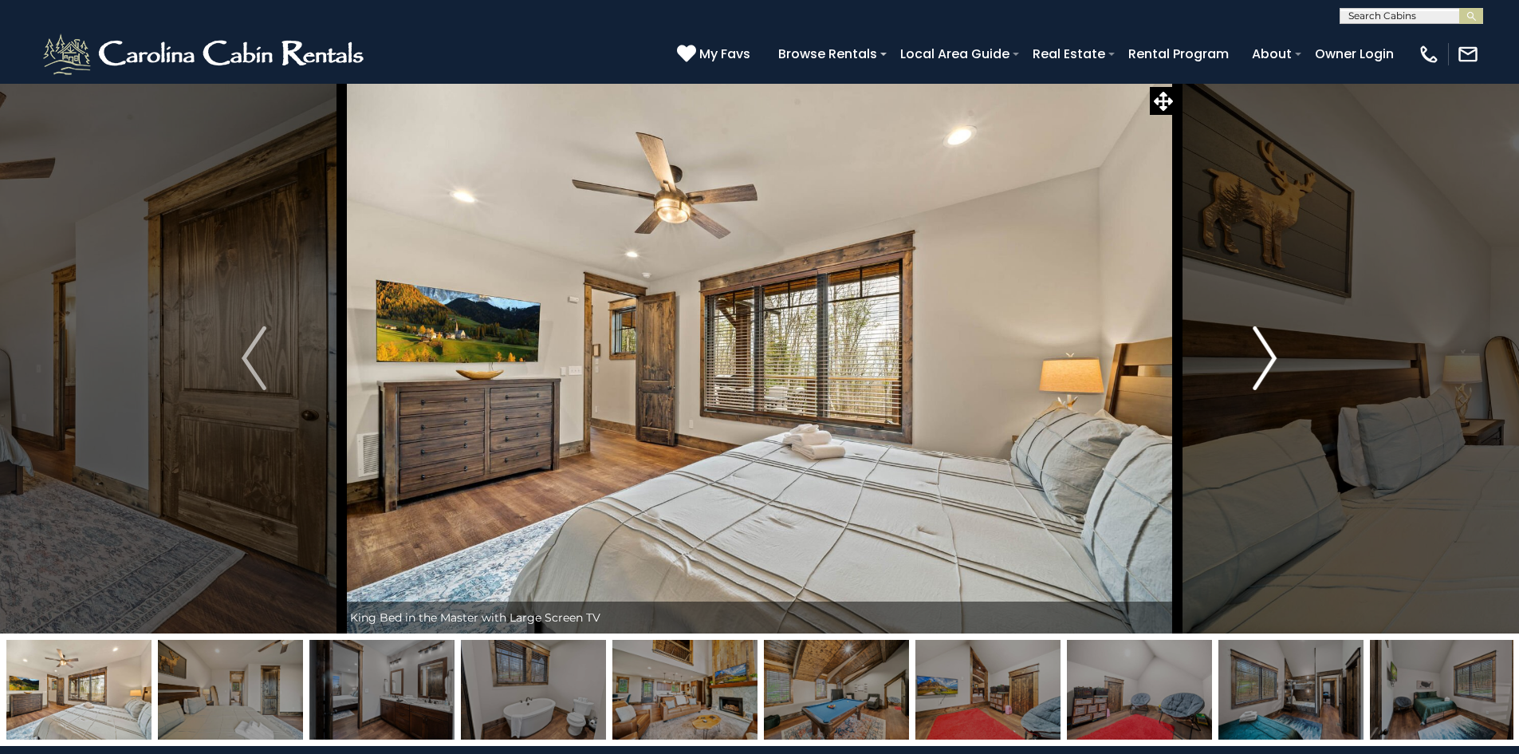
click at [1263, 362] on img "Next" at bounding box center [1265, 358] width 24 height 64
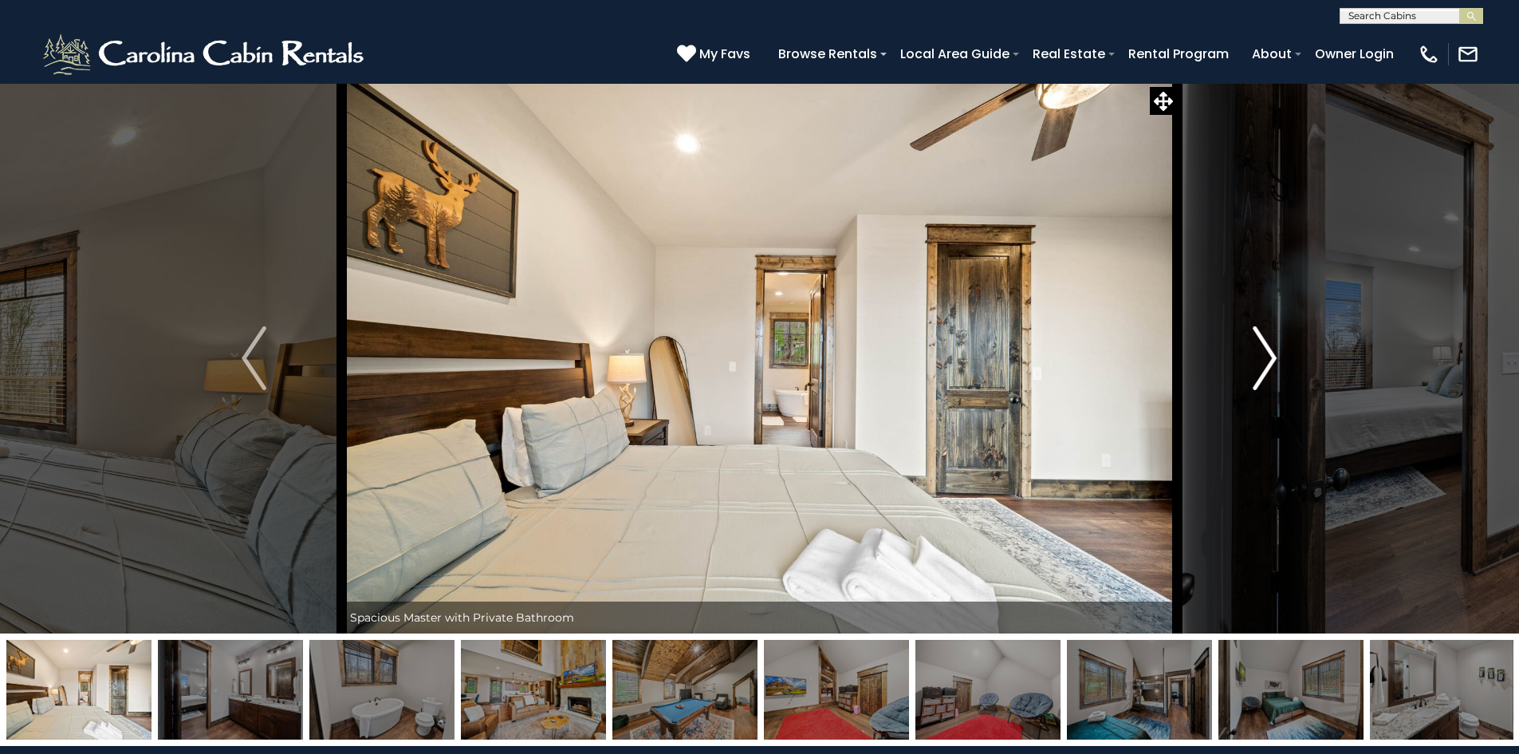
click at [1263, 362] on img "Next" at bounding box center [1265, 358] width 24 height 64
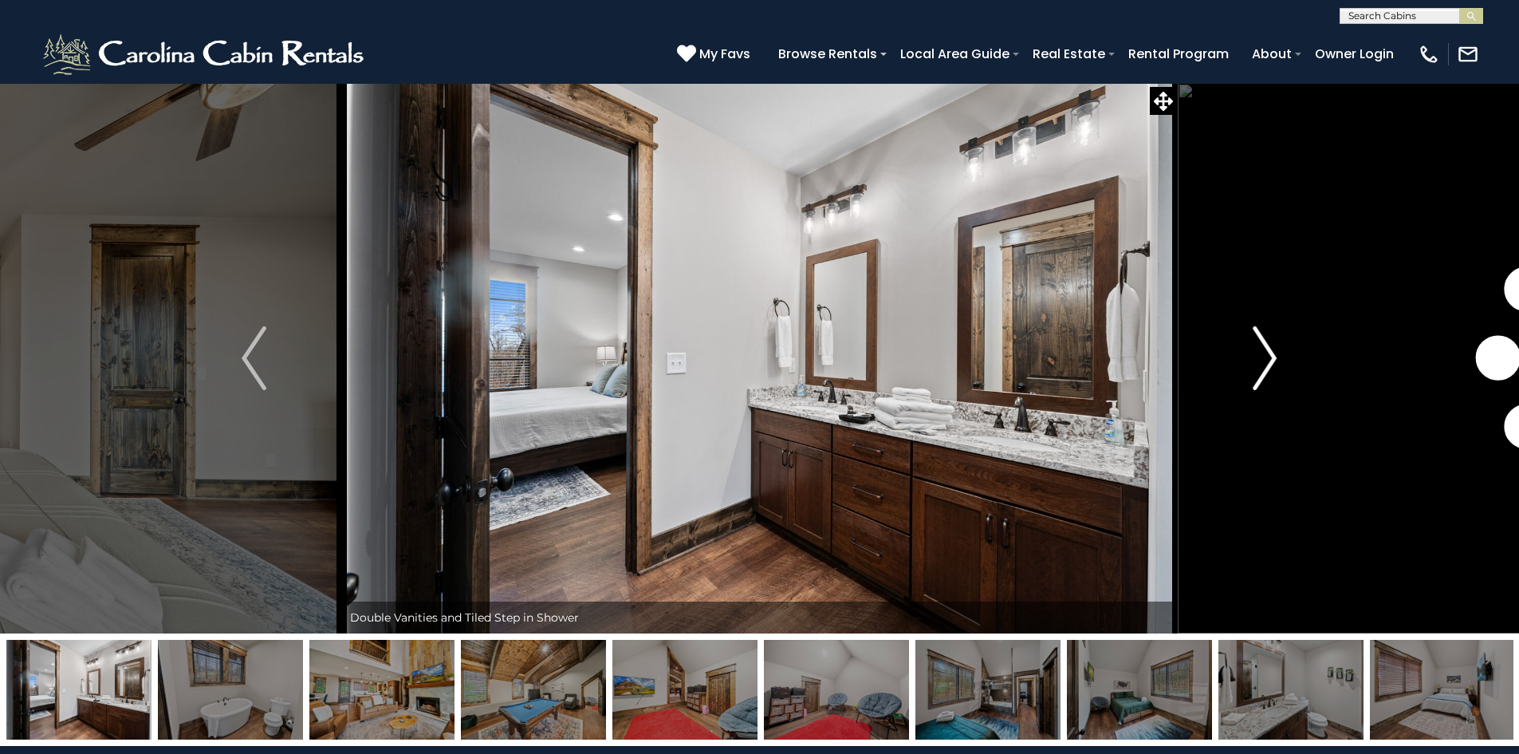
click at [1263, 362] on img "Next" at bounding box center [1265, 358] width 24 height 64
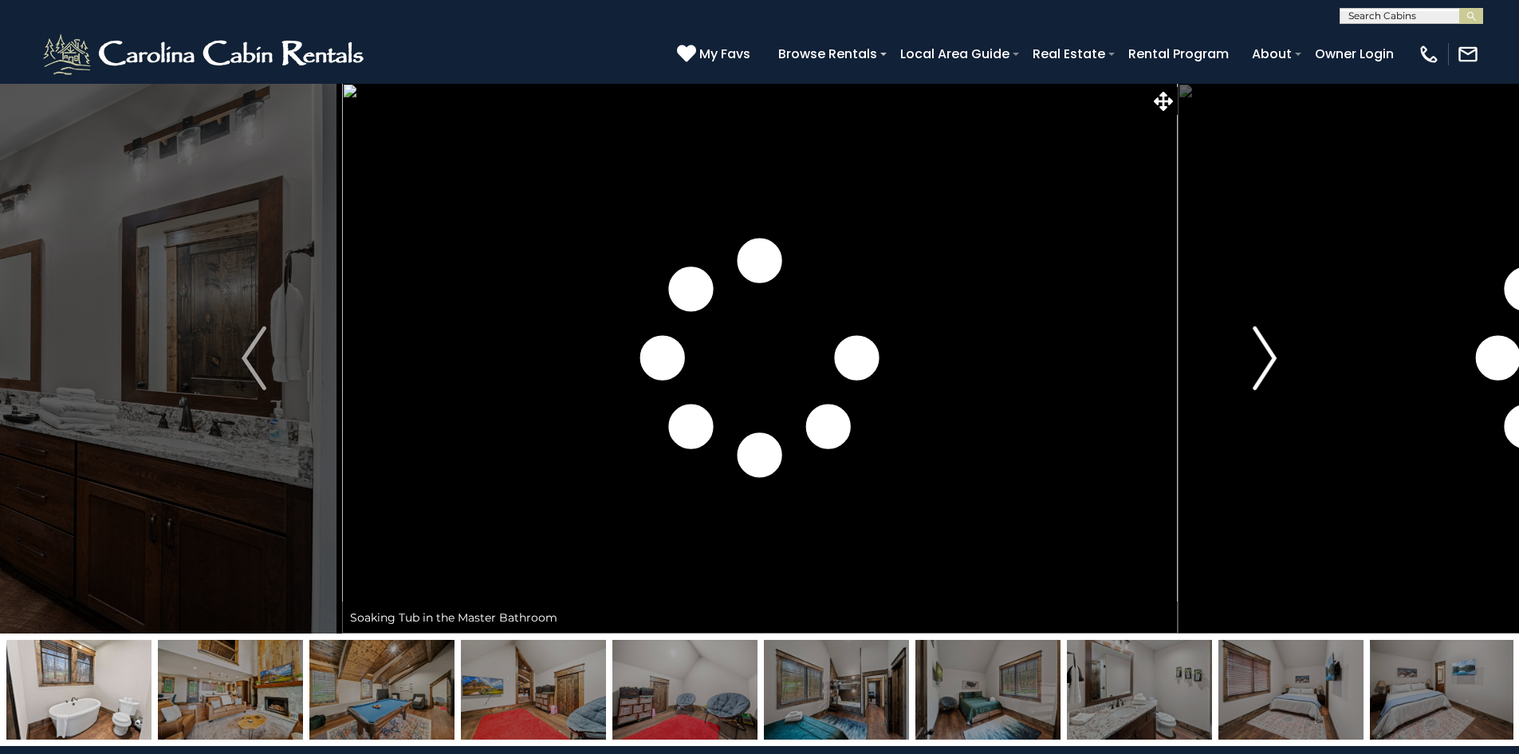
click at [1263, 362] on img "Next" at bounding box center [1265, 358] width 24 height 64
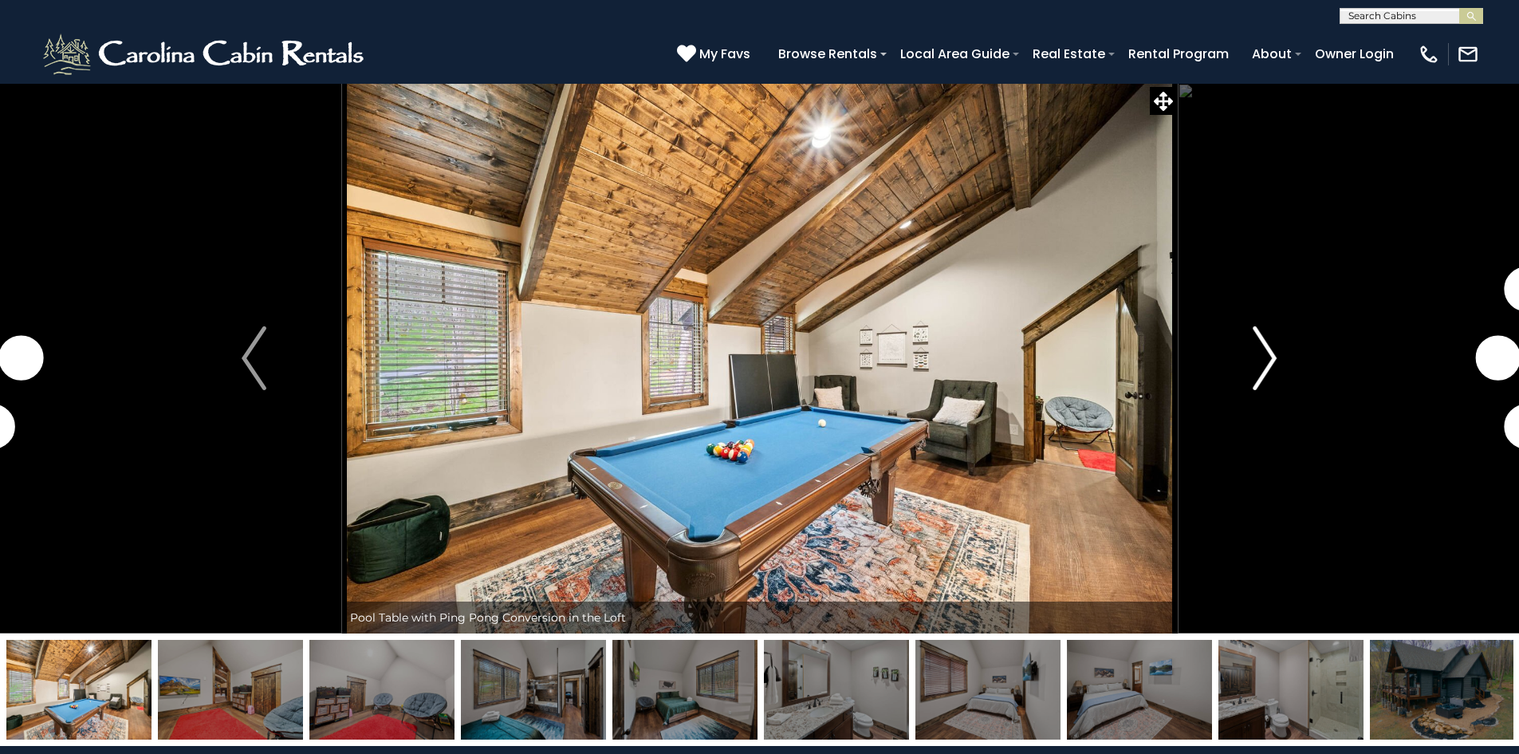
click at [1263, 362] on img "Next" at bounding box center [1265, 358] width 24 height 64
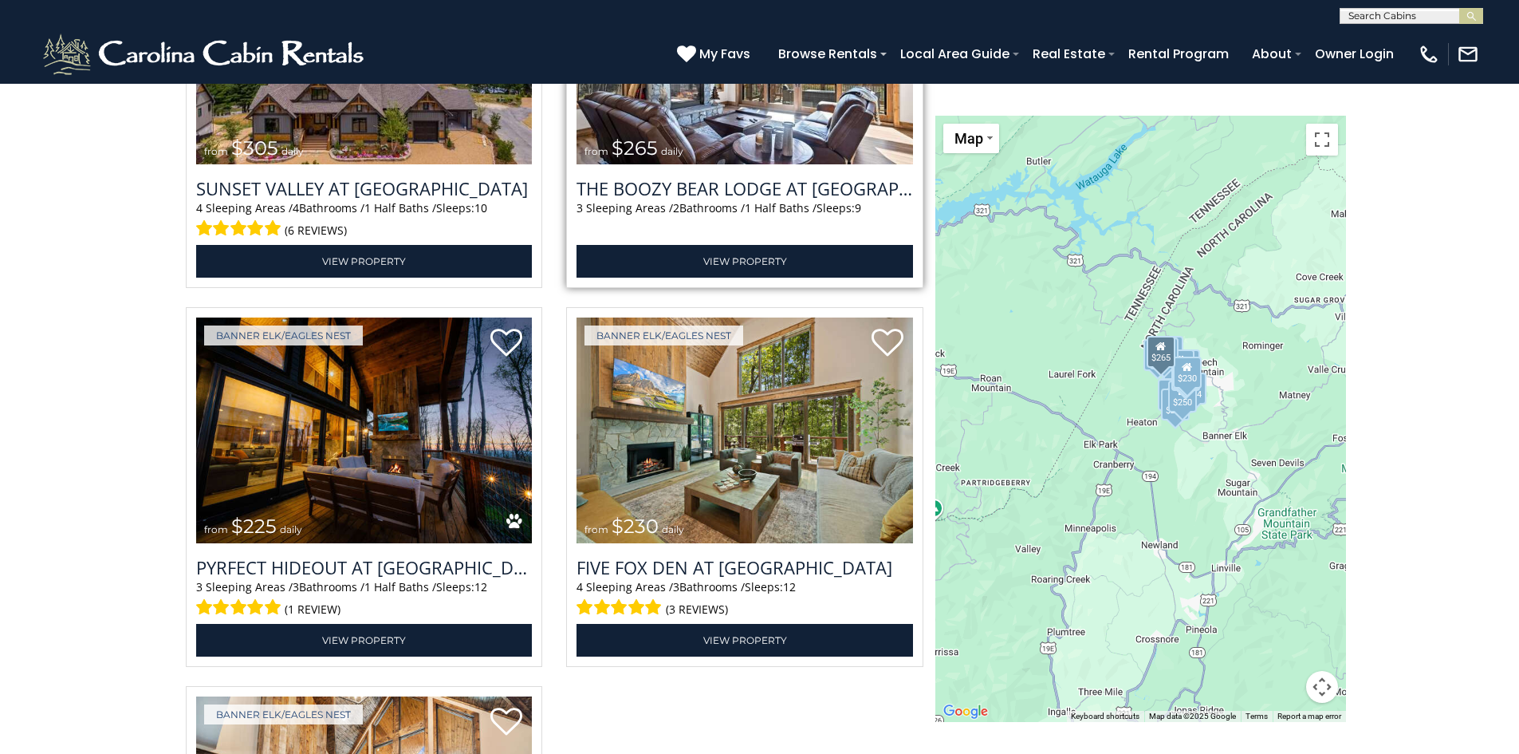
scroll to position [4709, 0]
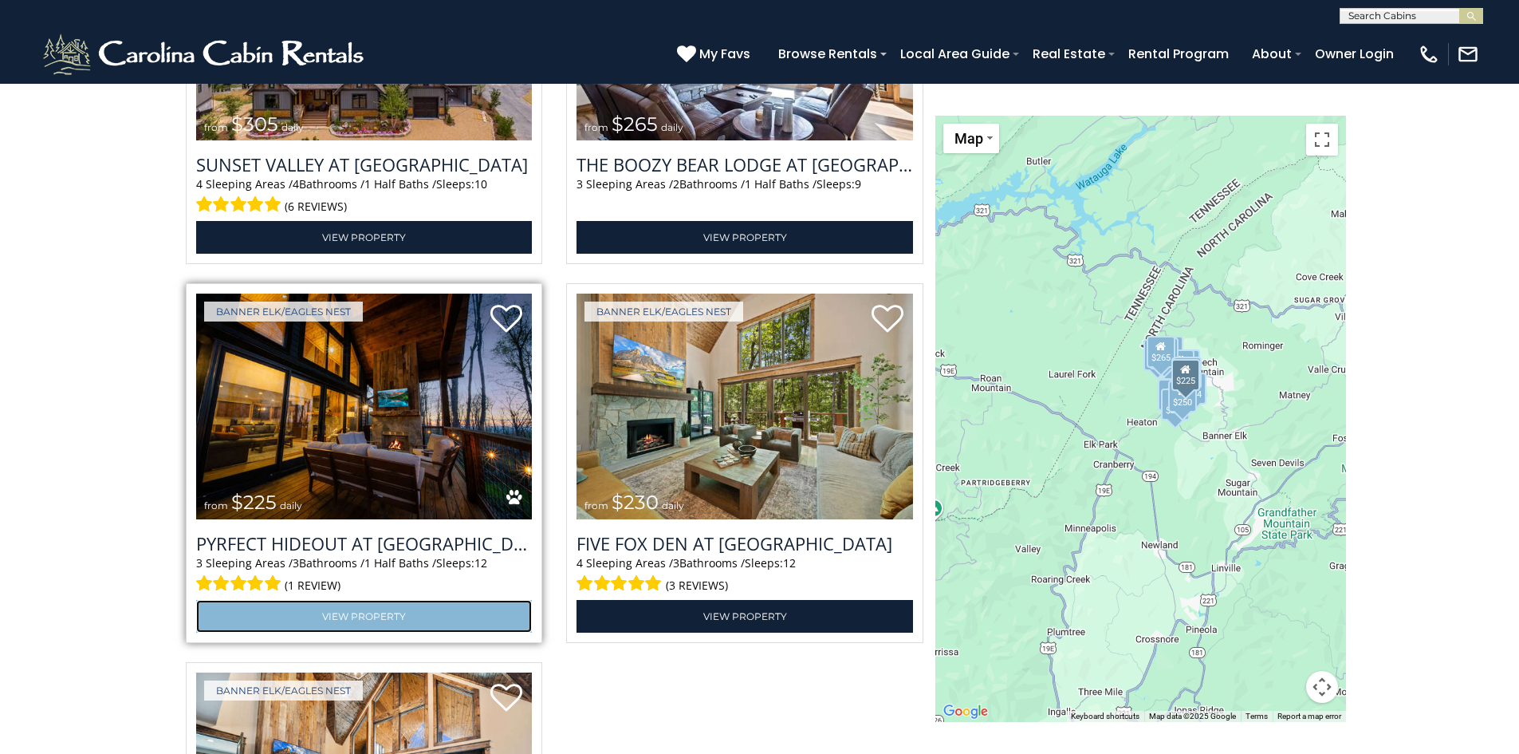
click at [409, 613] on link "View Property" at bounding box center [364, 616] width 337 height 33
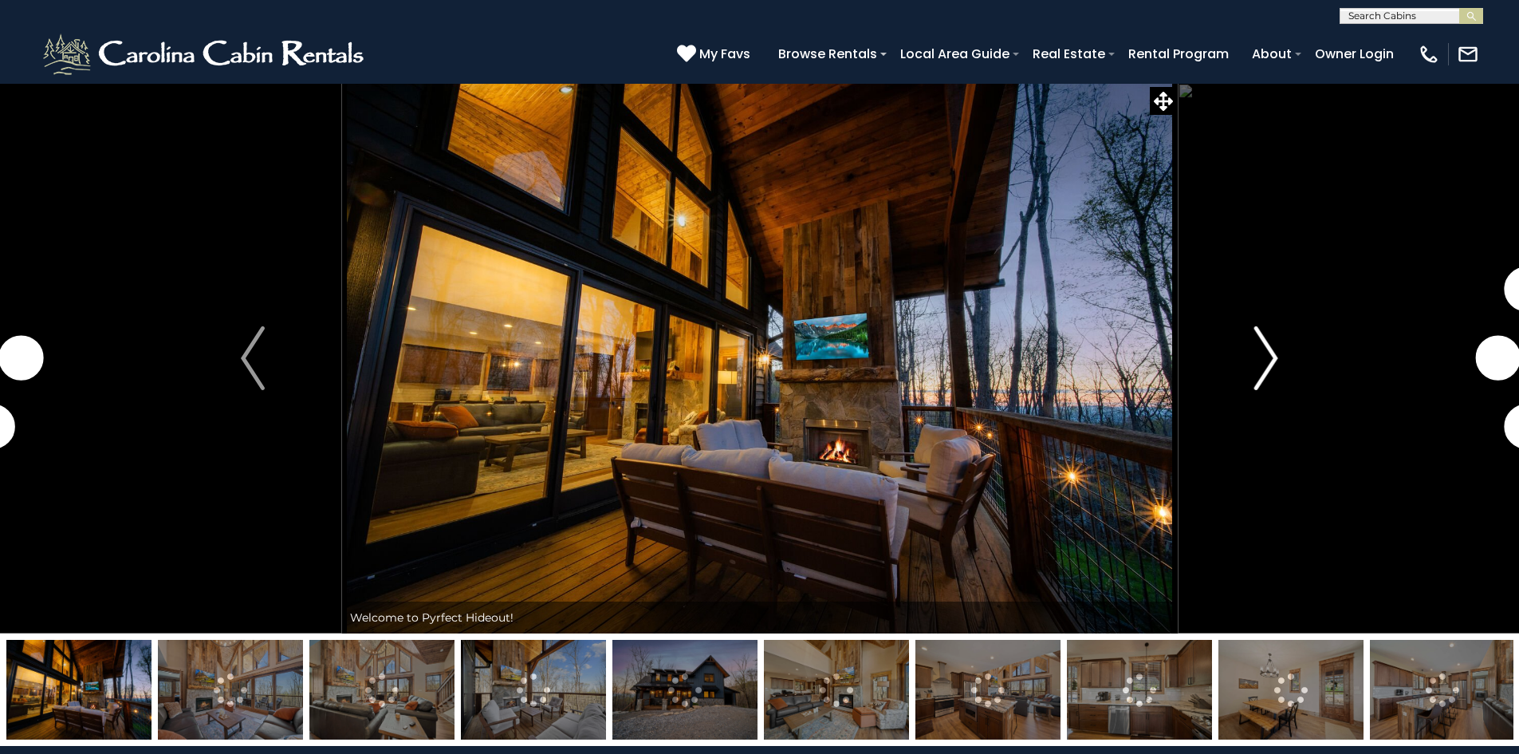
click at [1269, 361] on img "Next" at bounding box center [1266, 358] width 24 height 64
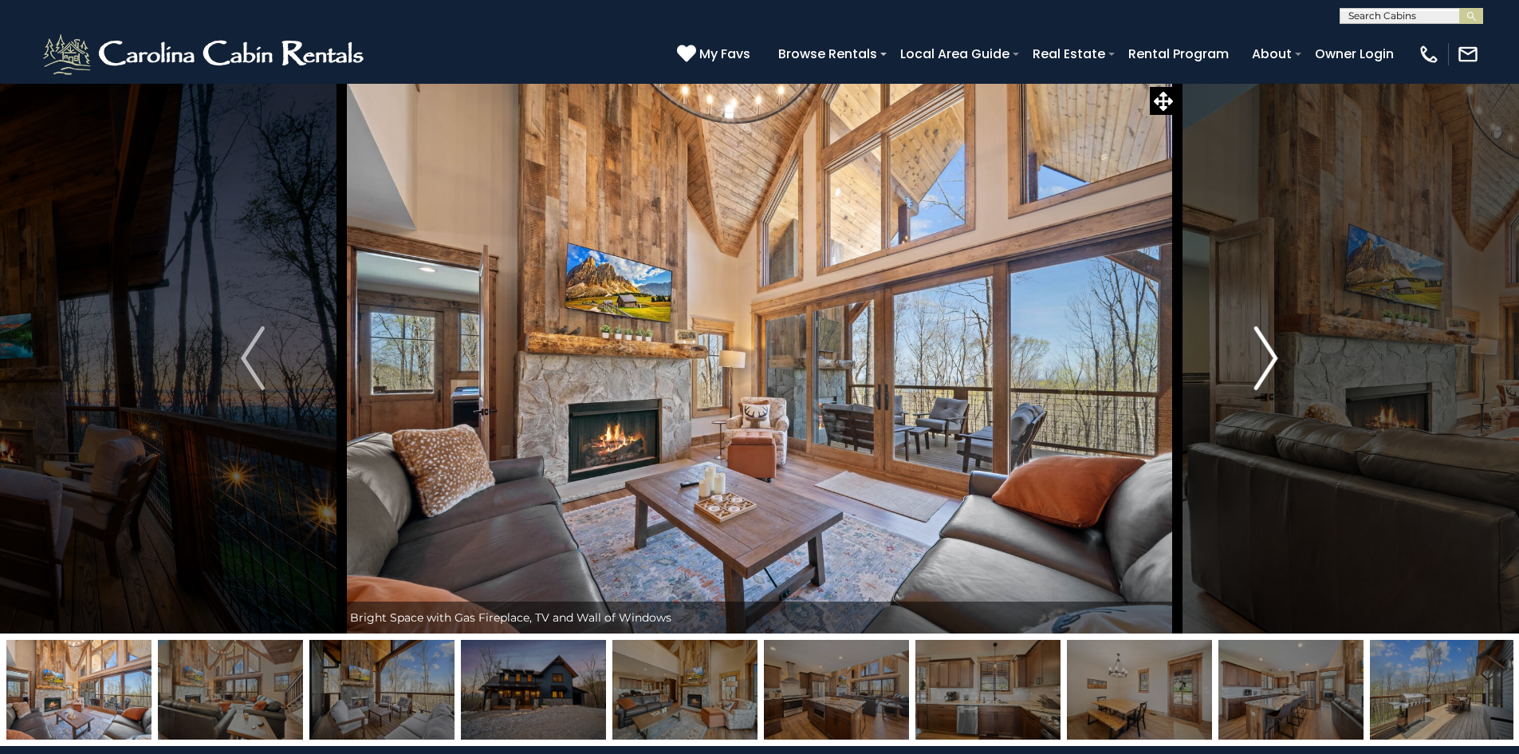
click at [1269, 360] on img "Next" at bounding box center [1266, 358] width 24 height 64
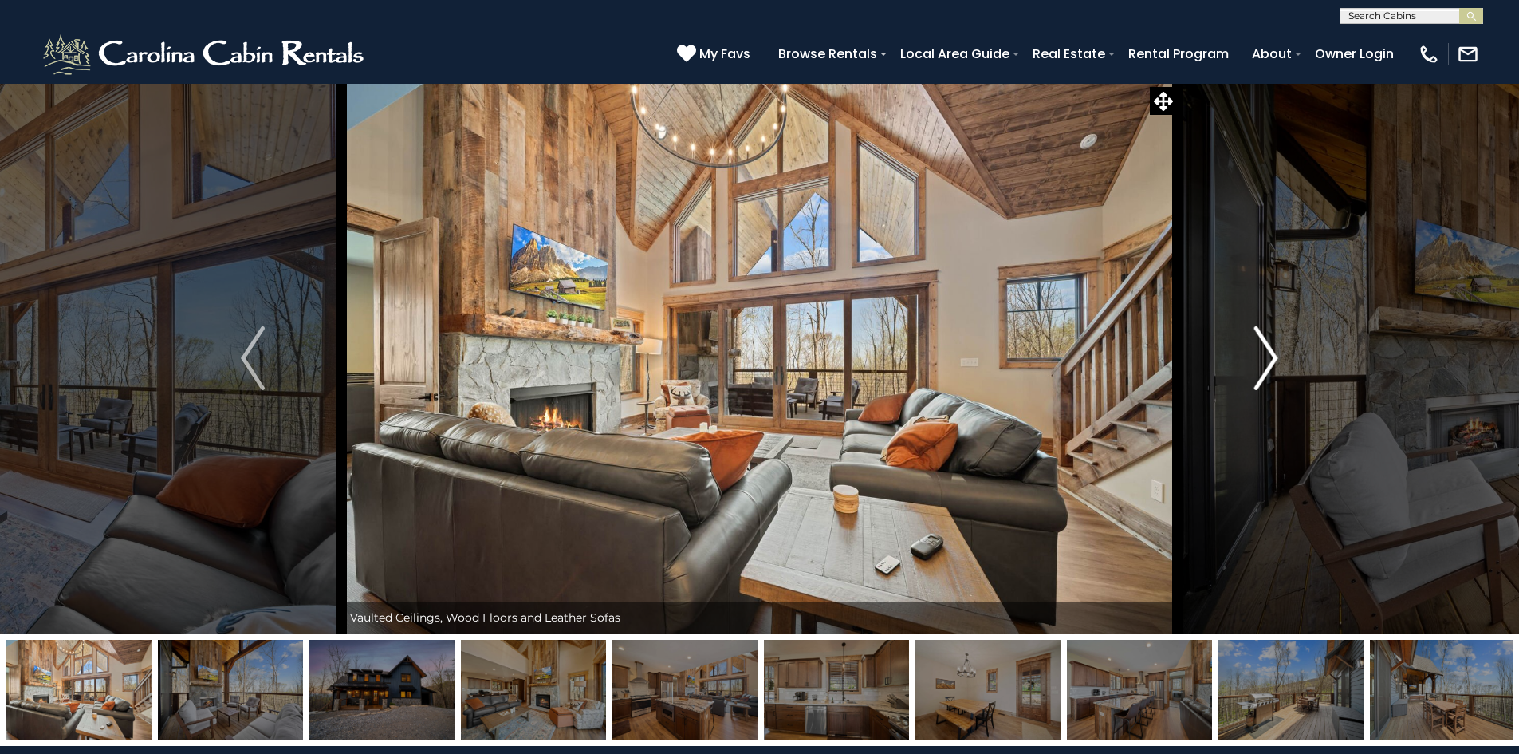
click at [1269, 360] on img "Next" at bounding box center [1266, 358] width 24 height 64
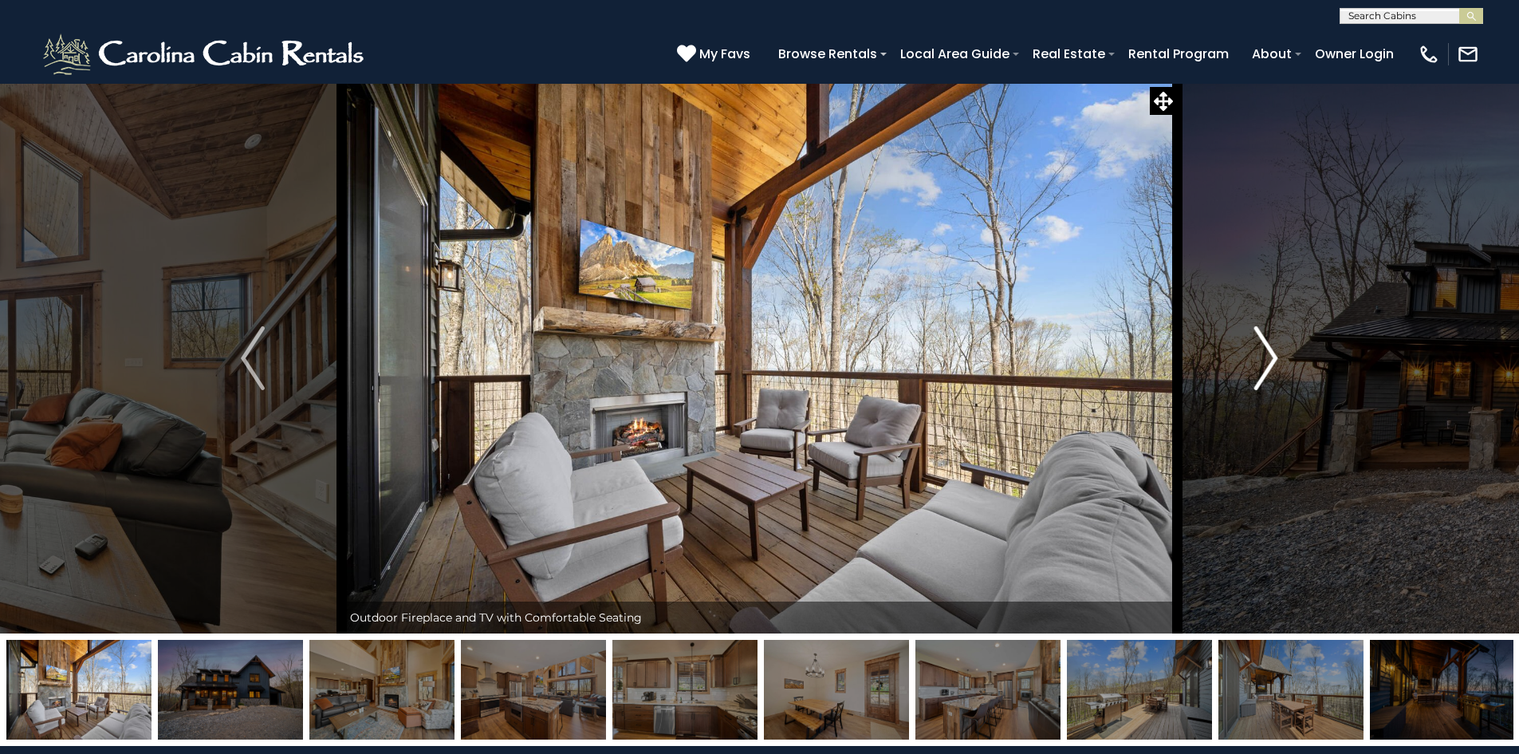
click at [1269, 360] on img "Next" at bounding box center [1266, 358] width 24 height 64
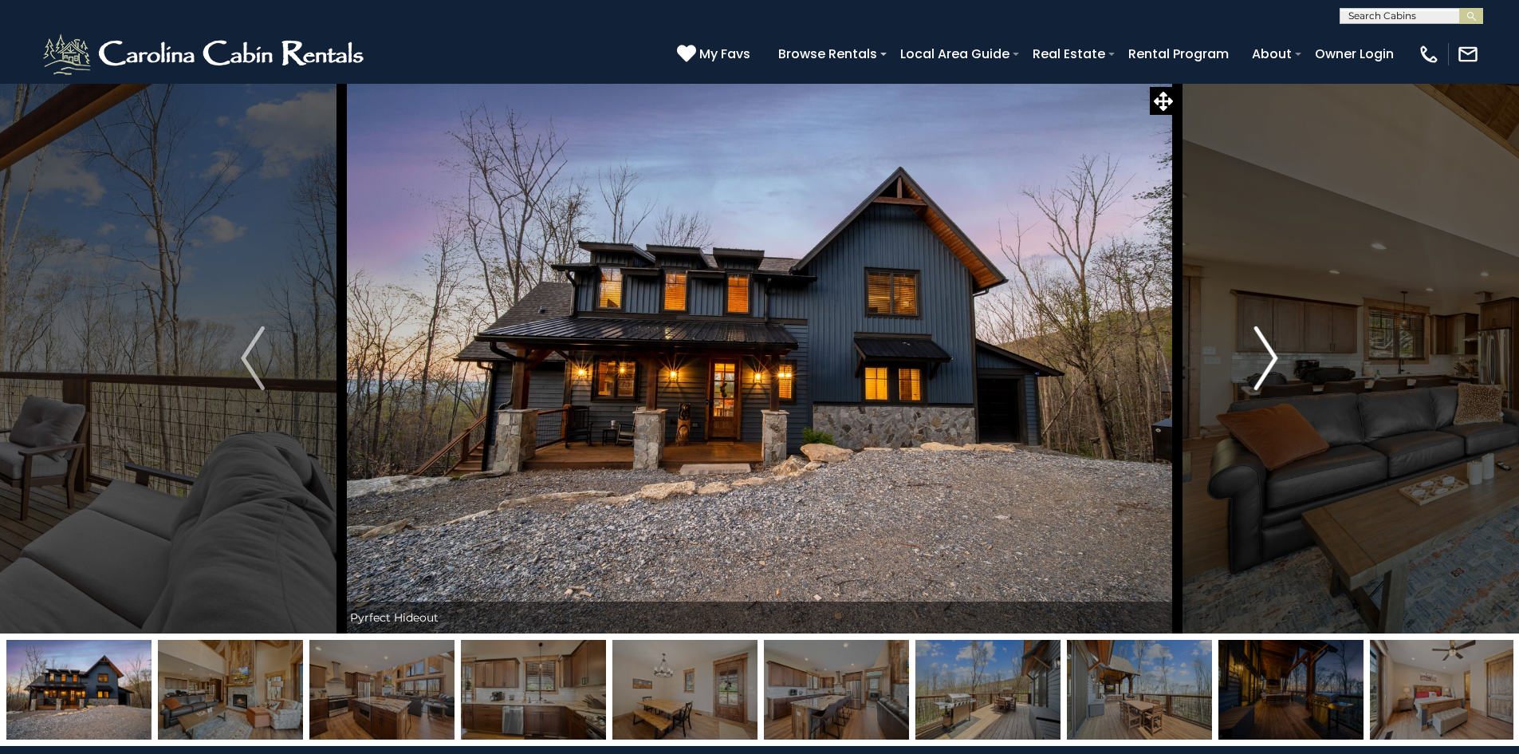
click at [1269, 360] on img "Next" at bounding box center [1266, 358] width 24 height 64
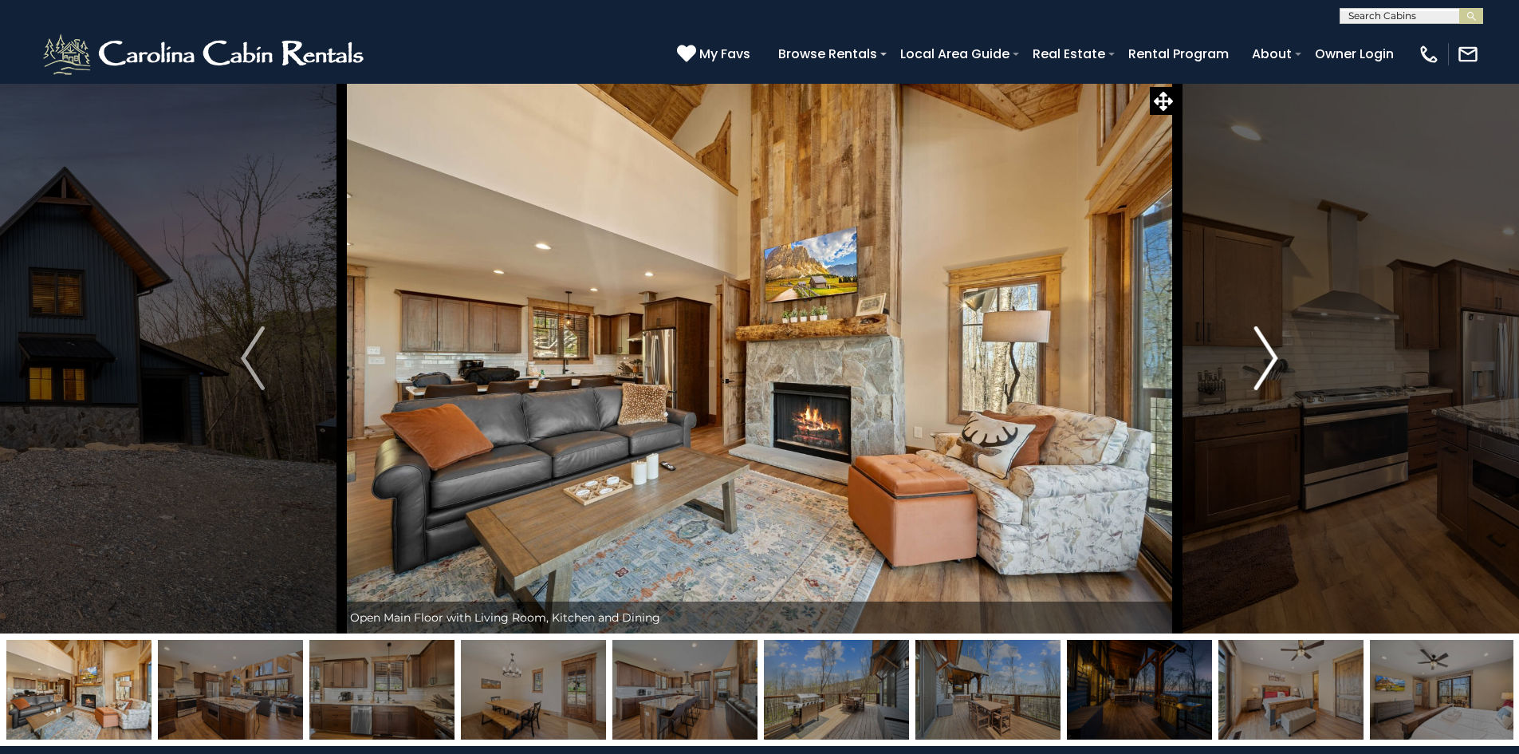
click at [1269, 360] on img "Next" at bounding box center [1266, 358] width 24 height 64
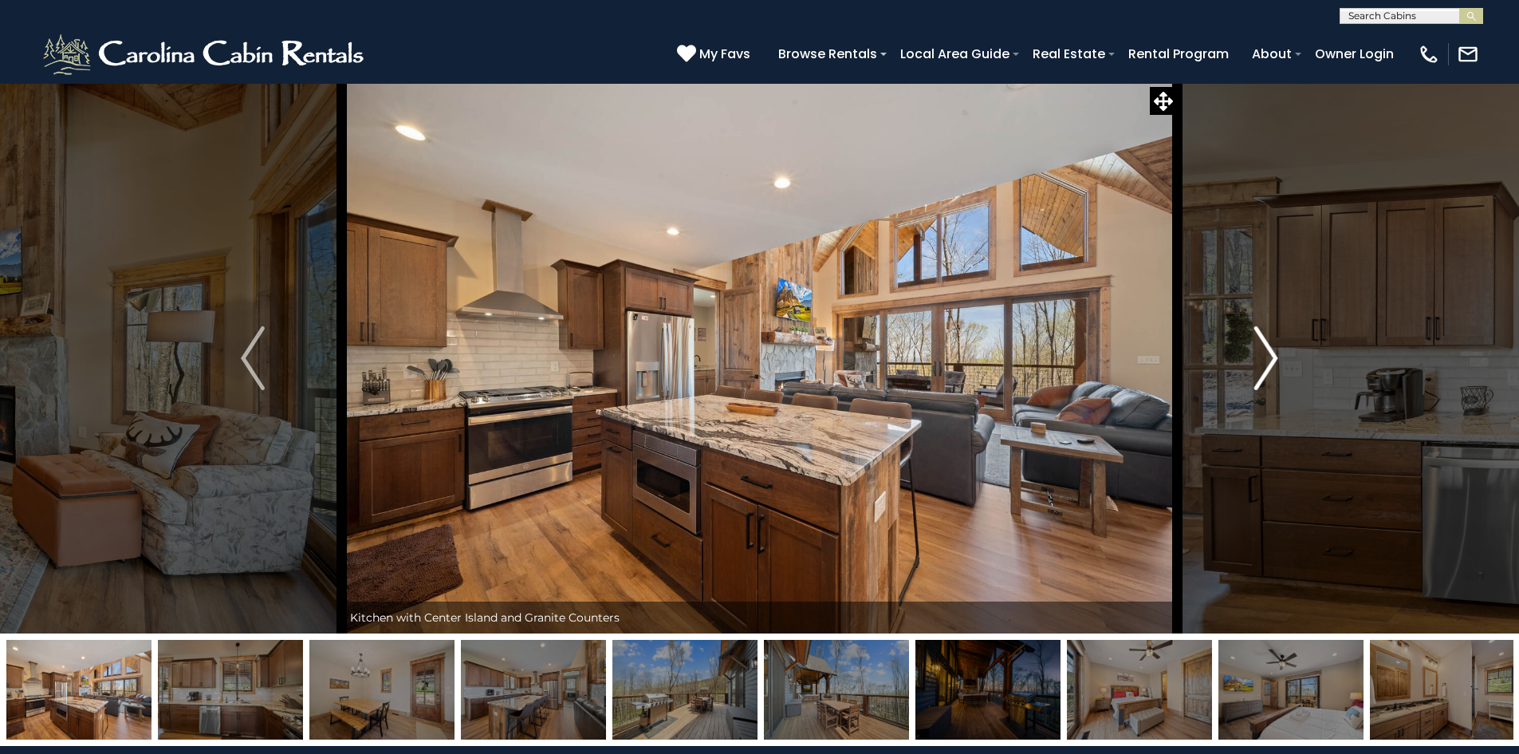
click at [1269, 360] on img "Next" at bounding box center [1266, 358] width 24 height 64
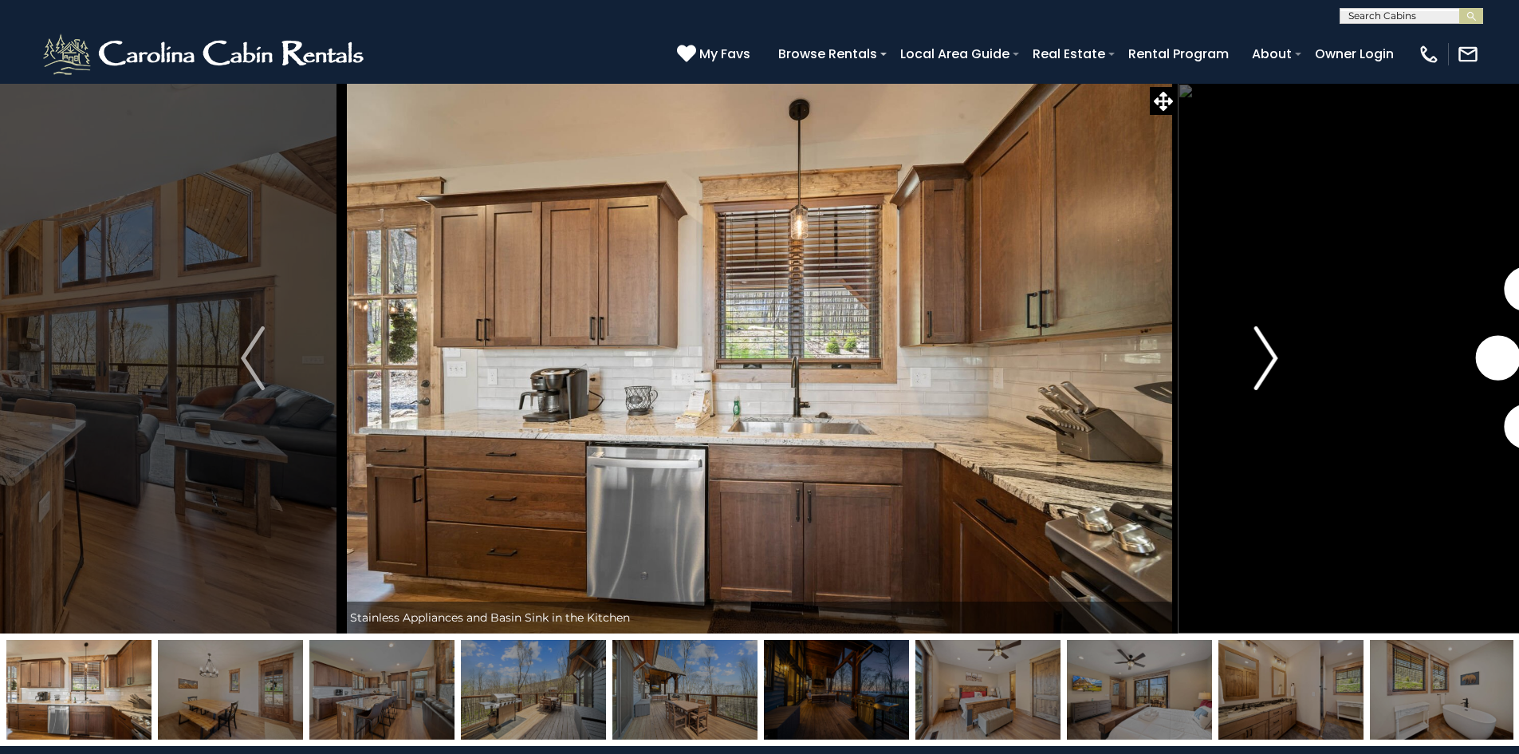
click at [1269, 360] on img "Next" at bounding box center [1266, 358] width 24 height 64
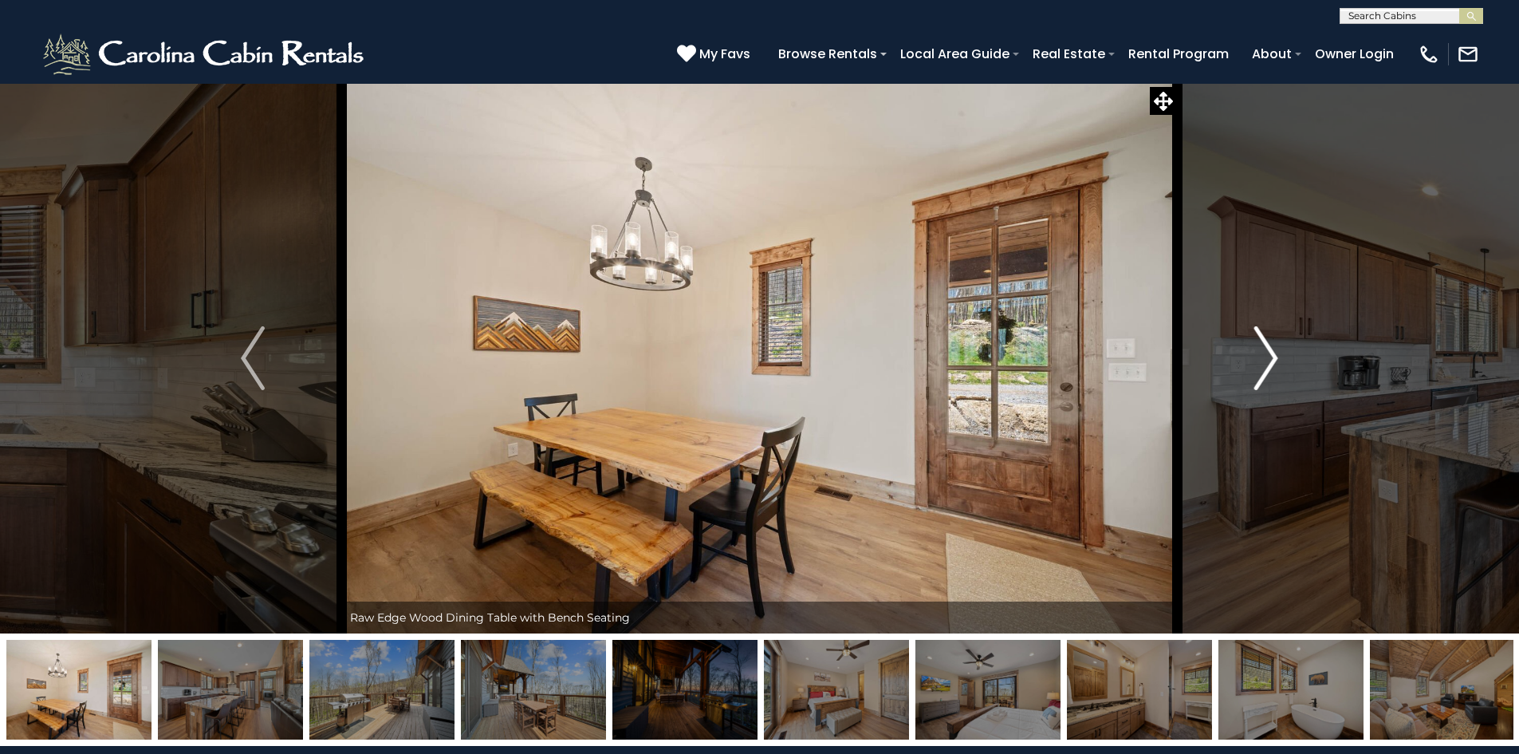
click at [1269, 360] on img "Next" at bounding box center [1266, 358] width 24 height 64
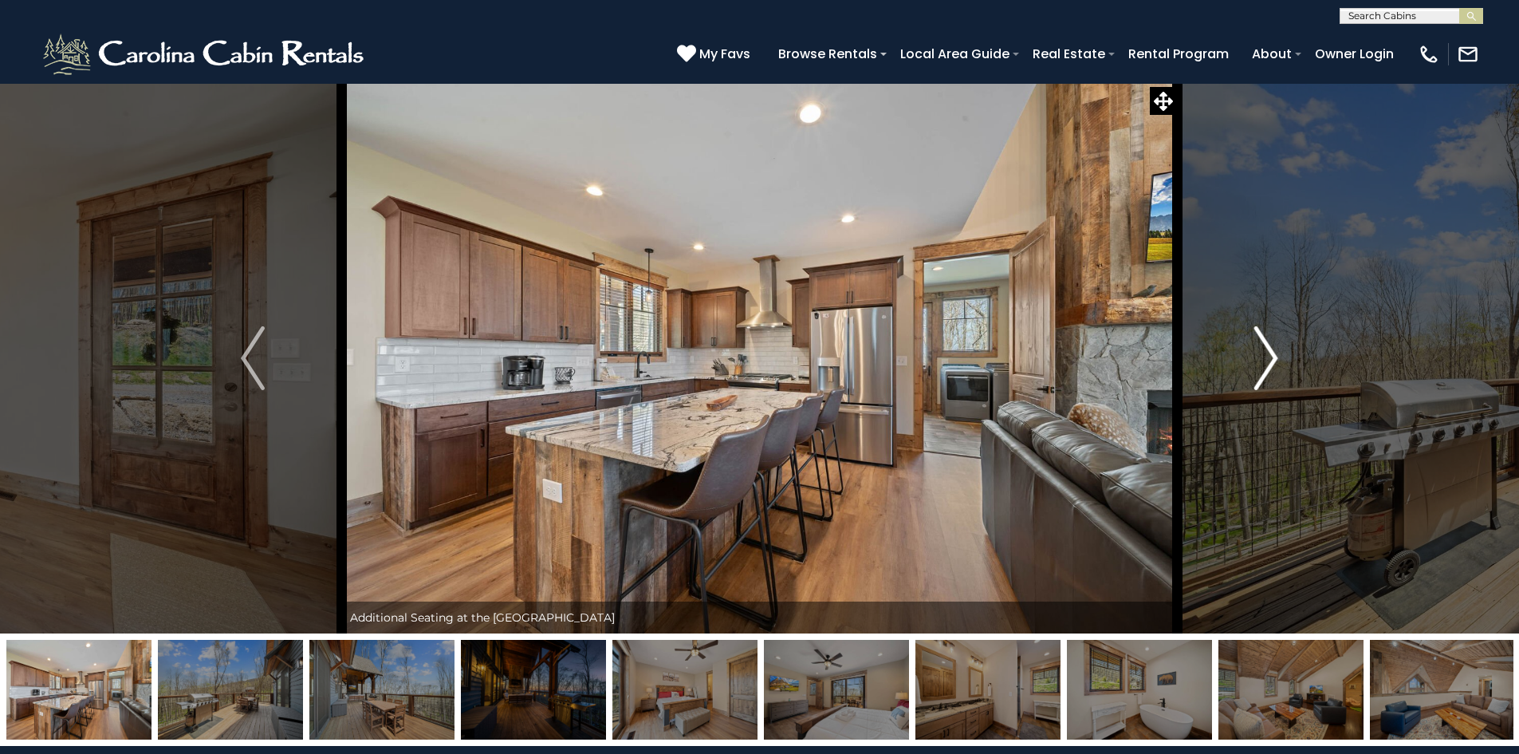
click at [1269, 360] on img "Next" at bounding box center [1266, 358] width 24 height 64
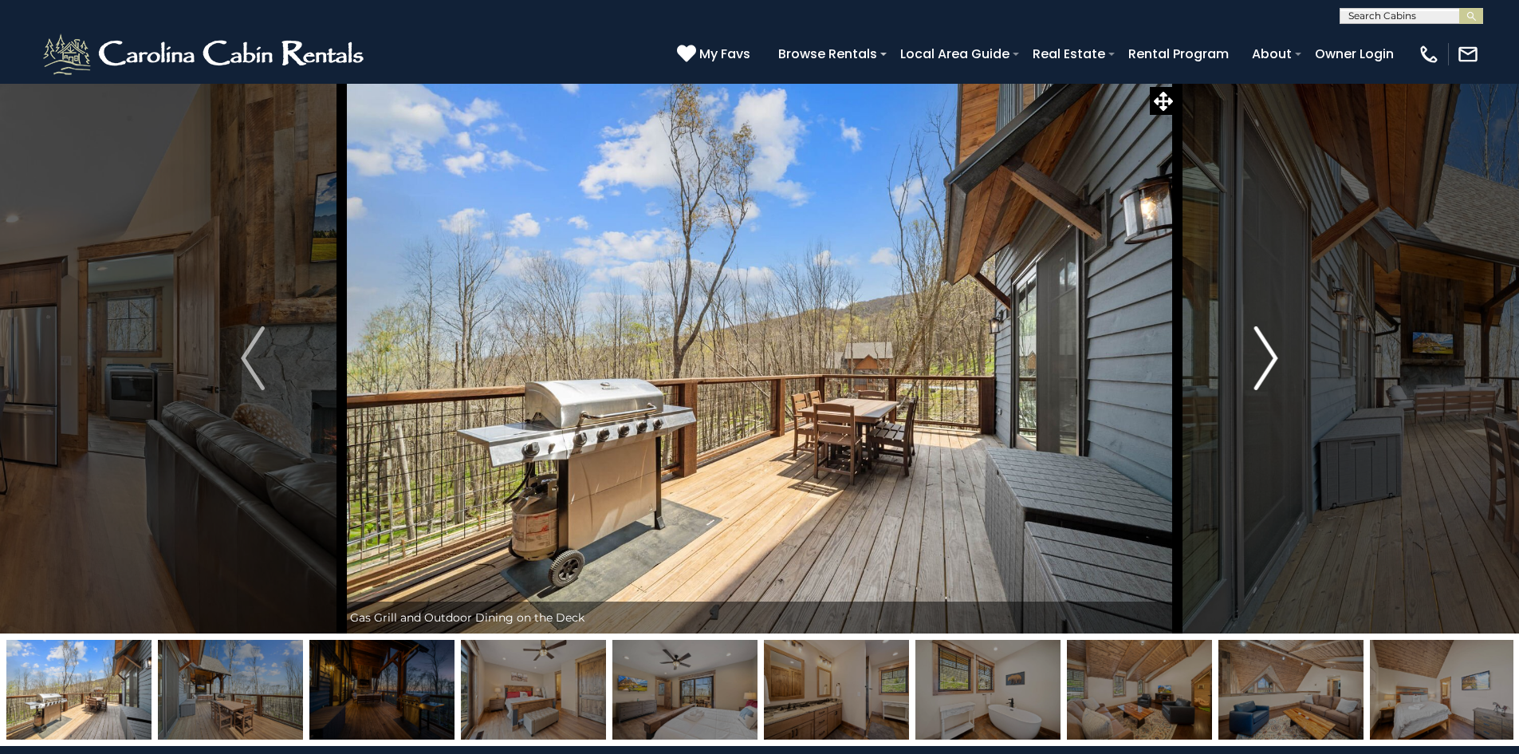
click at [1269, 360] on img "Next" at bounding box center [1266, 358] width 24 height 64
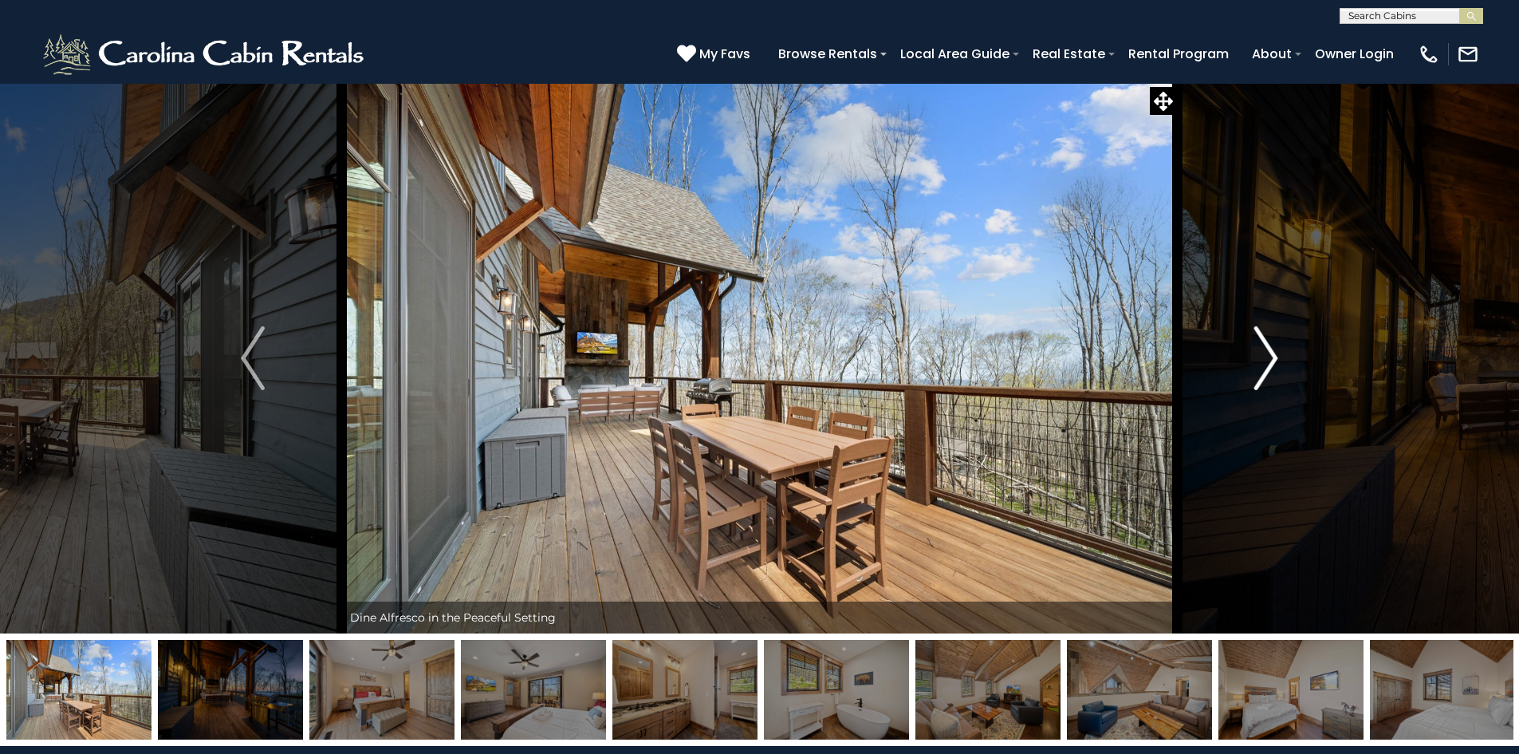
click at [1269, 360] on img "Next" at bounding box center [1266, 358] width 24 height 64
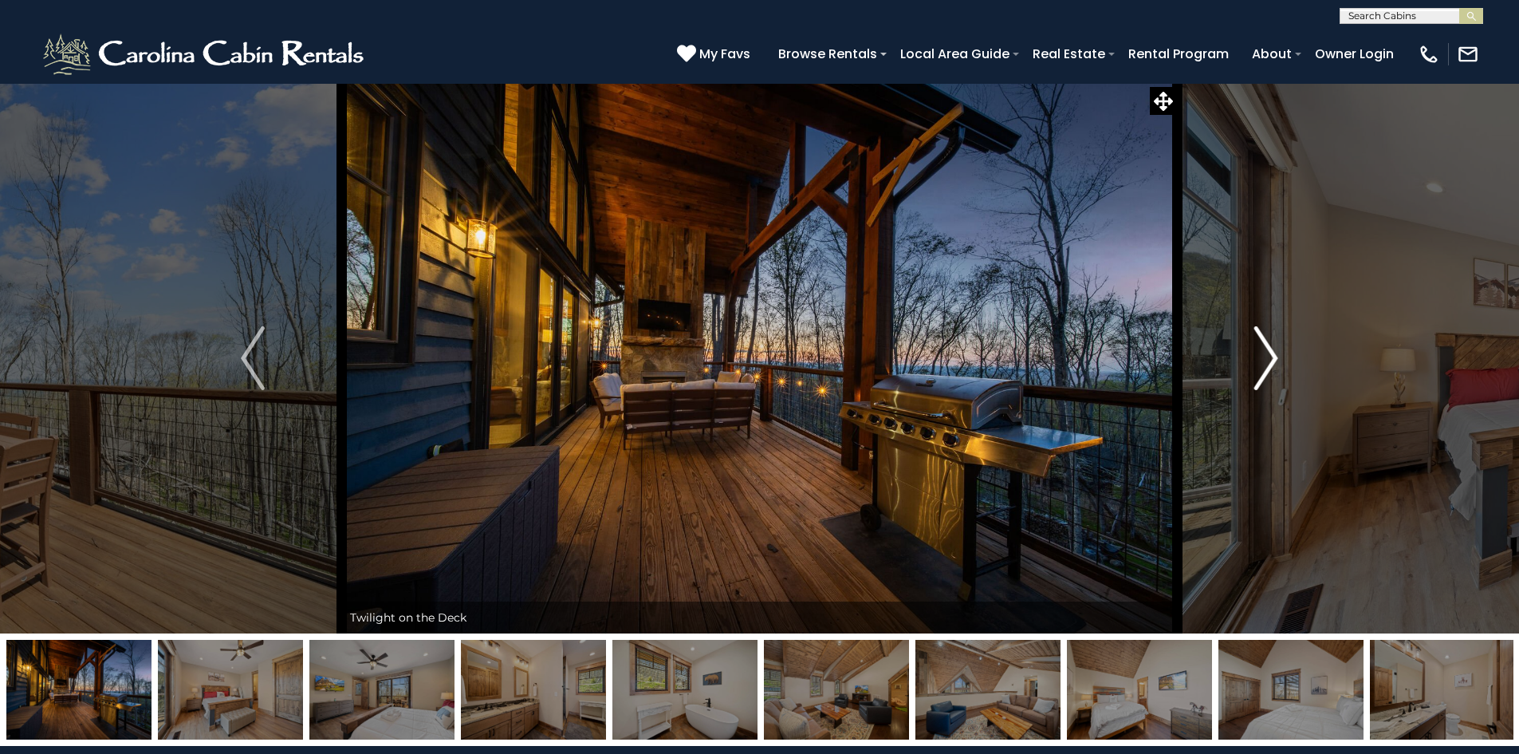
click at [1269, 360] on img "Next" at bounding box center [1266, 358] width 24 height 64
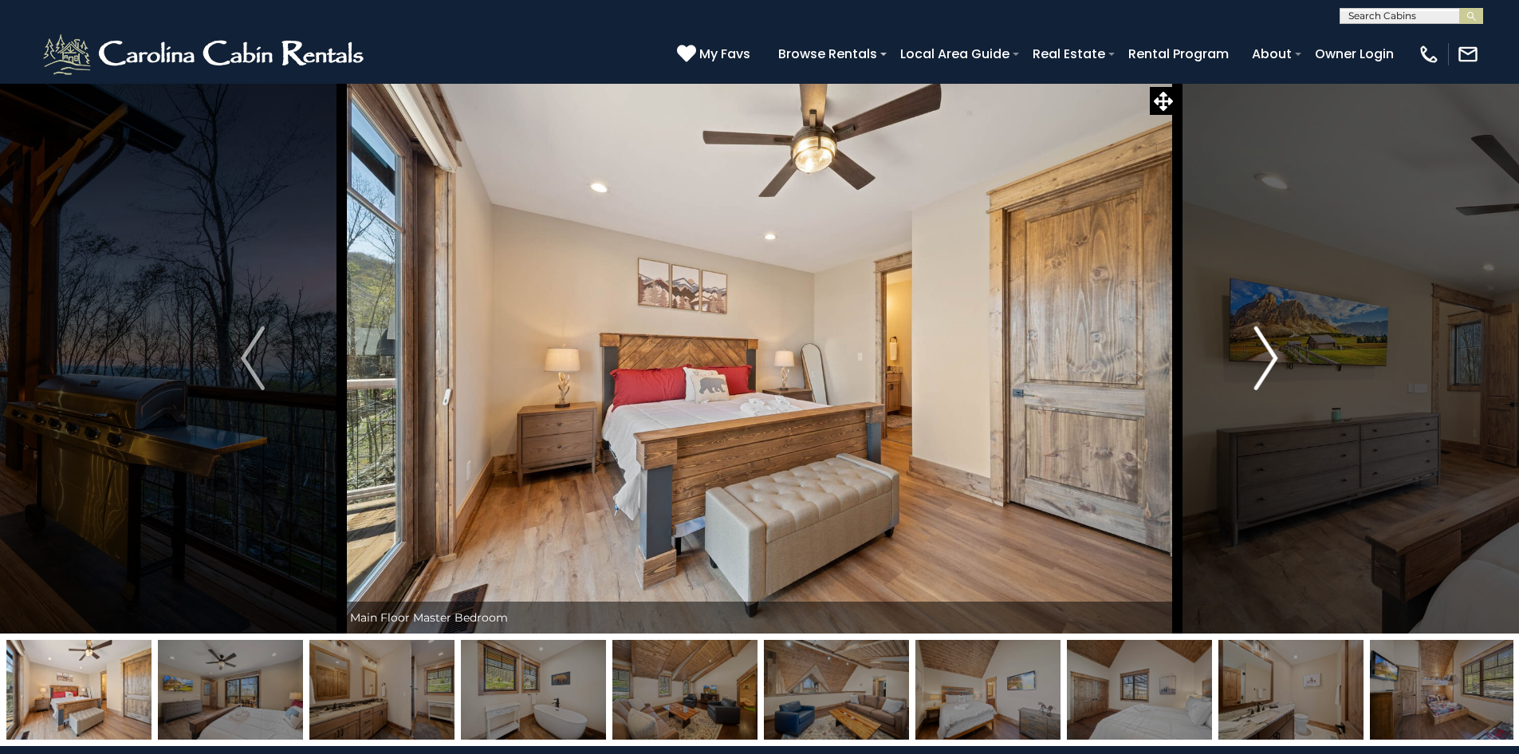
click at [1269, 360] on img "Next" at bounding box center [1266, 358] width 24 height 64
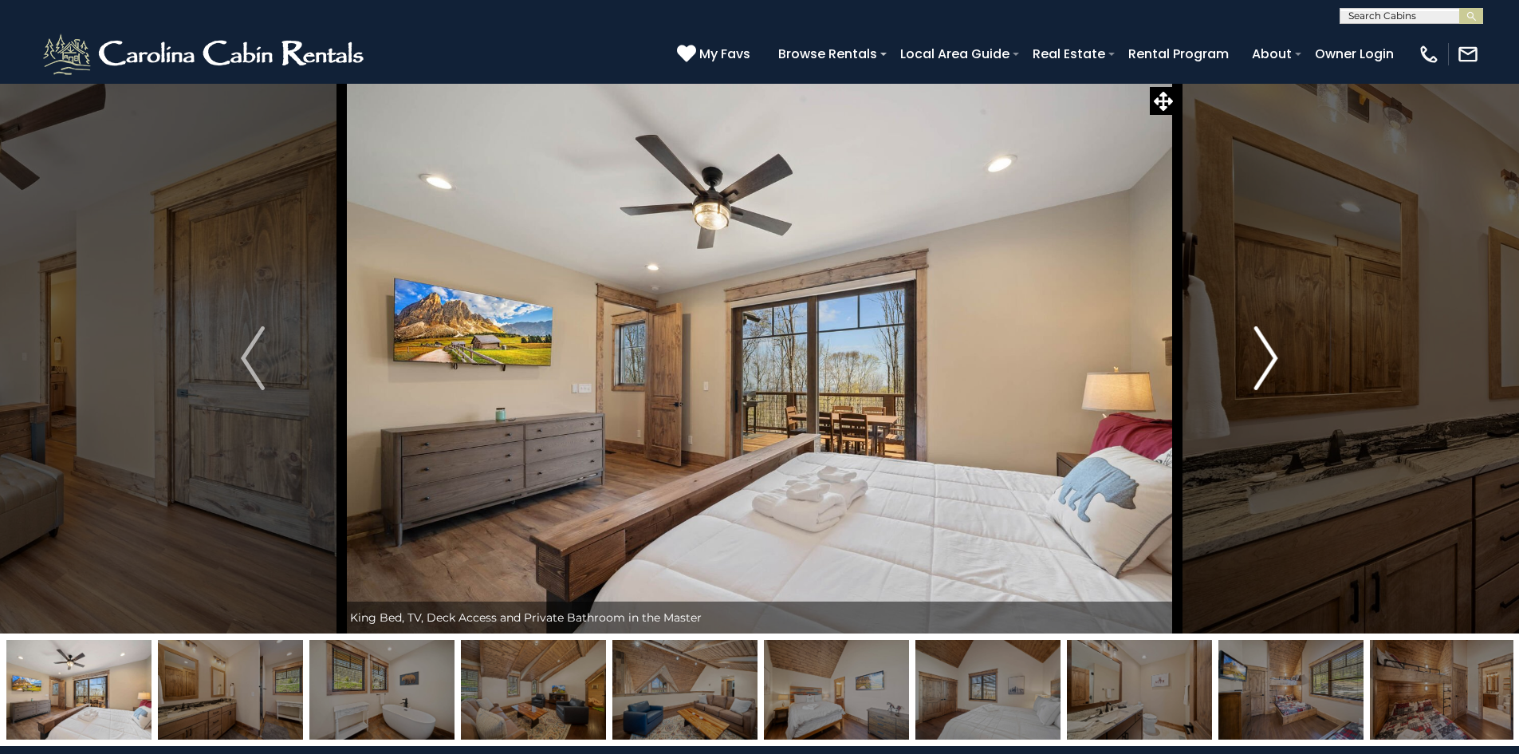
click at [1269, 360] on img "Next" at bounding box center [1266, 358] width 24 height 64
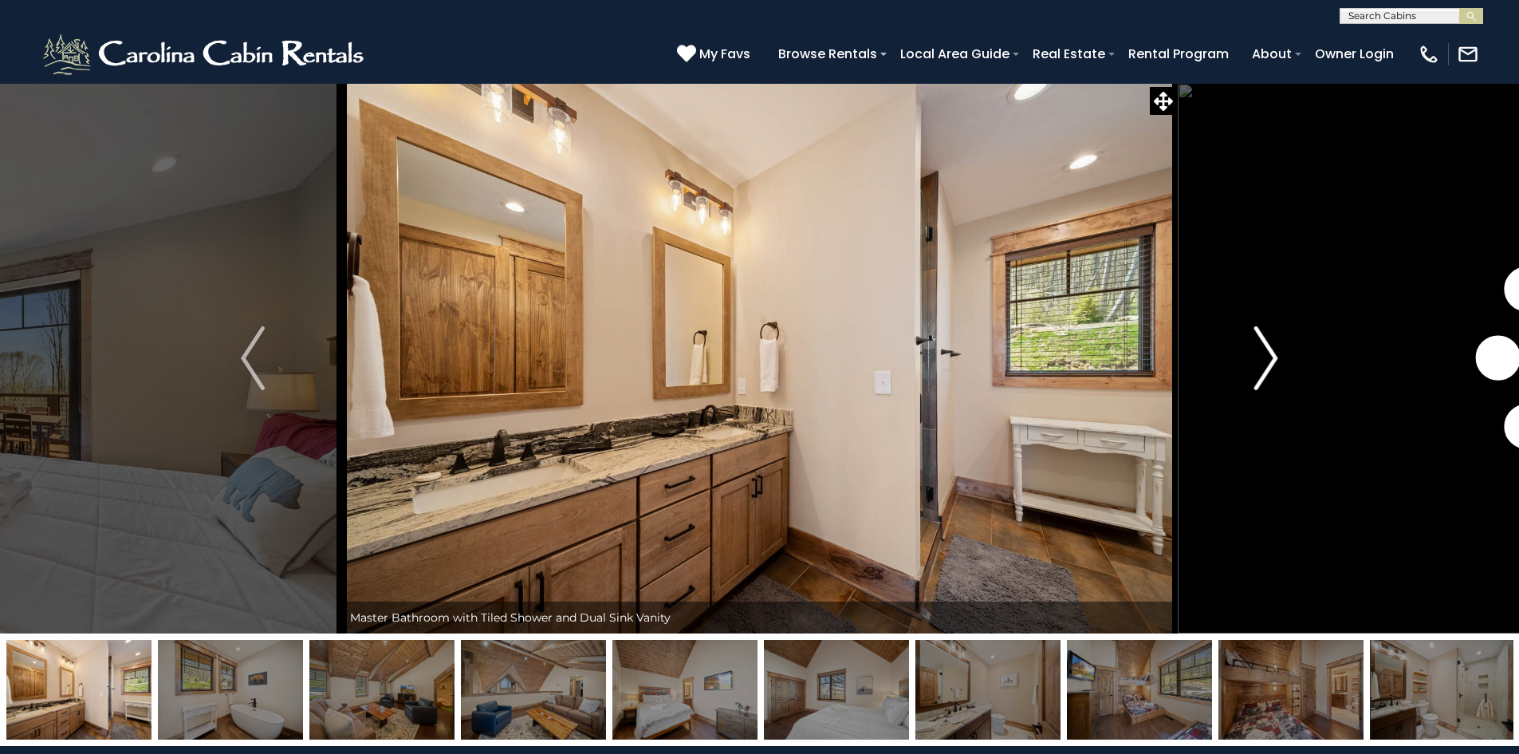
click at [1269, 360] on img "Next" at bounding box center [1266, 358] width 24 height 64
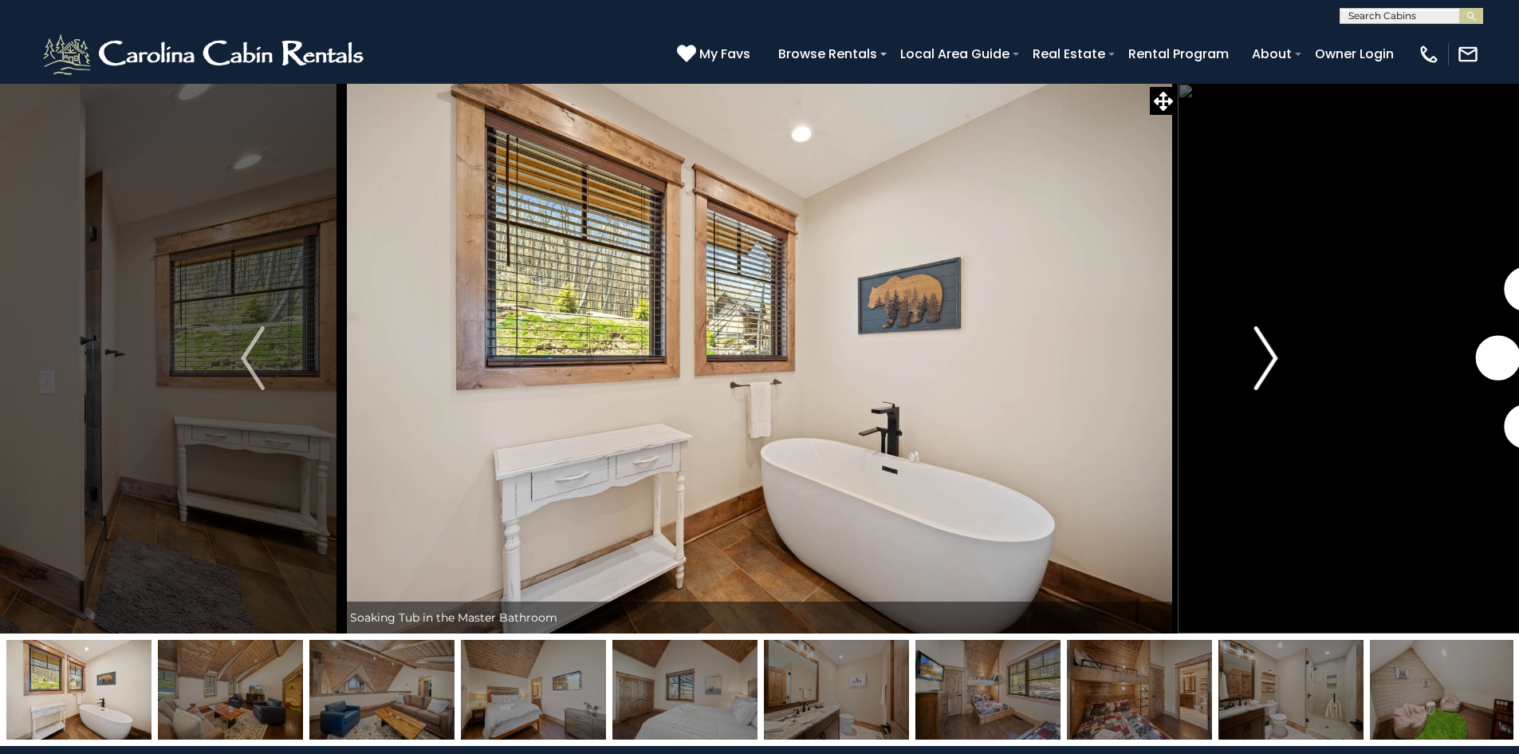
click at [1269, 360] on img "Next" at bounding box center [1266, 358] width 24 height 64
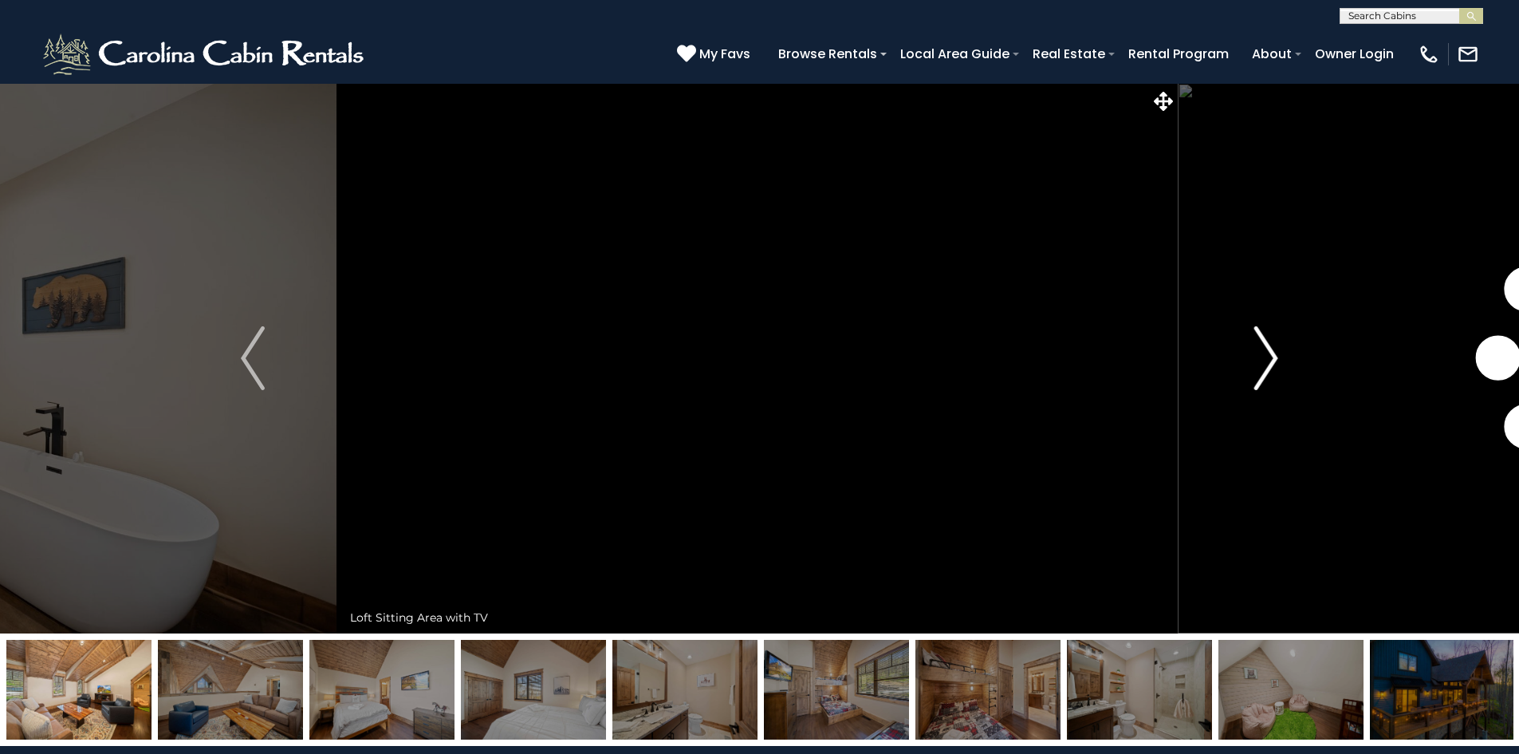
click at [1269, 360] on img "Next" at bounding box center [1266, 358] width 24 height 64
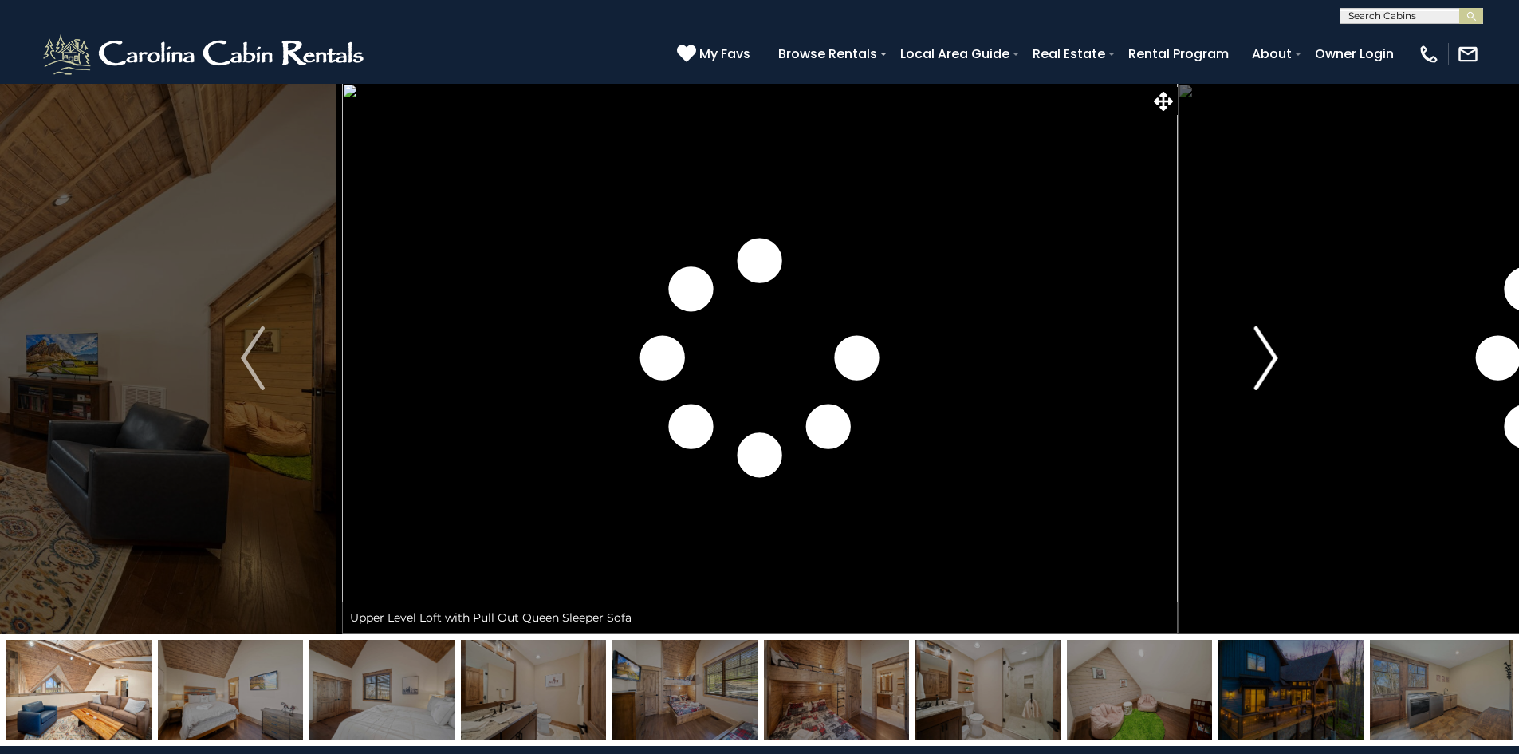
click at [1269, 360] on img "Next" at bounding box center [1266, 358] width 24 height 64
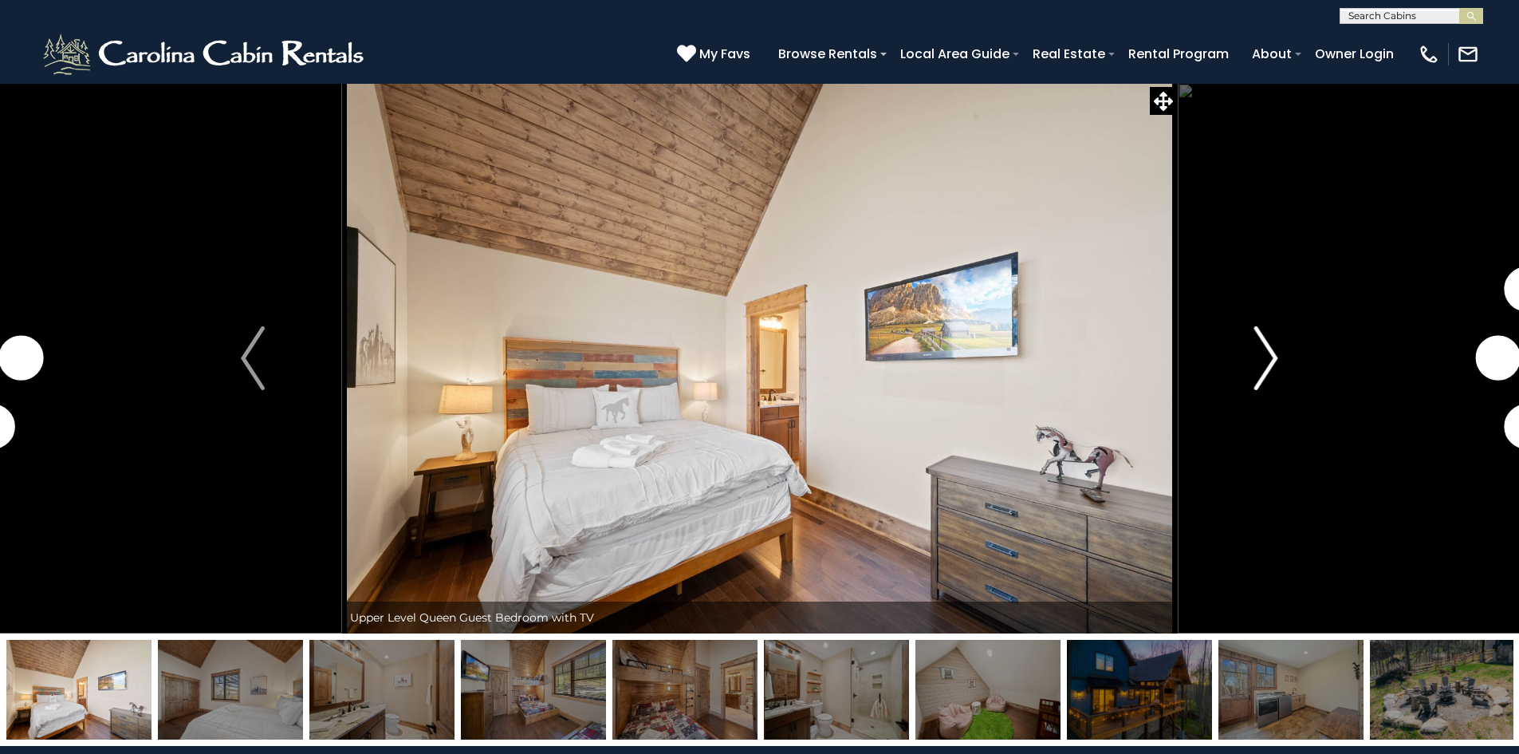
click at [1269, 360] on img "Next" at bounding box center [1266, 358] width 24 height 64
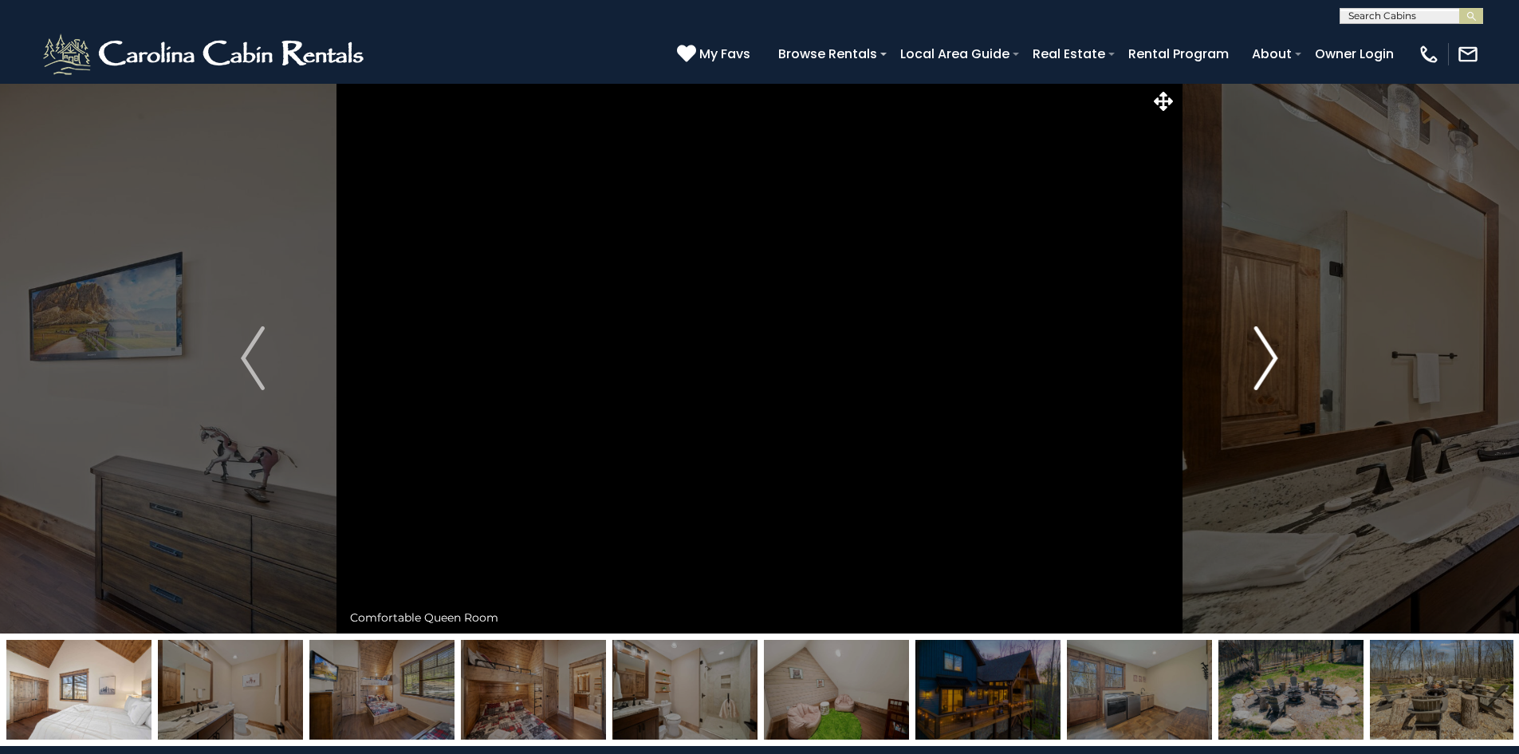
click at [1269, 360] on img "Next" at bounding box center [1266, 358] width 24 height 64
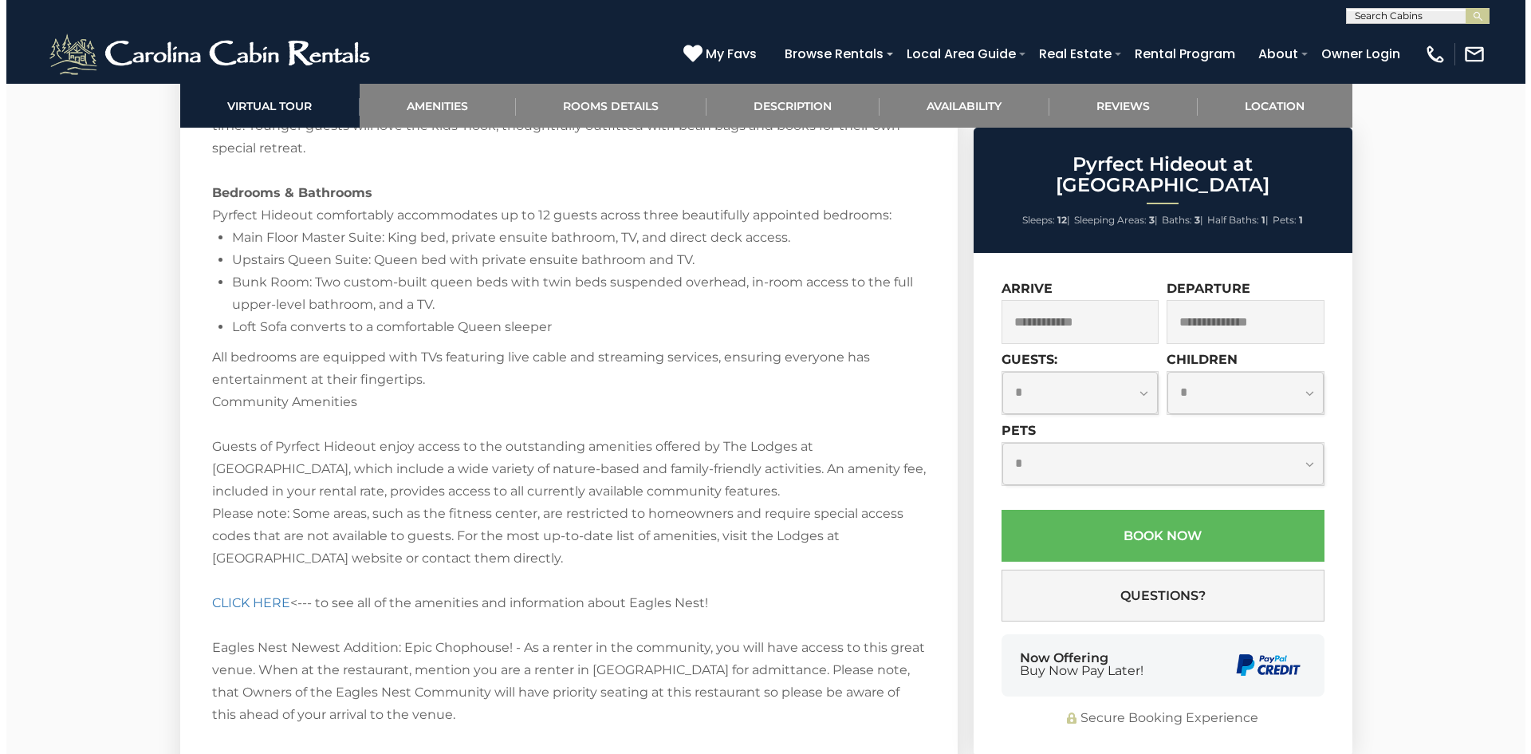
scroll to position [3589, 0]
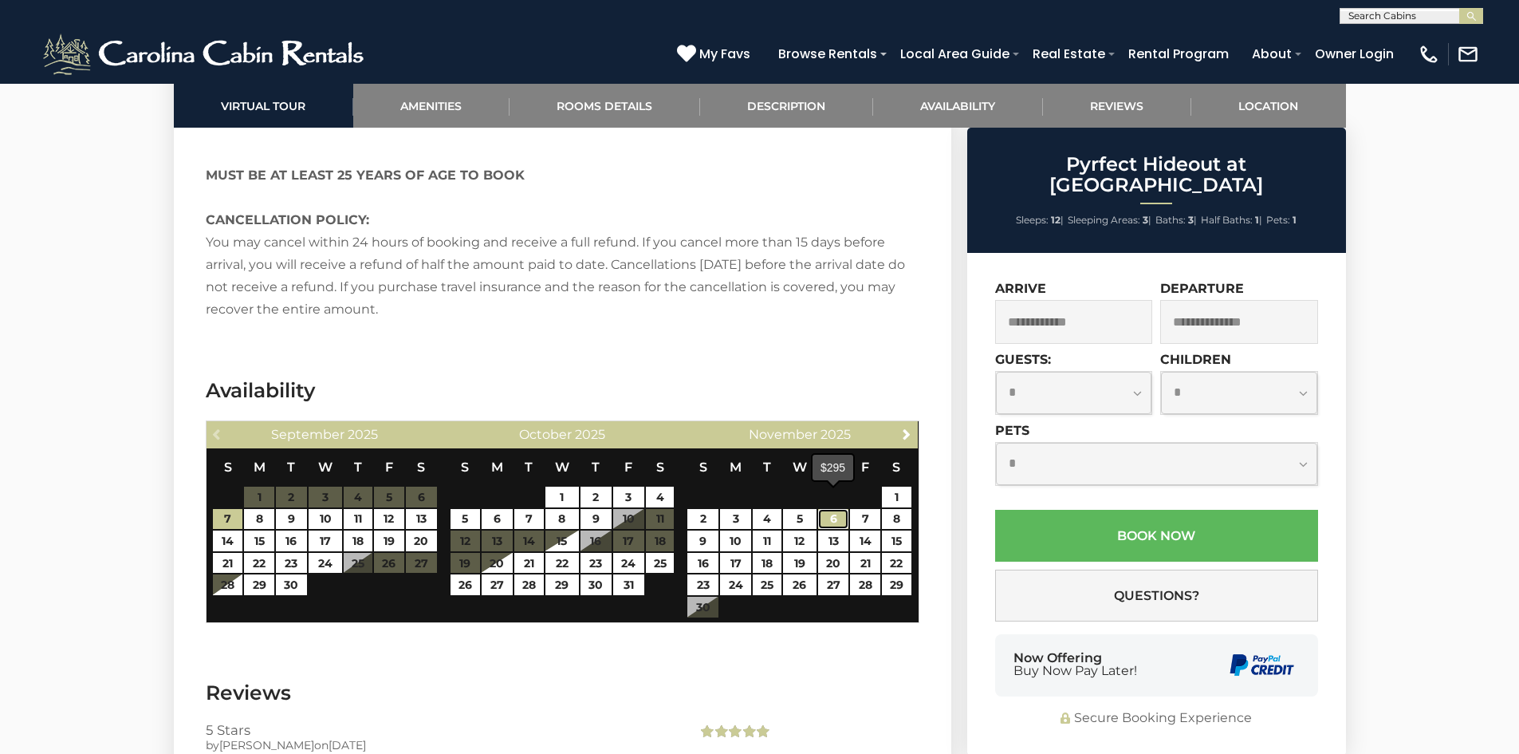
click at [826, 509] on link "6" at bounding box center [833, 519] width 31 height 21
type input "**********"
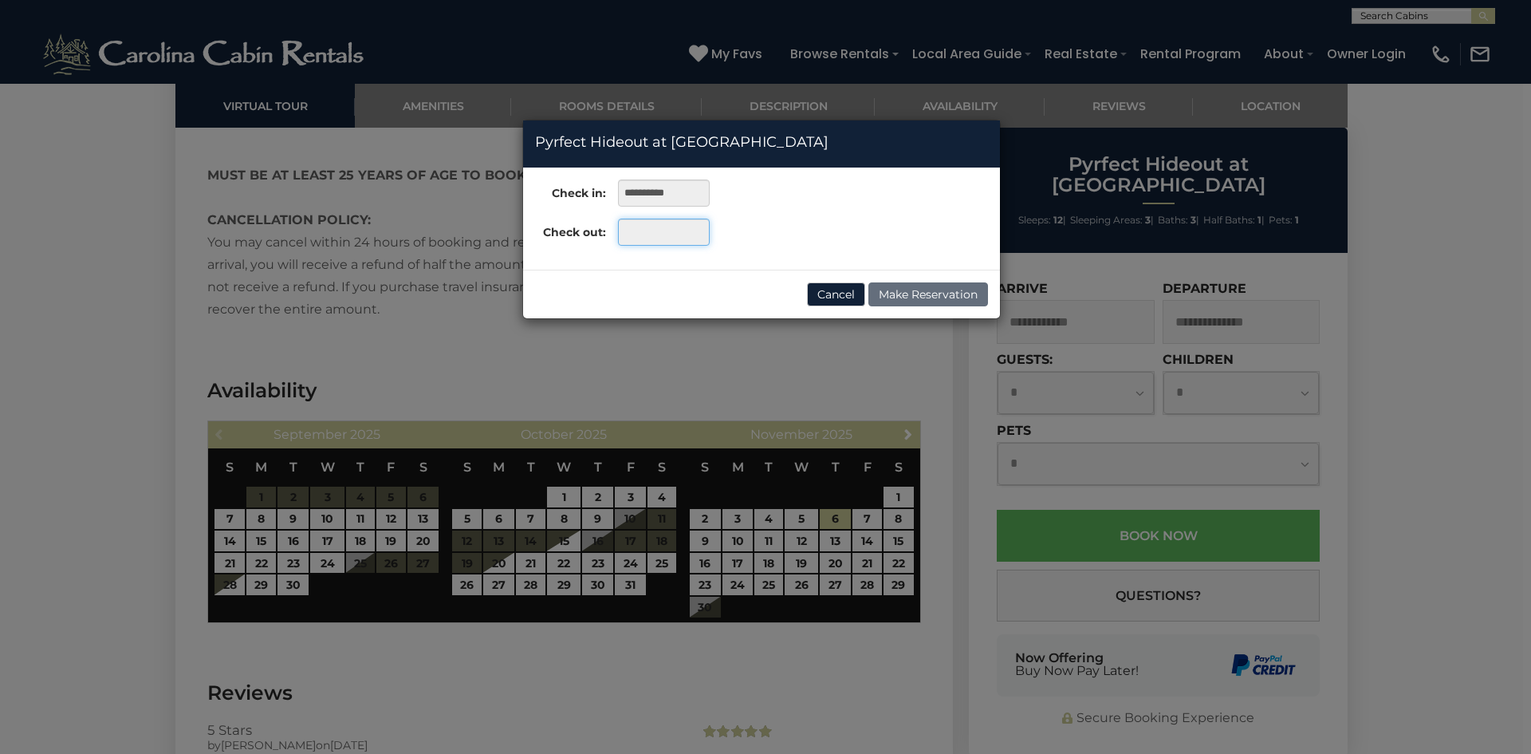
click at [684, 243] on input "text" at bounding box center [664, 232] width 92 height 27
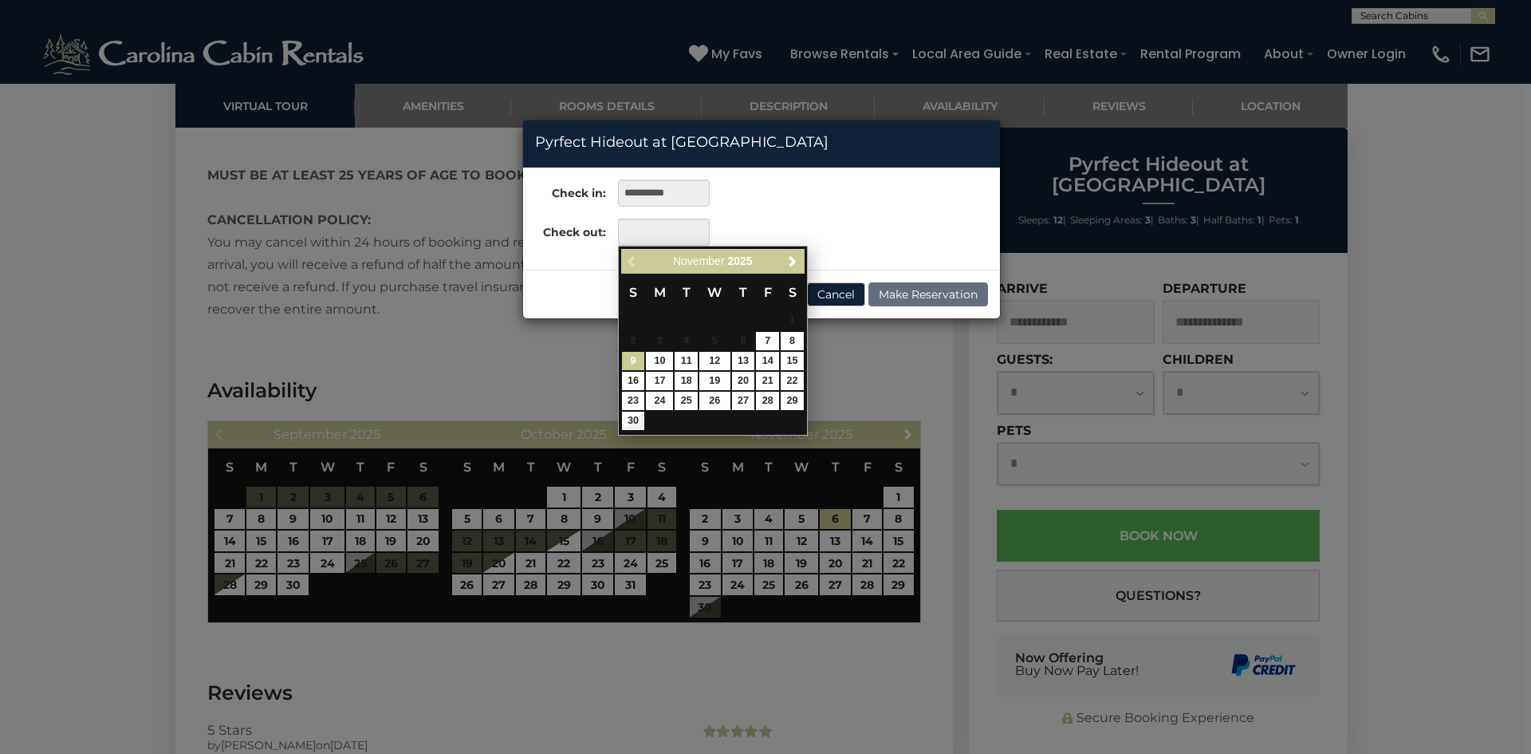
click at [641, 364] on link "9" at bounding box center [633, 361] width 23 height 18
type input "**********"
